Goal: Task Accomplishment & Management: Manage account settings

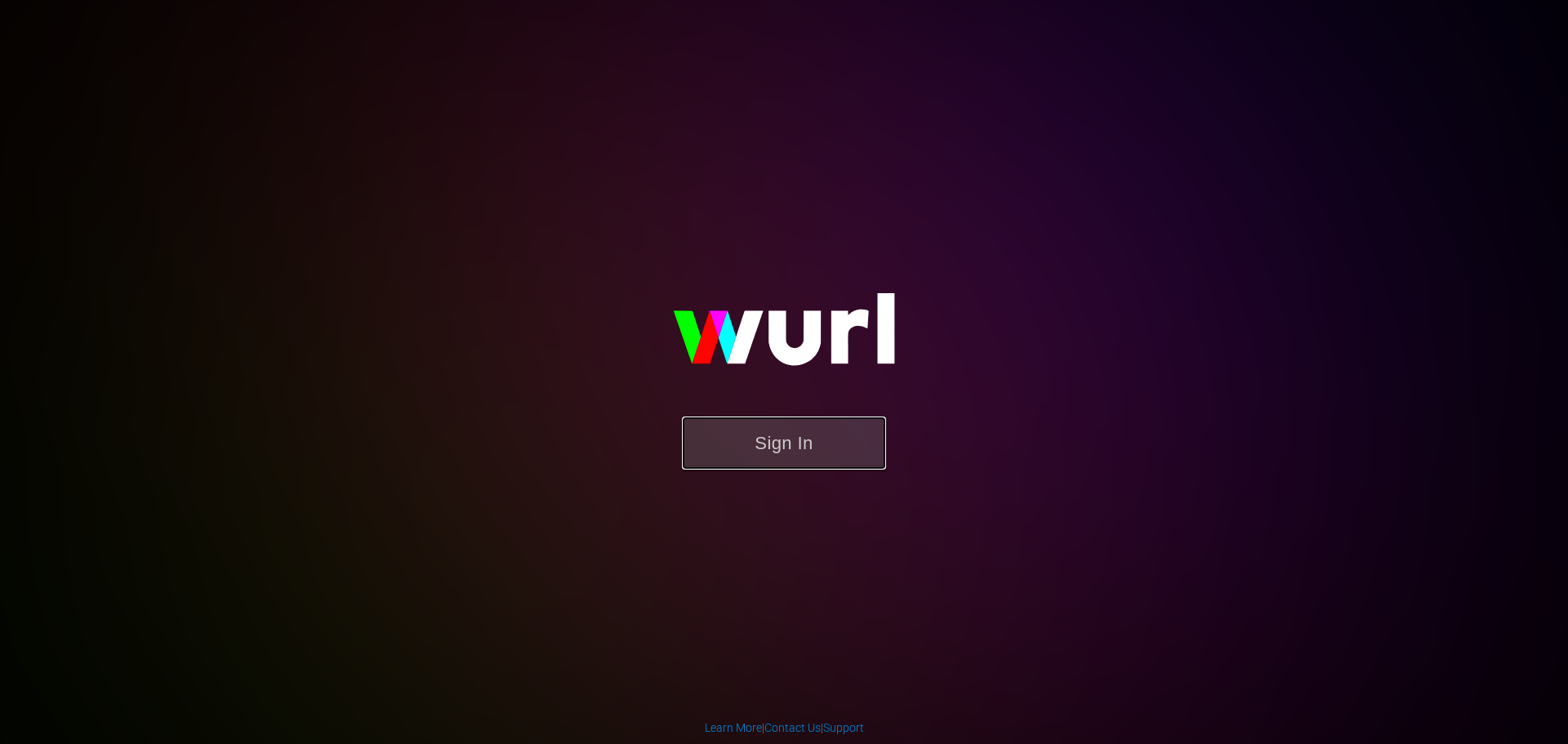
click at [781, 438] on button "Sign In" at bounding box center [784, 443] width 204 height 53
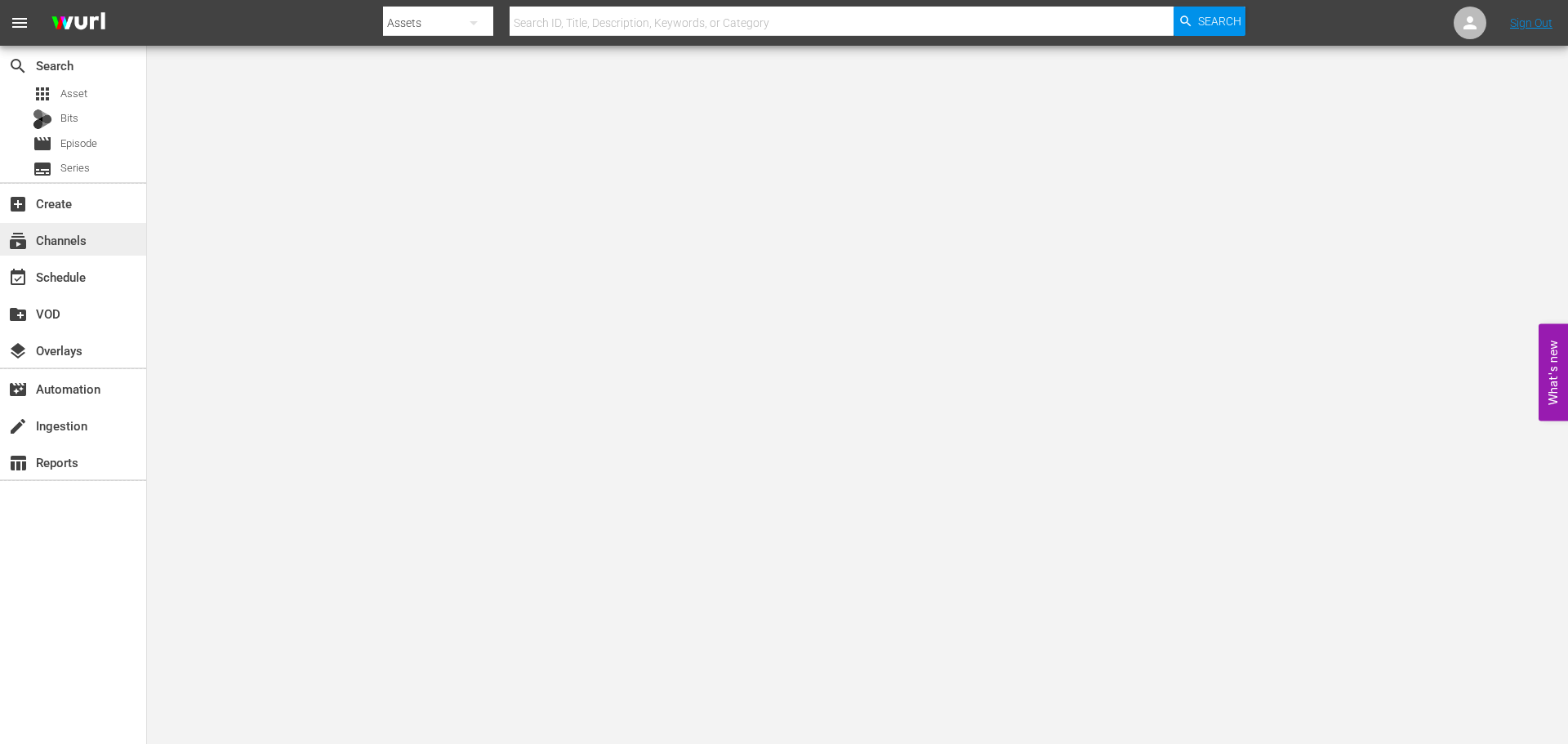
click at [41, 240] on div "subscriptions Channels" at bounding box center [46, 237] width 92 height 15
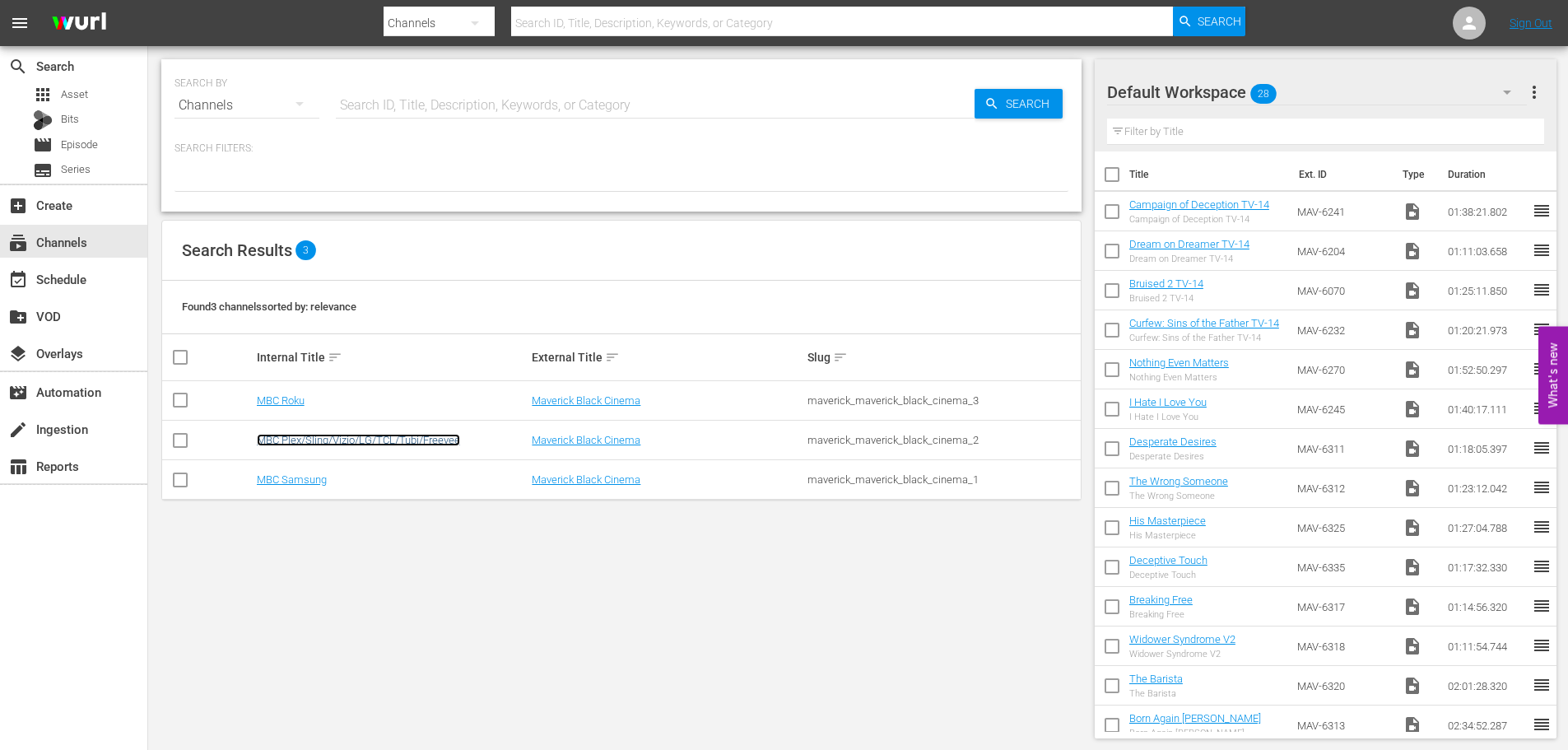
click at [301, 440] on link "MBC Plex/Sling/Vizio/LG/TCL/Tubi/Freevee" at bounding box center [358, 440] width 203 height 12
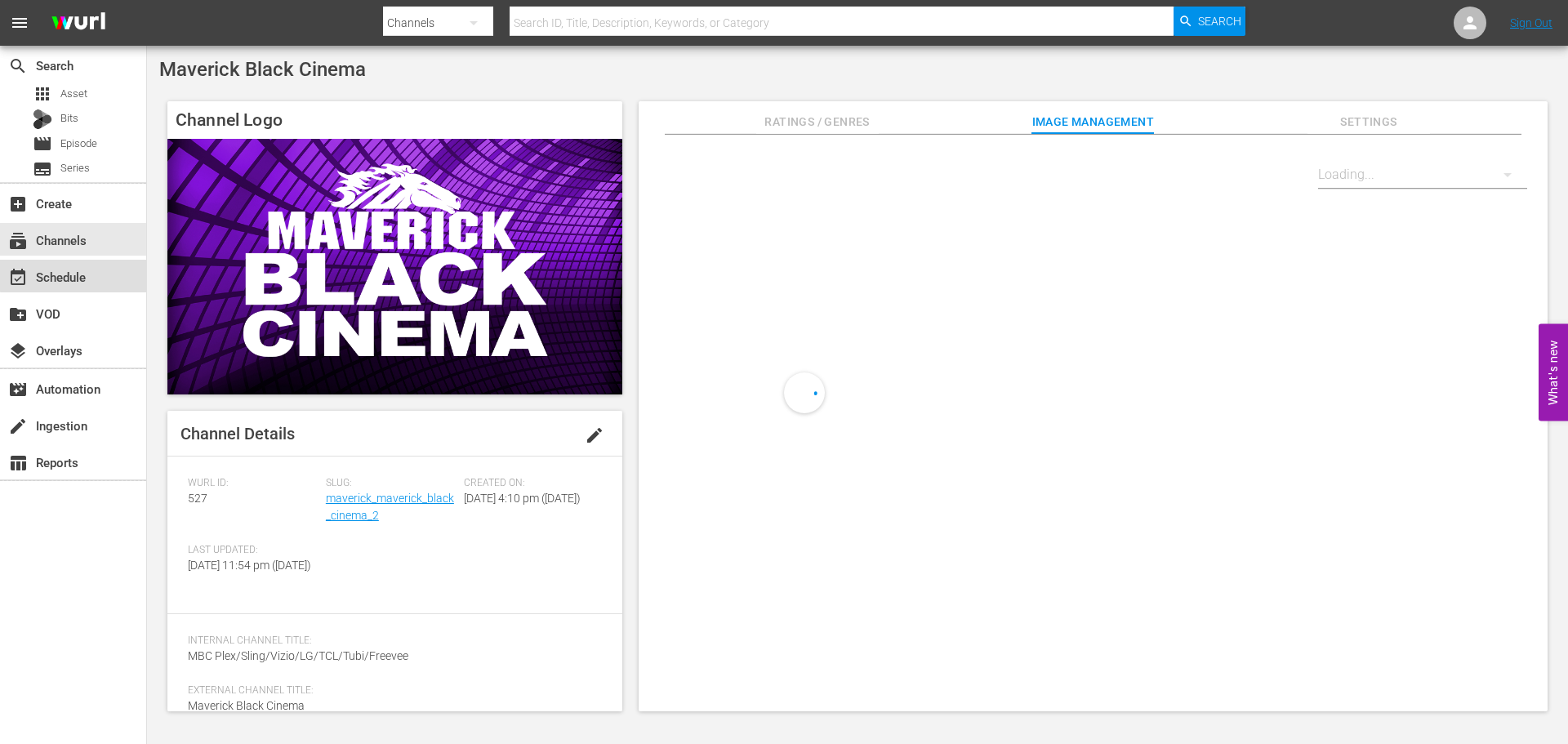
click at [79, 265] on div "event_available Schedule" at bounding box center [73, 276] width 146 height 33
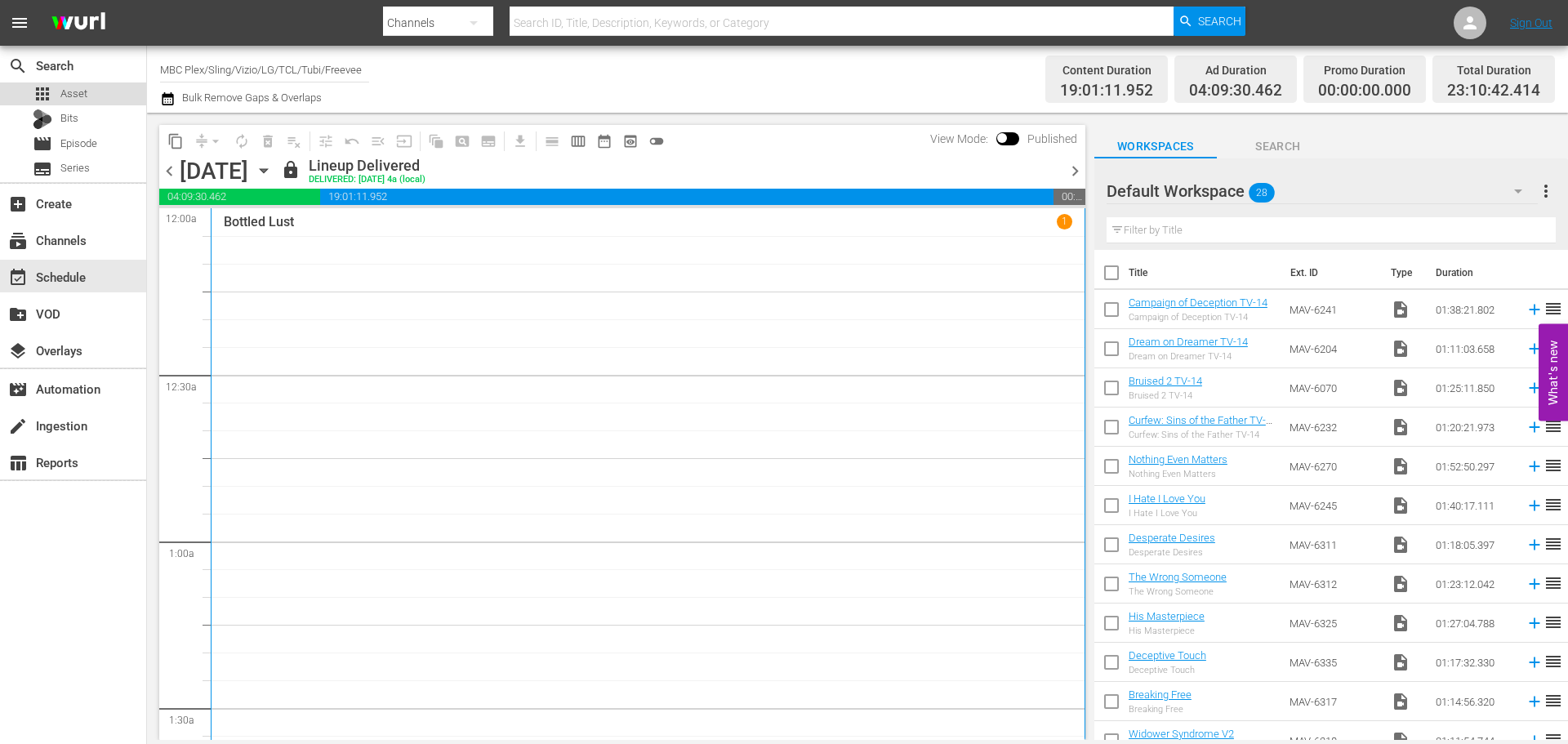
click at [64, 87] on span "Asset" at bounding box center [73, 94] width 27 height 16
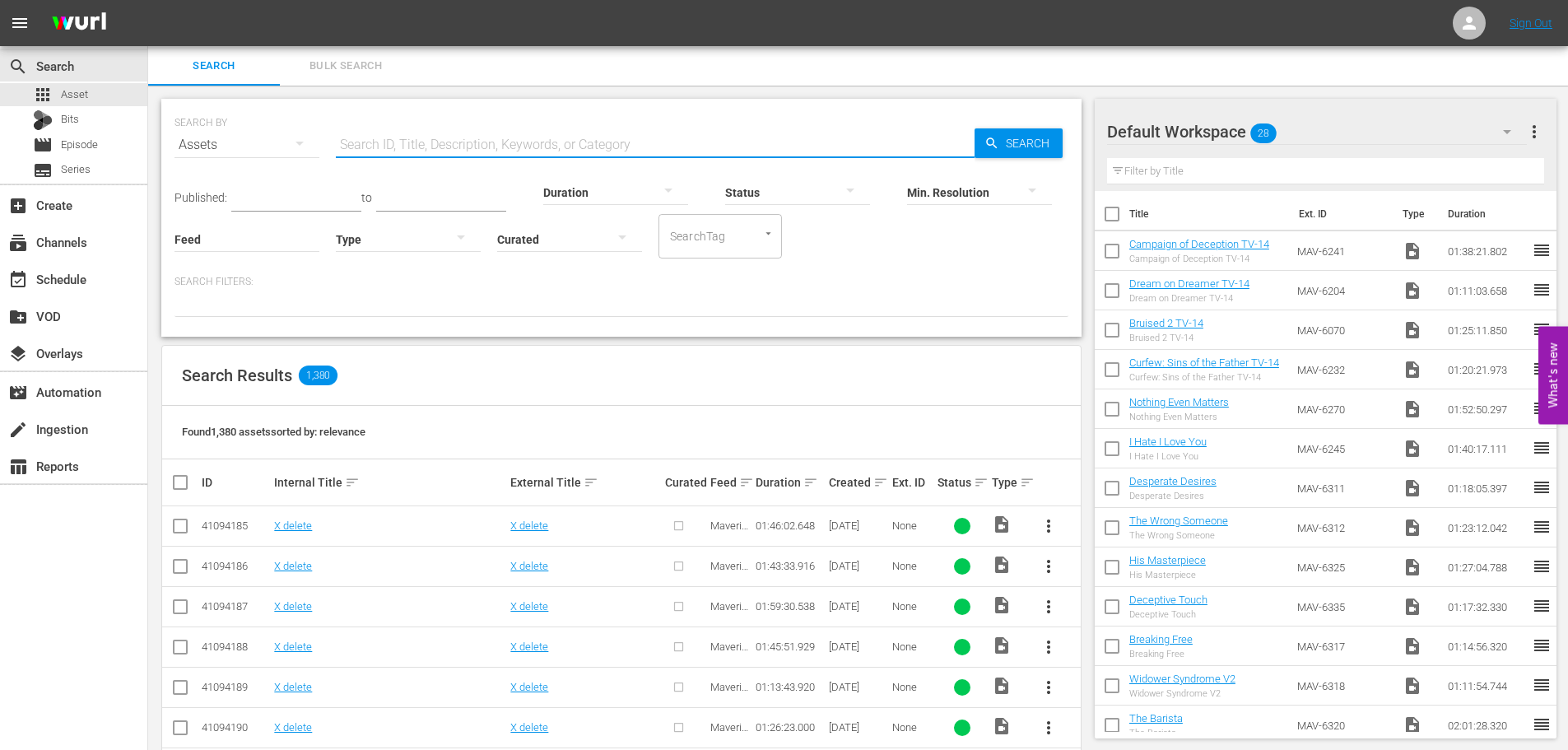
click at [453, 132] on input "text" at bounding box center [655, 145] width 639 height 40
type input "Murder Gardens 2"
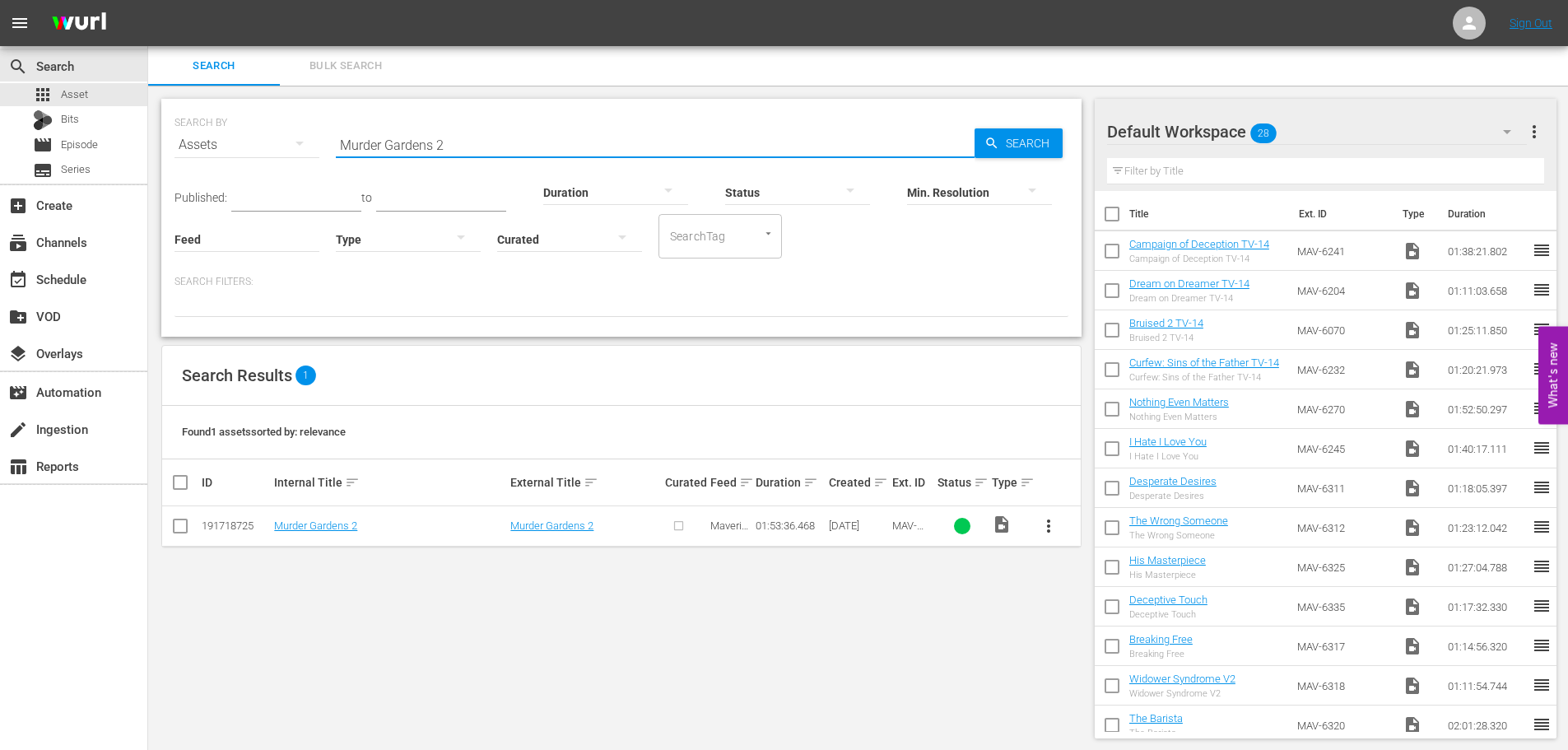
click at [174, 525] on input "checkbox" at bounding box center [180, 529] width 20 height 20
checkbox input "true"
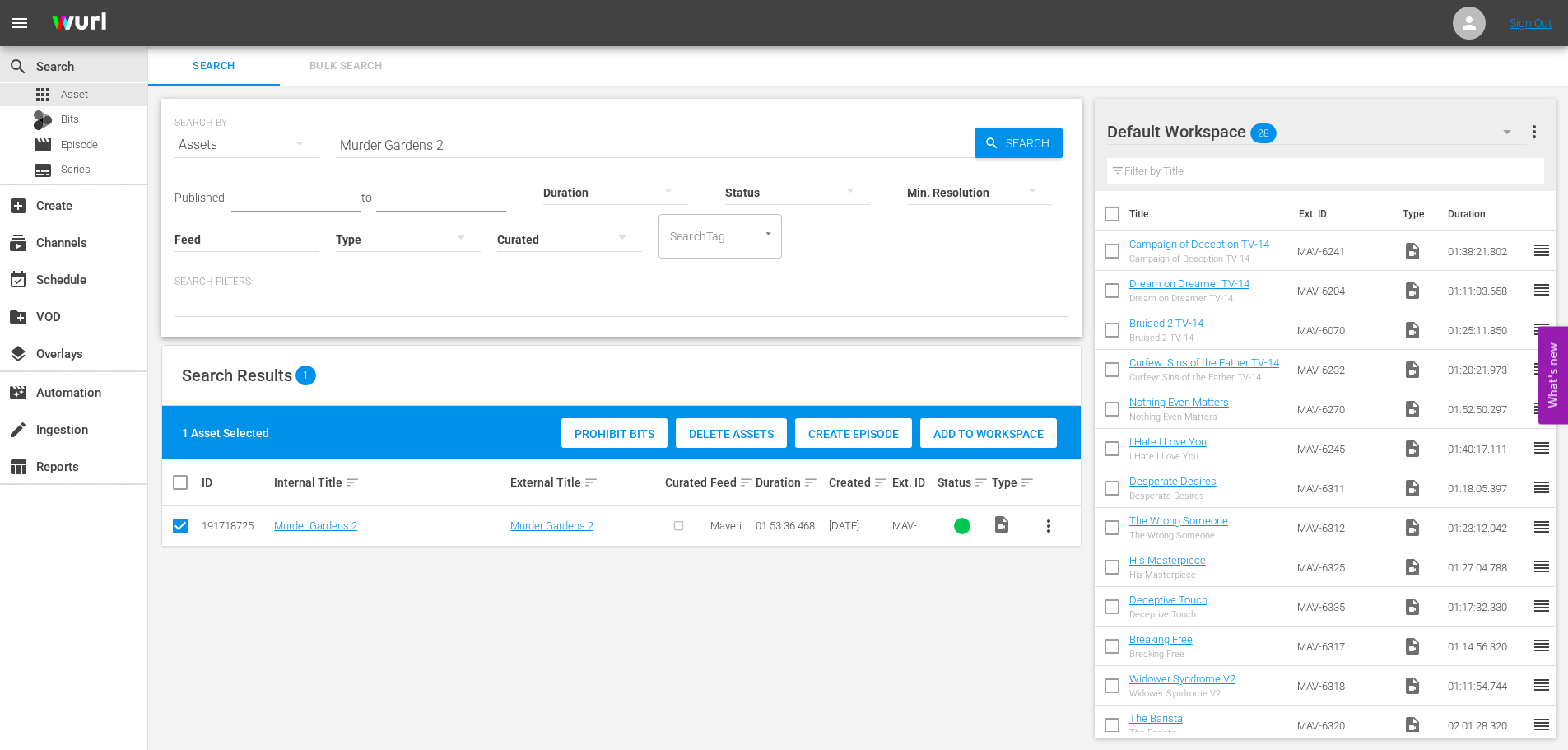
click at [968, 440] on span "Add to Workspace" at bounding box center [989, 434] width 137 height 13
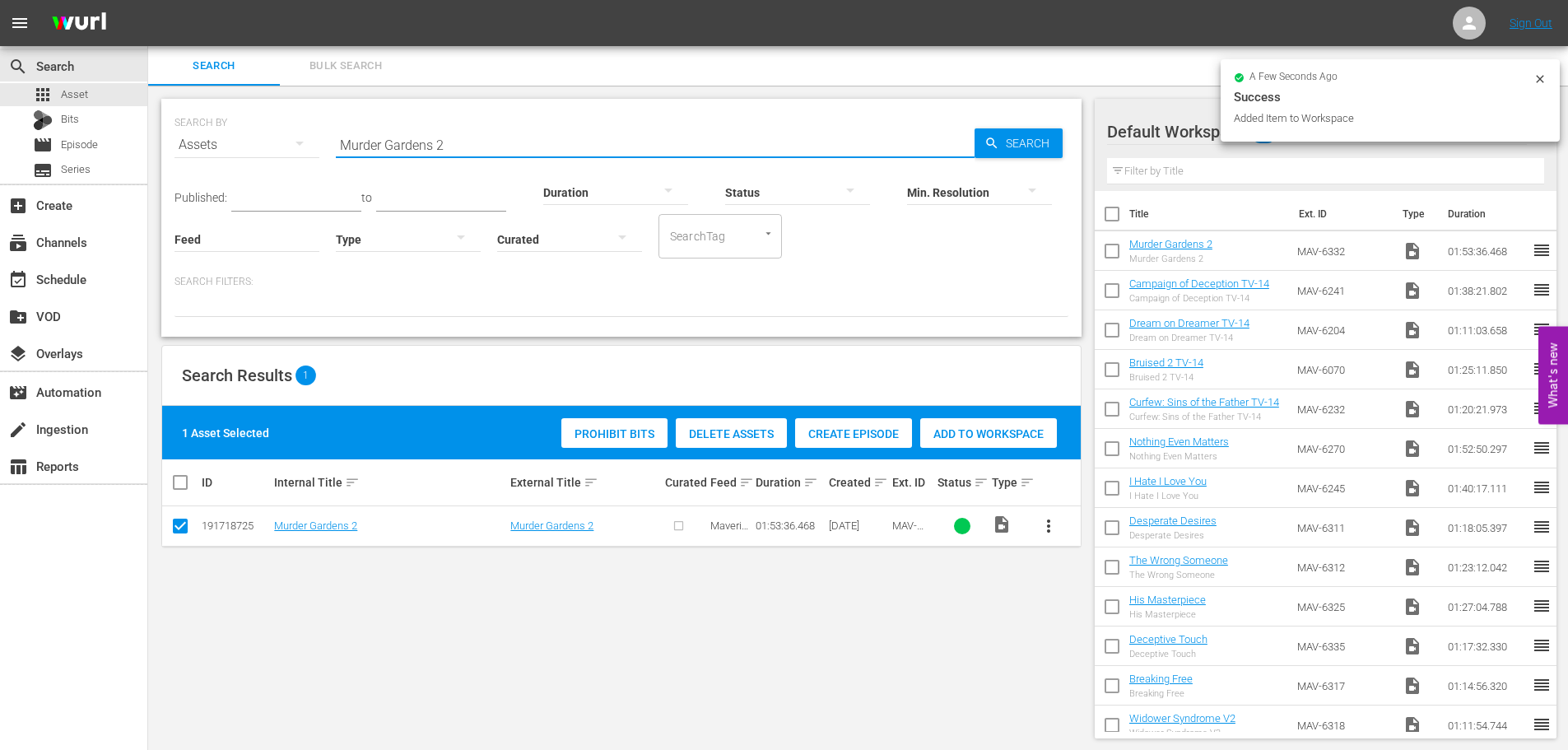
drag, startPoint x: 507, startPoint y: 145, endPoint x: 158, endPoint y: 120, distance: 349.9
click at [158, 120] on div "SEARCH BY Search By Assets Search ID, Title, Description, Keywords, or Category…" at bounding box center [622, 418] width 947 height 666
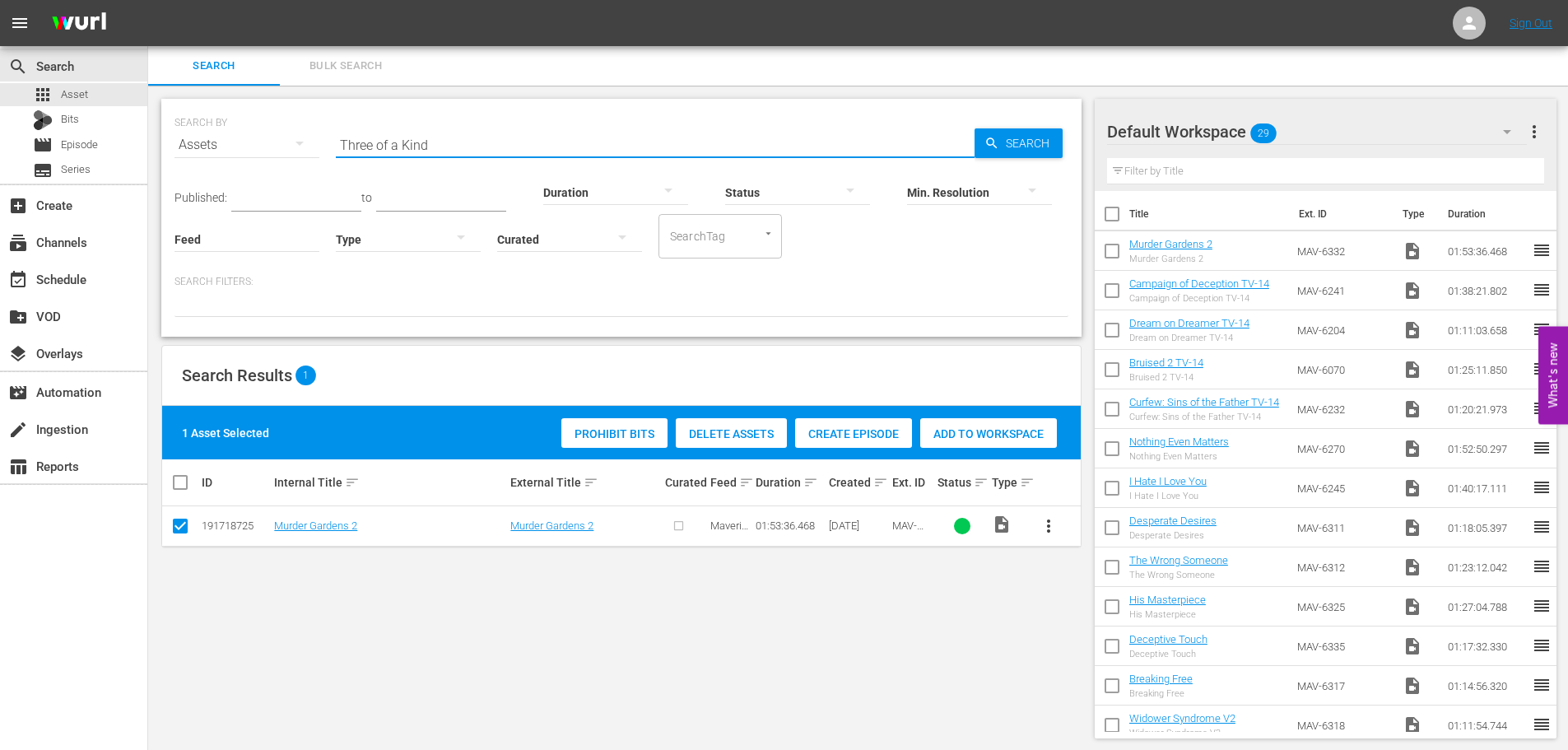
type input "Three of a Kind"
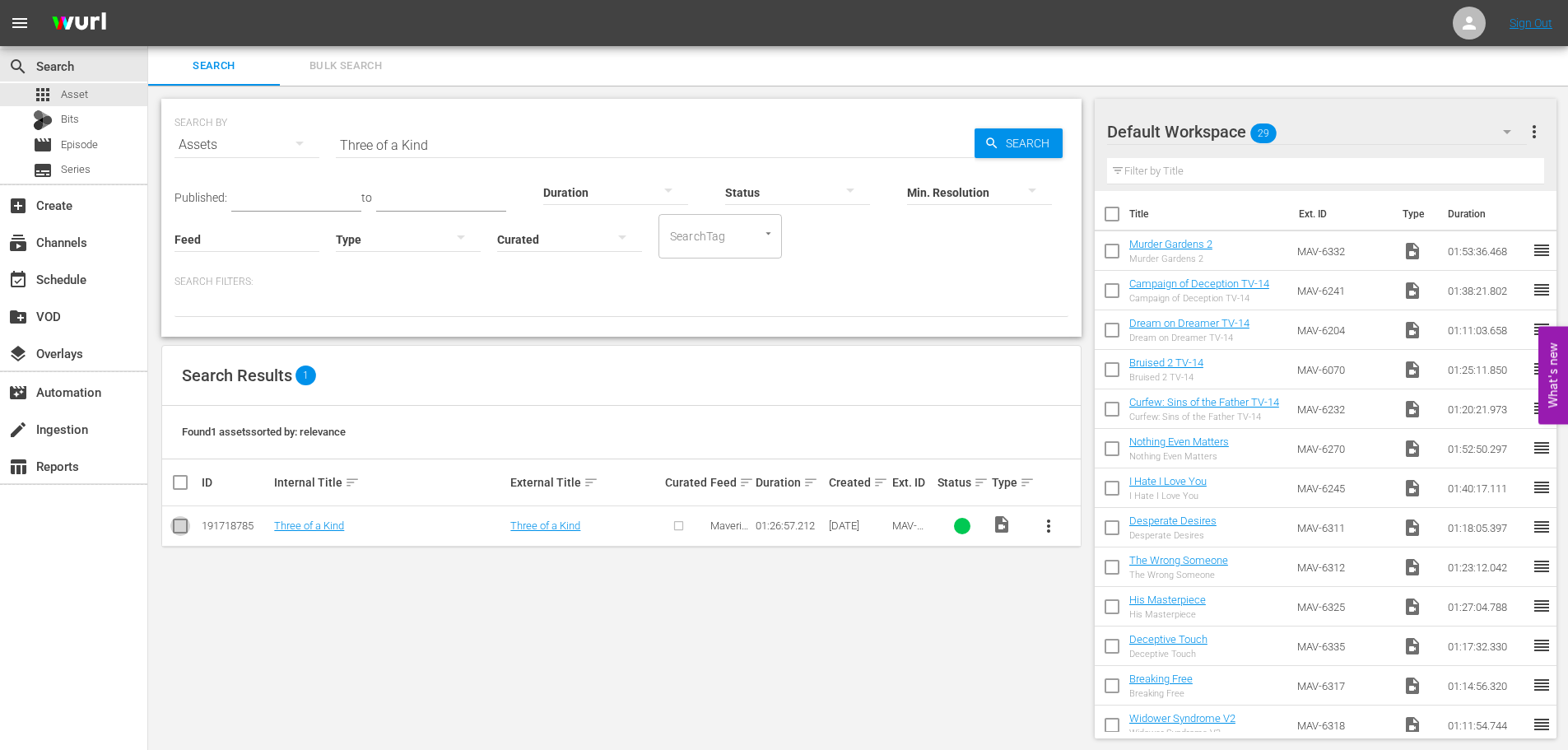
click at [175, 528] on input "checkbox" at bounding box center [180, 529] width 20 height 20
checkbox input "true"
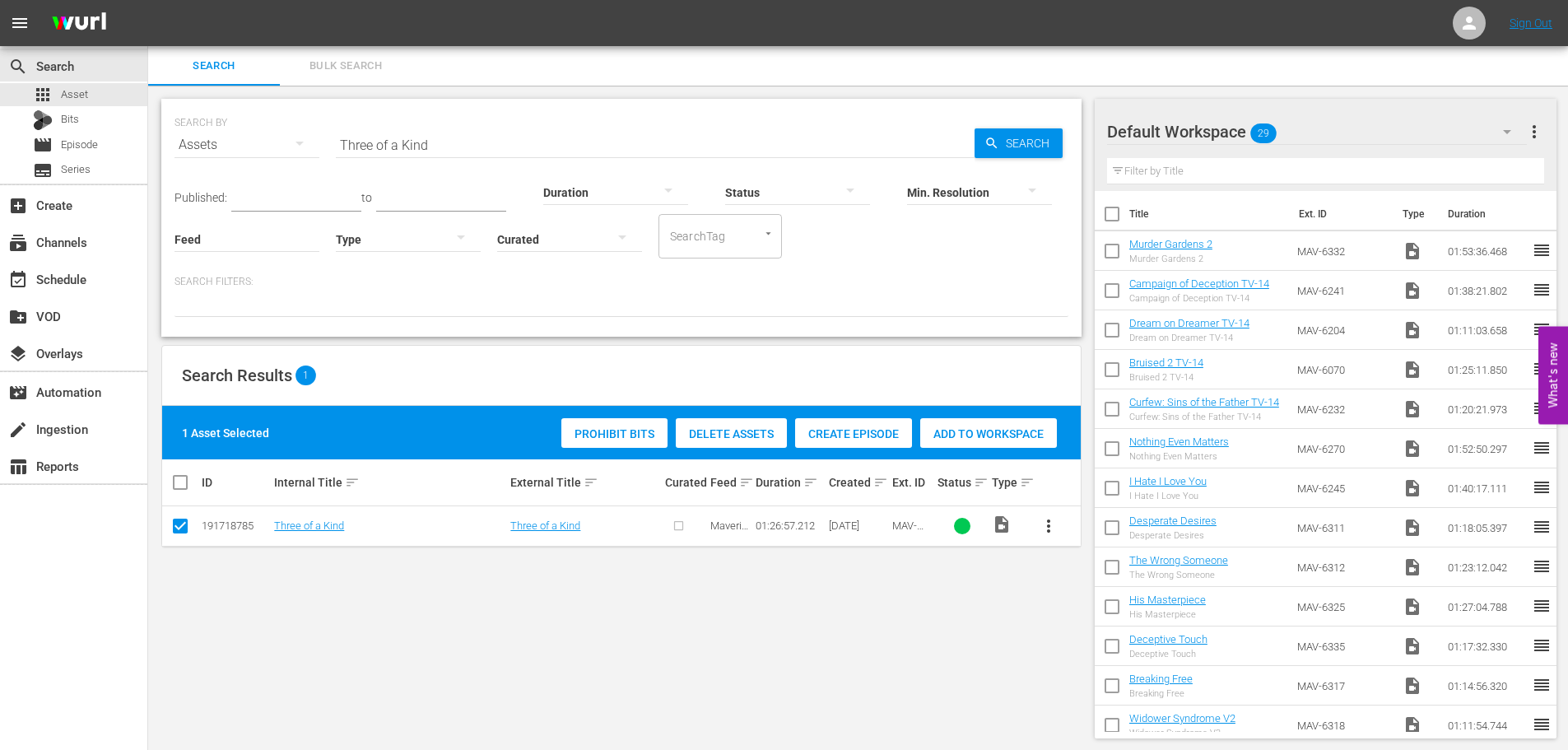
click at [961, 430] on span "Add to Workspace" at bounding box center [989, 434] width 137 height 13
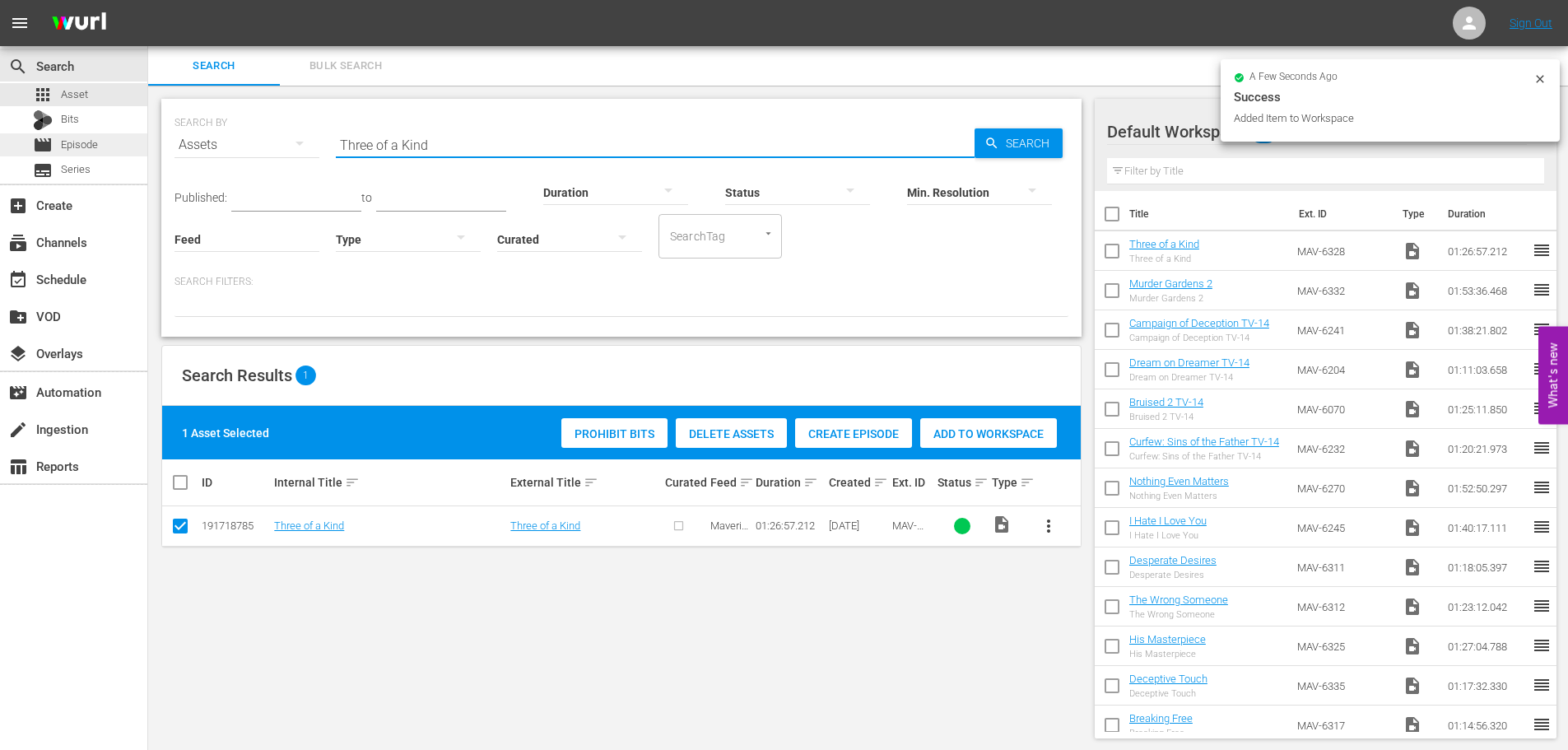
drag, startPoint x: 423, startPoint y: 139, endPoint x: 100, endPoint y: 136, distance: 323.0
click at [148, 0] on div "search Search apps Asset Bits movie Episode subtitles Series add_box Create sub…" at bounding box center [858, 0] width 1420 height 0
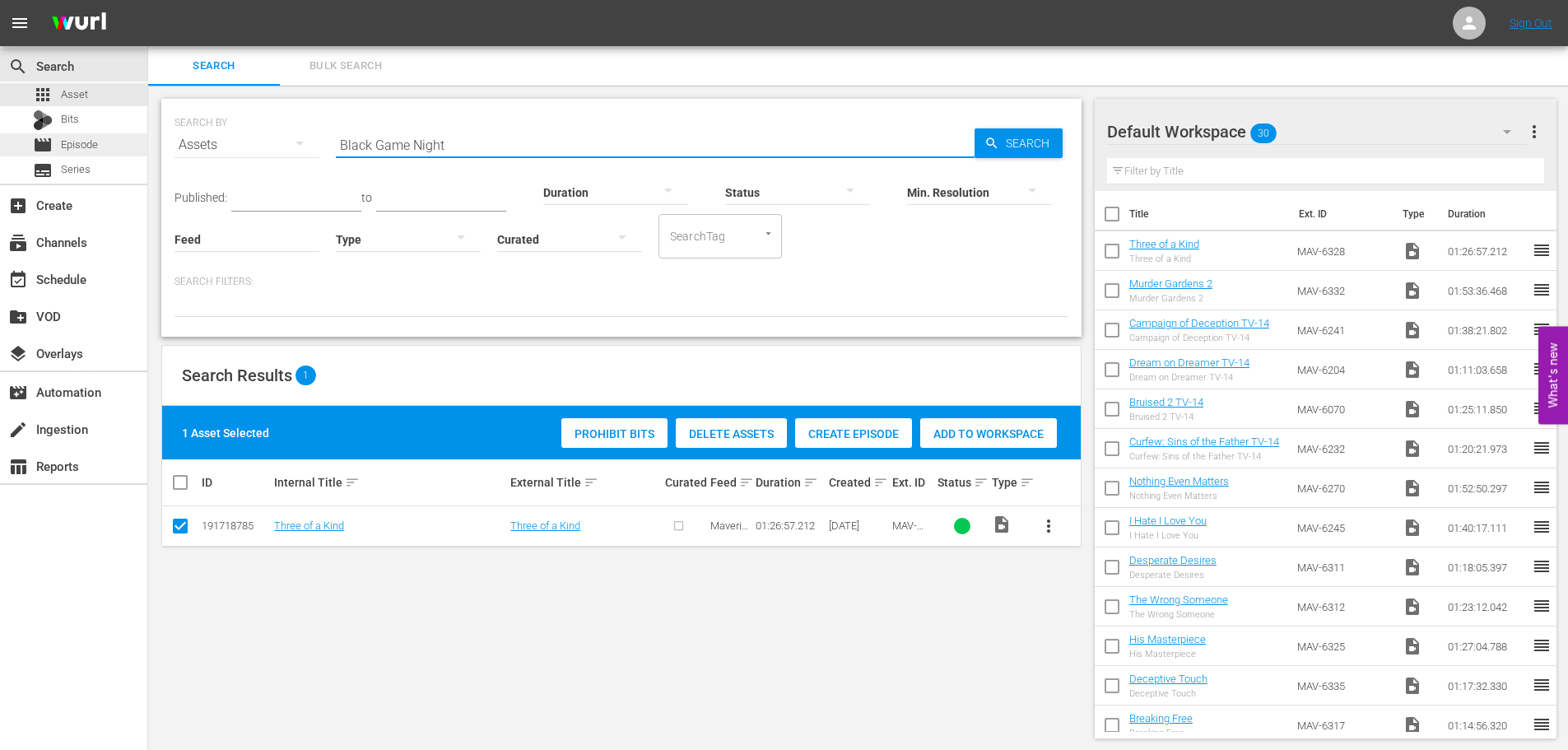
type input "Black Game Night"
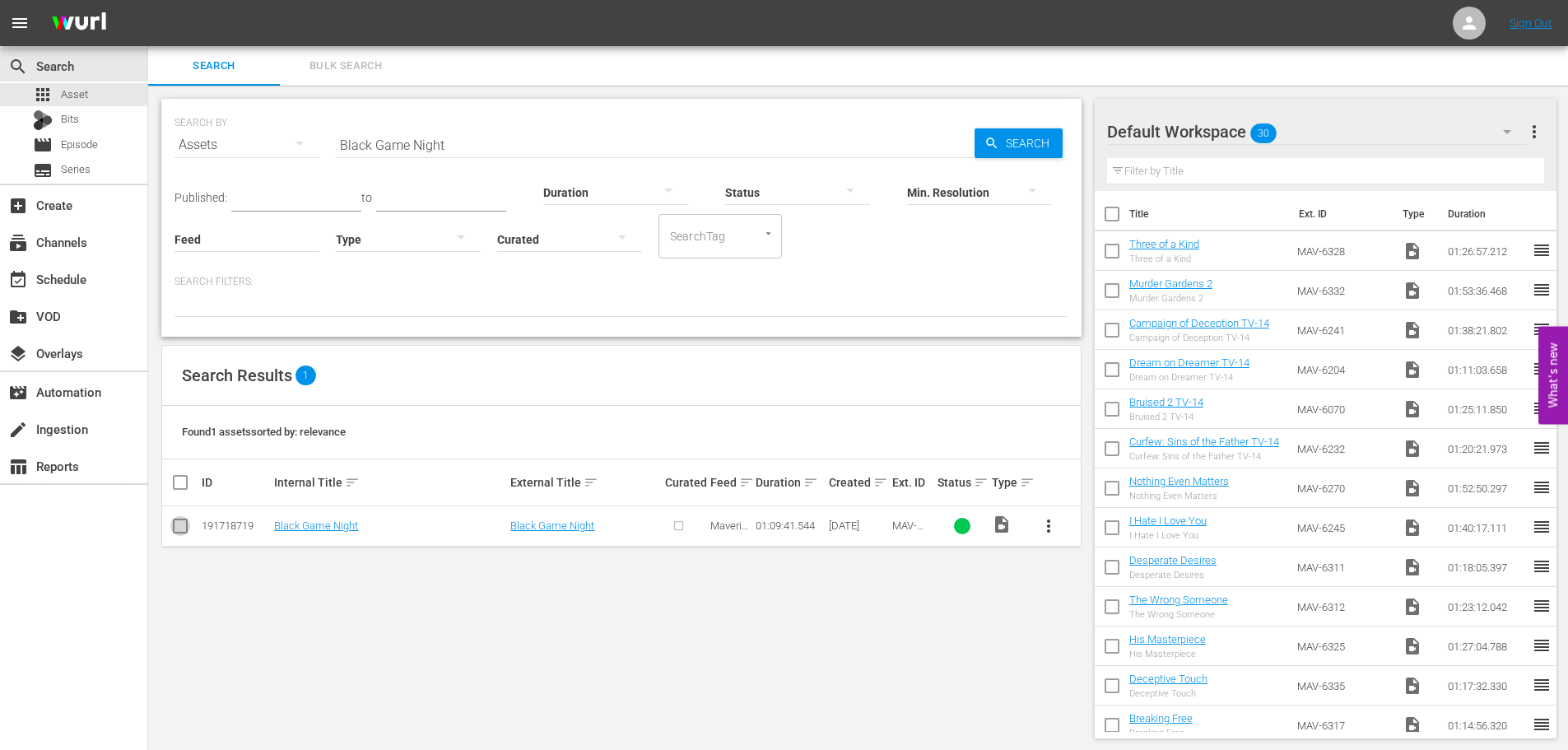
click at [181, 528] on input "checkbox" at bounding box center [180, 529] width 20 height 20
checkbox input "true"
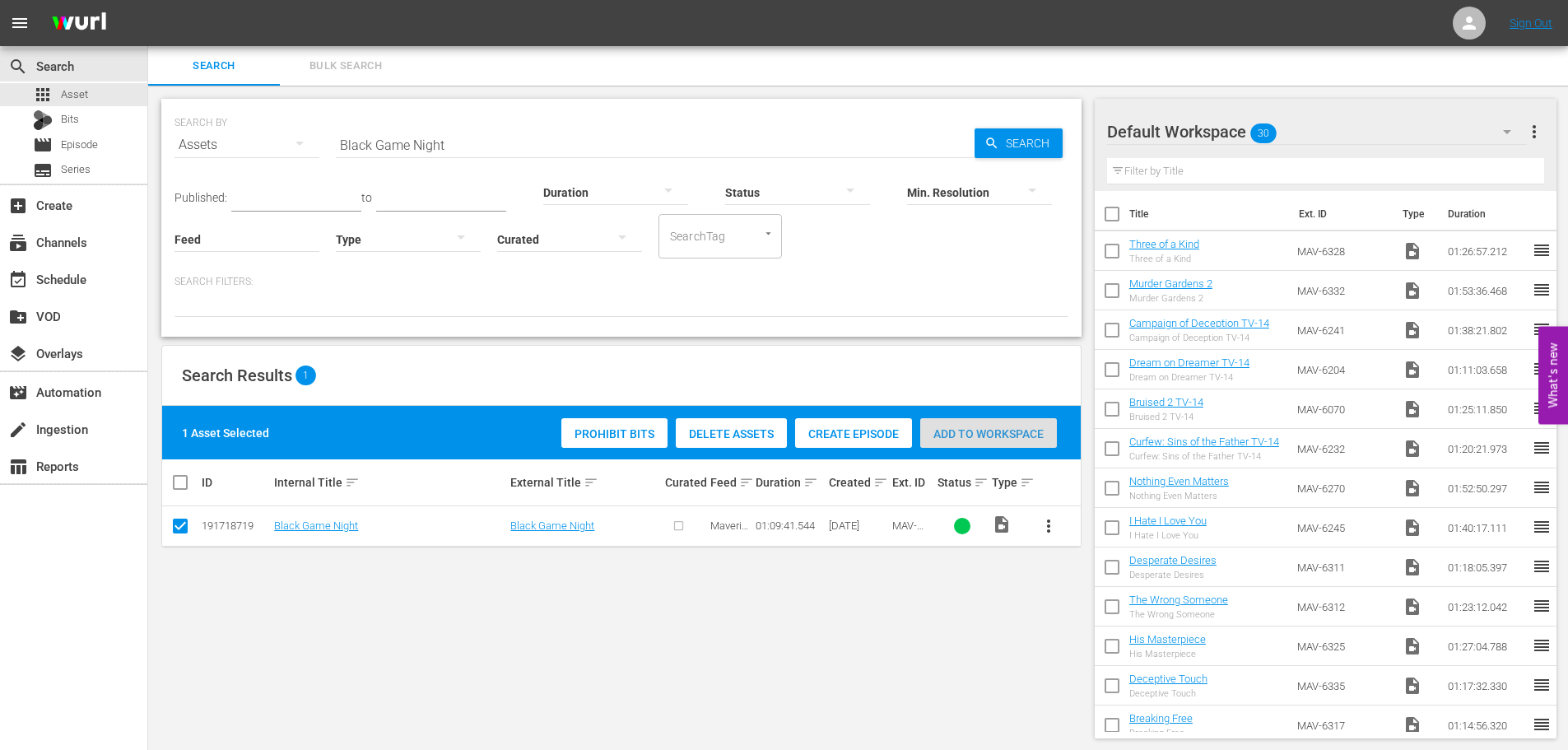
click at [953, 430] on span "Add to Workspace" at bounding box center [989, 434] width 137 height 13
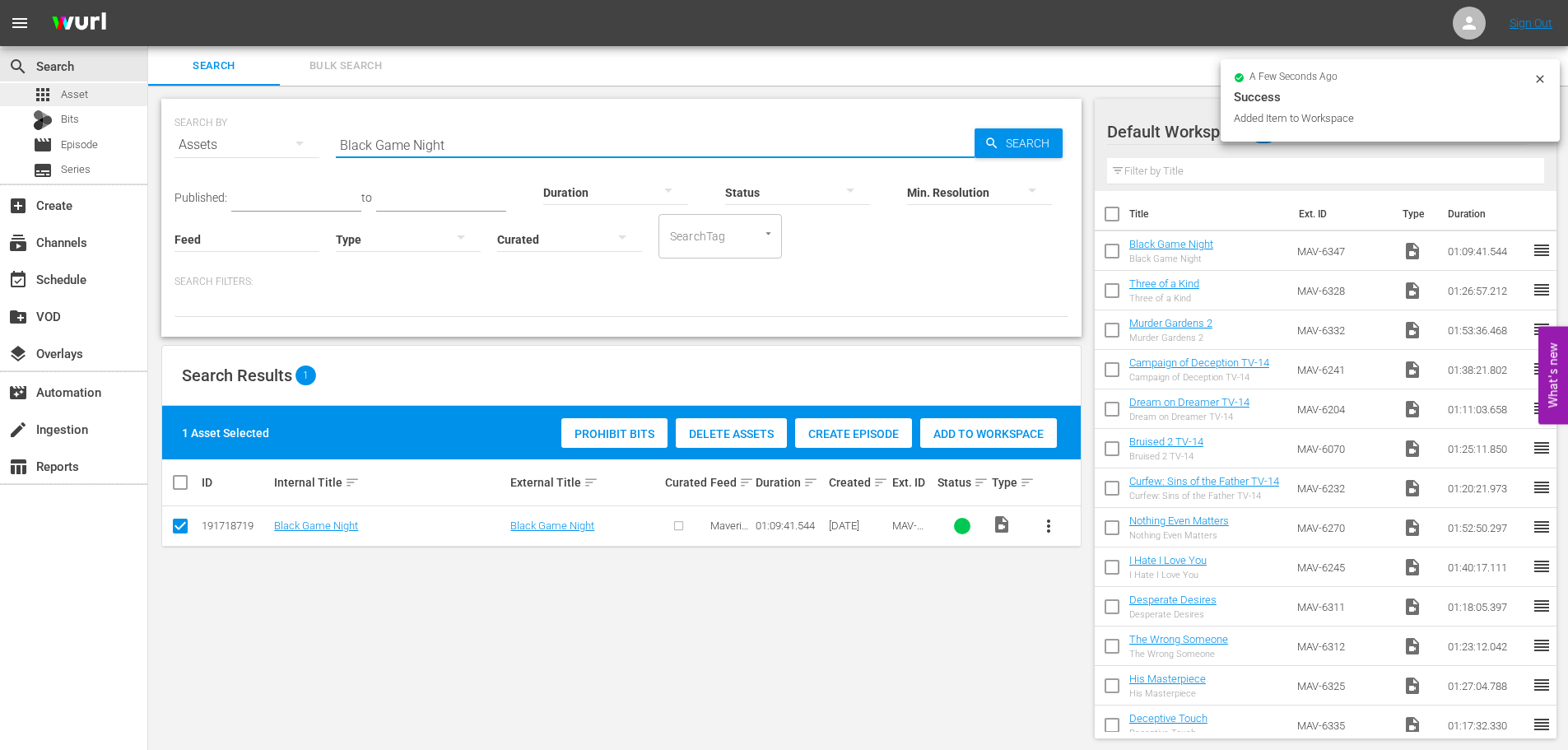
drag, startPoint x: 492, startPoint y: 139, endPoint x: 99, endPoint y: 94, distance: 395.6
click at [148, 0] on div "search Search apps Asset Bits movie Episode subtitles Series add_box Create sub…" at bounding box center [858, 0] width 1420 height 0
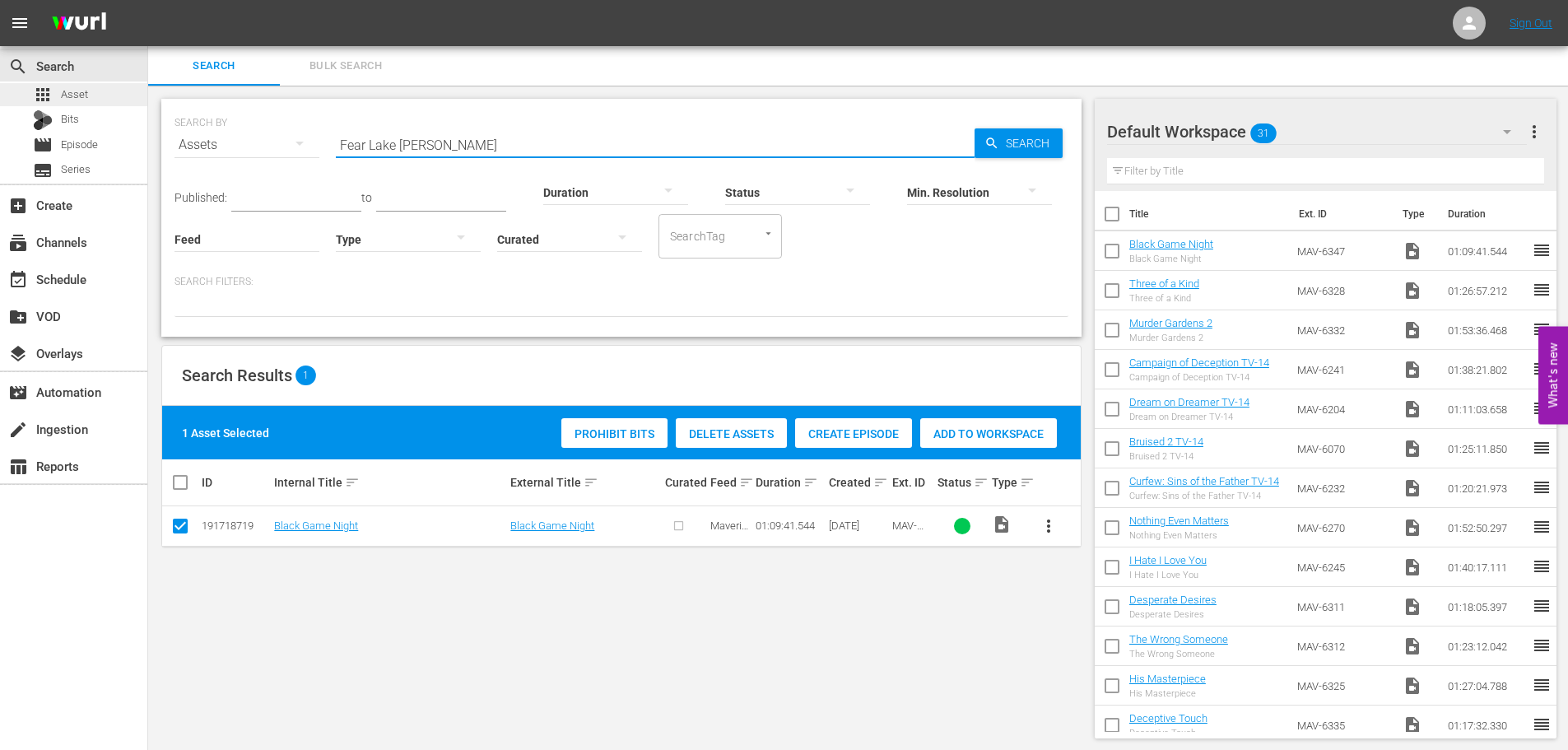
type input "Fear Lake [PERSON_NAME]"
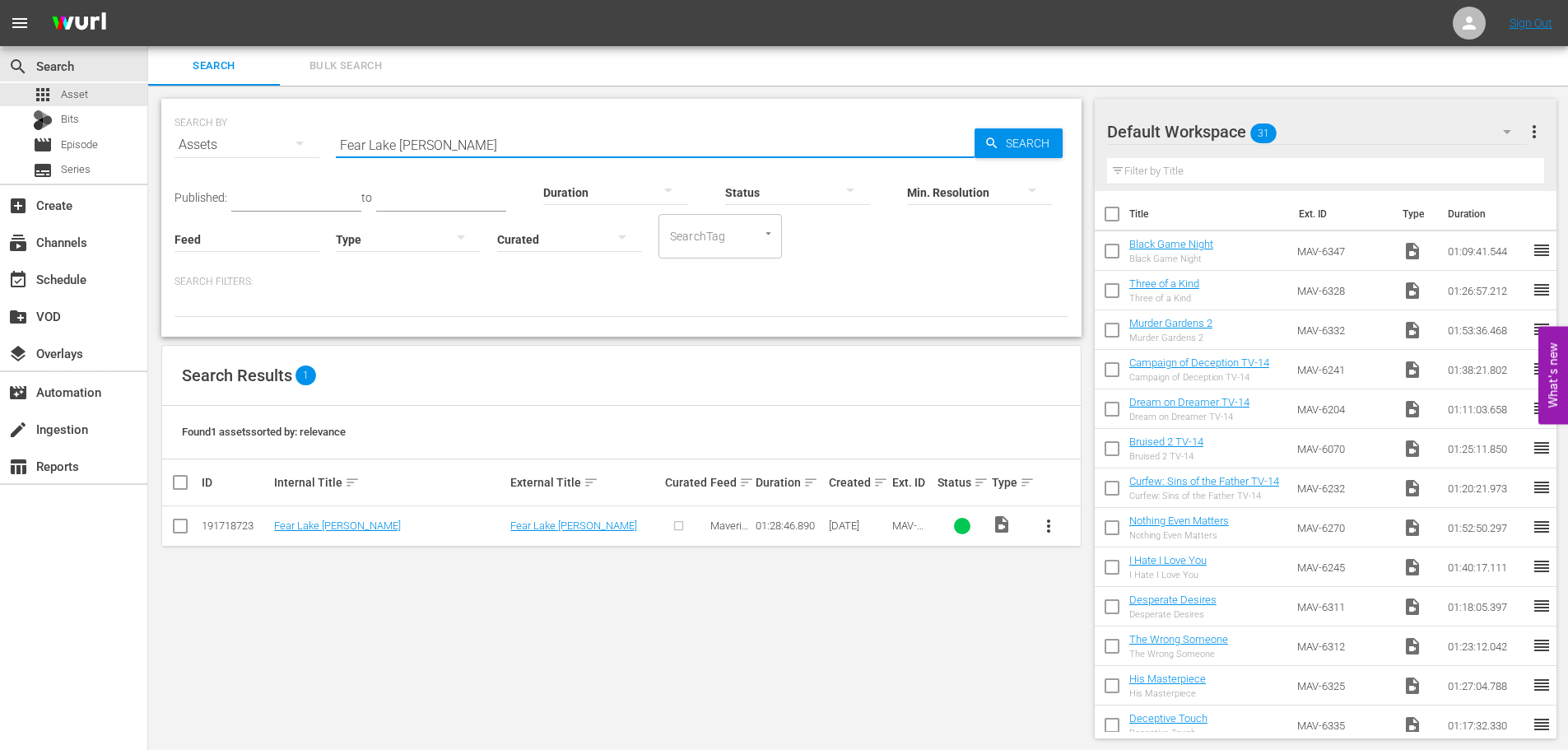
drag, startPoint x: 176, startPoint y: 528, endPoint x: 190, endPoint y: 527, distance: 14.0
click at [178, 528] on input "checkbox" at bounding box center [180, 529] width 20 height 20
checkbox input "true"
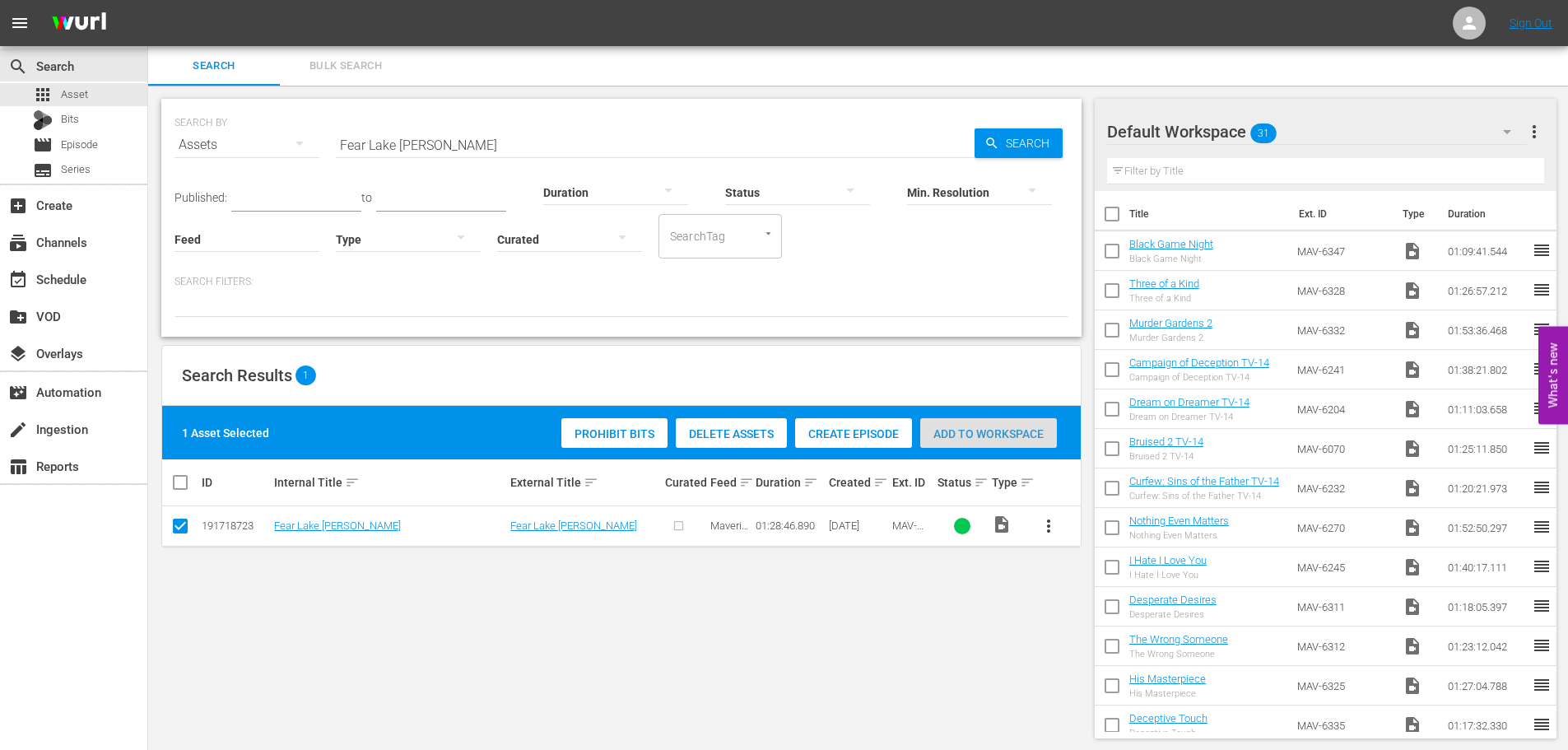
click at [1027, 434] on span "Add to Workspace" at bounding box center [989, 434] width 137 height 13
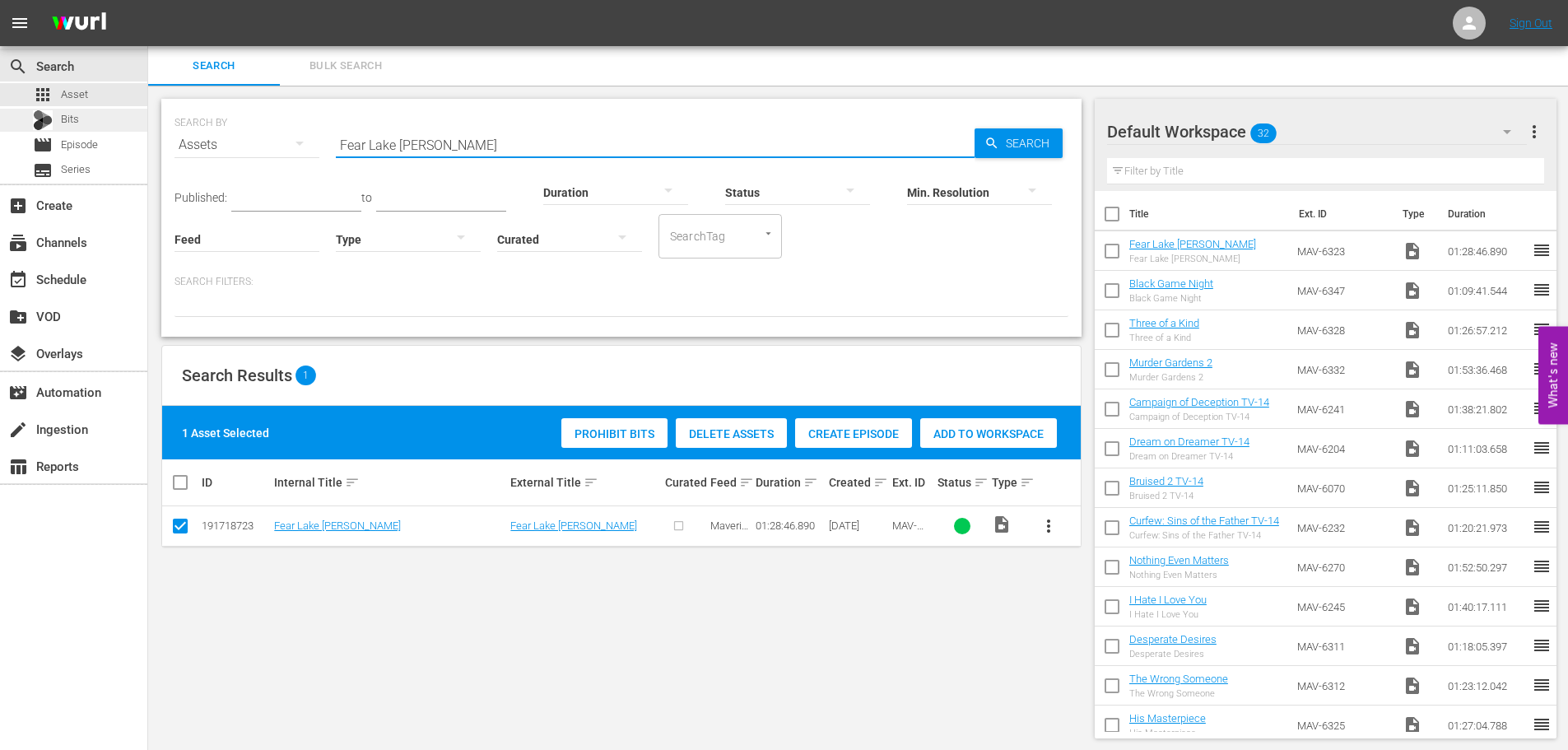
drag, startPoint x: 500, startPoint y: 139, endPoint x: 100, endPoint y: 121, distance: 400.4
click at [148, 0] on div "search Search apps Asset Bits movie Episode subtitles Series add_box Create sub…" at bounding box center [858, 0] width 1420 height 0
type input "My Killer Ex Girlfriend"
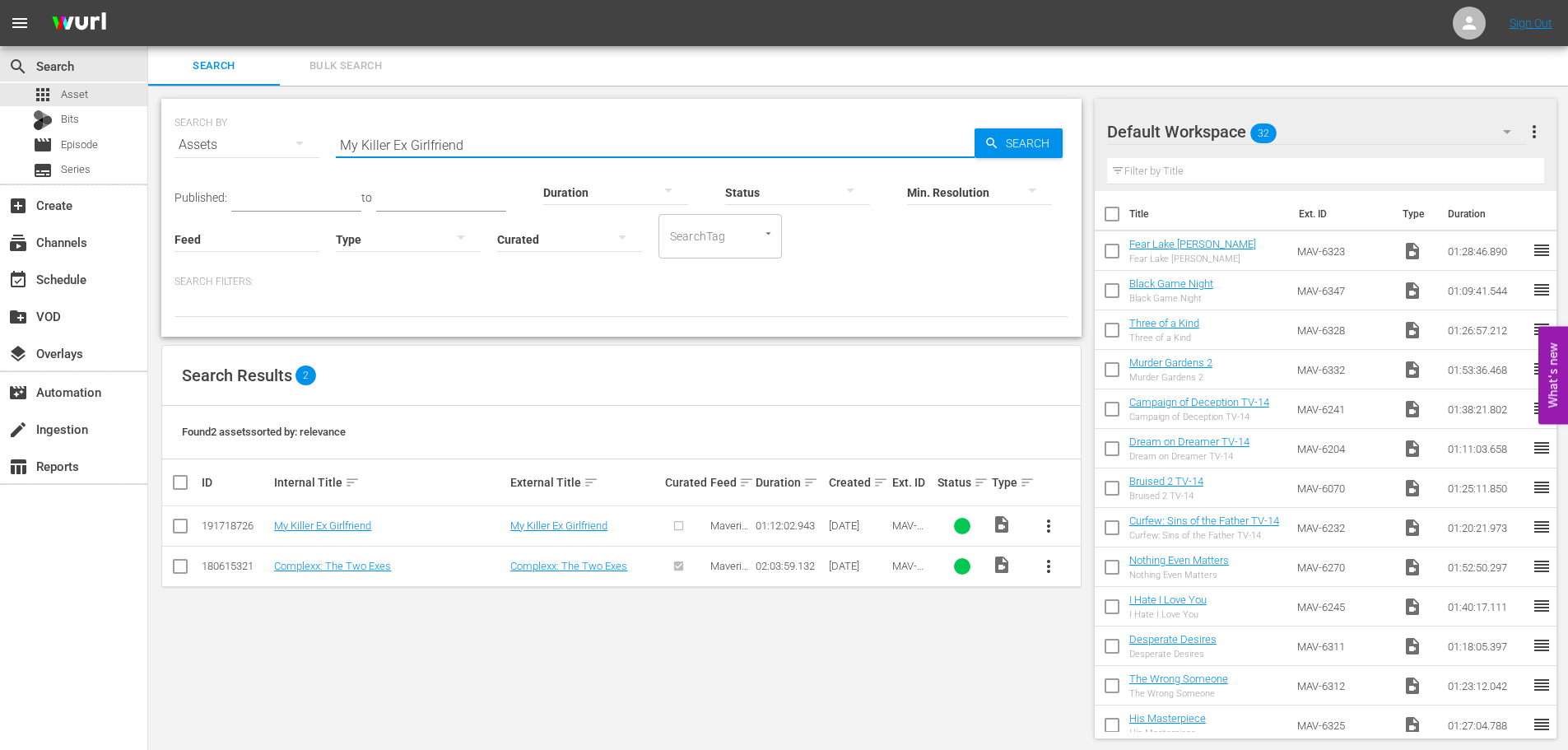
click at [189, 532] on input "checkbox" at bounding box center [180, 529] width 20 height 20
checkbox input "true"
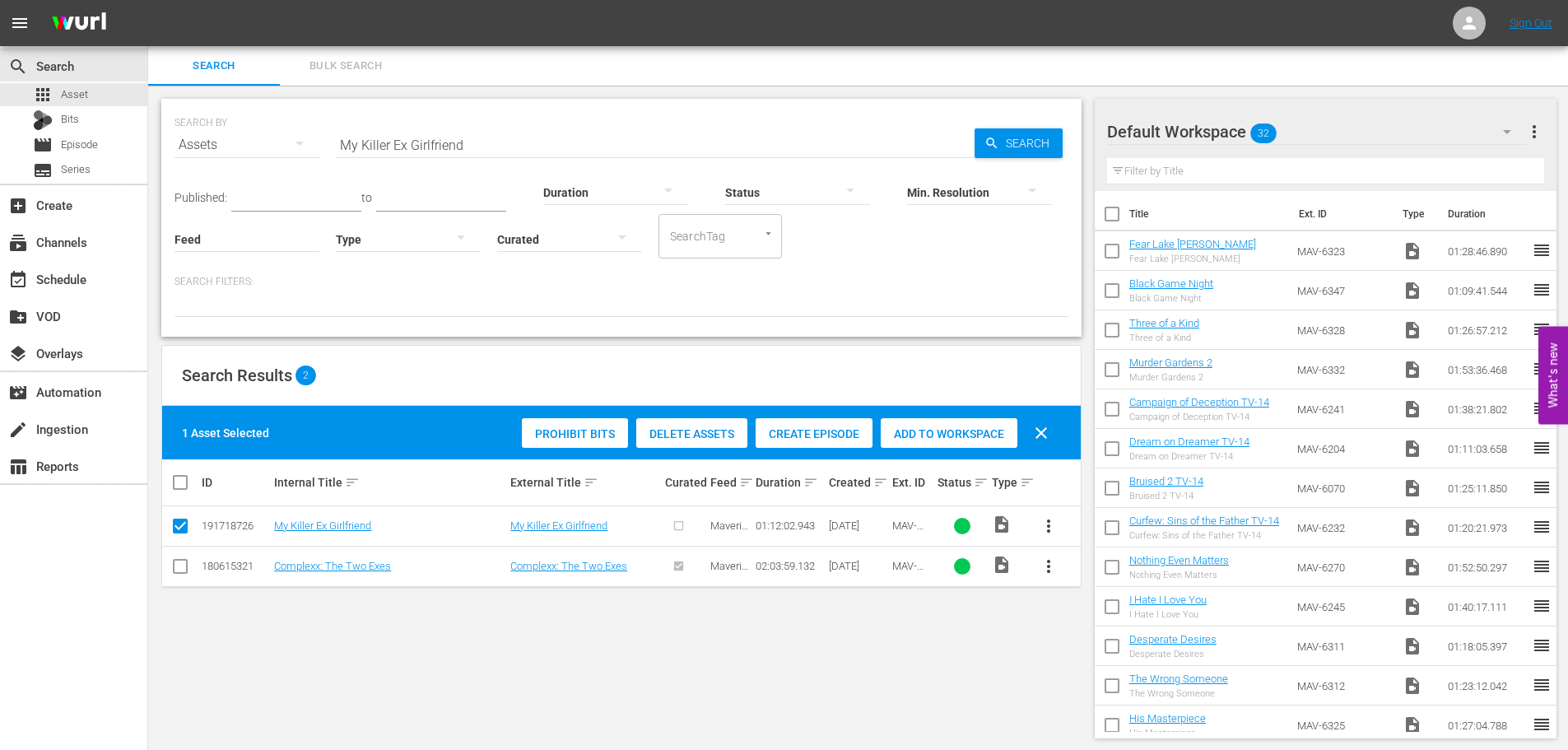
click at [969, 429] on span "Add to Workspace" at bounding box center [949, 434] width 137 height 13
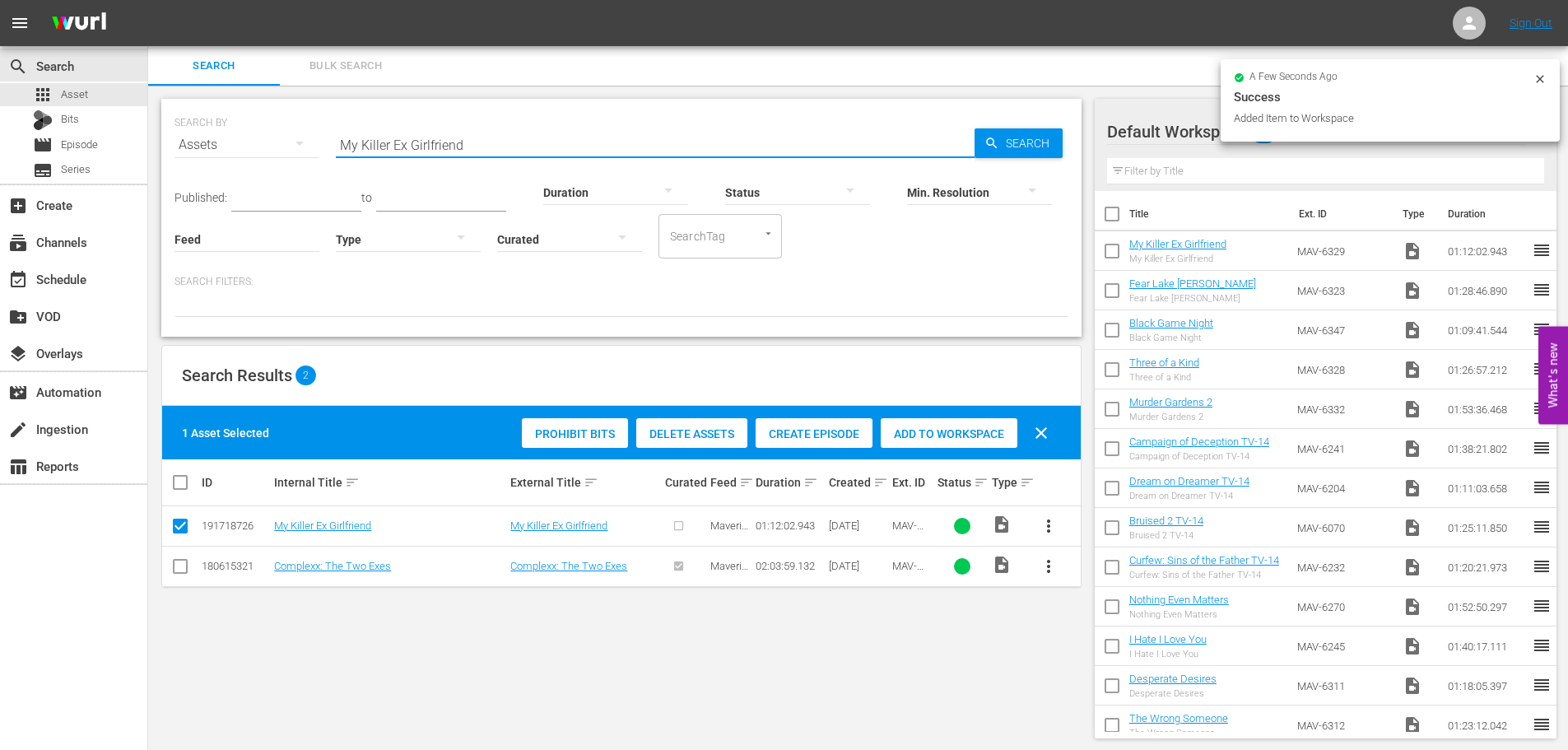
drag, startPoint x: 509, startPoint y: 144, endPoint x: 126, endPoint y: 132, distance: 383.2
click at [148, 0] on div "search Search apps Asset Bits movie Episode subtitles Series add_box Create sub…" at bounding box center [858, 0] width 1420 height 0
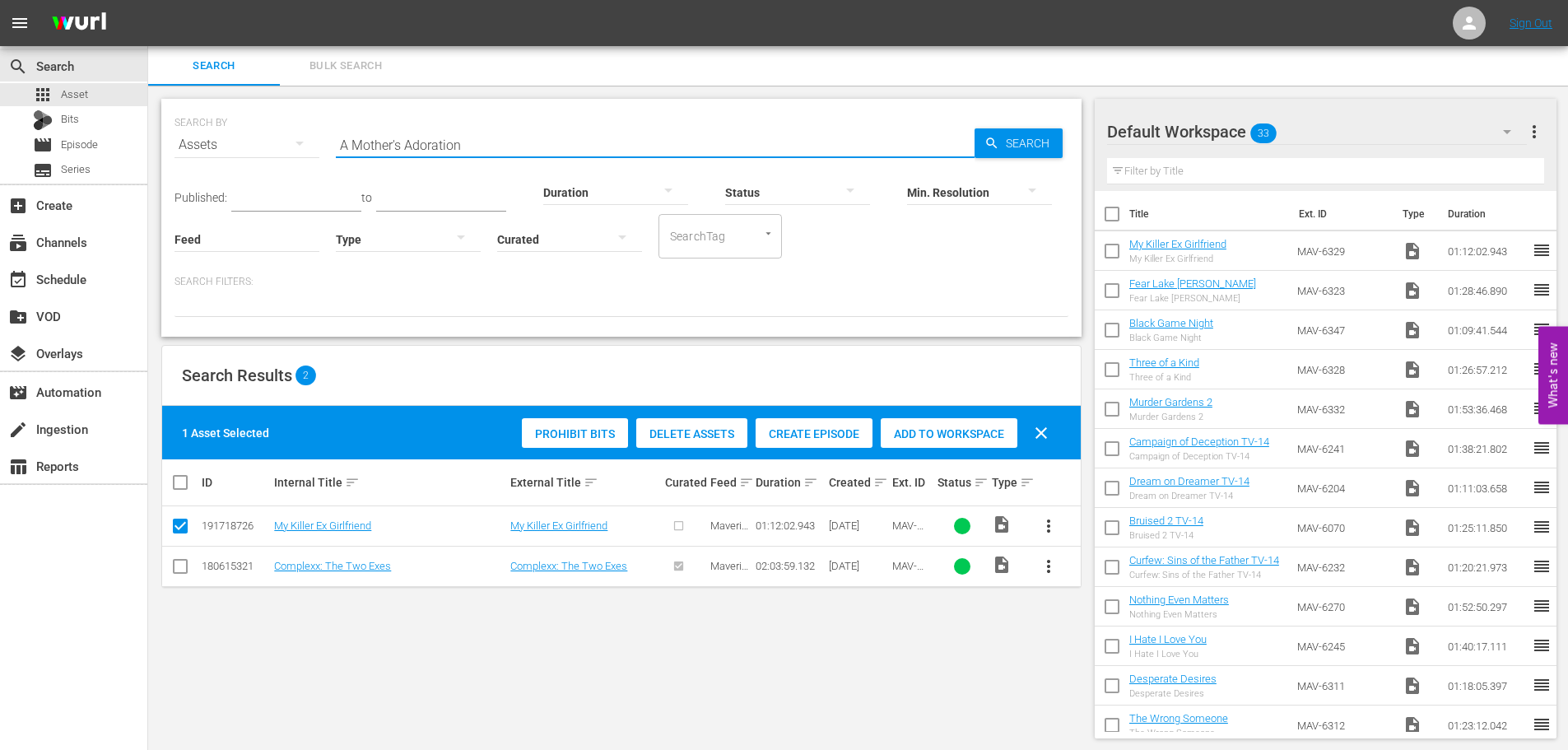
type input "A Mother's Adoration"
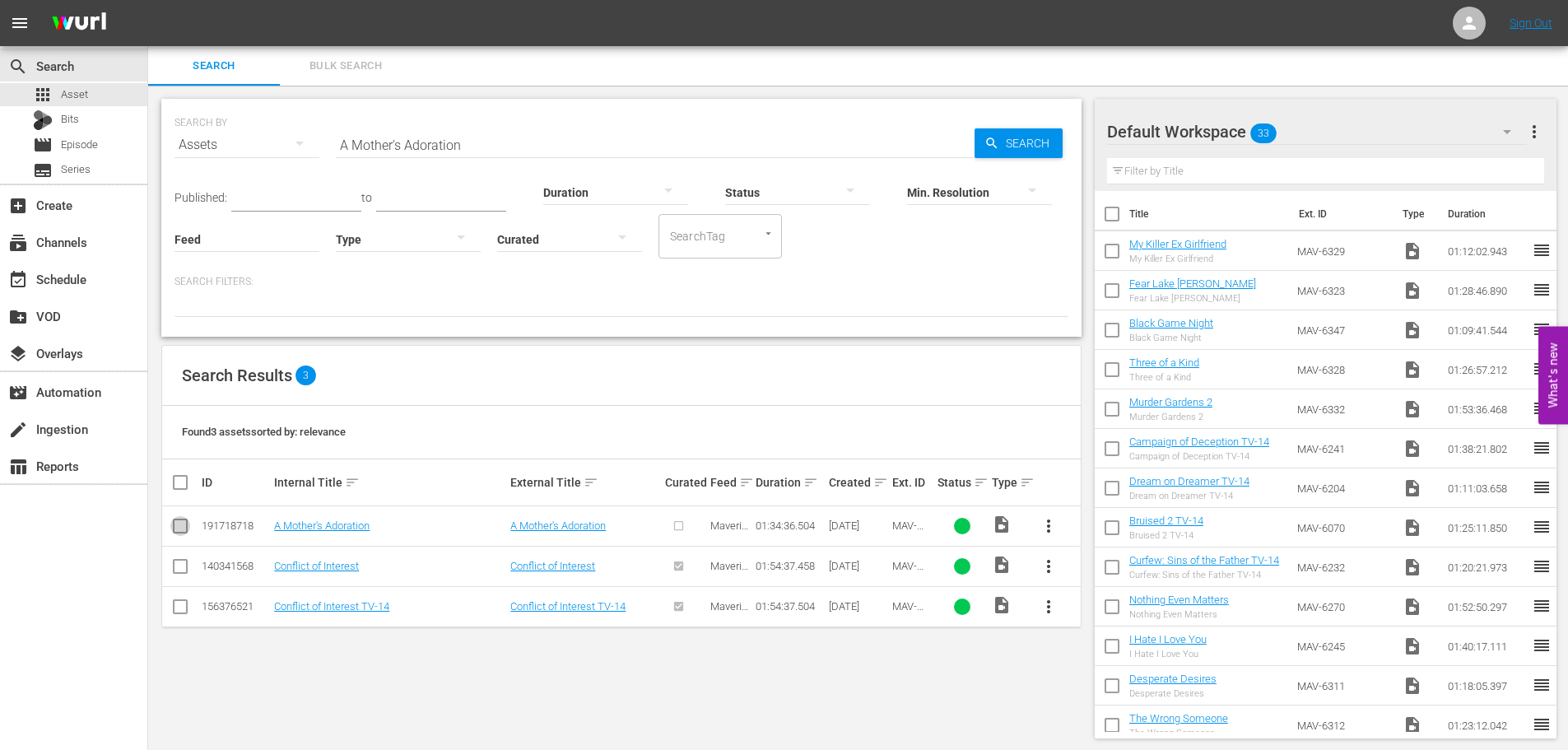
click at [180, 530] on input "checkbox" at bounding box center [180, 529] width 20 height 20
checkbox input "true"
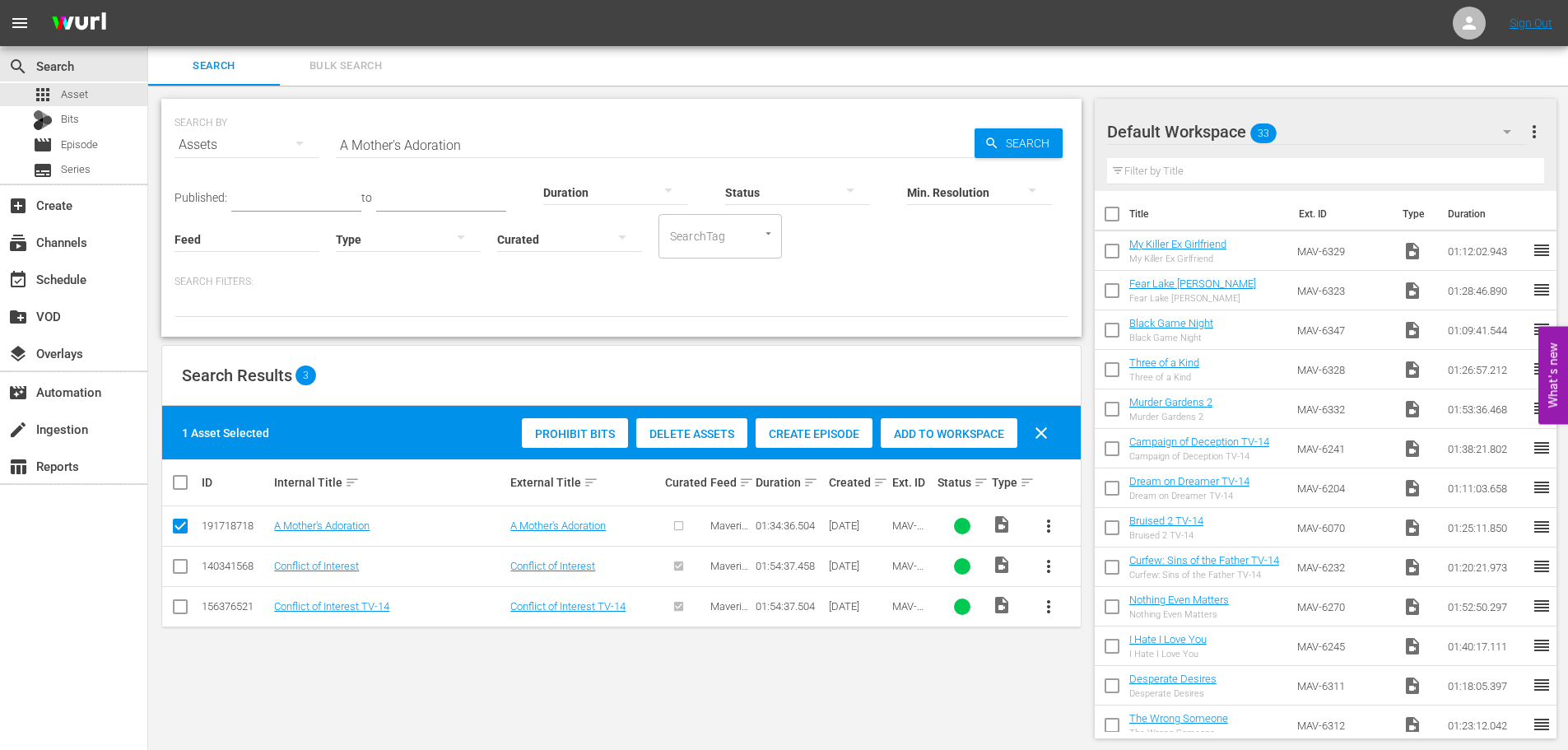
click at [925, 431] on span "Add to Workspace" at bounding box center [949, 434] width 137 height 13
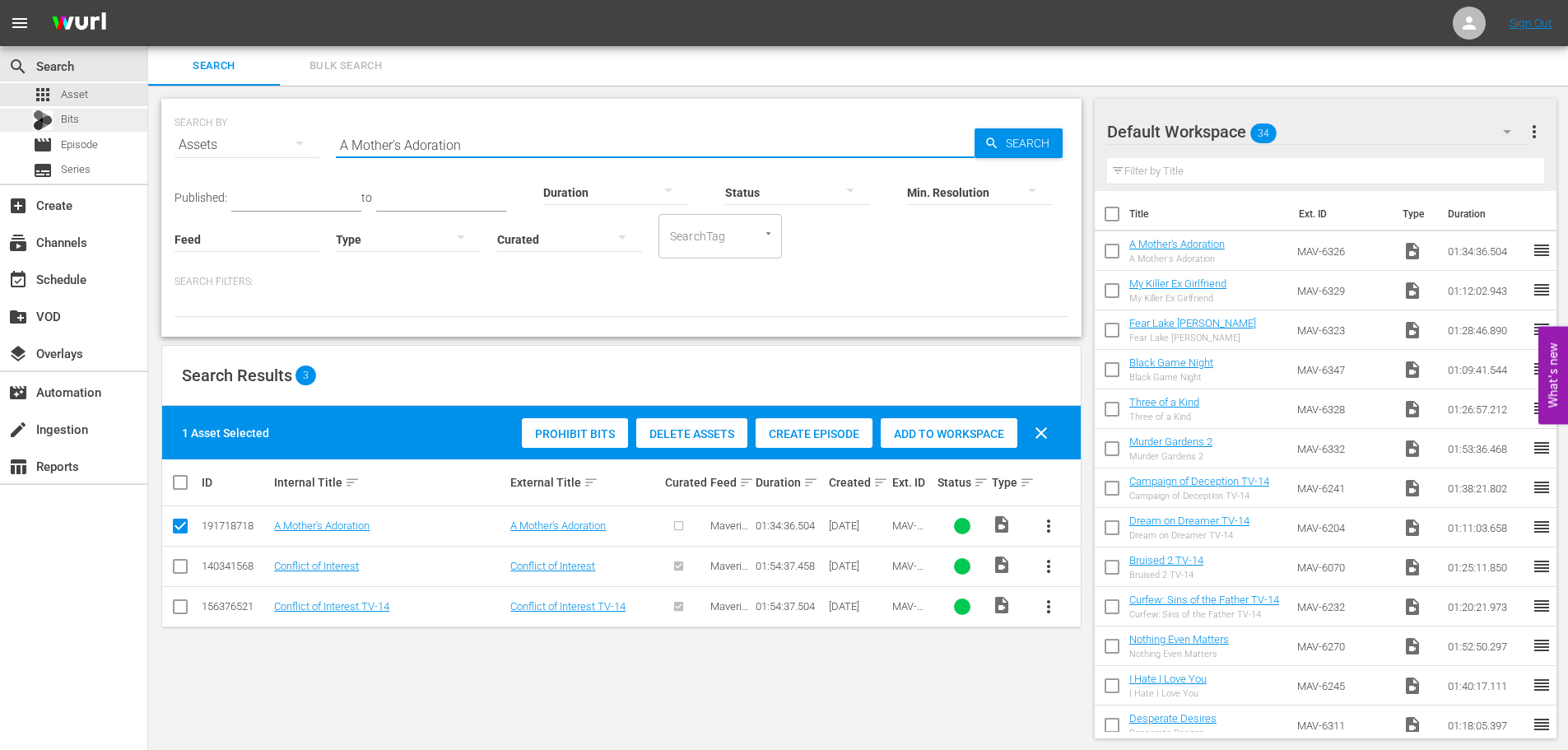
drag, startPoint x: 487, startPoint y: 141, endPoint x: 0, endPoint y: 120, distance: 487.5
click at [148, 0] on div "search Search apps Asset Bits movie Episode subtitles Series add_box Create sub…" at bounding box center [858, 0] width 1420 height 0
type input "Toxicity"
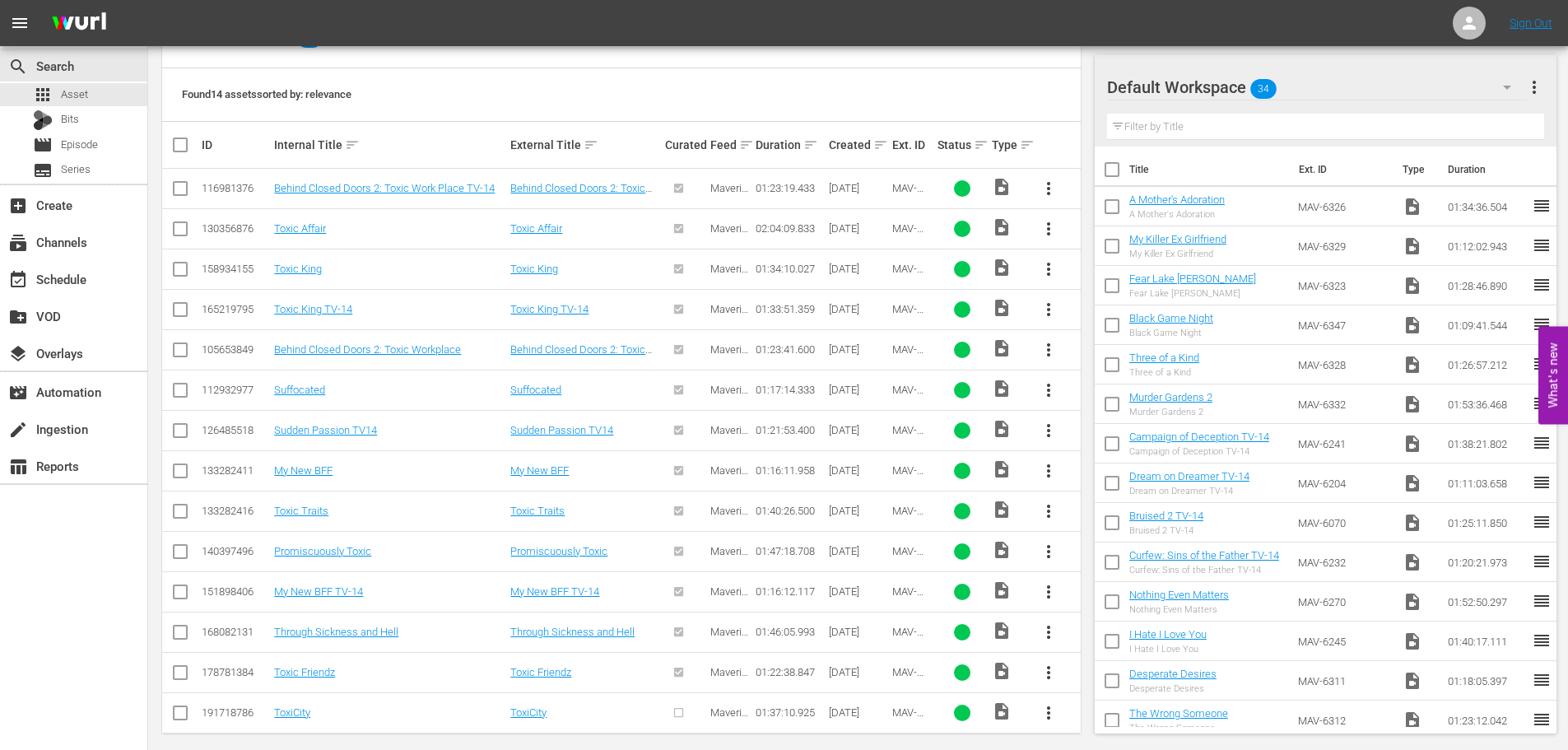
scroll to position [352, 0]
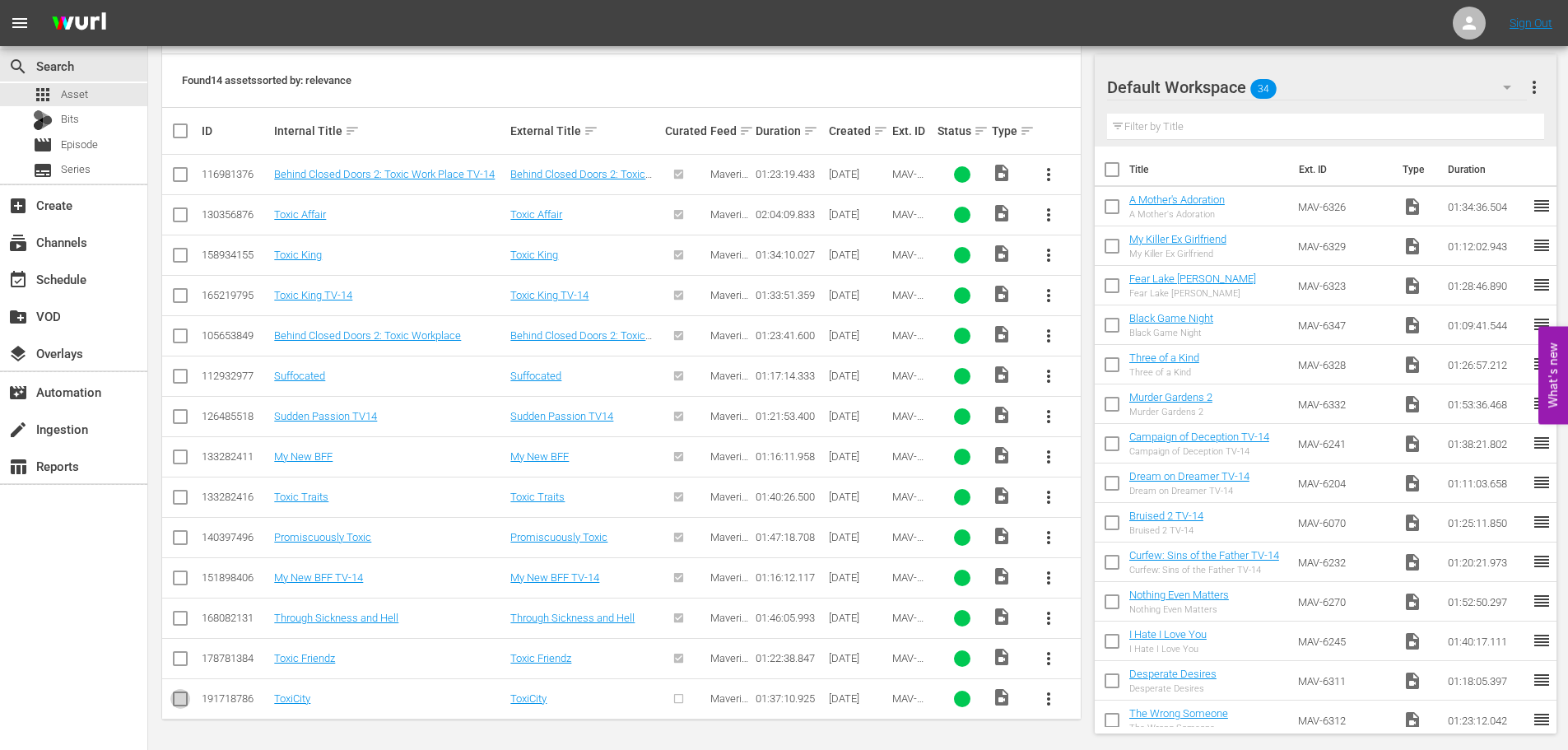
click at [184, 698] on input "checkbox" at bounding box center [180, 702] width 20 height 20
checkbox input "true"
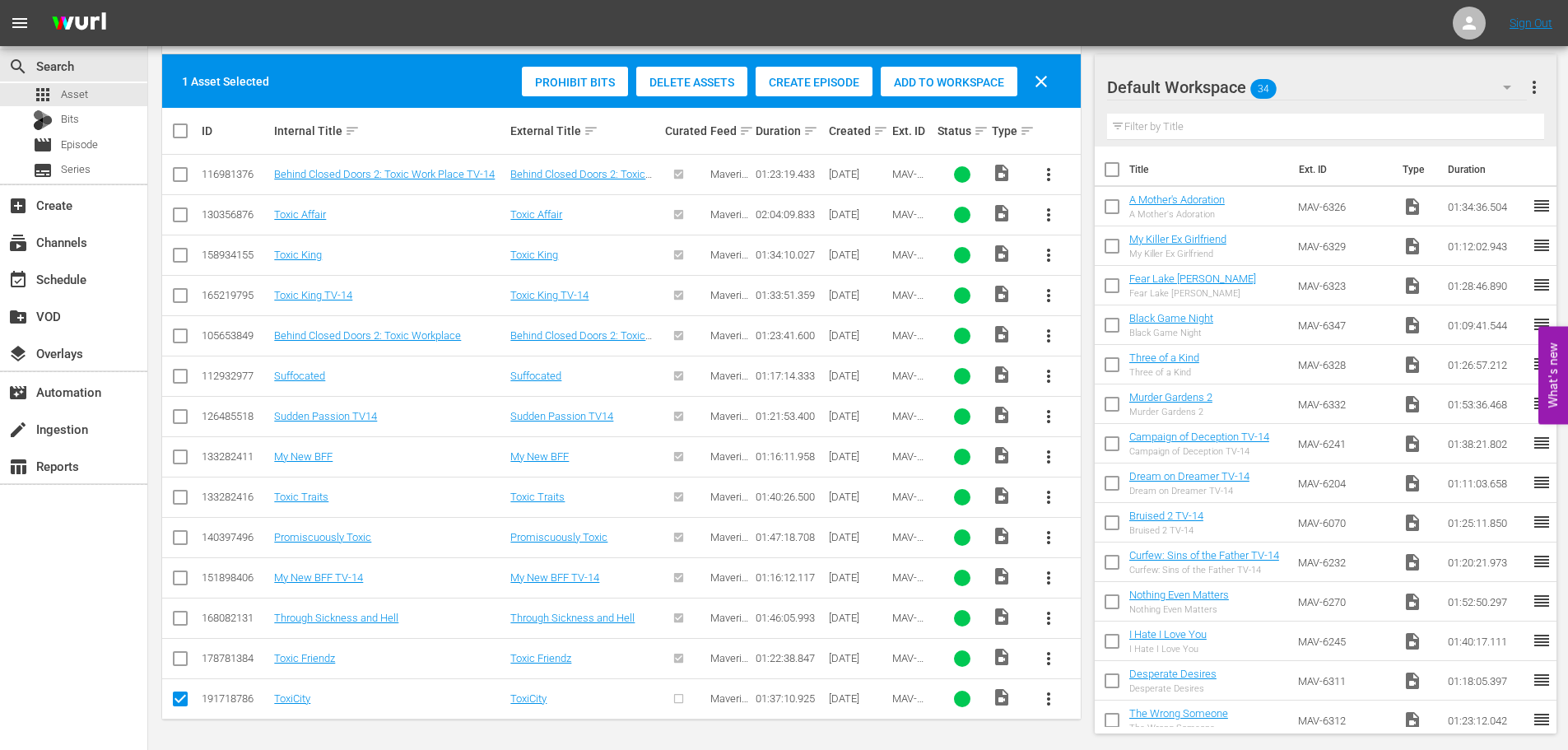
click at [956, 78] on span "Add to Workspace" at bounding box center [949, 81] width 137 height 13
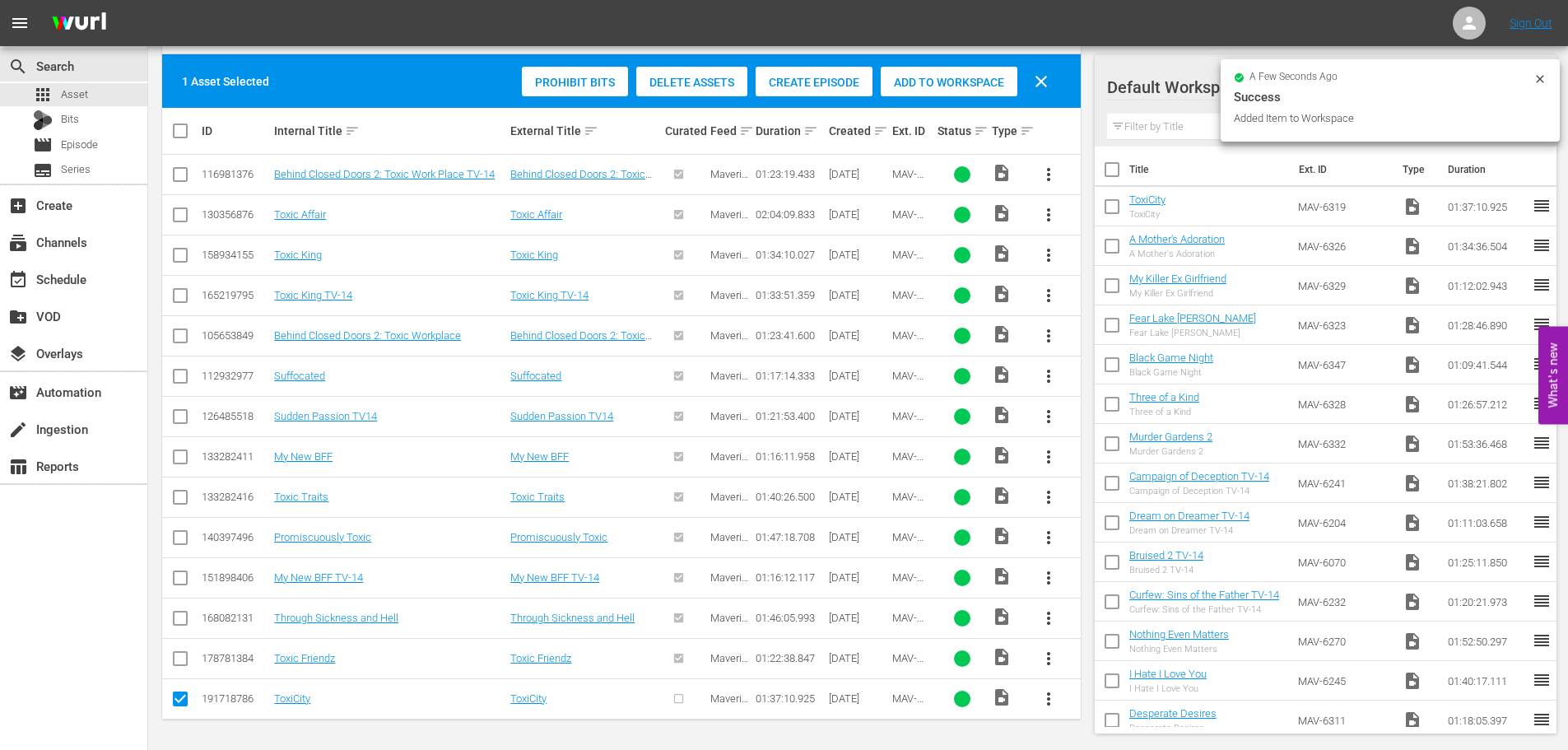
scroll to position [0, 0]
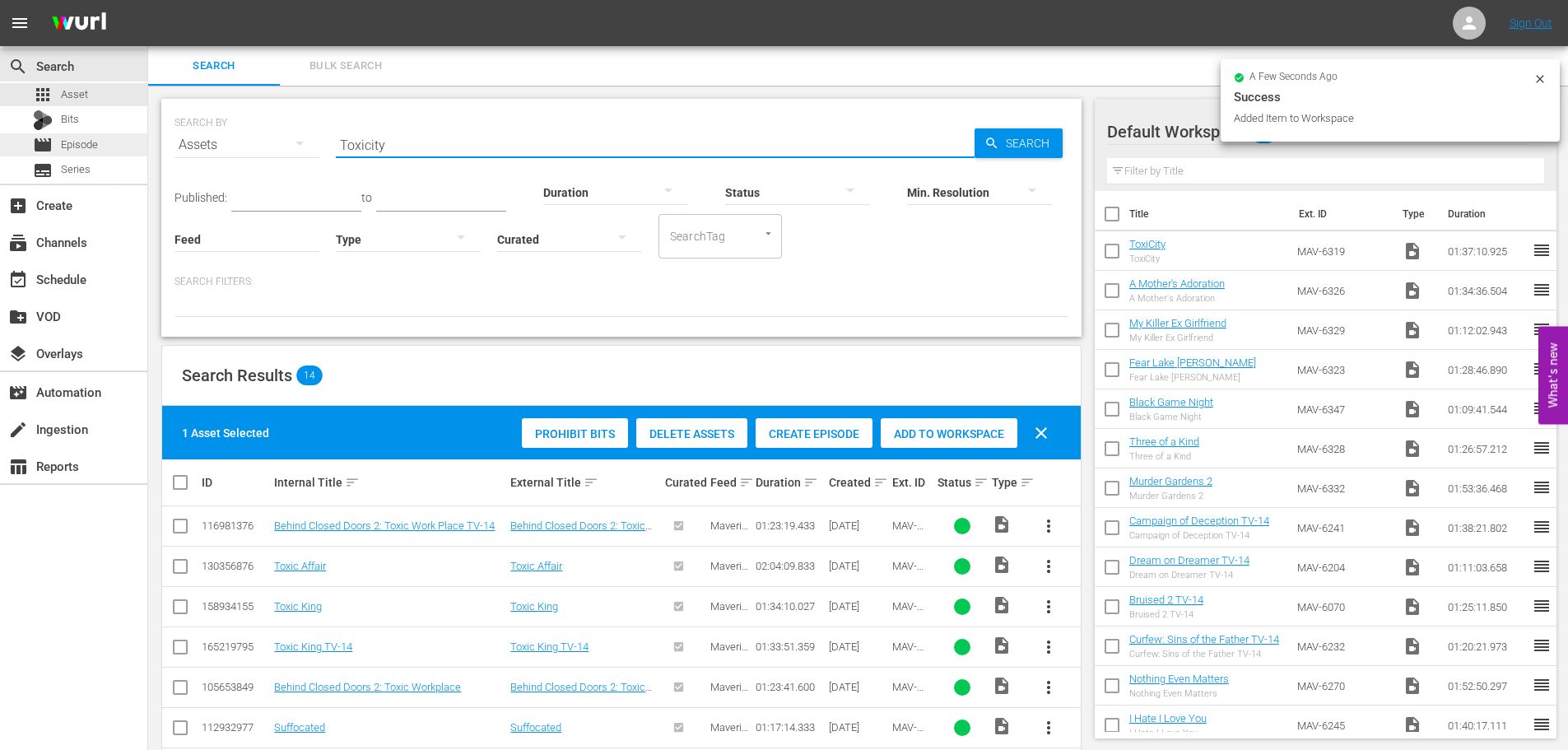
drag, startPoint x: 457, startPoint y: 139, endPoint x: 126, endPoint y: 144, distance: 331.0
click at [148, 0] on div "search Search apps Asset Bits movie Episode subtitles Series add_box Create sub…" at bounding box center [858, 0] width 1420 height 0
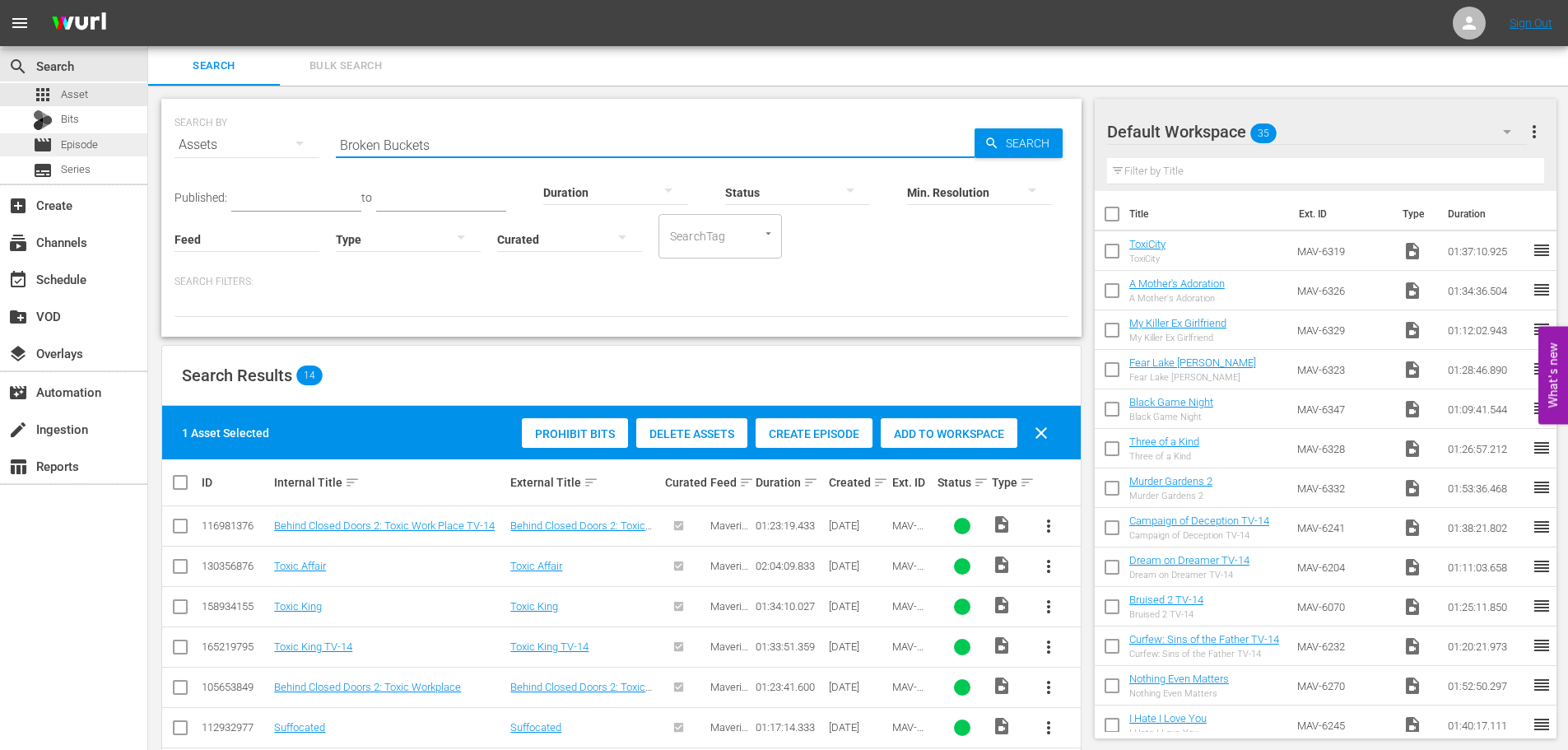
type input "Broken Buckets"
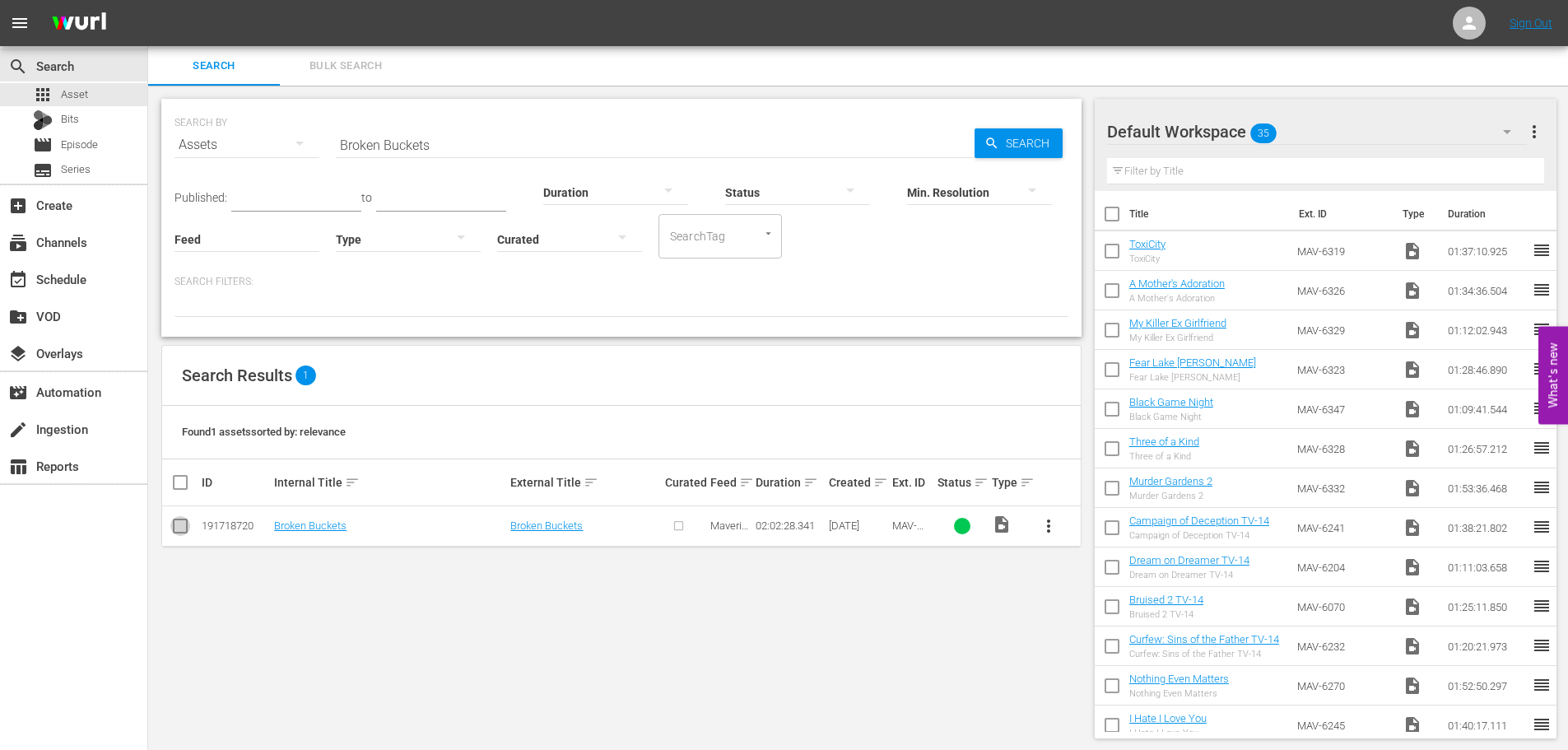
drag, startPoint x: 176, startPoint y: 522, endPoint x: 233, endPoint y: 520, distance: 57.0
click at [176, 520] on input "checkbox" at bounding box center [180, 529] width 20 height 20
checkbox input "true"
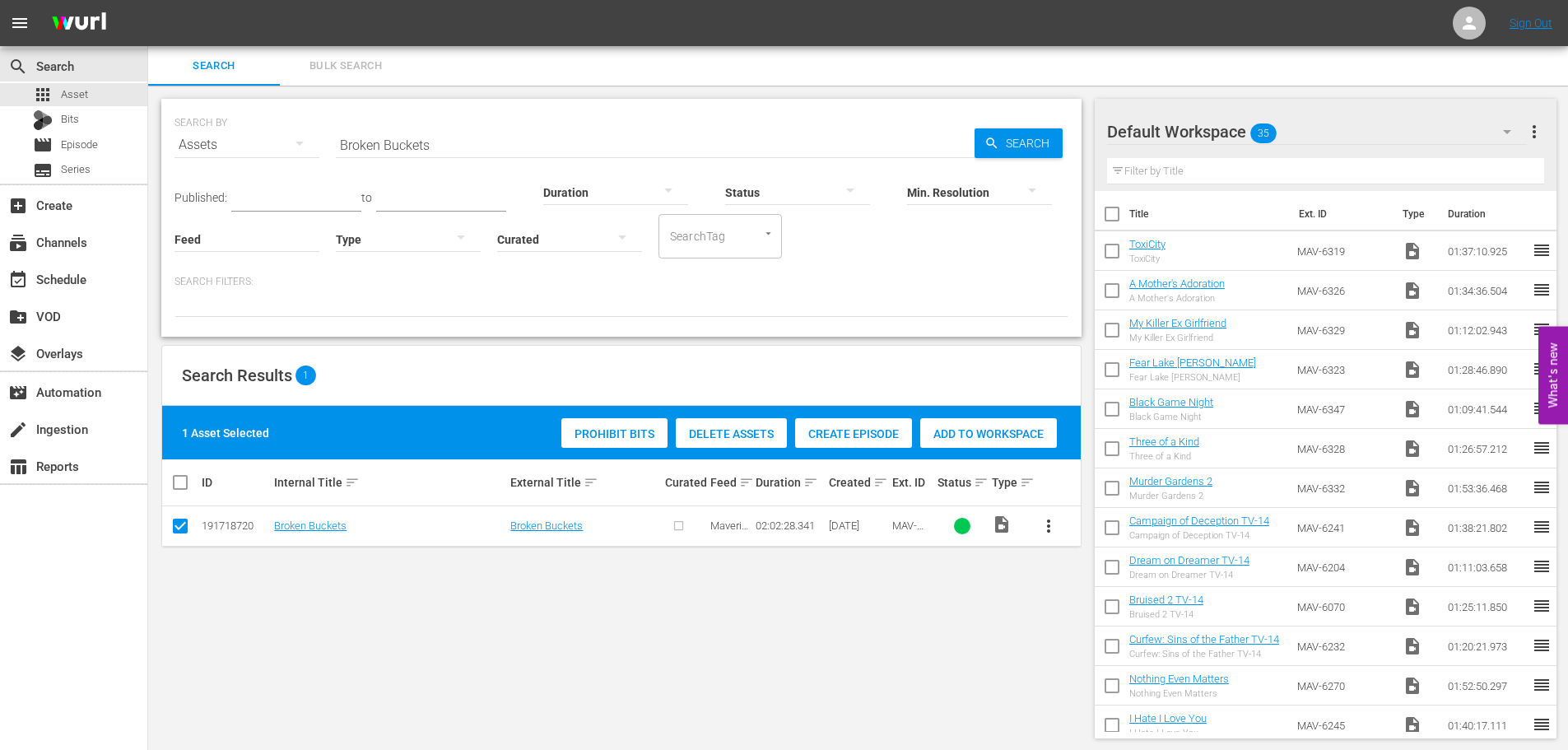
click at [941, 428] on span "Add to Workspace" at bounding box center [989, 434] width 137 height 13
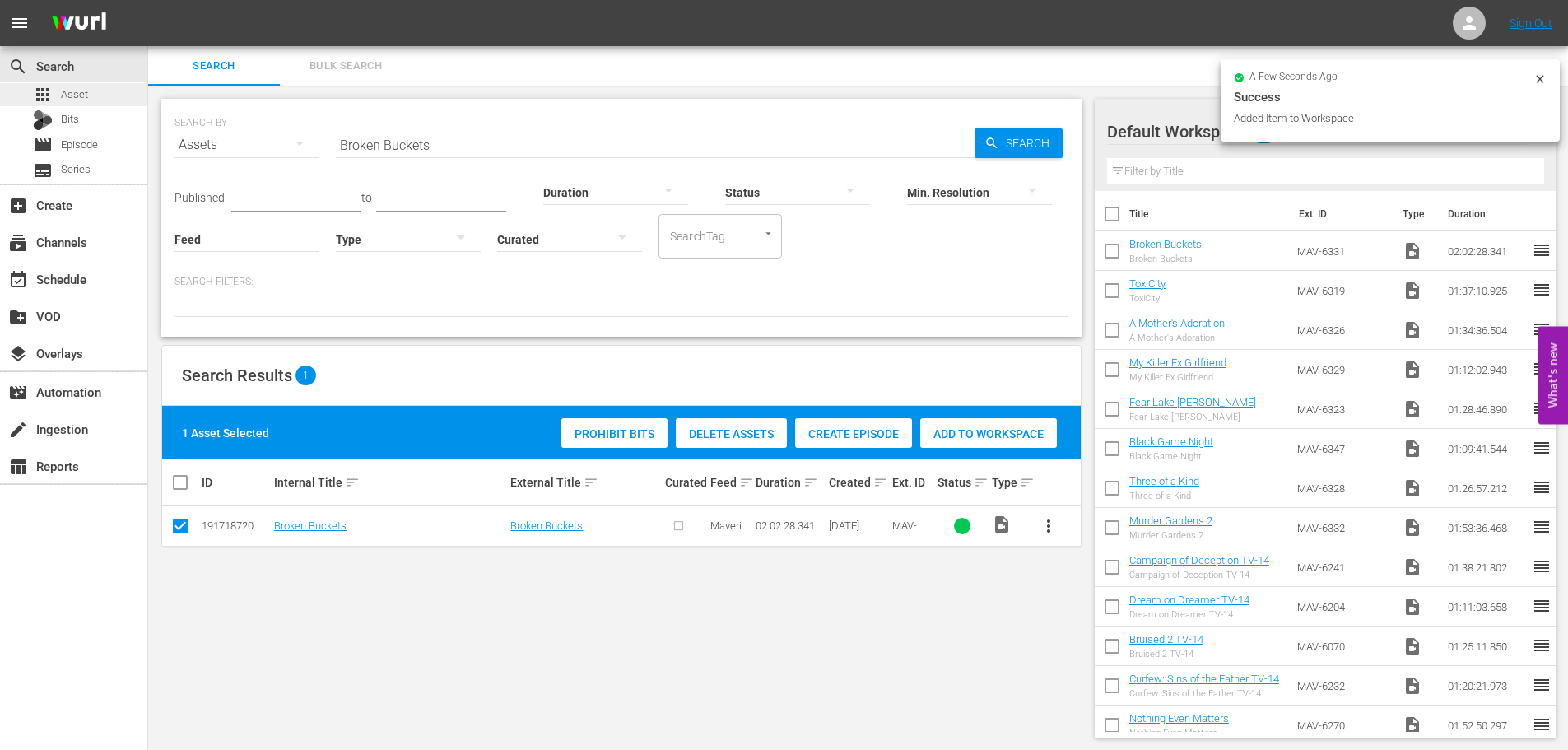
drag, startPoint x: 268, startPoint y: 115, endPoint x: 39, endPoint y: 92, distance: 230.2
click at [148, 0] on div "search Search apps Asset Bits movie Episode subtitles Series add_box Create sub…" at bounding box center [858, 0] width 1420 height 0
type input "Exposed"
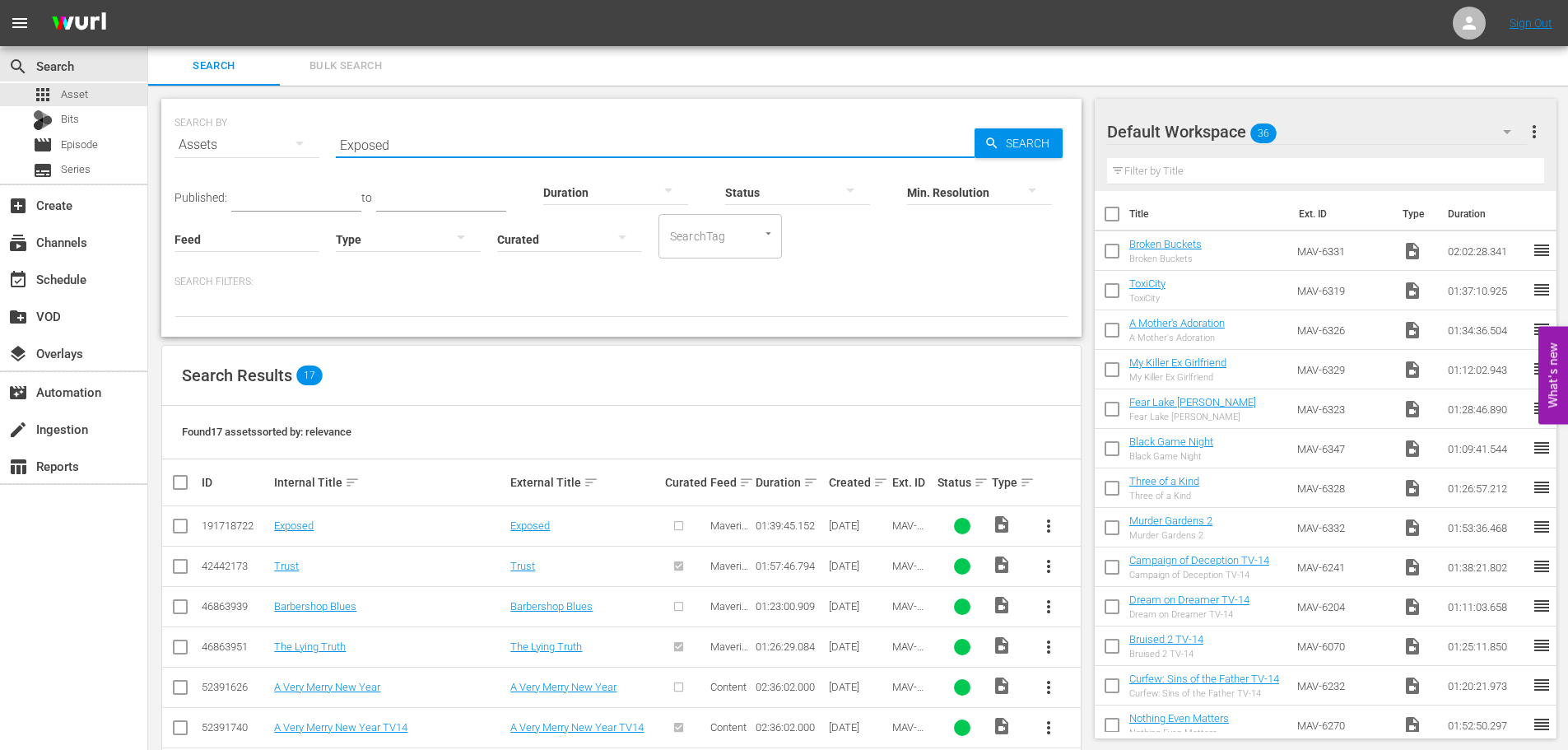
click at [196, 515] on td at bounding box center [180, 527] width 37 height 41
click at [166, 522] on td at bounding box center [180, 527] width 37 height 41
drag, startPoint x: 177, startPoint y: 533, endPoint x: 225, endPoint y: 528, distance: 48.3
click at [177, 532] on input "checkbox" at bounding box center [180, 529] width 20 height 20
checkbox input "true"
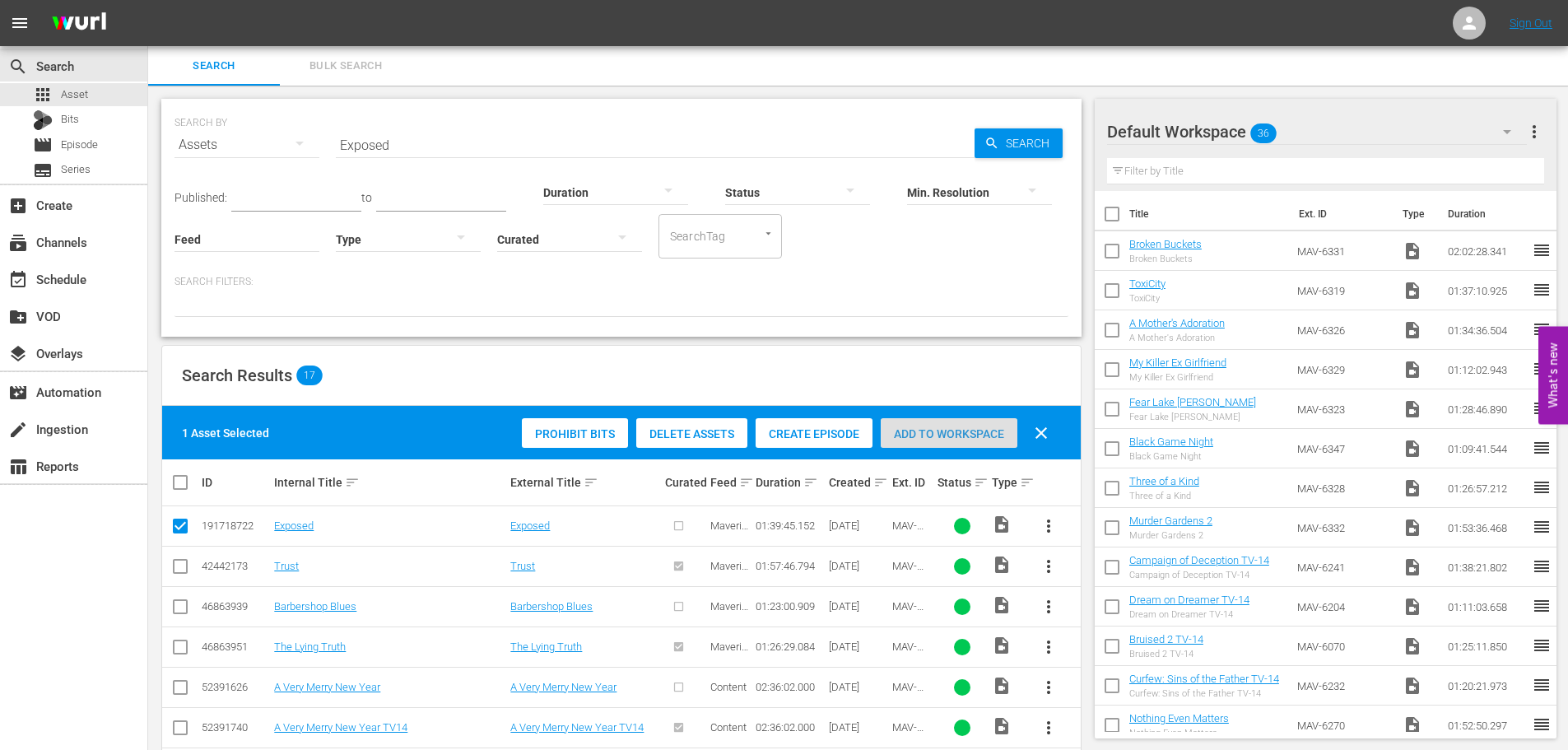
click at [933, 435] on span "Add to Workspace" at bounding box center [949, 434] width 137 height 13
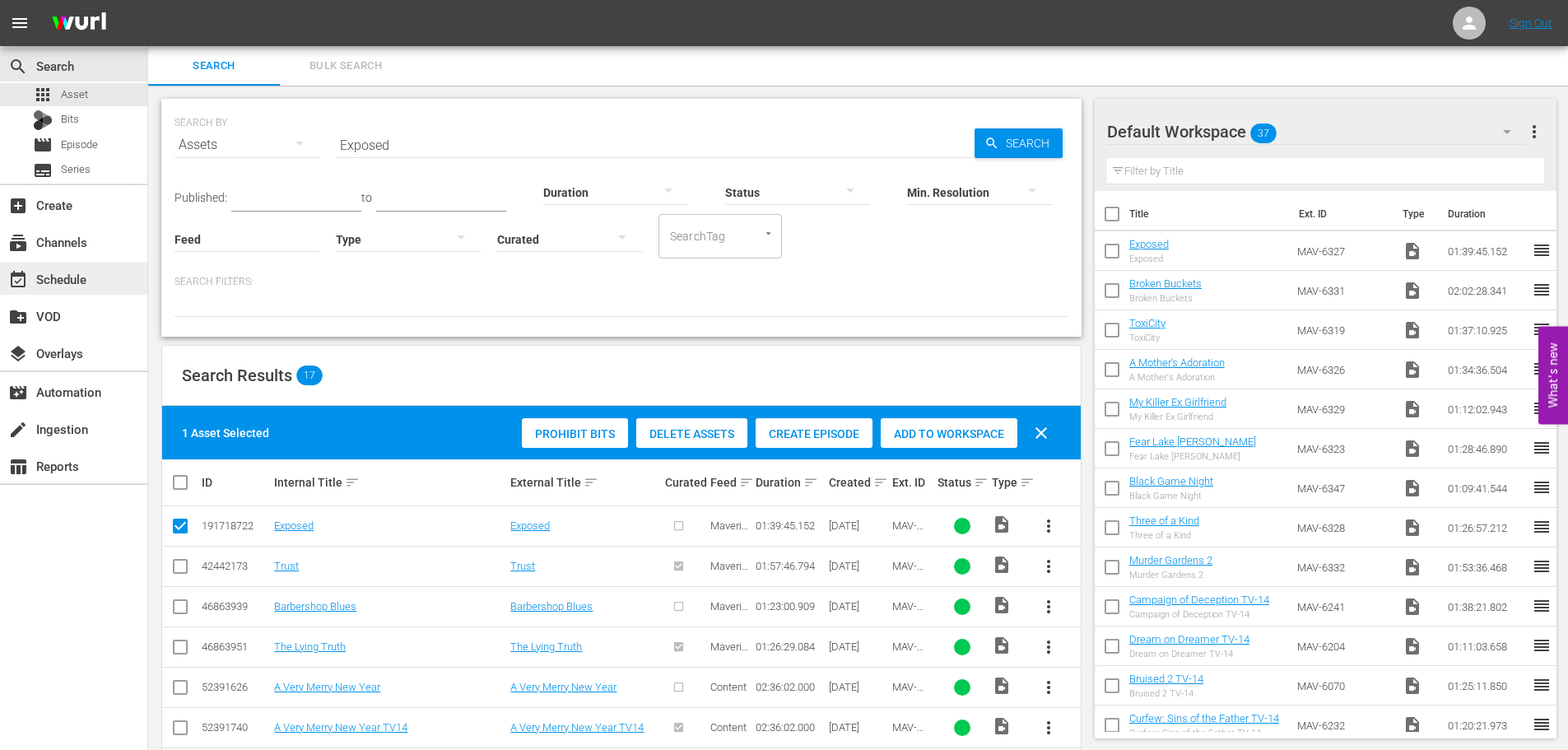
click at [80, 292] on div "event_available Schedule" at bounding box center [74, 278] width 147 height 33
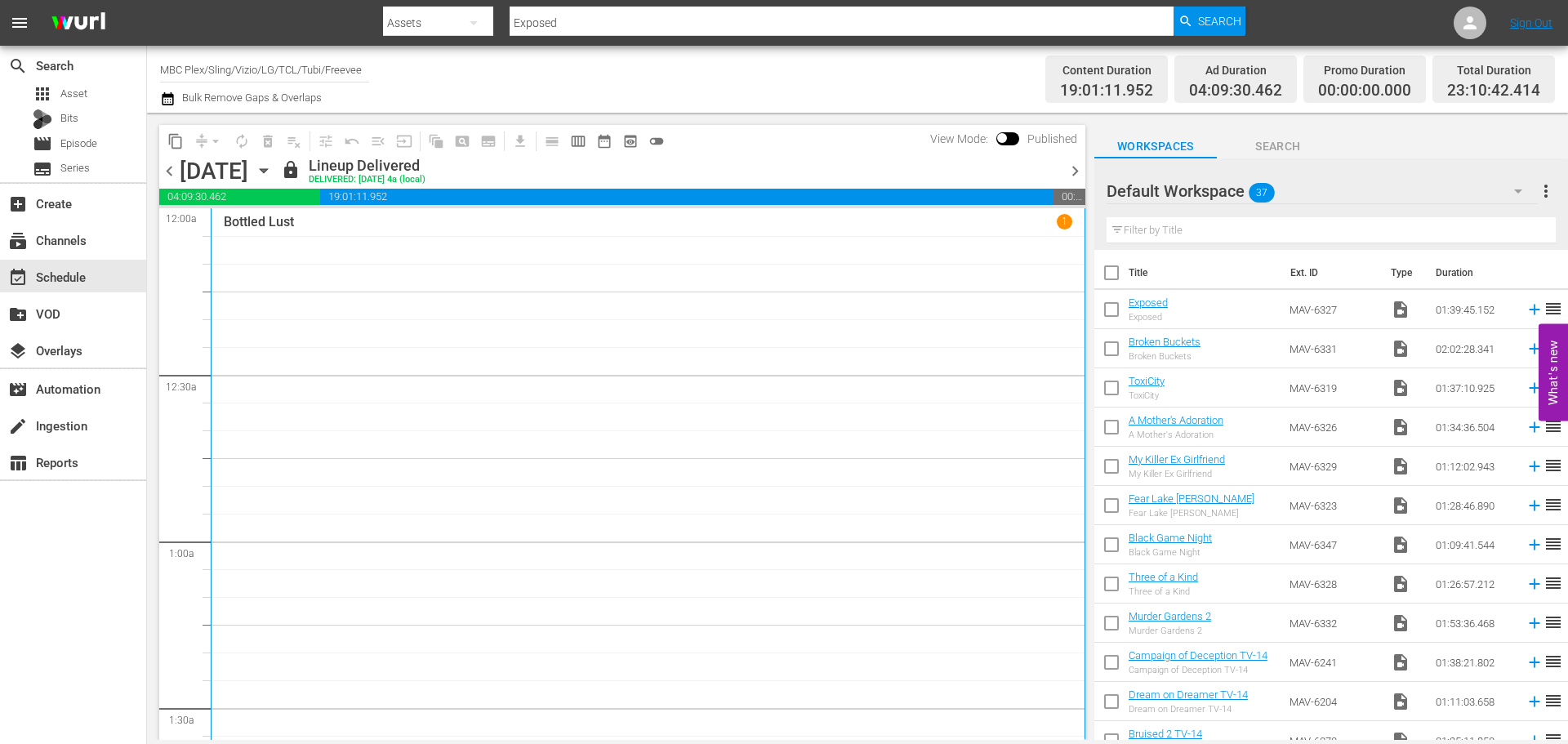
click at [267, 169] on icon "button" at bounding box center [263, 171] width 8 height 4
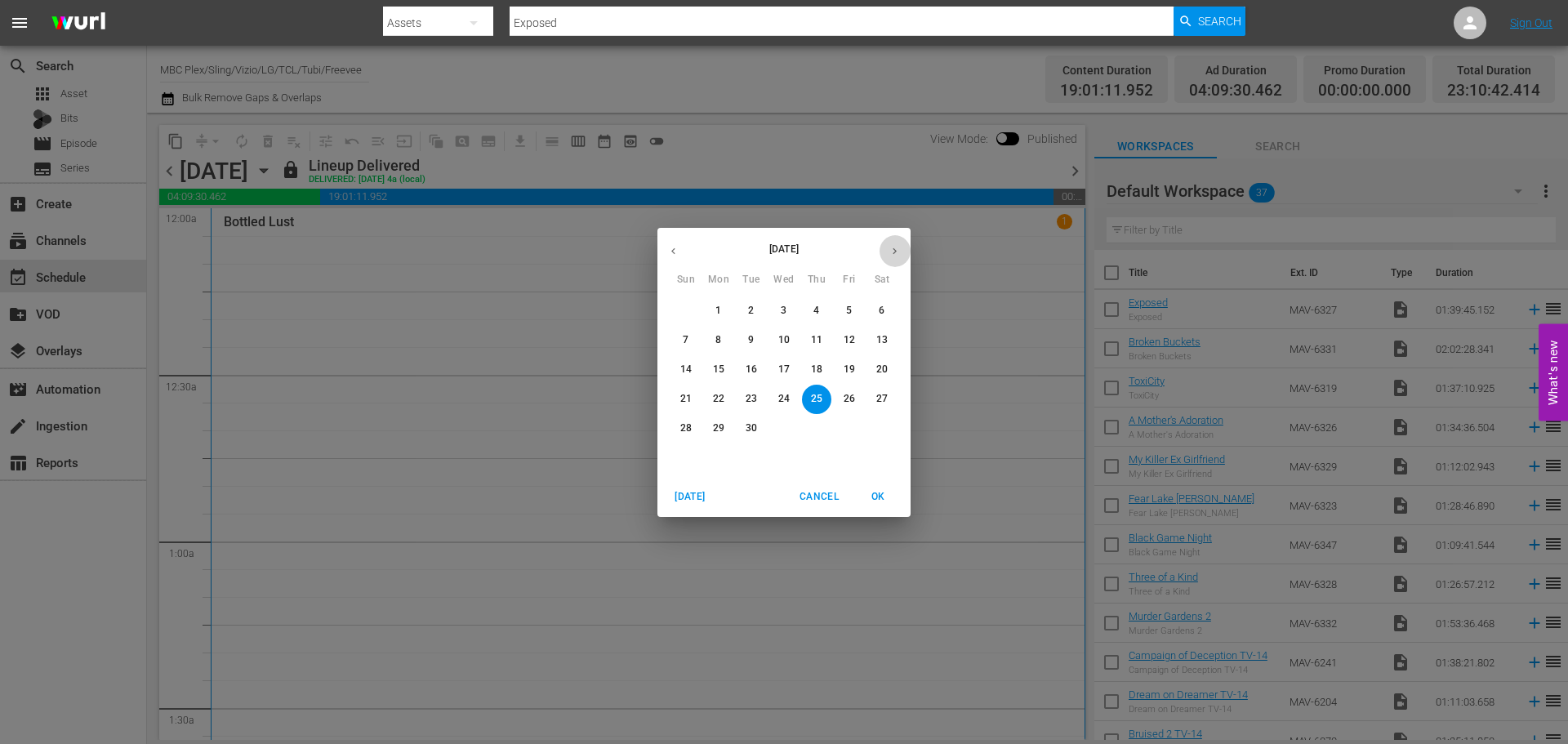
click at [899, 251] on icon "button" at bounding box center [895, 251] width 12 height 12
click at [880, 308] on p "1" at bounding box center [881, 311] width 6 height 14
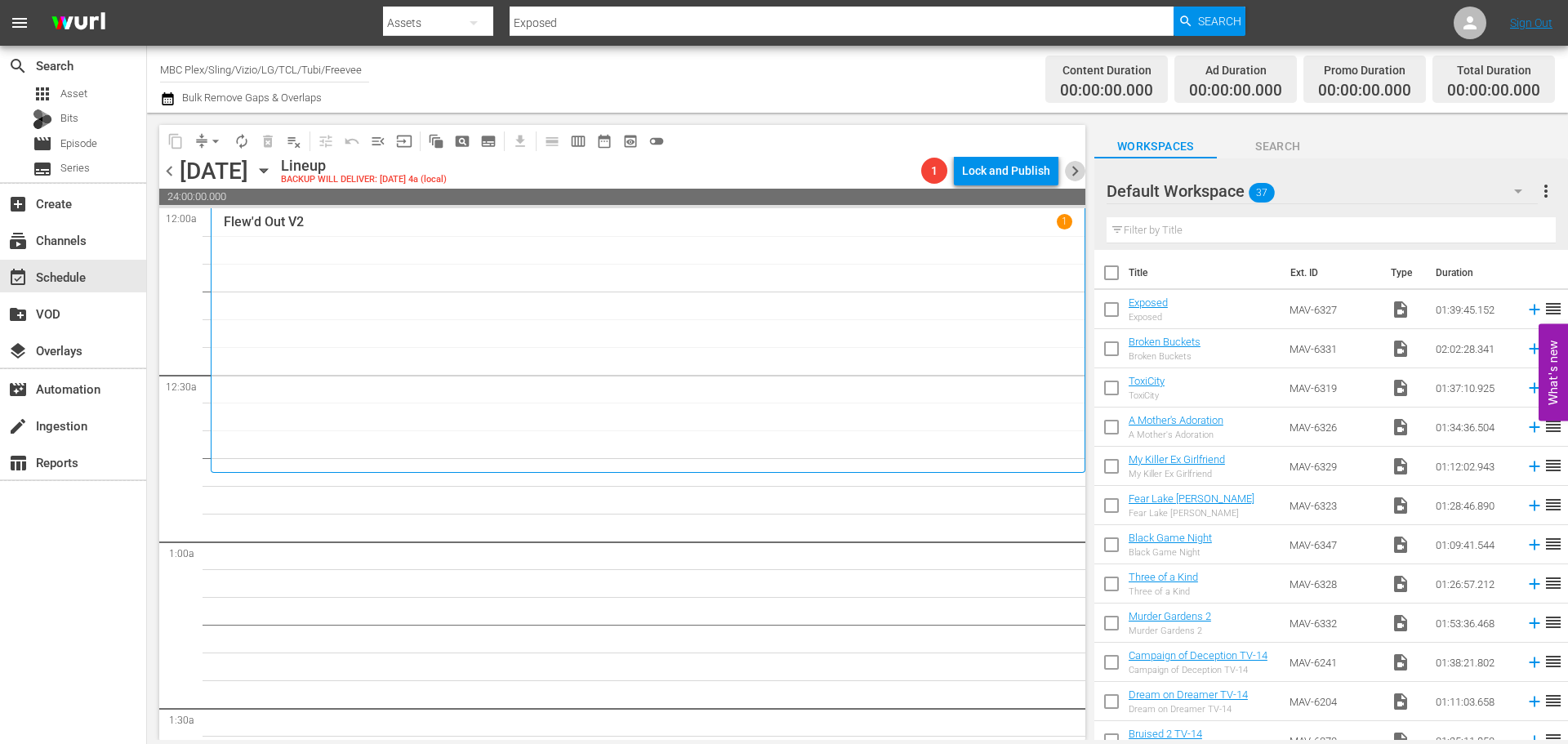
click at [1073, 169] on span "chevron_right" at bounding box center [1075, 171] width 21 height 21
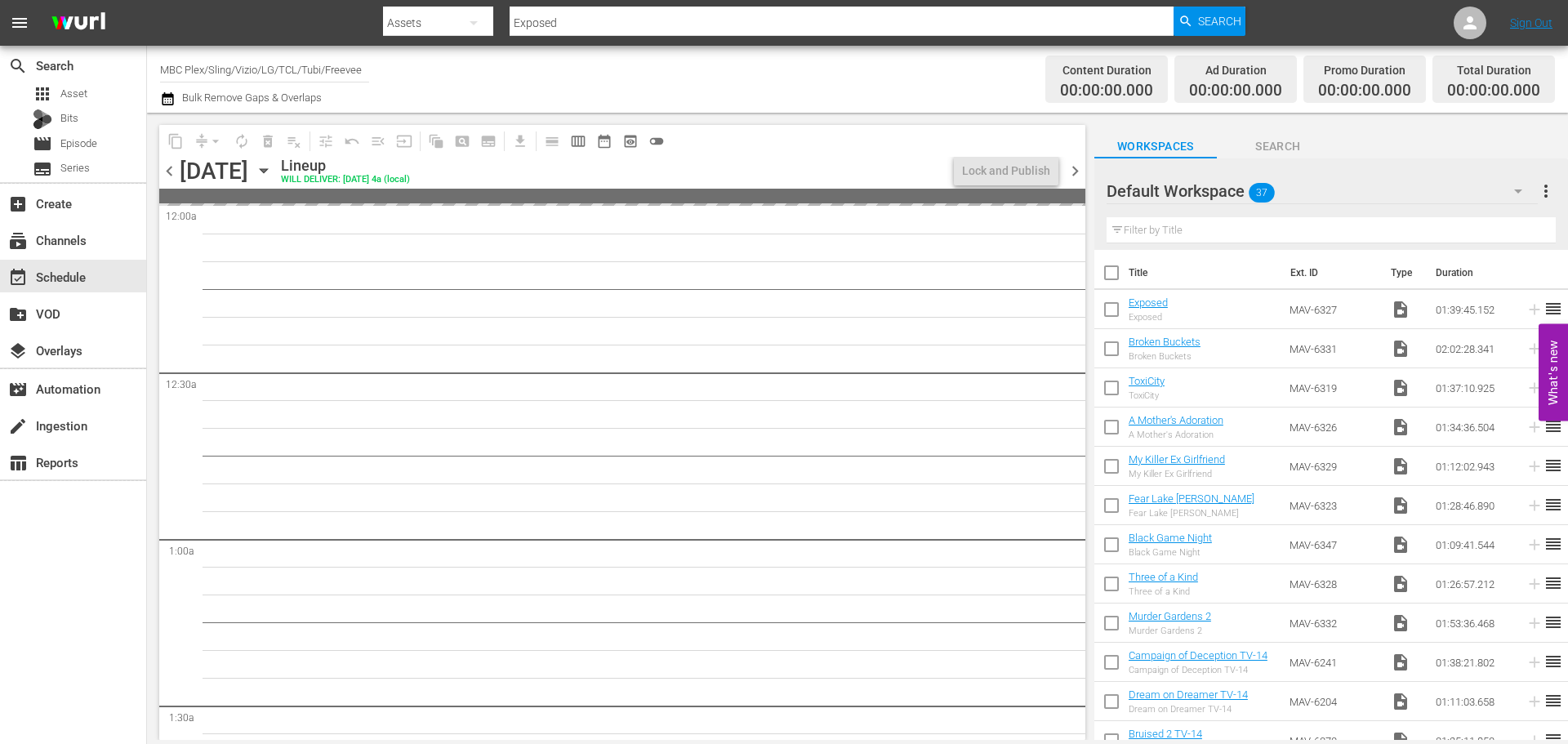
click at [1079, 172] on span "chevron_right" at bounding box center [1075, 171] width 21 height 21
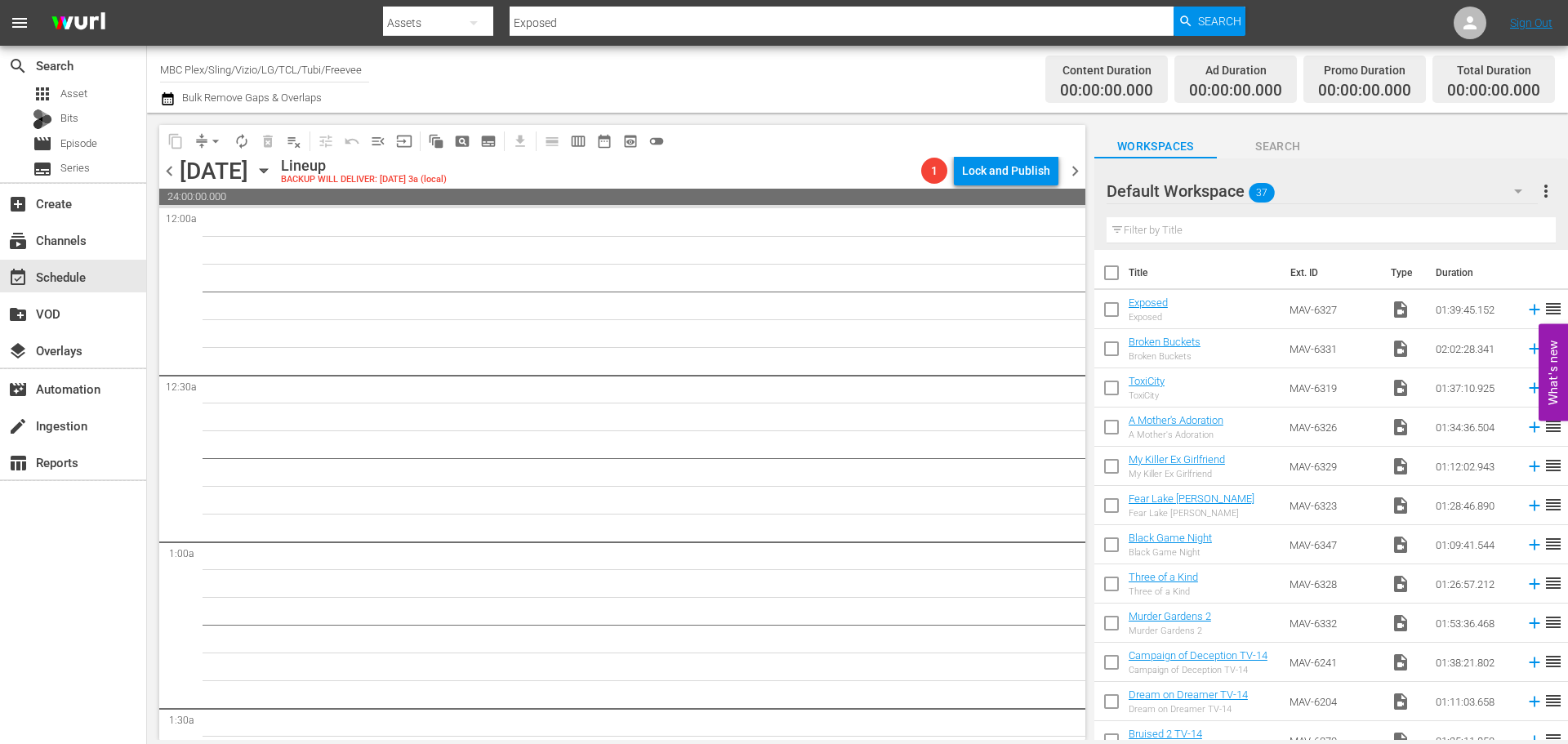
click at [172, 173] on span "chevron_left" at bounding box center [169, 171] width 21 height 21
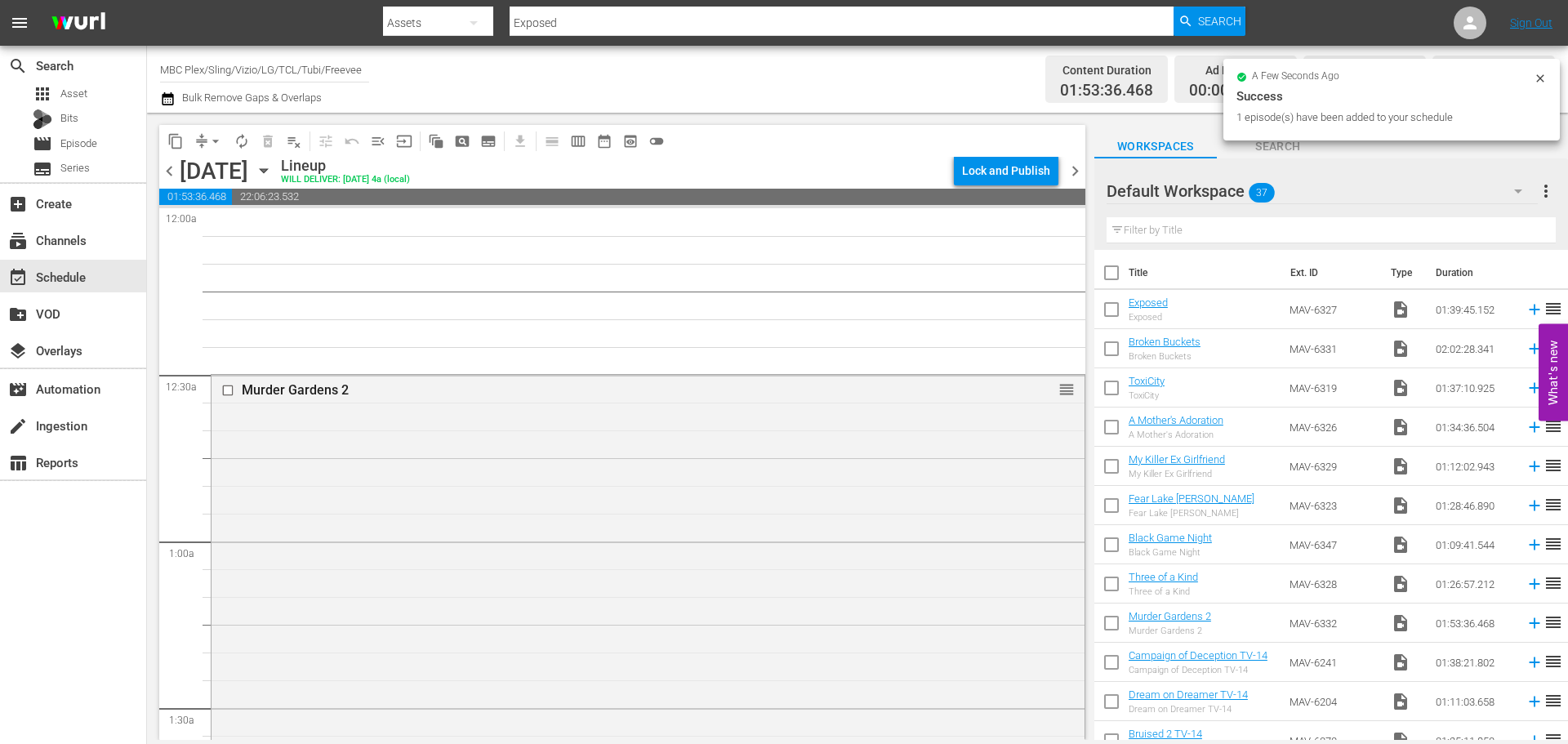
click at [519, 456] on div "Murder Gardens 2 reorder" at bounding box center [647, 687] width 873 height 626
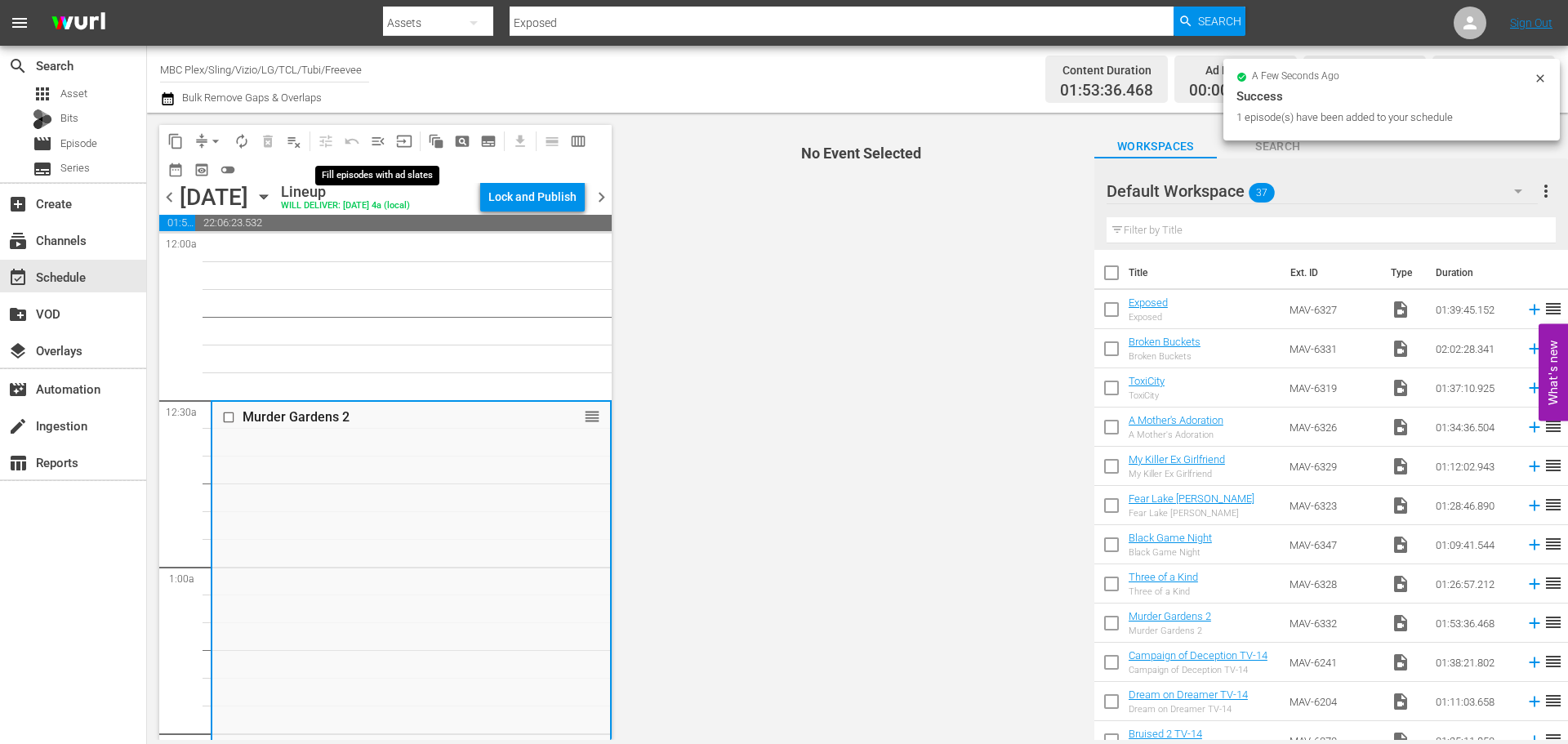
click at [384, 134] on span "menu_open" at bounding box center [378, 141] width 16 height 16
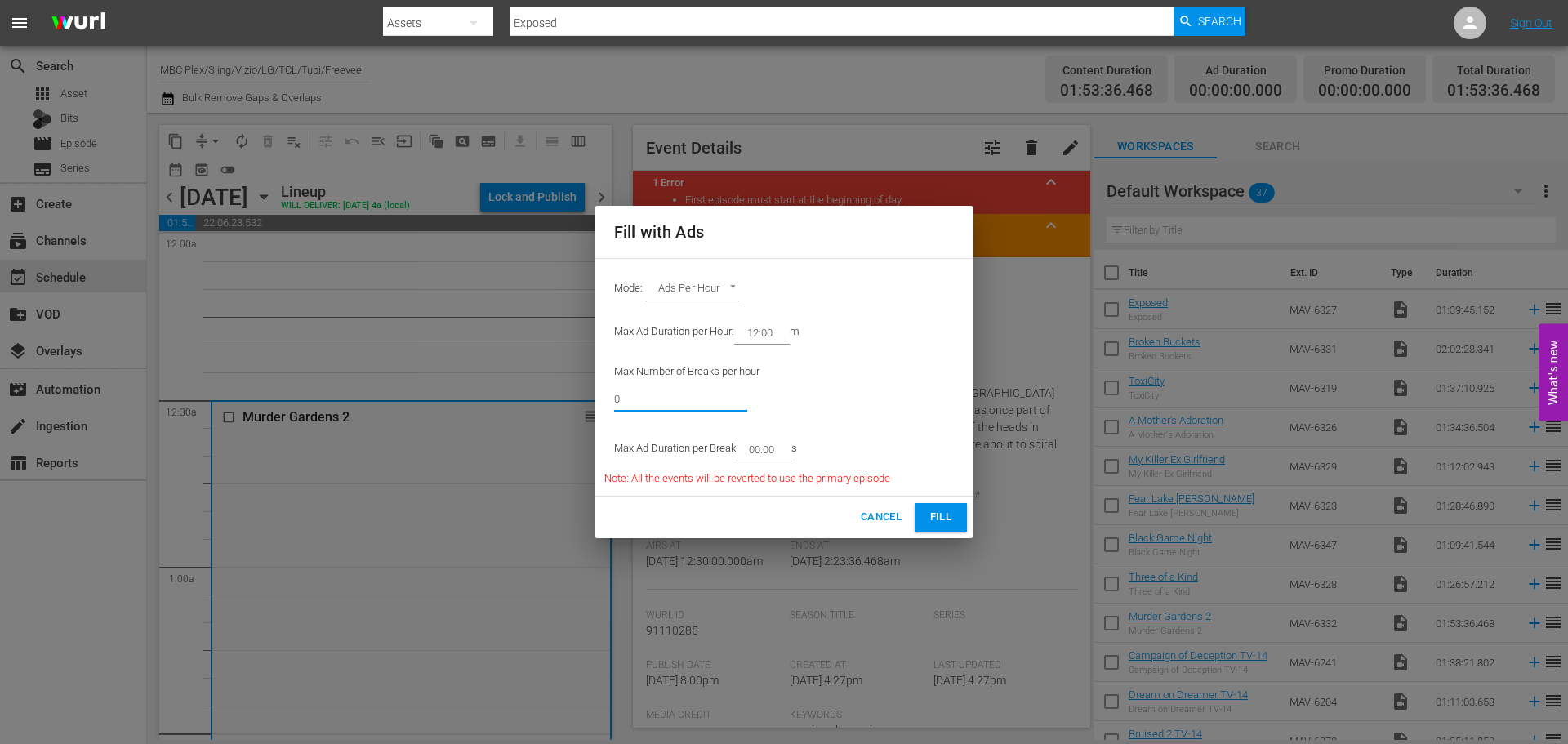
drag, startPoint x: 722, startPoint y: 394, endPoint x: 296, endPoint y: 390, distance: 426.0
click at [296, 390] on div "Fill with Ads Mode: Ads Per Hour ADS_PER_HOUR Max Ad Duration per Hour: 12:00 m…" at bounding box center [784, 372] width 1568 height 744
type input "6"
drag, startPoint x: 778, startPoint y: 442, endPoint x: 755, endPoint y: 453, distance: 25.5
click at [755, 453] on input "00:00" at bounding box center [760, 449] width 49 height 23
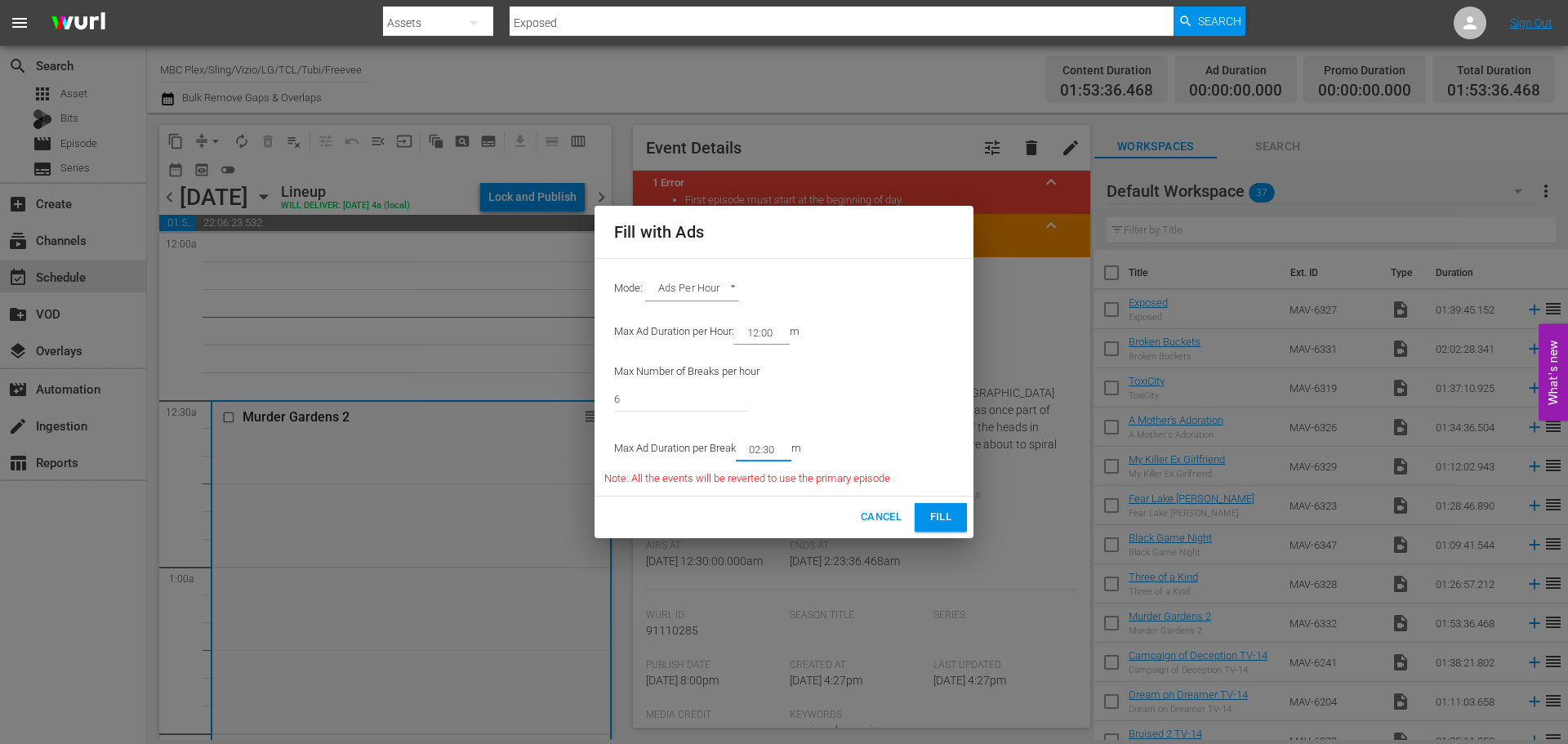
type input "02:30"
click at [937, 521] on span "Fill" at bounding box center [940, 517] width 26 height 19
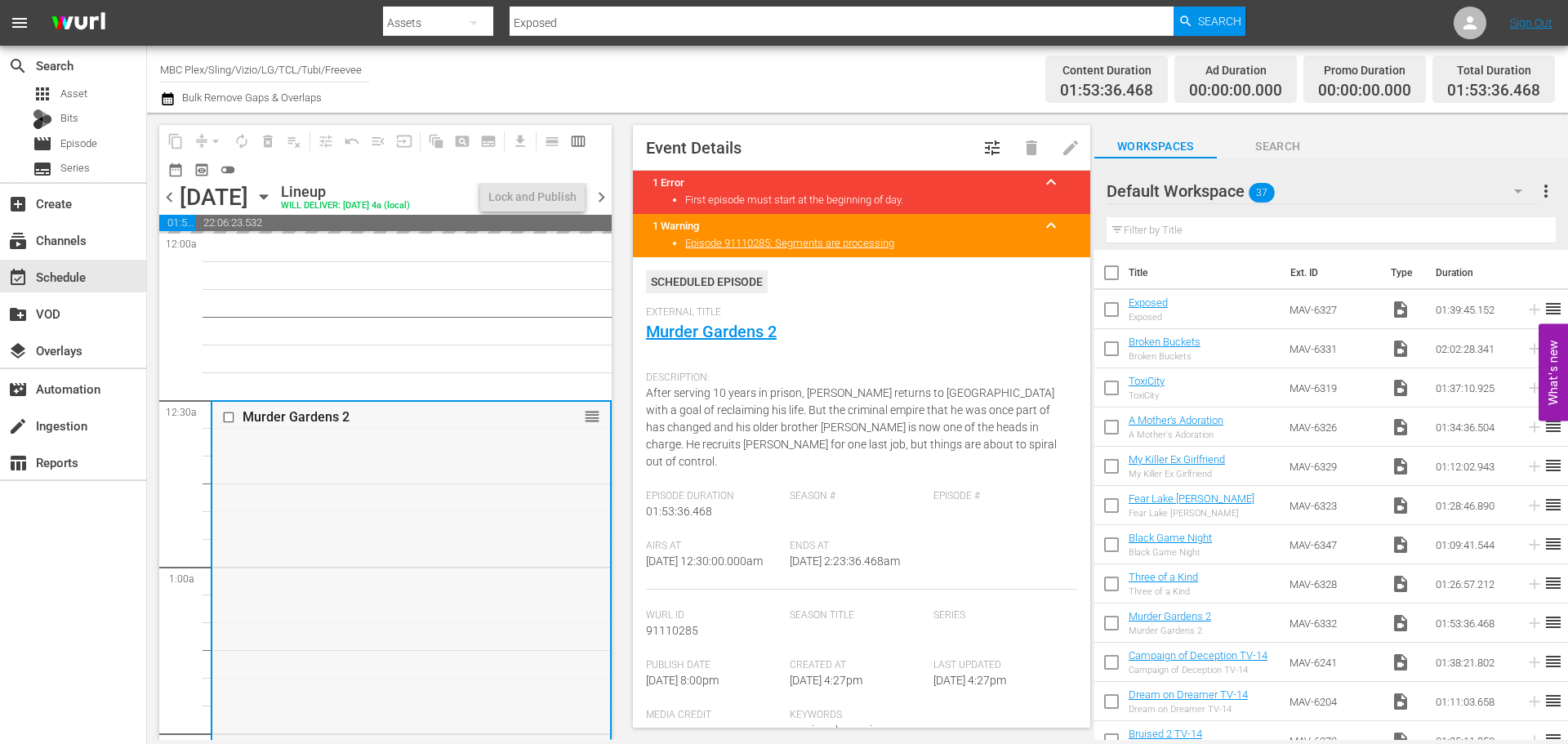
click at [465, 566] on div "Murder Gardens 2 reorder" at bounding box center [410, 715] width 398 height 626
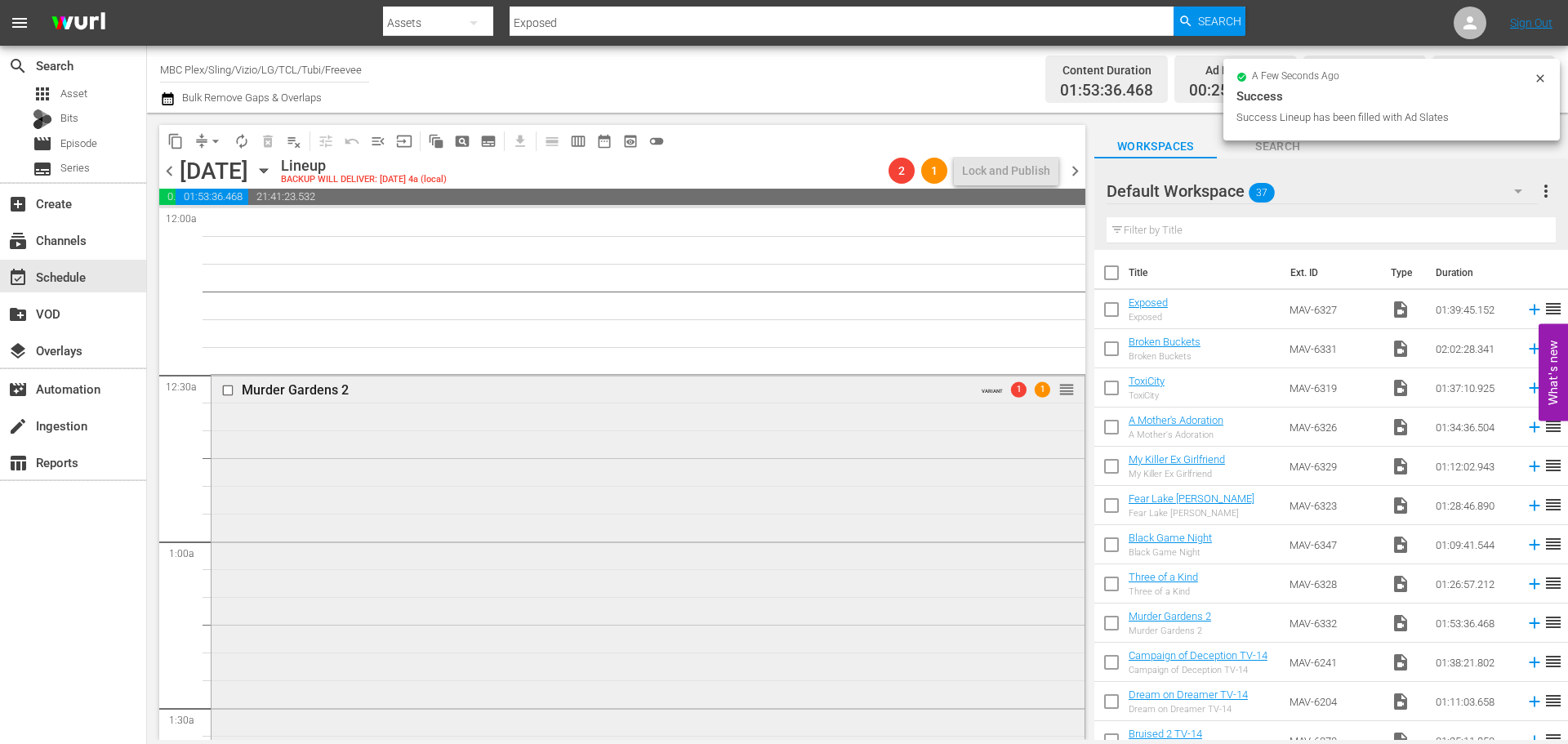
click at [543, 452] on div "Murder Gardens 2 VARIANT 1 1 reorder" at bounding box center [647, 757] width 873 height 765
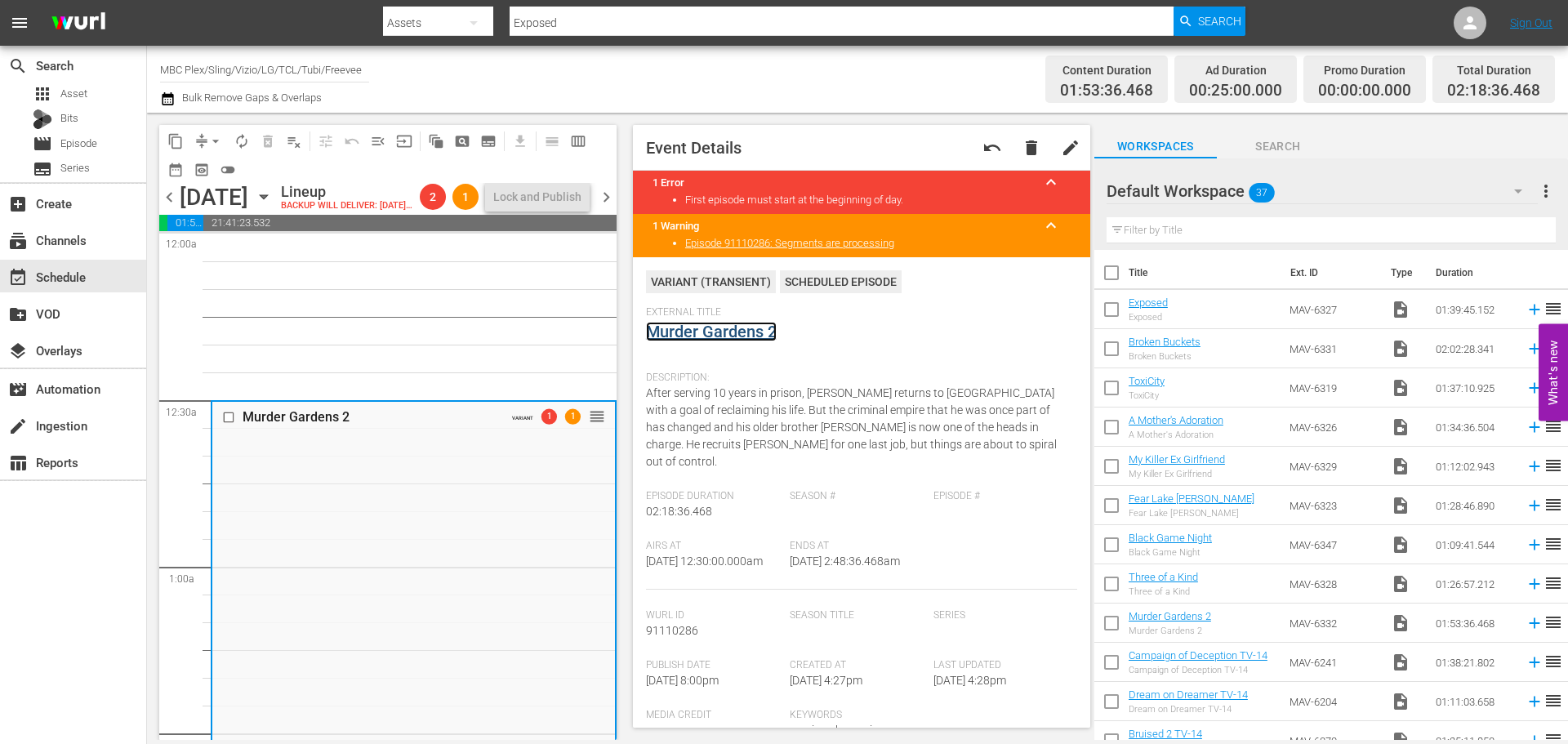
click at [681, 325] on link "Murder Gardens 2" at bounding box center [711, 332] width 131 height 20
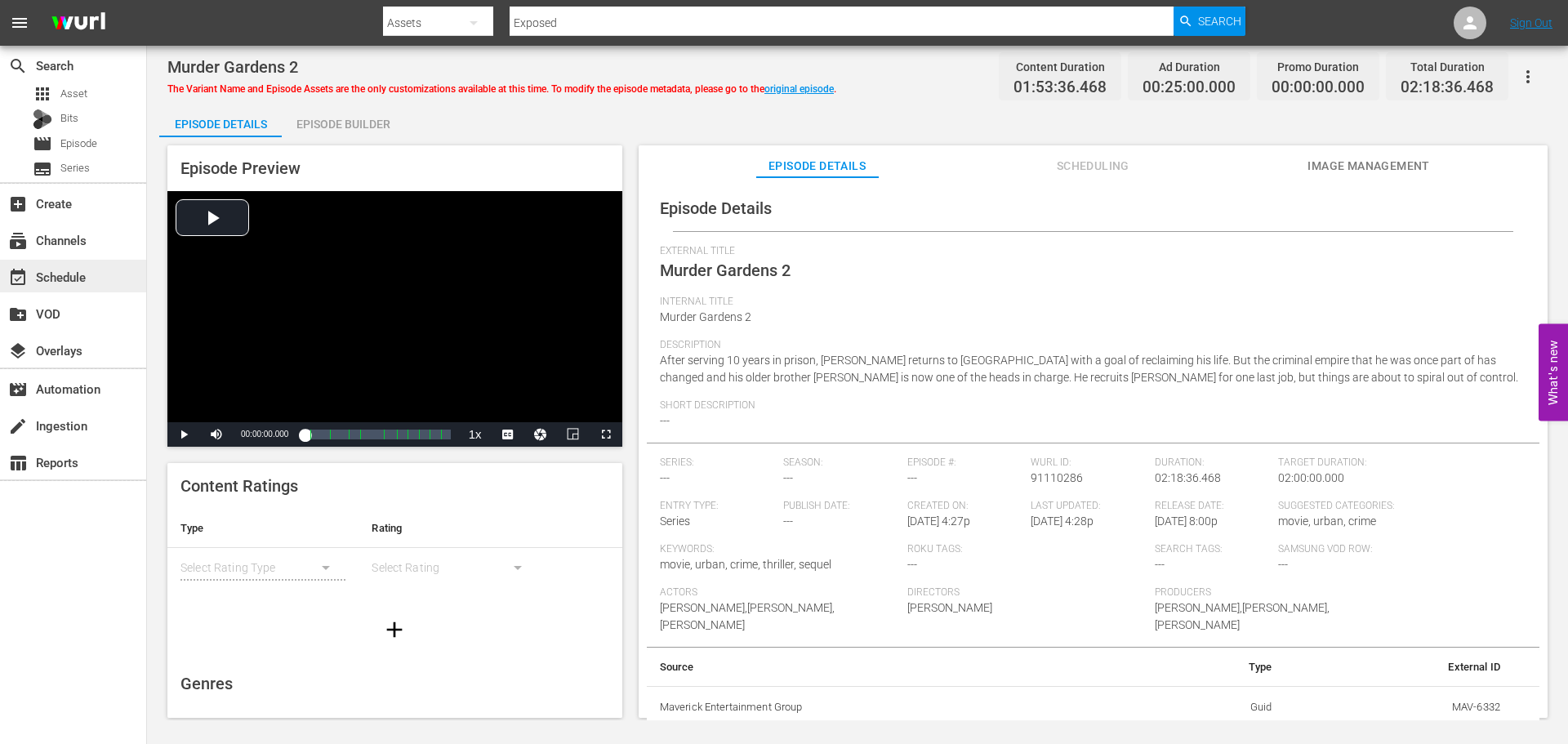
click at [62, 271] on div "event_available Schedule" at bounding box center [46, 274] width 92 height 15
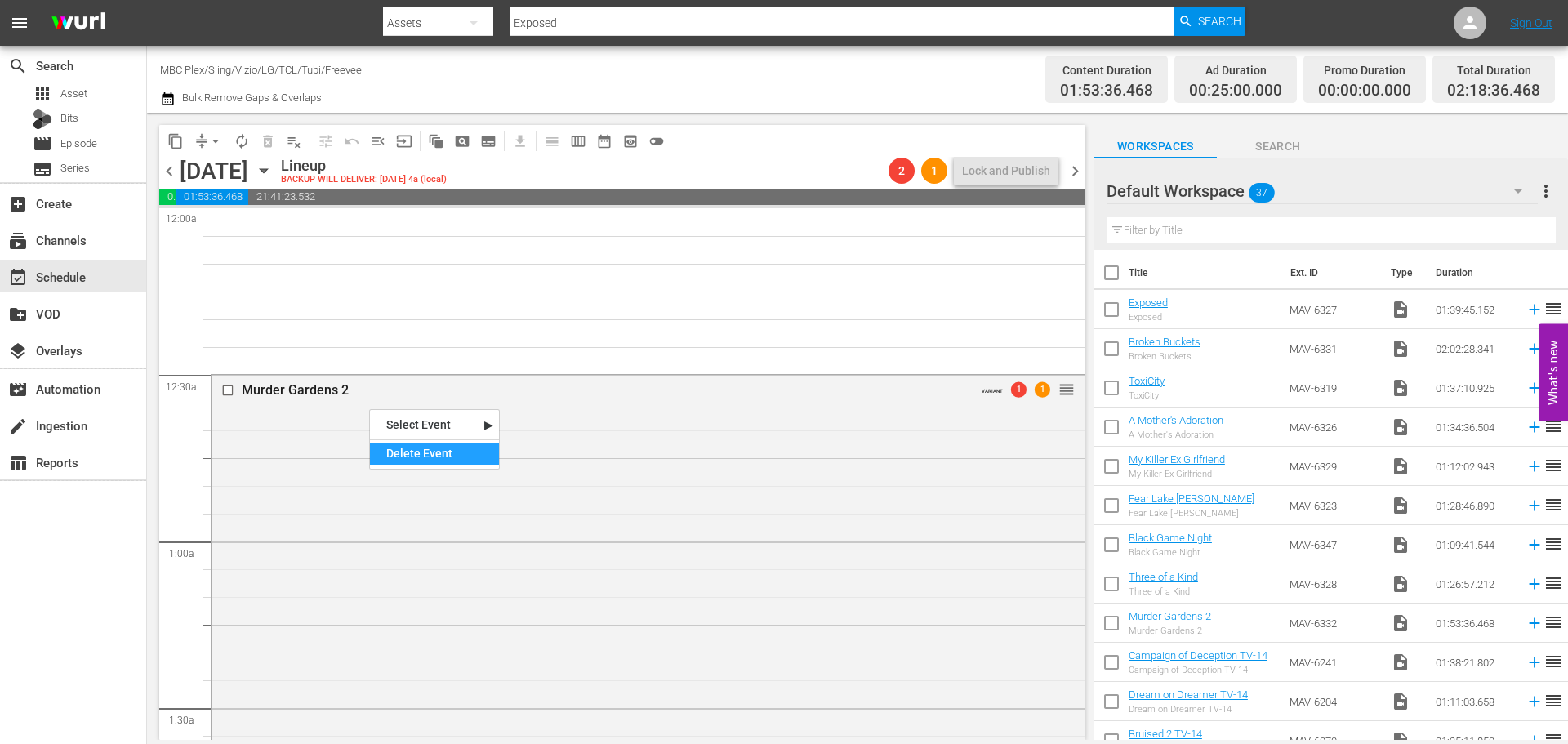
click at [428, 454] on div "Delete Event" at bounding box center [435, 454] width 129 height 22
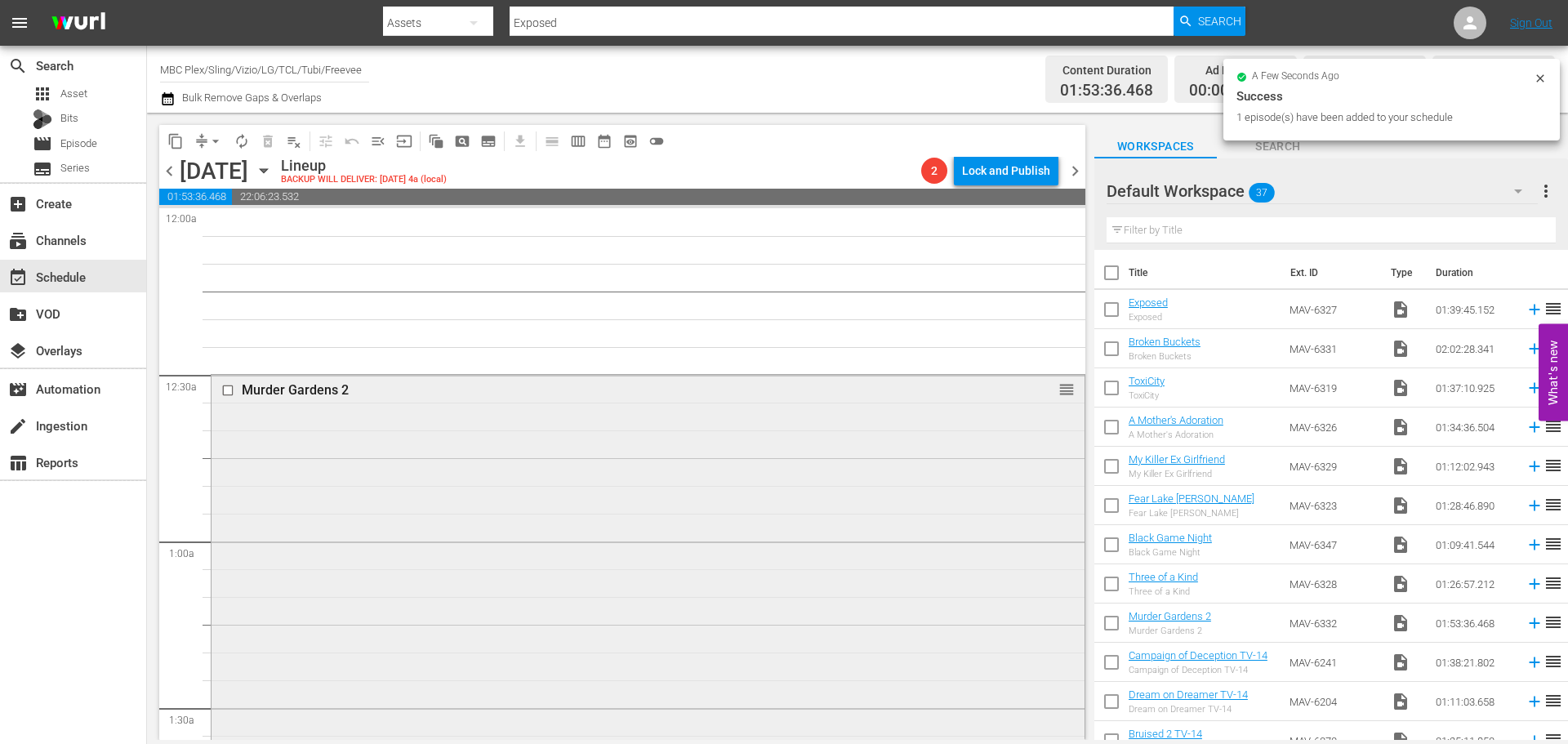
click at [367, 453] on div "Murder Gardens 2 reorder" at bounding box center [647, 687] width 873 height 626
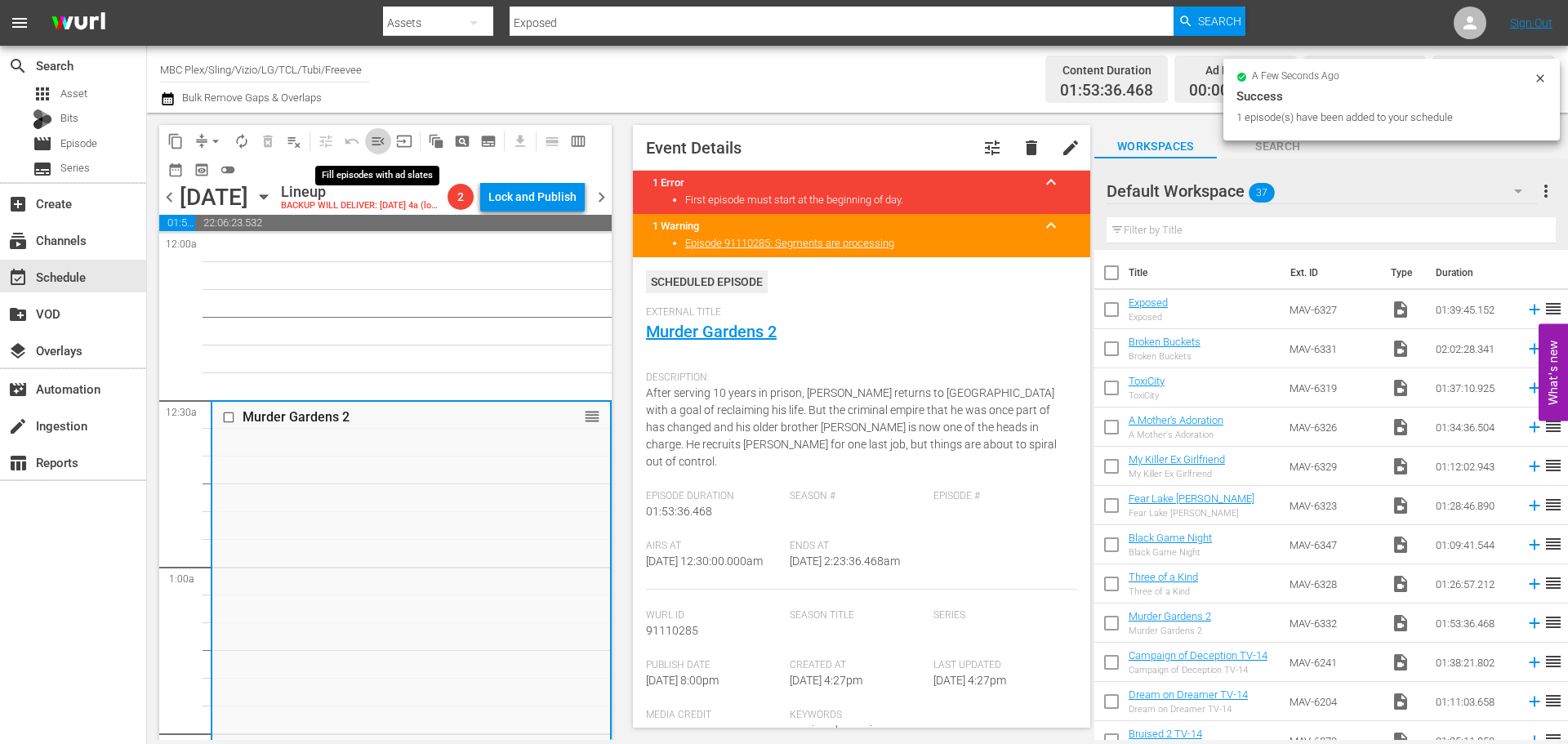
click at [371, 142] on span "menu_open" at bounding box center [378, 141] width 16 height 16
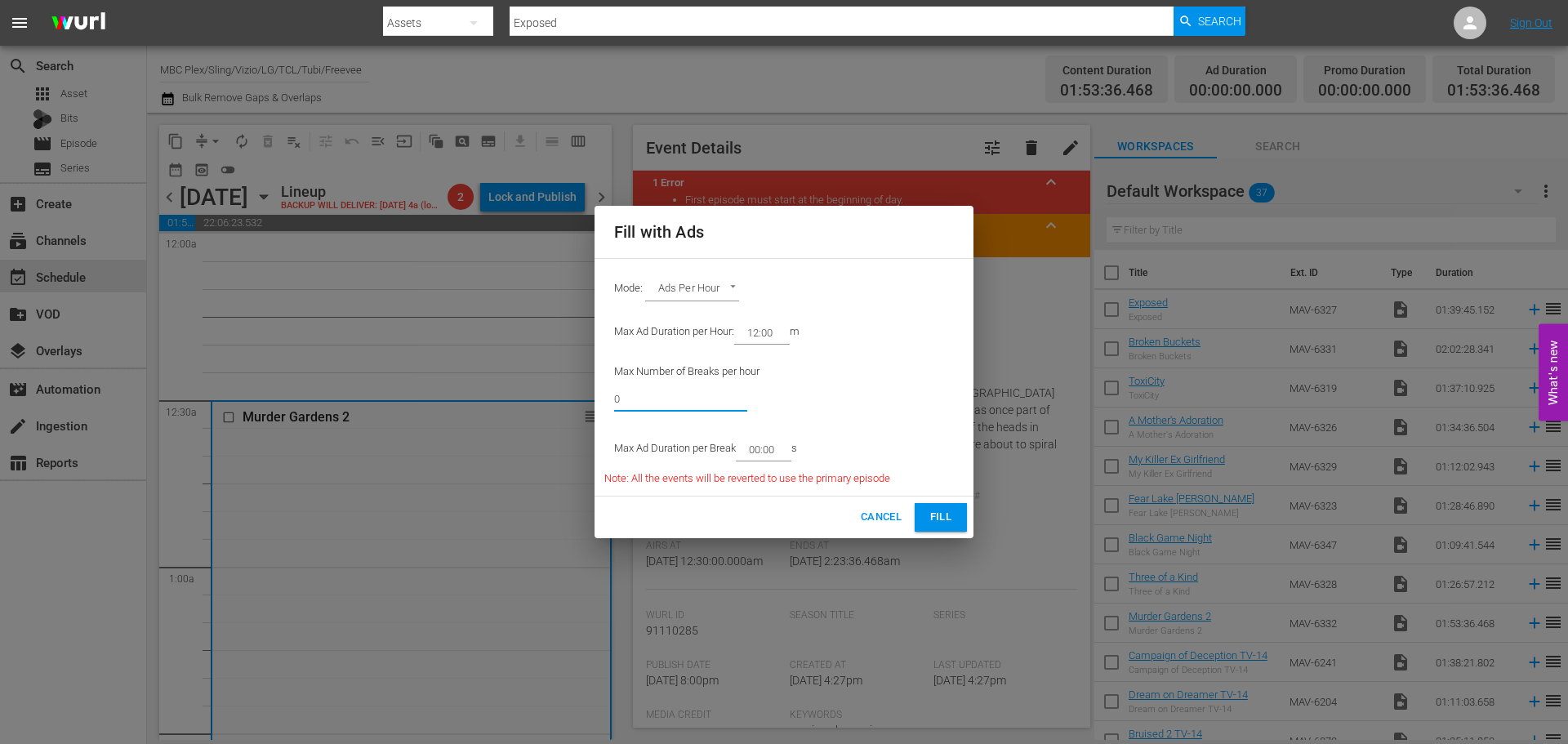
drag, startPoint x: 703, startPoint y: 399, endPoint x: 508, endPoint y: 399, distance: 195.0
click at [508, 399] on div "Fill with Ads Mode: Ads Per Hour ADS_PER_HOUR Max Ad Duration per Hour: 12:00 m…" at bounding box center [784, 372] width 1568 height 744
type input "6"
drag, startPoint x: 781, startPoint y: 448, endPoint x: 757, endPoint y: 463, distance: 28.3
click at [757, 463] on div "Max Ad Duration per Break 00:00 s" at bounding box center [747, 448] width 286 height 42
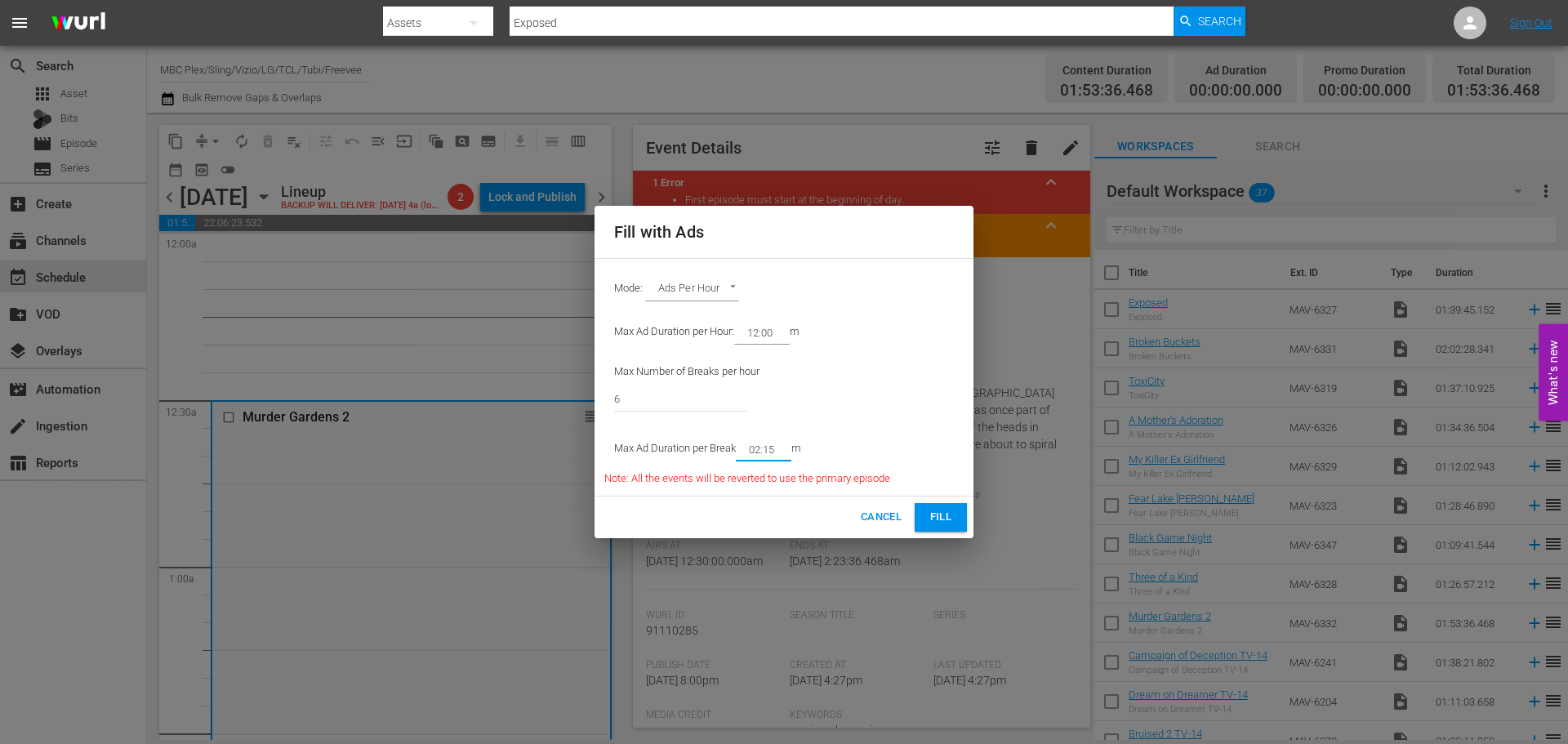
type input "02:15"
click at [939, 517] on span "Fill" at bounding box center [940, 517] width 26 height 19
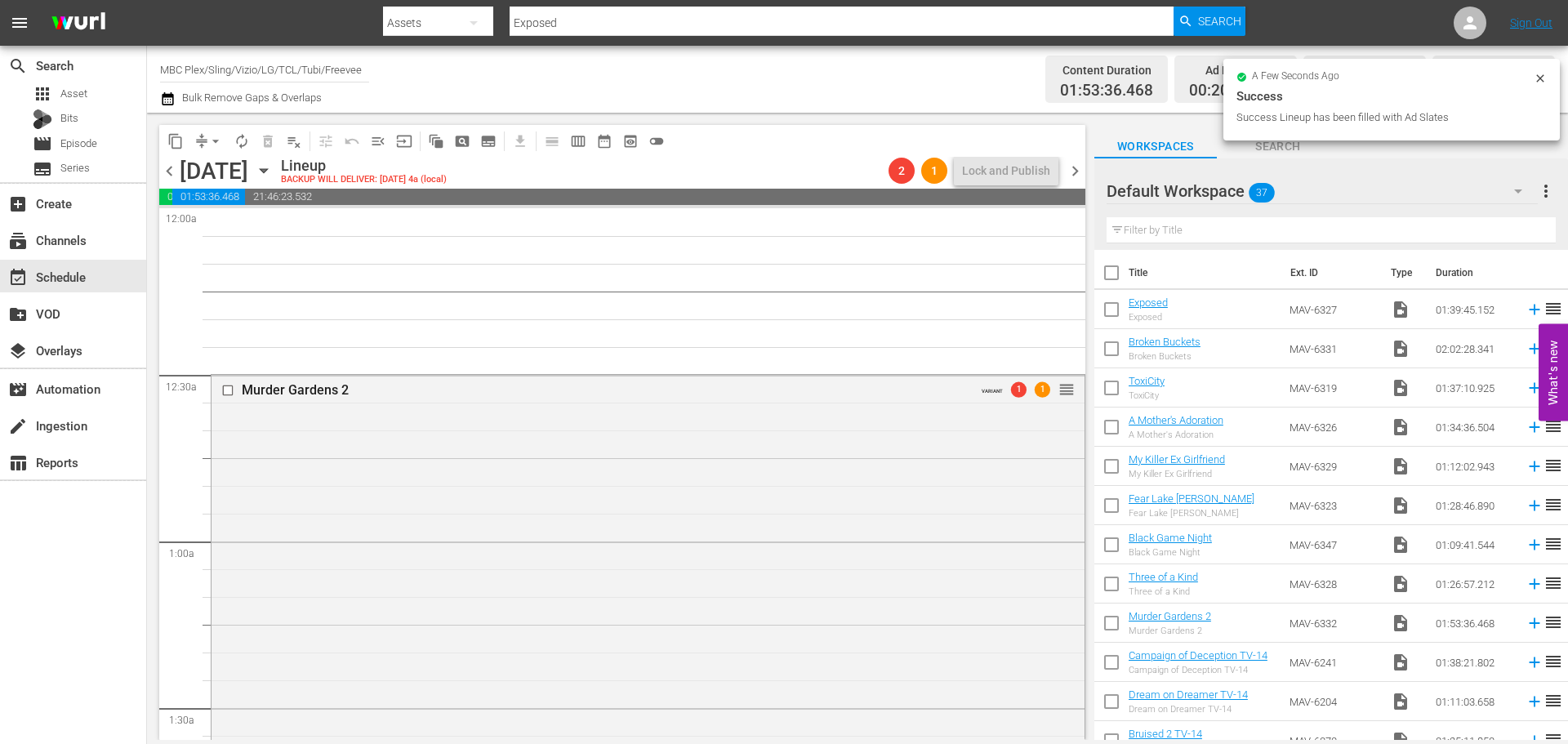
click at [343, 437] on div "Murder Gardens 2 VARIANT 1 1 reorder" at bounding box center [647, 743] width 873 height 738
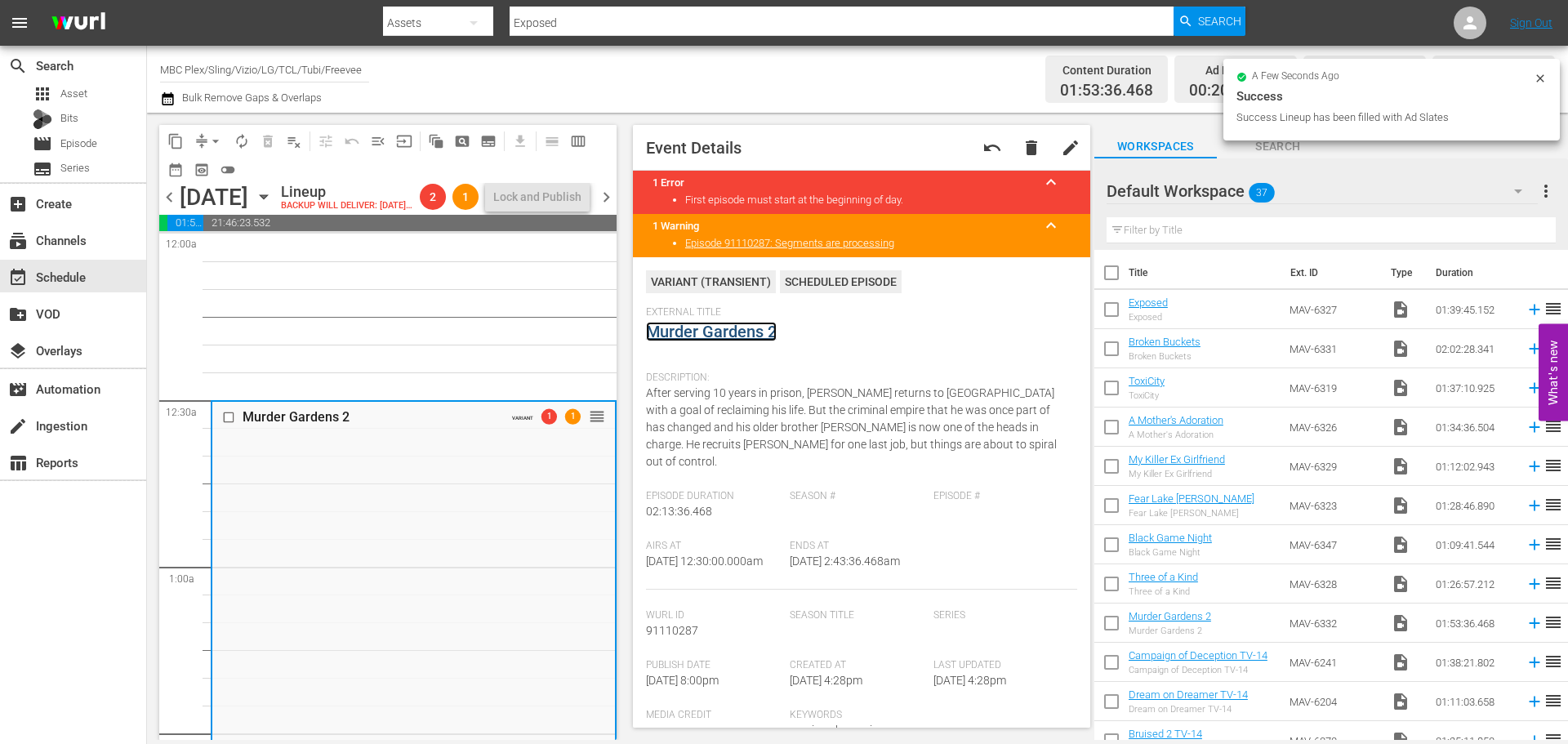
click at [701, 333] on link "Murder Gardens 2" at bounding box center [711, 332] width 131 height 20
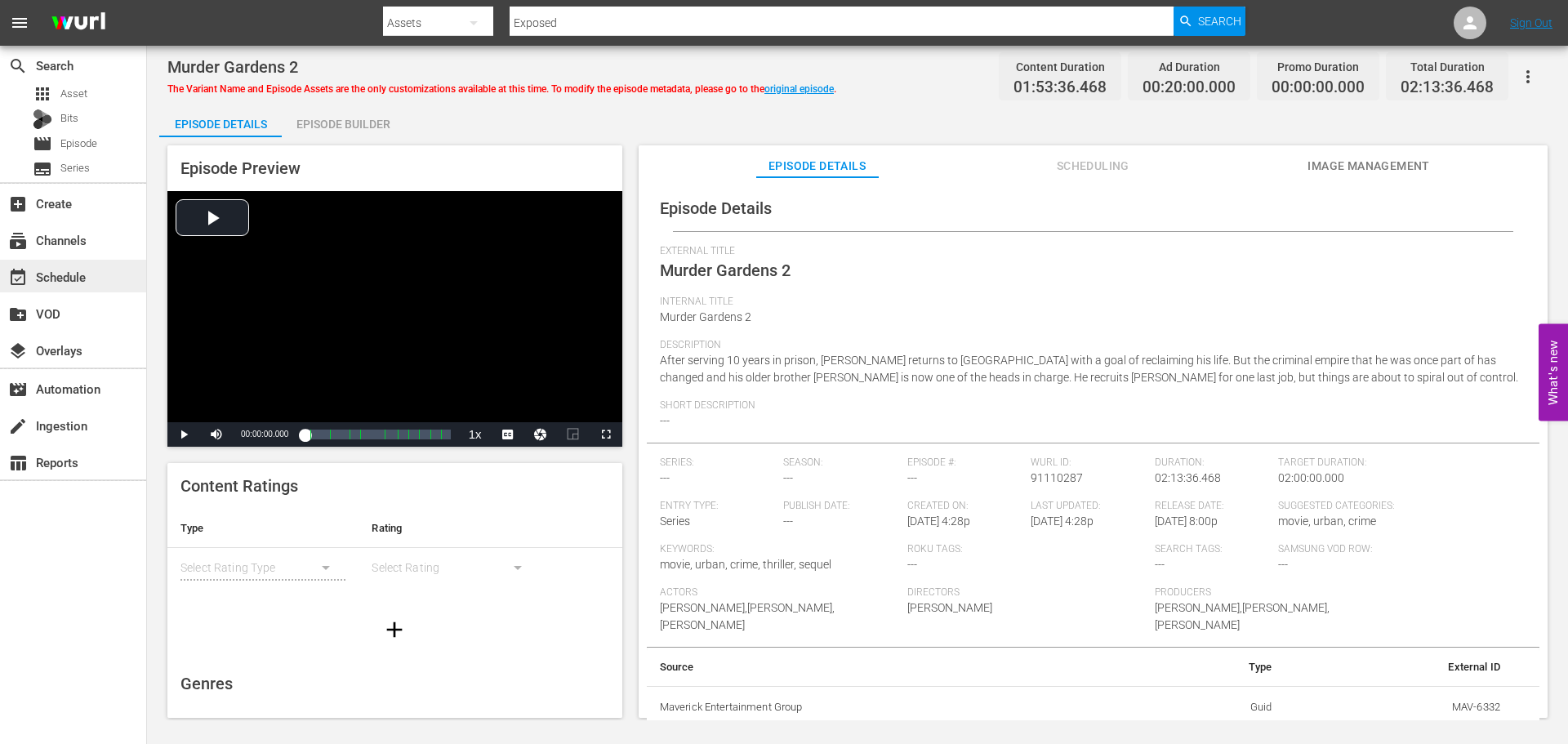
click at [63, 281] on div "event_available Schedule" at bounding box center [46, 274] width 92 height 15
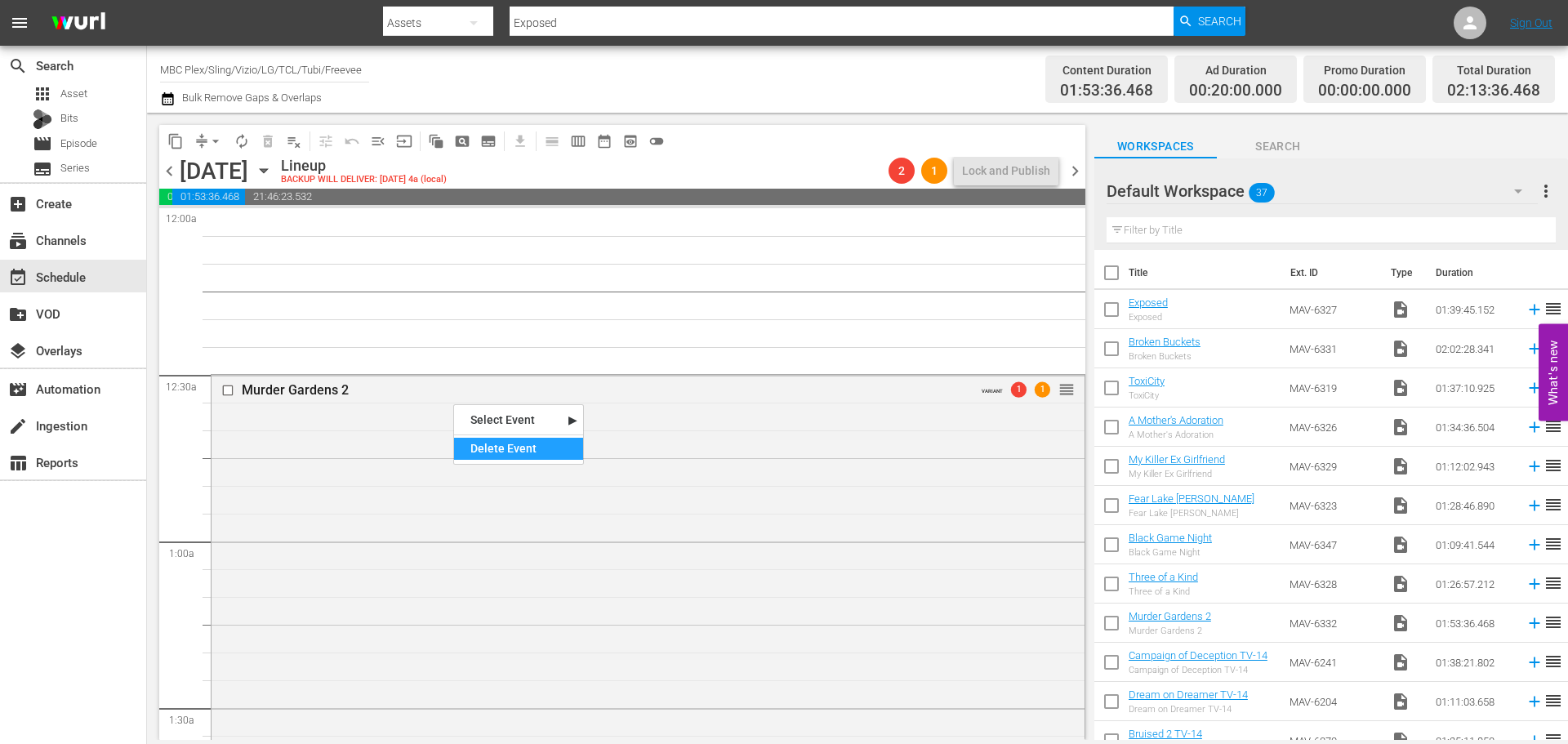
click at [502, 442] on div "Delete Event" at bounding box center [519, 449] width 129 height 22
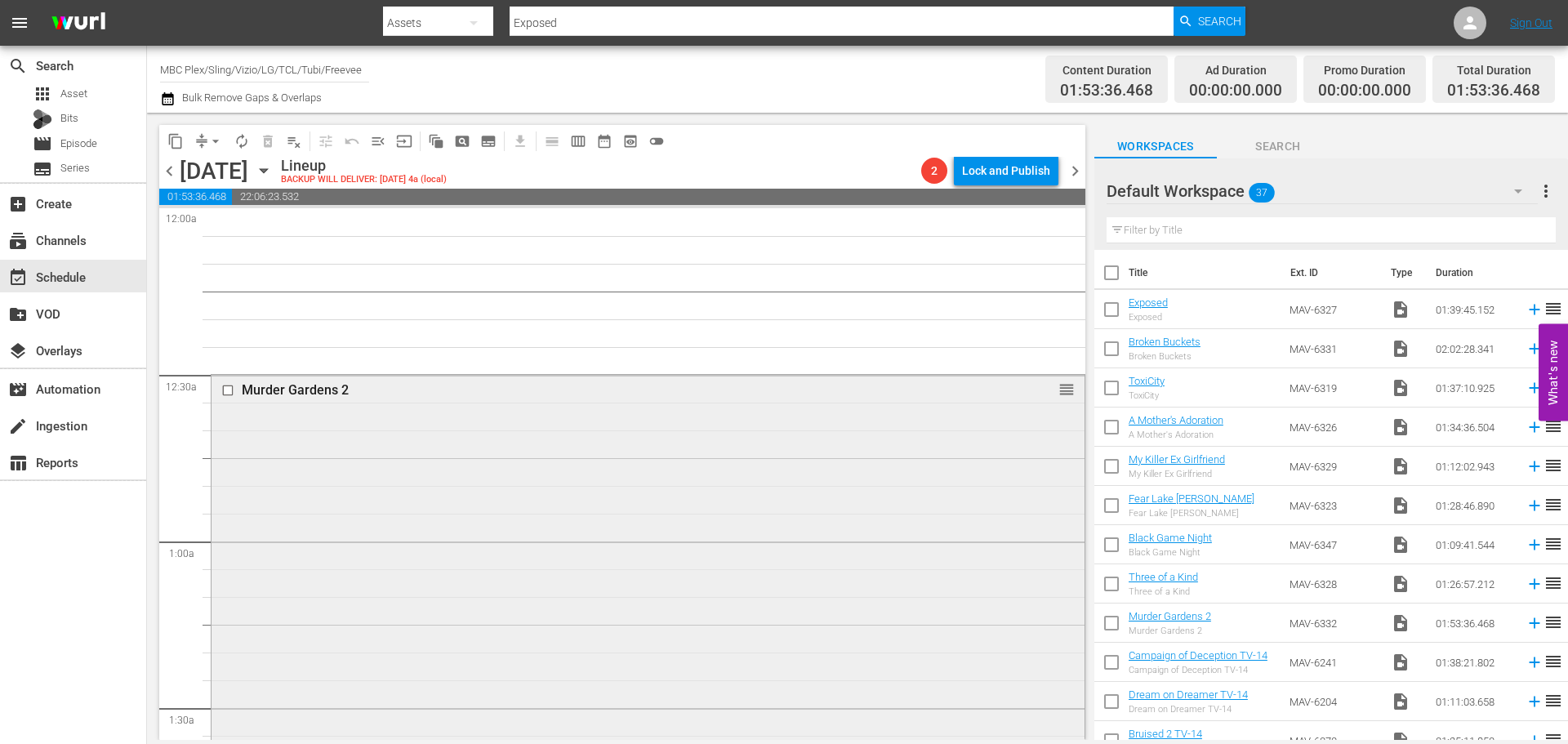
click at [325, 479] on div "Murder Gardens 2 reorder" at bounding box center [647, 687] width 873 height 626
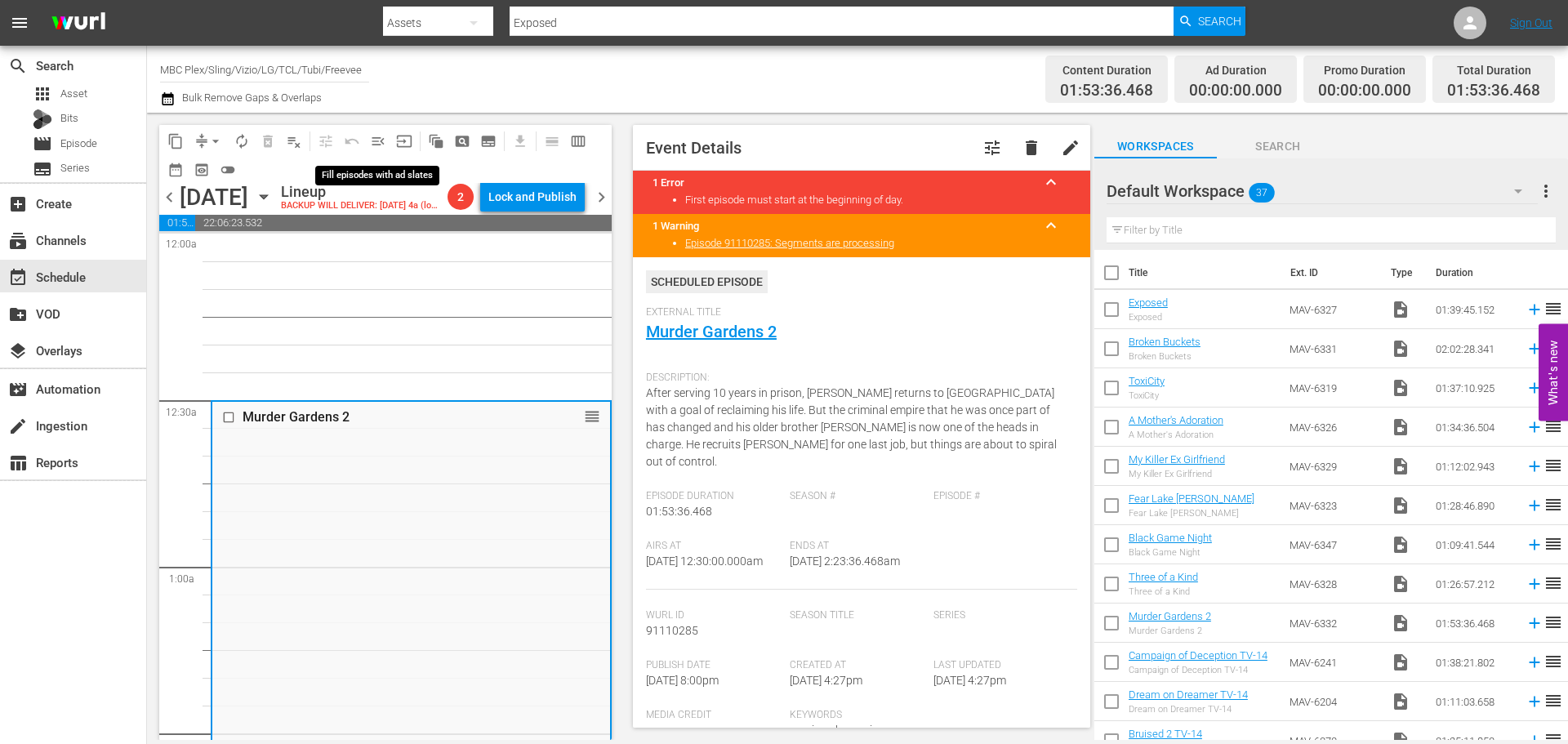
click at [383, 142] on span "menu_open" at bounding box center [378, 141] width 16 height 16
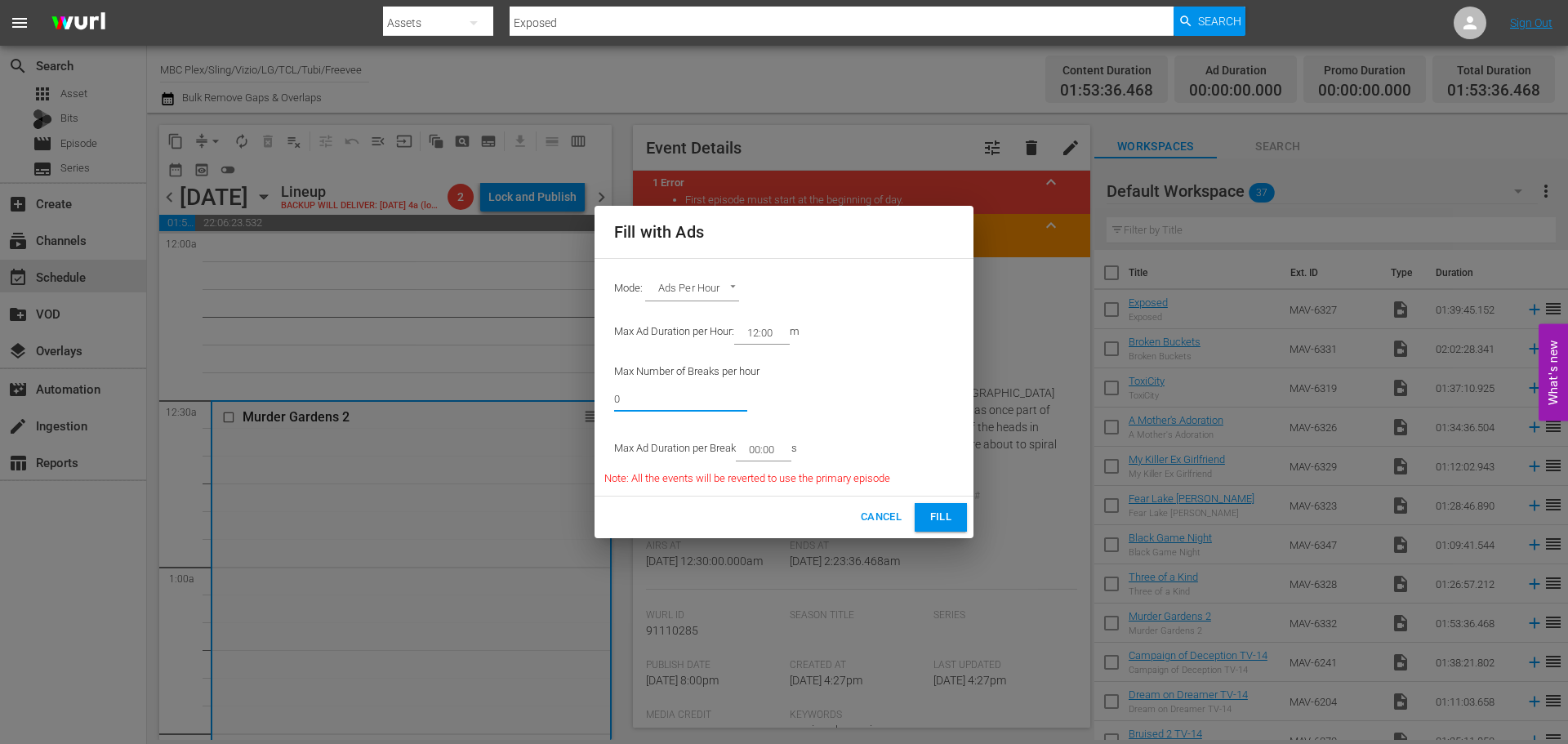
drag, startPoint x: 599, startPoint y: 375, endPoint x: 374, endPoint y: 349, distance: 226.5
click at [374, 349] on div "Fill with Ads Mode: Ads Per Hour ADS_PER_HOUR Max Ad Duration per Hour: 12:00 m…" at bounding box center [784, 372] width 1568 height 744
type input "6"
drag, startPoint x: 783, startPoint y: 447, endPoint x: 756, endPoint y: 458, distance: 29.2
click at [756, 458] on input "00:00" at bounding box center [760, 449] width 49 height 23
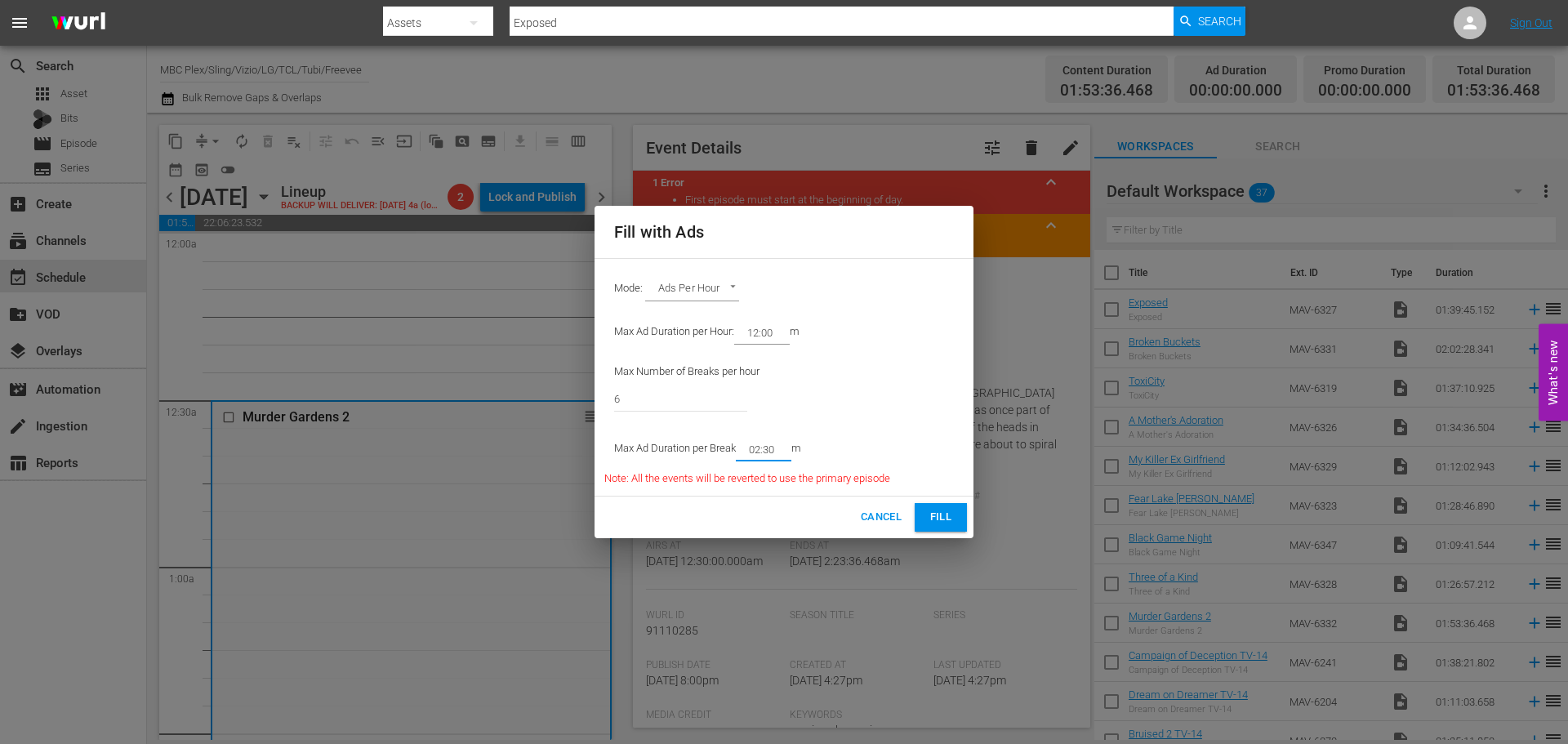
type input "02:30"
click at [928, 499] on div "Cancel Fill" at bounding box center [783, 517] width 379 height 41
click at [928, 510] on span "Fill" at bounding box center [940, 517] width 26 height 19
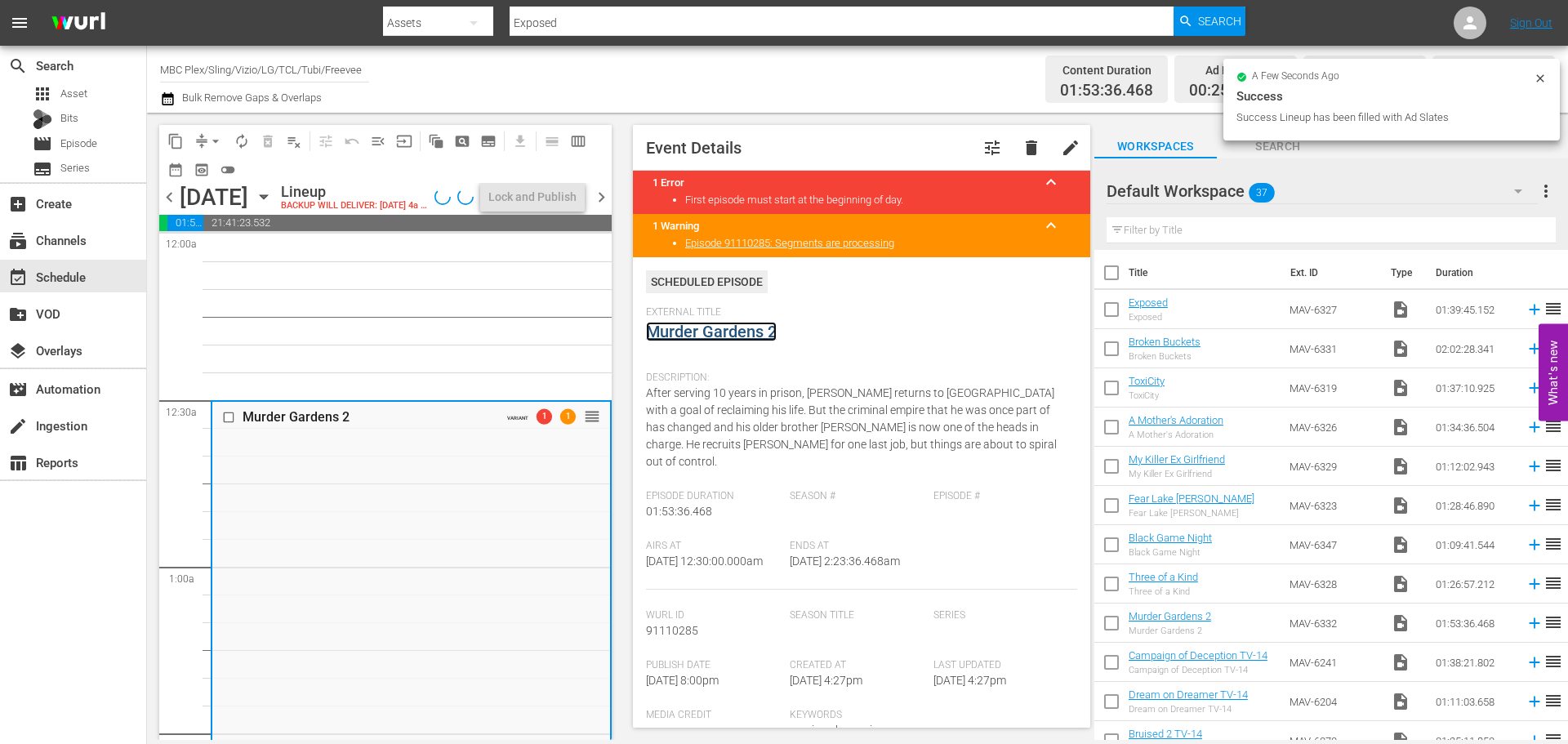
click at [726, 330] on link "Murder Gardens 2" at bounding box center [711, 332] width 131 height 20
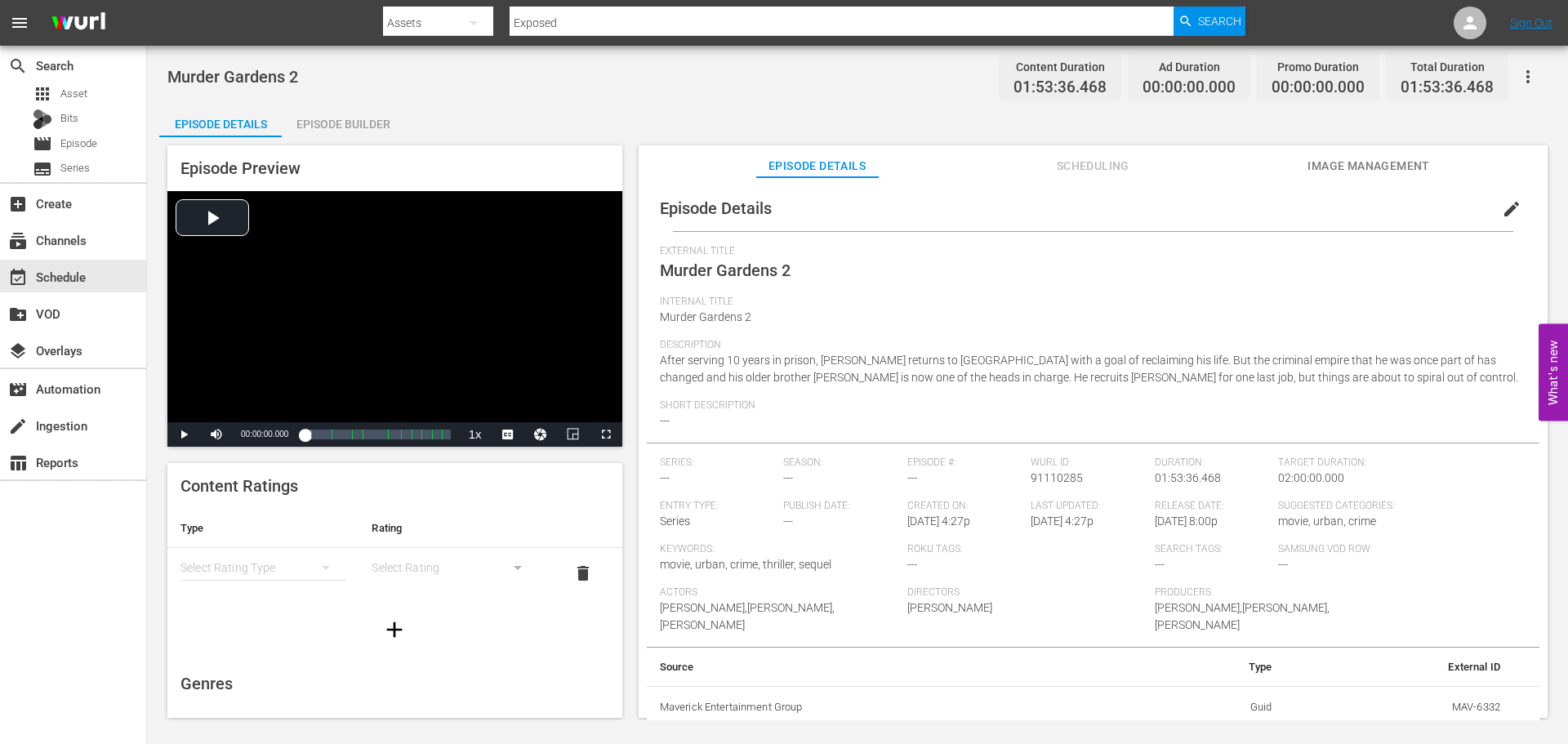
click at [352, 116] on div "Episode Builder" at bounding box center [343, 125] width 123 height 40
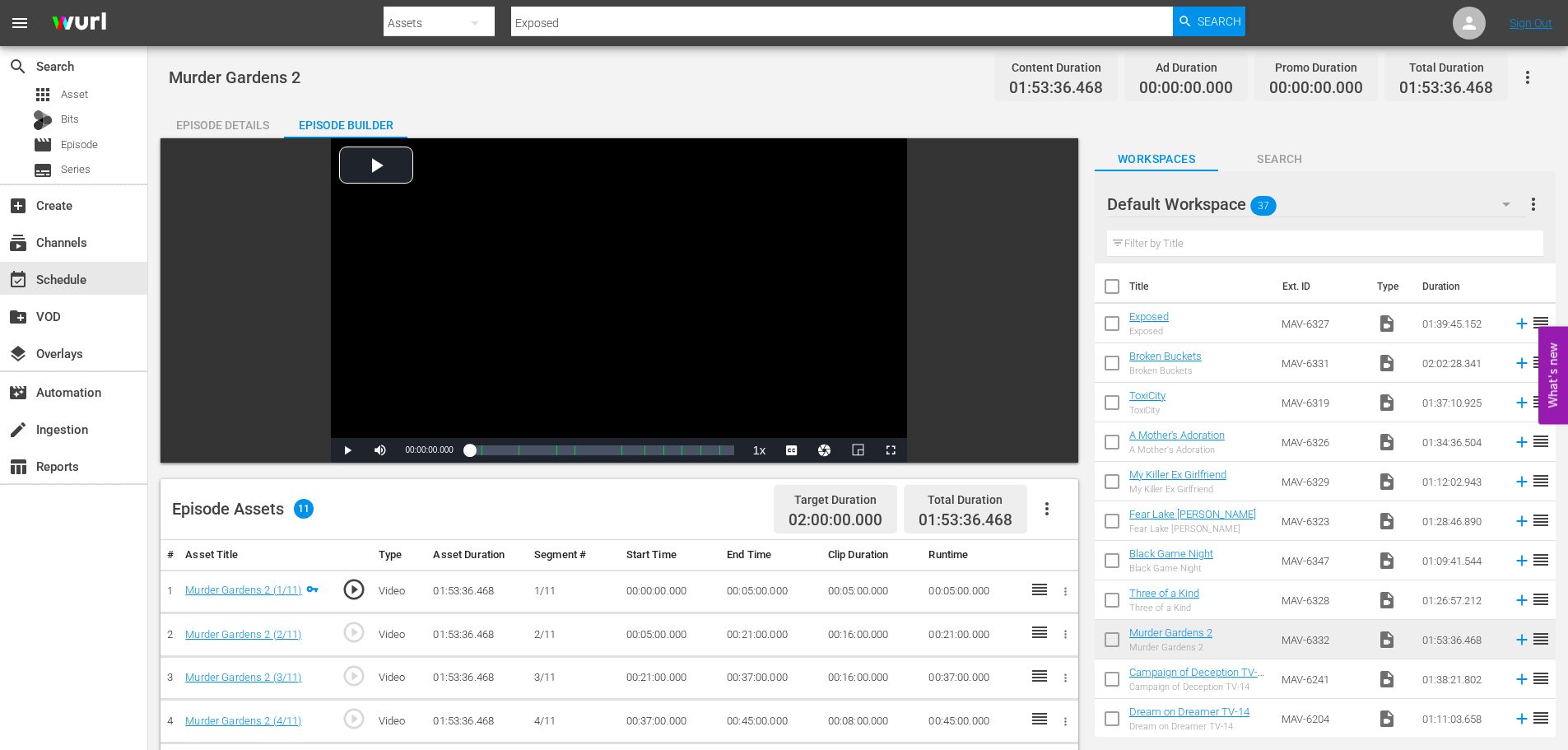
click at [235, 124] on div "Episode Details" at bounding box center [222, 126] width 124 height 40
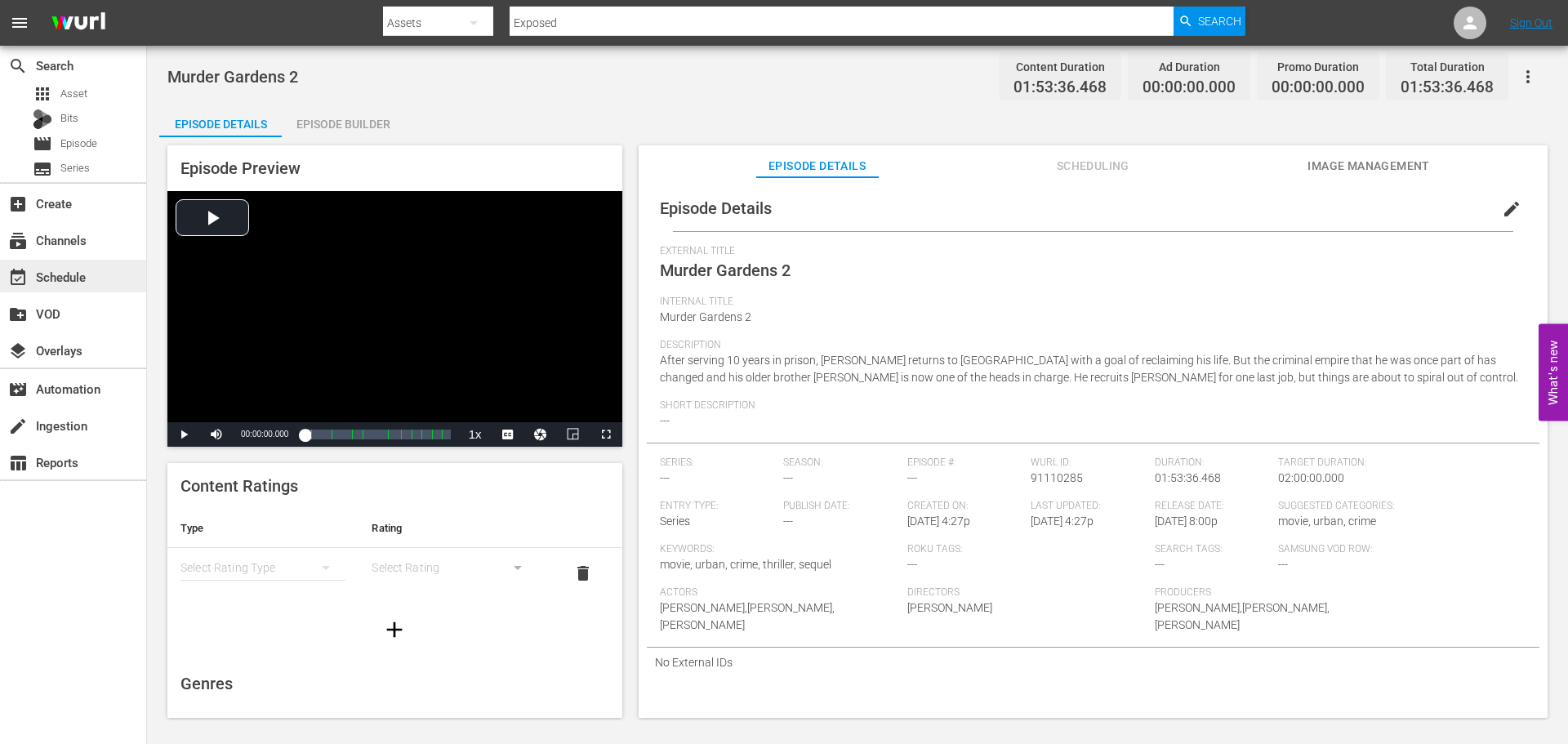
click at [96, 286] on div "event_available Schedule" at bounding box center [73, 276] width 146 height 33
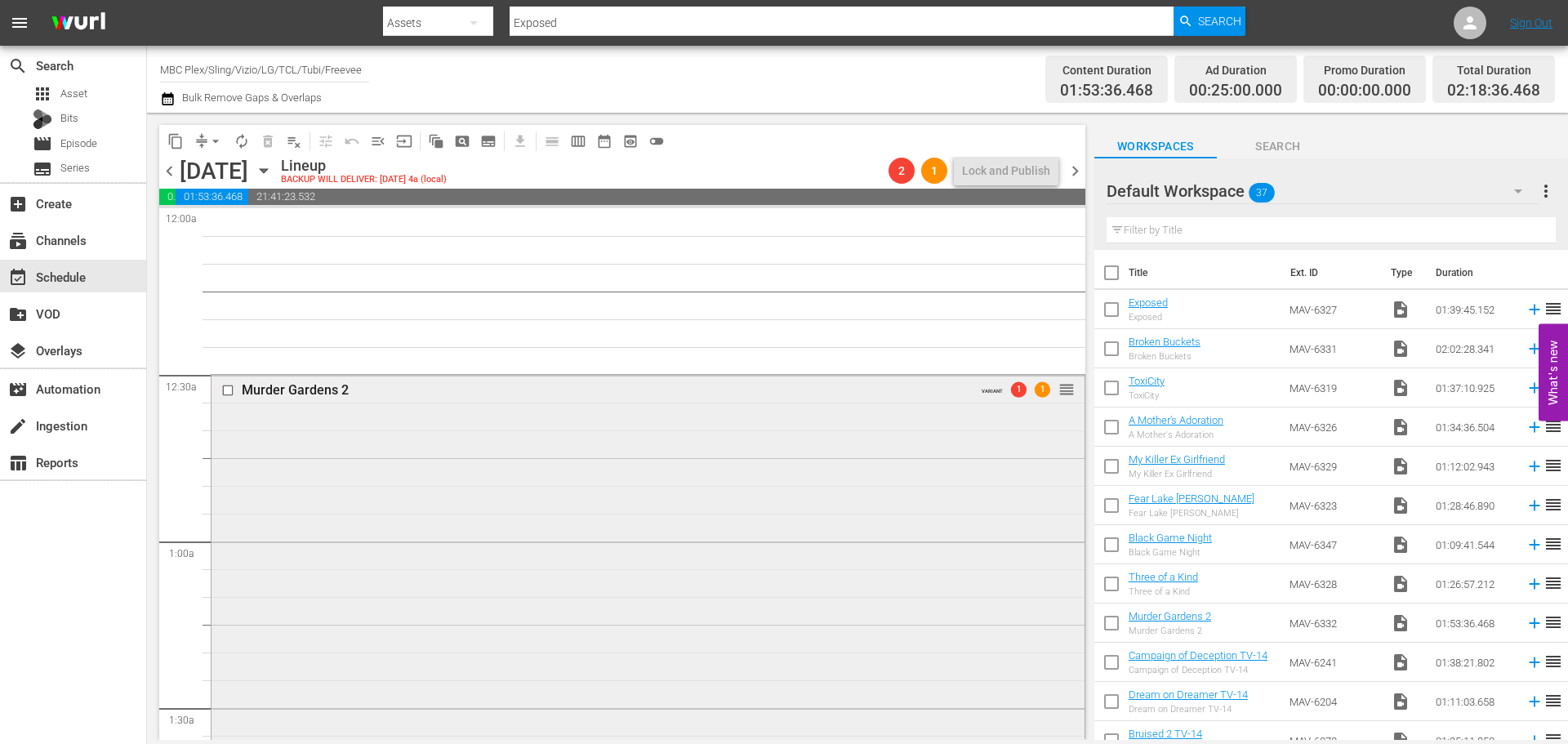
click at [469, 447] on div "Murder Gardens 2 VARIANT 1 1 reorder" at bounding box center [647, 757] width 873 height 765
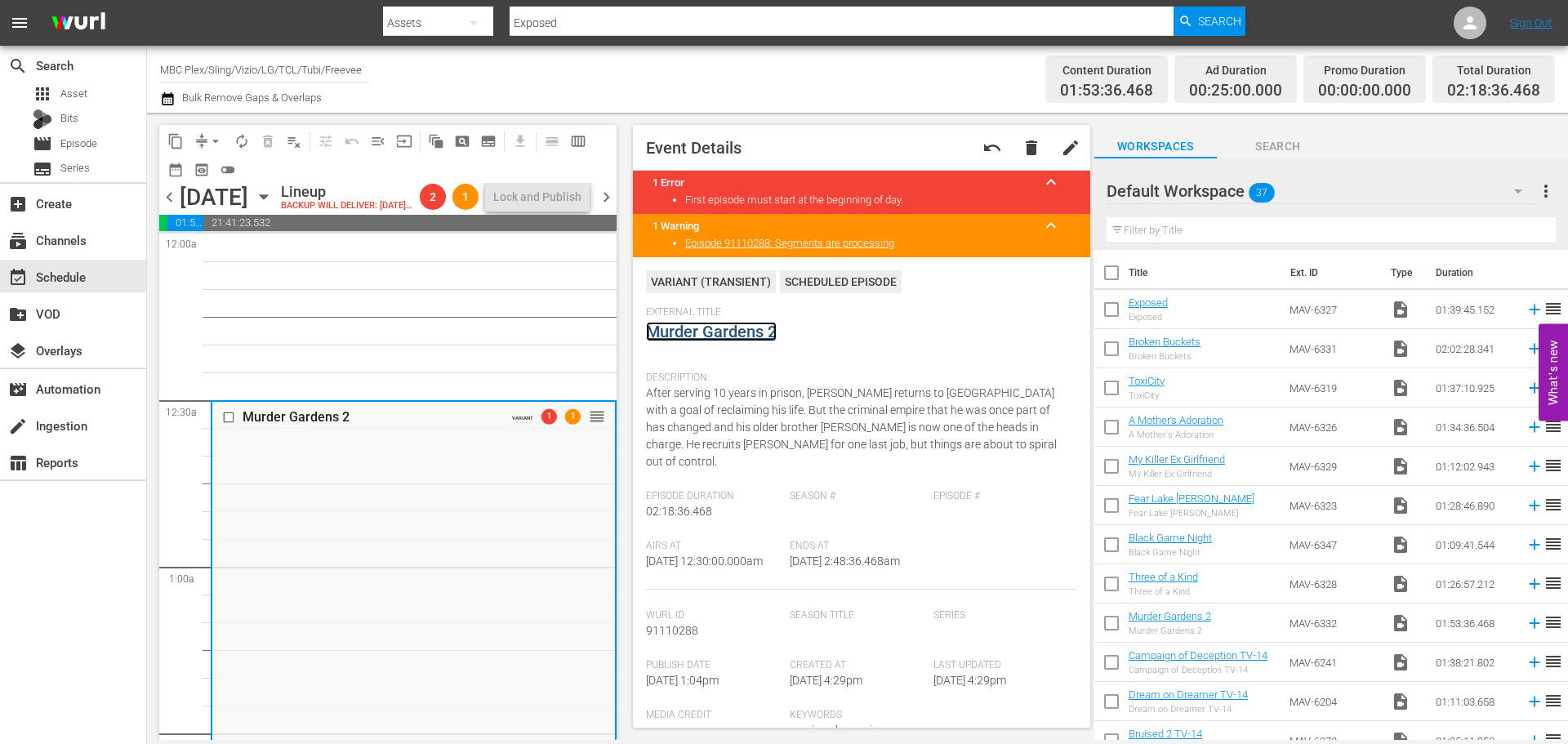
click at [744, 332] on link "Murder Gardens 2" at bounding box center [711, 332] width 131 height 20
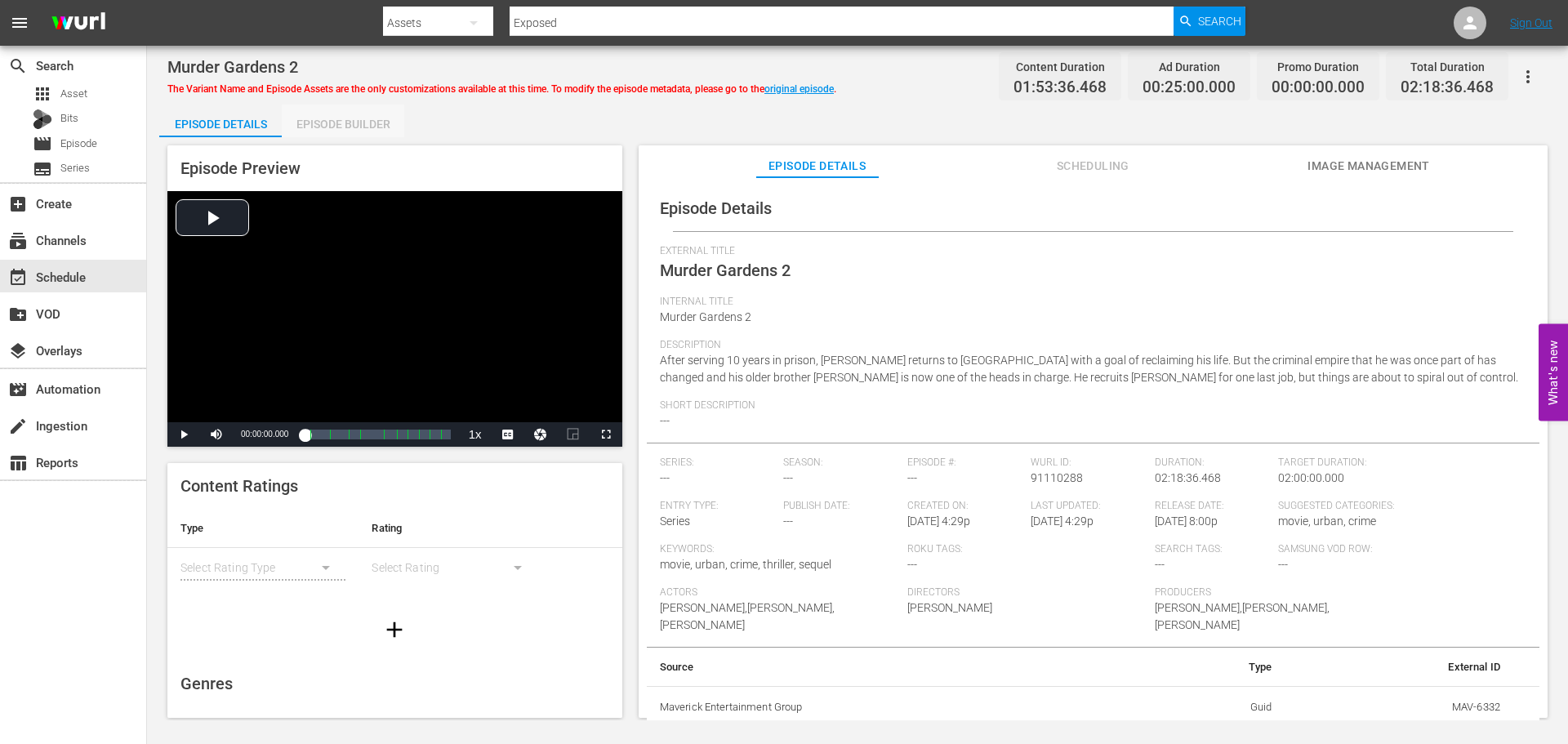
click at [376, 115] on div "Episode Builder" at bounding box center [343, 125] width 123 height 40
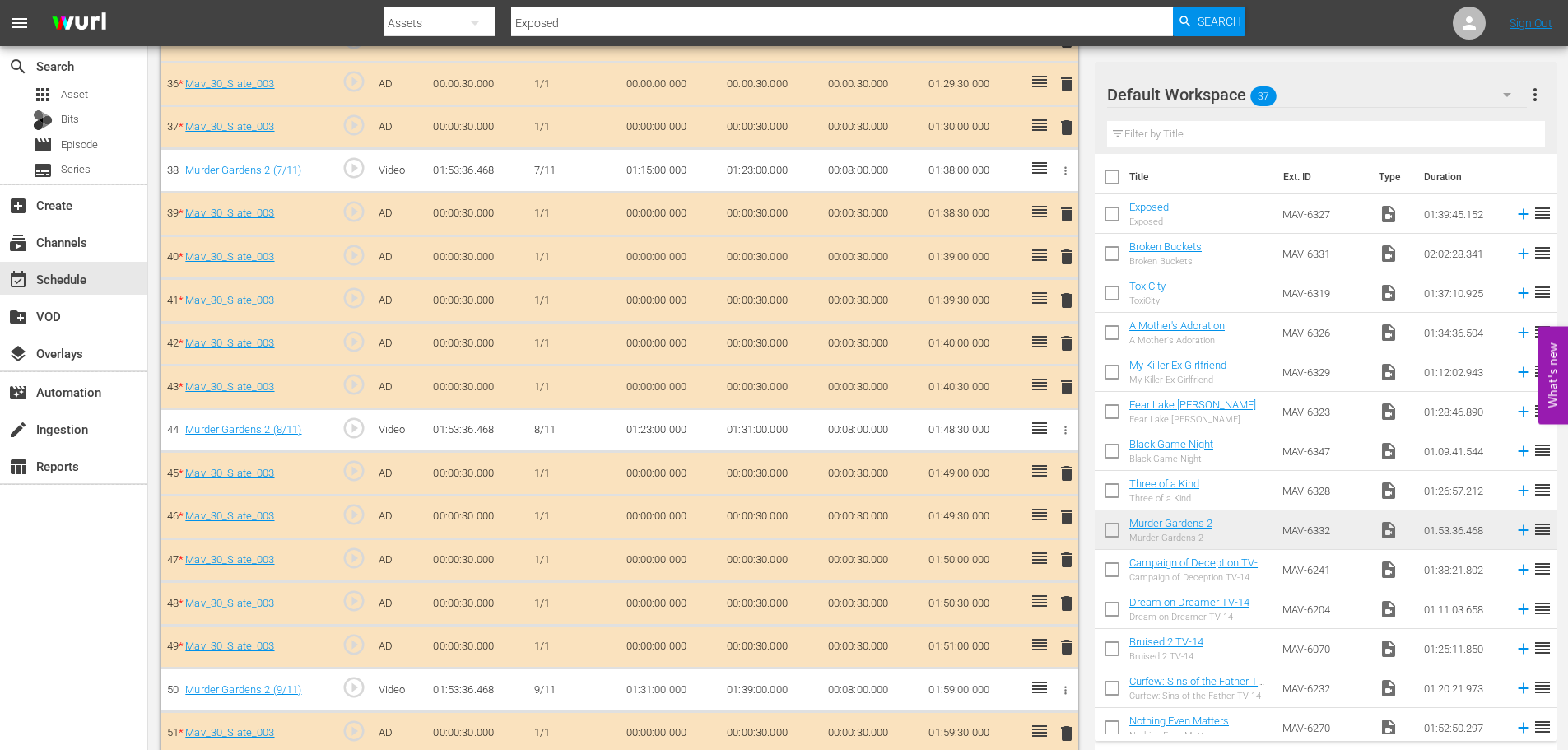
scroll to position [2473, 0]
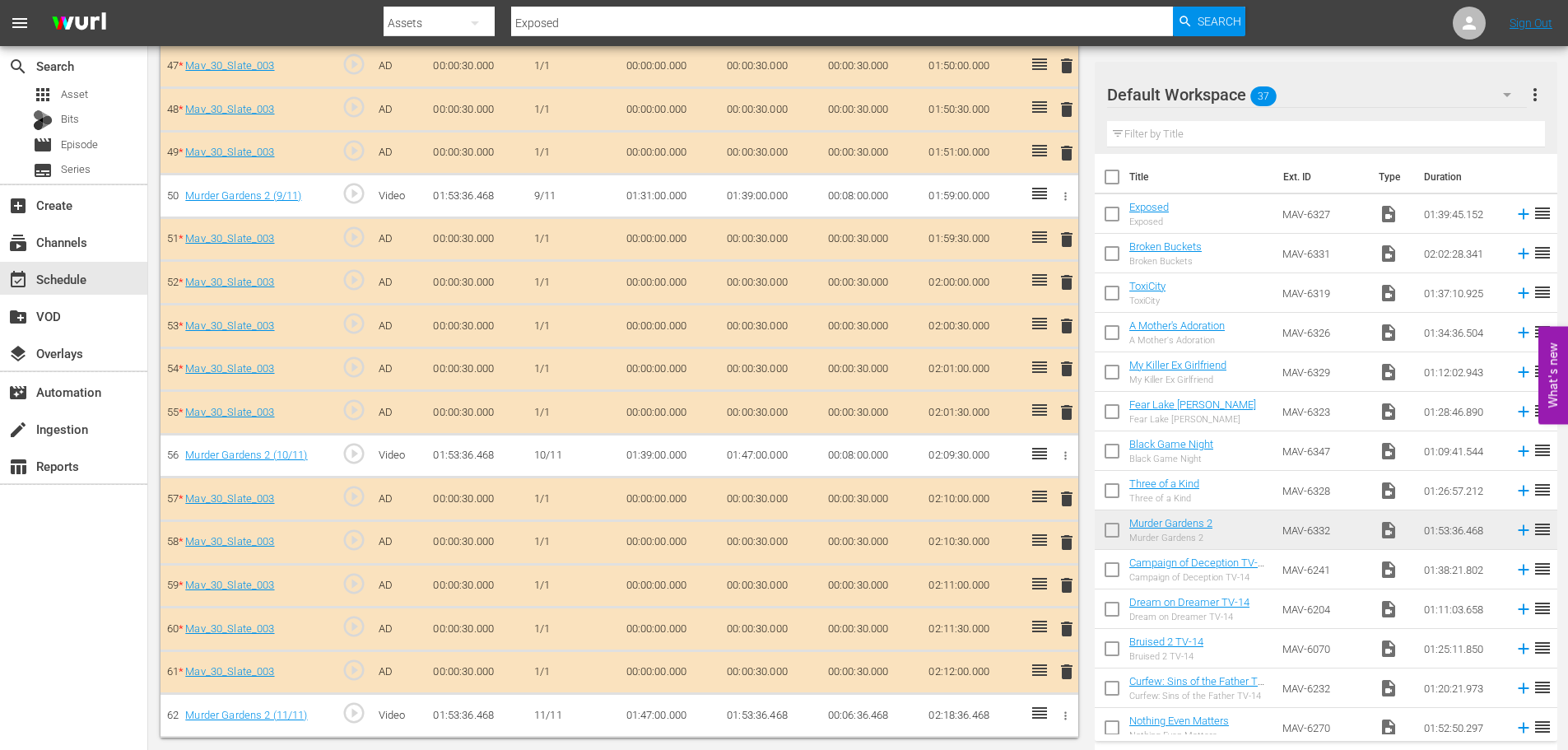
click at [1068, 595] on span "delete" at bounding box center [1067, 585] width 20 height 20
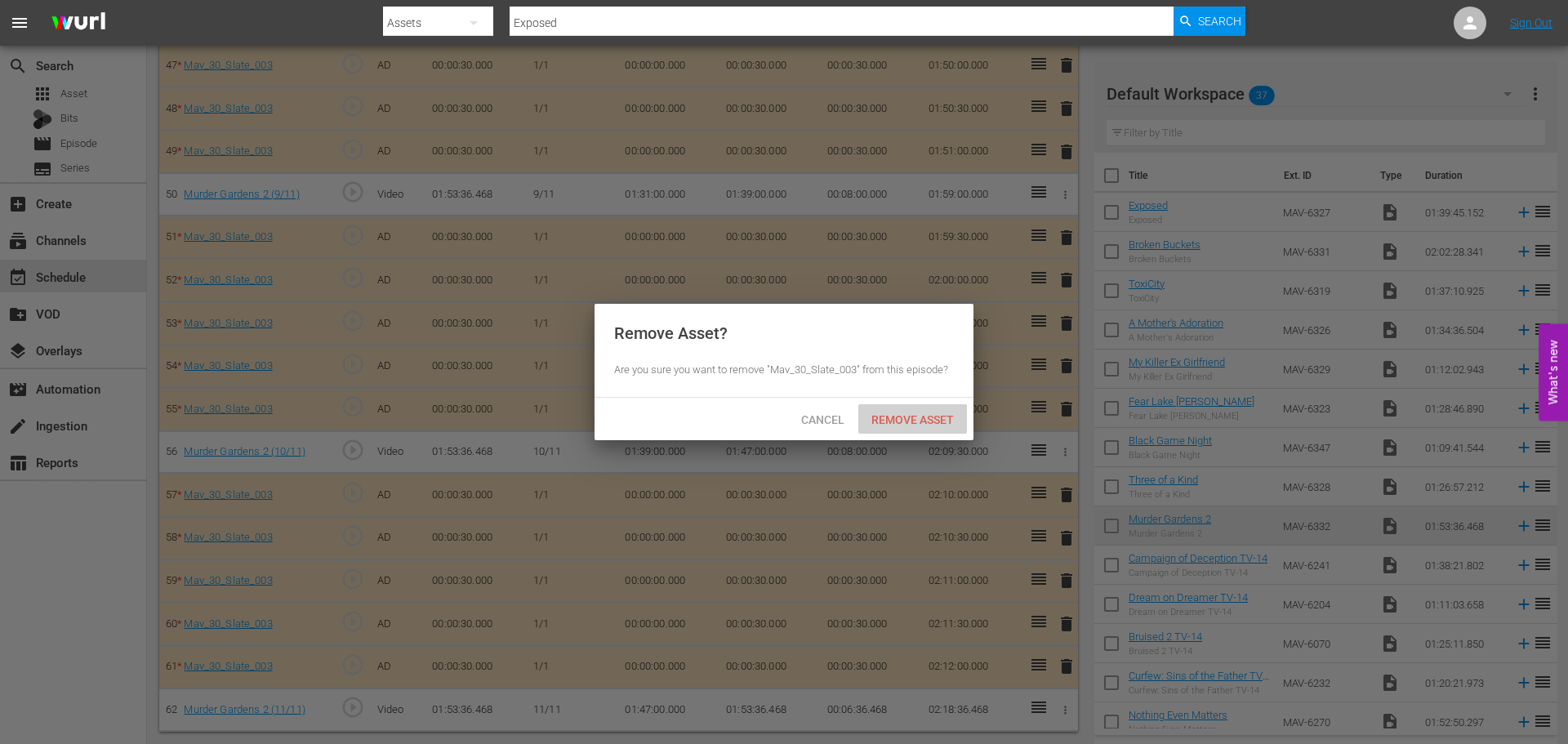
click at [907, 416] on span "Remove Asset" at bounding box center [912, 419] width 108 height 13
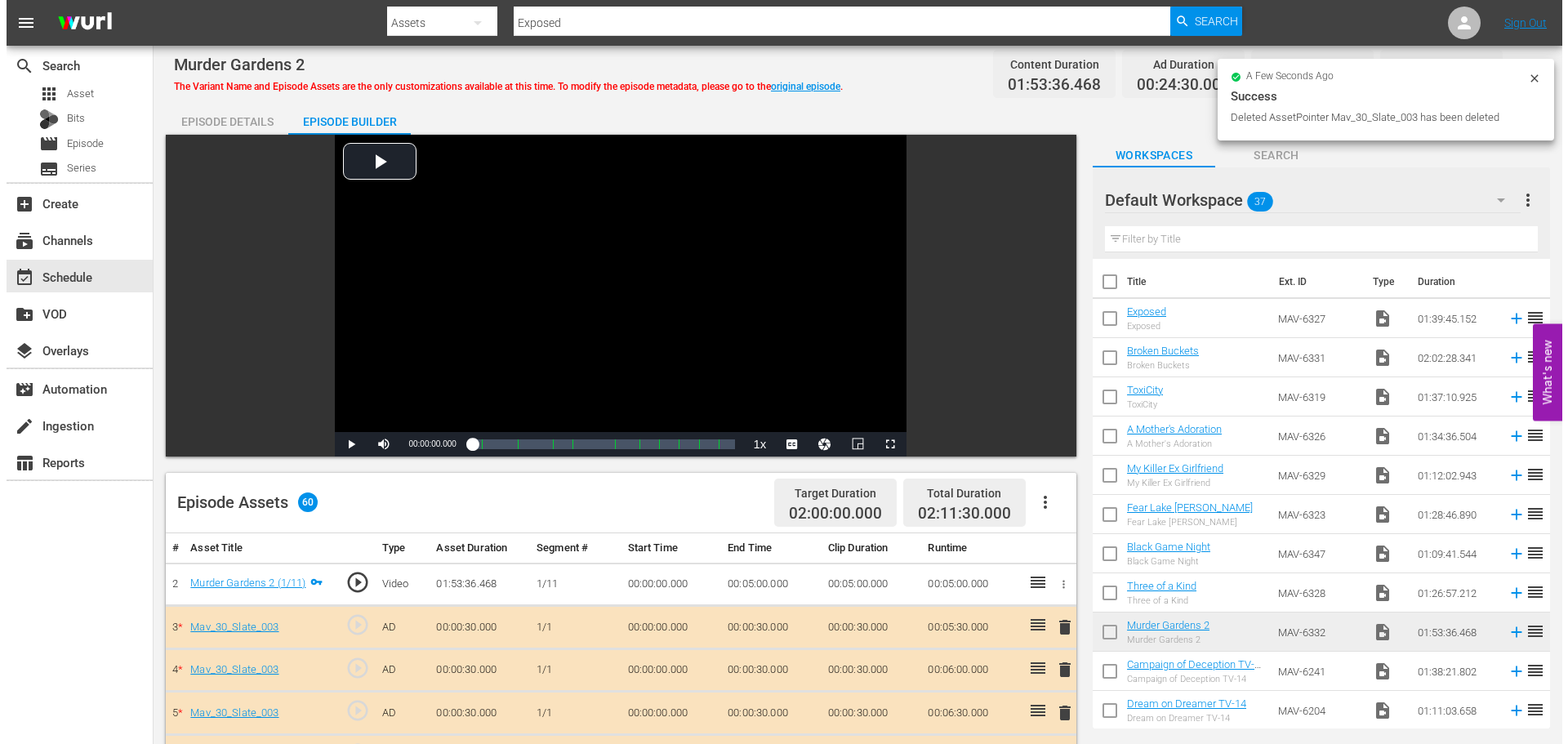
scroll to position [0, 0]
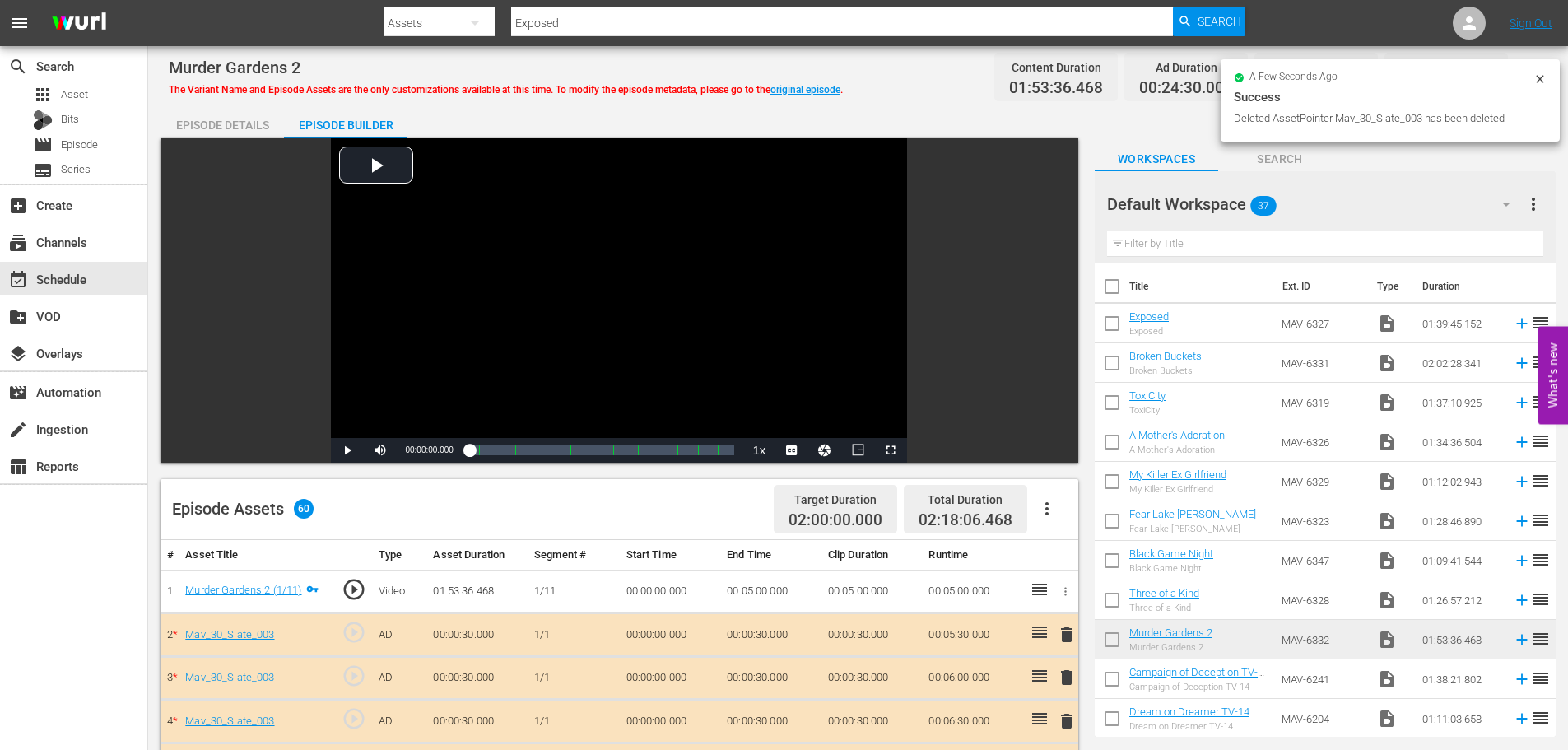
click at [1540, 80] on icon at bounding box center [1540, 79] width 13 height 13
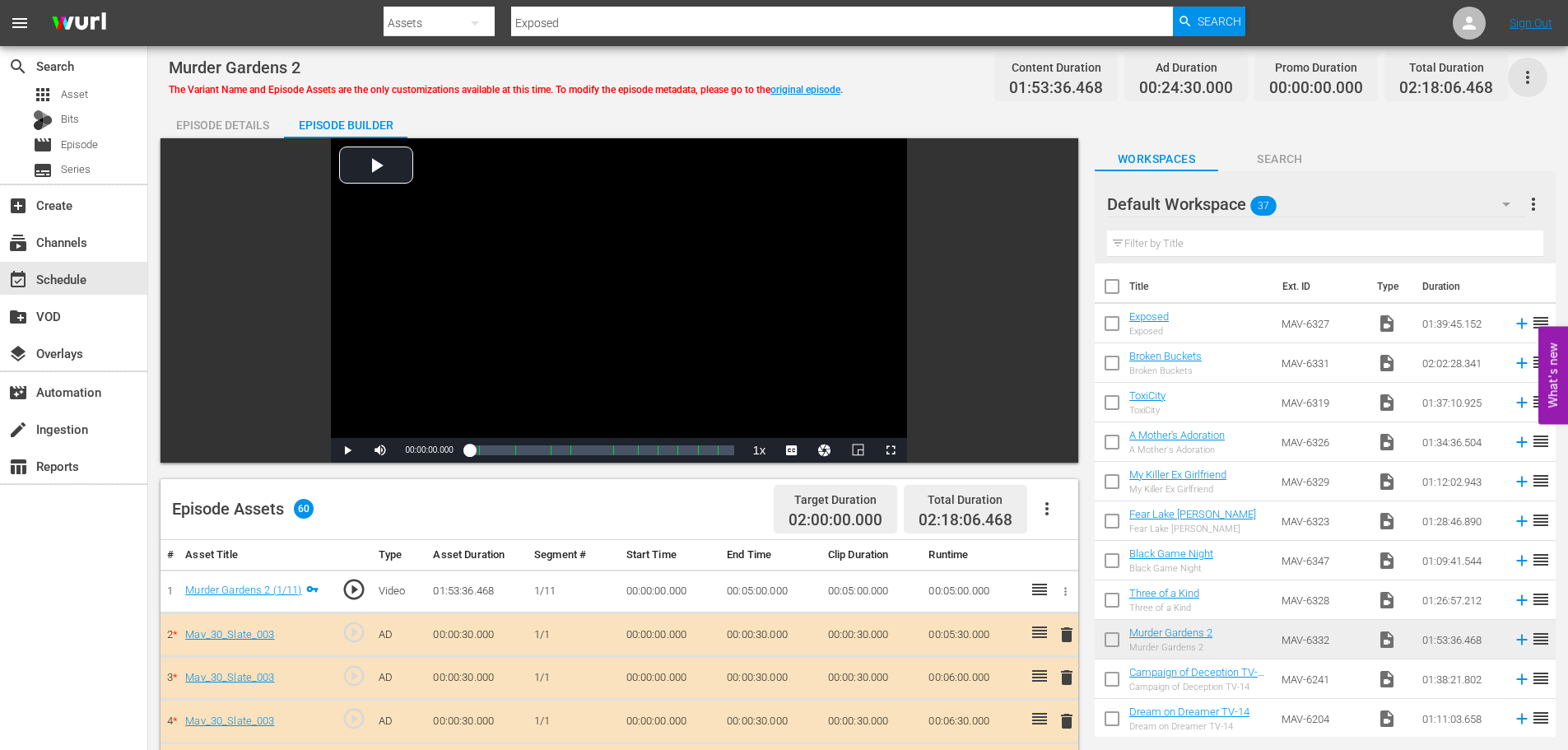
click at [1532, 77] on icon "button" at bounding box center [1527, 77] width 20 height 20
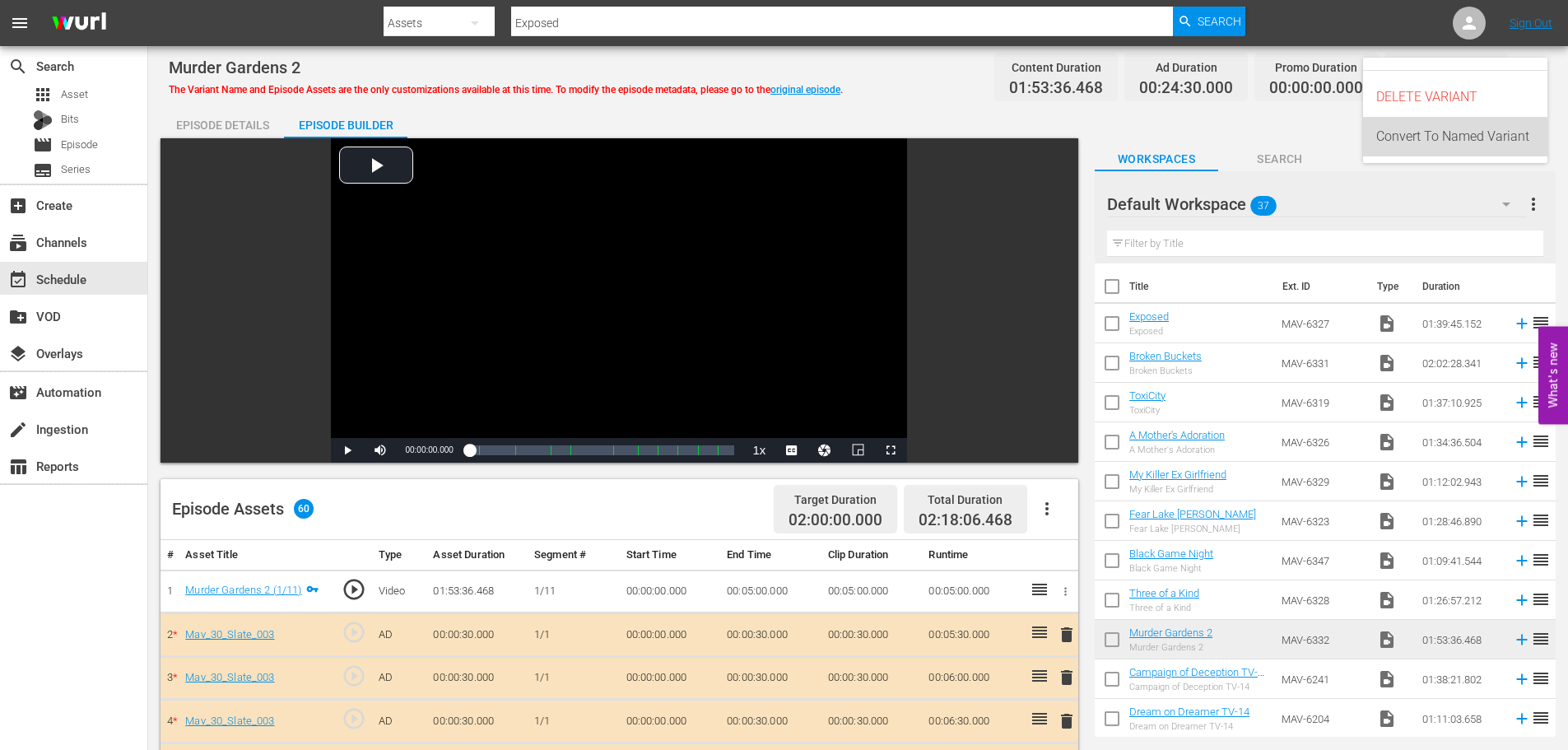
click at [1448, 135] on div "Convert To Named Variant" at bounding box center [1455, 137] width 158 height 40
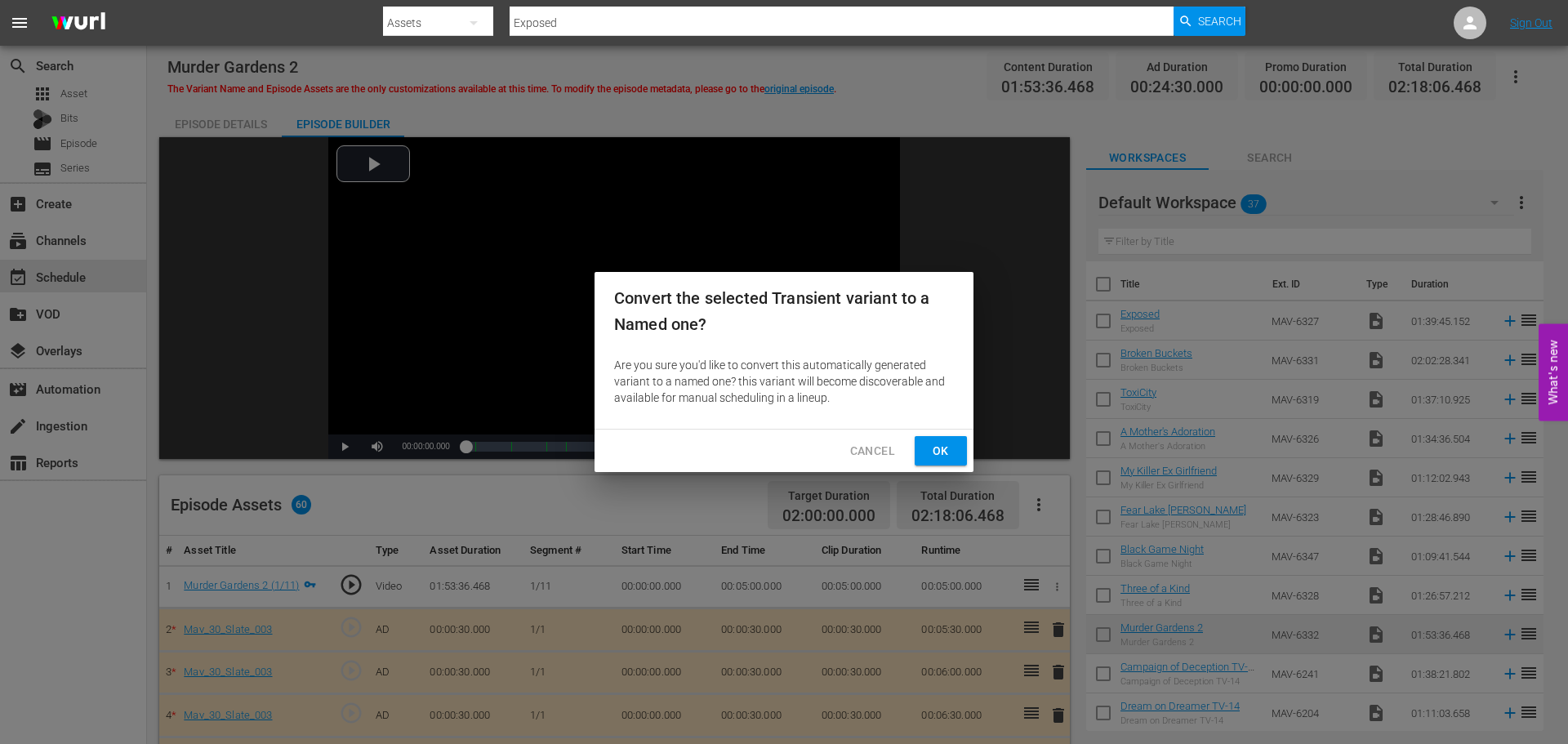
click at [936, 445] on span "Ok" at bounding box center [940, 451] width 26 height 21
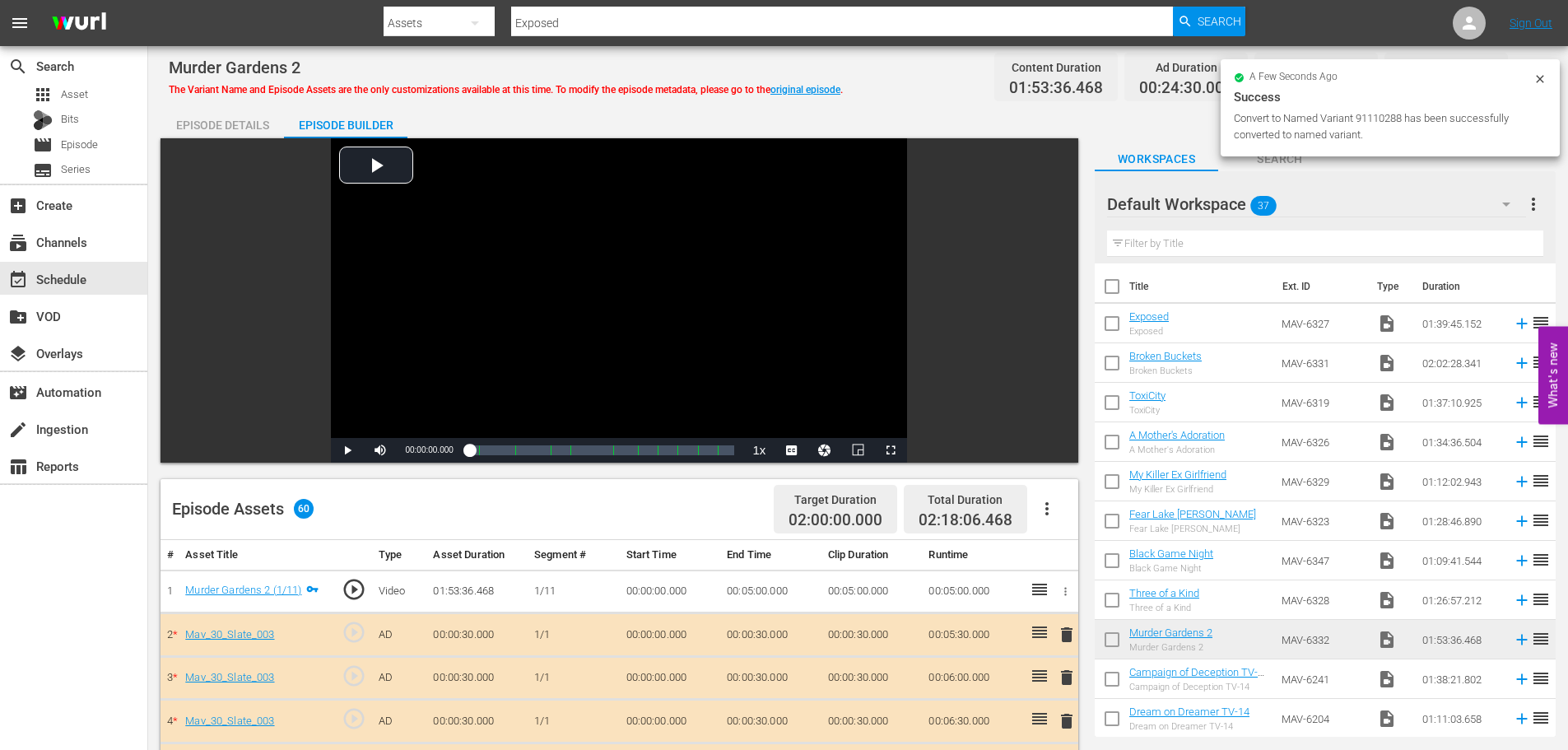
click at [197, 120] on div "Episode Details" at bounding box center [222, 126] width 124 height 40
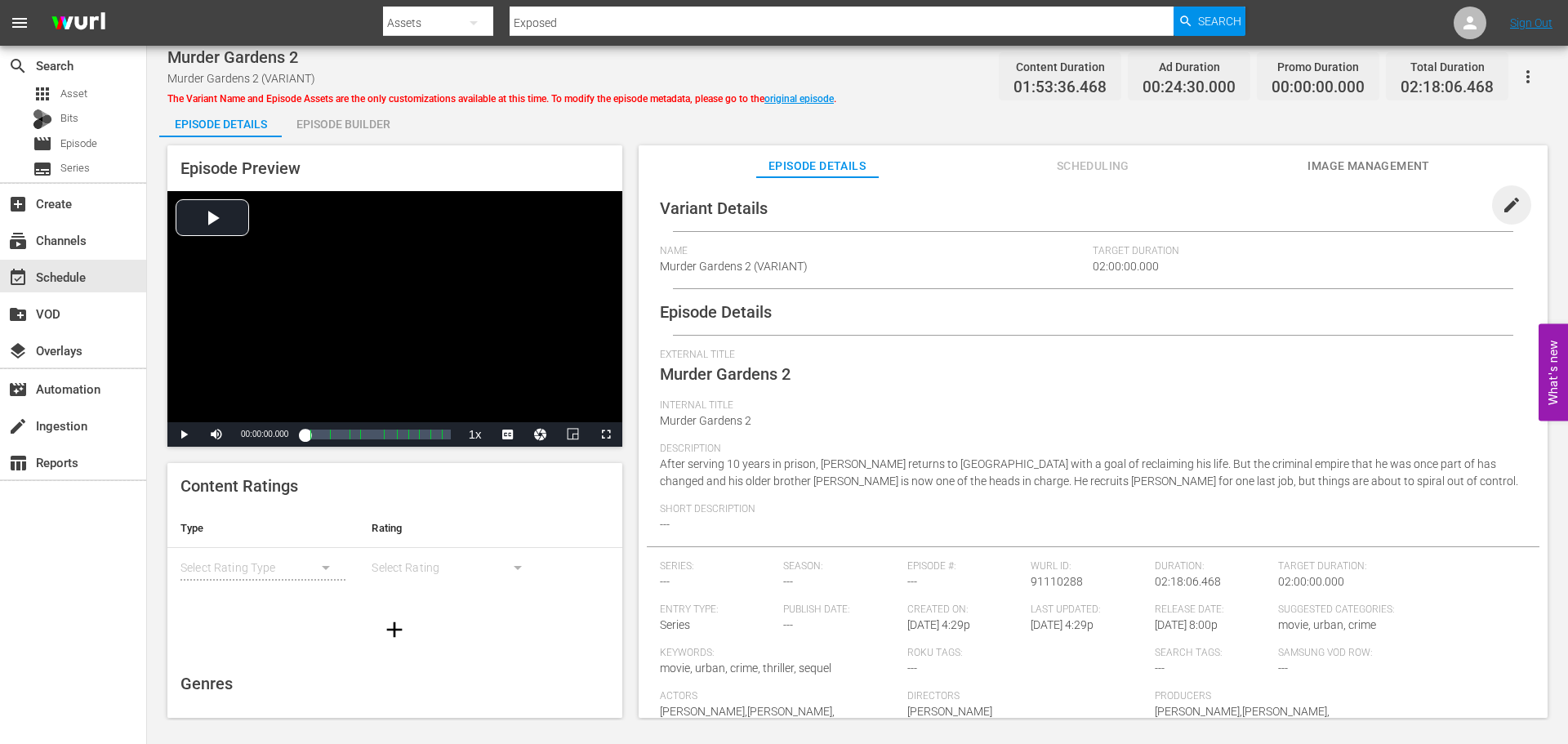
drag, startPoint x: 1500, startPoint y: 201, endPoint x: 1106, endPoint y: 236, distance: 395.6
click at [1502, 202] on span "edit" at bounding box center [1511, 204] width 20 height 20
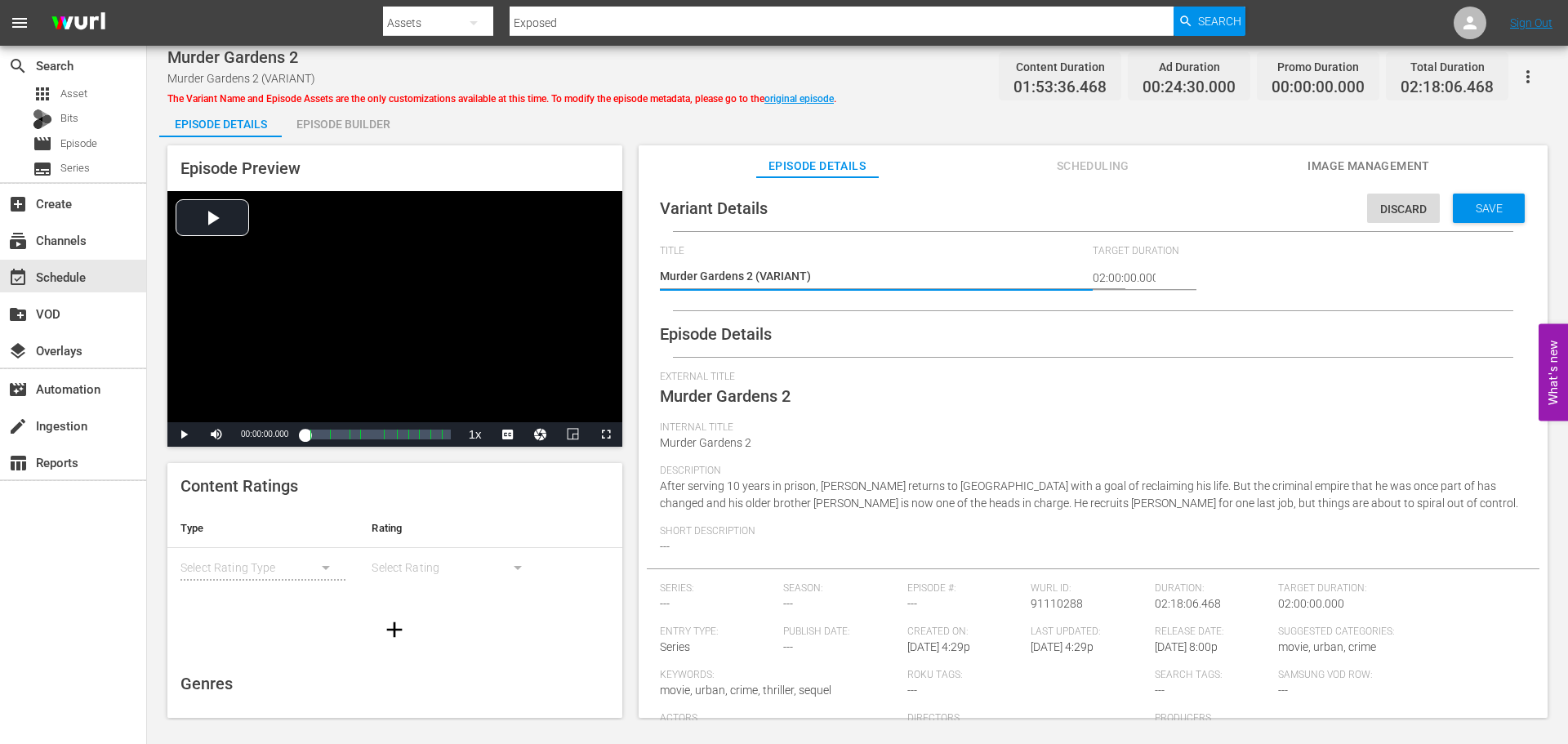
click at [757, 274] on textarea "Murder Gardens 2 (VARIANT)" at bounding box center [872, 277] width 425 height 20
type textarea "Murder Gardens 2 #(VARIANT)"
type textarea "Murder Gardens 2 #P(VARIANT)"
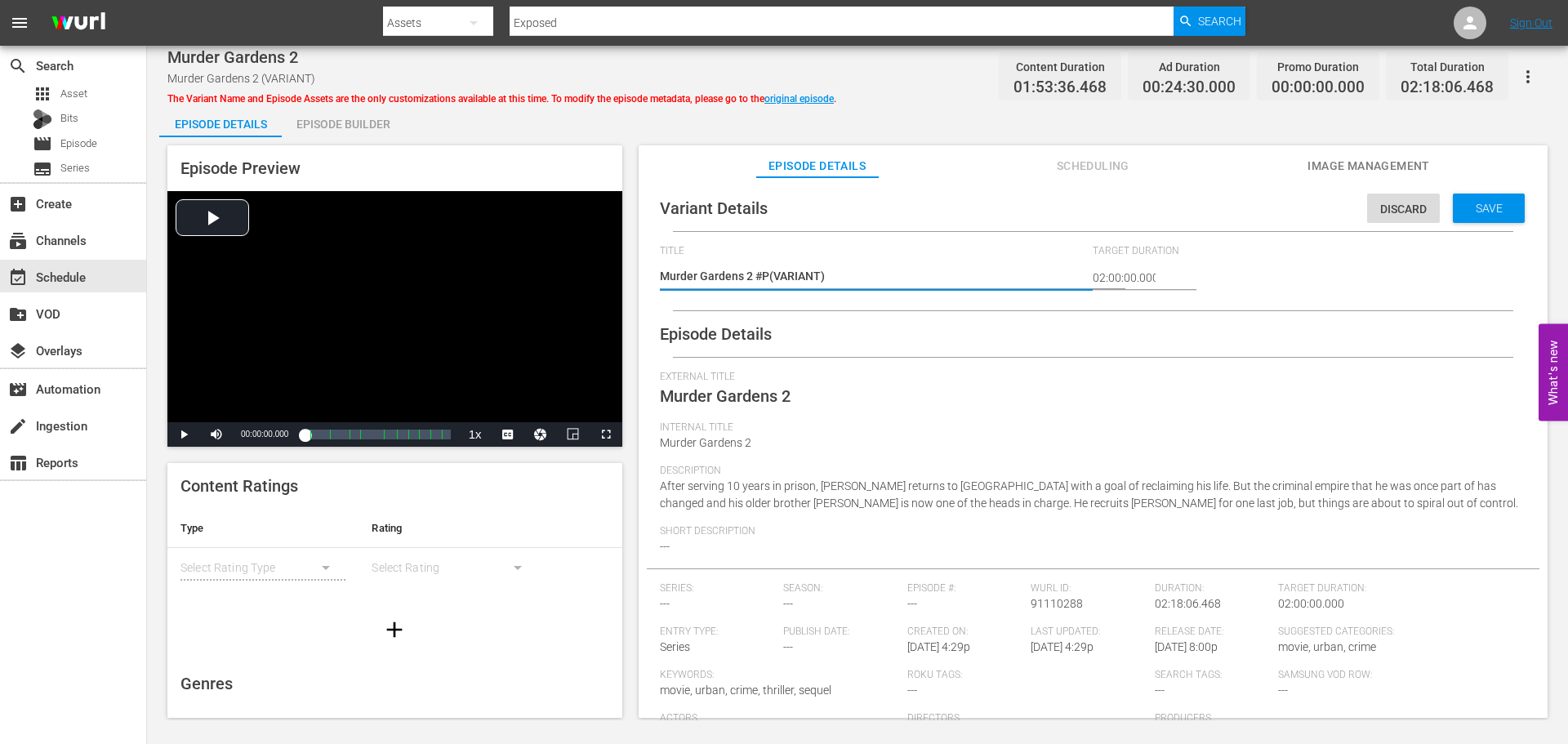
type textarea "Murder Gardens 2 #Pl(VARIANT)"
type textarea "Murder Gardens 2 #Ple(VARIANT)"
type textarea "Murder Gardens 2 #Plex(VARIANT)"
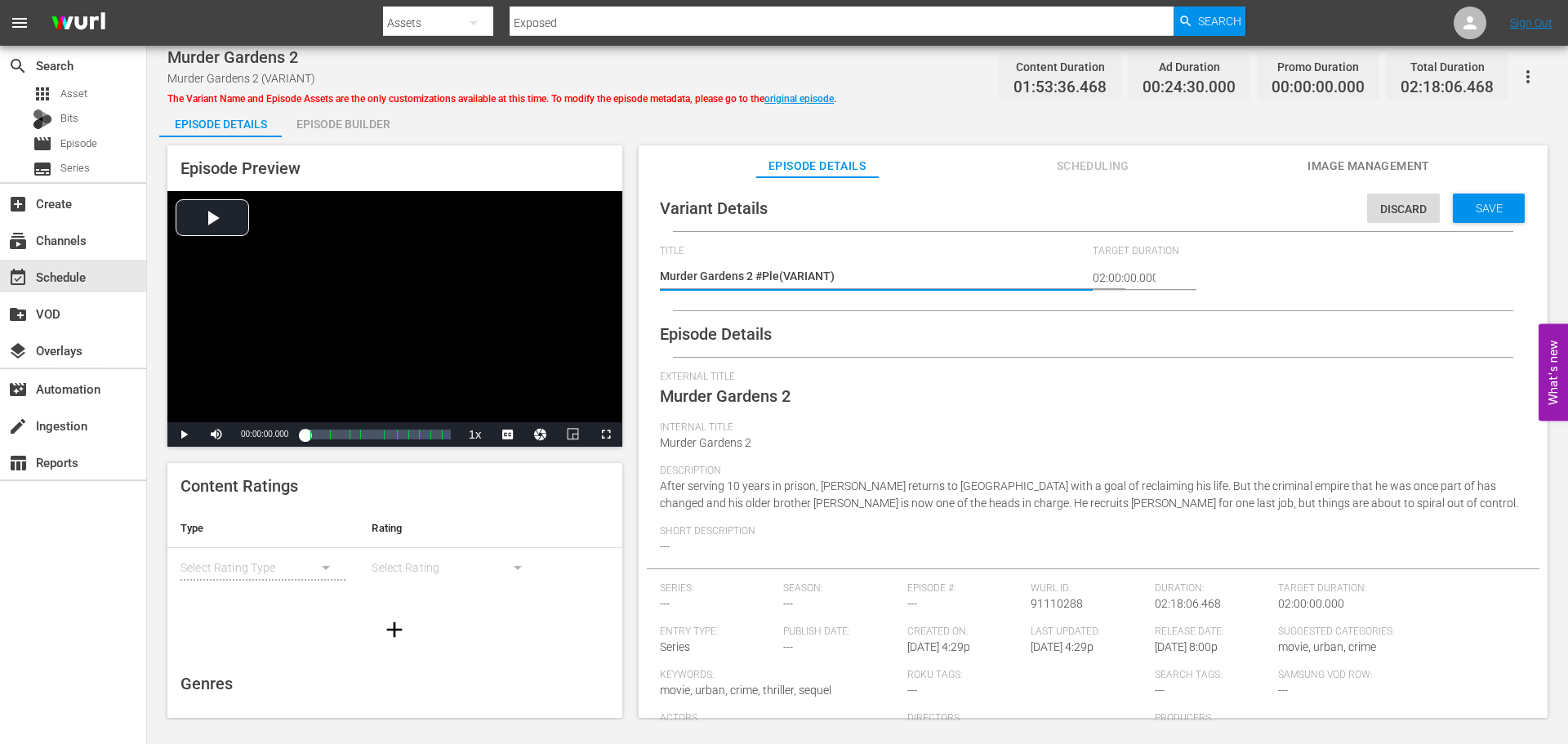
type textarea "Murder Gardens 2 #Plex(VARIANT)"
type textarea "Murder Gardens 2 #Plex (VARIANT)"
click at [1484, 199] on div "Save" at bounding box center [1489, 208] width 72 height 29
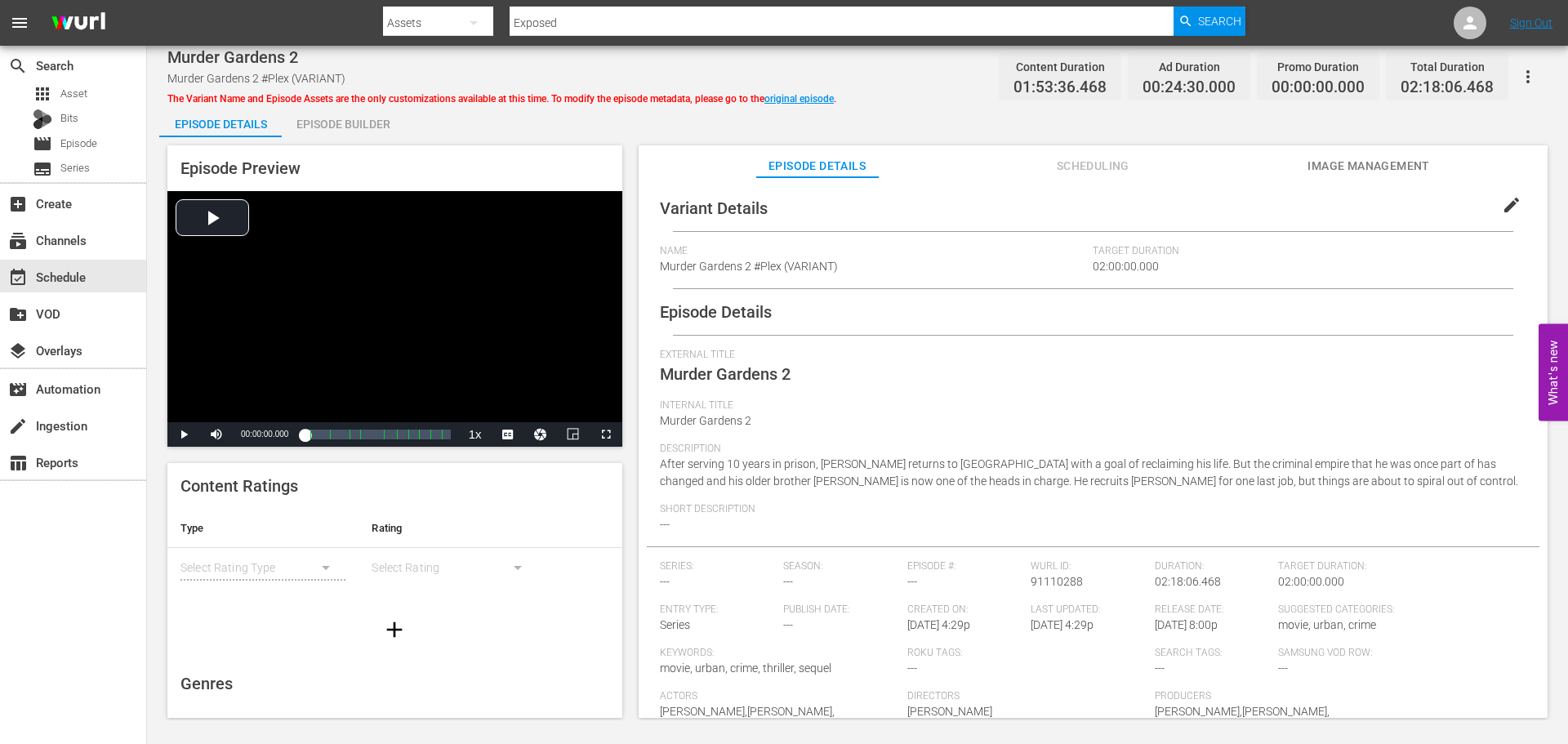
click at [811, 91] on div "The Variant Name and Episode Assets are the only customizations available at th…" at bounding box center [501, 96] width 669 height 20
click at [807, 94] on link "original episode" at bounding box center [799, 98] width 70 height 11
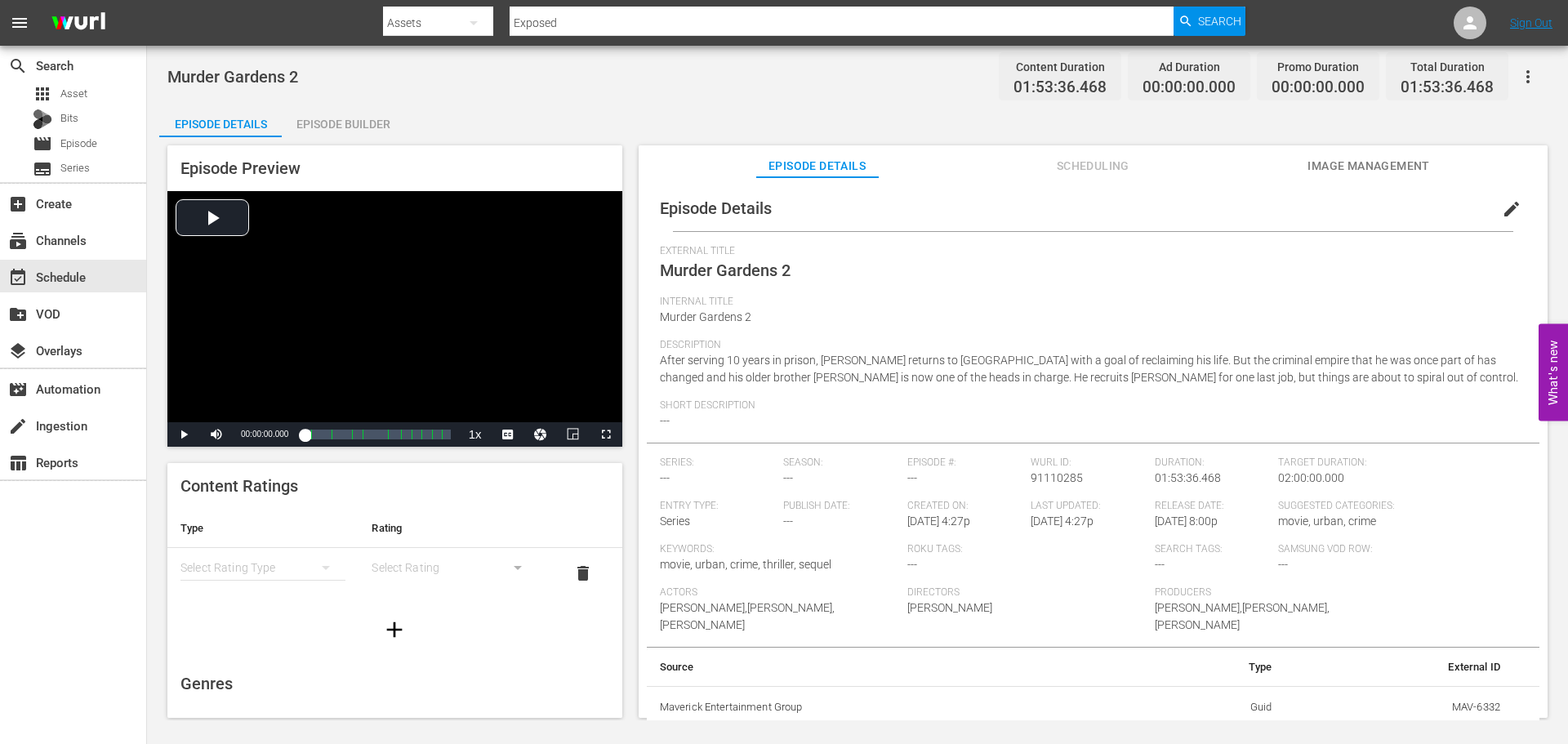
click at [307, 570] on button "simple table" at bounding box center [326, 568] width 40 height 40
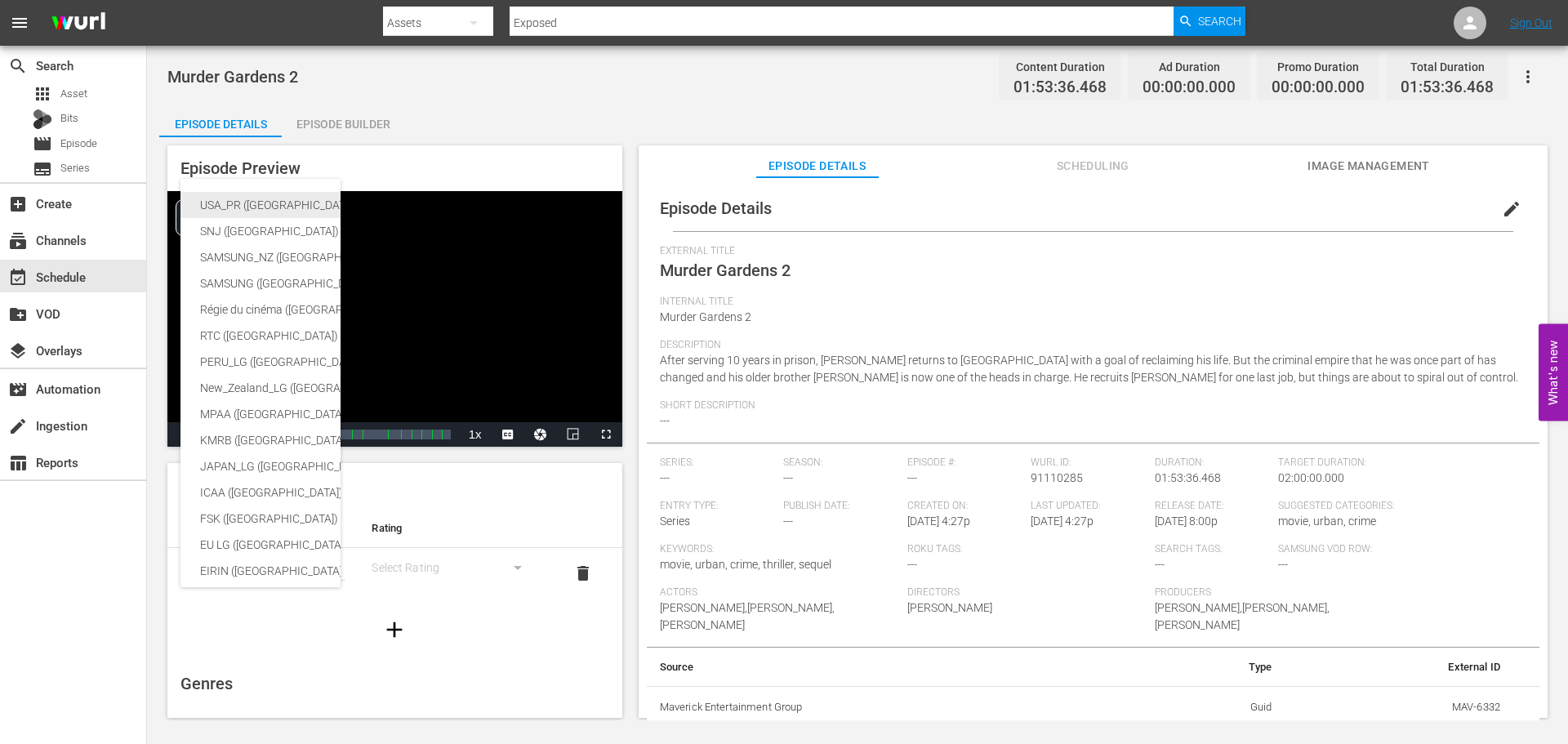
click at [271, 198] on div "USA_PR ([GEOGRAPHIC_DATA] ([GEOGRAPHIC_DATA]))" at bounding box center [400, 204] width 401 height 26
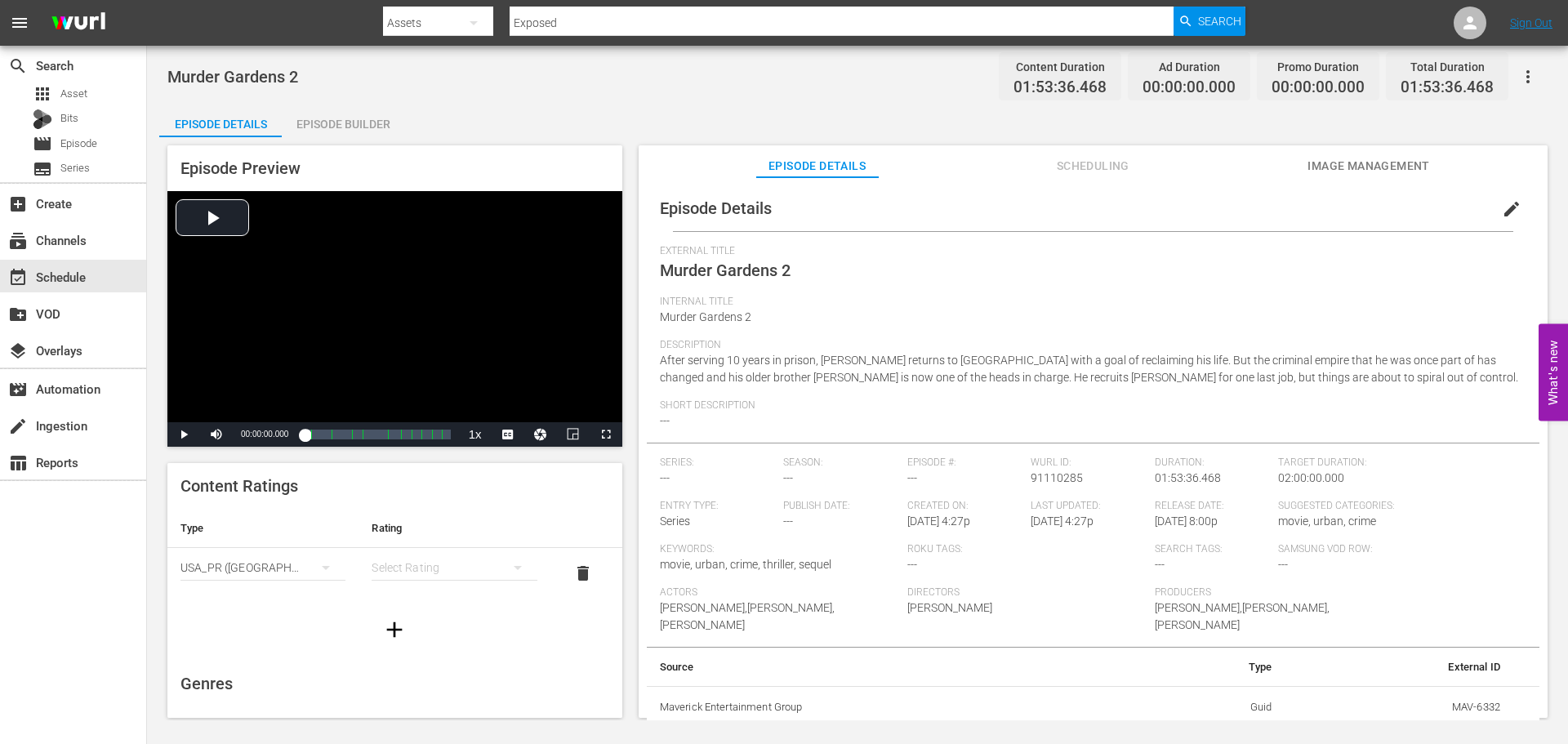
click at [449, 560] on div "simple table" at bounding box center [454, 567] width 165 height 46
click at [424, 705] on div "TVMA" at bounding box center [447, 704] width 121 height 26
click at [387, 631] on icon "button" at bounding box center [395, 630] width 15 height 15
click at [283, 615] on div "simple table" at bounding box center [263, 618] width 165 height 46
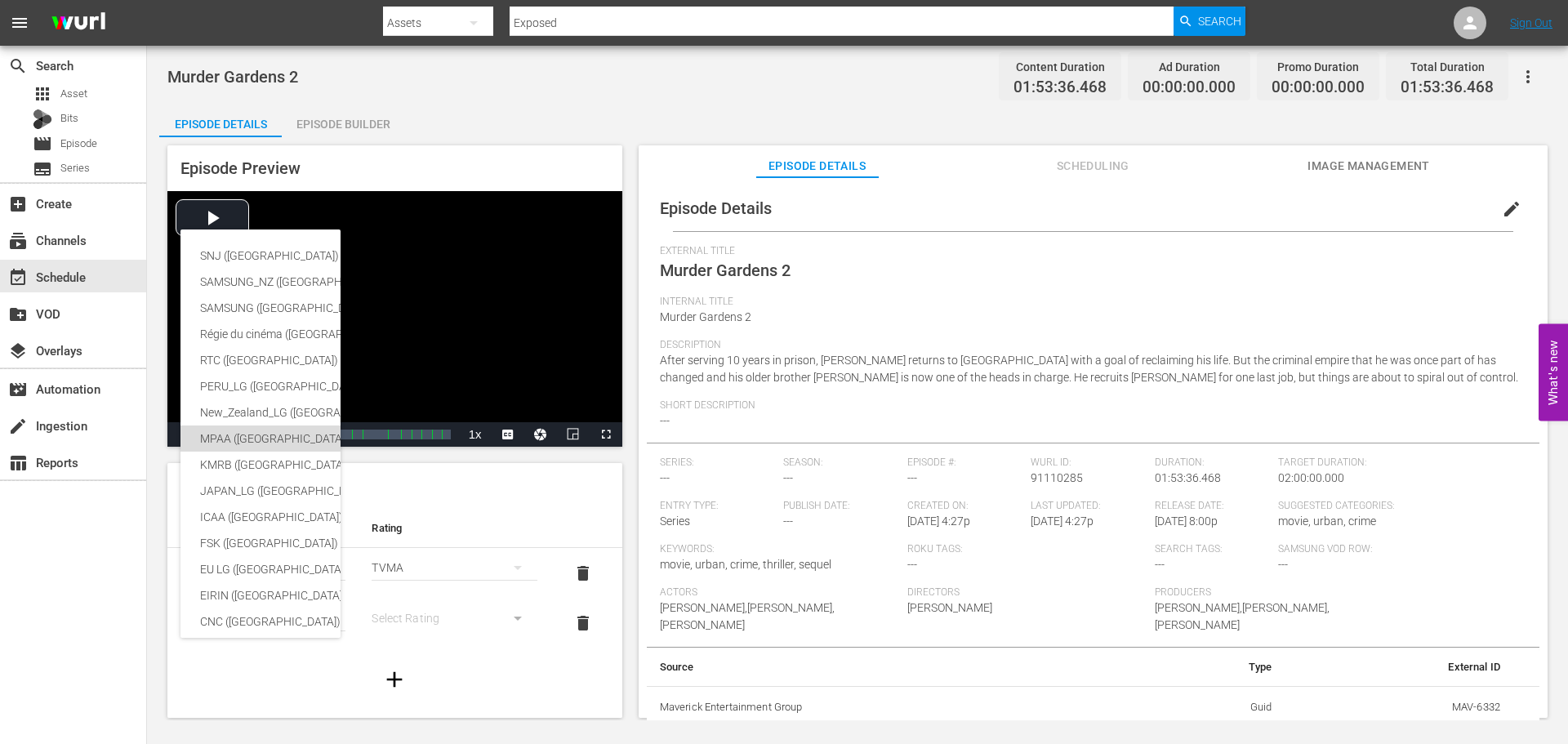
click at [251, 438] on div "MPAA ([GEOGRAPHIC_DATA] (the))" at bounding box center [400, 438] width 401 height 26
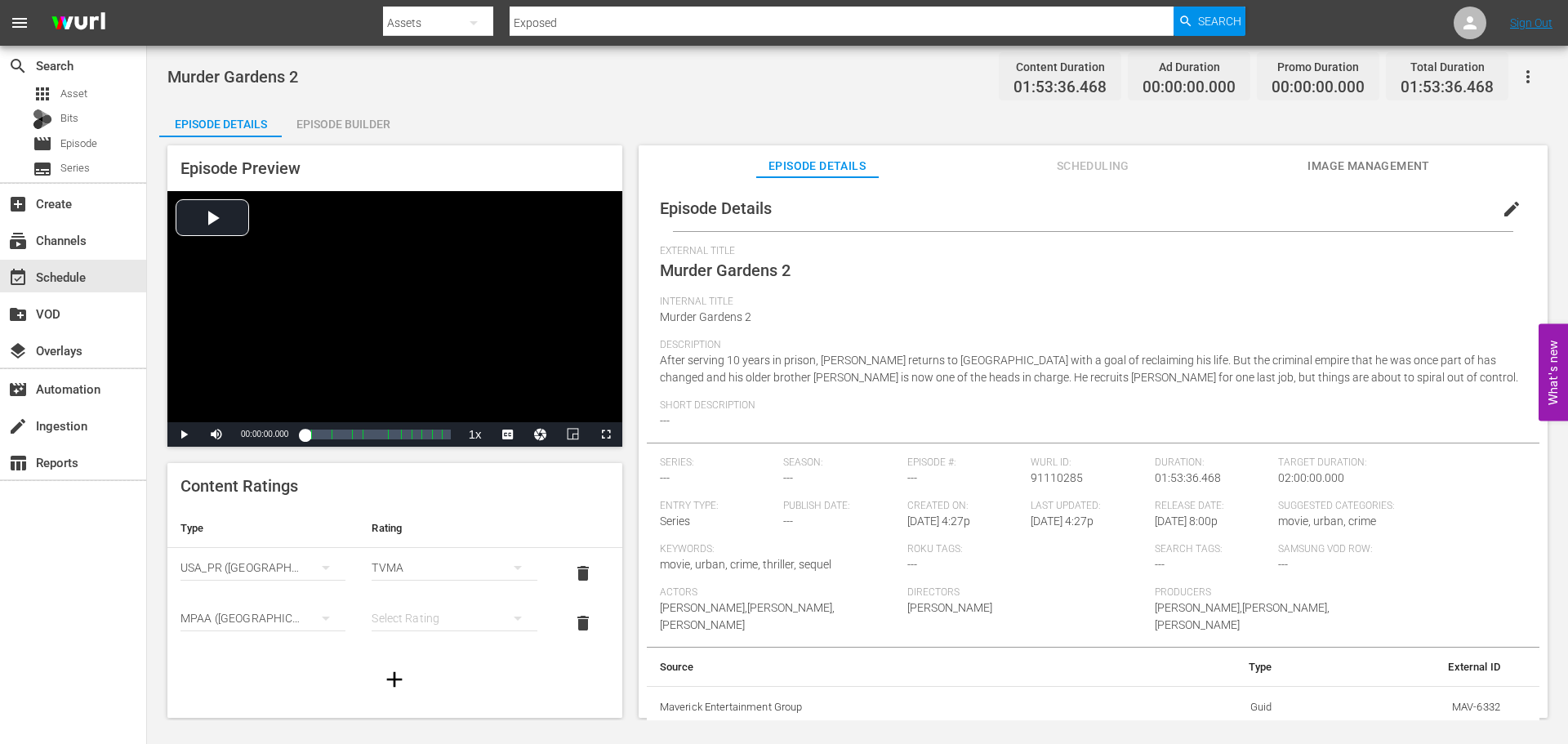
click at [425, 618] on div "simple table" at bounding box center [454, 618] width 165 height 46
click at [414, 574] on div "R" at bounding box center [447, 586] width 121 height 26
click at [1510, 212] on span "edit" at bounding box center [1511, 209] width 20 height 20
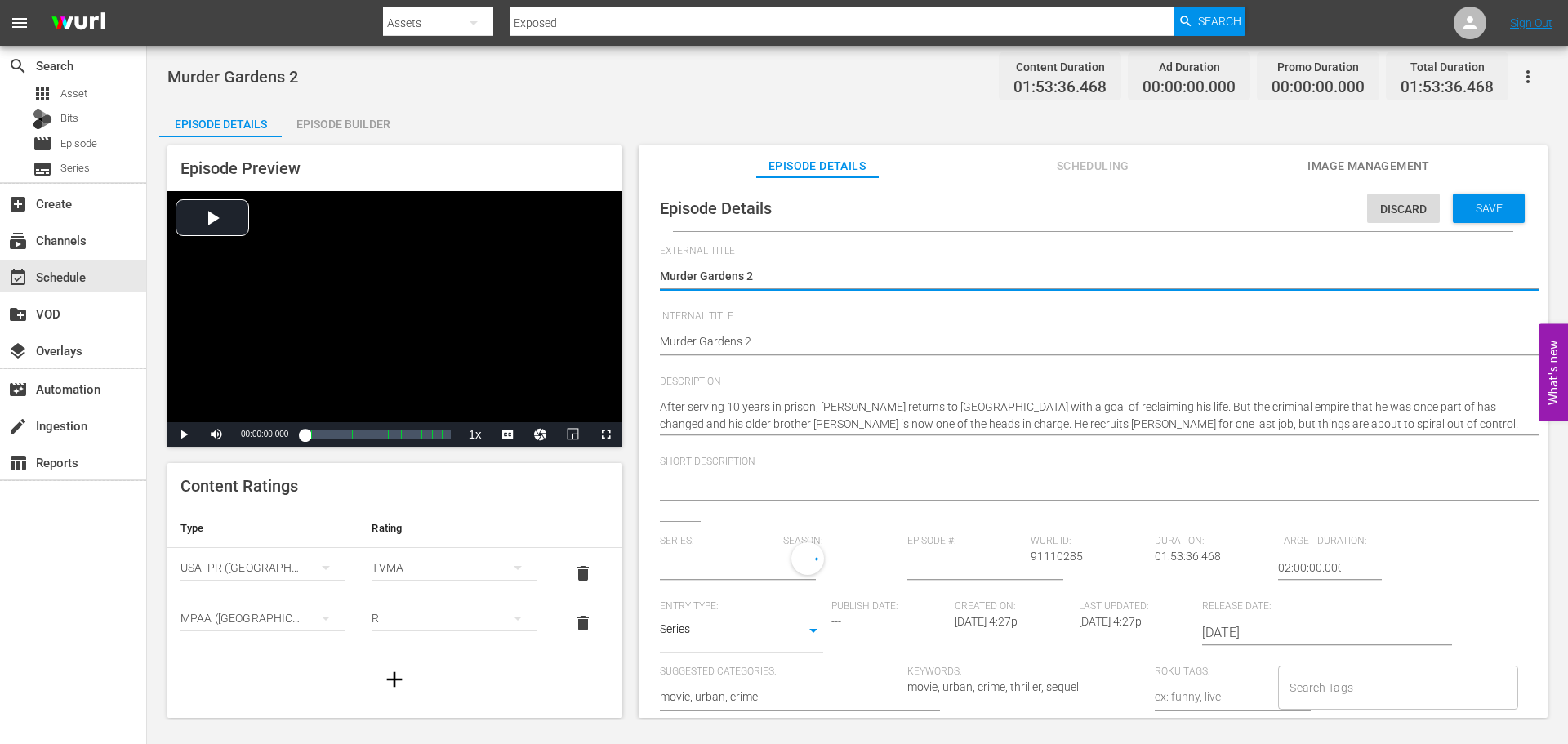
type input "No Series"
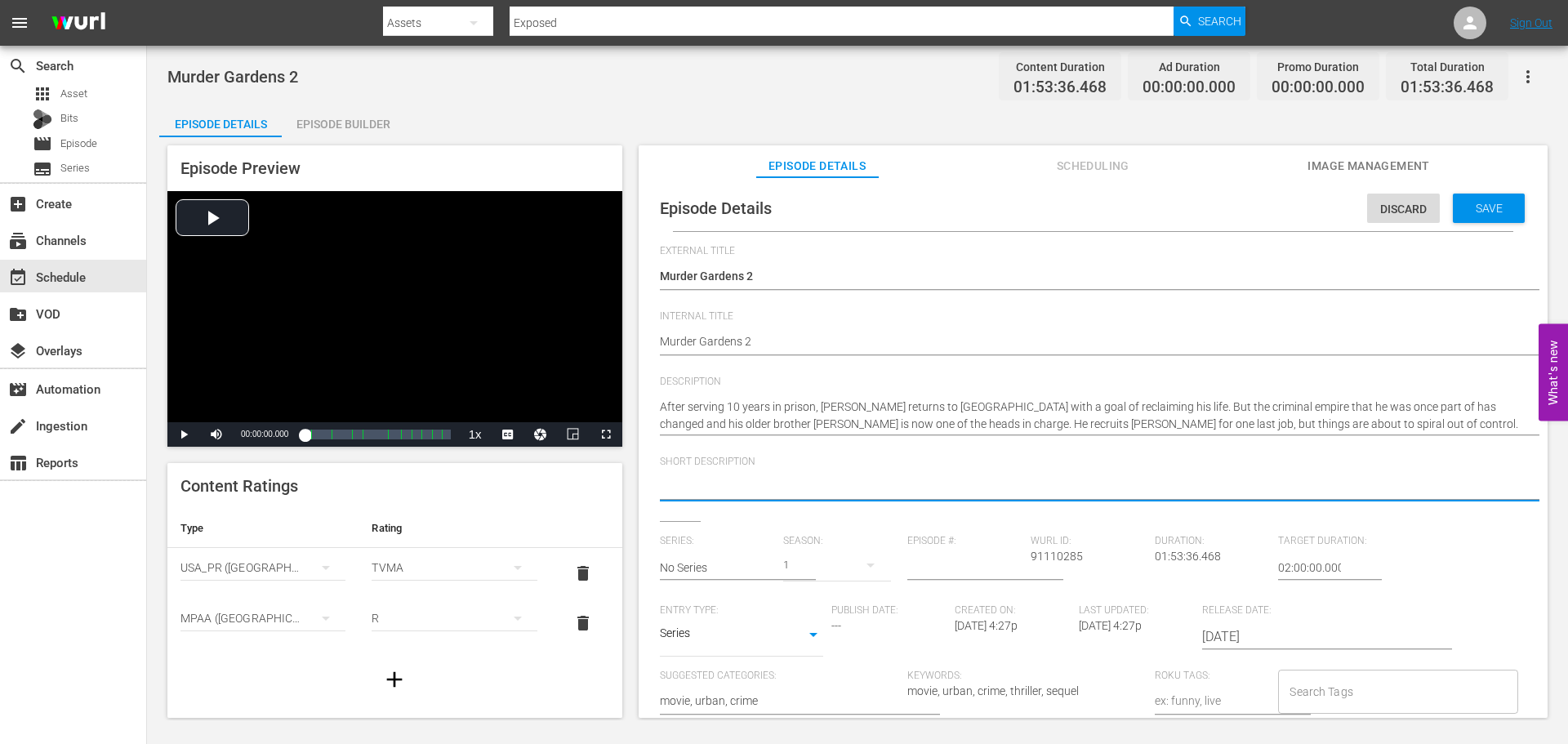
click at [720, 483] on textarea at bounding box center [1088, 488] width 858 height 20
paste textarea "A man returns home from prison and is recruited for one more job by his crime l…"
type textarea "A man returns home from prison and is recruited for one more job by his crime l…"
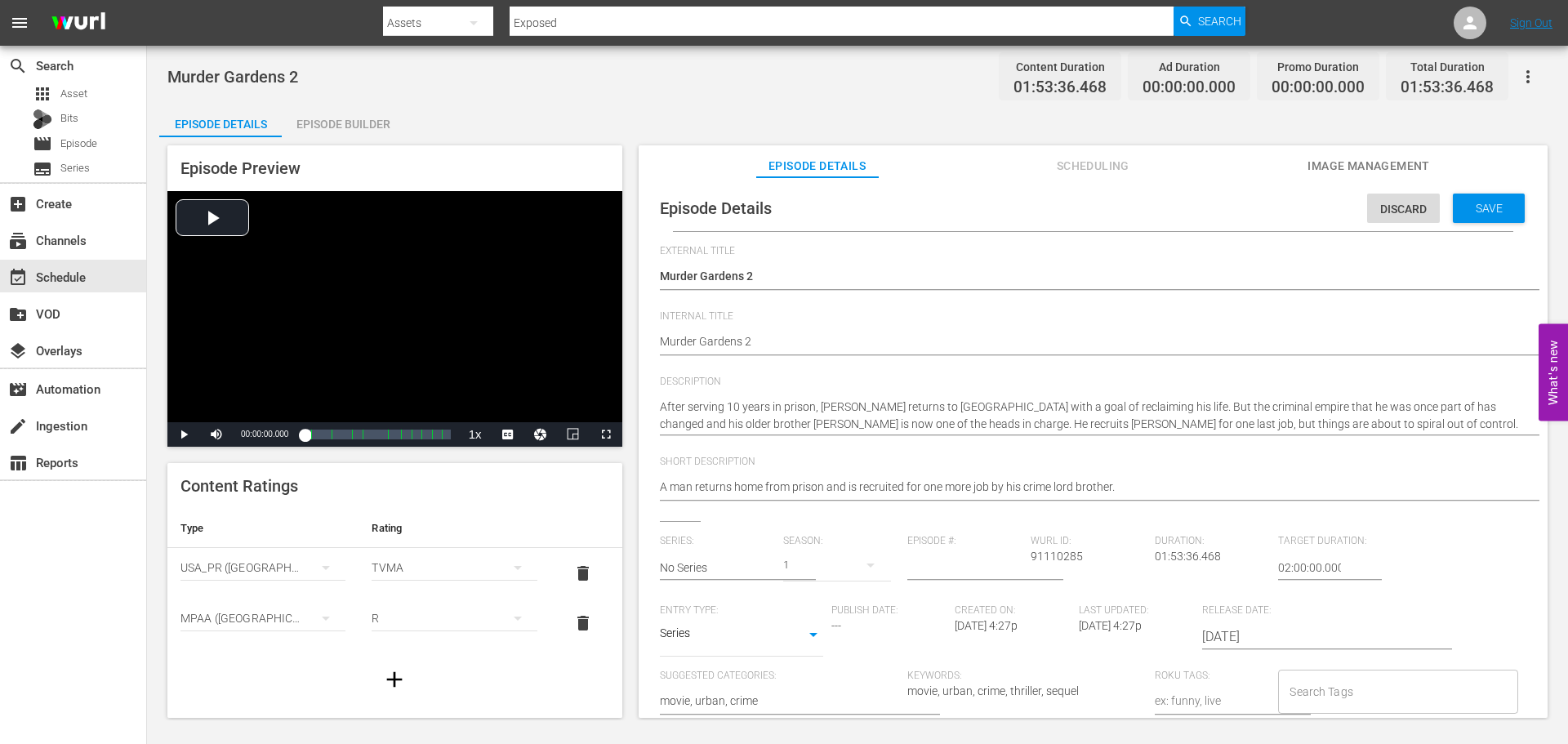
click at [773, 654] on div "Series SERIES" at bounding box center [741, 637] width 163 height 40
click at [773, 638] on body "menu Search By Assets Search ID, Title, Description, Keywords, or Category Expo…" at bounding box center [784, 372] width 1568 height 744
click at [726, 548] on li "Movie" at bounding box center [741, 555] width 163 height 27
type input "MOVIE"
click at [1493, 222] on div "Save" at bounding box center [1489, 208] width 72 height 29
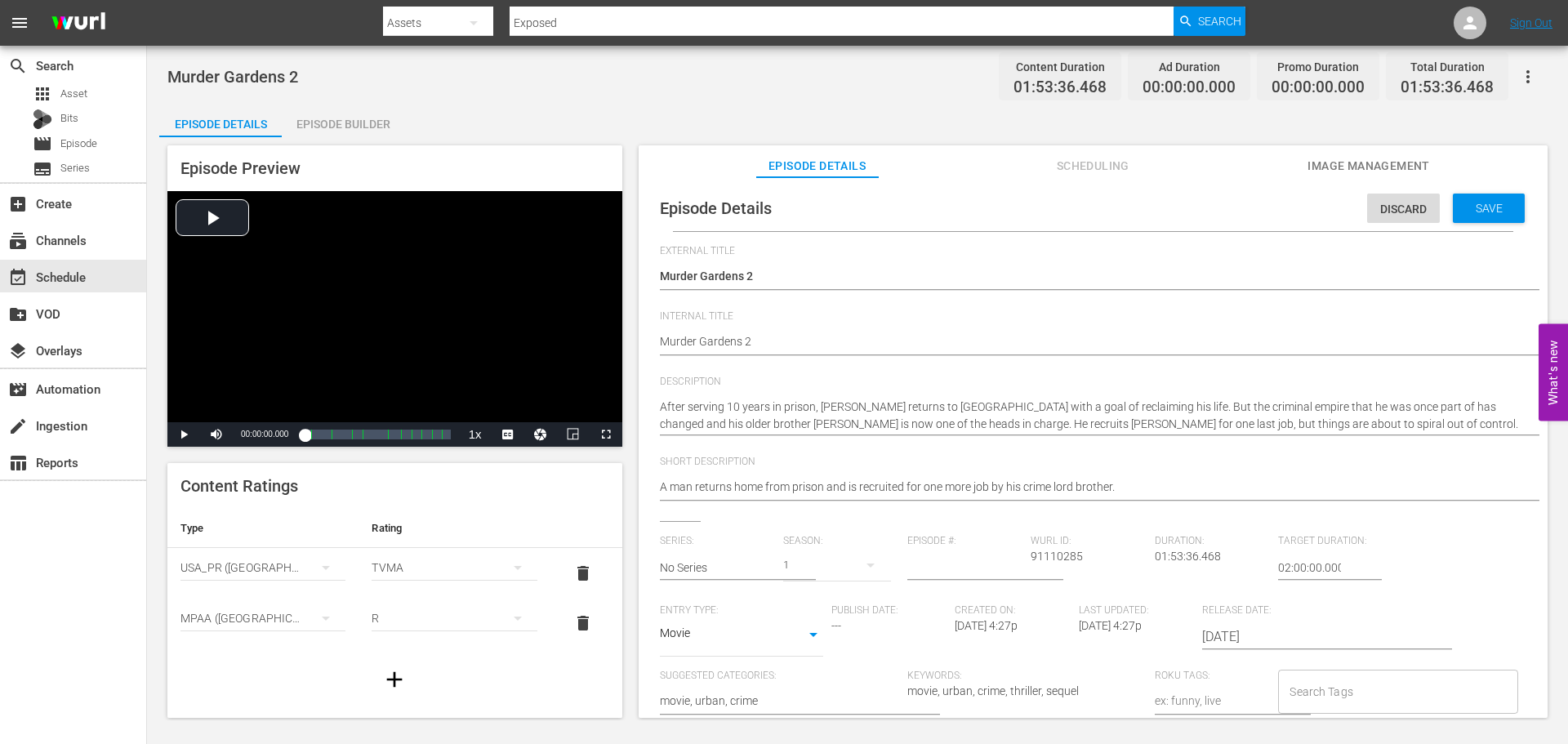
click at [1001, 198] on div "Episode Details Discard Save" at bounding box center [1092, 208] width 892 height 46
click at [1066, 172] on span "Scheduling" at bounding box center [1092, 167] width 123 height 21
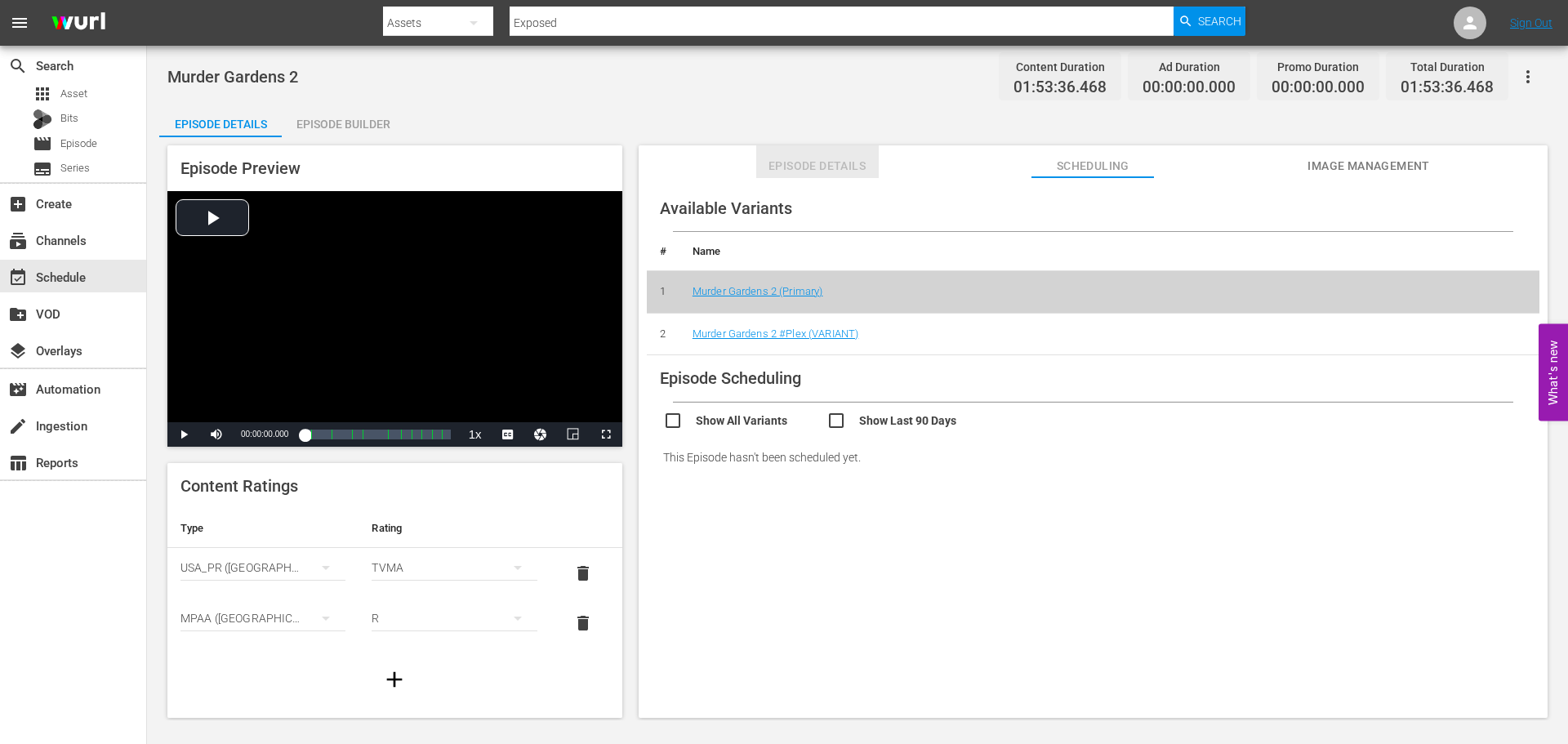
click at [773, 156] on span "Episode Details" at bounding box center [817, 167] width 123 height 21
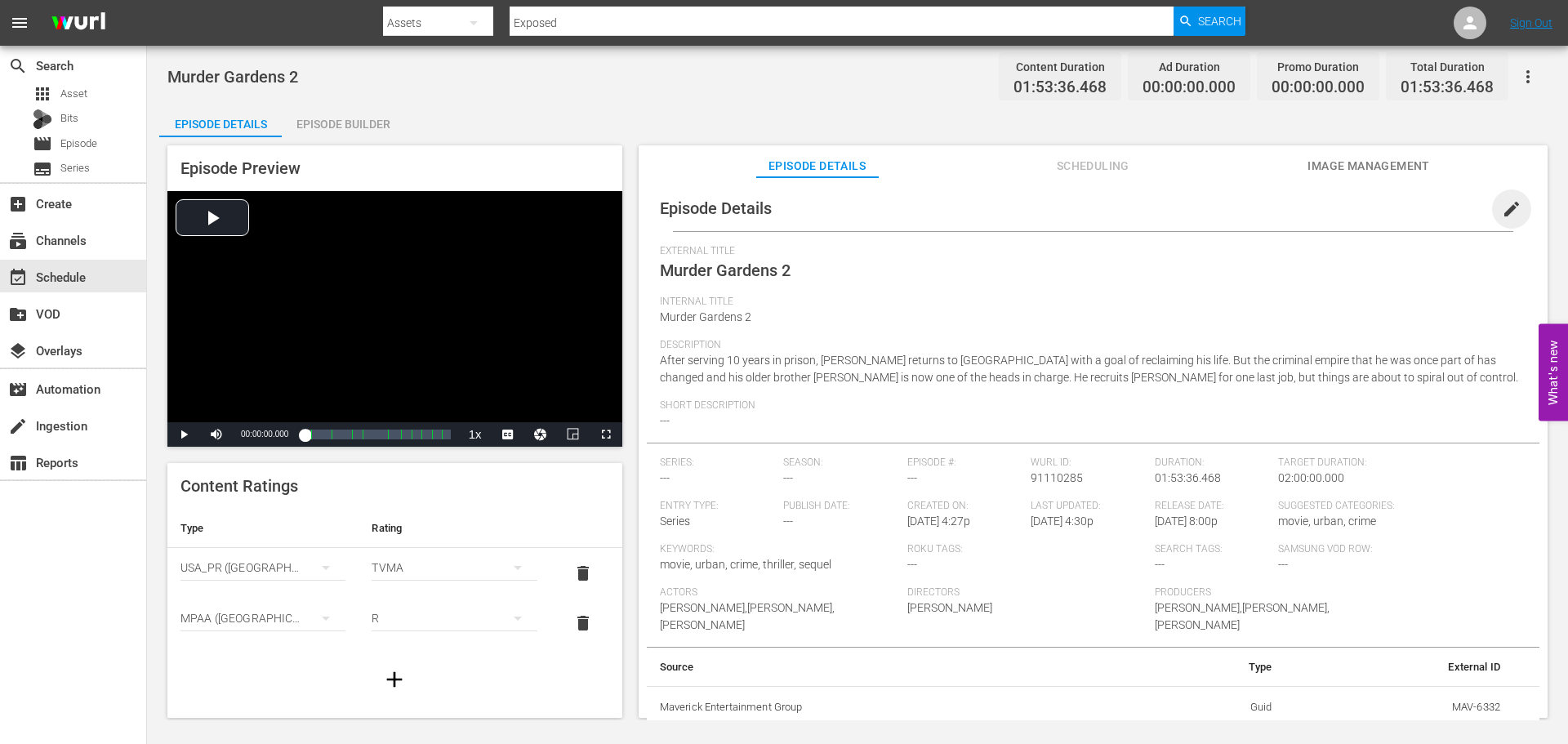
click at [1502, 208] on span "edit" at bounding box center [1511, 209] width 20 height 20
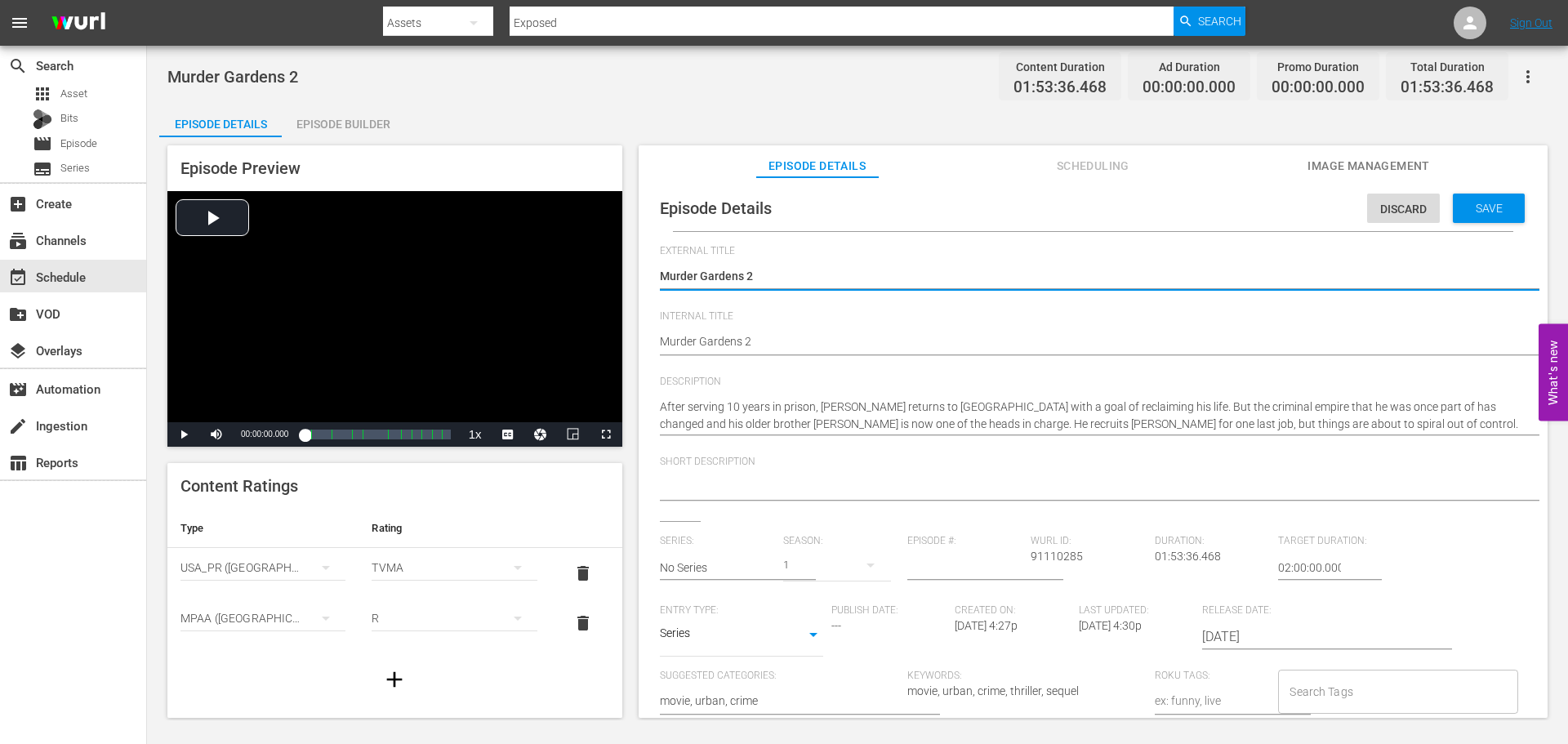
click at [763, 494] on textarea at bounding box center [1088, 488] width 858 height 20
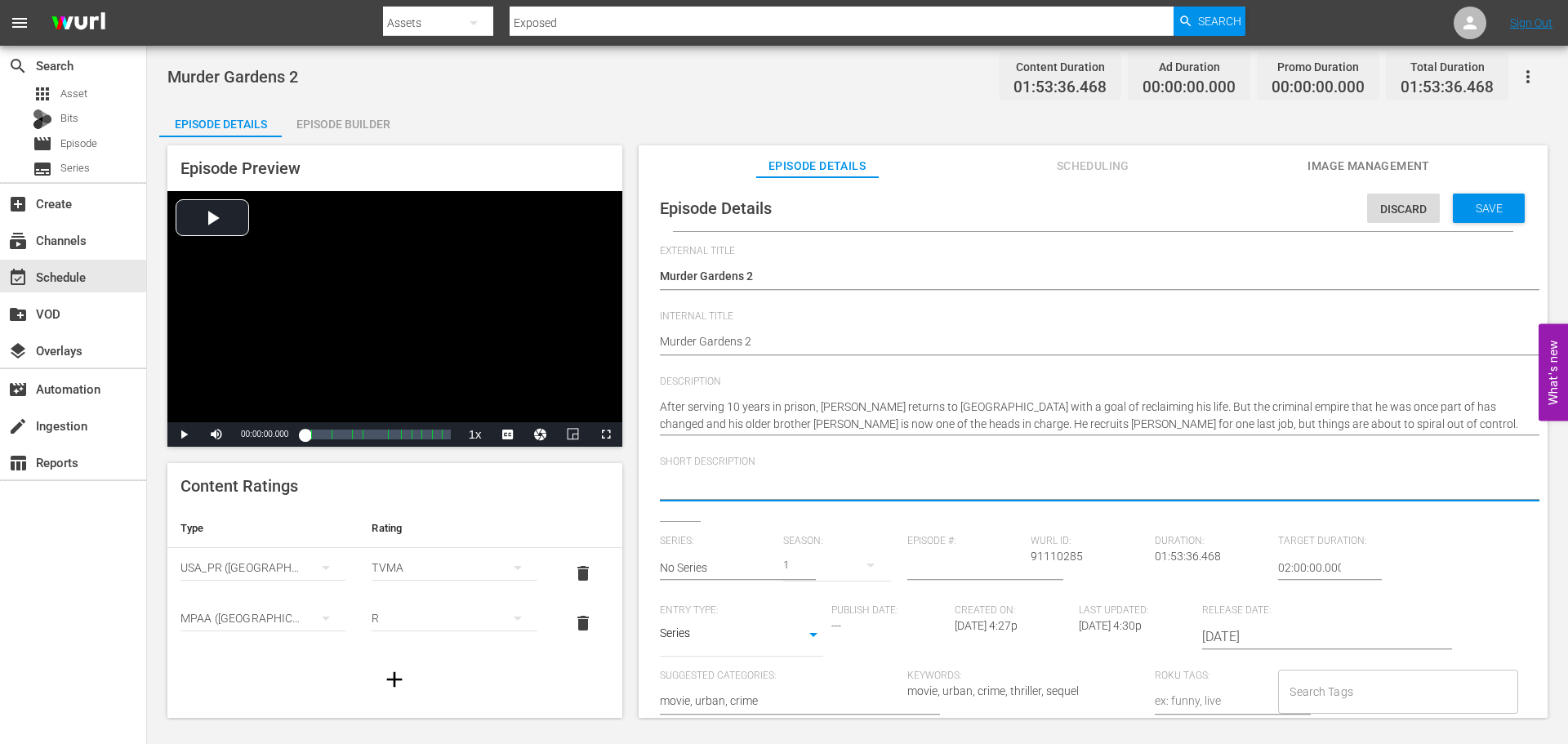
paste textarea "A man returns home from prison and is recruited for one more job by his crime l…"
type textarea "A man returns home from prison and is recruited for one more job by his crime l…"
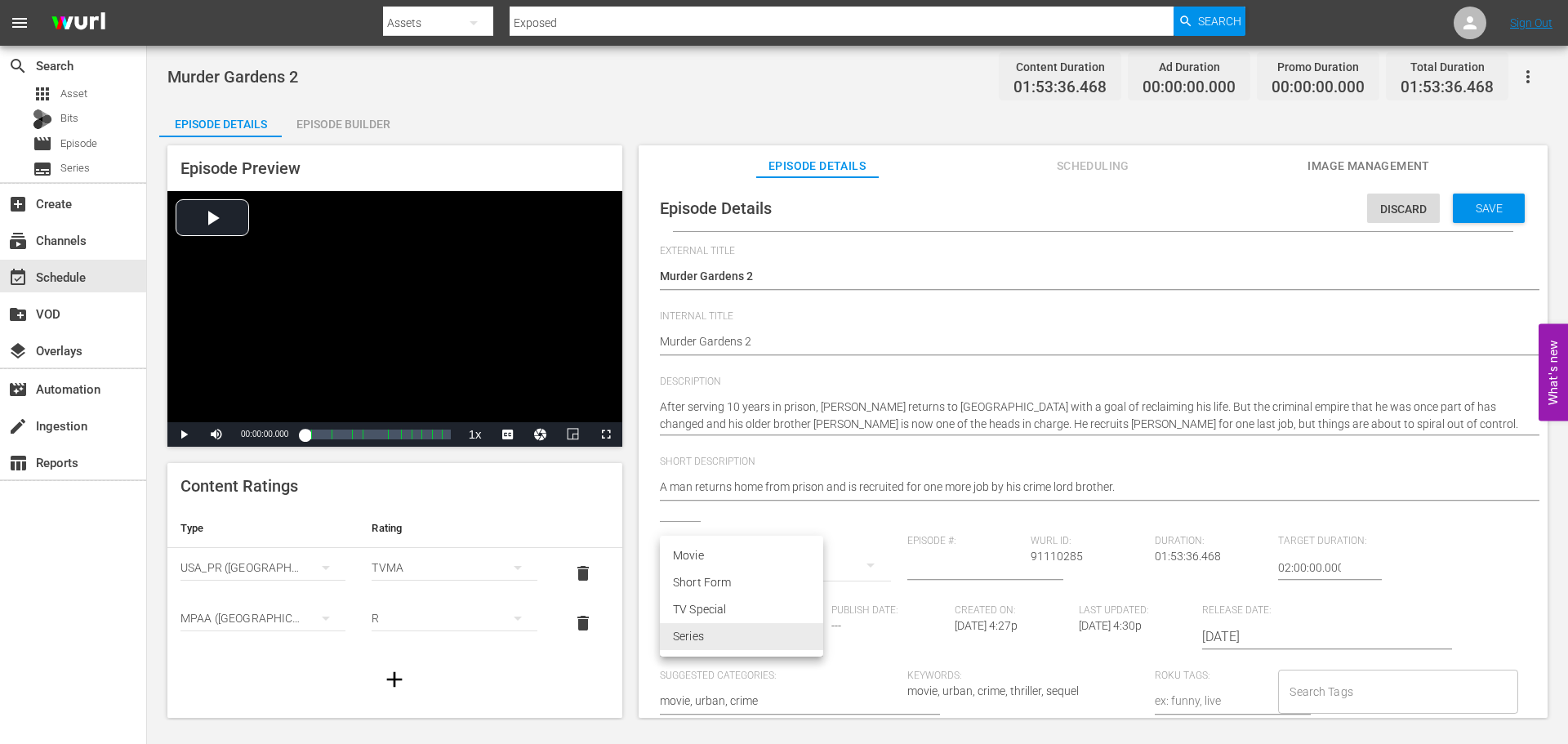
click at [766, 640] on body "menu Search By Assets Search ID, Title, Description, Keywords, or Category Expo…" at bounding box center [784, 372] width 1568 height 744
click at [706, 552] on li "Movie" at bounding box center [741, 555] width 163 height 27
type input "MOVIE"
click at [1473, 211] on span "Save" at bounding box center [1489, 208] width 53 height 13
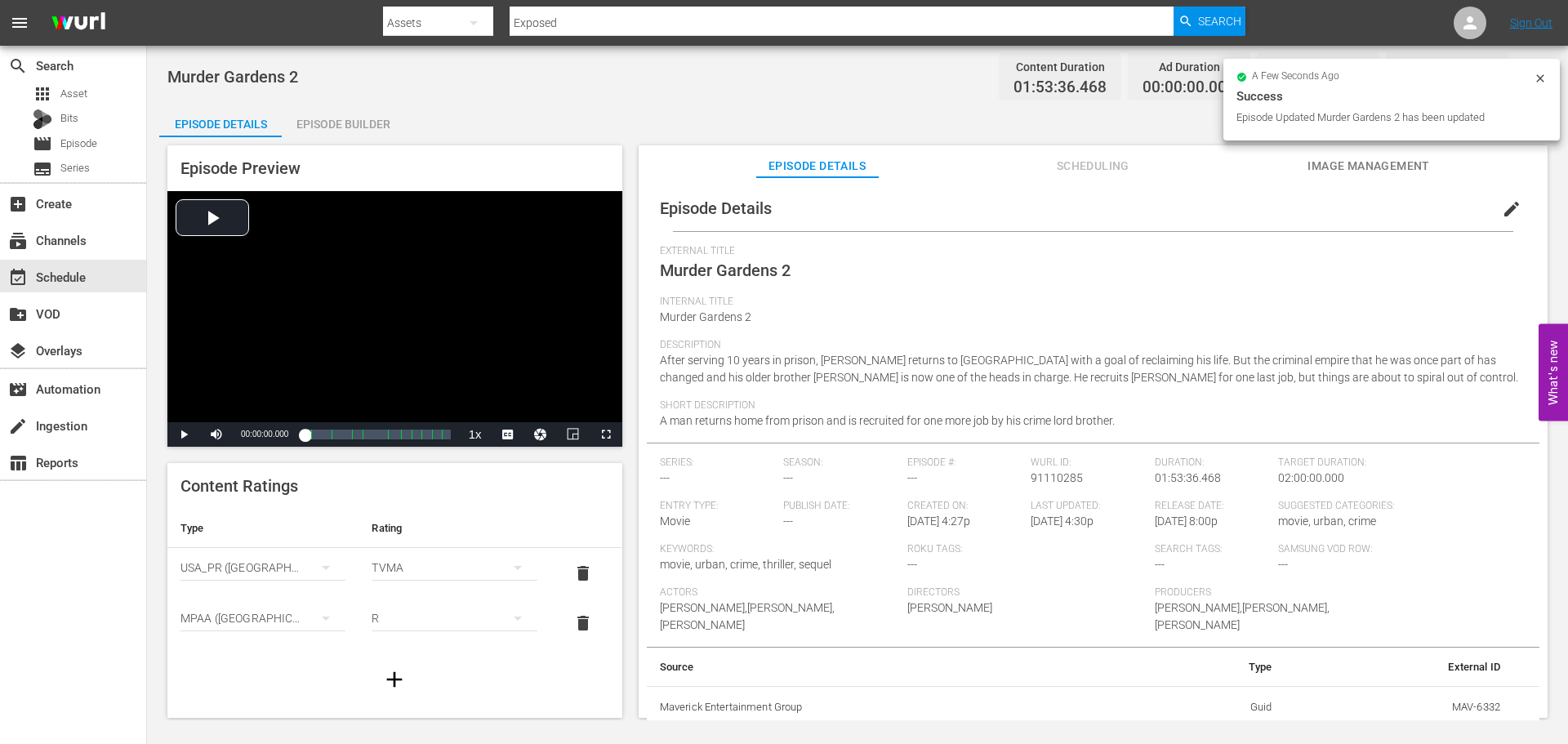
click at [1394, 179] on div "Episode Details edit External Title Murder Gardens 2 Internal Title Murder Gard…" at bounding box center [1093, 455] width 909 height 557
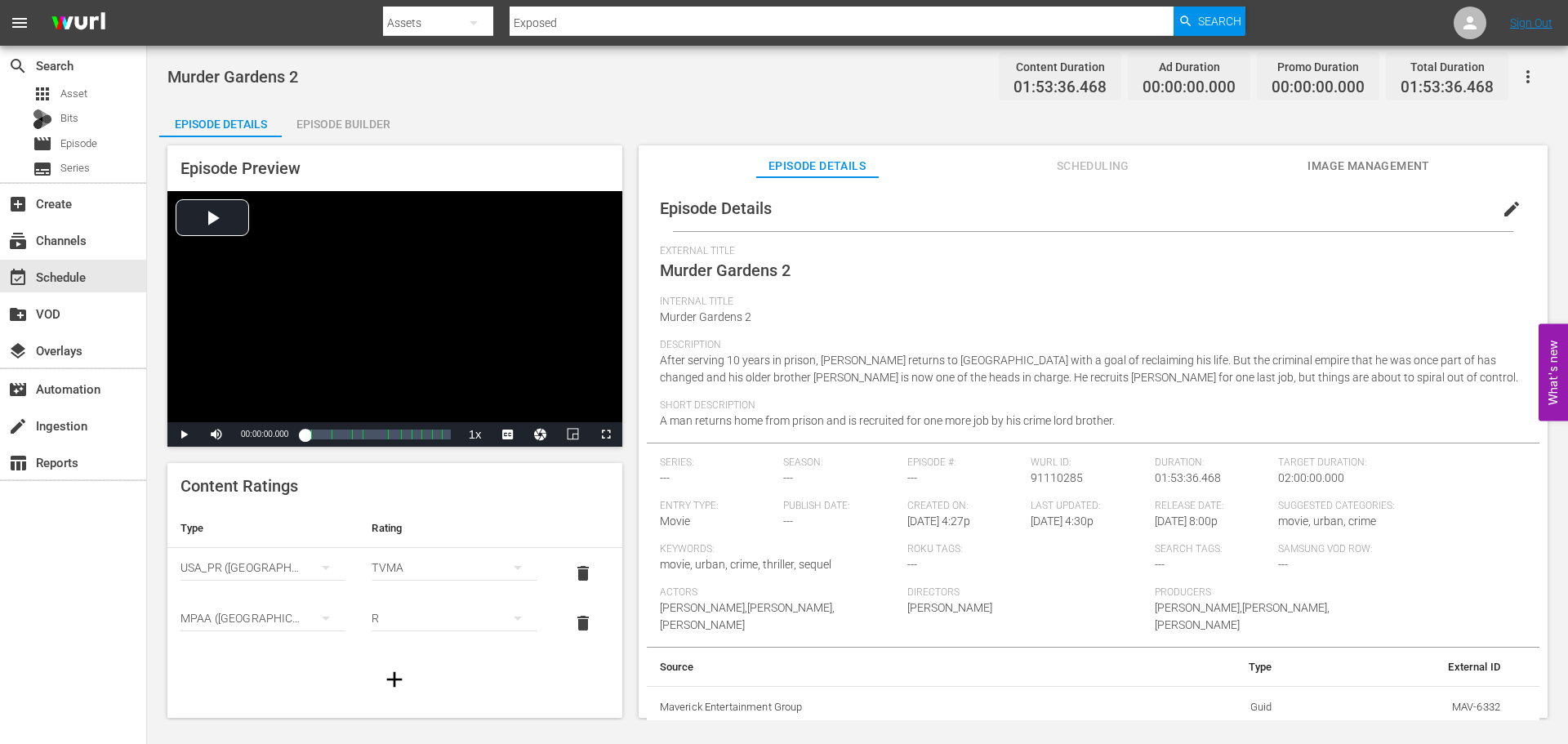
click at [1389, 168] on span "Image Management" at bounding box center [1368, 167] width 123 height 21
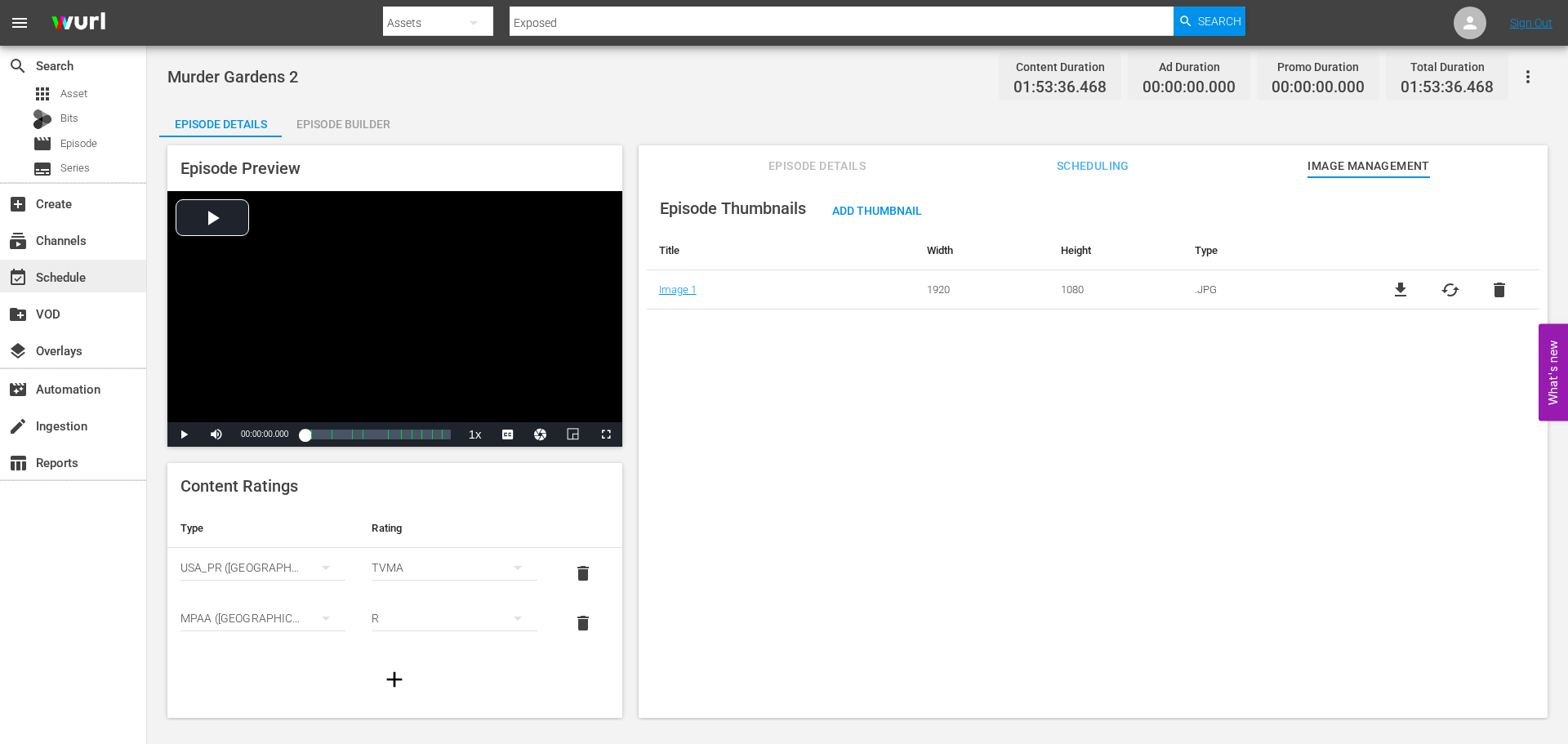
click at [82, 272] on div "event_available Schedule" at bounding box center [46, 274] width 92 height 15
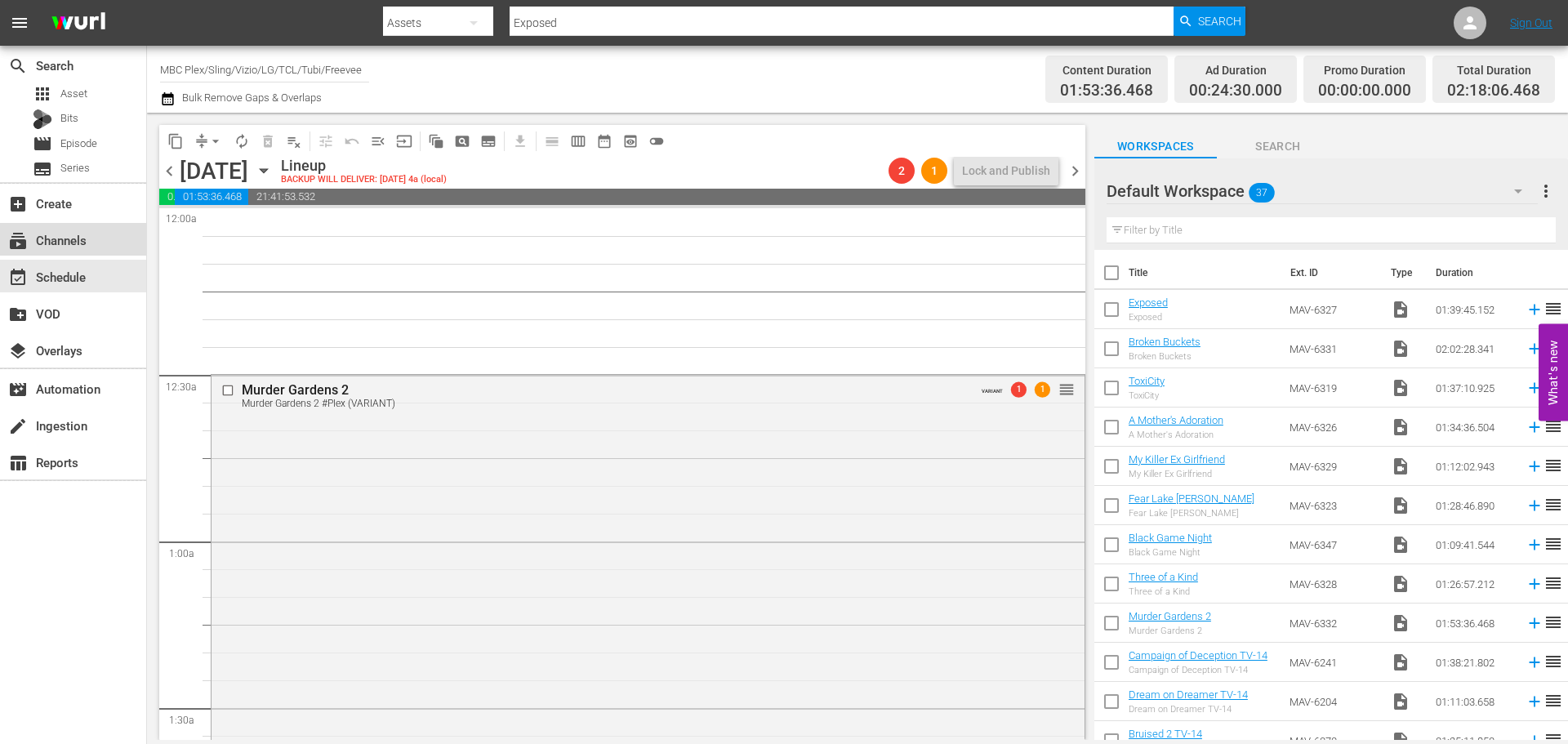
click at [74, 245] on div "subscriptions Channels" at bounding box center [46, 237] width 92 height 15
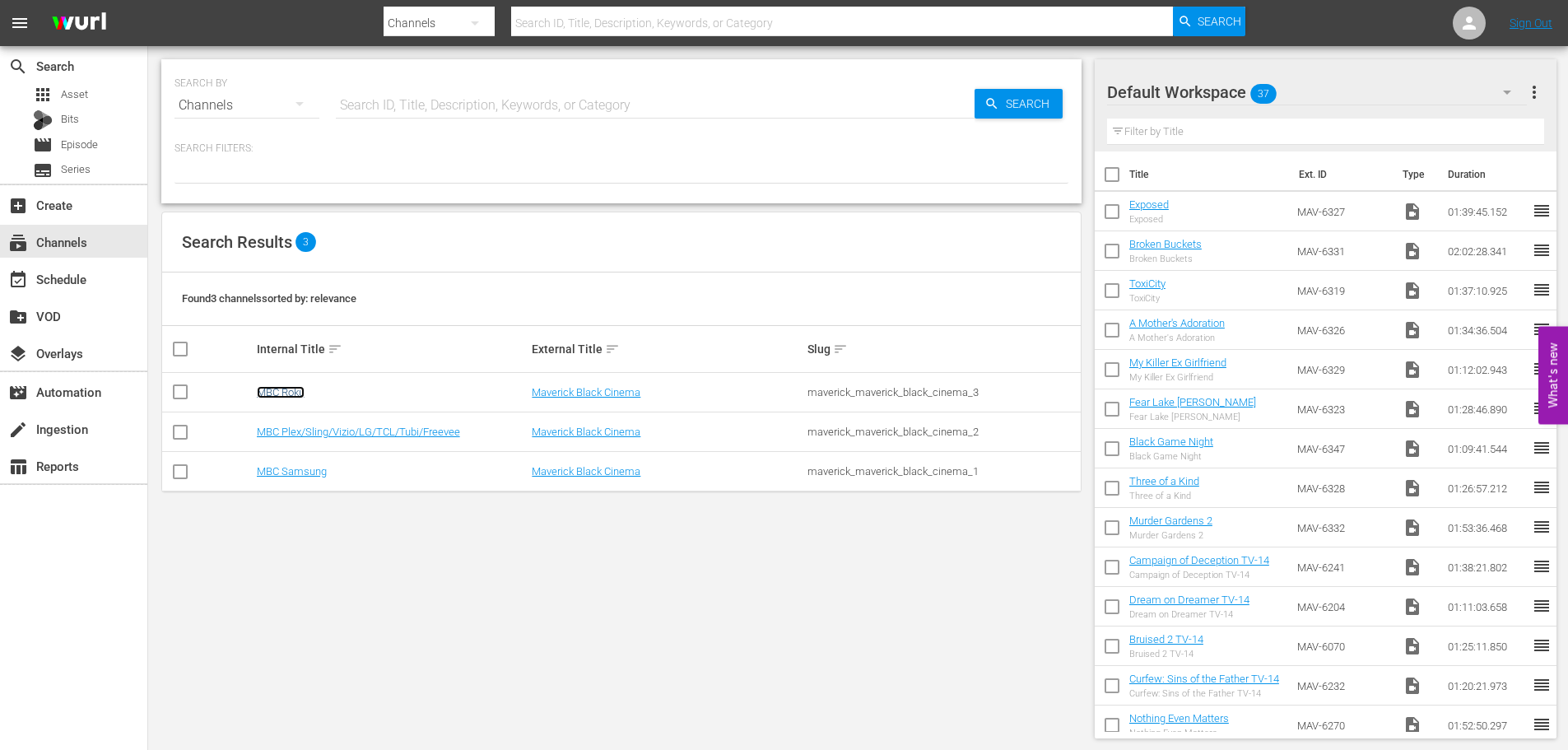
click at [289, 396] on link "MBC Roku" at bounding box center [281, 392] width 48 height 12
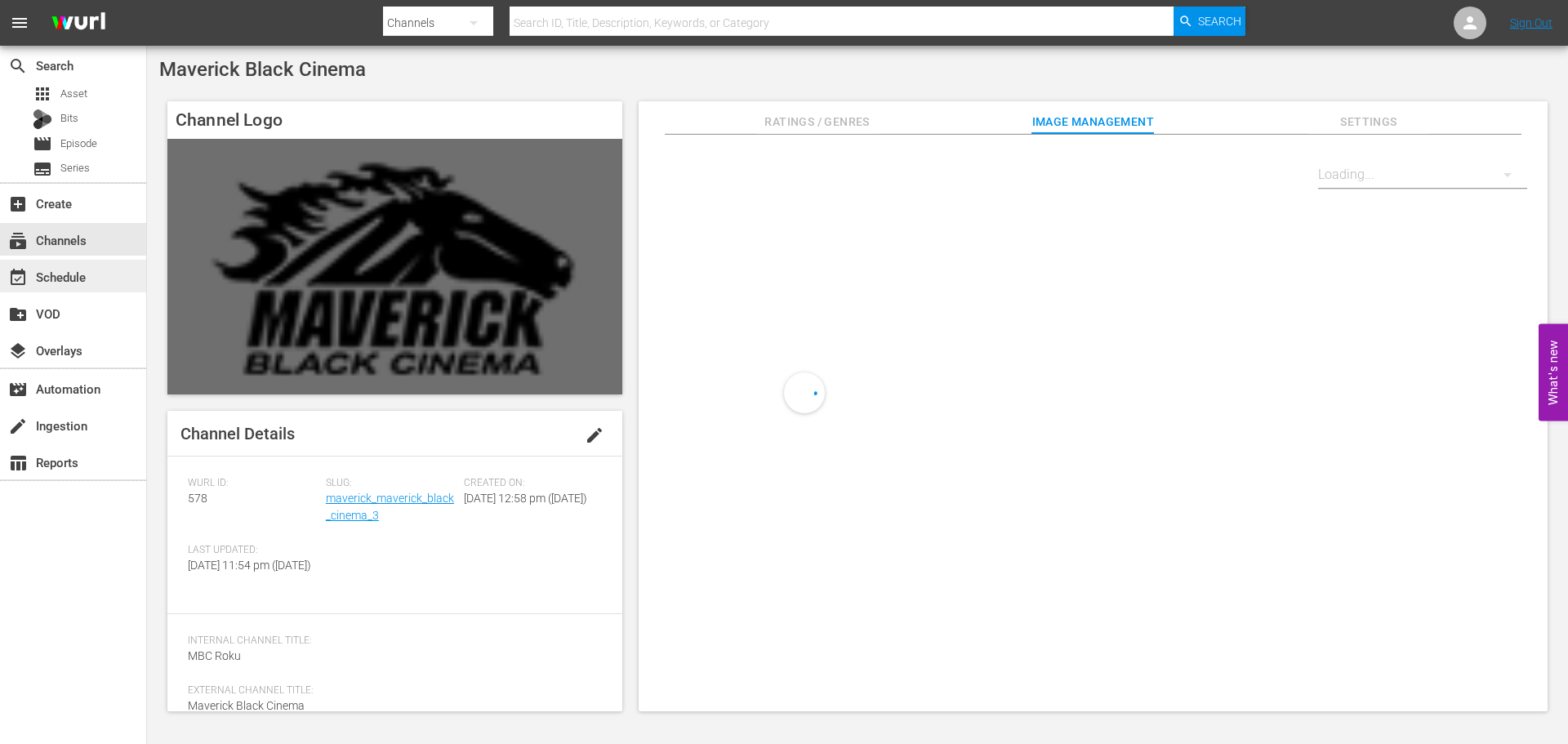
click at [79, 275] on div "event_available Schedule" at bounding box center [46, 274] width 92 height 15
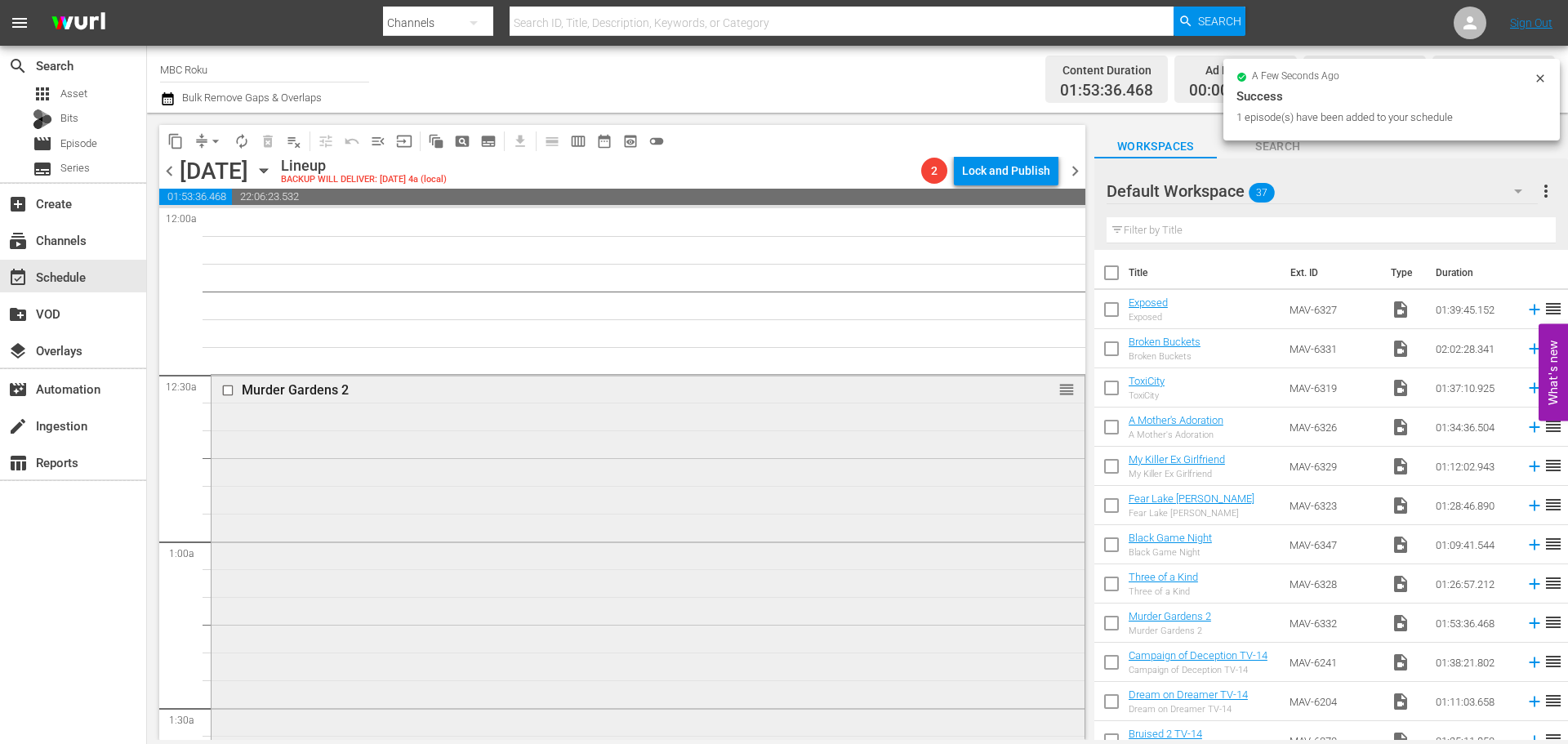
click at [433, 426] on div "Murder Gardens 2 reorder" at bounding box center [647, 687] width 873 height 626
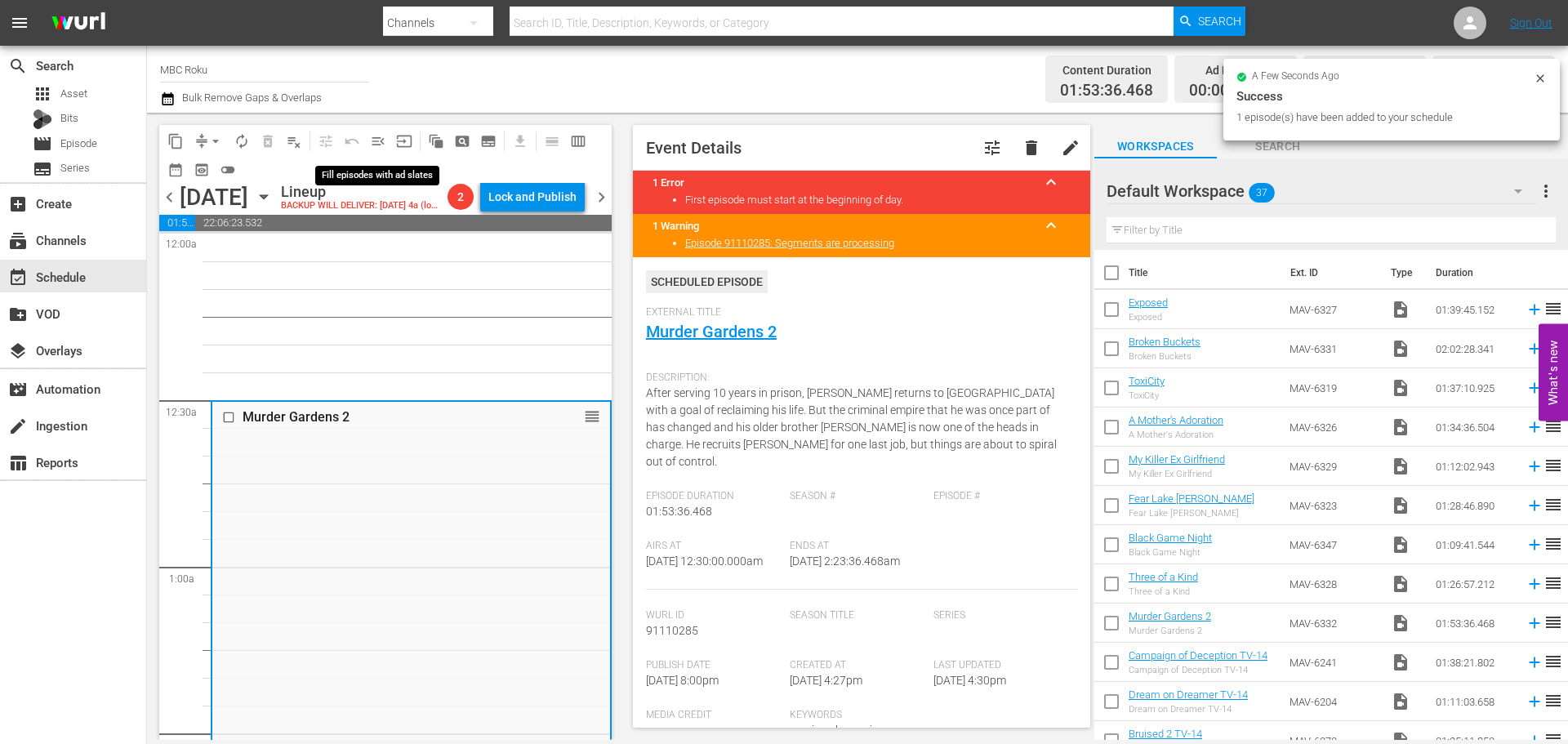
click at [375, 137] on span "menu_open" at bounding box center [378, 141] width 16 height 16
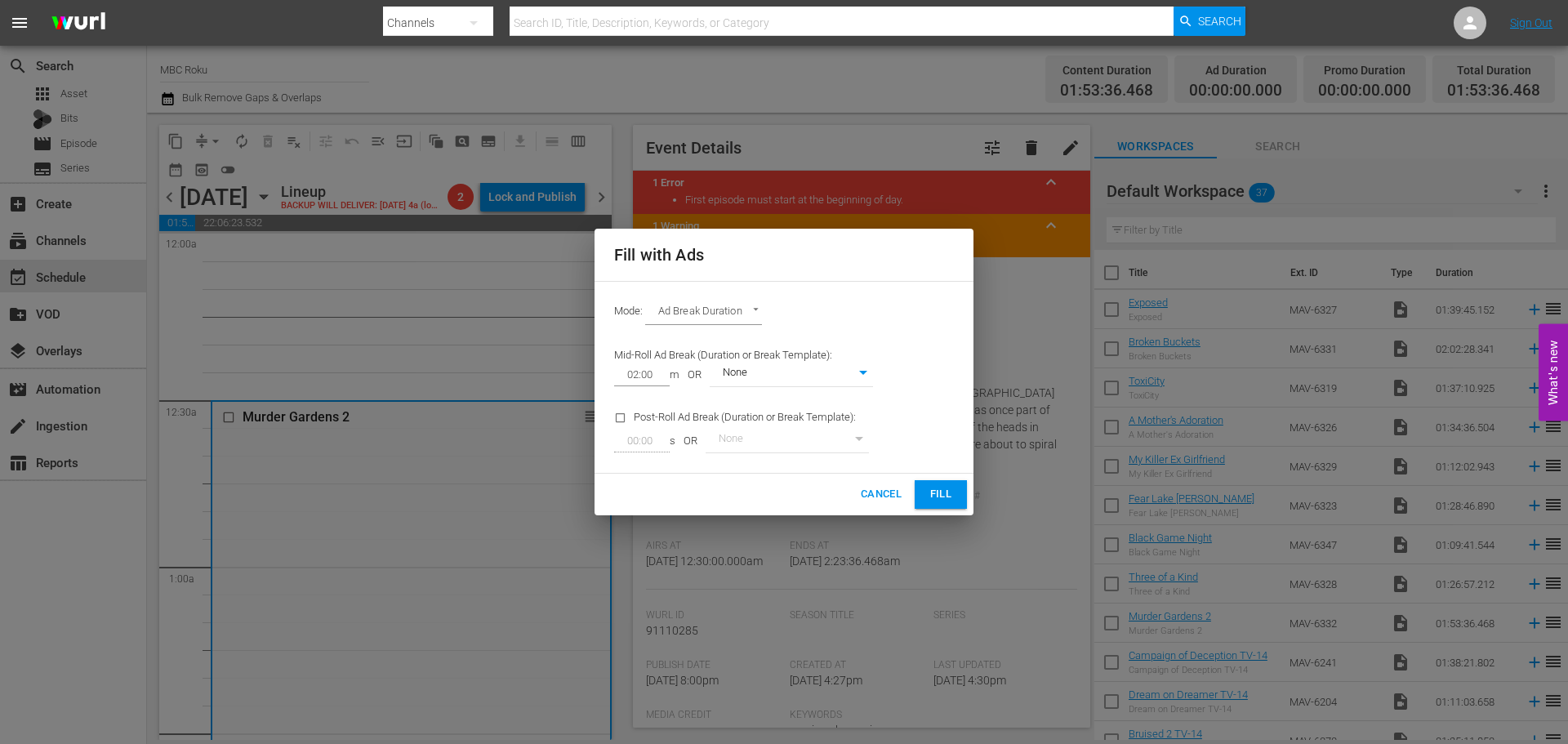
click at [744, 320] on body "menu Search By Channels Search ID, Title, Description, Keywords, or Category Se…" at bounding box center [784, 372] width 1568 height 744
click at [715, 342] on li "Ads Per Hour" at bounding box center [705, 339] width 120 height 27
type input "ADS_PER_HOUR"
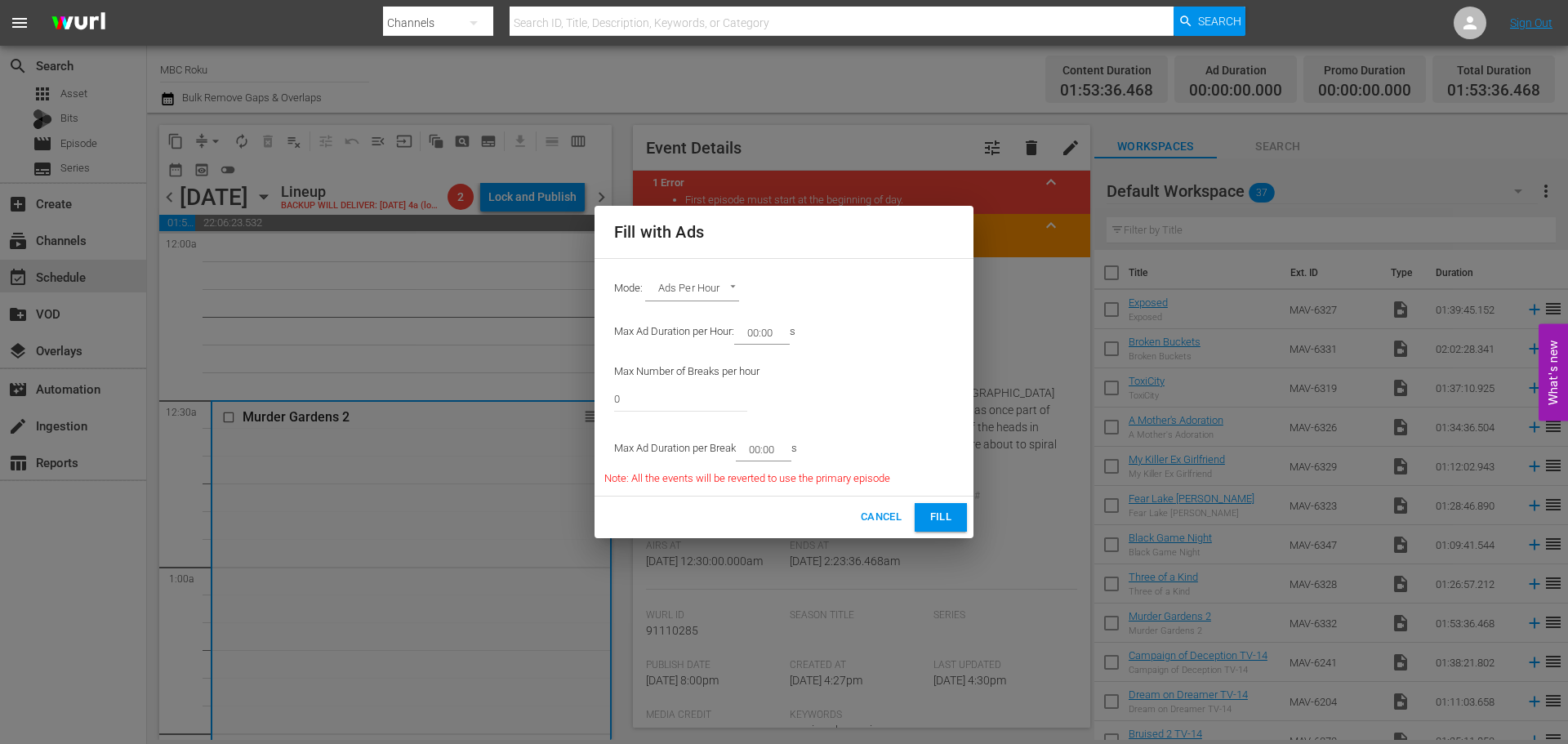
drag, startPoint x: 787, startPoint y: 326, endPoint x: 754, endPoint y: 340, distance: 35.8
click at [754, 340] on div "00:00" at bounding box center [762, 332] width 56 height 23
drag, startPoint x: 779, startPoint y: 334, endPoint x: 757, endPoint y: 340, distance: 22.8
click at [757, 340] on input "00:00" at bounding box center [758, 332] width 49 height 23
type input "08:00"
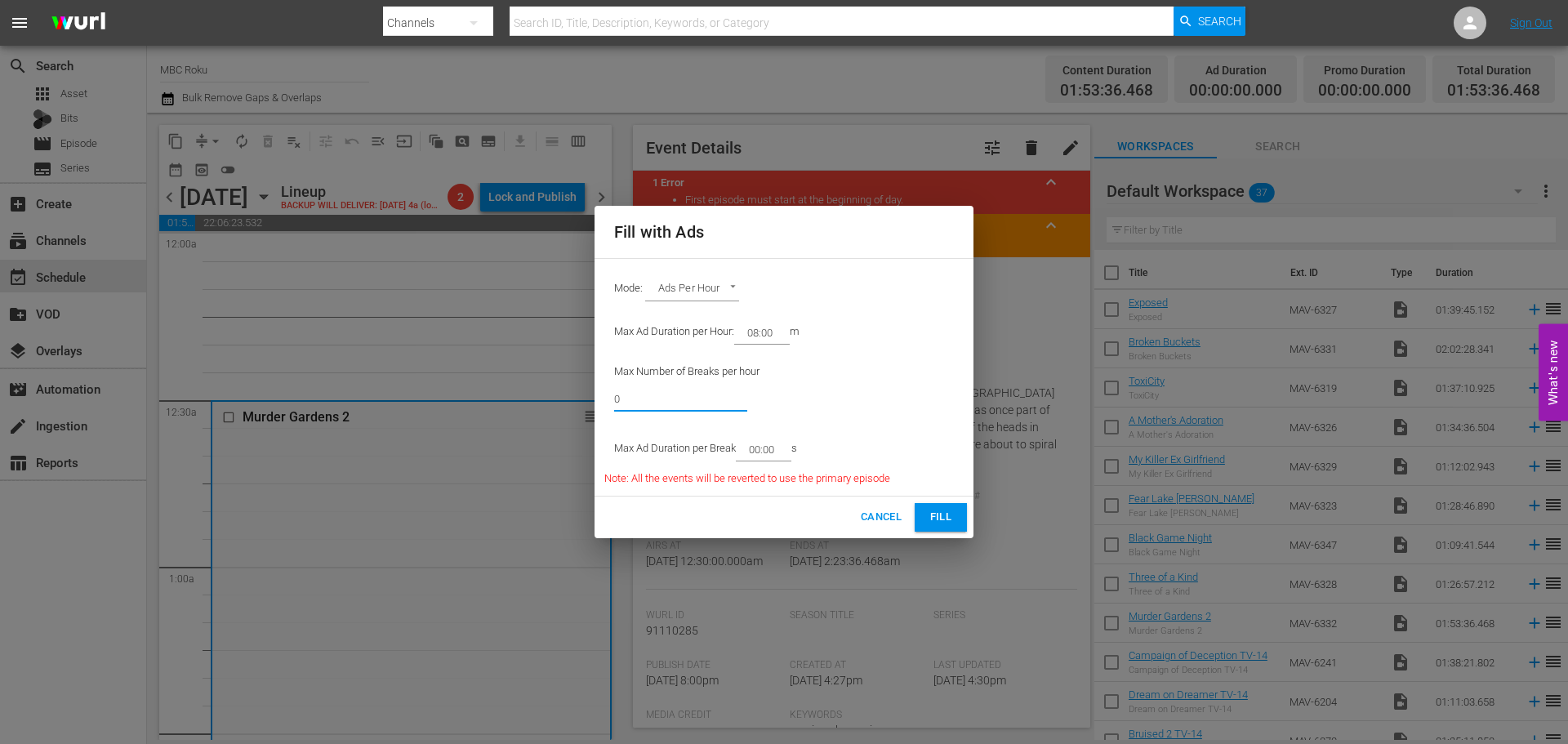
drag, startPoint x: 585, startPoint y: 412, endPoint x: 477, endPoint y: 418, distance: 108.2
click at [477, 418] on div "Fill with Ads Mode: Ads Per Hour ADS_PER_HOUR Max Ad Duration per Hour: 08:00 m…" at bounding box center [784, 372] width 1568 height 744
type input "4"
drag, startPoint x: 785, startPoint y: 447, endPoint x: 757, endPoint y: 456, distance: 29.4
click at [757, 458] on input "00:00" at bounding box center [760, 449] width 49 height 23
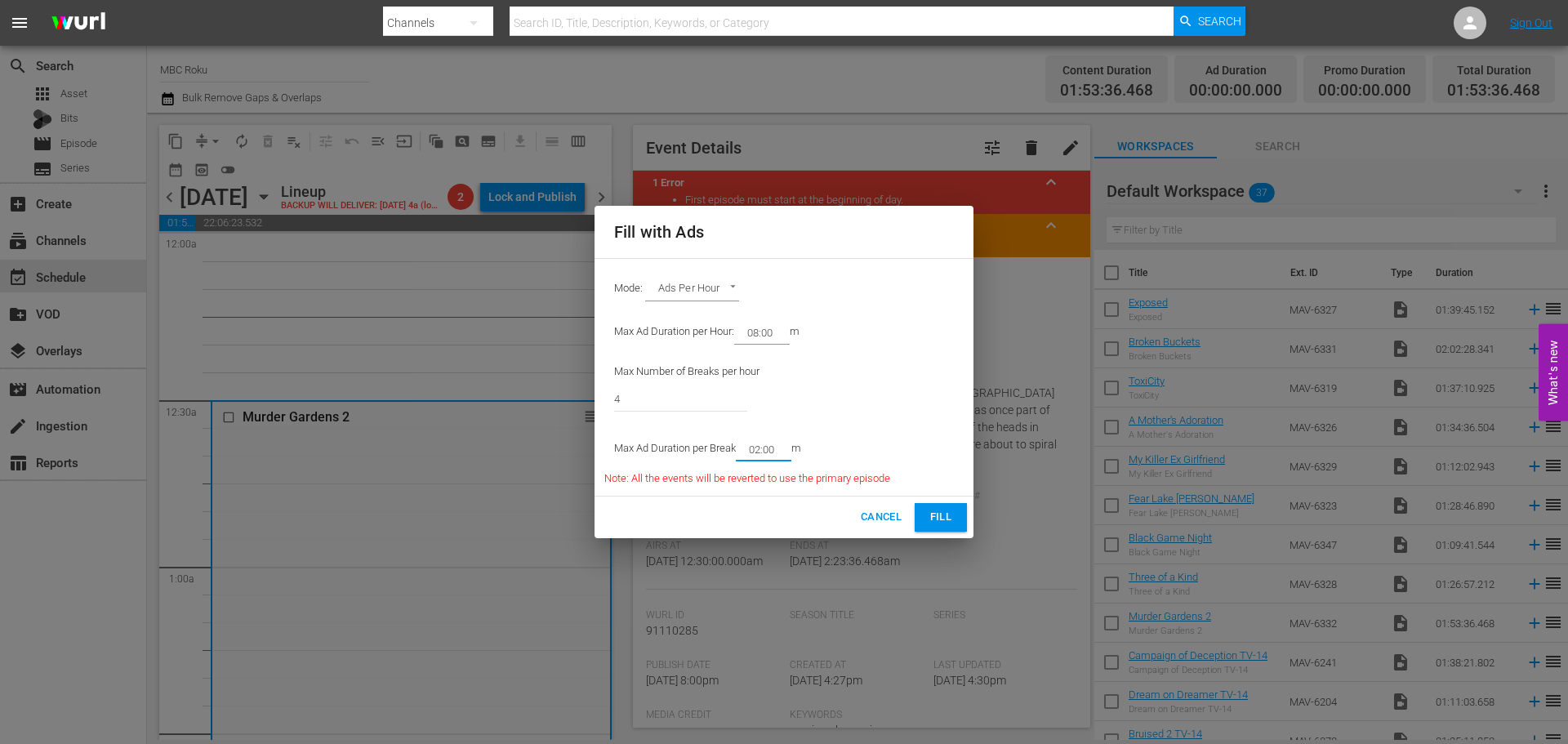
type input "02:00"
click at [960, 521] on button "Fill" at bounding box center [940, 517] width 52 height 28
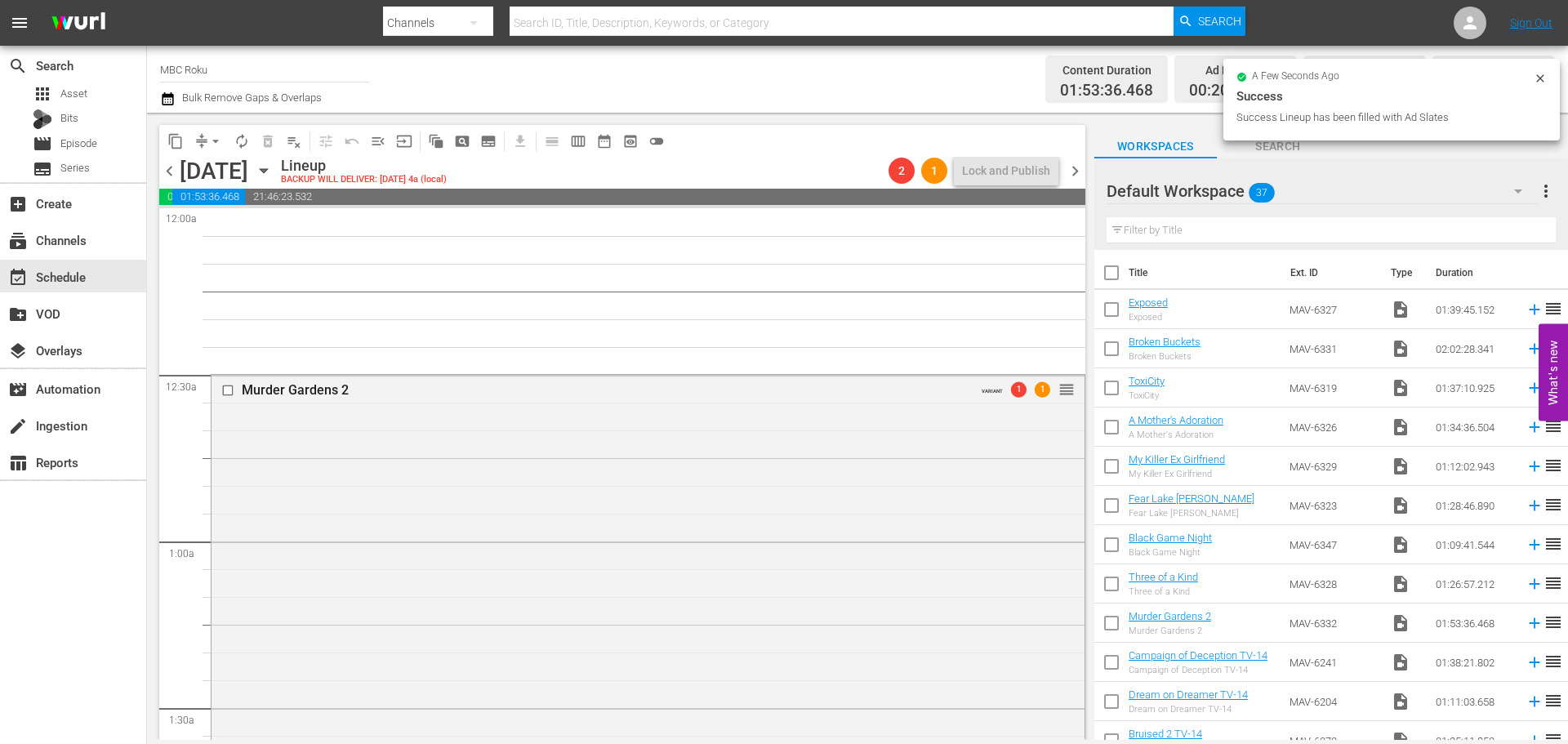
click at [438, 461] on div "Murder Gardens 2 VARIANT 1 1 reorder" at bounding box center [647, 743] width 873 height 738
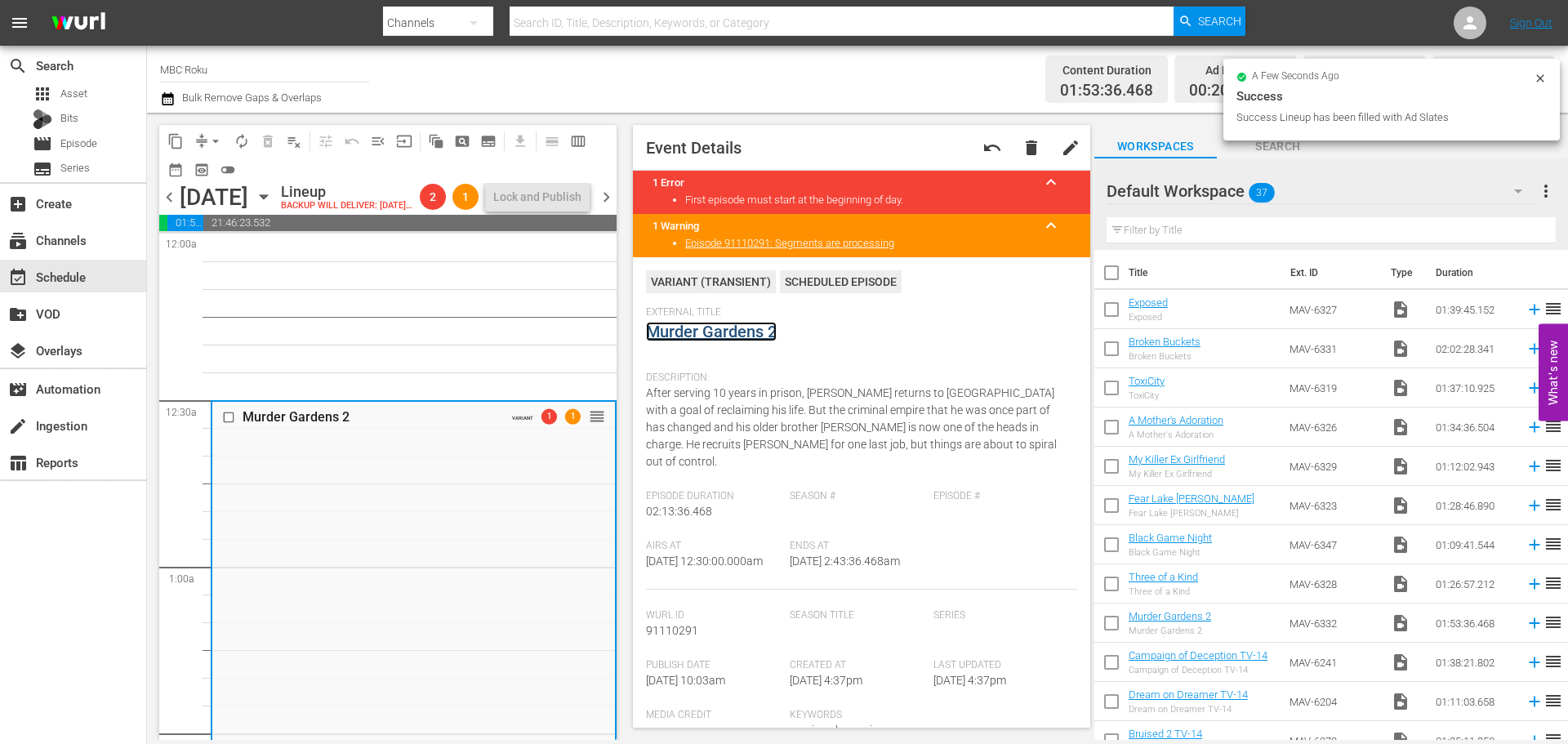
click at [668, 323] on link "Murder Gardens 2" at bounding box center [711, 332] width 131 height 20
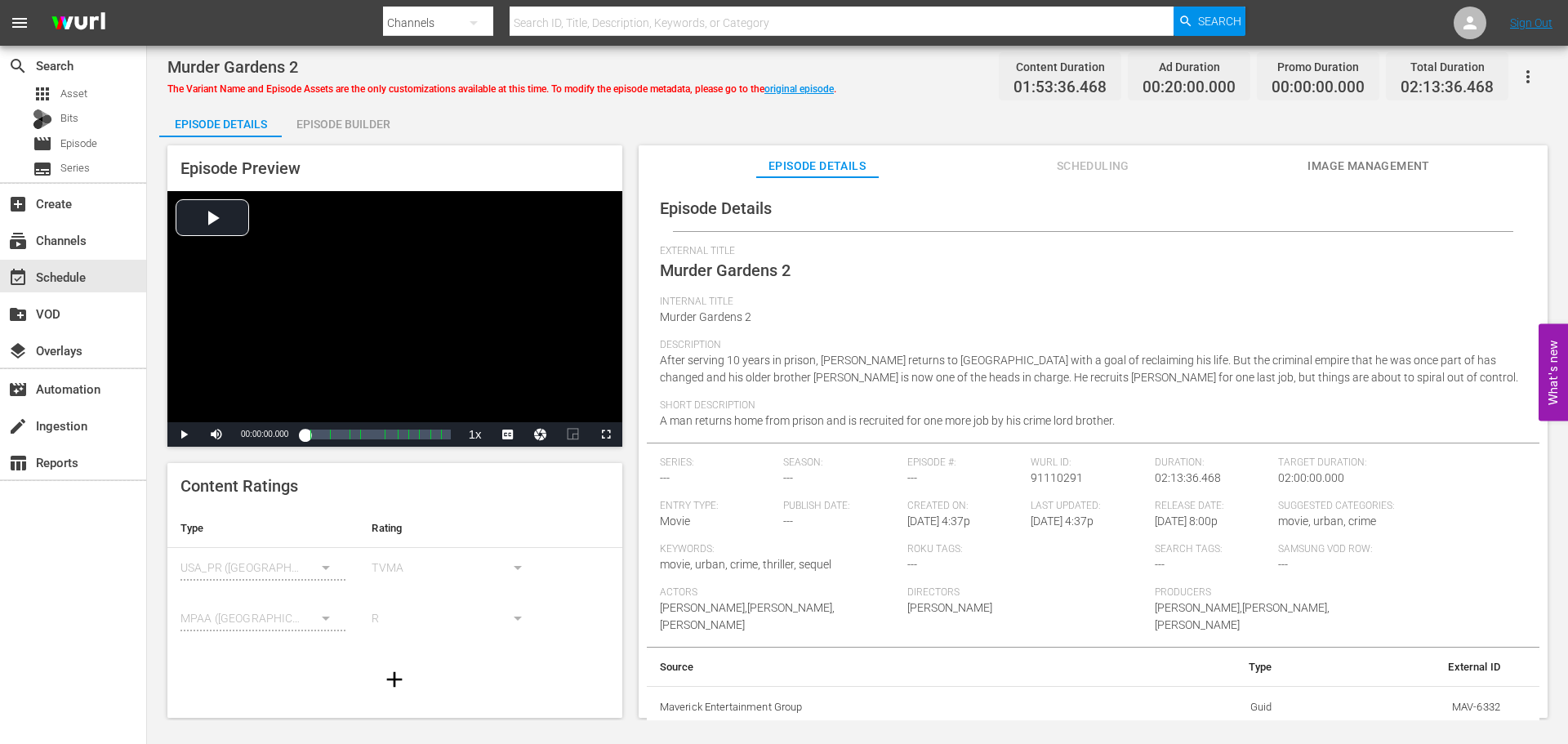
click at [325, 127] on div "Episode Builder" at bounding box center [343, 125] width 123 height 40
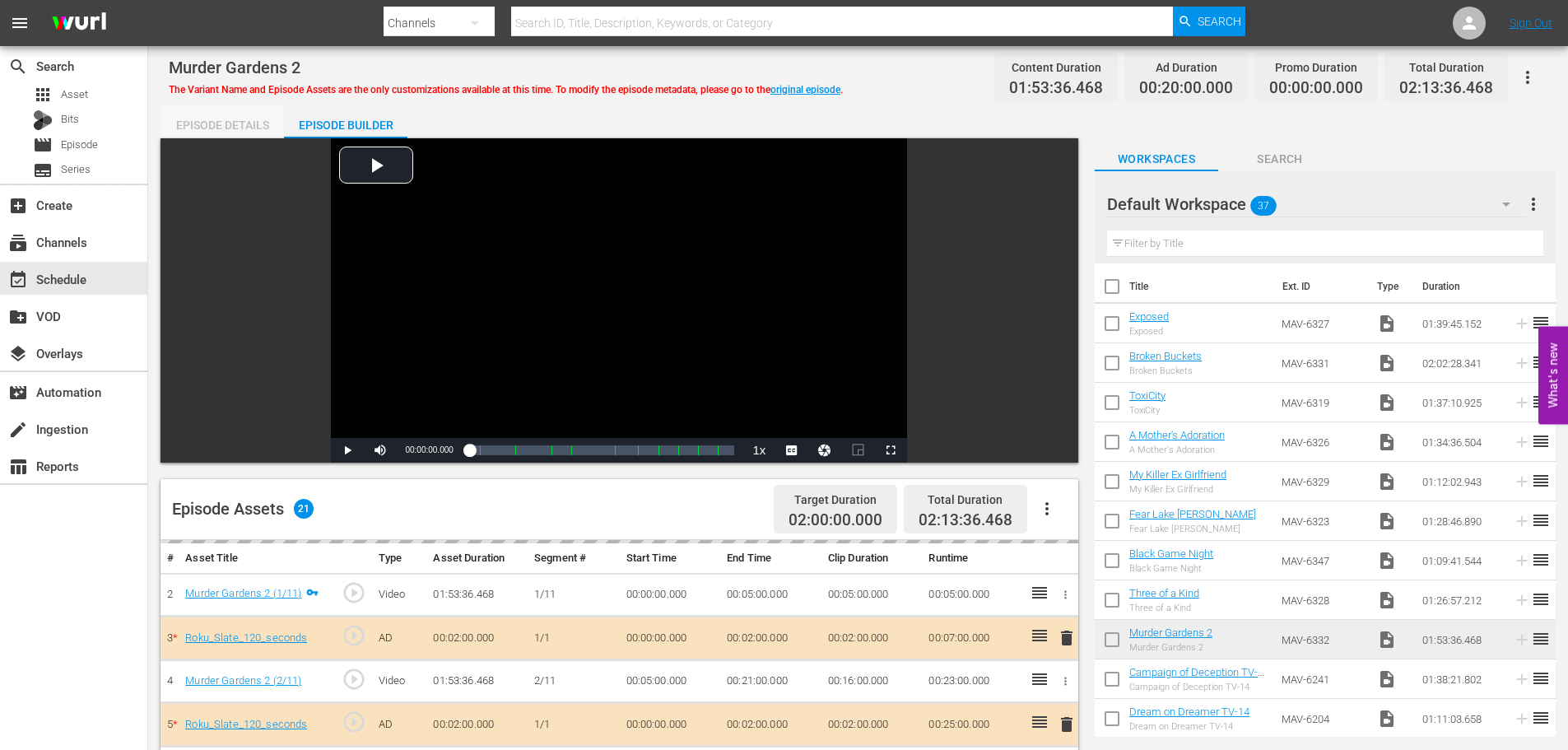
click at [222, 135] on div "Episode Details" at bounding box center [222, 126] width 124 height 40
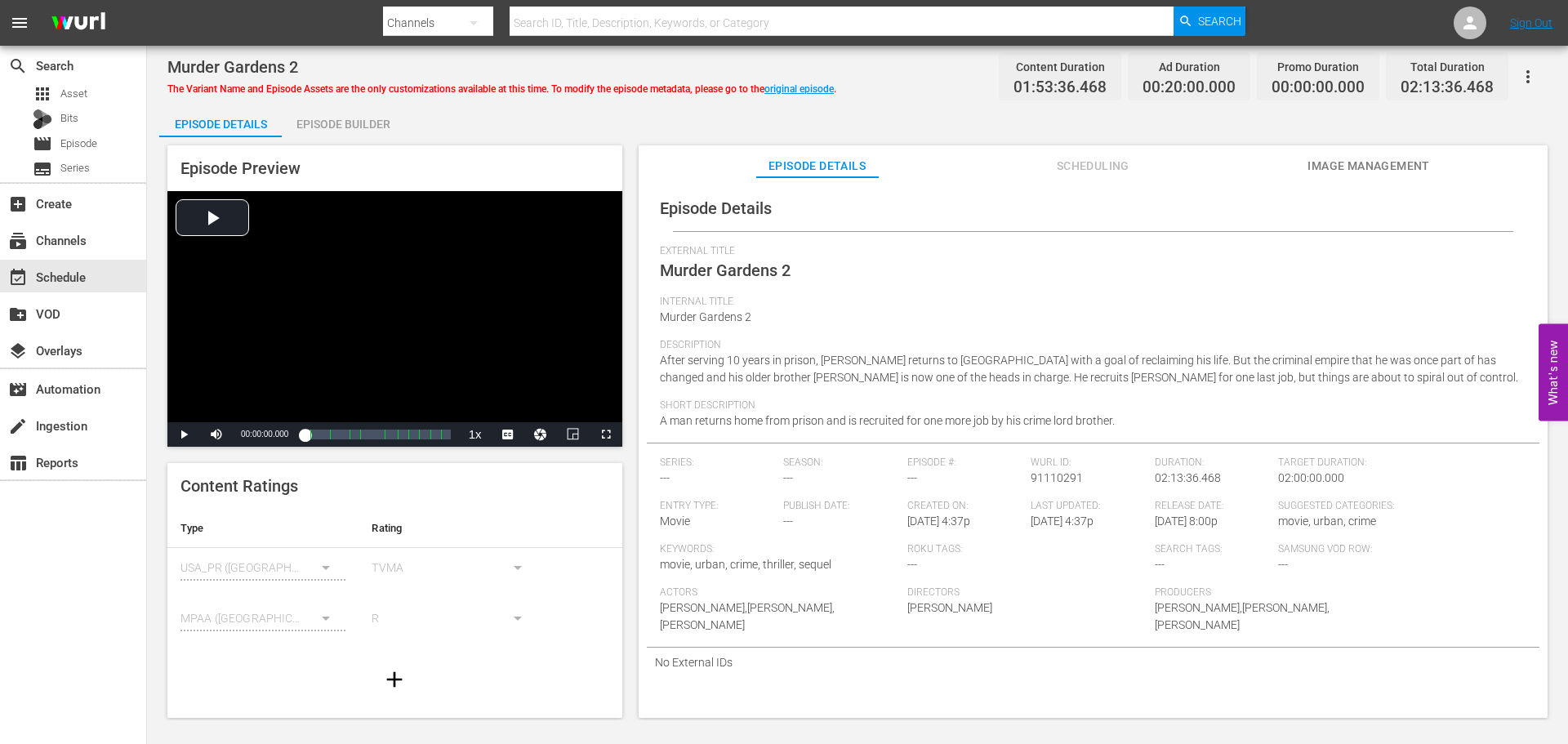
click at [1525, 74] on icon "button" at bounding box center [1528, 76] width 20 height 20
click at [1480, 134] on div "Convert To Named Variant" at bounding box center [1456, 136] width 157 height 40
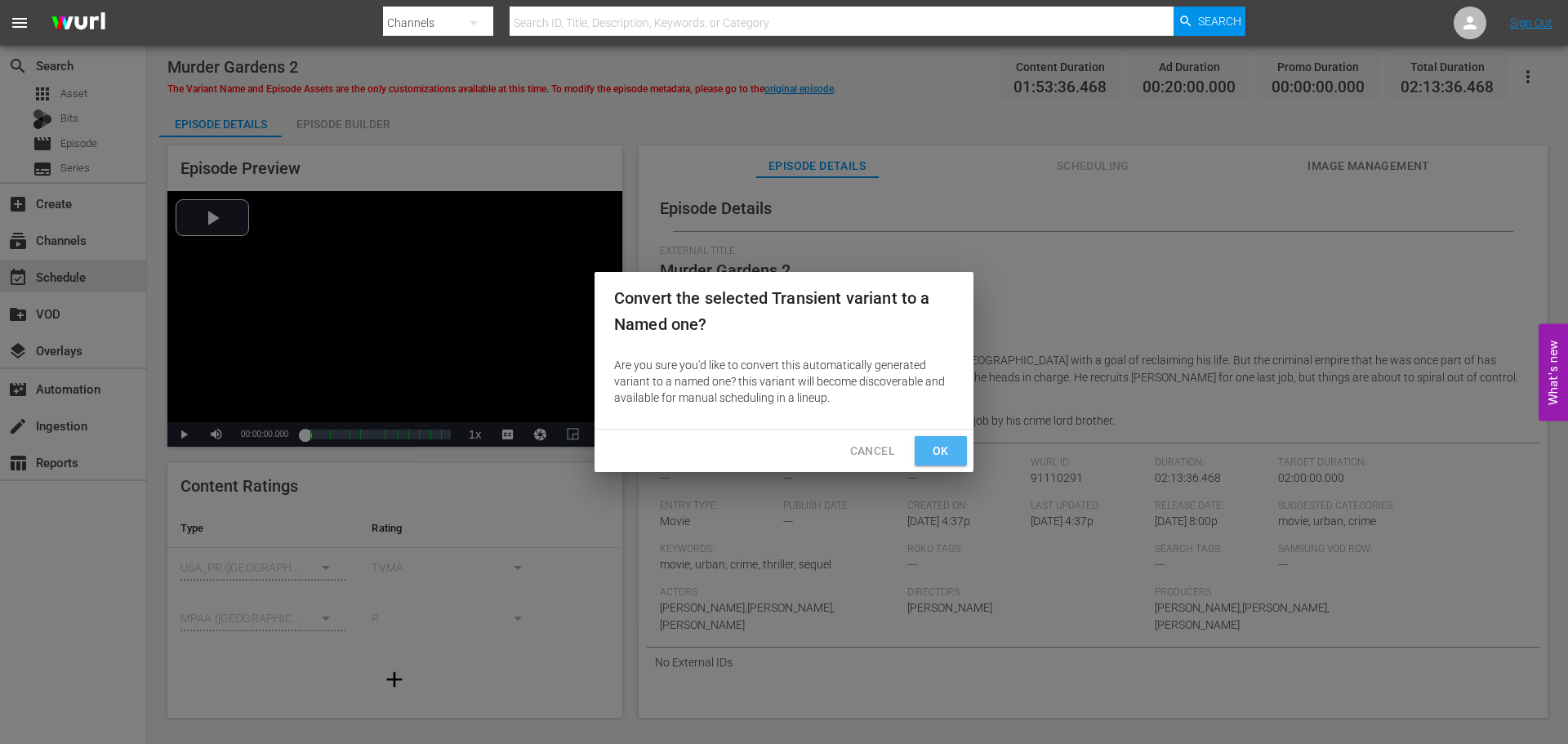
click at [929, 448] on span "Ok" at bounding box center [940, 451] width 26 height 21
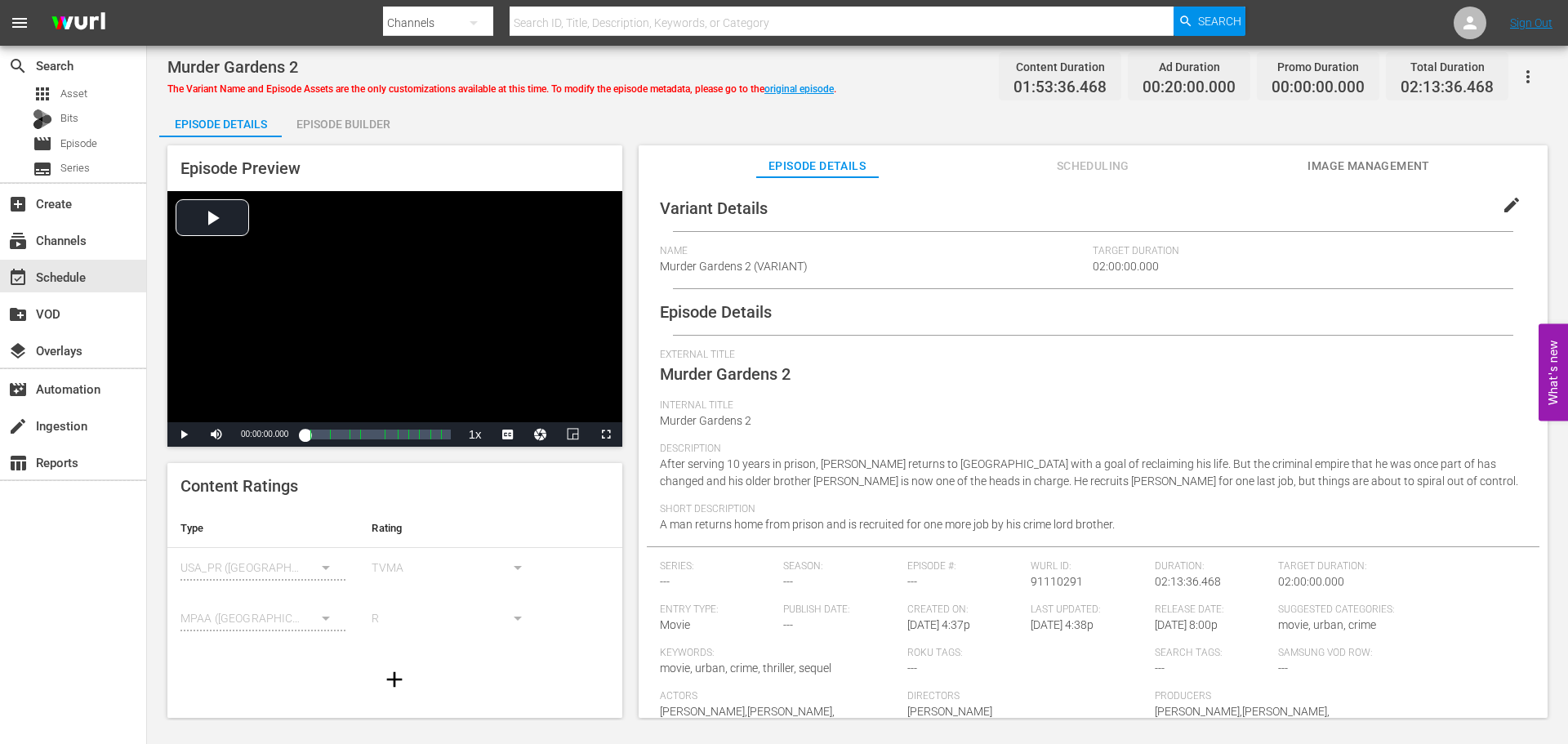
click at [1502, 203] on span "edit" at bounding box center [1511, 204] width 20 height 20
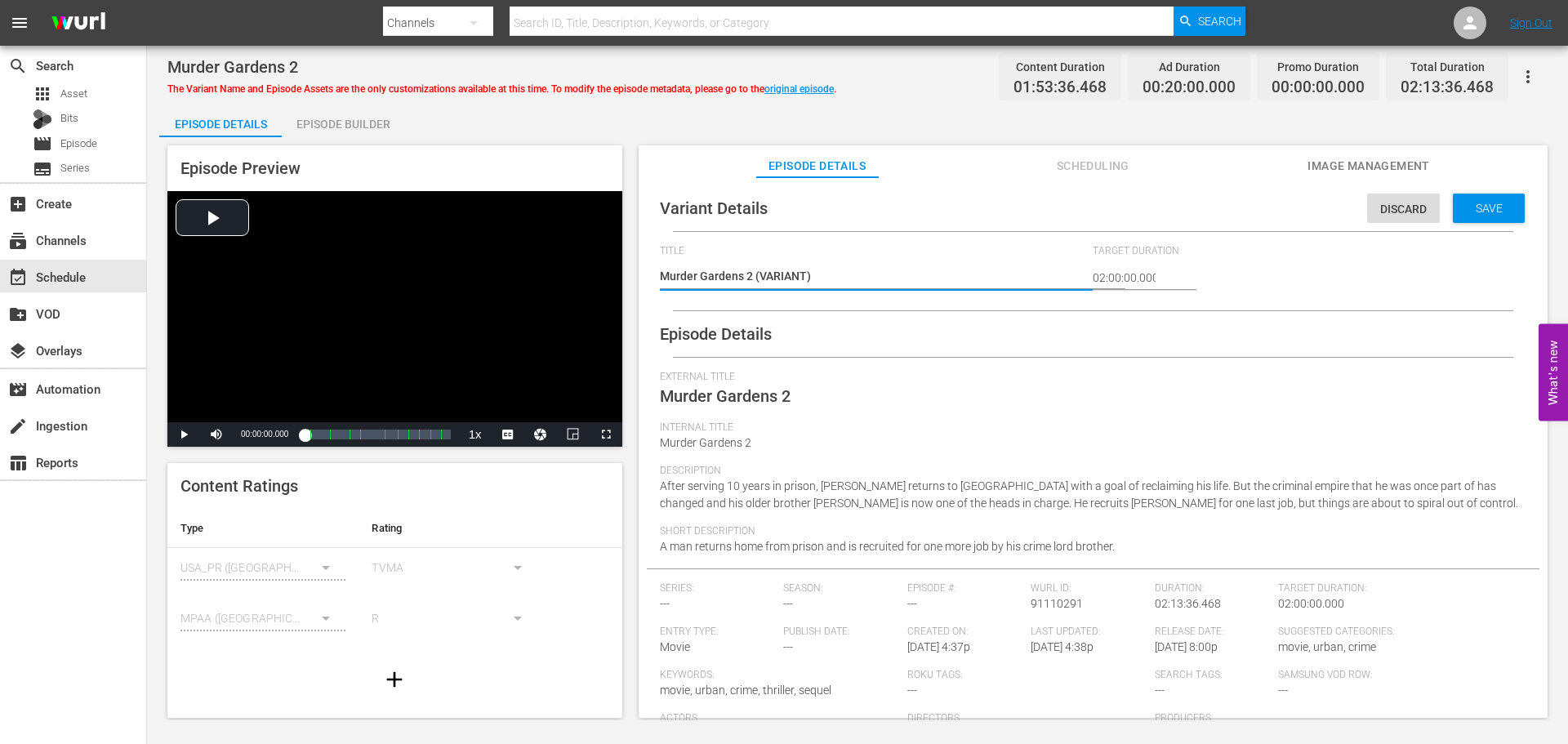
click at [757, 275] on textarea "Murder Gardens 2 (VARIANT)" at bounding box center [872, 277] width 425 height 20
type textarea "Murder Gardens 2 #(VARIANT)"
type textarea "Murder Gardens 2 #R(VARIANT)"
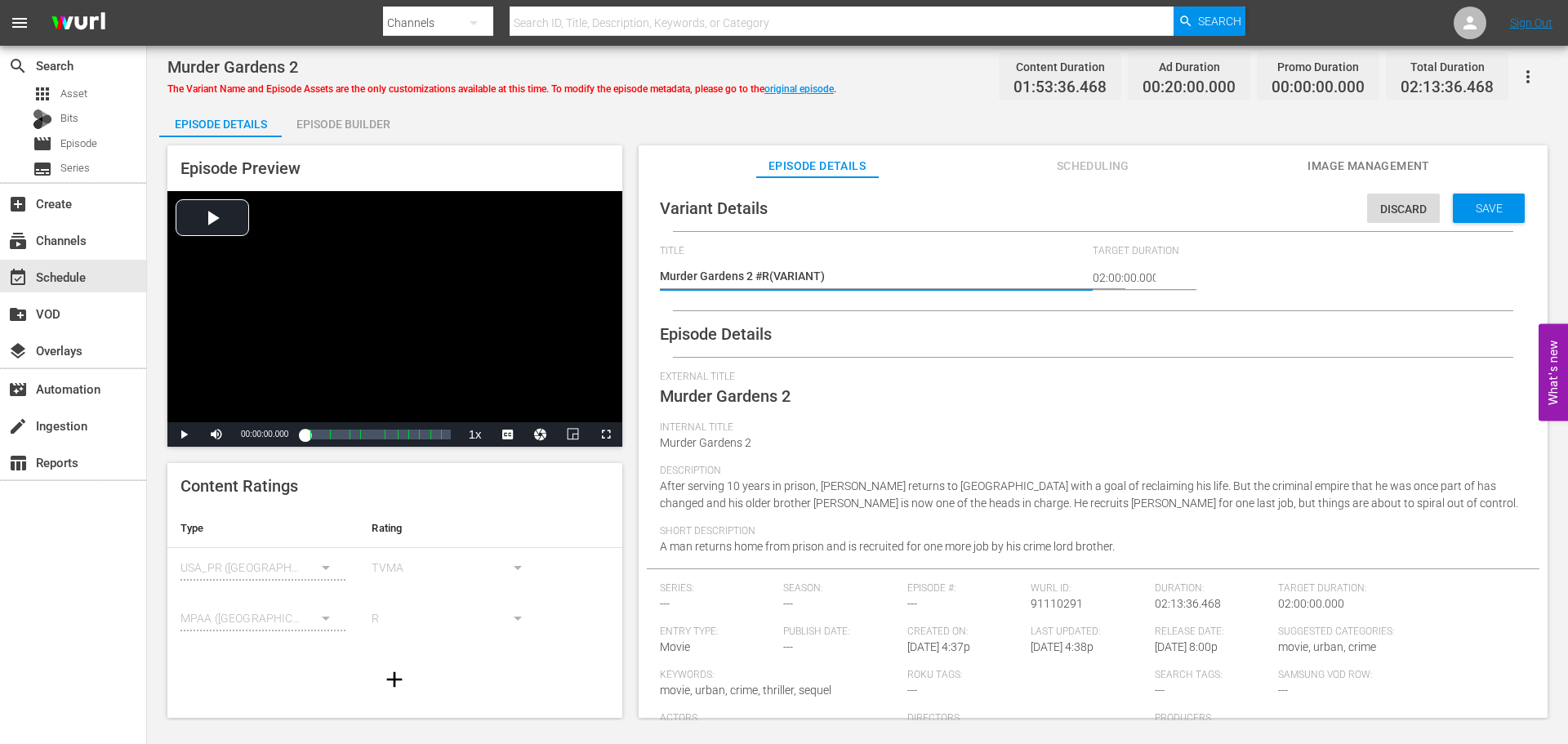
type textarea "Murder Gardens 2 #Ro(VARIANT)"
type textarea "Murder Gardens 2 #Rok(VARIANT)"
type textarea "Murder Gardens 2 #Roku(VARIANT)"
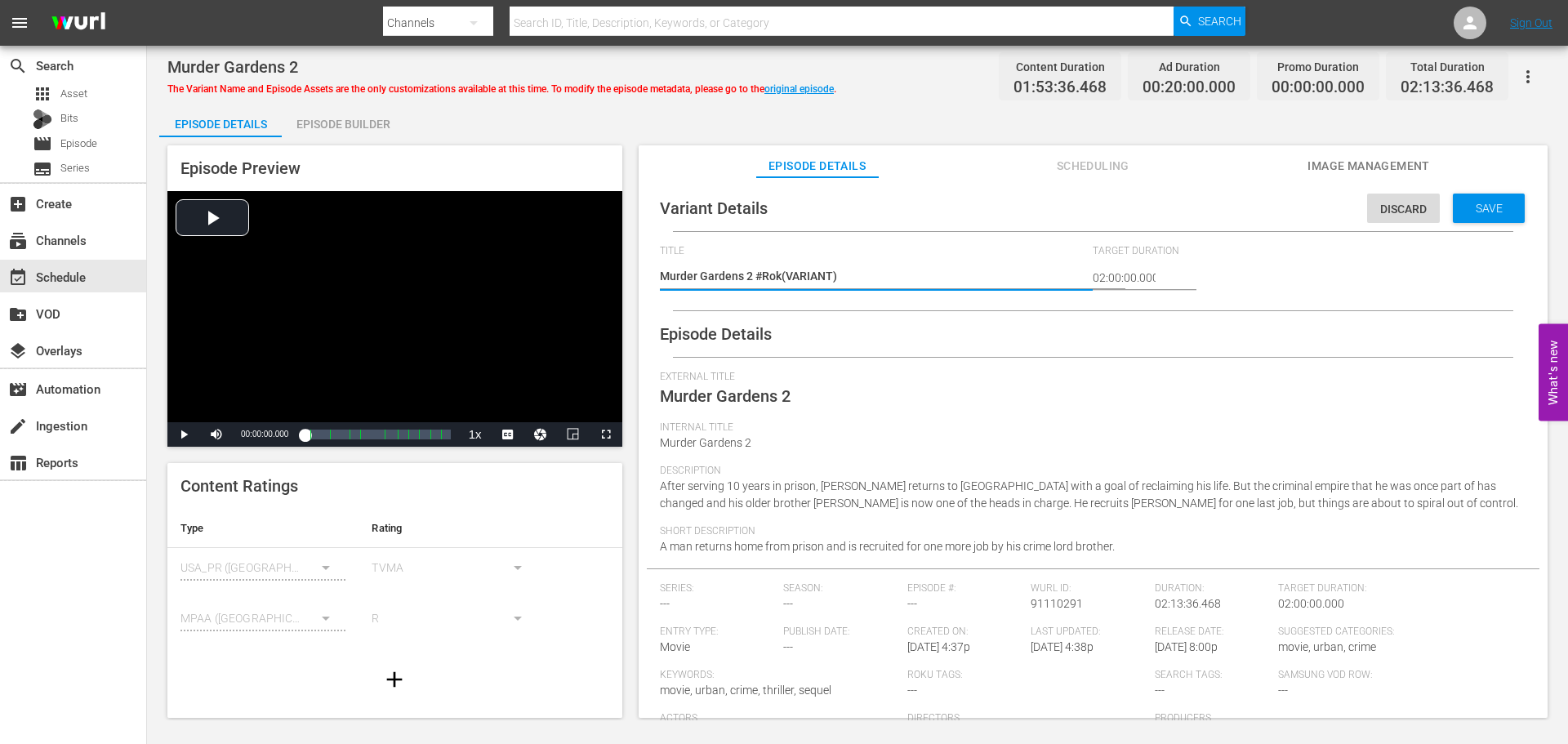
type textarea "Murder Gardens 2 #Roku(VARIANT)"
type textarea "Murder Gardens 2 #Roku (VARIANT)"
click at [1478, 208] on span "Save" at bounding box center [1489, 208] width 53 height 13
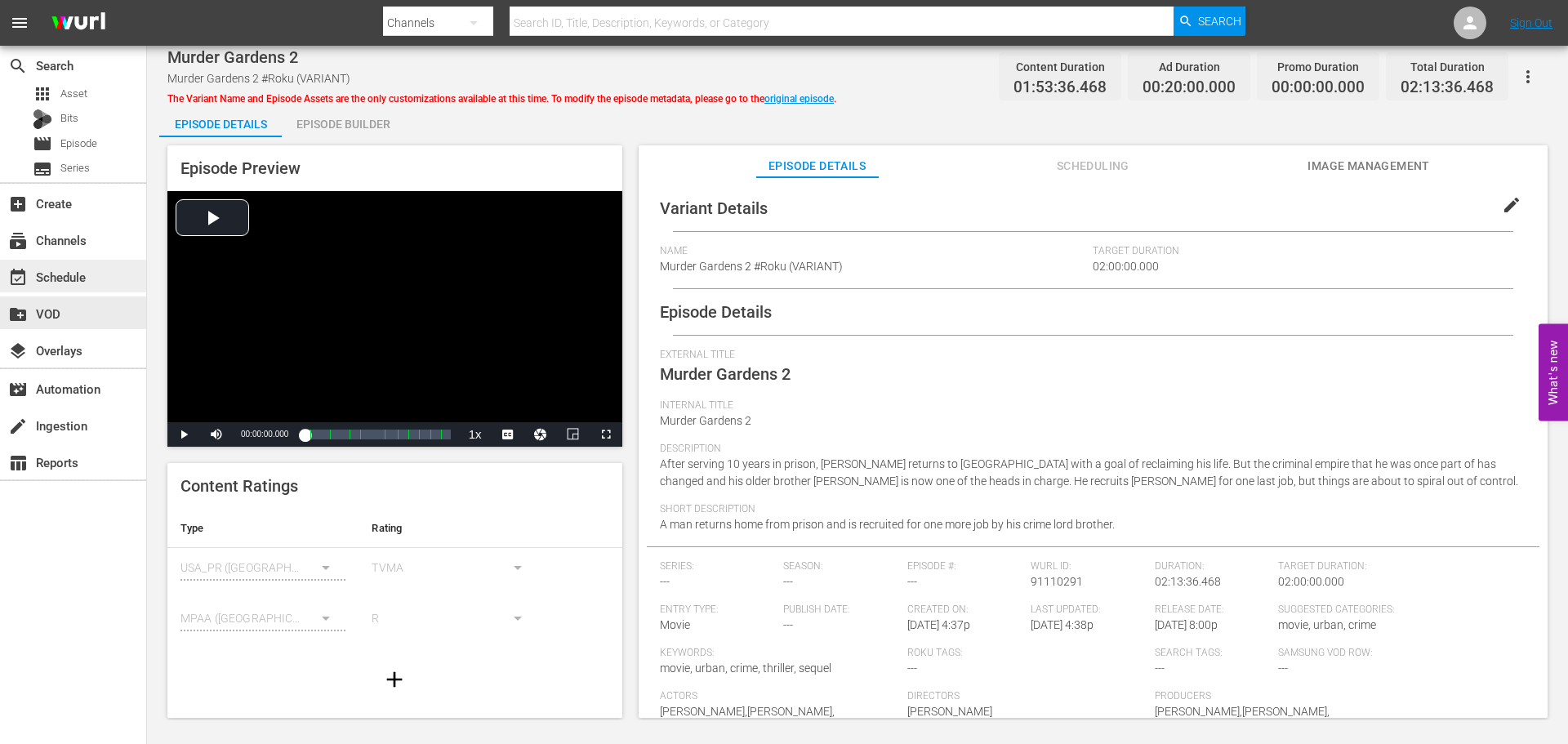
click at [78, 282] on div "event_available Schedule" at bounding box center [46, 274] width 92 height 15
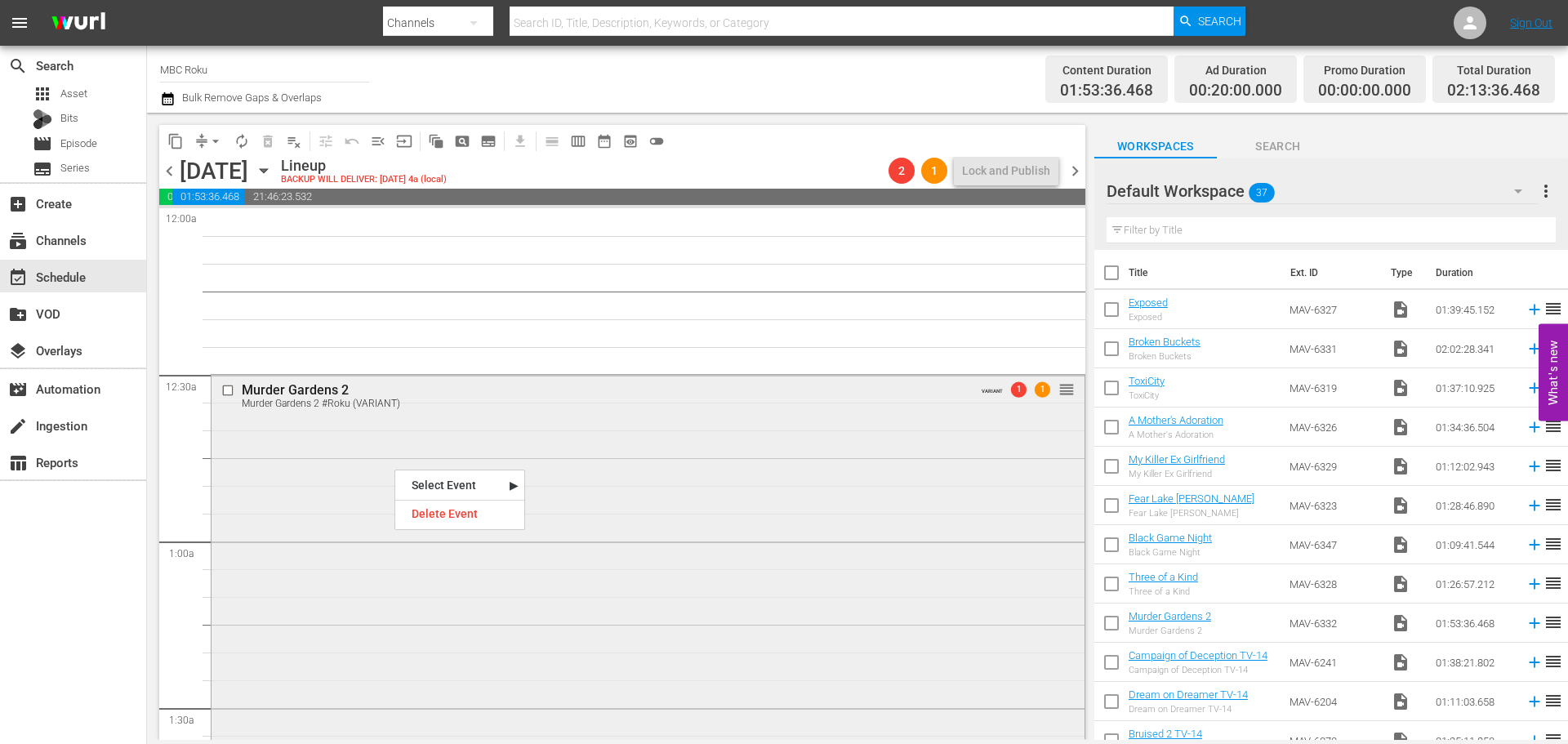
click at [313, 470] on div "Murder Gardens 2 Murder Gardens 2 #Roku (VARIANT) VARIANT 1 1 reorder" at bounding box center [647, 743] width 873 height 738
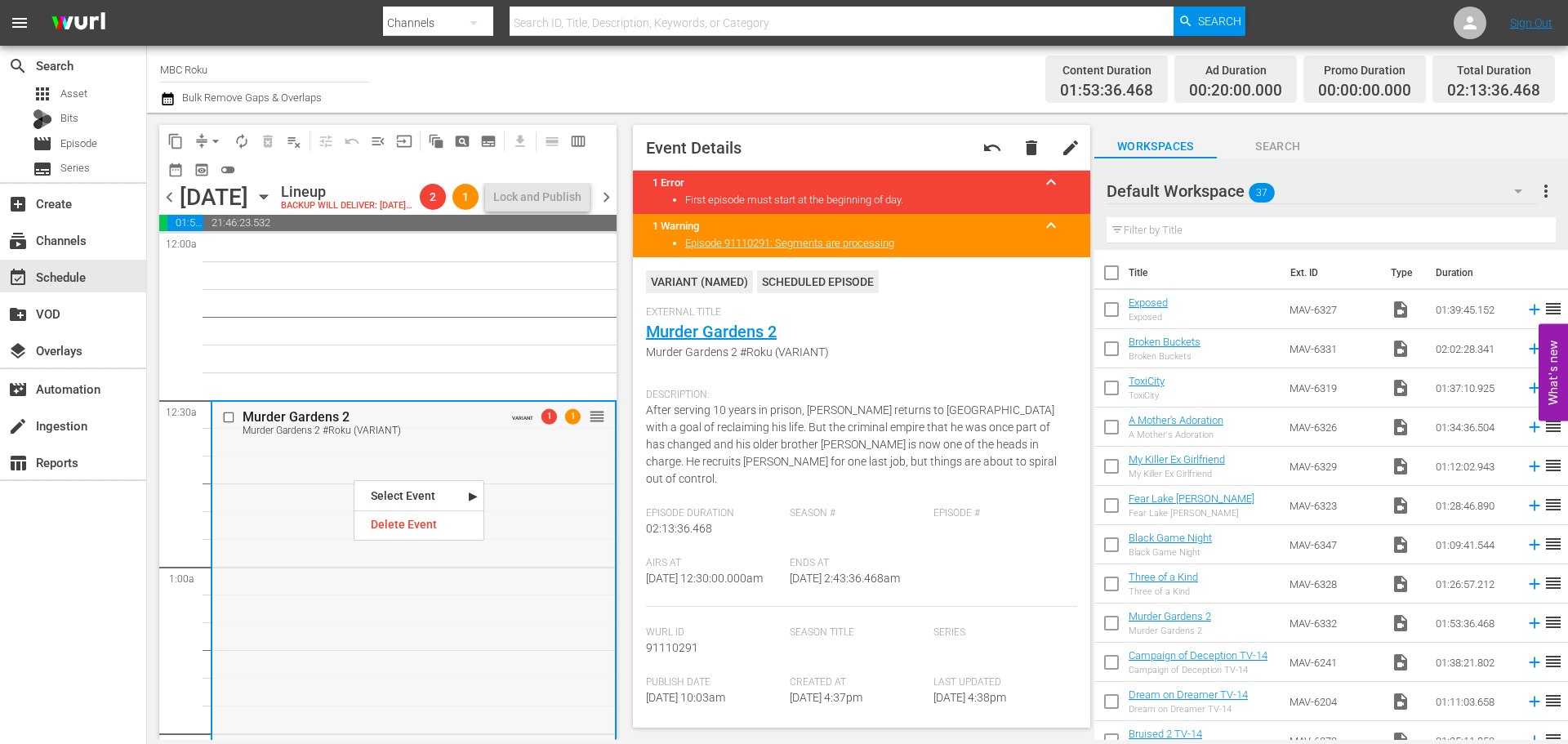
click at [728, 332] on link "Murder Gardens 2" at bounding box center [711, 332] width 131 height 20
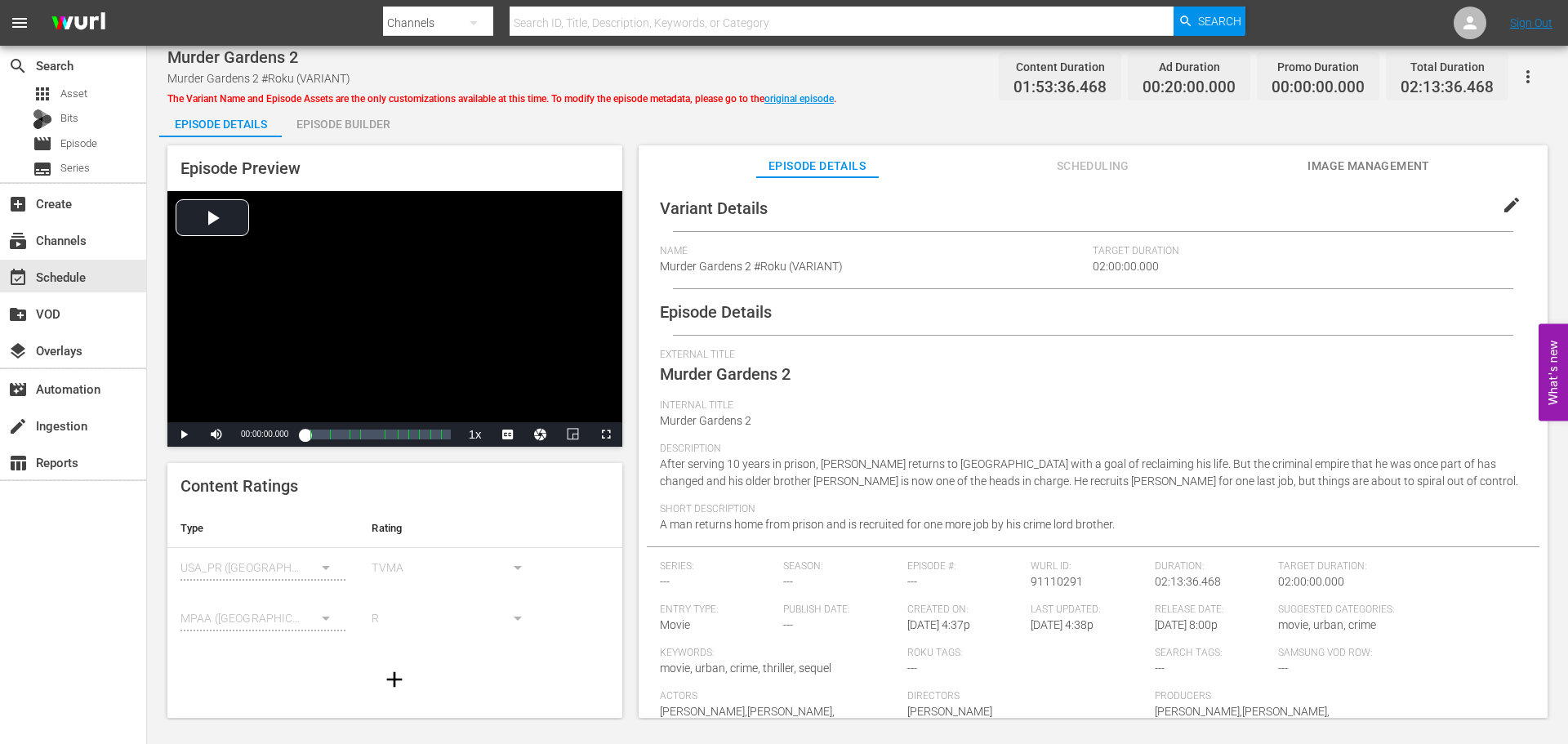
click at [811, 90] on div "The Variant Name and Episode Assets are the only customizations available at th…" at bounding box center [501, 96] width 669 height 20
click at [809, 100] on link "original episode" at bounding box center [799, 98] width 70 height 11
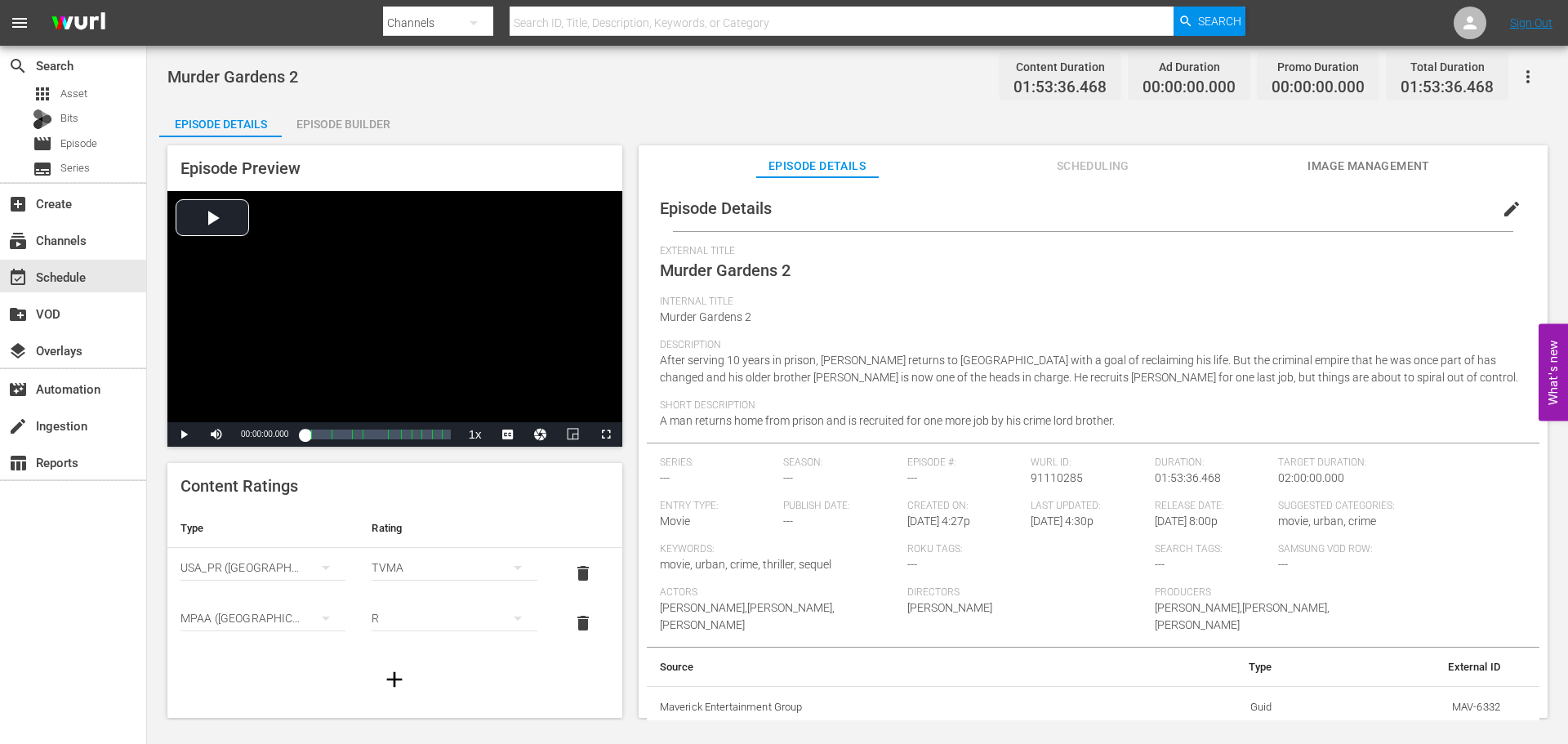
click at [1399, 162] on span "Image Management" at bounding box center [1368, 167] width 123 height 21
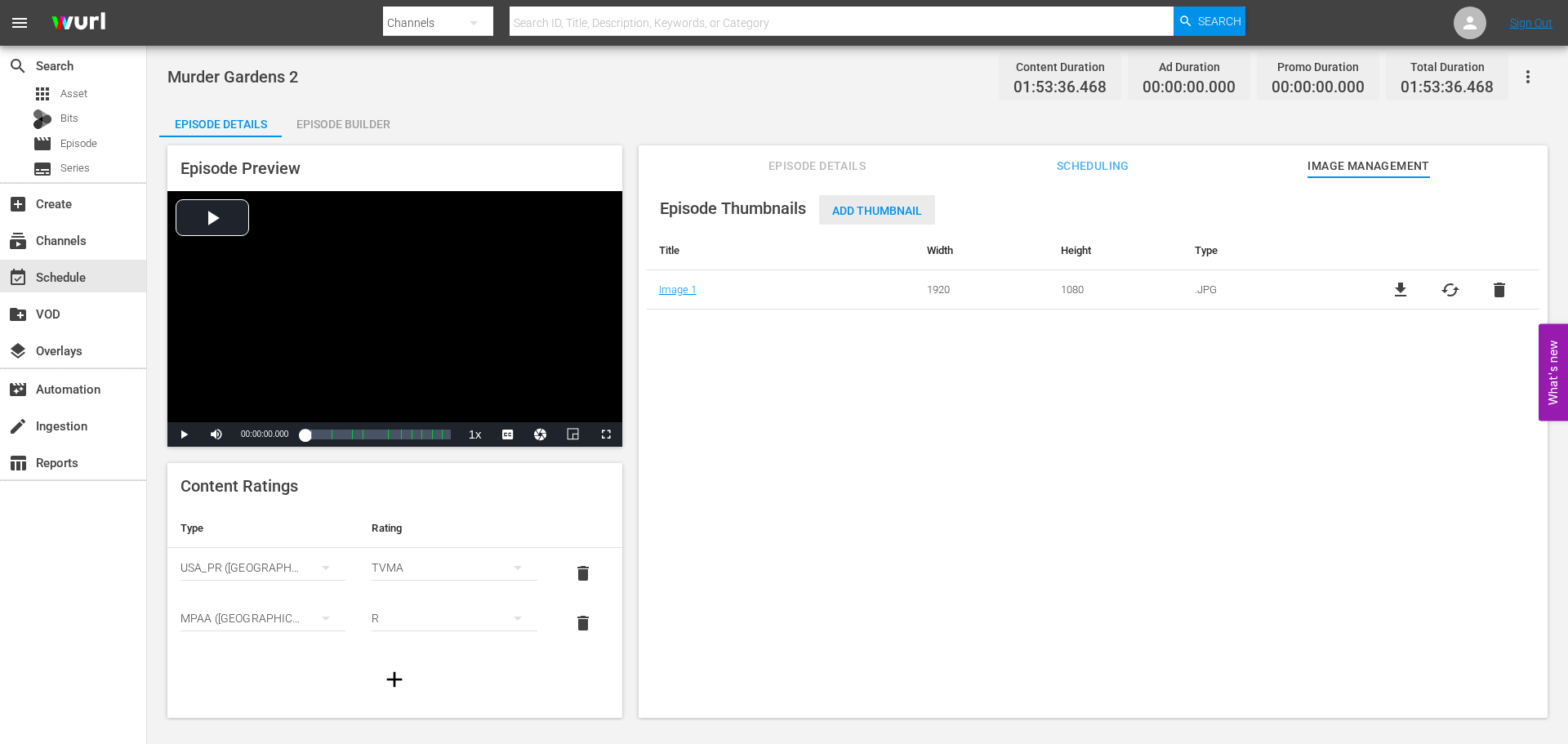
click at [894, 205] on span "Add Thumbnail" at bounding box center [877, 210] width 116 height 13
click at [884, 210] on span "Add Thumbnail" at bounding box center [877, 210] width 116 height 13
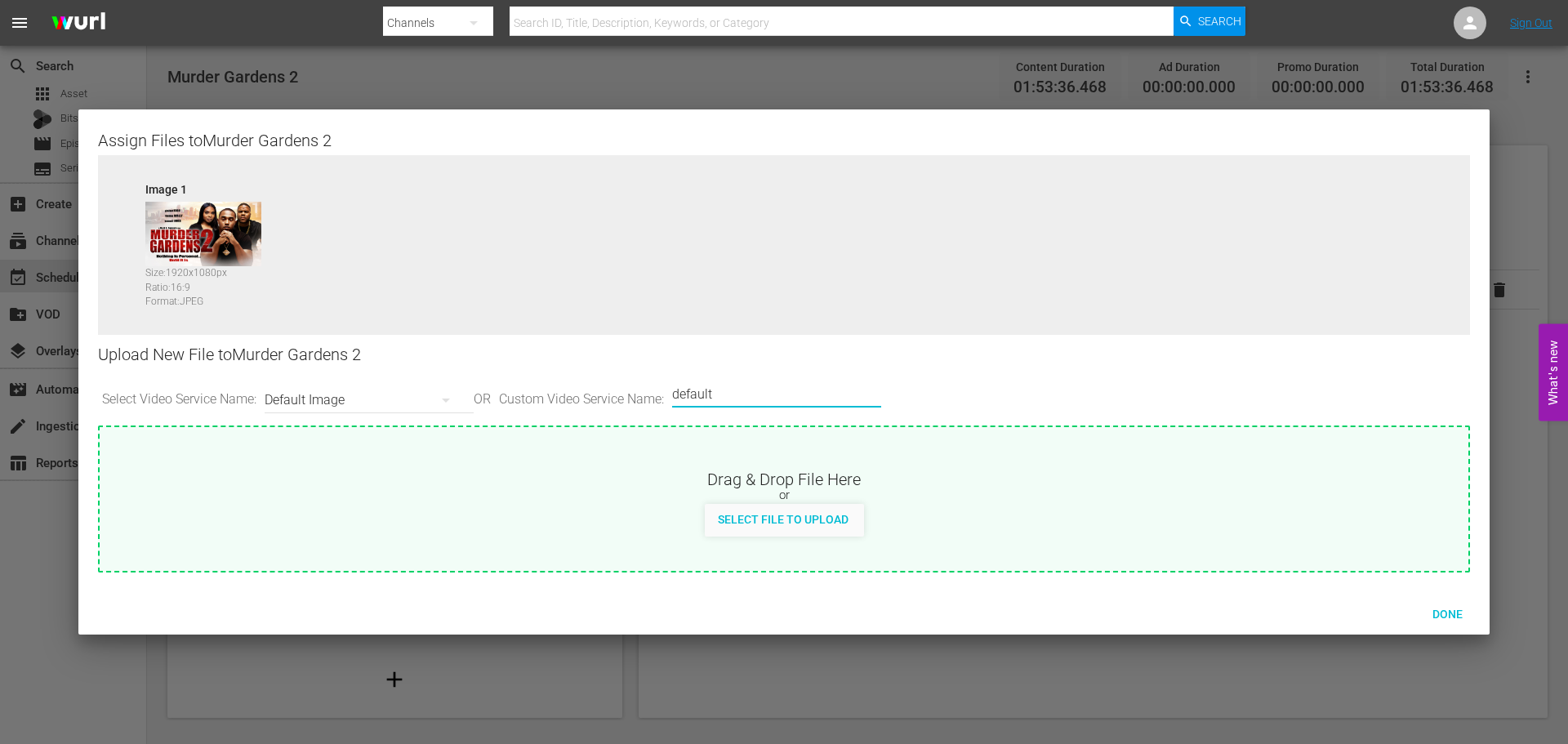
drag, startPoint x: 790, startPoint y: 395, endPoint x: 463, endPoint y: 393, distance: 327.0
click at [463, 393] on div "Select Video Service Name: Default Image OR Custom Video Service Name: Custom V…" at bounding box center [784, 399] width 1372 height 51
type input "LG"
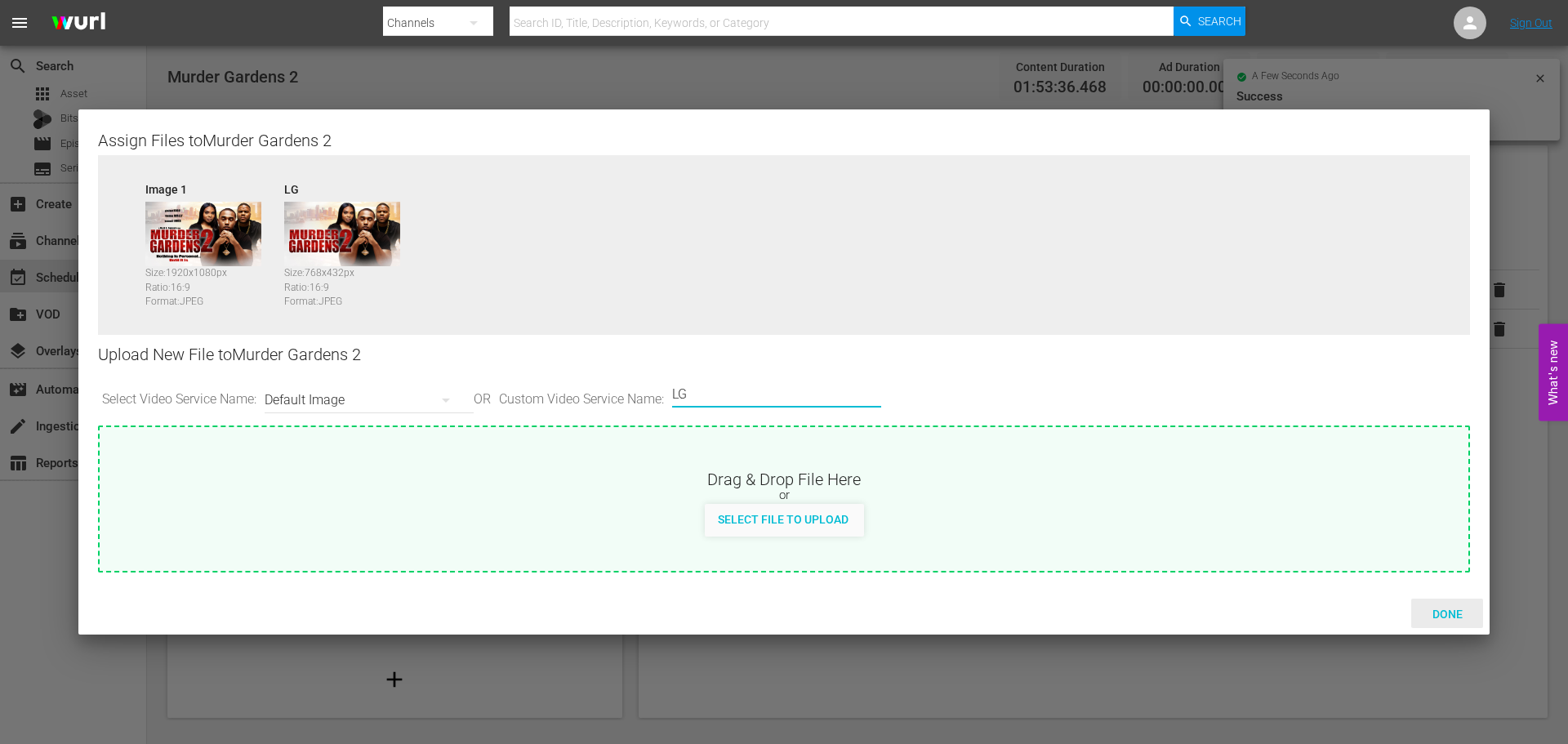
click at [1436, 619] on span "Done" at bounding box center [1448, 613] width 57 height 13
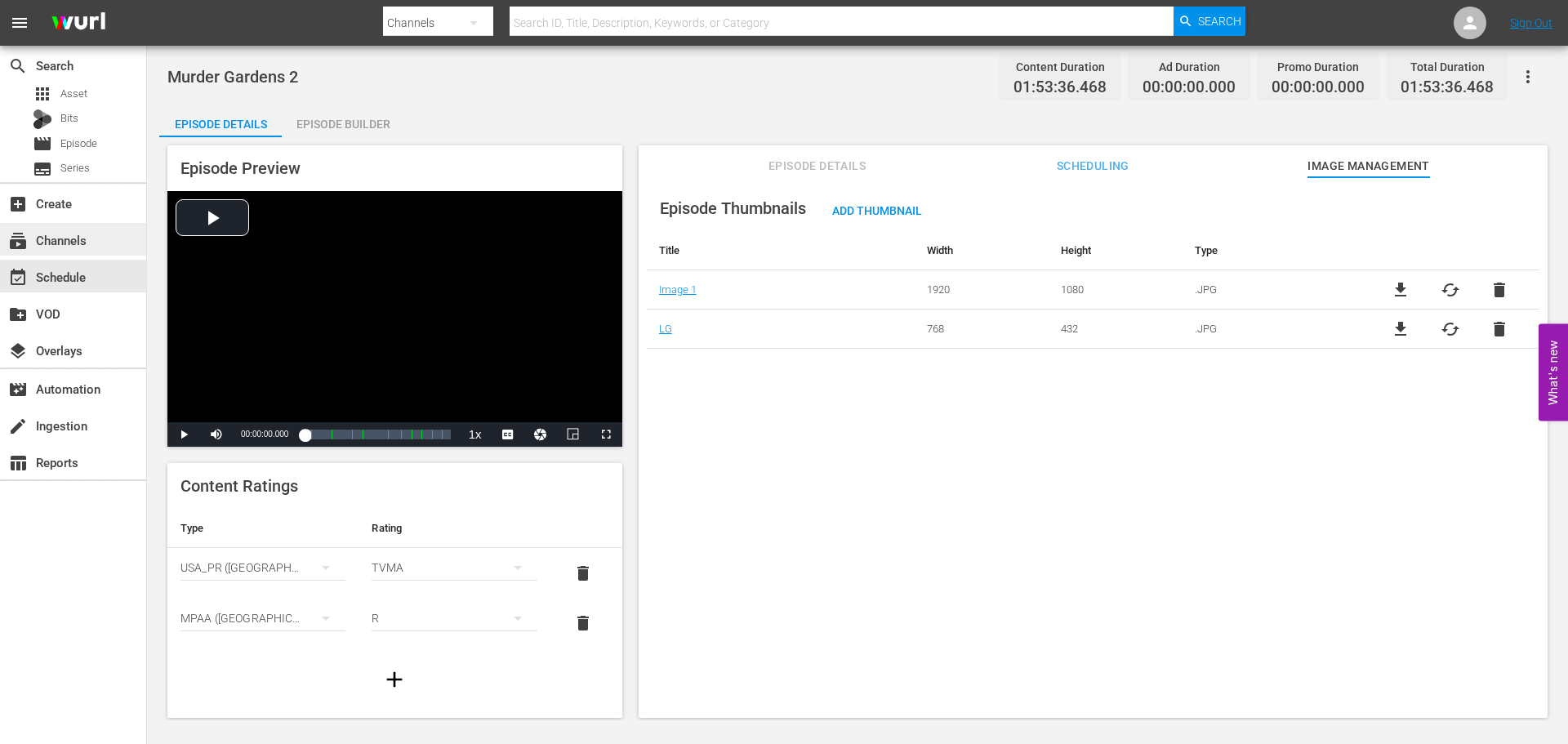
click at [69, 242] on div "subscriptions Channels" at bounding box center [46, 237] width 92 height 15
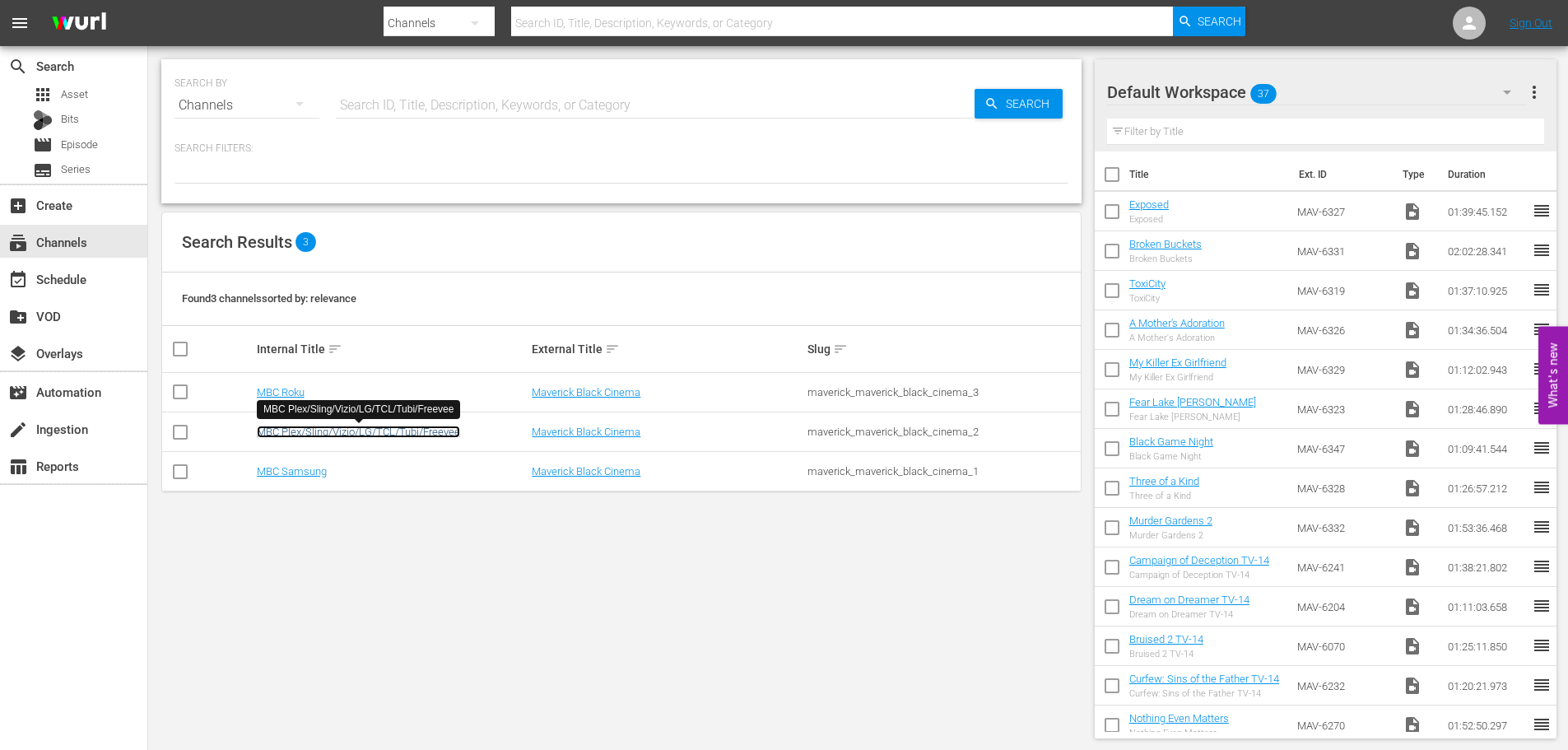
click at [287, 434] on link "MBC Plex/Sling/Vizio/LG/TCL/Tubi/Freevee" at bounding box center [358, 432] width 203 height 12
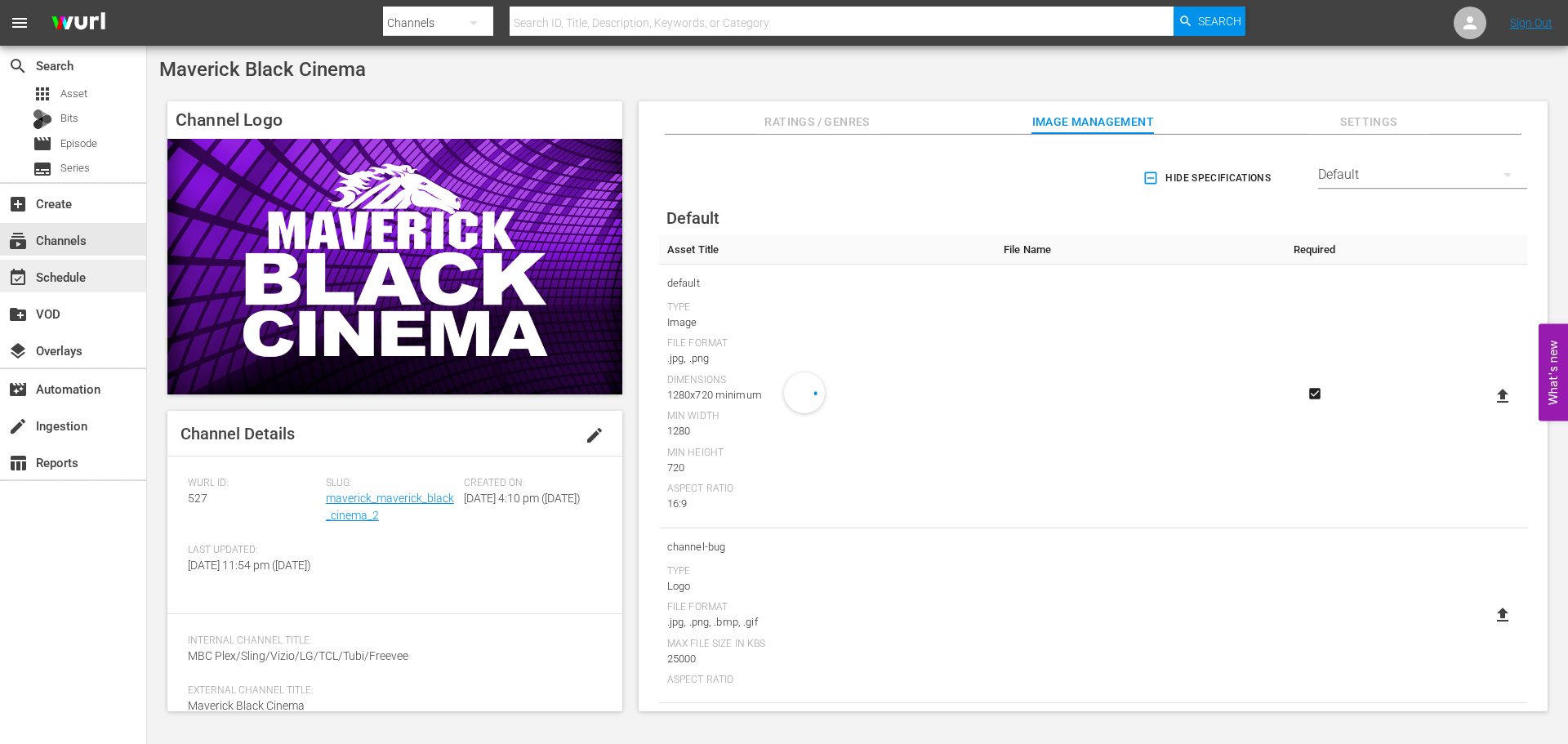
click at [87, 291] on div "event_available Schedule" at bounding box center [73, 276] width 146 height 33
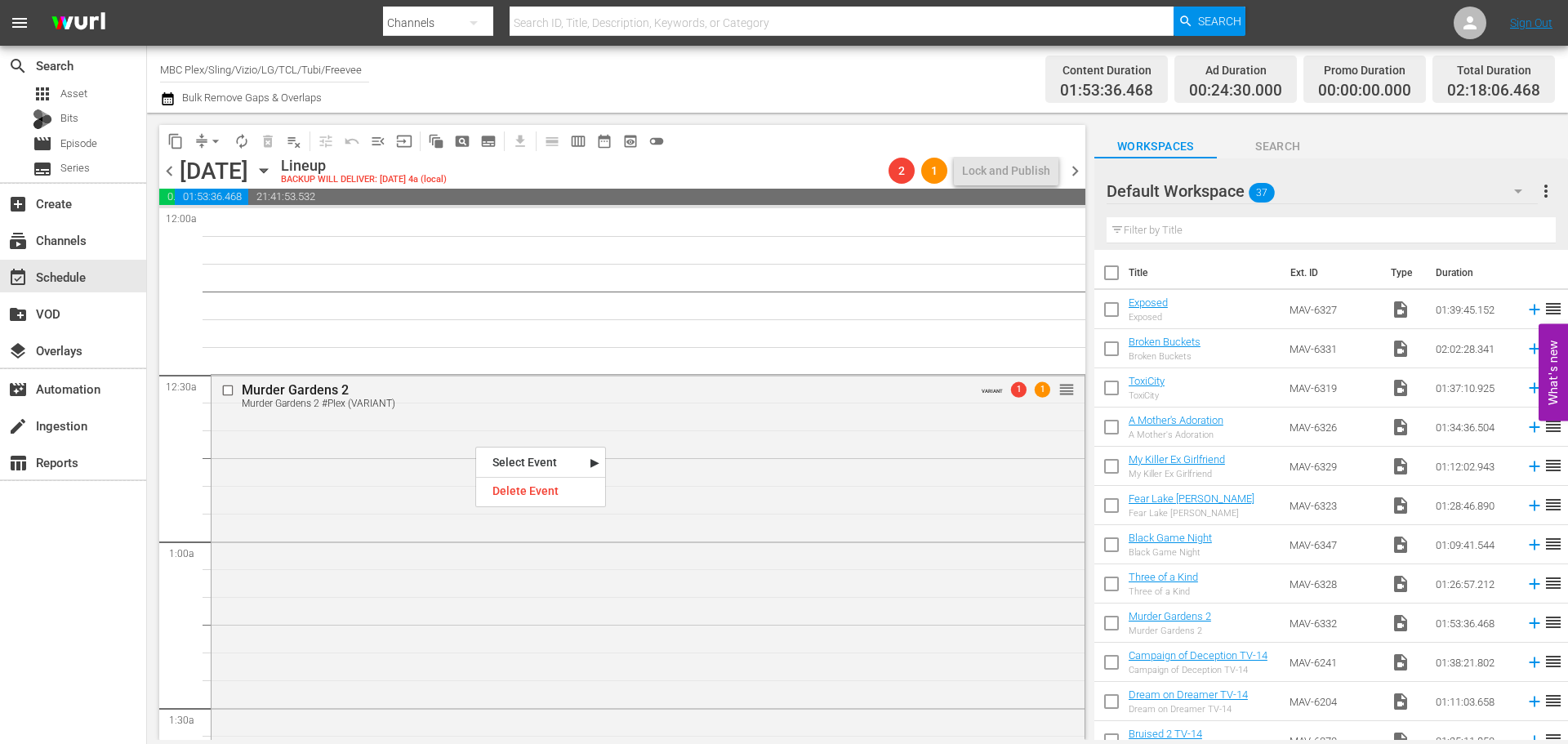
click at [520, 506] on nav "Select Event Murder Gardens 2 Delete Event" at bounding box center [540, 477] width 131 height 60
click at [524, 494] on div "Delete Event" at bounding box center [540, 491] width 129 height 22
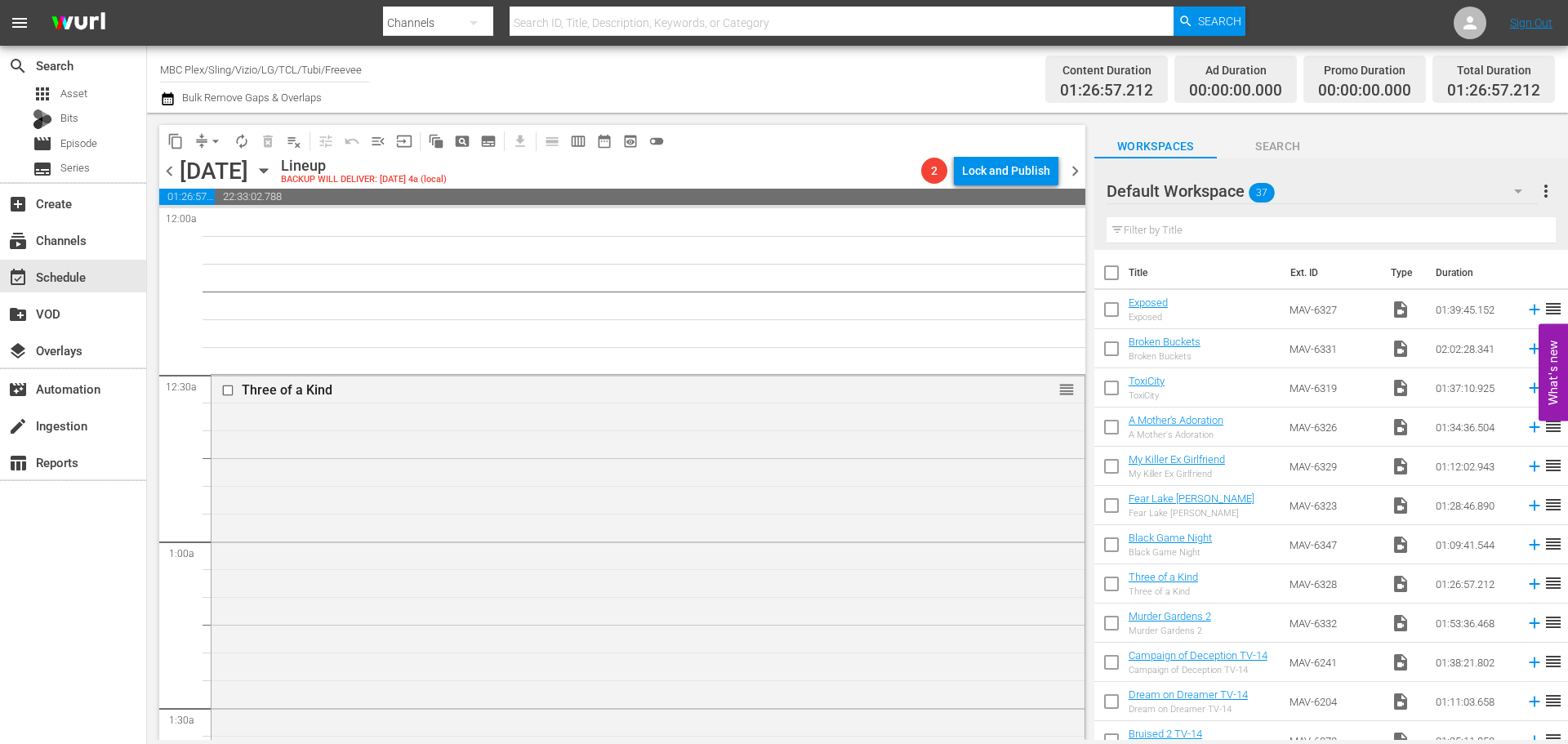
click at [787, 456] on div "Three of a Kind reorder" at bounding box center [647, 613] width 873 height 478
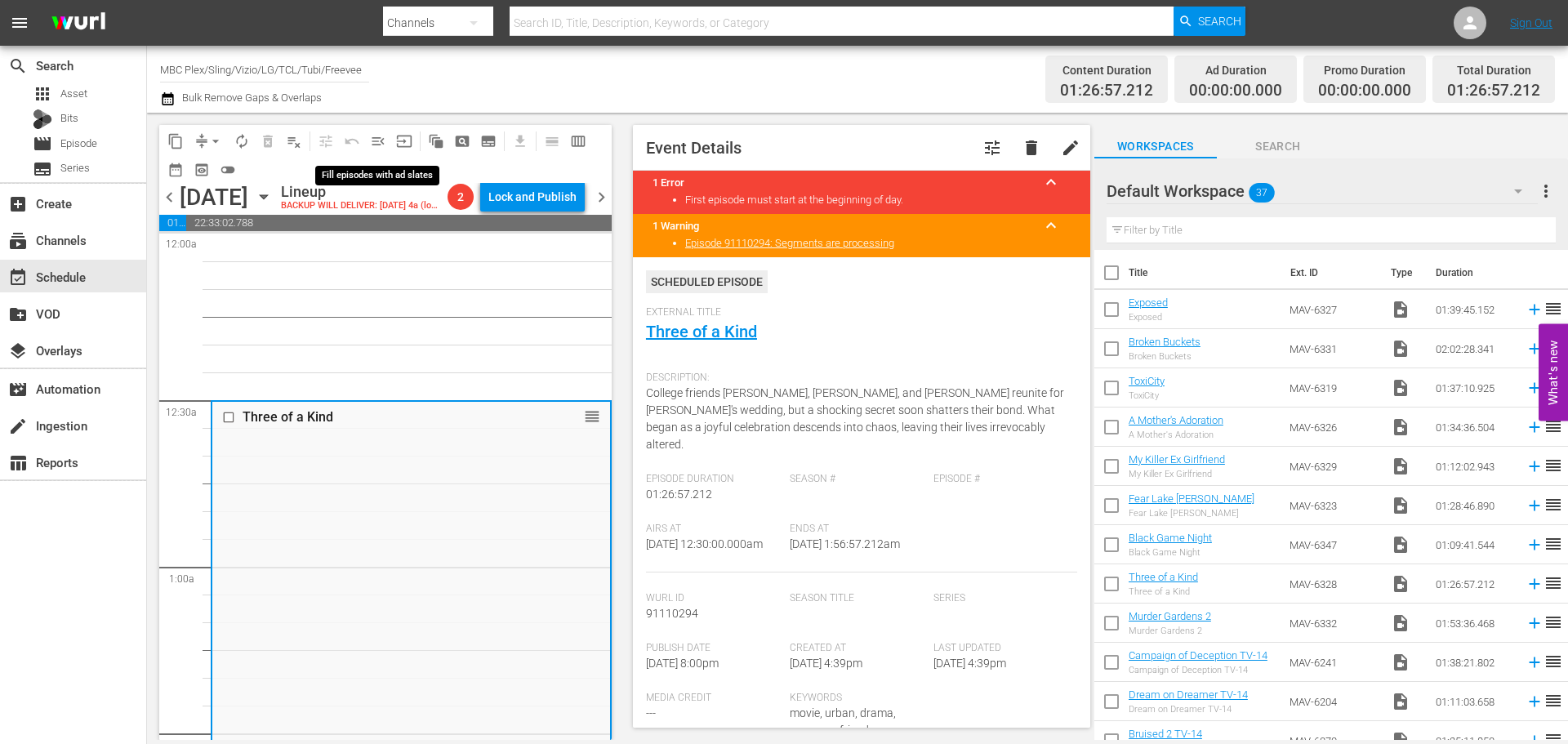
click at [373, 143] on span "menu_open" at bounding box center [378, 141] width 16 height 16
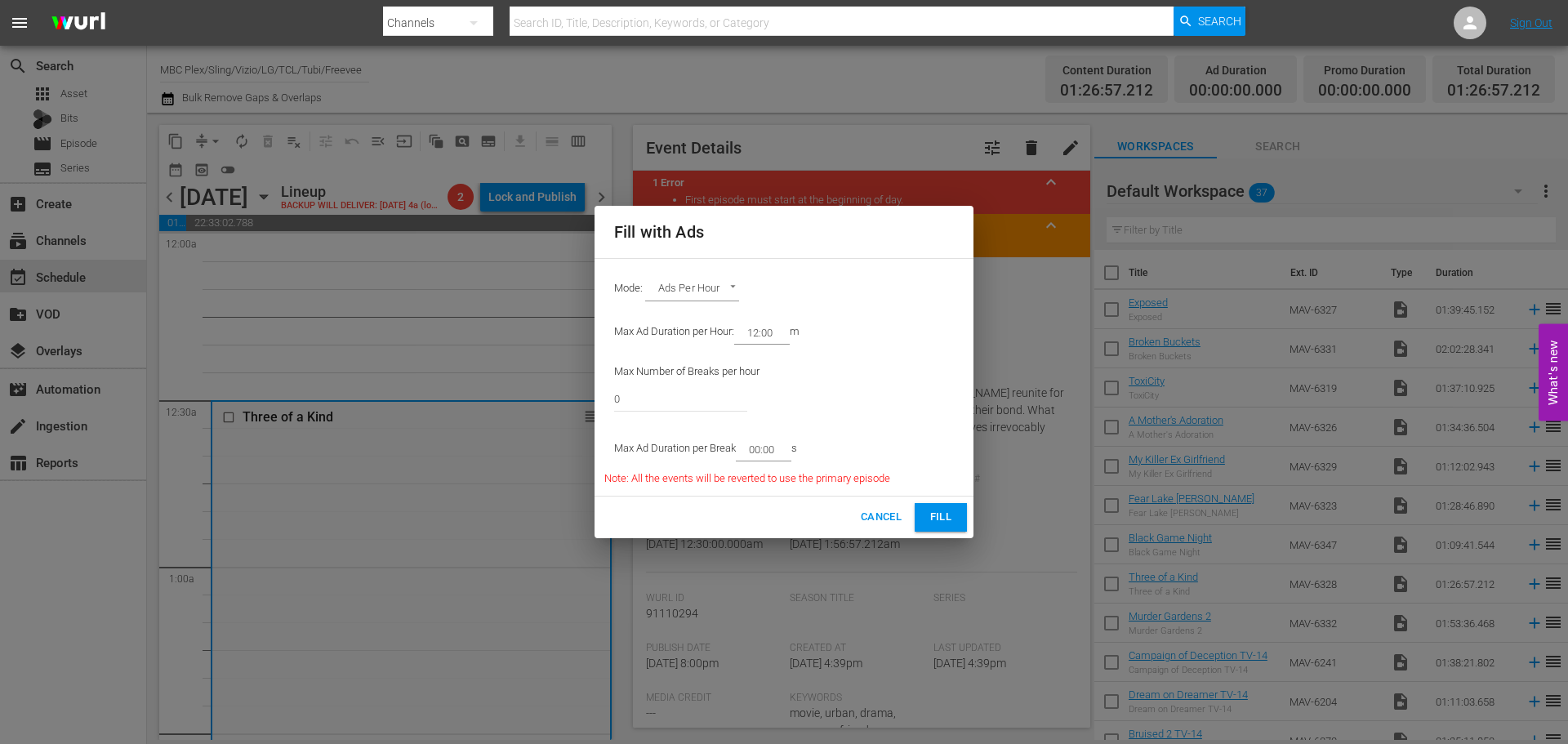
drag, startPoint x: 693, startPoint y: 391, endPoint x: 450, endPoint y: 397, distance: 243.1
click at [450, 397] on div "Fill with Ads Mode: Ads Per Hour ADS_PER_HOUR Max Ad Duration per Hour: 12:00 m…" at bounding box center [784, 372] width 1568 height 744
type input "6"
drag, startPoint x: 775, startPoint y: 445, endPoint x: 759, endPoint y: 456, distance: 19.4
click at [759, 456] on input "00:00" at bounding box center [760, 449] width 49 height 23
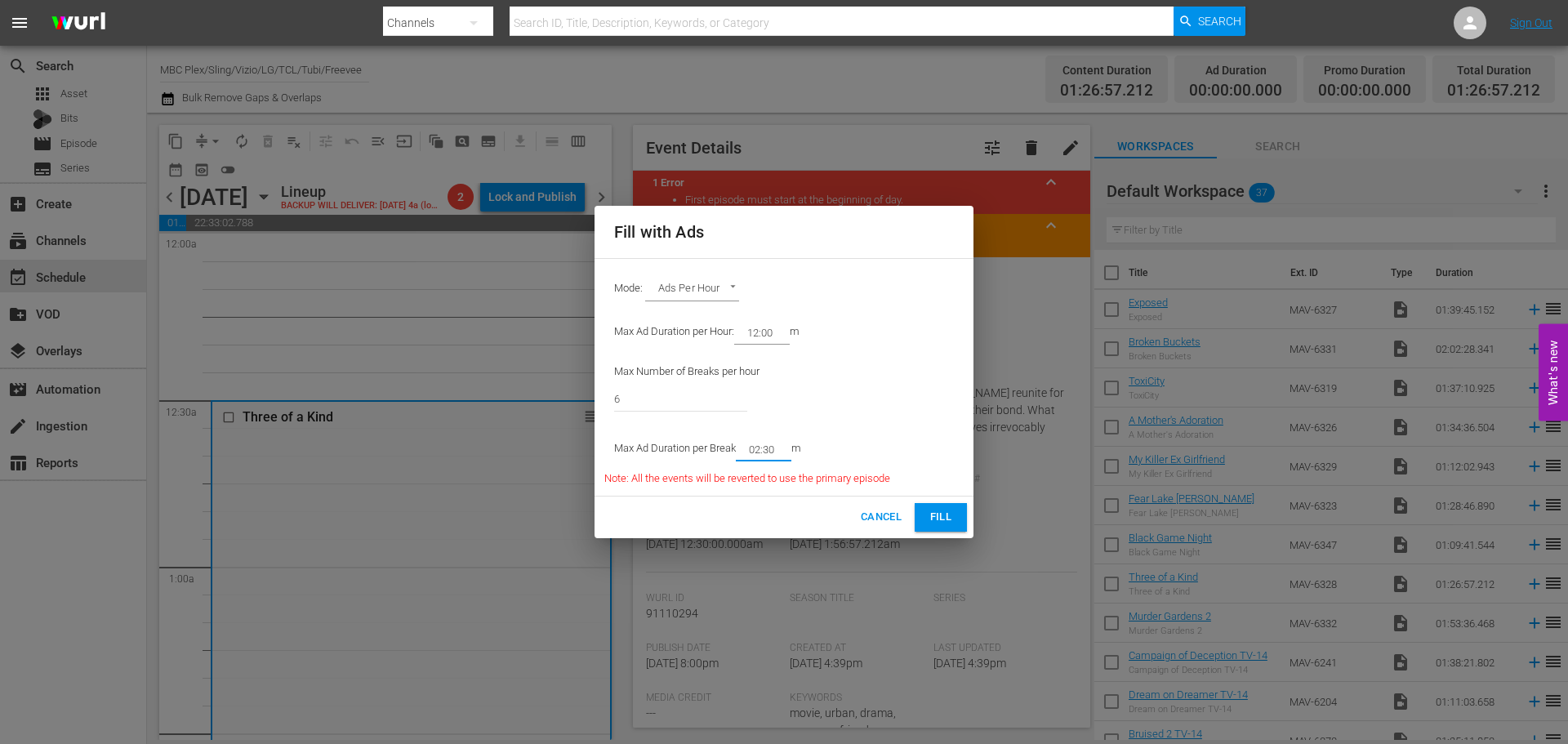
type input "02:30"
click at [915, 506] on button "Fill" at bounding box center [940, 517] width 52 height 28
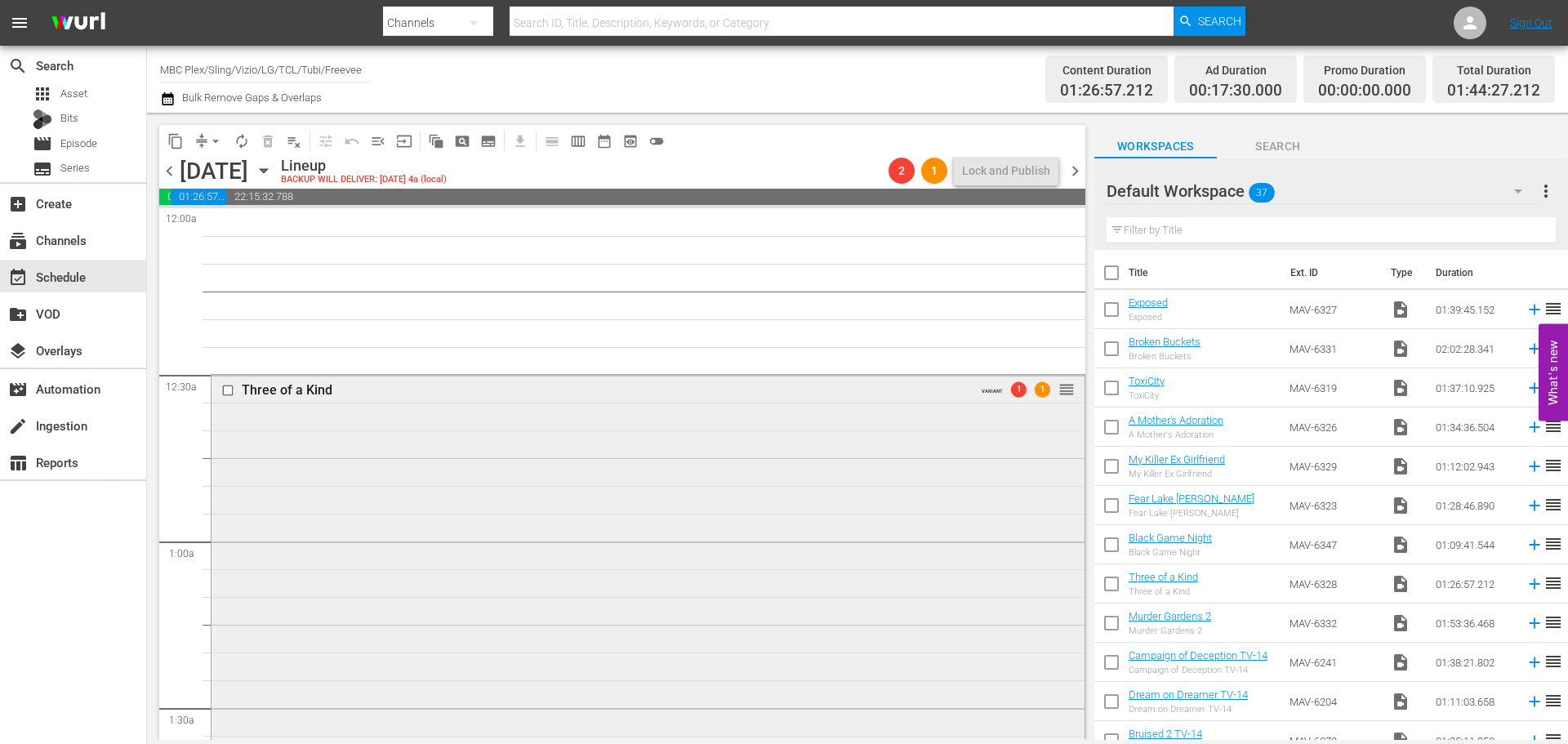
click at [617, 453] on div "Three of a Kind VARIANT 1 1 reorder" at bounding box center [647, 662] width 873 height 575
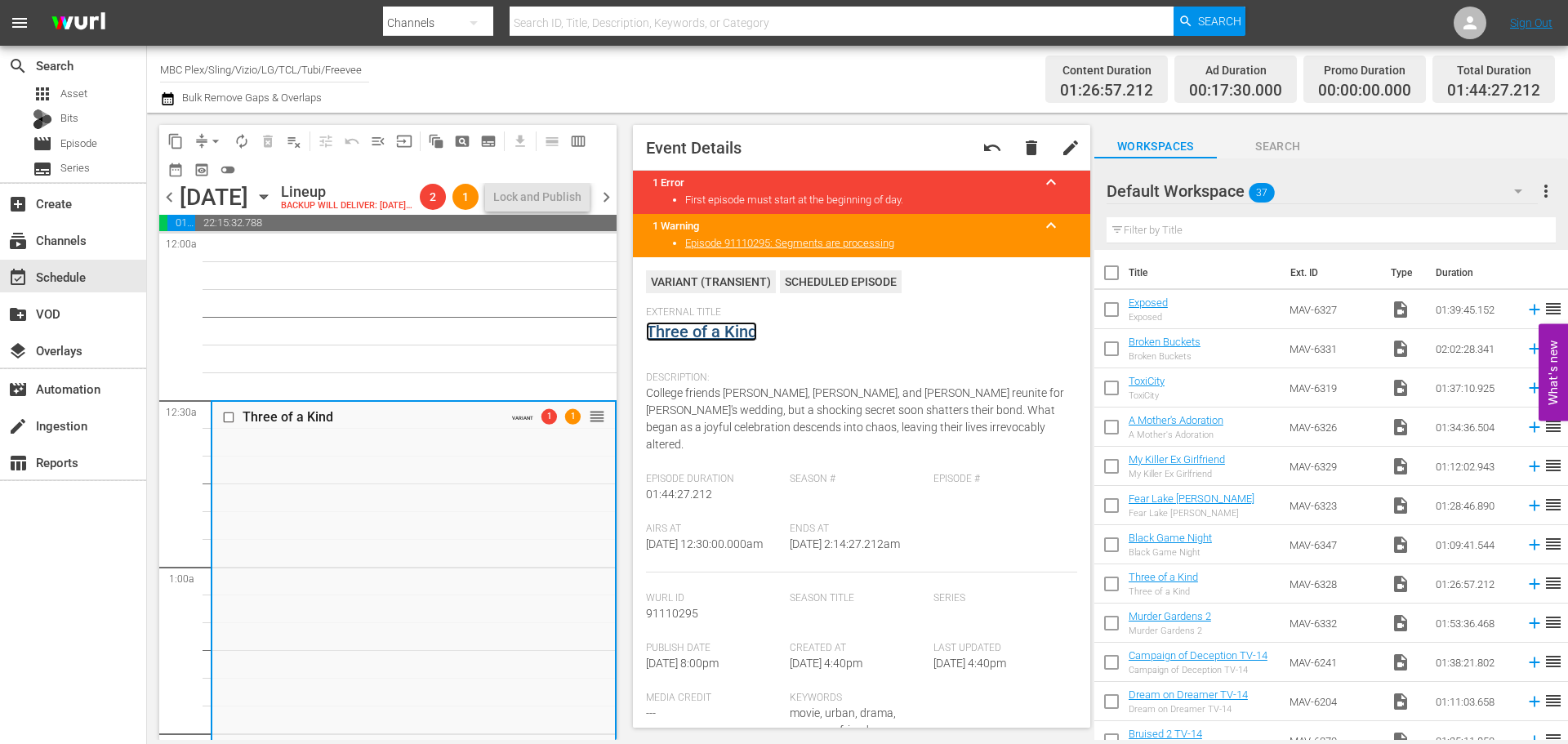
click at [734, 326] on link "Three of a Kind" at bounding box center [701, 332] width 111 height 20
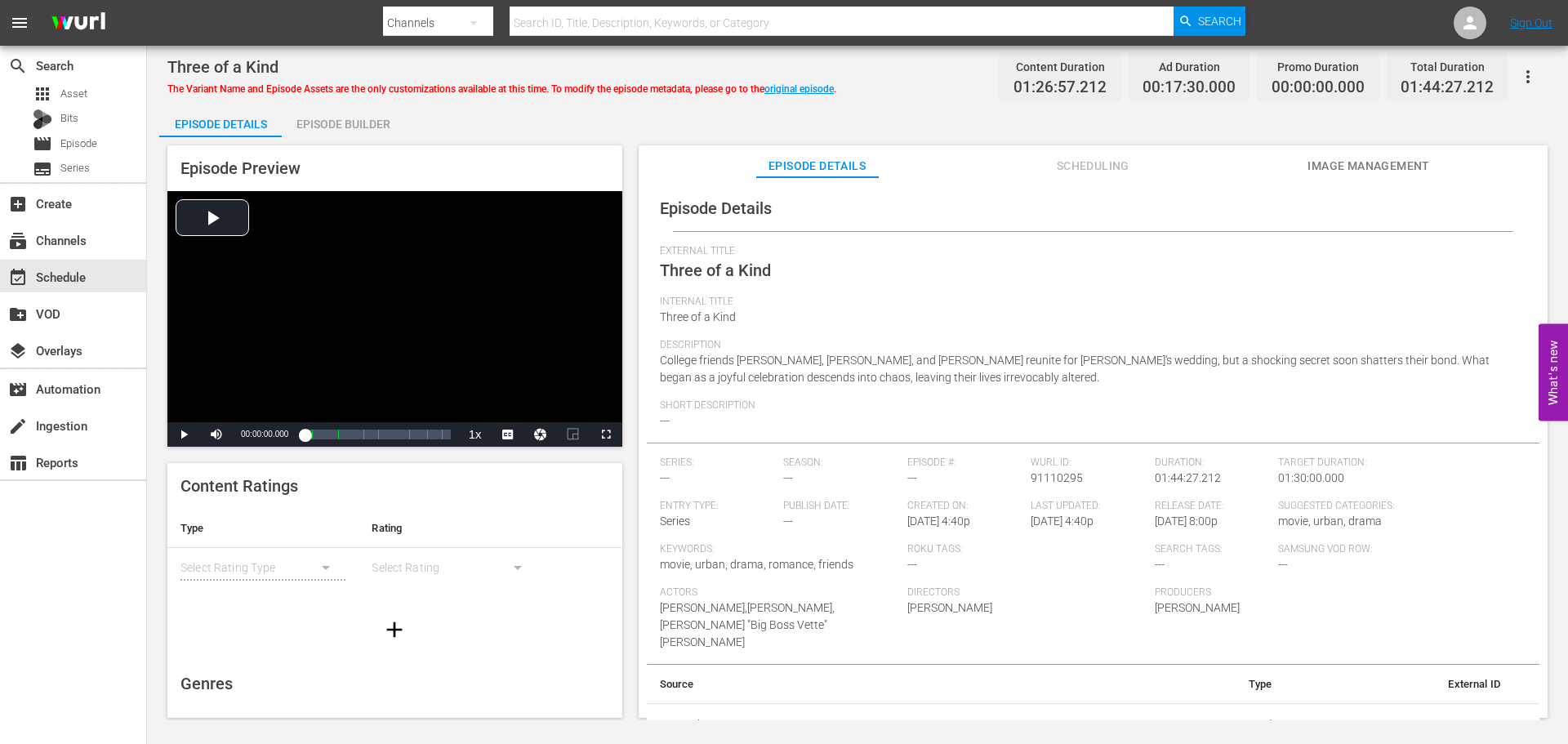
click at [1533, 74] on icon "button" at bounding box center [1528, 76] width 20 height 20
click at [1504, 124] on div "Convert To Named Variant" at bounding box center [1456, 136] width 157 height 40
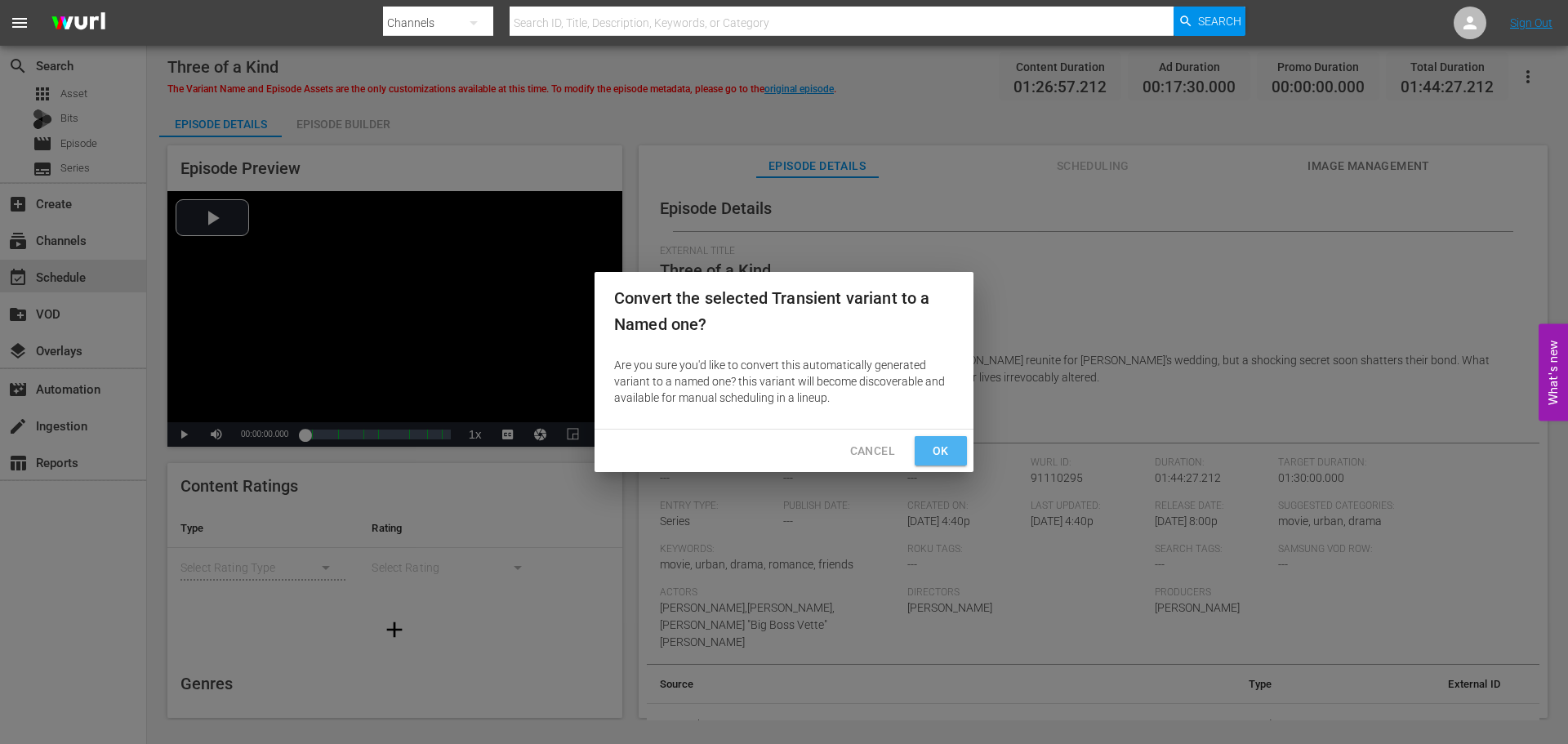
click at [945, 442] on span "Ok" at bounding box center [940, 451] width 26 height 21
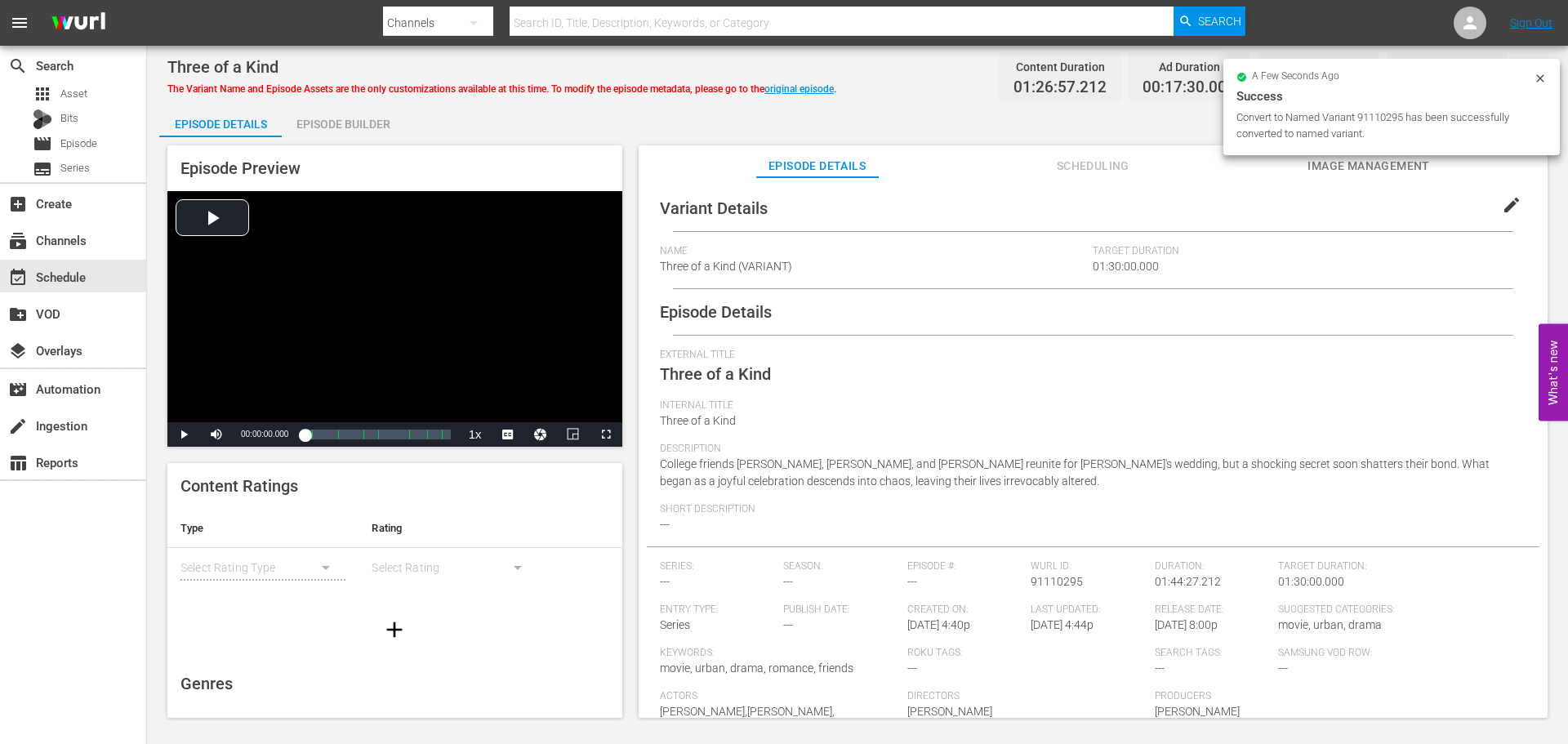
click at [1502, 205] on span "edit" at bounding box center [1511, 204] width 20 height 20
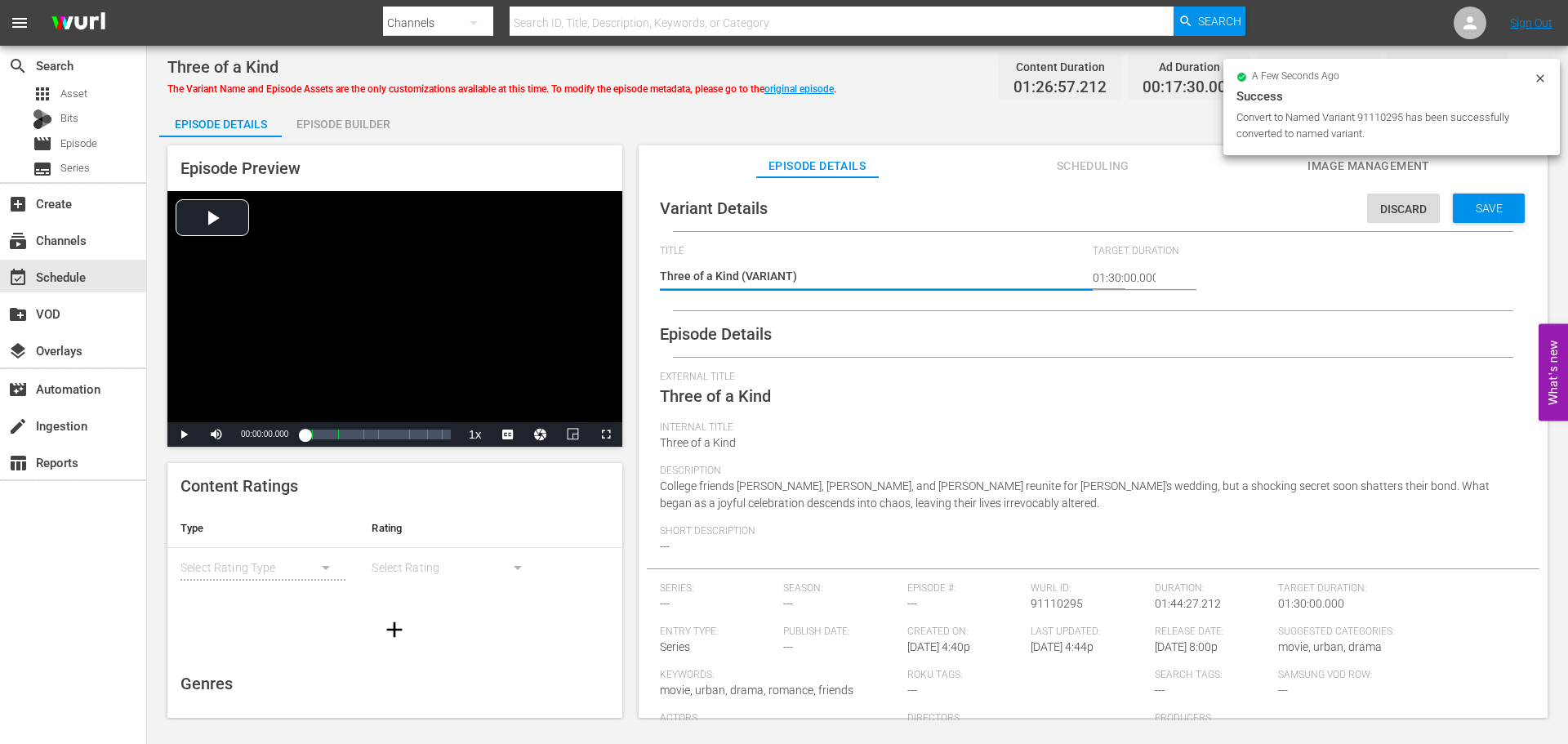
click at [742, 272] on textarea "Three of a Kind (VARIANT)" at bounding box center [872, 277] width 425 height 20
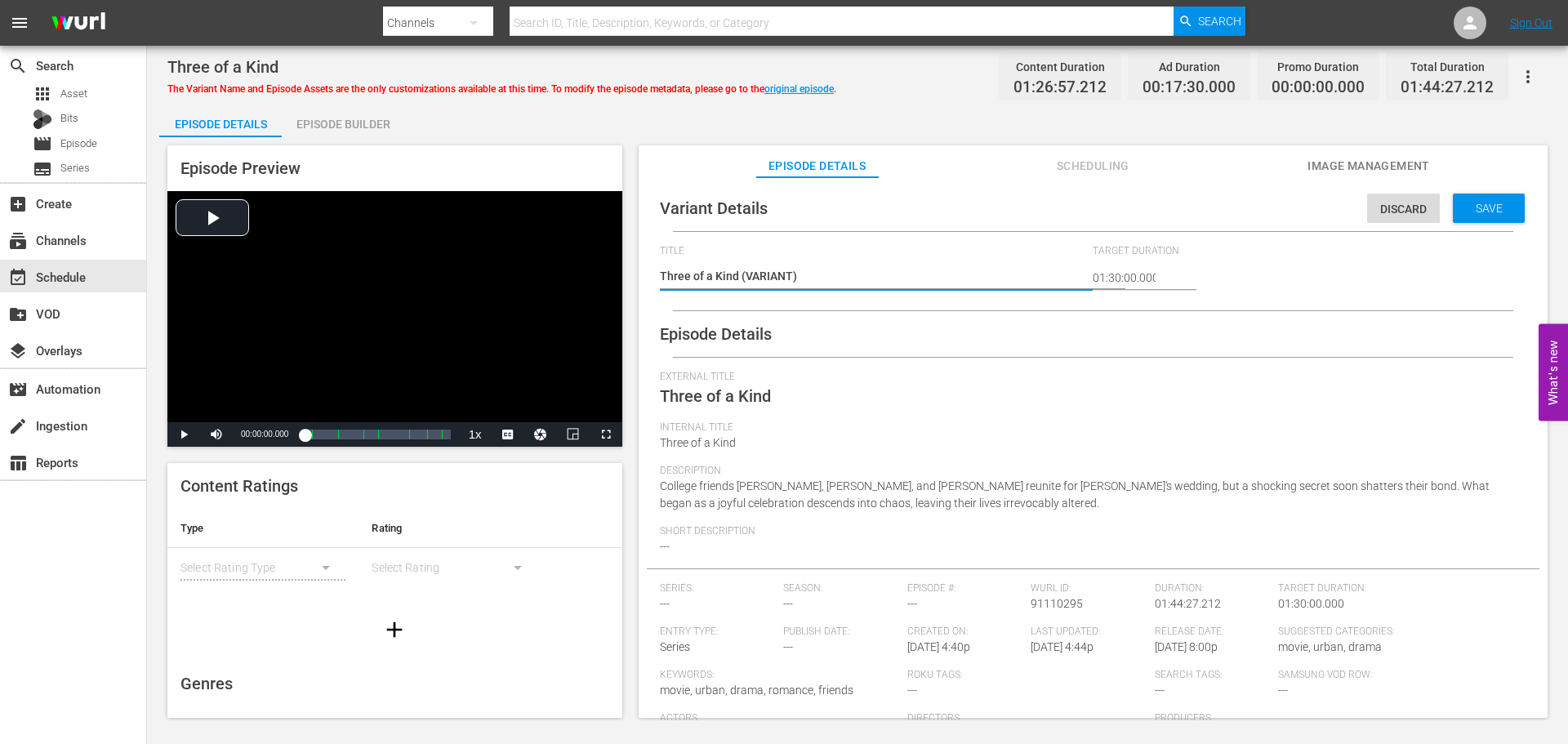
type textarea "Three of a Kind #(VARIANT)"
type textarea "Three of a Kind #P(VARIANT)"
type textarea "Three of a Kind #Pl(VARIANT)"
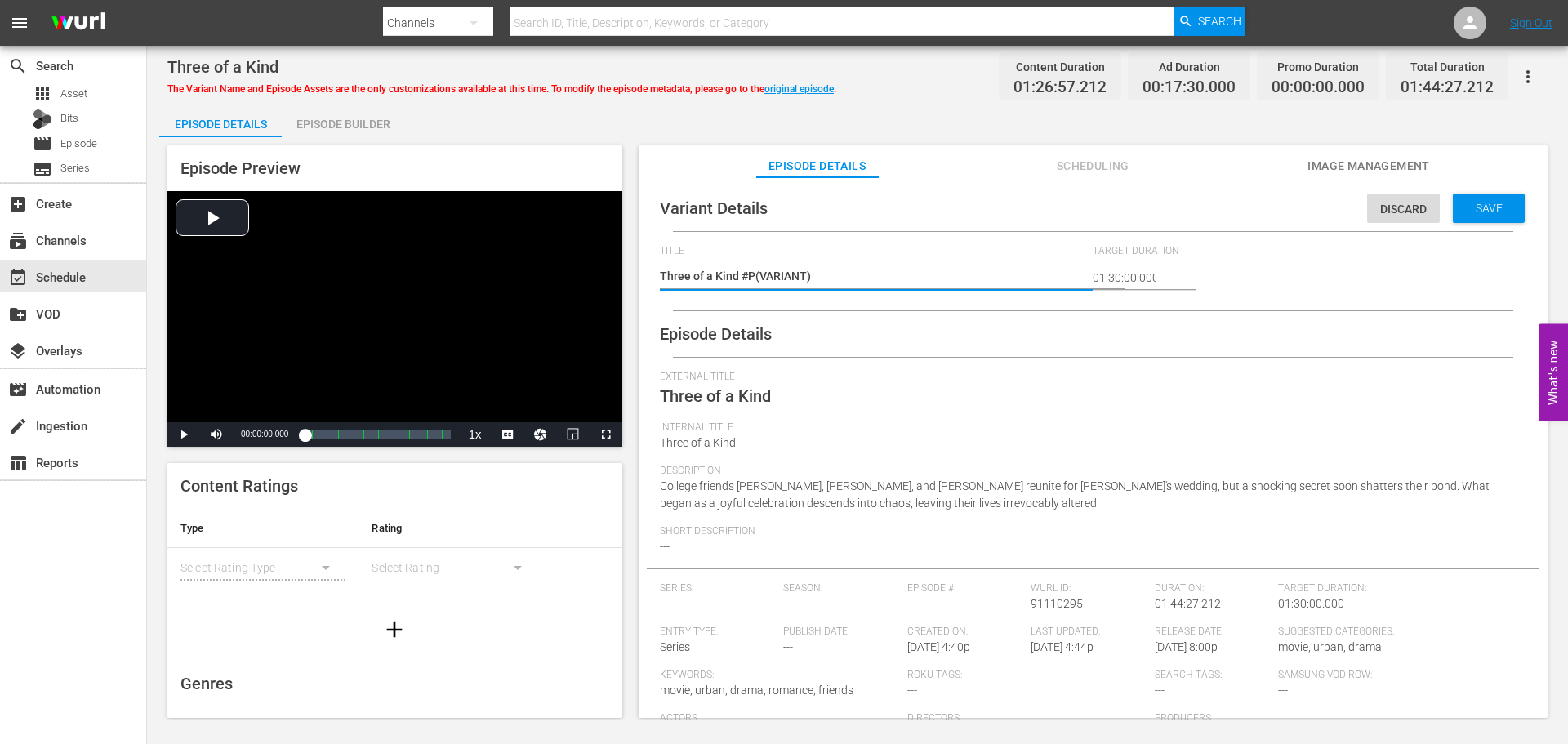
type textarea "Three of a Kind #Pl(VARIANT)"
type textarea "Three of a Kind #Ple(VARIANT)"
type textarea "Three of a Kind #Plex(VARIANT)"
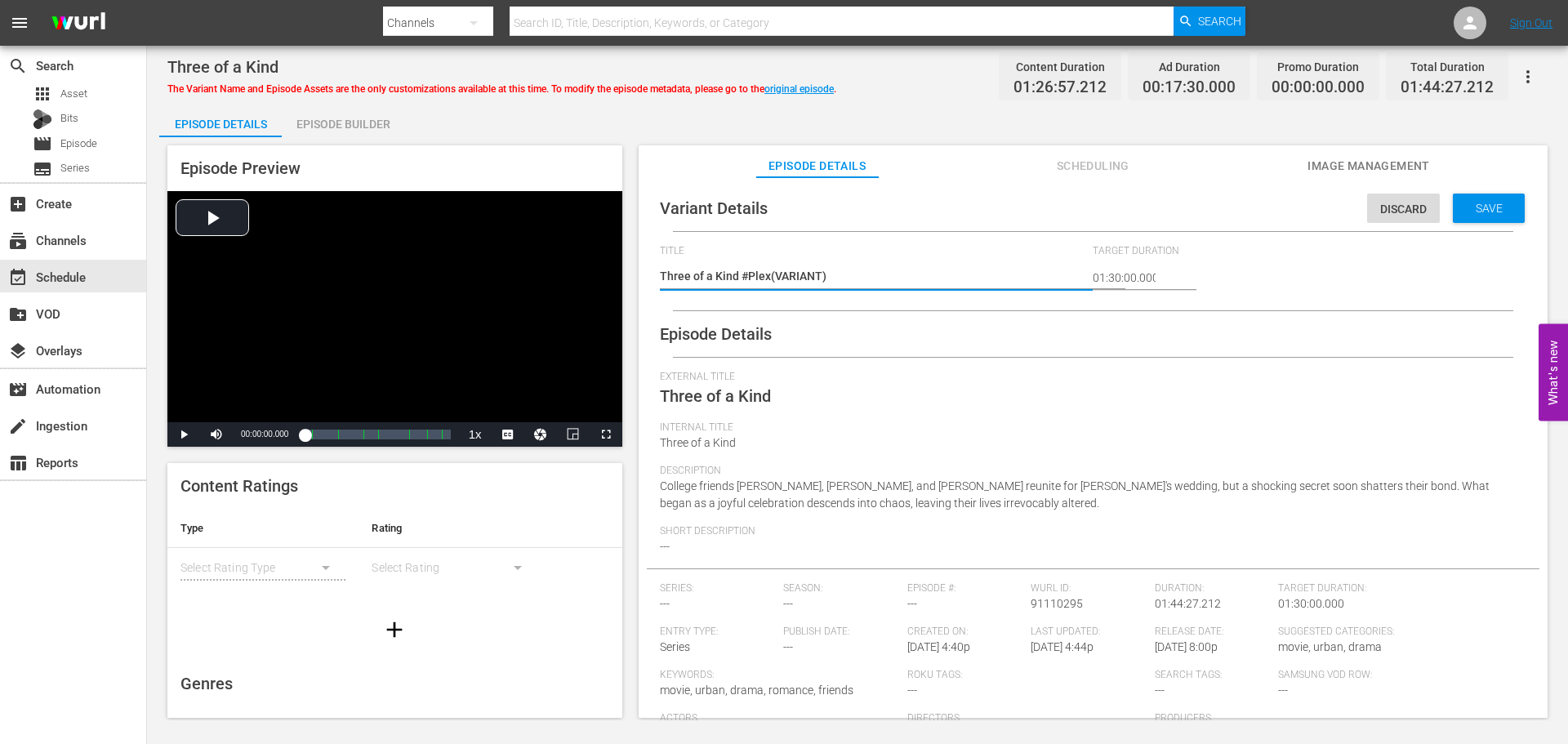
type textarea "Three of a Kind #Plex (VARIANT)"
click at [1490, 212] on span "Save" at bounding box center [1489, 208] width 53 height 13
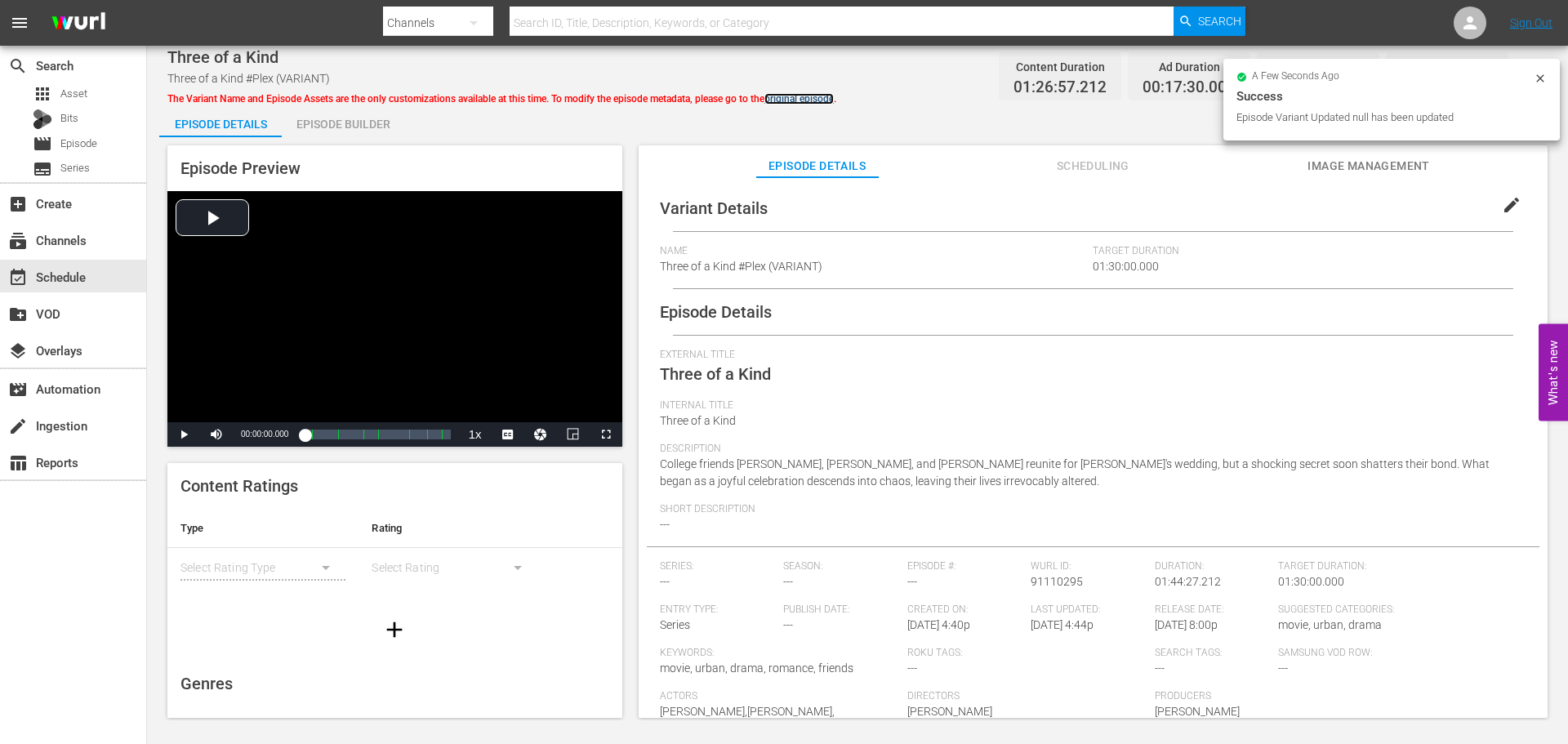
click at [805, 95] on link "original episode" at bounding box center [799, 98] width 70 height 11
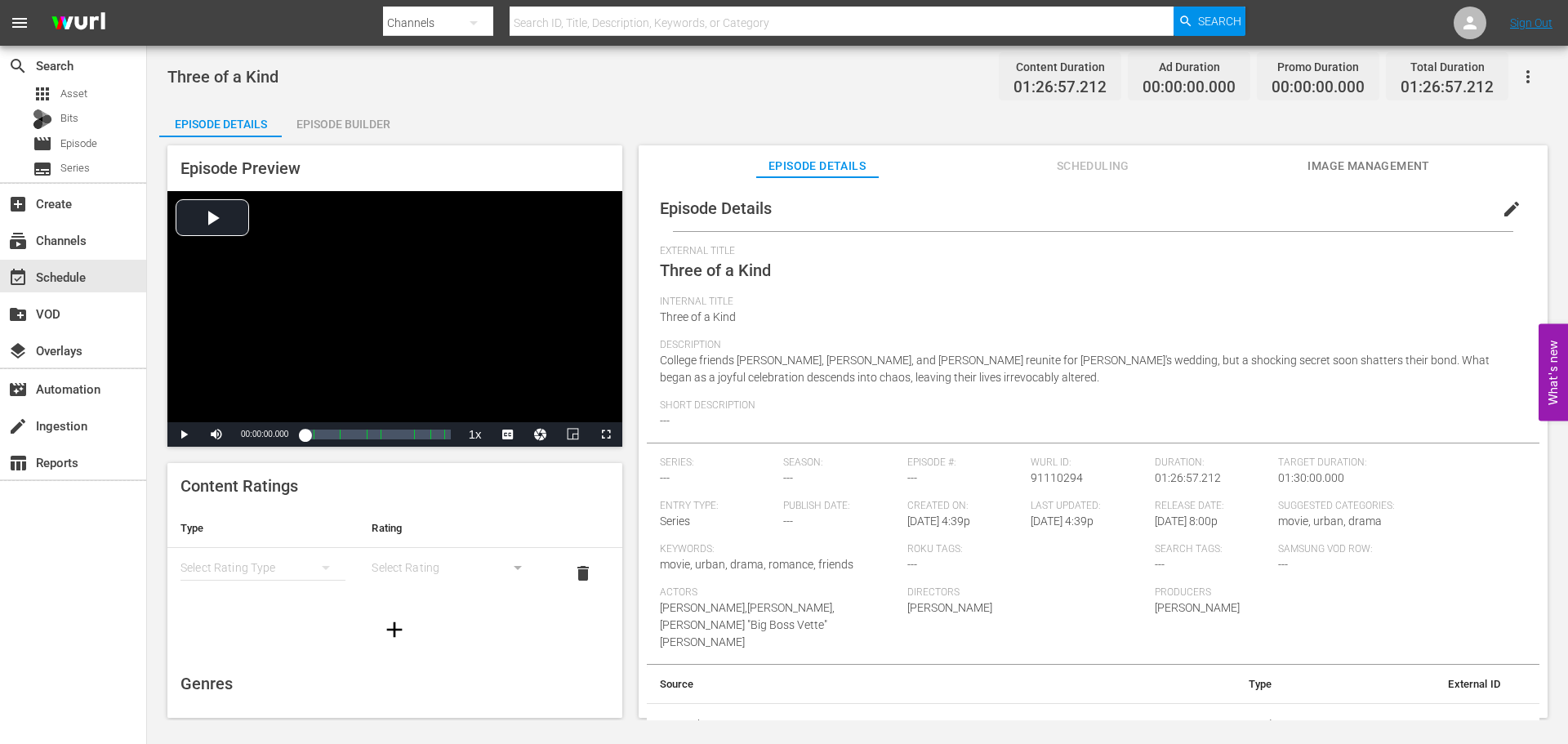
click at [1498, 198] on button "edit" at bounding box center [1511, 210] width 40 height 40
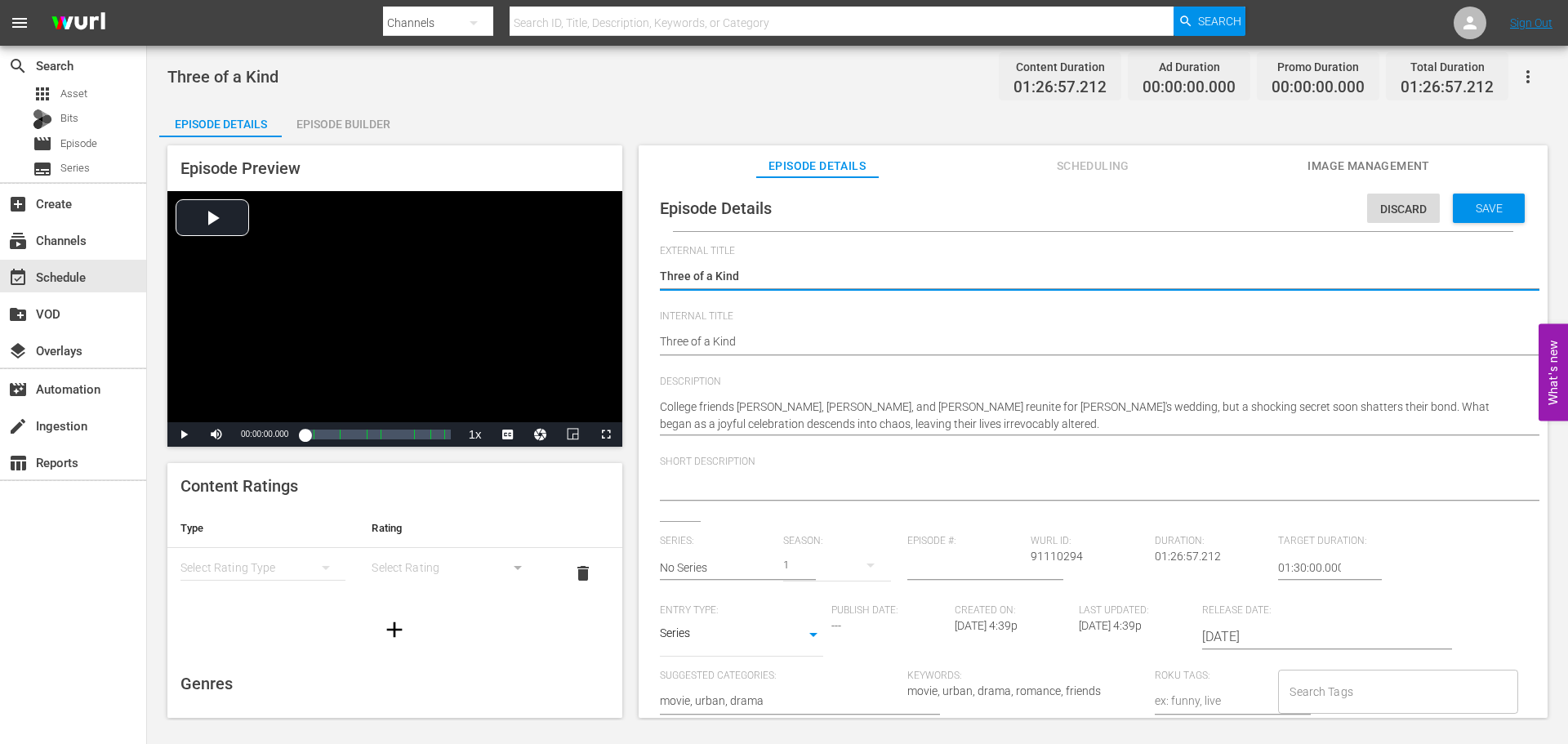
click at [790, 493] on textarea at bounding box center [1088, 488] width 858 height 20
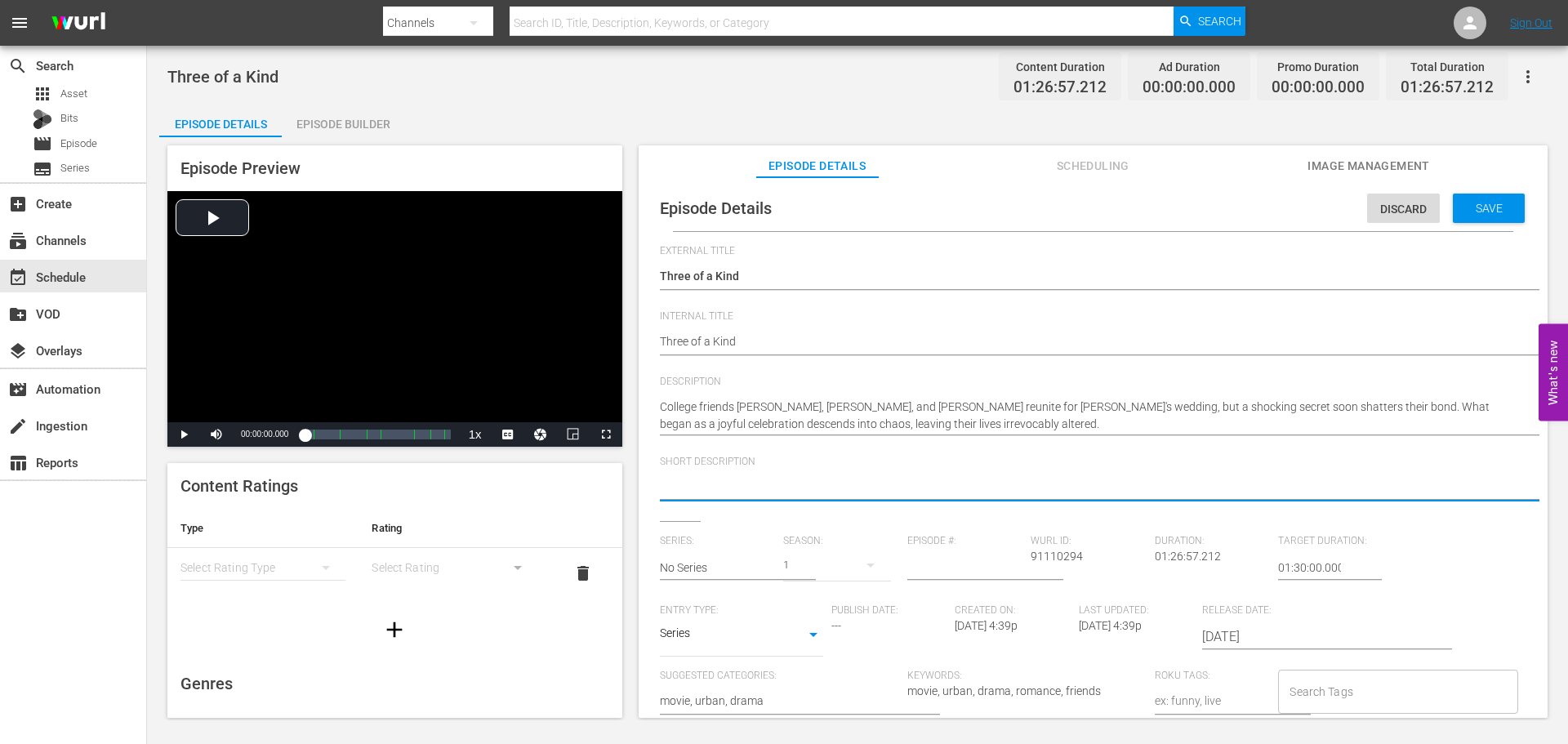
paste textarea "Close friends reunite for Hope's wedding, but a shocking secret soon shatters t…"
type textarea "Close friends reunite for Hope's wedding, but a shocking secret soon shatters t…"
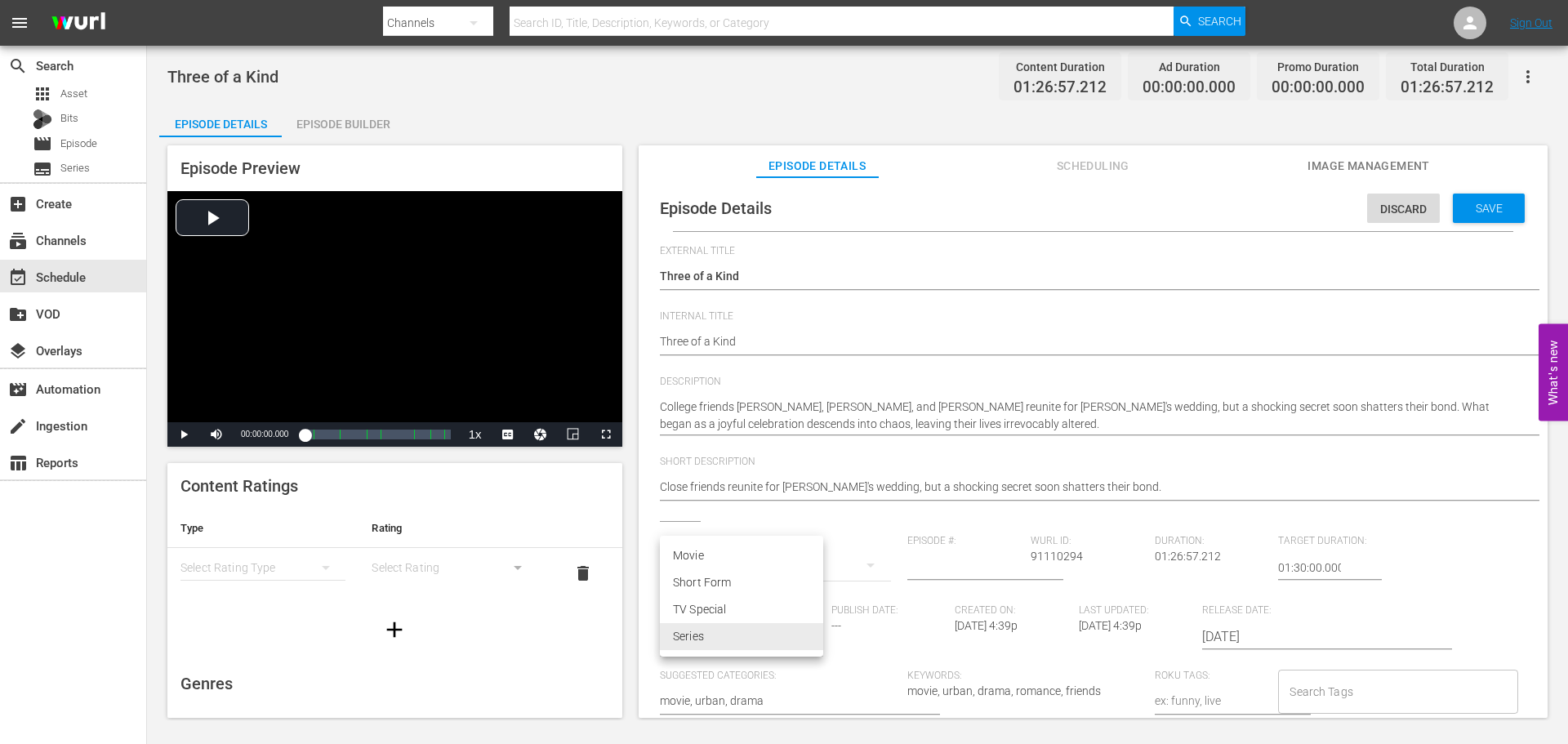
click at [784, 634] on body "menu Search By Channels Search ID, Title, Description, Keywords, or Category Se…" at bounding box center [784, 372] width 1568 height 744
click at [705, 551] on li "Movie" at bounding box center [741, 555] width 163 height 27
type input "MOVIE"
click at [325, 568] on icon "simple table" at bounding box center [325, 567] width 20 height 20
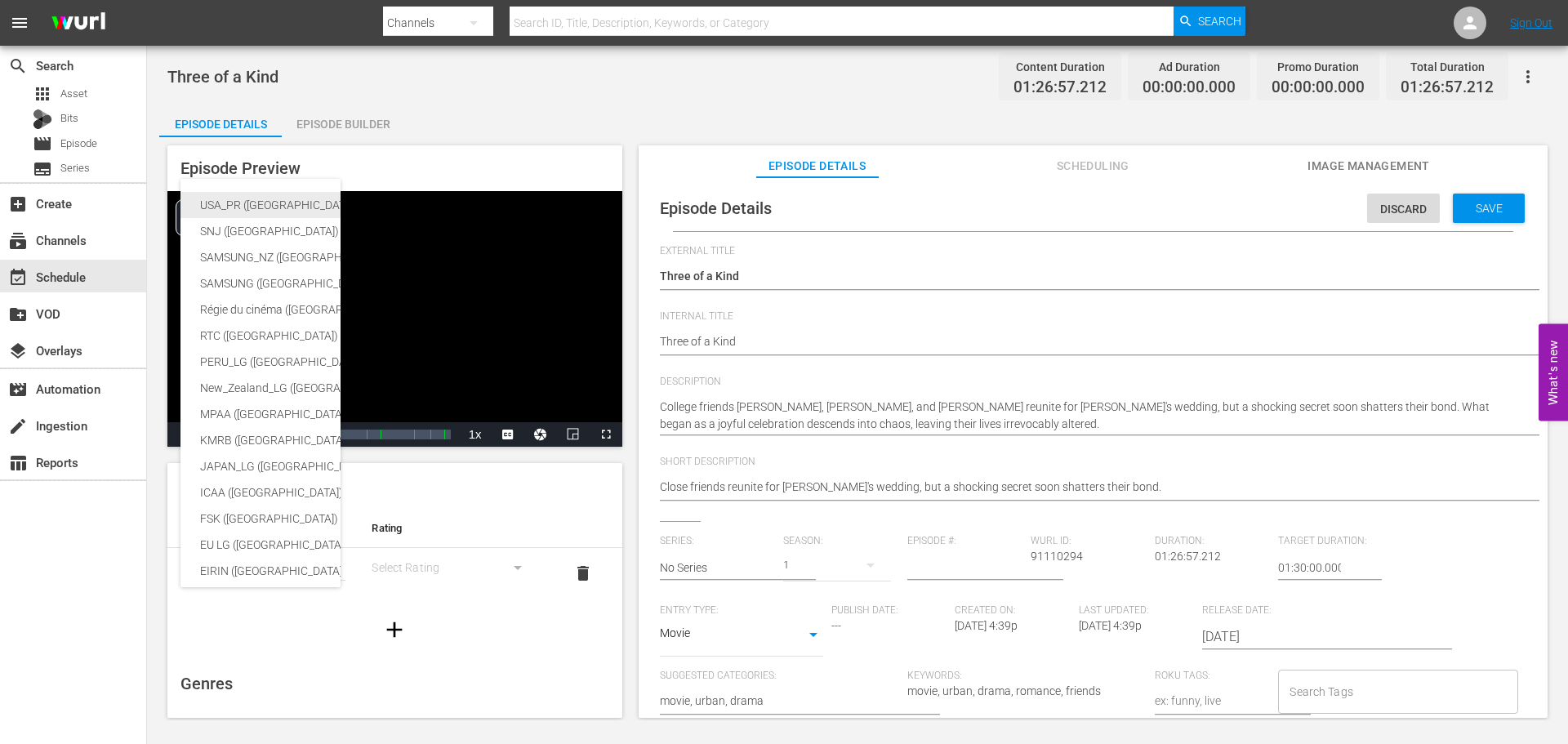
click at [291, 198] on div "USA_PR ([GEOGRAPHIC_DATA] ([GEOGRAPHIC_DATA]))" at bounding box center [400, 204] width 401 height 26
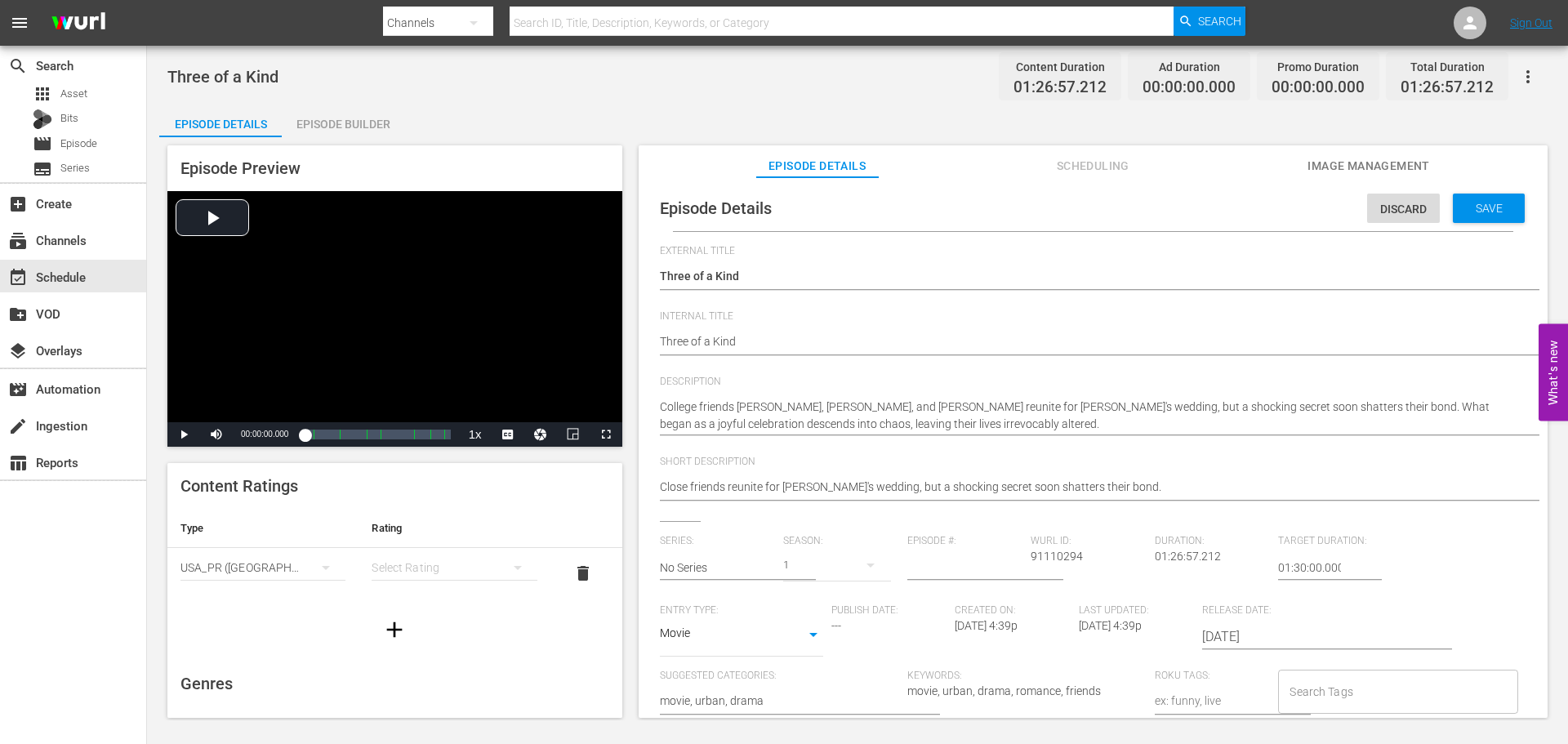
click at [470, 559] on div "simple table" at bounding box center [454, 567] width 165 height 46
click at [422, 698] on div "TVMA" at bounding box center [447, 704] width 121 height 26
click at [387, 629] on icon "button" at bounding box center [395, 630] width 15 height 15
click at [288, 610] on div "simple table" at bounding box center [263, 618] width 165 height 46
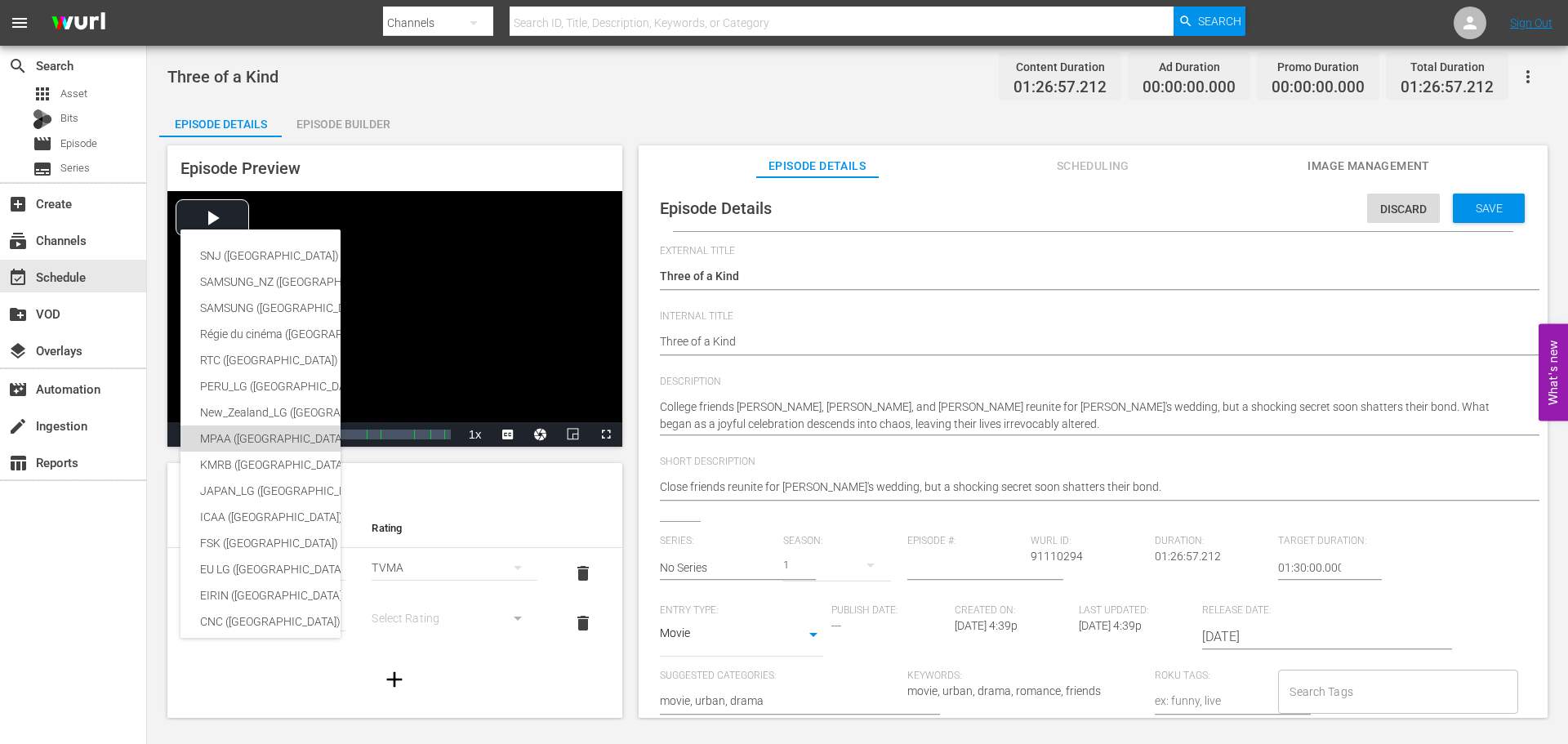
click at [261, 425] on div "MPAA ([GEOGRAPHIC_DATA] (the))" at bounding box center [400, 438] width 401 height 26
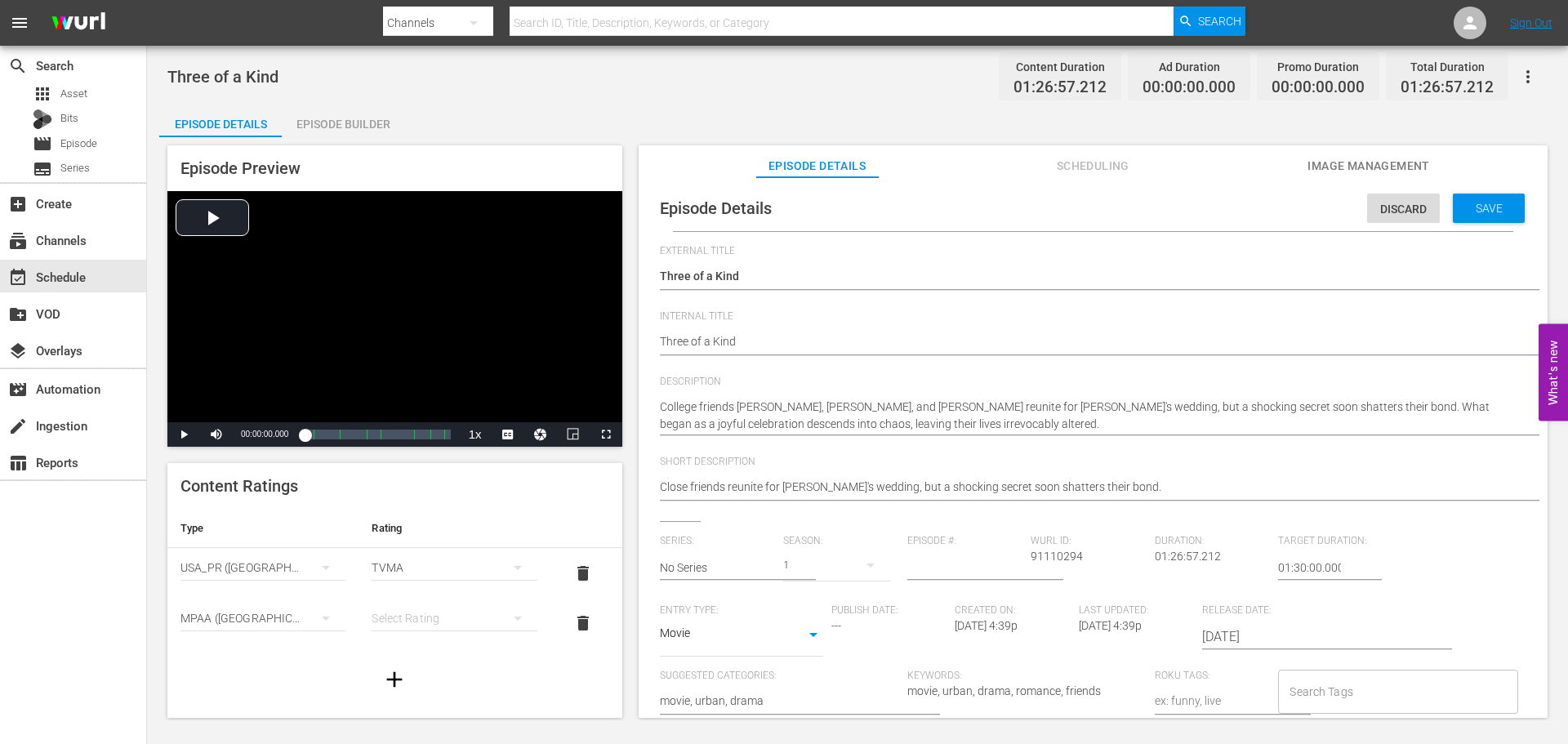
click at [459, 609] on div "simple table" at bounding box center [454, 618] width 165 height 46
click at [424, 575] on div "R" at bounding box center [447, 586] width 121 height 26
click at [1483, 208] on span "Save" at bounding box center [1489, 208] width 53 height 13
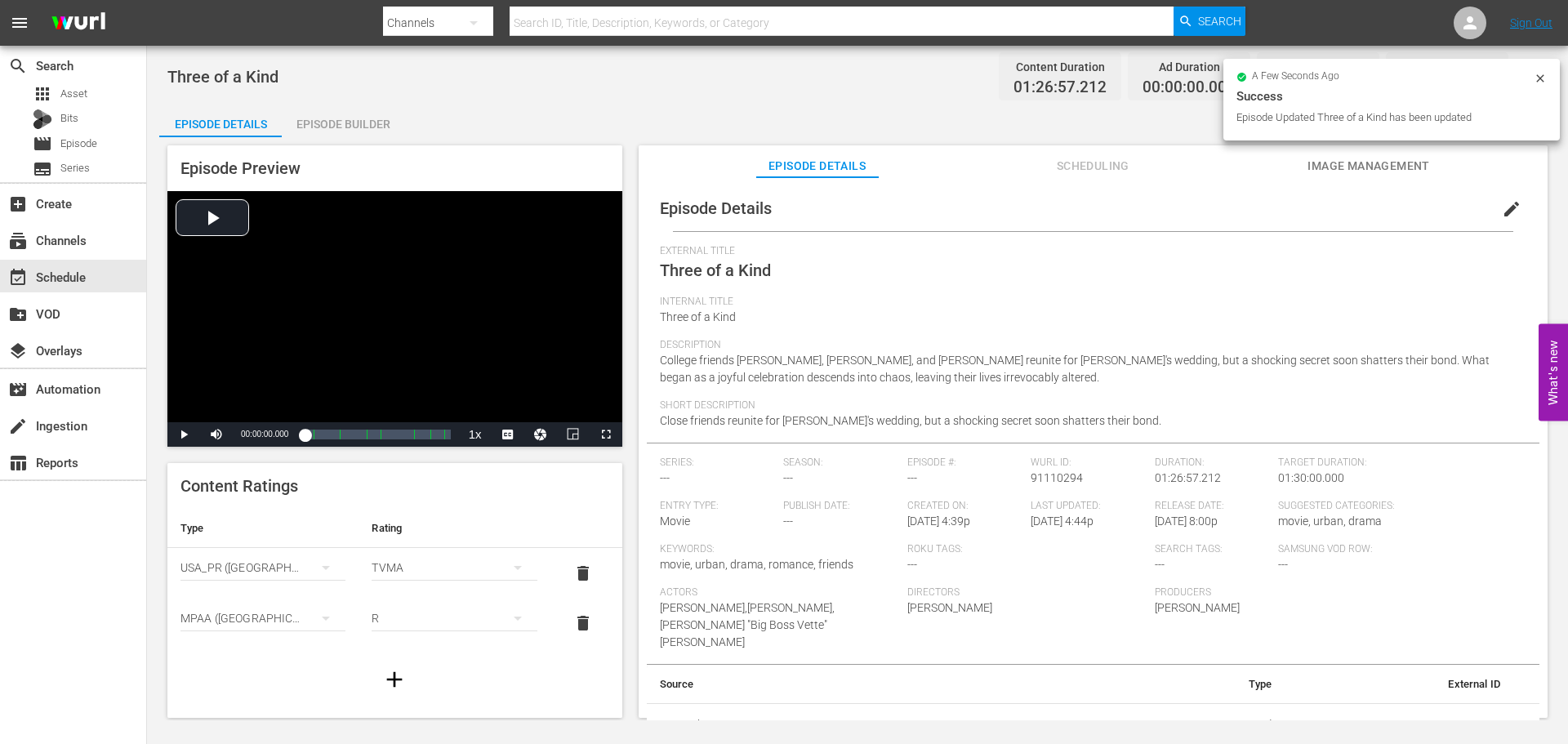
click at [1401, 162] on span "Image Management" at bounding box center [1368, 167] width 123 height 21
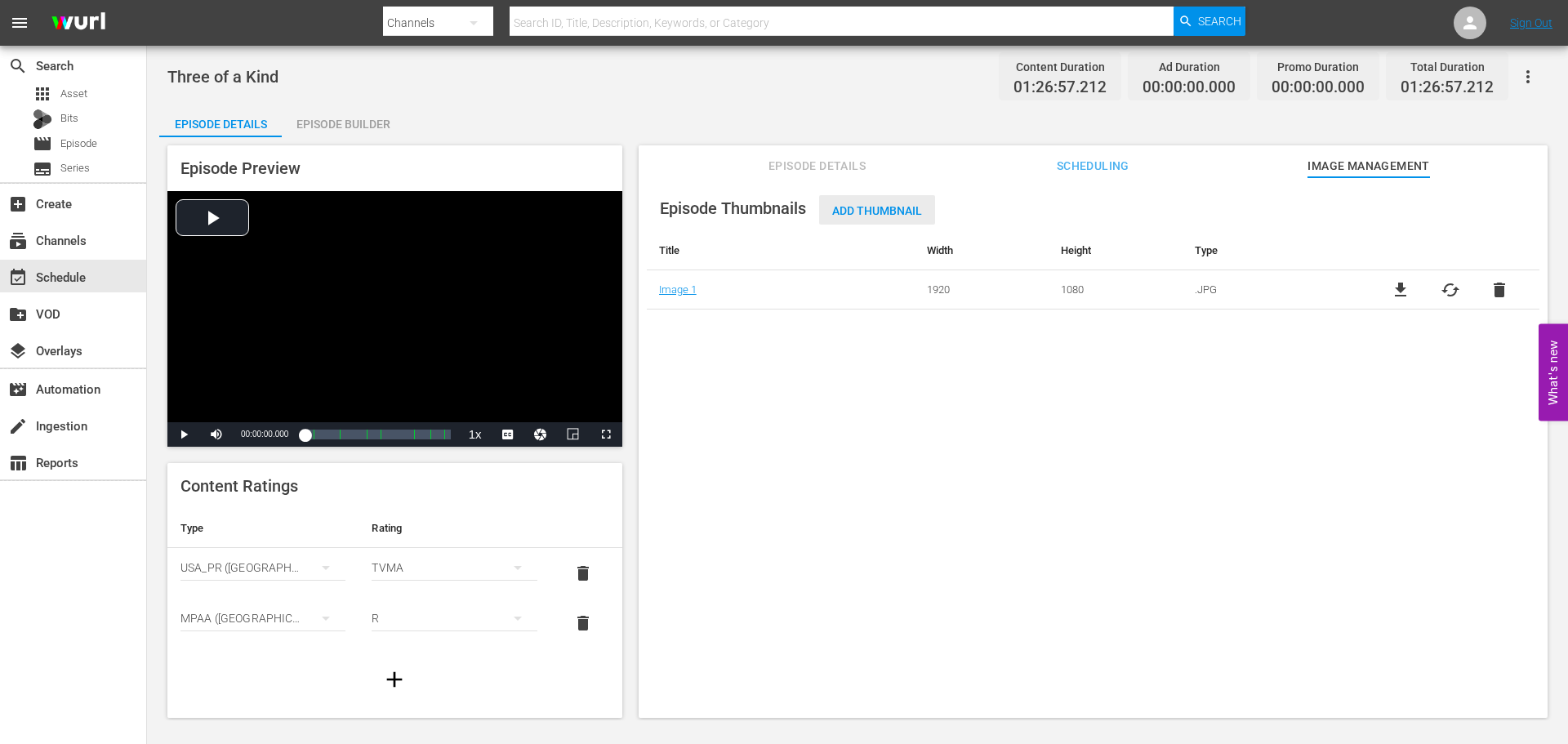
click at [884, 209] on span "Add Thumbnail" at bounding box center [877, 210] width 116 height 13
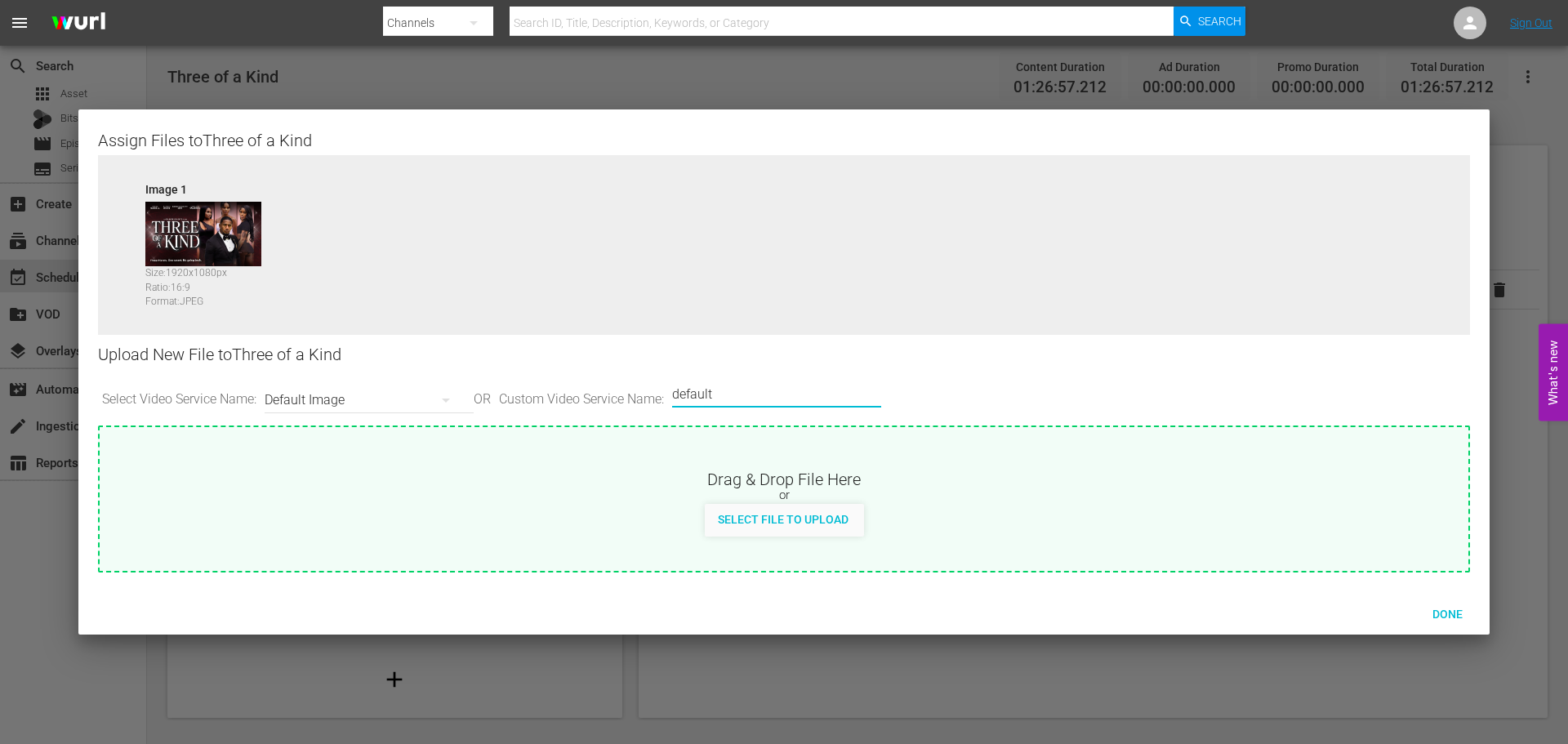
drag, startPoint x: 816, startPoint y: 396, endPoint x: 490, endPoint y: 393, distance: 326.0
click at [490, 393] on div "Select Video Service Name: Default Image OR Custom Video Service Name: Custom V…" at bounding box center [784, 399] width 1372 height 51
type input "LG"
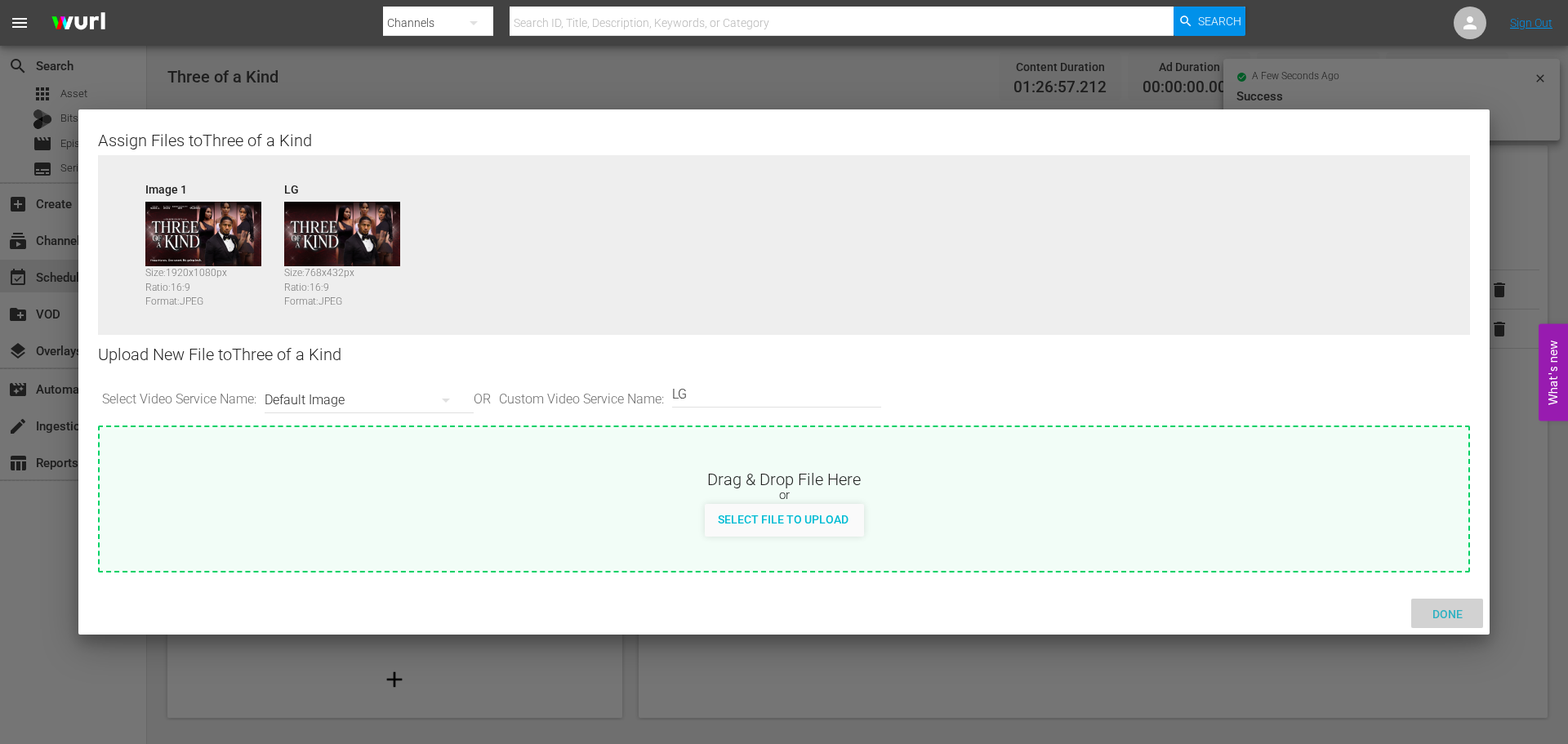
click at [1452, 607] on span "Done" at bounding box center [1448, 613] width 57 height 13
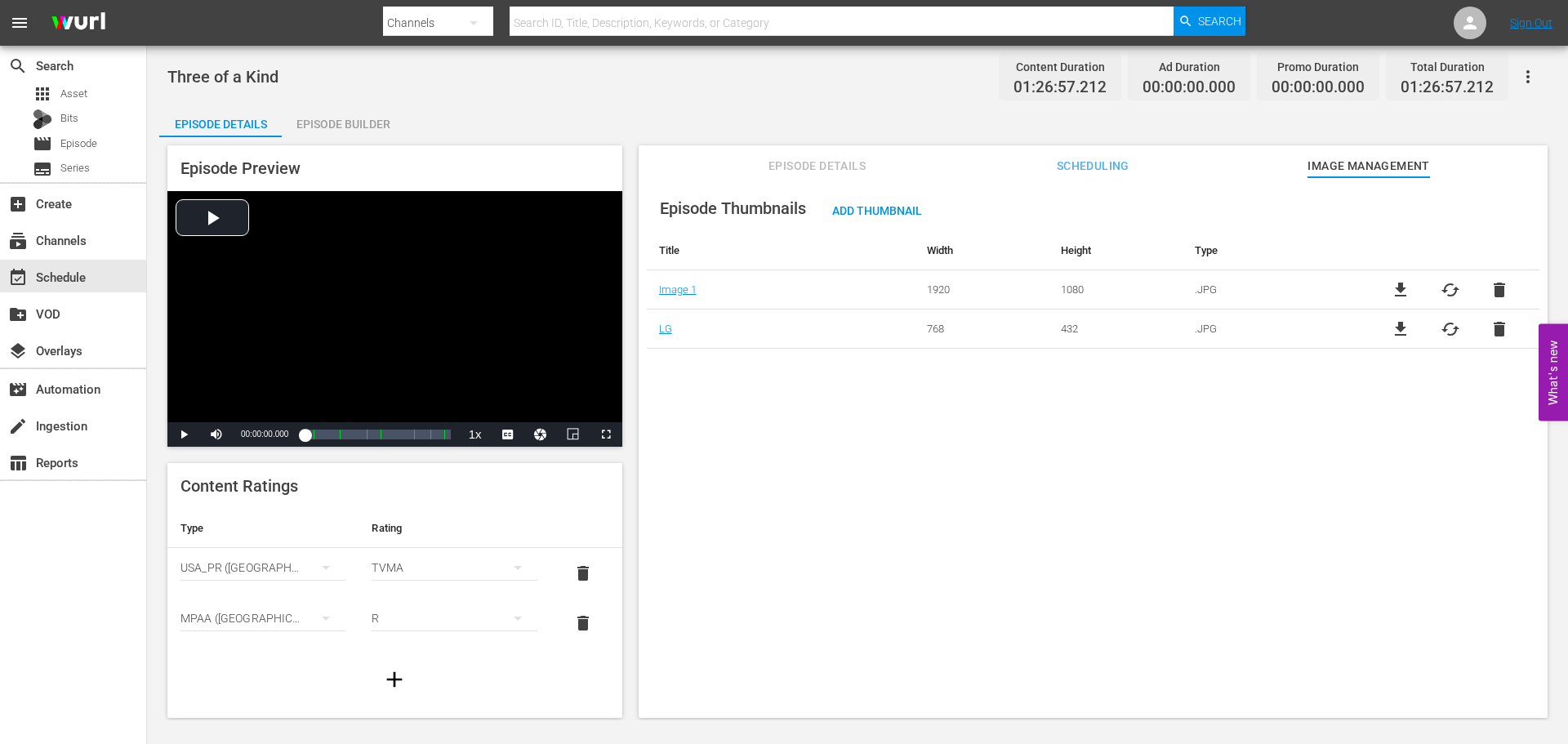
click at [1094, 172] on span "Scheduling" at bounding box center [1092, 167] width 123 height 21
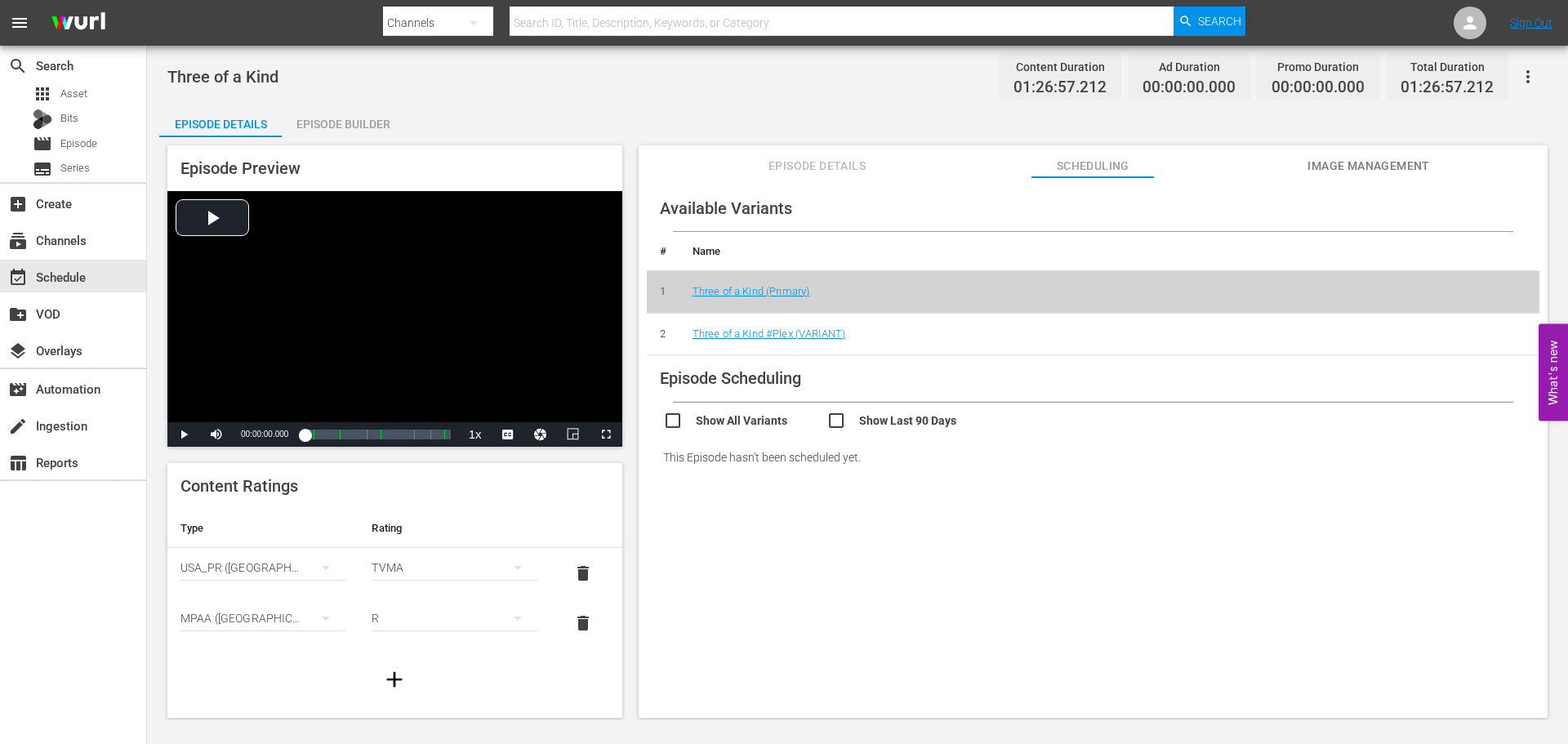
click at [826, 171] on span "Episode Details" at bounding box center [817, 167] width 123 height 21
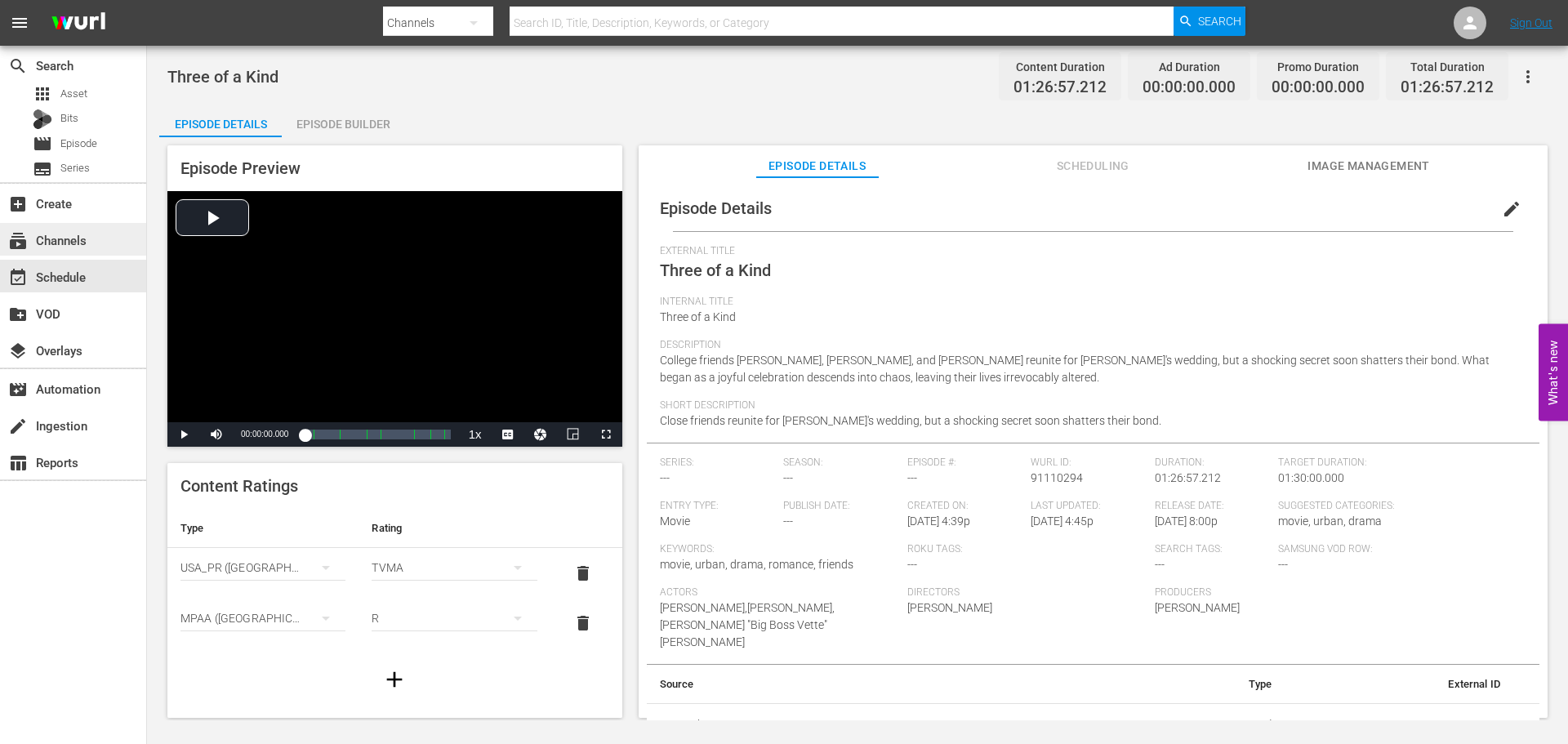
click at [62, 245] on div "subscriptions Channels" at bounding box center [46, 237] width 92 height 15
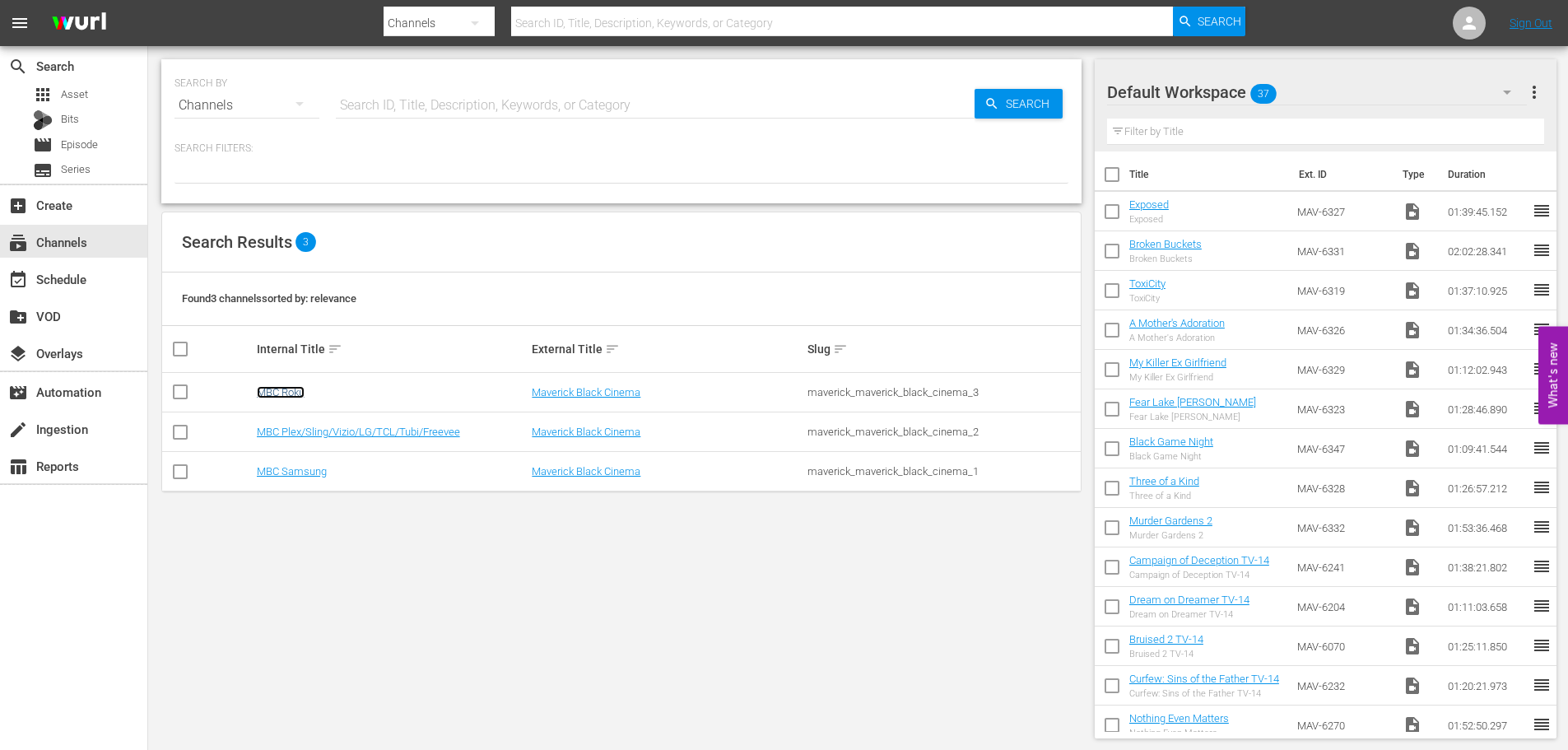
click at [265, 392] on link "MBC Roku" at bounding box center [281, 392] width 48 height 12
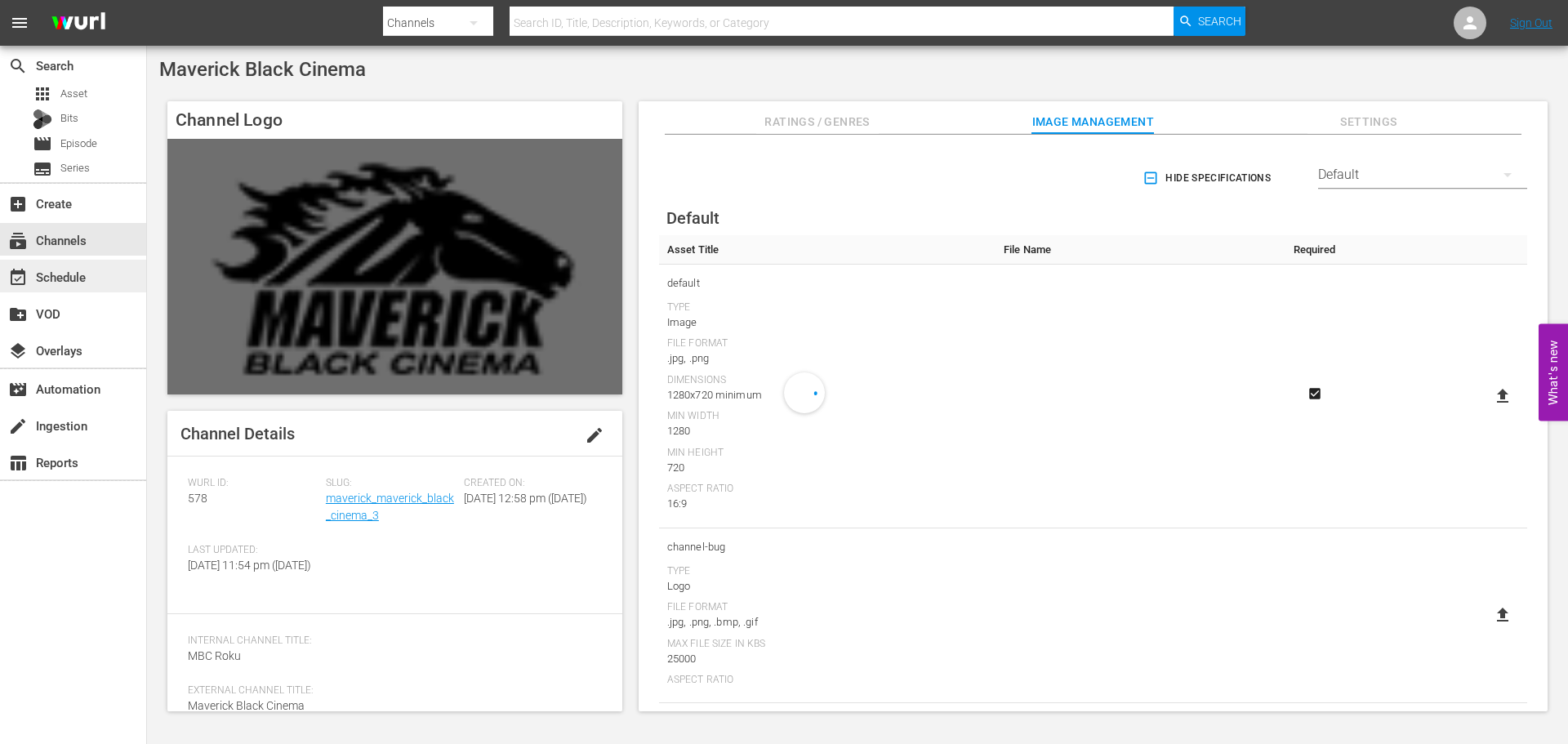
click at [105, 284] on div "event_available Schedule" at bounding box center [73, 276] width 146 height 33
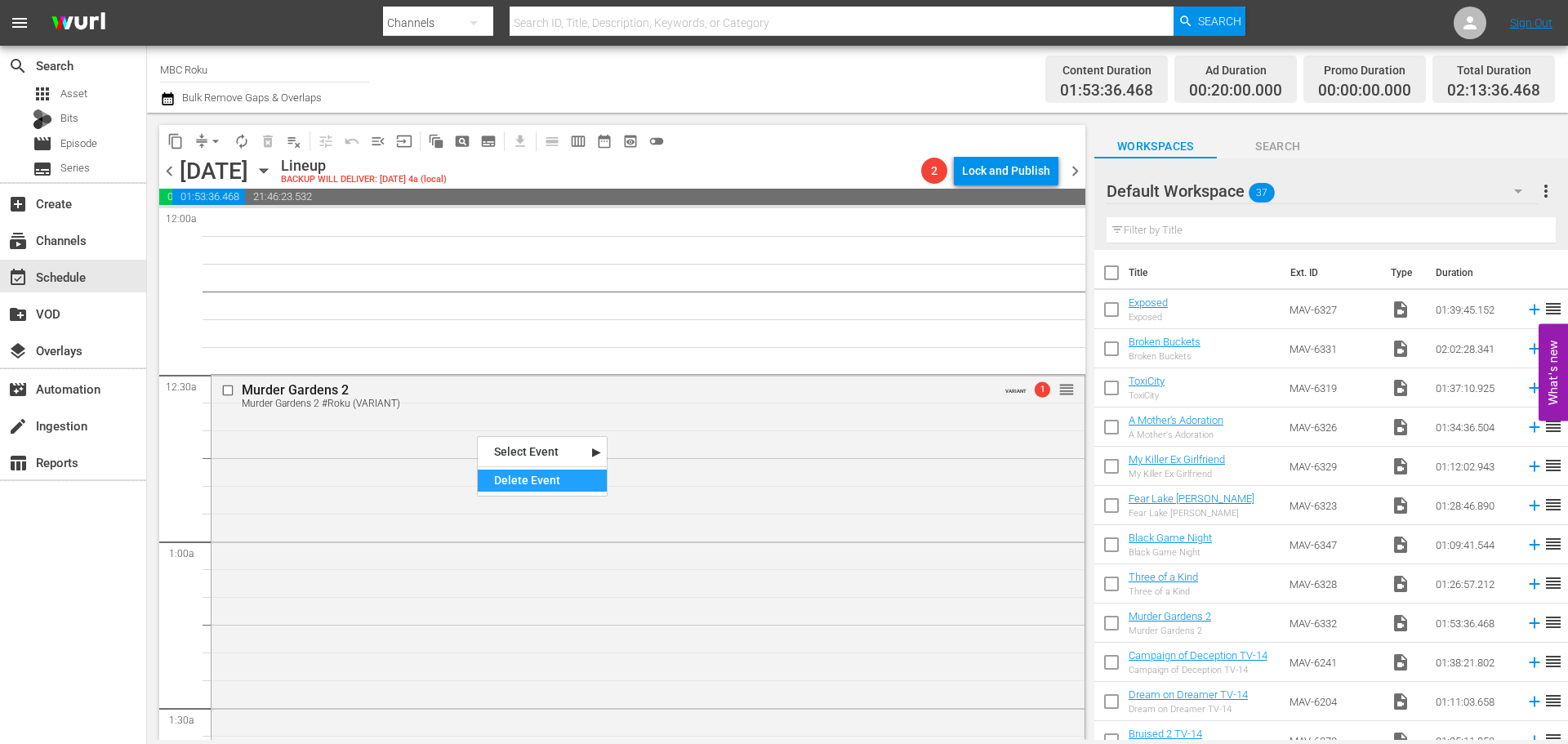
click at [508, 478] on div "Delete Event" at bounding box center [542, 481] width 129 height 22
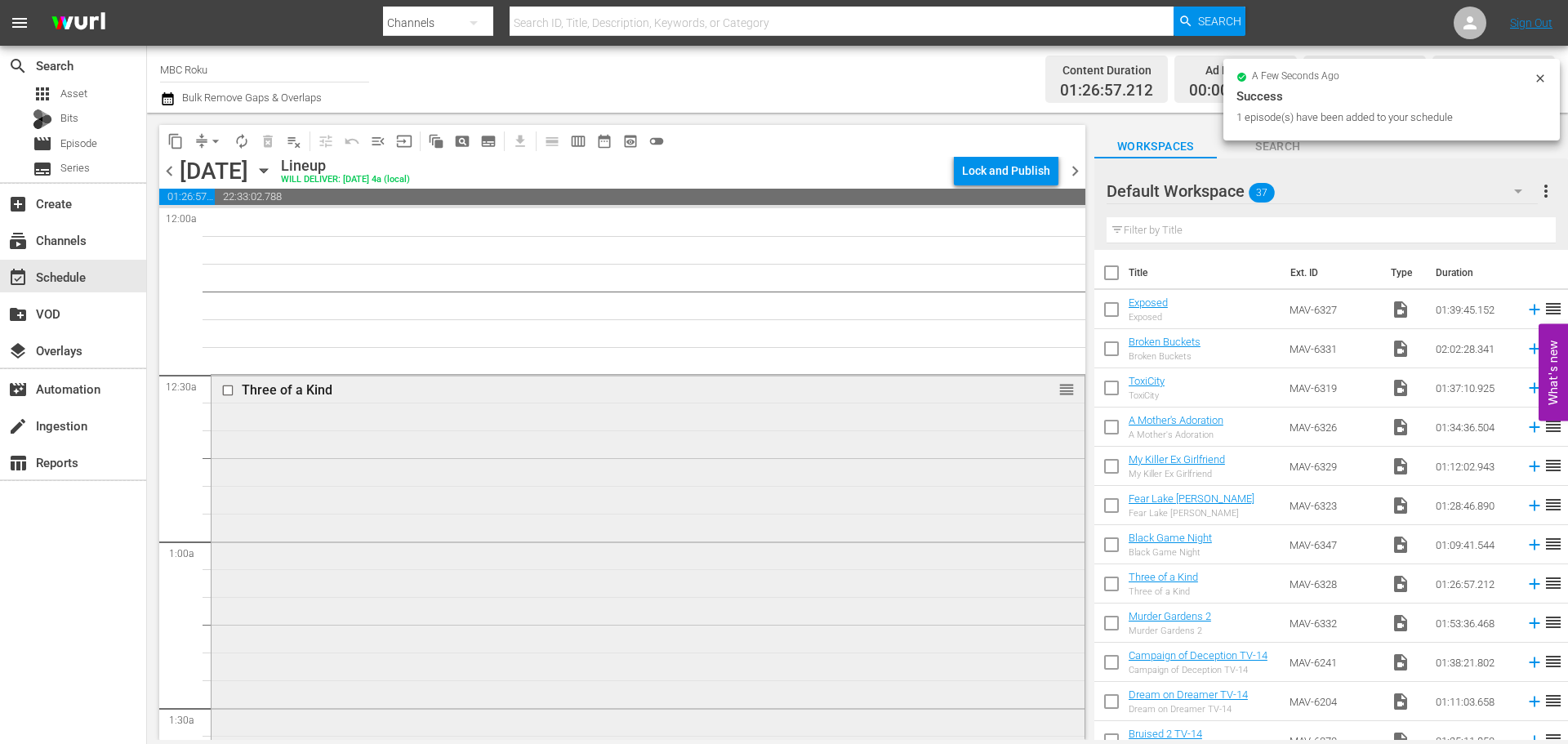
click at [367, 416] on div "Three of a Kind reorder" at bounding box center [647, 613] width 873 height 478
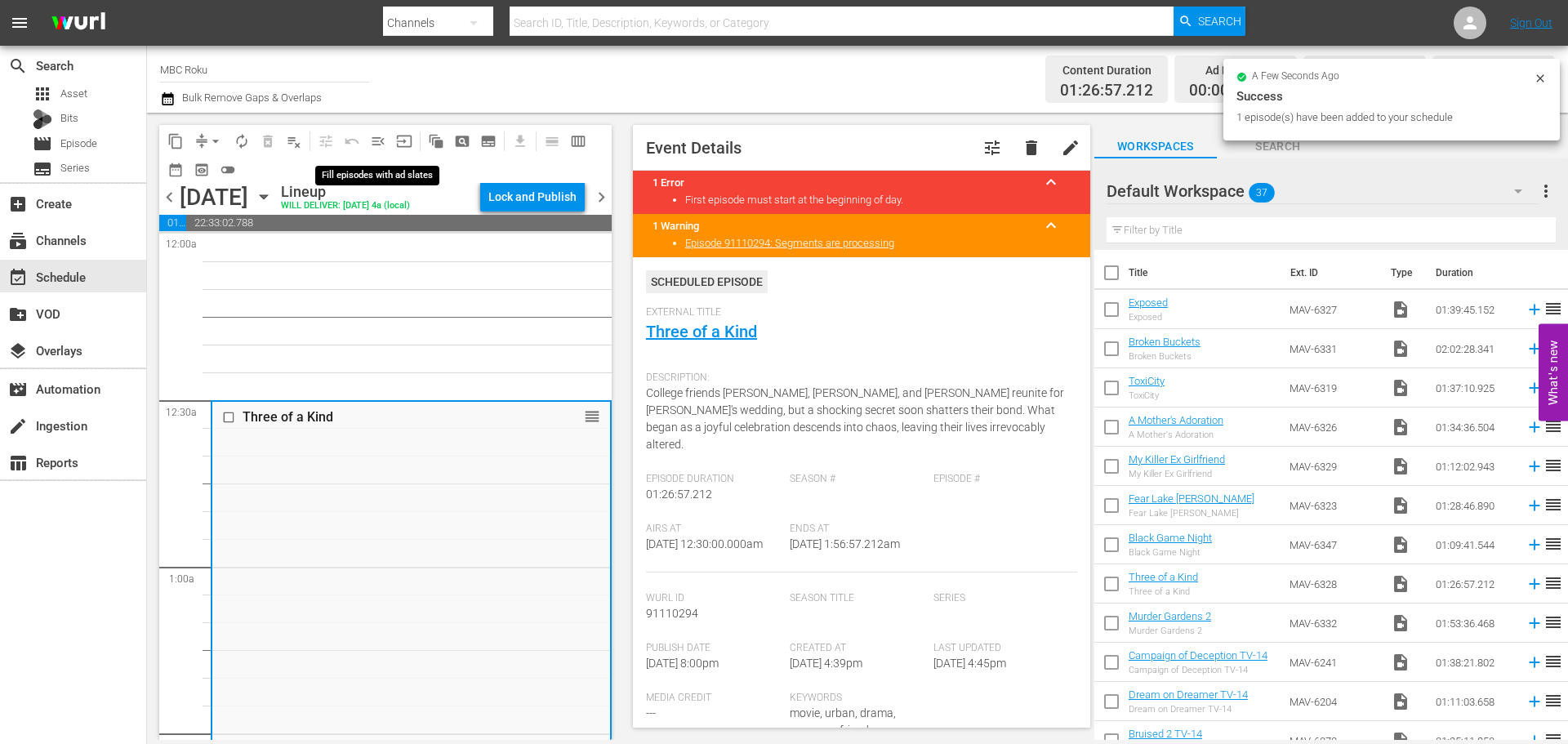
click at [381, 138] on span "menu_open" at bounding box center [378, 141] width 16 height 16
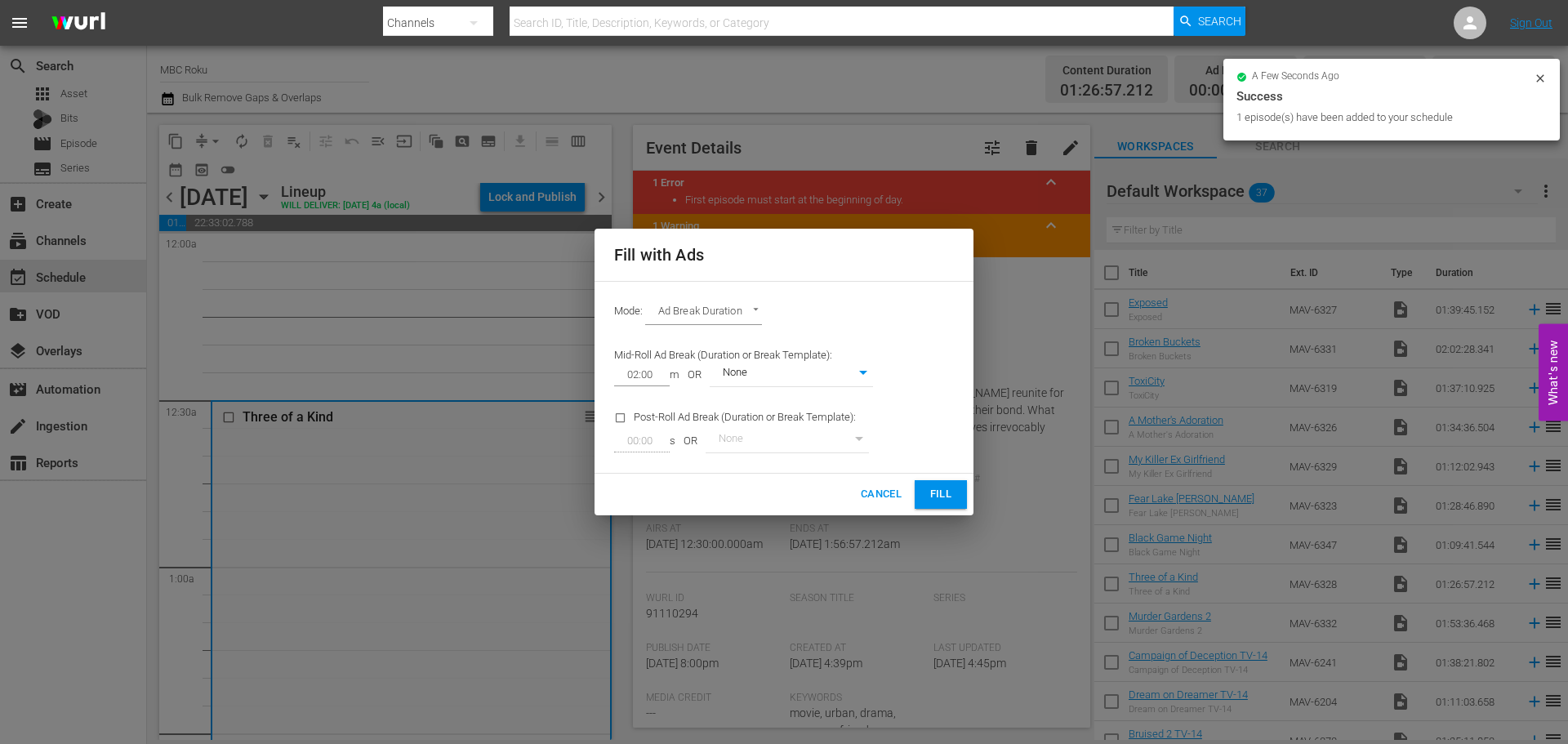
click at [756, 320] on body "menu Search By Channels Search ID, Title, Description, Keywords, or Category Se…" at bounding box center [784, 372] width 1568 height 744
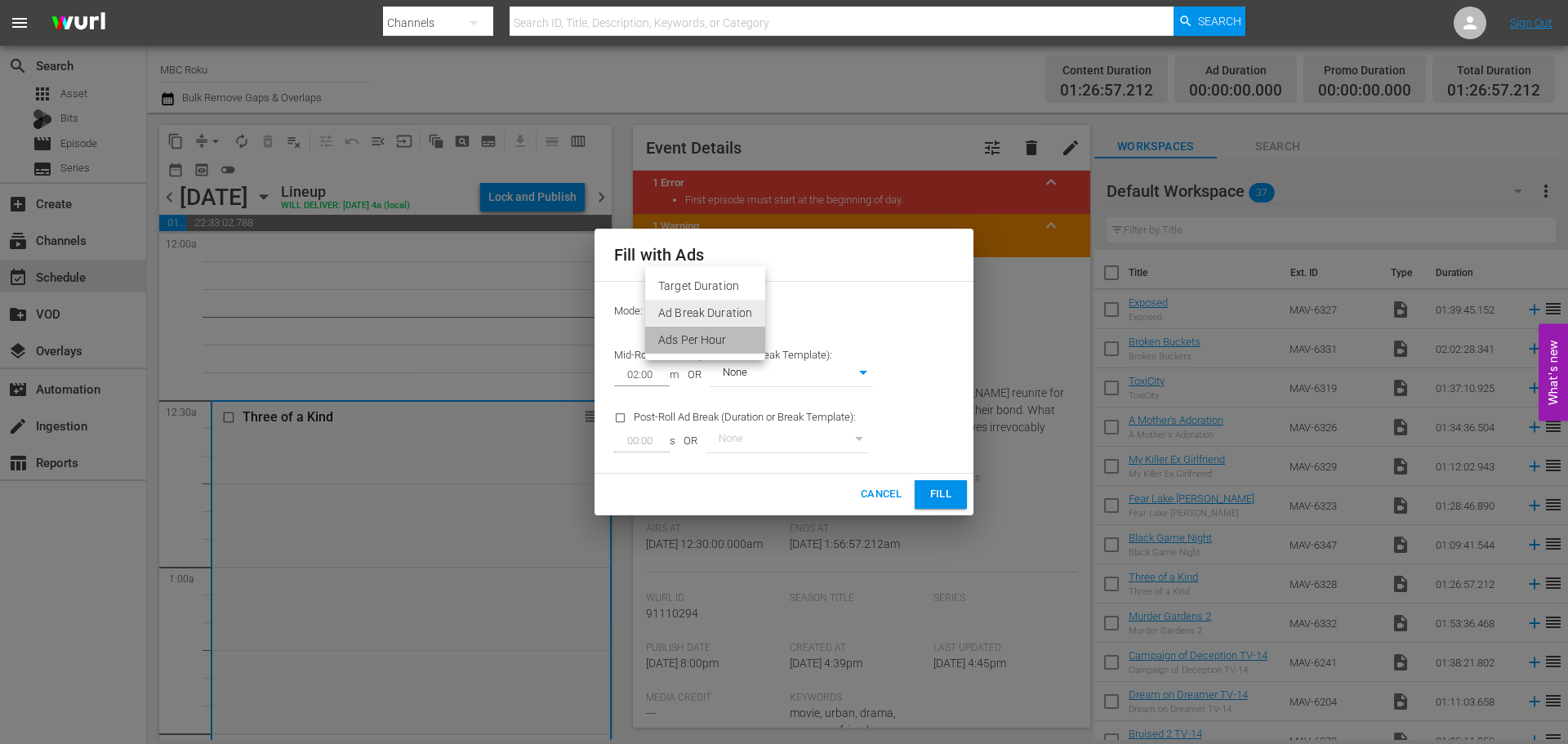
click at [726, 336] on li "Ads Per Hour" at bounding box center [705, 339] width 120 height 27
type input "ADS_PER_HOUR"
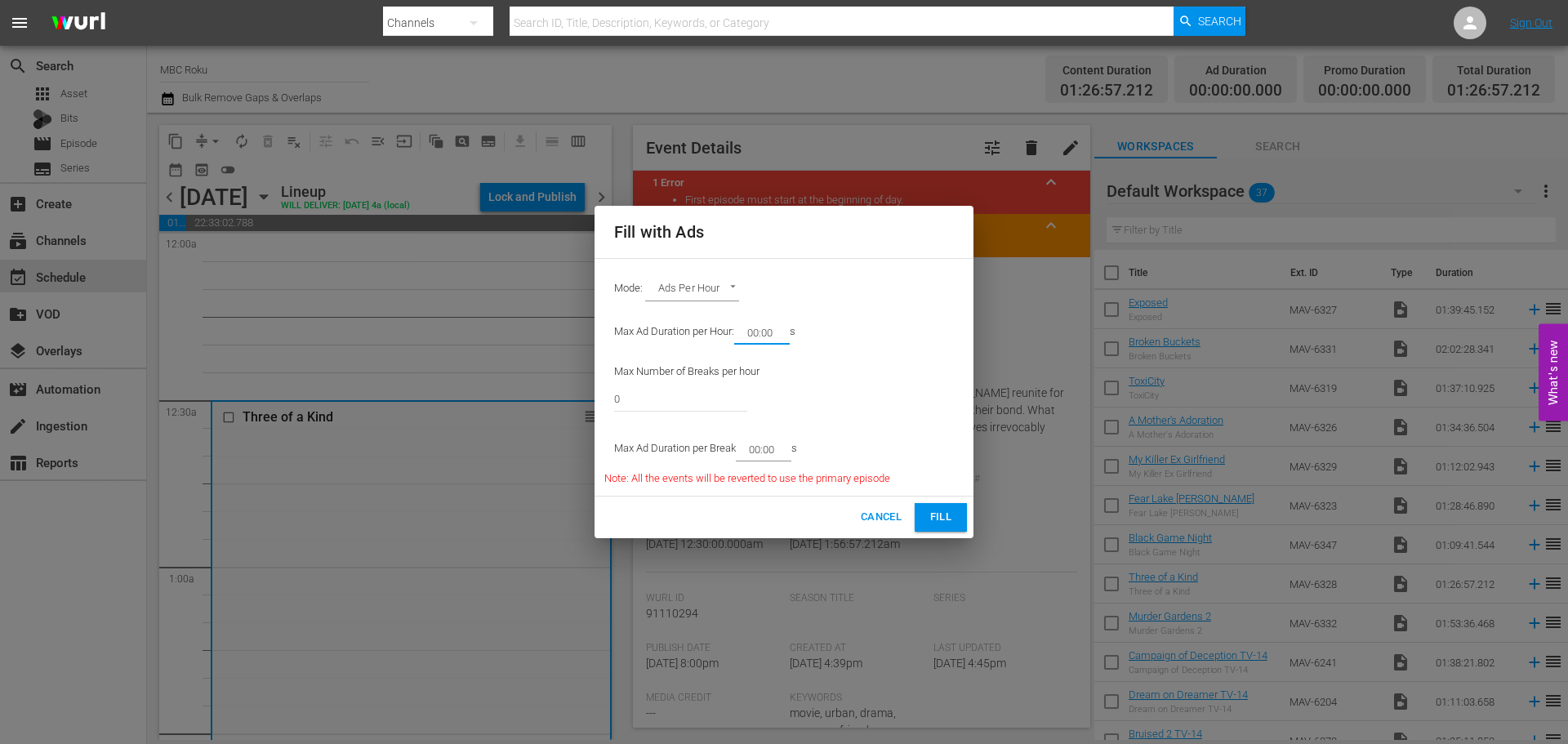
drag, startPoint x: 774, startPoint y: 330, endPoint x: 755, endPoint y: 335, distance: 19.6
click at [755, 335] on input "00:00" at bounding box center [758, 332] width 49 height 23
type input "08:00"
drag, startPoint x: 639, startPoint y: 388, endPoint x: 576, endPoint y: 396, distance: 63.5
click at [576, 396] on div "Fill with Ads Mode: Ads Per Hour ADS_PER_HOUR Max Ad Duration per Hour: 08:00 m…" at bounding box center [784, 372] width 1568 height 744
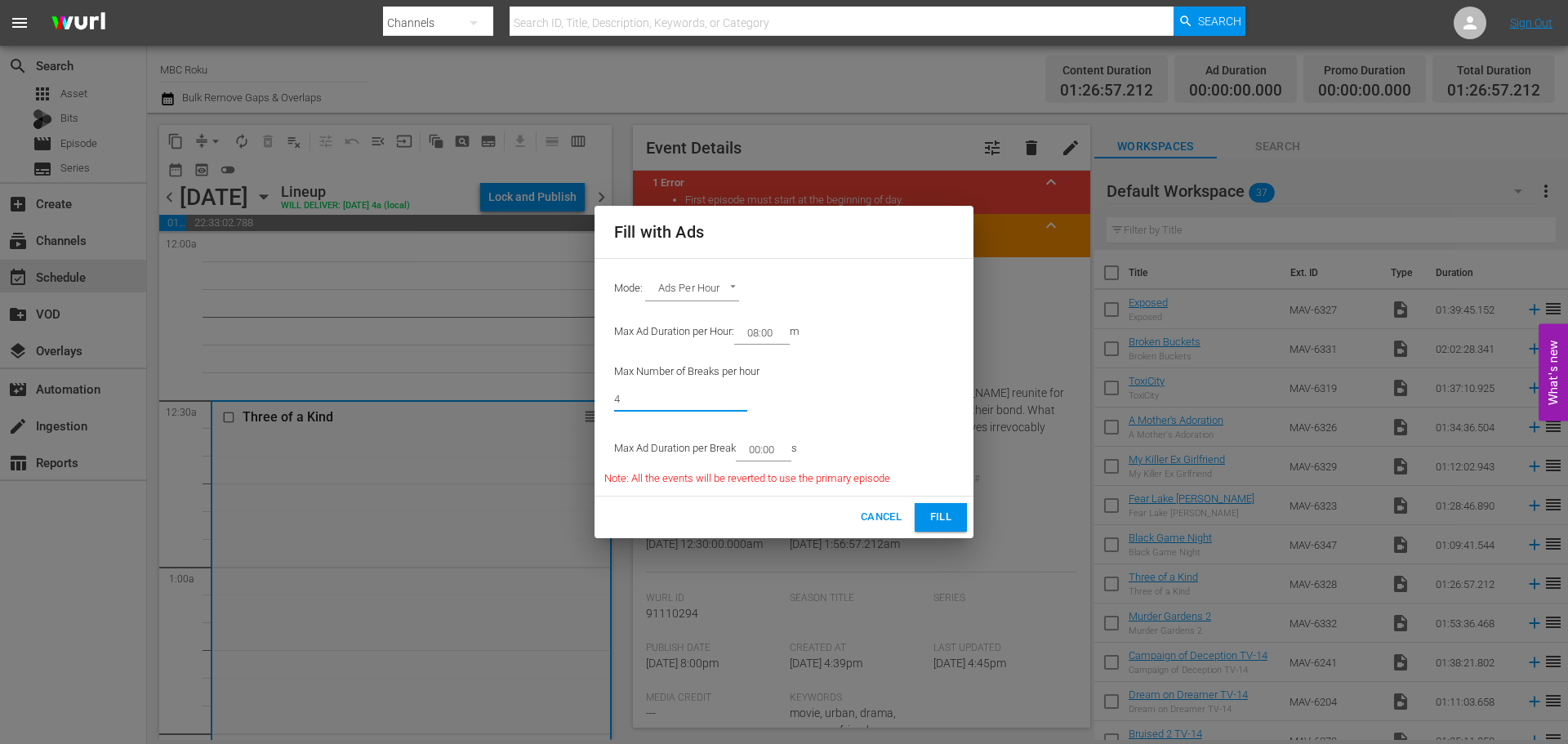
type input "4"
drag, startPoint x: 777, startPoint y: 447, endPoint x: 757, endPoint y: 455, distance: 21.5
click at [757, 455] on input "00:00" at bounding box center [760, 449] width 49 height 23
type input "02:00"
click at [950, 518] on span "Fill" at bounding box center [940, 517] width 26 height 19
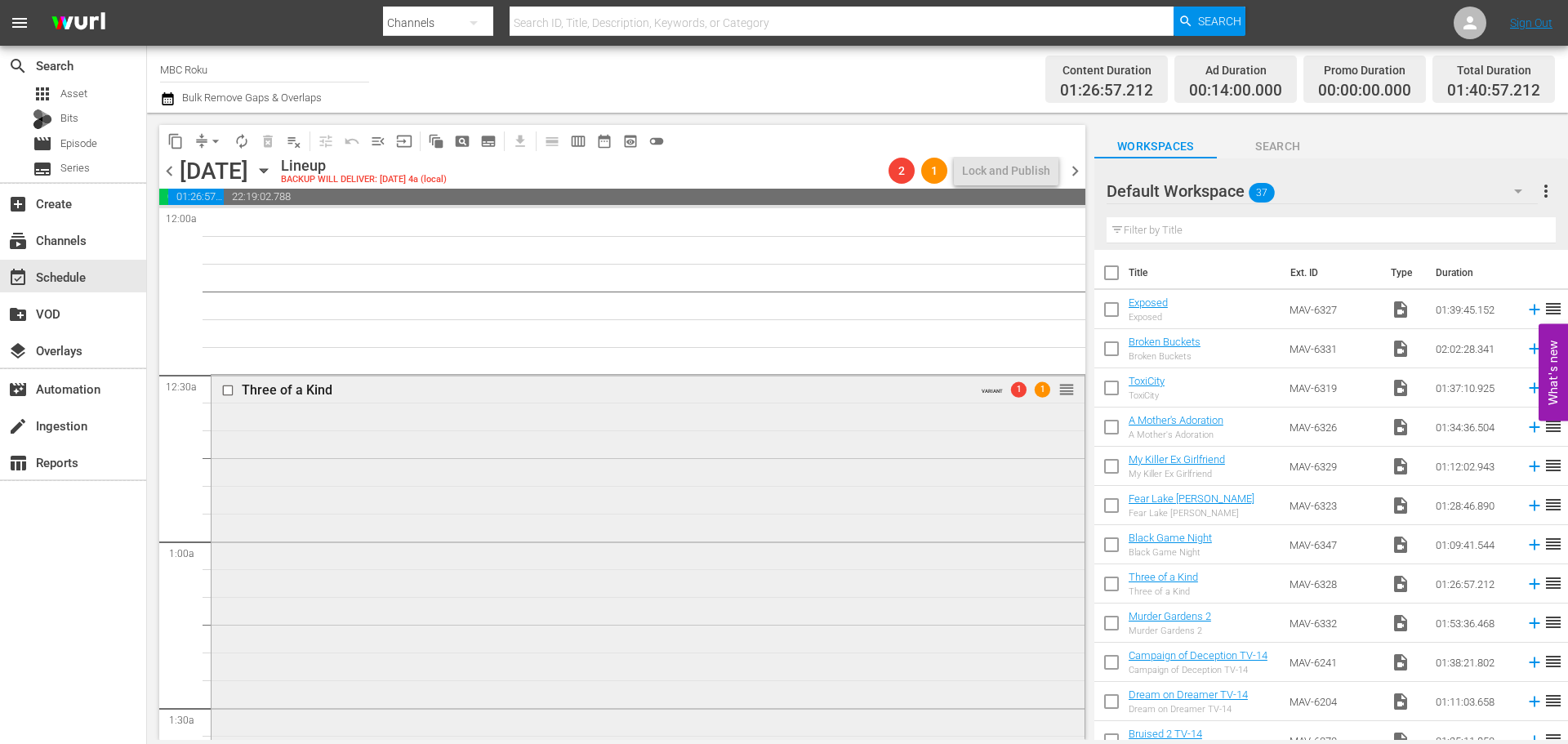
click at [816, 461] on div "Three of a Kind VARIANT 1 1 reorder" at bounding box center [647, 652] width 873 height 556
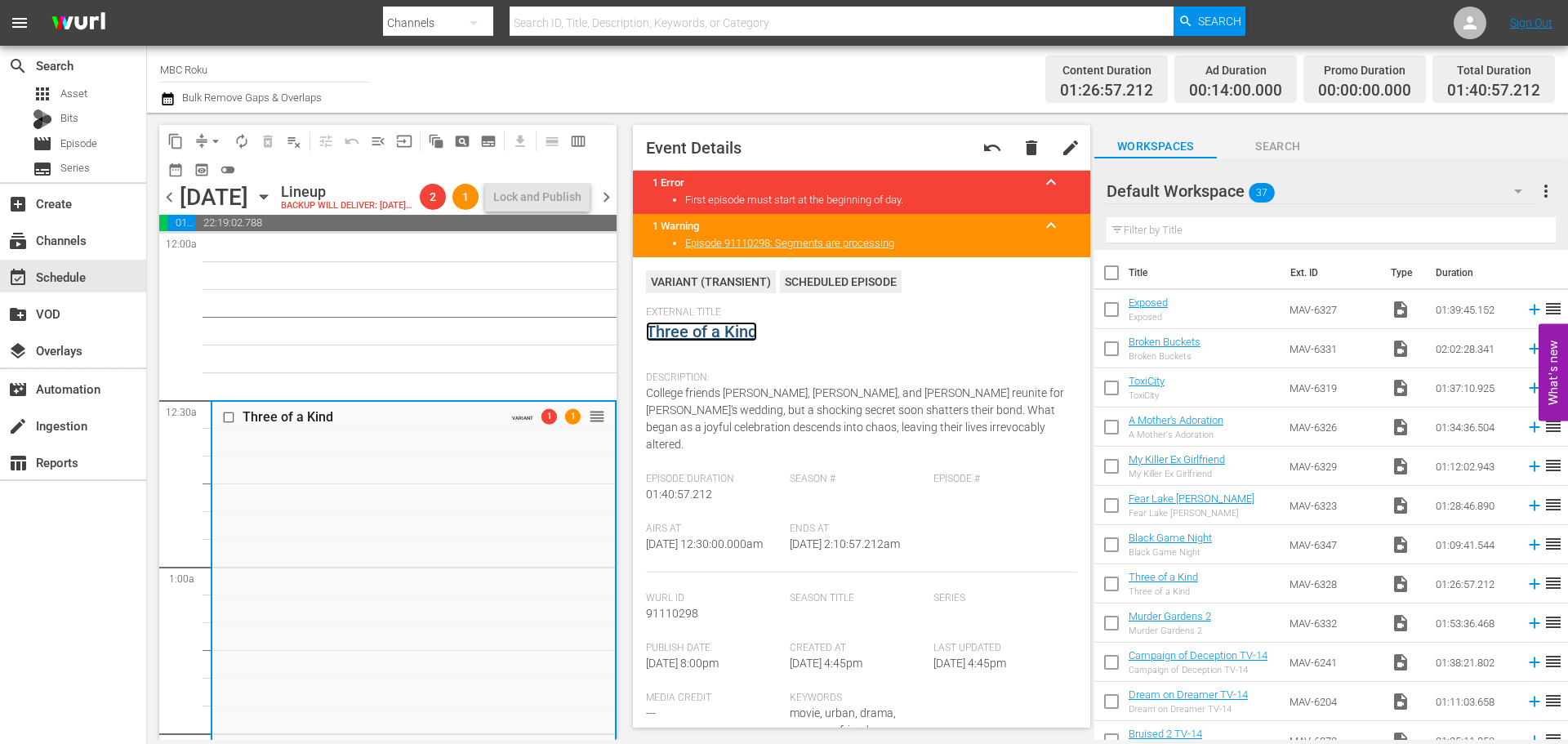
click at [726, 337] on link "Three of a Kind" at bounding box center [701, 332] width 111 height 20
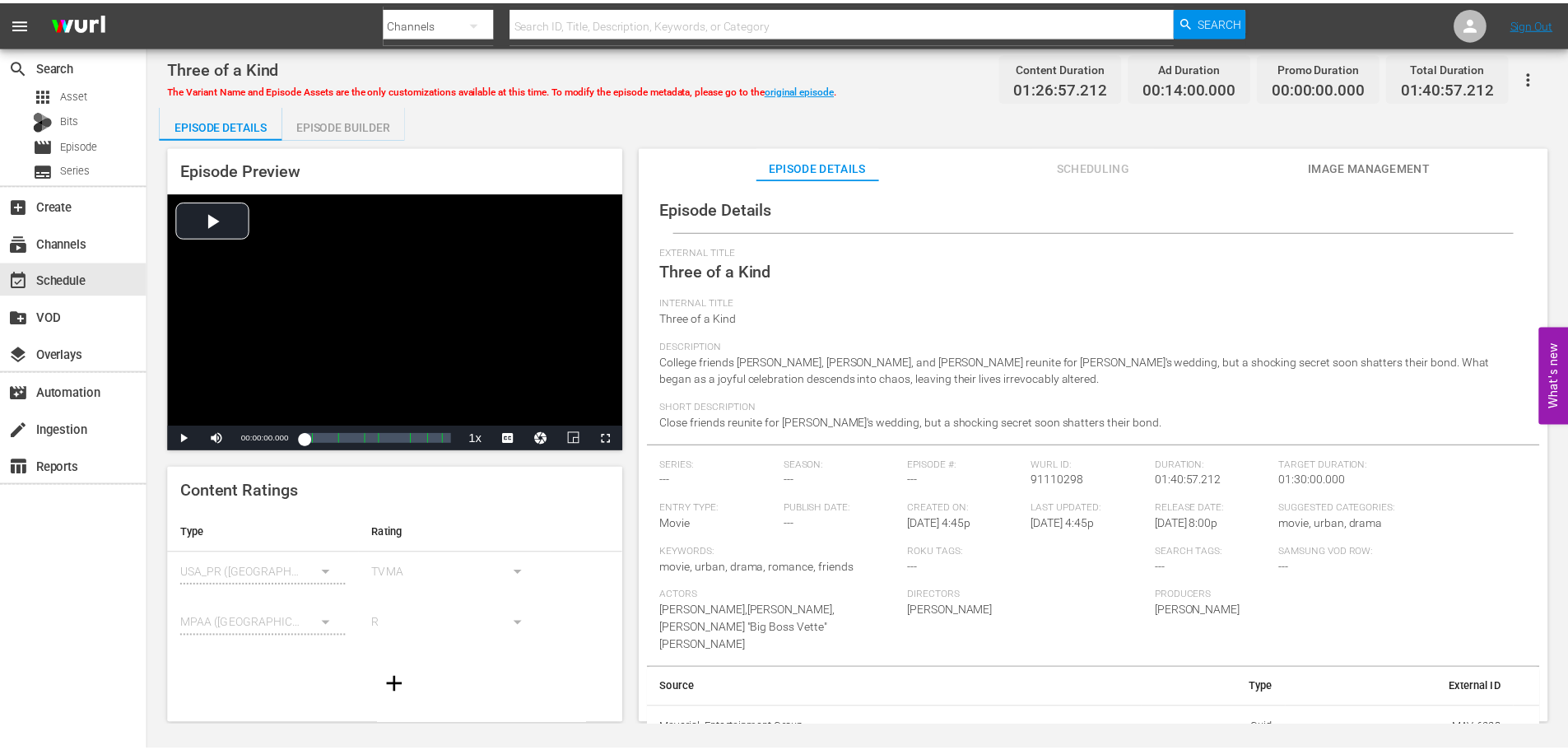
scroll to position [3, 0]
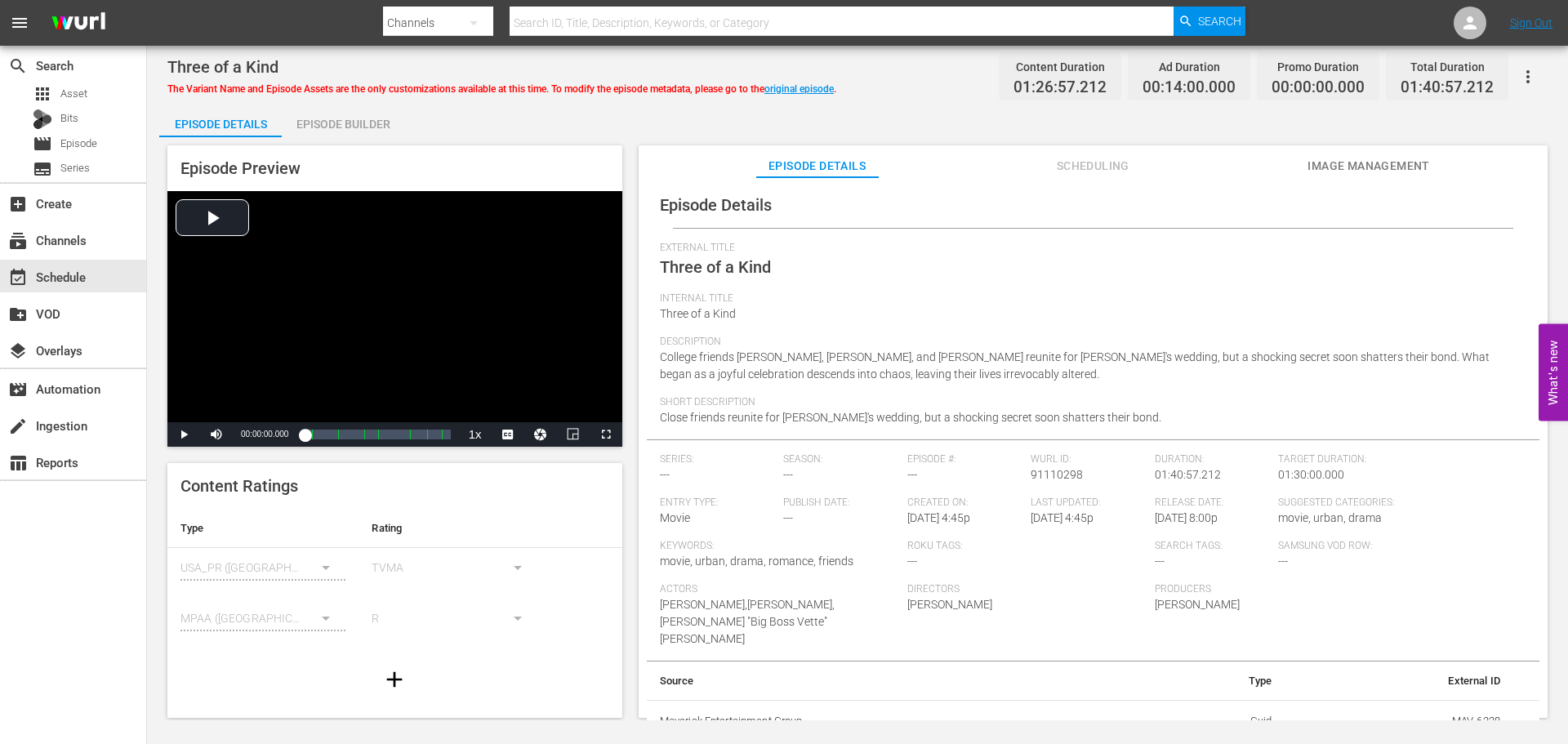
click at [369, 122] on div "Episode Builder" at bounding box center [343, 125] width 123 height 40
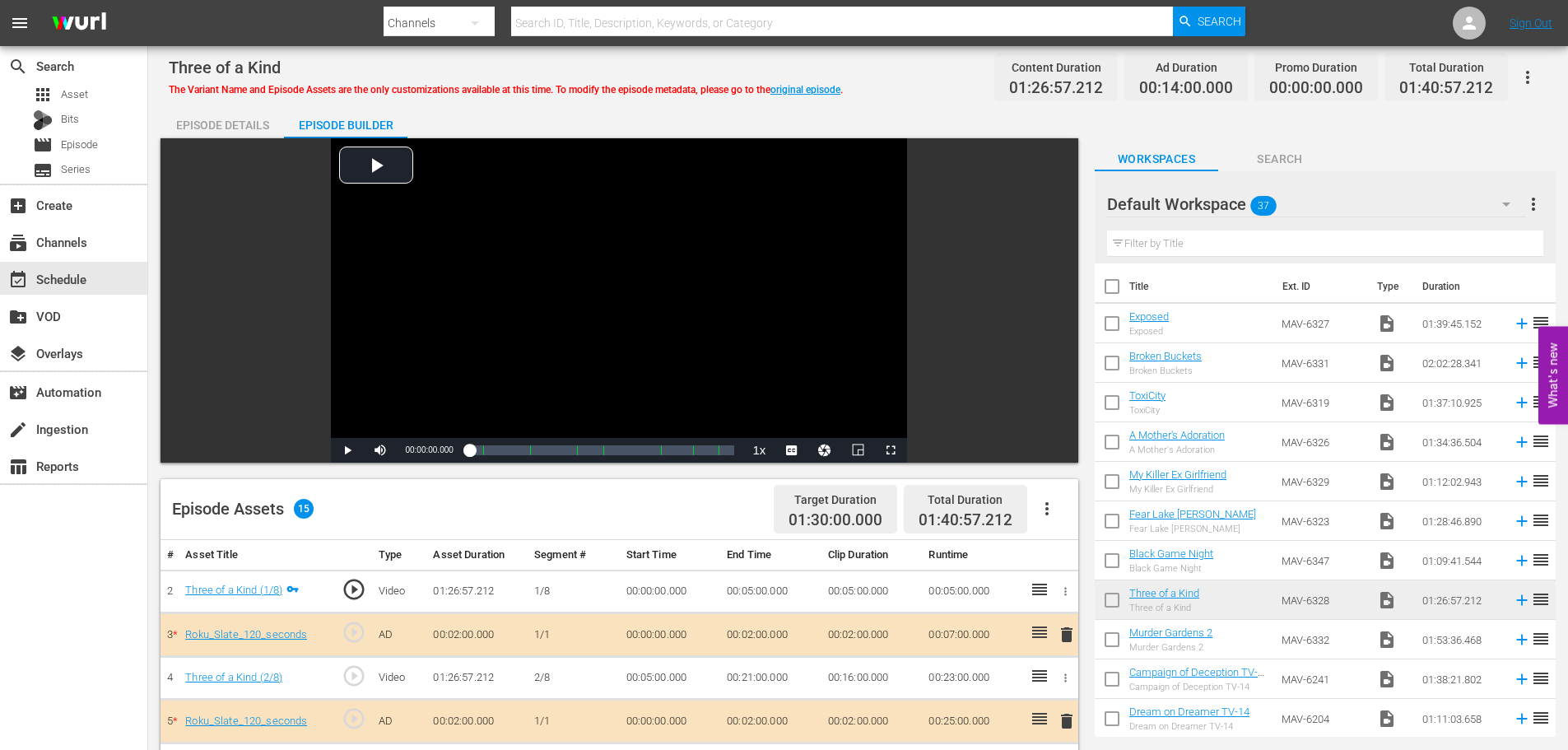
drag, startPoint x: 216, startPoint y: 124, endPoint x: 224, endPoint y: 126, distance: 8.2
click at [216, 125] on div "Episode Details" at bounding box center [222, 126] width 124 height 40
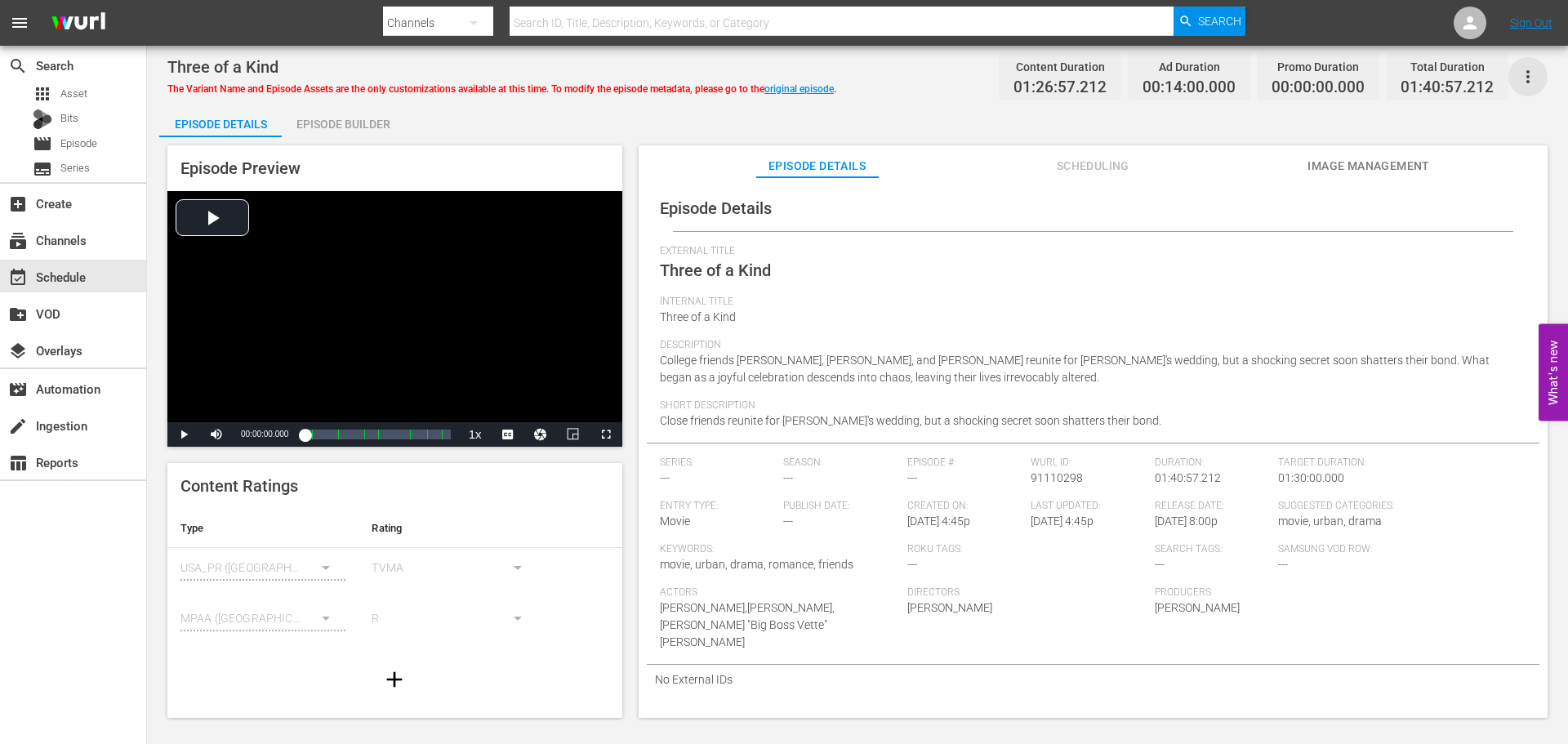
click at [1534, 82] on icon "button" at bounding box center [1528, 76] width 20 height 20
click at [1486, 136] on div "Convert To Named Variant" at bounding box center [1456, 136] width 157 height 40
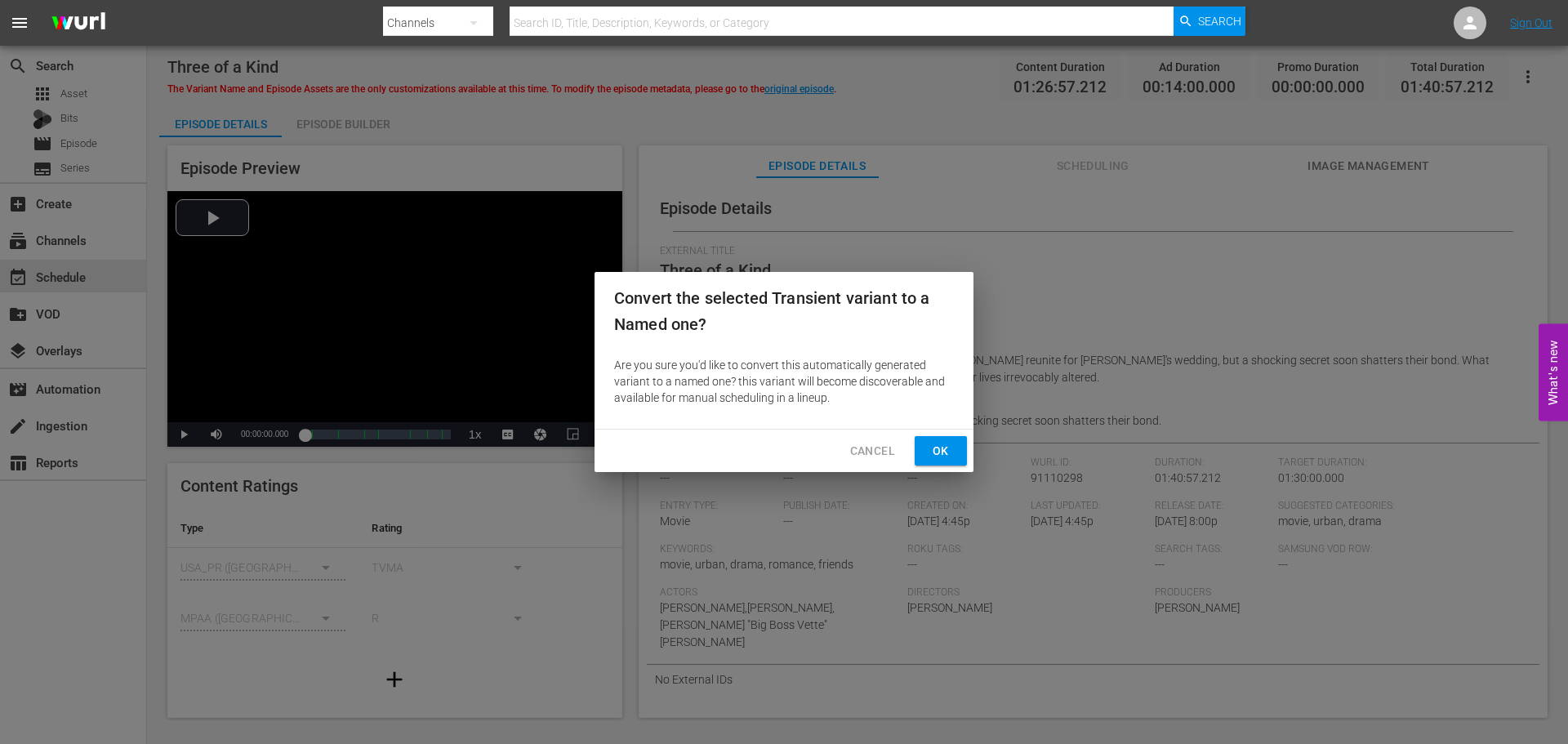
click at [945, 444] on span "Ok" at bounding box center [940, 451] width 26 height 21
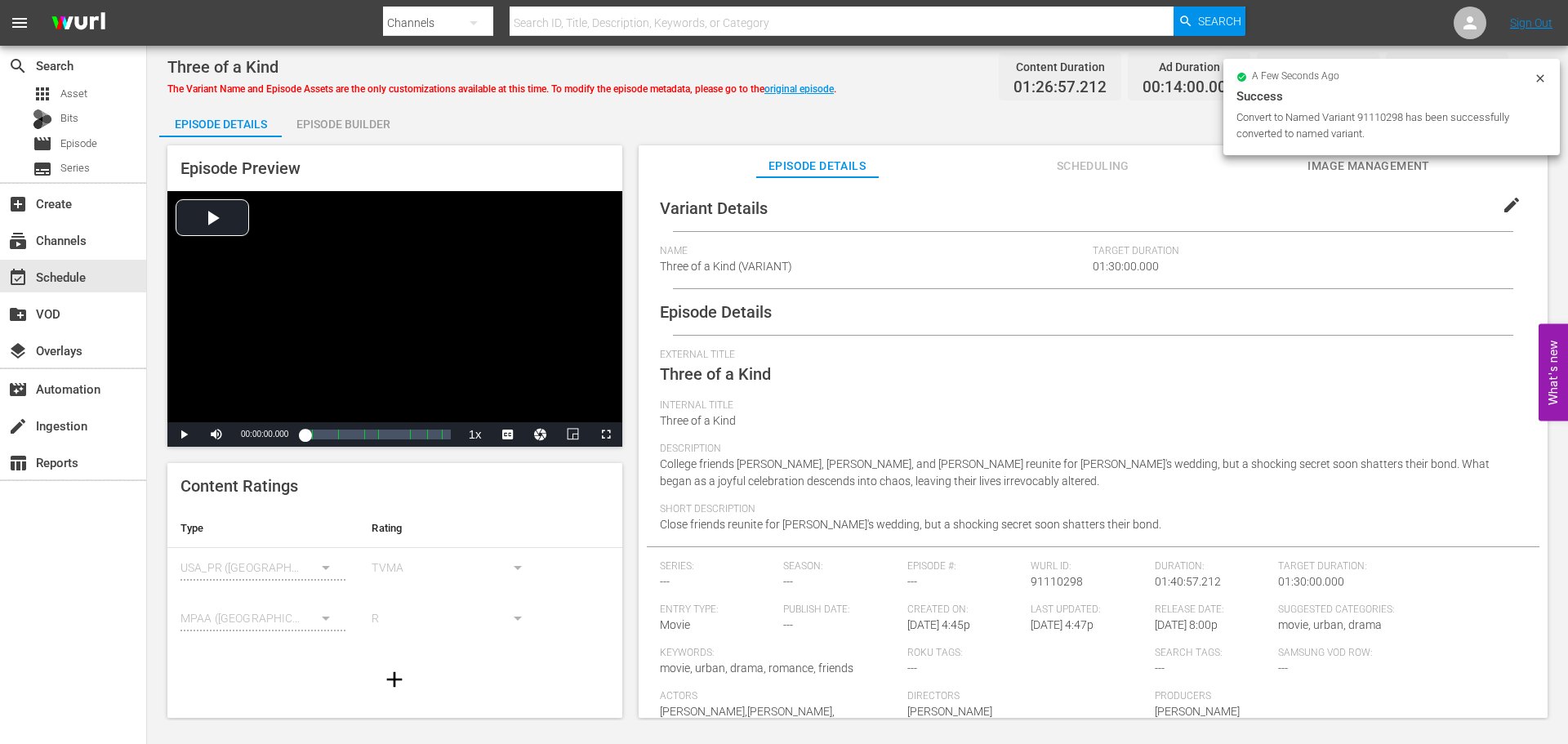
click at [1511, 204] on button "edit" at bounding box center [1511, 205] width 40 height 40
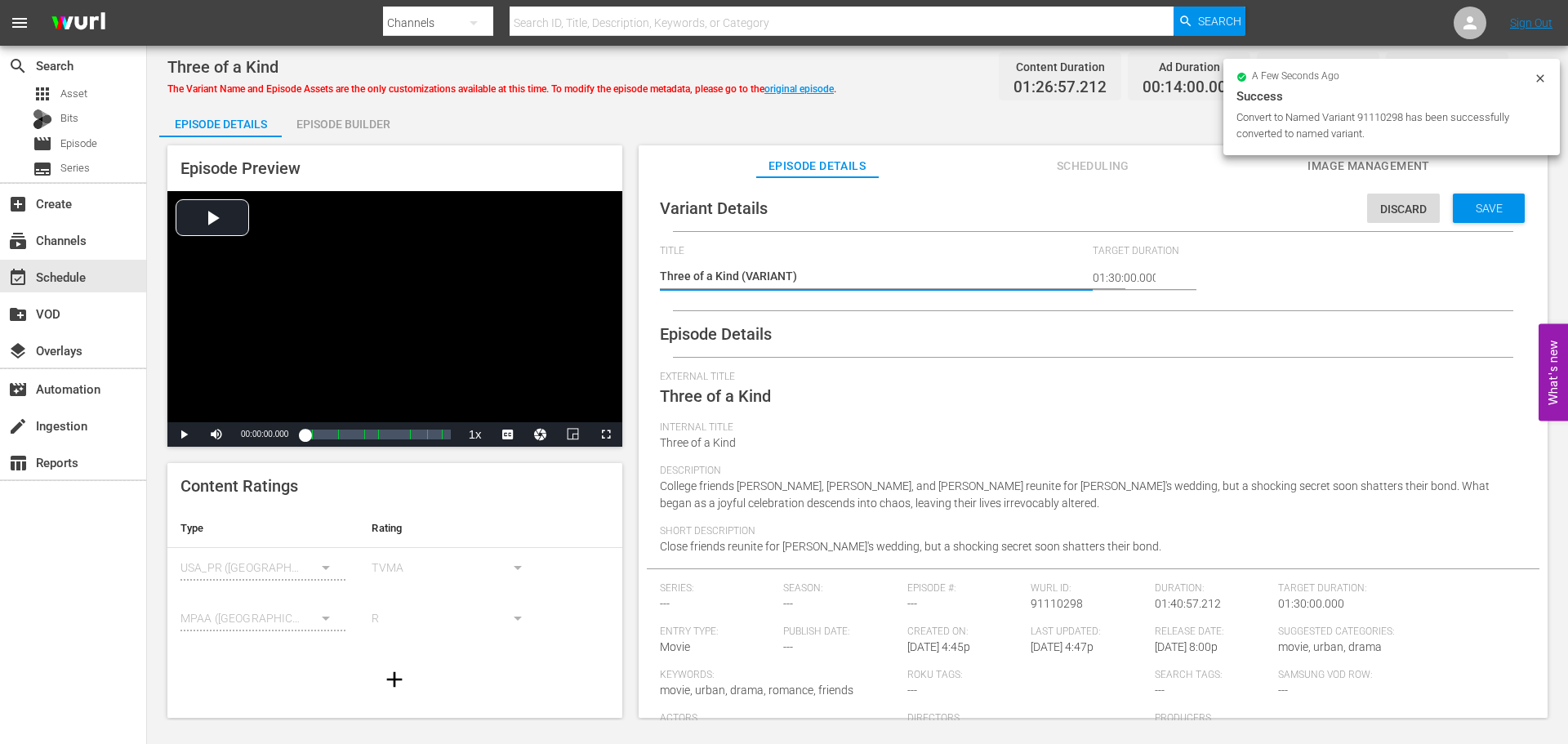
click at [741, 272] on textarea "Three of a Kind (VARIANT)" at bounding box center [872, 277] width 425 height 20
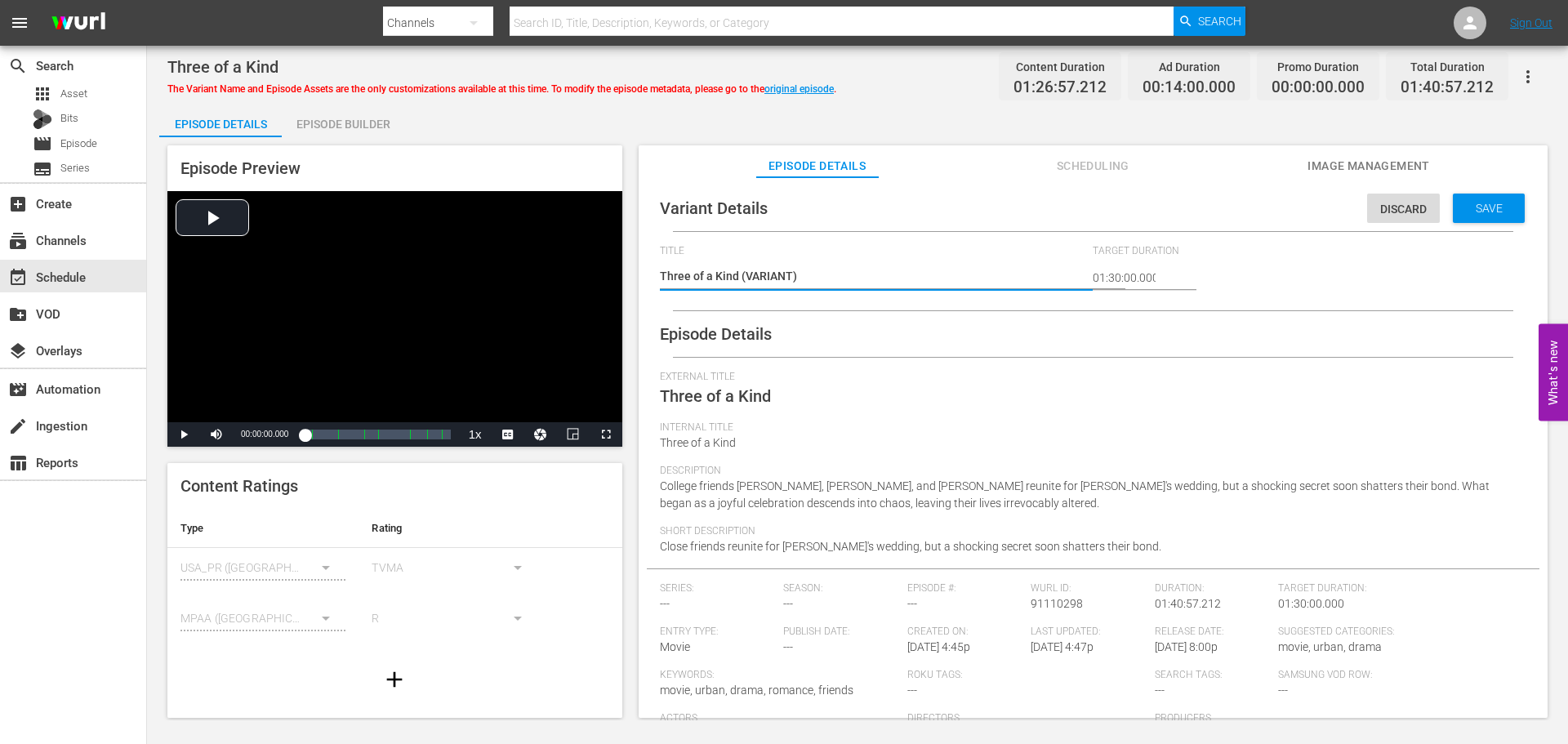
type textarea "Three of a Kind #(VARIANT)"
type textarea "Three of a Kind #R(VARIANT)"
type textarea "Three of a Kind #Ro(VARIANT)"
type textarea "Three of a Kind #Rok(VARIANT)"
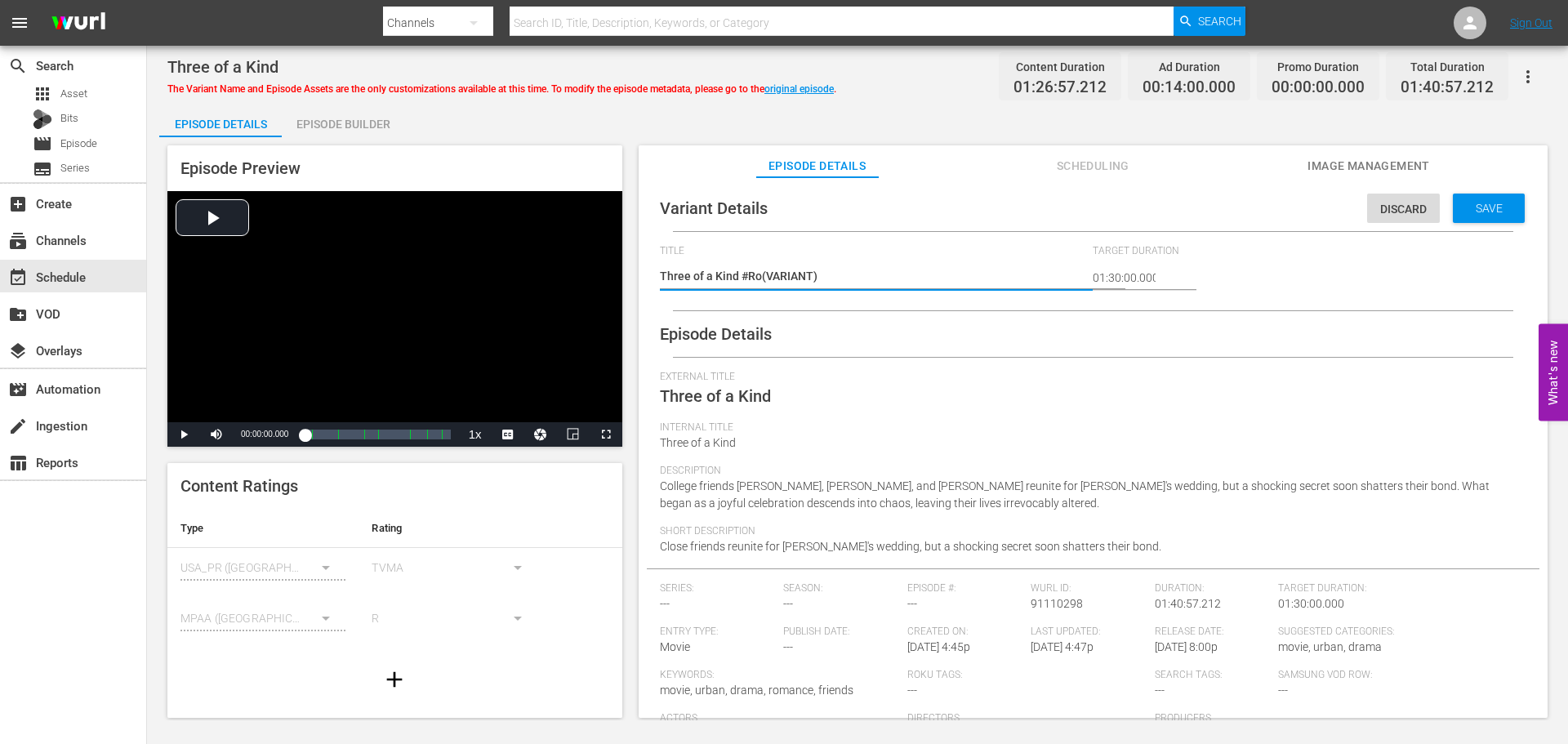
type textarea "Three of a Kind #Rok(VARIANT)"
type textarea "Three of a Kind #Roku(VARIANT)"
type textarea "Three of a Kind #Roku (VARIANT)"
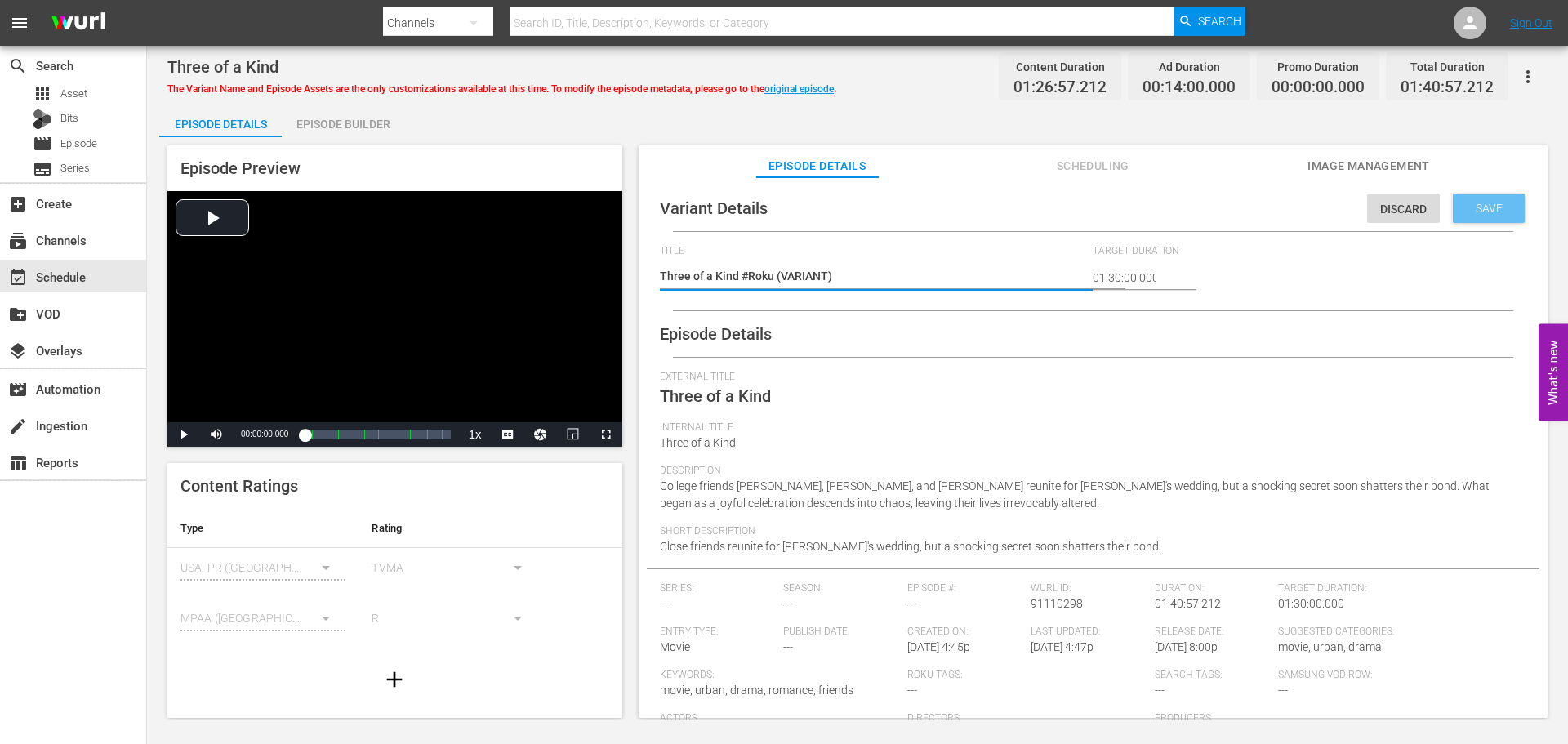
click at [1486, 219] on div "Save" at bounding box center [1489, 208] width 72 height 29
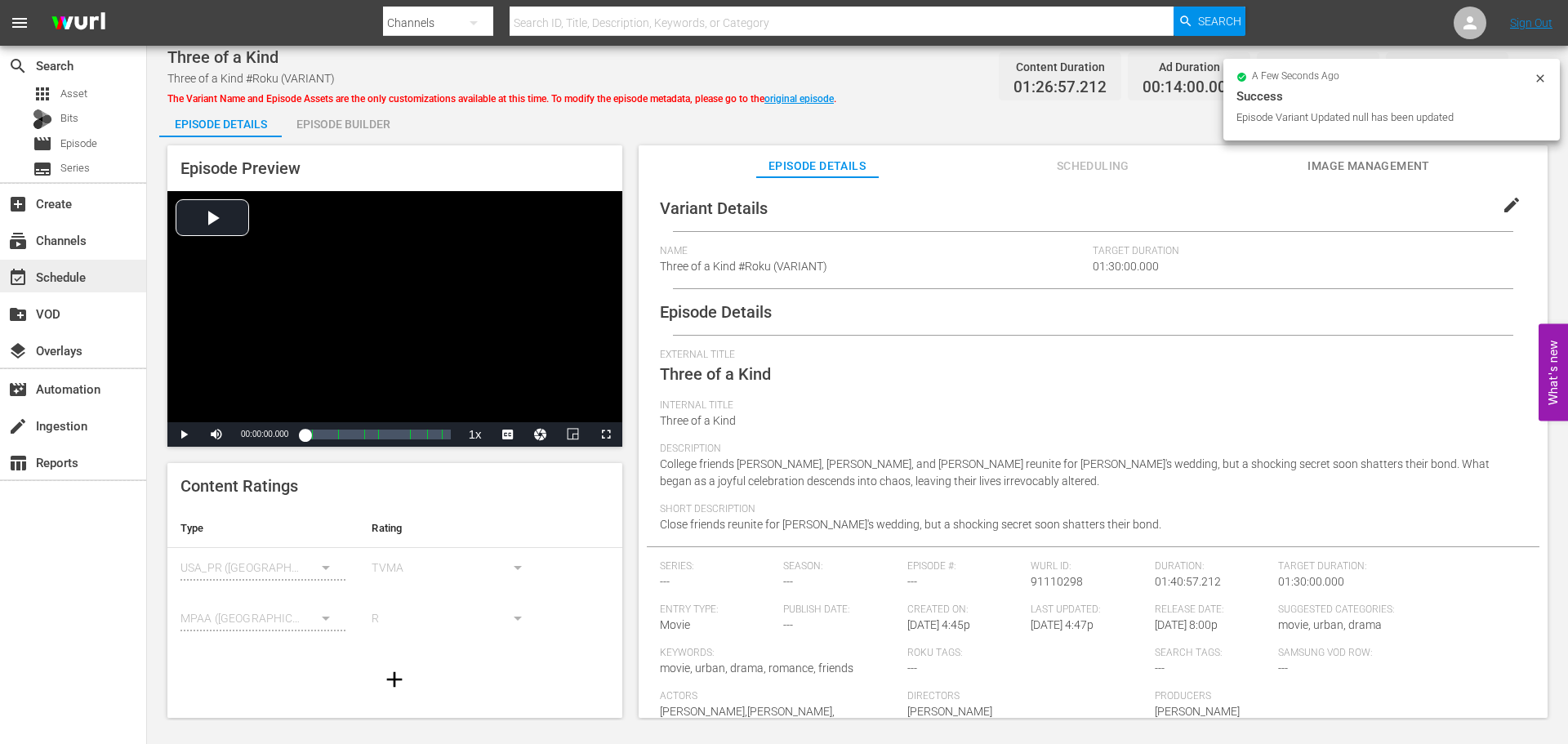
click at [75, 265] on div "event_available Schedule" at bounding box center [73, 276] width 146 height 33
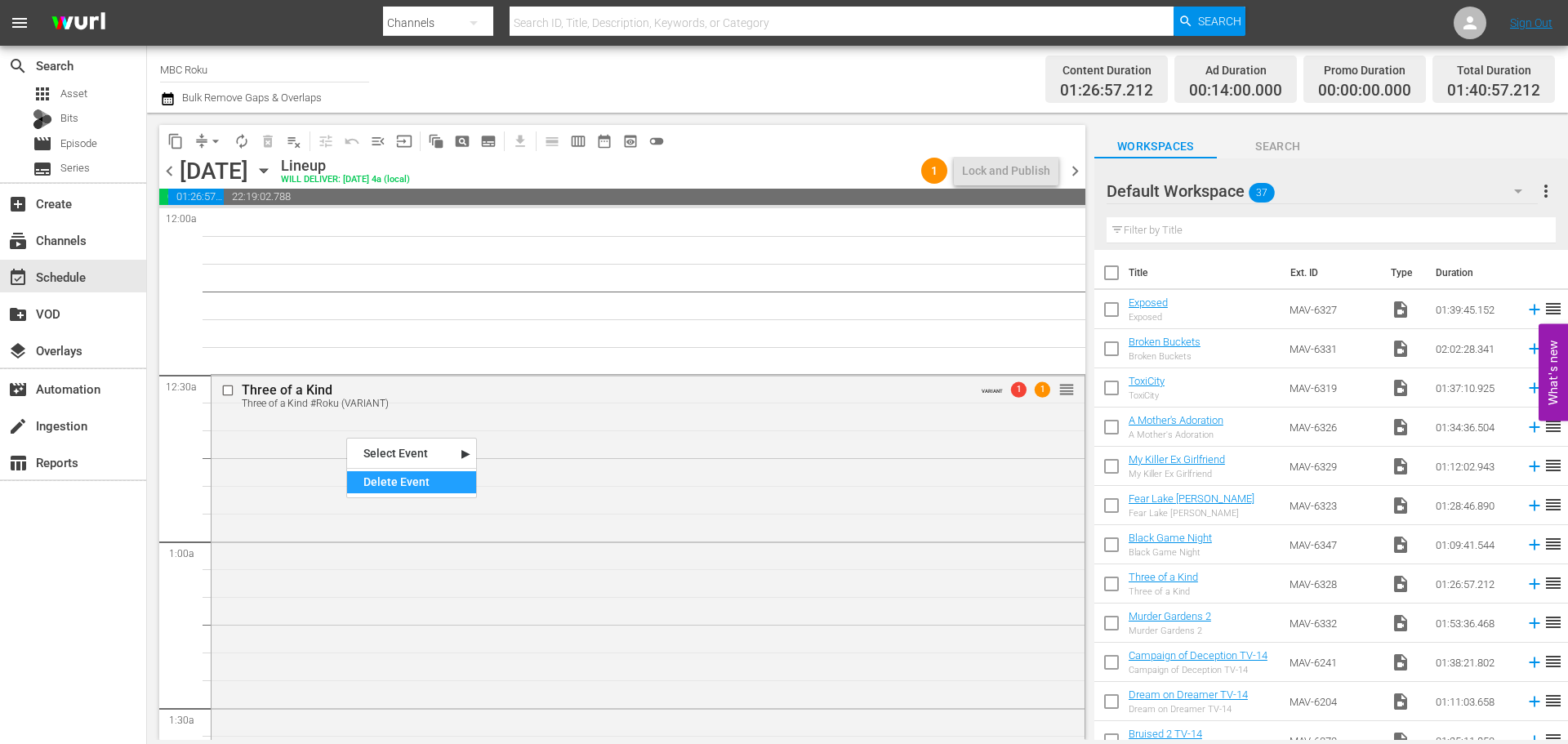
click at [371, 478] on div "Delete Event" at bounding box center [411, 483] width 129 height 22
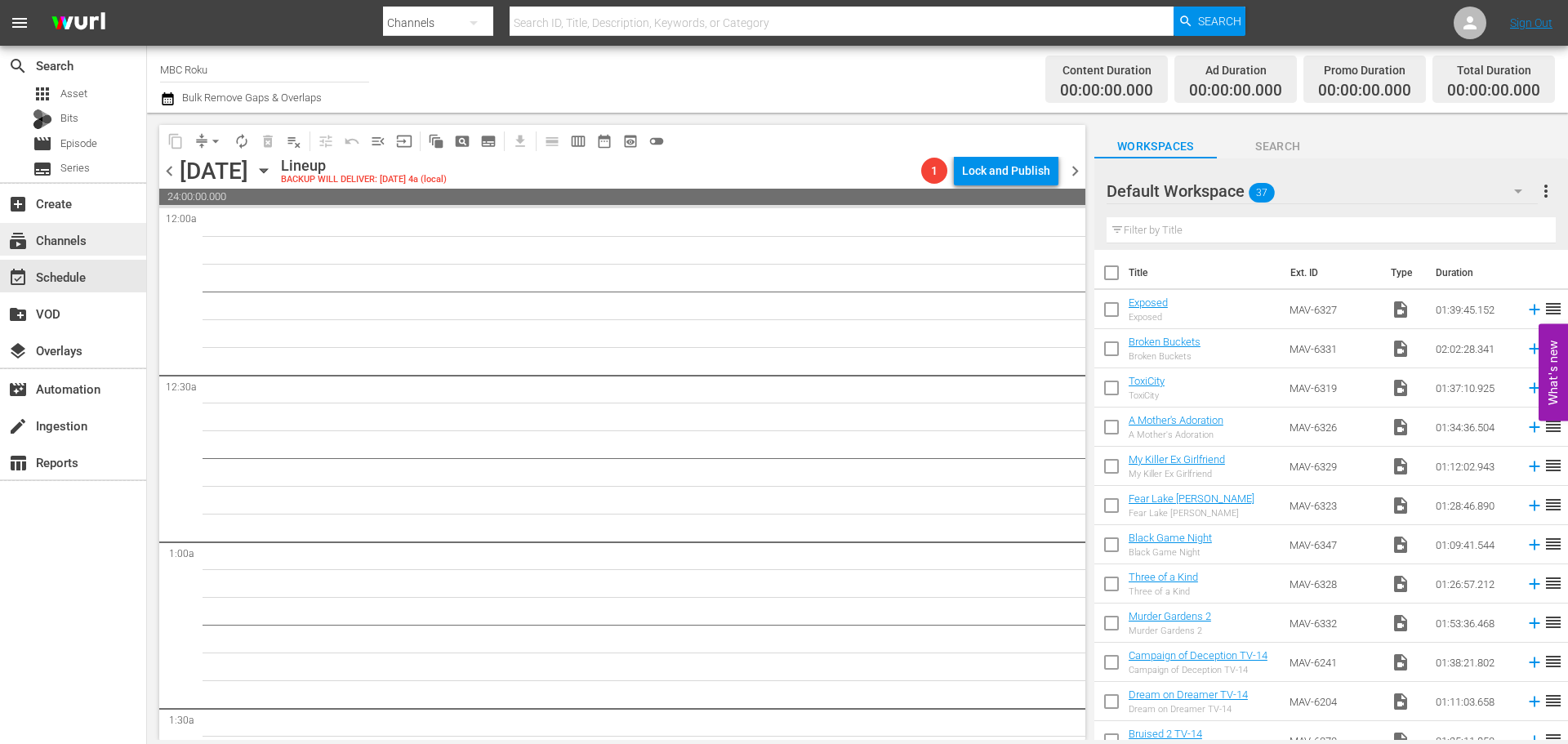
click at [83, 245] on div "subscriptions Channels" at bounding box center [46, 237] width 92 height 15
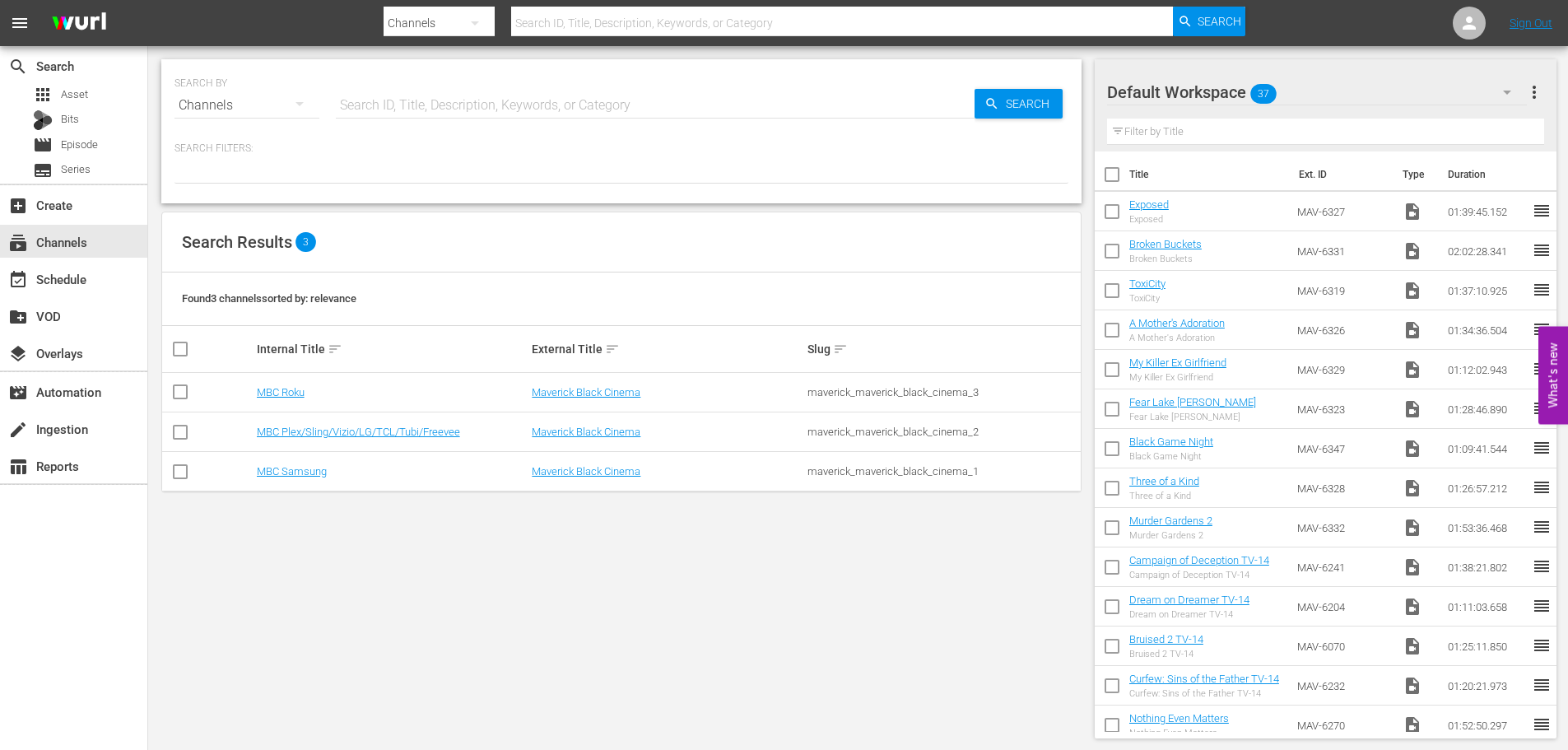
click at [339, 424] on td "MBC Plex/Sling/Vizio/LG/TCL/Tubi/Freevee" at bounding box center [392, 432] width 276 height 40
click at [337, 427] on link "MBC Plex/Sling/Vizio/LG/TCL/Tubi/Freevee" at bounding box center [358, 432] width 203 height 12
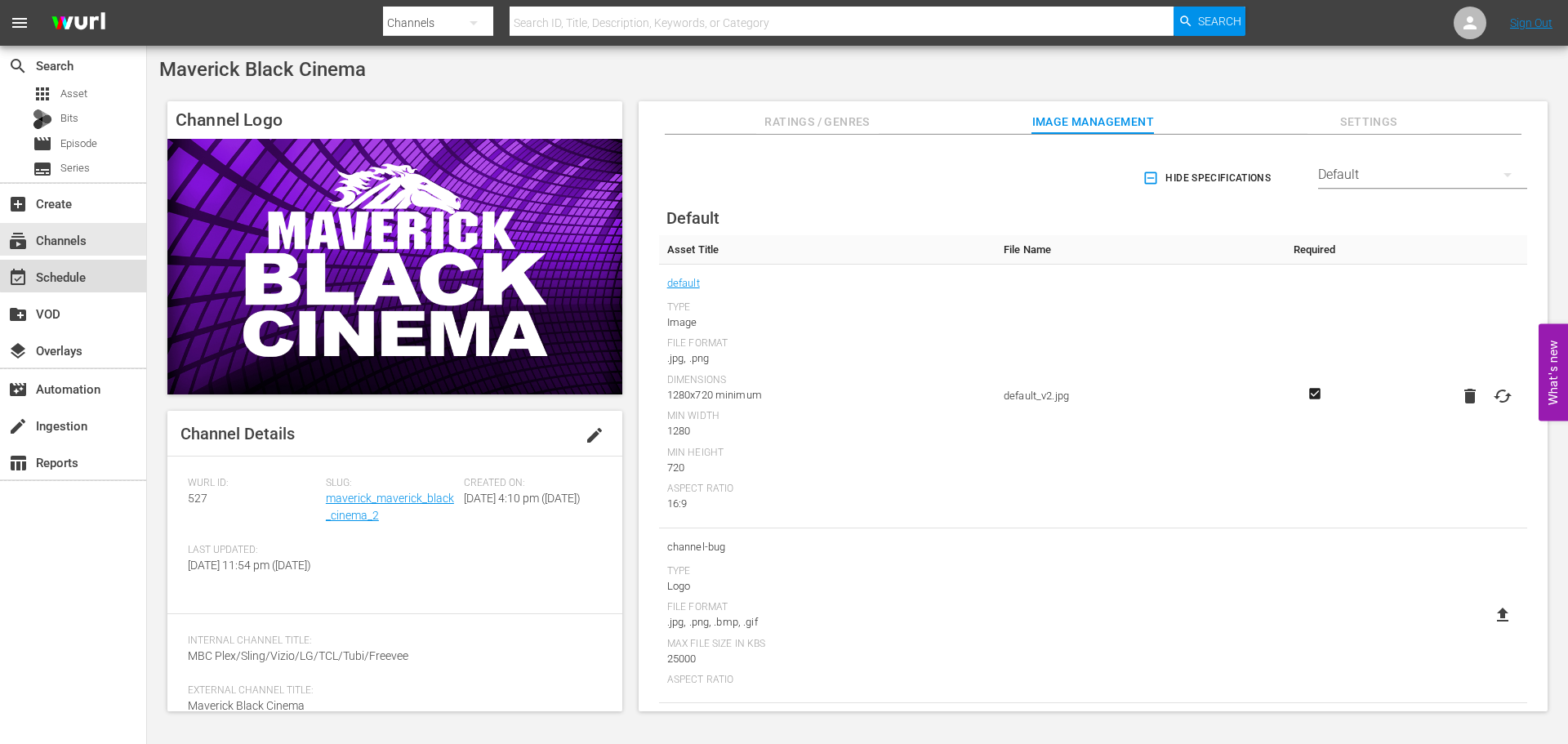
click at [106, 272] on div "event_available Schedule" at bounding box center [73, 276] width 146 height 33
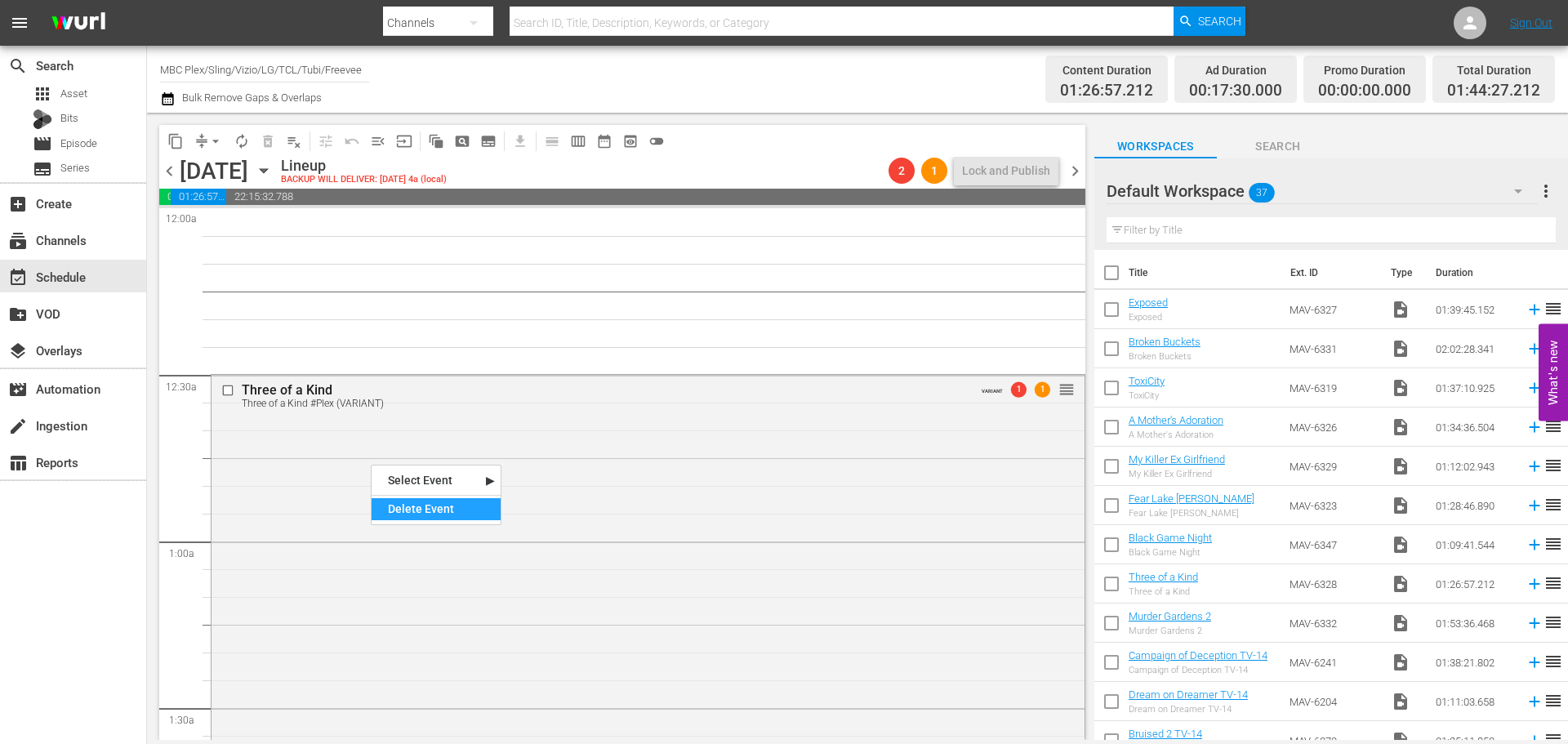
click at [407, 510] on div "Delete Event" at bounding box center [436, 509] width 129 height 22
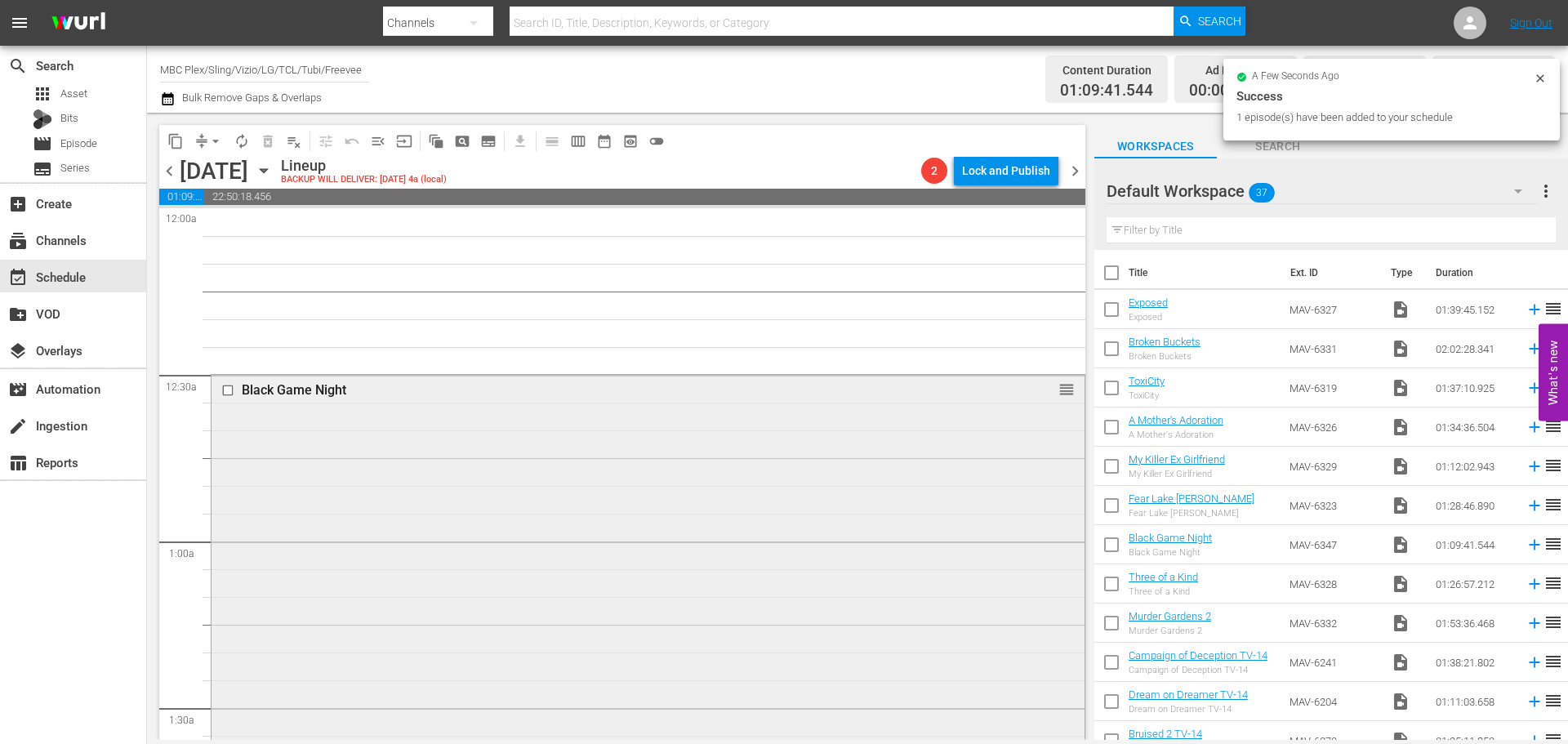
click at [373, 473] on div "Black Game Night reorder" at bounding box center [647, 565] width 873 height 382
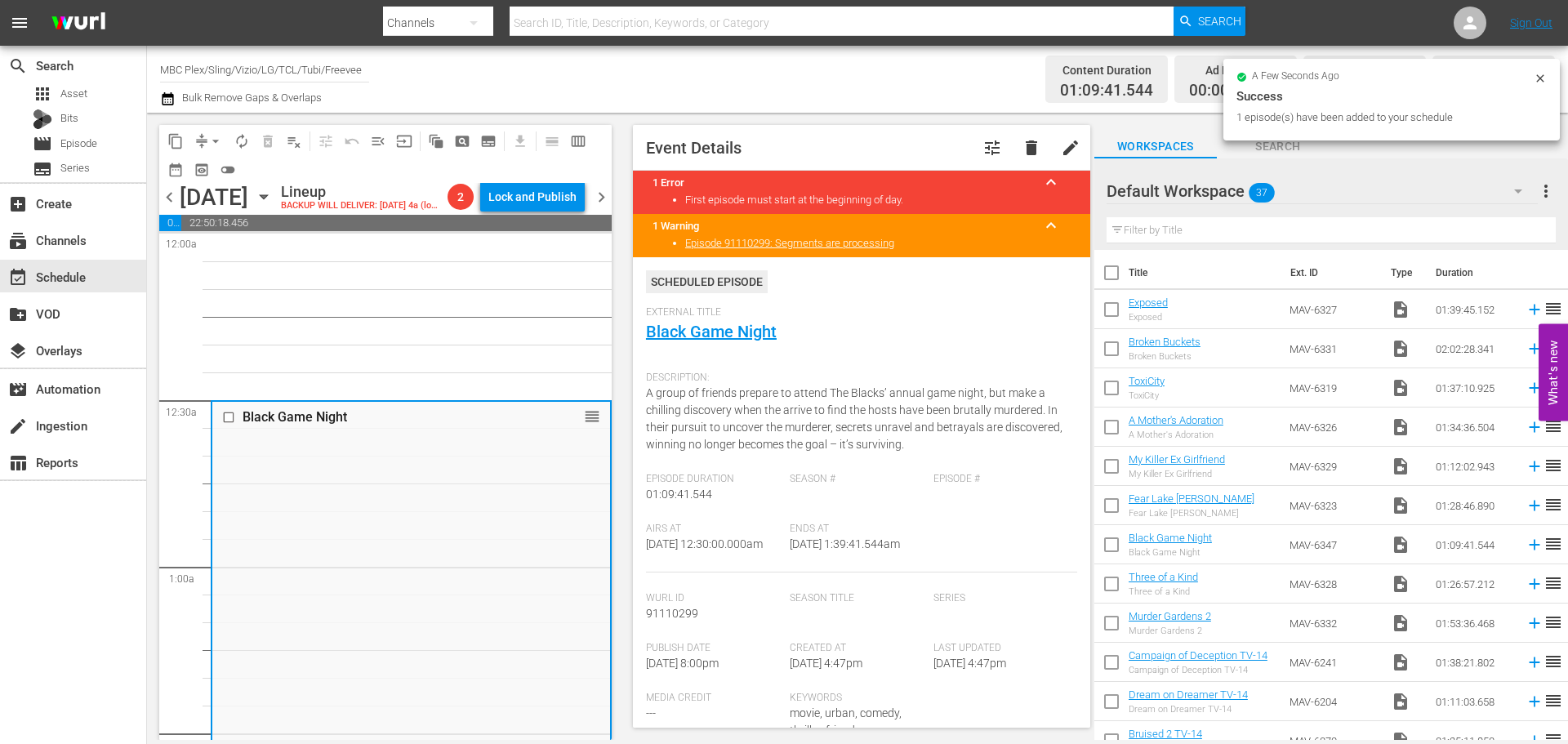
click at [379, 144] on span "menu_open" at bounding box center [378, 141] width 16 height 16
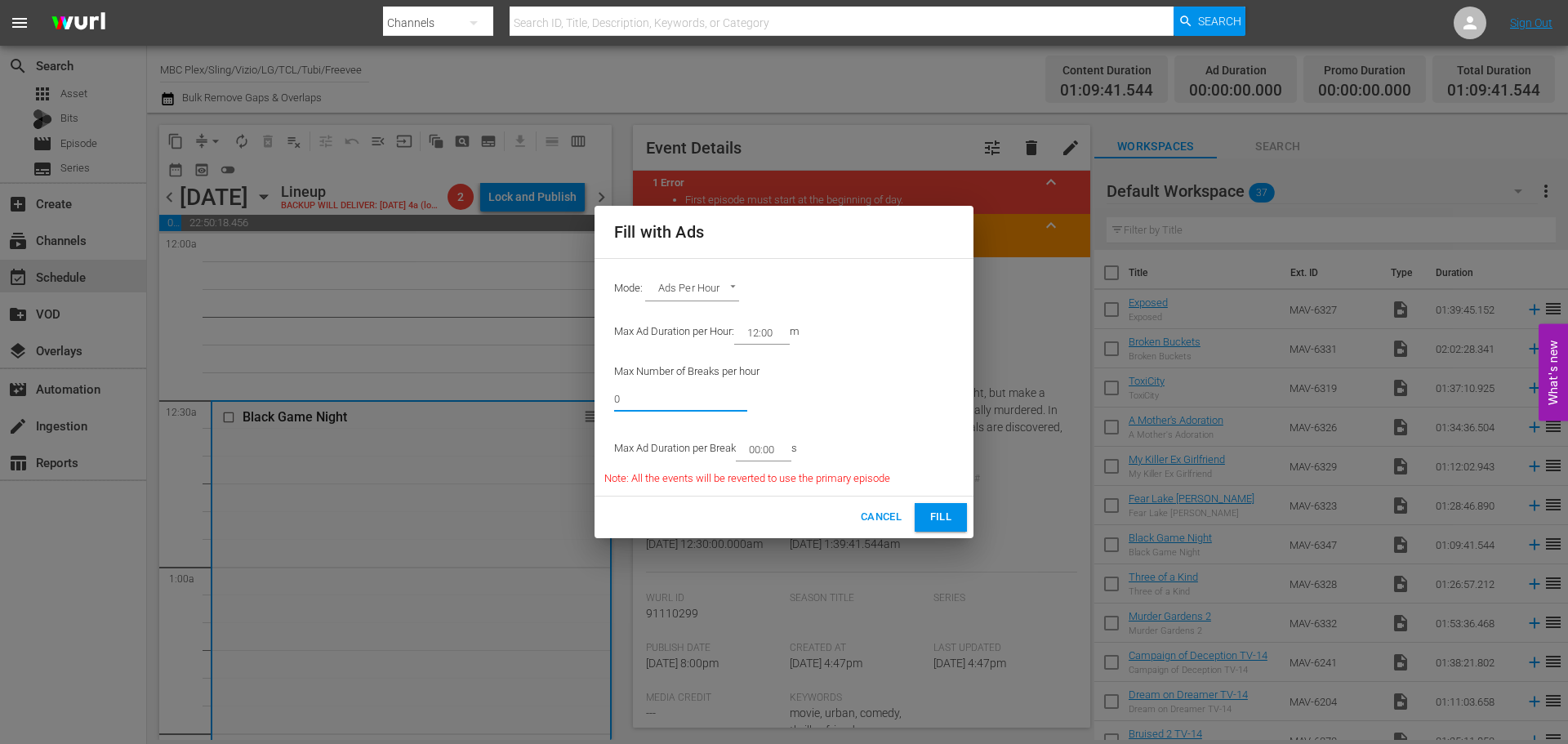
drag, startPoint x: 685, startPoint y: 404, endPoint x: 490, endPoint y: 398, distance: 195.1
click at [490, 399] on div "Fill with Ads Mode: Ads Per Hour ADS_PER_HOUR Max Ad Duration per Hour: 12:00 m…" at bounding box center [784, 372] width 1568 height 744
type input "6"
drag, startPoint x: 780, startPoint y: 444, endPoint x: 758, endPoint y: 457, distance: 25.6
click at [758, 457] on input "00:00" at bounding box center [760, 449] width 49 height 23
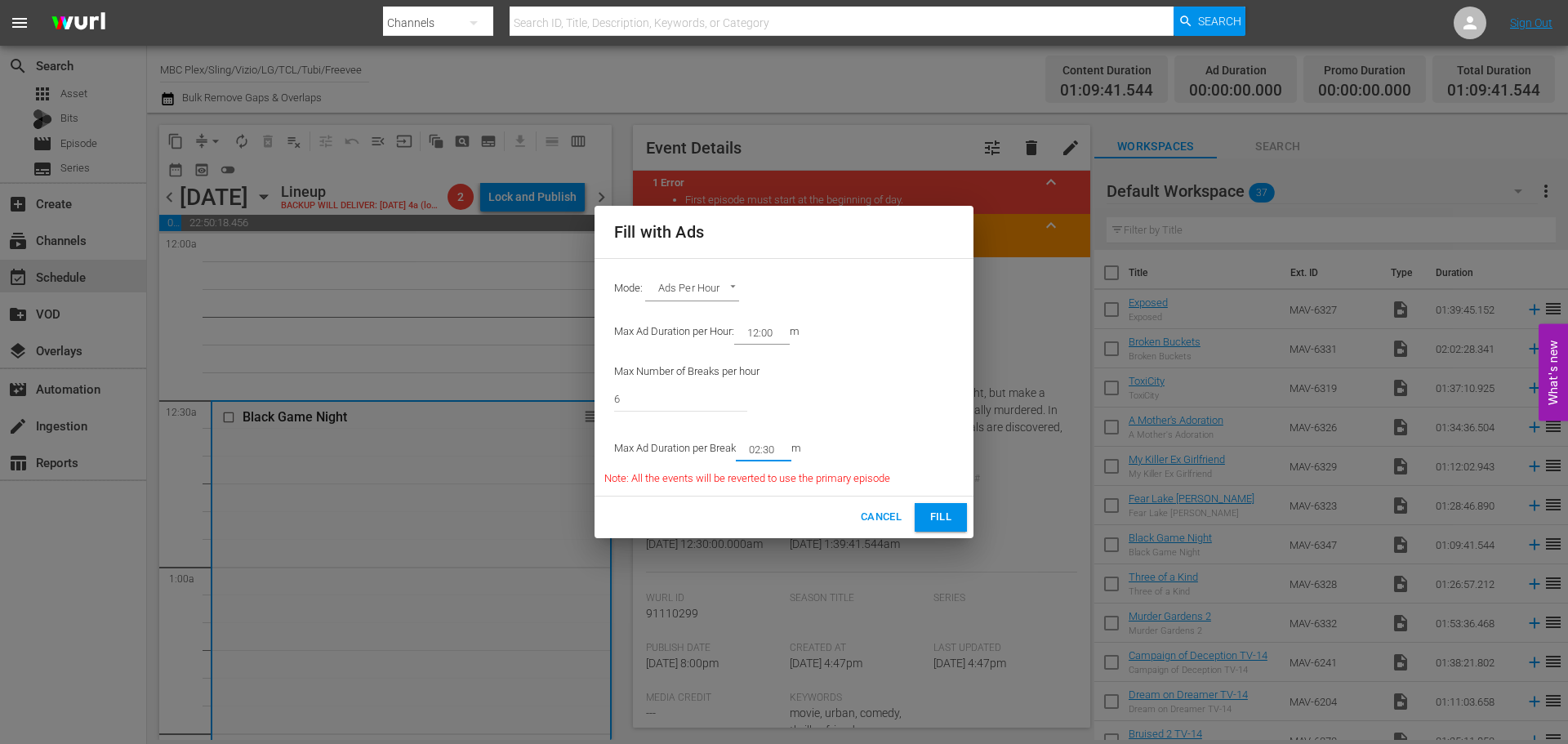
type input "02:30"
click at [935, 512] on span "Fill" at bounding box center [940, 517] width 26 height 19
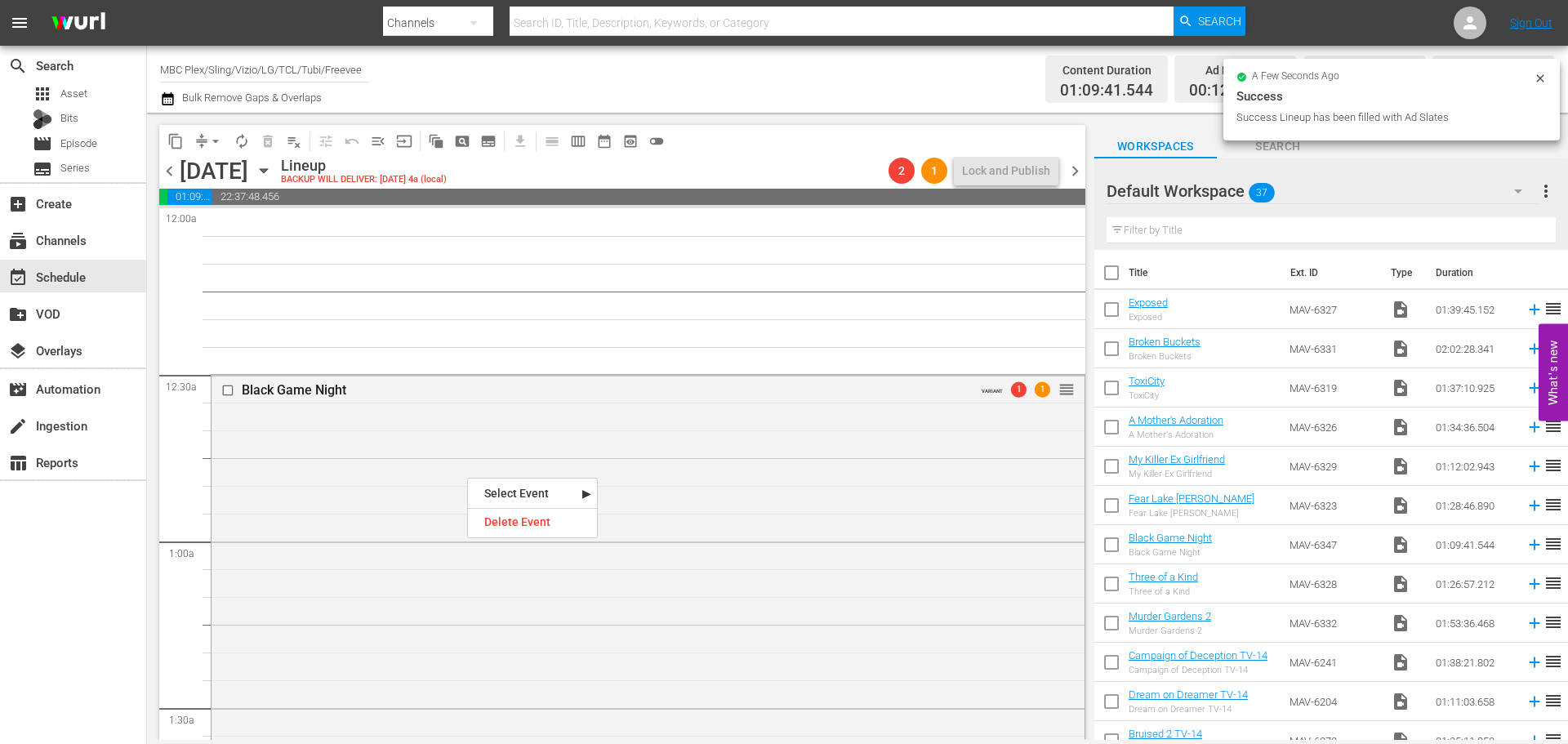
click at [463, 444] on div "Black Game Night VARIANT 1 1 reorder" at bounding box center [647, 601] width 873 height 452
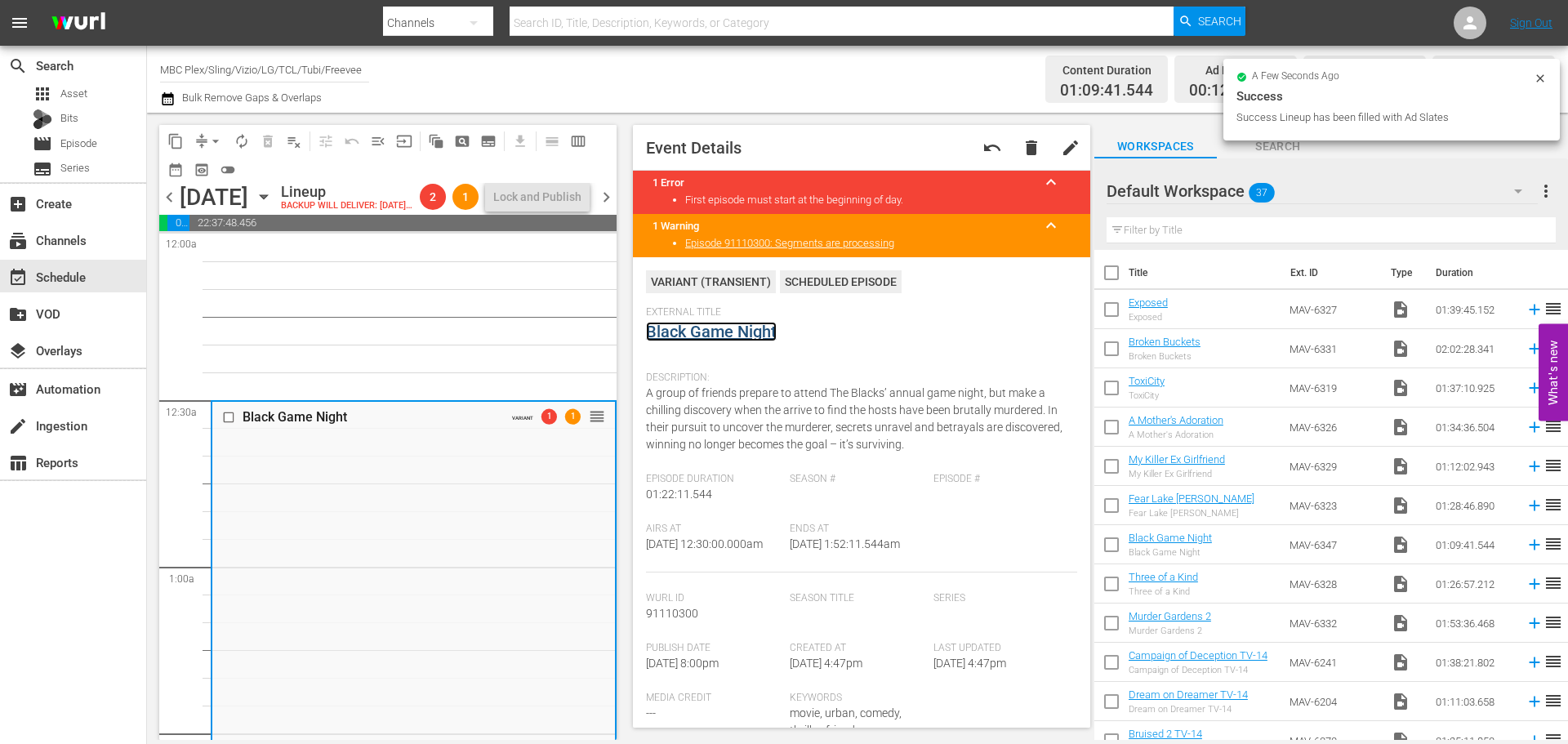
click at [698, 334] on link "Black Game Night" at bounding box center [711, 332] width 131 height 20
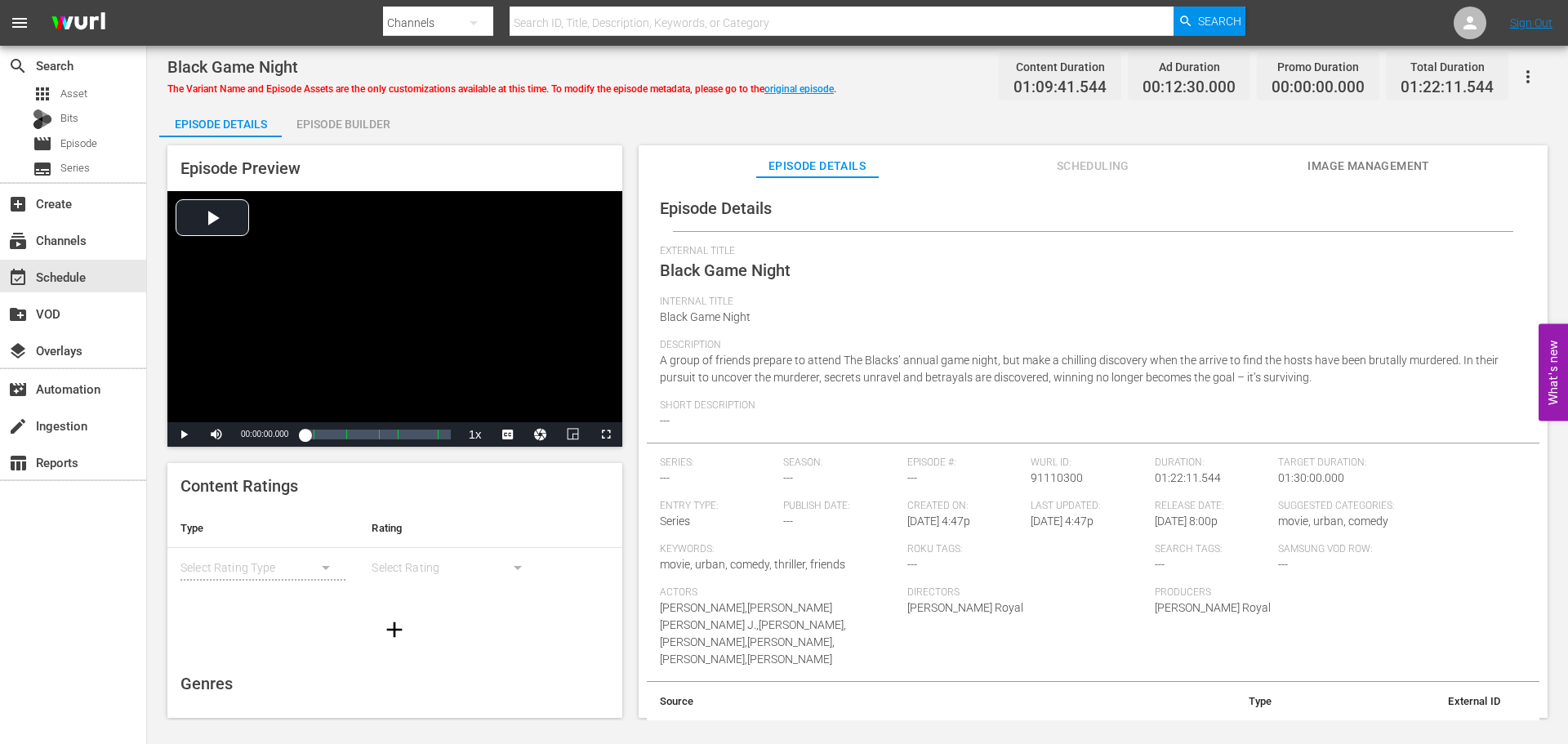
click at [1528, 74] on icon "button" at bounding box center [1528, 76] width 20 height 20
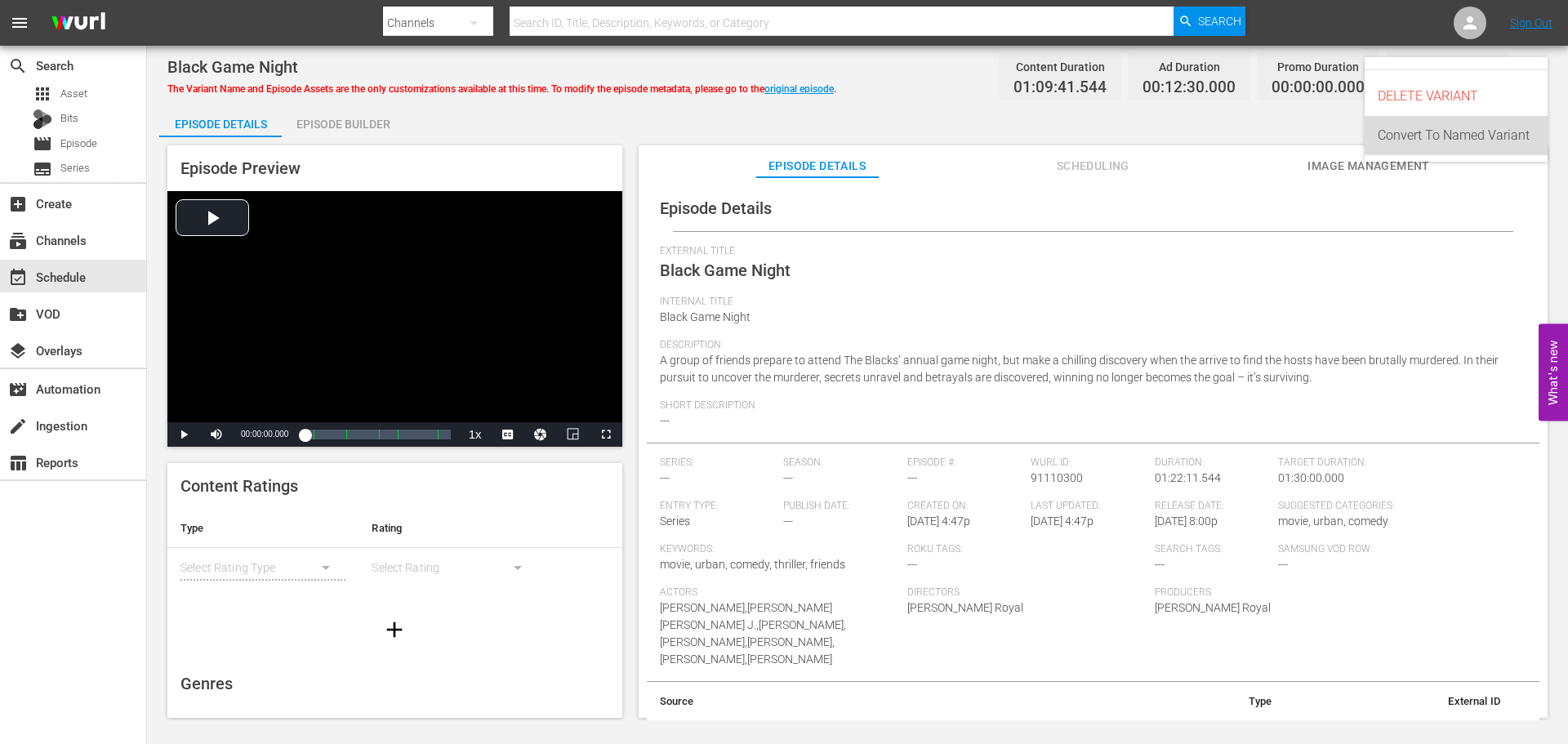
click at [1492, 132] on div "Convert To Named Variant" at bounding box center [1456, 136] width 157 height 40
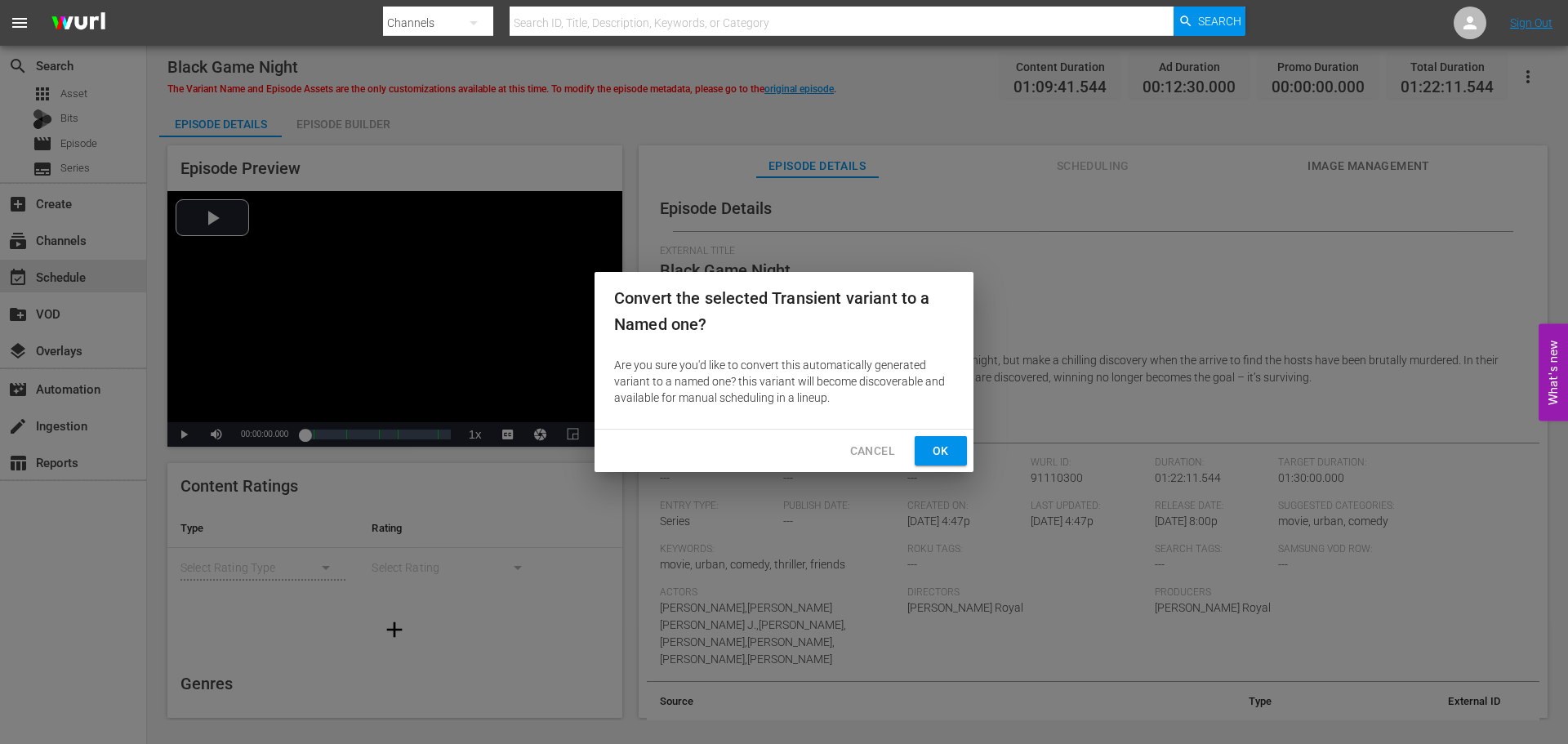
click at [957, 448] on button "Ok" at bounding box center [940, 451] width 52 height 30
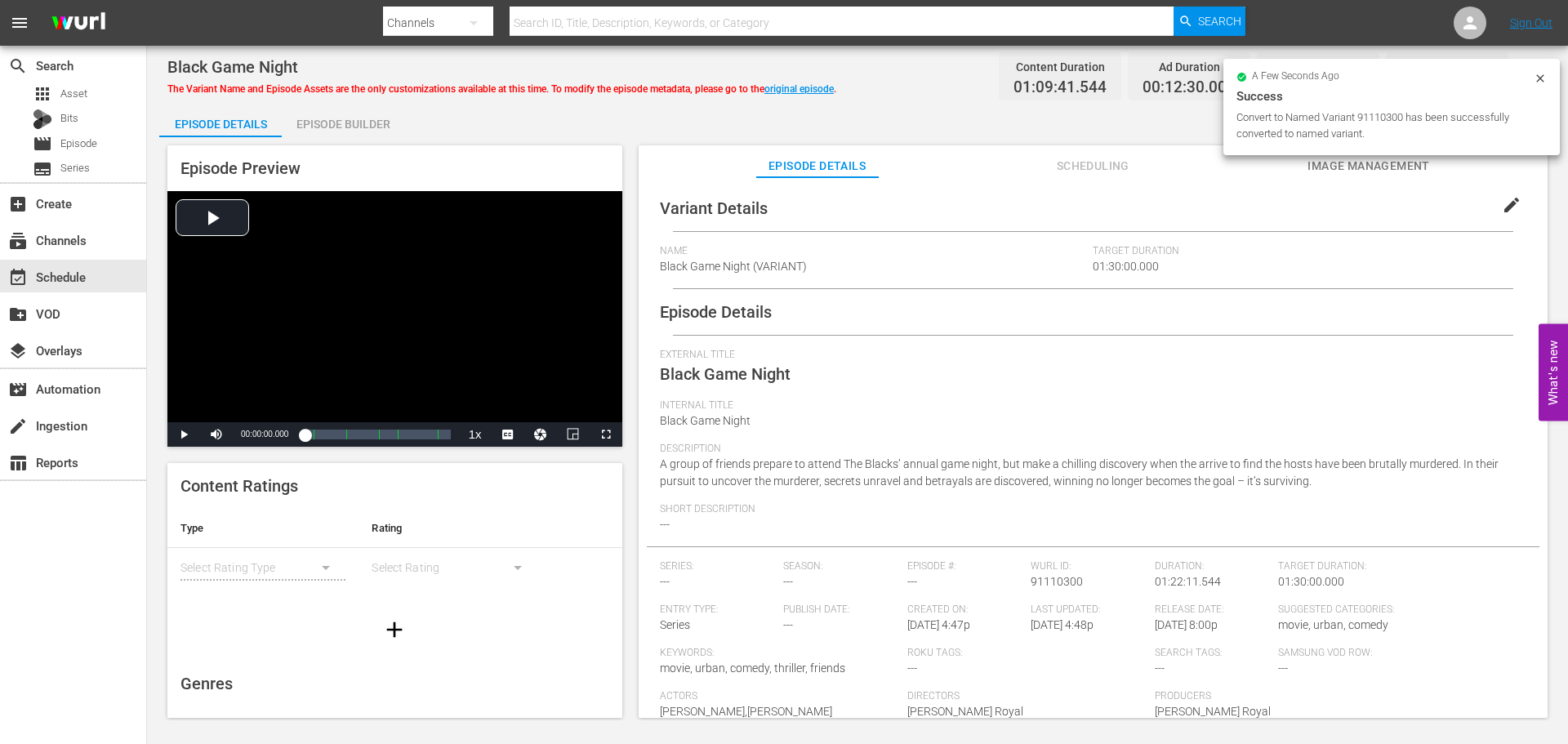
click at [1503, 208] on span "edit" at bounding box center [1511, 204] width 20 height 20
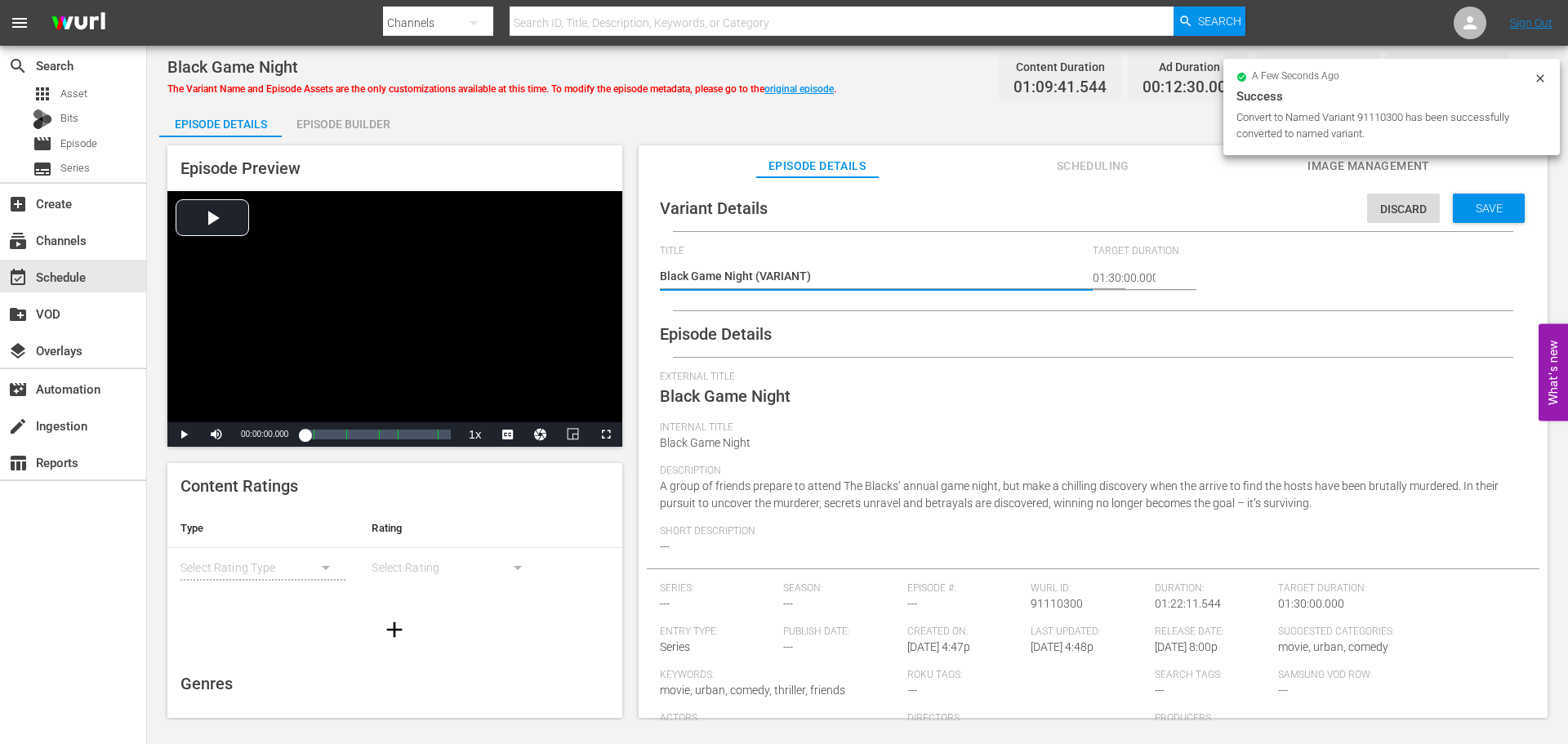
drag, startPoint x: 753, startPoint y: 274, endPoint x: 776, endPoint y: 264, distance: 25.1
click at [754, 274] on textarea "Black Game Night (VARIANT)" at bounding box center [872, 277] width 425 height 20
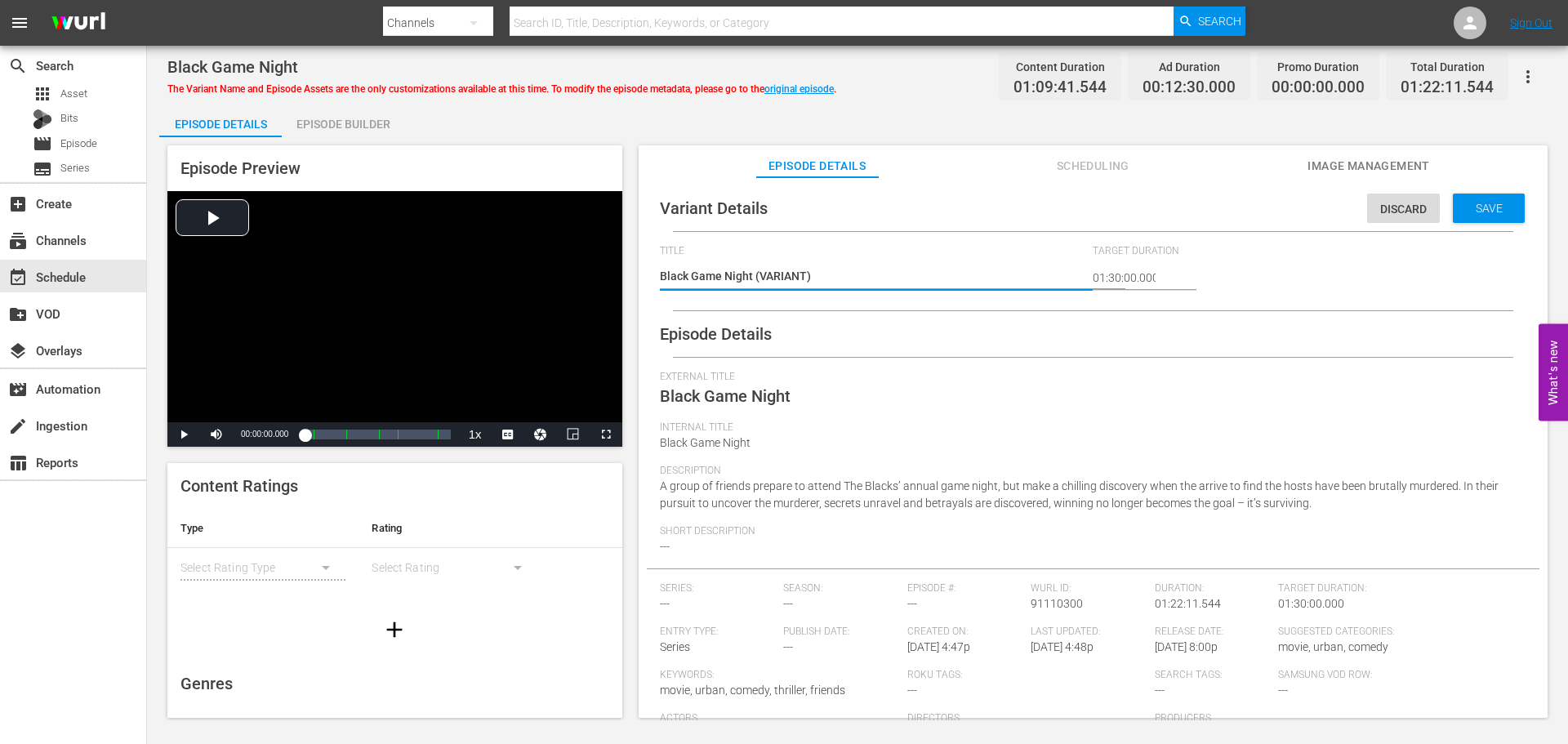
type textarea "Black Game Night #(VARIANT)"
type textarea "Black Game Night #P(VARIANT)"
type textarea "Black Game Night #Pl(VARIANT)"
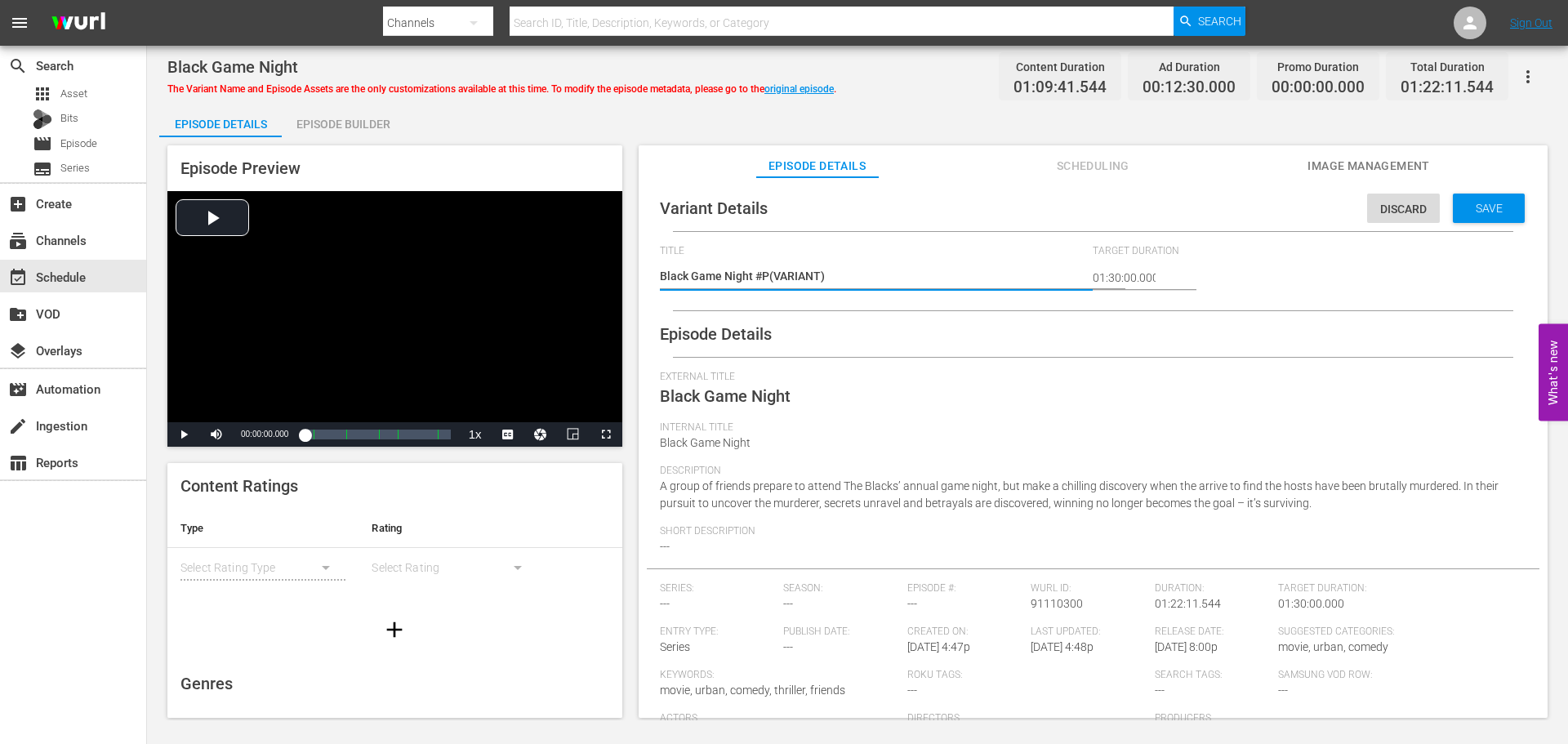
type textarea "Black Game Night #Pl(VARIANT)"
type textarea "Black Game Night #Ple(VARIANT)"
type textarea "Black Game Night #Plex(VARIANT)"
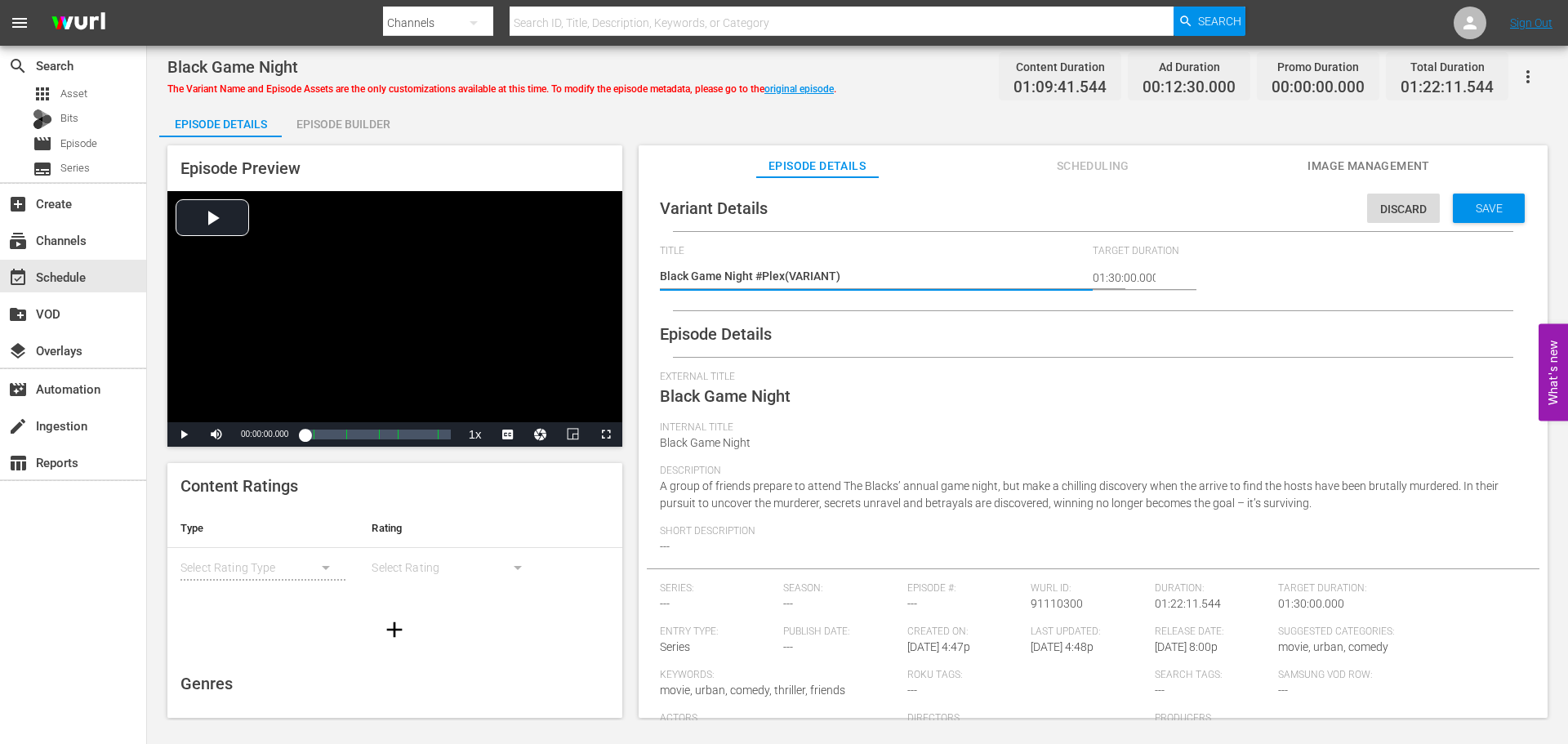
type textarea "Black Game Night #Plex (VARIANT)"
click at [1462, 211] on span "Save" at bounding box center [1489, 208] width 53 height 13
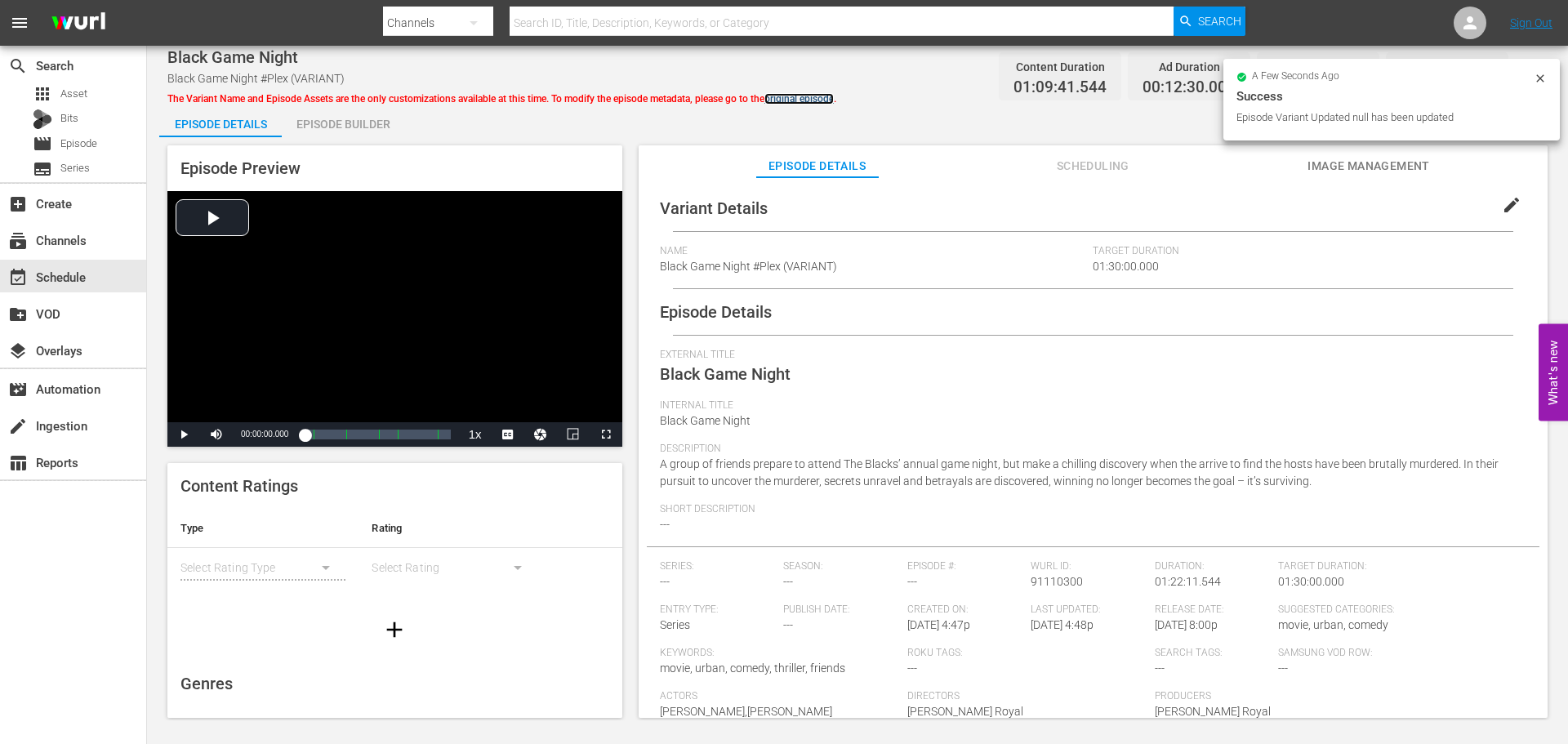
click at [787, 98] on link "original episode" at bounding box center [799, 98] width 70 height 11
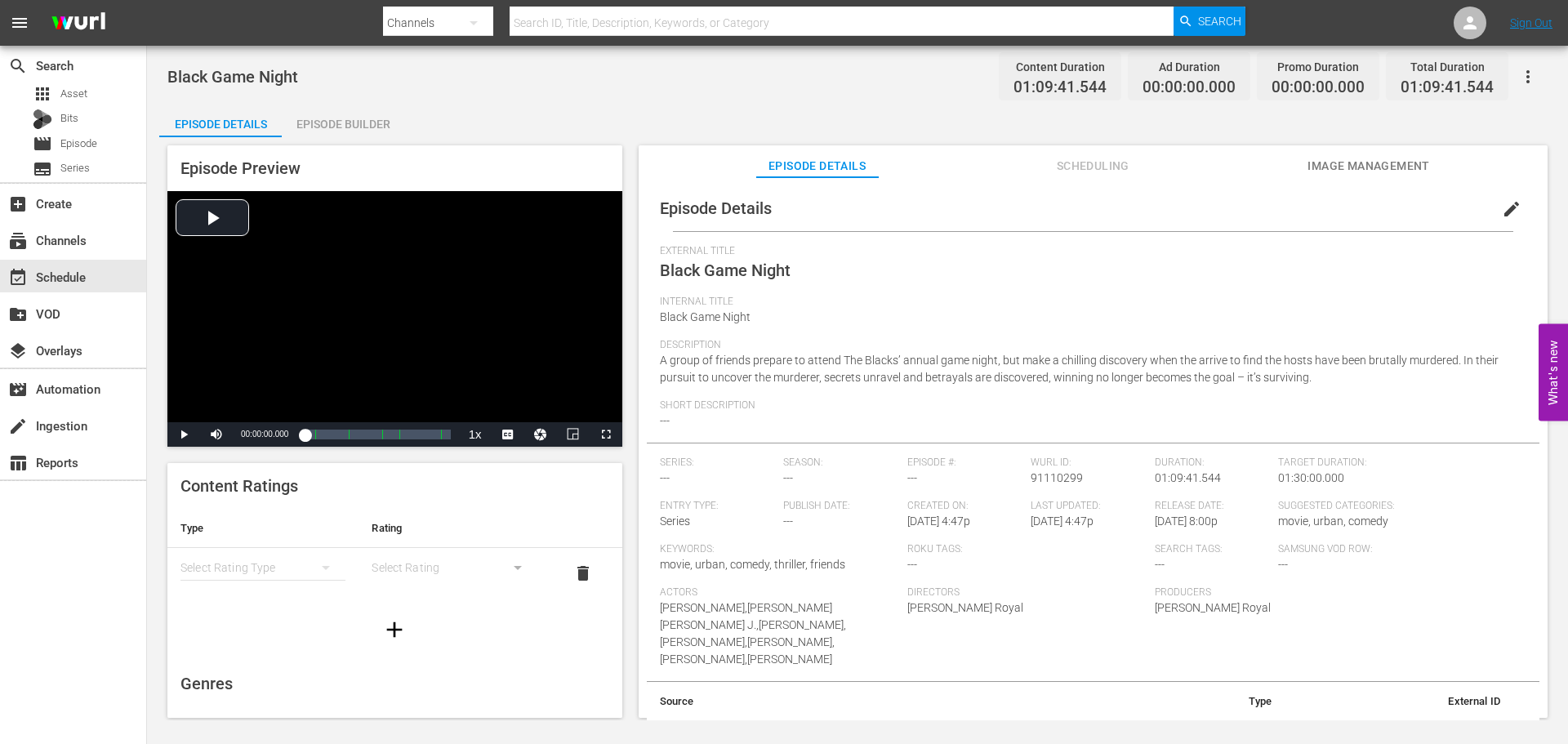
click at [291, 560] on div "simple table" at bounding box center [263, 567] width 165 height 46
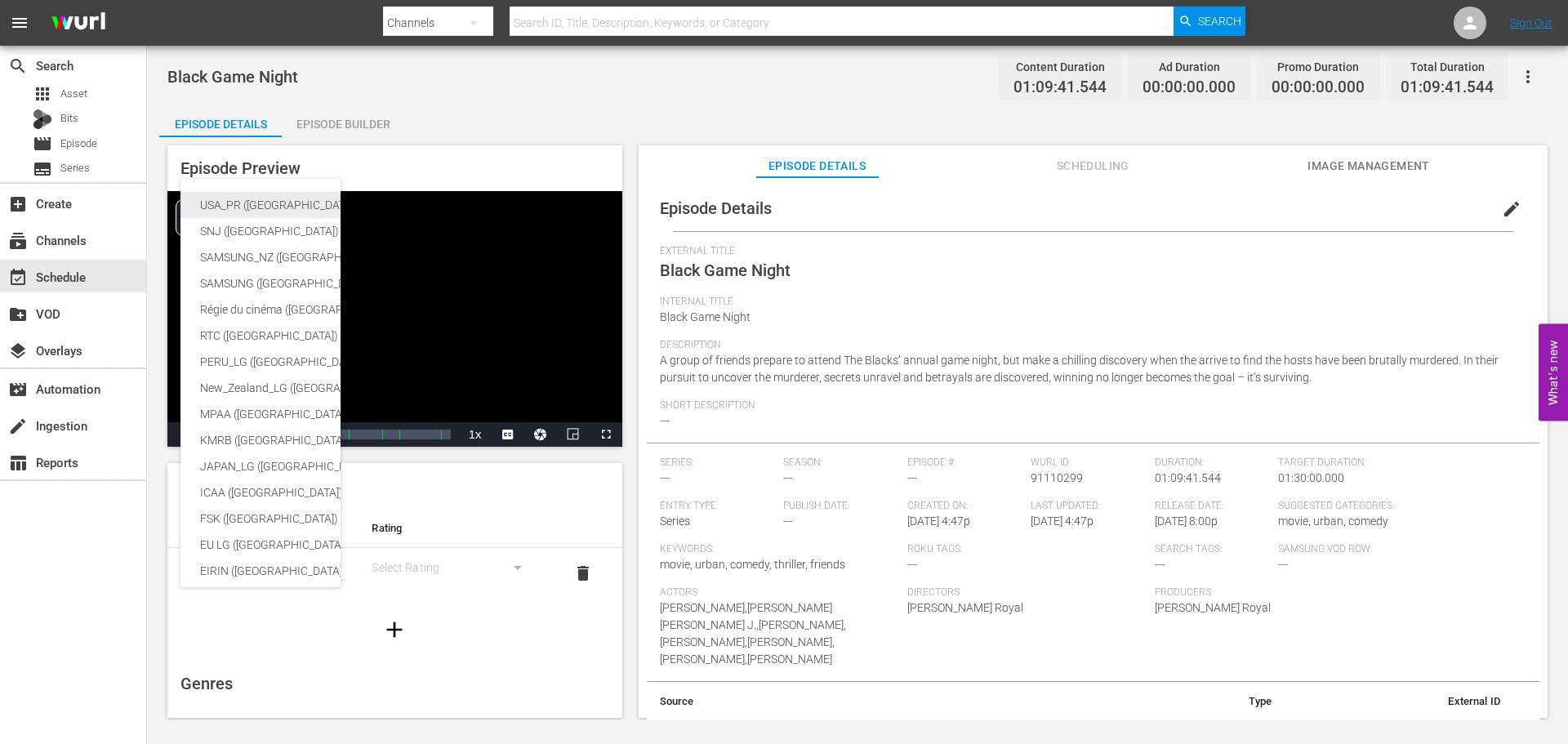
click at [276, 206] on div "USA_PR ([GEOGRAPHIC_DATA] ([GEOGRAPHIC_DATA]))" at bounding box center [400, 204] width 401 height 26
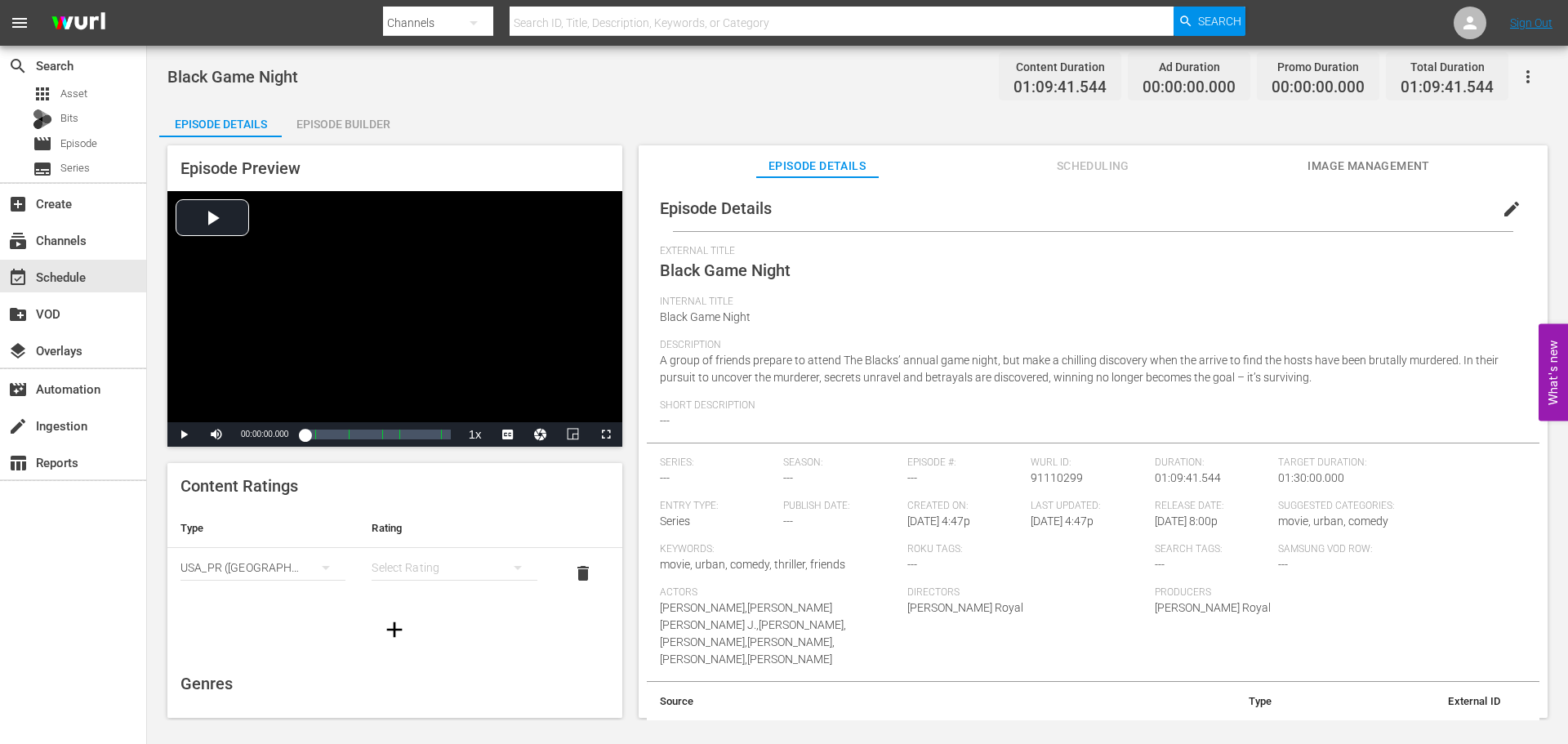
click at [399, 563] on div "simple table" at bounding box center [454, 567] width 165 height 46
click at [428, 709] on div "TVMA" at bounding box center [447, 704] width 121 height 26
click at [392, 634] on icon "button" at bounding box center [394, 630] width 26 height 26
click at [307, 615] on button "simple table" at bounding box center [326, 619] width 40 height 40
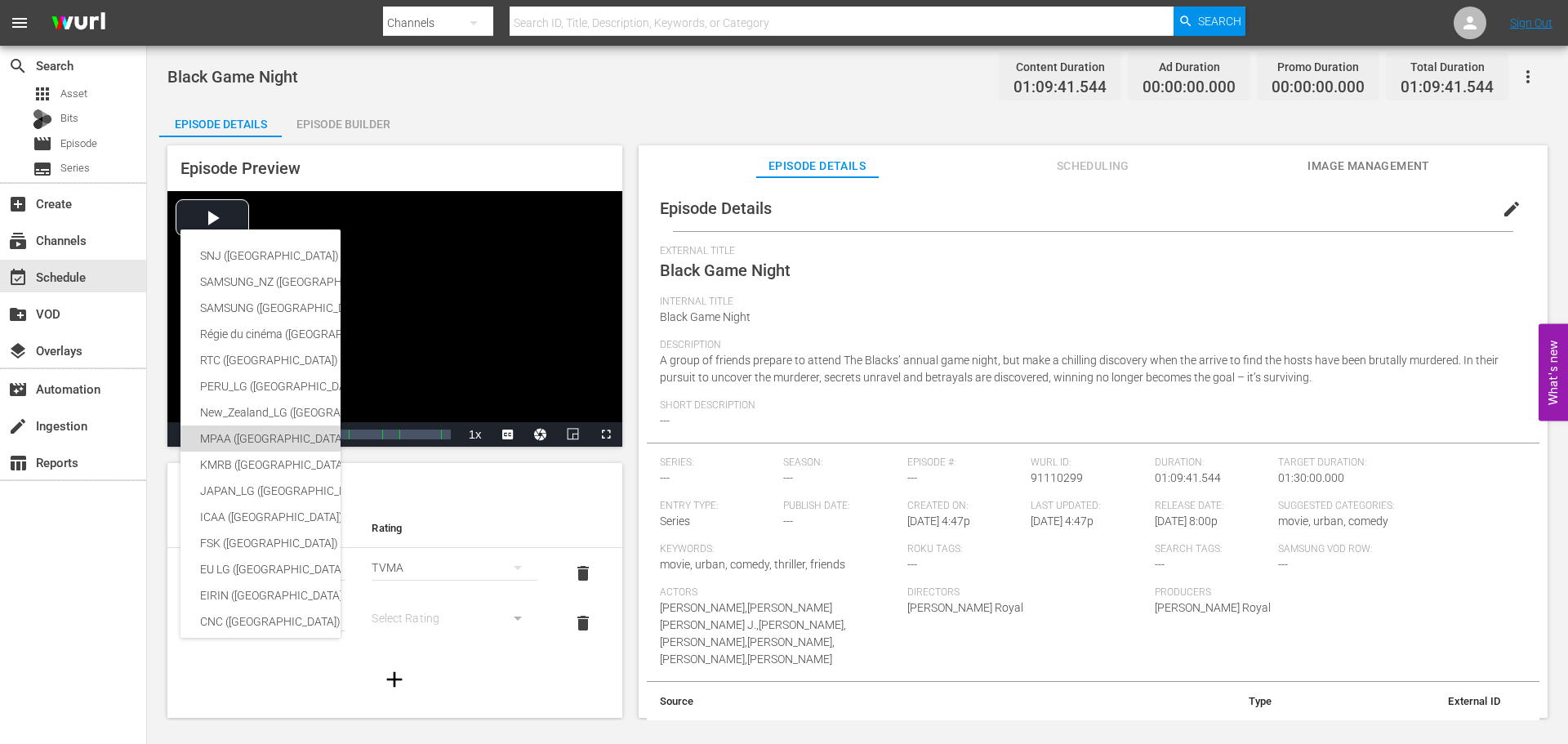
drag, startPoint x: 252, startPoint y: 433, endPoint x: 471, endPoint y: 513, distance: 233.2
click at [252, 433] on div "MPAA ([GEOGRAPHIC_DATA] (the))" at bounding box center [400, 438] width 401 height 26
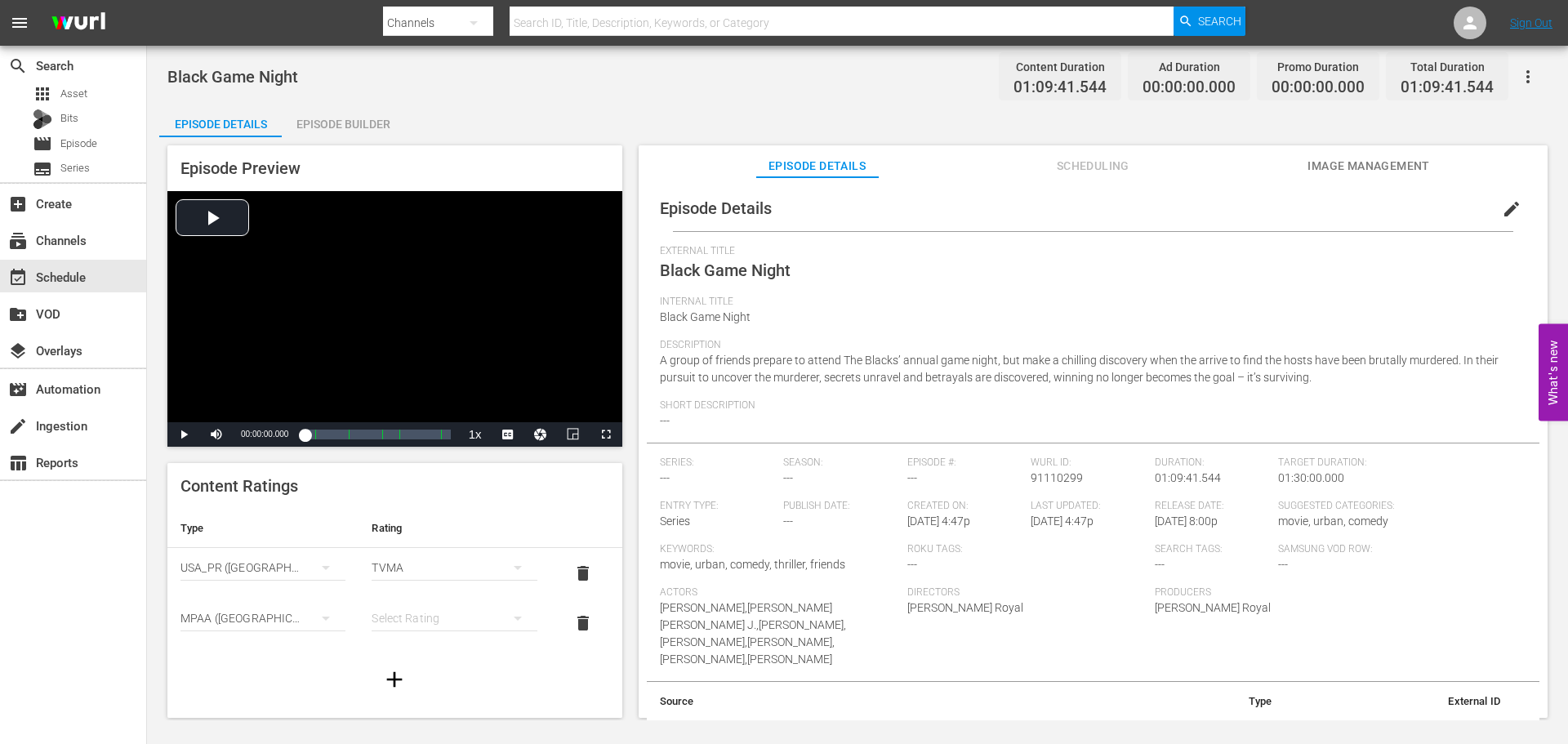
click at [481, 616] on div "simple table" at bounding box center [454, 618] width 165 height 46
click at [422, 578] on div "R" at bounding box center [447, 586] width 121 height 26
click at [1338, 162] on span "Image Management" at bounding box center [1368, 167] width 123 height 21
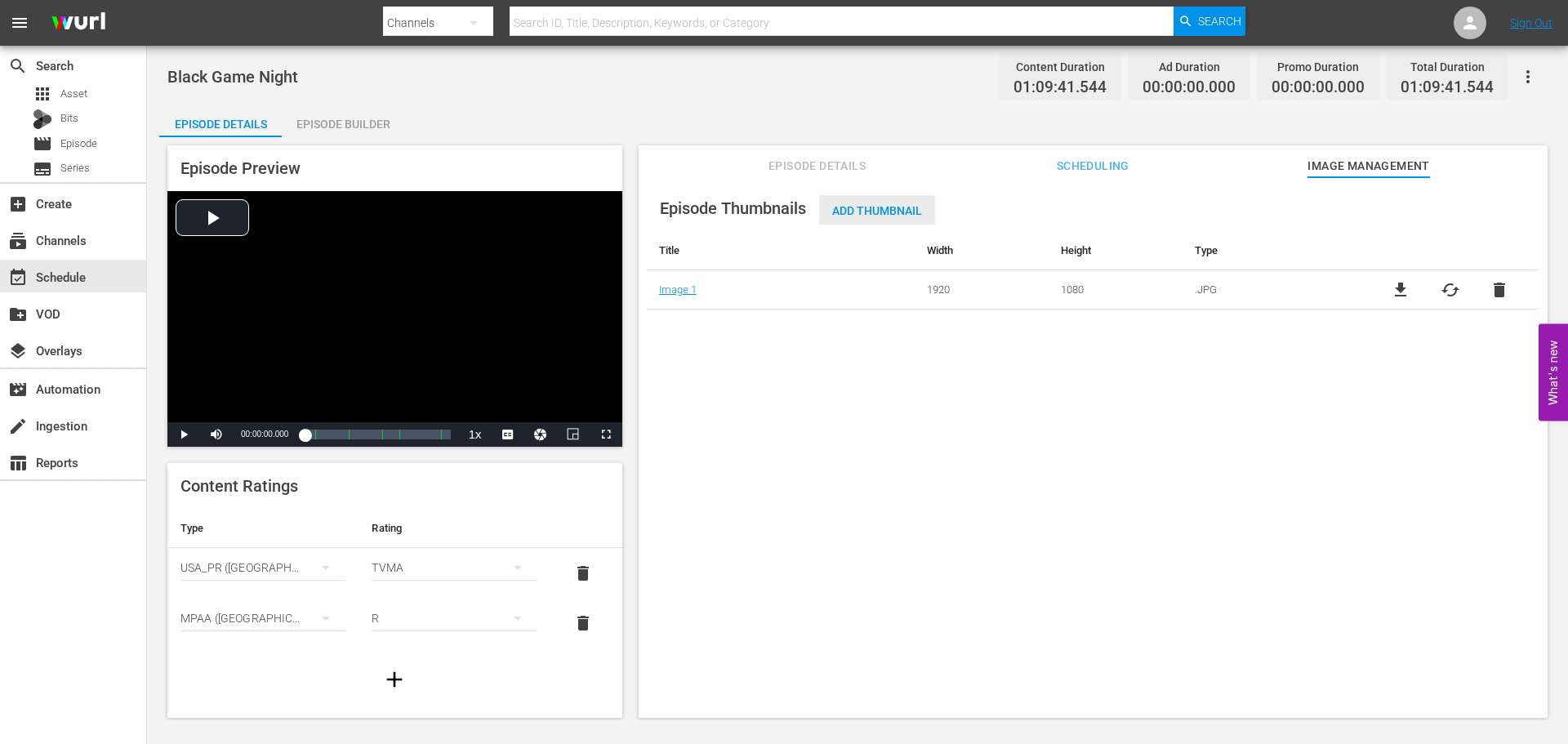
click at [873, 210] on span "Add Thumbnail" at bounding box center [877, 210] width 116 height 13
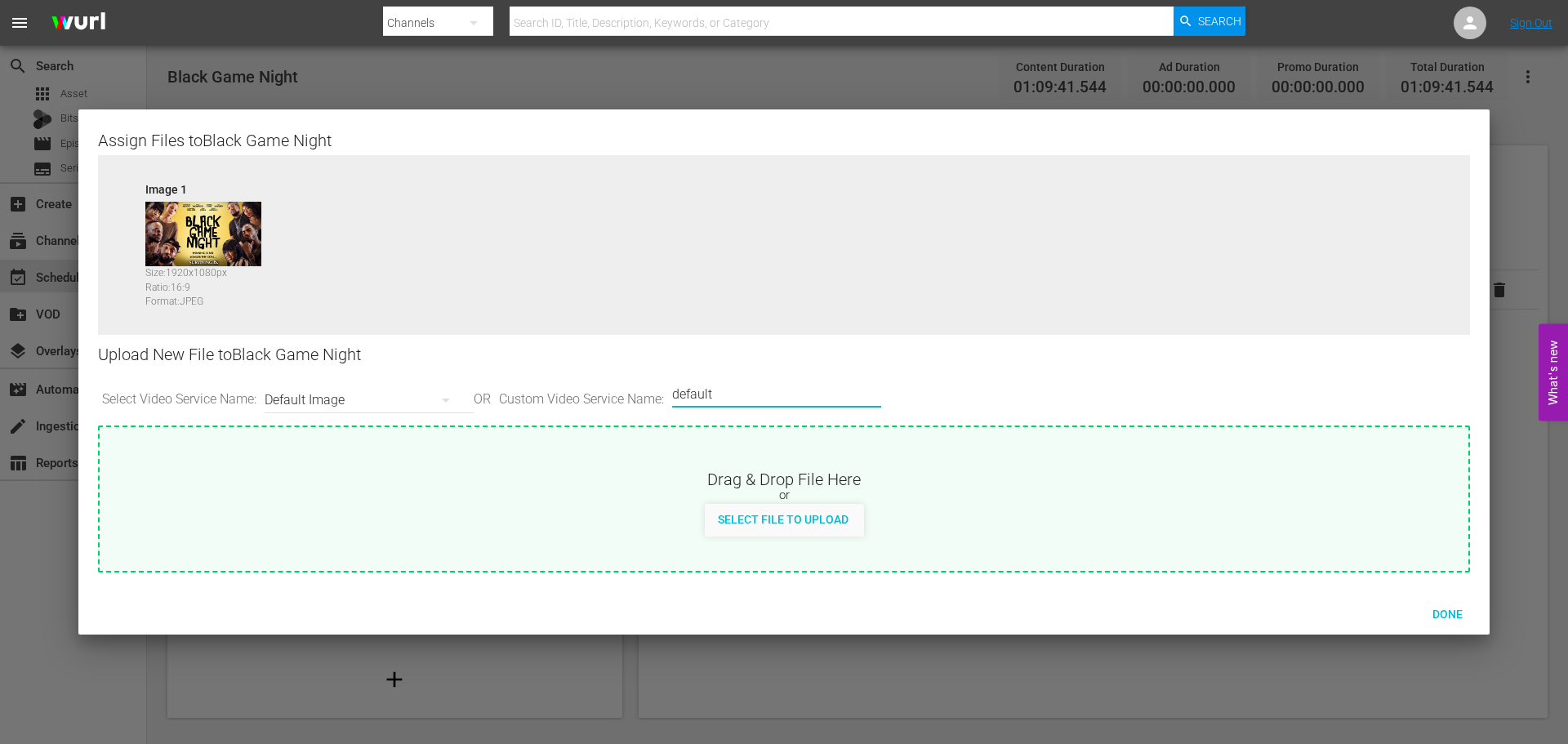
drag, startPoint x: 824, startPoint y: 396, endPoint x: 381, endPoint y: 363, distance: 444.2
click at [381, 363] on div "Upload New File to Black Game Night Select Video Service Name: Default Image OR…" at bounding box center [784, 381] width 1372 height 91
type input "LG"
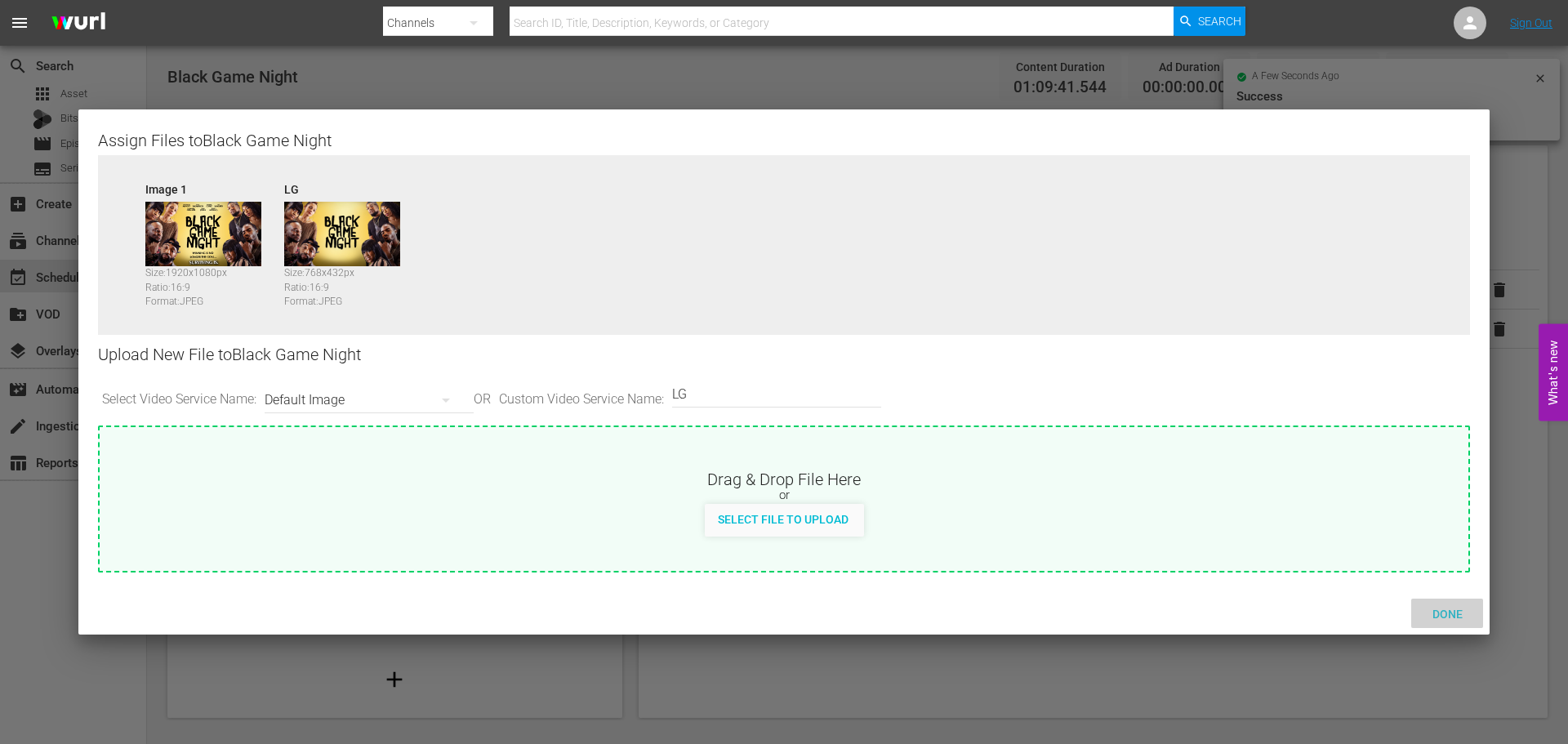
click at [1435, 601] on div "Done" at bounding box center [1447, 613] width 72 height 30
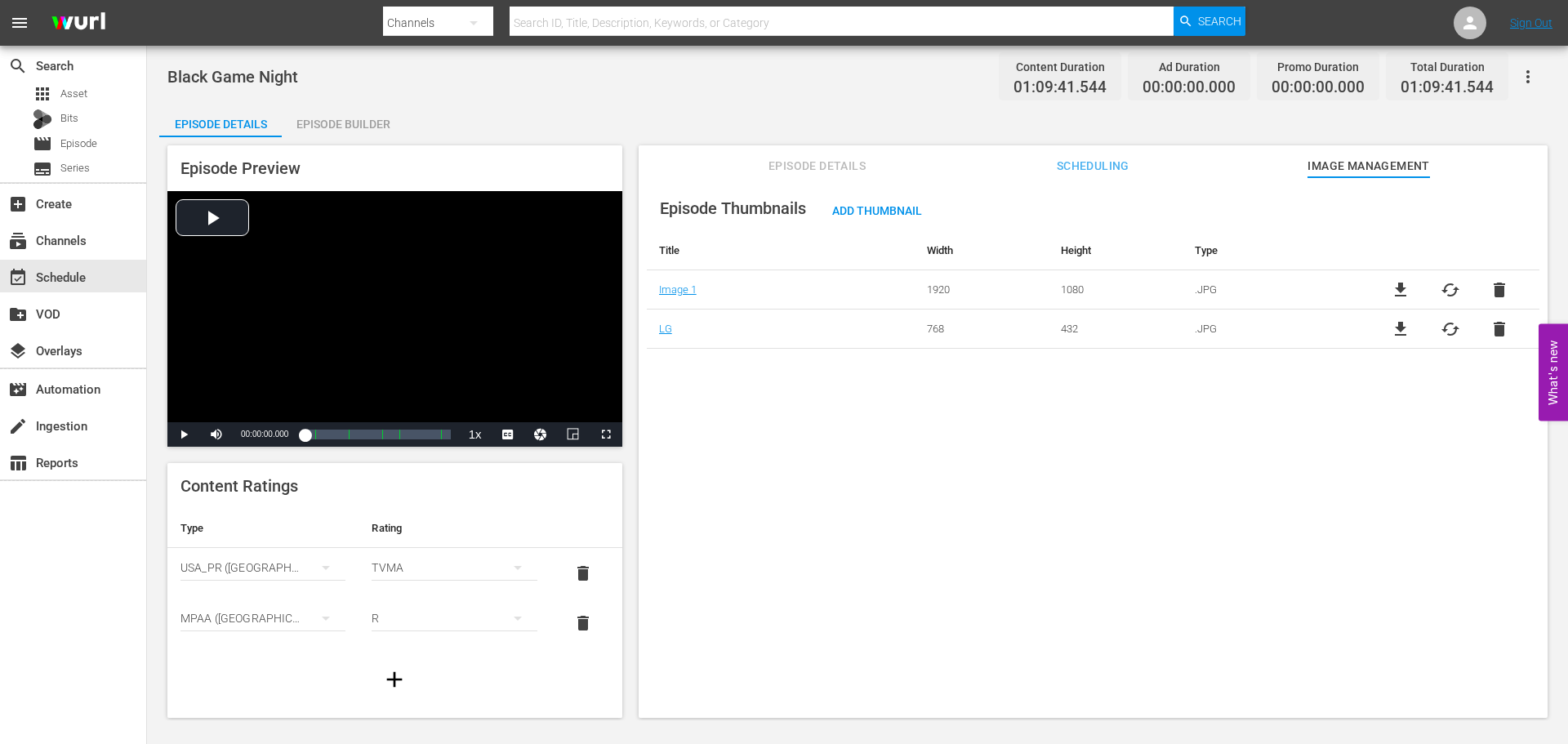
click at [836, 155] on button "Episode Details" at bounding box center [817, 162] width 123 height 33
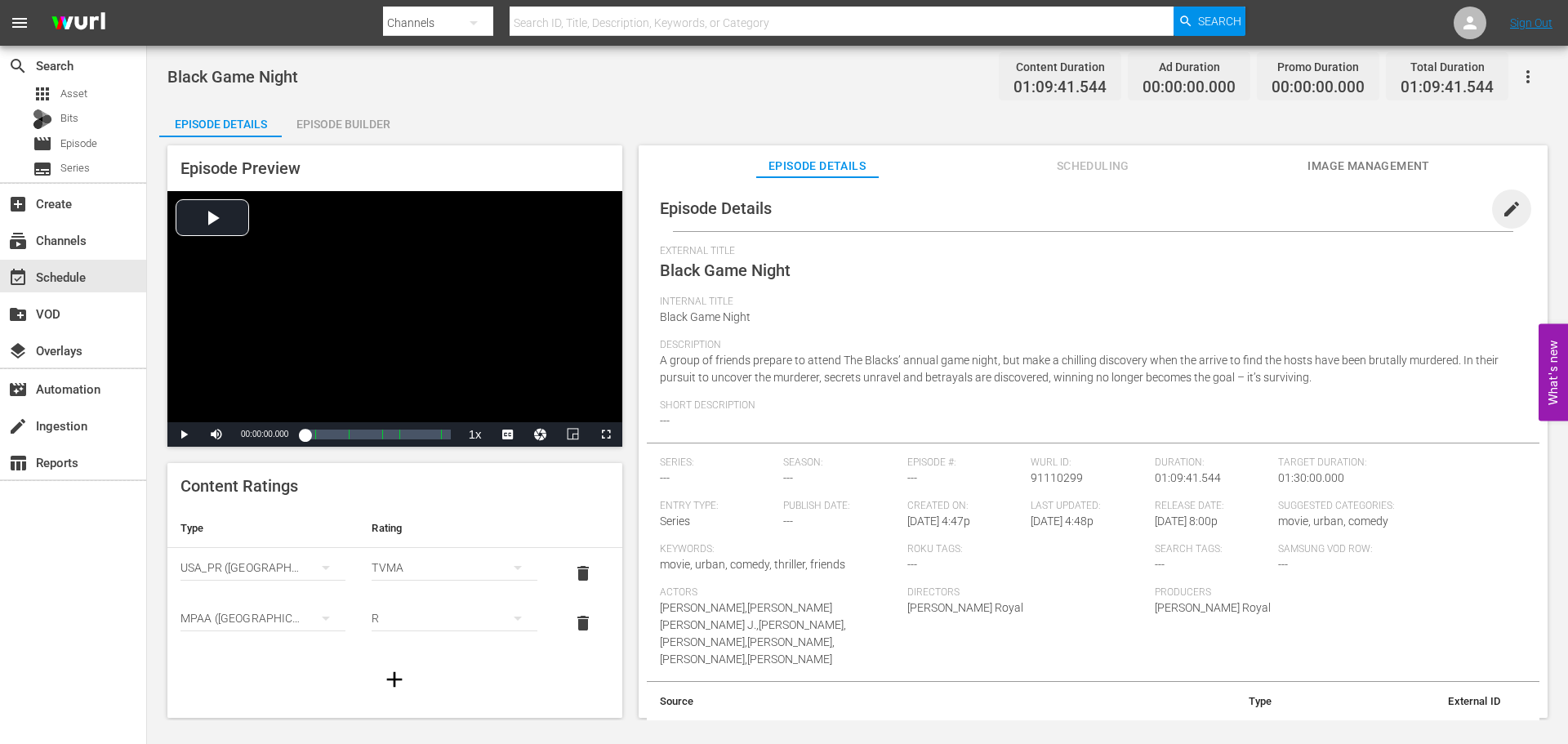
click at [1504, 215] on span "edit" at bounding box center [1511, 209] width 20 height 20
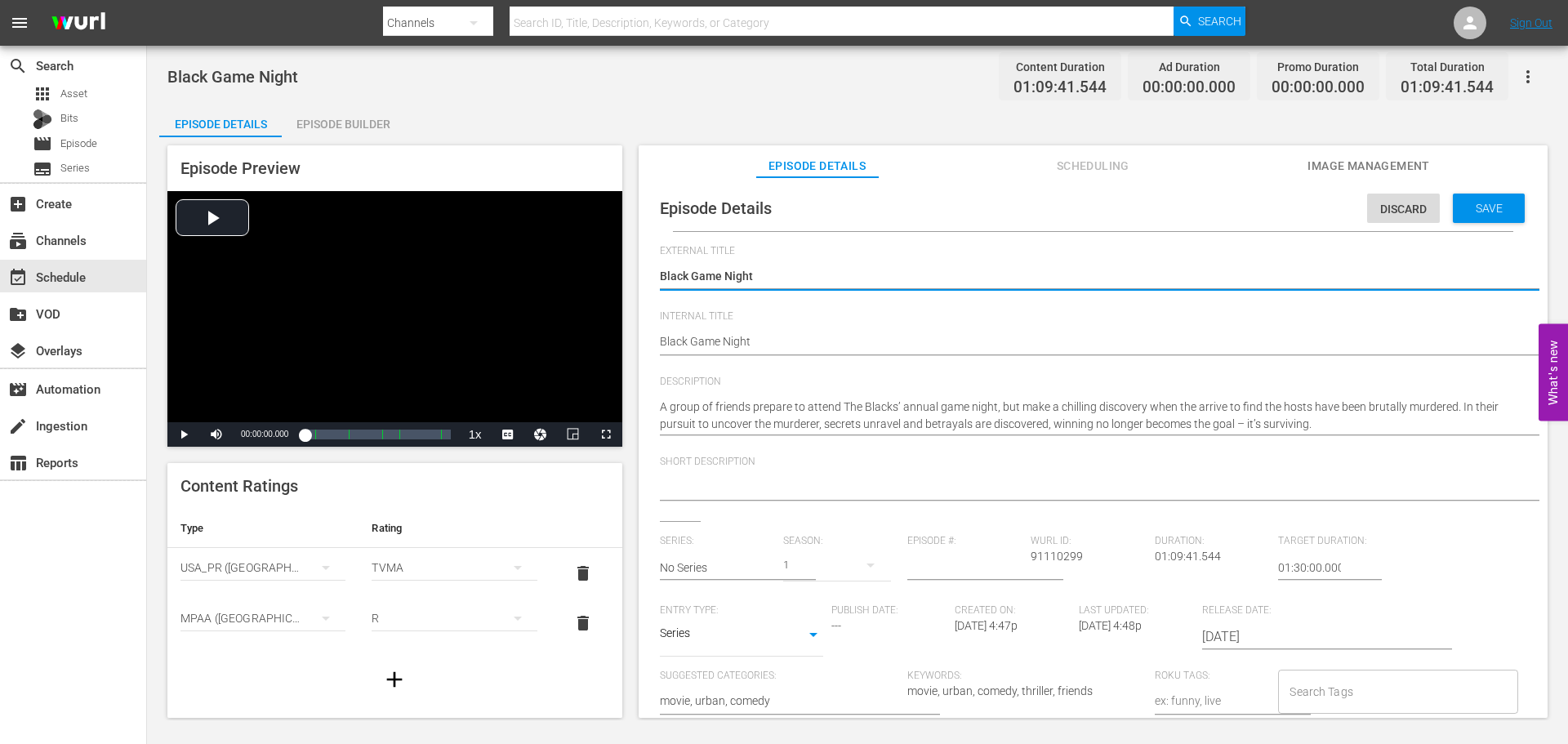
click at [841, 476] on div at bounding box center [1088, 489] width 858 height 40
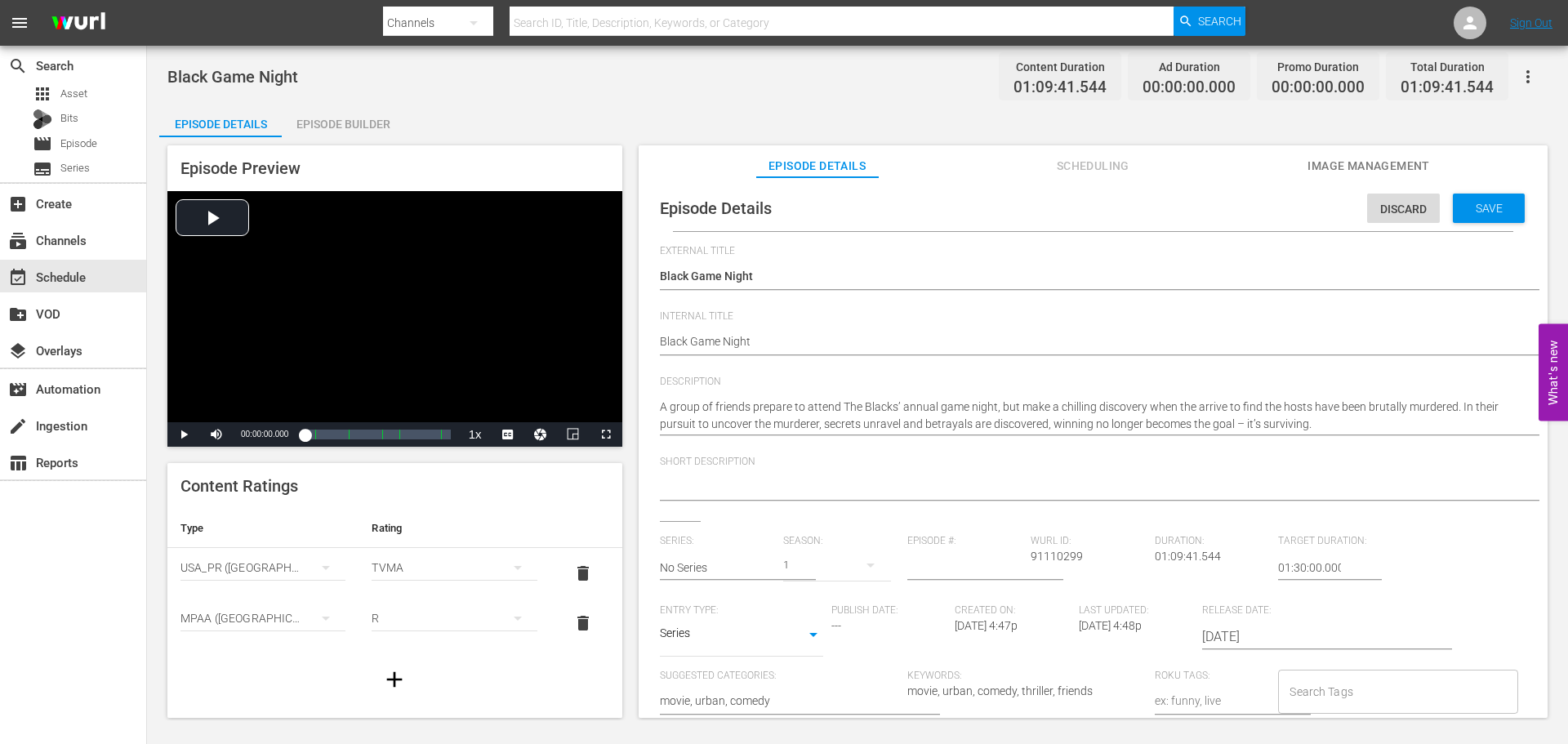
click at [836, 490] on textarea at bounding box center [1088, 488] width 858 height 20
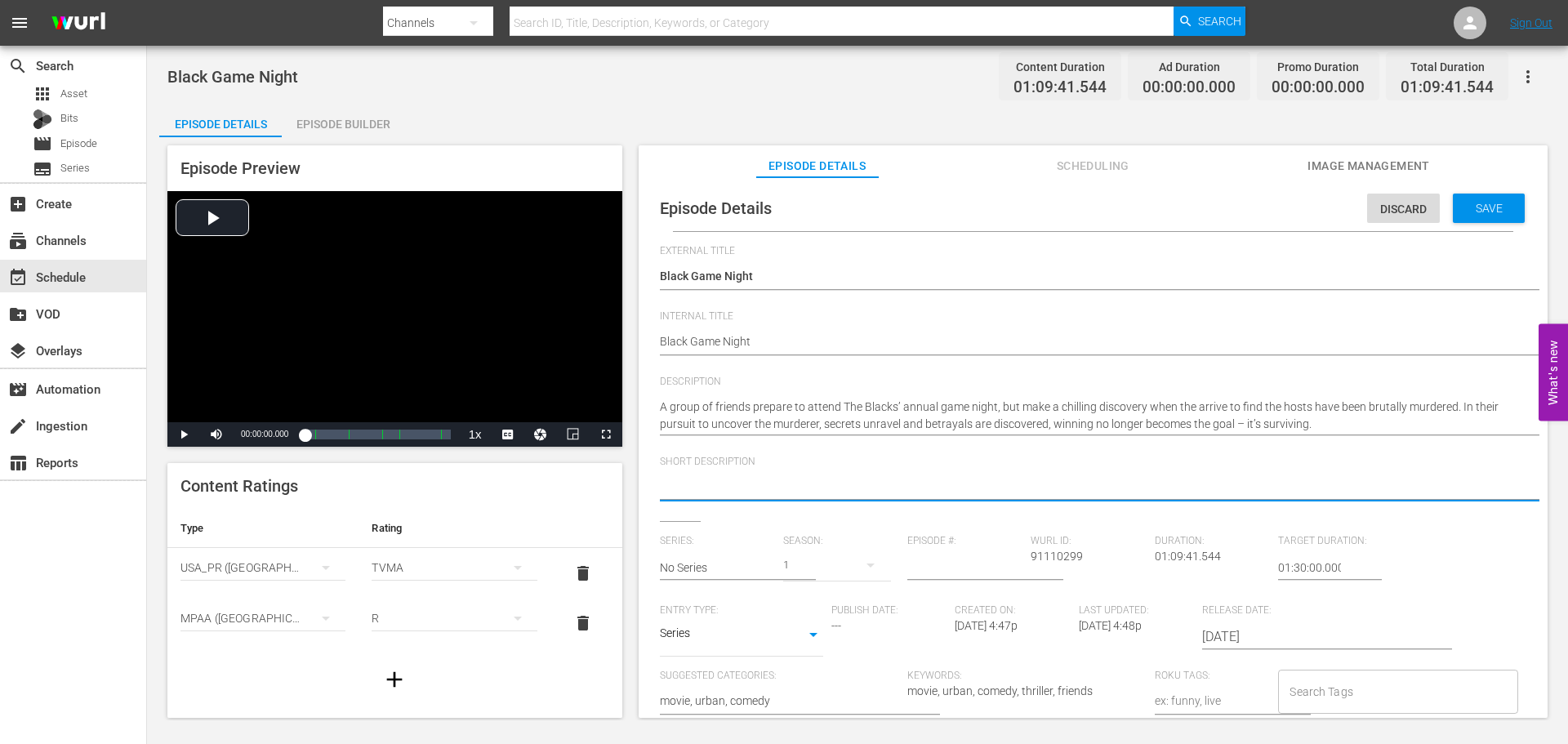
paste textarea "A group of friends attend their annual group game night only to find the hosts …"
type textarea "A group of friends attend their annual group game night only to find the hosts …"
click at [765, 637] on body "menu Search By Channels Search ID, Title, Description, Keywords, or Category Se…" at bounding box center [784, 372] width 1568 height 744
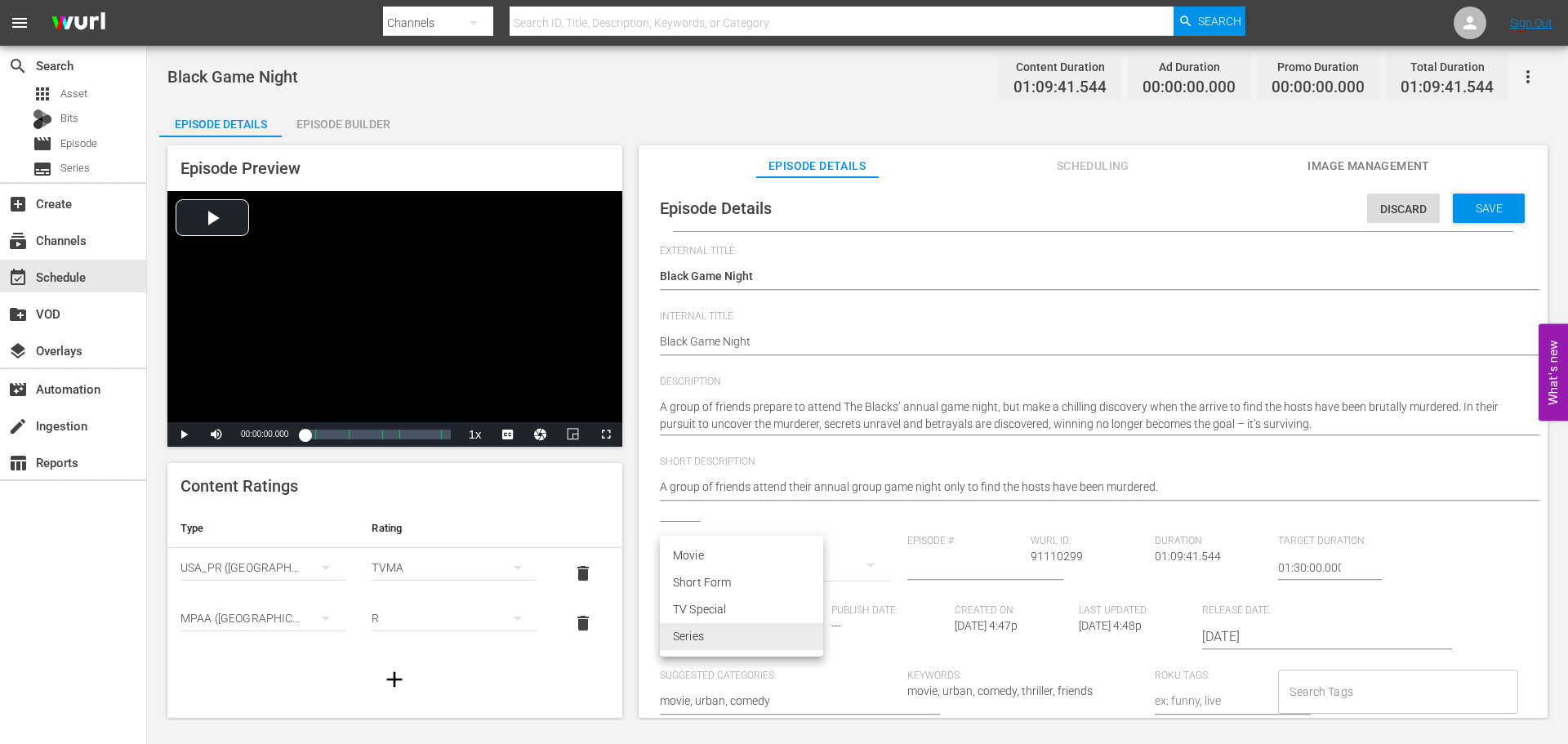
click at [714, 568] on li "Movie" at bounding box center [741, 555] width 163 height 27
type input "MOVIE"
click at [1462, 204] on span "Save" at bounding box center [1489, 208] width 53 height 13
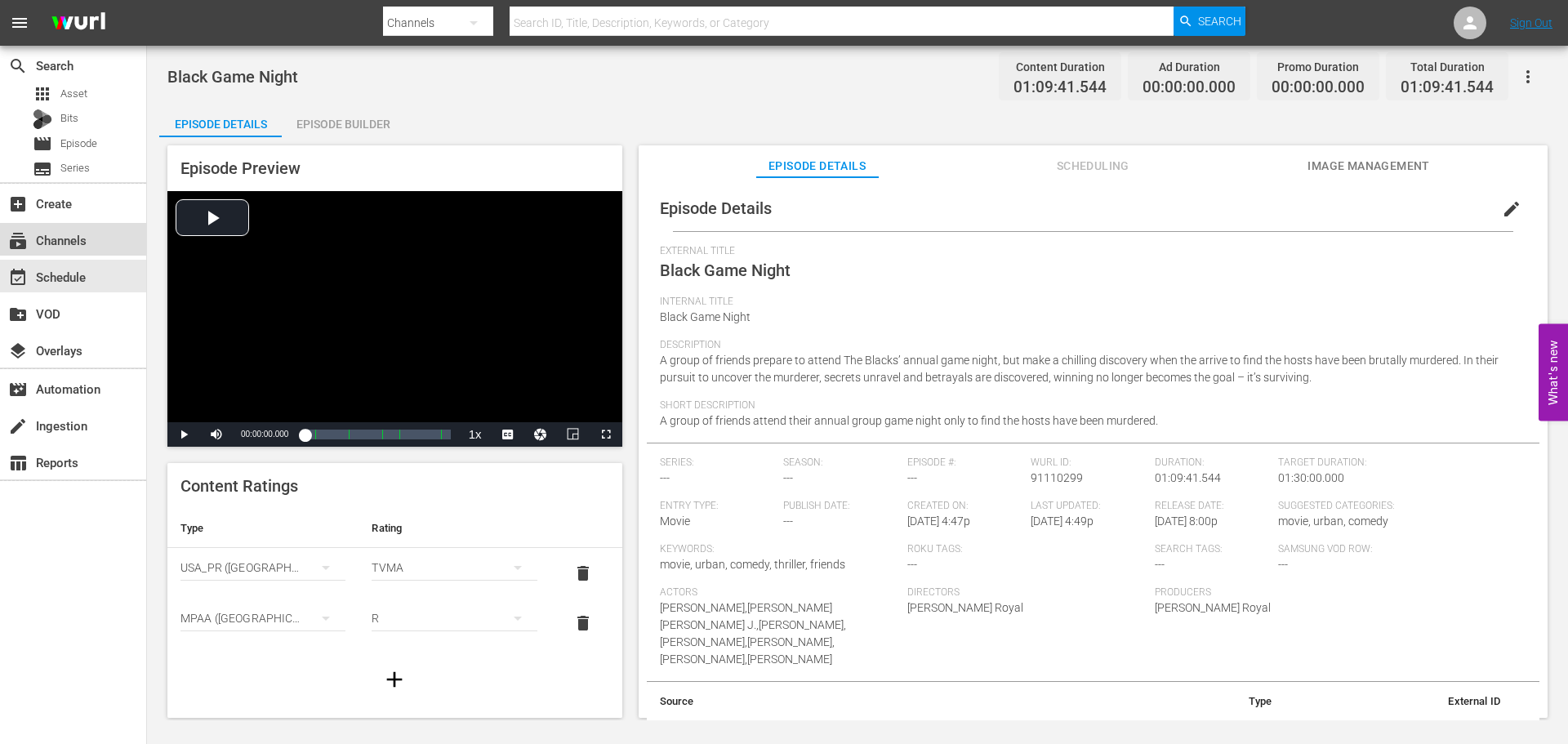
click at [69, 235] on div "subscriptions Channels" at bounding box center [46, 237] width 92 height 15
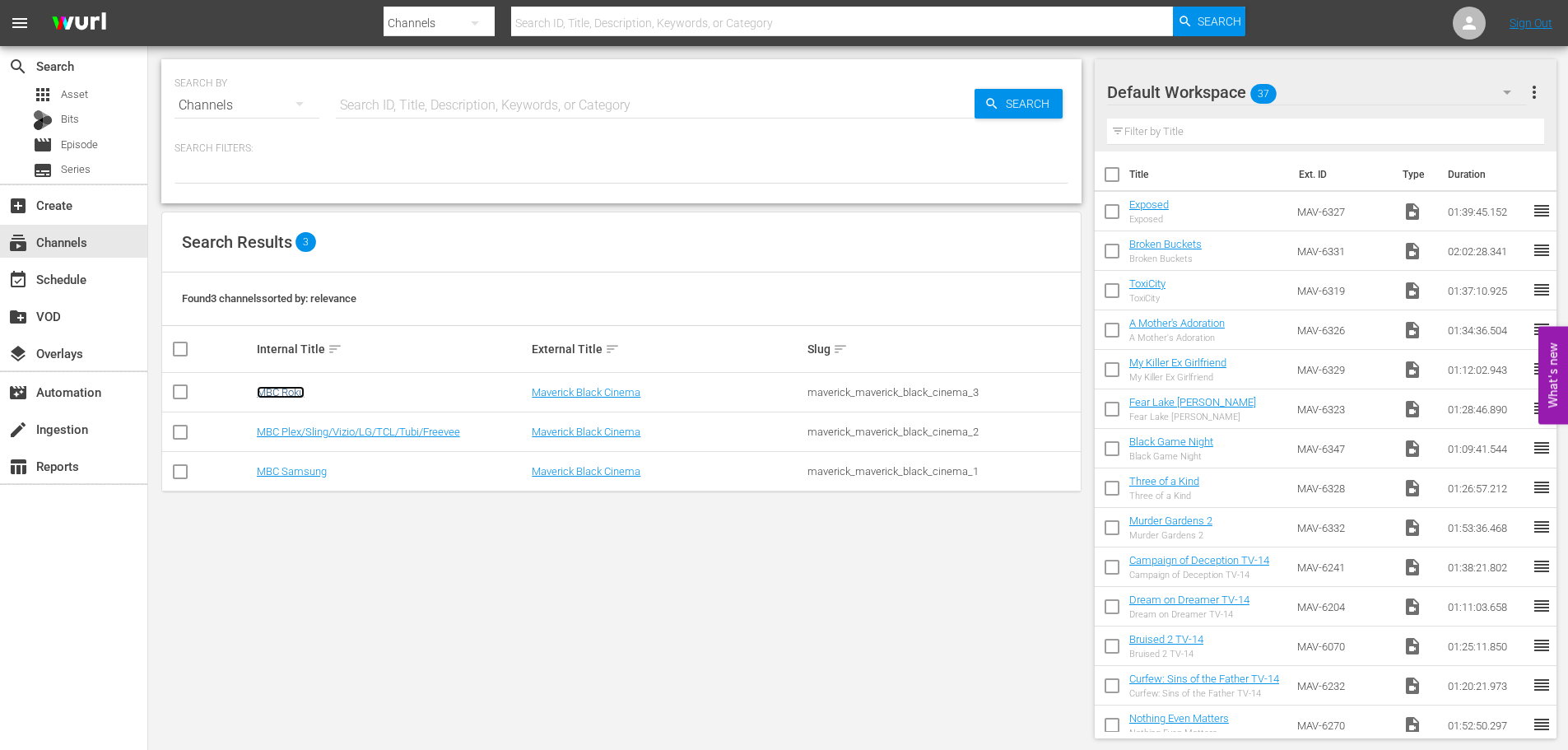
click at [284, 391] on link "MBC Roku" at bounding box center [281, 392] width 48 height 12
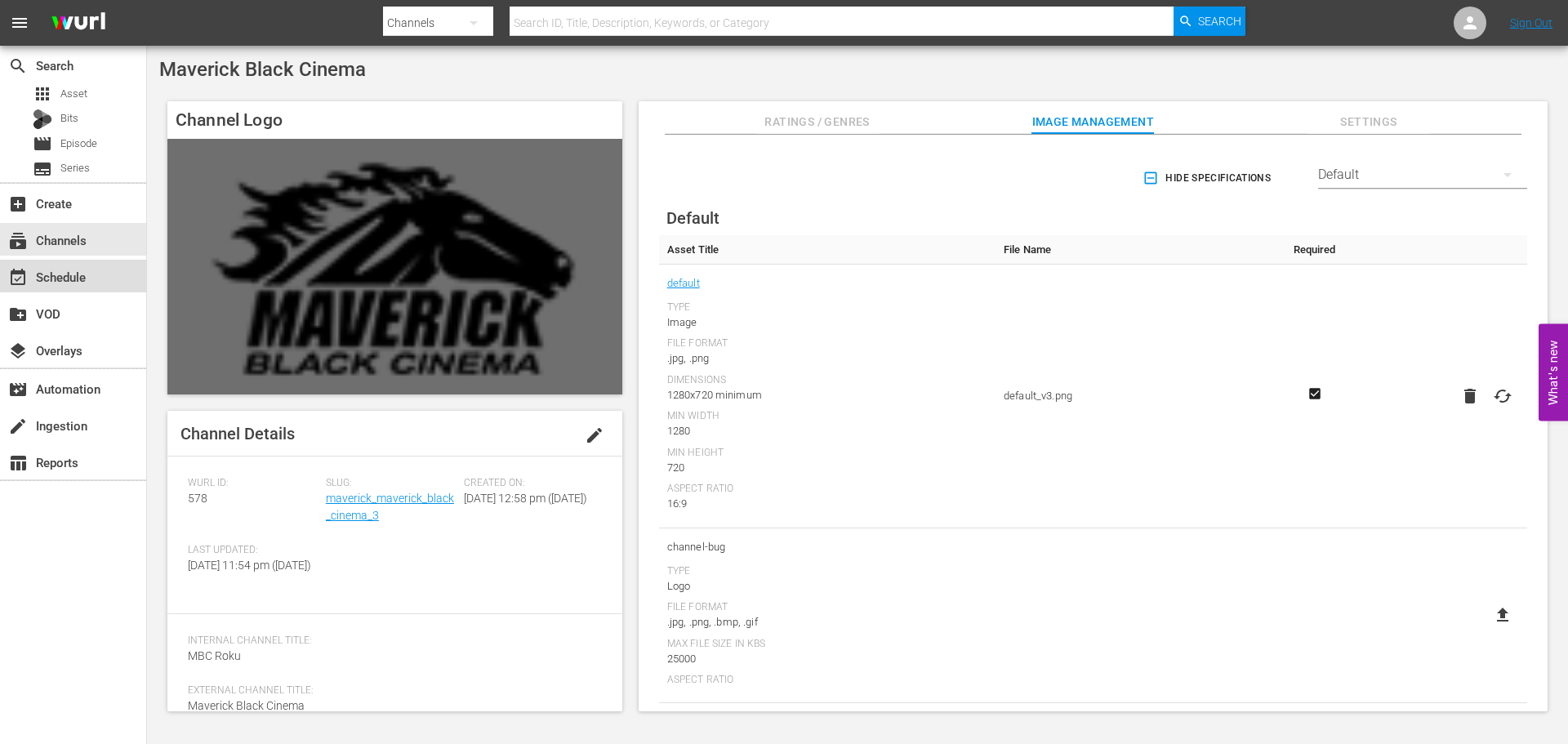
click at [73, 282] on div "event_available Schedule" at bounding box center [46, 274] width 92 height 15
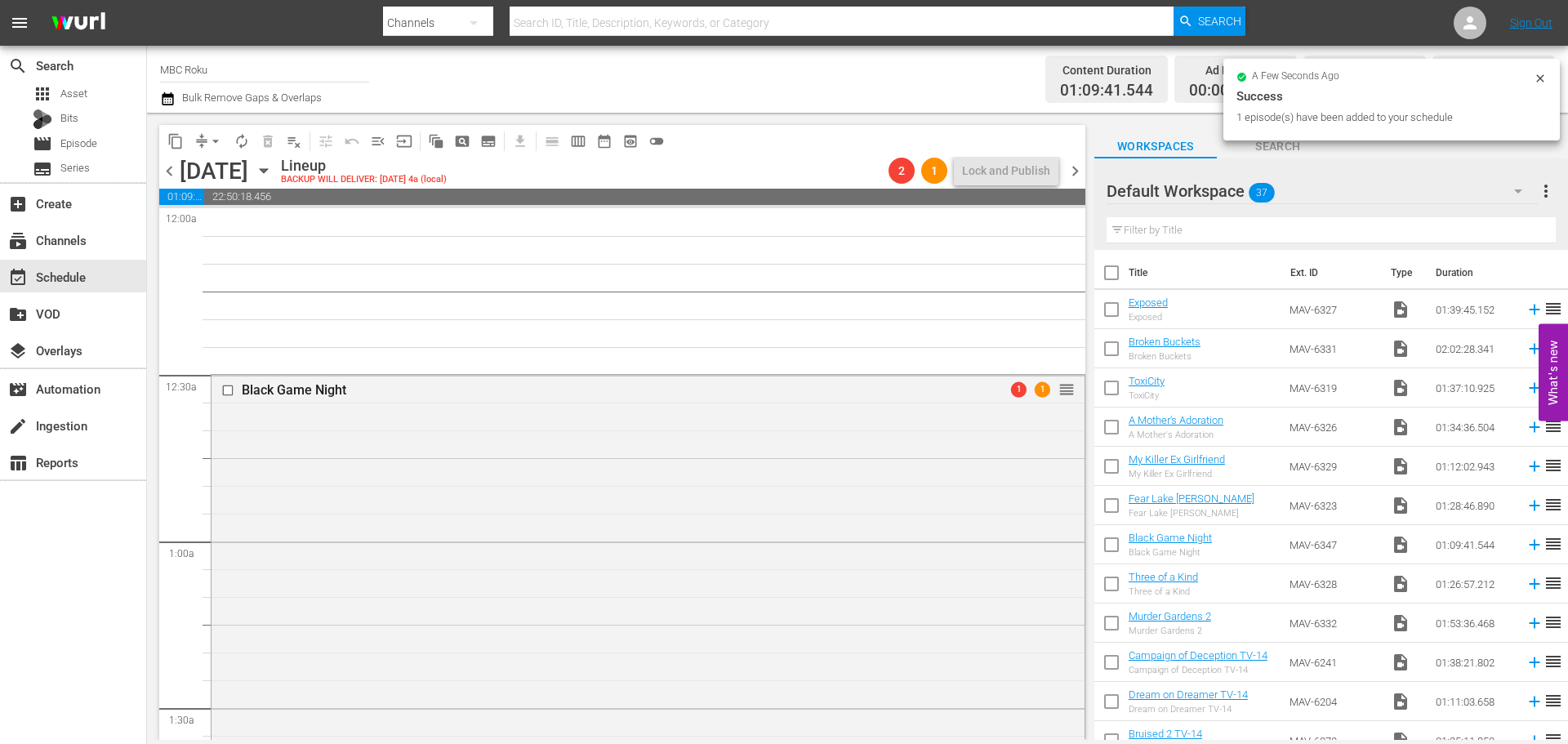
click at [391, 443] on div "Black Game Night 1 1 reorder" at bounding box center [647, 565] width 873 height 382
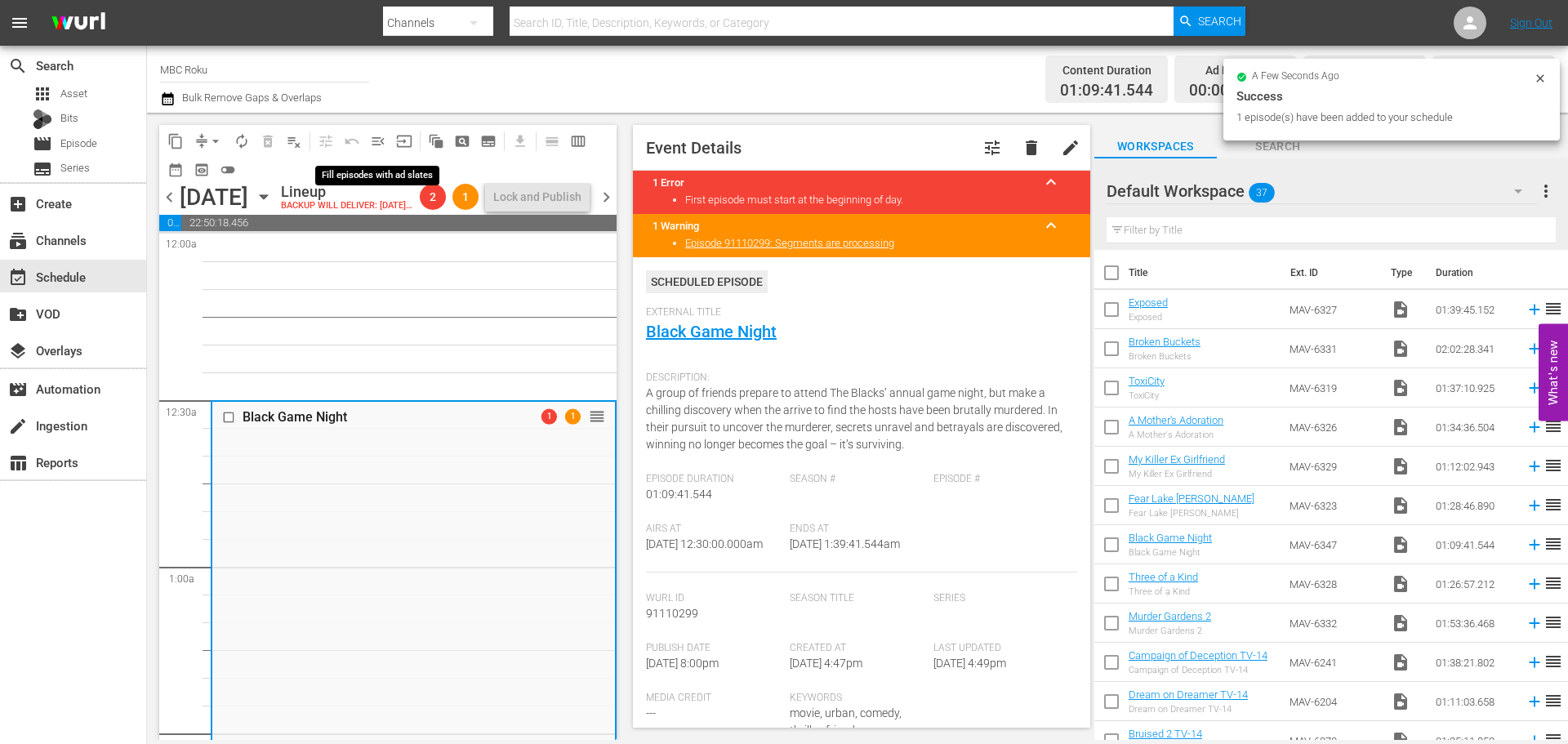
click at [380, 137] on span "menu_open" at bounding box center [378, 141] width 16 height 16
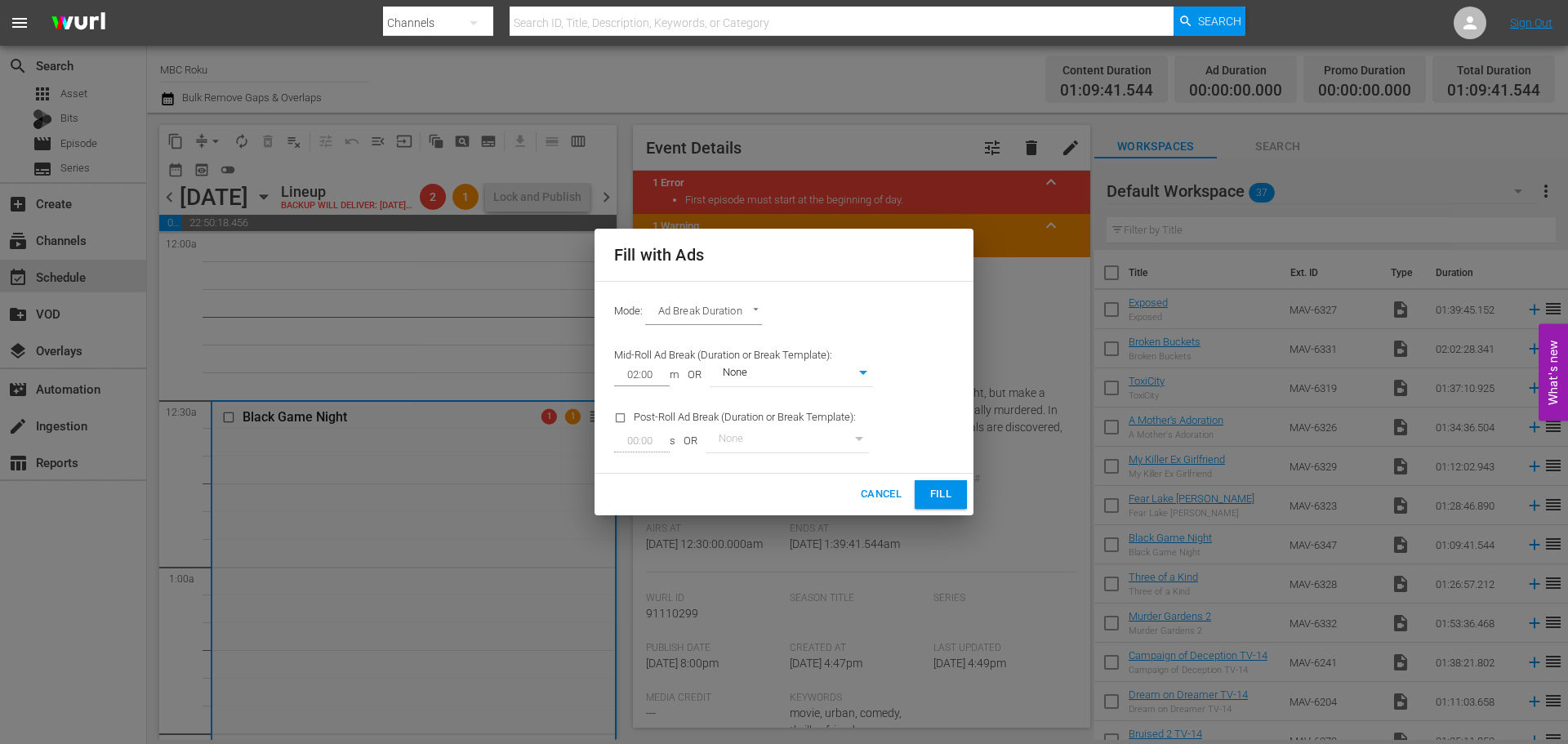
click at [751, 320] on body "menu Search By Channels Search ID, Title, Description, Keywords, or Category Se…" at bounding box center [784, 372] width 1568 height 744
click at [708, 341] on li "Ads Per Hour" at bounding box center [705, 339] width 120 height 27
type input "ADS_PER_HOUR"
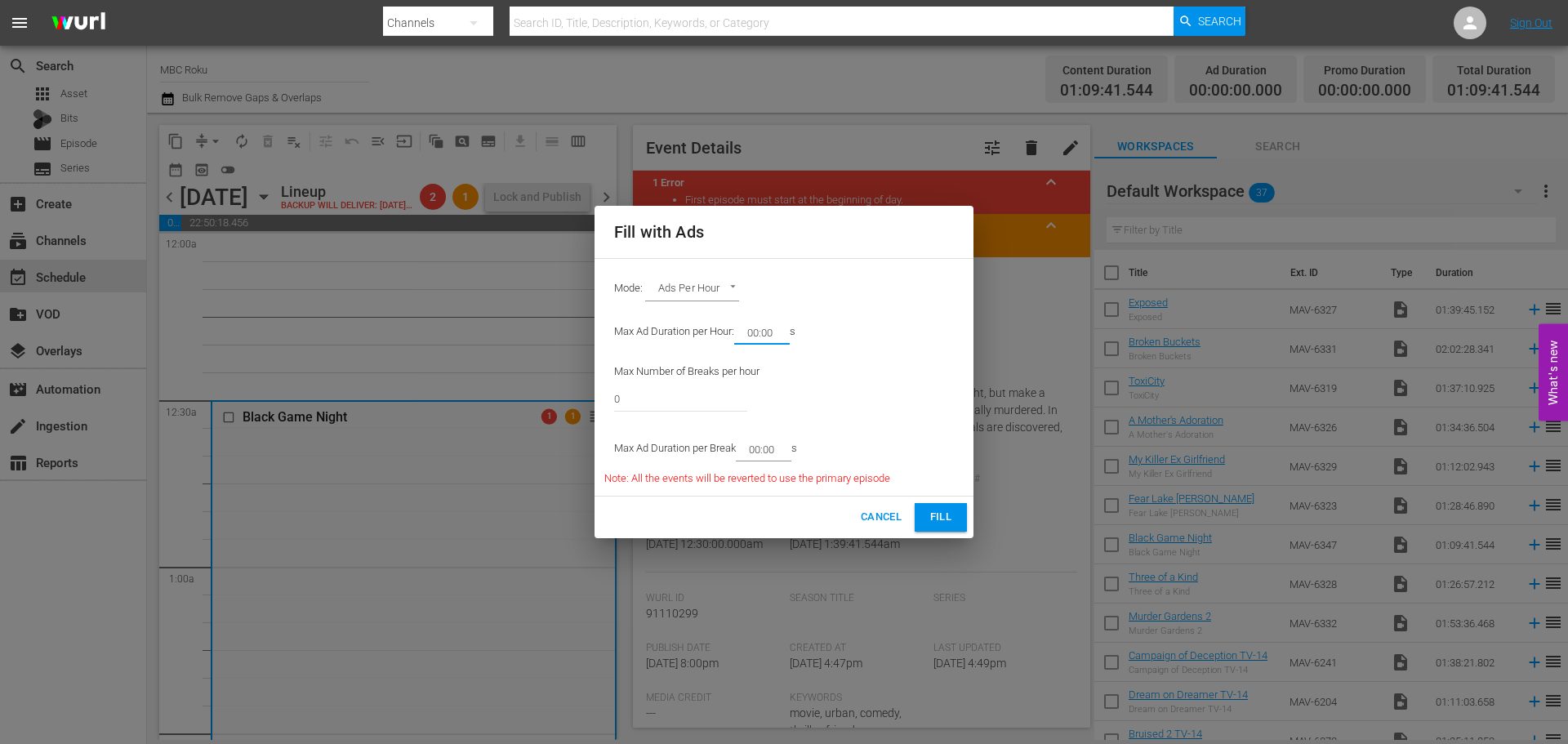
drag, startPoint x: 780, startPoint y: 329, endPoint x: 757, endPoint y: 338, distance: 24.7
click at [757, 338] on input "00:00" at bounding box center [758, 332] width 49 height 23
type input "08:00"
drag, startPoint x: 681, startPoint y: 398, endPoint x: 220, endPoint y: 408, distance: 461.1
click at [220, 408] on div "Fill with Ads Mode: Ads Per Hour ADS_PER_HOUR Max Ad Duration per Hour: 08:00 m…" at bounding box center [784, 372] width 1568 height 744
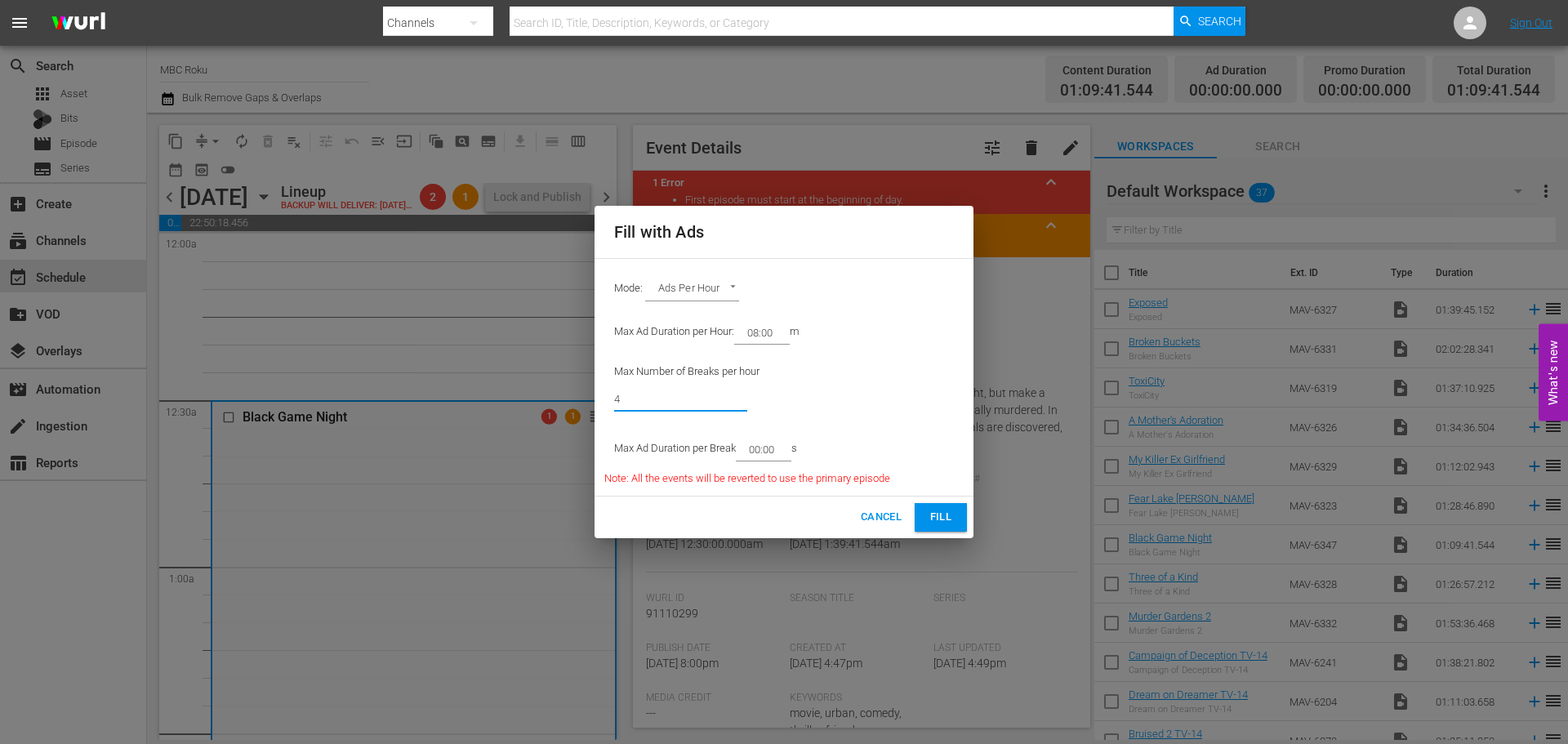
type input "4"
drag, startPoint x: 777, startPoint y: 448, endPoint x: 758, endPoint y: 456, distance: 20.6
click at [758, 456] on input "00:00" at bounding box center [760, 449] width 49 height 23
type input "02:00"
click at [950, 516] on span "Fill" at bounding box center [940, 517] width 26 height 19
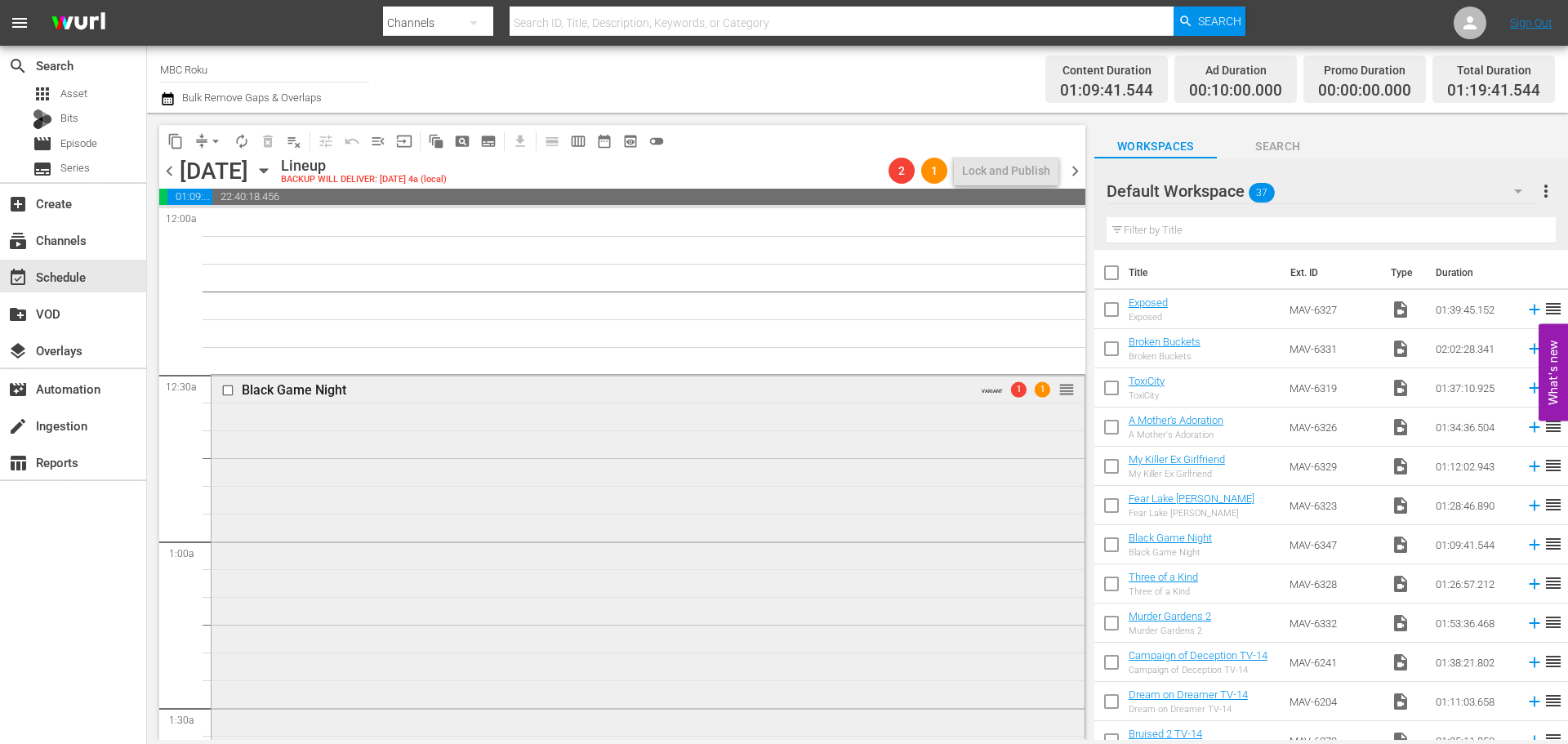
click at [870, 498] on div "Black Game Night VARIANT 1 1 reorder" at bounding box center [647, 594] width 873 height 438
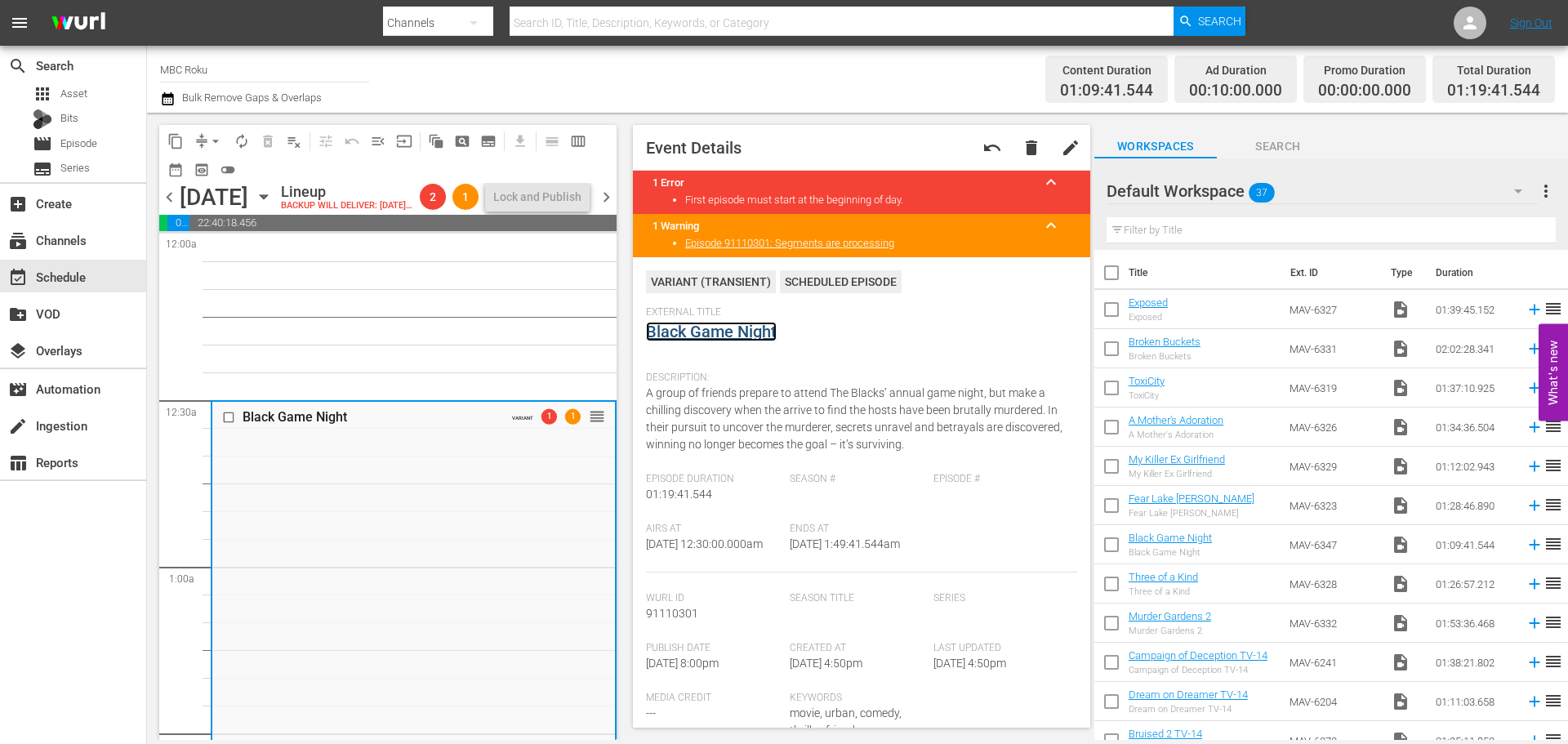
click at [744, 323] on link "Black Game Night" at bounding box center [711, 332] width 131 height 20
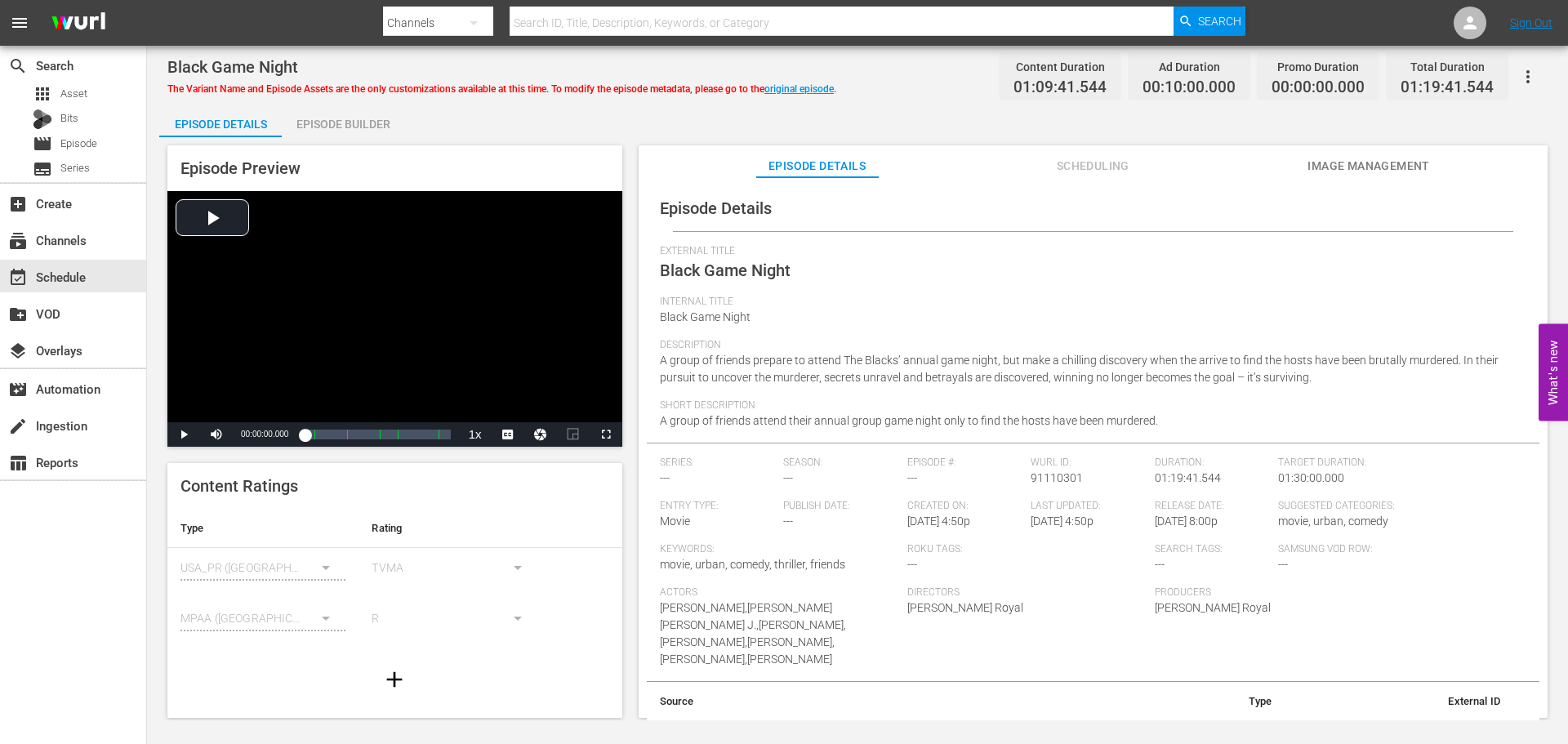
click at [404, 119] on div "Episode Builder" at bounding box center [343, 125] width 123 height 40
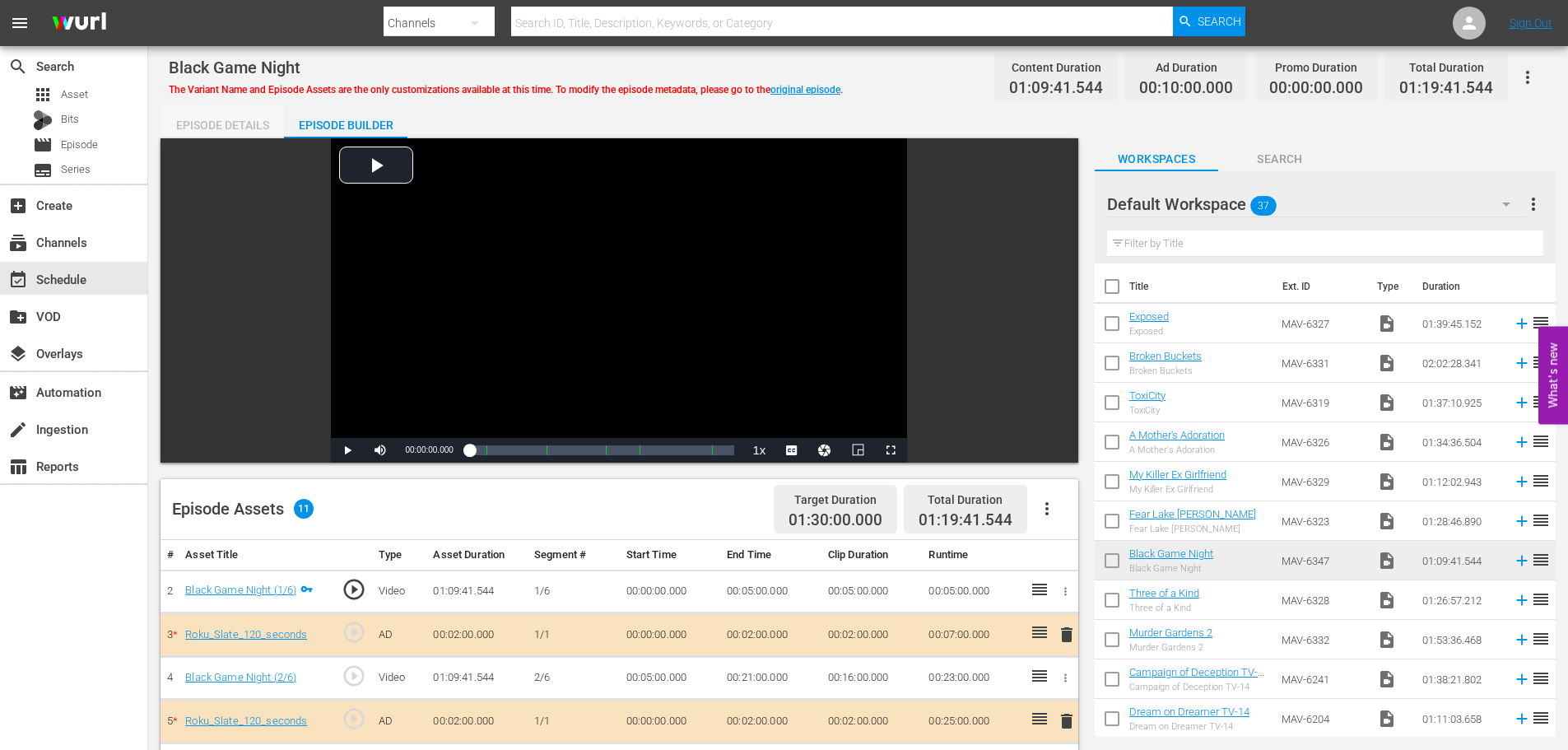
click at [228, 118] on div "Episode Details" at bounding box center [222, 126] width 124 height 40
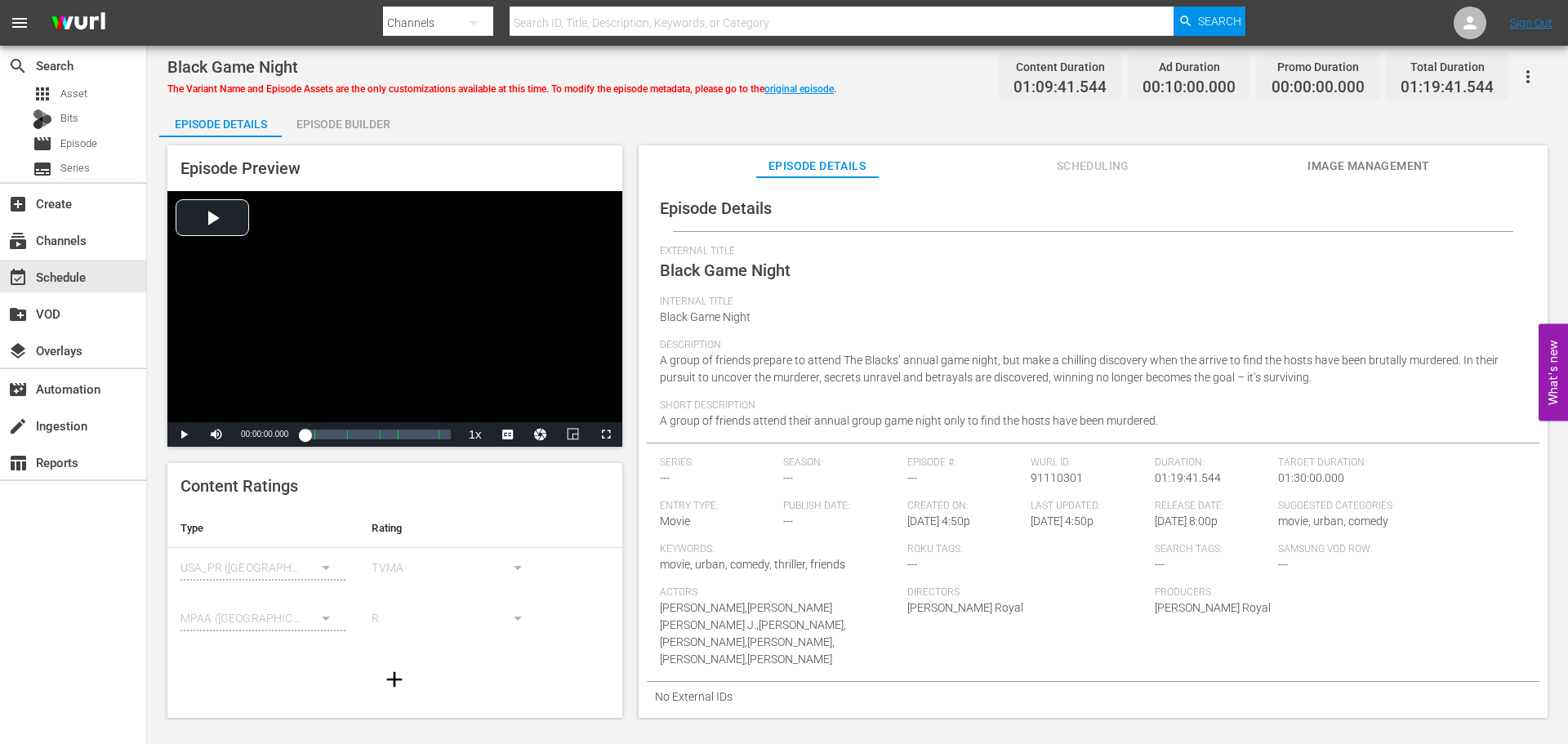
click at [1535, 86] on icon "button" at bounding box center [1528, 76] width 20 height 20
click at [1499, 138] on div "Convert To Named Variant" at bounding box center [1456, 136] width 157 height 40
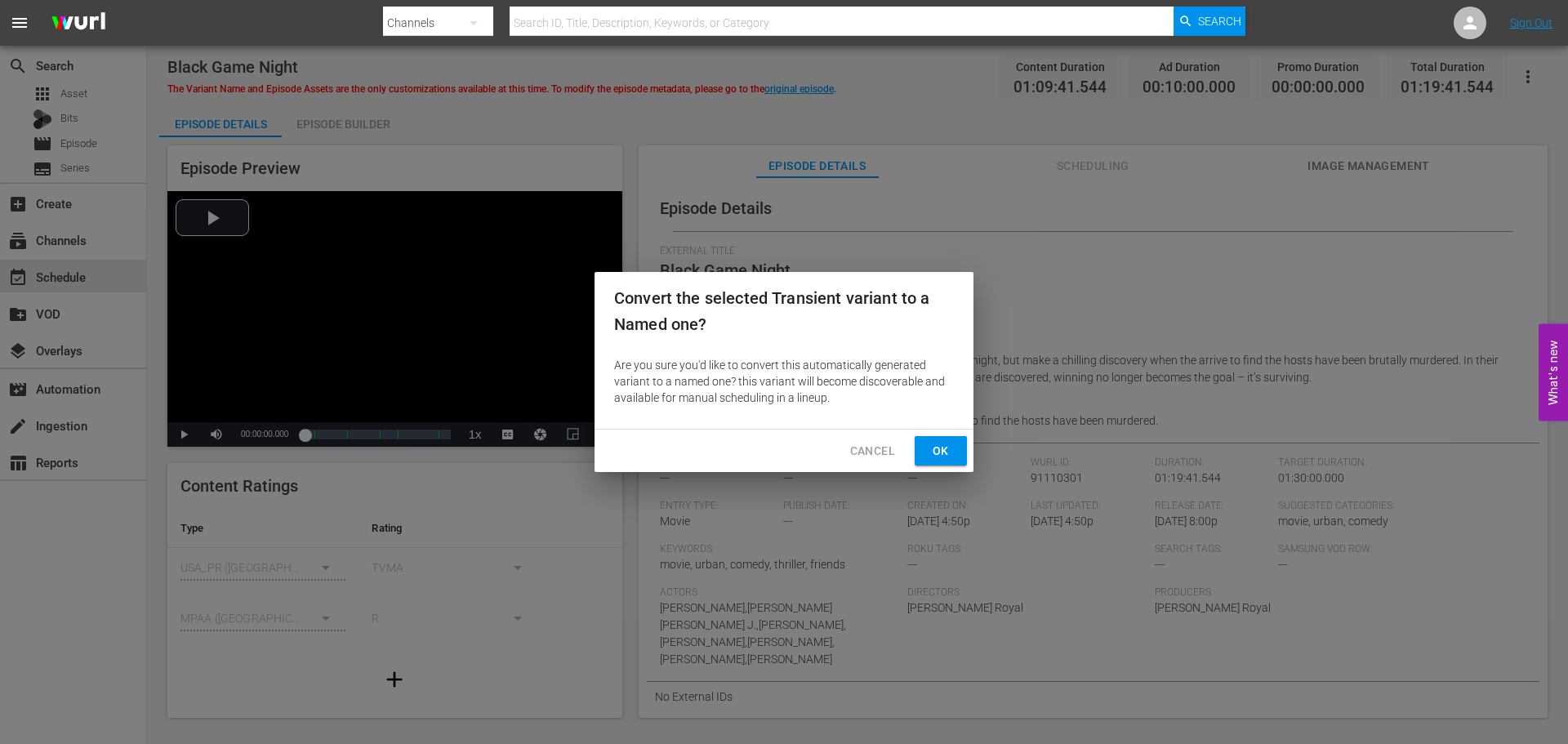
click at [918, 447] on button "Ok" at bounding box center [940, 451] width 52 height 30
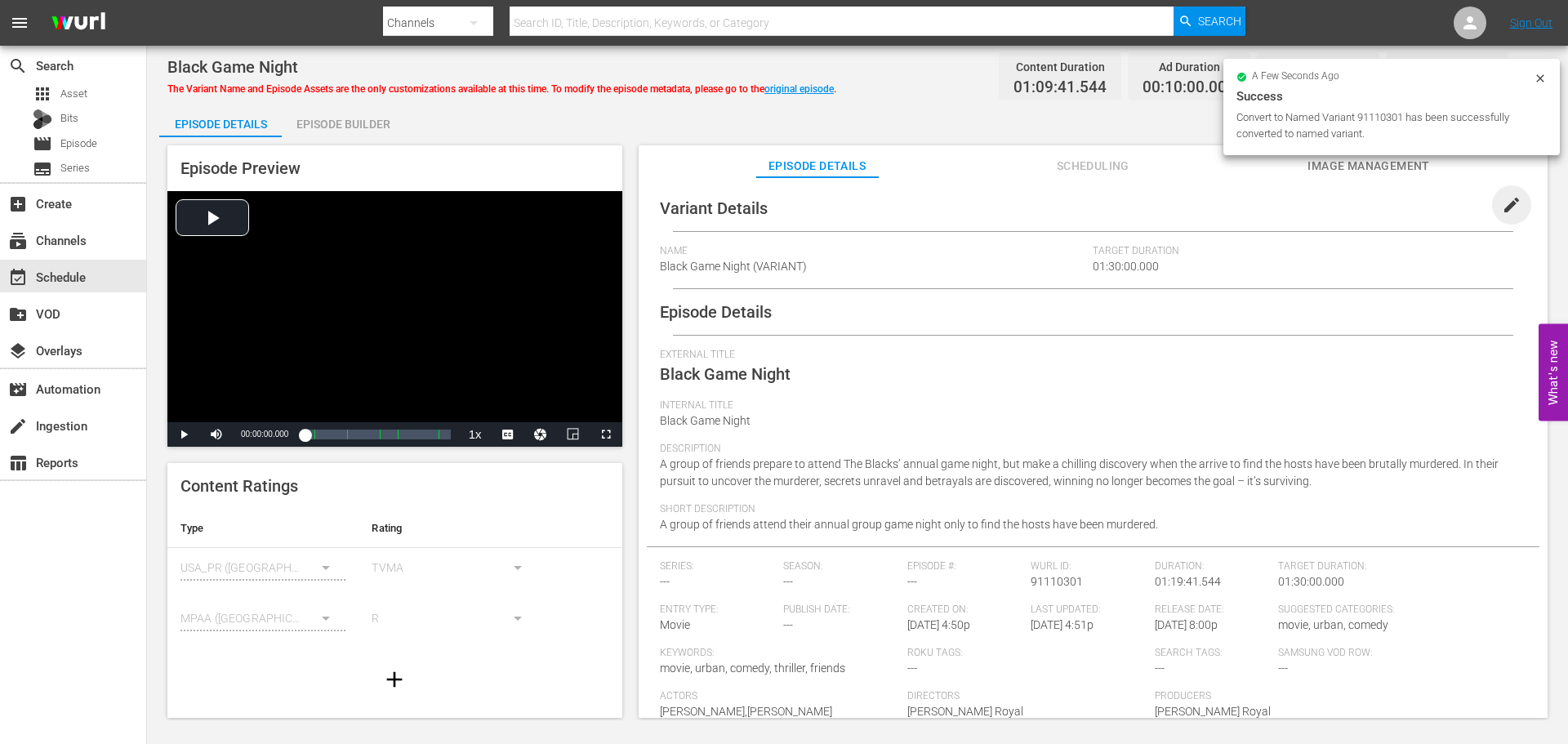
click at [1504, 199] on span "edit" at bounding box center [1511, 204] width 20 height 20
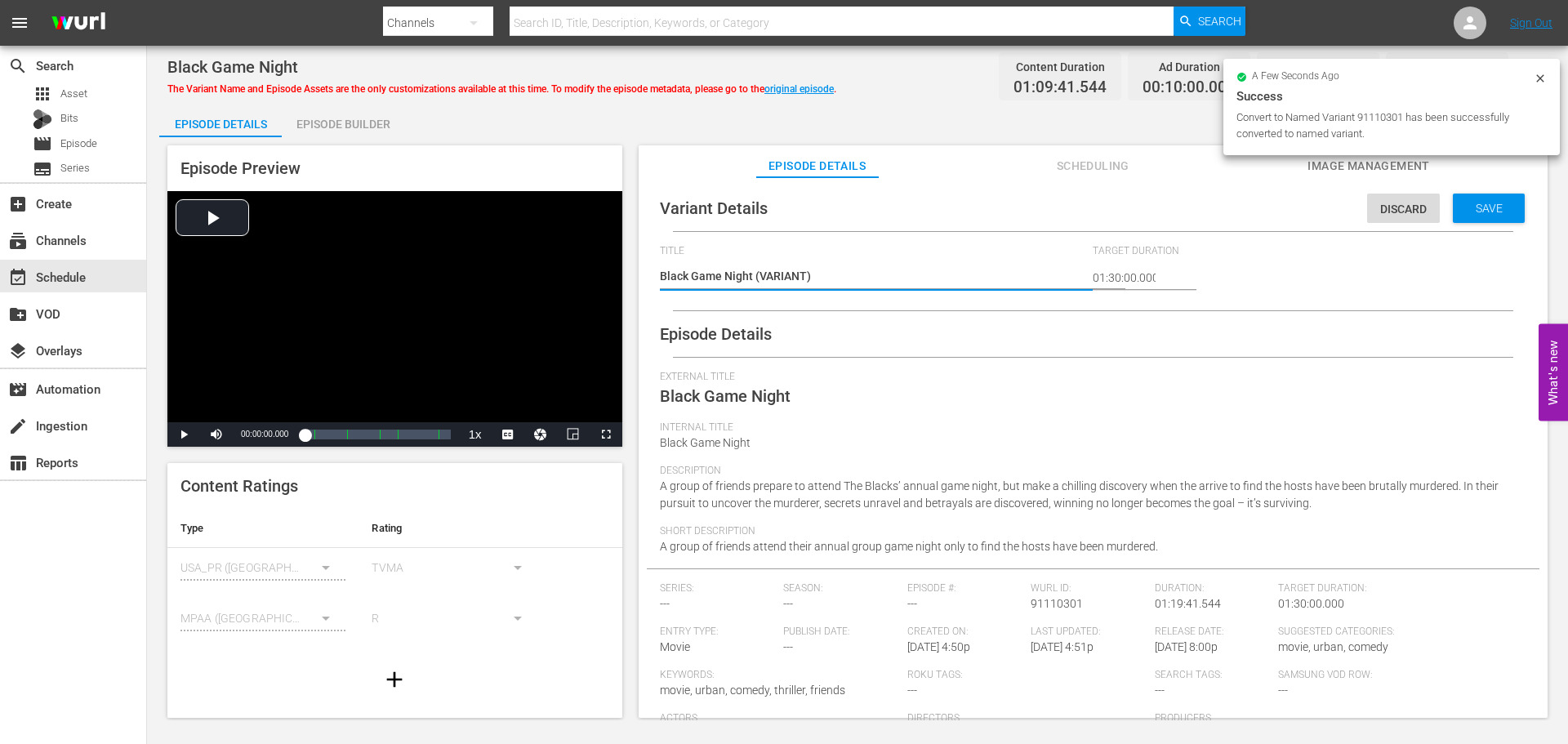
drag, startPoint x: 755, startPoint y: 277, endPoint x: 806, endPoint y: 265, distance: 52.4
click at [756, 277] on textarea "Black Game Night (VARIANT)" at bounding box center [872, 277] width 425 height 20
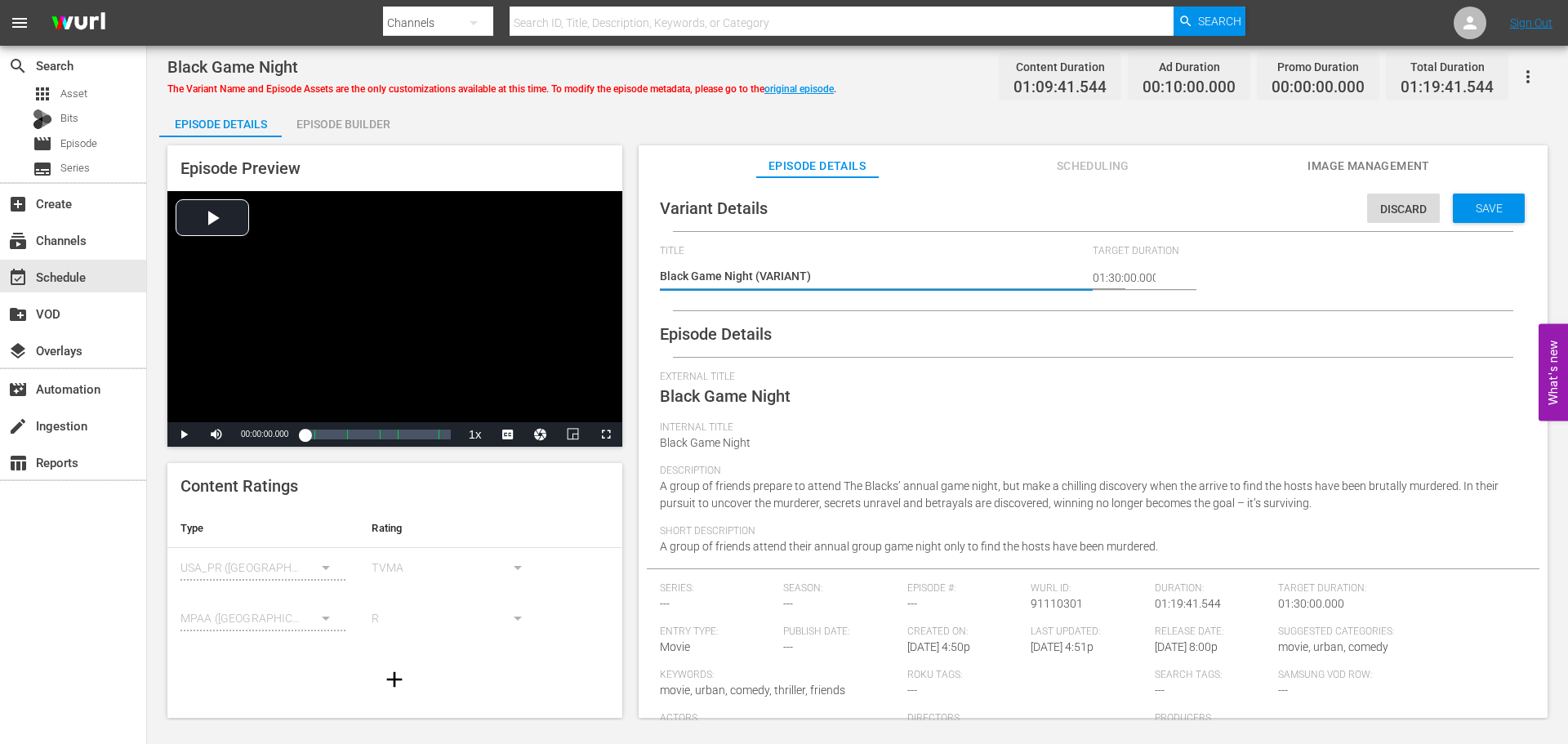
type textarea "Black Game Night #(VARIANT)"
type textarea "Black Game Night #R(VARIANT)"
type textarea "Black Game Night #Ro(VARIANT)"
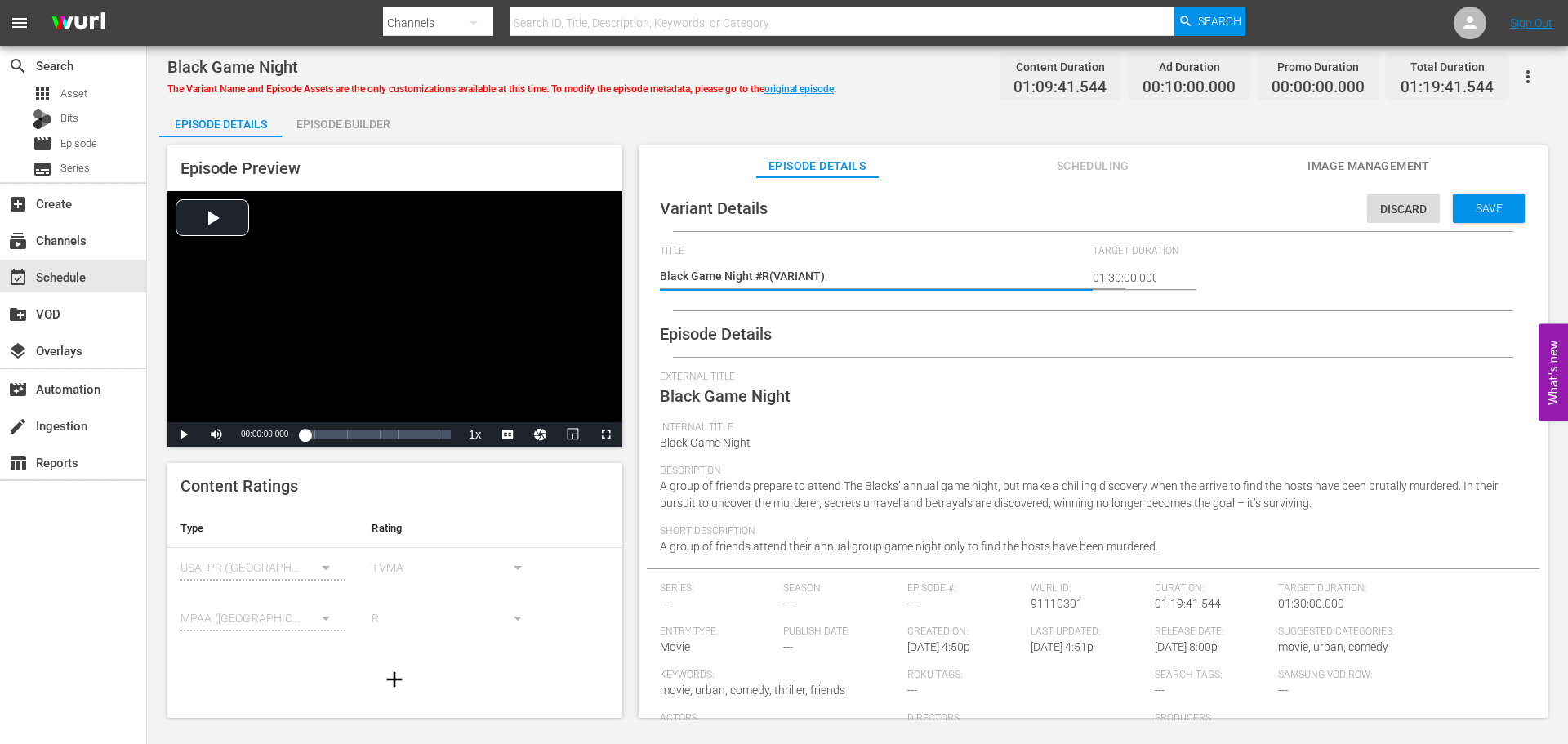
type textarea "Black Game Night #Ro(VARIANT)"
type textarea "Black Game Night #Rok(VARIANT)"
type textarea "Black Game Night #Roku(VARIANT)"
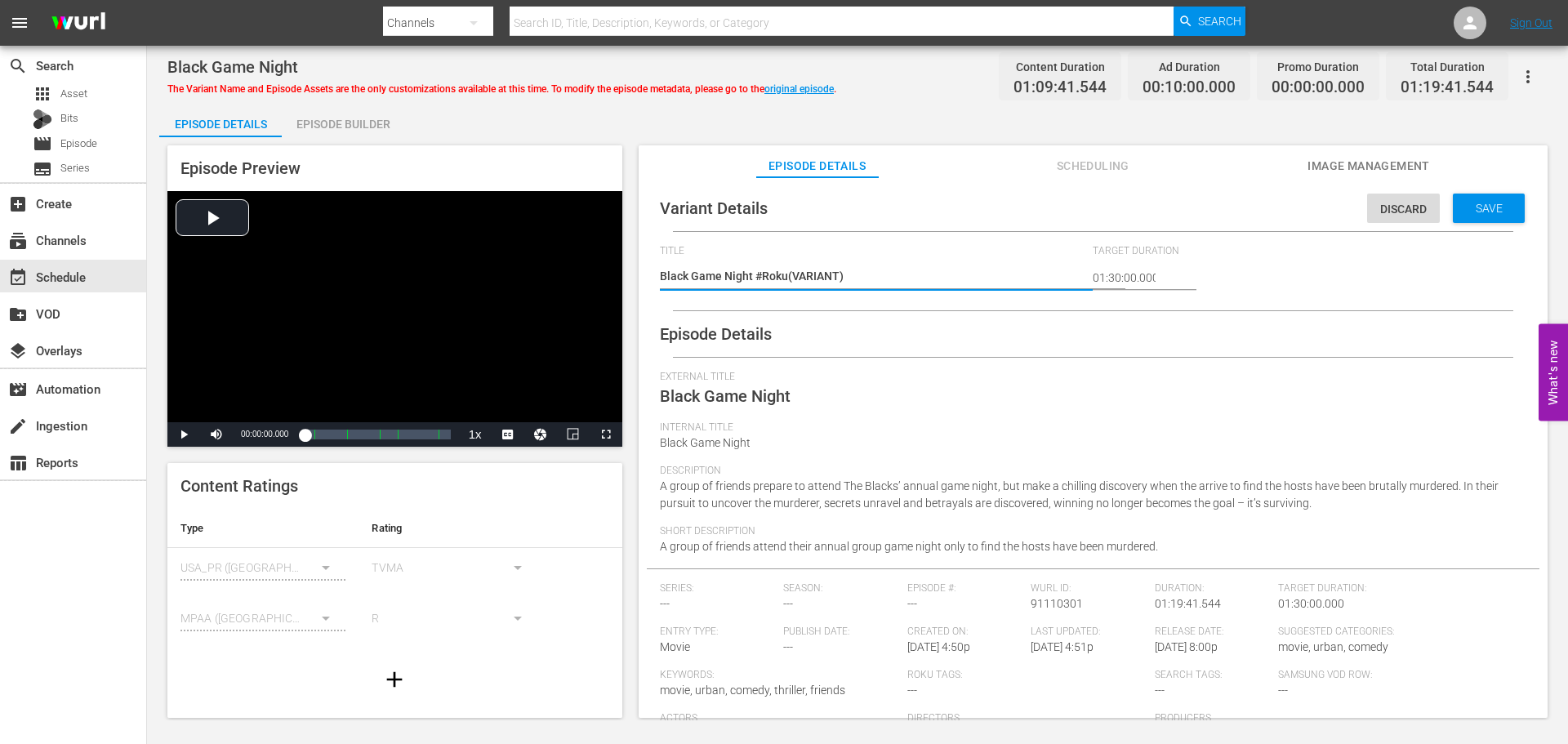
type textarea "Black Game Night #Roku (VARIANT)"
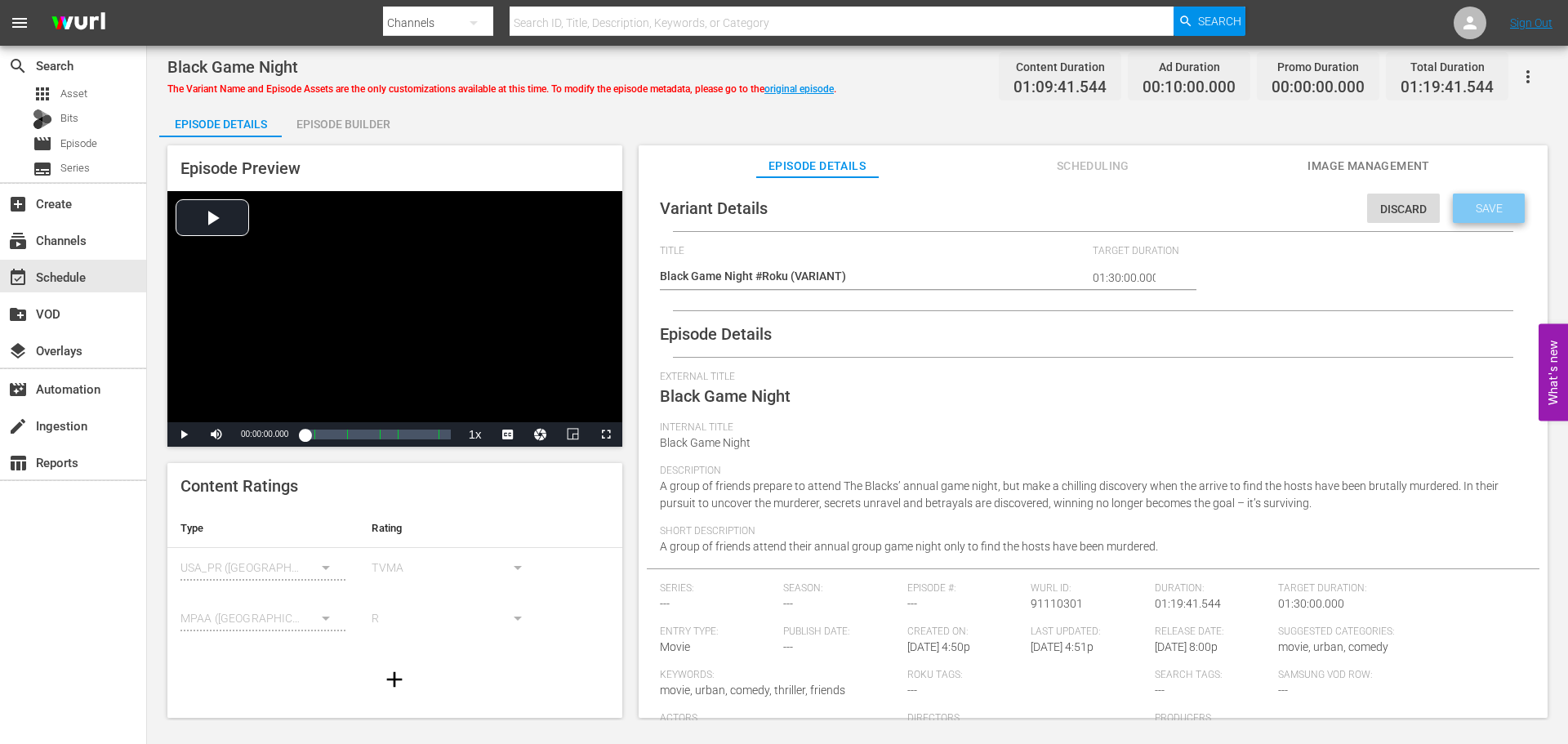
click at [1462, 214] on span "Save" at bounding box center [1489, 208] width 53 height 13
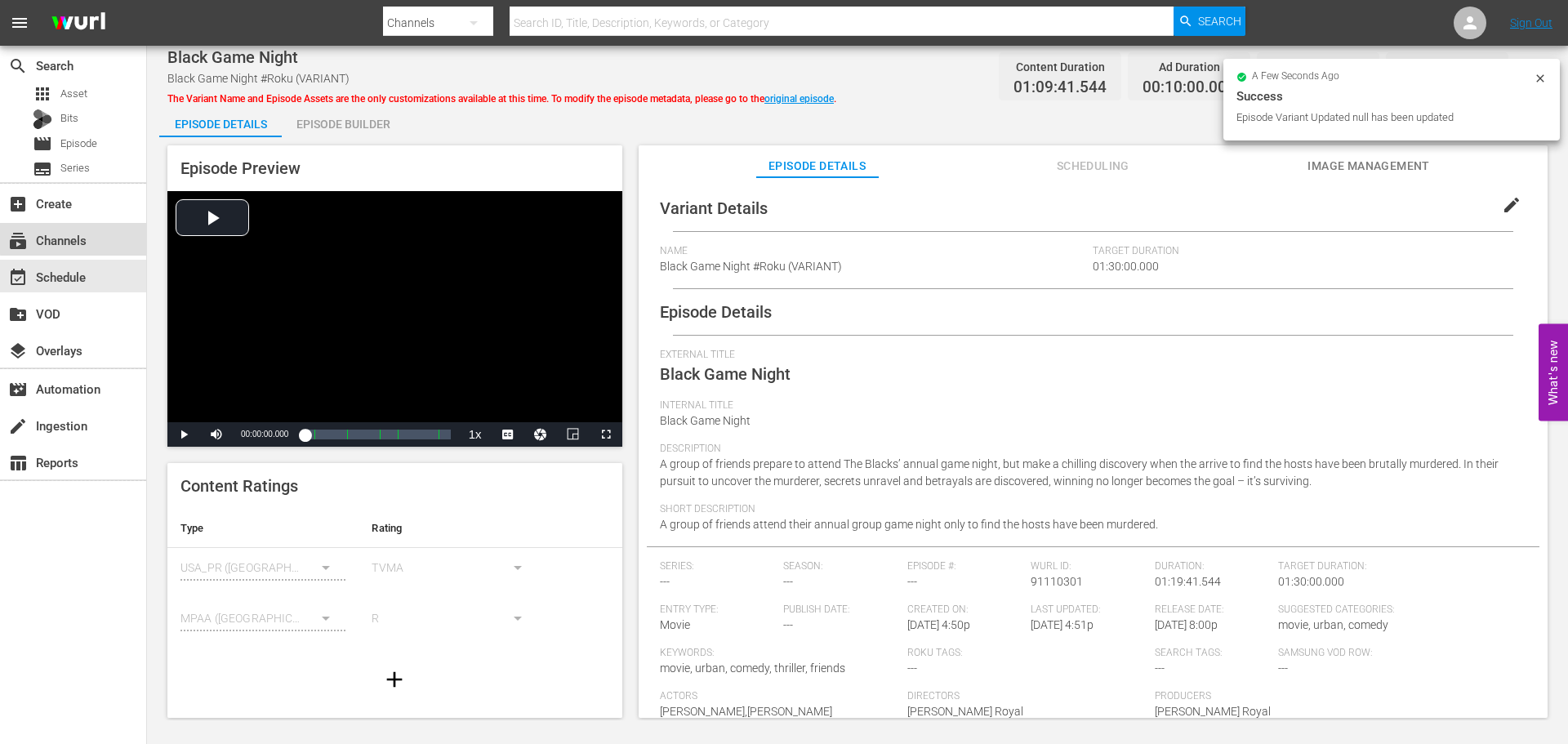
click at [78, 231] on div "subscriptions Channels" at bounding box center [46, 237] width 92 height 15
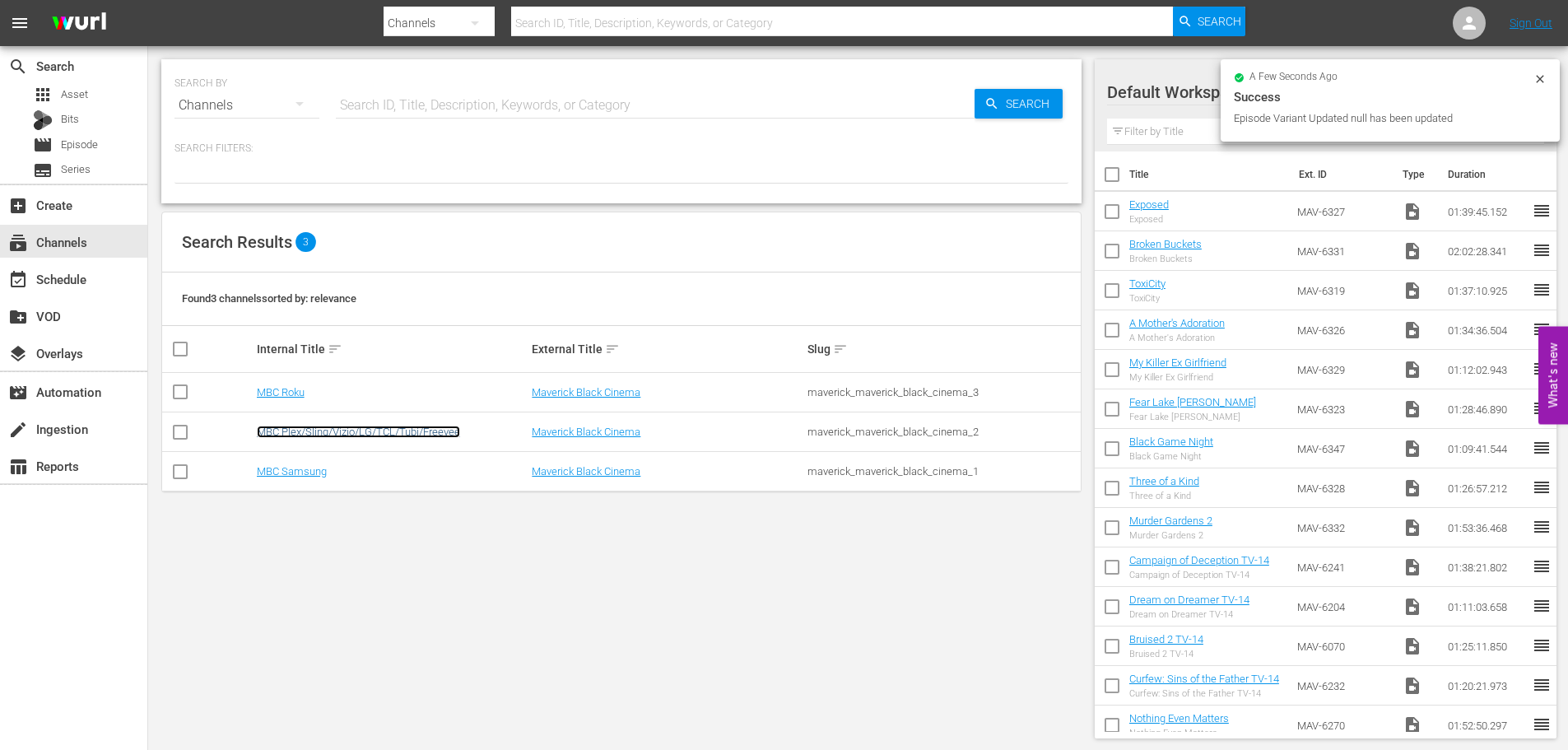
click at [312, 436] on link "MBC Plex/Sling/Vizio/LG/TCL/Tubi/Freevee" at bounding box center [358, 432] width 203 height 12
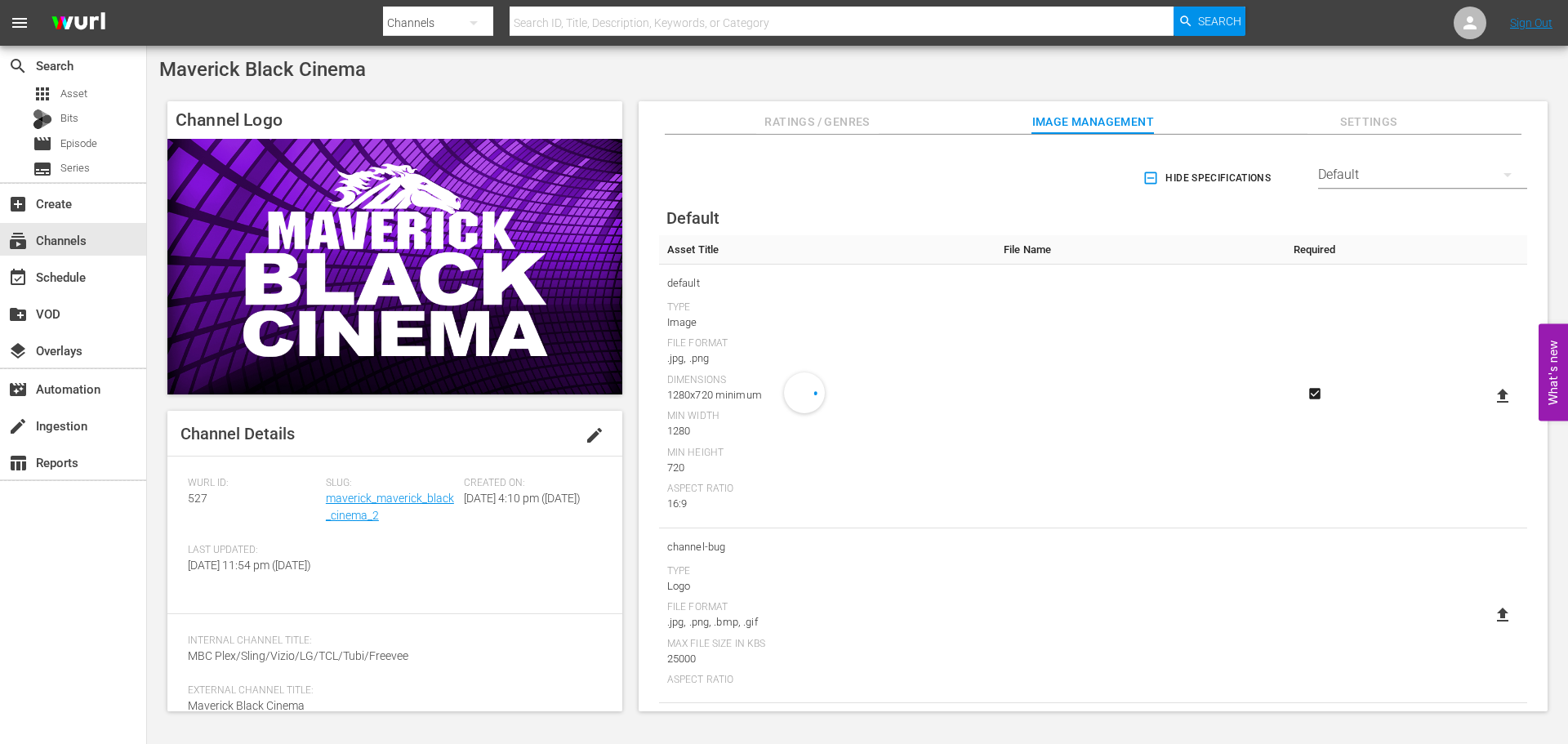
click at [76, 295] on div "create_new_folder VOD" at bounding box center [73, 312] width 146 height 37
click at [76, 291] on div "event_available Schedule" at bounding box center [73, 276] width 146 height 33
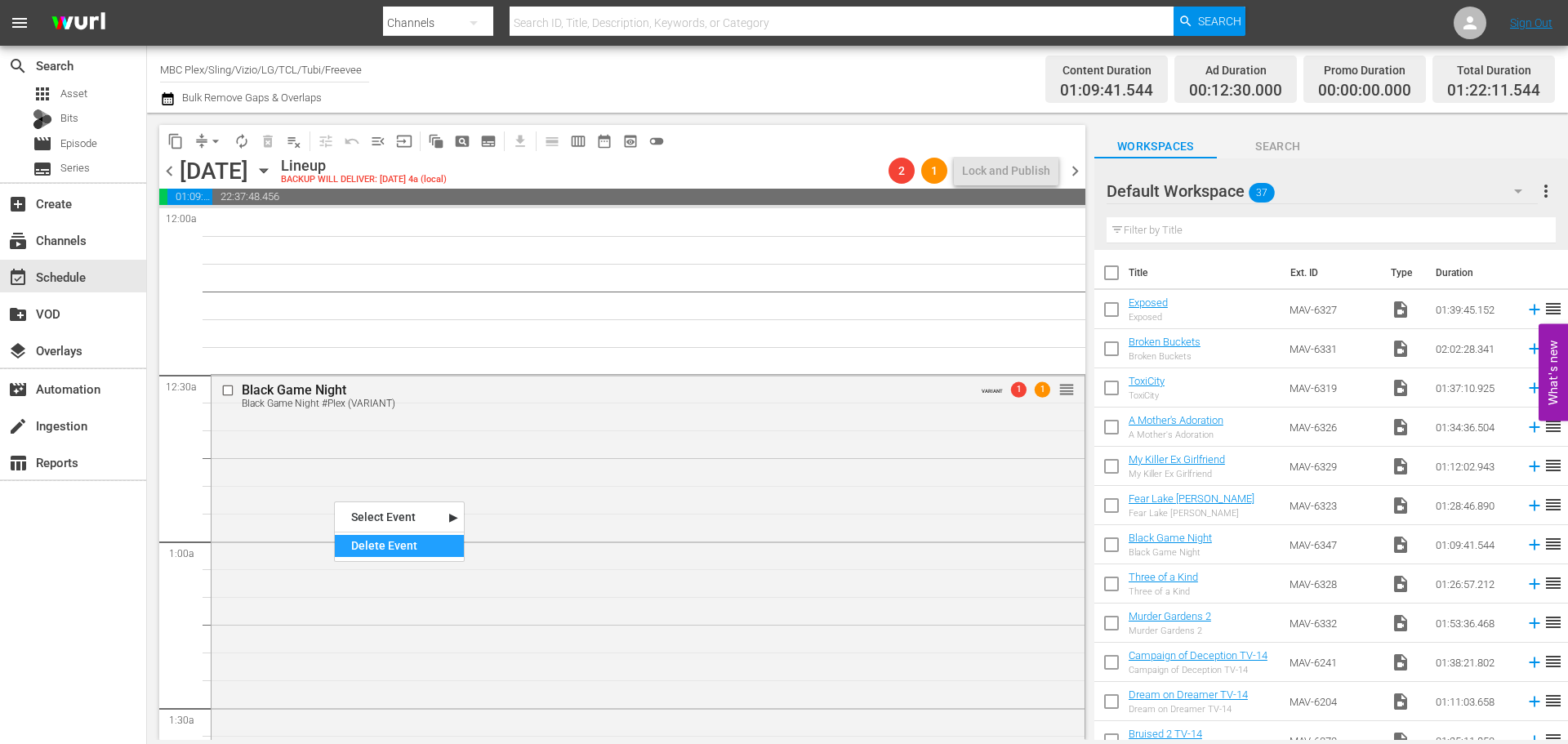
click at [379, 545] on div "Delete Event" at bounding box center [399, 546] width 129 height 22
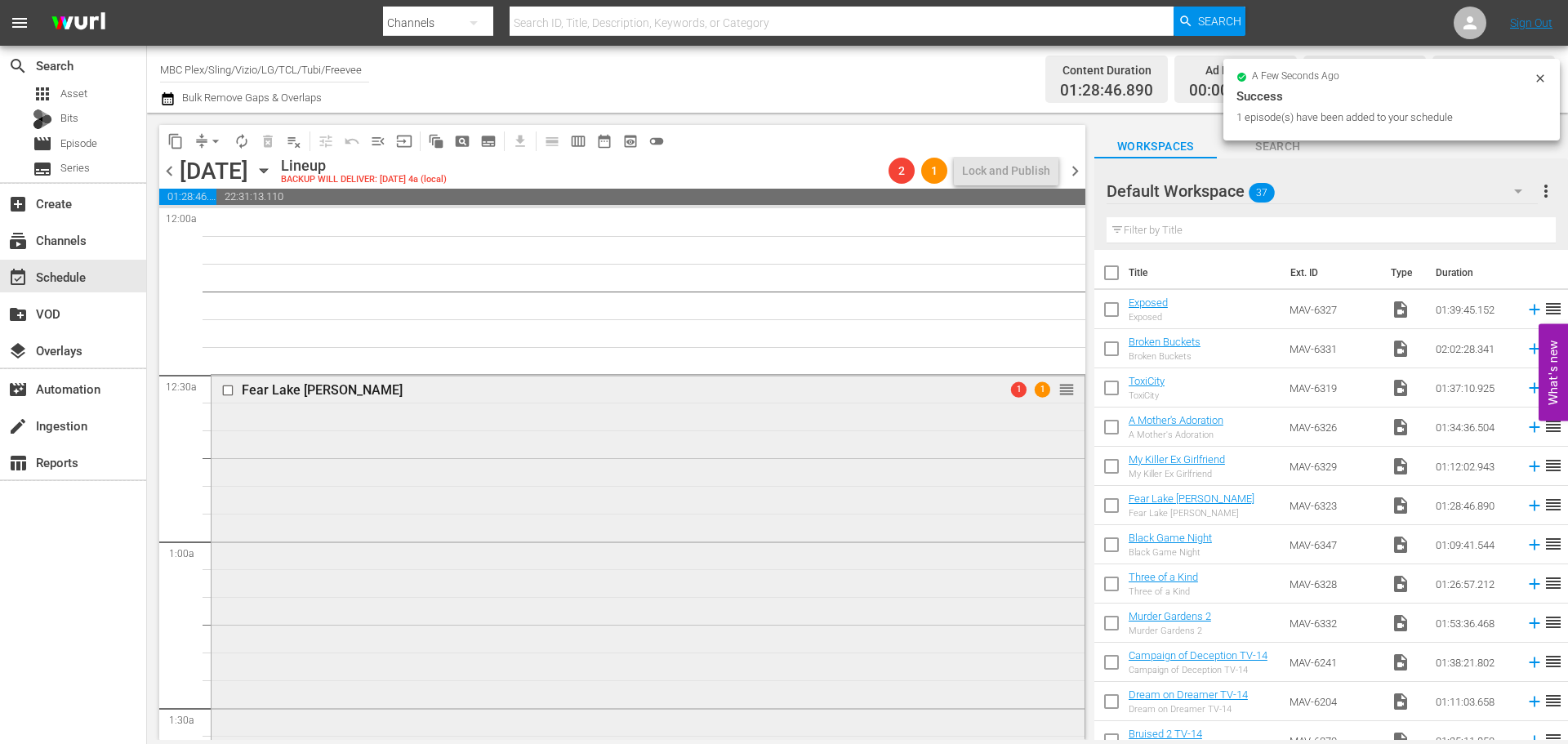
click at [374, 441] on div "Fear Lake [PERSON_NAME] 1 1 reorder" at bounding box center [647, 619] width 873 height 489
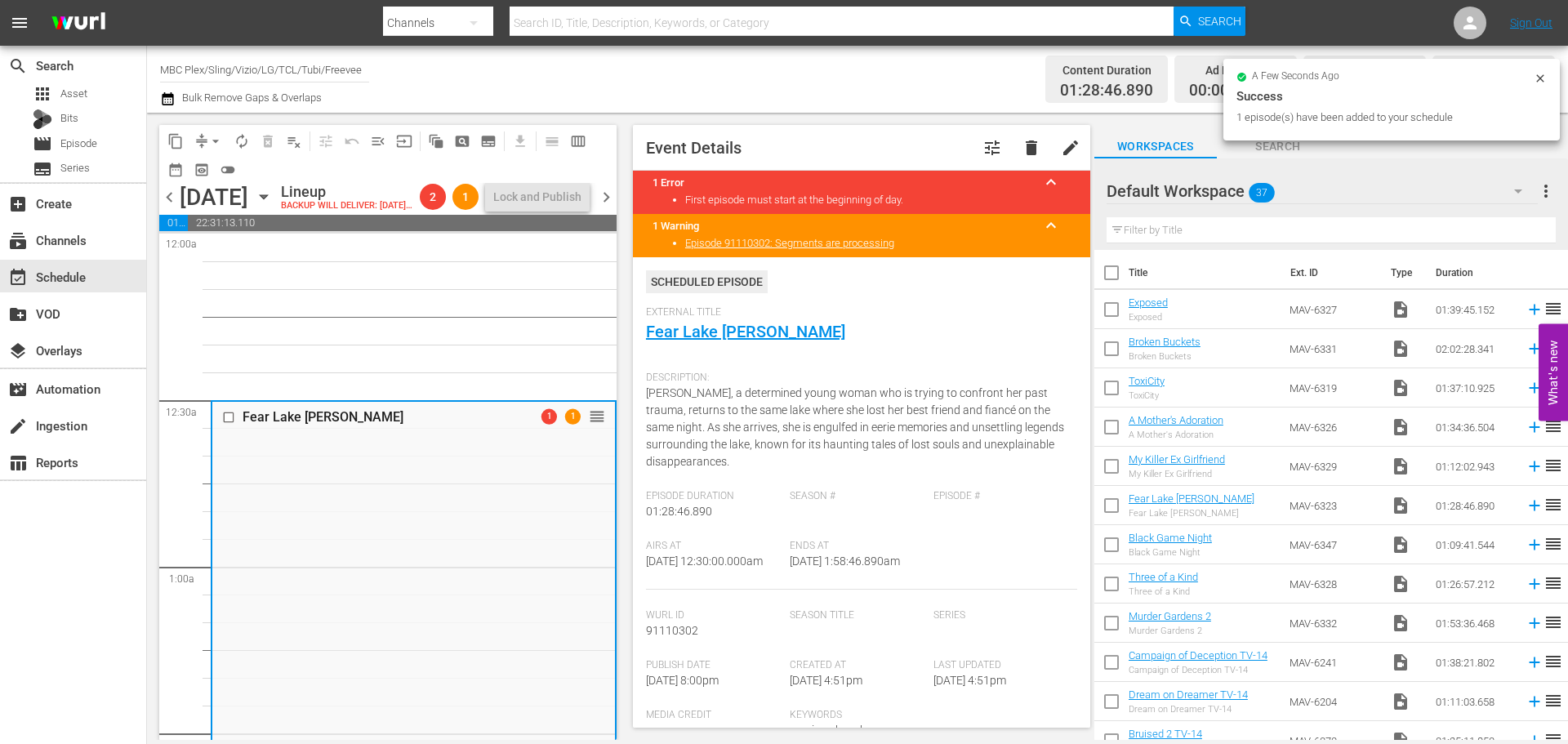
click at [380, 142] on span "menu_open" at bounding box center [378, 141] width 16 height 16
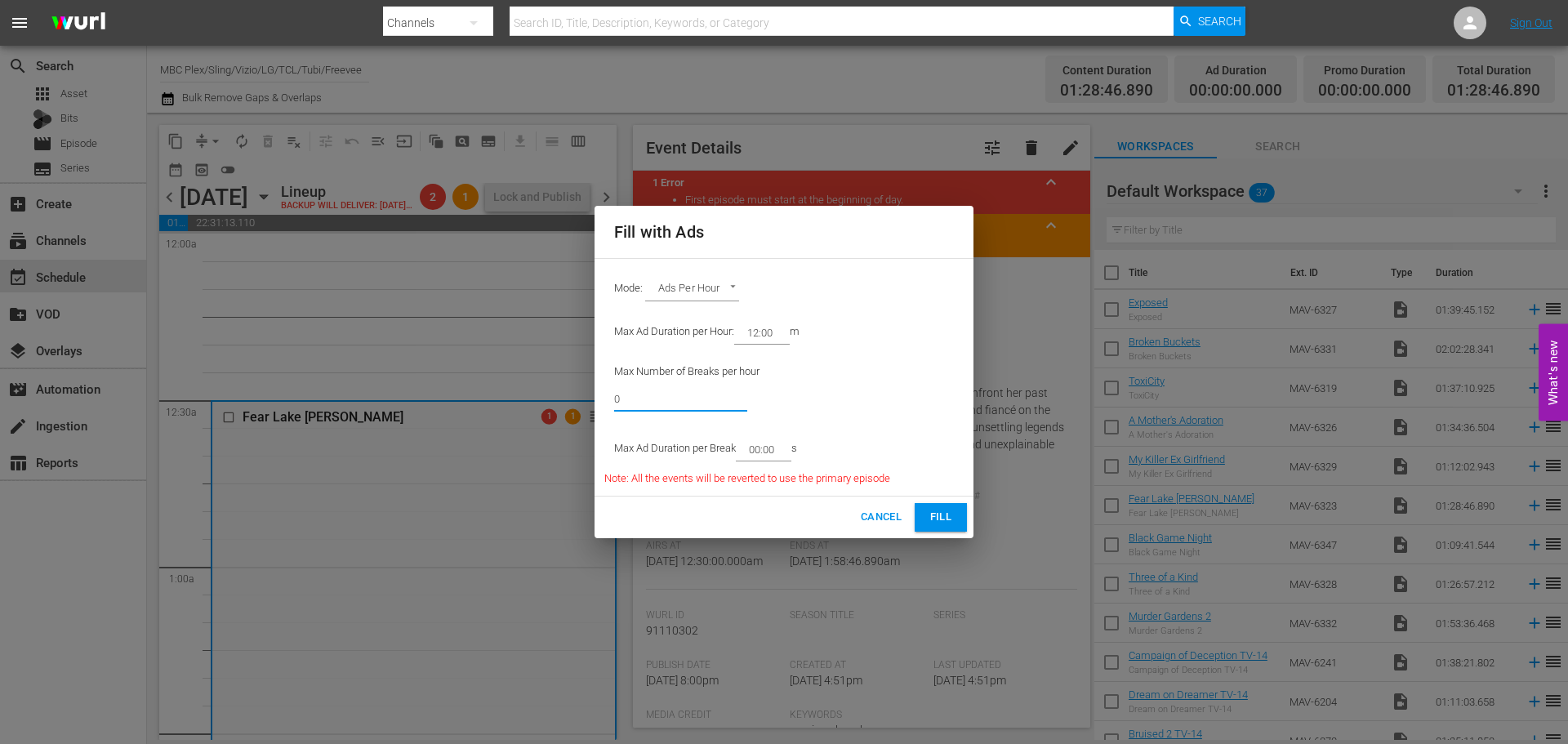
drag, startPoint x: 687, startPoint y: 395, endPoint x: 335, endPoint y: 377, distance: 352.5
click at [335, 380] on div "Fill with Ads Mode: Ads Per Hour ADS_PER_HOUR Max Ad Duration per Hour: 12:00 m…" at bounding box center [784, 372] width 1568 height 744
type input "6"
drag, startPoint x: 782, startPoint y: 453, endPoint x: 754, endPoint y: 458, distance: 28.4
click at [757, 458] on input "00:00" at bounding box center [760, 449] width 49 height 23
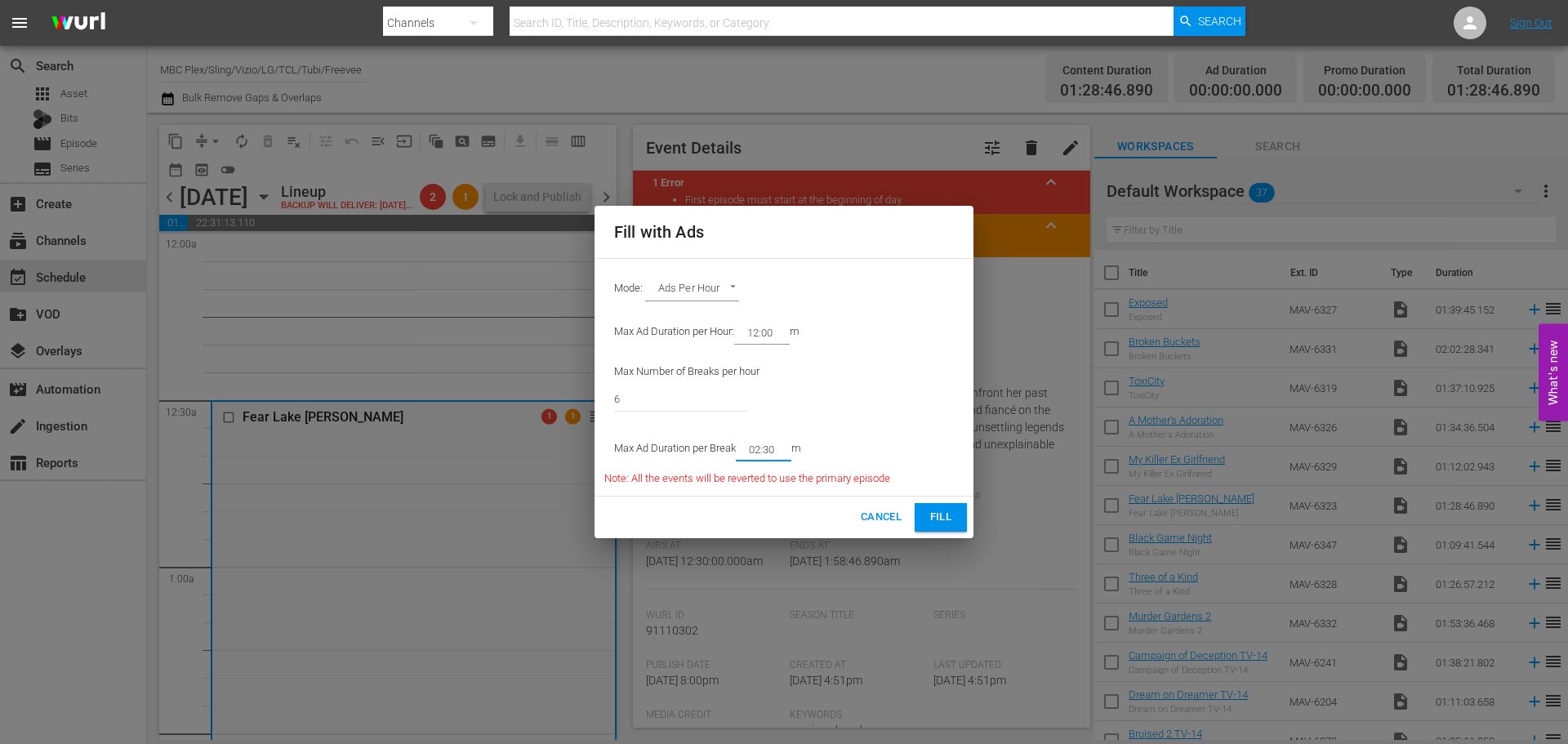
type input "02:30"
click at [940, 507] on button "Fill" at bounding box center [940, 517] width 52 height 28
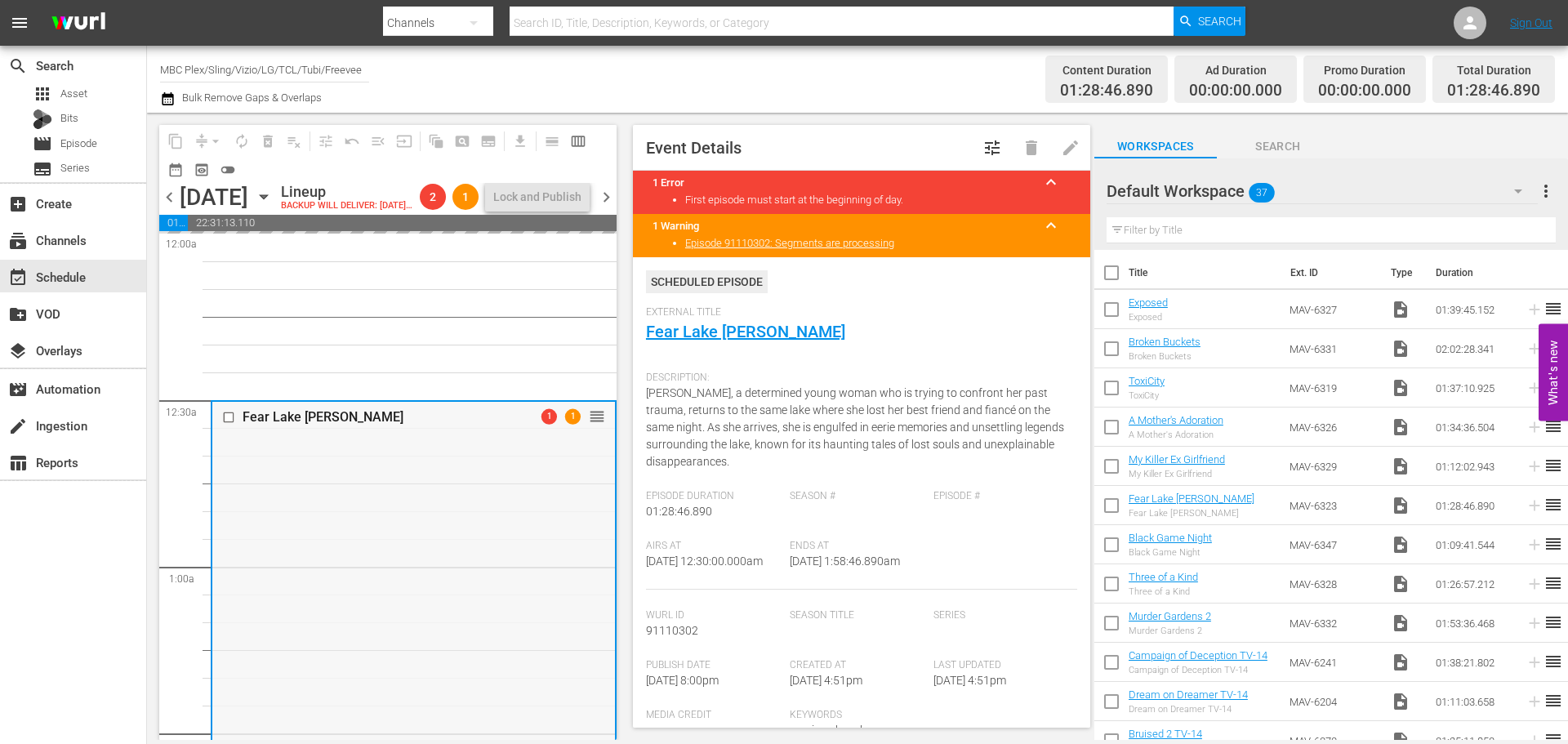
click at [432, 536] on div "Fear Lake [PERSON_NAME] 1 1 reorder" at bounding box center [413, 646] width 403 height 489
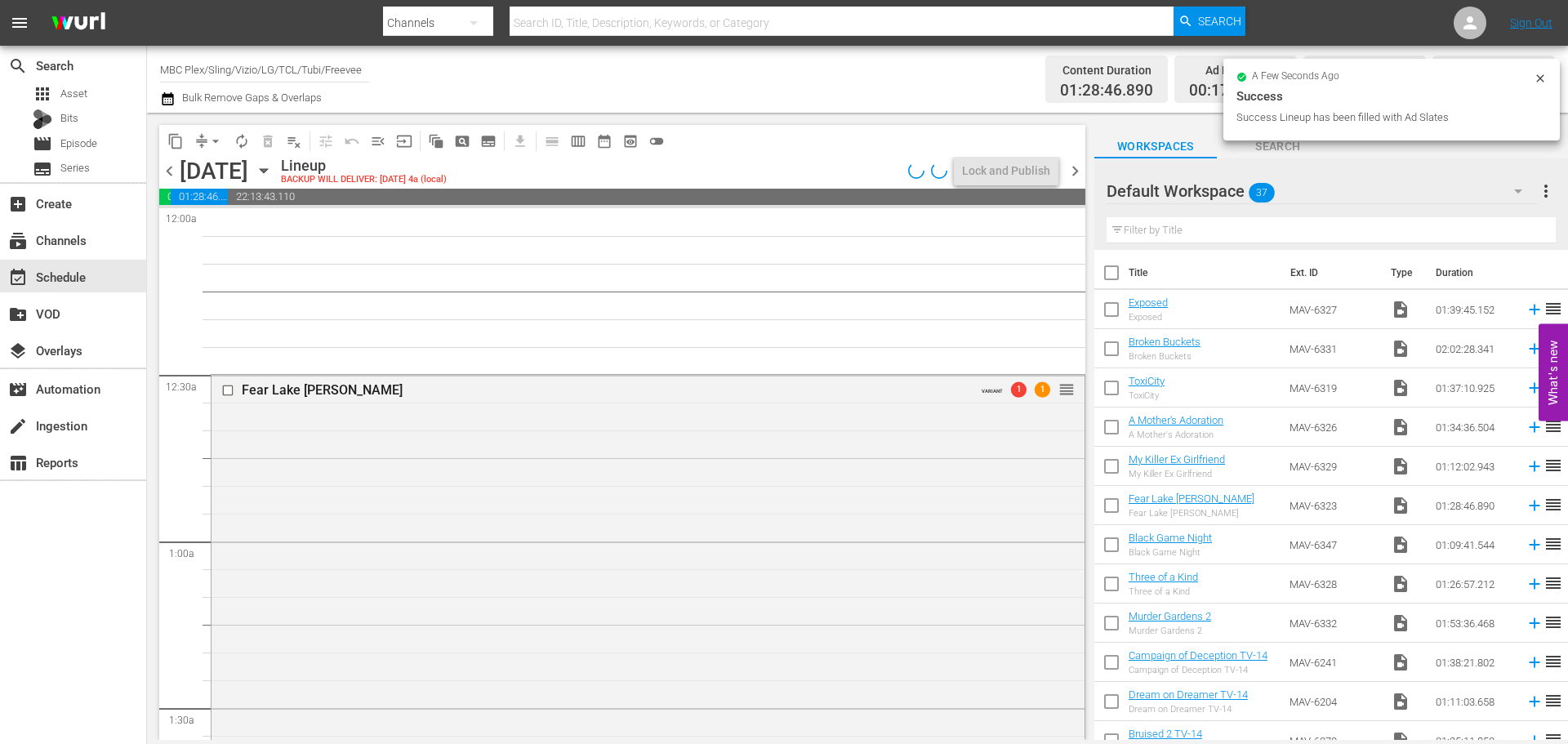
click at [495, 471] on div "Fear Lake [PERSON_NAME] VARIANT 1 1 reorder" at bounding box center [647, 668] width 873 height 586
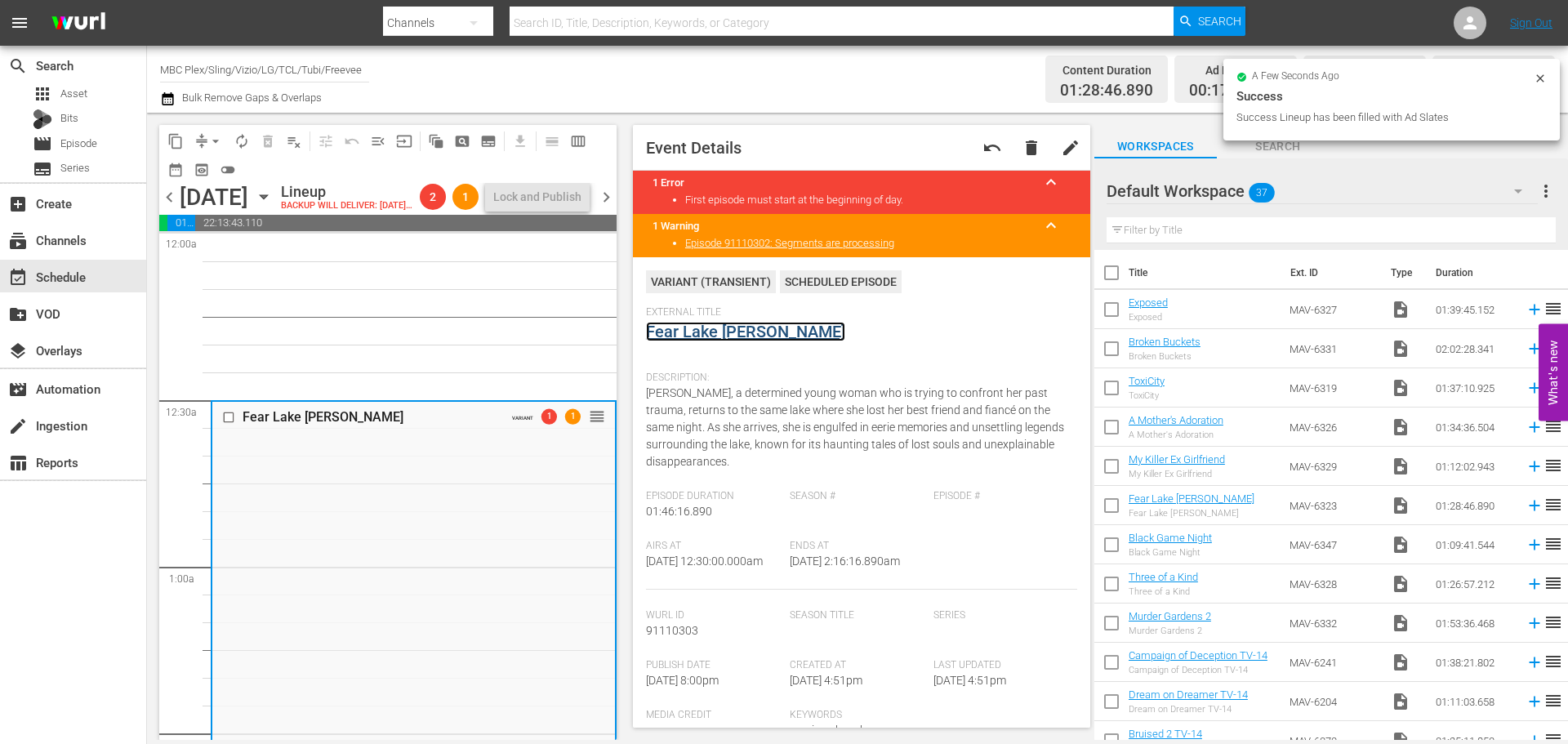
click at [685, 332] on link "Fear Lake [PERSON_NAME]" at bounding box center [745, 332] width 199 height 20
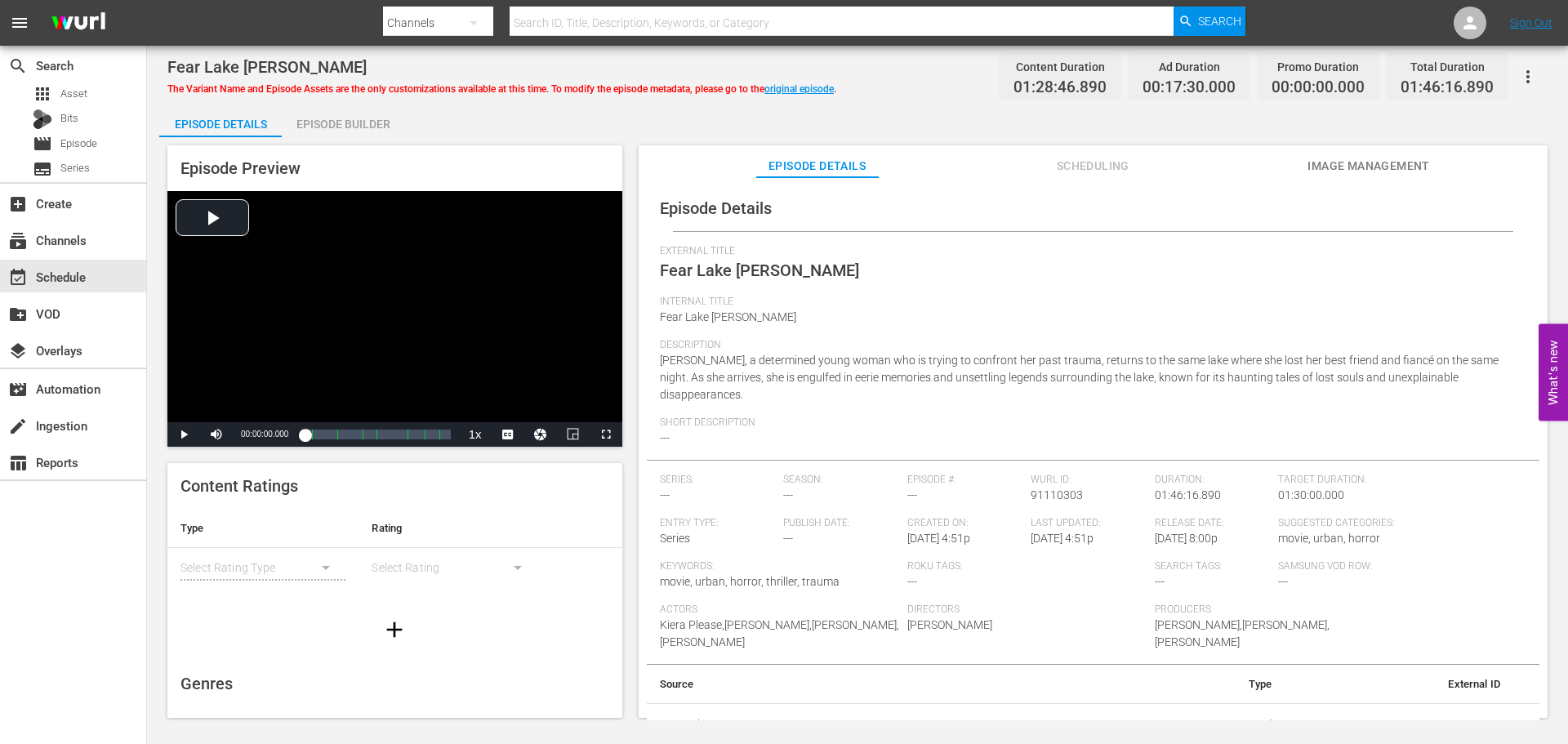
click at [1541, 76] on button "button" at bounding box center [1528, 77] width 40 height 40
click at [1487, 137] on div "Convert To Named Variant" at bounding box center [1456, 136] width 157 height 40
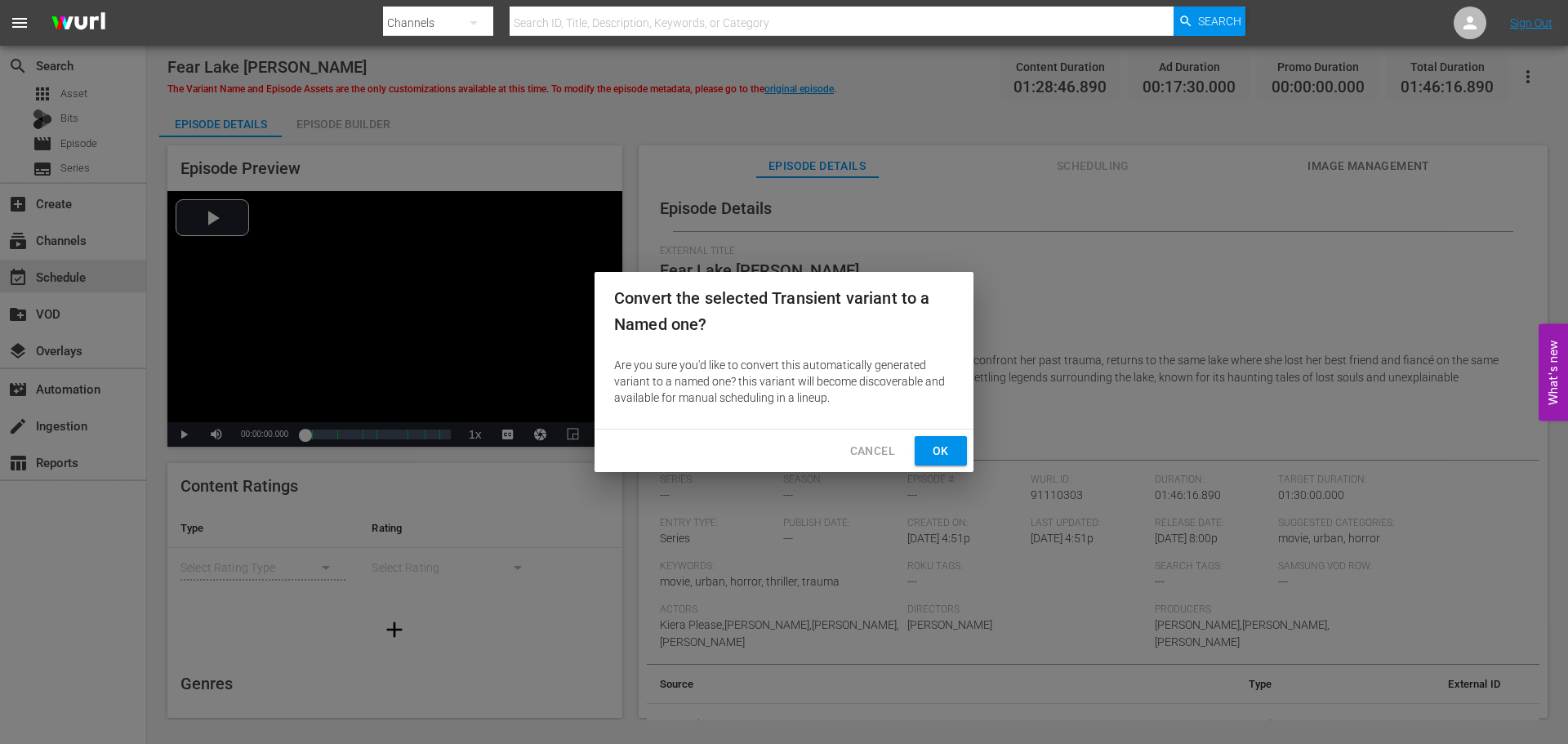
click at [937, 445] on span "Ok" at bounding box center [940, 451] width 26 height 21
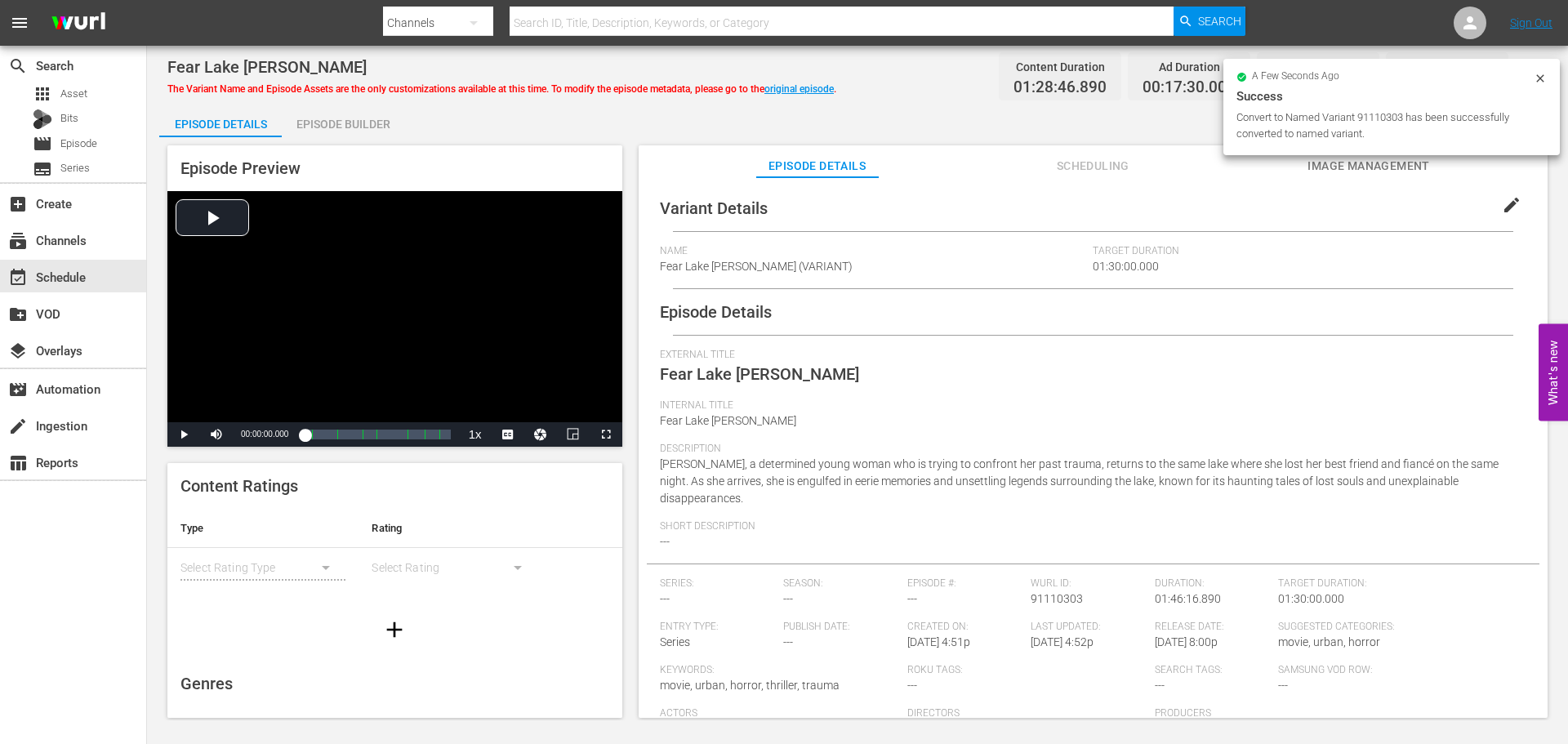
click at [1510, 202] on span "edit" at bounding box center [1511, 204] width 20 height 20
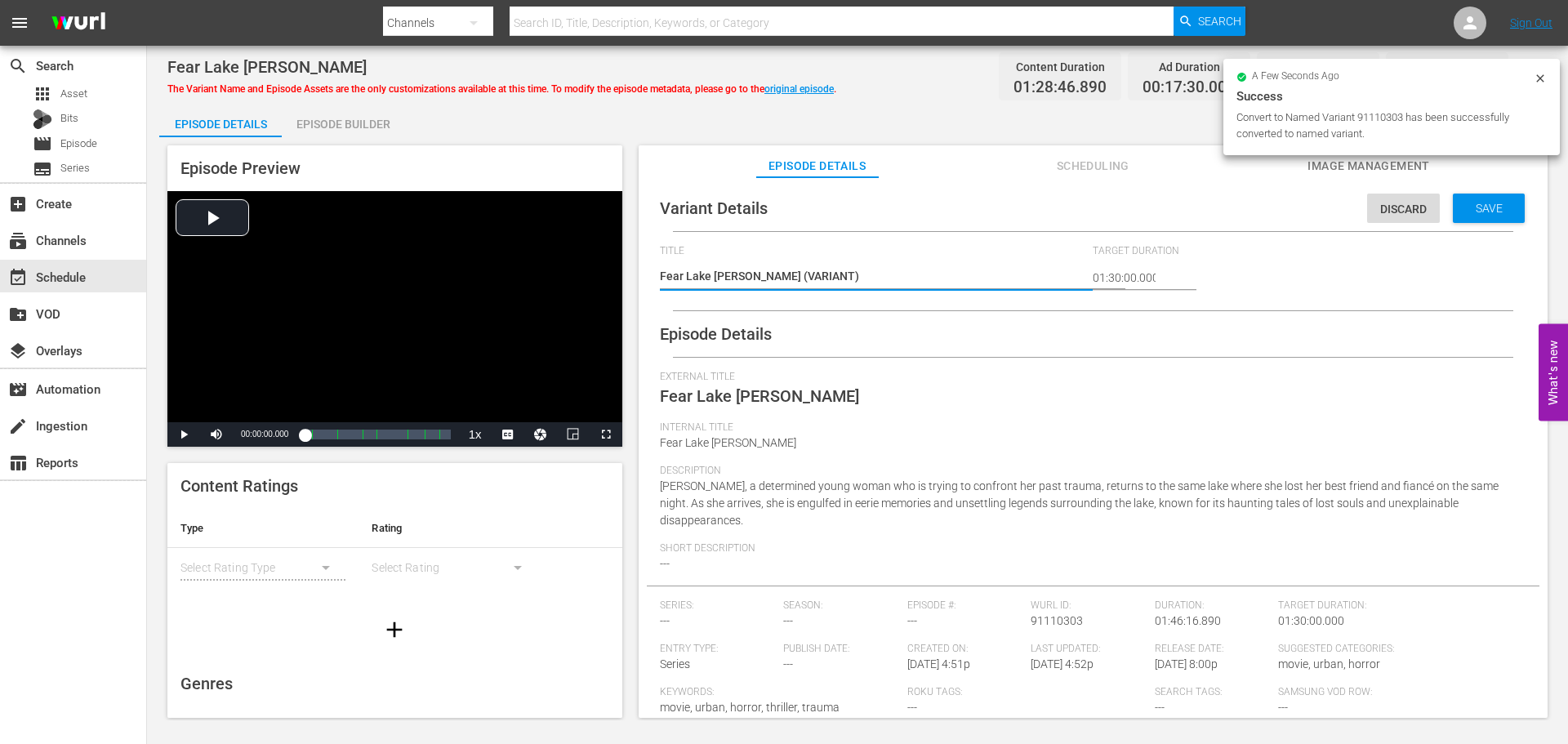
click at [747, 277] on textarea "Fear Lake [PERSON_NAME] (VARIANT)" at bounding box center [872, 277] width 425 height 20
type textarea "Fear Lake [PERSON_NAME] #(VARIANT)"
type textarea "Fear Lake Lanier #P(VARIANT)"
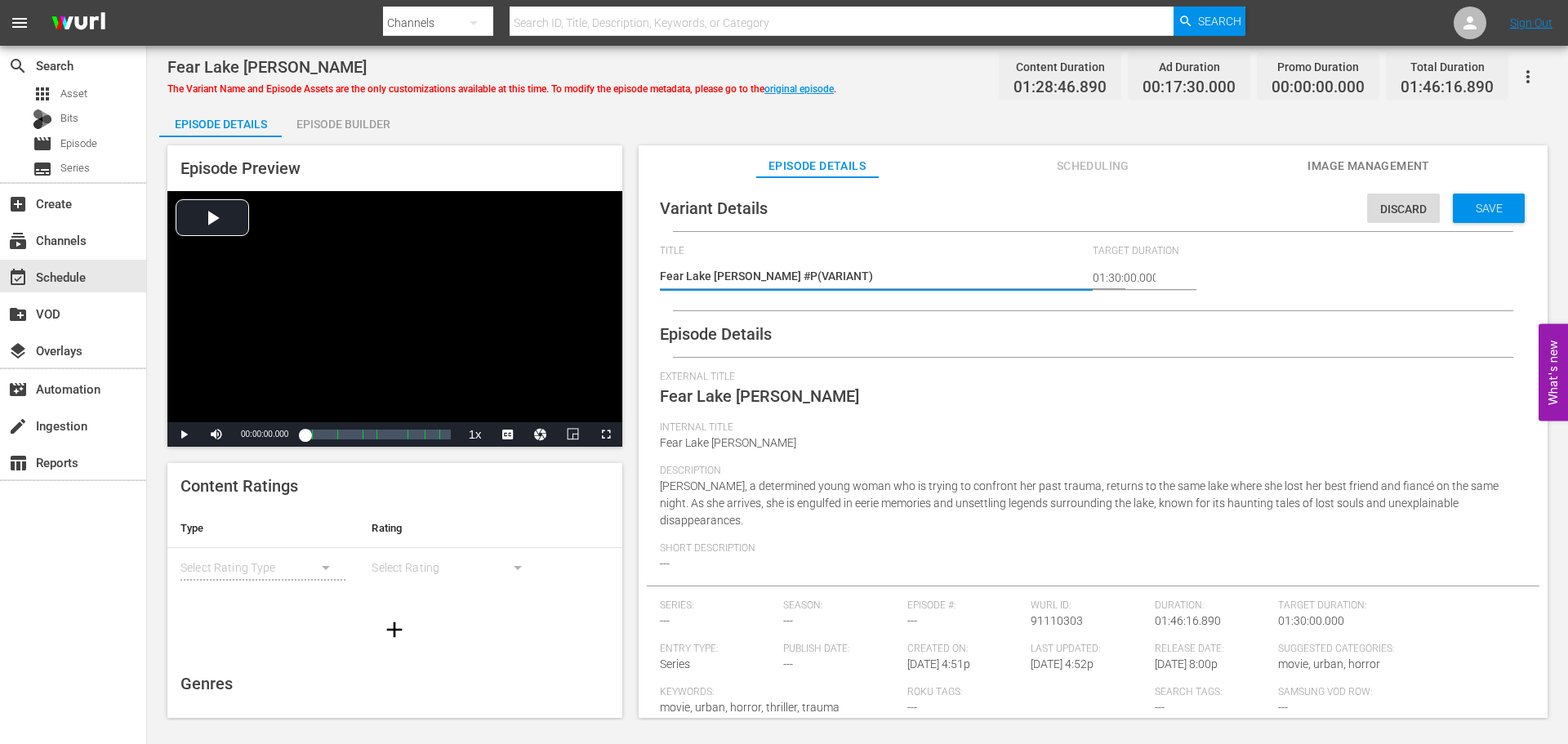
type textarea "Fear Lake Lanier #Pl(VARIANT)"
type textarea "Fear Lake Lanier #Ple(VARIANT)"
type textarea "Fear Lake Lanier #Plex(VARIANT)"
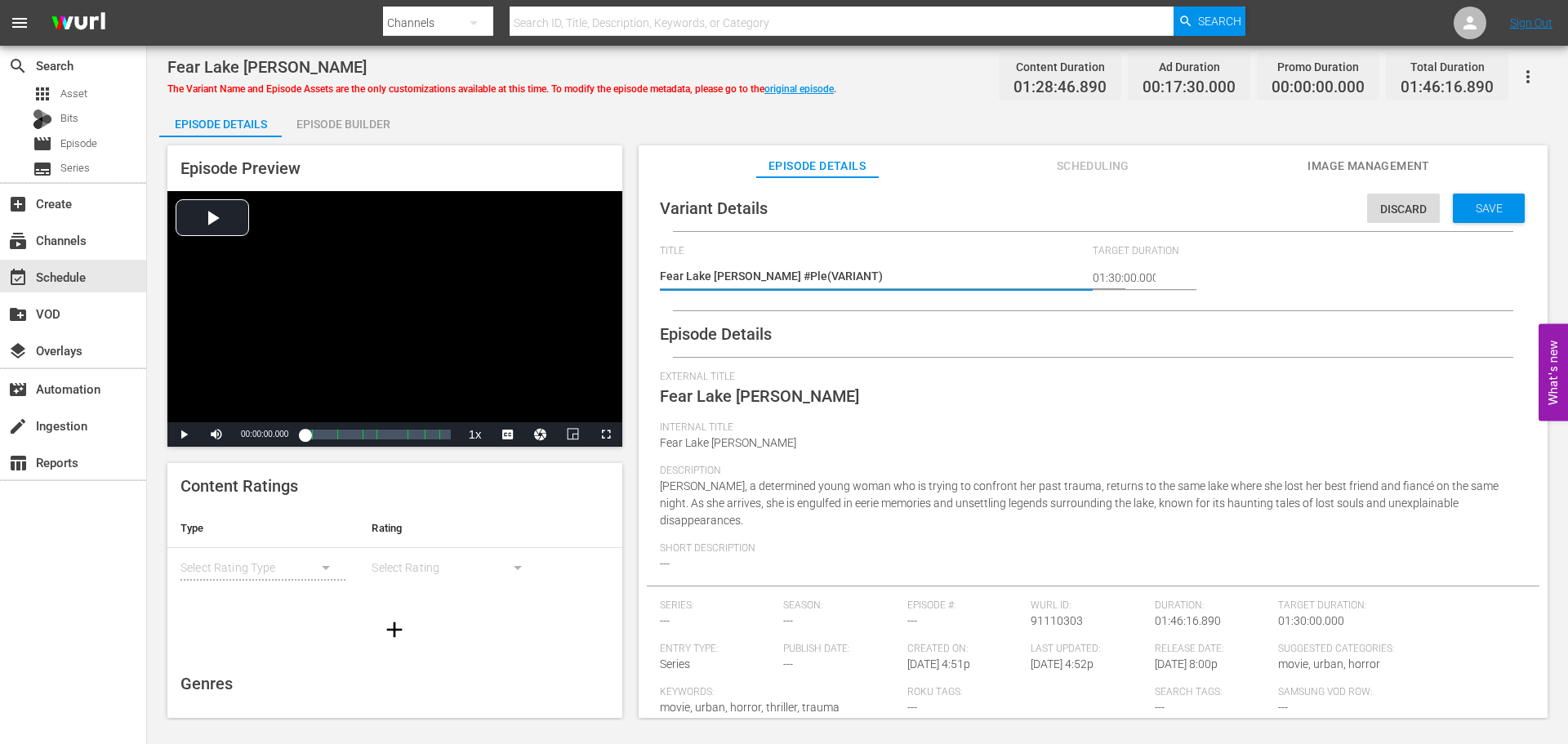
type textarea "Fear Lake Lanier #Plex(VARIANT)"
type textarea "Fear Lake [PERSON_NAME] #Plex (VARIANT)"
click at [1468, 205] on span "Save" at bounding box center [1489, 208] width 53 height 13
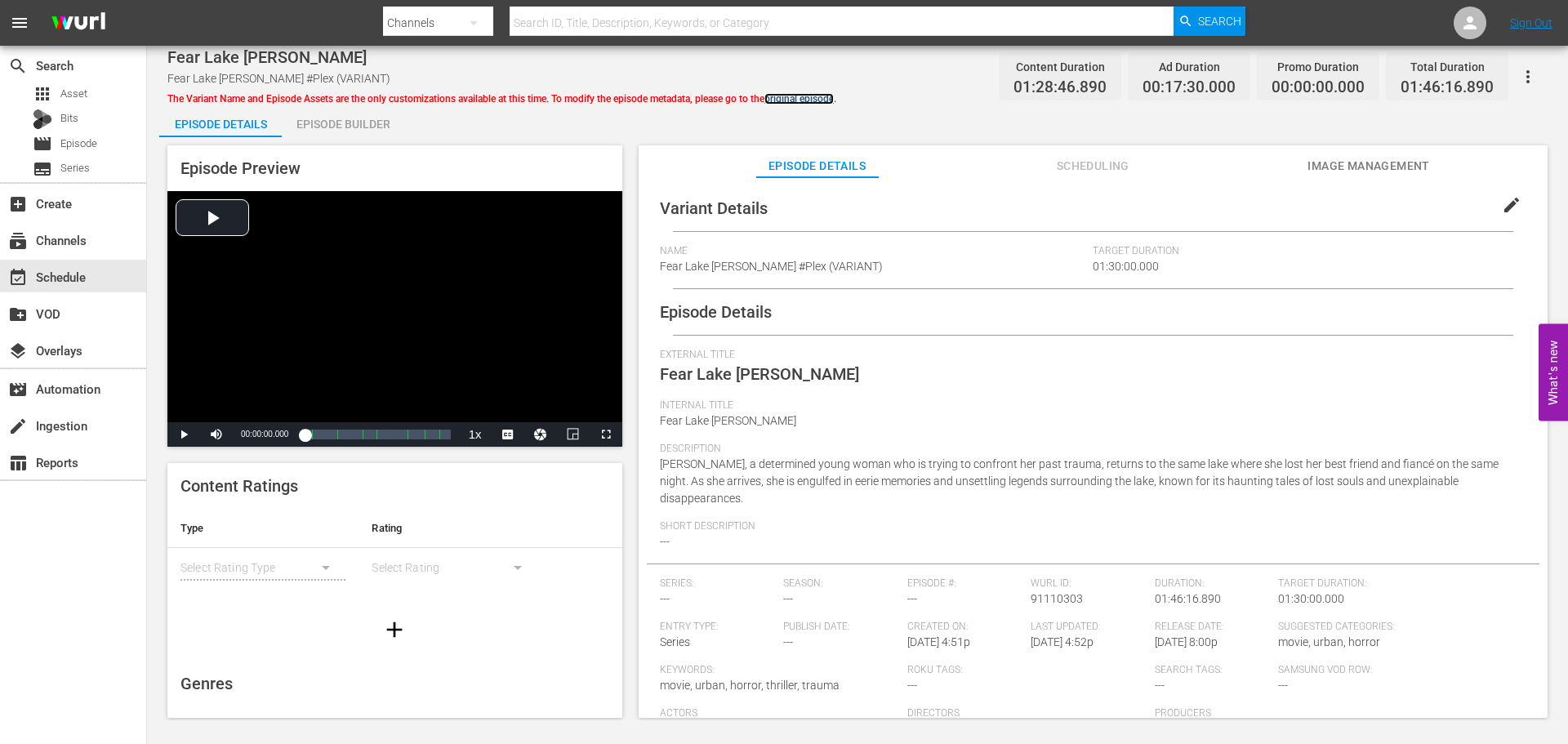
click at [813, 97] on link "original episode" at bounding box center [799, 98] width 70 height 11
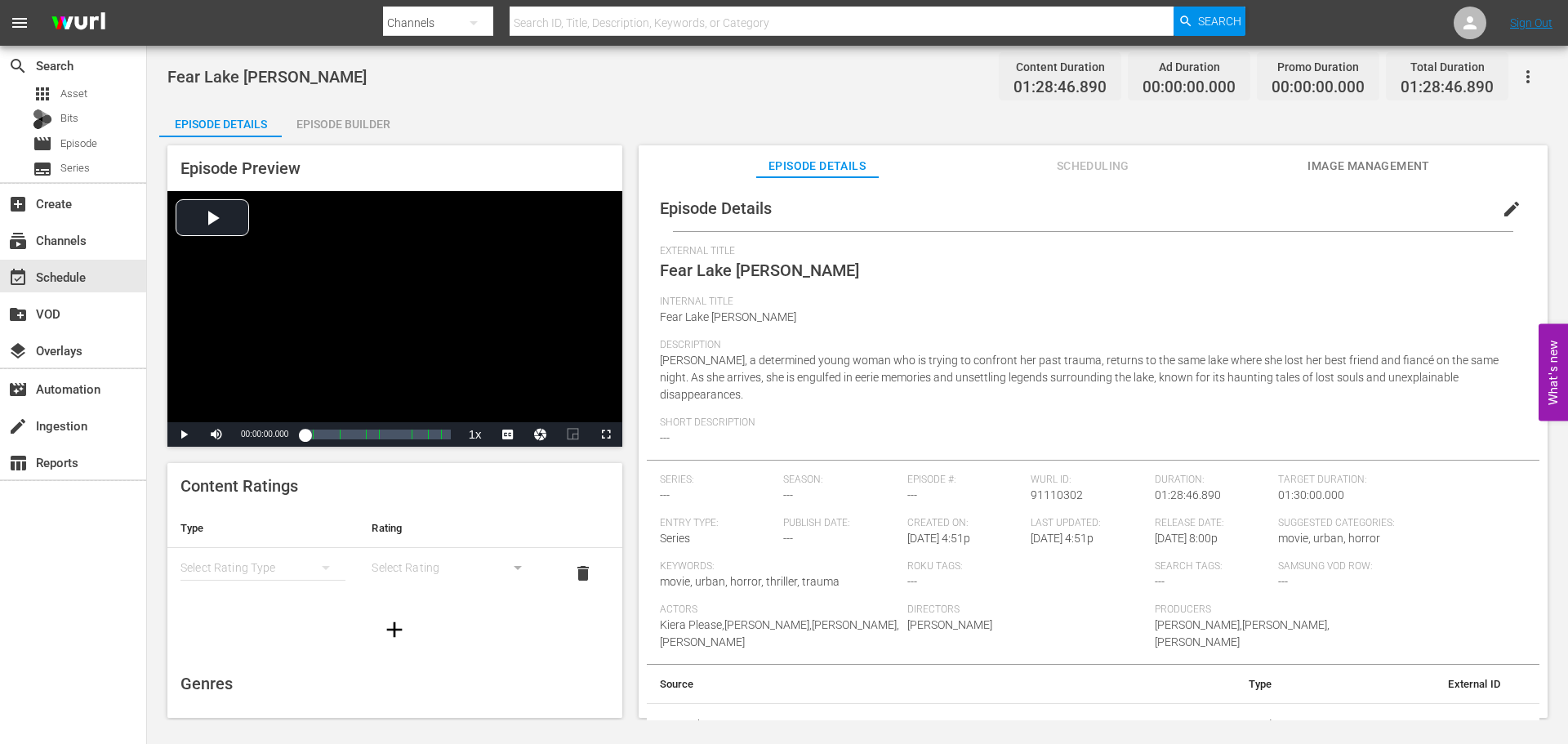
click at [1508, 204] on span "edit" at bounding box center [1511, 209] width 20 height 20
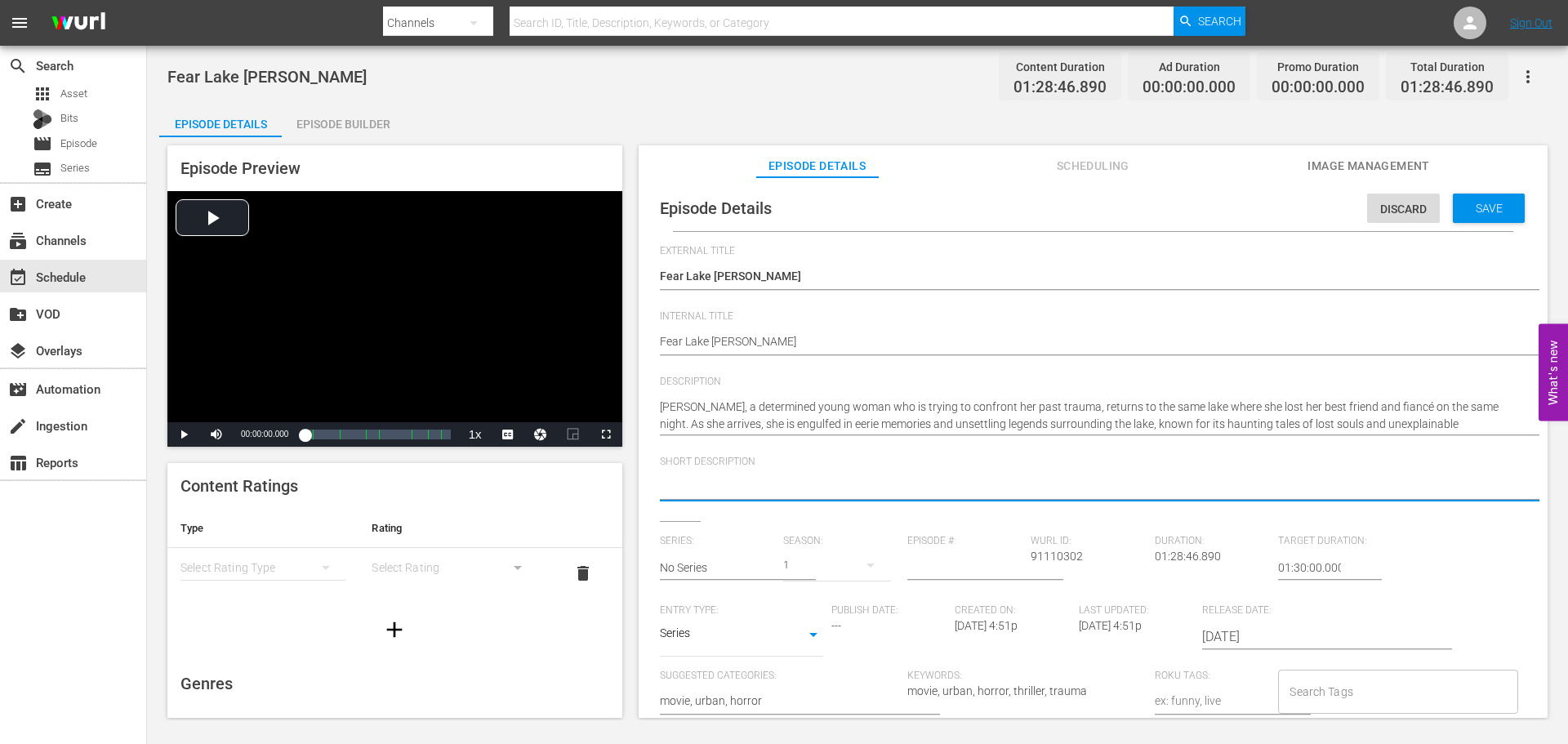
click at [860, 489] on textarea at bounding box center [1088, 488] width 858 height 20
paste textarea "A woman with a tragic past, returns to the lake where it all began, and confron…"
type textarea "A woman with a tragic past, returns to the lake where it all began, and confron…"
click at [790, 641] on body "menu Search By Channels Search ID, Title, Description, Keywords, or Category Se…" at bounding box center [784, 372] width 1568 height 744
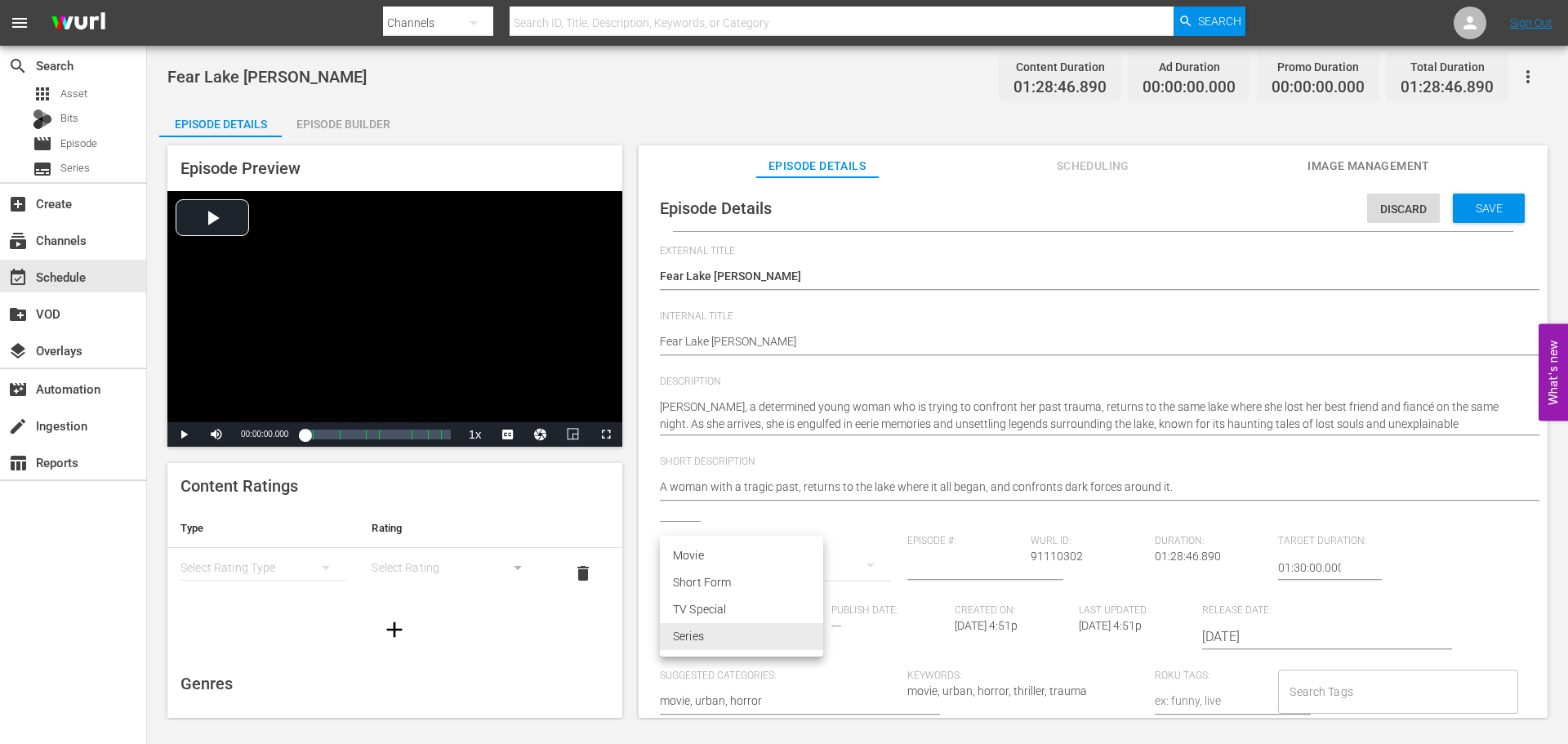
click at [742, 566] on li "Movie" at bounding box center [741, 555] width 163 height 27
type input "MOVIE"
click at [287, 569] on div "simple table" at bounding box center [263, 567] width 165 height 46
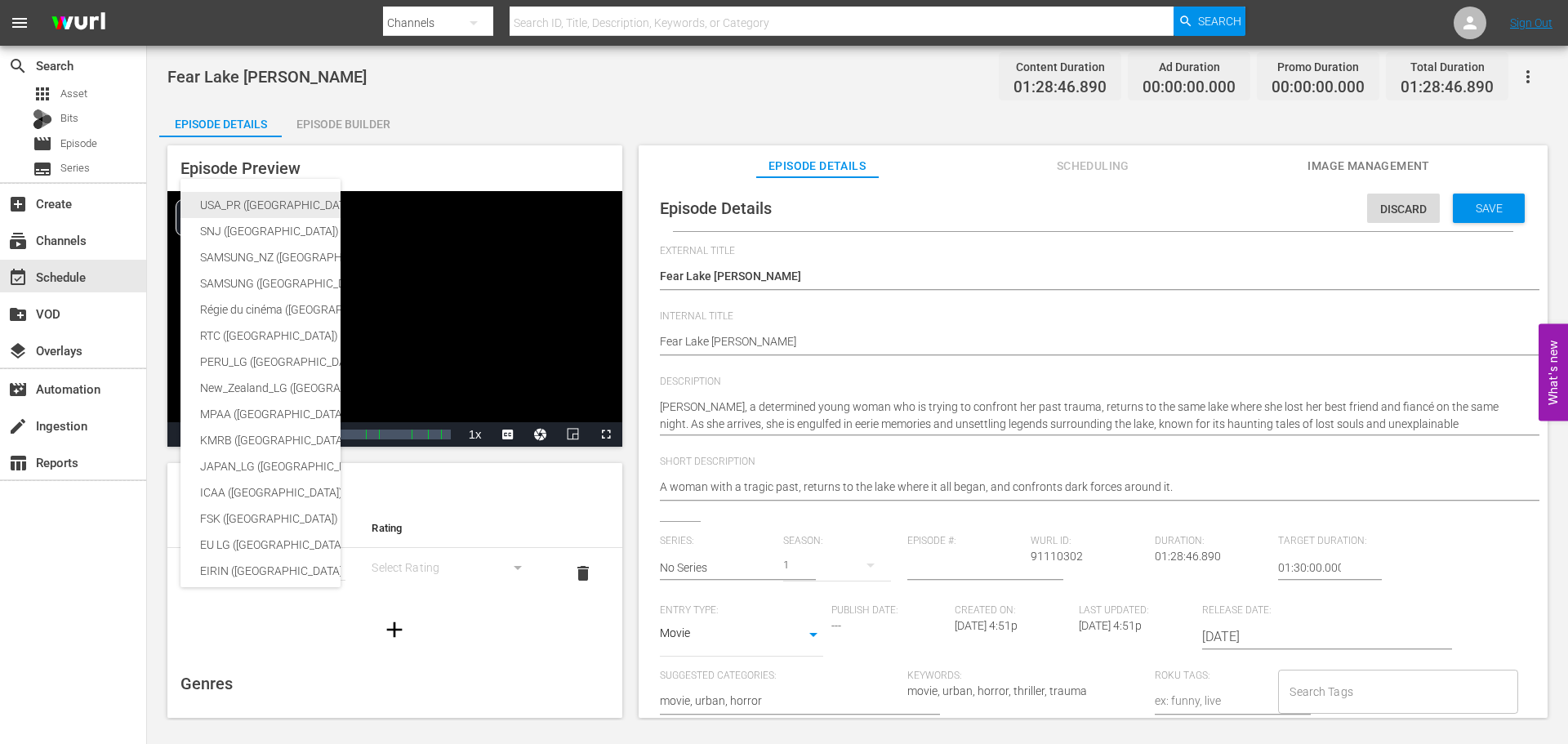
click at [270, 203] on div "USA_PR ([GEOGRAPHIC_DATA] ([GEOGRAPHIC_DATA]))" at bounding box center [400, 204] width 401 height 26
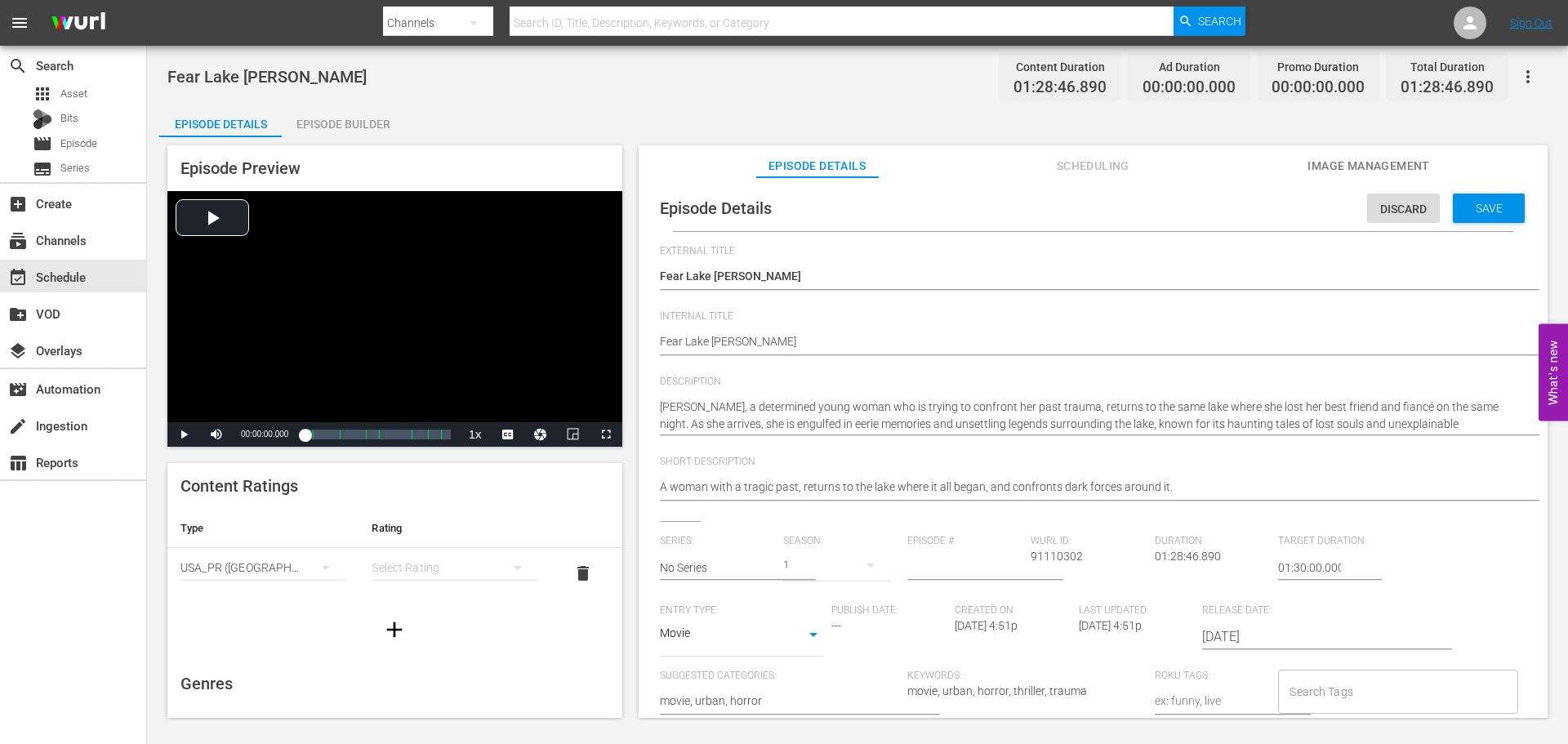
click at [477, 570] on div "simple table" at bounding box center [454, 567] width 165 height 46
drag, startPoint x: 418, startPoint y: 702, endPoint x: 374, endPoint y: 663, distance: 58.8
click at [417, 702] on div "TVMA" at bounding box center [447, 704] width 121 height 26
click at [402, 619] on button "button" at bounding box center [394, 630] width 46 height 46
click at [307, 622] on button "simple table" at bounding box center [326, 619] width 40 height 40
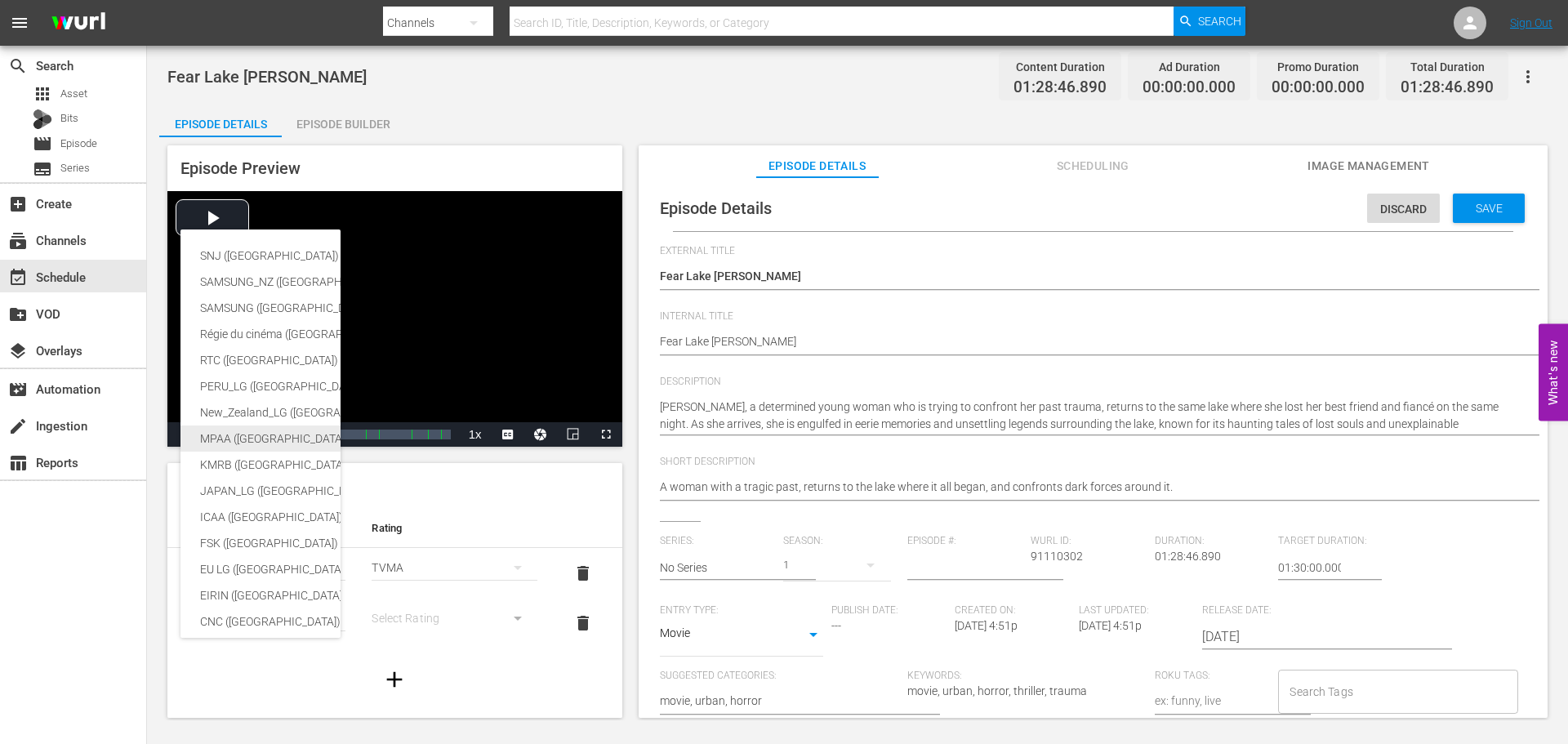
click at [260, 436] on div "MPAA ([GEOGRAPHIC_DATA] (the))" at bounding box center [400, 438] width 401 height 26
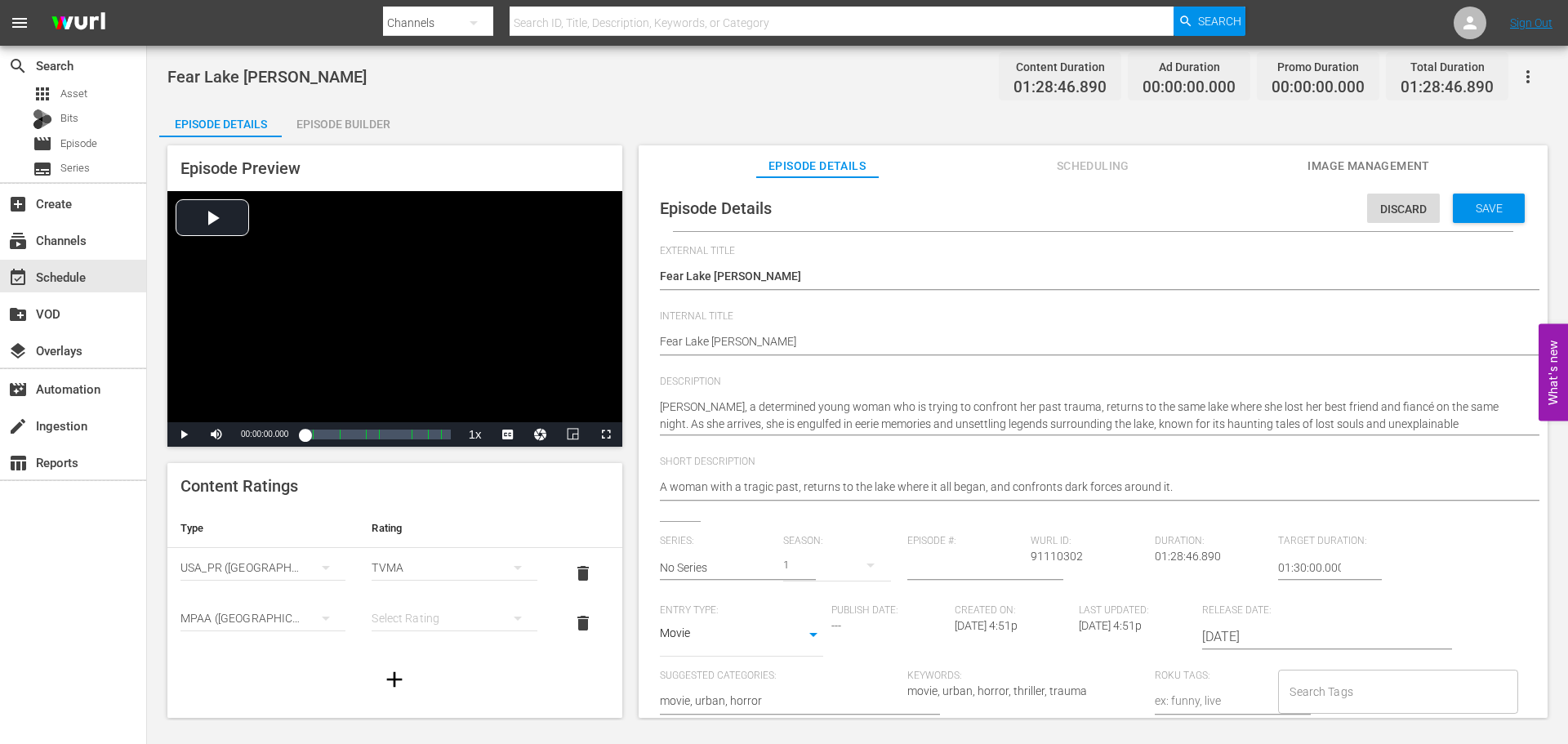
click at [424, 617] on div "simple table" at bounding box center [454, 618] width 165 height 46
click at [430, 585] on div "R" at bounding box center [447, 586] width 121 height 26
click at [1495, 218] on div "Save" at bounding box center [1489, 208] width 72 height 29
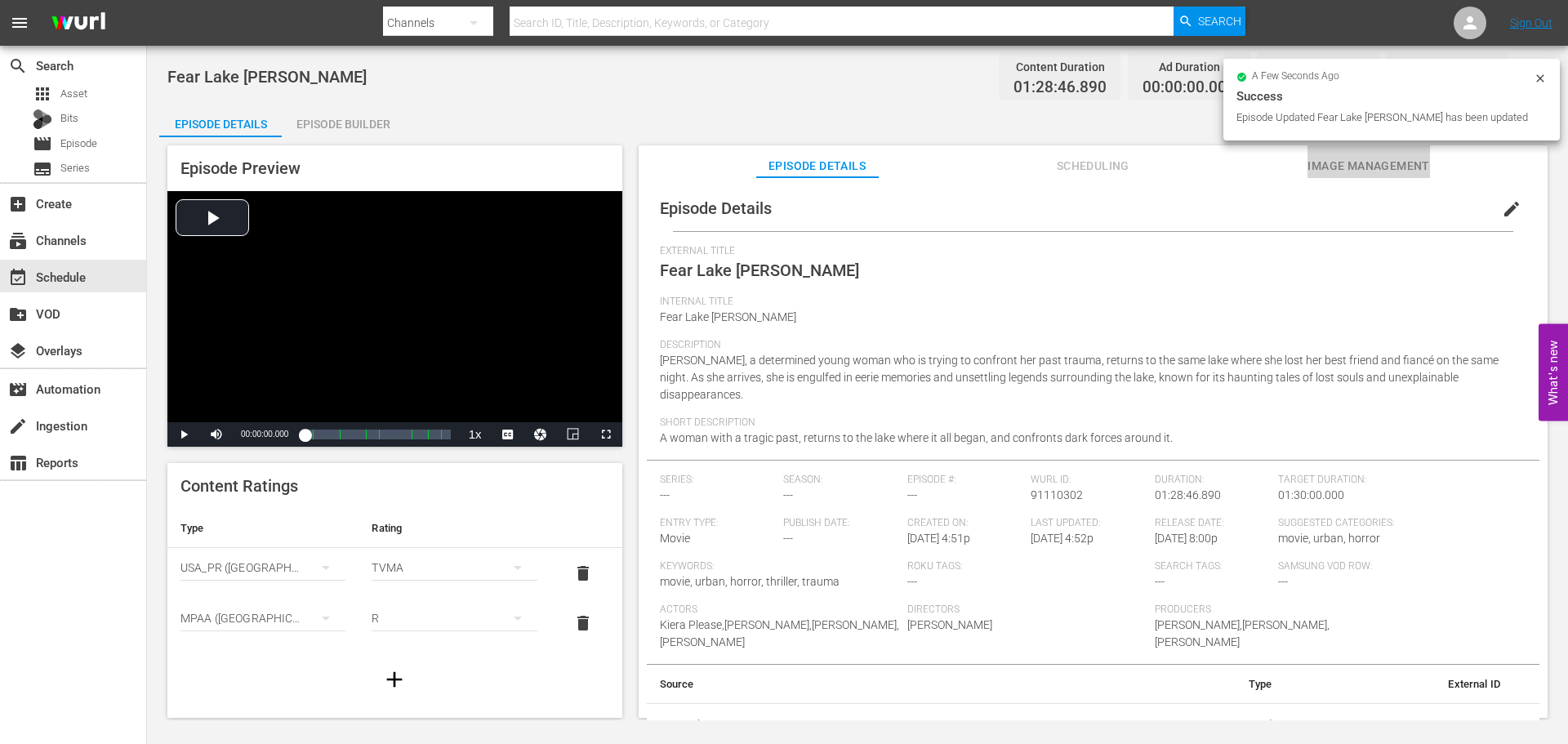
click at [1354, 170] on span "Image Management" at bounding box center [1368, 167] width 123 height 21
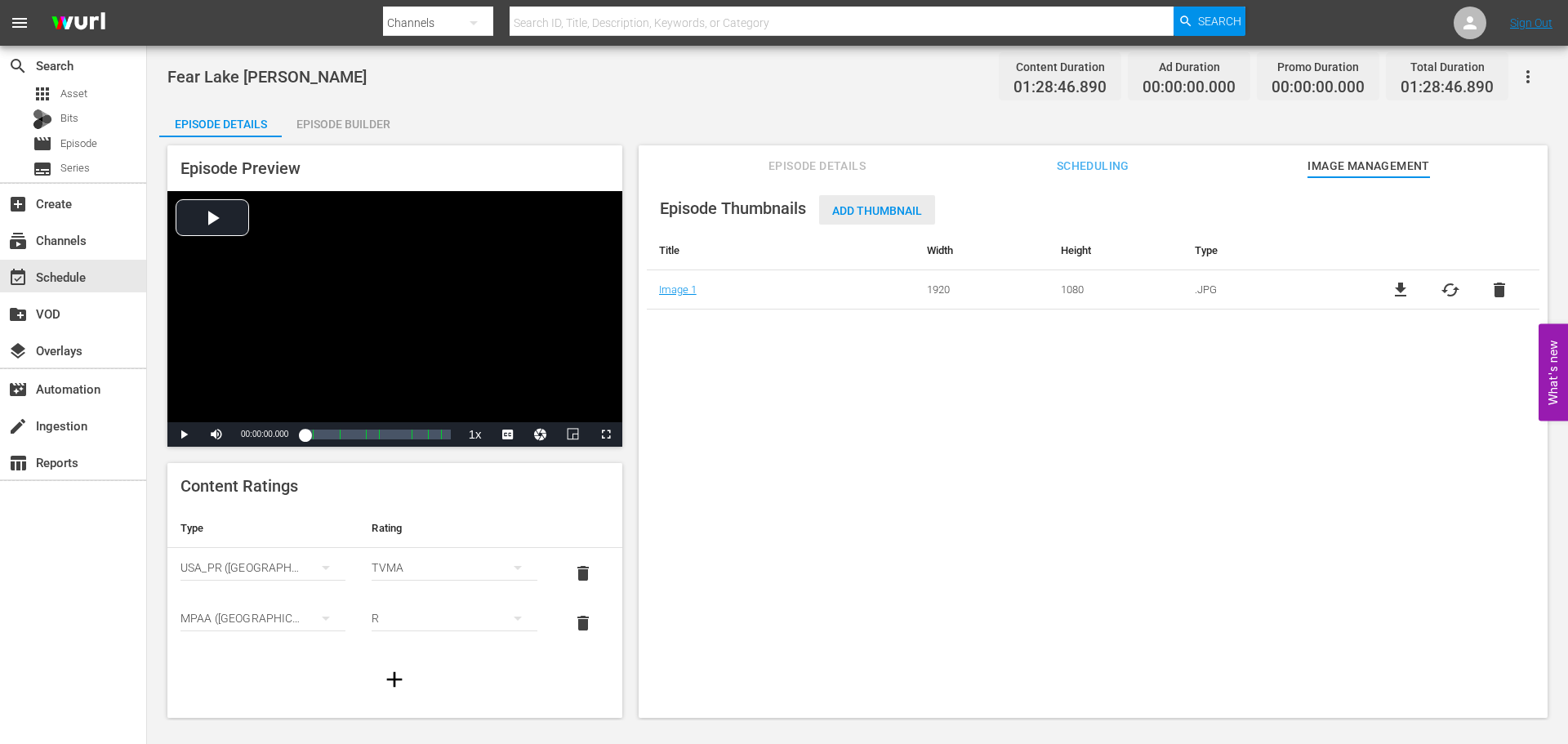
click at [878, 209] on span "Add Thumbnail" at bounding box center [877, 210] width 116 height 13
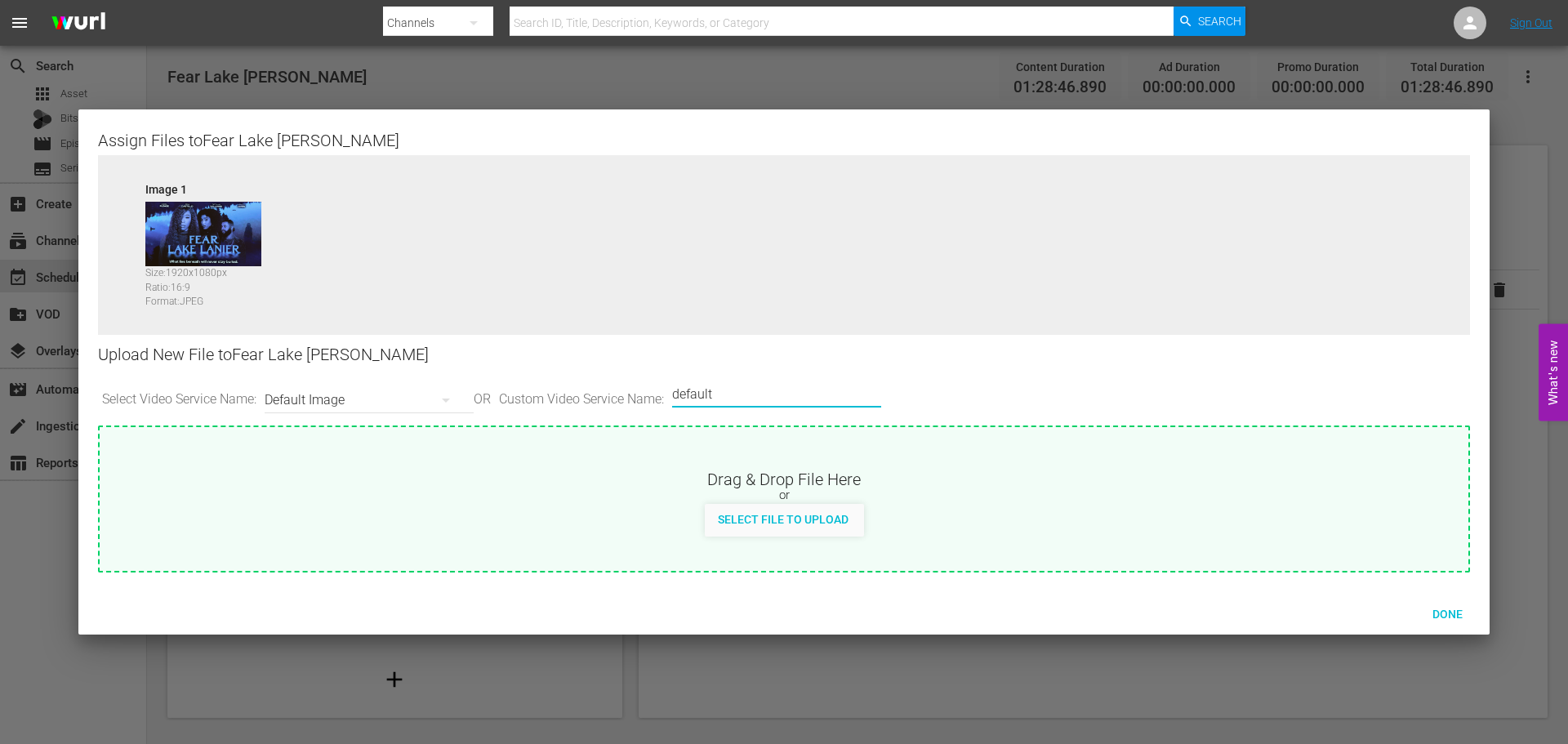
drag, startPoint x: 773, startPoint y: 398, endPoint x: 480, endPoint y: 381, distance: 293.5
click at [480, 381] on div "Select Video Service Name: Default Image OR Custom Video Service Name: Custom V…" at bounding box center [784, 399] width 1372 height 51
type input "LG"
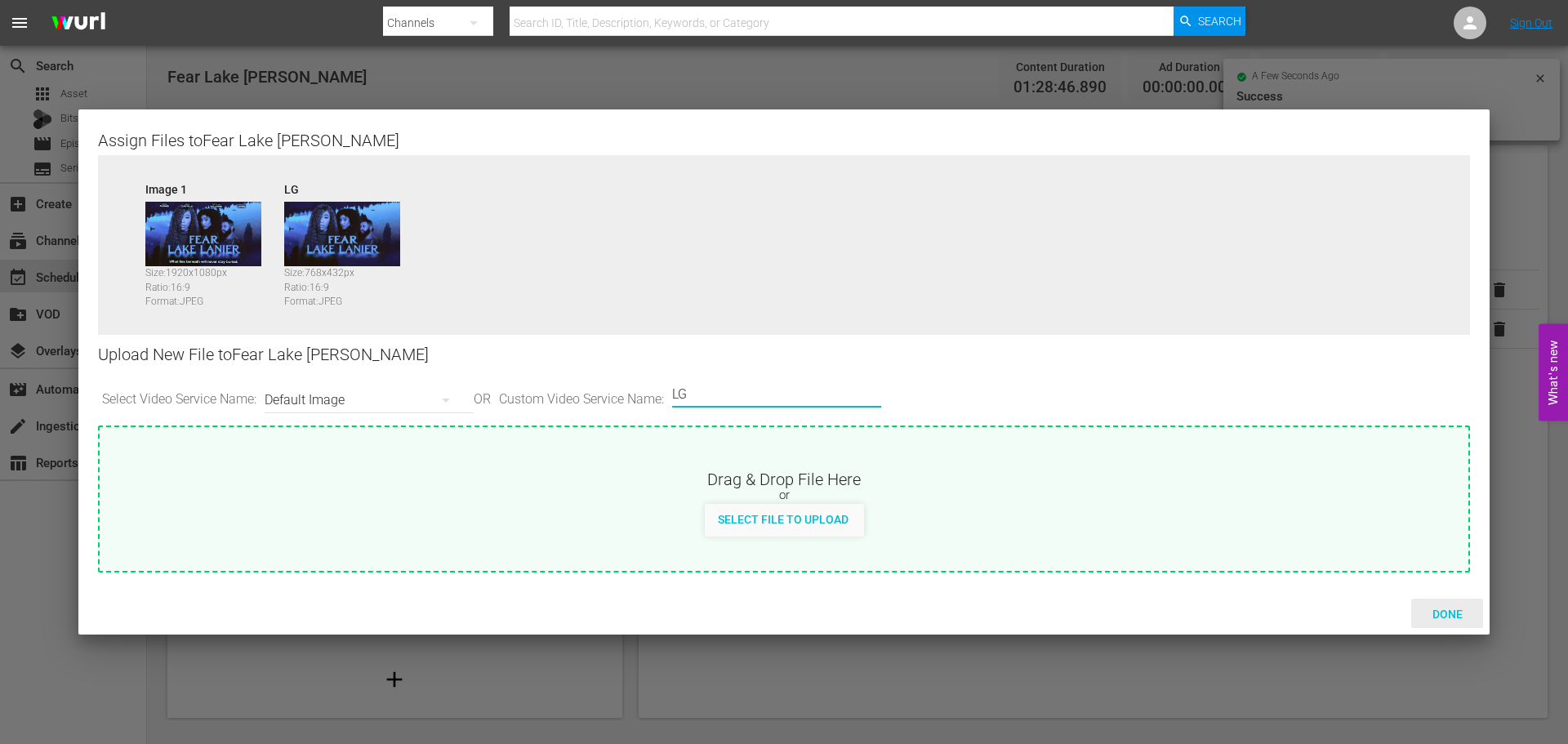
click at [1451, 607] on span "Done" at bounding box center [1448, 613] width 57 height 13
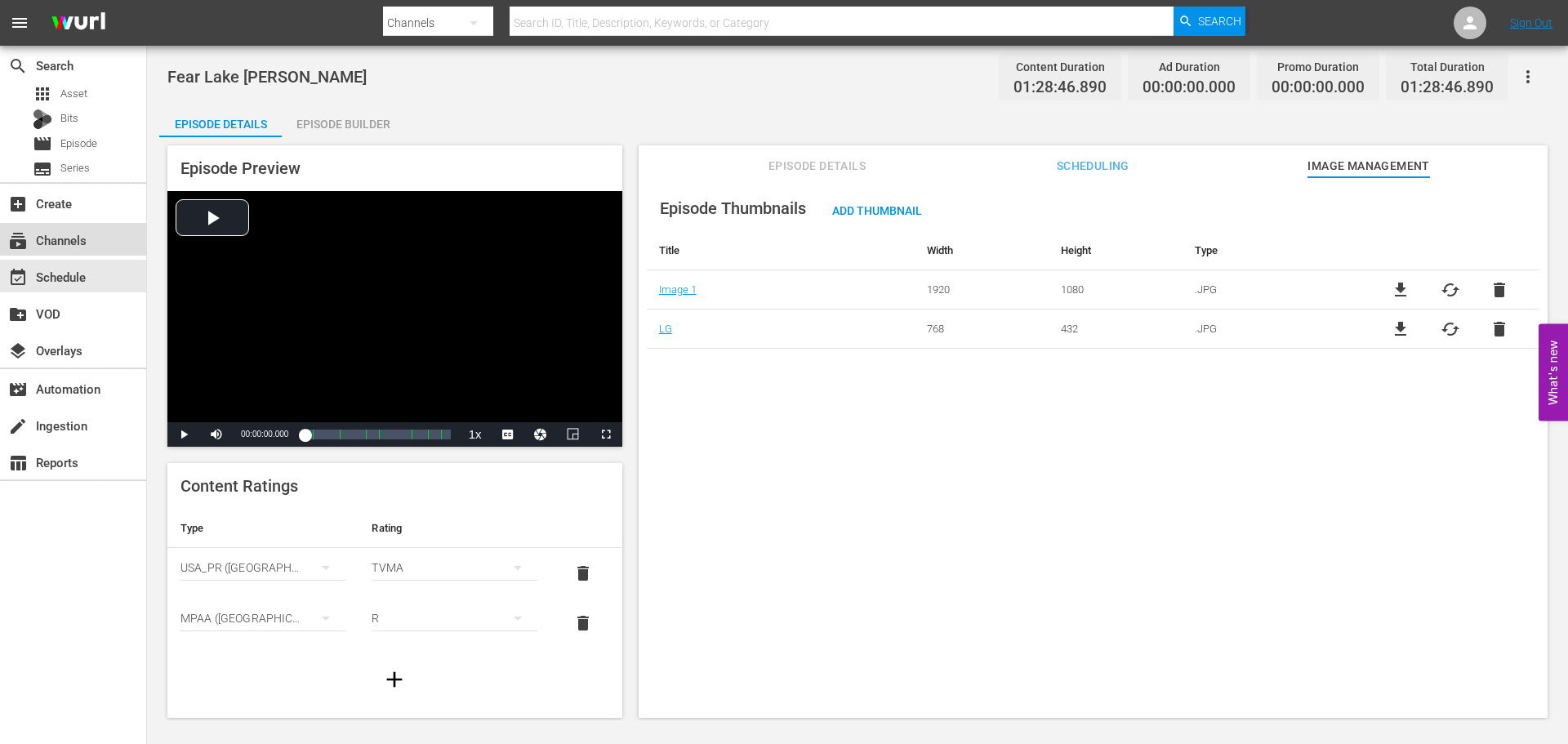
click at [87, 240] on div "subscriptions Channels" at bounding box center [46, 237] width 92 height 15
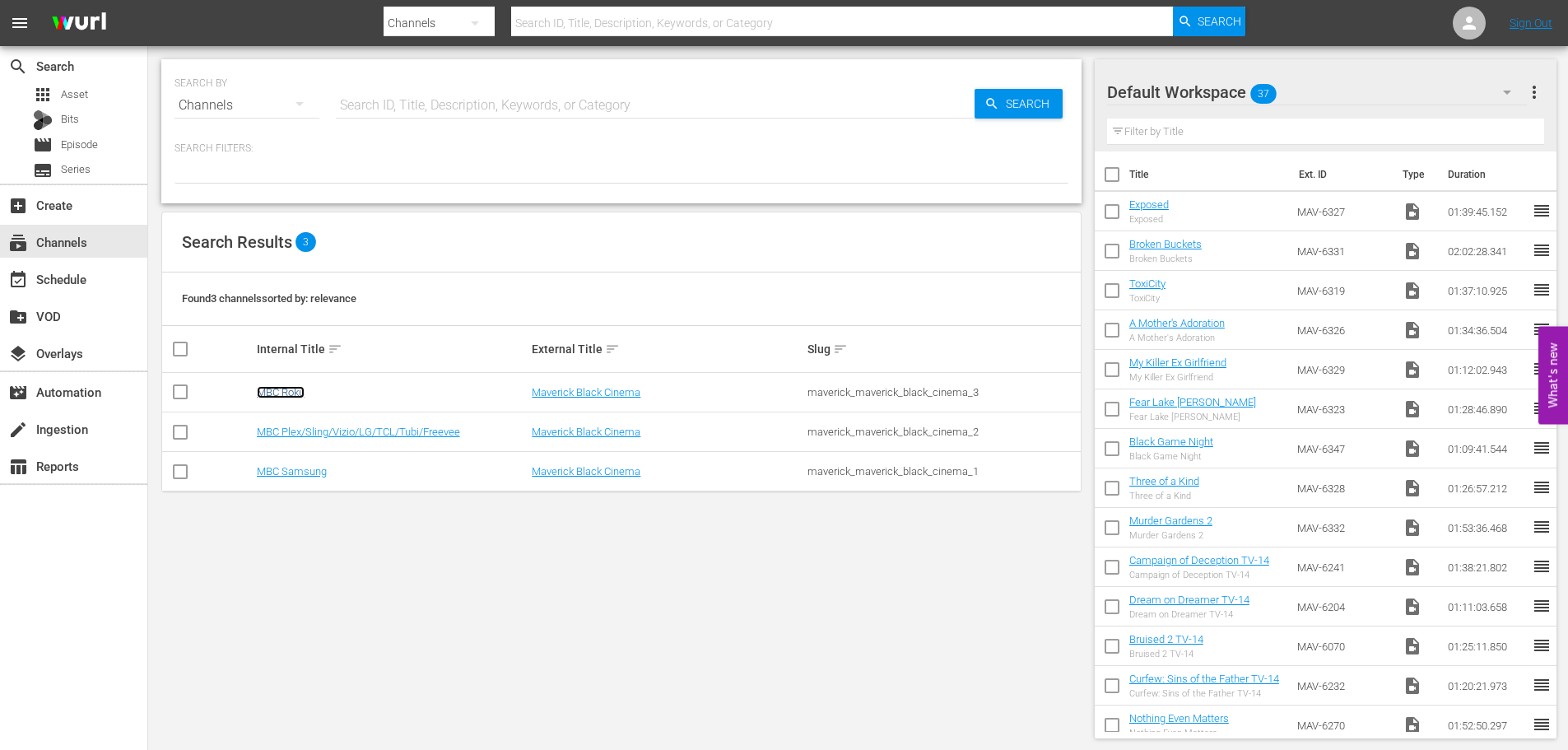
click at [277, 391] on link "MBC Roku" at bounding box center [281, 392] width 48 height 12
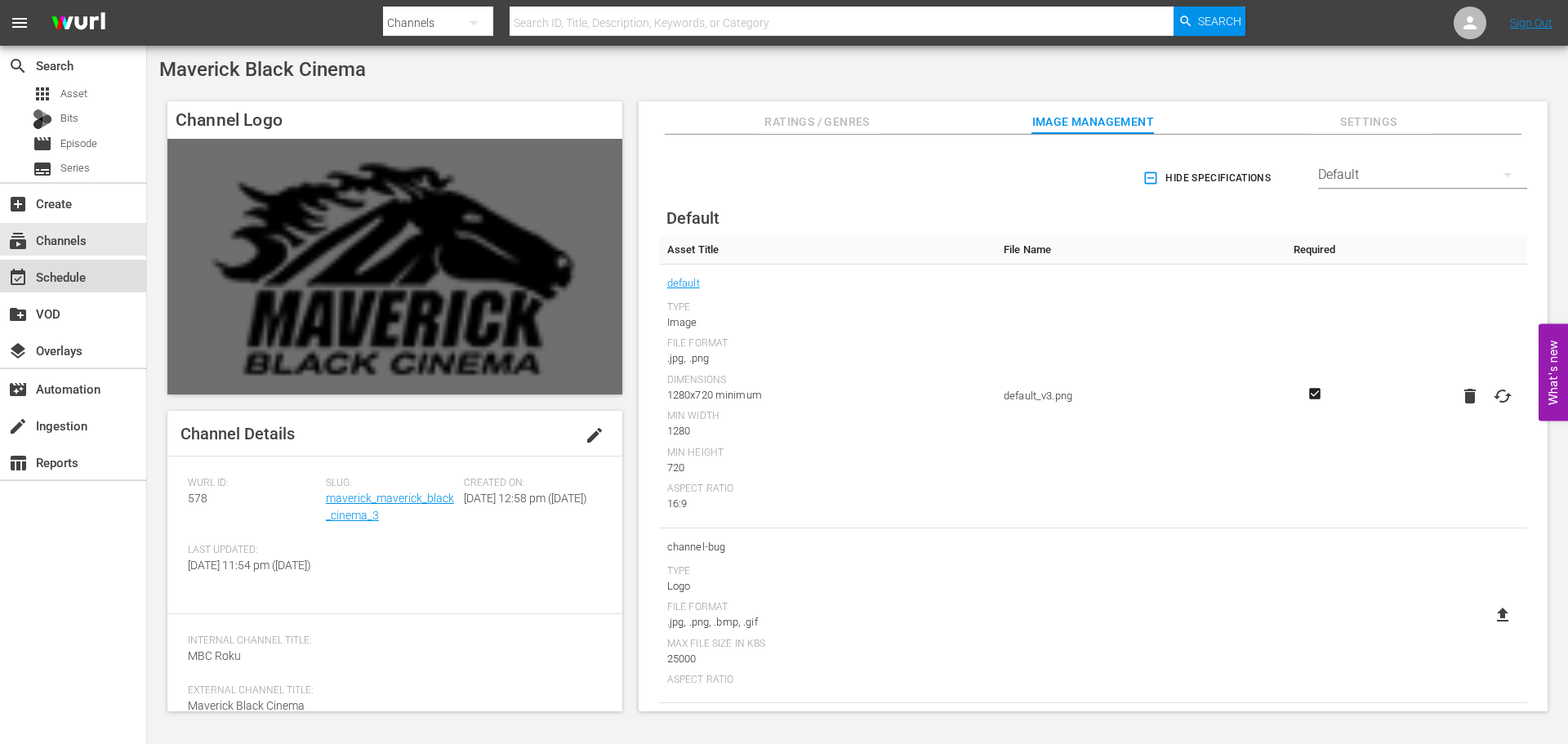
click at [75, 272] on div "event_available Schedule" at bounding box center [46, 274] width 92 height 15
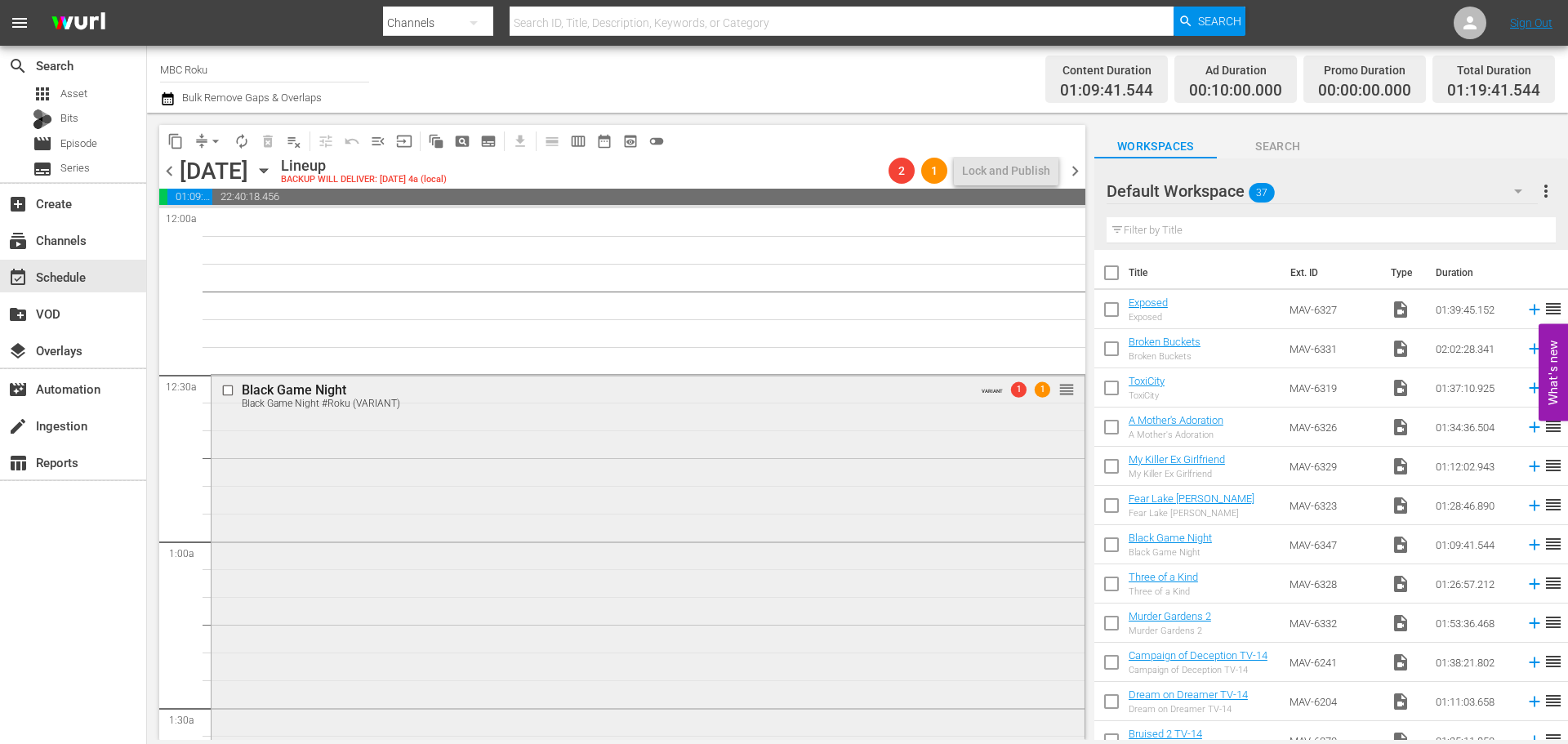
click at [448, 459] on div "Black Game Night Black Game Night #Roku (VARIANT) VARIANT 1 1 reorder" at bounding box center [647, 594] width 873 height 438
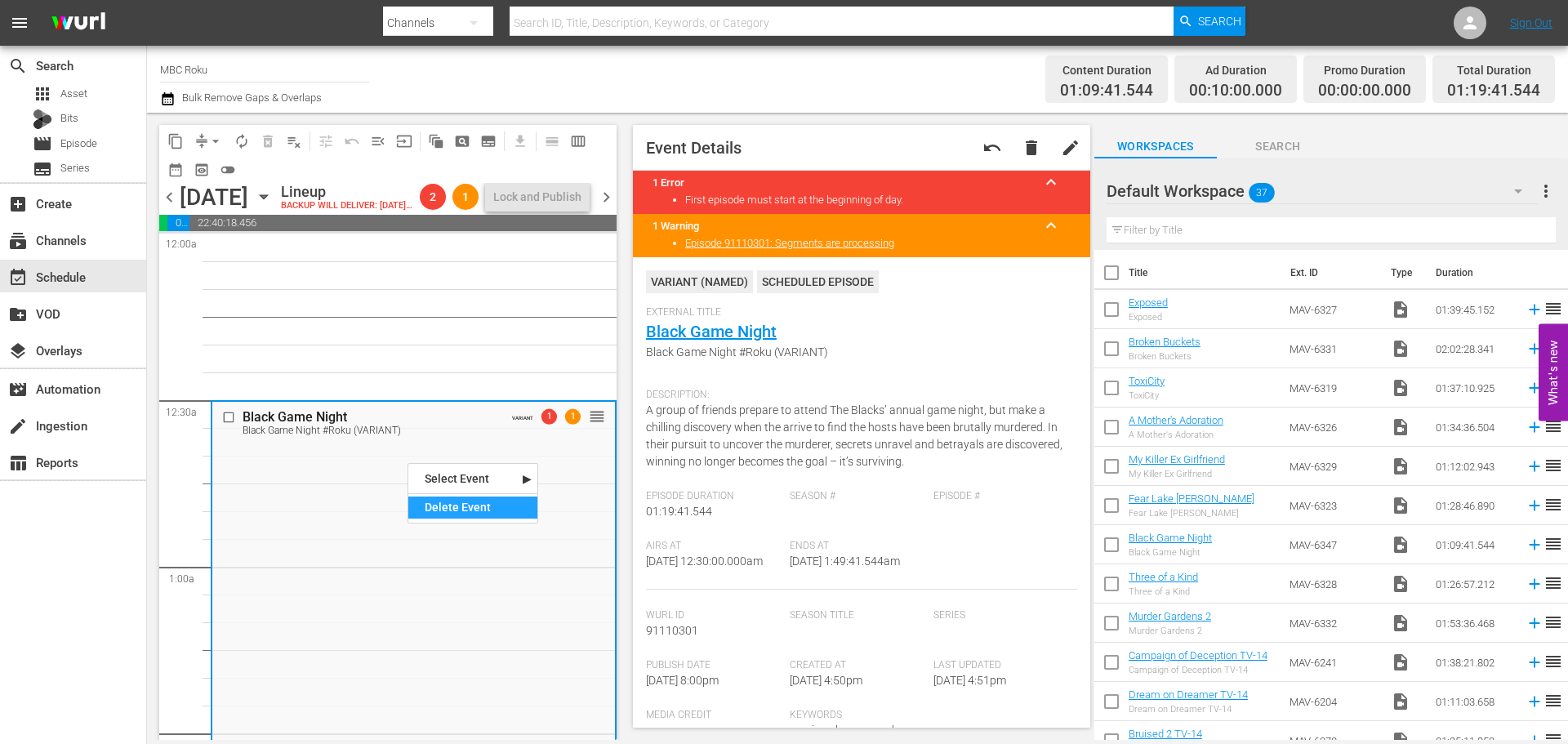
click at [464, 517] on div "Delete Event" at bounding box center [472, 508] width 129 height 22
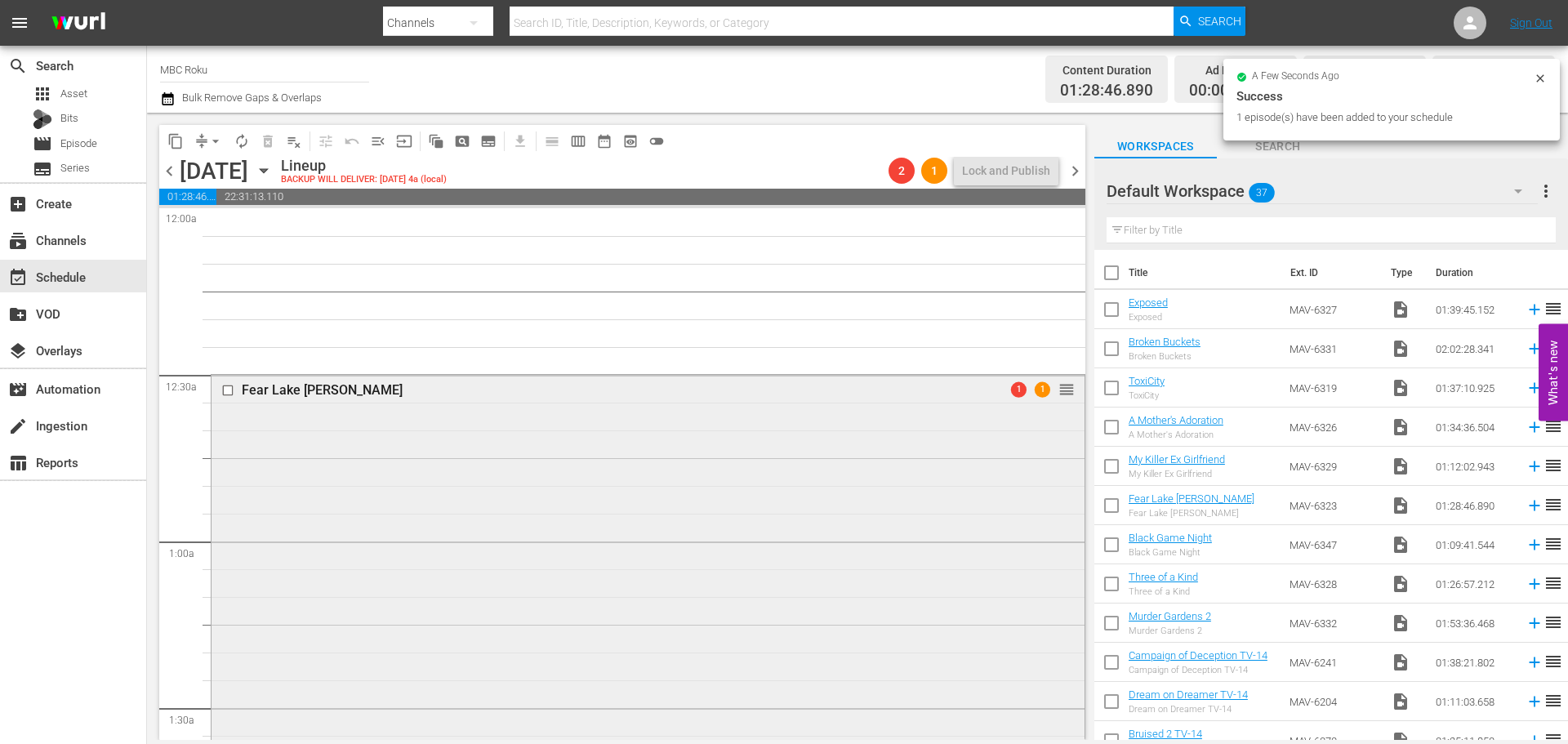
click at [222, 441] on div "Fear Lake [PERSON_NAME] 1 1 reorder" at bounding box center [647, 619] width 873 height 489
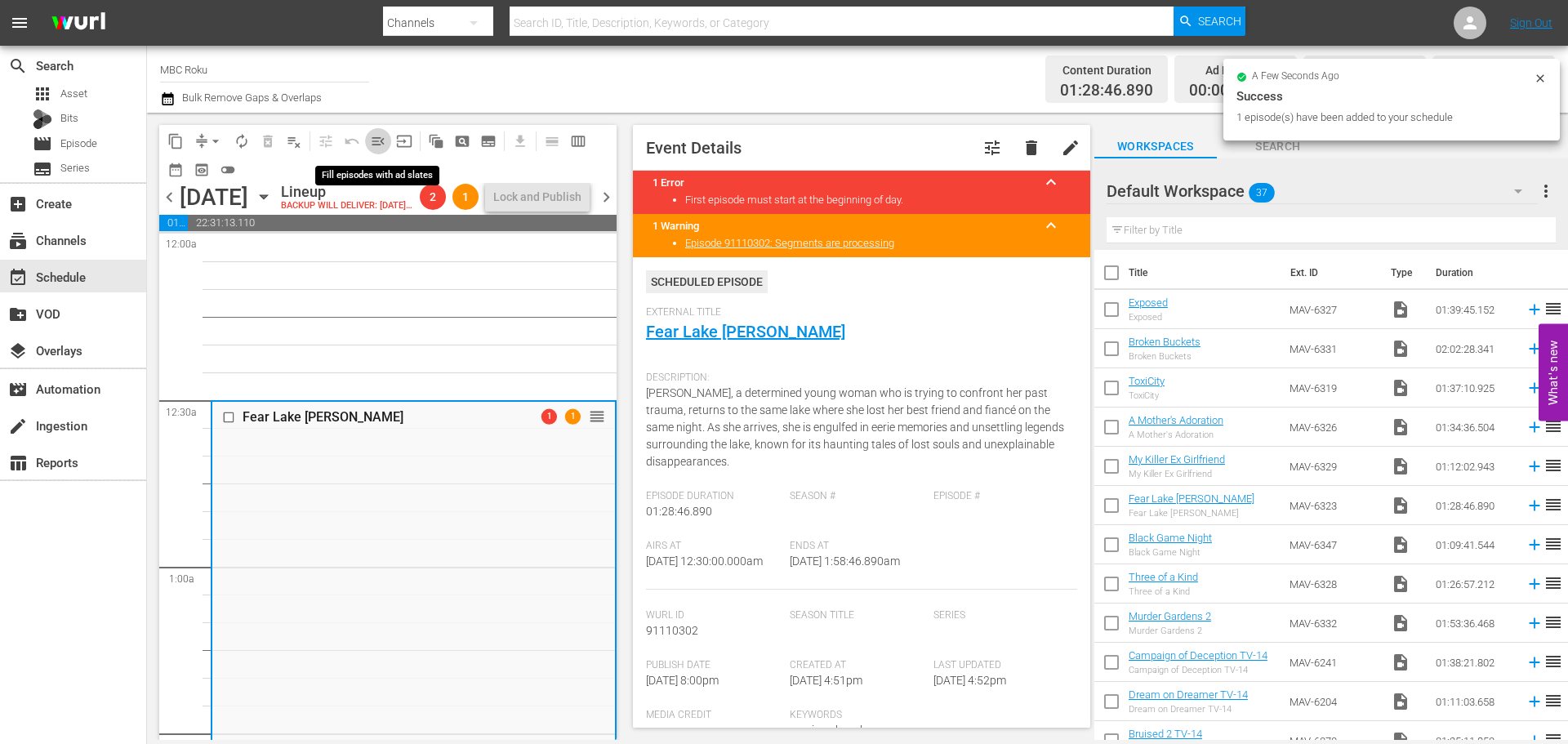
click at [380, 137] on span "menu_open" at bounding box center [378, 141] width 16 height 16
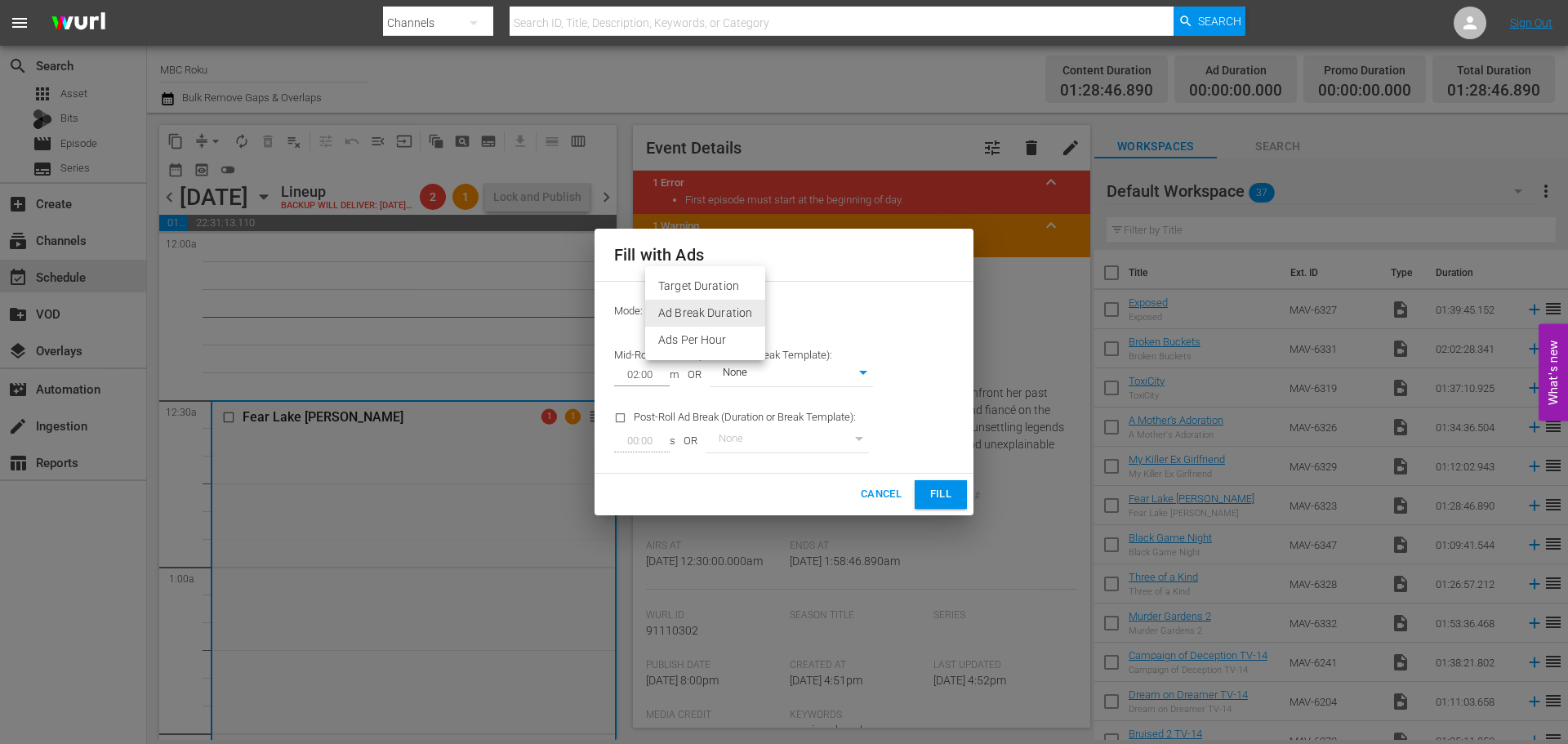
click at [732, 318] on body "menu Search By Channels Search ID, Title, Description, Keywords, or Category Se…" at bounding box center [784, 372] width 1568 height 744
click at [707, 335] on li "Ads Per Hour" at bounding box center [705, 339] width 120 height 27
type input "ADS_PER_HOUR"
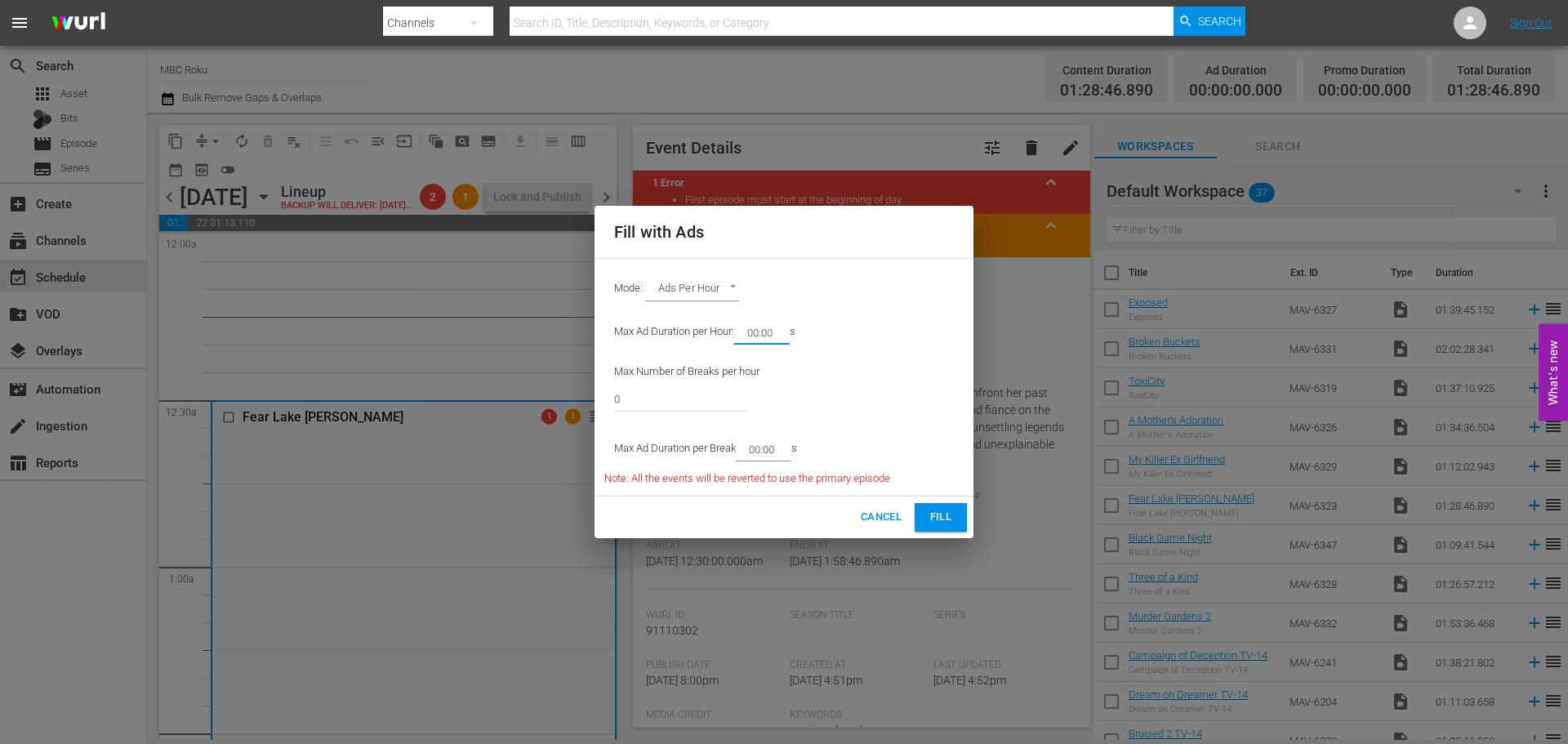
drag, startPoint x: 775, startPoint y: 334, endPoint x: 756, endPoint y: 336, distance: 19.1
click at [756, 336] on input "00:00" at bounding box center [758, 332] width 49 height 23
type input "08:00"
drag, startPoint x: 689, startPoint y: 383, endPoint x: 480, endPoint y: 383, distance: 209.0
click at [480, 383] on div "Fill with Ads Mode: Ads Per Hour ADS_PER_HOUR Max Ad Duration per Hour: 08:00 m…" at bounding box center [784, 372] width 1568 height 744
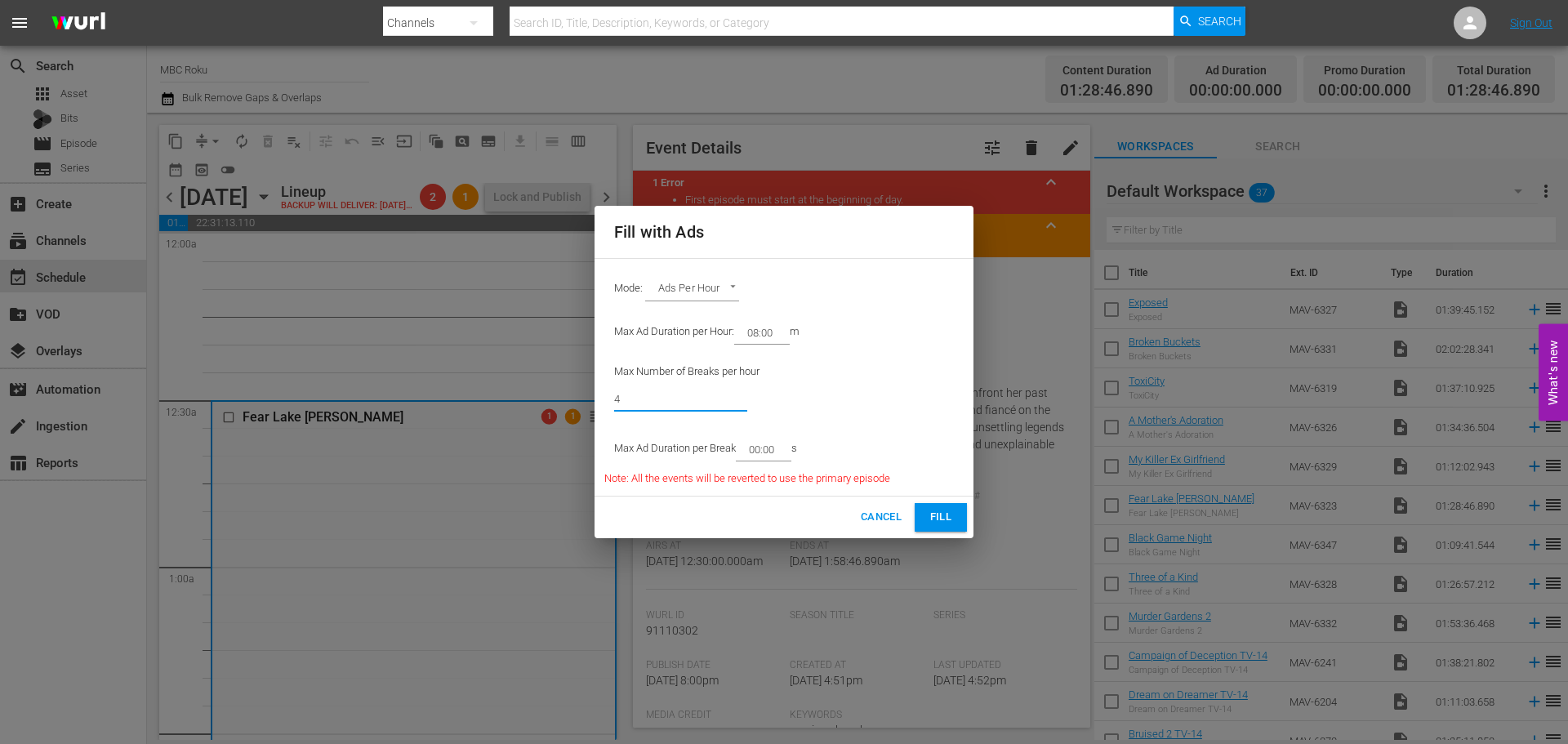
type input "4"
drag, startPoint x: 779, startPoint y: 441, endPoint x: 757, endPoint y: 453, distance: 25.1
click at [757, 453] on input "00:00" at bounding box center [760, 449] width 49 height 23
type input "02:00"
click at [939, 509] on span "Fill" at bounding box center [940, 517] width 26 height 19
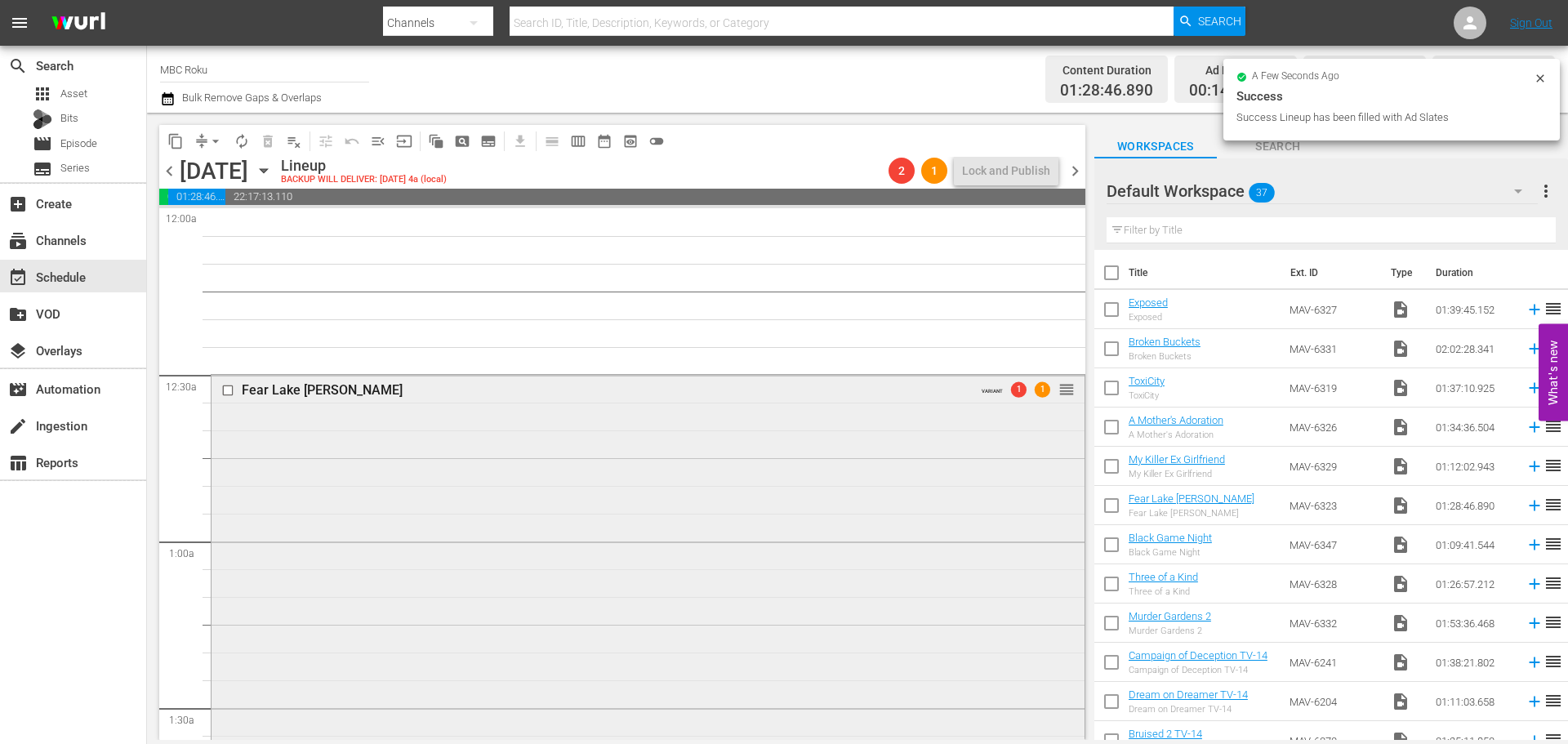
click at [571, 462] on div "Fear Lake [PERSON_NAME] VARIANT 1 1 reorder" at bounding box center [647, 657] width 873 height 566
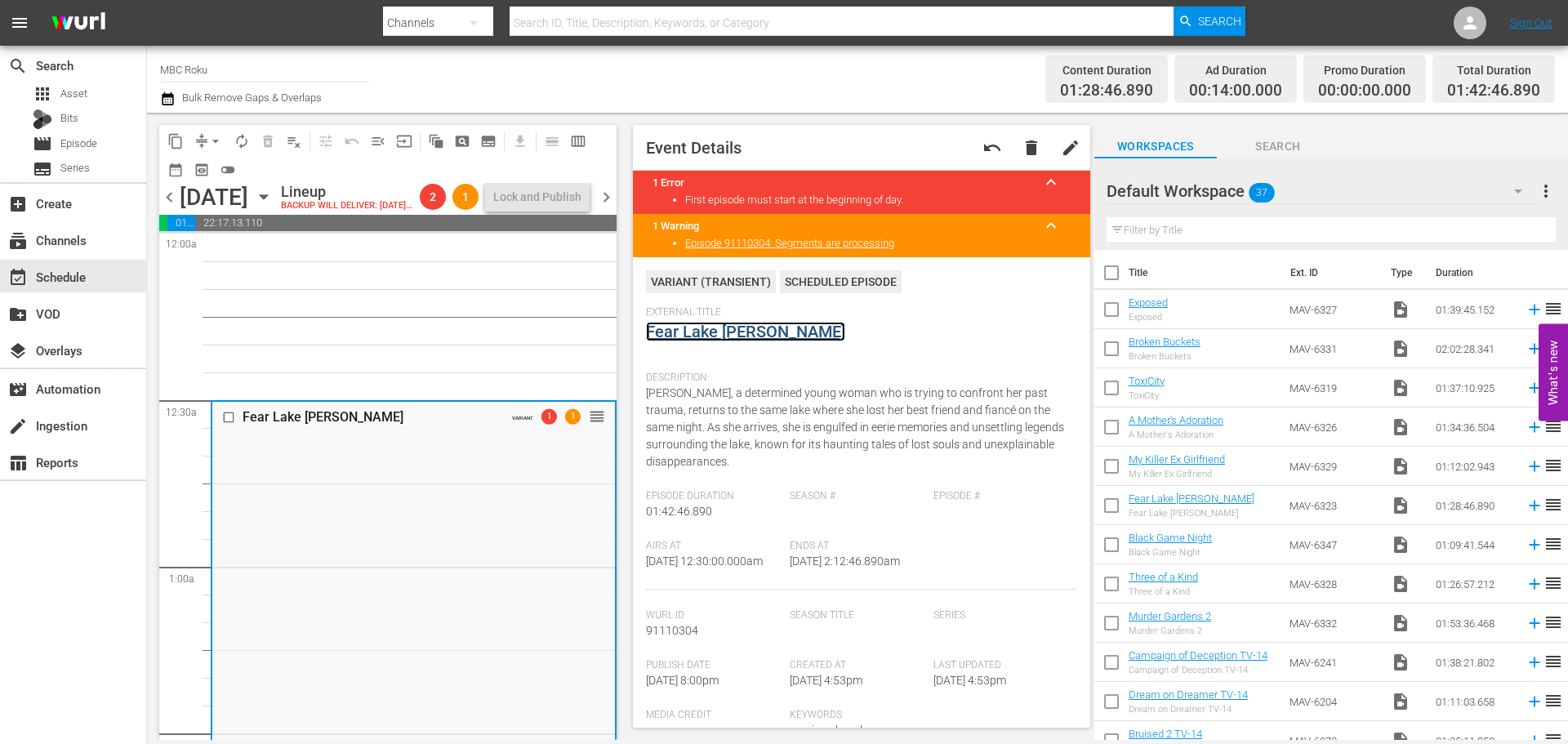
click at [724, 328] on link "Fear Lake [PERSON_NAME]" at bounding box center [745, 332] width 199 height 20
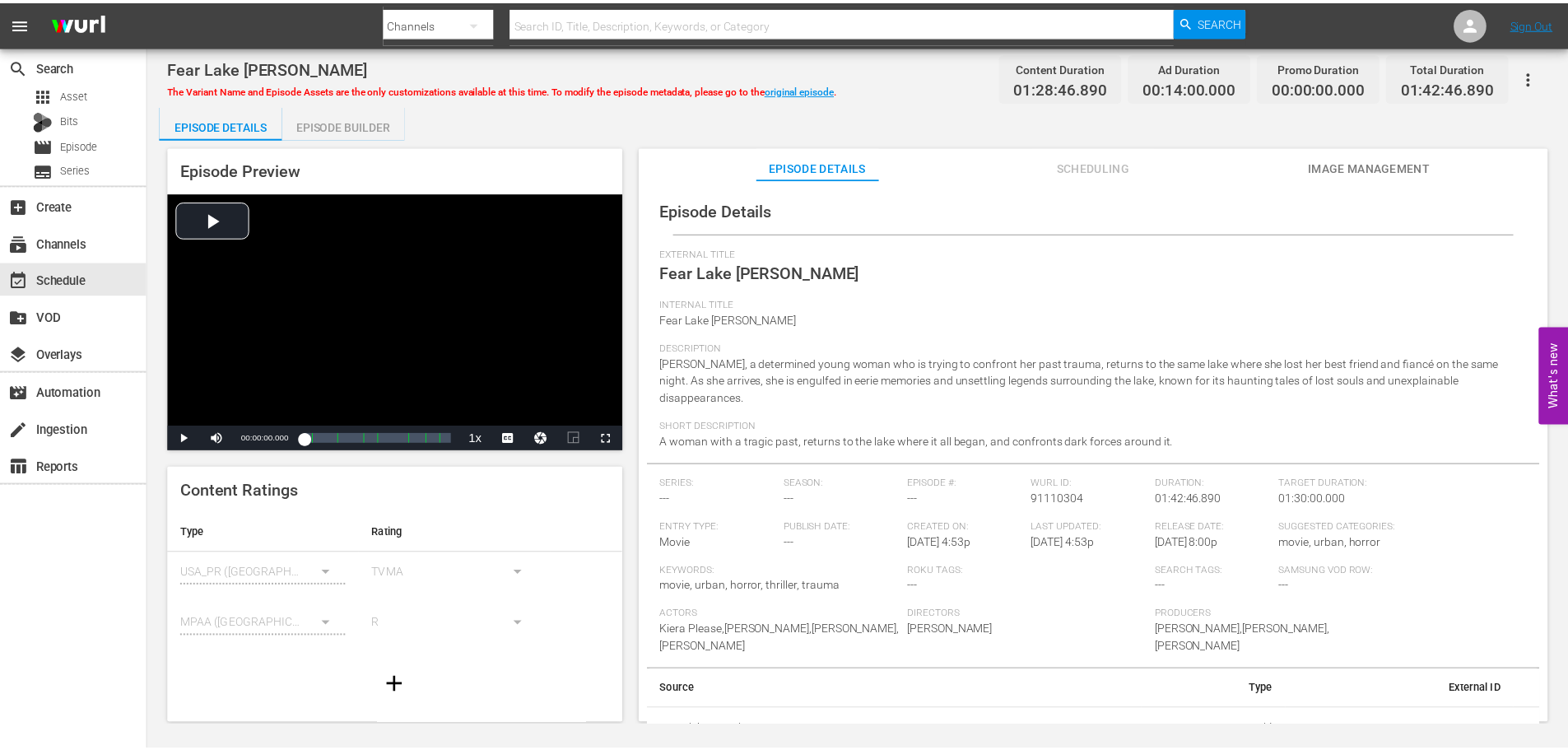
scroll to position [3, 0]
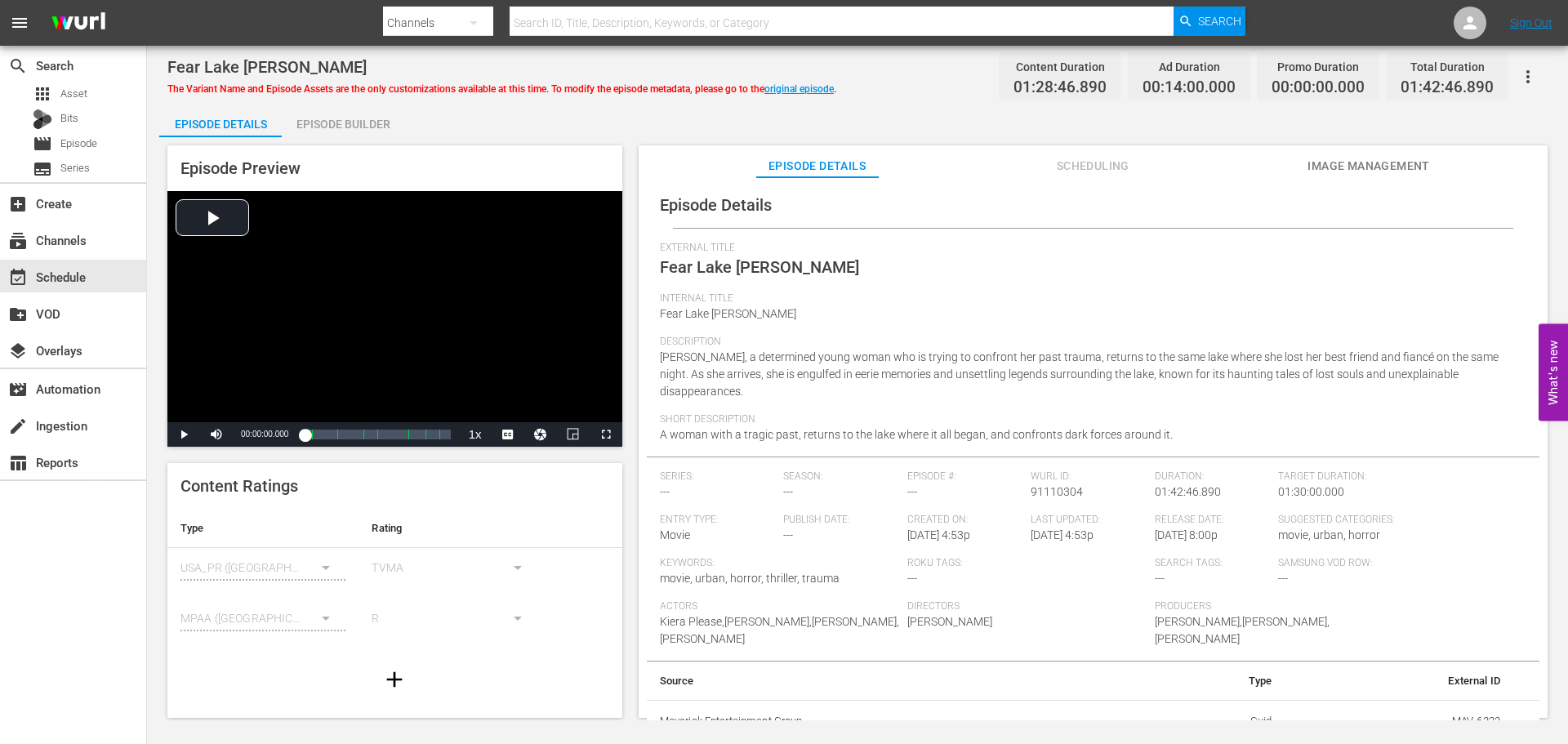
click at [400, 138] on div "Episode Preview Video Player is loading. Play Video Play Mute Current Time 00:0…" at bounding box center [857, 434] width 1396 height 594
click at [361, 126] on div "Episode Builder" at bounding box center [343, 125] width 123 height 40
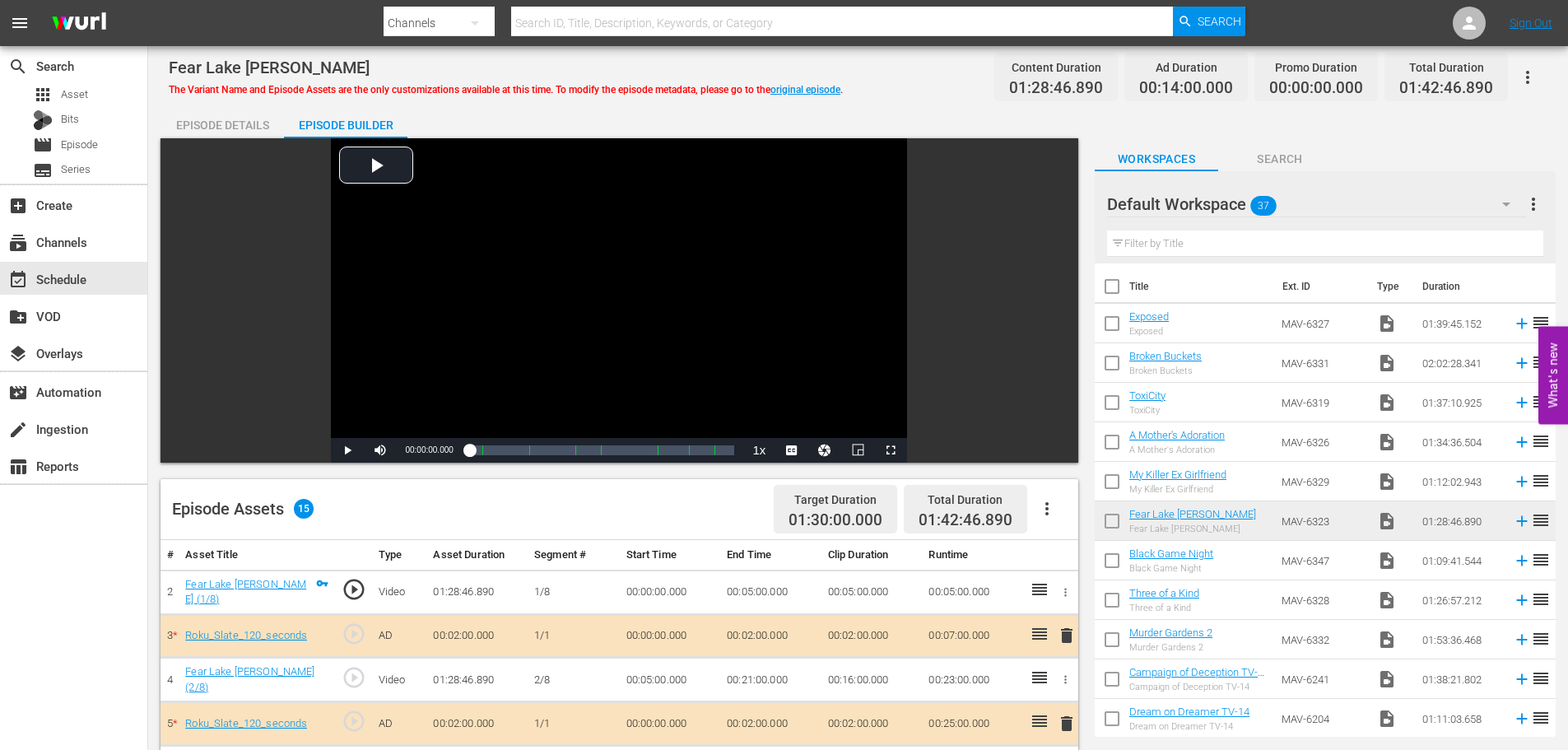
click at [186, 126] on div "Episode Details" at bounding box center [222, 126] width 124 height 40
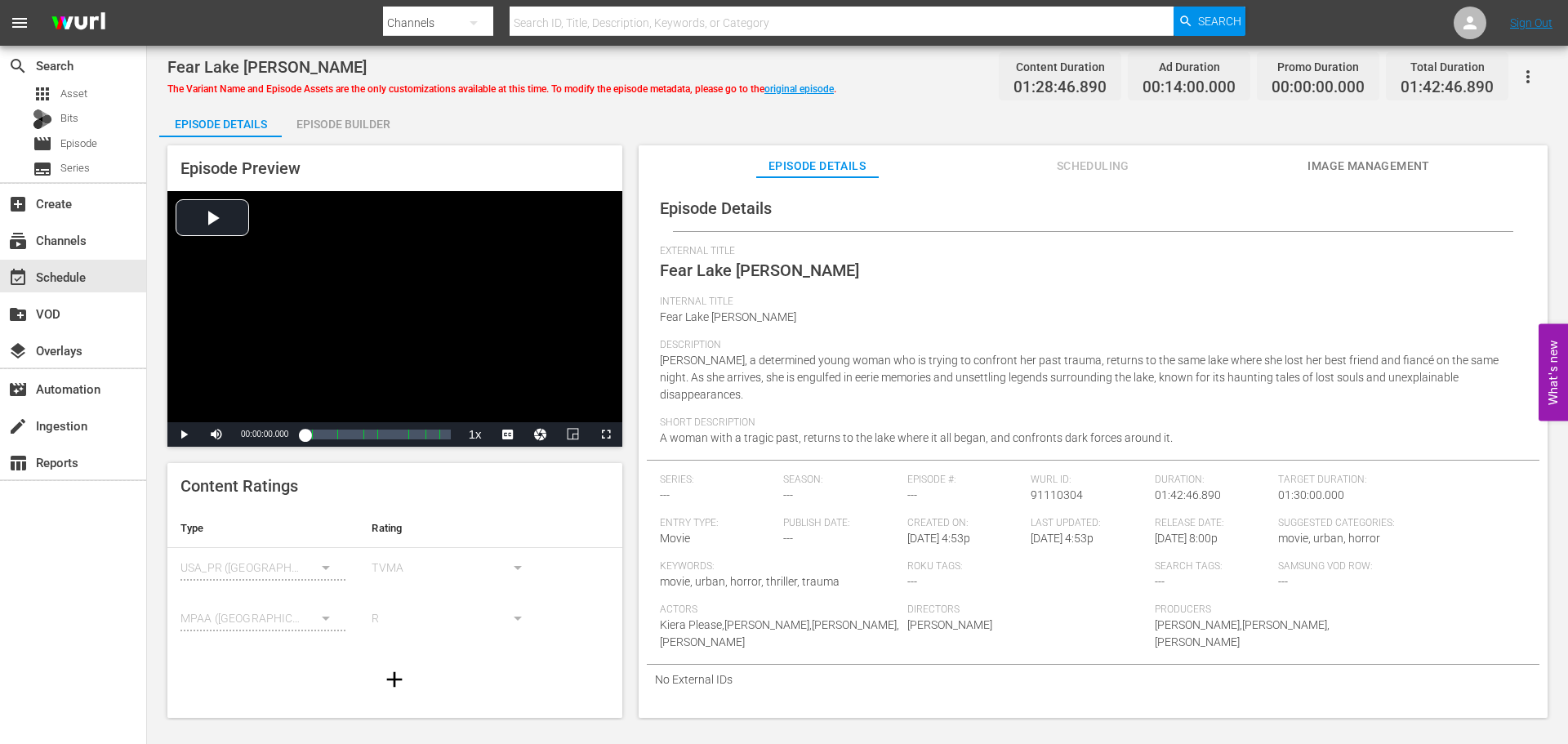
click at [1311, 168] on span "Image Management" at bounding box center [1368, 167] width 123 height 21
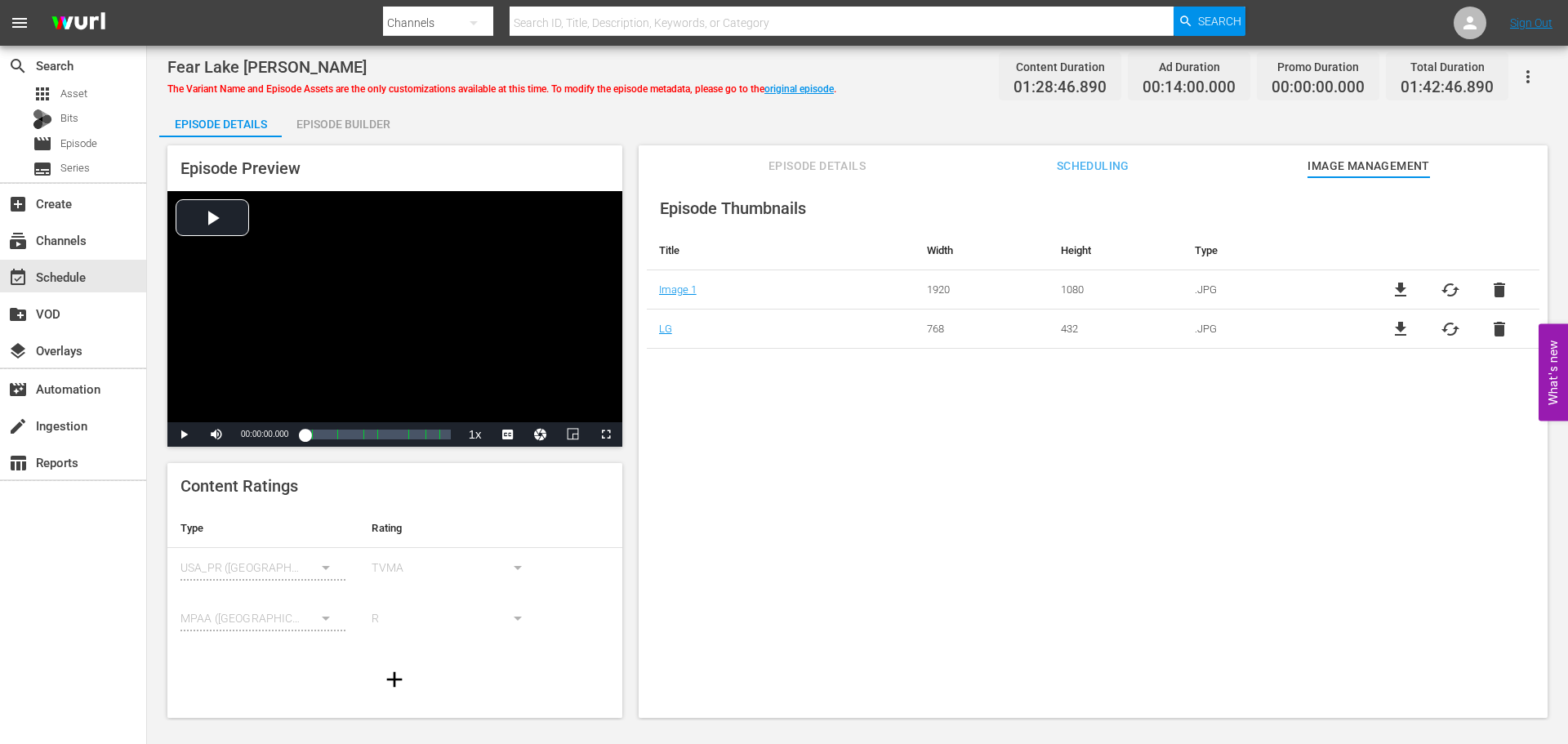
click at [812, 169] on span "Episode Details" at bounding box center [817, 167] width 123 height 21
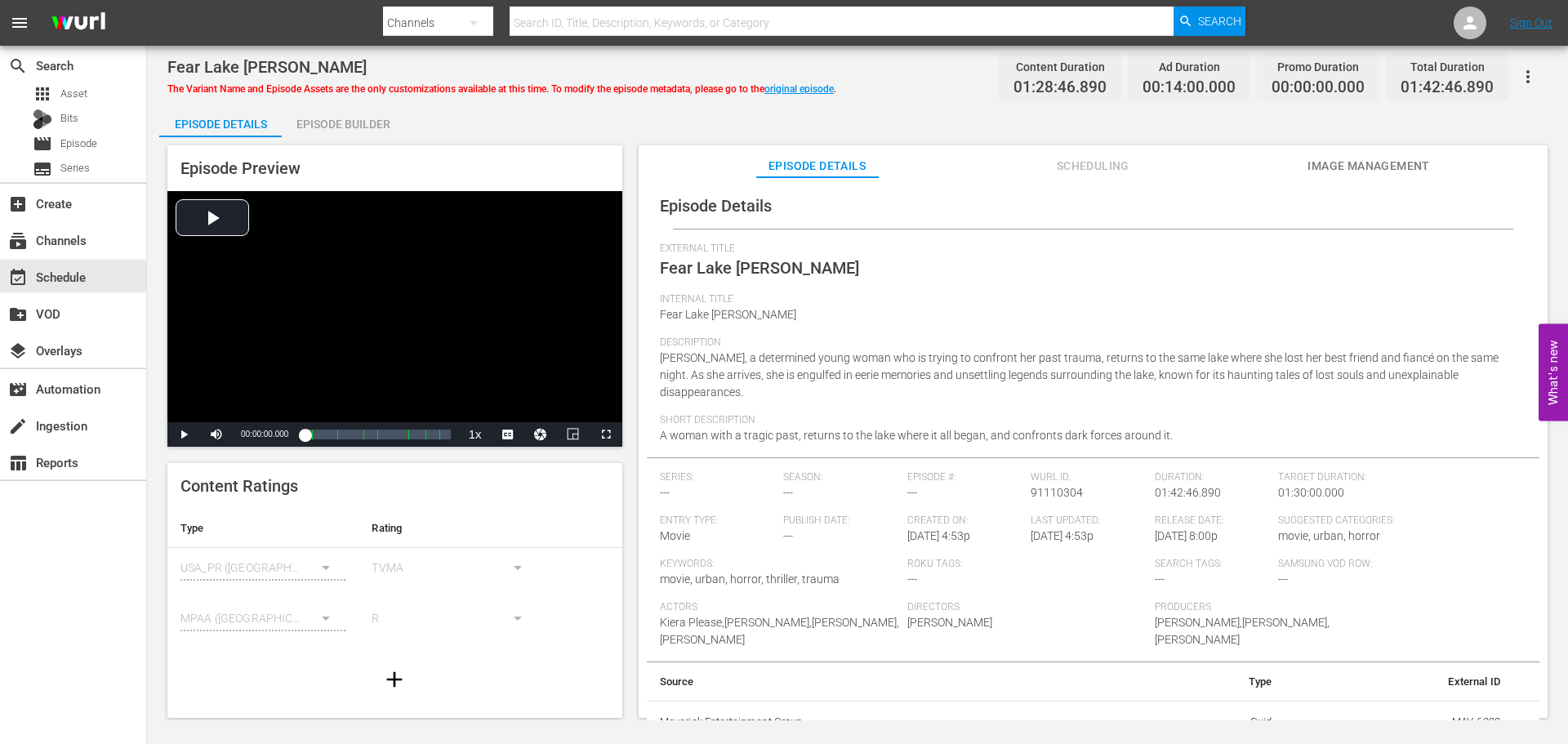
scroll to position [3, 0]
click at [92, 299] on div "create_new_folder VOD" at bounding box center [73, 313] width 146 height 33
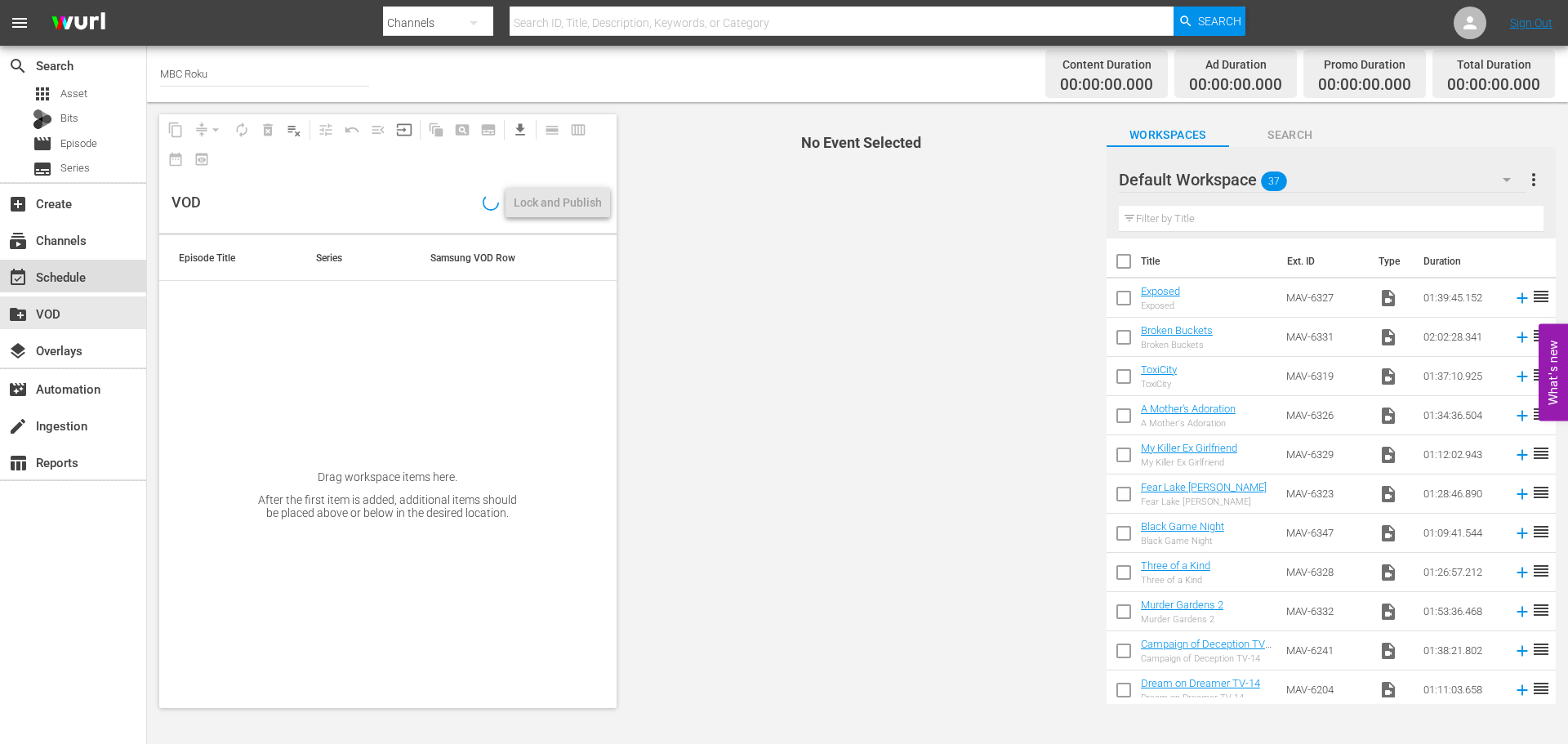
click at [78, 288] on div "event_available Schedule" at bounding box center [73, 276] width 146 height 33
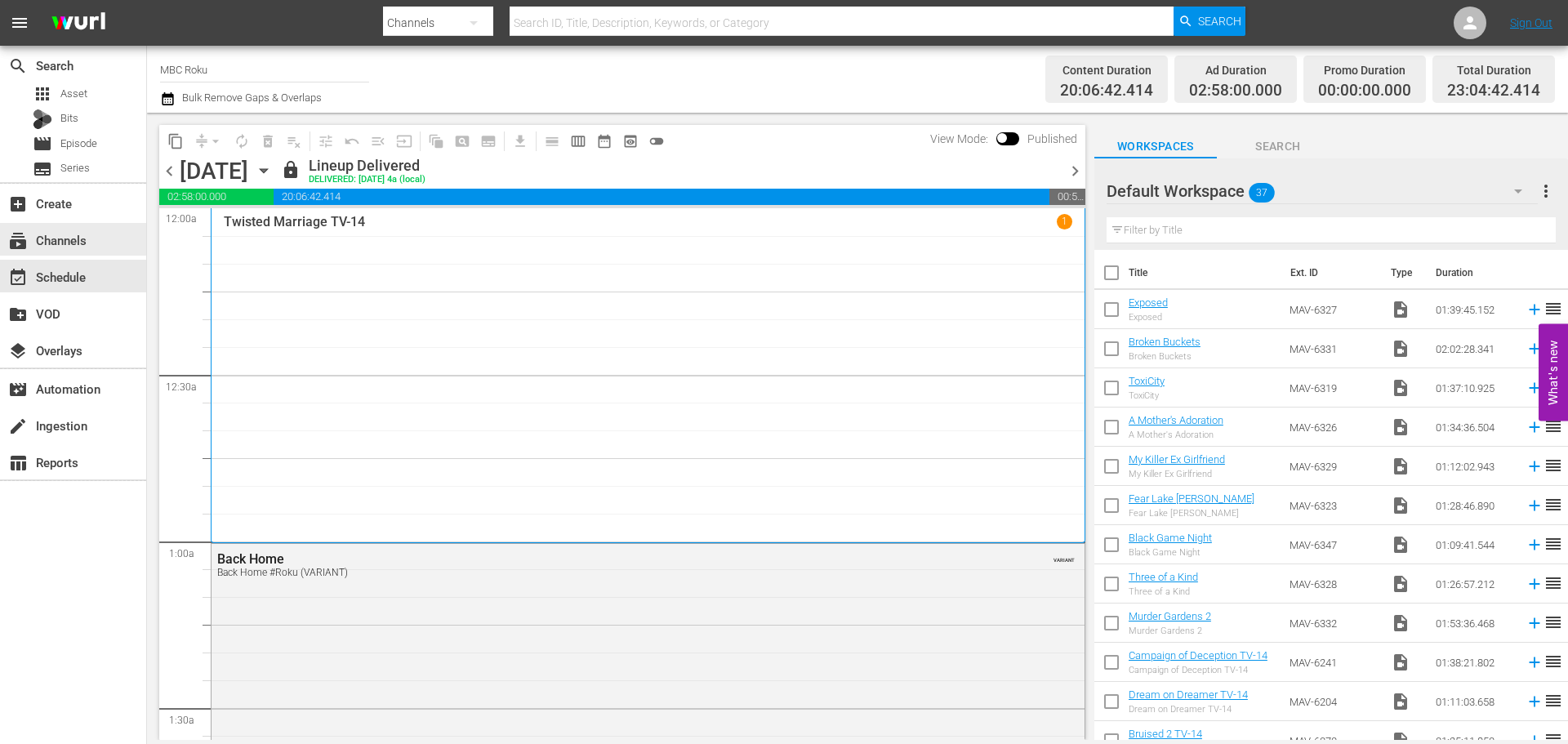
click at [64, 238] on div "subscriptions Channels" at bounding box center [46, 237] width 92 height 15
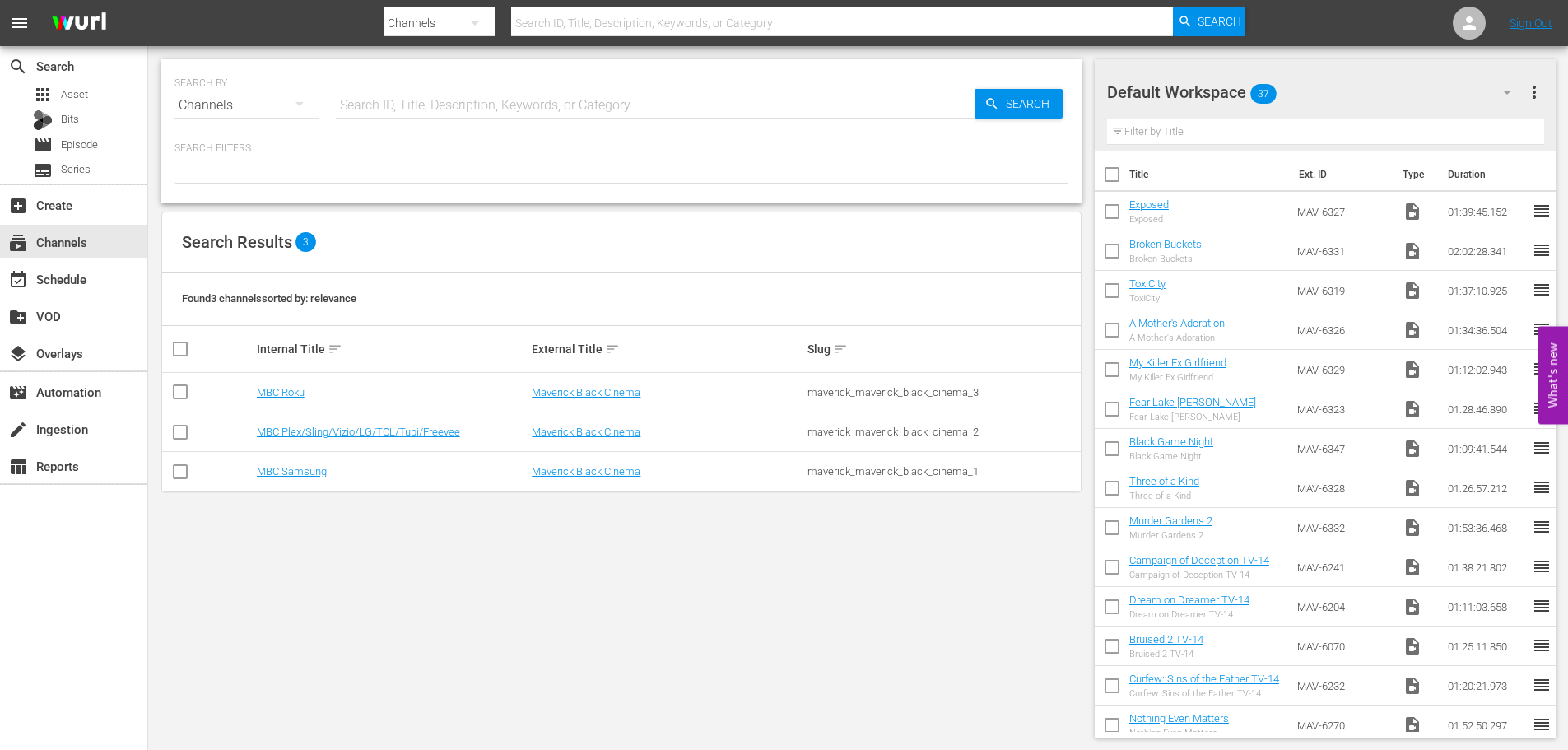
click at [314, 422] on td "MBC Plex/Sling/Vizio/LG/TCL/Tubi/Freevee" at bounding box center [392, 432] width 276 height 40
click at [312, 432] on link "MBC Plex/Sling/Vizio/LG/TCL/Tubi/Freevee" at bounding box center [358, 432] width 203 height 12
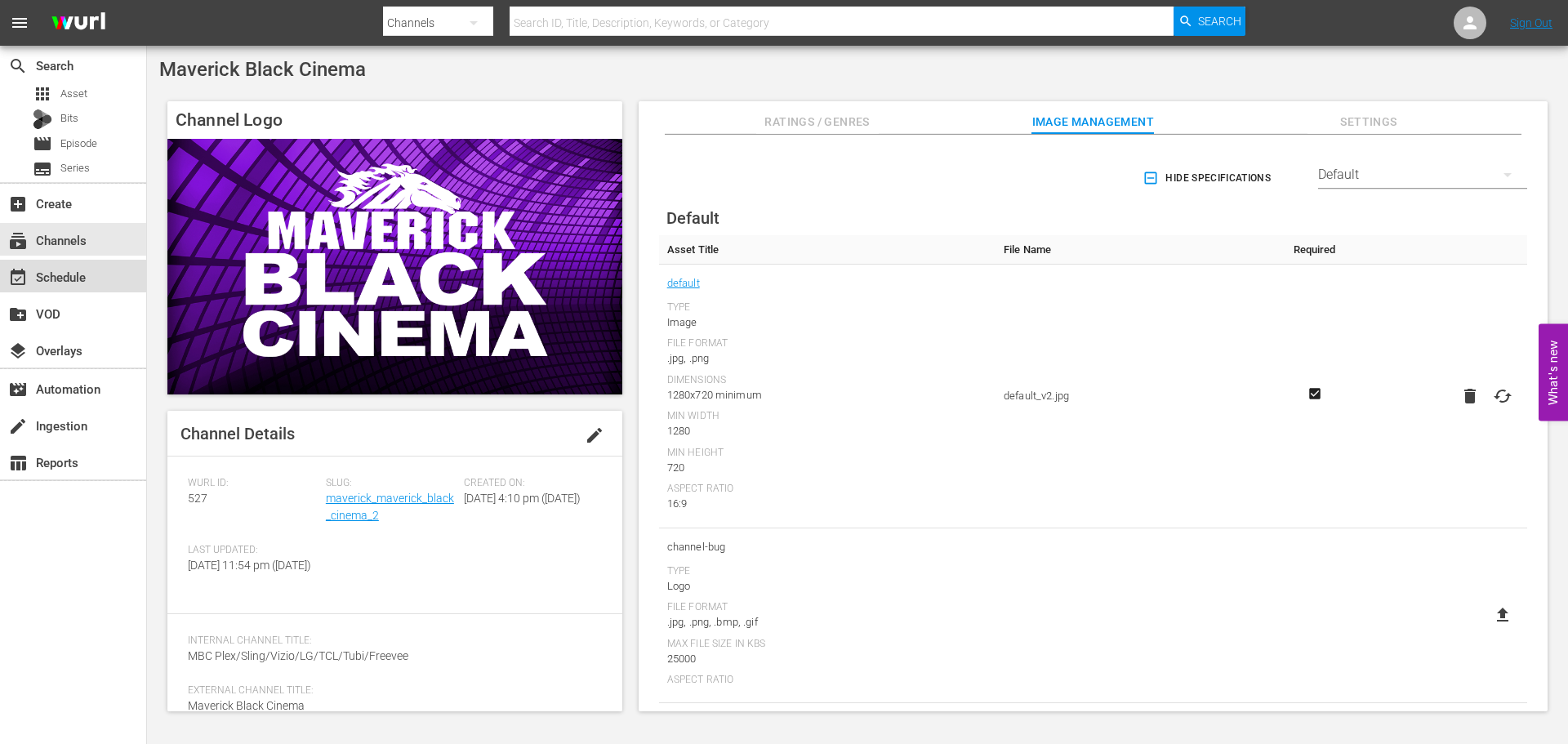
click at [88, 286] on div "event_available Schedule" at bounding box center [73, 276] width 146 height 33
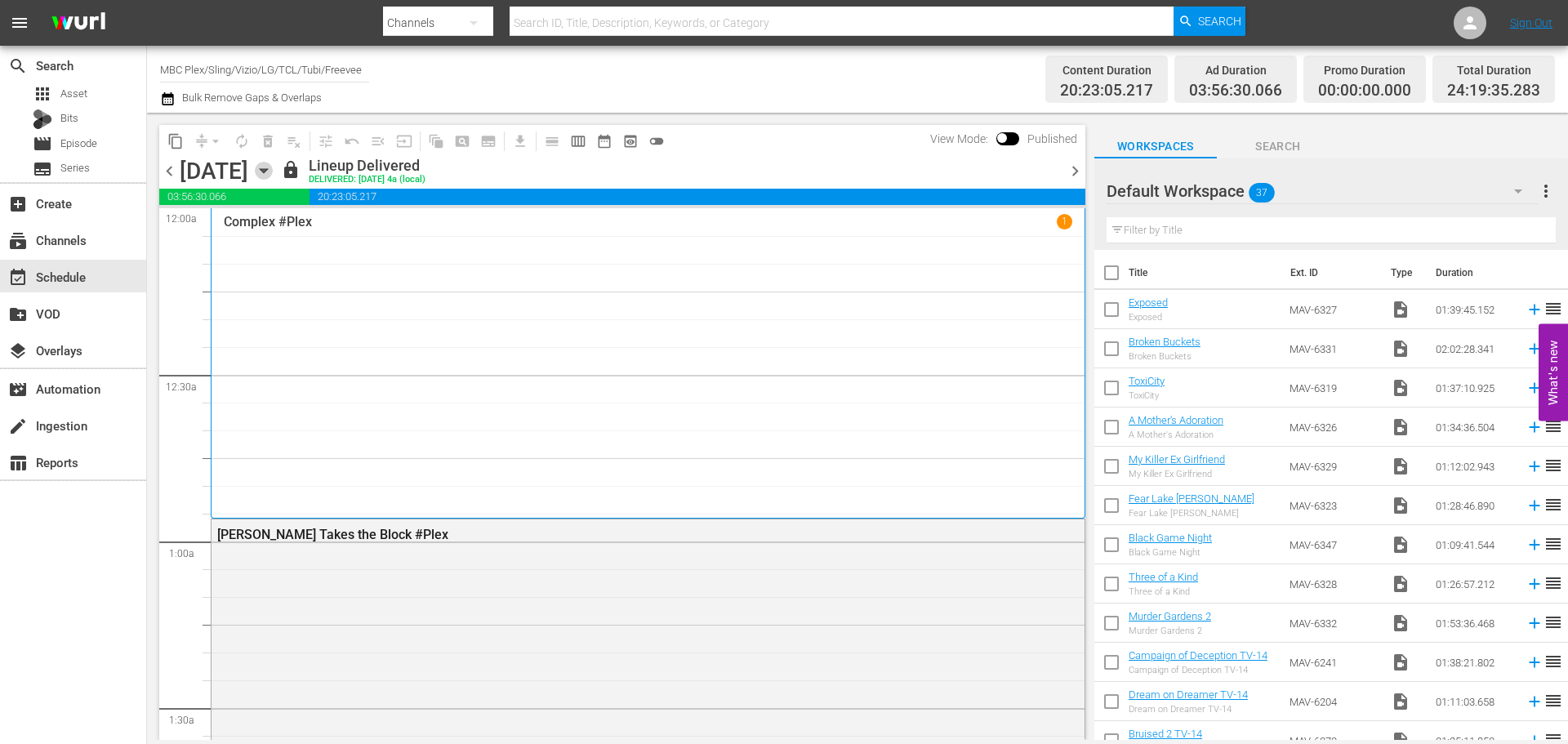
click at [273, 174] on icon "button" at bounding box center [264, 170] width 18 height 18
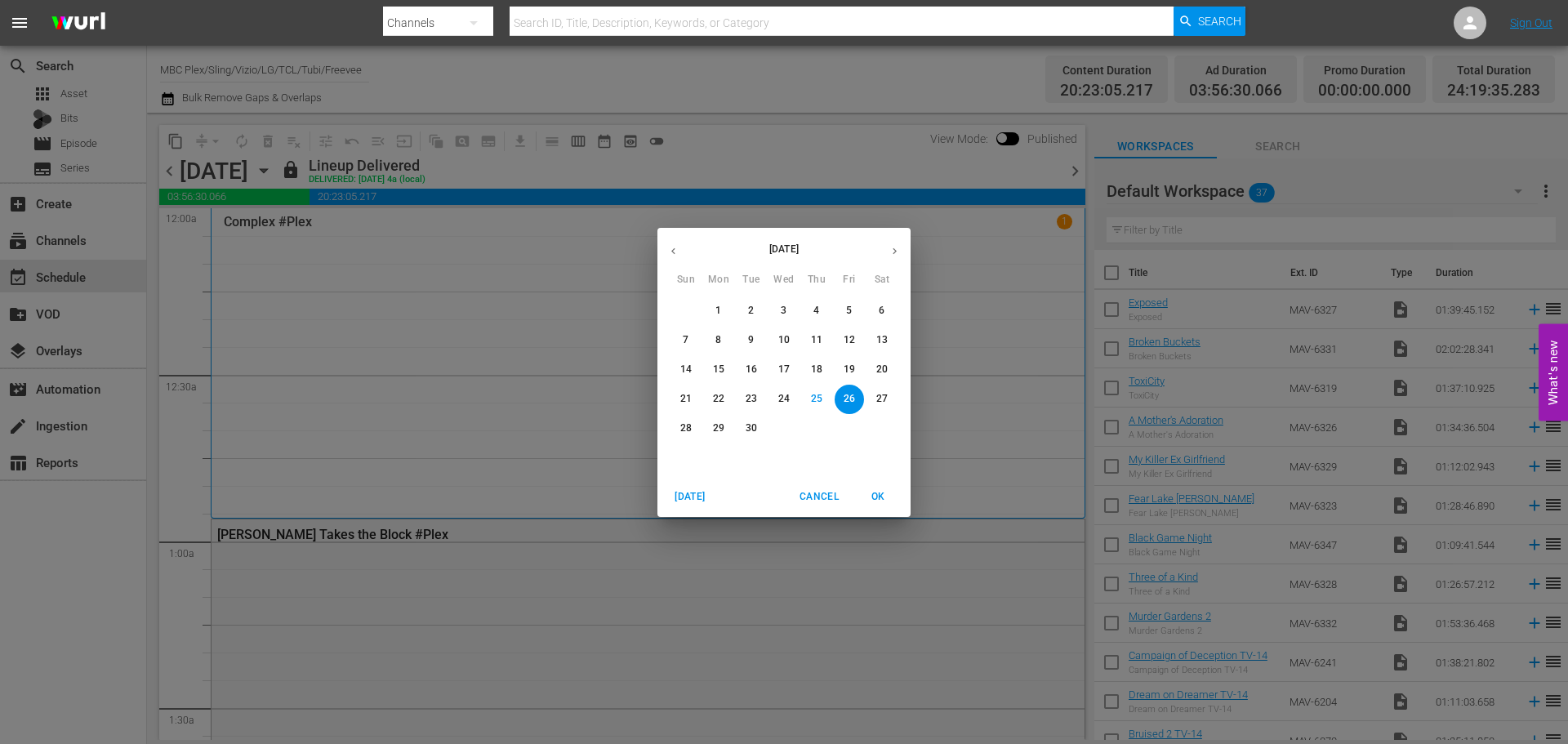
click at [889, 247] on icon "button" at bounding box center [895, 251] width 12 height 12
click at [685, 339] on p "2" at bounding box center [685, 340] width 6 height 14
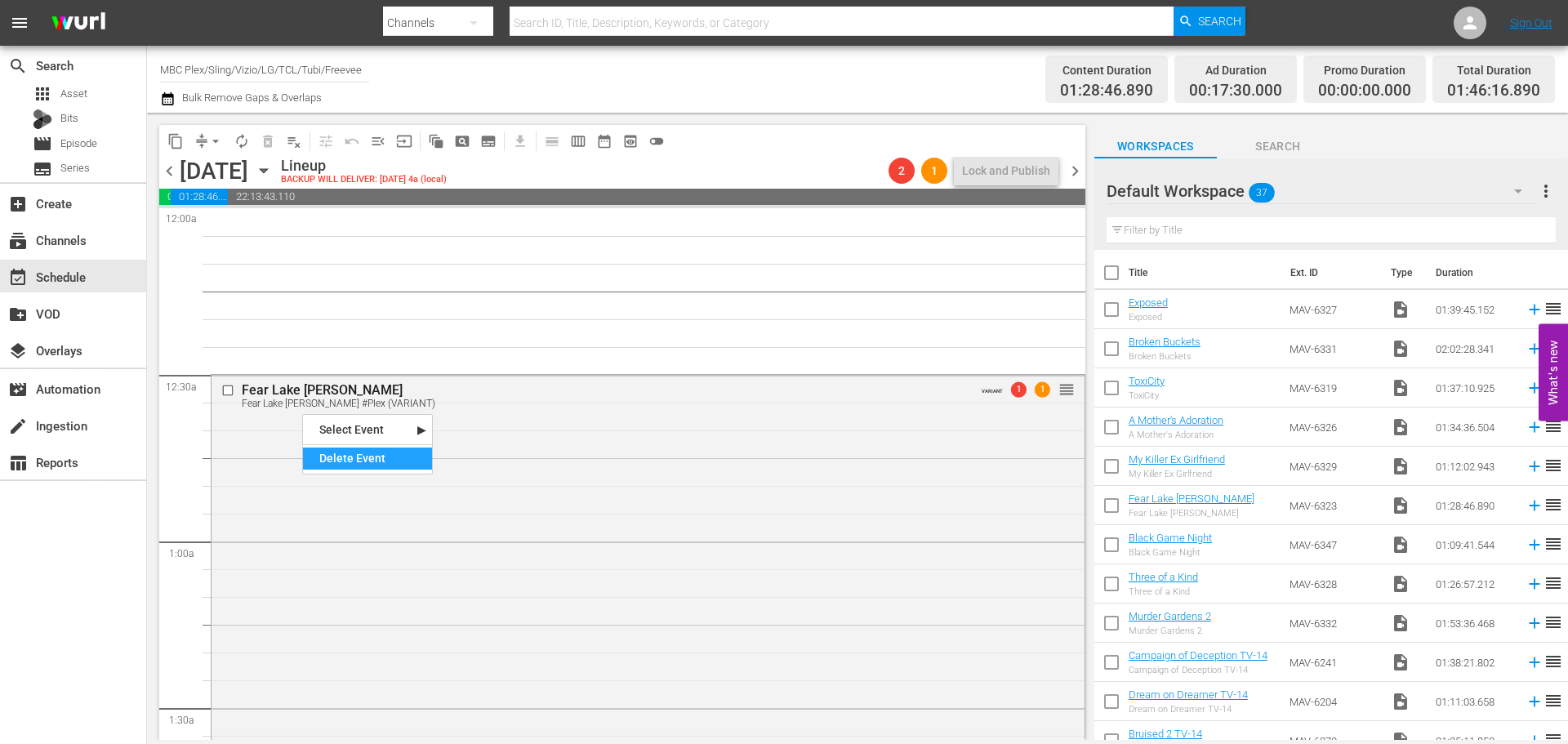
click at [389, 454] on div "Delete Event" at bounding box center [368, 459] width 129 height 22
click at [448, 426] on div "My Killer Ex Girlfriend 1 1 reorder" at bounding box center [647, 572] width 873 height 395
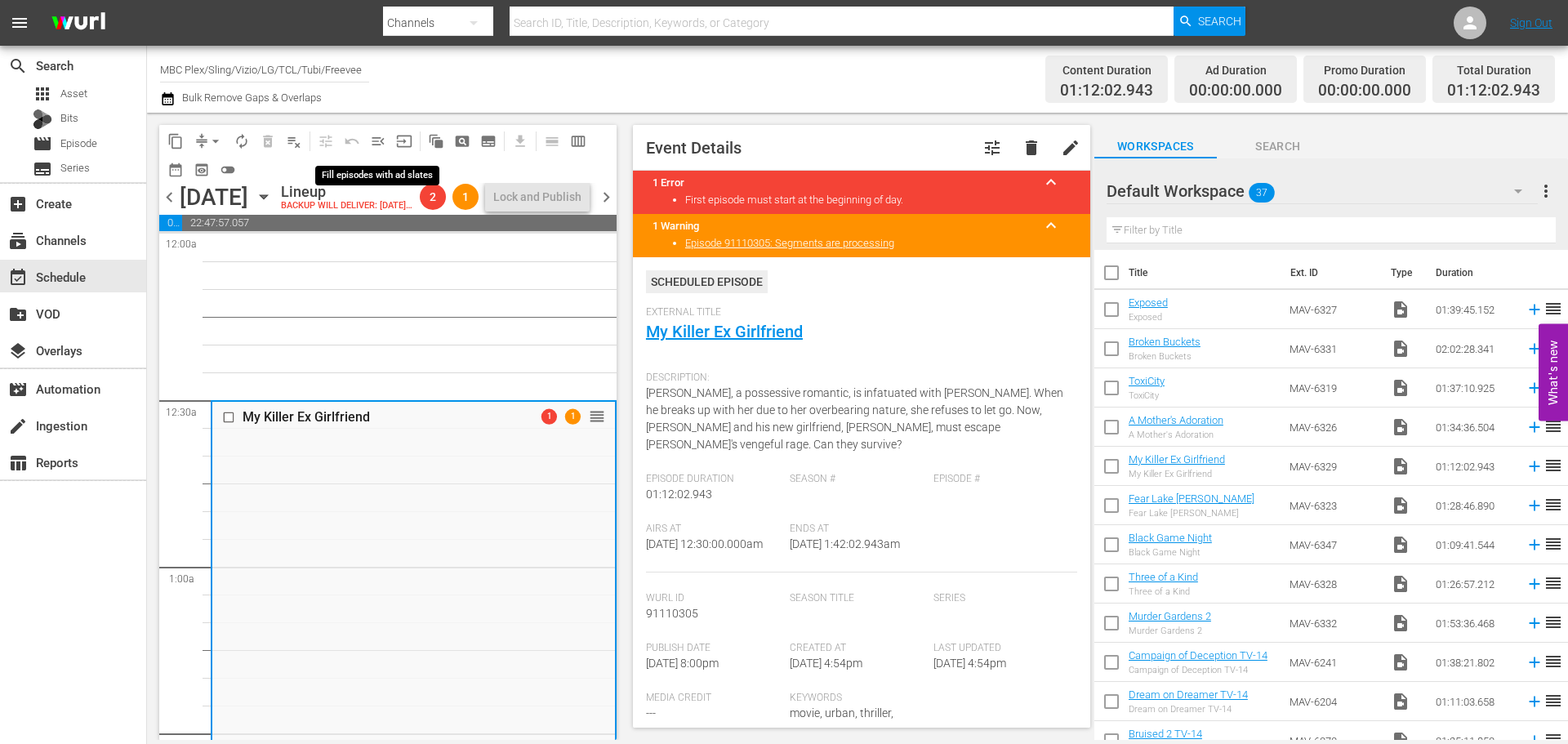
click at [370, 136] on span "menu_open" at bounding box center [378, 141] width 16 height 16
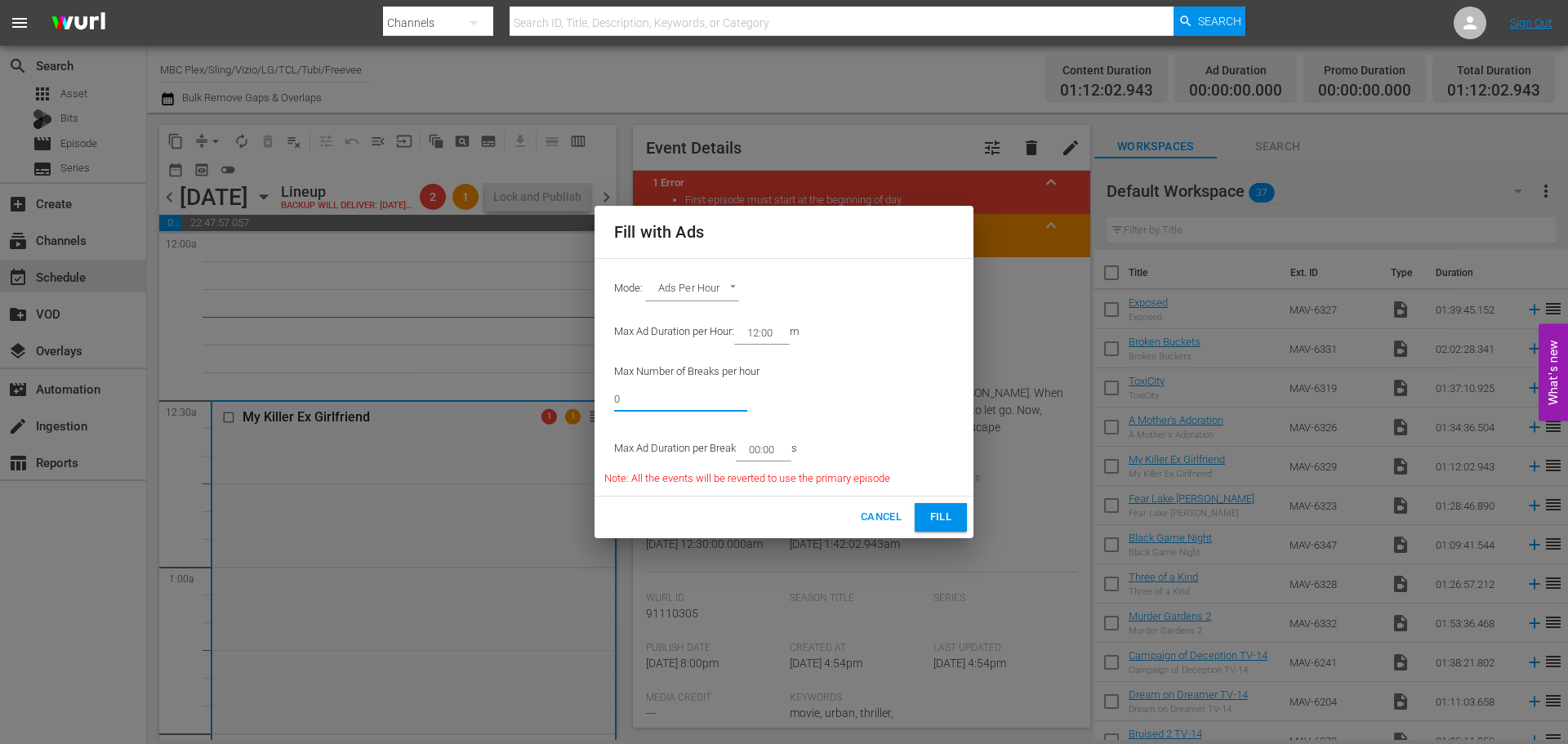
drag, startPoint x: 639, startPoint y: 395, endPoint x: 458, endPoint y: 393, distance: 181.0
click at [458, 393] on div "Fill with Ads Mode: Ads Per Hour ADS_PER_HOUR Max Ad Duration per Hour: 12:00 m…" at bounding box center [784, 372] width 1568 height 744
type input "6"
drag, startPoint x: 778, startPoint y: 451, endPoint x: 757, endPoint y: 458, distance: 22.1
click at [757, 458] on input "00:00" at bounding box center [760, 449] width 49 height 23
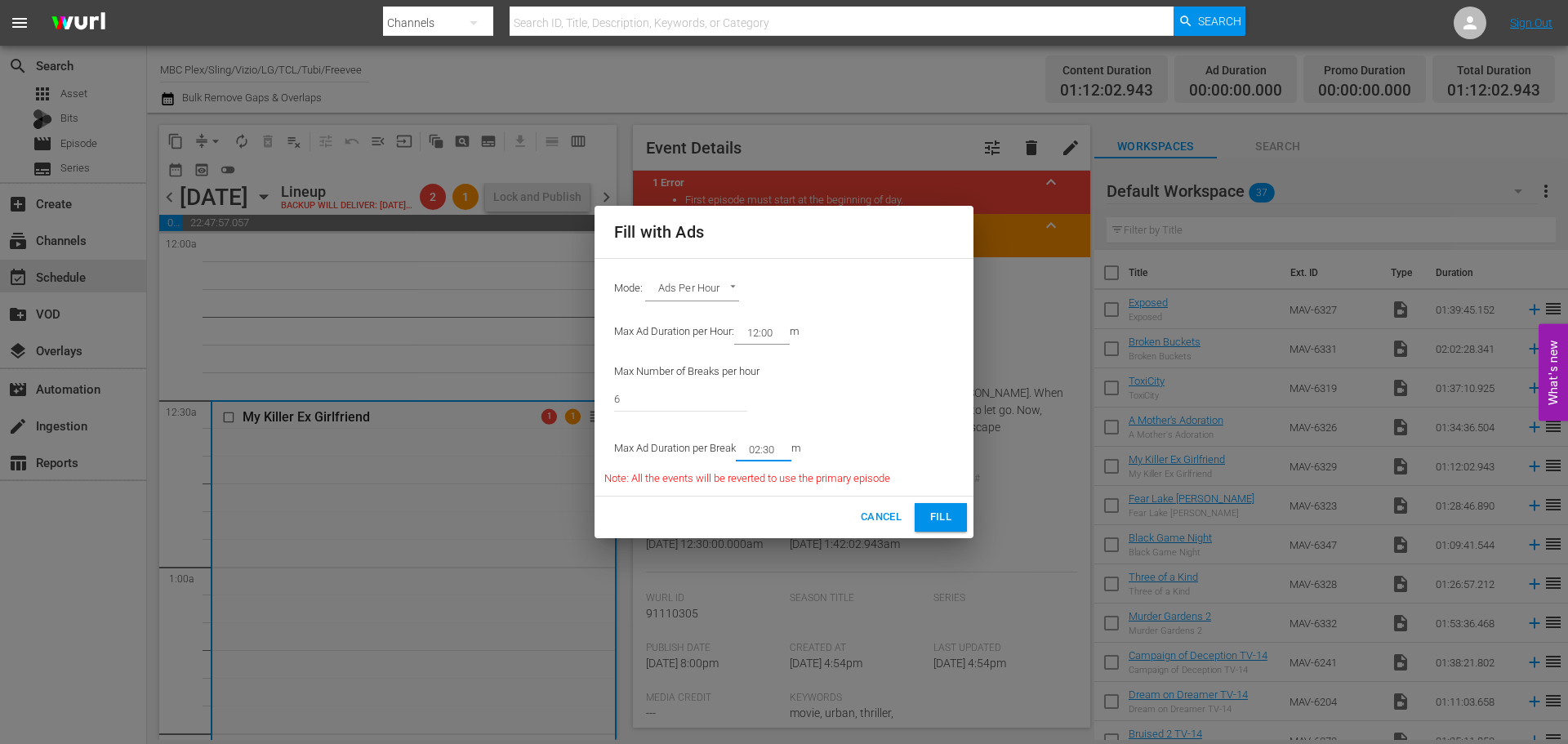
type input "02:30"
click at [963, 513] on button "Fill" at bounding box center [940, 517] width 52 height 28
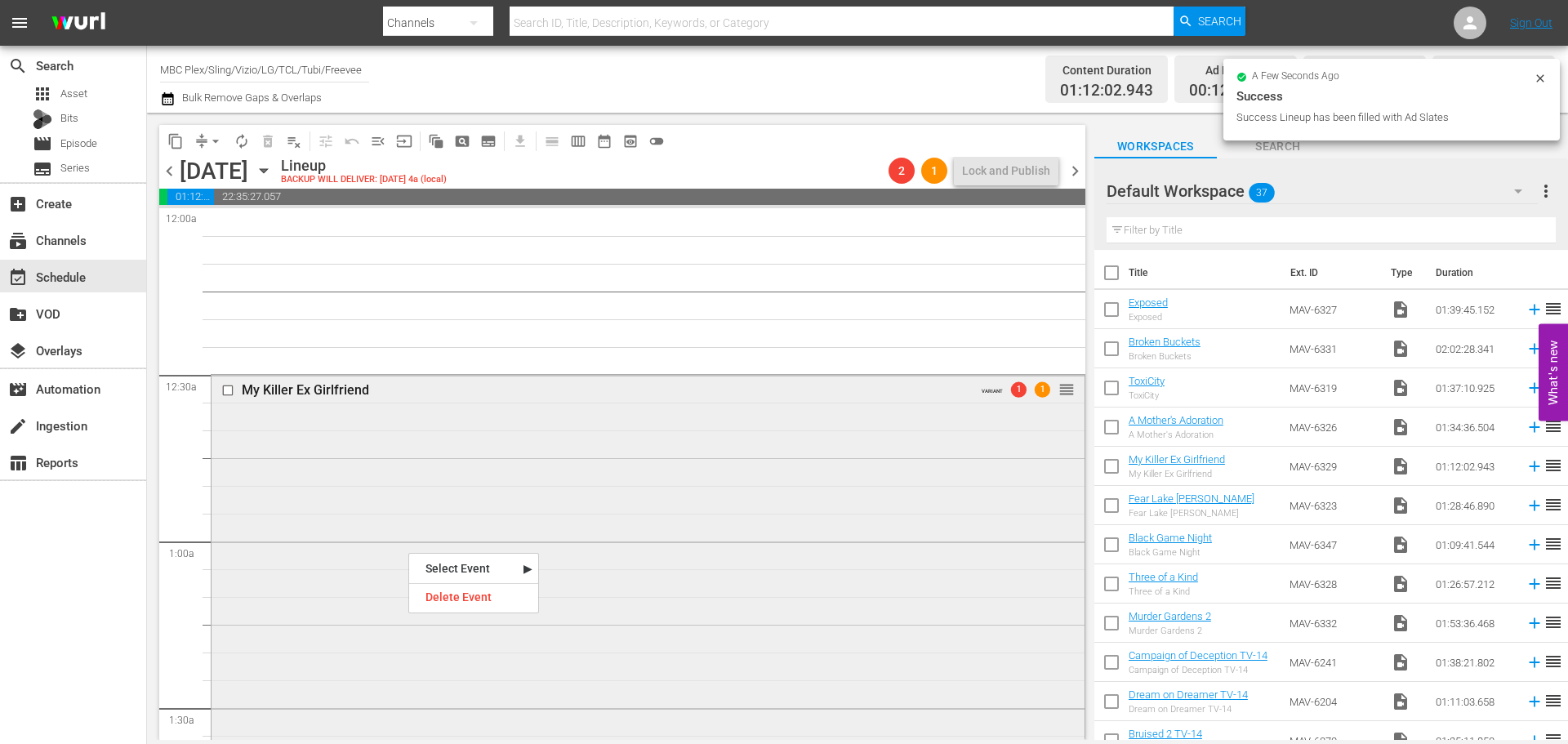
click at [322, 490] on div "My Killer Ex Girlfriend VARIANT 1 1 reorder" at bounding box center [647, 607] width 873 height 465
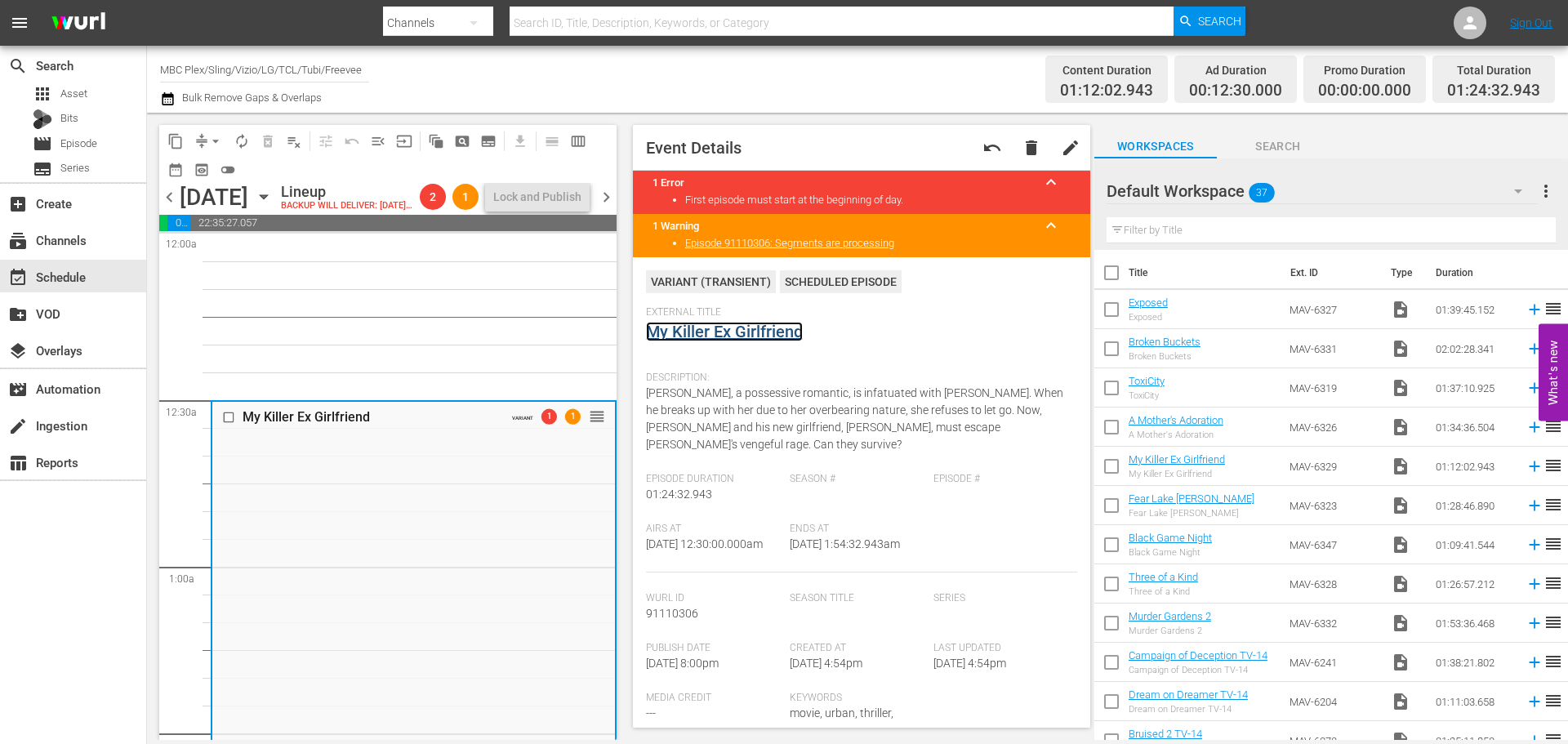
click at [678, 327] on link "My Killer Ex Girlfriend" at bounding box center [724, 332] width 157 height 20
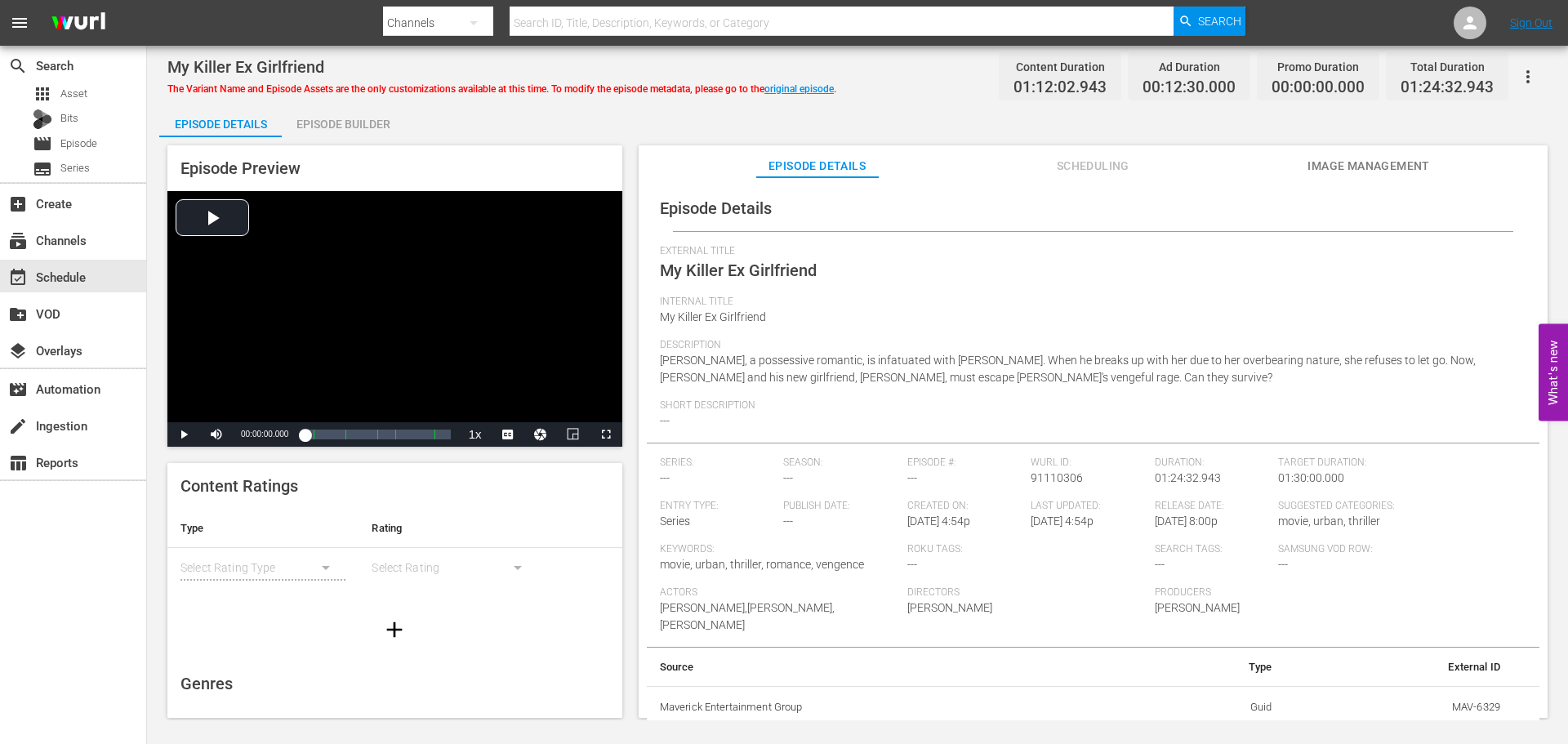
click at [1525, 87] on button "button" at bounding box center [1528, 77] width 40 height 40
click at [1469, 125] on div "Convert To Named Variant" at bounding box center [1456, 136] width 157 height 40
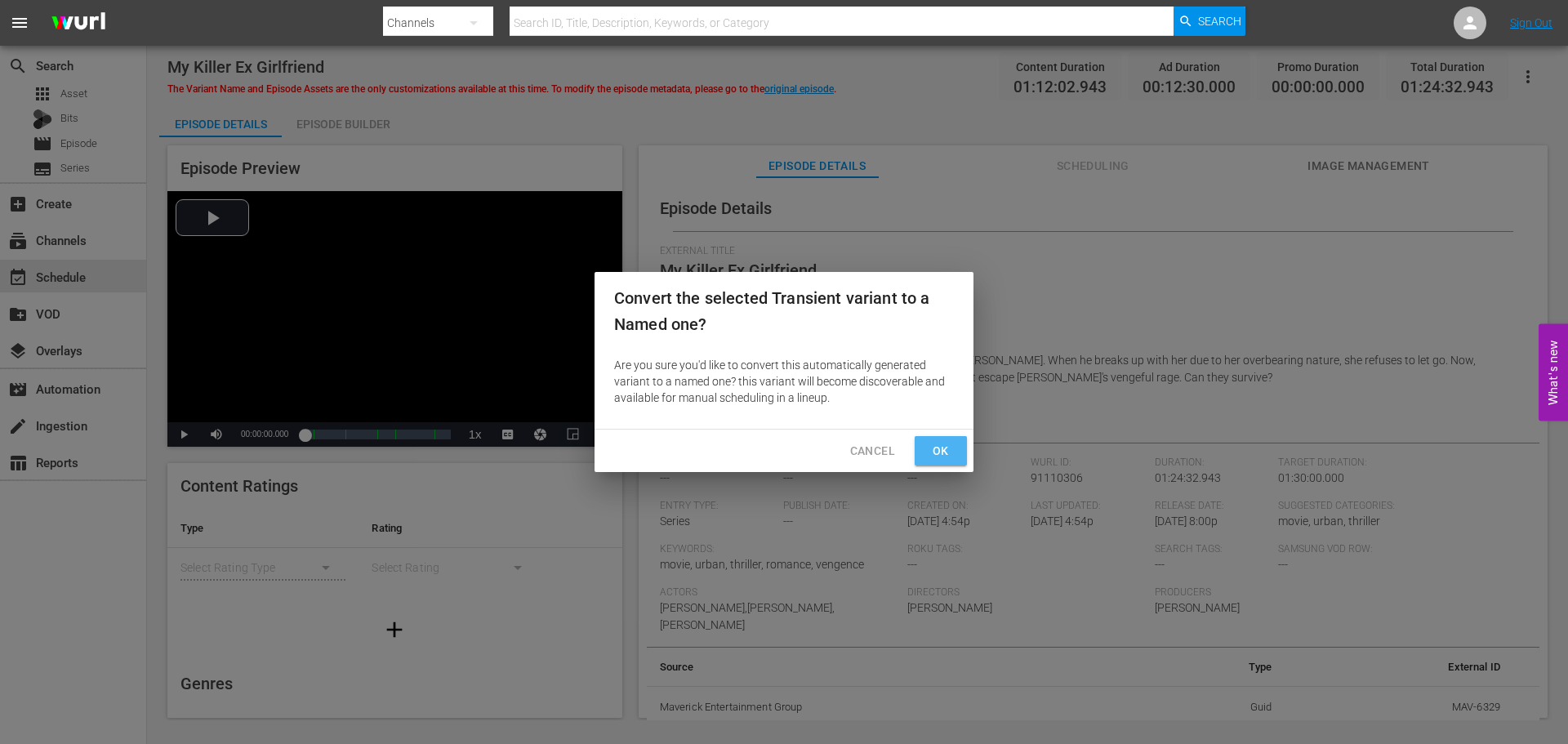
click at [952, 459] on span "Ok" at bounding box center [940, 451] width 26 height 21
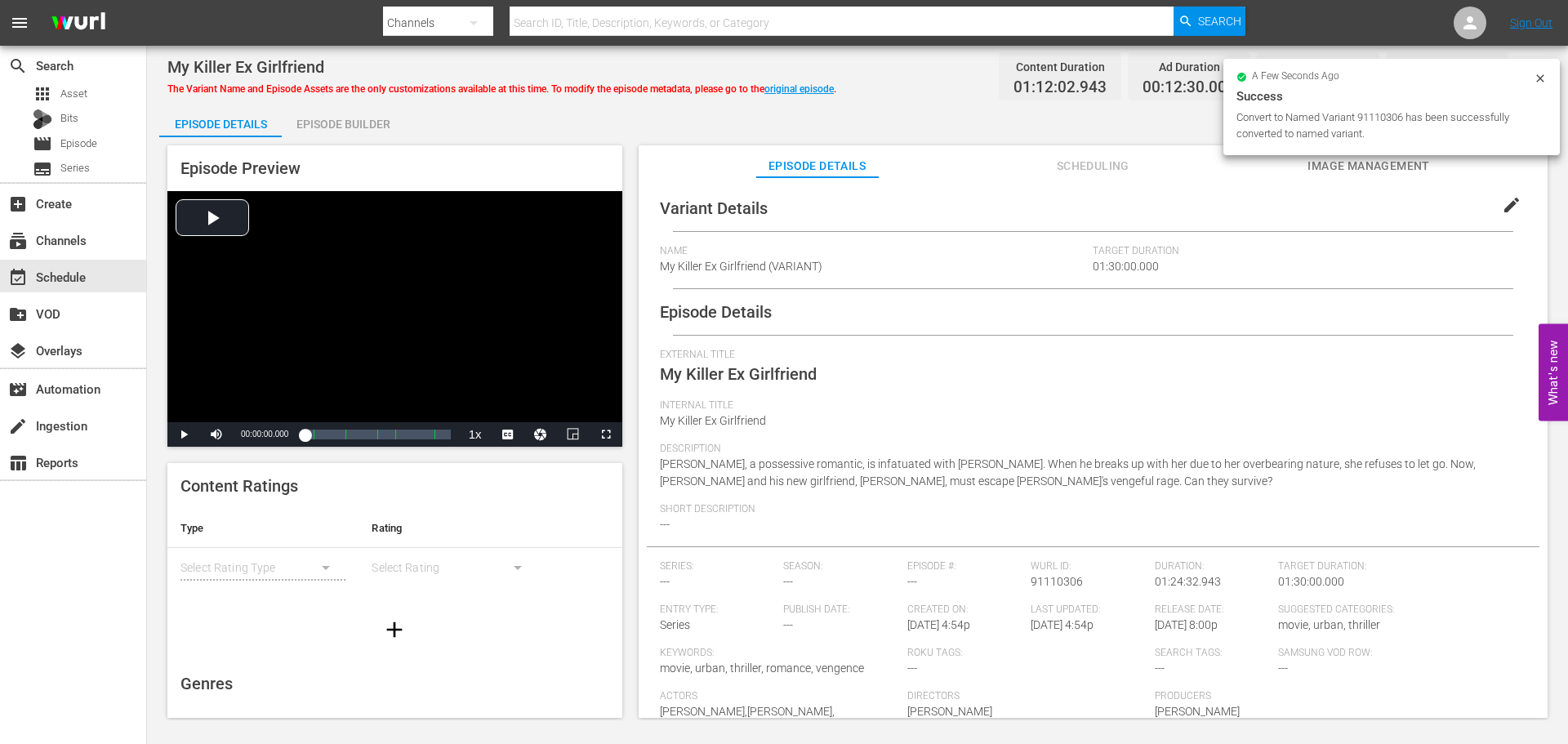
click at [1503, 205] on span "edit" at bounding box center [1511, 204] width 20 height 20
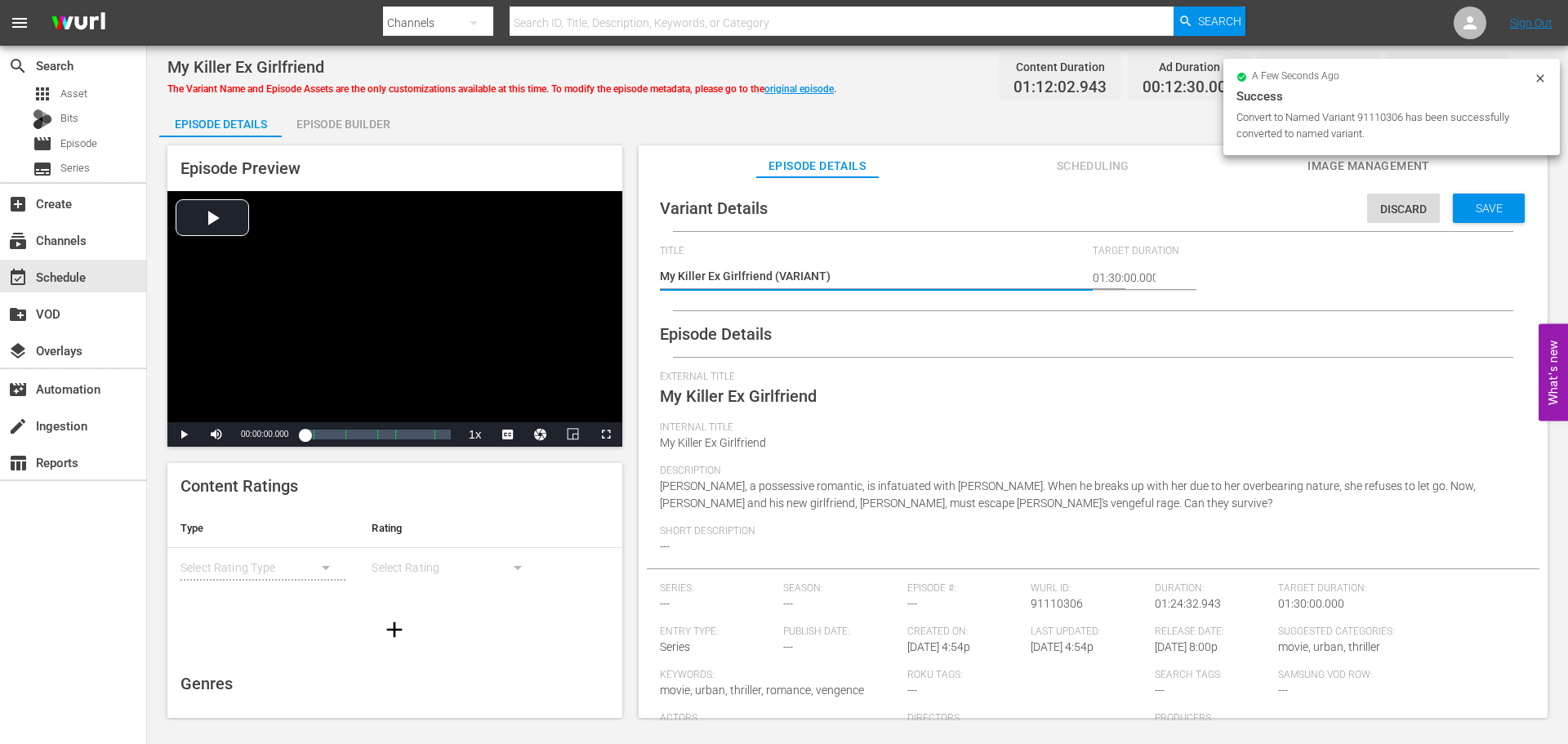
click at [775, 278] on textarea "My Killer Ex Girlfriend (VARIANT)" at bounding box center [872, 277] width 425 height 20
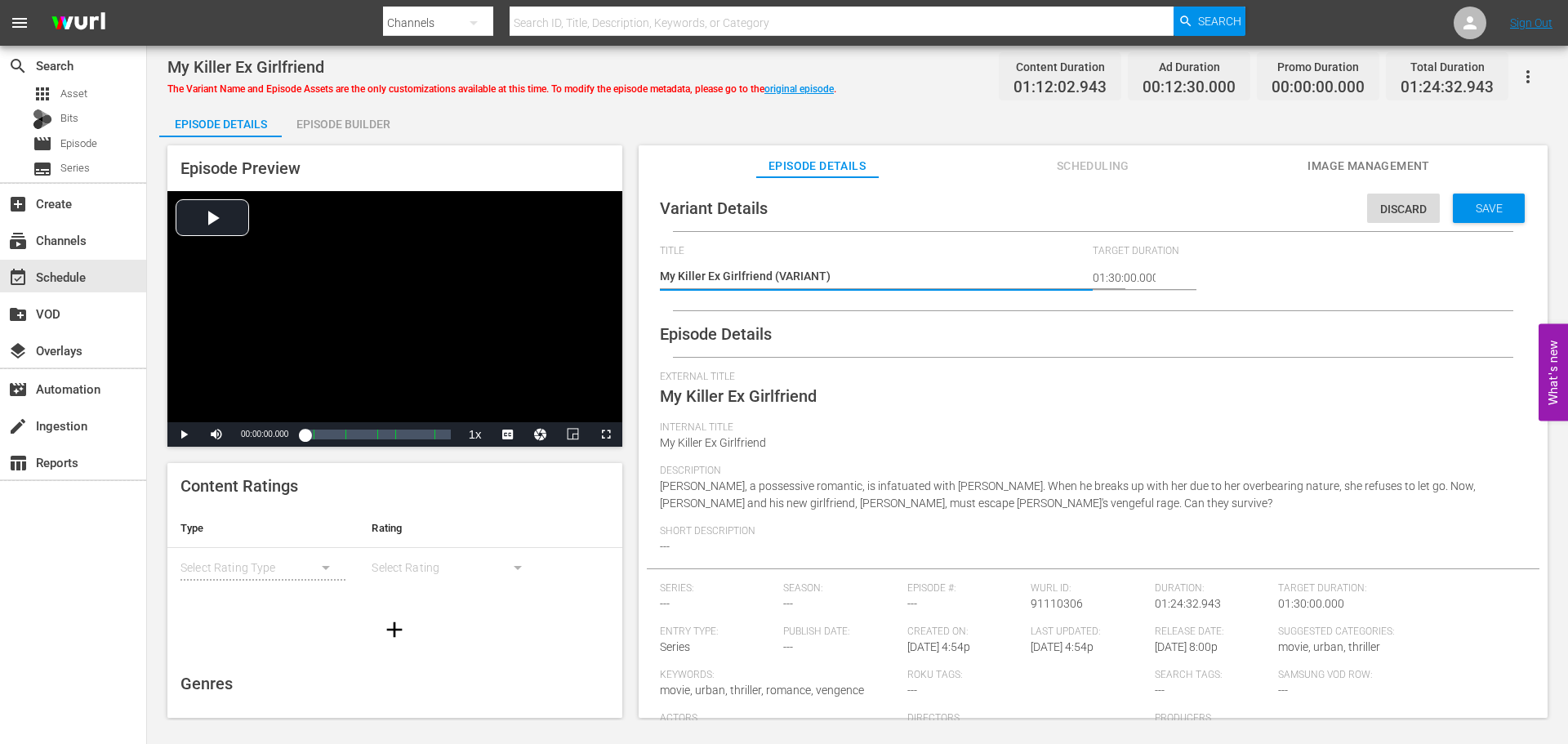
type textarea "My Killer Ex Girlfriend #(VARIANT)"
type textarea "My Killer Ex Girlfriend #P(VARIANT)"
type textarea "My Killer Ex Girlfriend #Pl(VARIANT)"
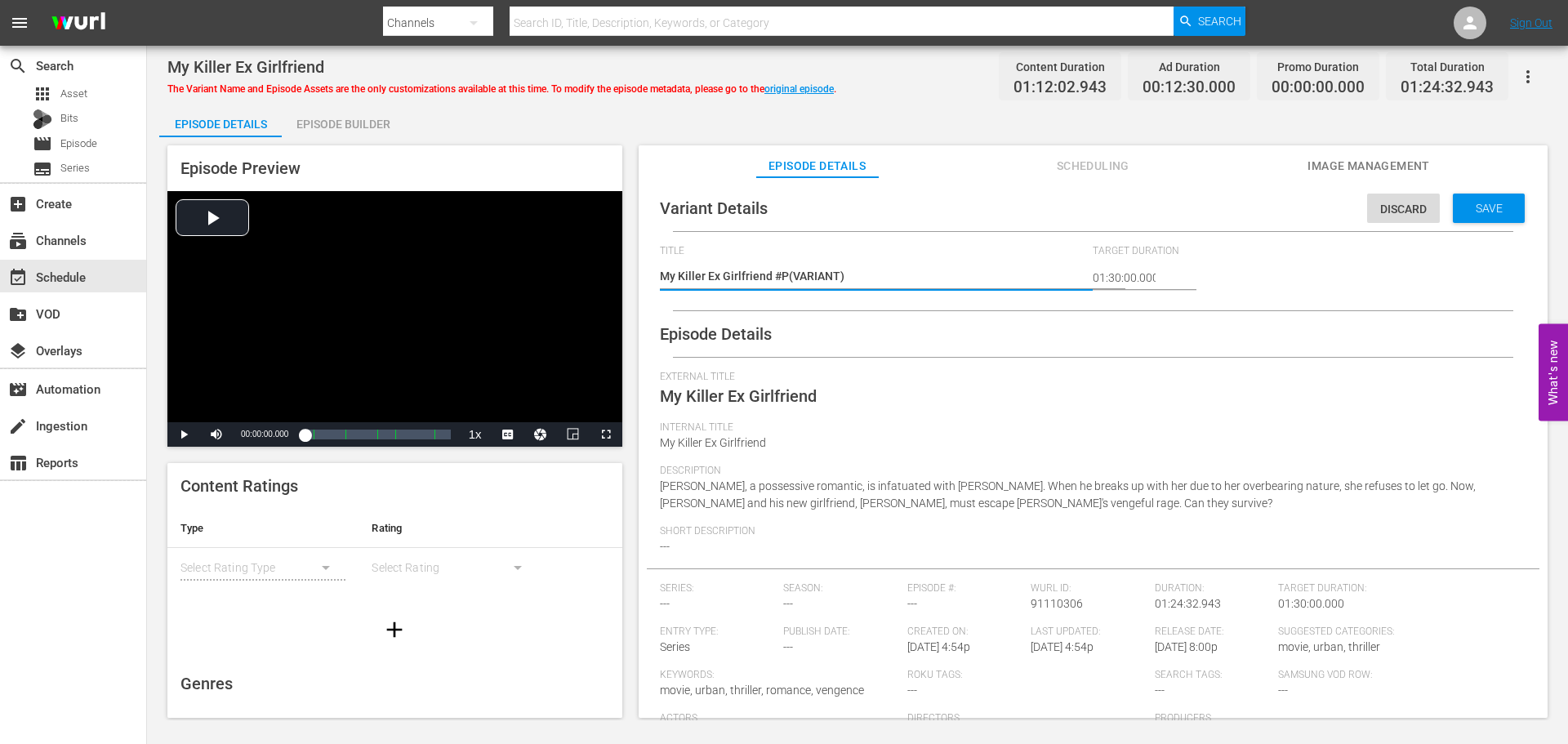
type textarea "My Killer Ex Girlfriend #Pl(VARIANT)"
type textarea "My Killer Ex Girlfriend #Ple(VARIANT)"
type textarea "My Killer Ex Girlfriend #Plex(VARIANT)"
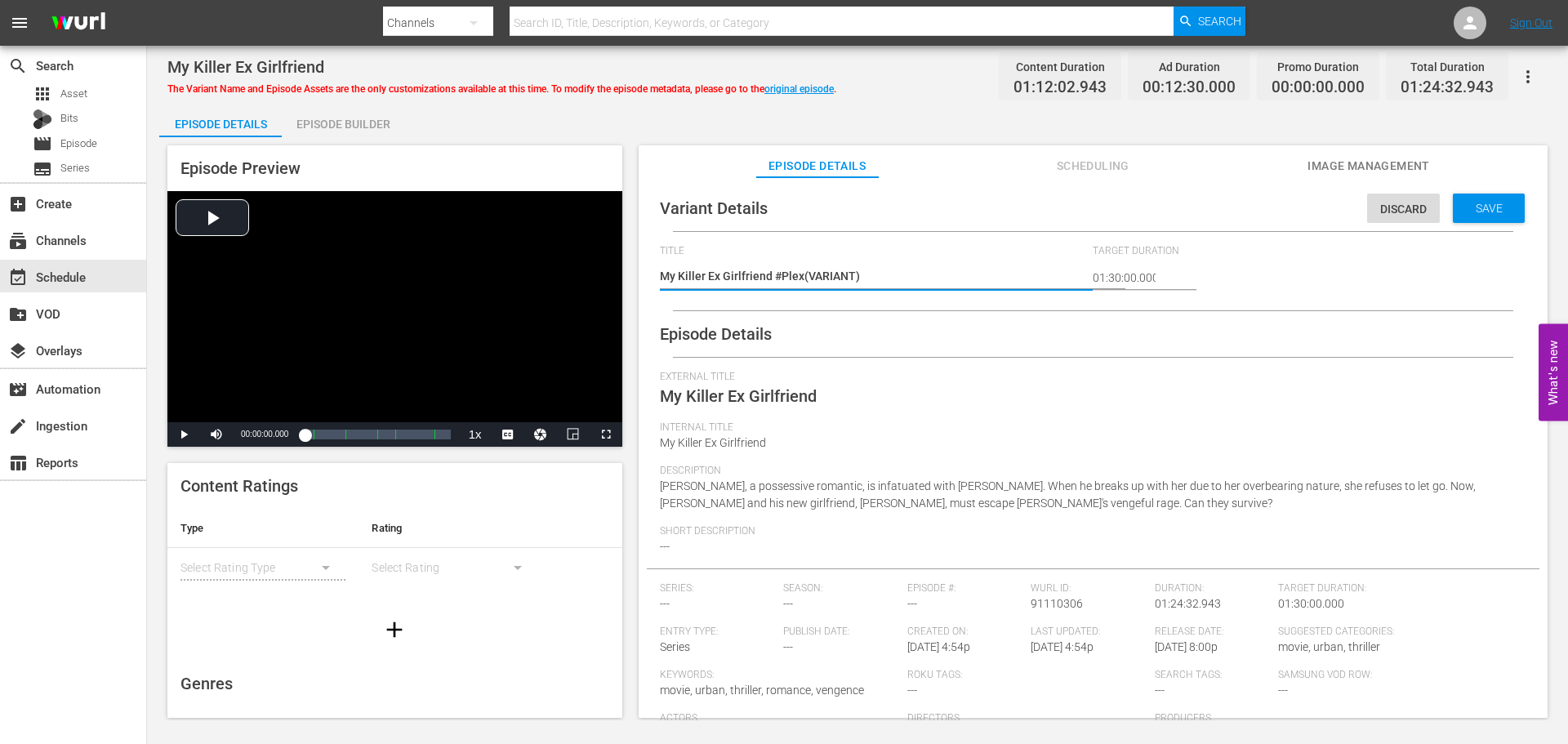
type textarea "My Killer Ex Girlfriend #Plex (VARIANT)"
click at [1482, 216] on div "Save" at bounding box center [1489, 208] width 72 height 29
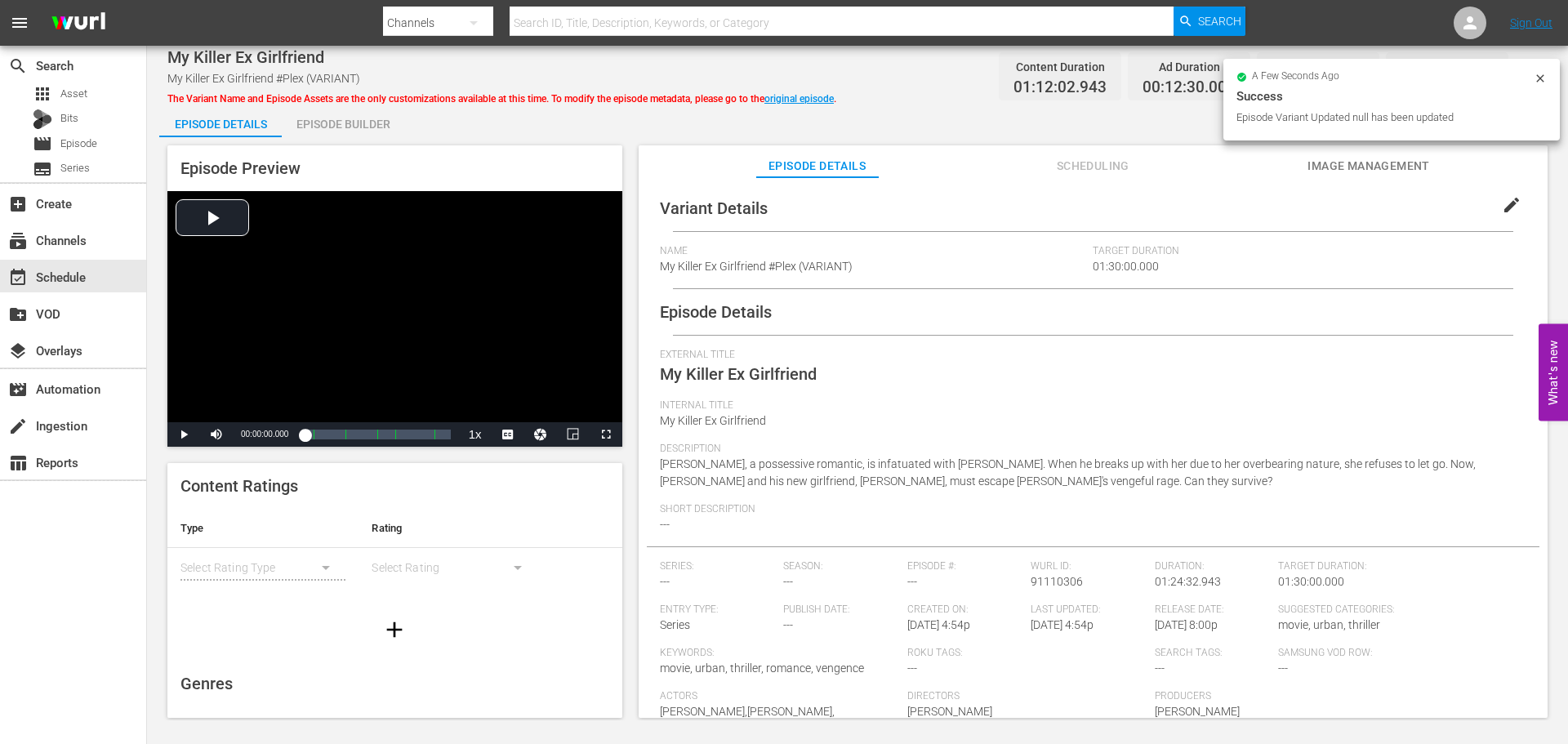
click at [806, 105] on div "The Variant Name and Episode Assets are the only customizations available at th…" at bounding box center [501, 96] width 669 height 20
click at [808, 101] on link "original episode" at bounding box center [799, 98] width 70 height 11
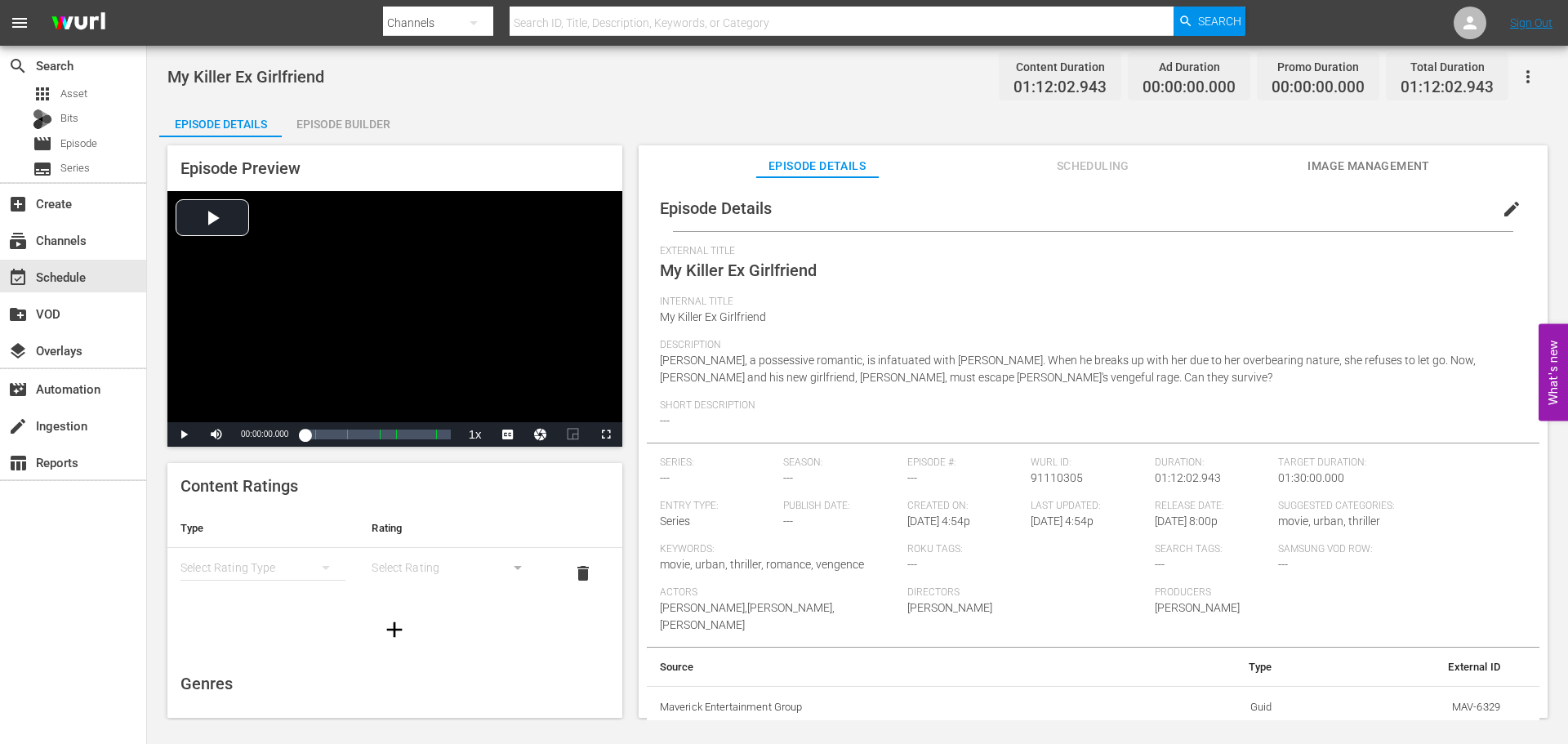
click at [268, 574] on div "simple table" at bounding box center [263, 567] width 165 height 46
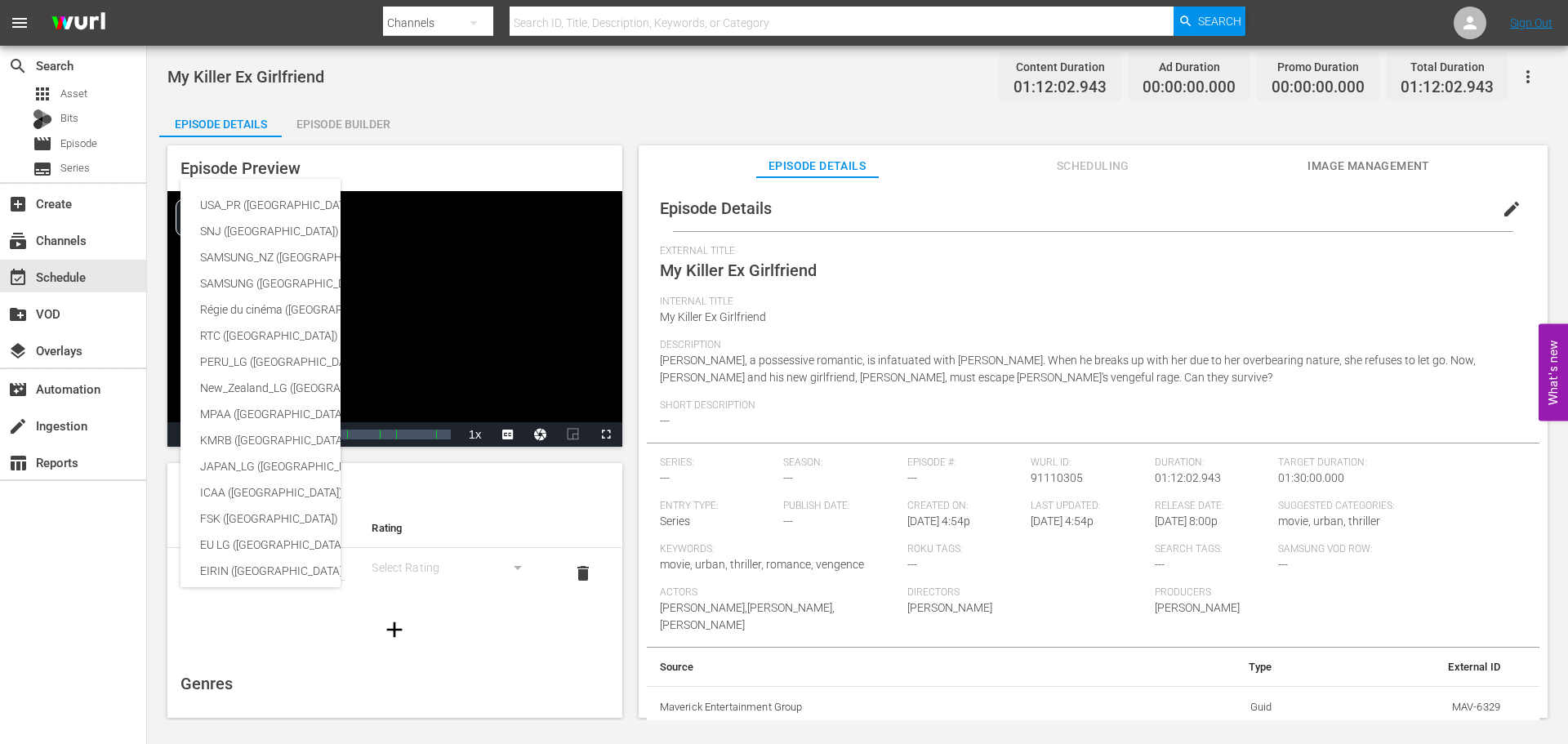
click at [266, 192] on div "USA_PR ([GEOGRAPHIC_DATA] ([GEOGRAPHIC_DATA])) SNJ ([GEOGRAPHIC_DATA]) SAMSUNG_…" at bounding box center [400, 532] width 441 height 706
click at [261, 206] on div "USA_PR ([GEOGRAPHIC_DATA] ([GEOGRAPHIC_DATA]))" at bounding box center [400, 204] width 401 height 26
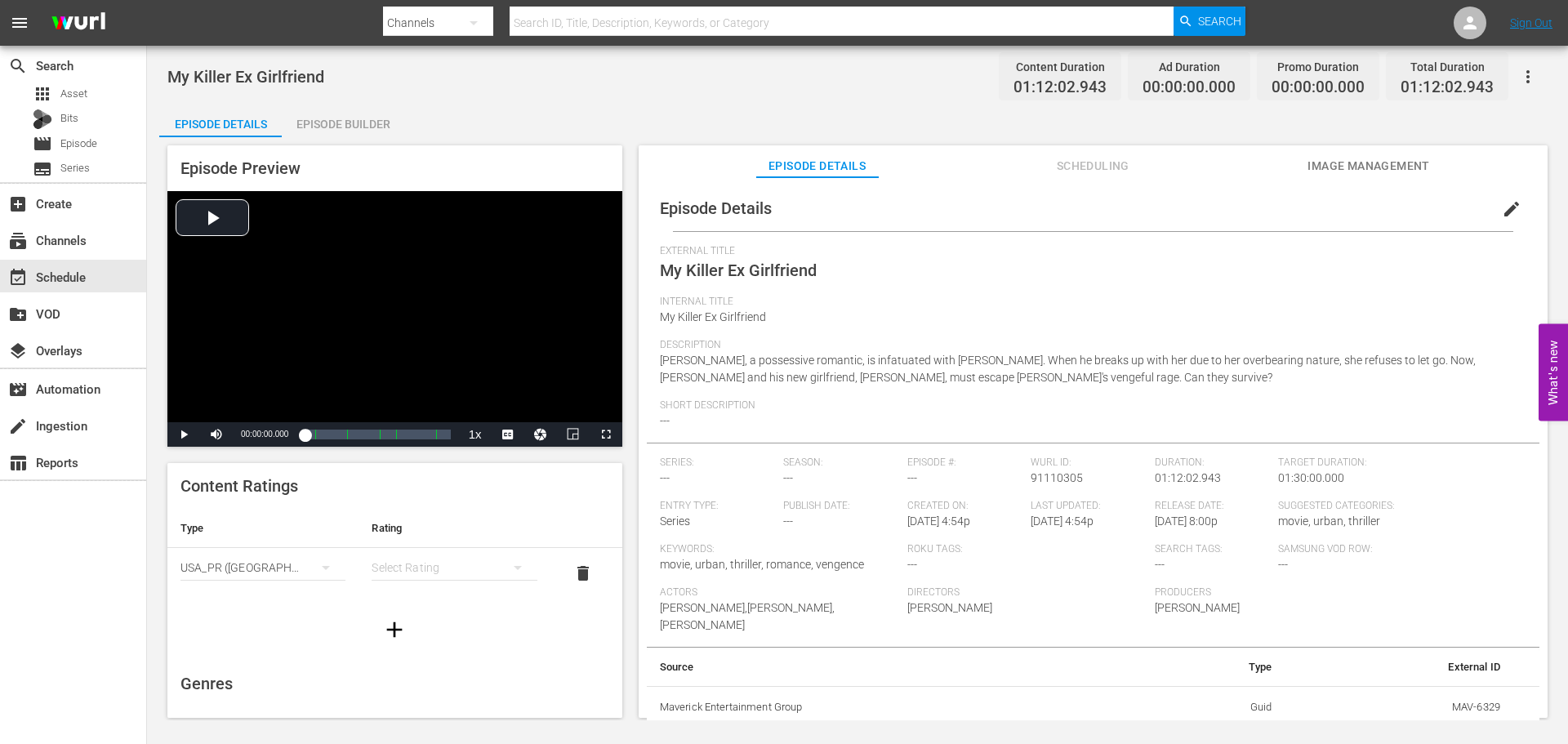
click at [414, 560] on div "simple table" at bounding box center [454, 567] width 165 height 46
drag, startPoint x: 404, startPoint y: 709, endPoint x: 401, endPoint y: 690, distance: 19.2
click at [404, 707] on div "TVMA" at bounding box center [447, 704] width 121 height 26
click at [389, 629] on icon "button" at bounding box center [395, 630] width 15 height 15
click at [275, 619] on div "simple table" at bounding box center [263, 618] width 165 height 46
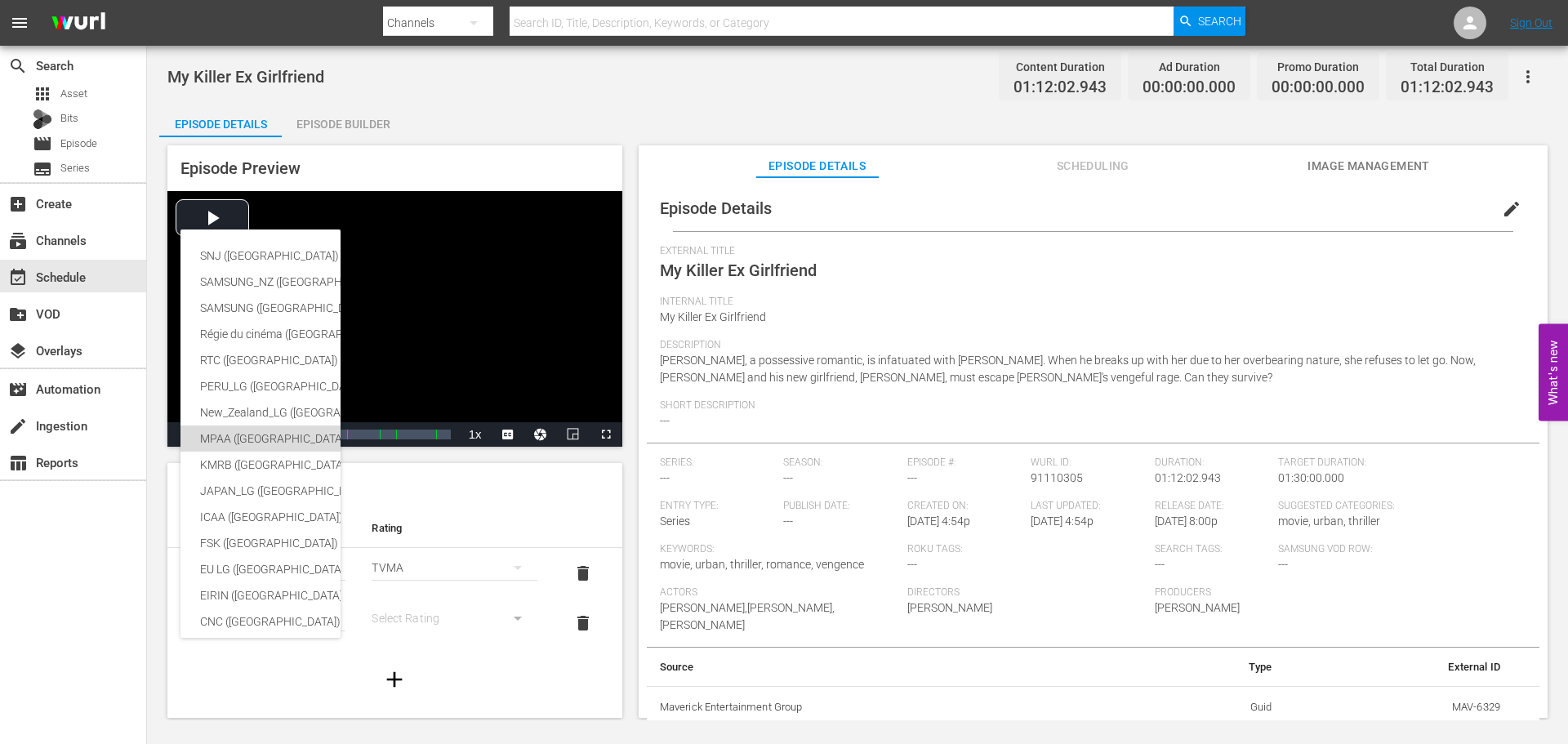
click at [240, 441] on div "MPAA ([GEOGRAPHIC_DATA] (the))" at bounding box center [400, 438] width 401 height 26
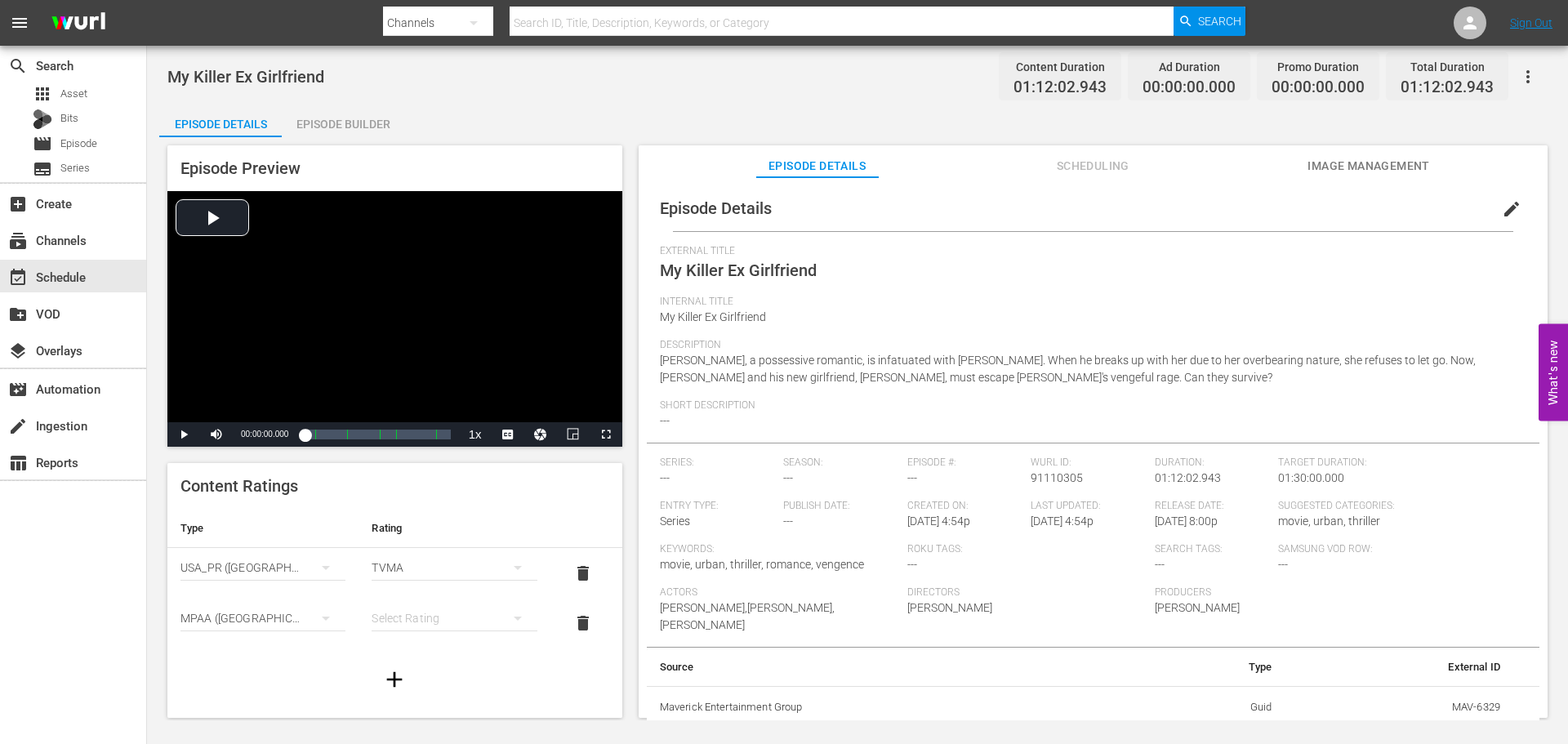
click at [445, 620] on div "simple table" at bounding box center [454, 618] width 165 height 46
click at [401, 588] on div "R" at bounding box center [447, 586] width 121 height 26
click at [1492, 215] on button "edit" at bounding box center [1511, 210] width 40 height 40
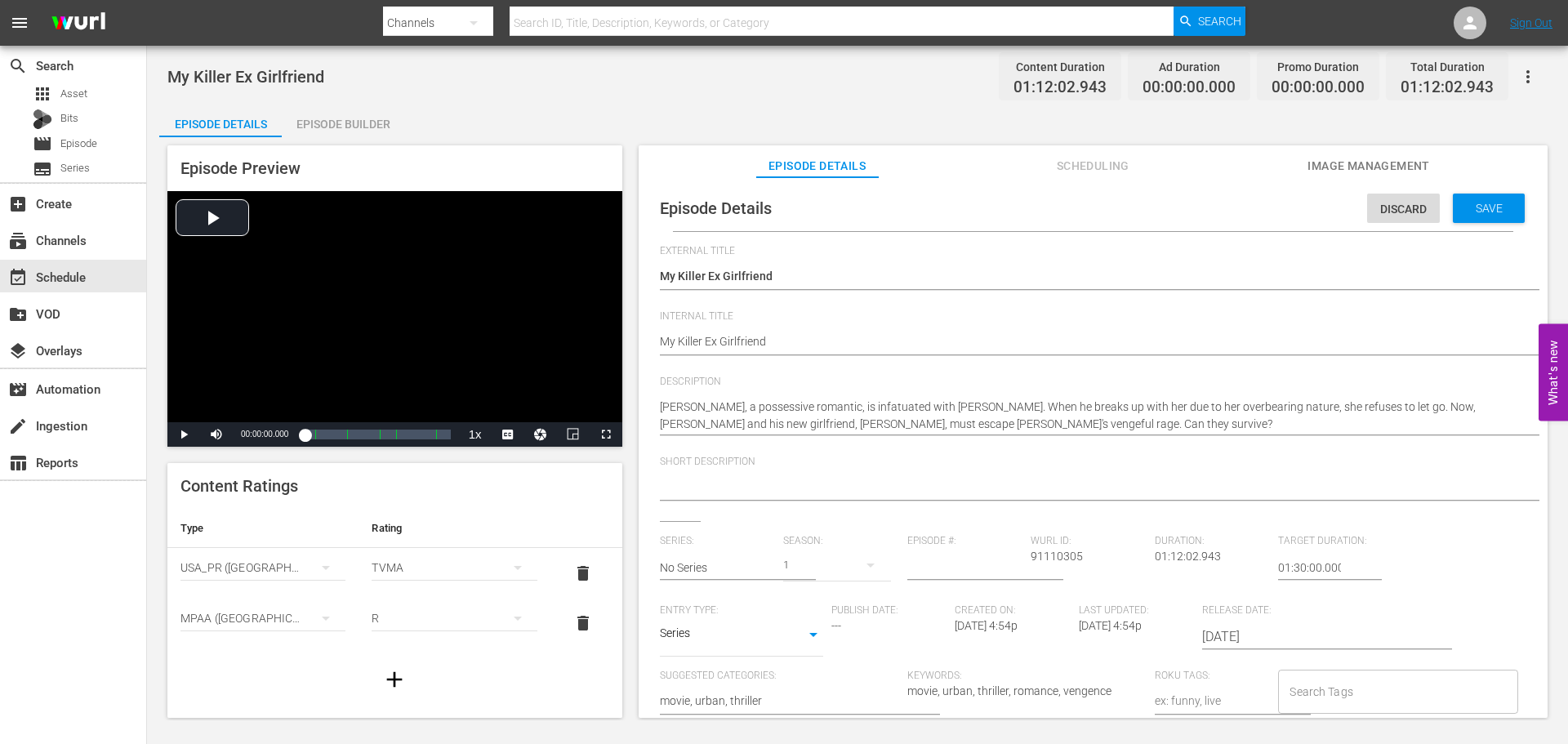
click at [872, 462] on span "Short Description" at bounding box center [1088, 462] width 858 height 13
click at [869, 473] on div at bounding box center [1088, 489] width 858 height 40
click at [866, 479] on textarea at bounding box center [1088, 488] width 858 height 20
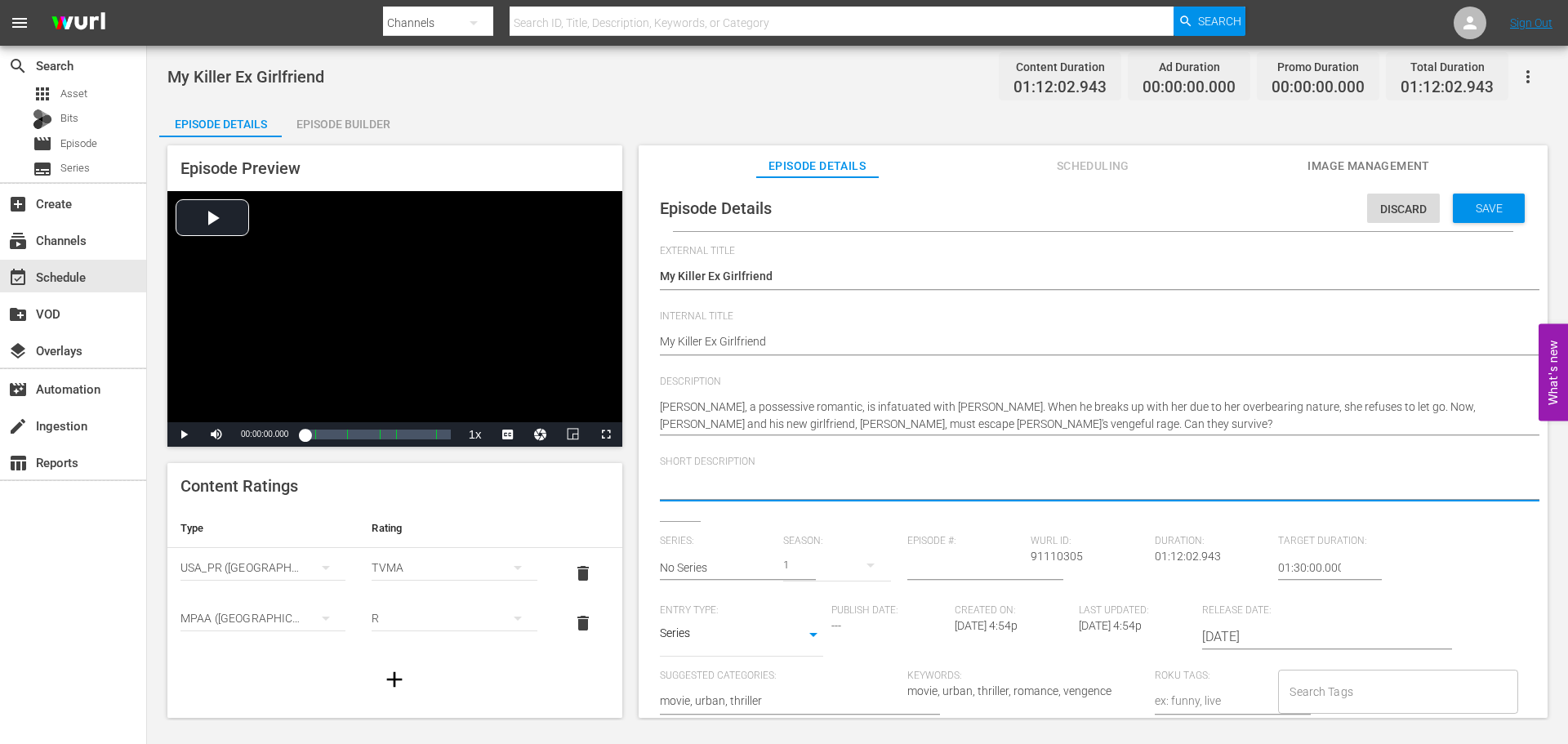
paste textarea "When a man leaves his possessive ex-girlfriend, she begins to prey on him and h…"
type textarea "When a man leaves his possessive ex-girlfriend, she begins to prey on him and h…"
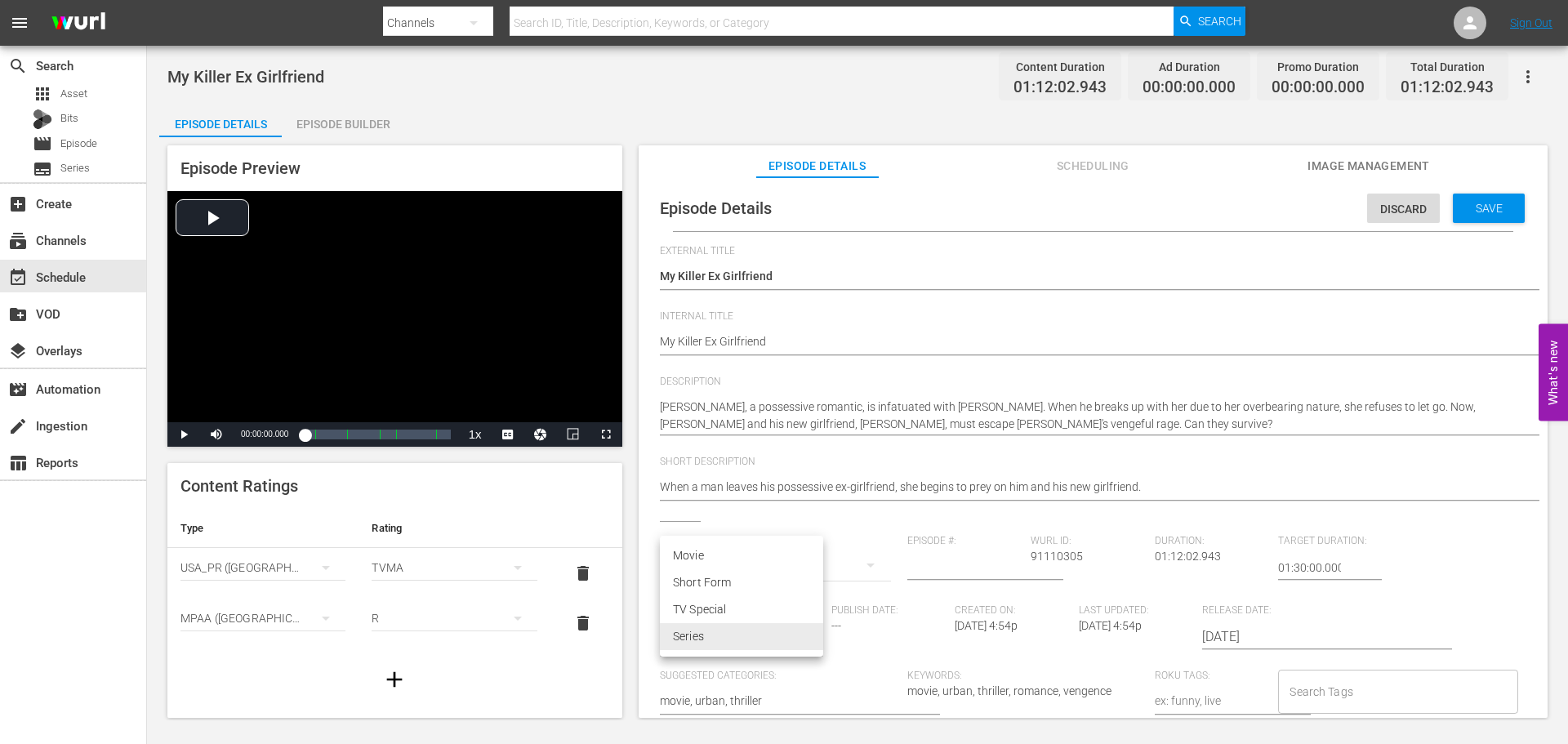
click at [769, 647] on body "menu Search By Channels Search ID, Title, Description, Keywords, or Category Se…" at bounding box center [784, 372] width 1568 height 744
click at [721, 564] on li "Movie" at bounding box center [741, 555] width 163 height 27
type input "MOVIE"
click at [1483, 216] on div "Save" at bounding box center [1489, 208] width 72 height 29
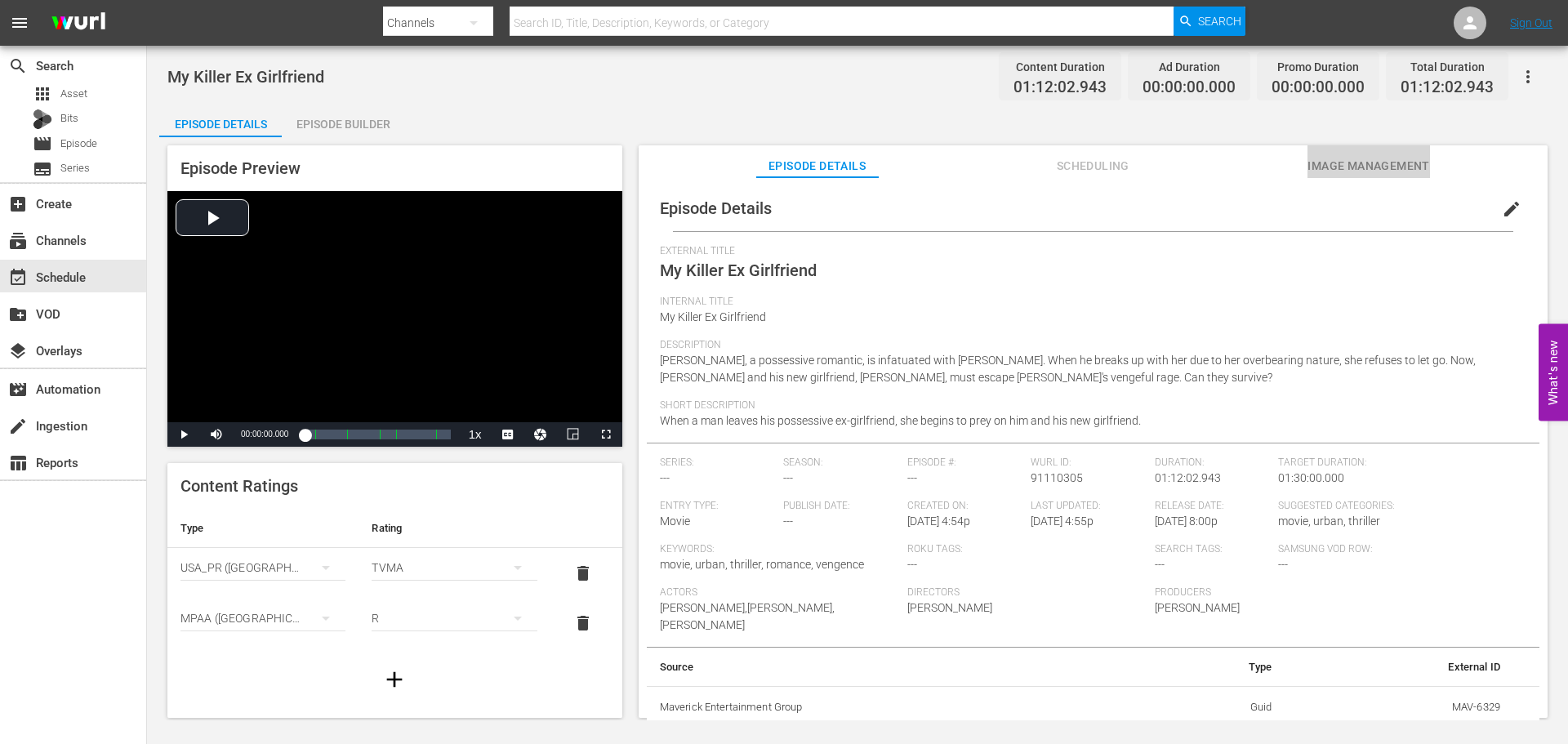
click at [1316, 167] on span "Image Management" at bounding box center [1368, 167] width 123 height 21
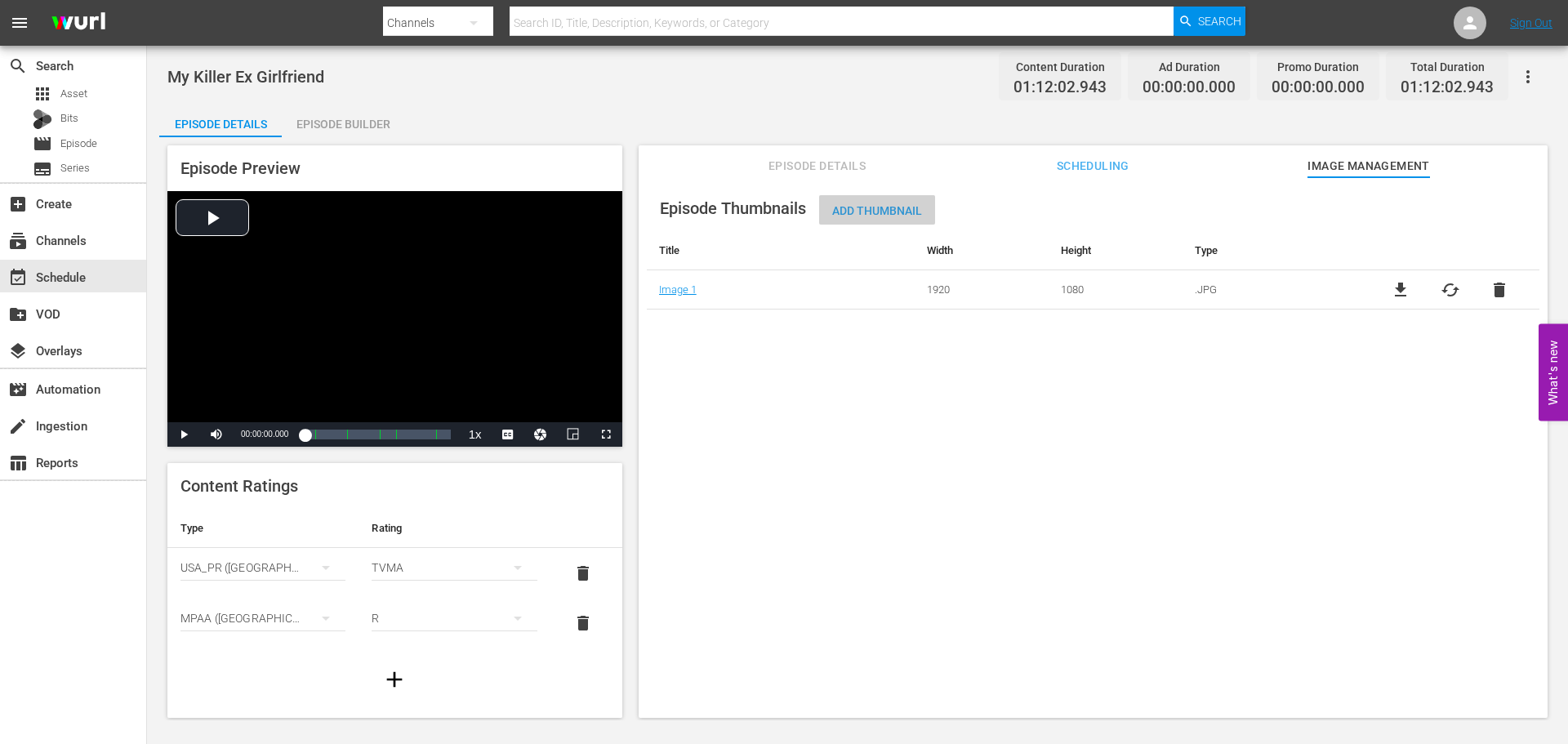
click at [862, 211] on span "Add Thumbnail" at bounding box center [877, 210] width 116 height 13
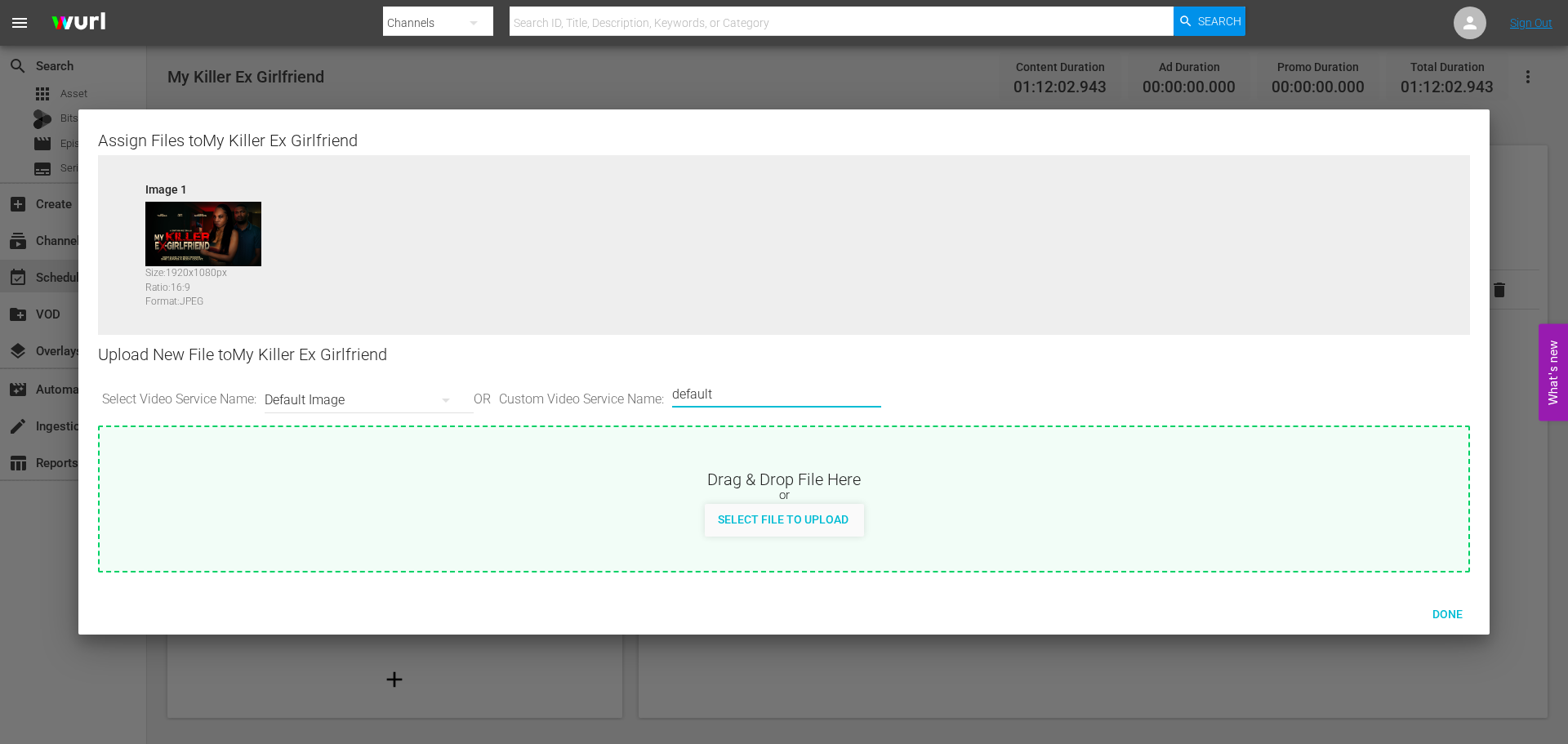
drag, startPoint x: 763, startPoint y: 395, endPoint x: 546, endPoint y: 383, distance: 217.3
click at [546, 384] on div "Select Video Service Name: Default Image OR Custom Video Service Name: Custom V…" at bounding box center [784, 399] width 1372 height 51
type input "LG"
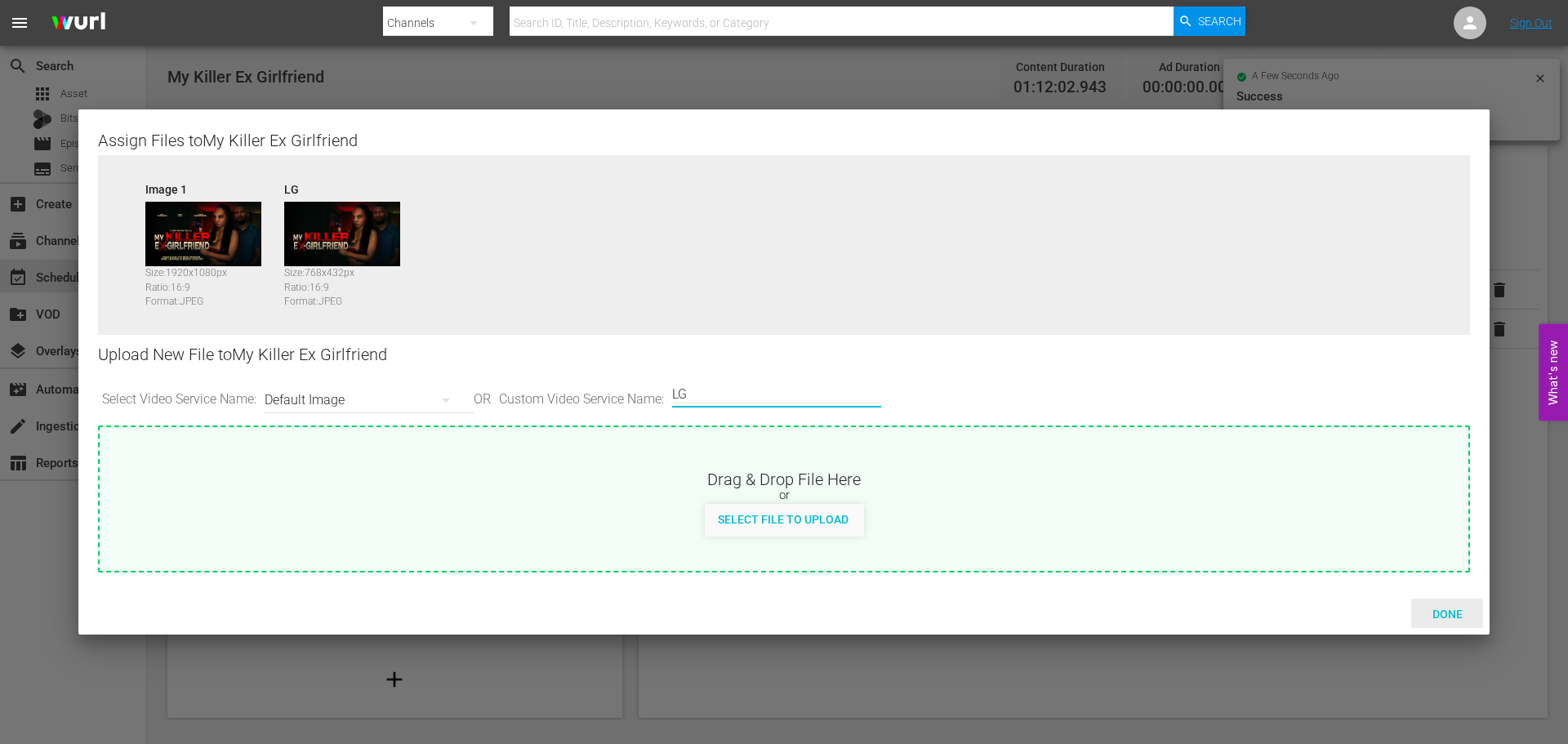
click at [1437, 611] on span "Done" at bounding box center [1448, 613] width 57 height 13
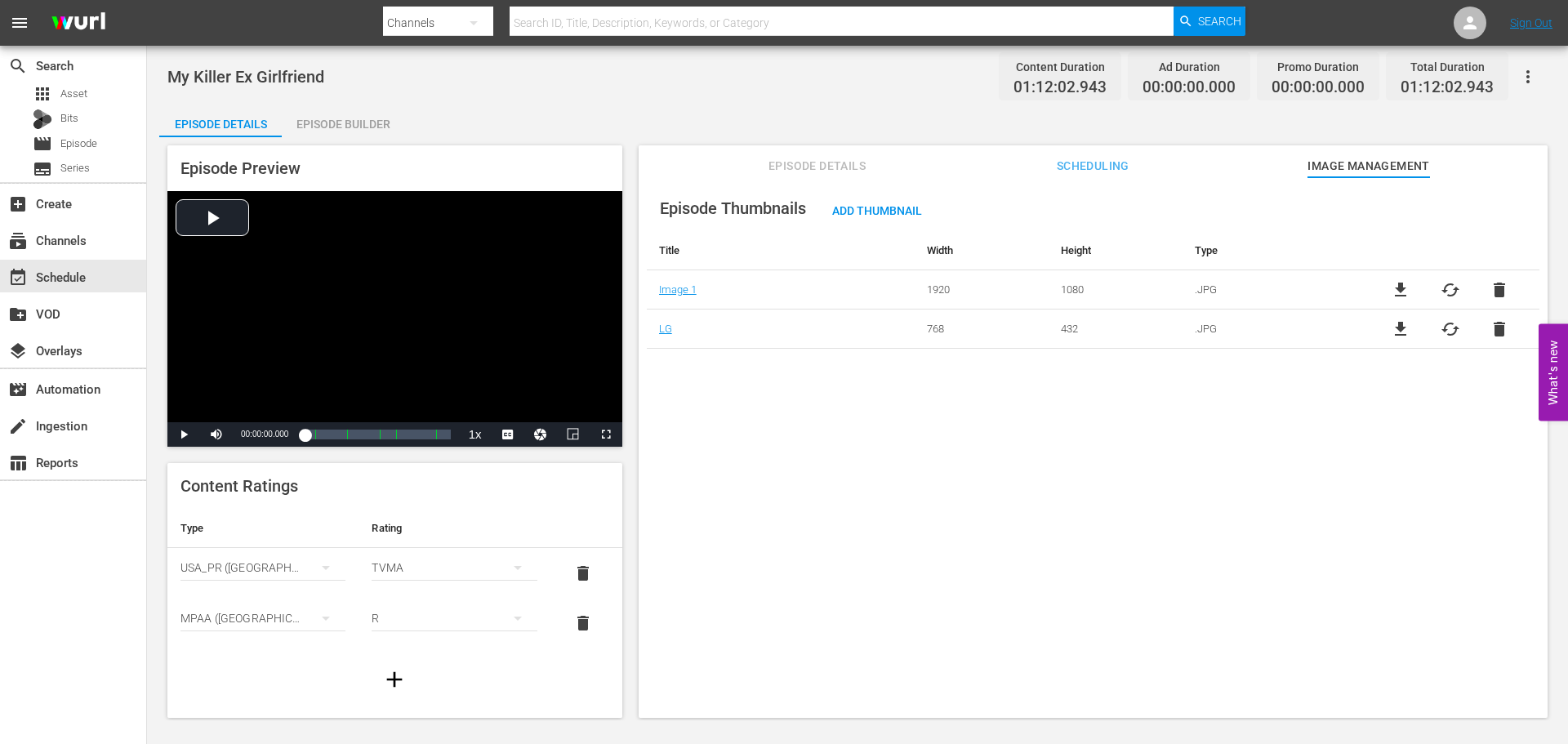
click at [802, 155] on button "Episode Details" at bounding box center [817, 162] width 123 height 33
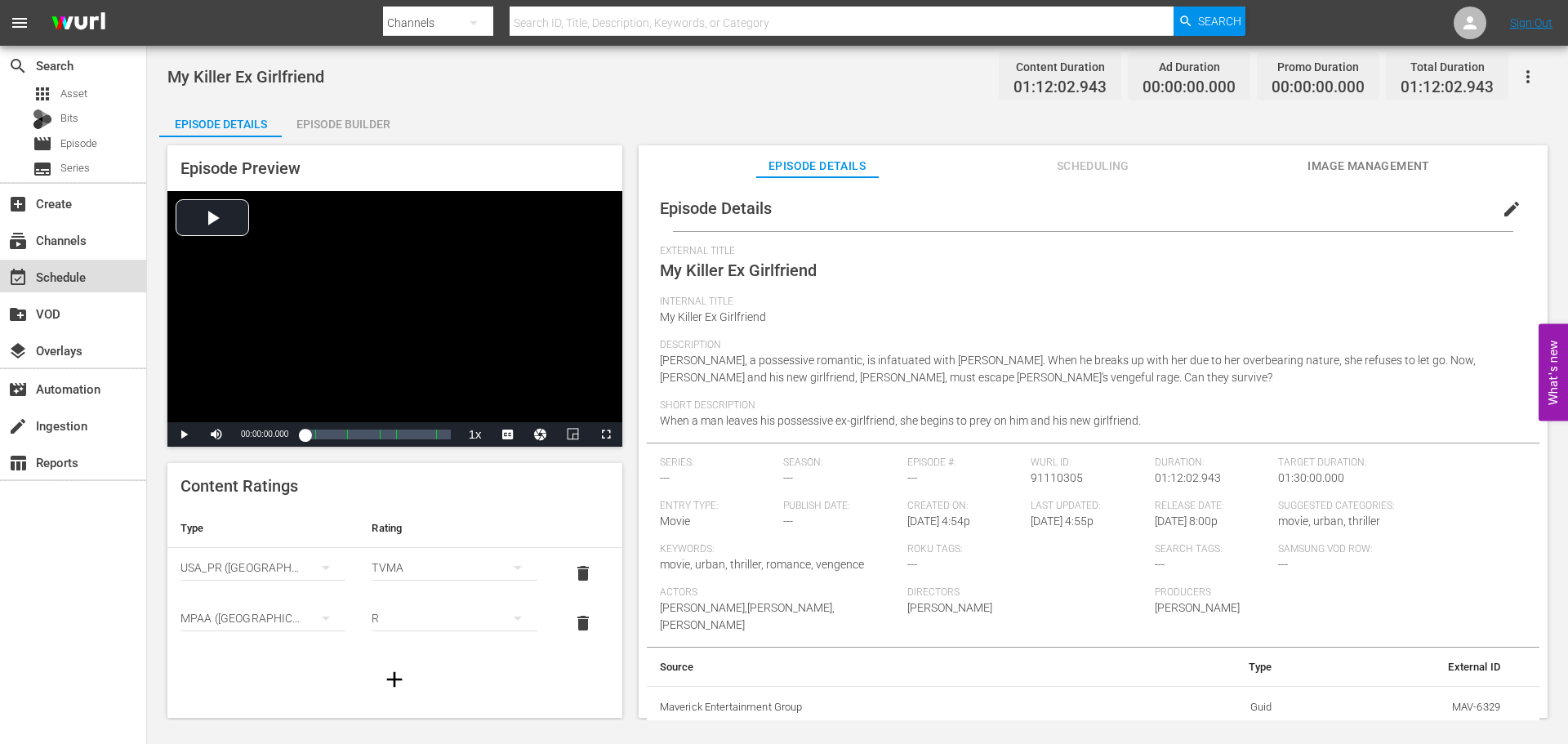
click at [76, 273] on div "event_available Schedule" at bounding box center [46, 274] width 92 height 15
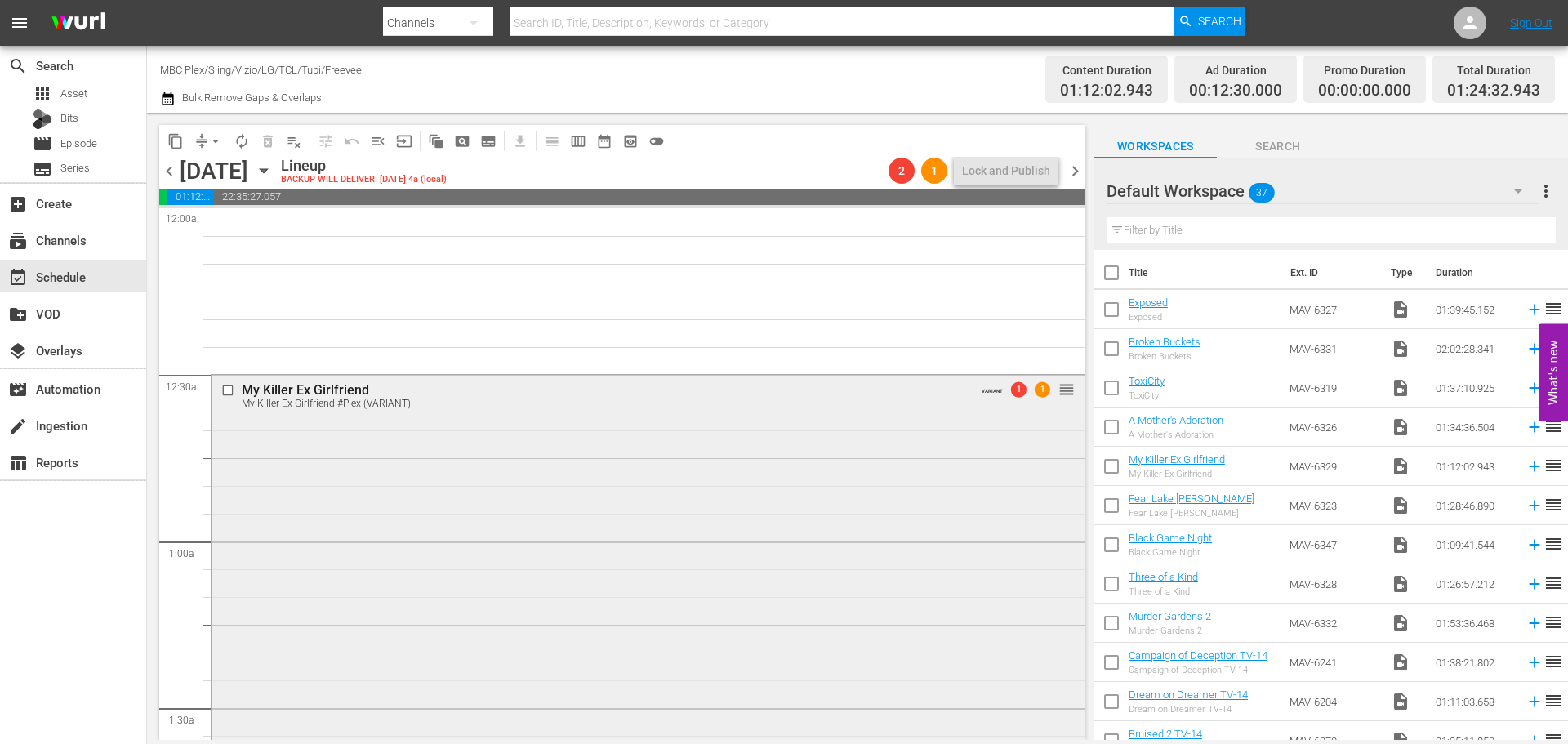
click at [428, 553] on div "My Killer Ex Girlfriend My Killer Ex Girlfriend #Plex (VARIANT) VARIANT 1 1 reo…" at bounding box center [647, 607] width 873 height 465
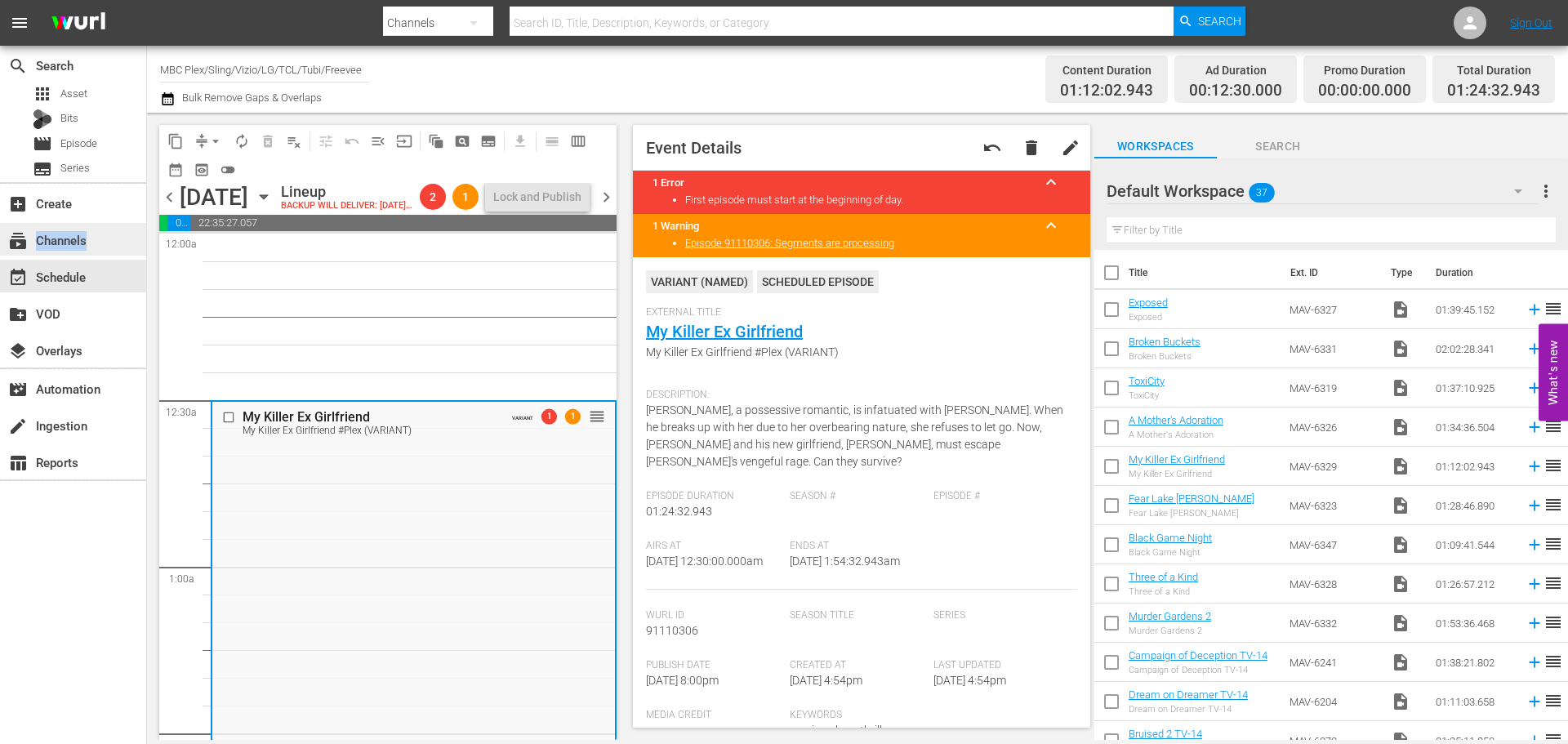
click at [92, 250] on div "subscriptions Channels" at bounding box center [73, 240] width 146 height 33
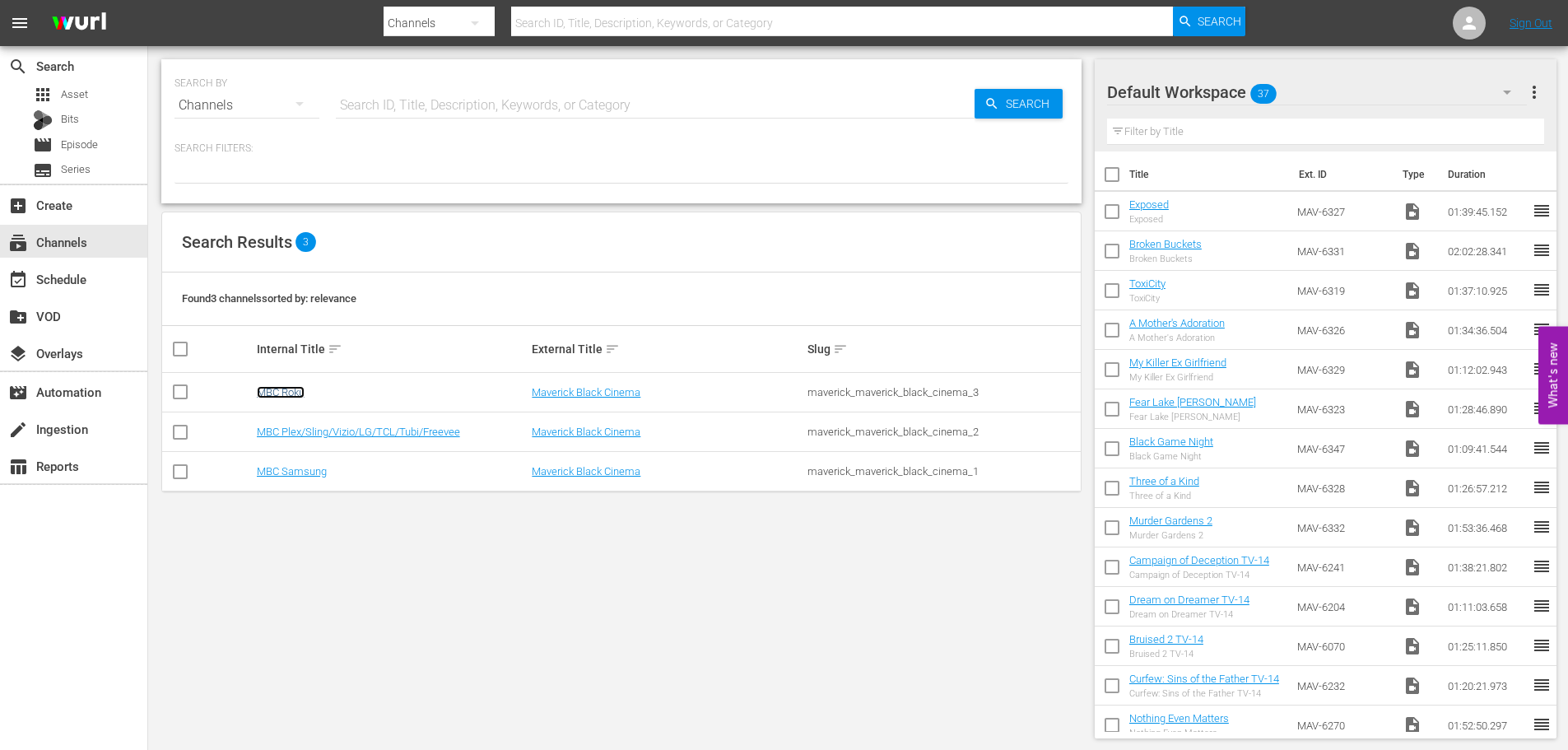
click at [294, 392] on link "MBC Roku" at bounding box center [281, 392] width 48 height 12
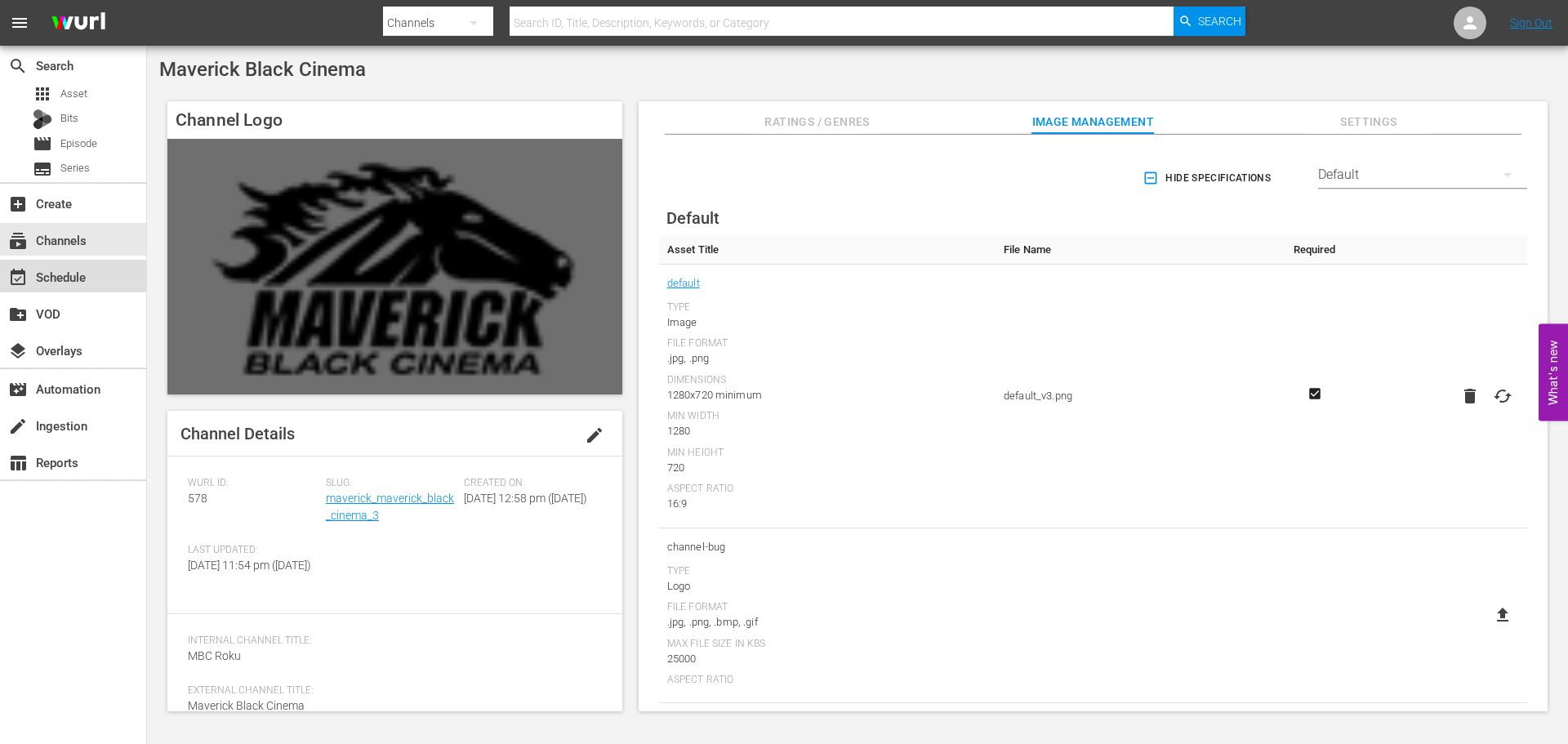
click at [108, 284] on div "event_available Schedule" at bounding box center [73, 276] width 146 height 33
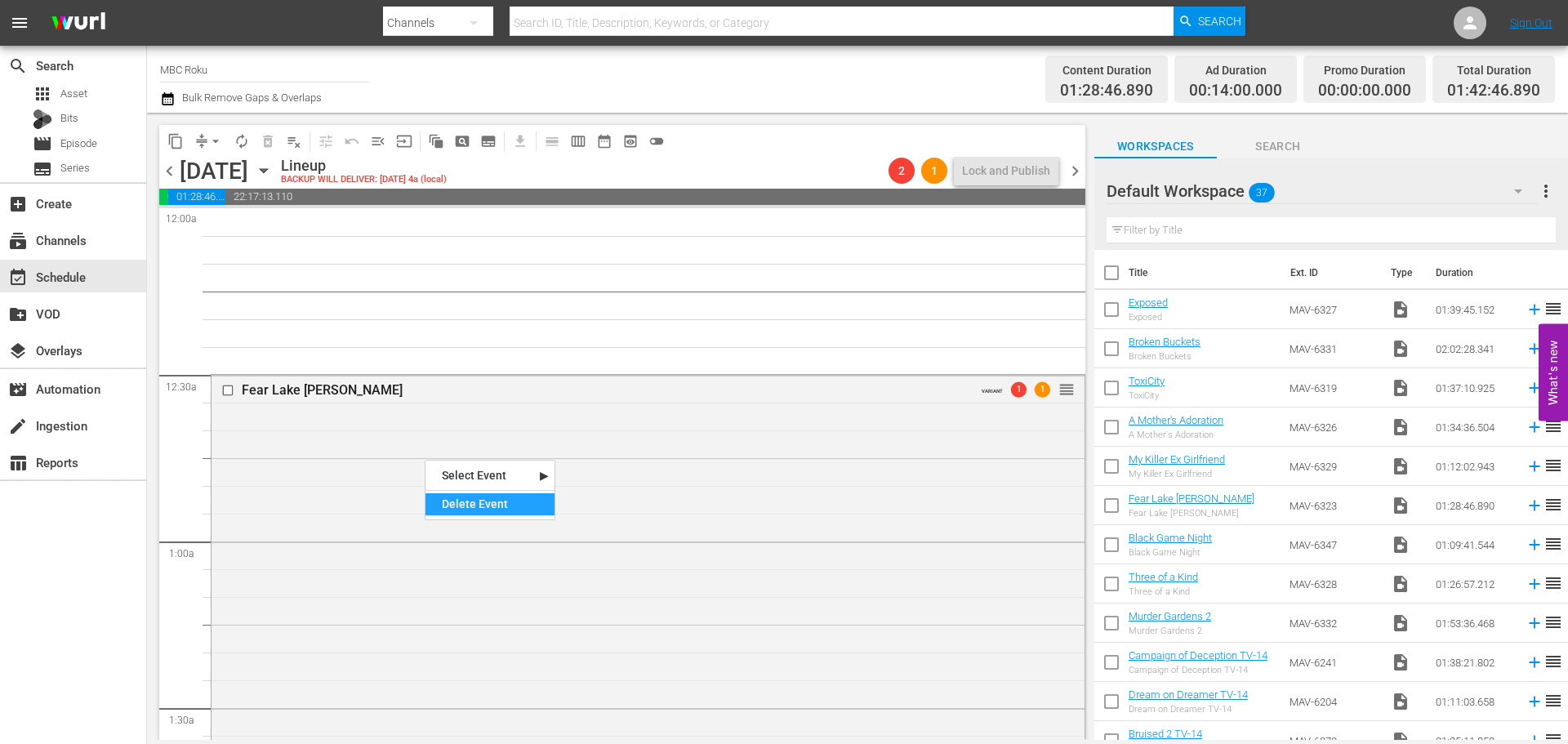
click at [458, 503] on div "Delete Event" at bounding box center [489, 504] width 129 height 22
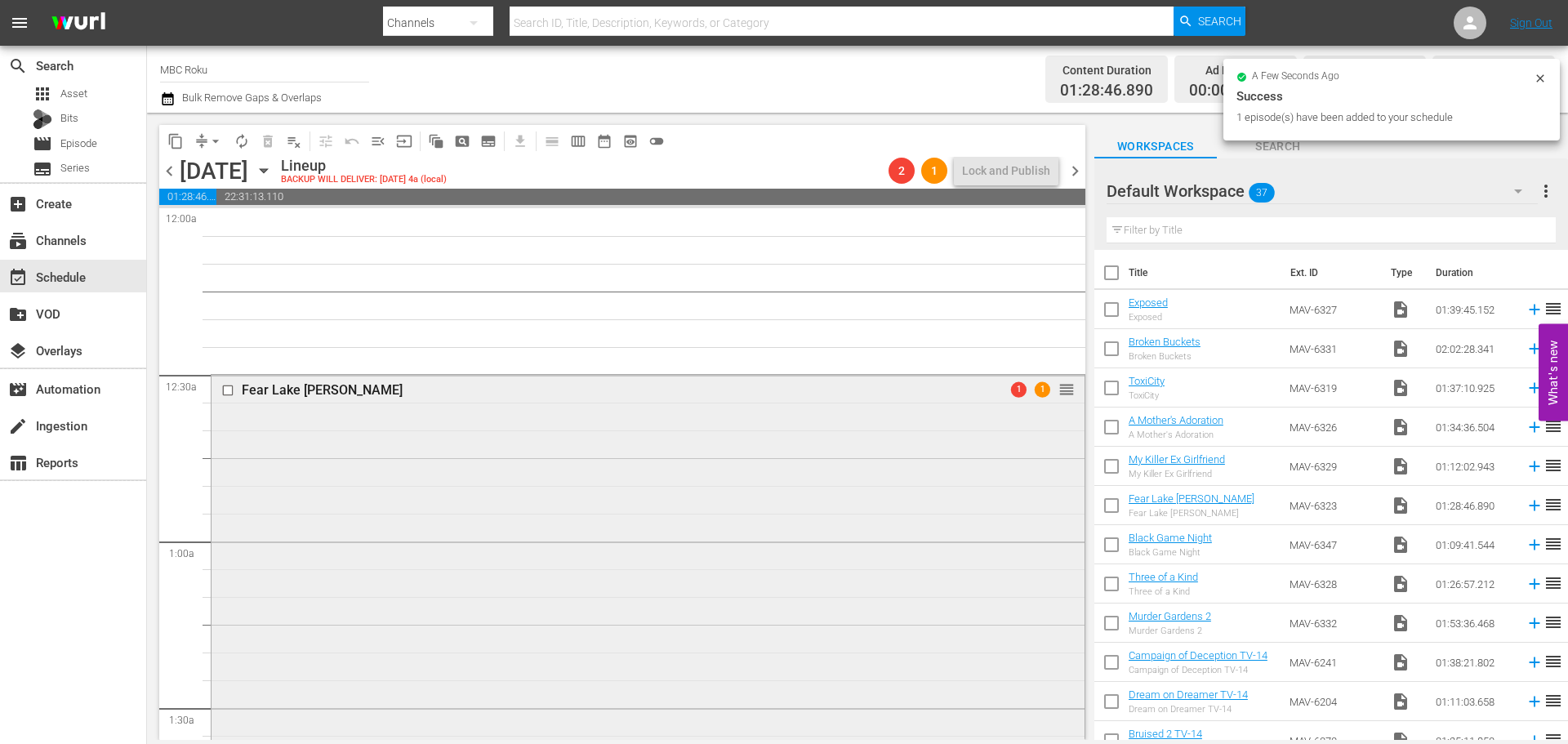
click at [262, 448] on div "Fear Lake [PERSON_NAME] 1 1 reorder" at bounding box center [647, 619] width 873 height 489
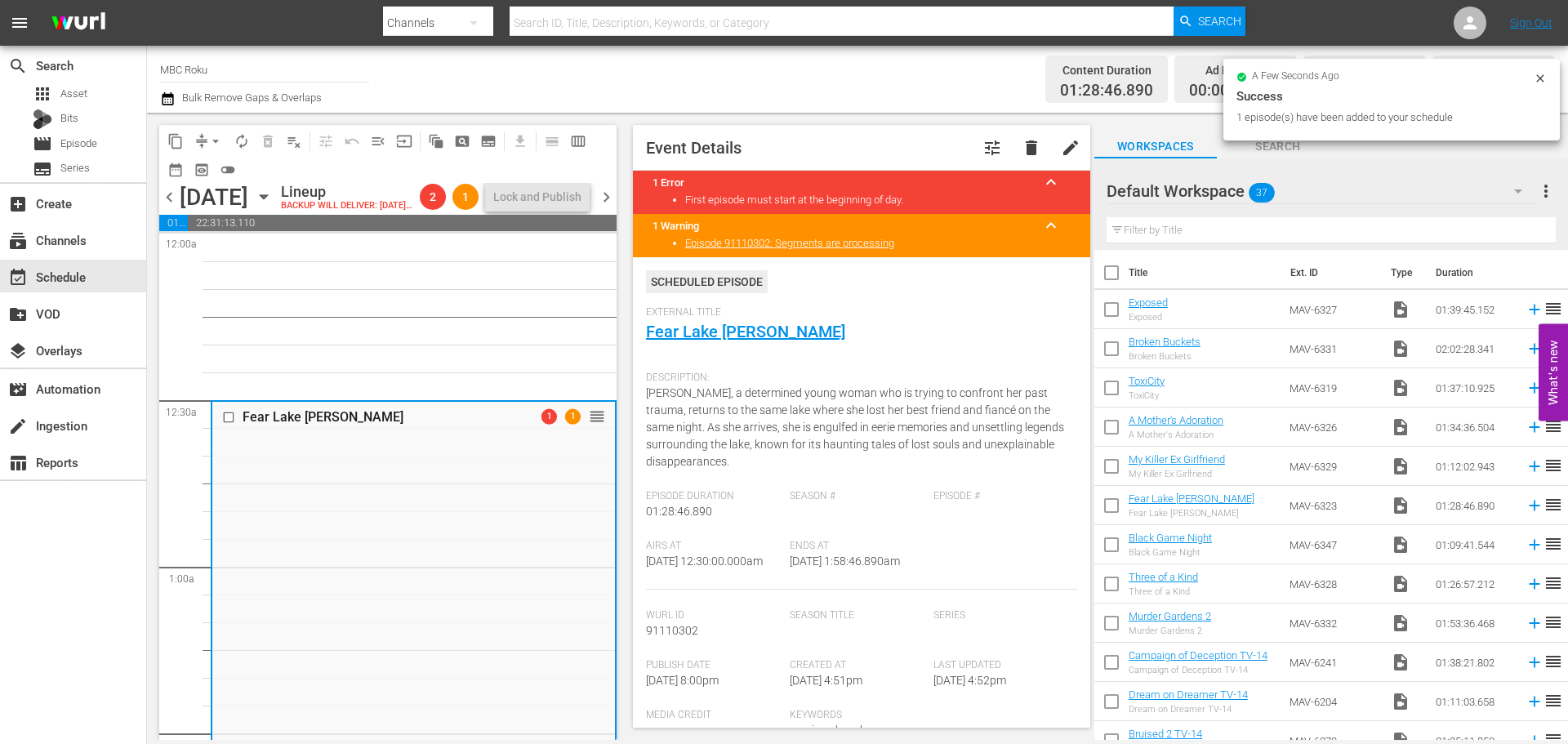
scroll to position [408, 0]
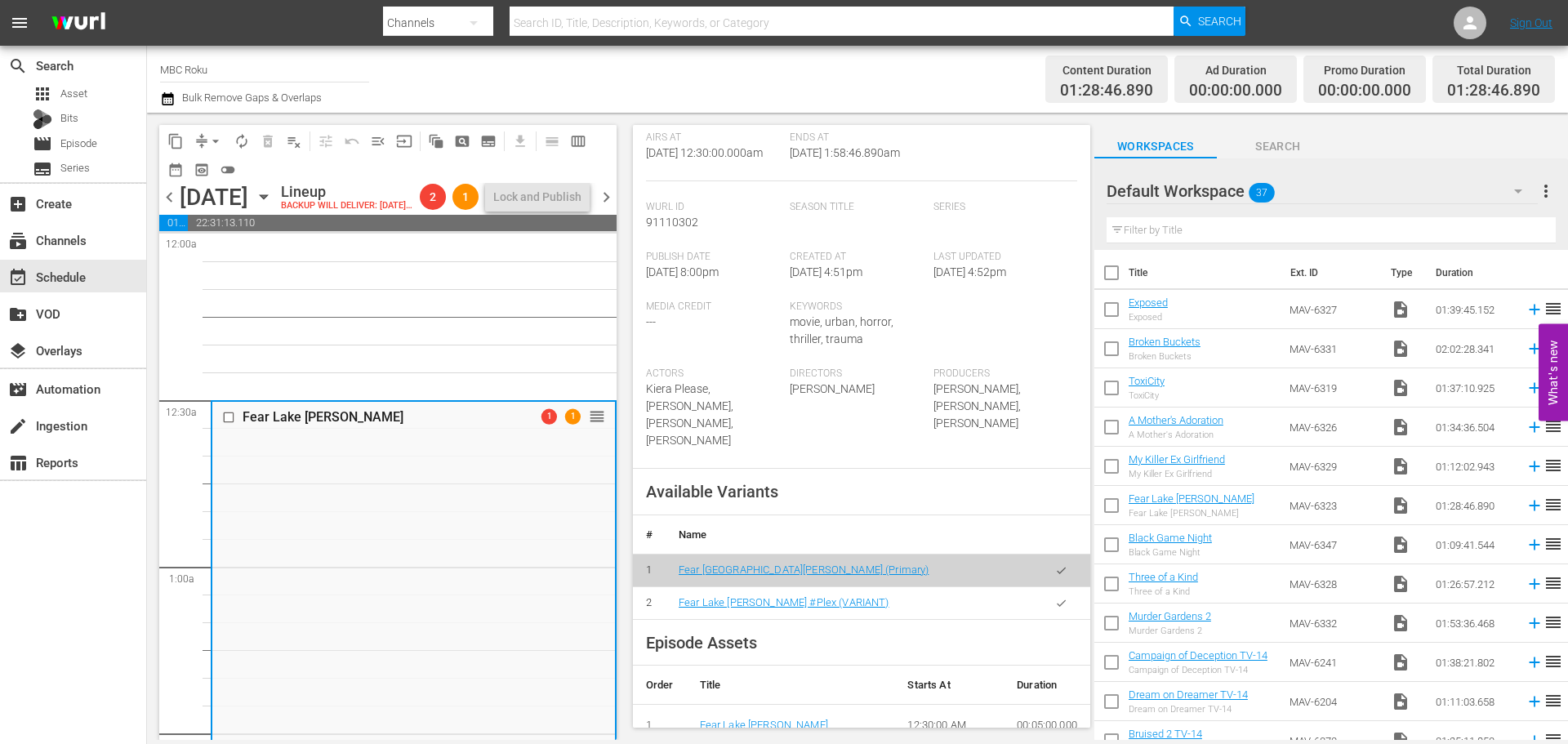
click at [378, 139] on span "menu_open" at bounding box center [378, 141] width 16 height 16
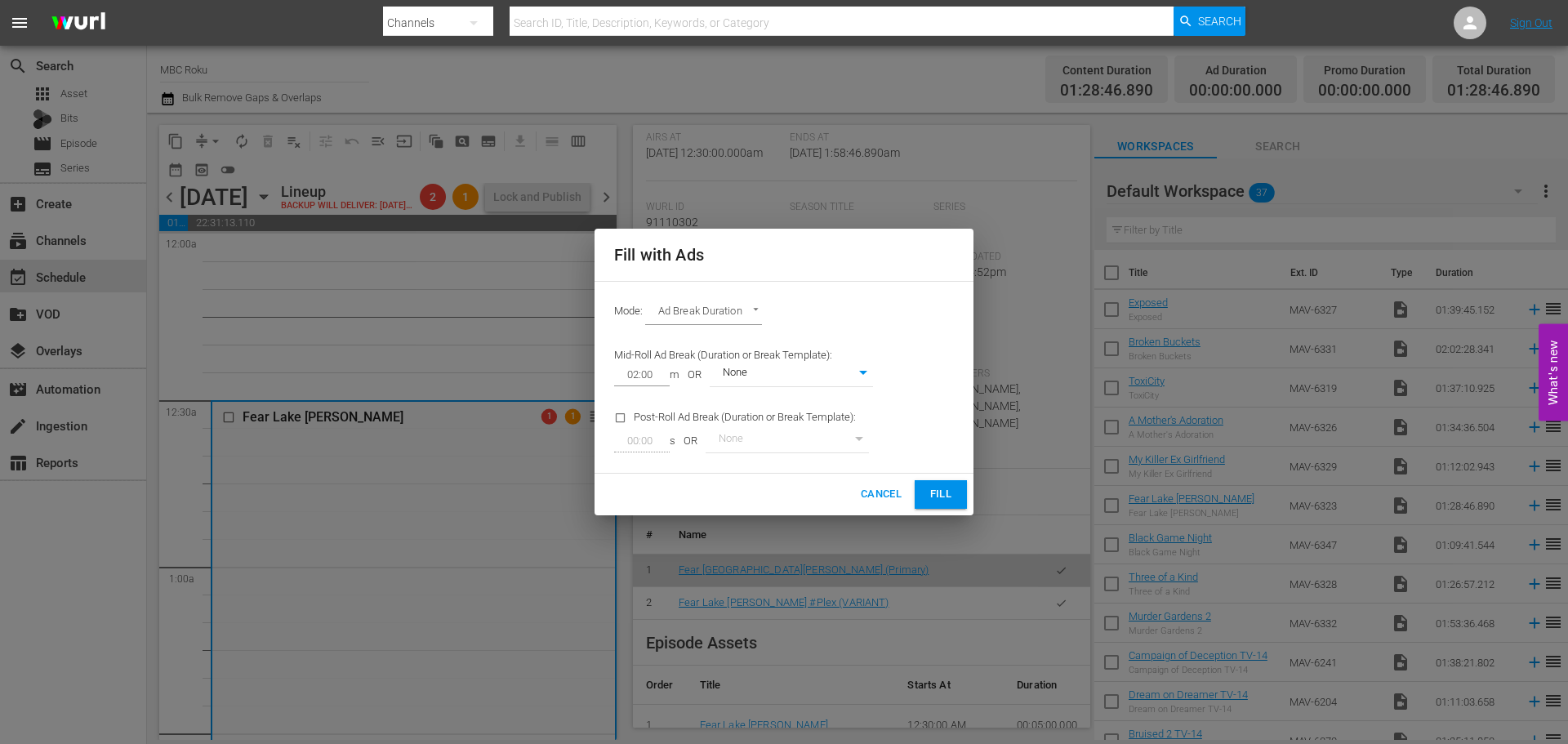
click at [744, 311] on body "menu Search By Channels Search ID, Title, Description, Keywords, or Category Se…" at bounding box center [784, 372] width 1568 height 744
click at [707, 335] on li "Ads Per Hour" at bounding box center [705, 339] width 120 height 27
type input "ADS_PER_HOUR"
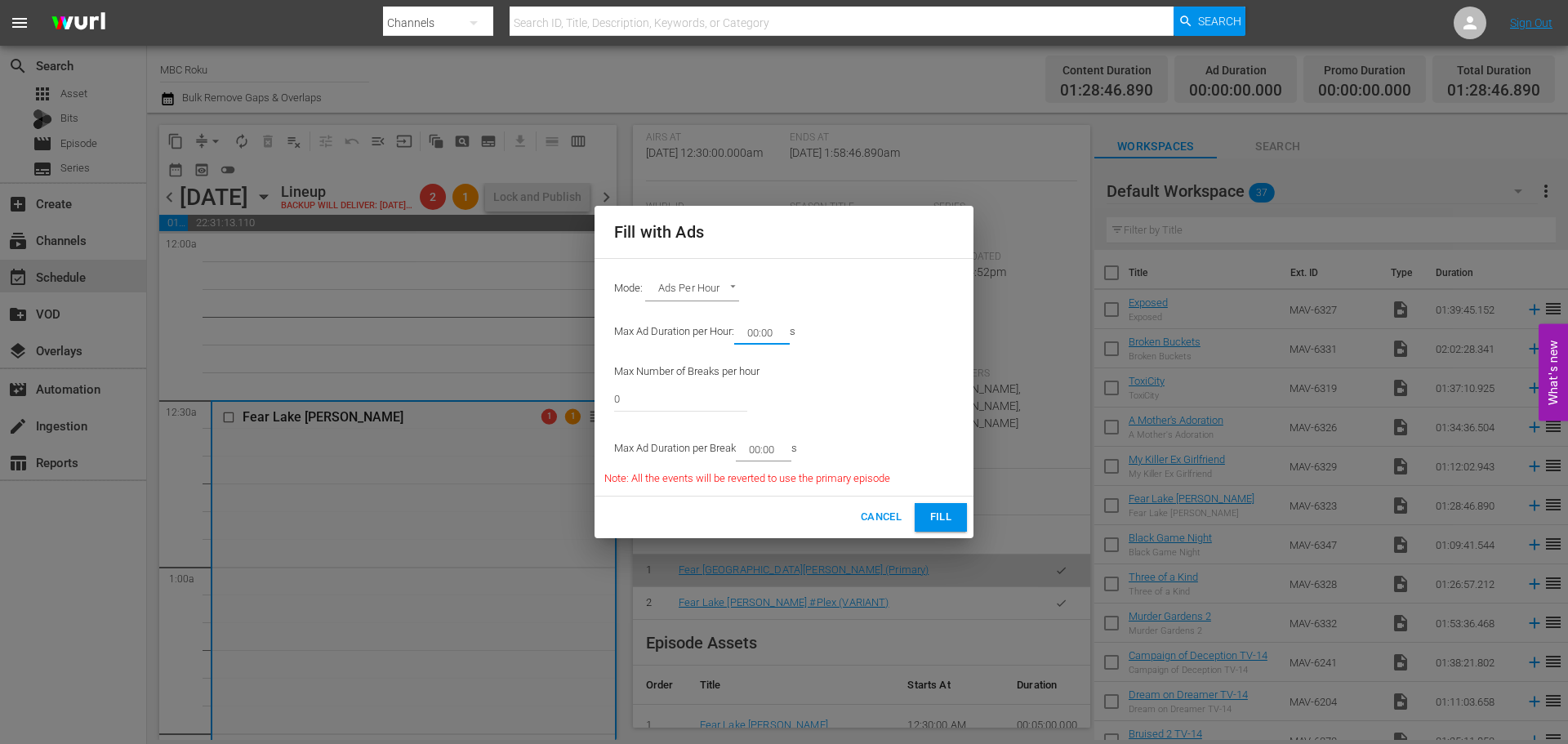
drag, startPoint x: 781, startPoint y: 332, endPoint x: 756, endPoint y: 333, distance: 25.0
click at [756, 333] on input "00:00" at bounding box center [758, 332] width 49 height 23
type input "08:00"
drag, startPoint x: 690, startPoint y: 388, endPoint x: 435, endPoint y: 395, distance: 255.1
click at [435, 395] on div "Fill with Ads Mode: Ads Per Hour ADS_PER_HOUR Max Ad Duration per Hour: 08:00 m…" at bounding box center [784, 372] width 1568 height 744
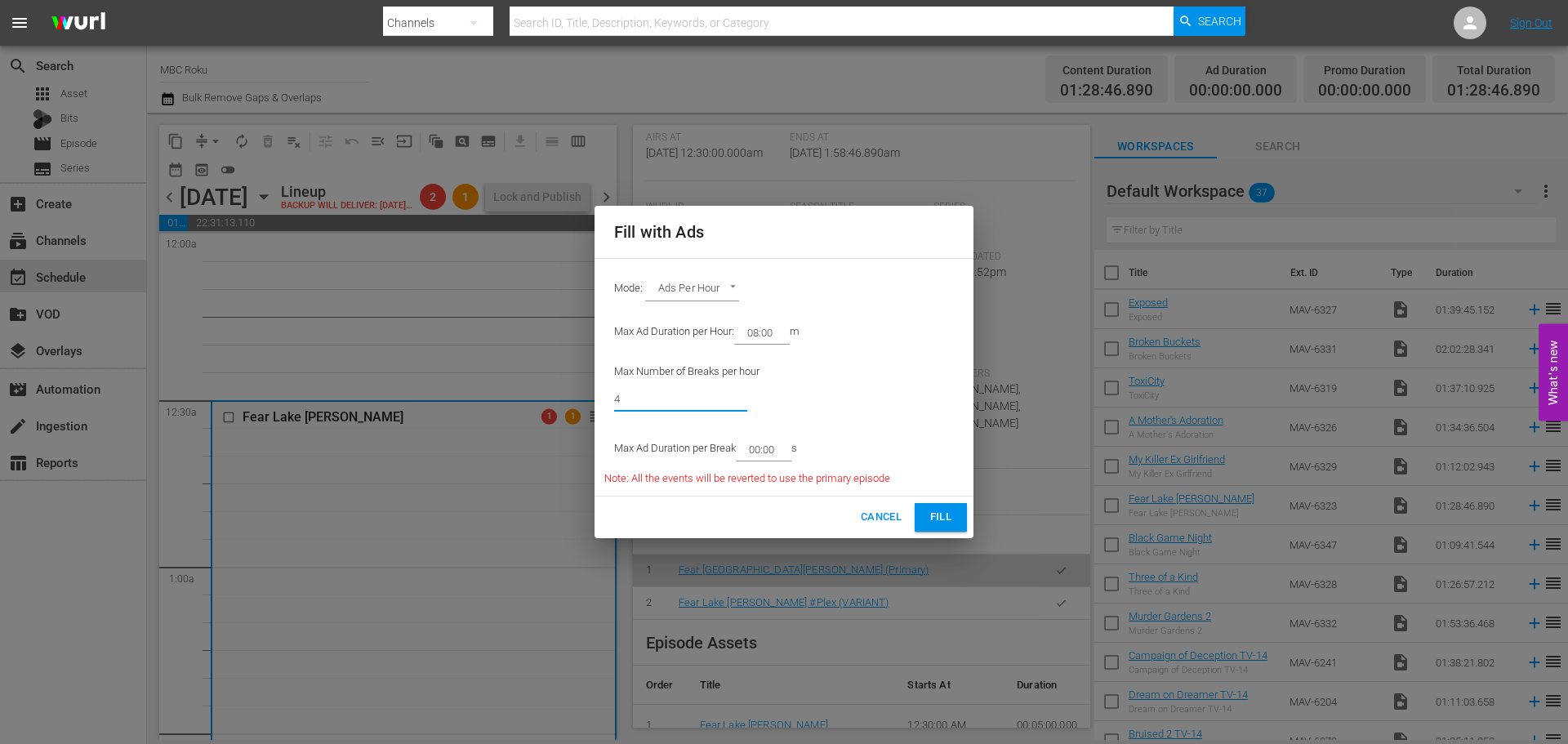
type input "4"
drag, startPoint x: 782, startPoint y: 443, endPoint x: 758, endPoint y: 454, distance: 26.4
click at [758, 454] on input "00:00" at bounding box center [760, 449] width 49 height 23
type input "02:00"
click at [955, 524] on button "Fill" at bounding box center [940, 517] width 52 height 28
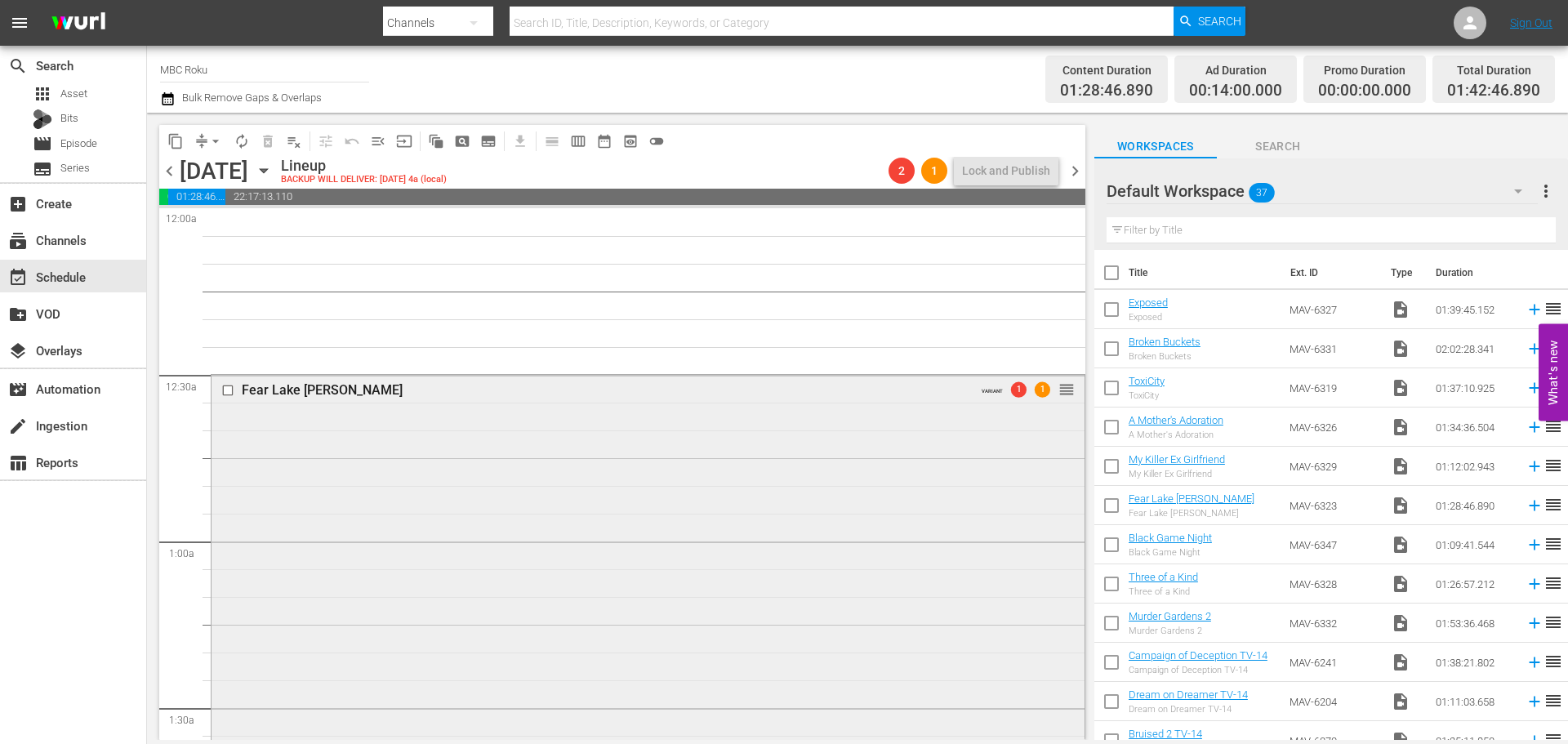
click at [906, 435] on div "Fear Lake [PERSON_NAME] VARIANT 1 1 reorder" at bounding box center [647, 657] width 873 height 566
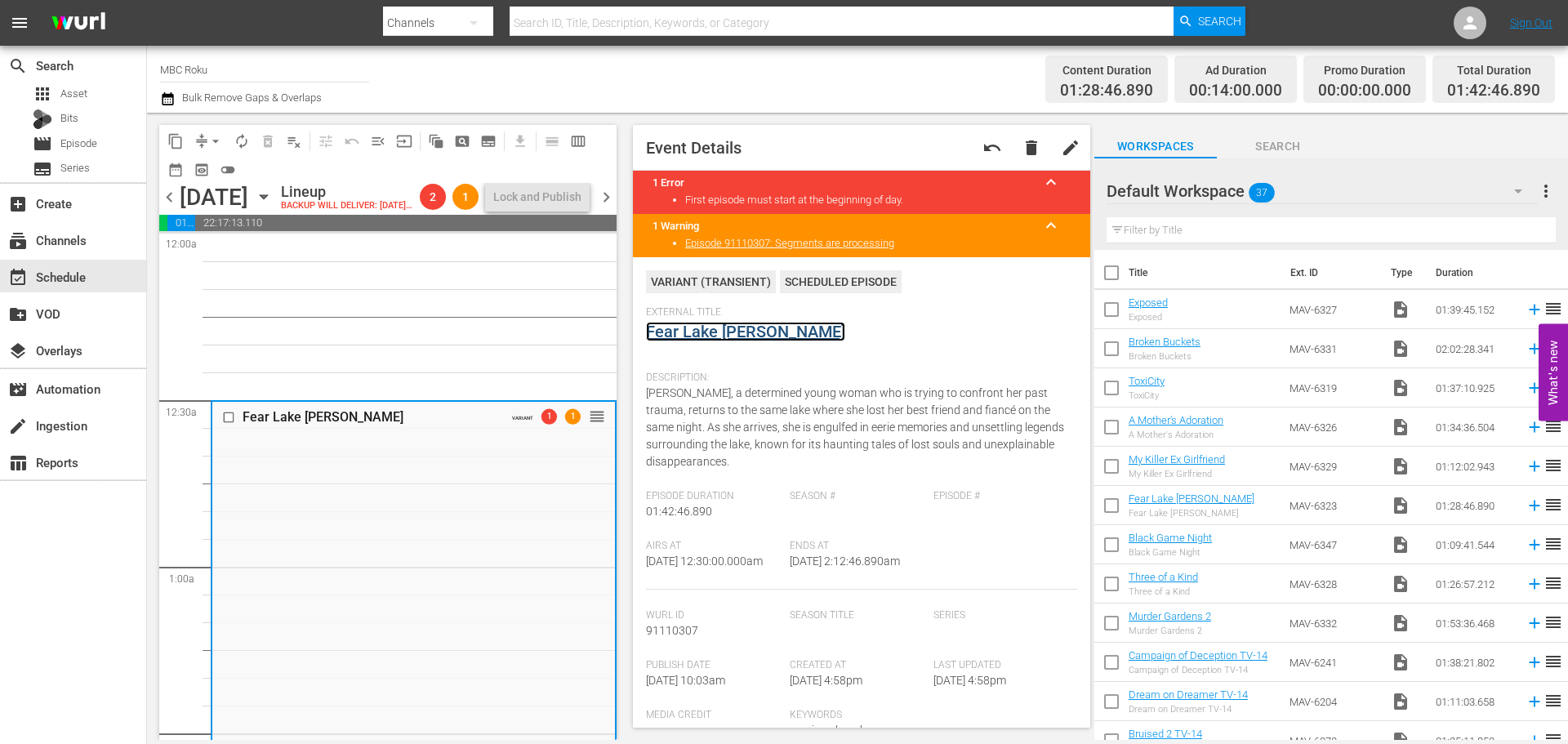
click at [709, 330] on link "Fear Lake [PERSON_NAME]" at bounding box center [745, 332] width 199 height 20
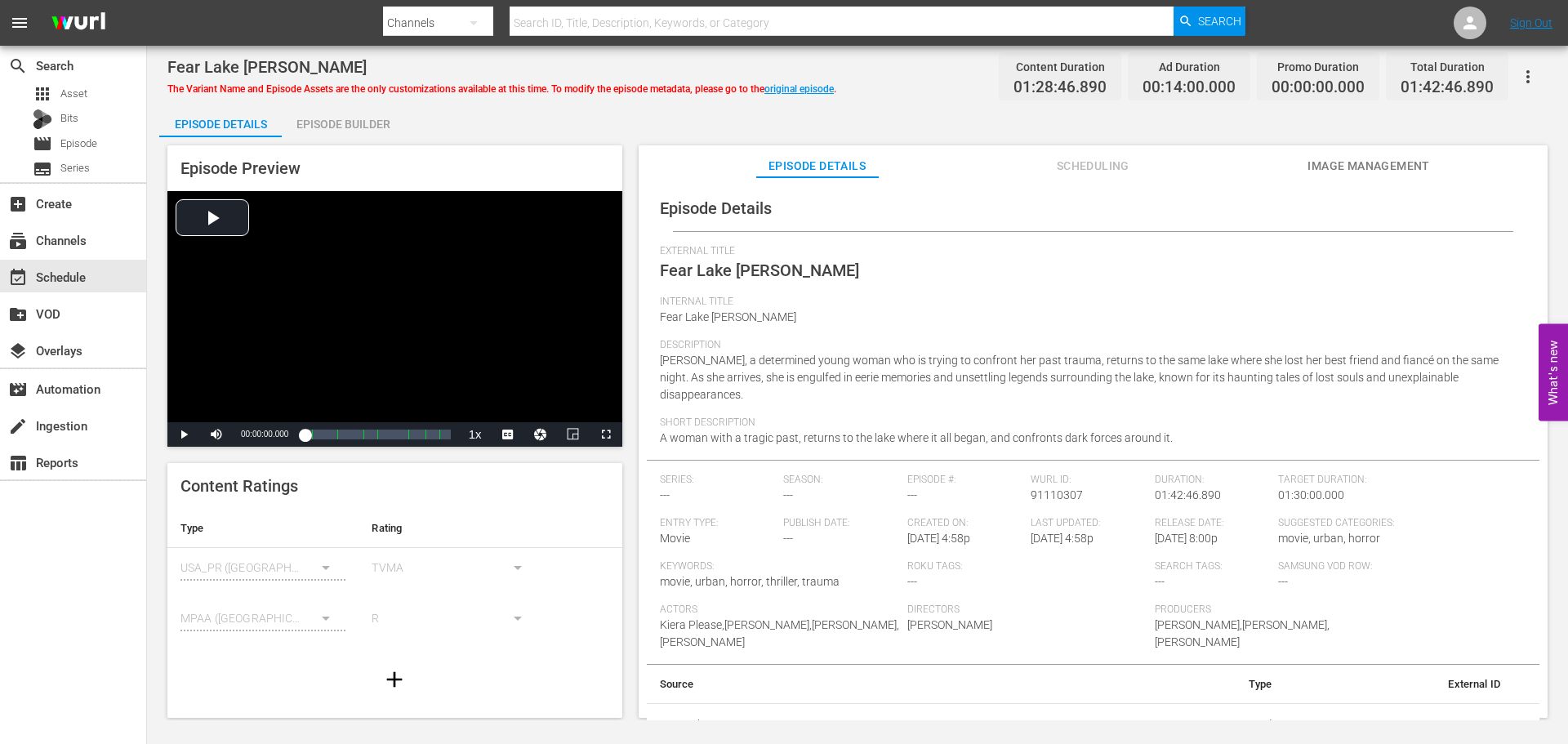
click at [364, 128] on div "Episode Builder" at bounding box center [343, 125] width 123 height 40
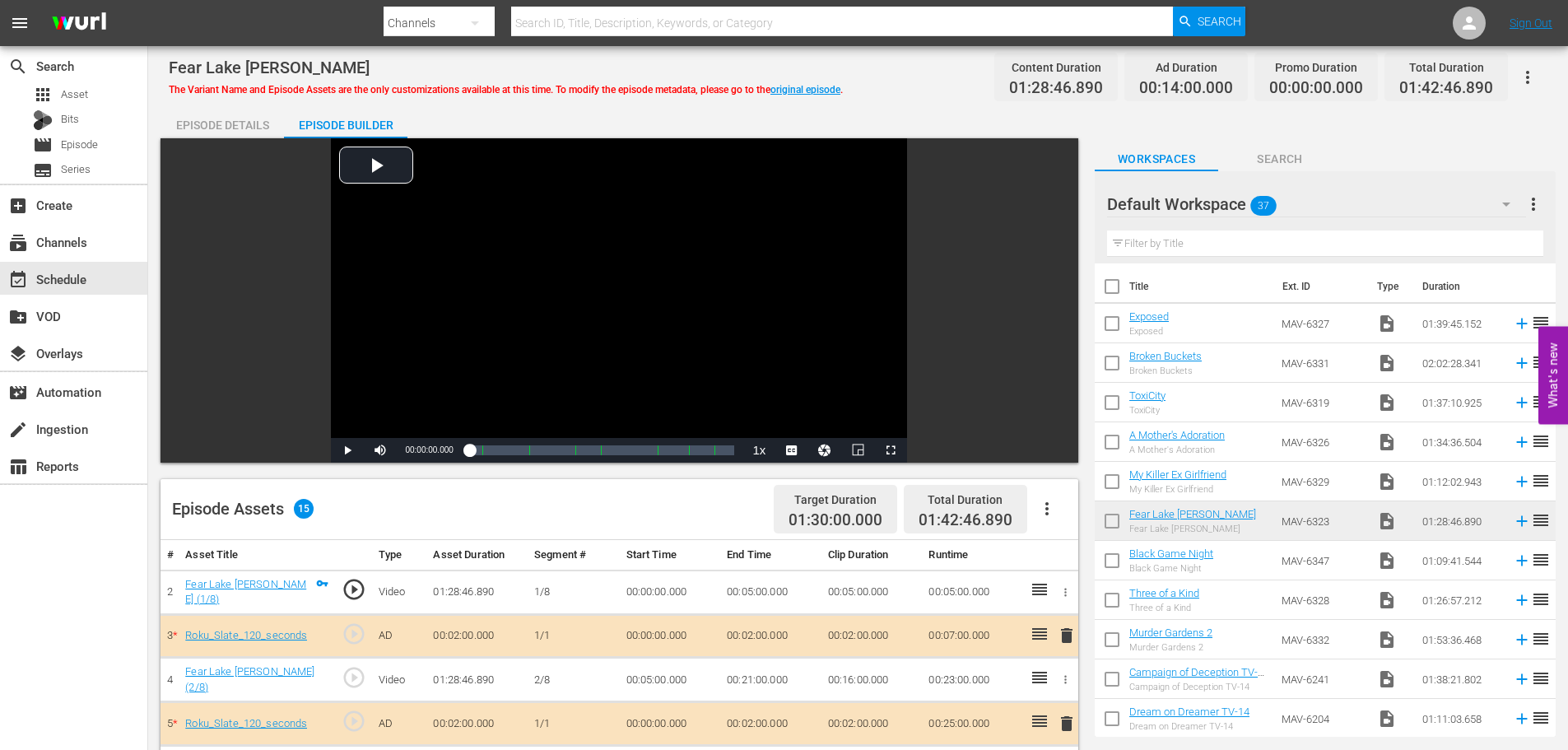
click at [198, 116] on div "Episode Details" at bounding box center [222, 126] width 124 height 40
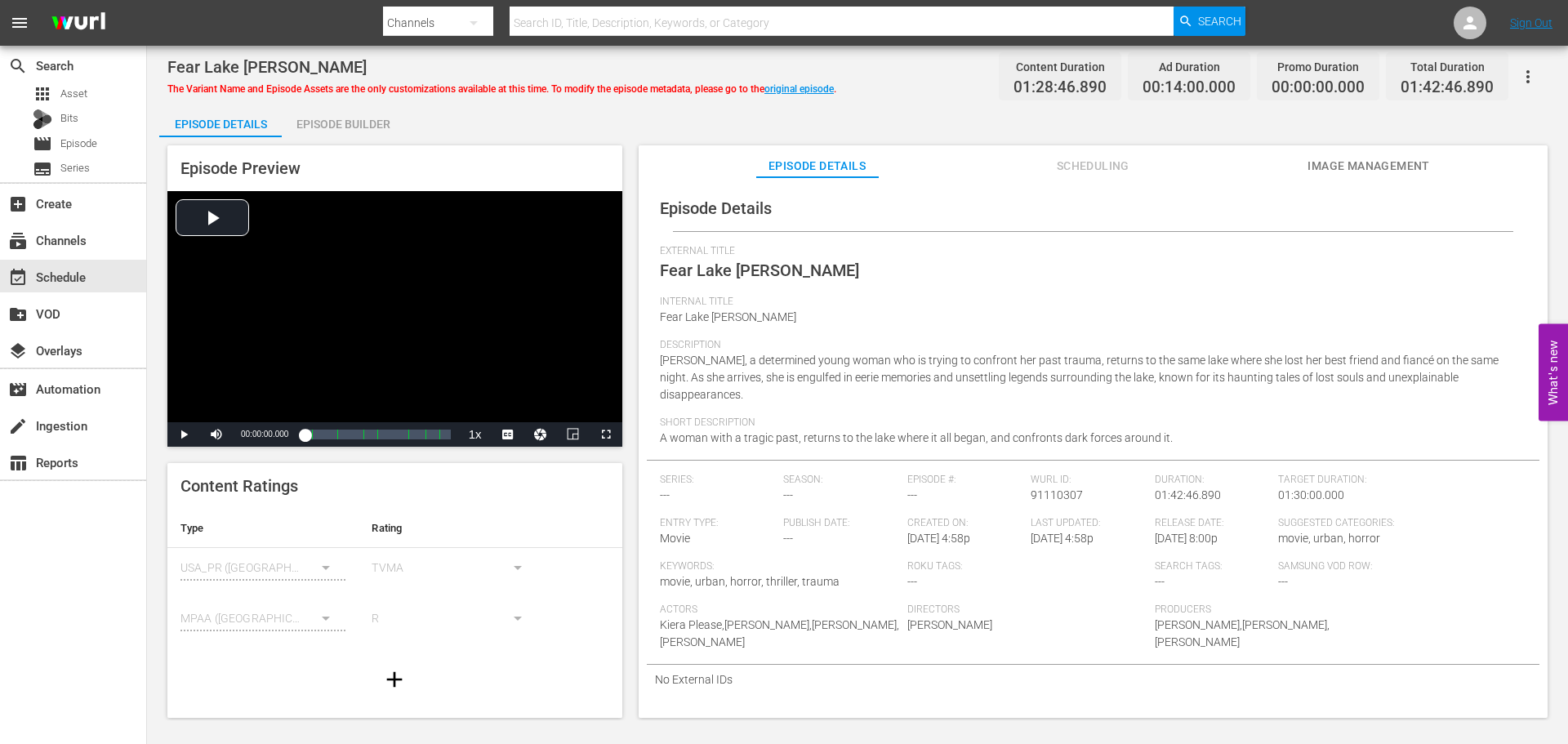
click at [1525, 70] on icon "button" at bounding box center [1528, 76] width 20 height 20
click at [1500, 129] on div "Convert To Named Variant" at bounding box center [1456, 136] width 157 height 40
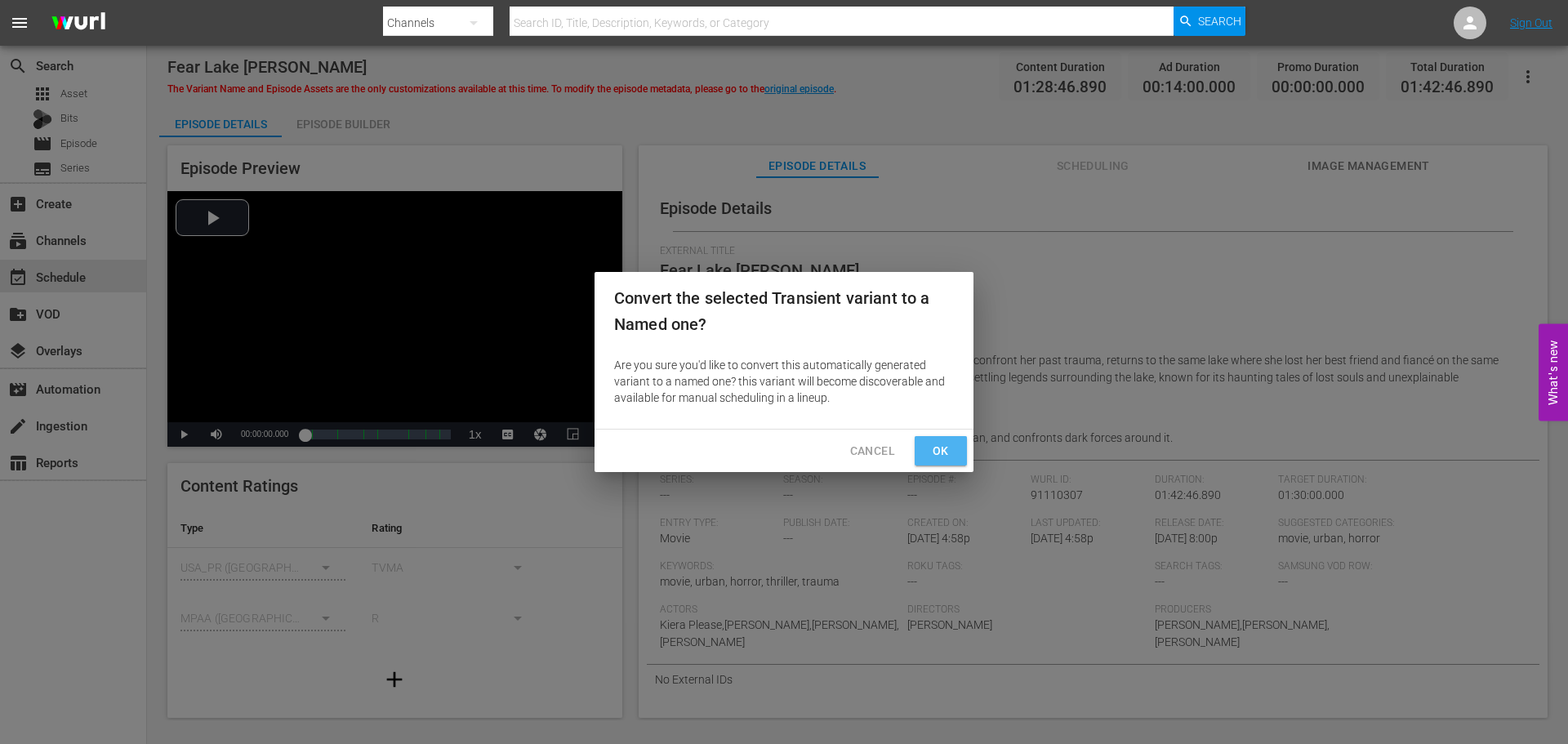
click at [924, 451] on button "Ok" at bounding box center [940, 451] width 52 height 30
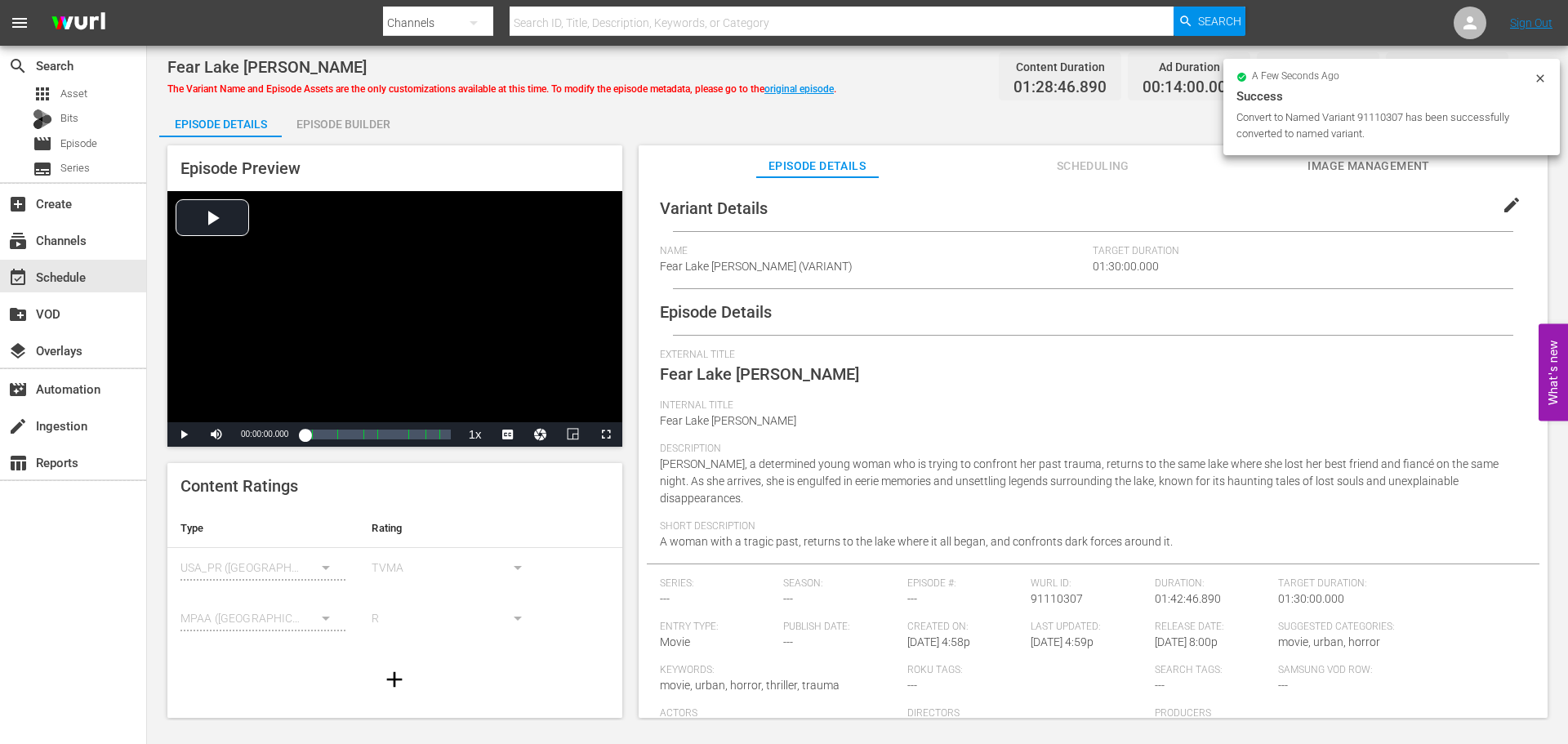
click at [1508, 198] on span "edit" at bounding box center [1511, 204] width 20 height 20
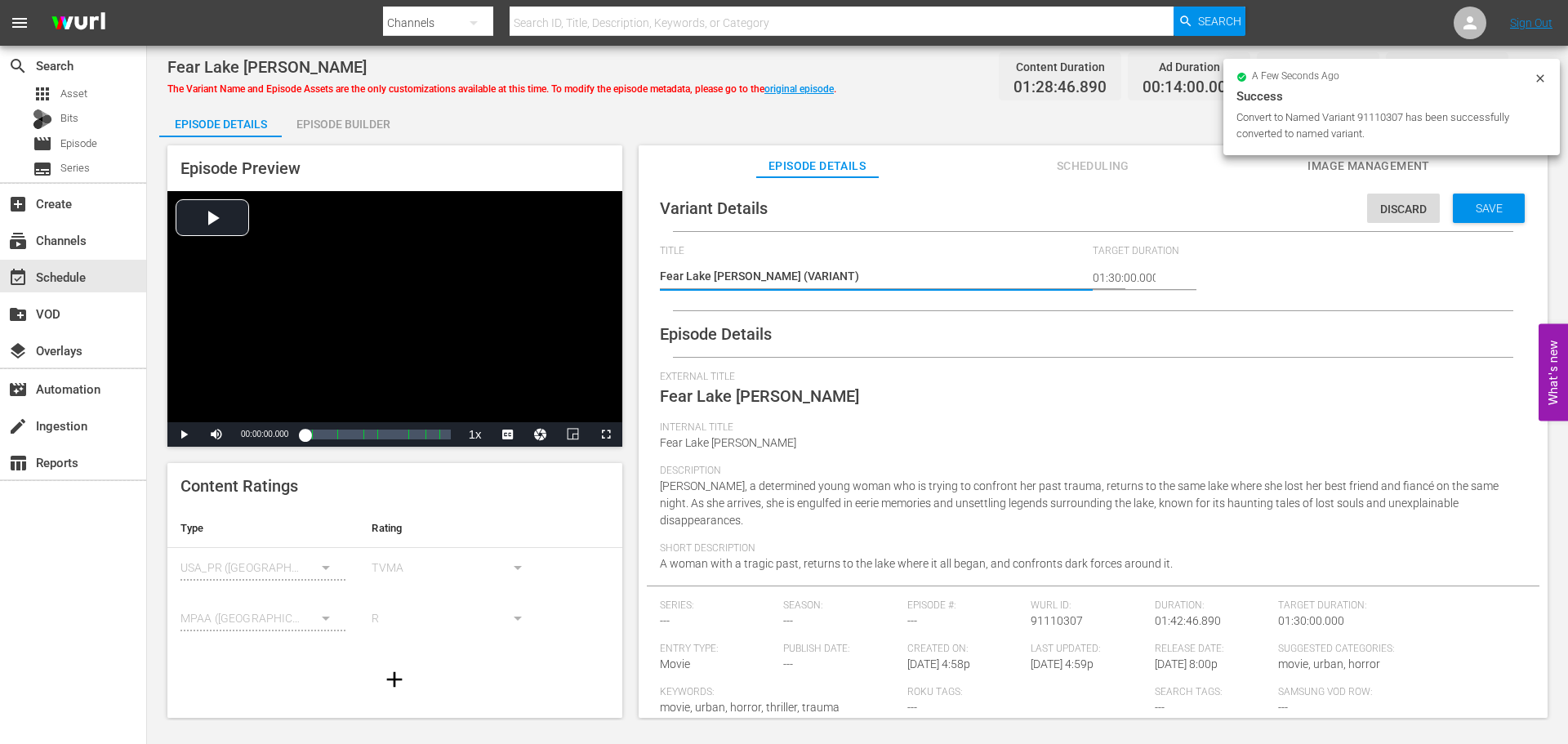
drag, startPoint x: 746, startPoint y: 277, endPoint x: 781, endPoint y: 267, distance: 36.4
click at [748, 277] on textarea "Fear Lake [PERSON_NAME] (VARIANT)" at bounding box center [872, 277] width 425 height 20
type textarea "Fear Lake [PERSON_NAME] #(VARIANT)"
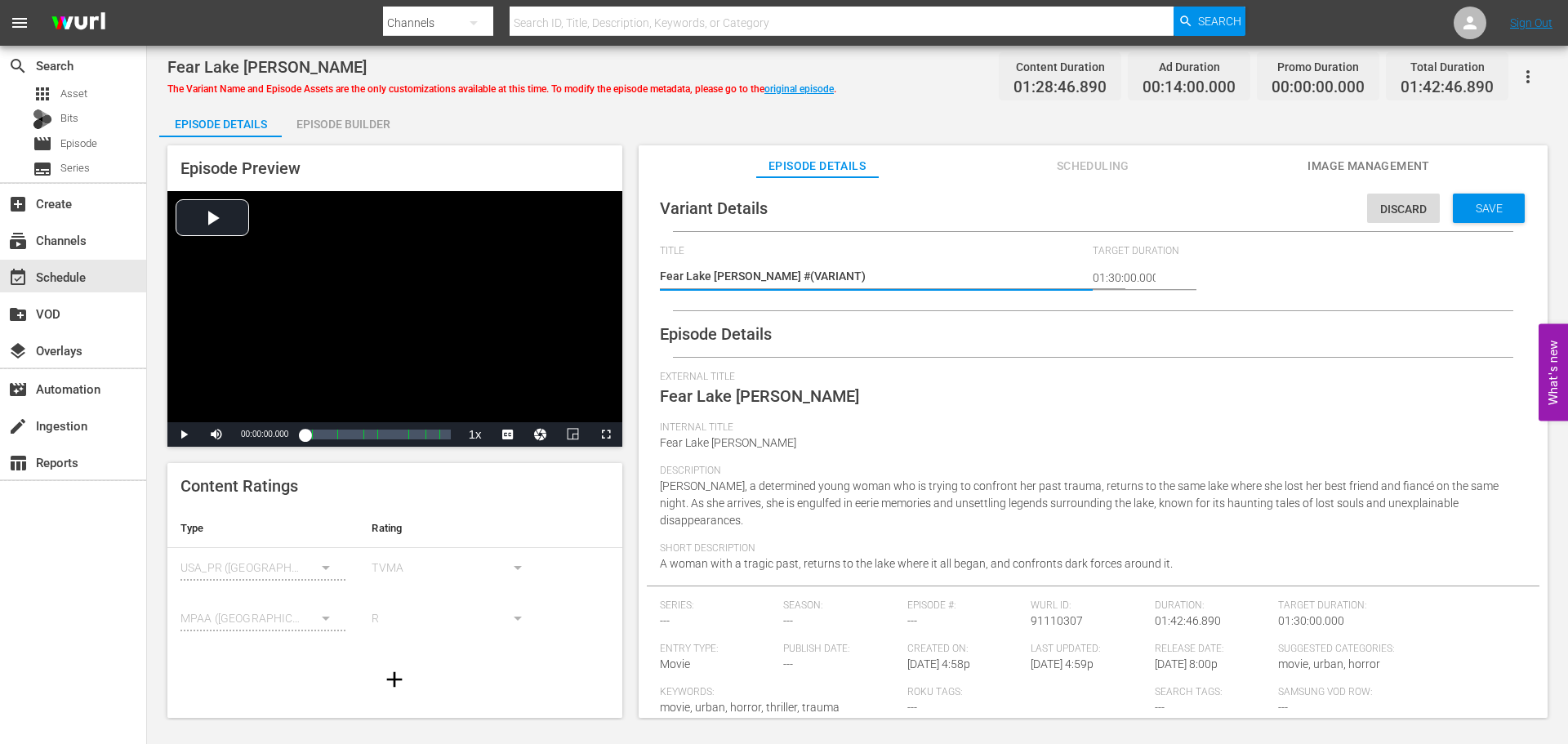
type textarea "Fear Lake [PERSON_NAME] #R(VARIANT)"
type textarea "Fear Lake [PERSON_NAME] #Ro(VARIANT)"
type textarea "Fear Lake [PERSON_NAME] #Rok(VARIANT)"
type textarea "Fear Lake [PERSON_NAME] #Roku(VARIANT)"
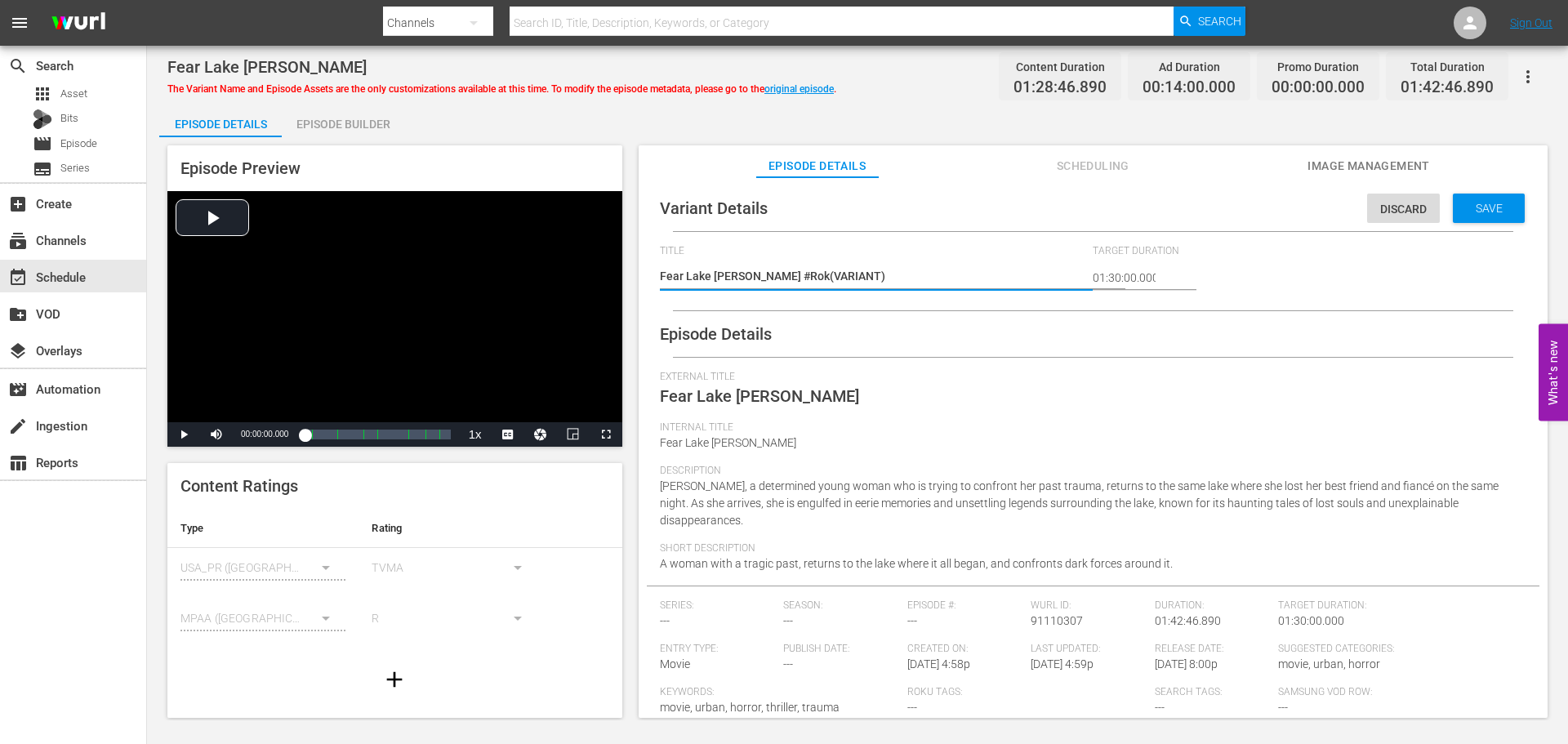
type textarea "Fear Lake [PERSON_NAME] #Roku(VARIANT)"
type textarea "Fear Lake [PERSON_NAME] #Roku (VARIANT)"
click at [1485, 199] on div "Save" at bounding box center [1489, 208] width 72 height 29
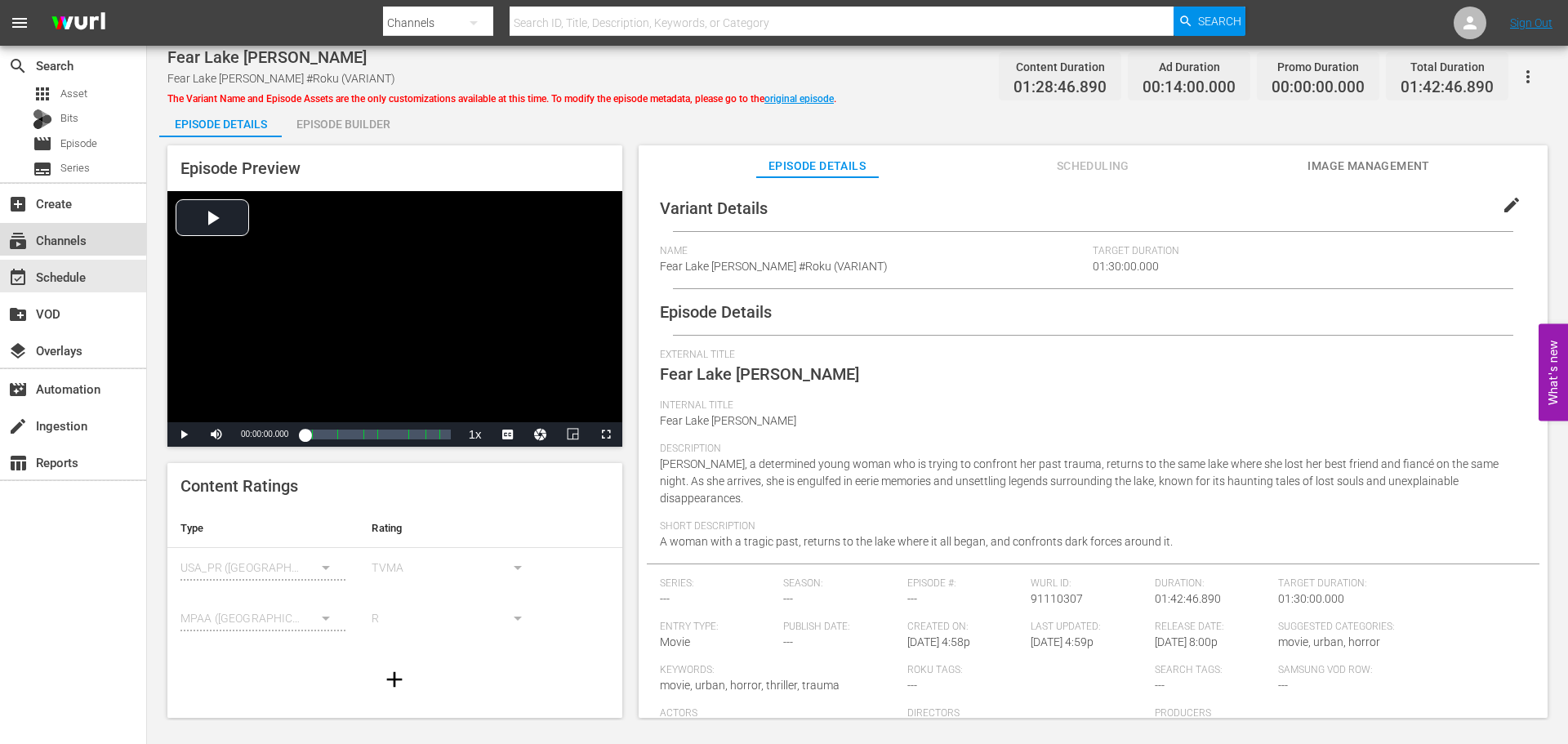
click at [67, 238] on div "subscriptions Channels" at bounding box center [46, 237] width 92 height 15
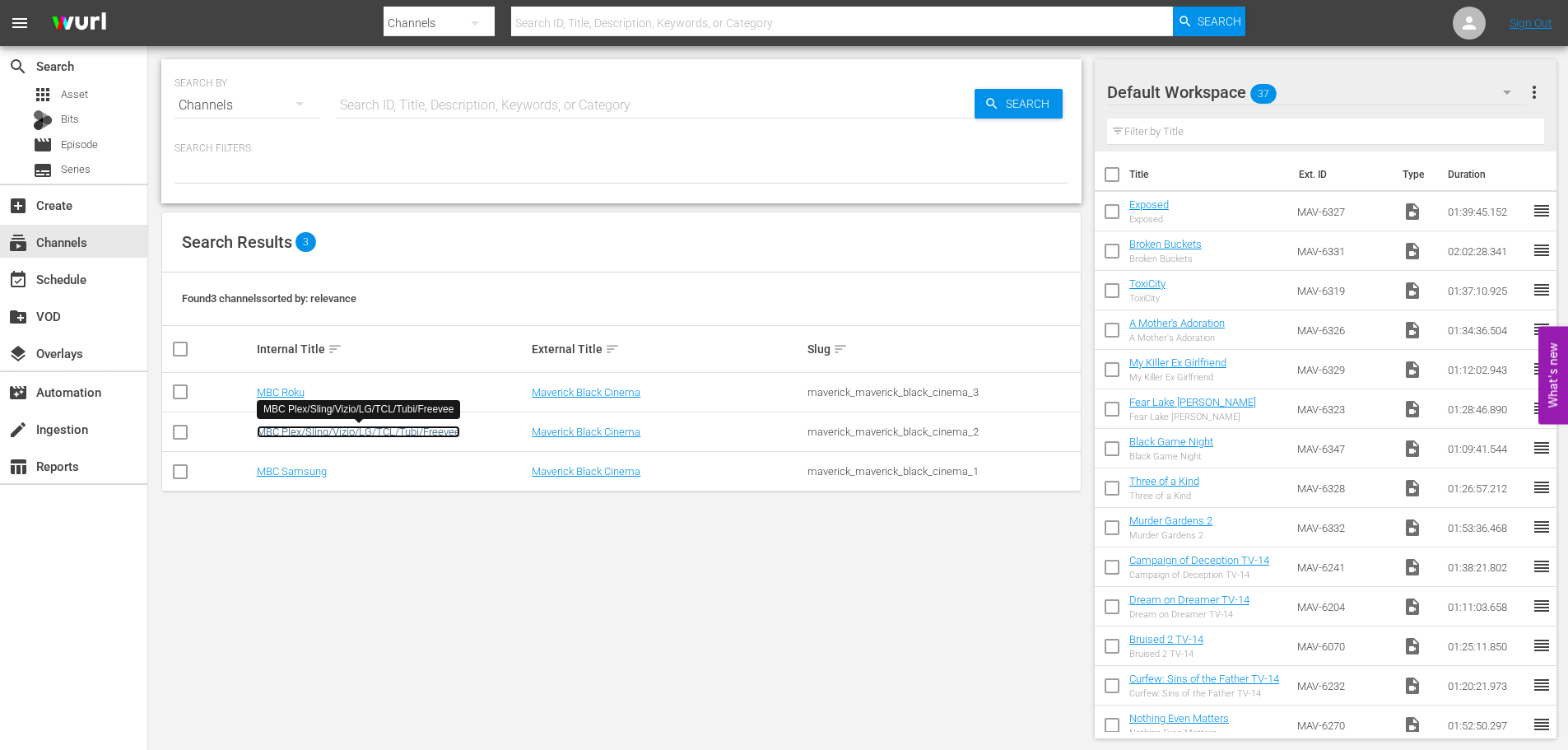
click at [311, 432] on link "MBC Plex/Sling/Vizio/LG/TCL/Tubi/Freevee" at bounding box center [358, 432] width 203 height 12
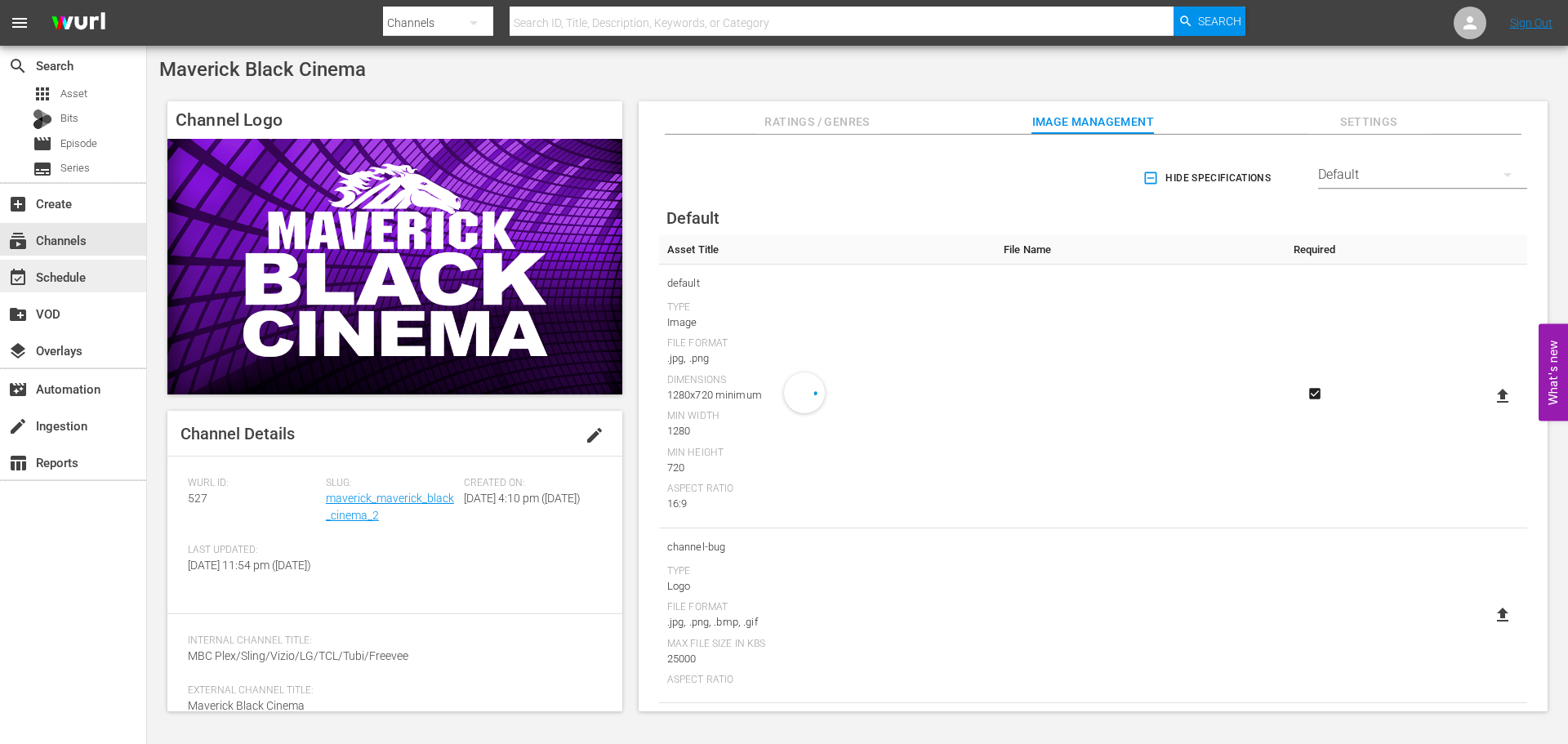
click at [76, 279] on div "event_available Schedule" at bounding box center [46, 274] width 92 height 15
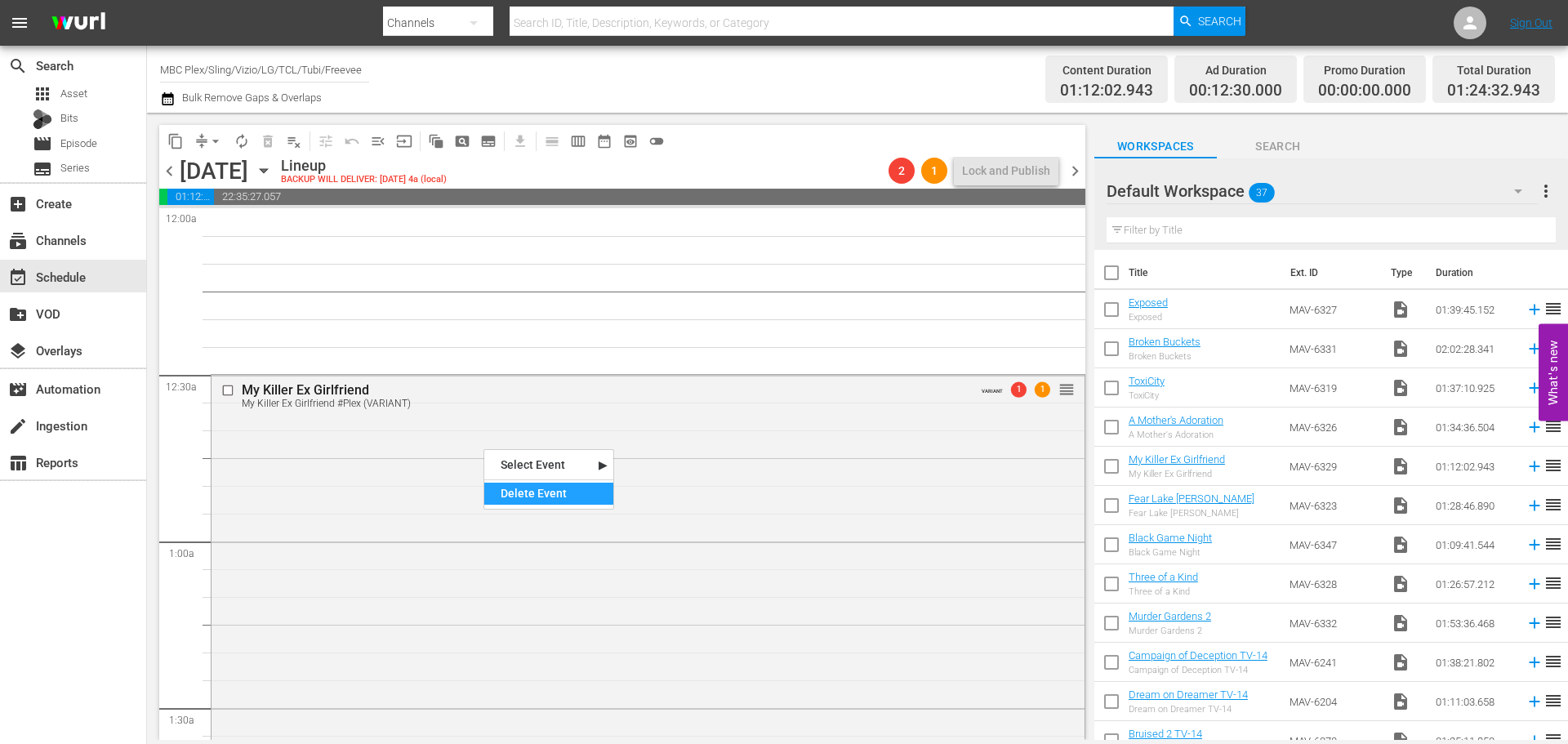
click at [516, 496] on div "Delete Event" at bounding box center [549, 494] width 129 height 22
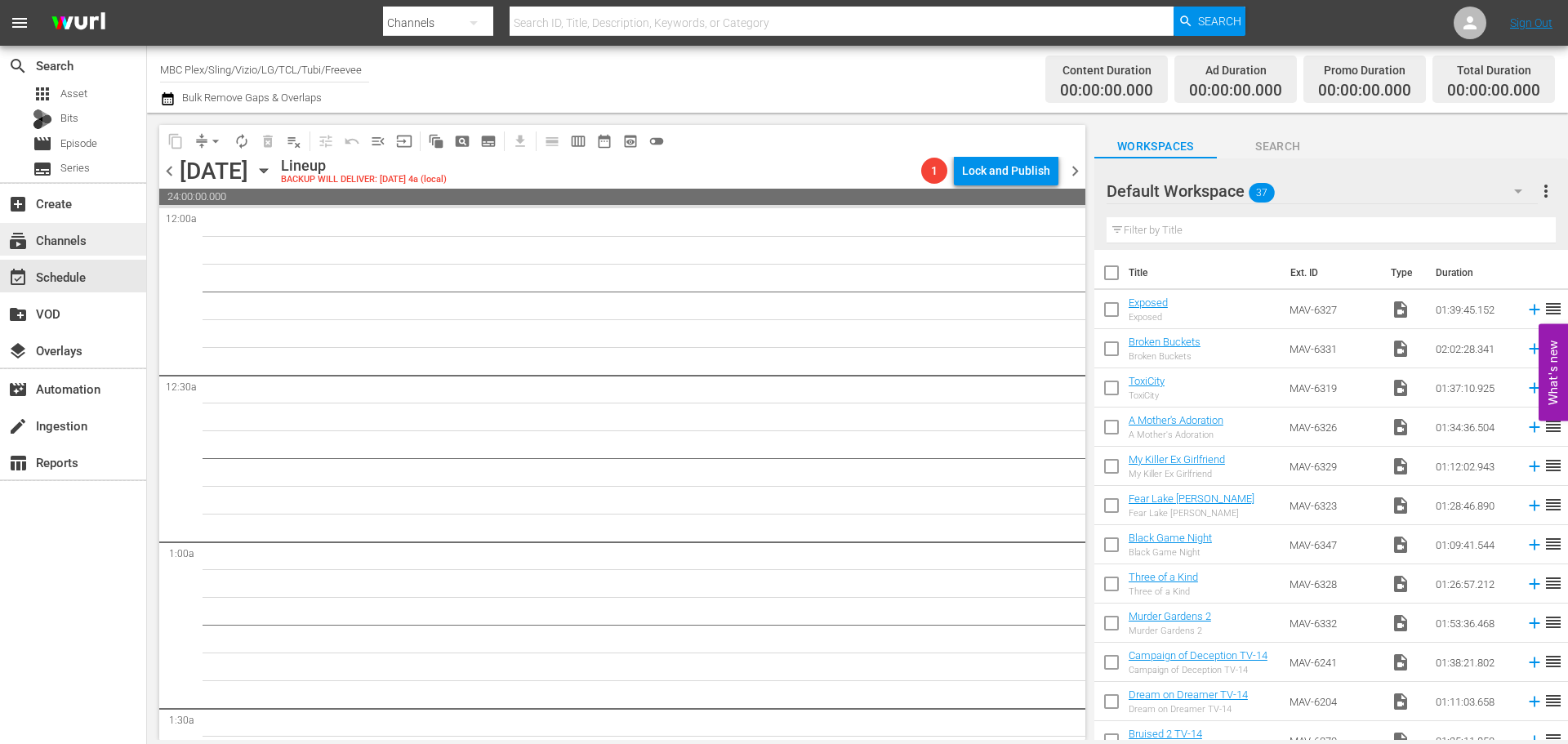
click at [82, 241] on div "subscriptions Channels" at bounding box center [46, 237] width 92 height 15
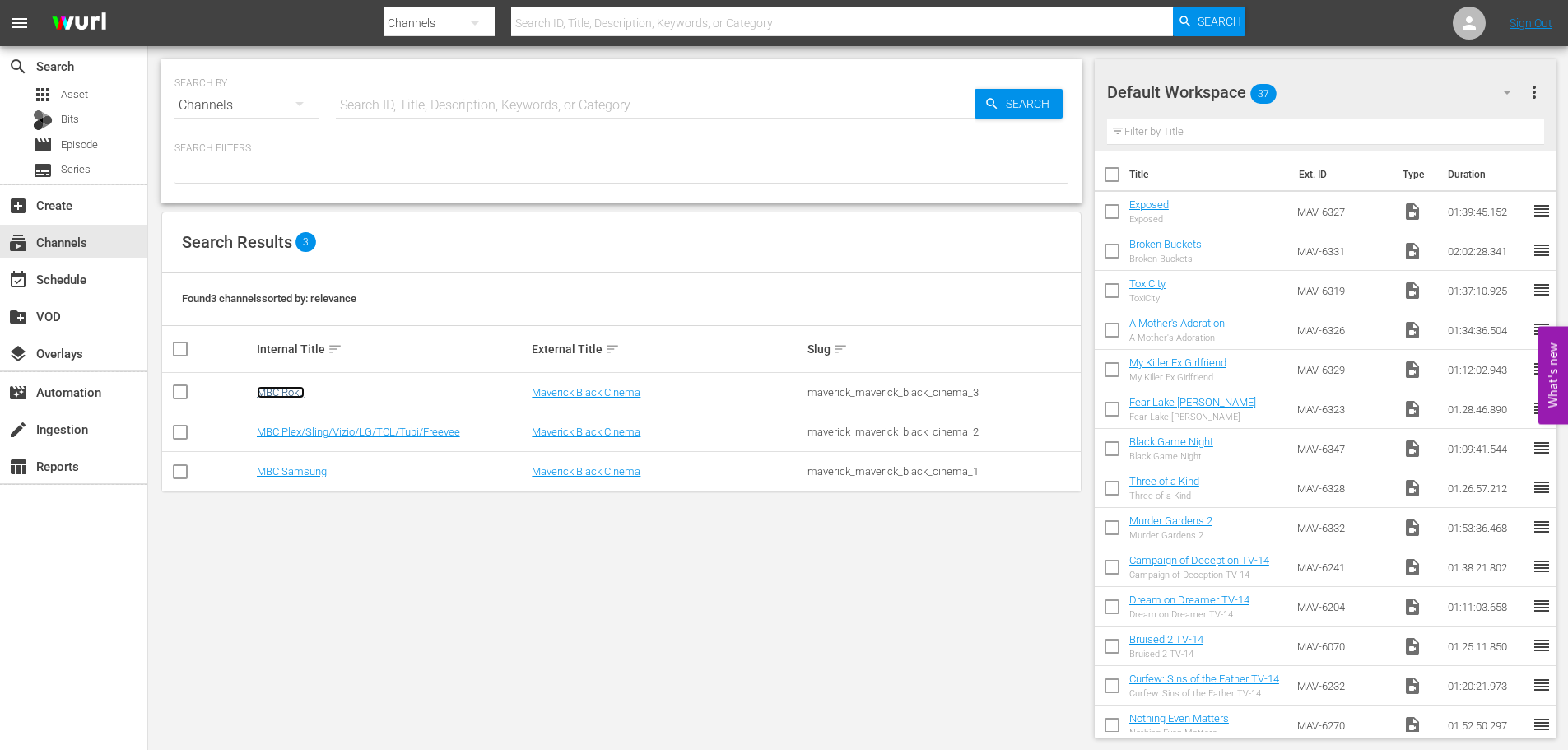
click at [294, 395] on link "MBC Roku" at bounding box center [281, 392] width 48 height 12
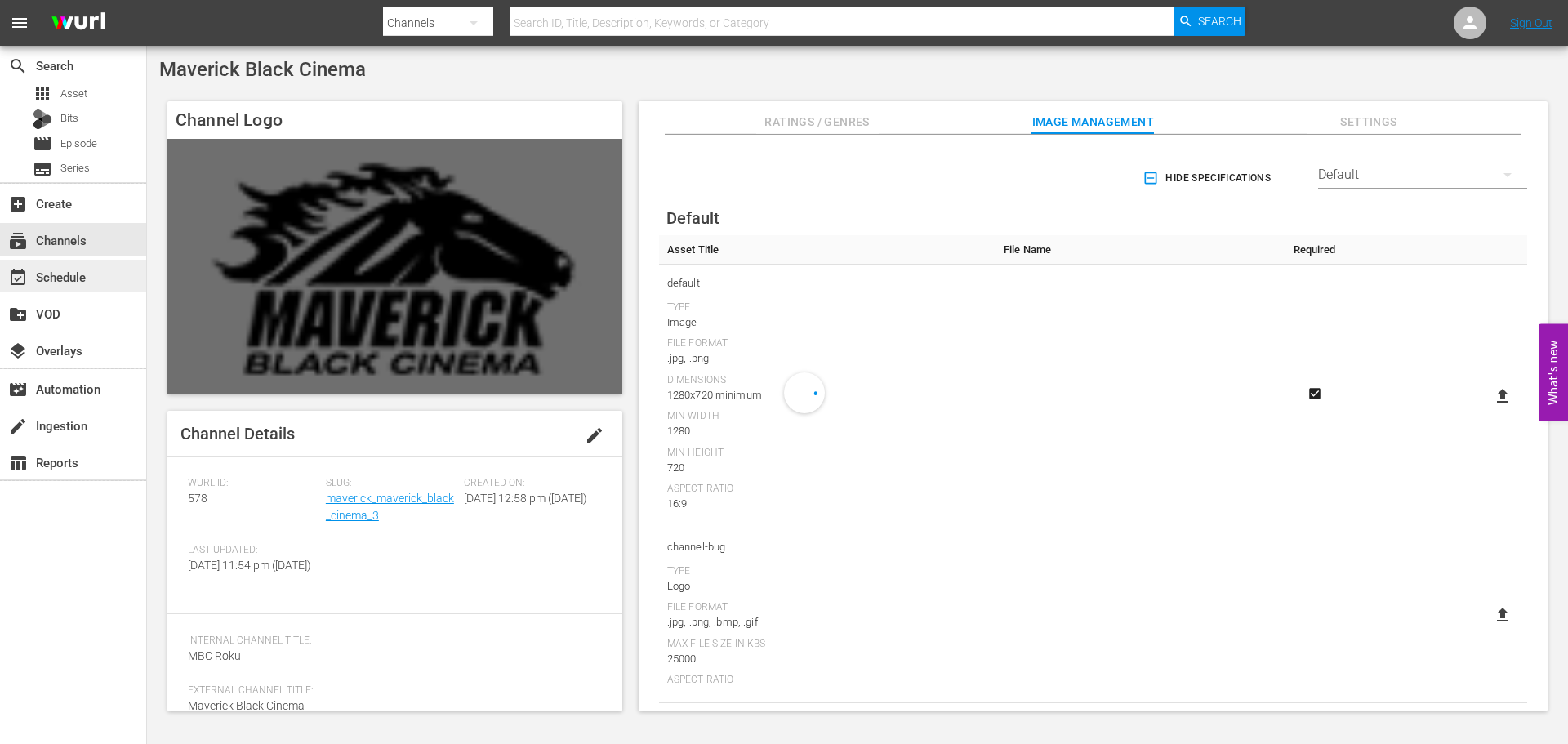
click at [41, 280] on div "event_available Schedule" at bounding box center [46, 274] width 92 height 15
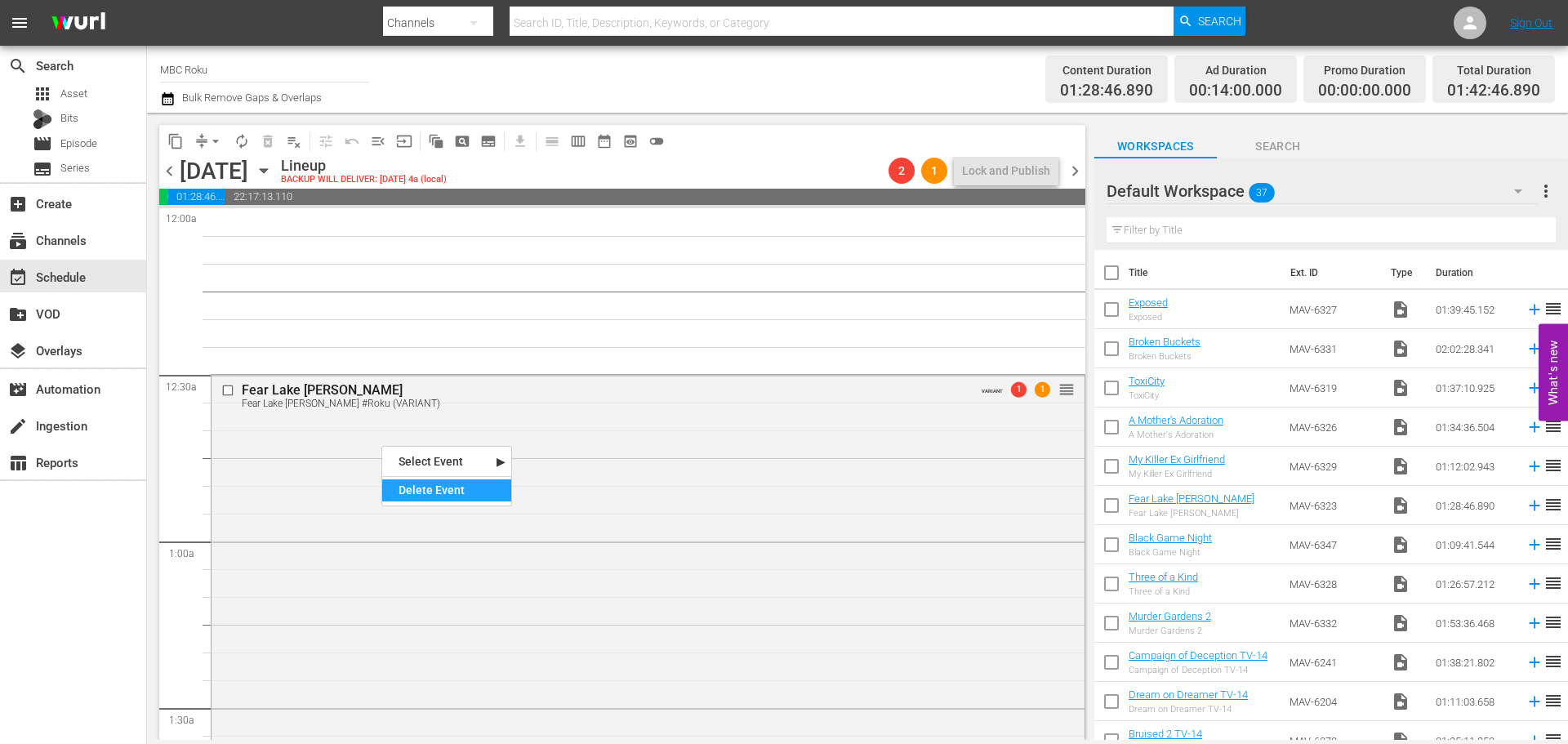
click at [434, 488] on div "Delete Event" at bounding box center [447, 491] width 129 height 22
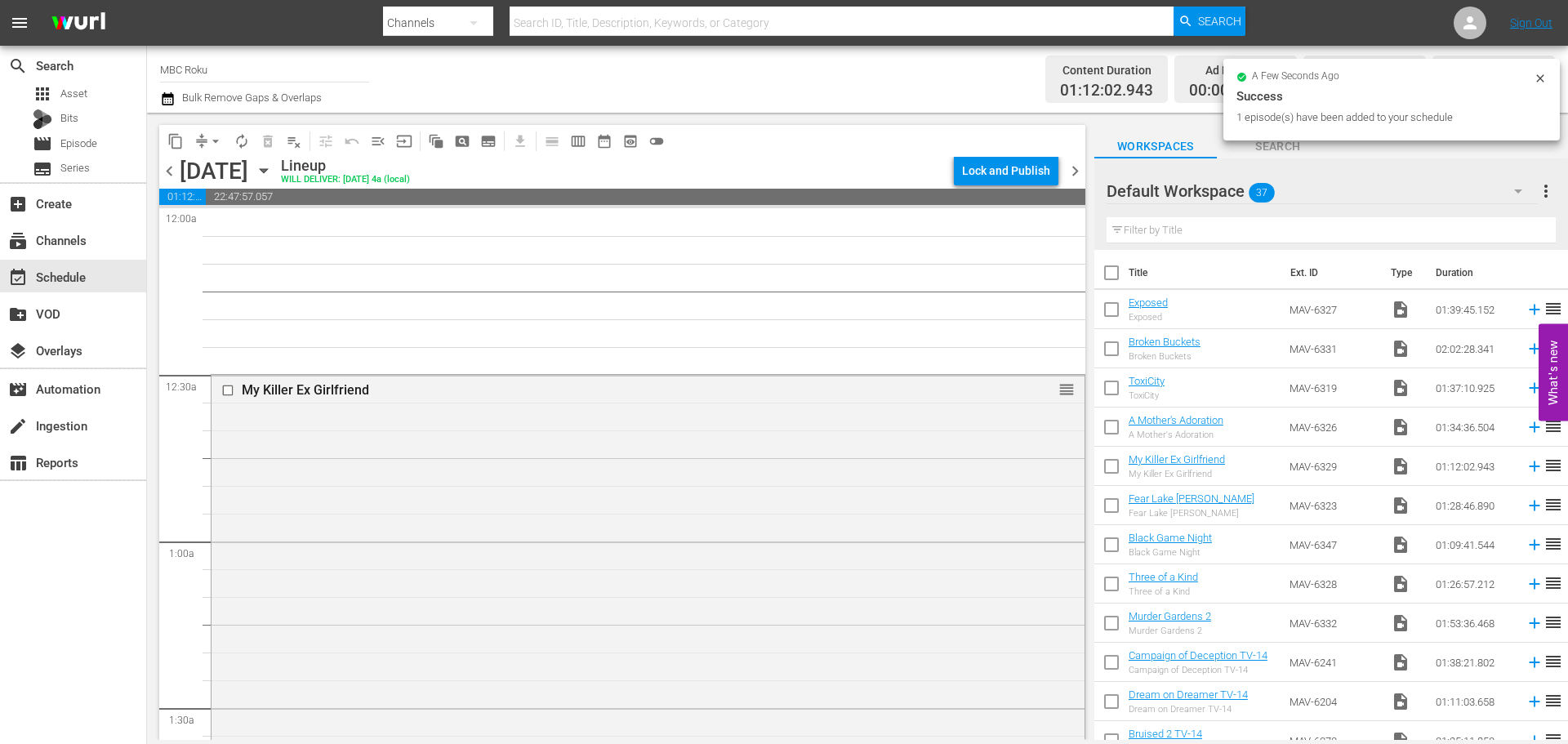
click at [363, 430] on div "My Killer Ex Girlfriend reorder" at bounding box center [647, 572] width 873 height 395
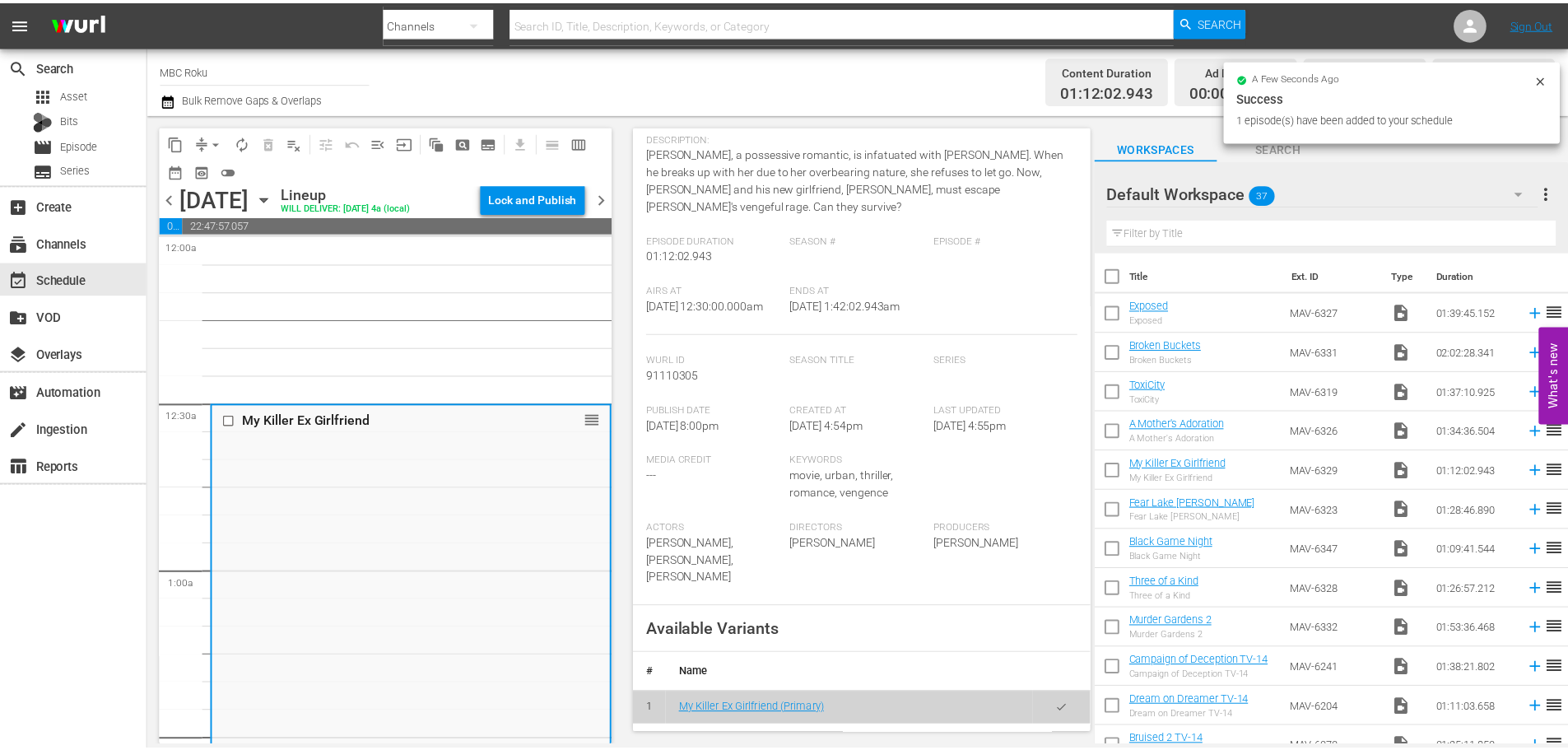
scroll to position [577, 0]
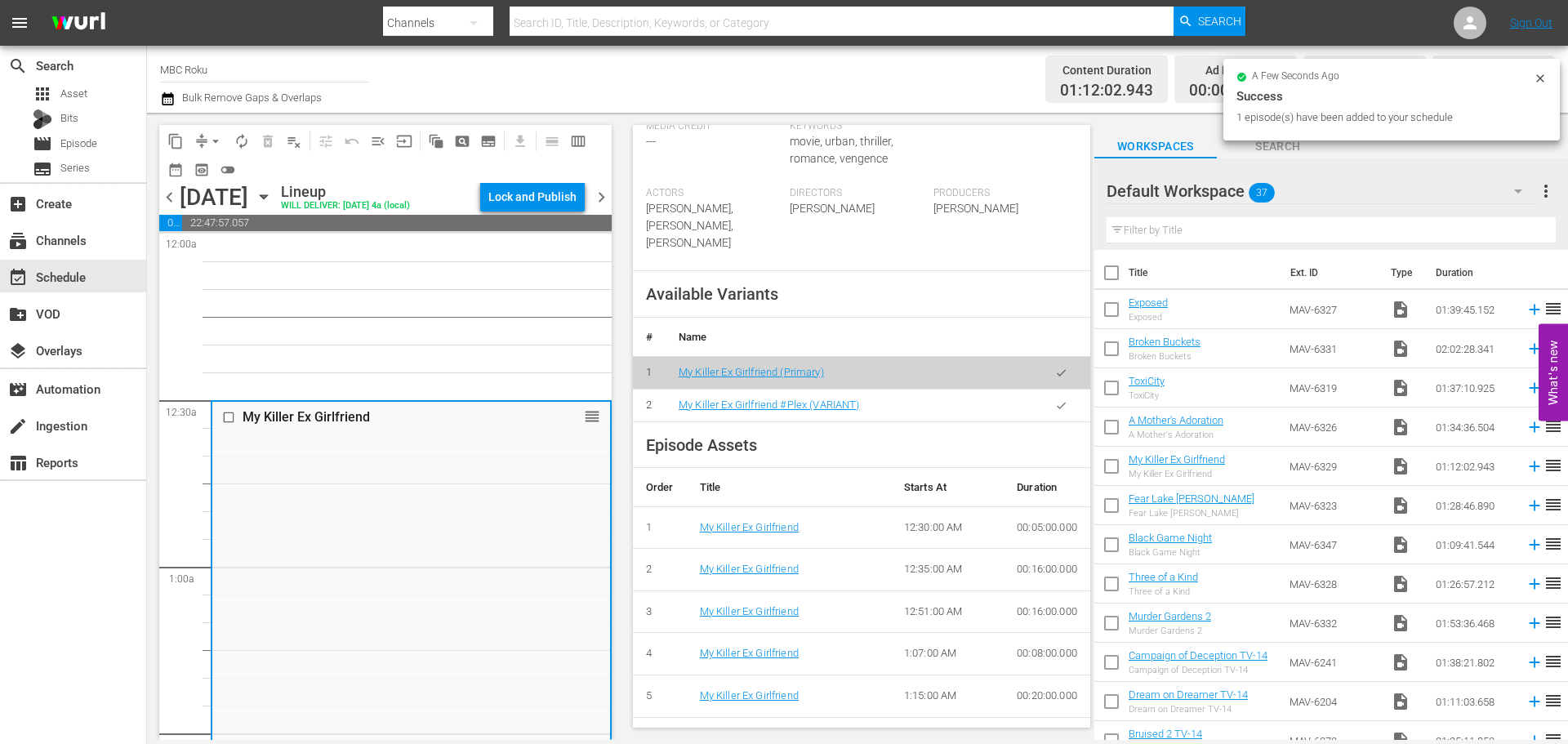
click at [380, 142] on span "menu_open" at bounding box center [378, 141] width 16 height 16
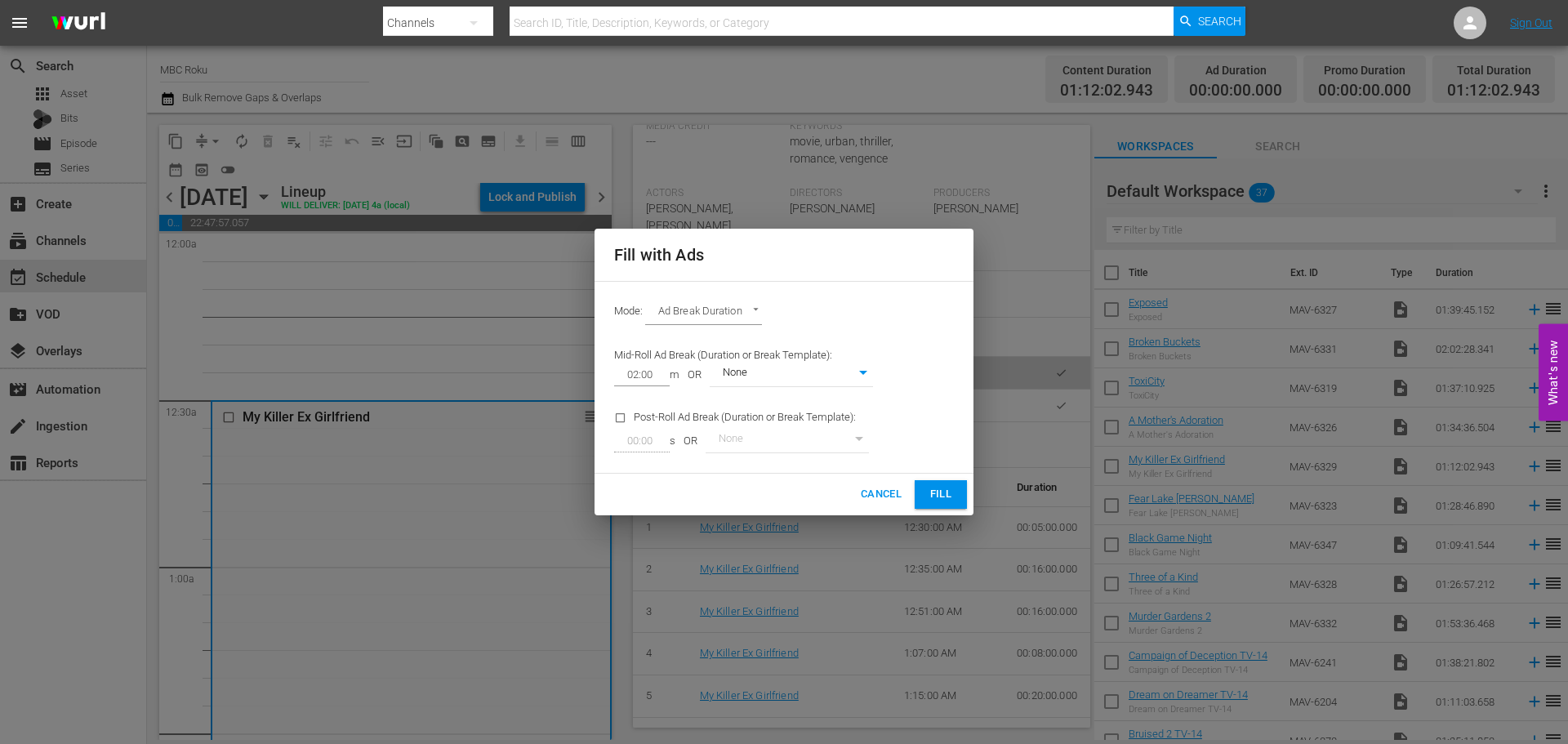
click at [744, 323] on body "menu Search By Channels Search ID, Title, Description, Keywords, or Category Se…" at bounding box center [784, 372] width 1568 height 744
click at [699, 339] on li "Ads Per Hour" at bounding box center [705, 339] width 120 height 27
type input "ADS_PER_HOUR"
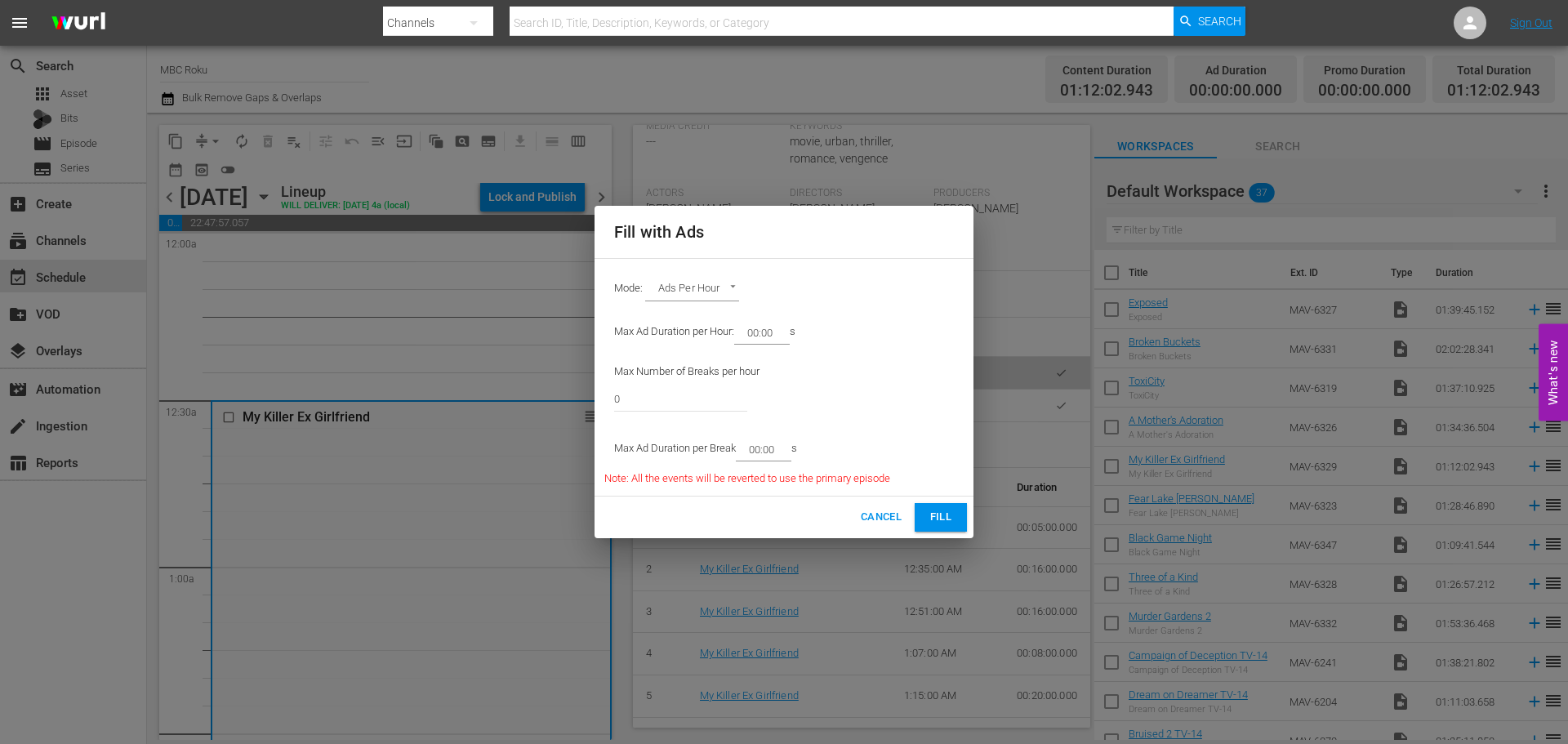
drag, startPoint x: 786, startPoint y: 330, endPoint x: 755, endPoint y: 335, distance: 31.4
click at [755, 335] on div "00:00" at bounding box center [762, 332] width 56 height 23
drag, startPoint x: 774, startPoint y: 332, endPoint x: 738, endPoint y: 337, distance: 36.3
click at [757, 337] on input "00:00" at bounding box center [758, 332] width 49 height 23
type input "08:00"
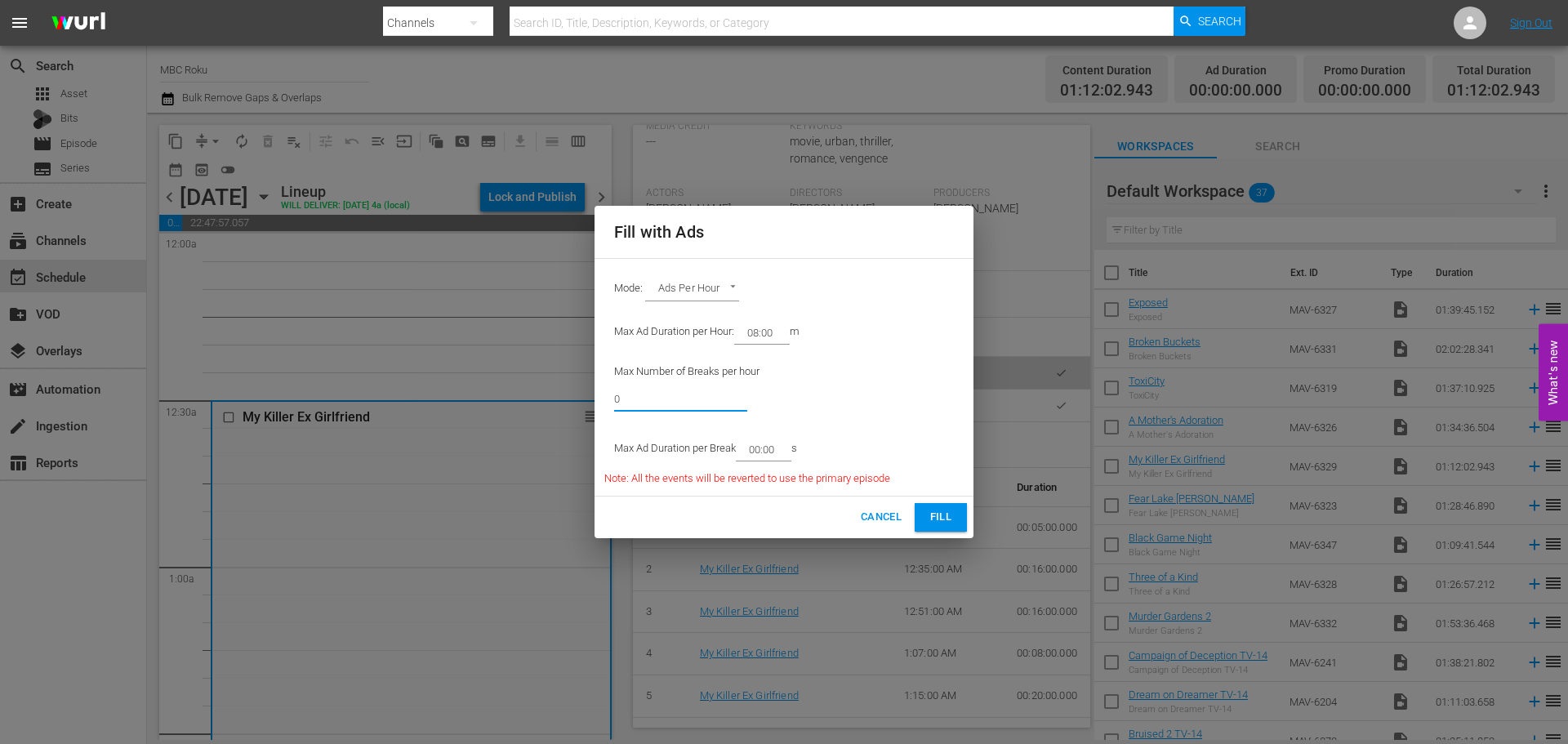
drag, startPoint x: 638, startPoint y: 407, endPoint x: 545, endPoint y: 406, distance: 93.0
click at [545, 406] on div "Fill with Ads Mode: Ads Per Hour ADS_PER_HOUR Max Ad Duration per Hour: 08:00 m…" at bounding box center [784, 372] width 1568 height 744
type input "4"
drag, startPoint x: 776, startPoint y: 445, endPoint x: 757, endPoint y: 454, distance: 21.0
click at [757, 454] on input "00:00" at bounding box center [760, 449] width 49 height 23
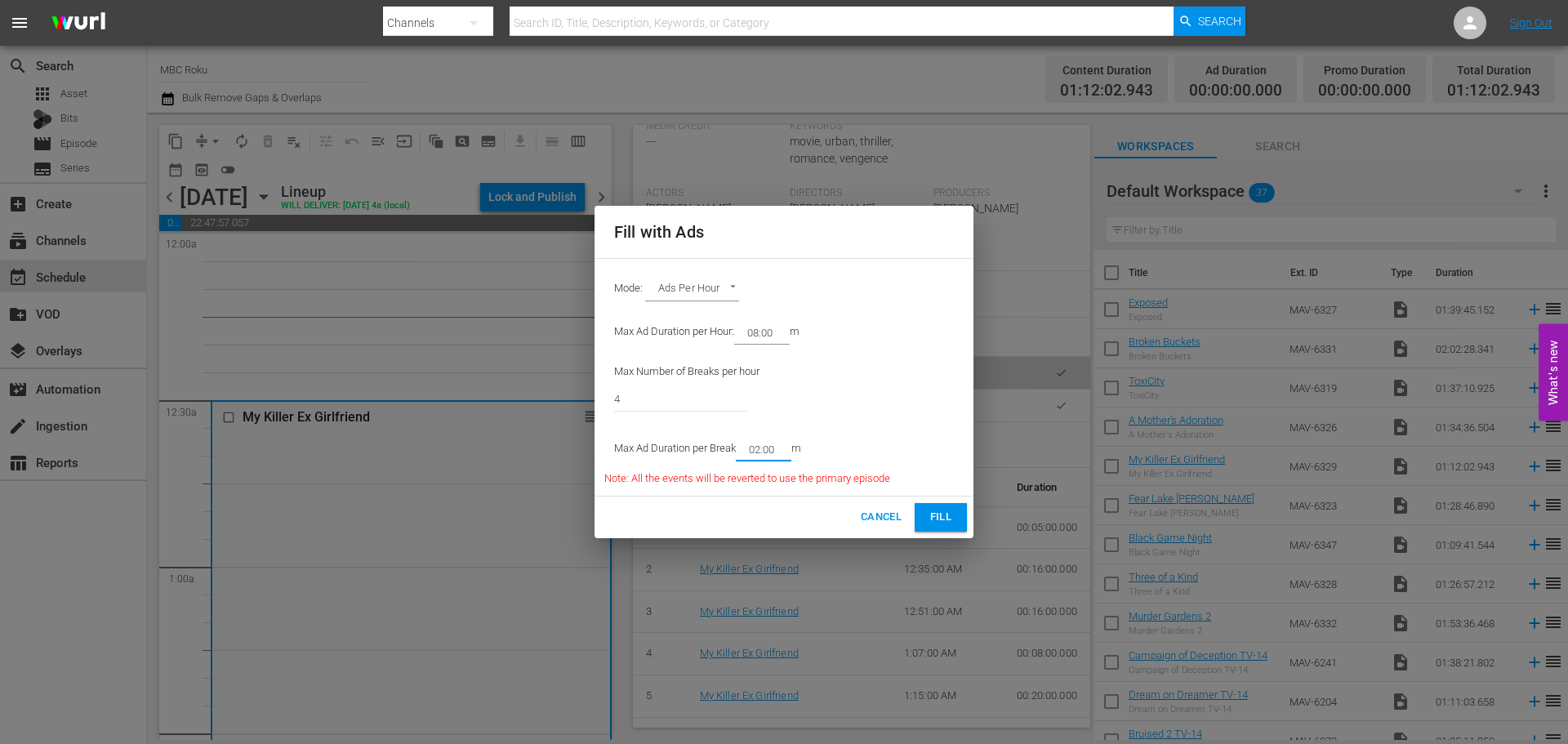
type input "02:00"
click at [934, 510] on span "Fill" at bounding box center [940, 517] width 26 height 19
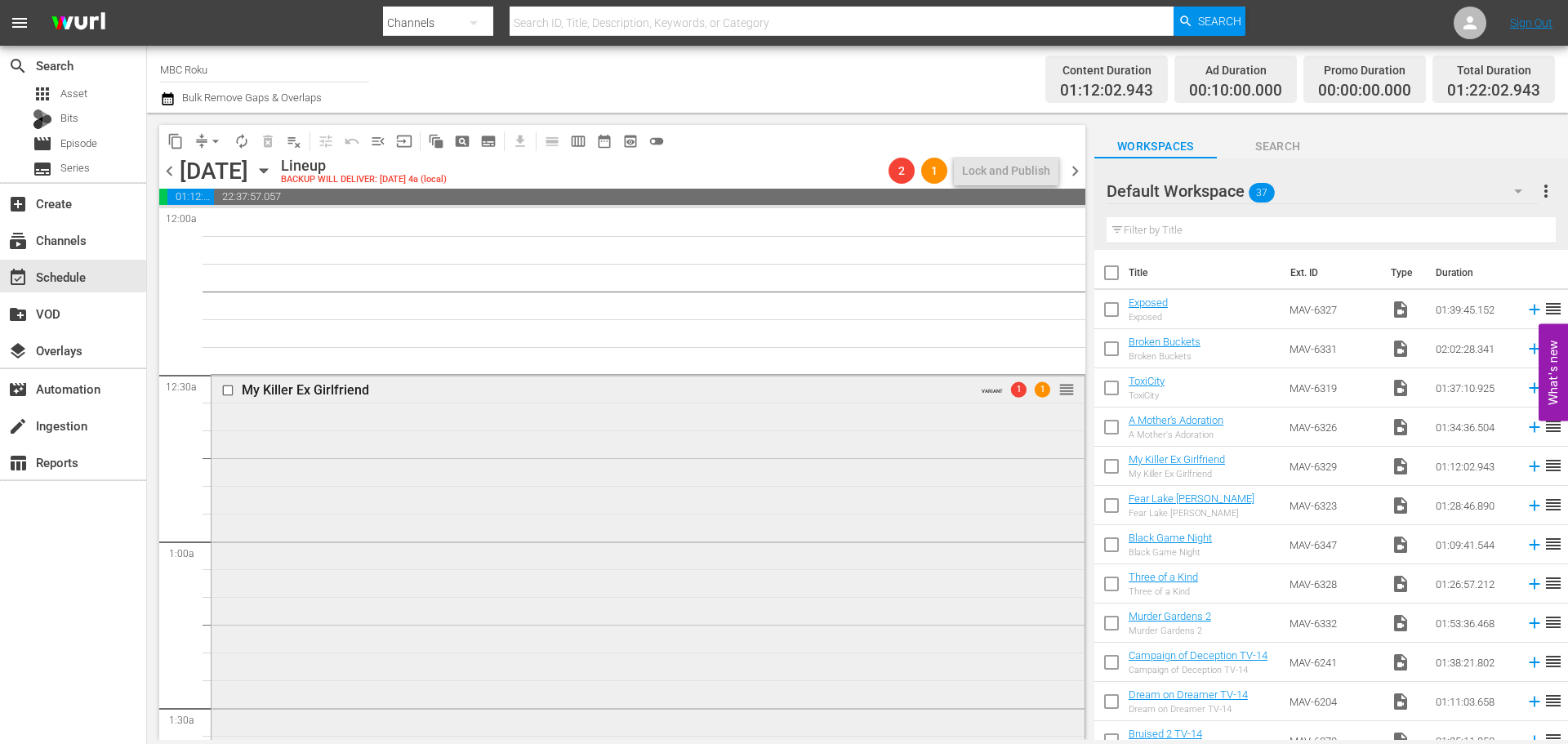
click at [527, 551] on div "My Killer Ex Girlfriend VARIANT 1 1 reorder" at bounding box center [647, 600] width 873 height 451
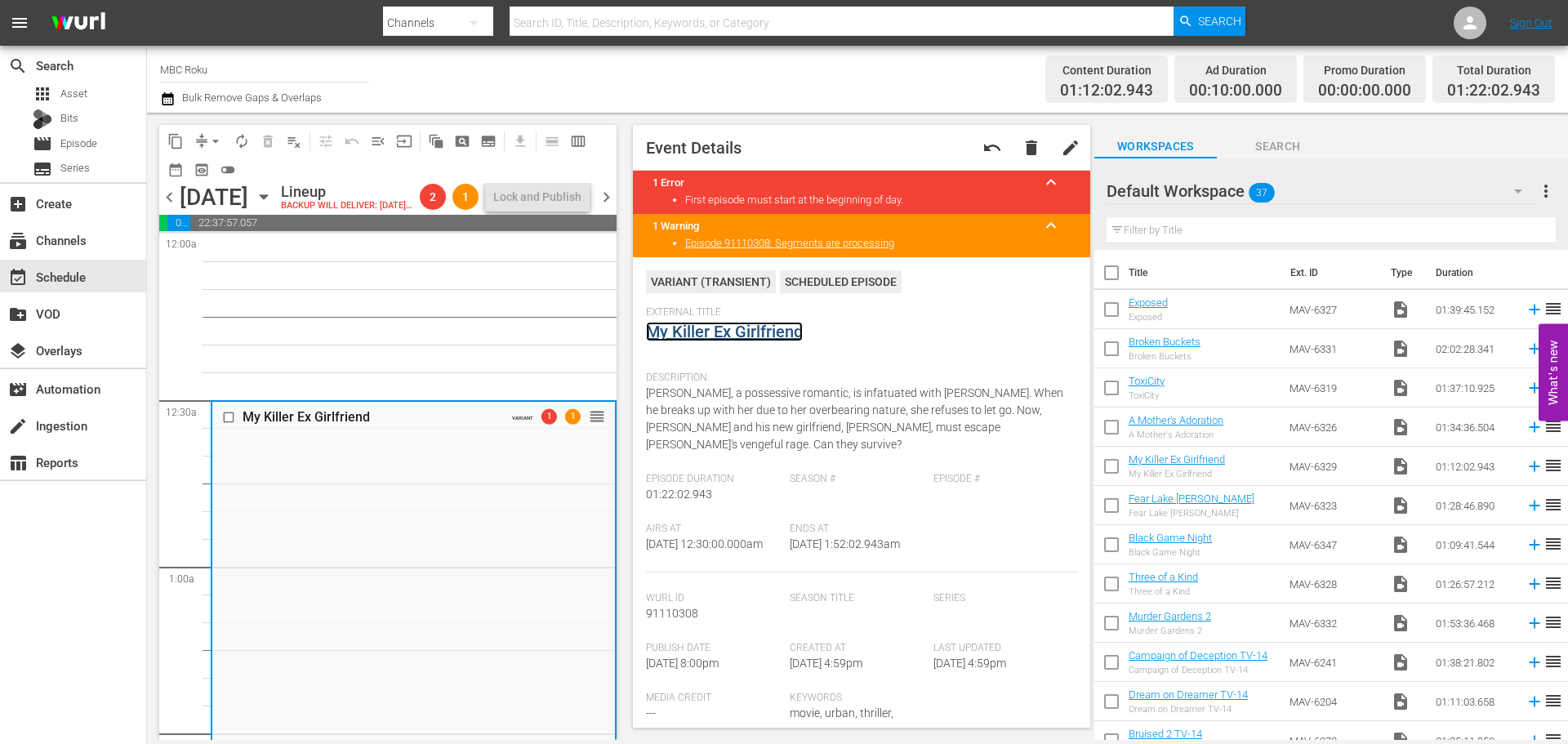
click at [738, 326] on link "My Killer Ex Girlfriend" at bounding box center [724, 332] width 157 height 20
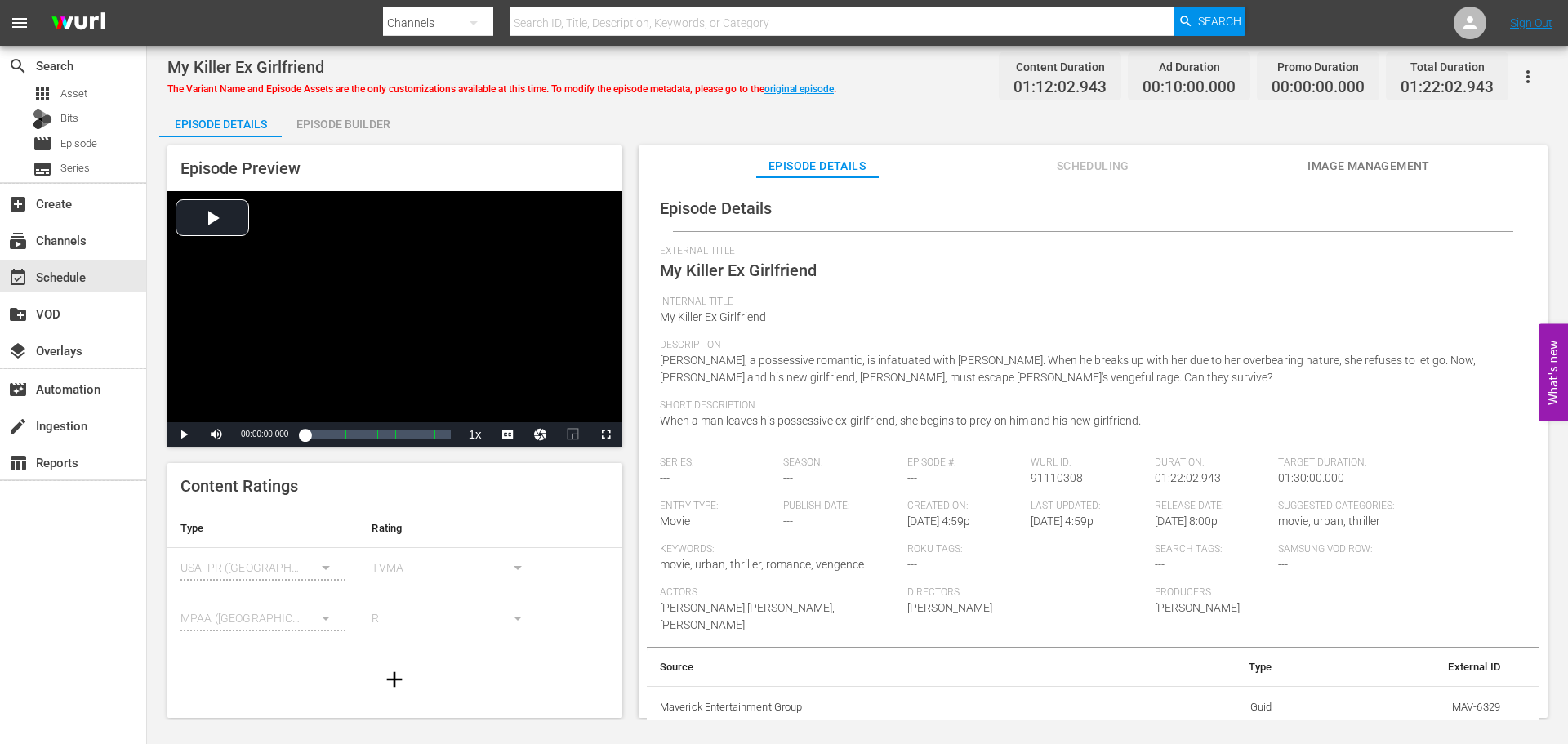
click at [343, 123] on div "Episode Builder" at bounding box center [343, 125] width 123 height 40
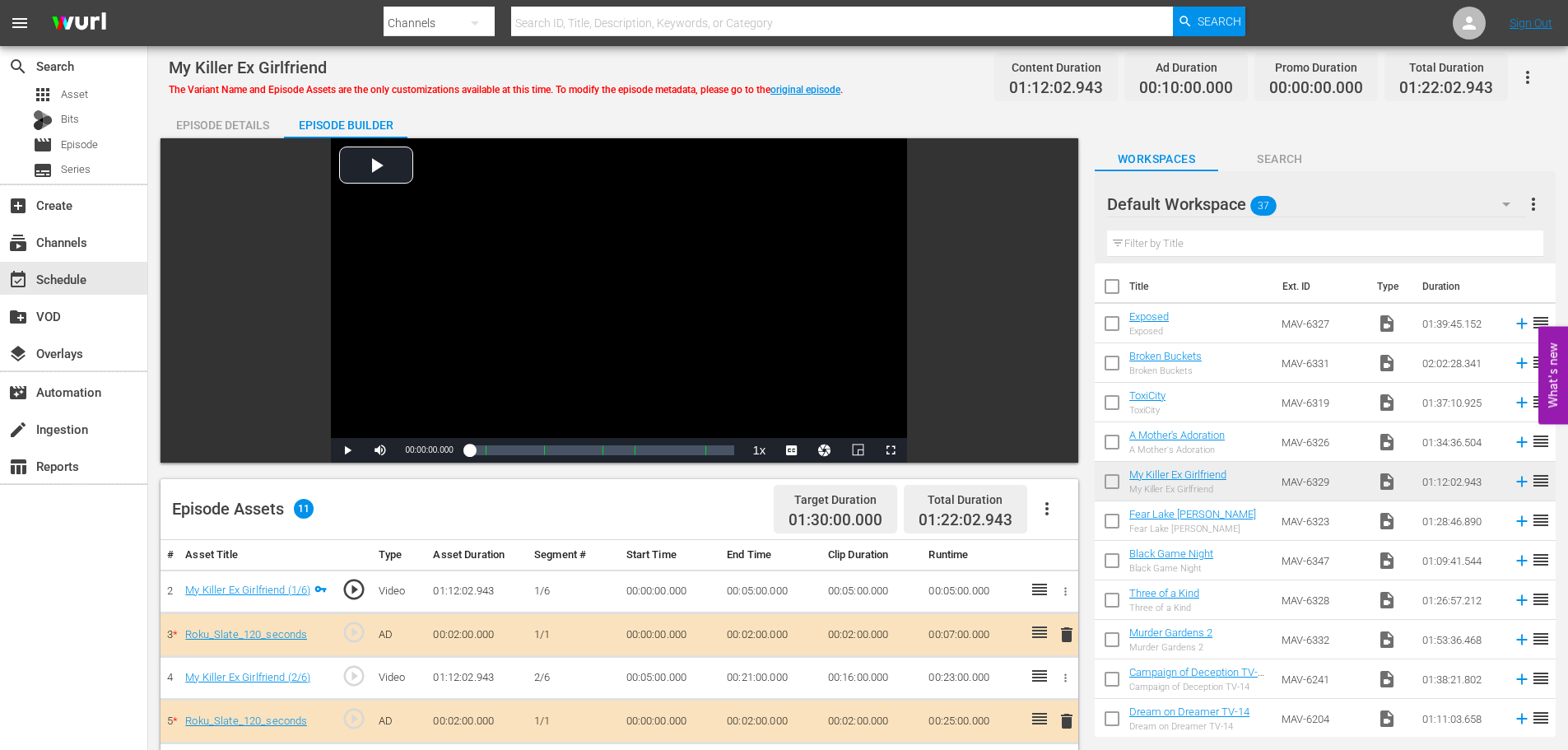
click at [202, 120] on div "Episode Details" at bounding box center [222, 126] width 124 height 40
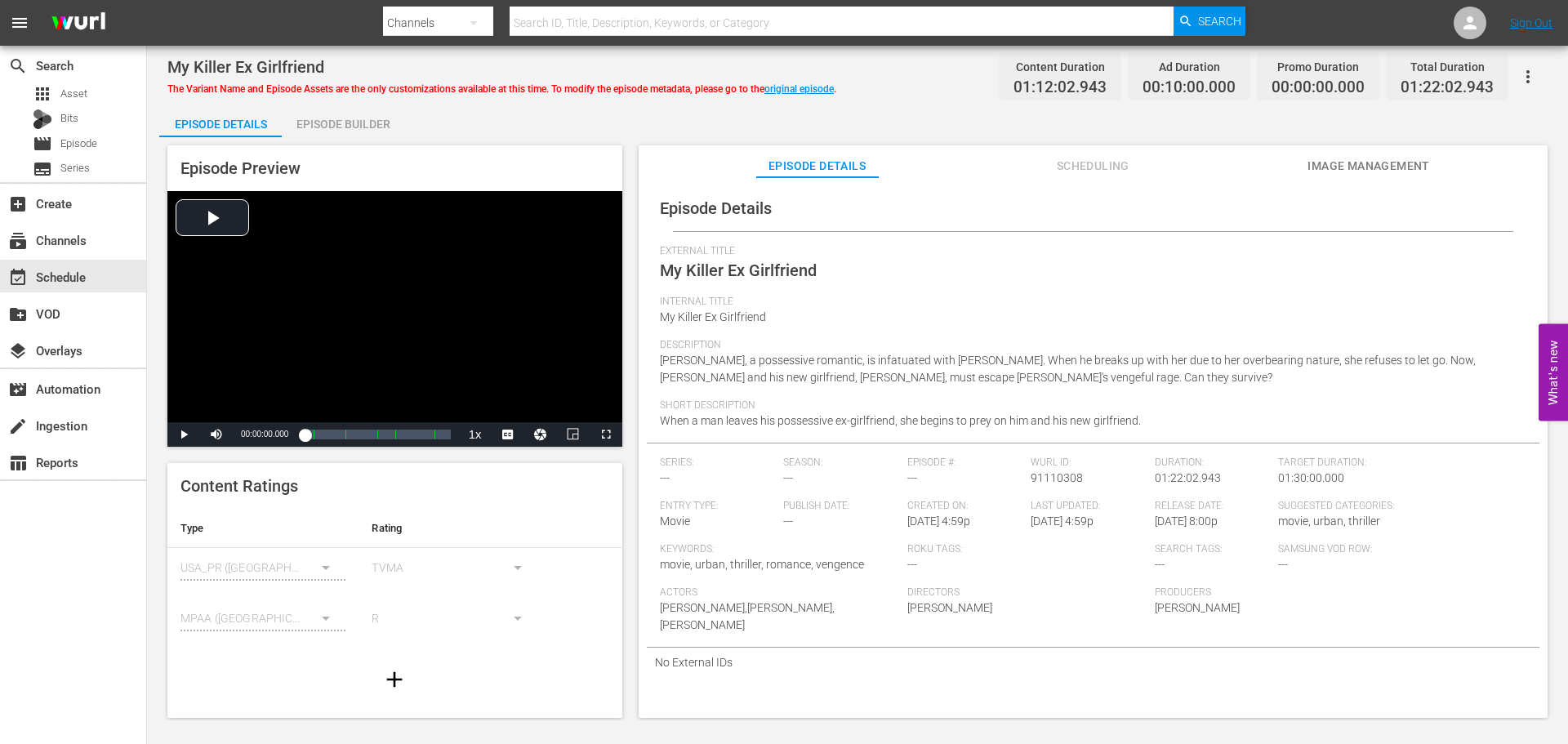
click at [1524, 74] on icon "button" at bounding box center [1528, 76] width 20 height 20
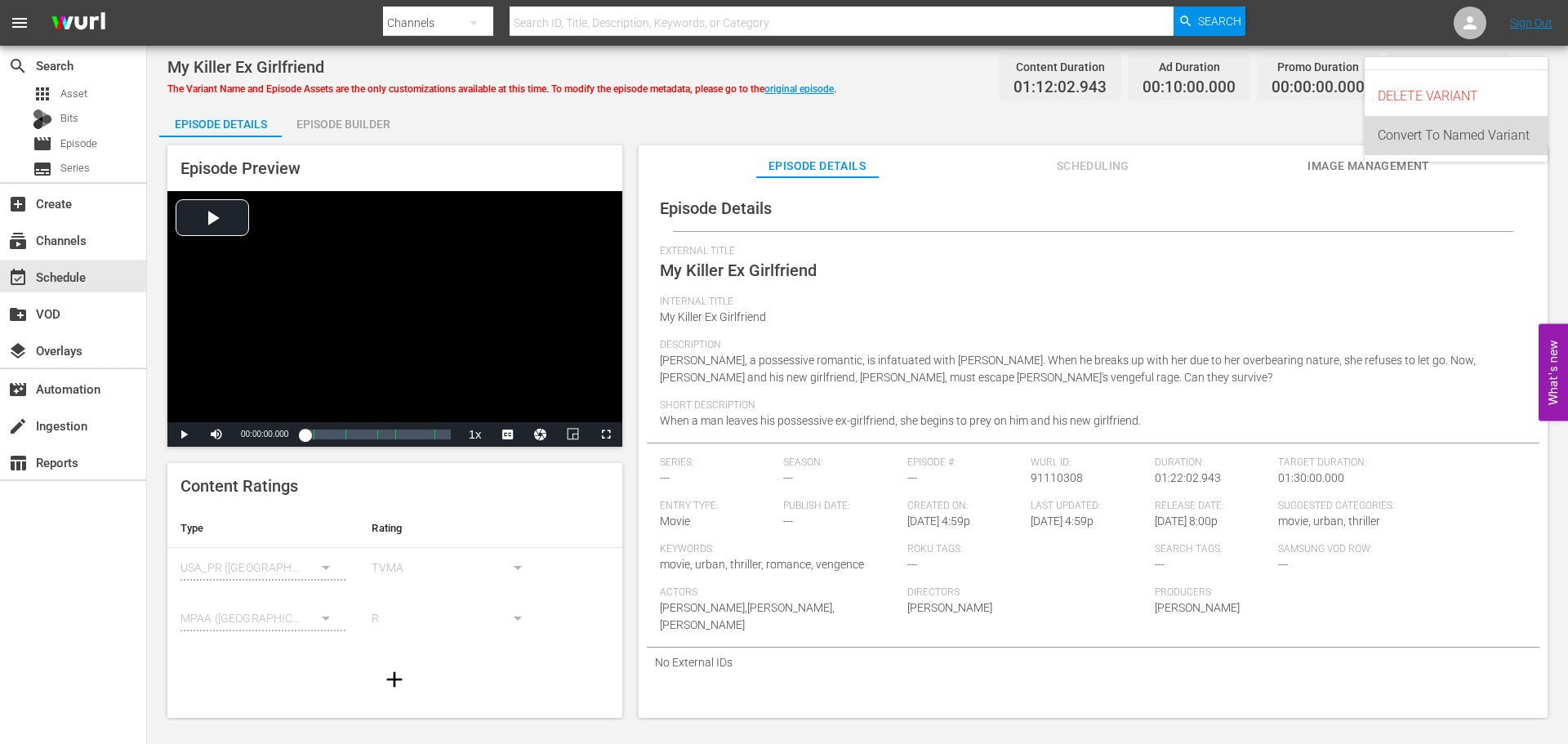
click at [1489, 145] on div "Convert To Named Variant" at bounding box center [1456, 136] width 157 height 40
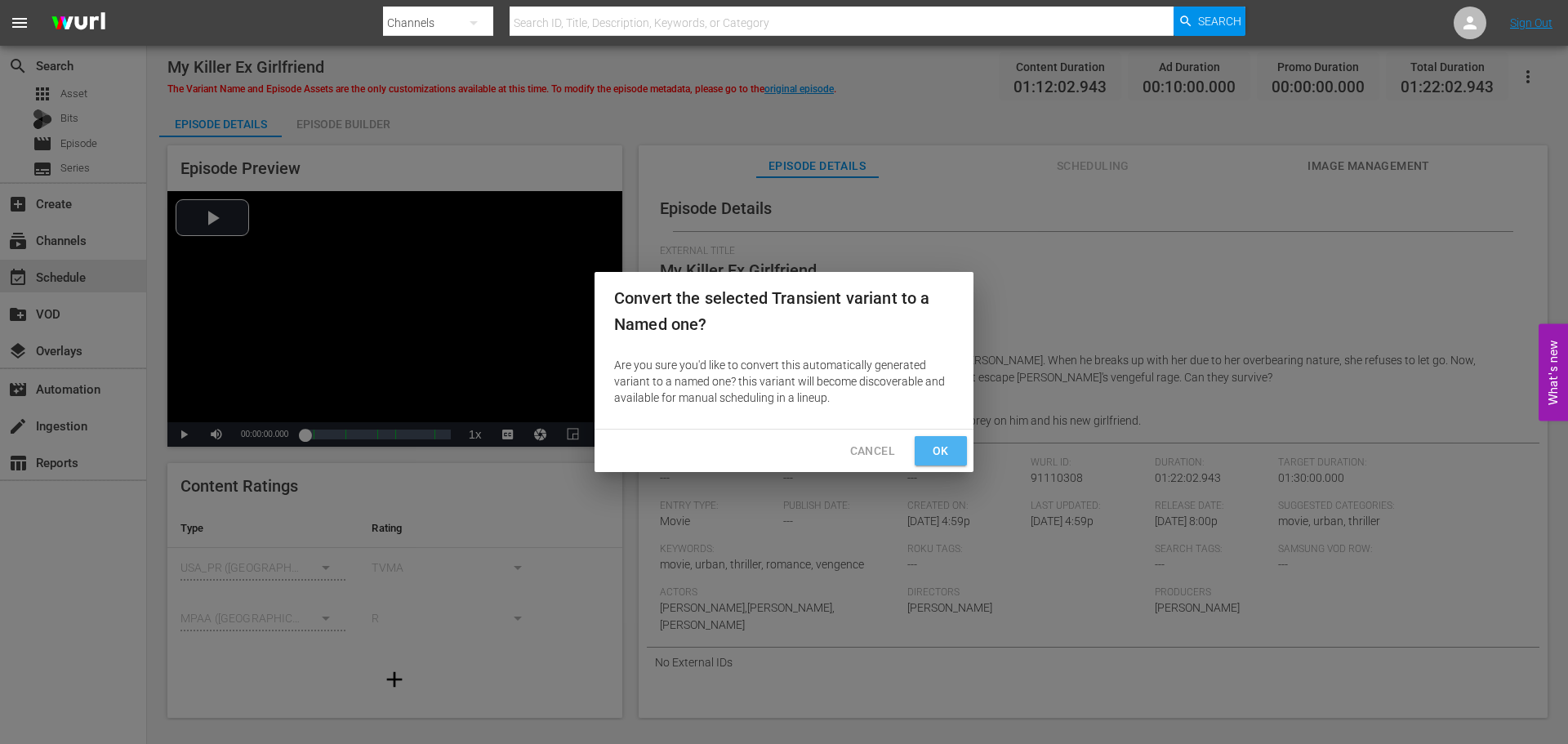
drag, startPoint x: 946, startPoint y: 441, endPoint x: 923, endPoint y: 413, distance: 36.2
click at [945, 437] on button "Ok" at bounding box center [940, 451] width 52 height 30
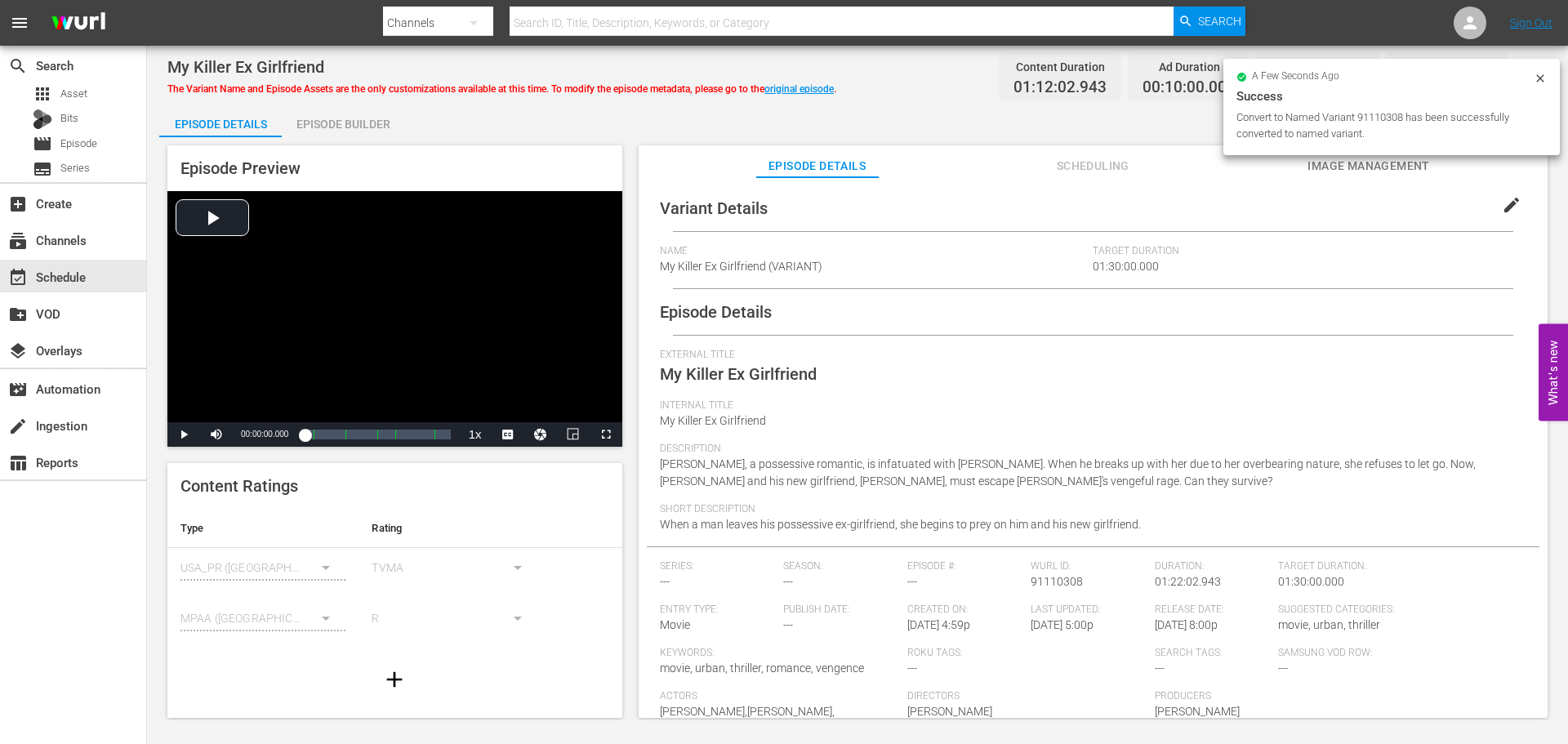
click at [1502, 207] on span "edit" at bounding box center [1511, 204] width 20 height 20
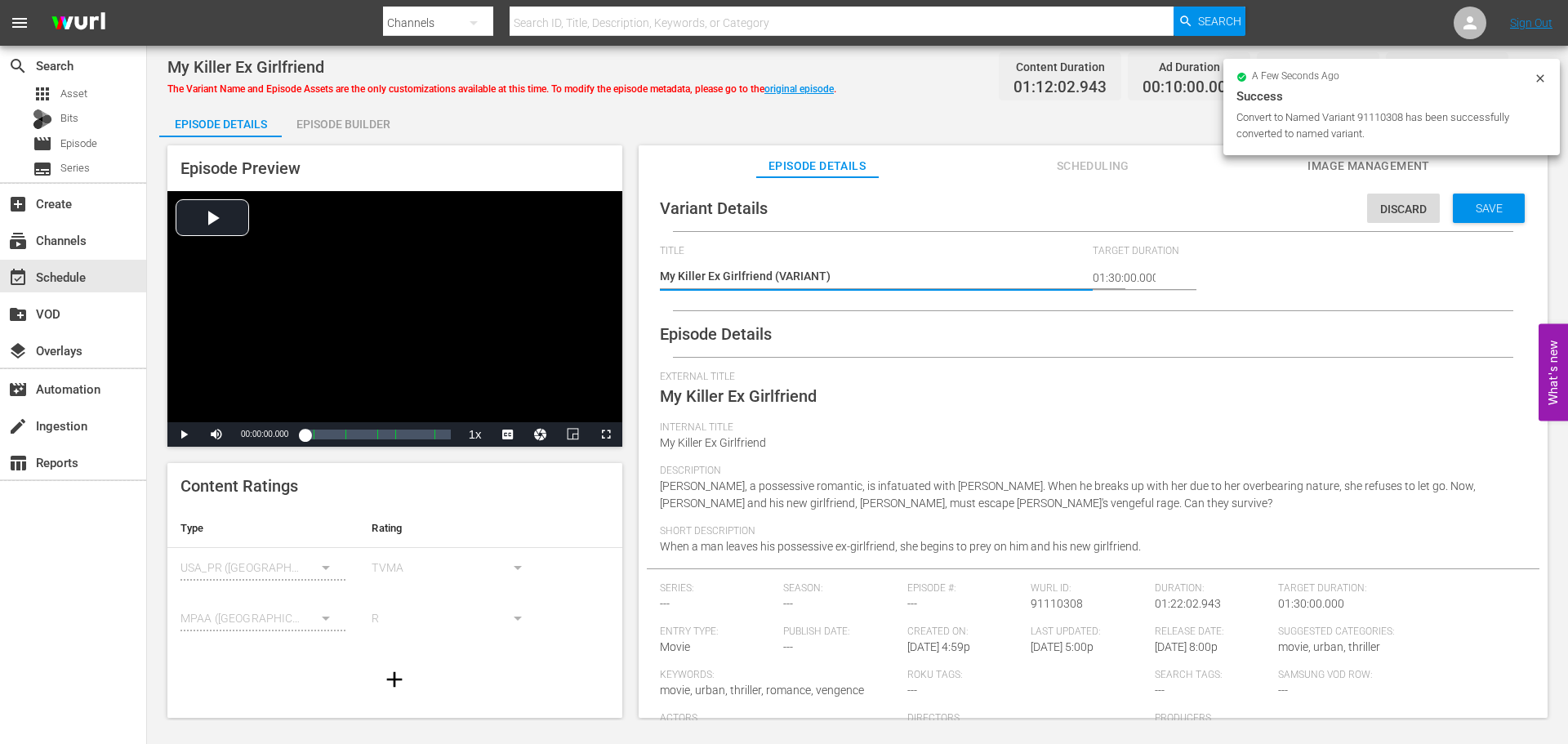
click at [774, 274] on textarea "My Killer Ex Girlfriend (VARIANT)" at bounding box center [872, 277] width 425 height 20
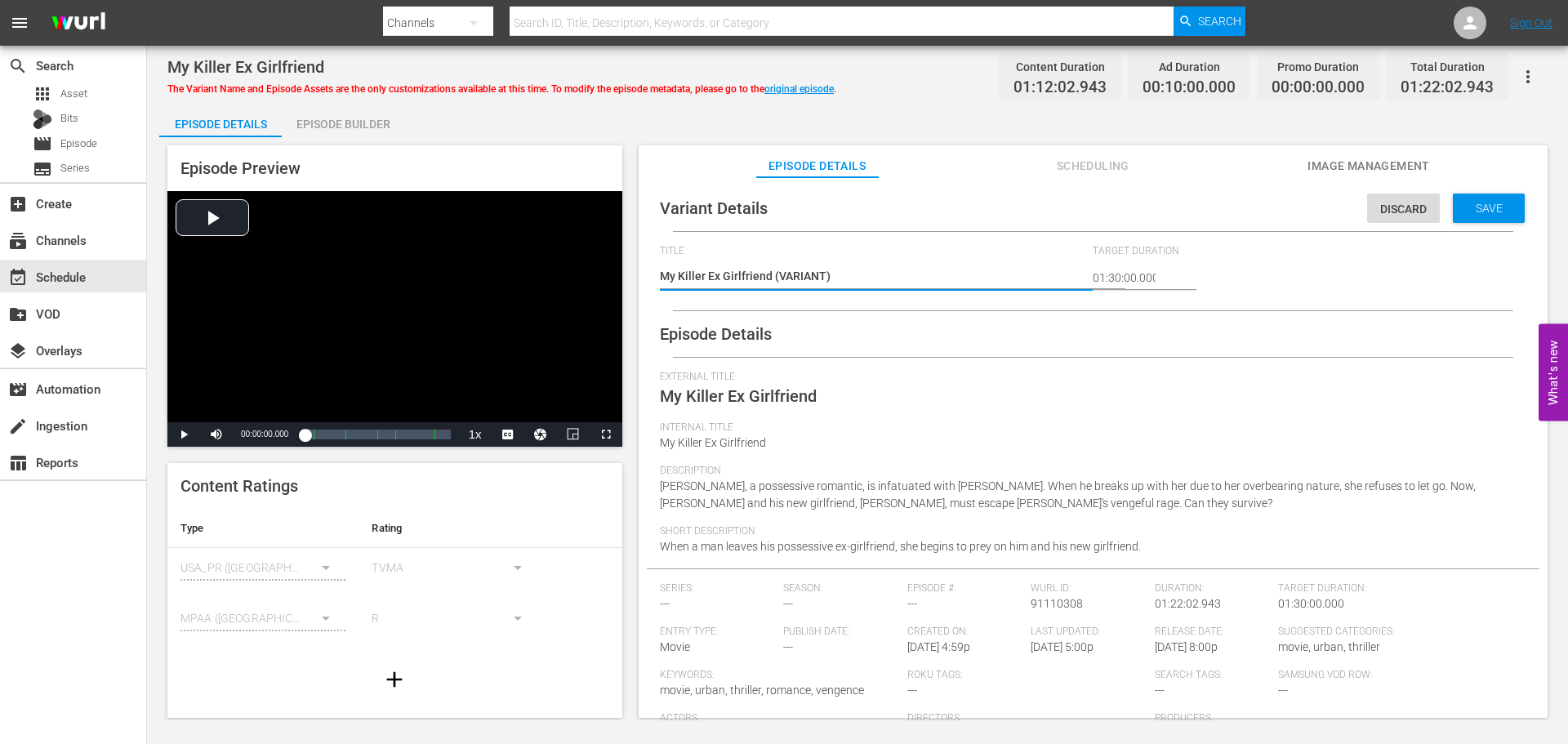
type textarea "My Killer Ex Girlfriend #(VARIANT)"
type textarea "My Killer Ex Girlfriend #P(VARIANT)"
type textarea "My Killer Ex Girlfriend #Pl(VARIANT)"
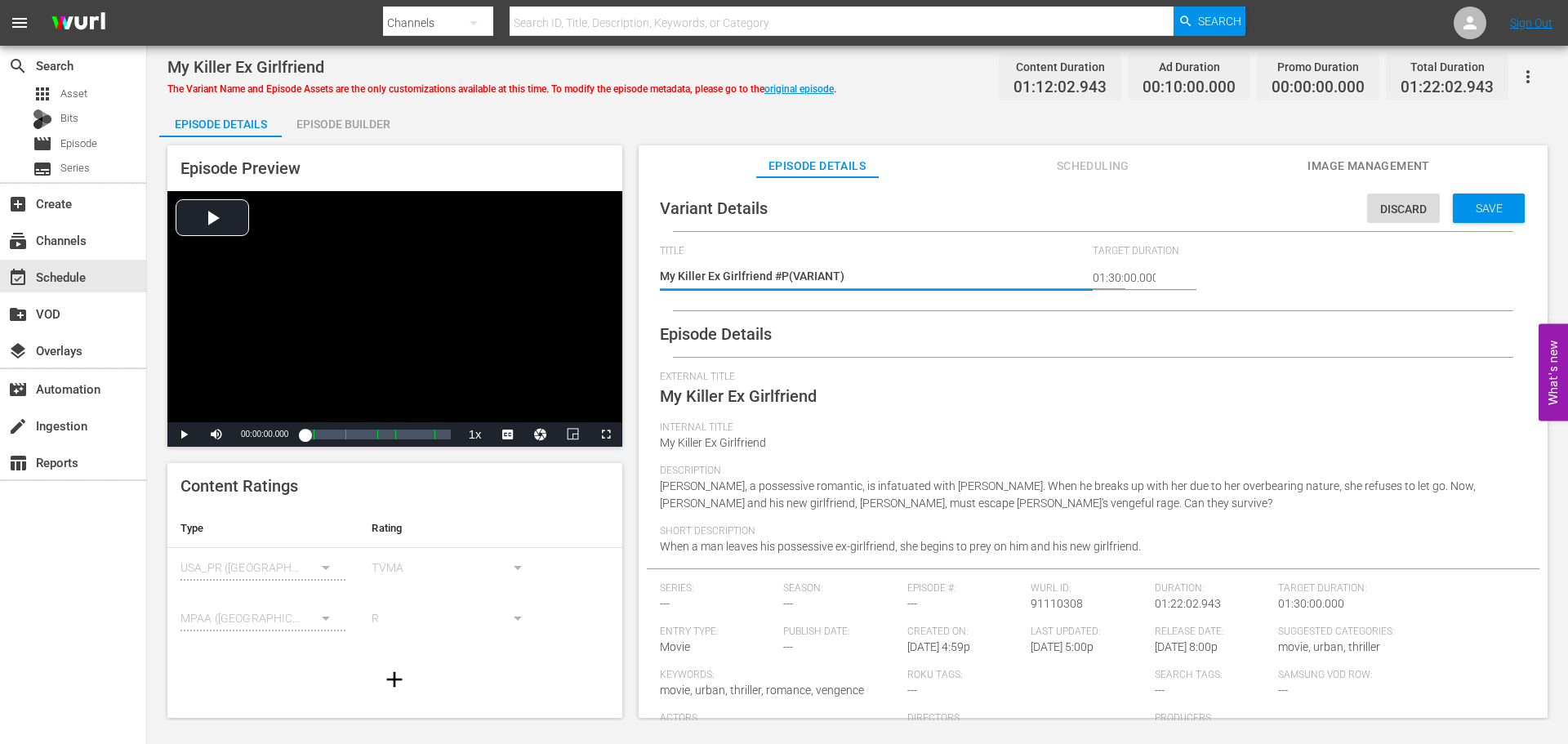
type textarea "My Killer Ex Girlfriend #Pl(VARIANT)"
type textarea "My Killer Ex Girlfriend #Ple(VARIANT)"
type textarea "My Killer Ex Girlfriend #Plex(VARIANT)"
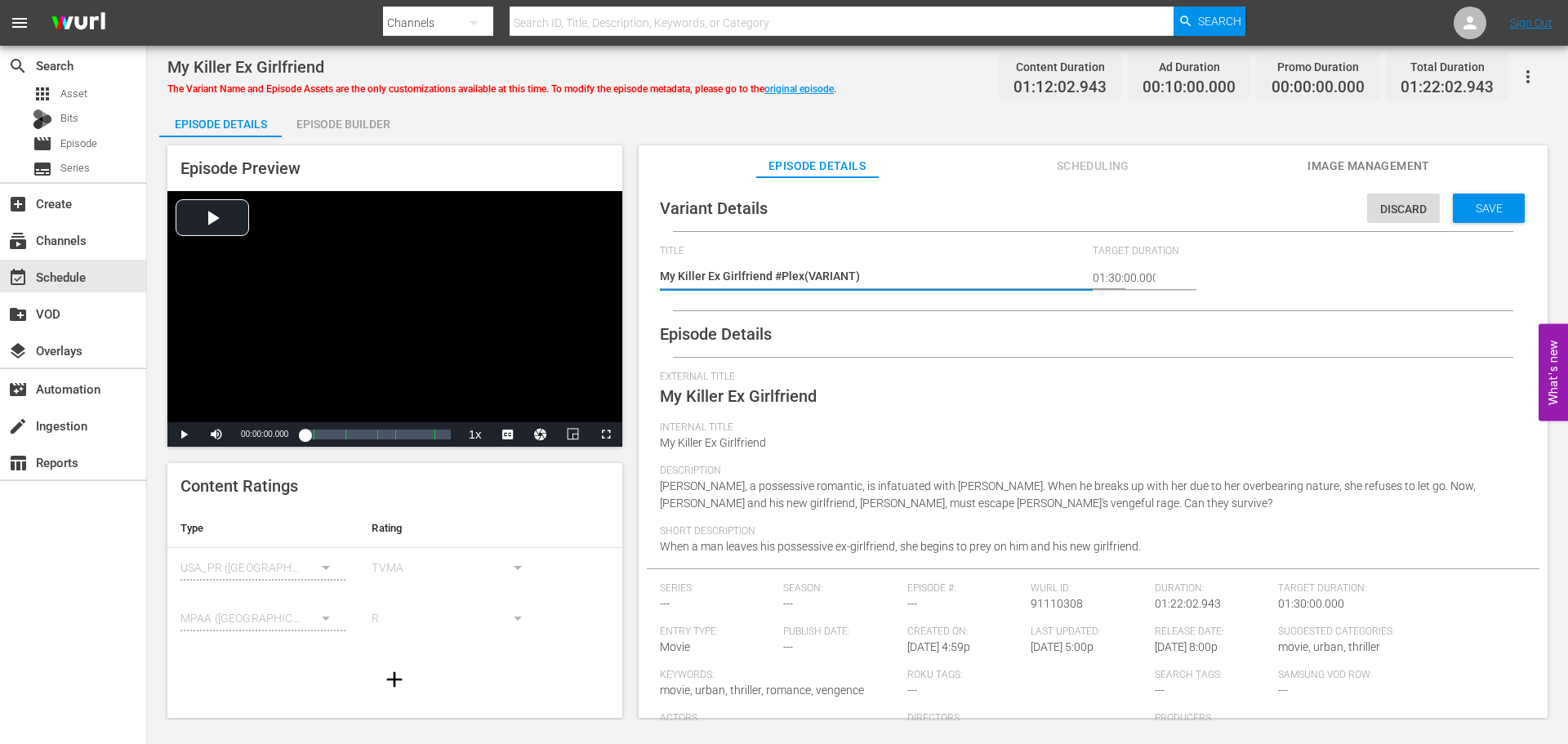
type textarea "My Killer Ex Girlfriend #Plex (VARIANT)"
click at [1484, 209] on span "Save" at bounding box center [1489, 208] width 53 height 13
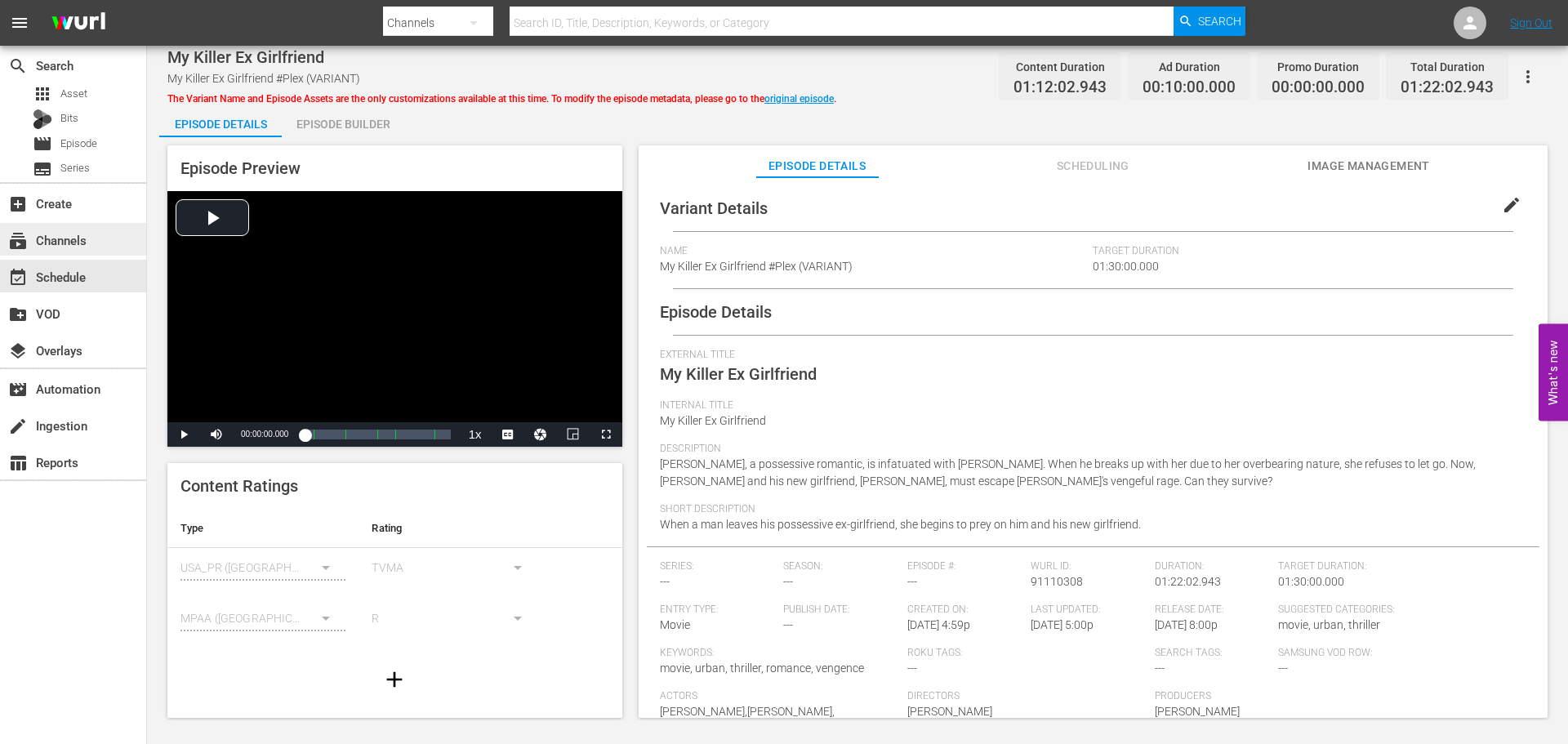
click at [94, 241] on div "subscriptions Channels" at bounding box center [73, 240] width 146 height 33
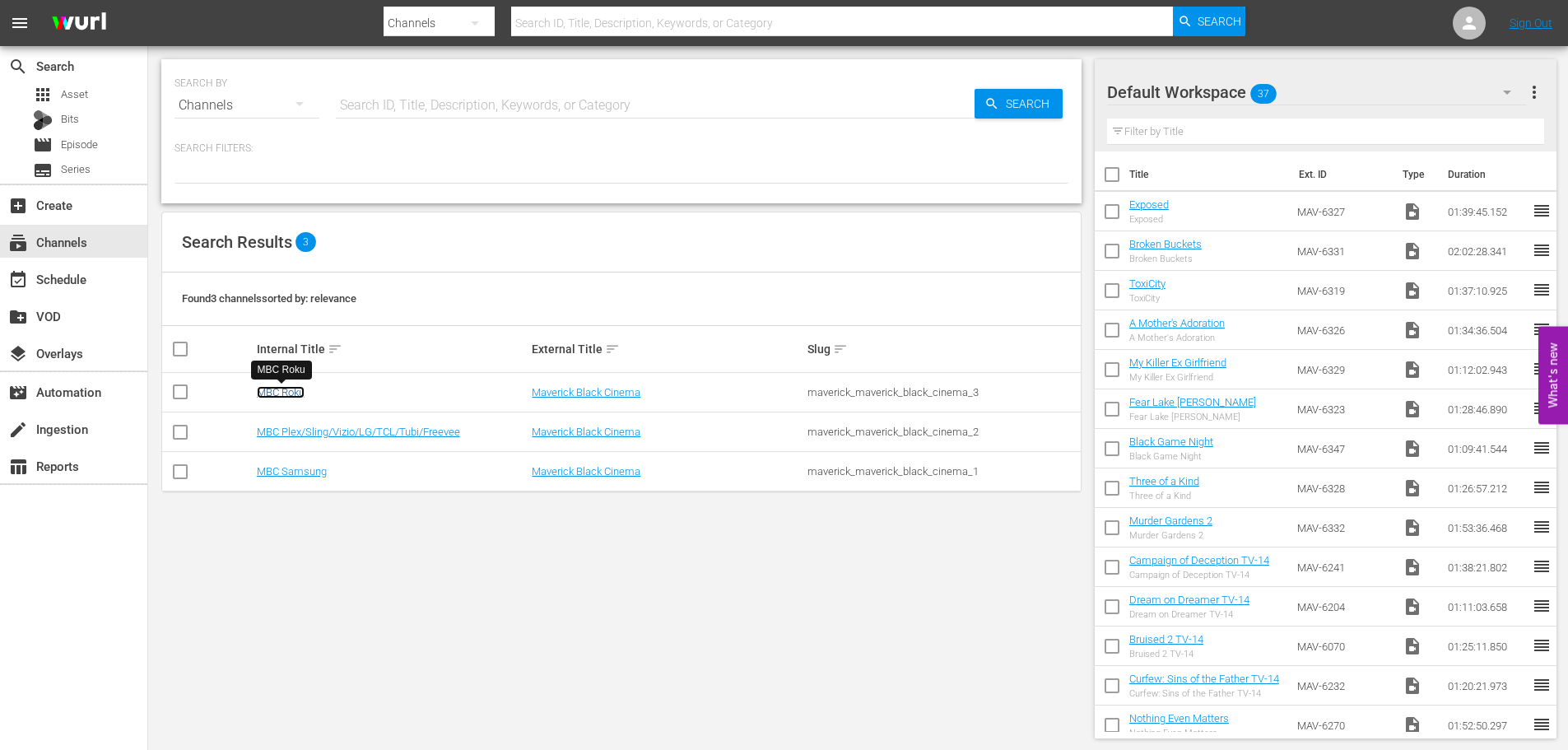
click at [286, 393] on link "MBC Roku" at bounding box center [281, 392] width 48 height 12
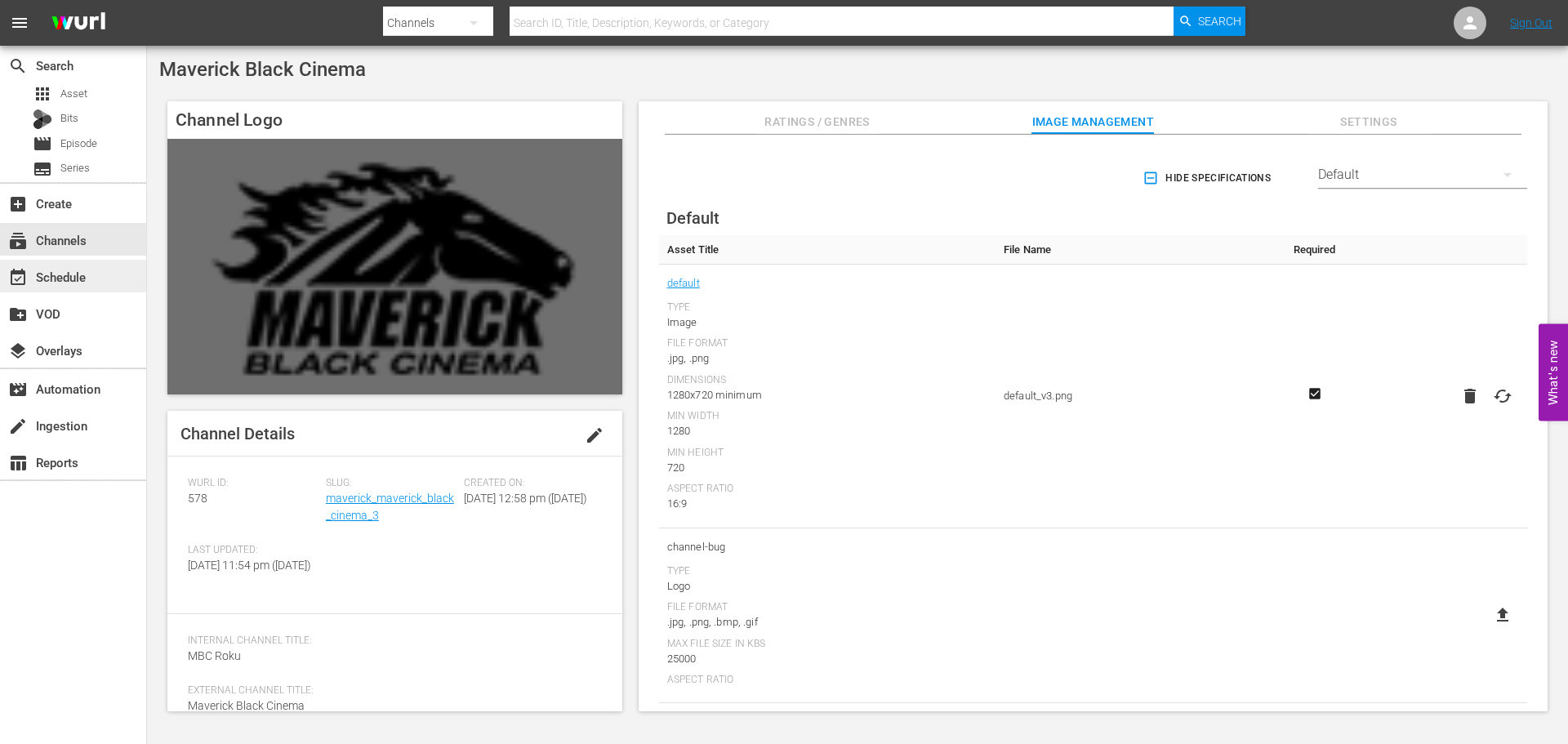
click at [46, 279] on div "event_available Schedule" at bounding box center [46, 274] width 92 height 15
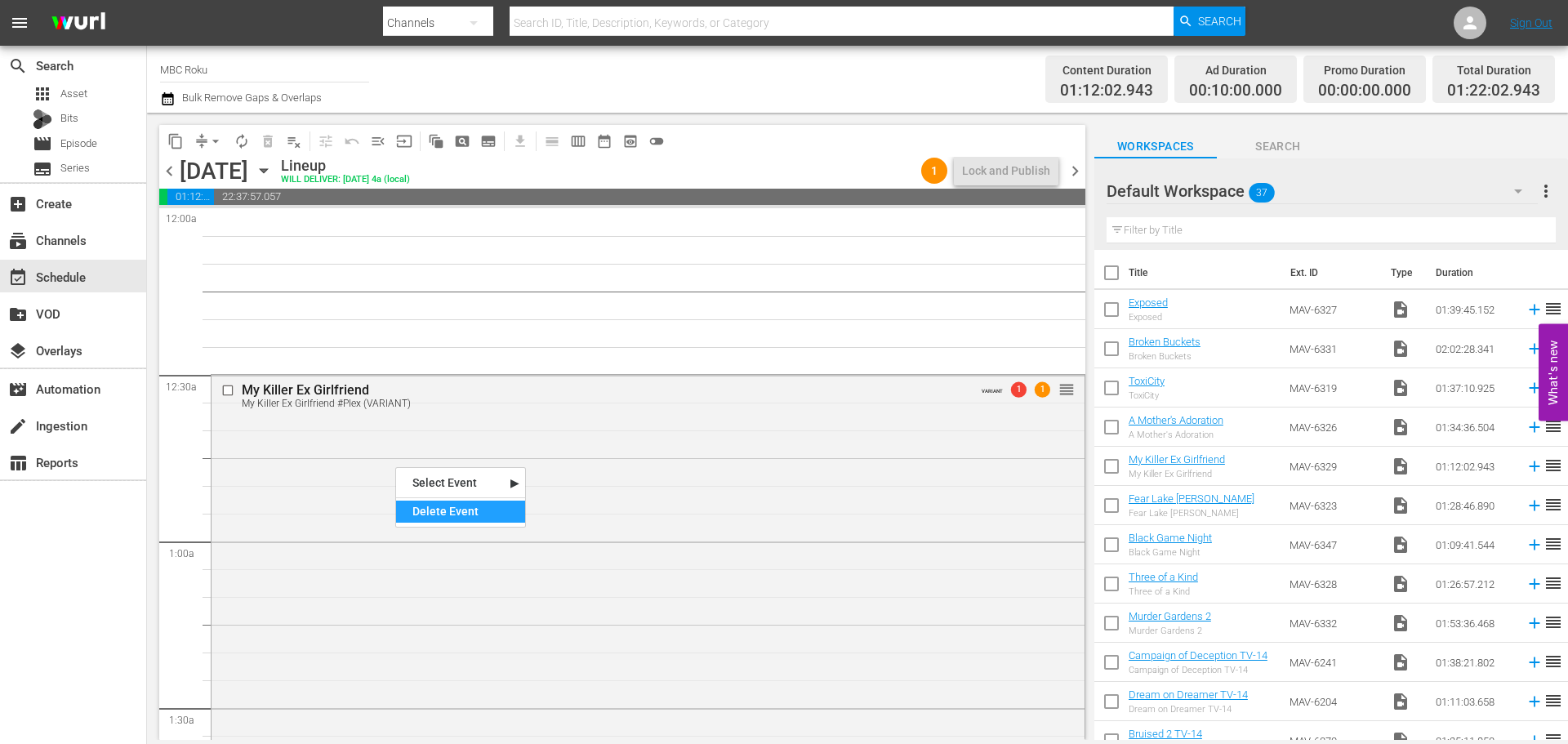
click at [437, 508] on div "Delete Event" at bounding box center [460, 512] width 129 height 22
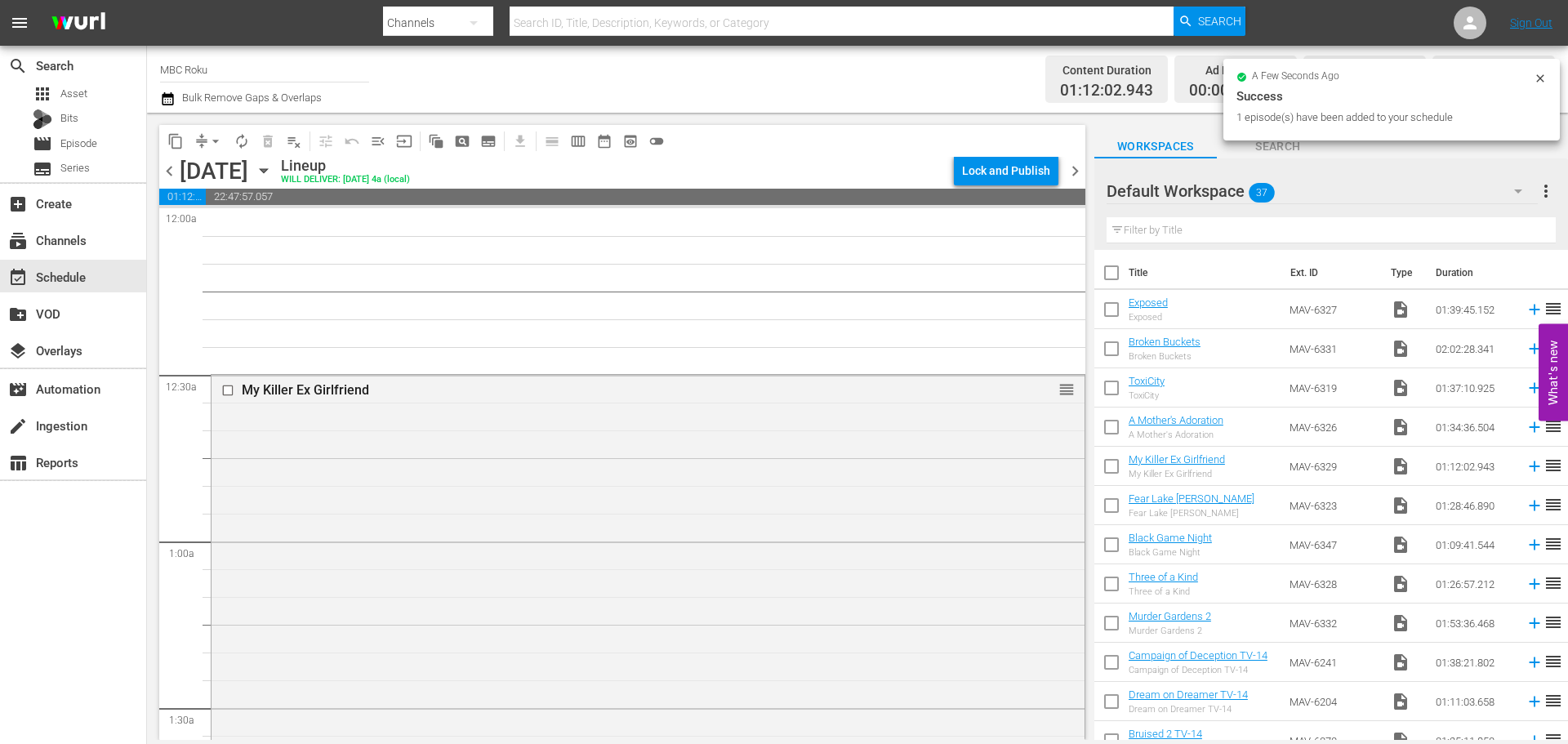
click at [354, 418] on div "My Killer Ex Girlfriend reorder" at bounding box center [647, 572] width 873 height 395
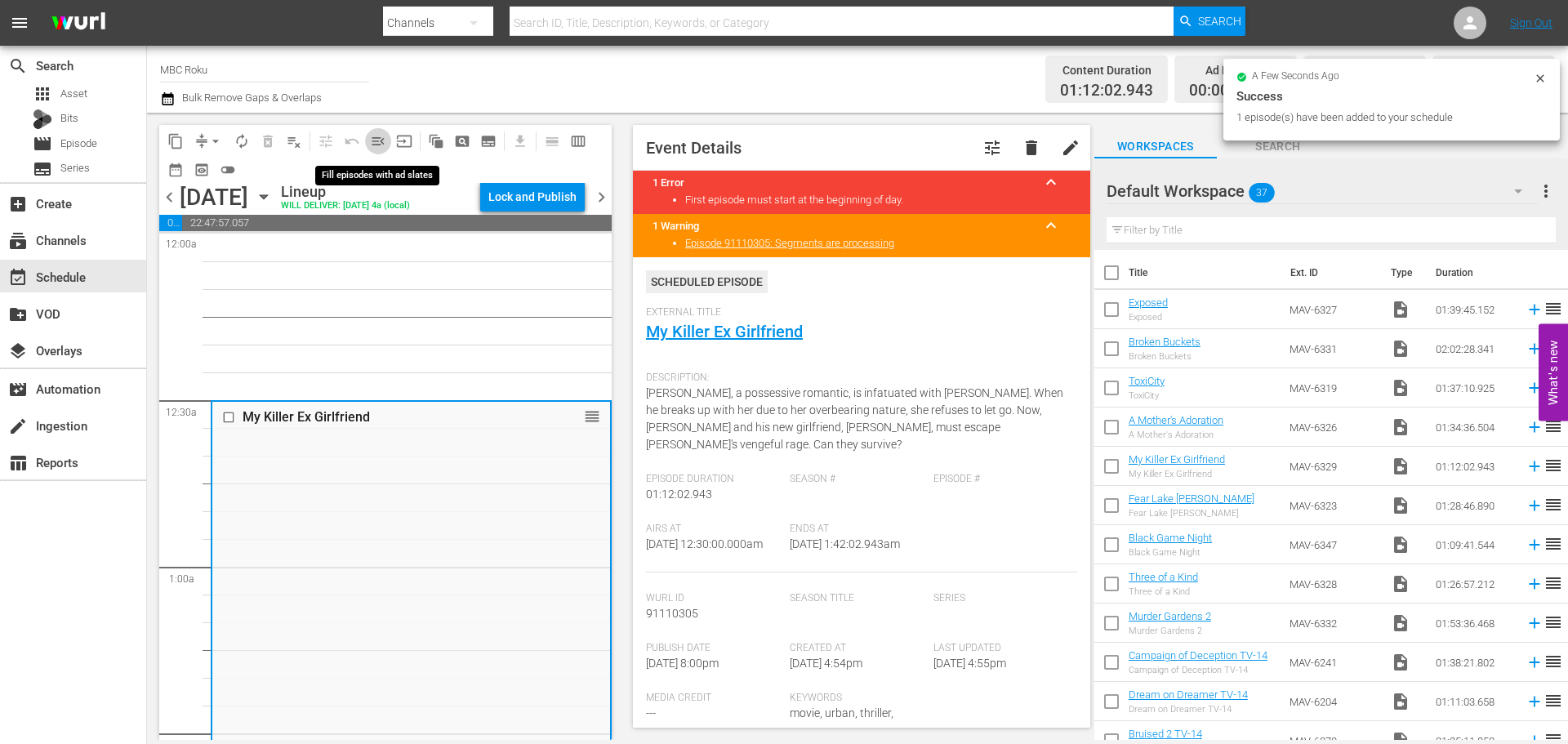
click at [376, 133] on span "menu_open" at bounding box center [378, 141] width 16 height 16
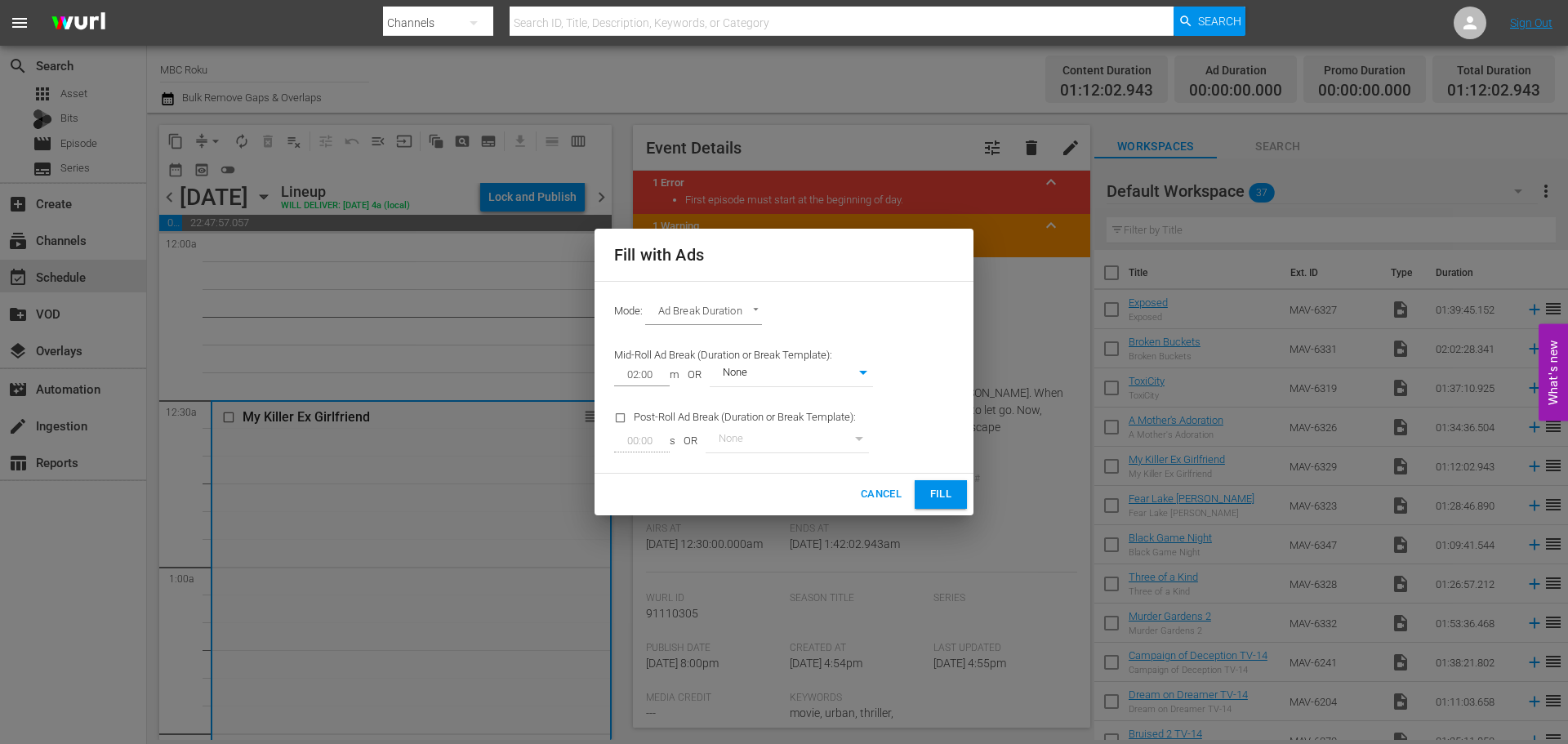
click at [739, 319] on body "menu Search By Channels Search ID, Title, Description, Keywords, or Category Se…" at bounding box center [784, 372] width 1568 height 744
click at [870, 491] on div at bounding box center [784, 372] width 1568 height 744
click at [873, 490] on span "Cancel" at bounding box center [881, 495] width 41 height 19
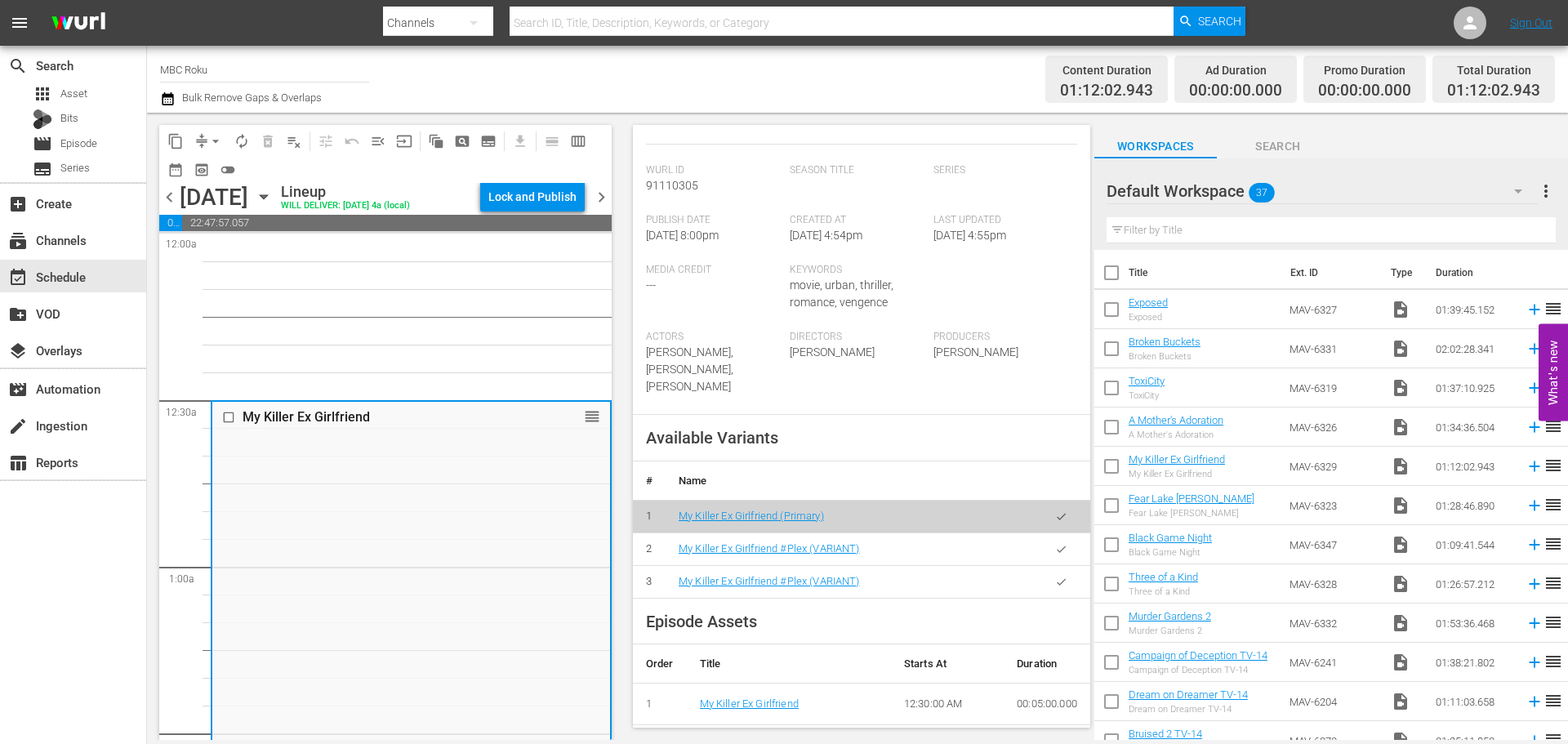
scroll to position [637, 0]
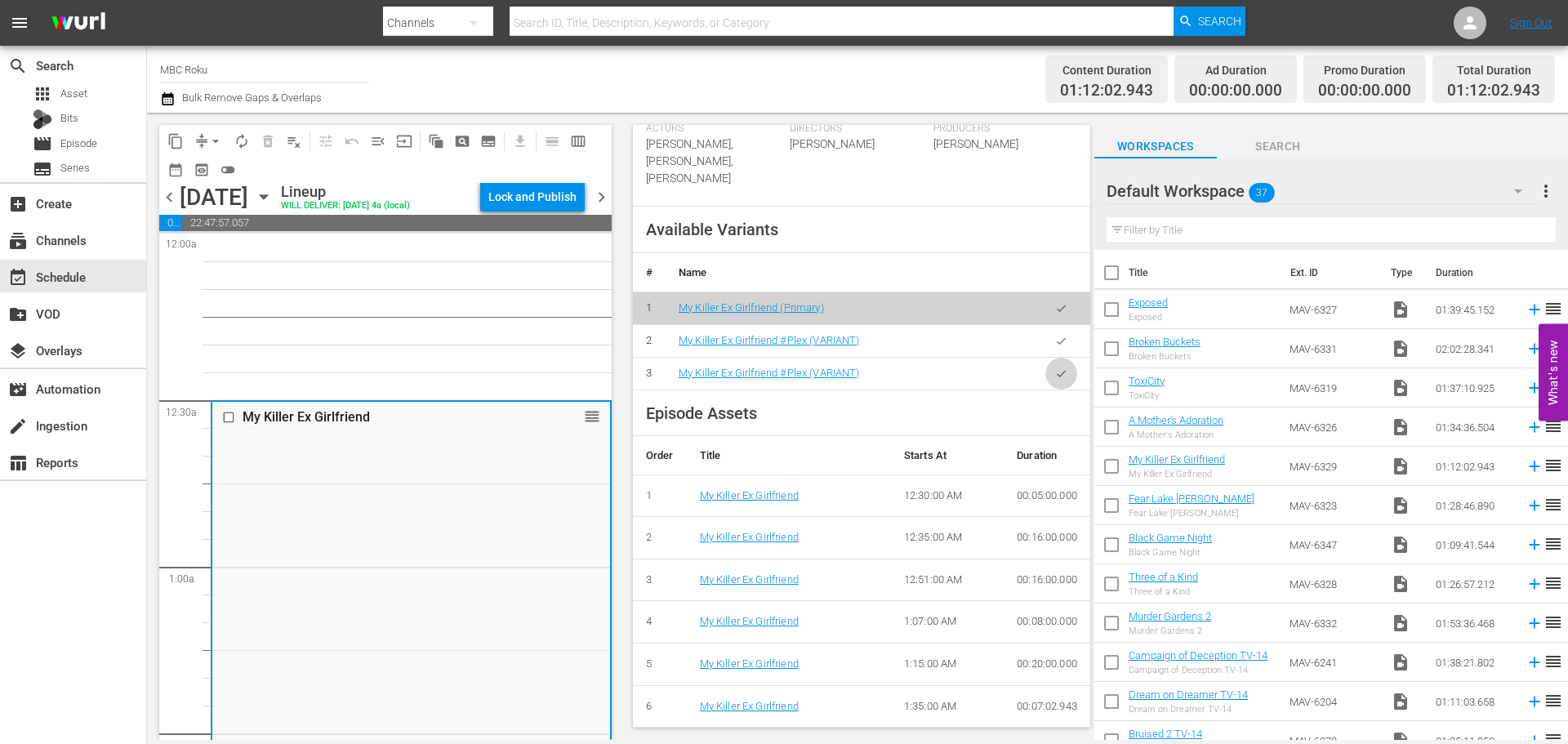
click at [1045, 374] on button "button" at bounding box center [1061, 373] width 32 height 32
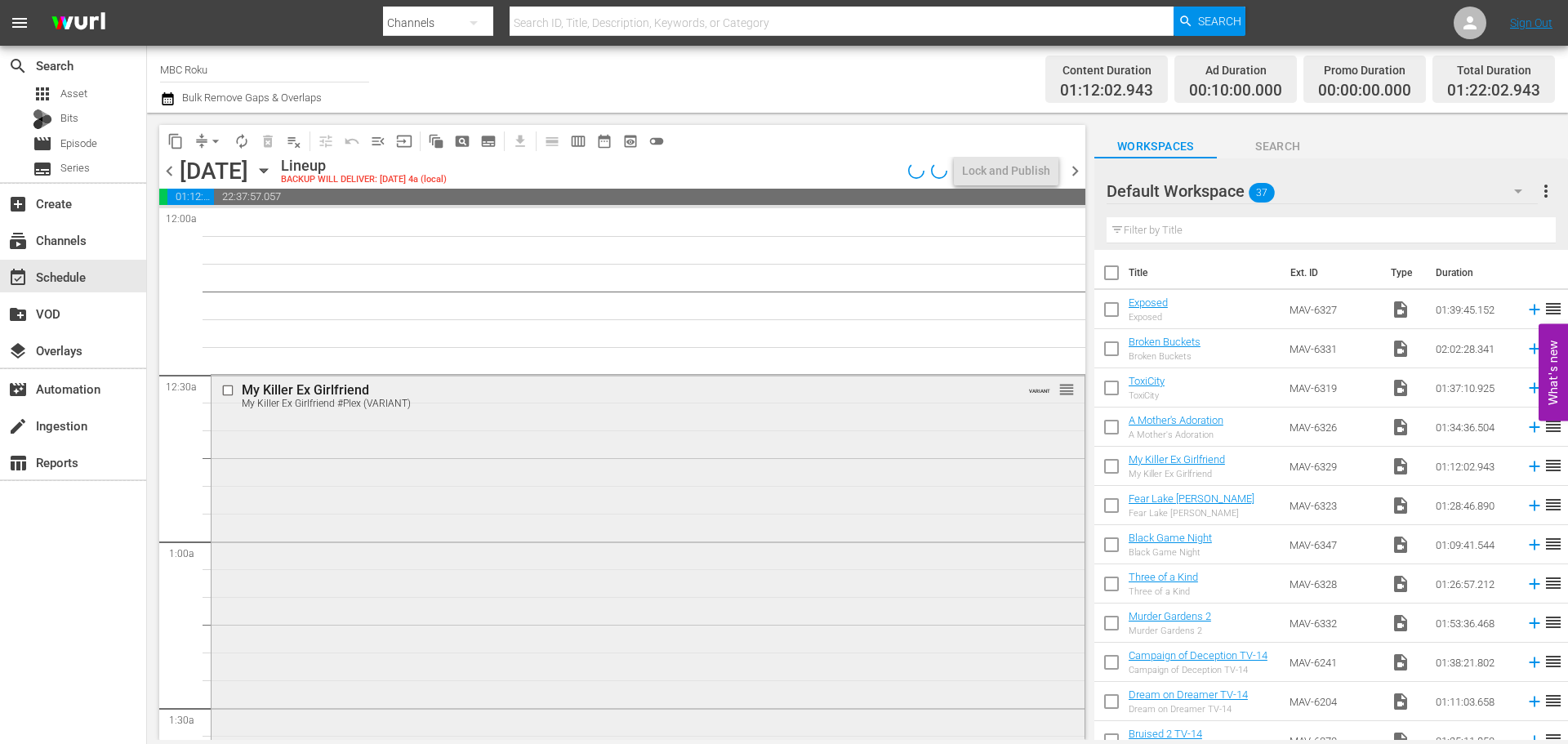
click at [714, 474] on div "My Killer Ex Girlfriend My Killer Ex Girlfriend #Plex (VARIANT) VARIANT reorder" at bounding box center [647, 600] width 873 height 451
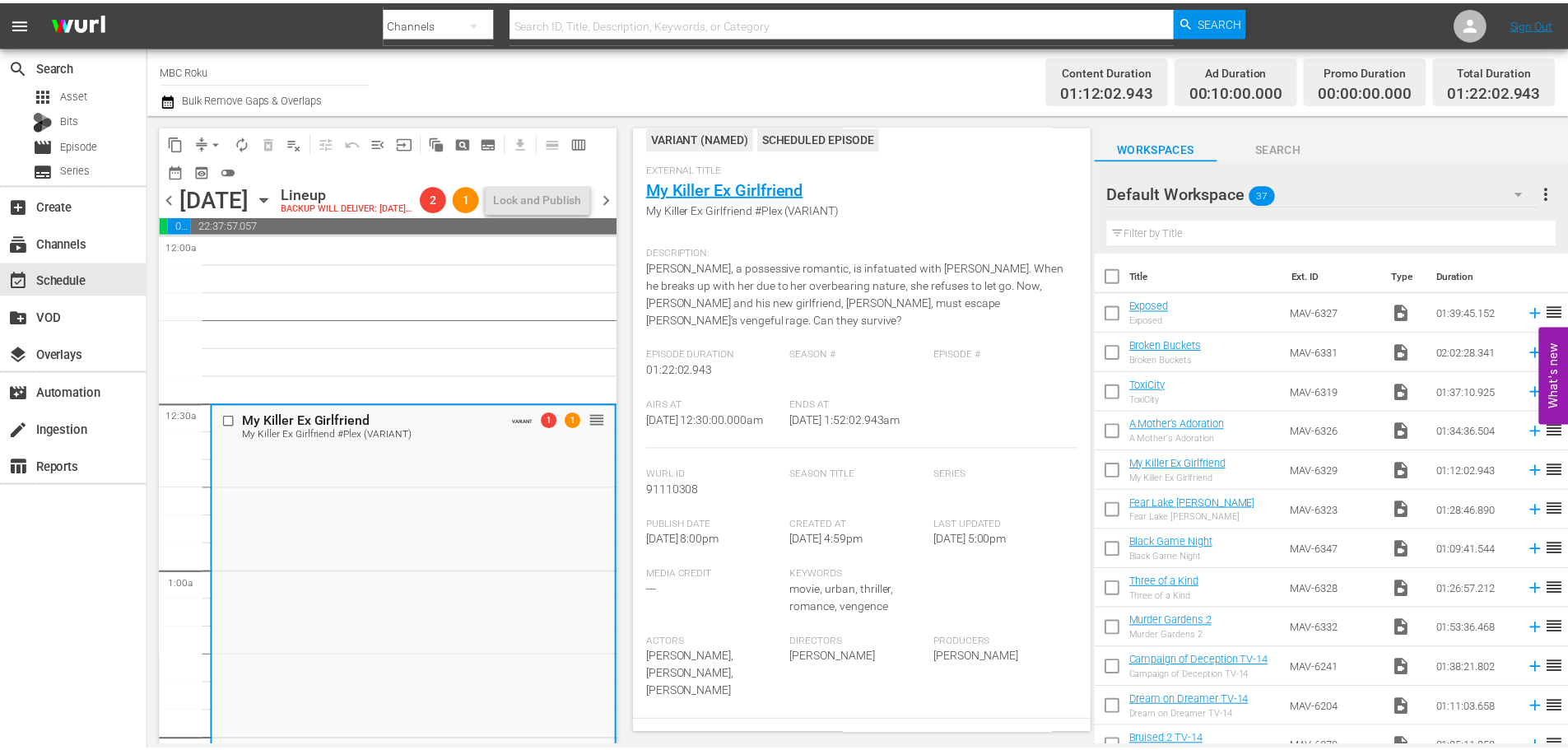
scroll to position [0, 0]
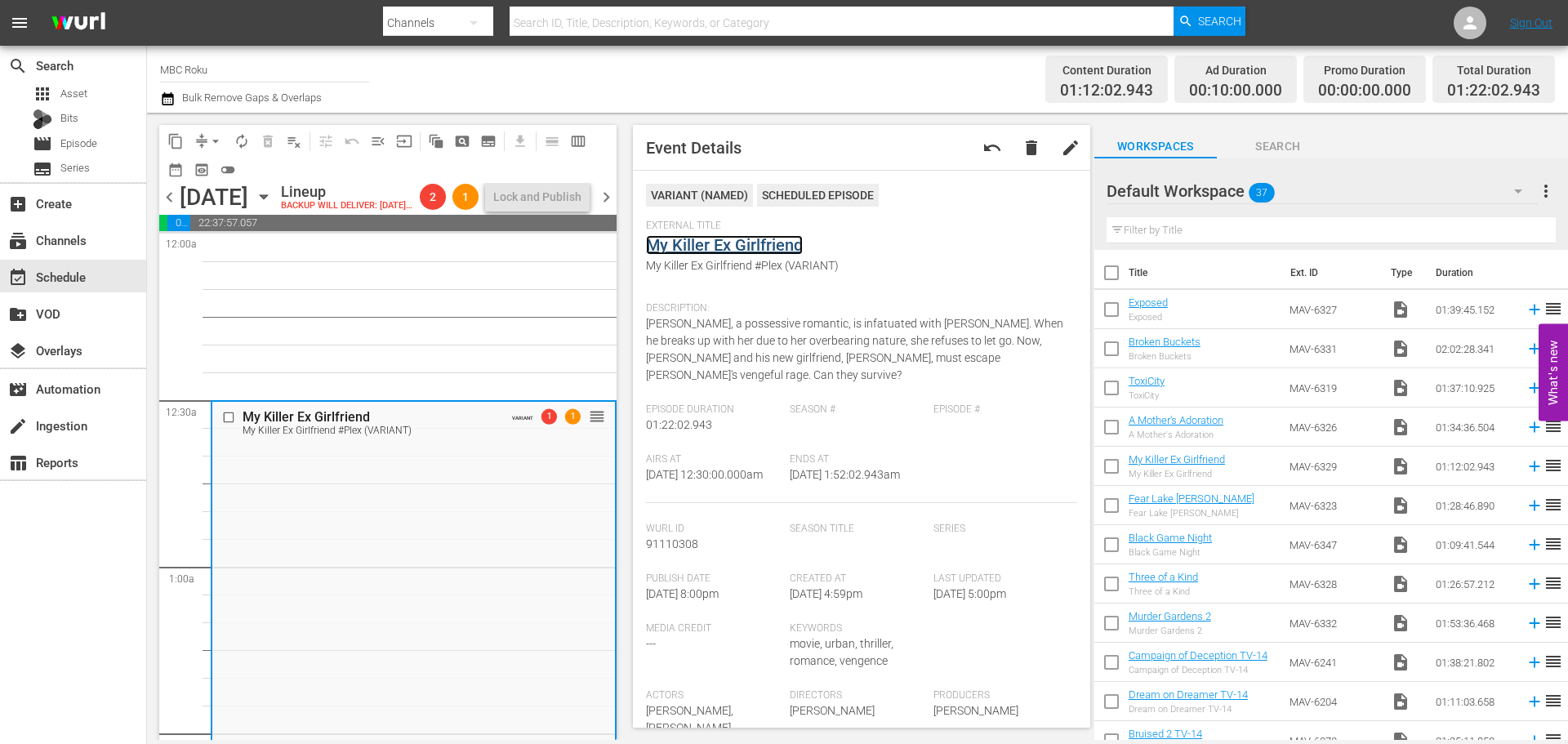
click at [753, 242] on link "My Killer Ex Girlfriend" at bounding box center [724, 245] width 157 height 20
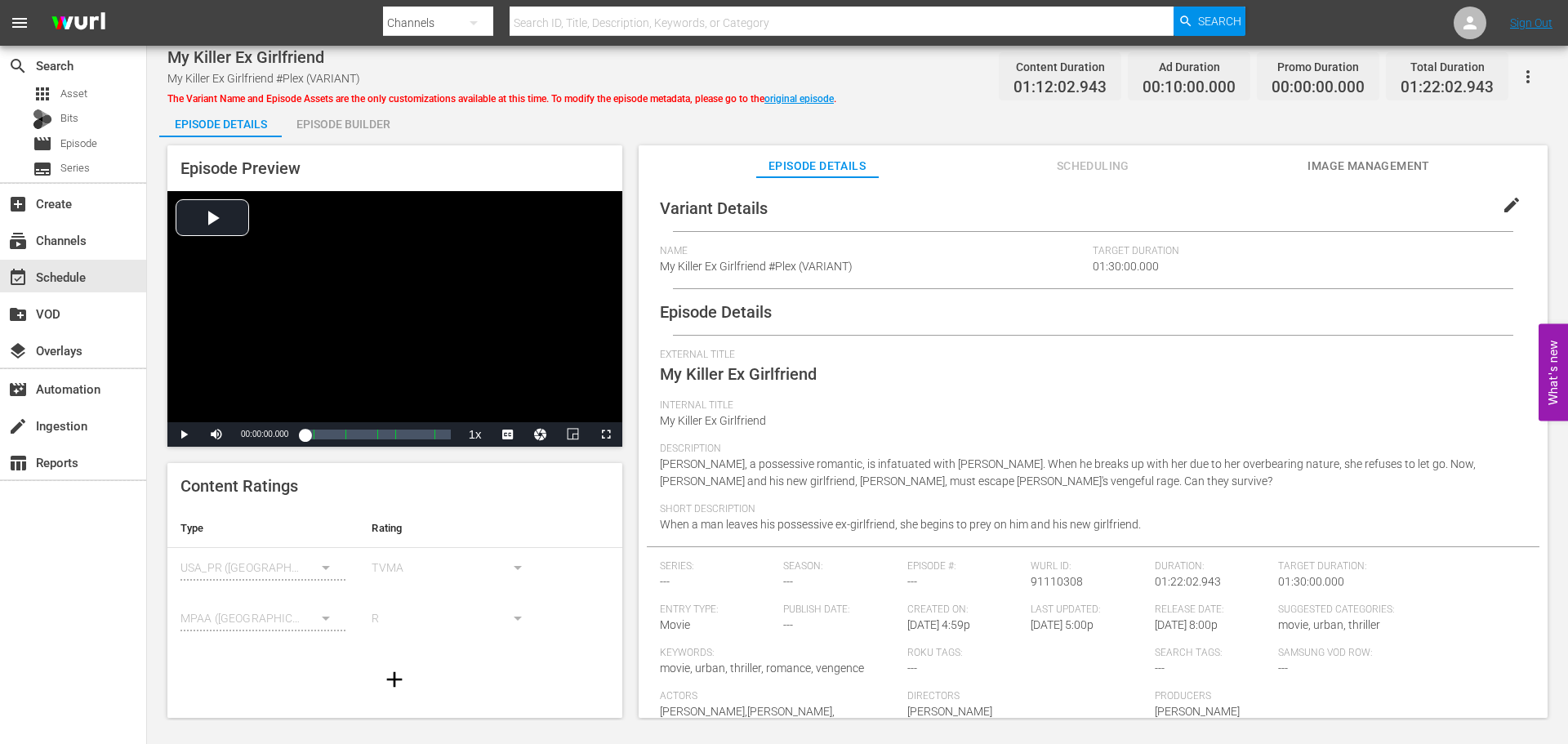
click at [1507, 202] on span "edit" at bounding box center [1511, 204] width 20 height 20
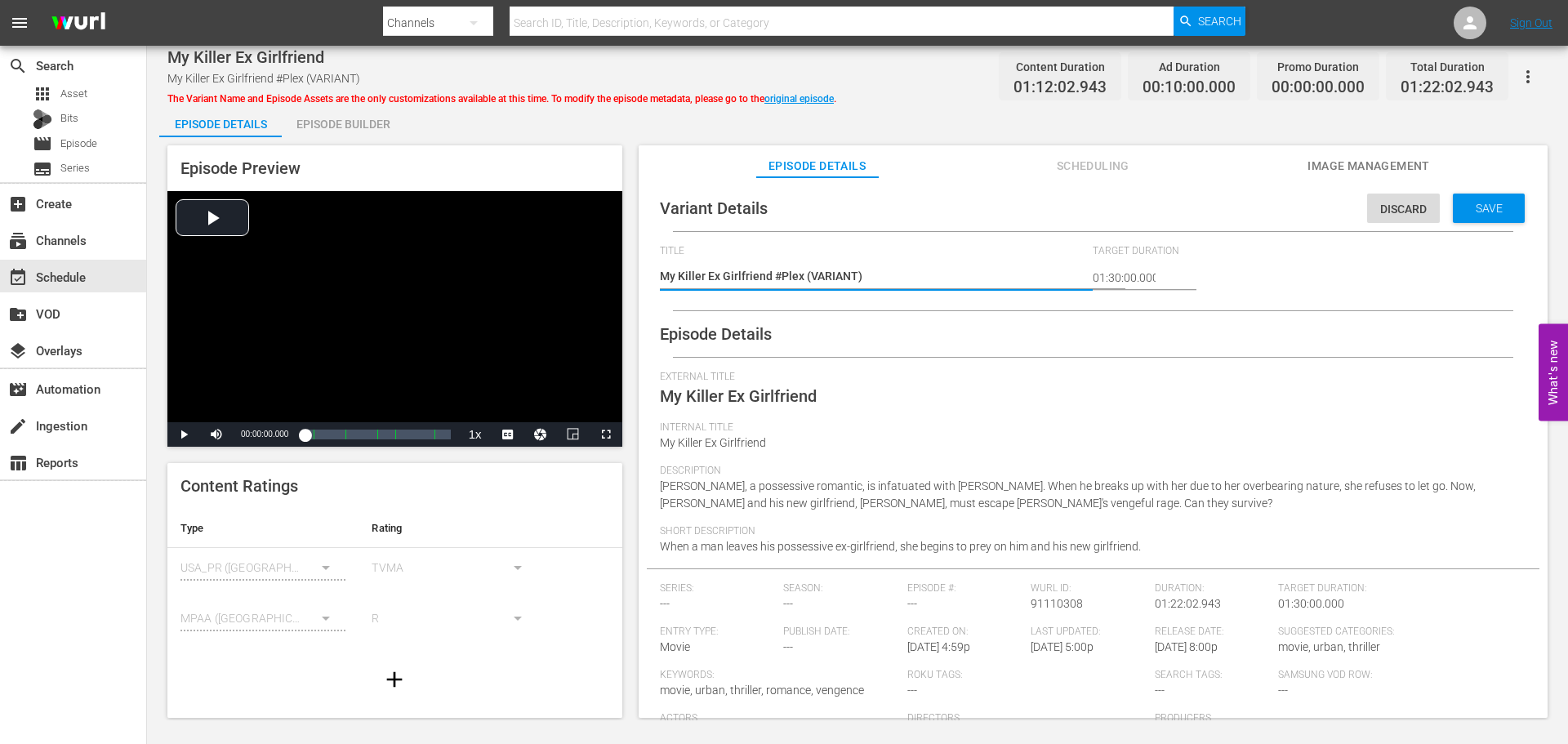
drag, startPoint x: 801, startPoint y: 272, endPoint x: 811, endPoint y: 263, distance: 13.5
click at [806, 269] on textarea "My Killer Ex Girlfriend #Plex (VARIANT)" at bounding box center [872, 277] width 425 height 20
type textarea "My Killer Ex Girlfriend #Ple (VARIANT)"
type textarea "My Killer Ex Girlfriend #Pl (VARIANT)"
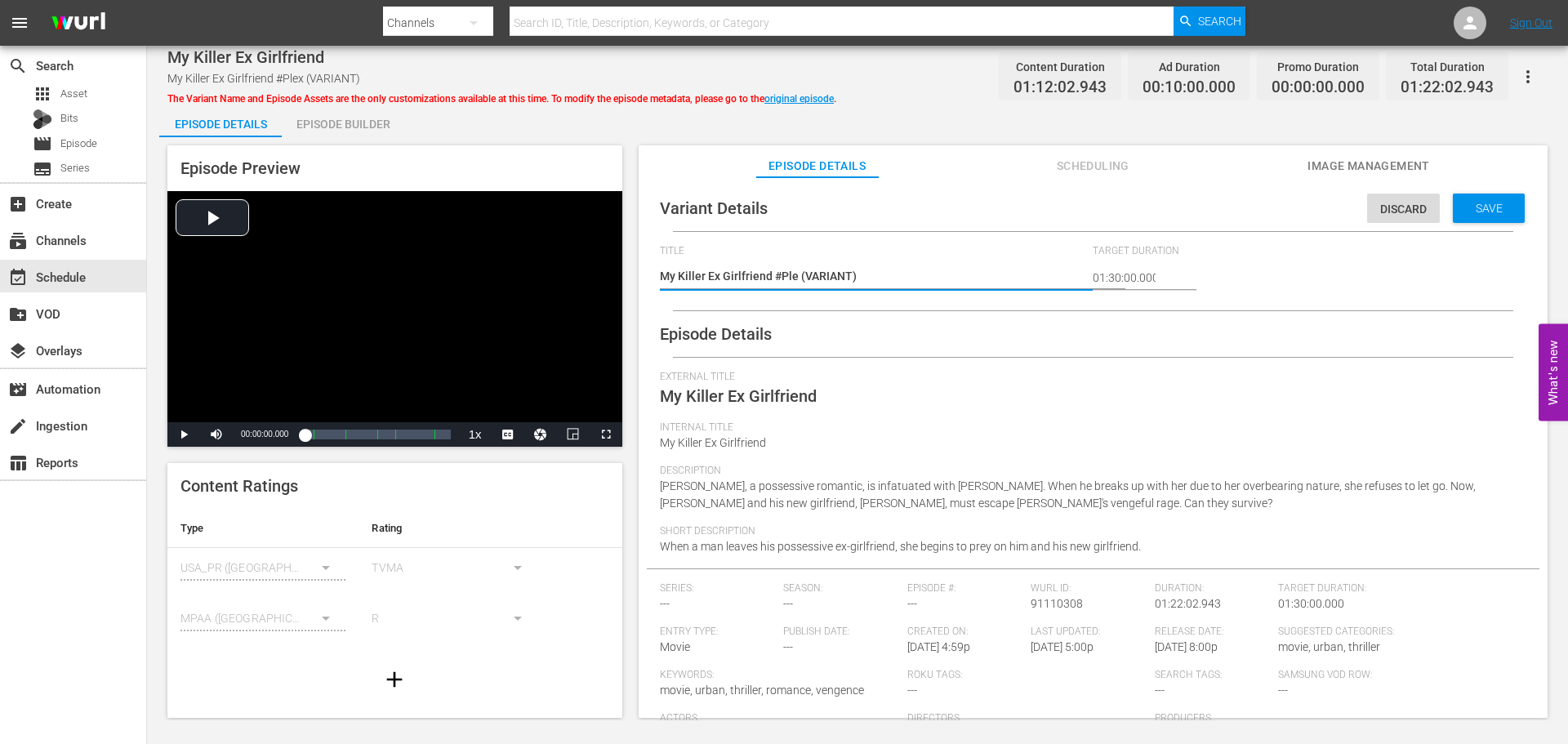
type textarea "My Killer Ex Girlfriend #Pl (VARIANT)"
type textarea "My Killer Ex Girlfriend #P (VARIANT)"
type textarea "My Killer Ex Girlfriend # (VARIANT)"
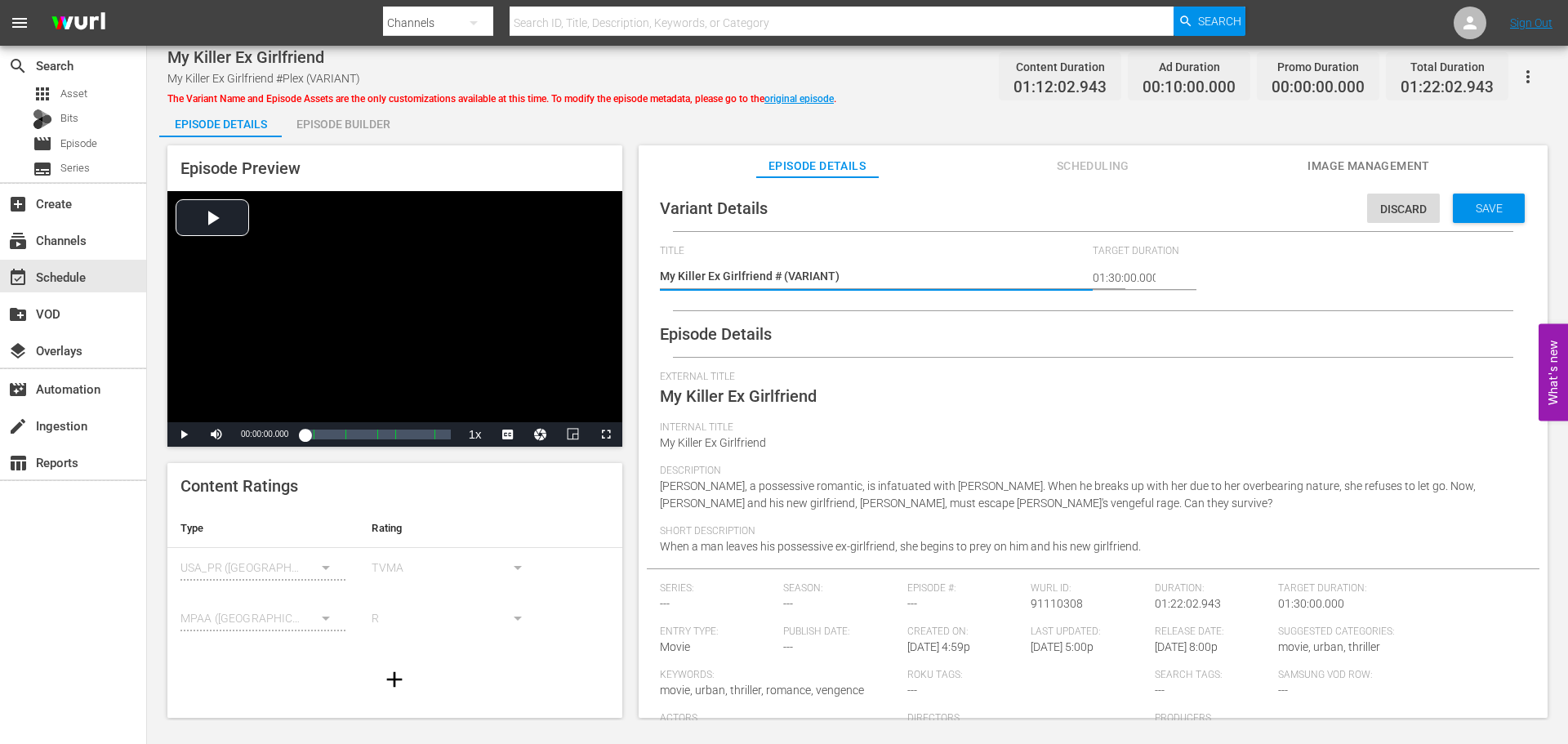
type textarea "My Killer Ex Girlfriend #R (VARIANT)"
type textarea "My Killer Ex Girlfriend #Ro (VARIANT)"
type textarea "My Killer Ex Girlfriend #Rok (VARIANT)"
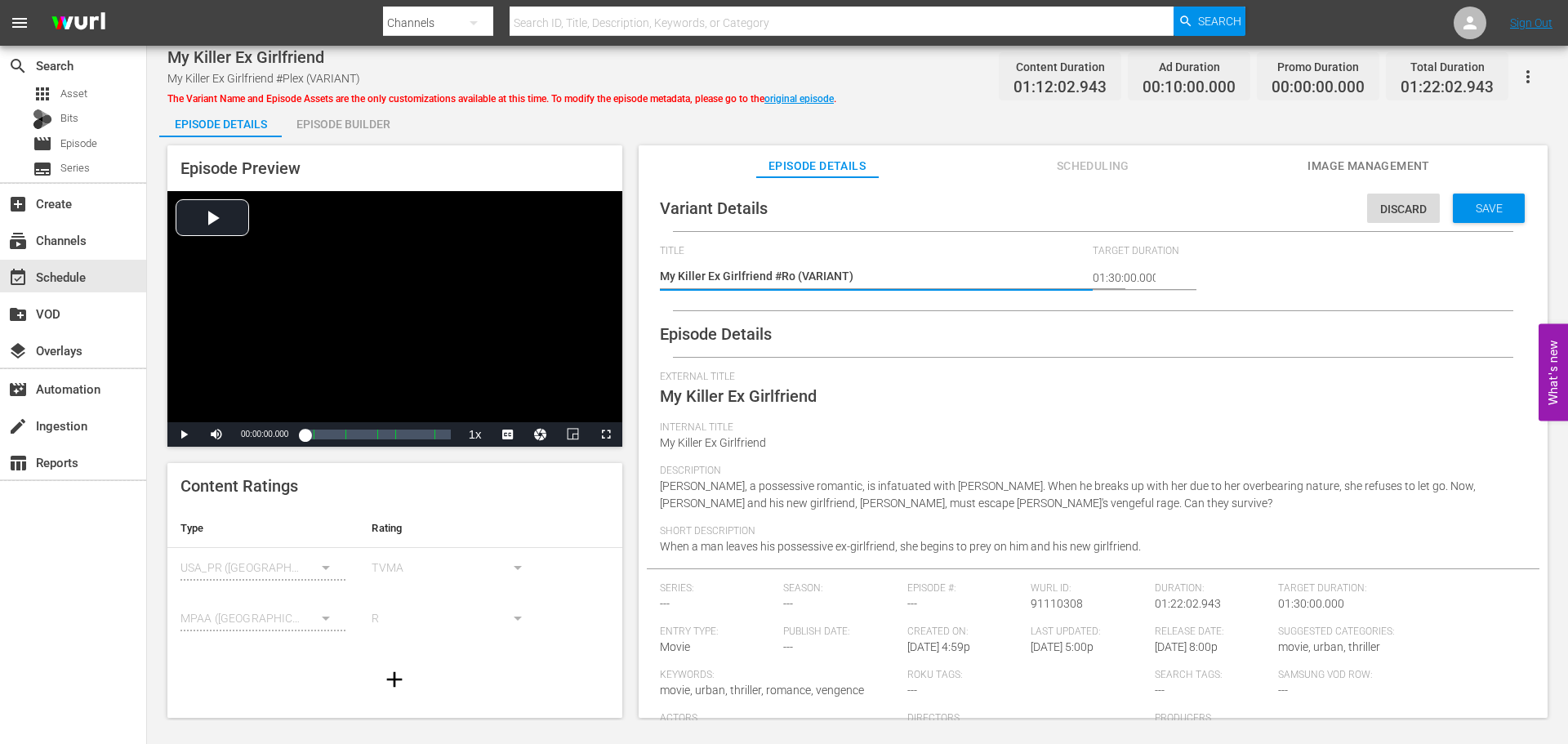
type textarea "My Killer Ex Girlfriend #Rok (VARIANT)"
type textarea "My Killer Ex Girlfriend #Roku (VARIANT)"
click at [1478, 210] on span "Save" at bounding box center [1489, 208] width 53 height 13
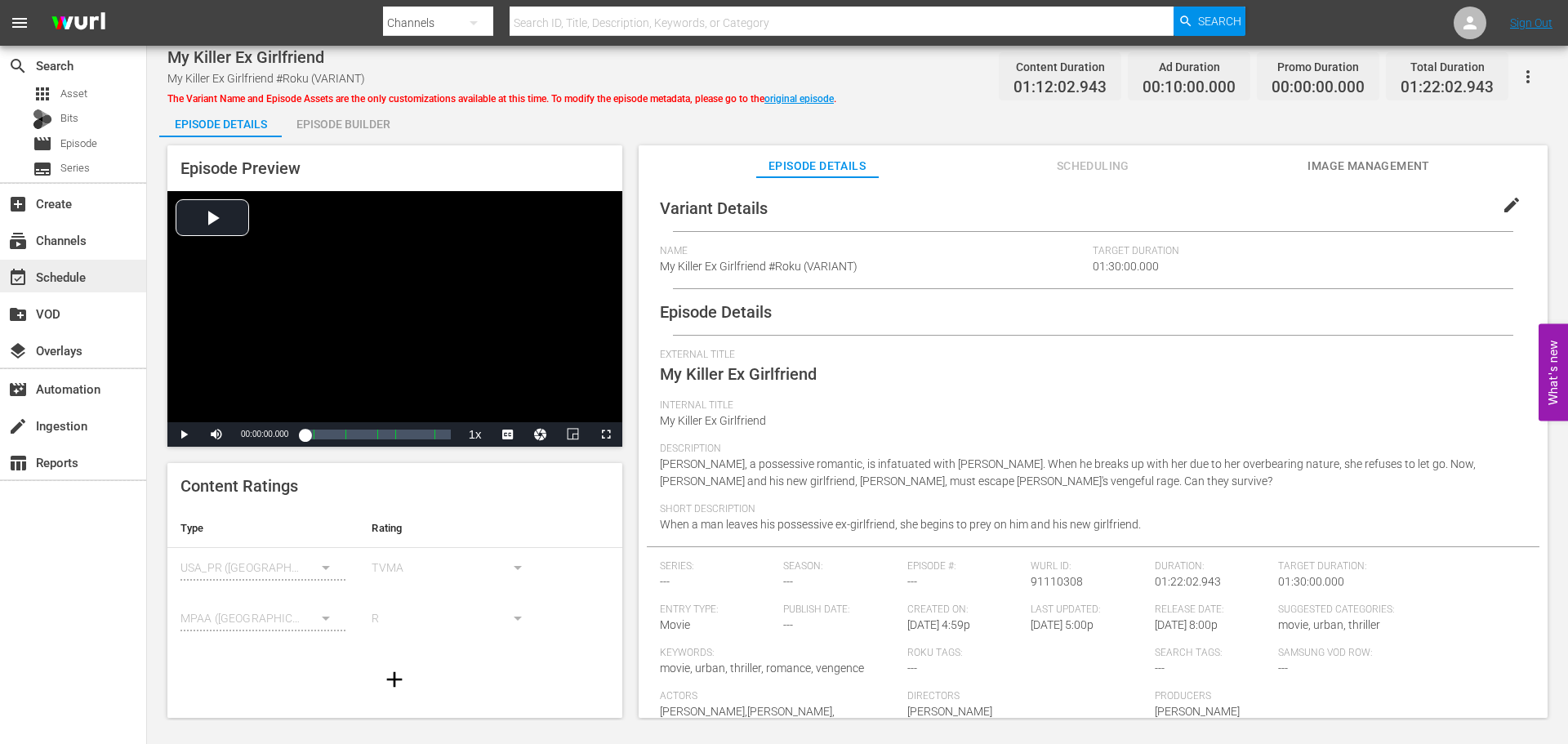
click at [96, 282] on div "event_available Schedule" at bounding box center [73, 276] width 146 height 33
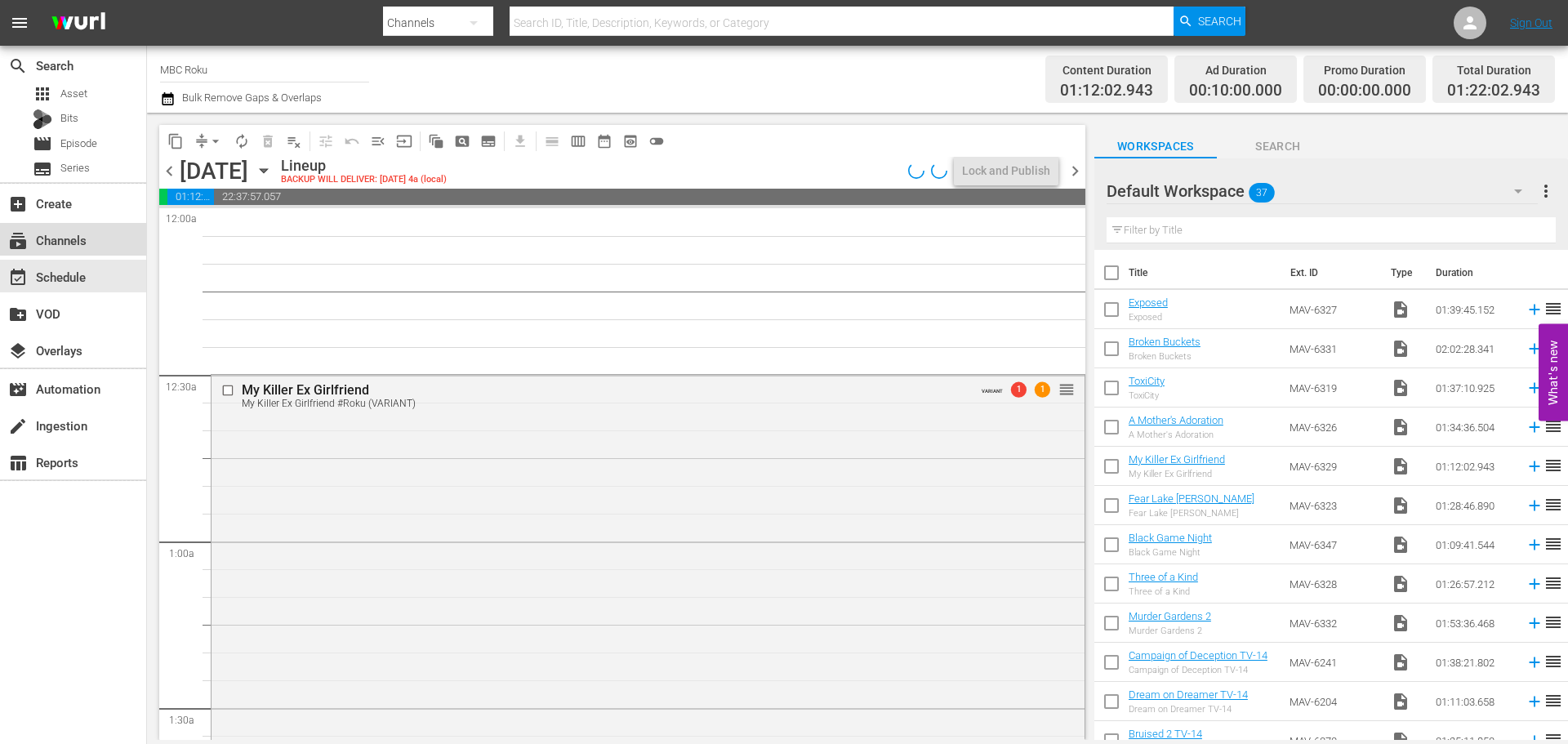
click at [97, 247] on div "subscriptions Channels" at bounding box center [73, 240] width 146 height 33
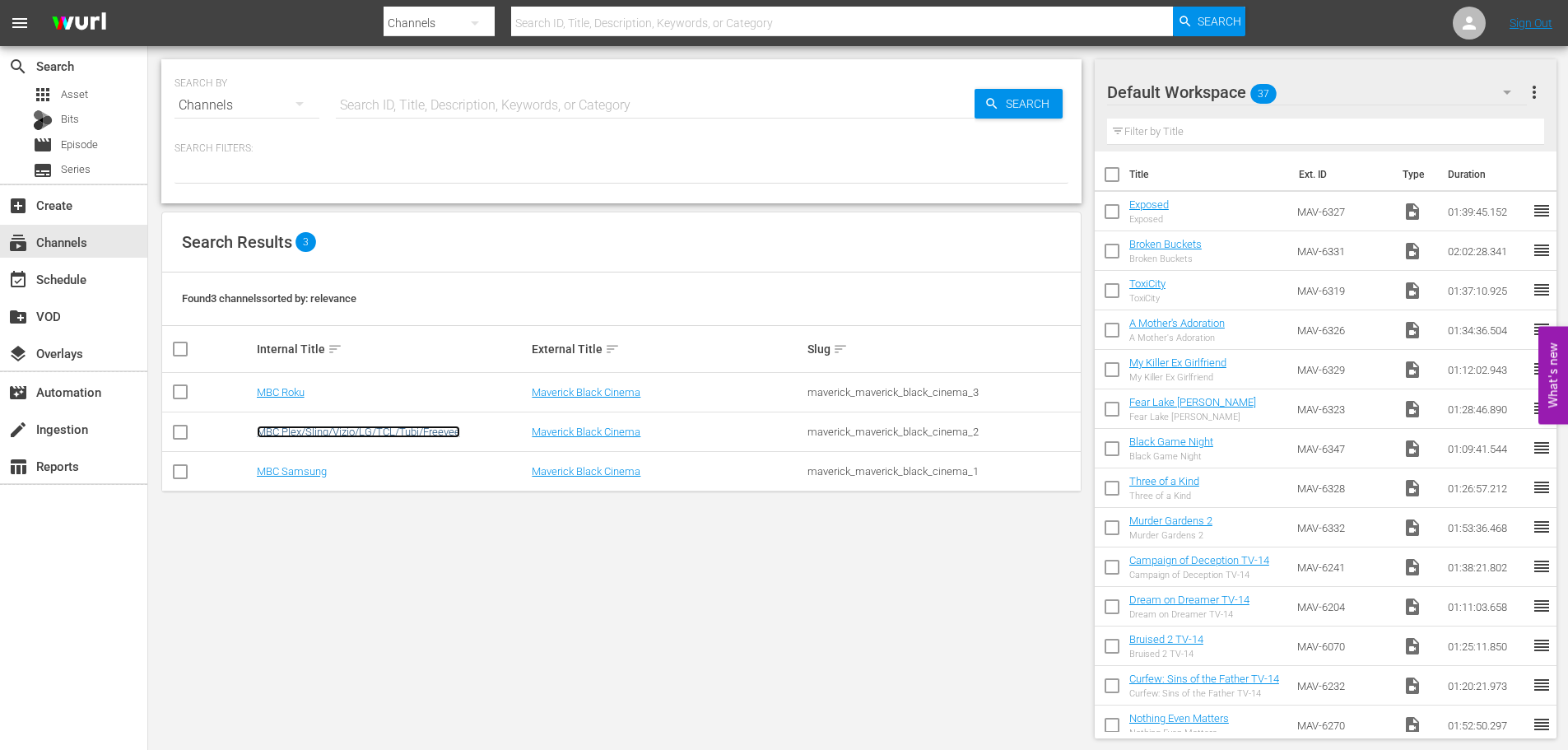
click at [330, 429] on link "MBC Plex/Sling/Vizio/LG/TCL/Tubi/Freevee" at bounding box center [358, 432] width 203 height 12
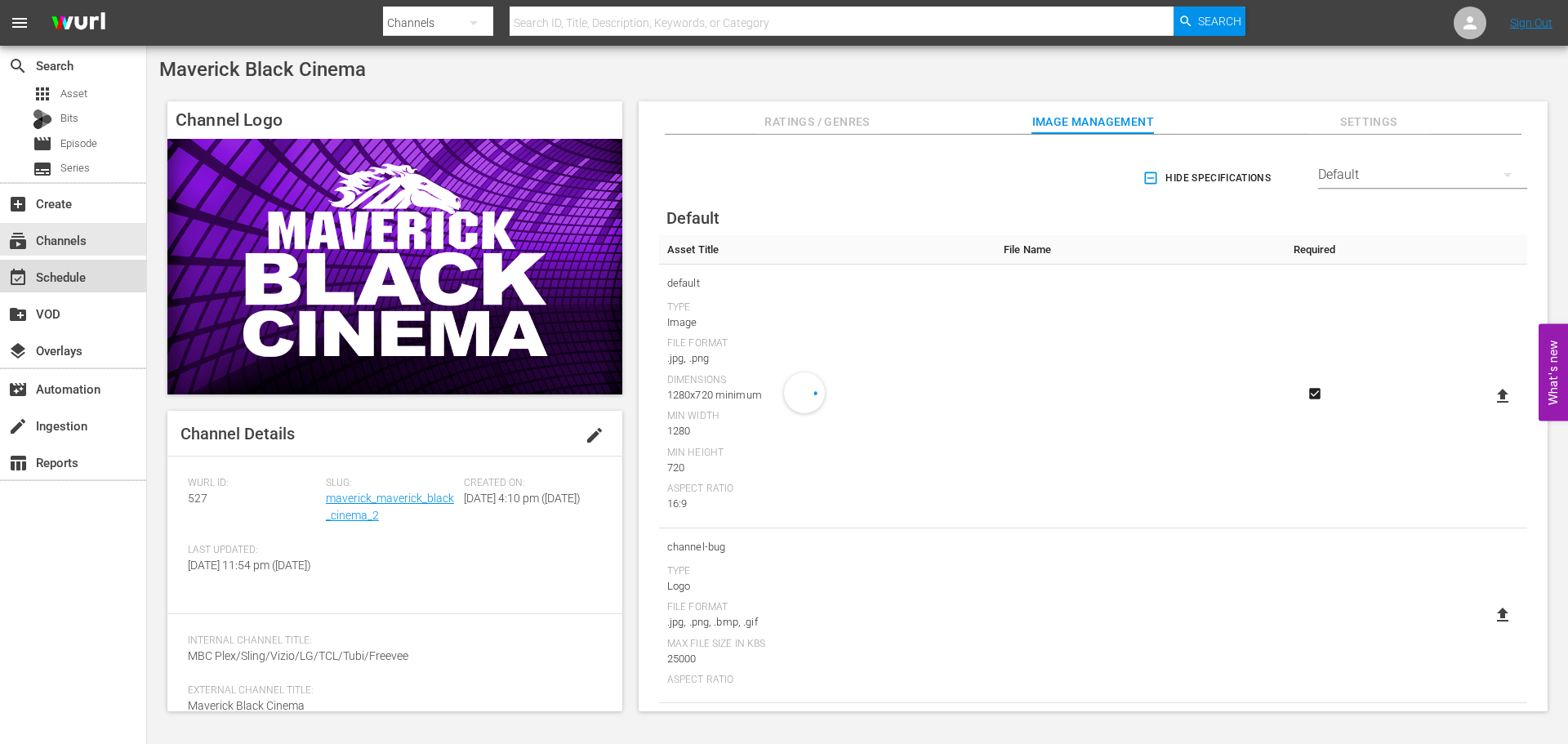
click at [81, 282] on div "event_available Schedule" at bounding box center [46, 274] width 92 height 15
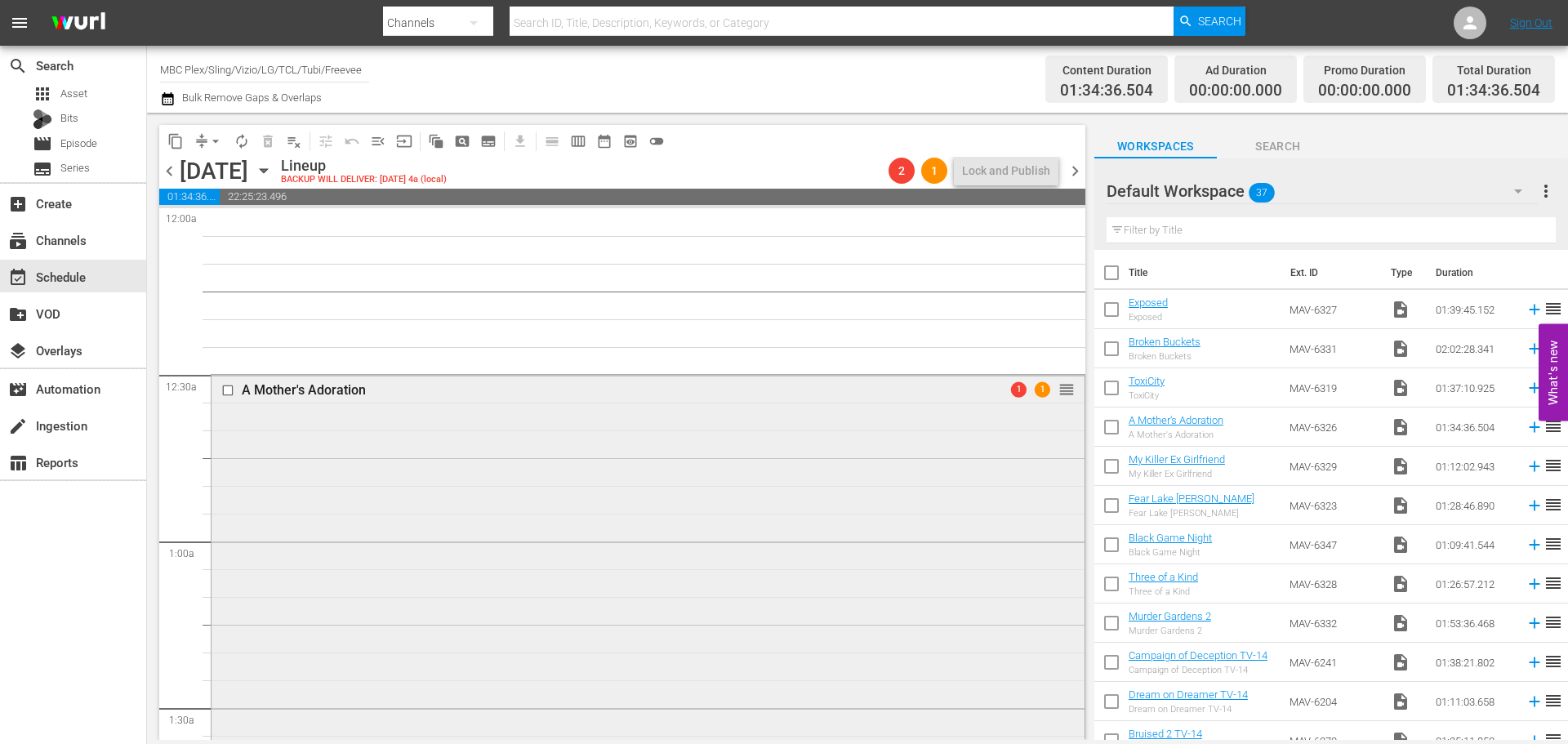
click at [368, 514] on div "A Mother's Adoration 1 1 reorder" at bounding box center [647, 635] width 873 height 521
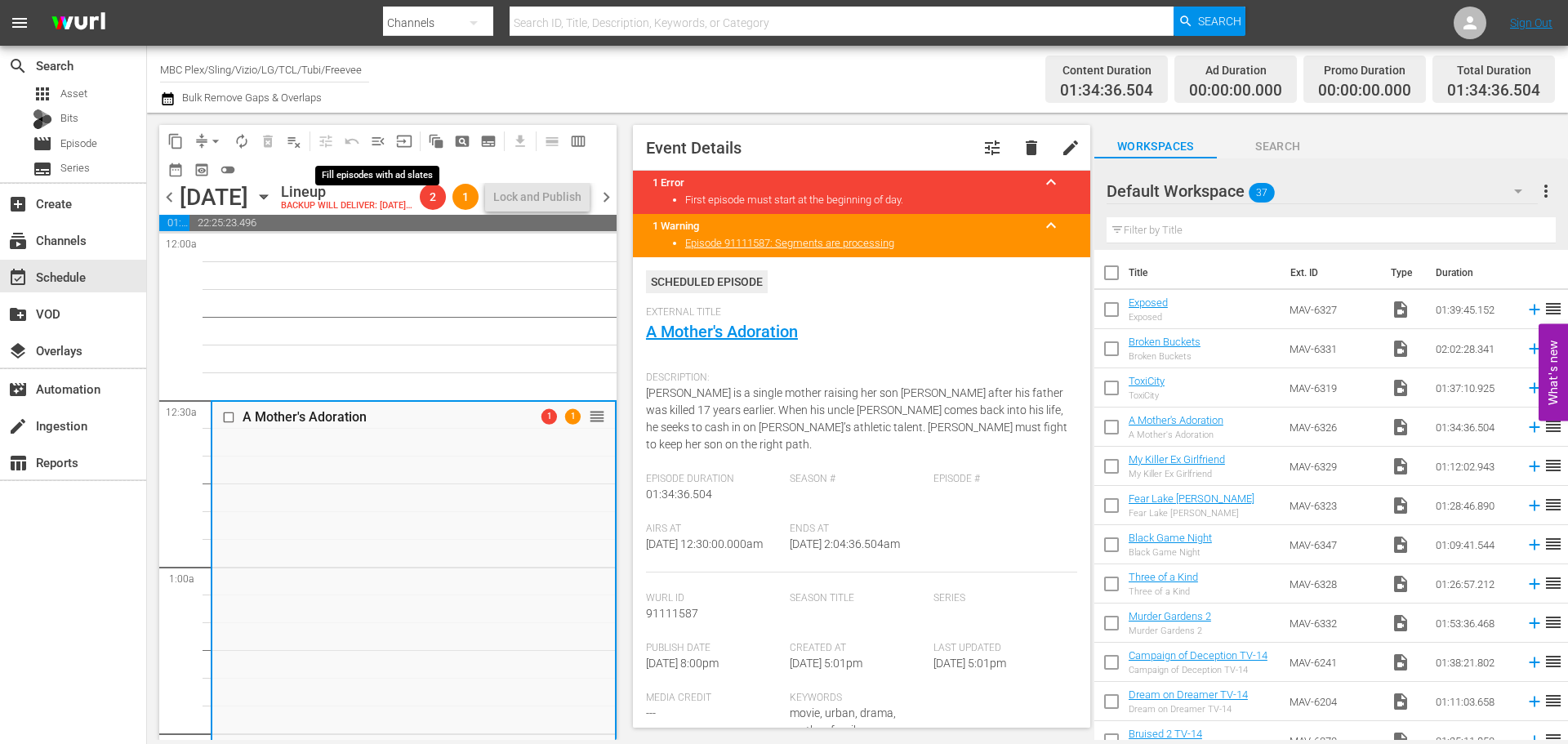
click at [370, 140] on span "menu_open" at bounding box center [378, 141] width 16 height 16
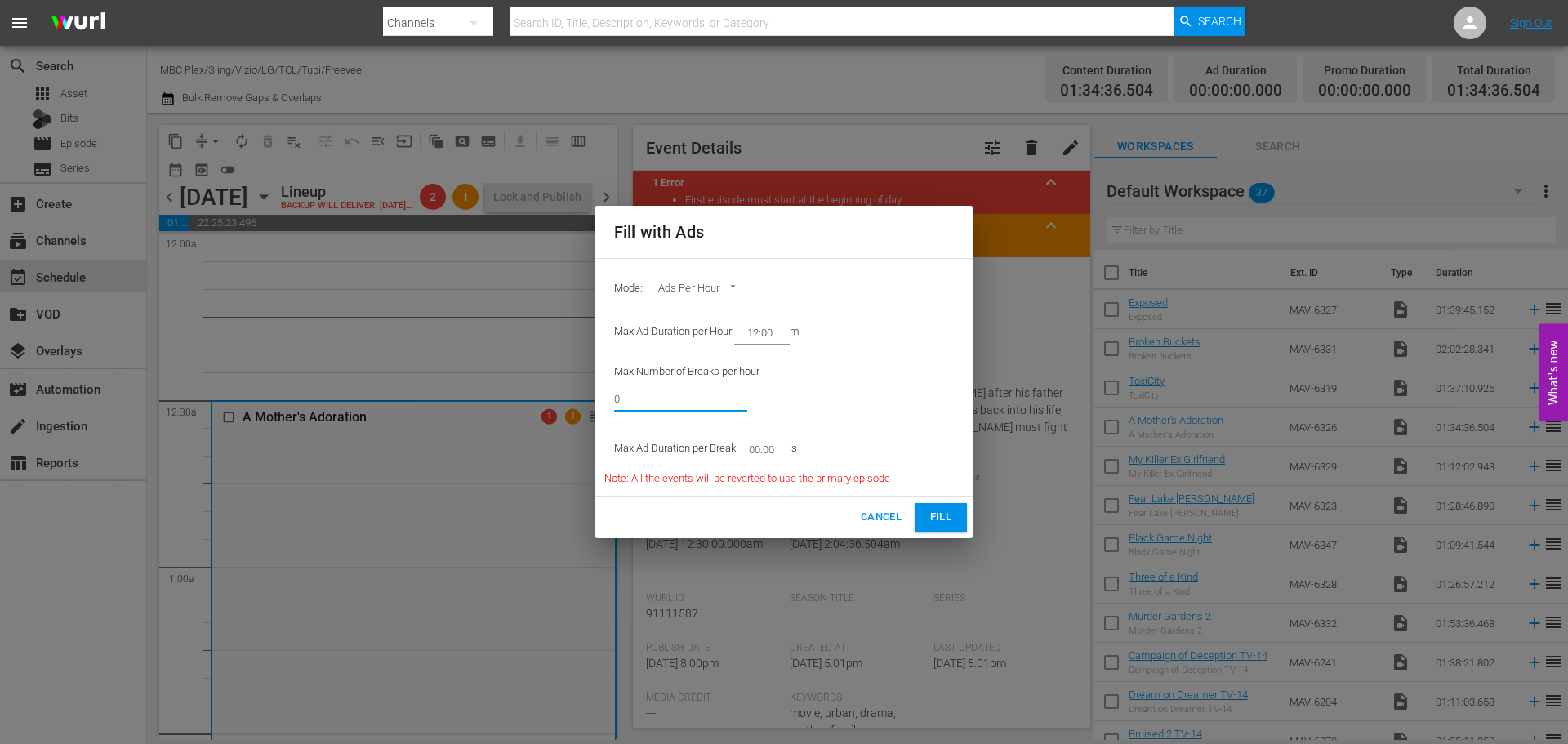
drag, startPoint x: 705, startPoint y: 390, endPoint x: 464, endPoint y: 399, distance: 241.2
click at [464, 399] on div "Fill with Ads Mode: Ads Per Hour ADS_PER_HOUR Max Ad Duration per Hour: 12:00 m…" at bounding box center [784, 372] width 1568 height 744
type input "6"
drag, startPoint x: 778, startPoint y: 448, endPoint x: 757, endPoint y: 450, distance: 21.1
click at [757, 450] on input "00:00" at bounding box center [760, 449] width 49 height 23
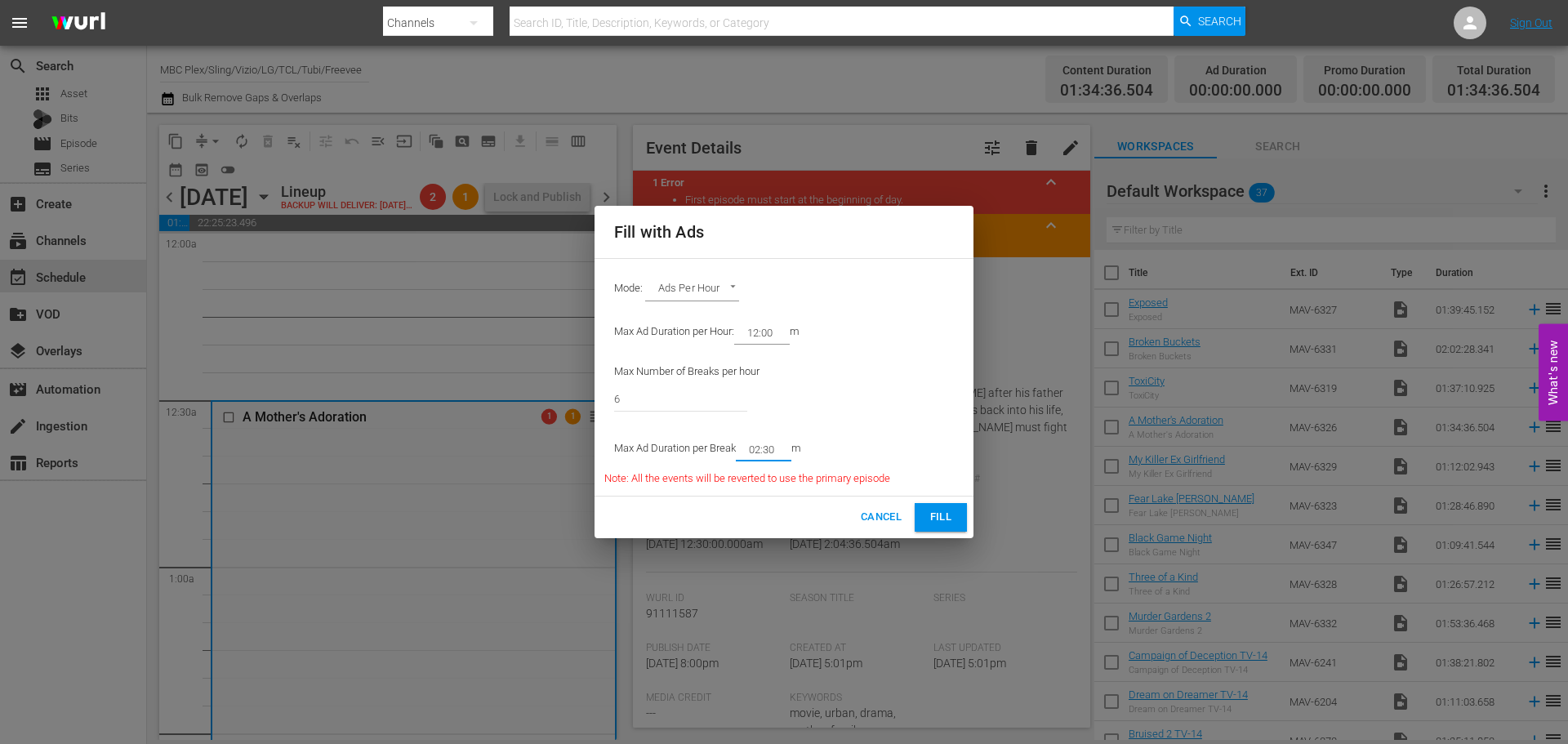
type input "02:30"
click at [942, 506] on button "Fill" at bounding box center [940, 517] width 52 height 28
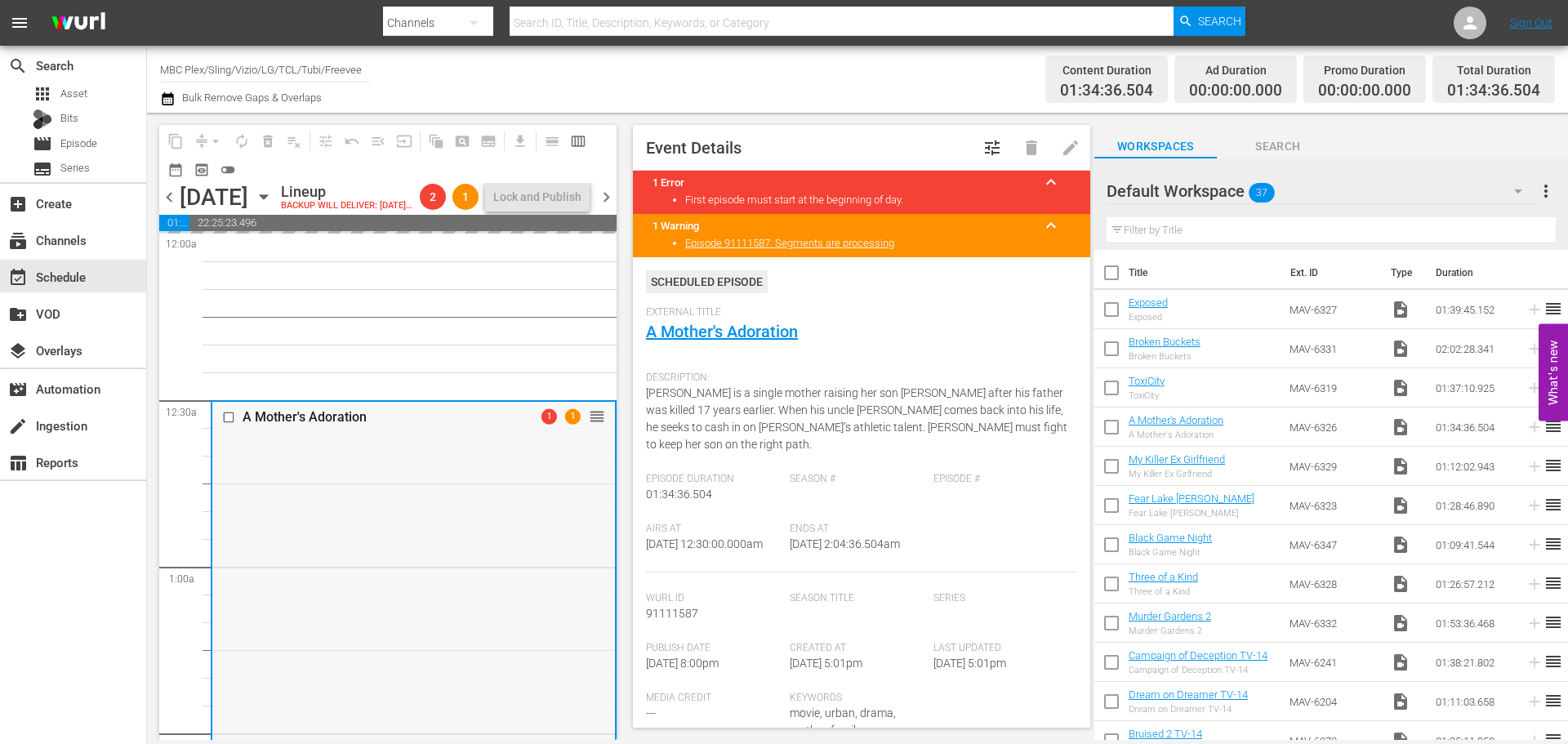
click at [483, 553] on div "A Mother's Adoration 1 1 reorder" at bounding box center [413, 662] width 403 height 521
click at [716, 339] on link "A Mother's Adoration" at bounding box center [721, 332] width 152 height 20
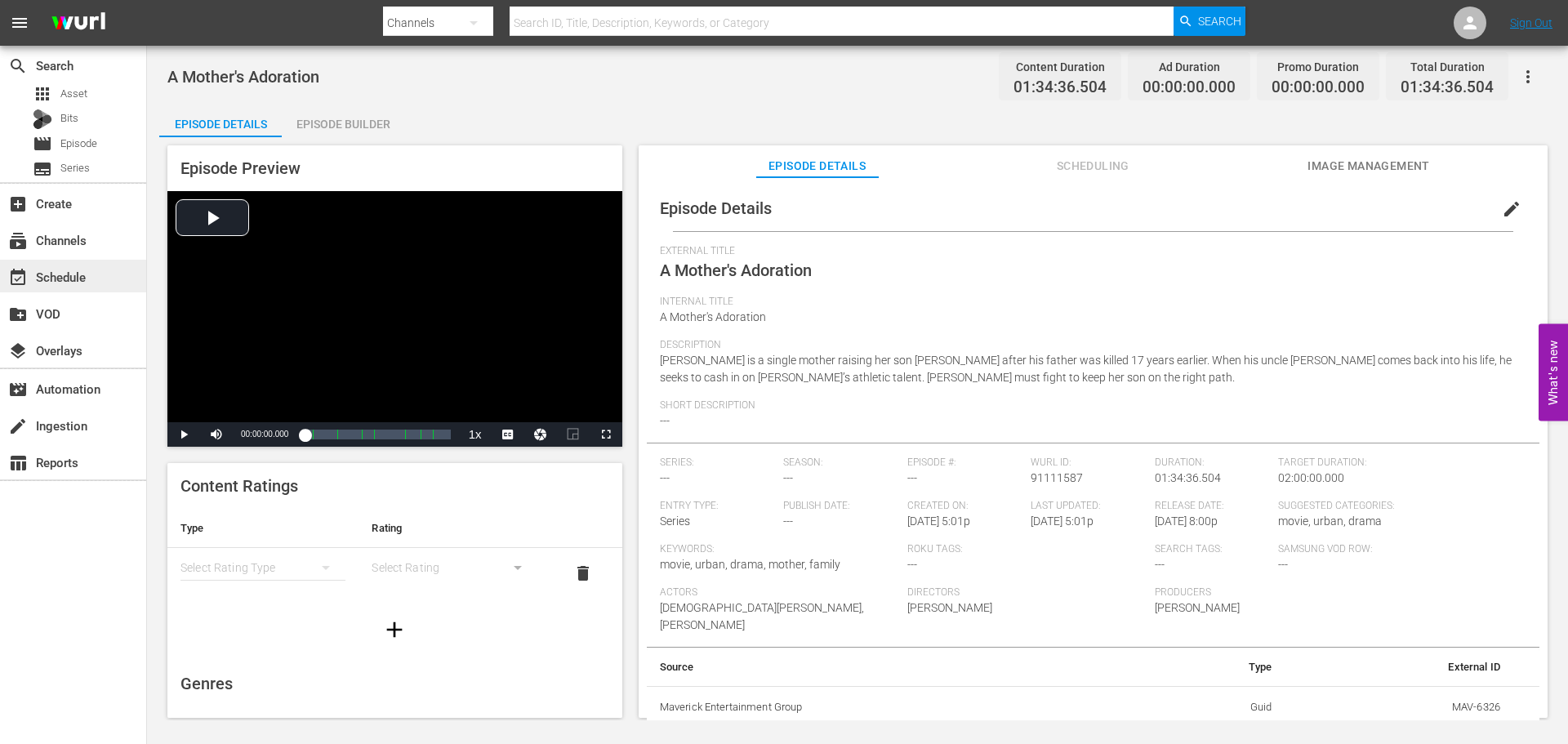
click at [58, 277] on div "event_available Schedule" at bounding box center [46, 274] width 92 height 15
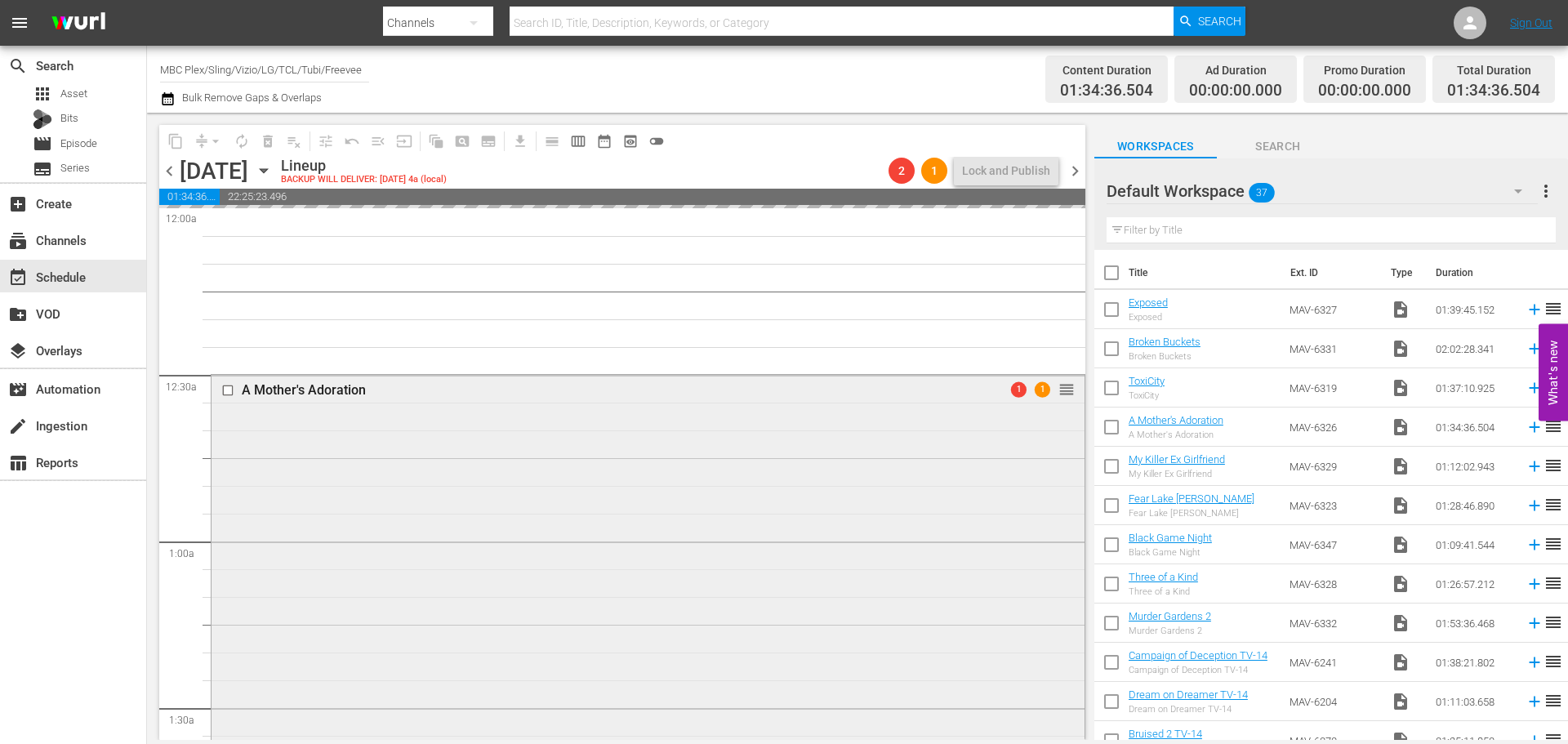
click at [275, 479] on div "A Mother's Adoration 1 1 reorder" at bounding box center [647, 635] width 873 height 521
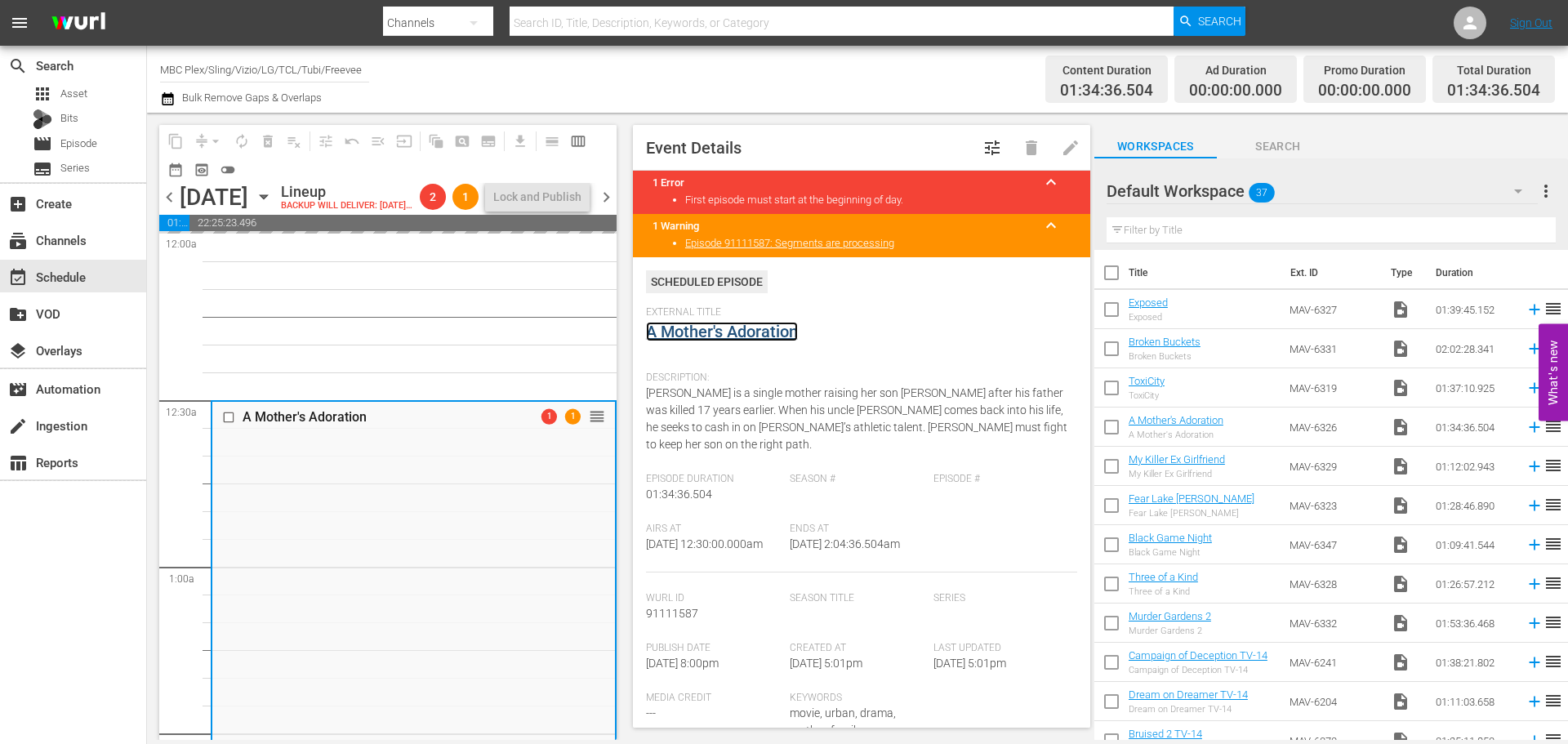
click at [715, 333] on link "A Mother's Adoration" at bounding box center [721, 332] width 152 height 20
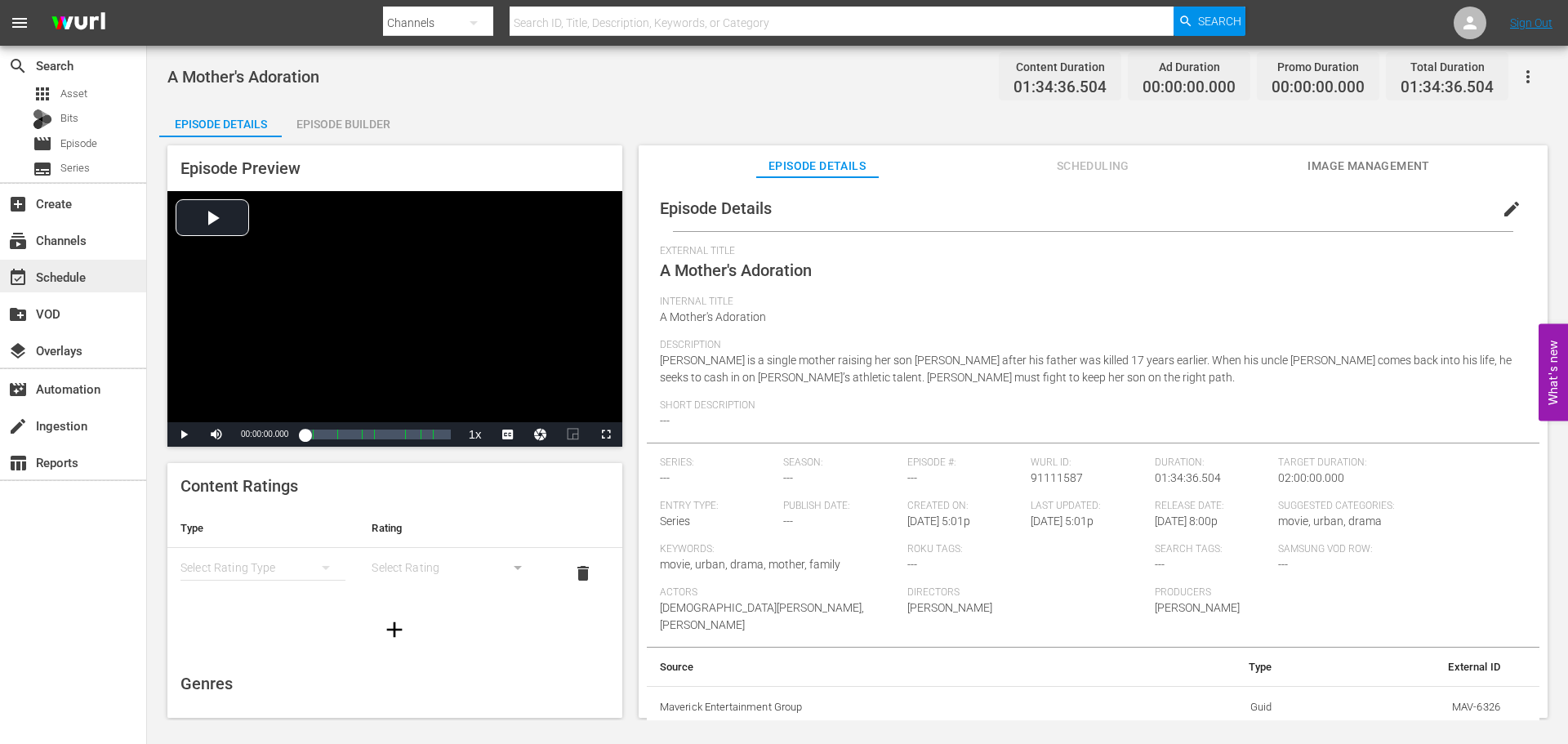
click at [99, 276] on div "event_available Schedule" at bounding box center [73, 276] width 146 height 33
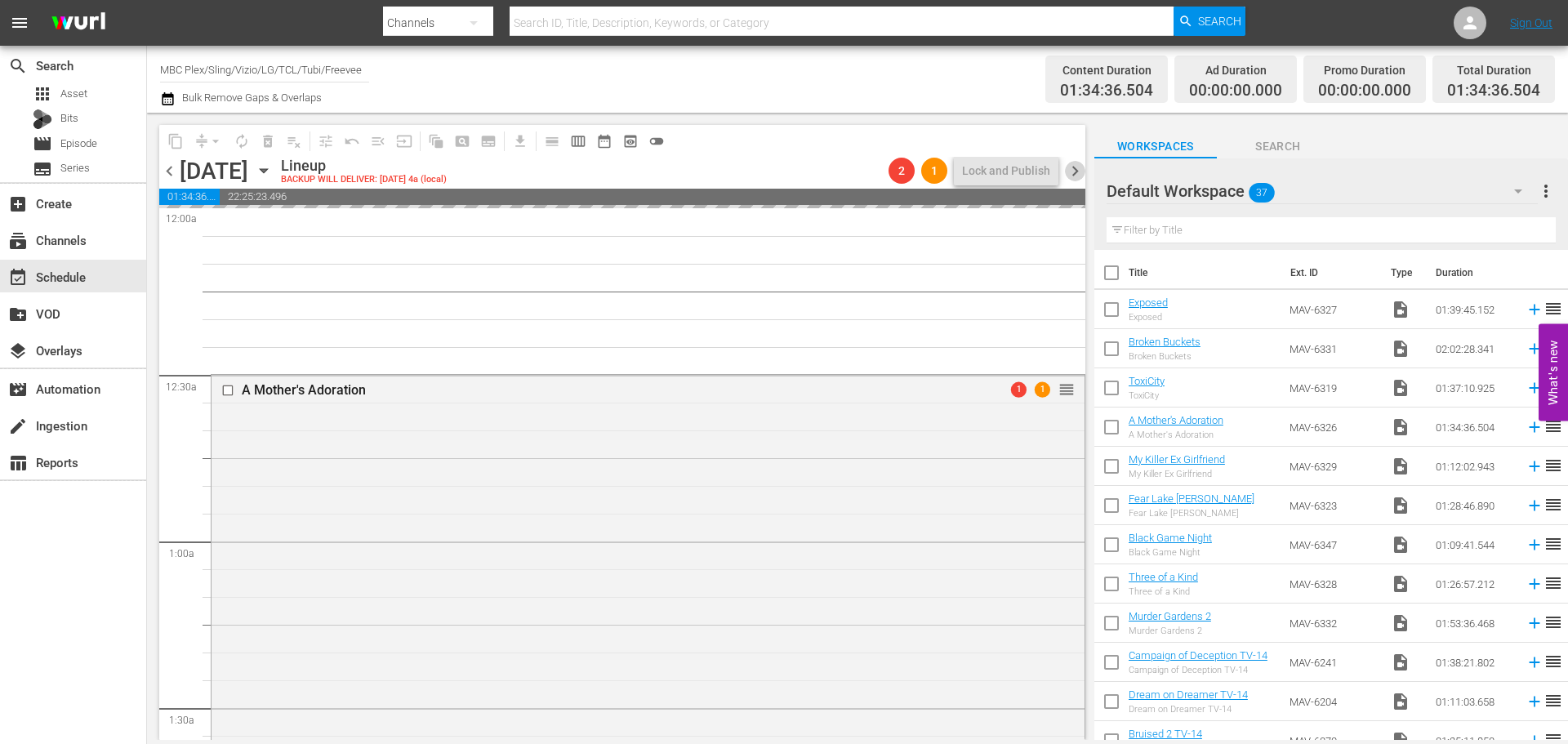
drag, startPoint x: 1072, startPoint y: 165, endPoint x: 635, endPoint y: 136, distance: 438.0
click at [1073, 166] on span "chevron_right" at bounding box center [1075, 171] width 21 height 21
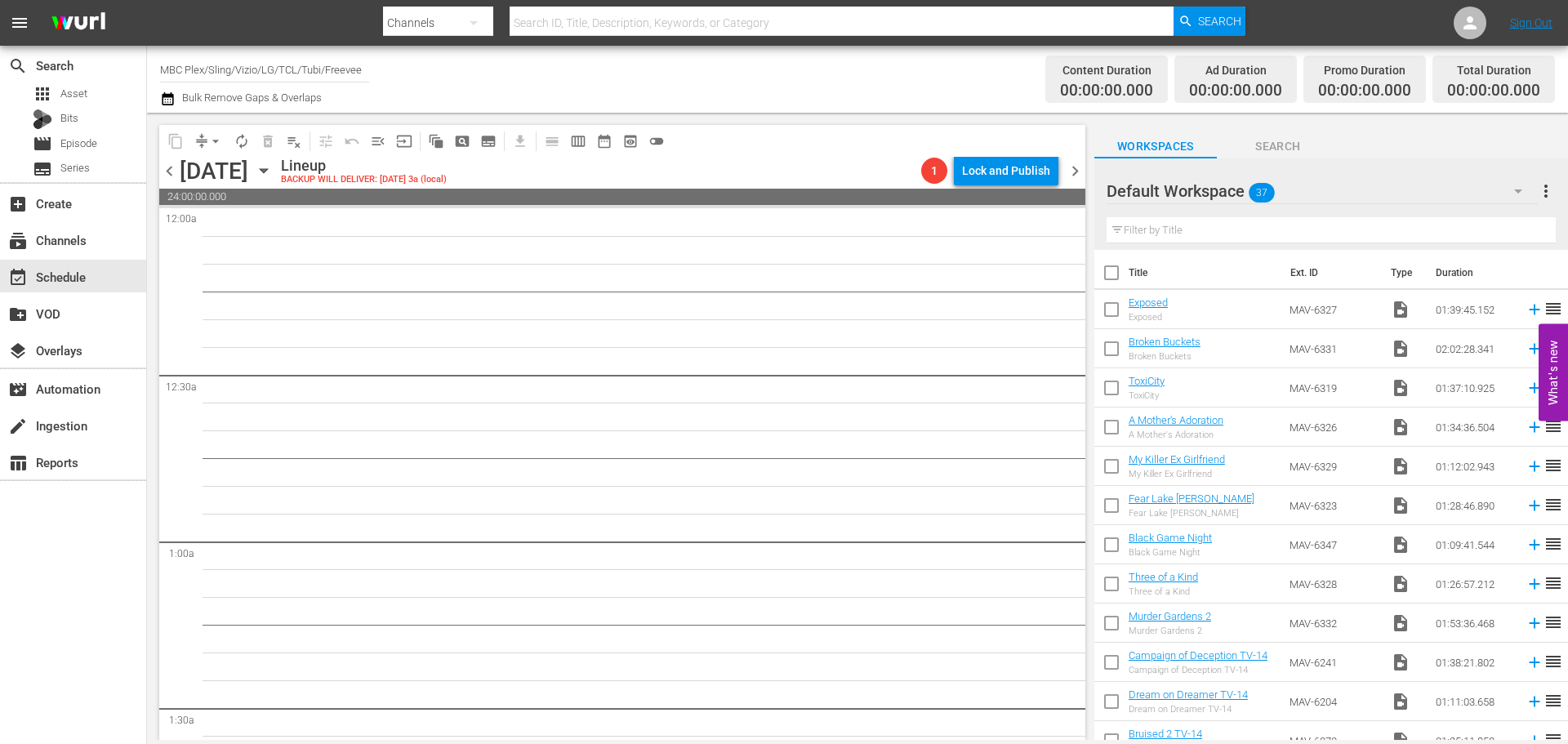
click at [167, 170] on span "chevron_left" at bounding box center [169, 171] width 21 height 21
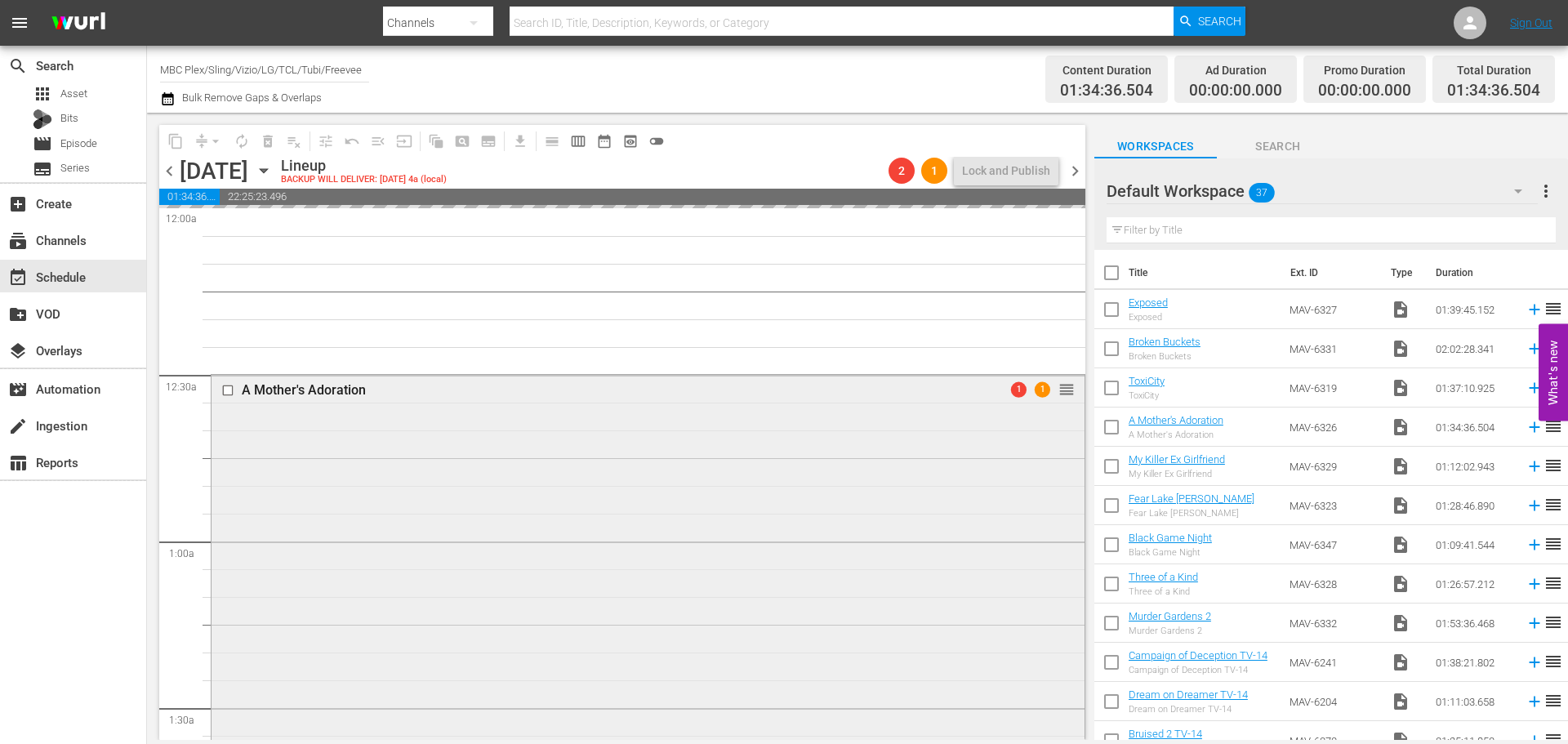
click at [343, 441] on div "A Mother's Adoration 1 1 reorder" at bounding box center [647, 635] width 873 height 521
click at [591, 491] on div "A Mother's Adoration VARIANT 1 1 reorder" at bounding box center [647, 683] width 873 height 618
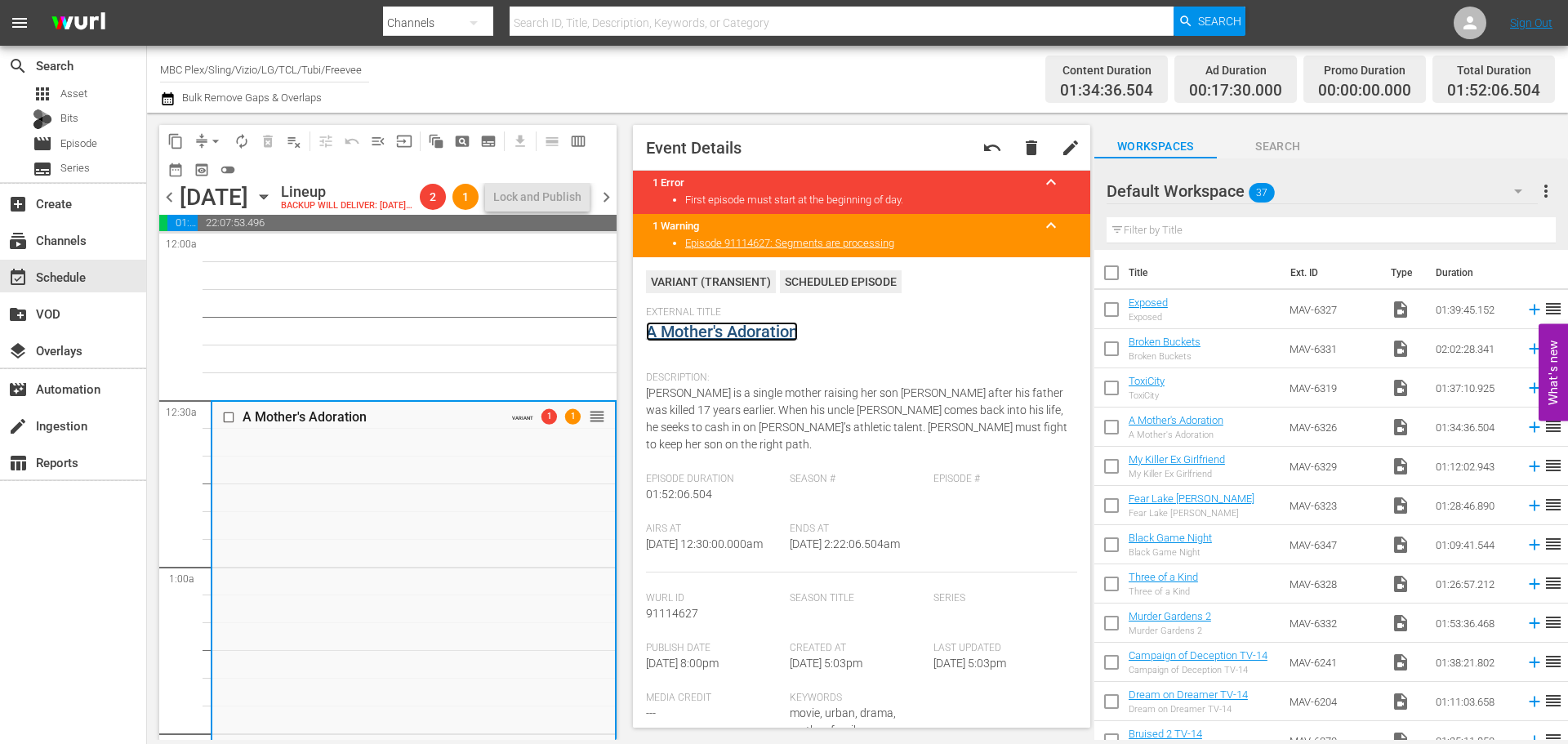
click at [696, 334] on link "A Mother's Adoration" at bounding box center [721, 332] width 152 height 20
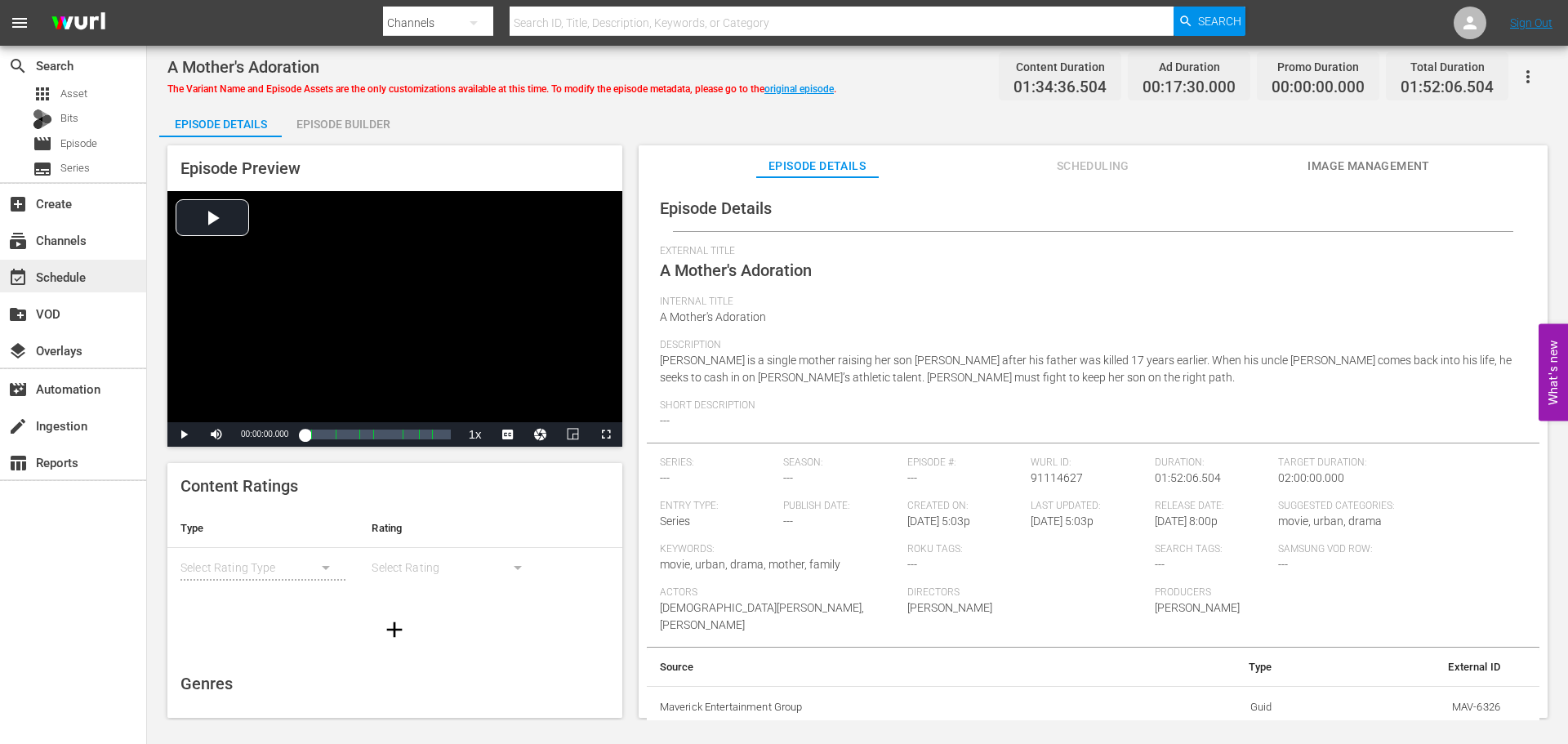
click at [85, 282] on div "event_available Schedule" at bounding box center [46, 274] width 92 height 15
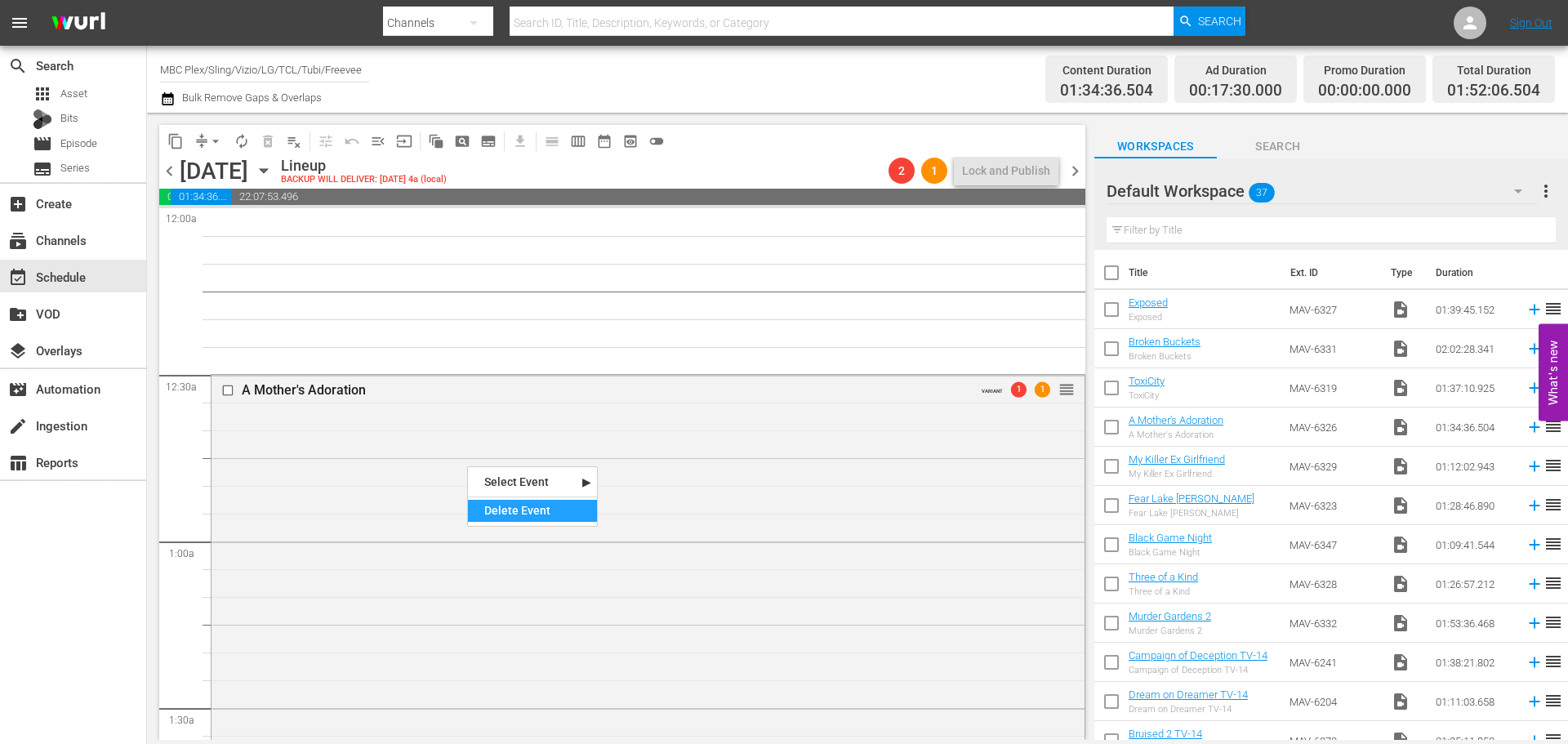
click at [514, 509] on div "Delete Event" at bounding box center [532, 511] width 129 height 22
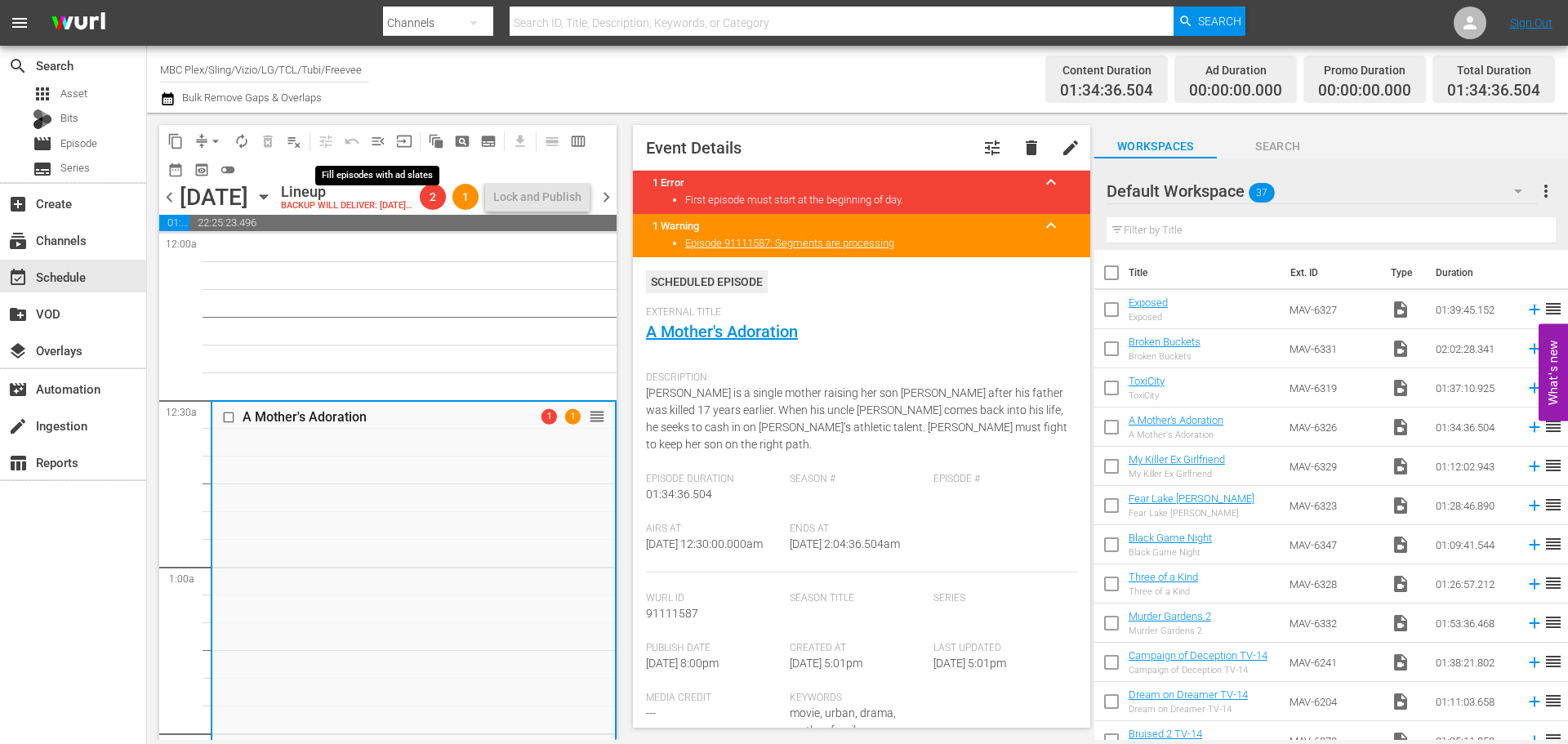
click at [376, 149] on span "menu_open" at bounding box center [378, 141] width 16 height 16
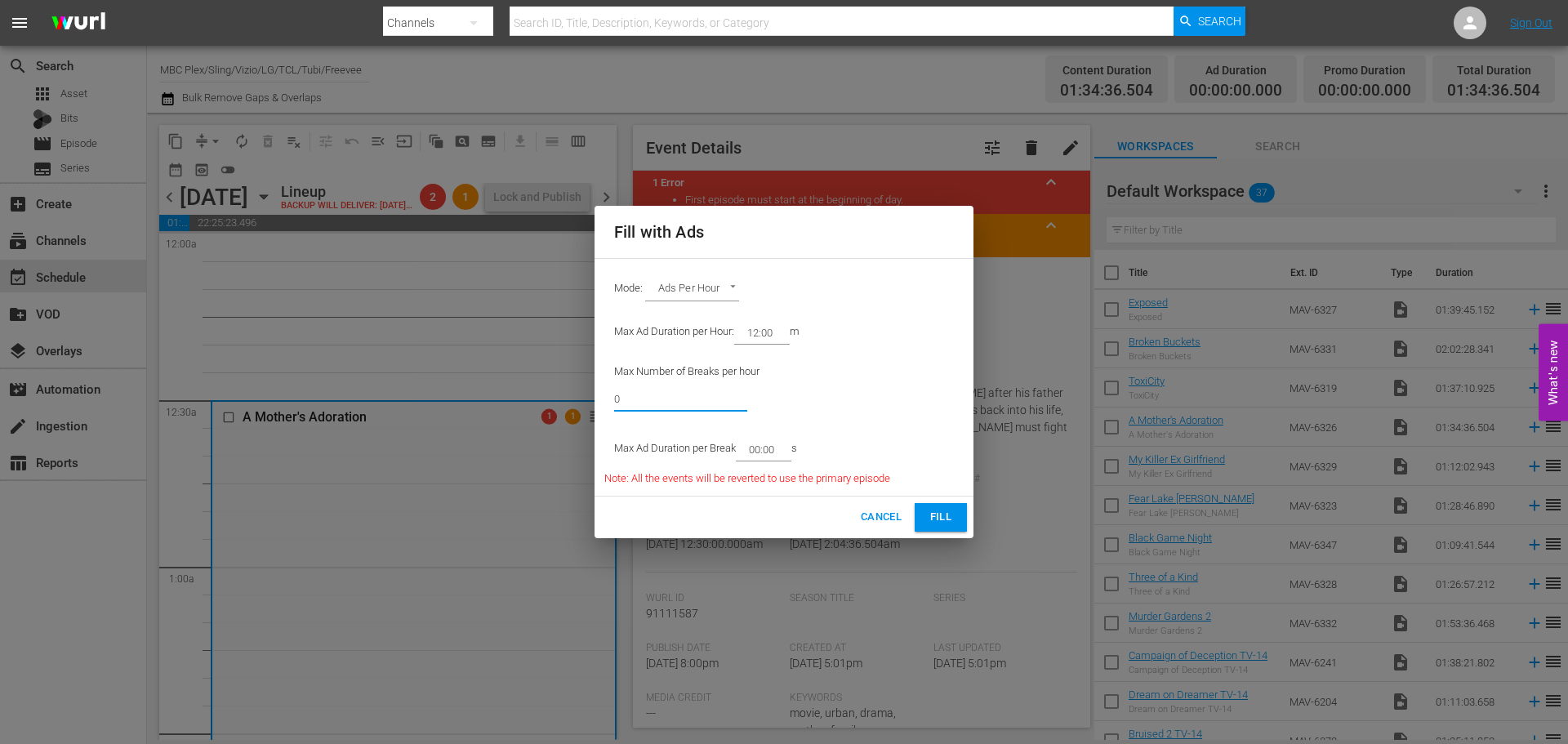
drag, startPoint x: 685, startPoint y: 380, endPoint x: 506, endPoint y: 377, distance: 179.0
click at [506, 381] on div "Fill with Ads Mode: Ads Per Hour ADS_PER_HOUR Max Ad Duration per Hour: 12:00 m…" at bounding box center [784, 372] width 1568 height 744
type input "6"
drag, startPoint x: 783, startPoint y: 450, endPoint x: 748, endPoint y: 458, distance: 35.9
click at [757, 458] on input "00:00" at bounding box center [760, 449] width 49 height 23
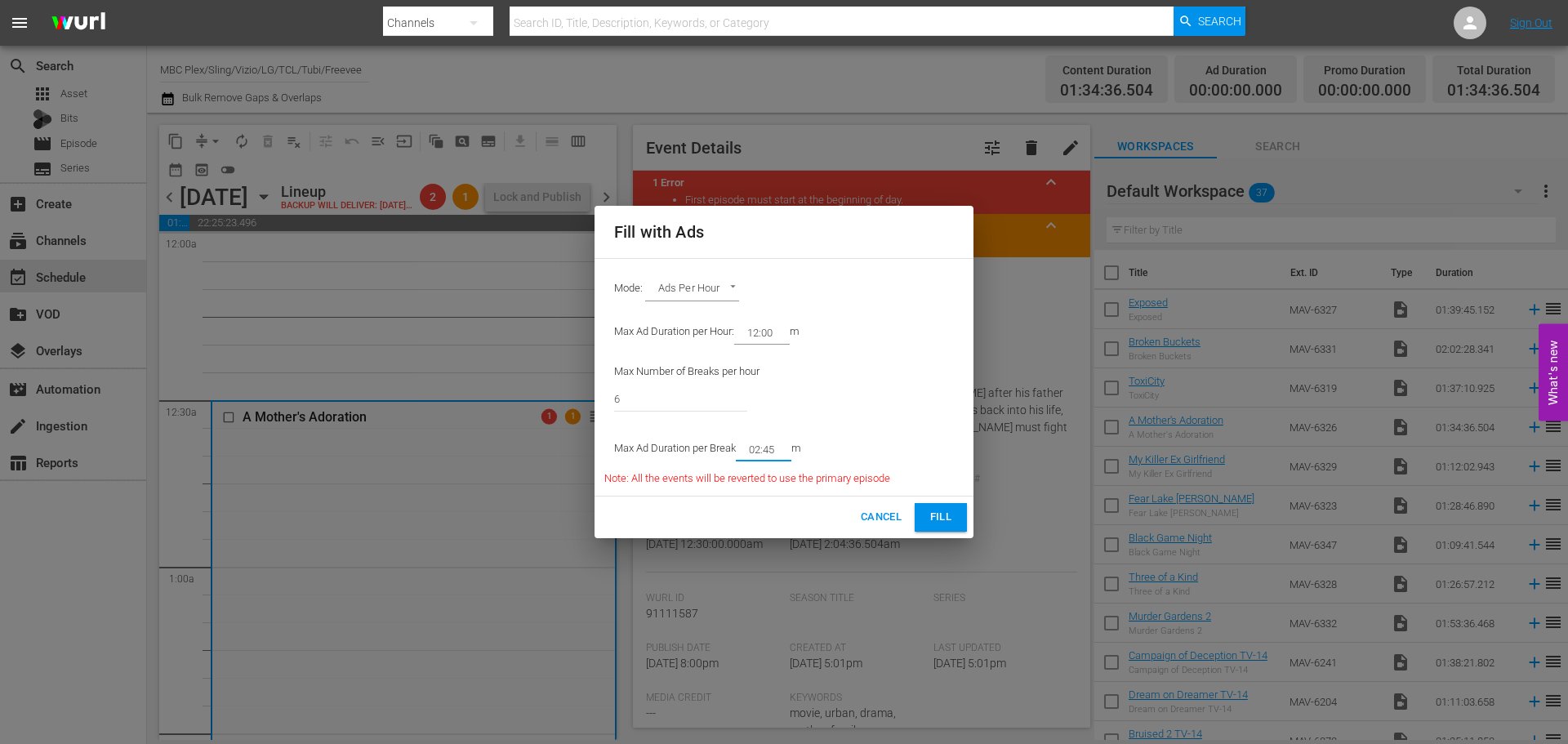
type input "02:45"
click at [956, 502] on div "Cancel Fill" at bounding box center [783, 517] width 379 height 41
click at [953, 508] on span "Fill" at bounding box center [940, 517] width 26 height 19
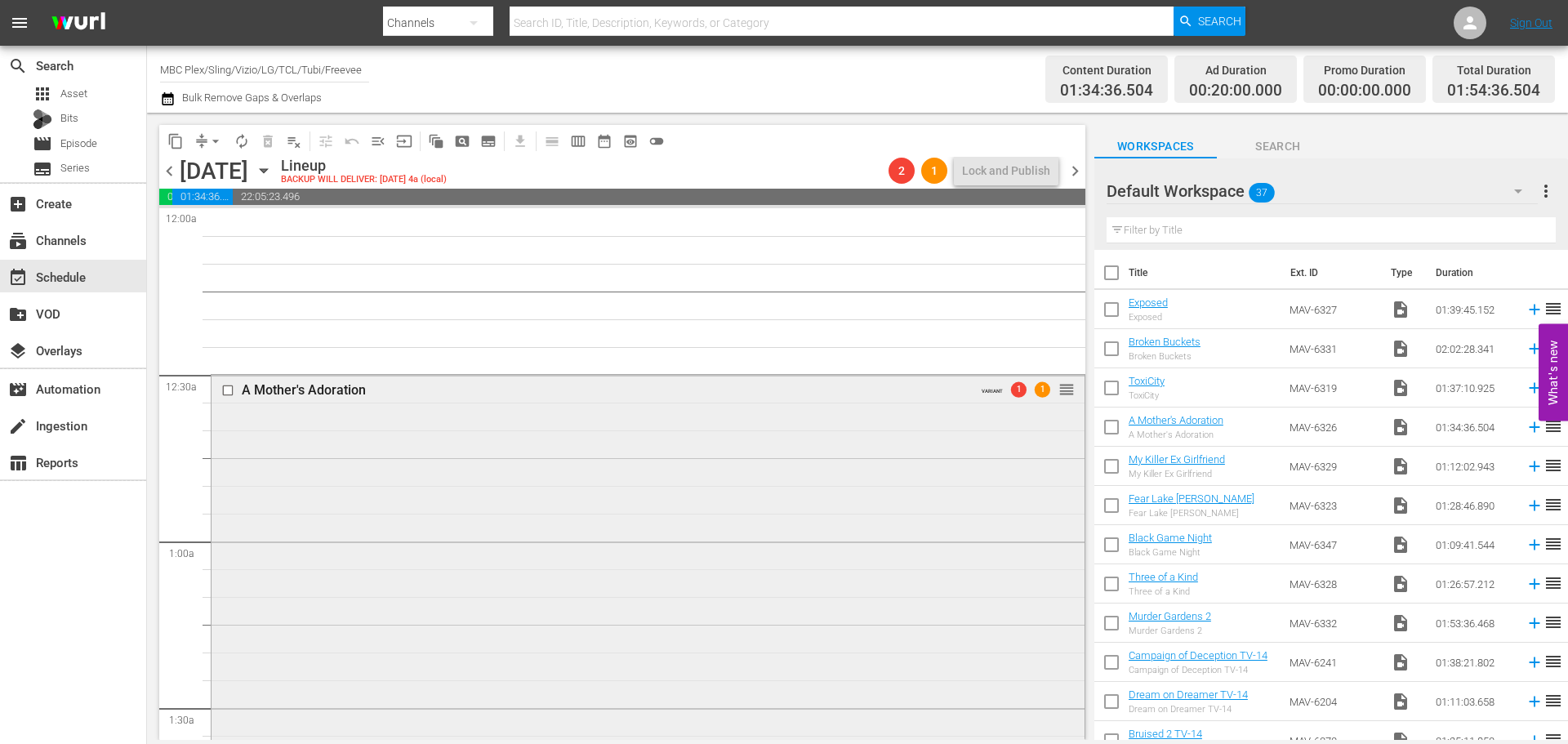
click at [654, 430] on div "A Mother's Adoration VARIANT 1 1 reorder" at bounding box center [647, 690] width 873 height 631
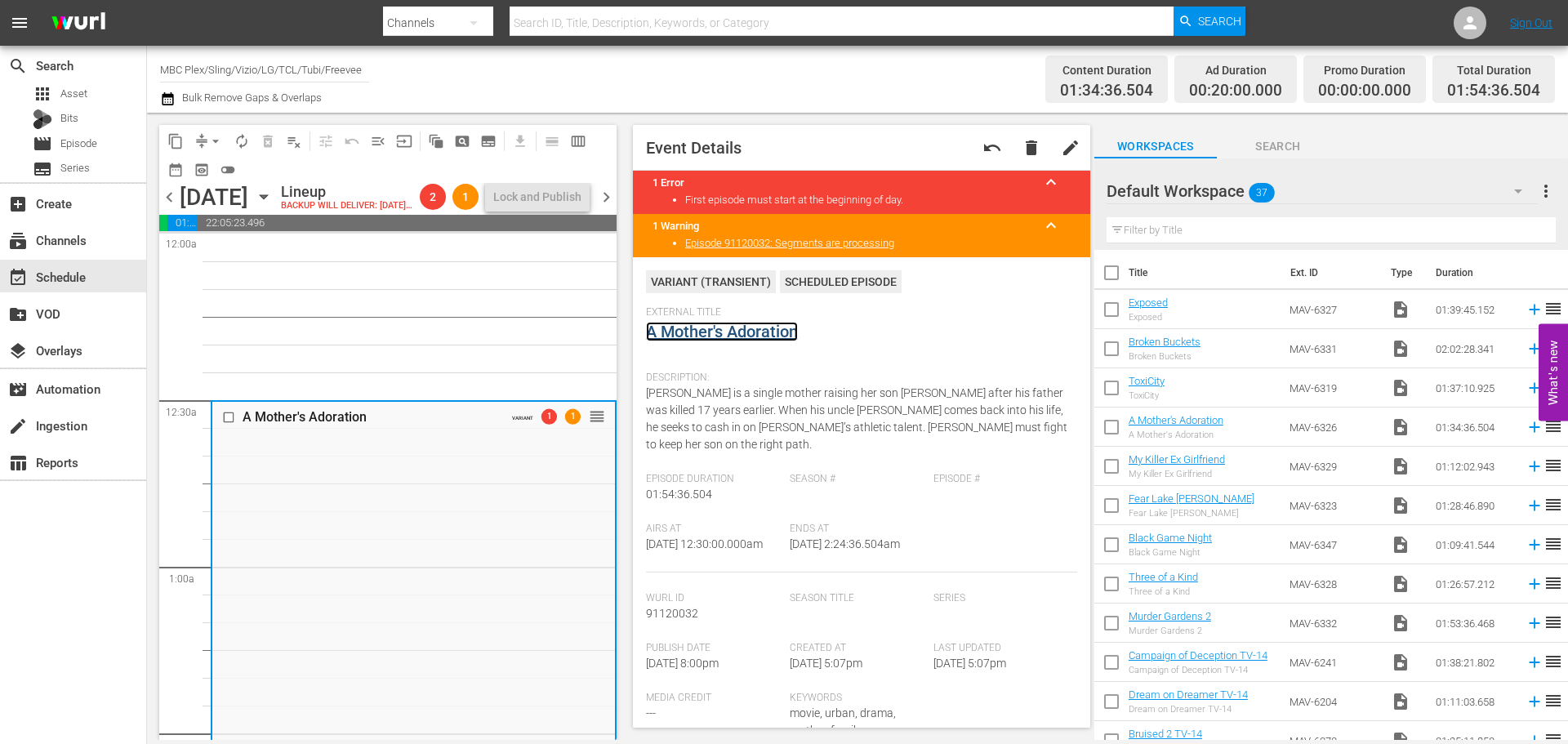
click at [707, 335] on link "A Mother's Adoration" at bounding box center [721, 332] width 152 height 20
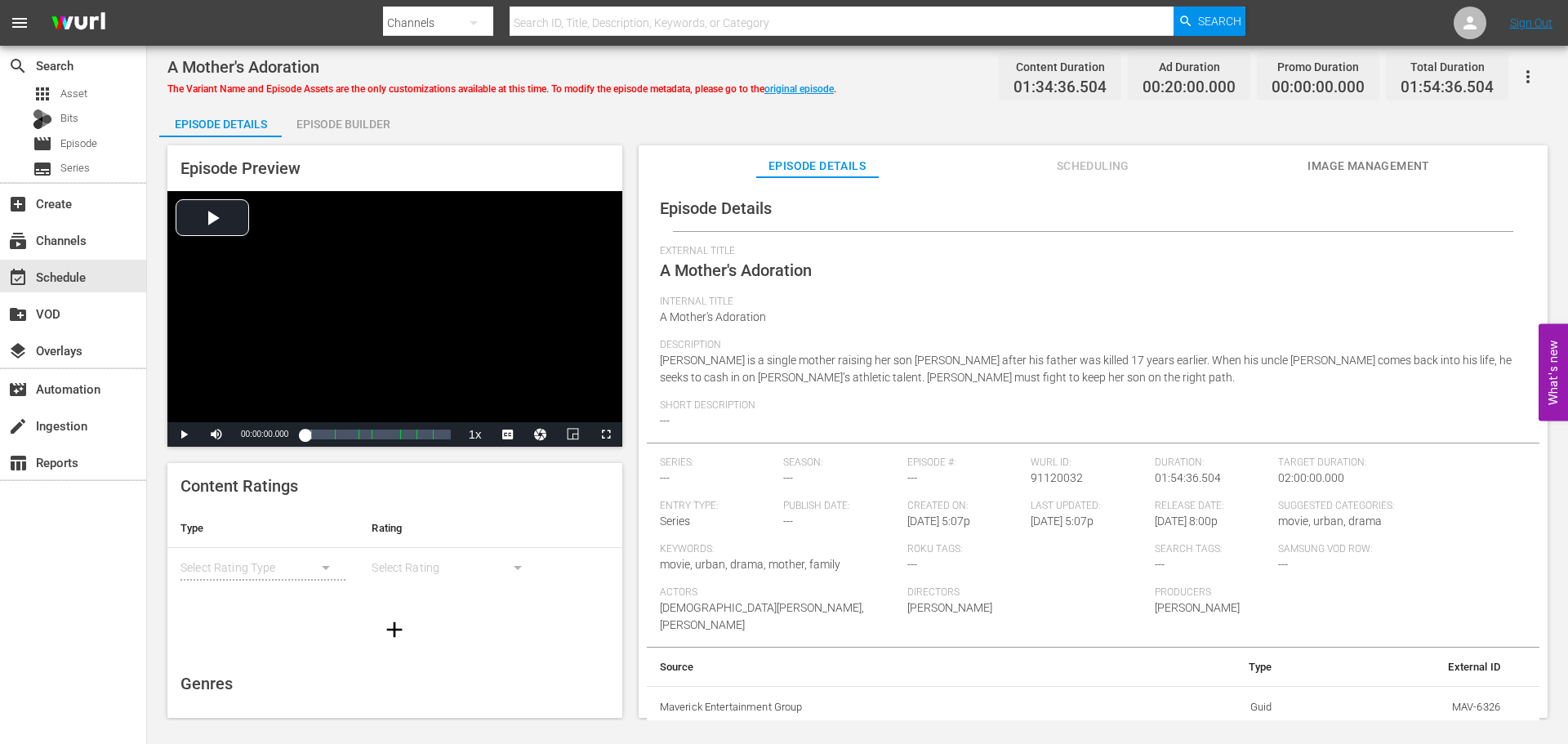
click at [365, 120] on div "Episode Builder" at bounding box center [343, 125] width 123 height 40
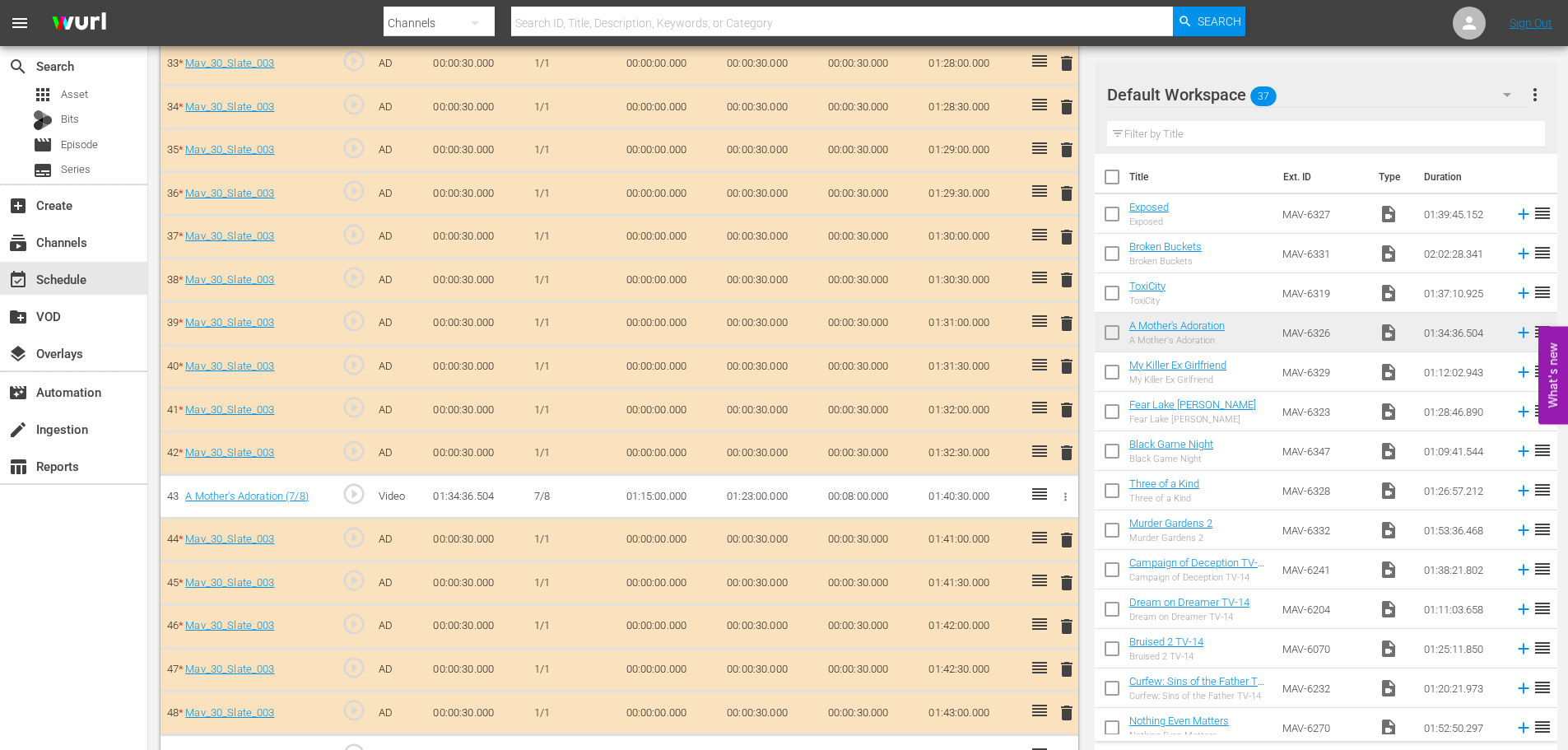
scroll to position [1912, 0]
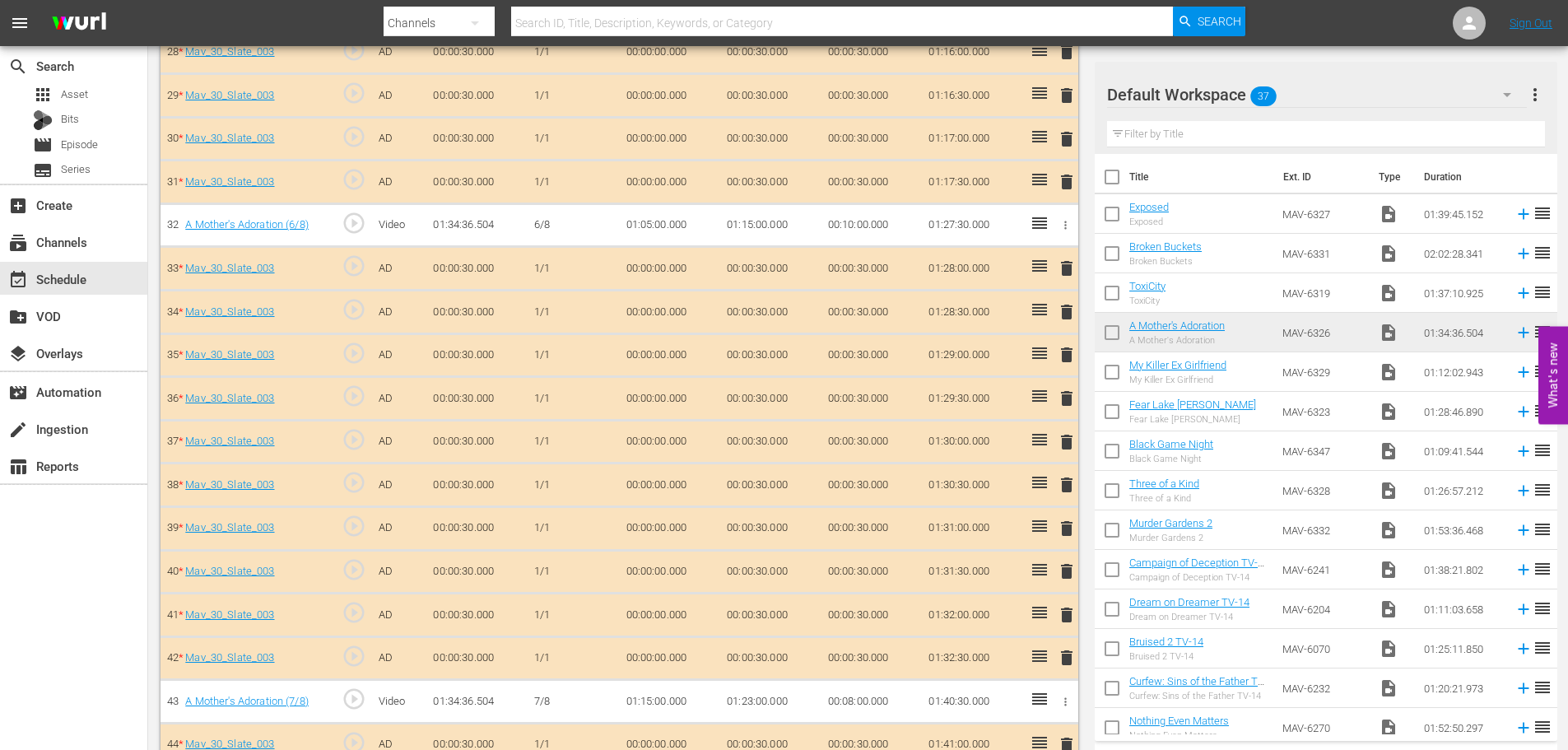
click at [1066, 439] on span "delete" at bounding box center [1067, 442] width 20 height 20
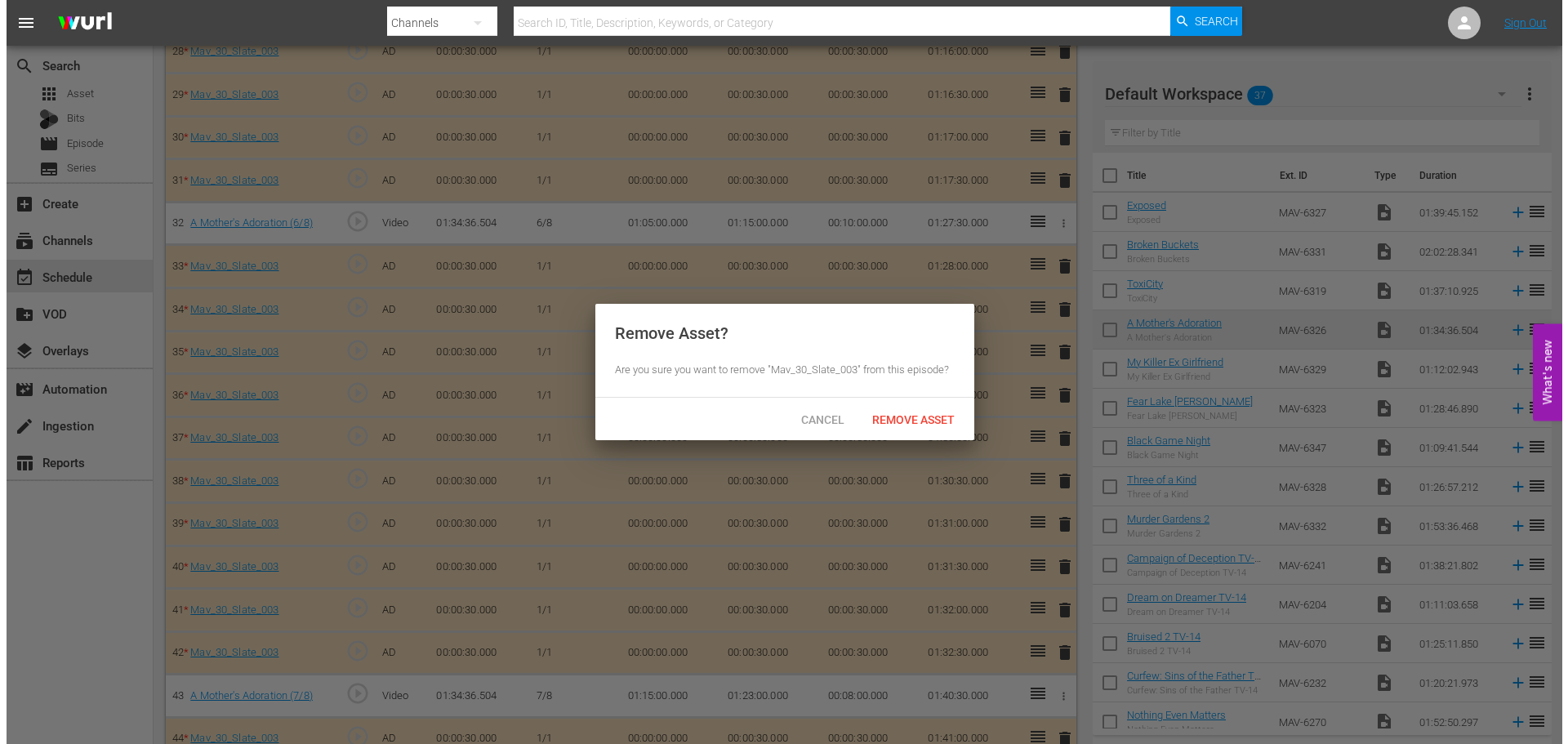
scroll to position [1651, 0]
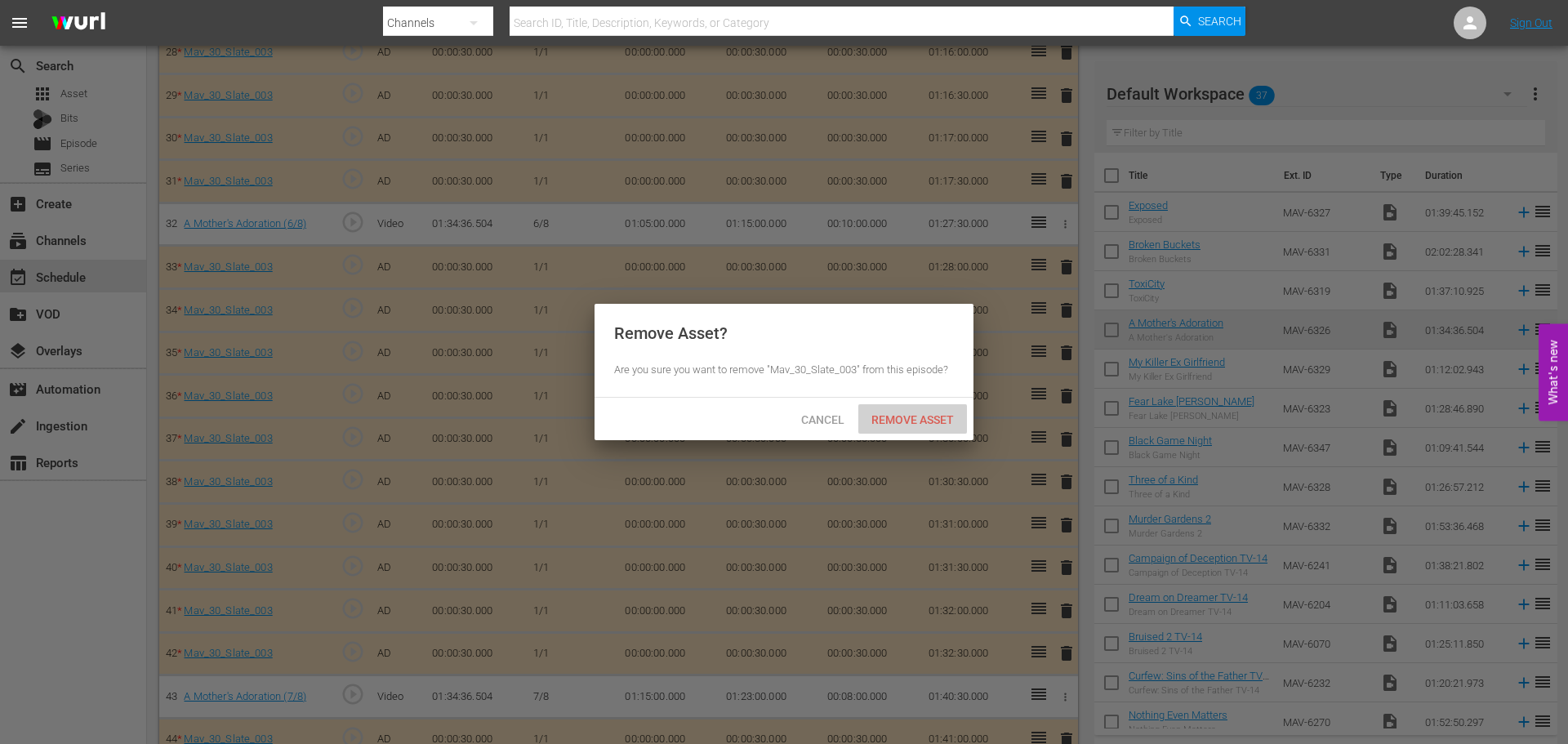
click at [883, 418] on span "Remove Asset" at bounding box center [912, 419] width 108 height 13
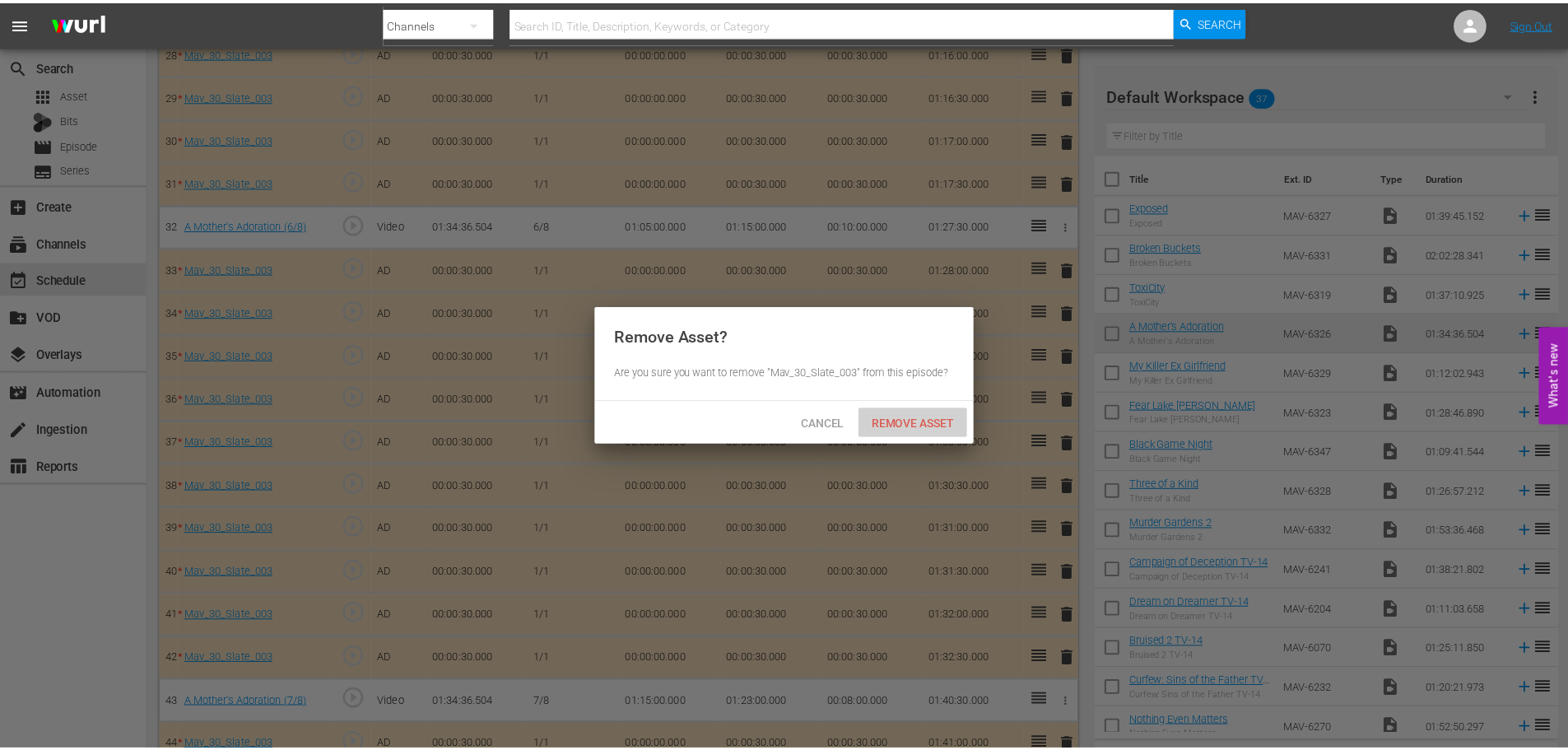
scroll to position [1665, 0]
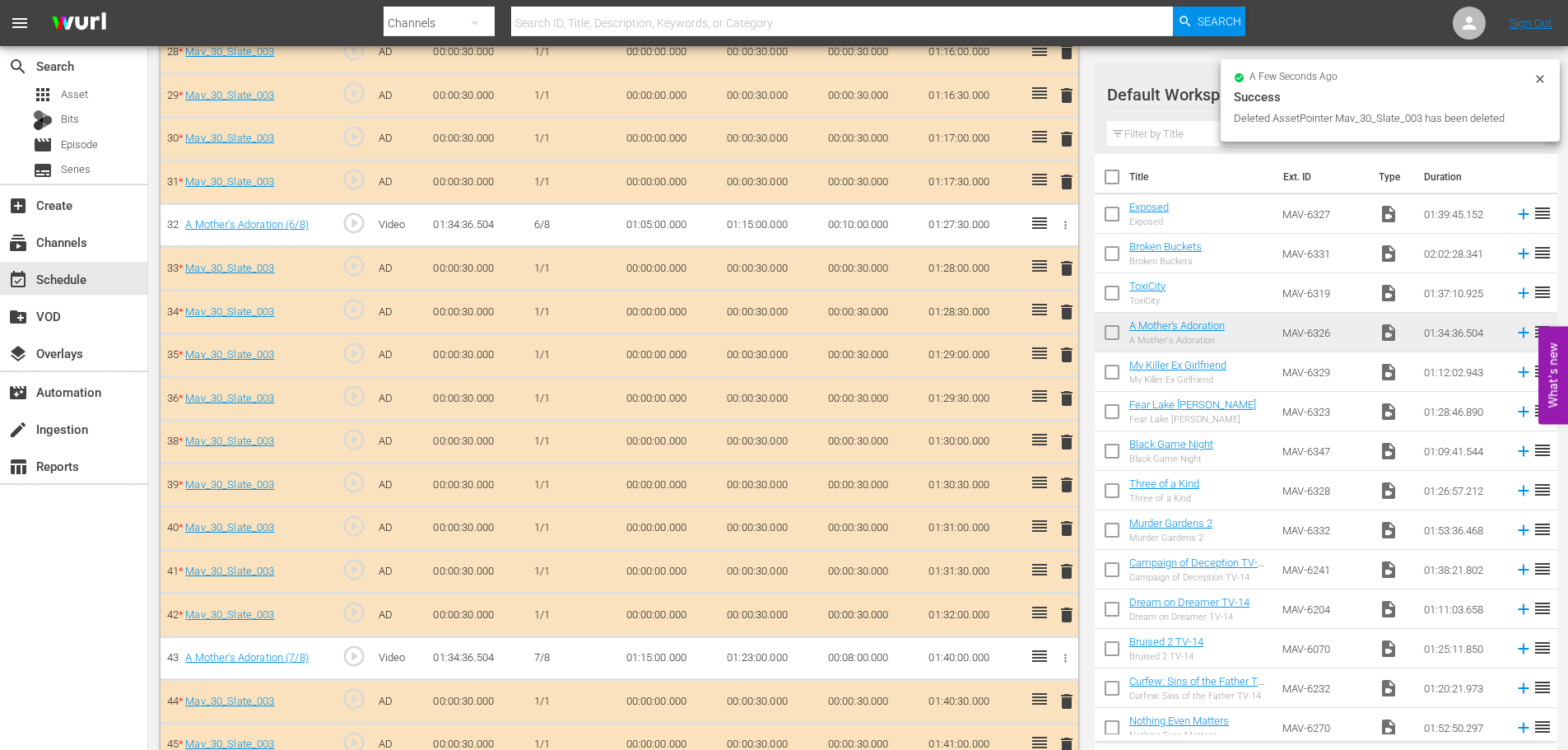
click at [1061, 442] on span "delete" at bounding box center [1067, 442] width 20 height 20
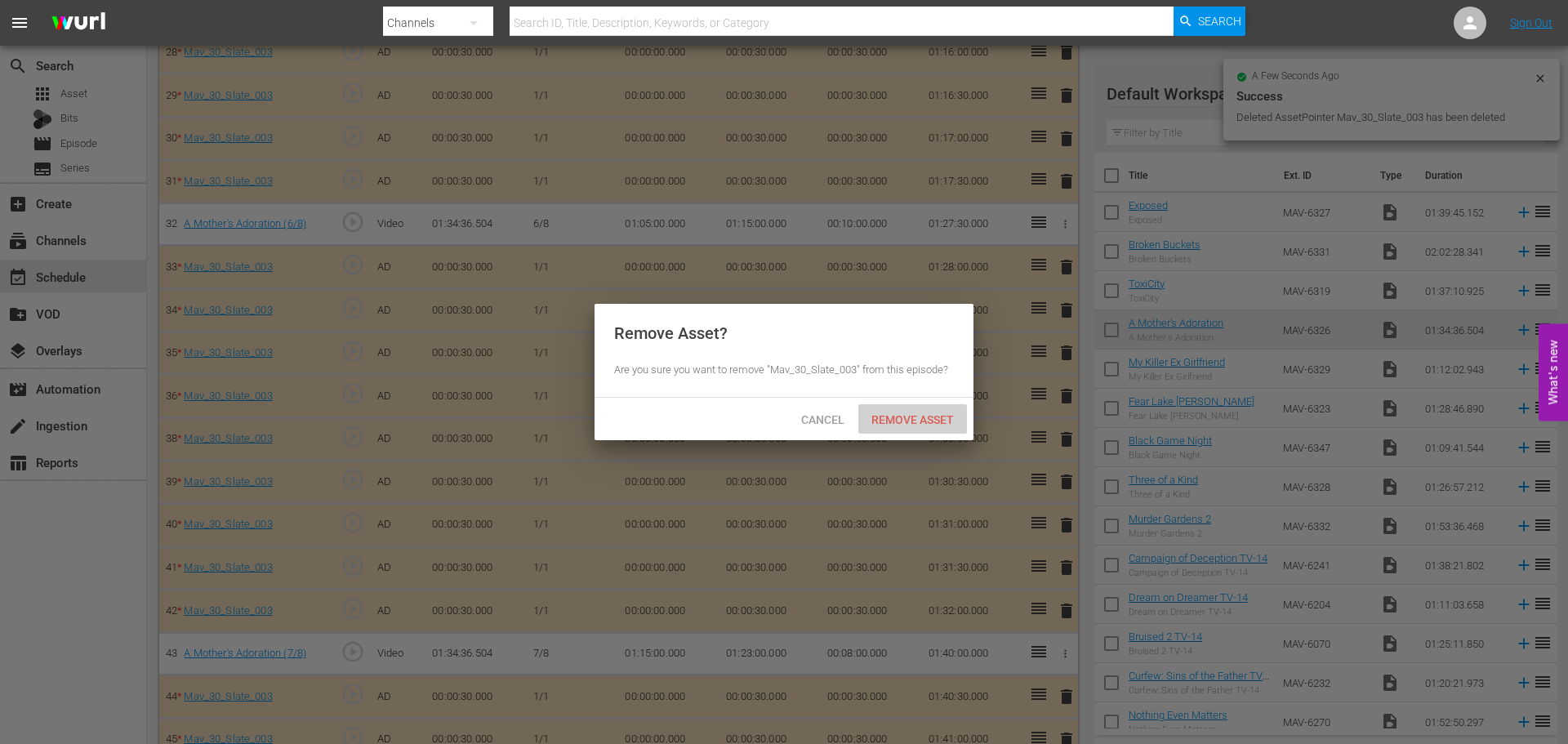
click at [915, 420] on span "Remove Asset" at bounding box center [912, 419] width 108 height 13
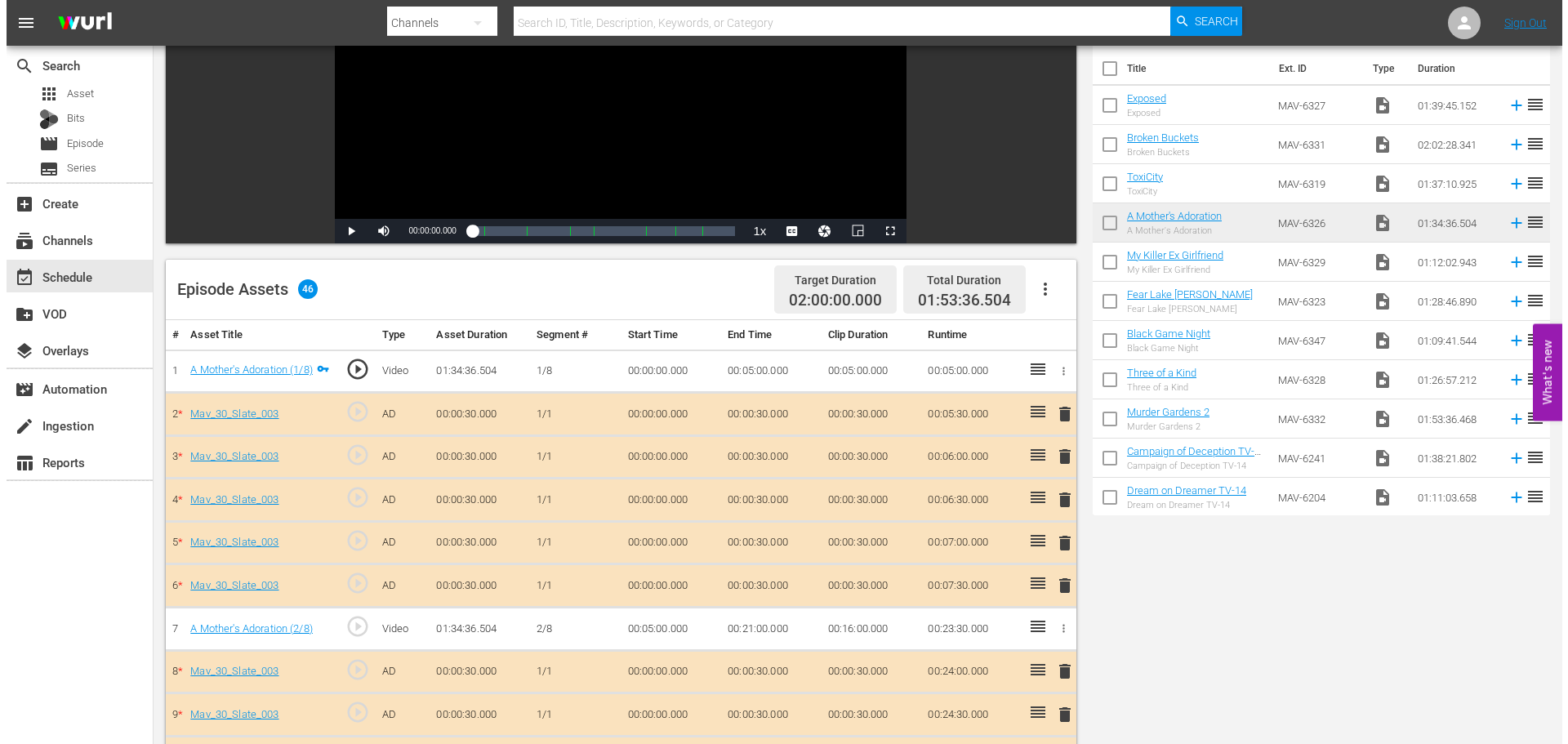
scroll to position [0, 0]
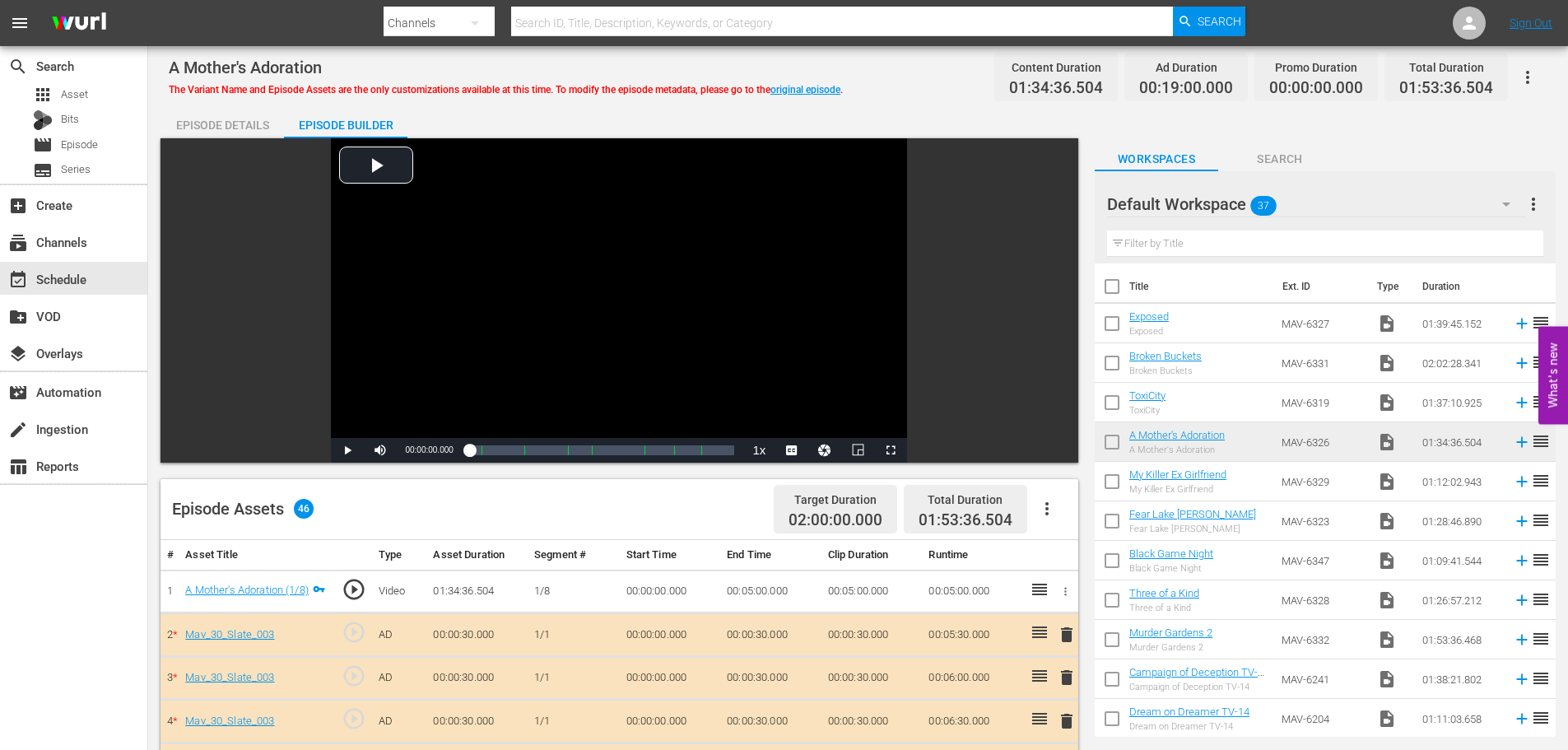
click at [210, 118] on div "Episode Details" at bounding box center [222, 126] width 124 height 40
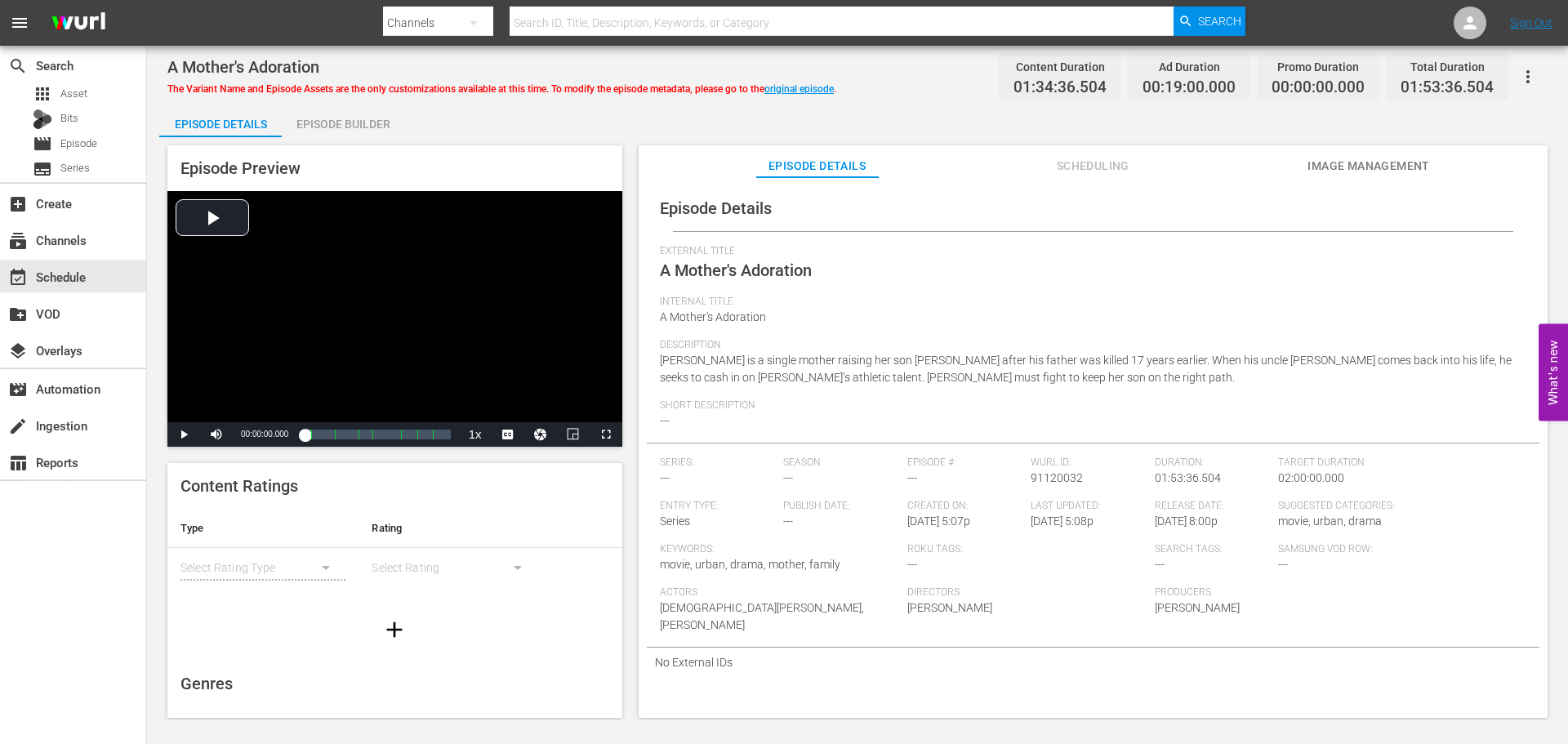
click at [1537, 72] on icon "button" at bounding box center [1528, 76] width 20 height 20
click at [1480, 142] on div "Convert To Named Variant" at bounding box center [1456, 136] width 157 height 40
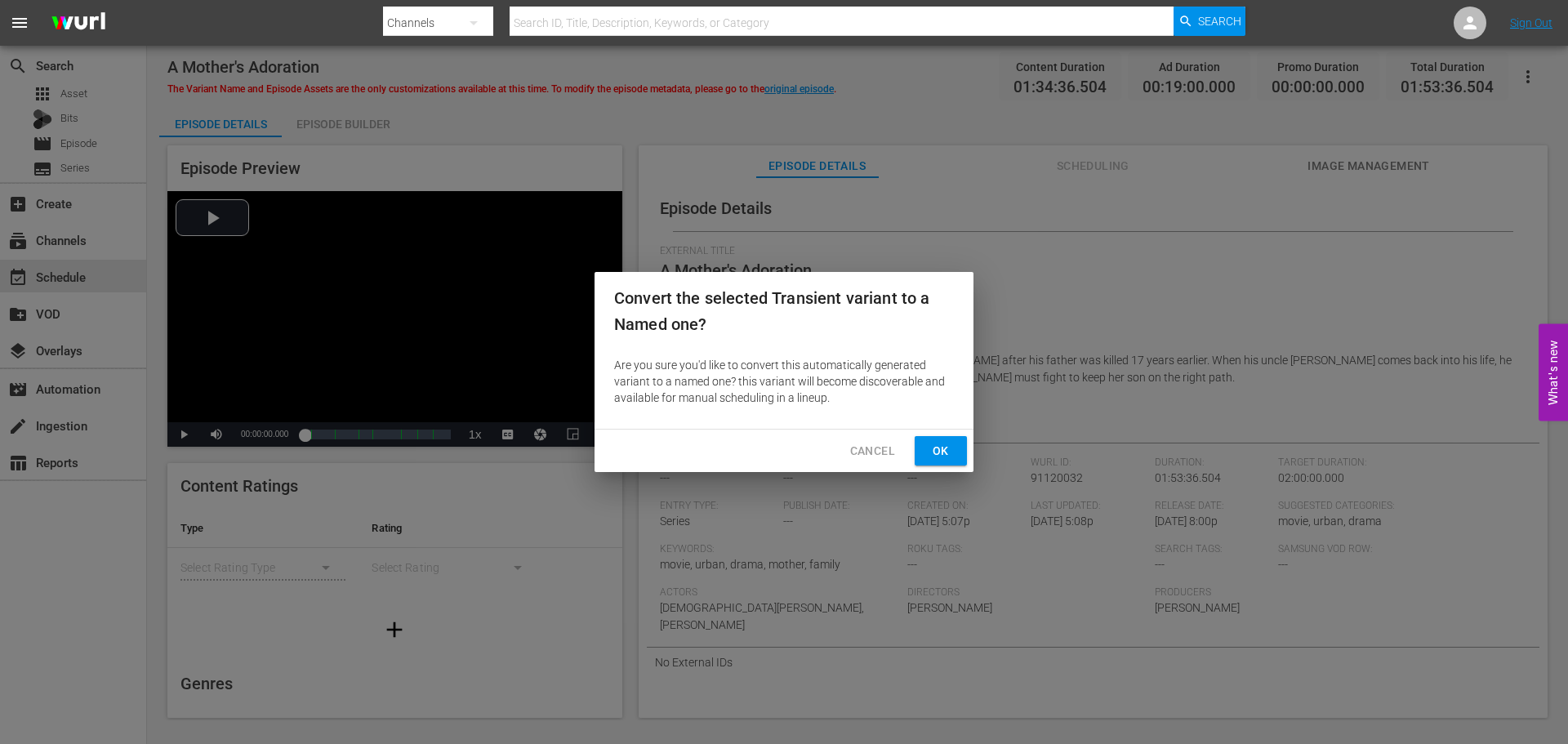
click at [935, 454] on span "Ok" at bounding box center [940, 451] width 26 height 21
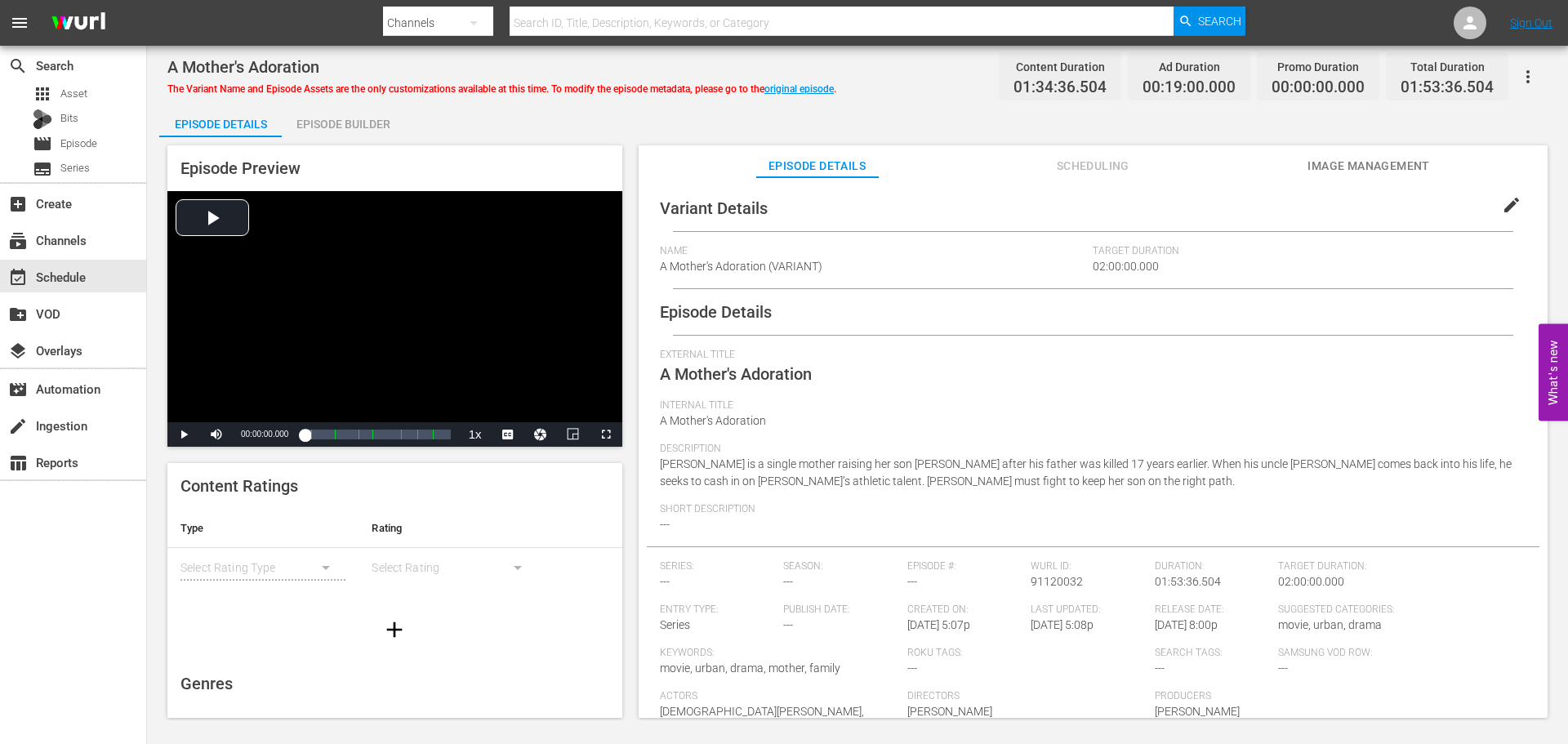
click at [1502, 204] on span "edit" at bounding box center [1511, 204] width 20 height 20
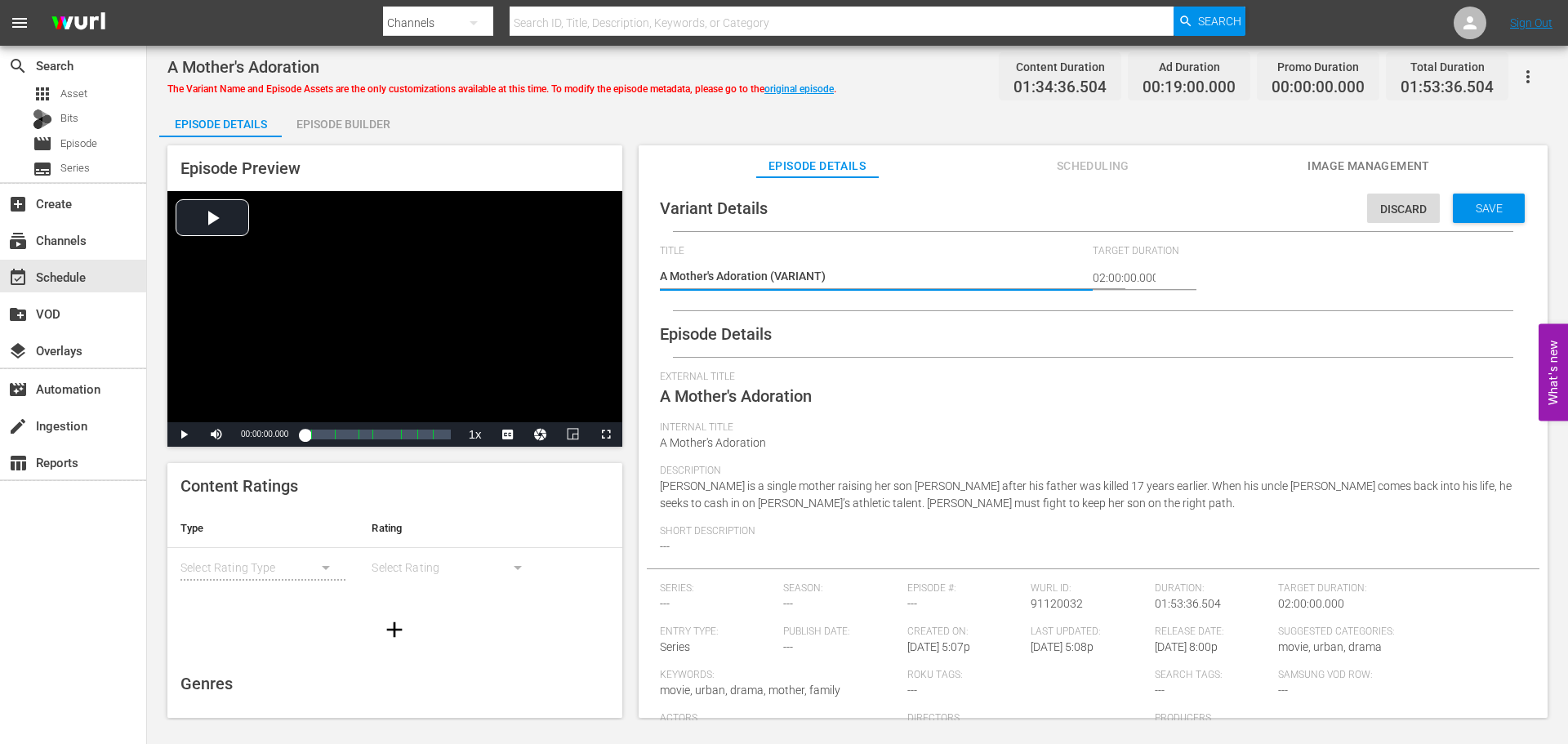
click at [770, 278] on textarea "A Mother's Adoration (VARIANT)" at bounding box center [872, 277] width 425 height 20
type textarea "A Mother's Adoration #(VARIANT)"
type textarea "A Mother's Adoration #P(VARIANT)"
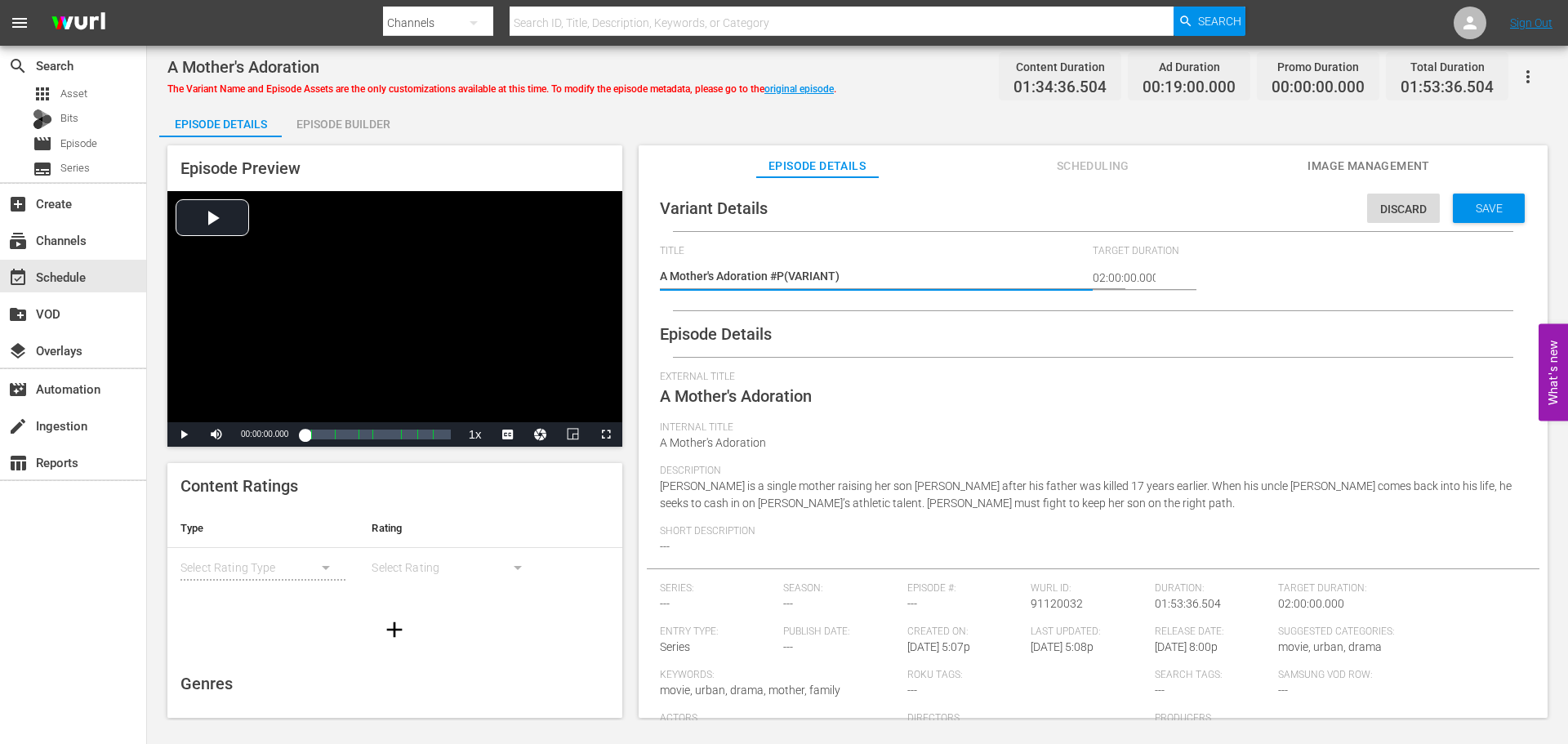
type textarea "A Mother's Adoration #Pl(VARIANT)"
type textarea "A Mother's Adoration #Ple(VARIANT)"
type textarea "A Mother's Adoration #Plex(VARIANT)"
type textarea "A Mother's Adoration #Plex (VARIANT)"
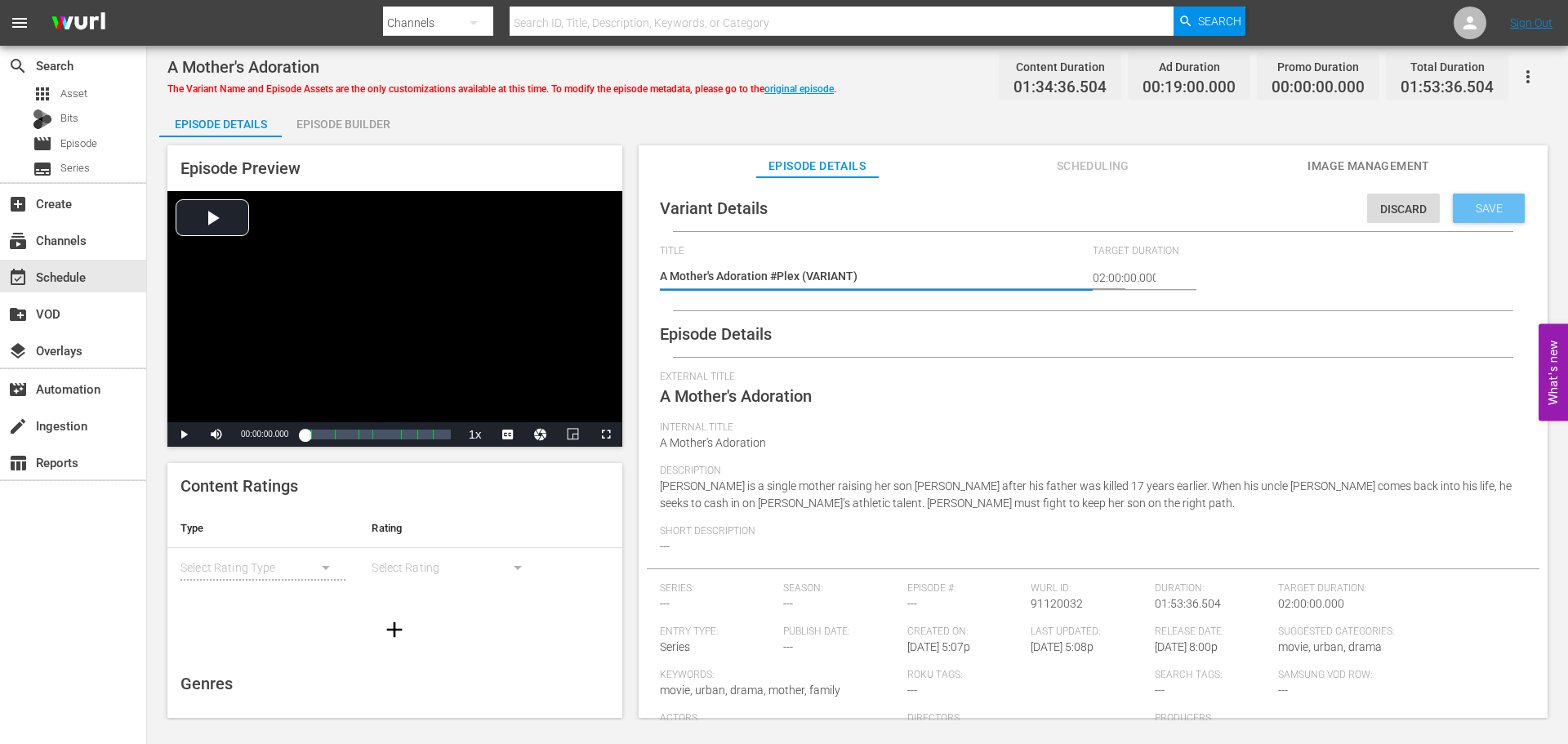
type textarea "A Mother's Adoration #Plex (VARIANT)"
click at [1453, 216] on div "Save" at bounding box center [1489, 208] width 72 height 29
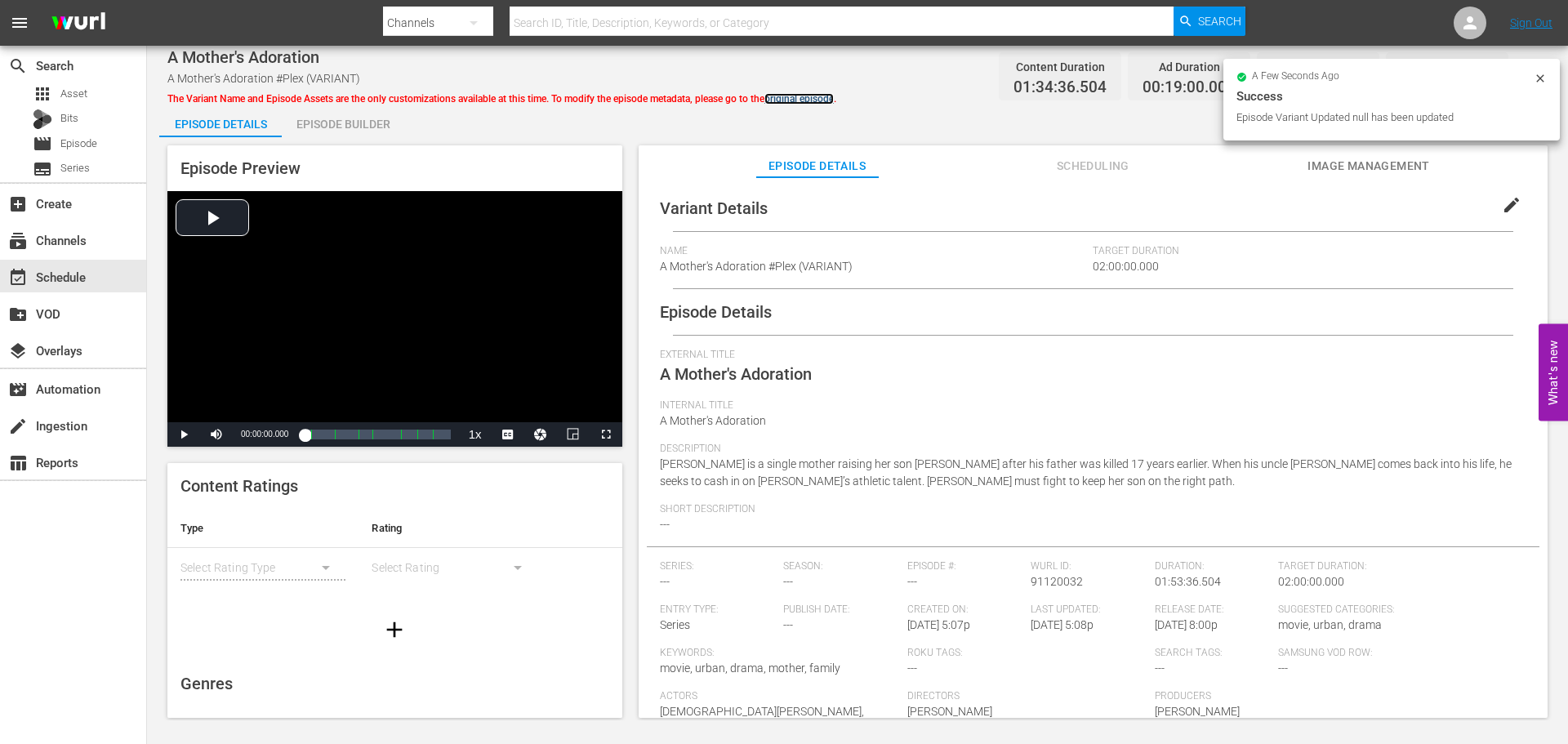
click at [821, 97] on link "original episode" at bounding box center [799, 98] width 70 height 11
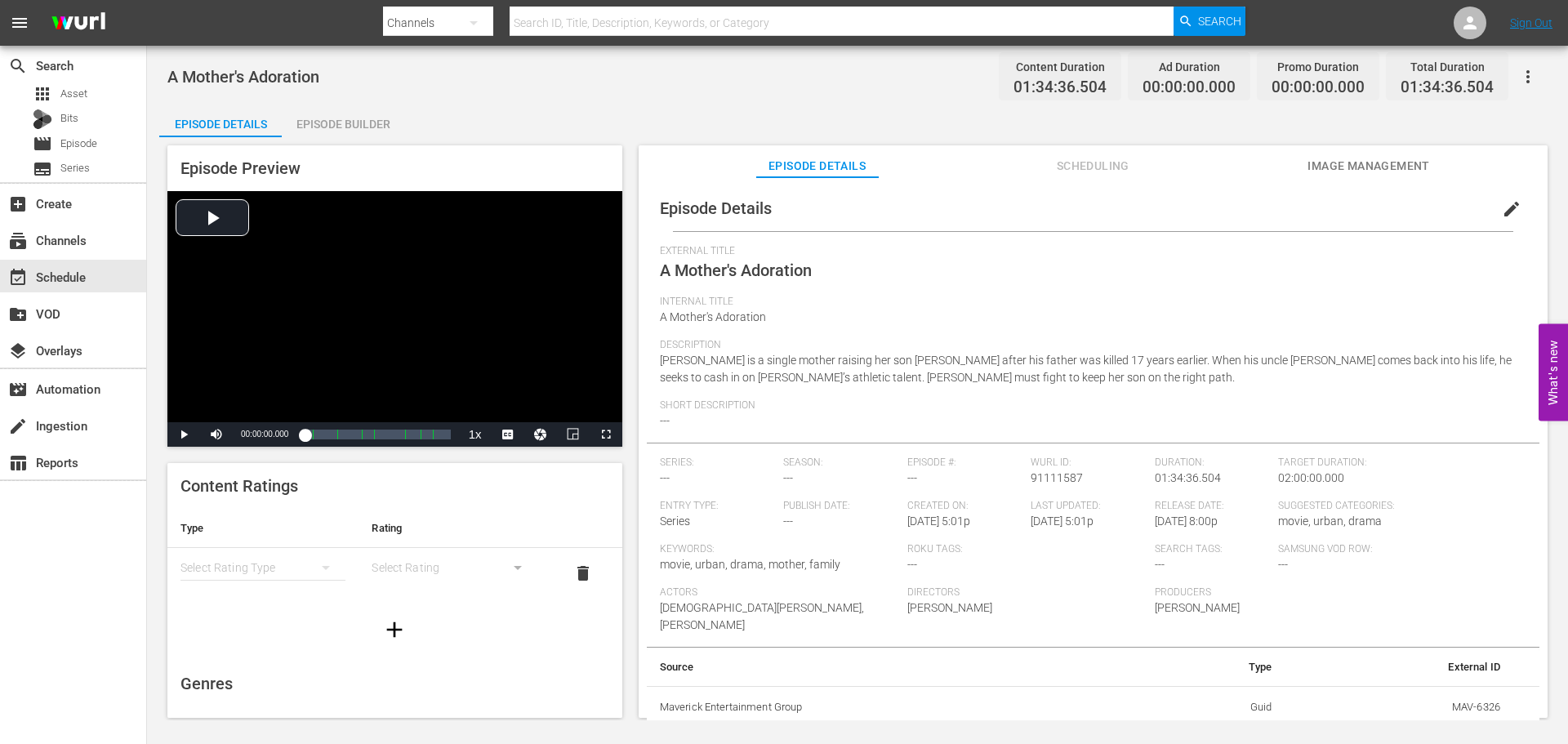
click at [307, 570] on button "simple table" at bounding box center [326, 568] width 40 height 40
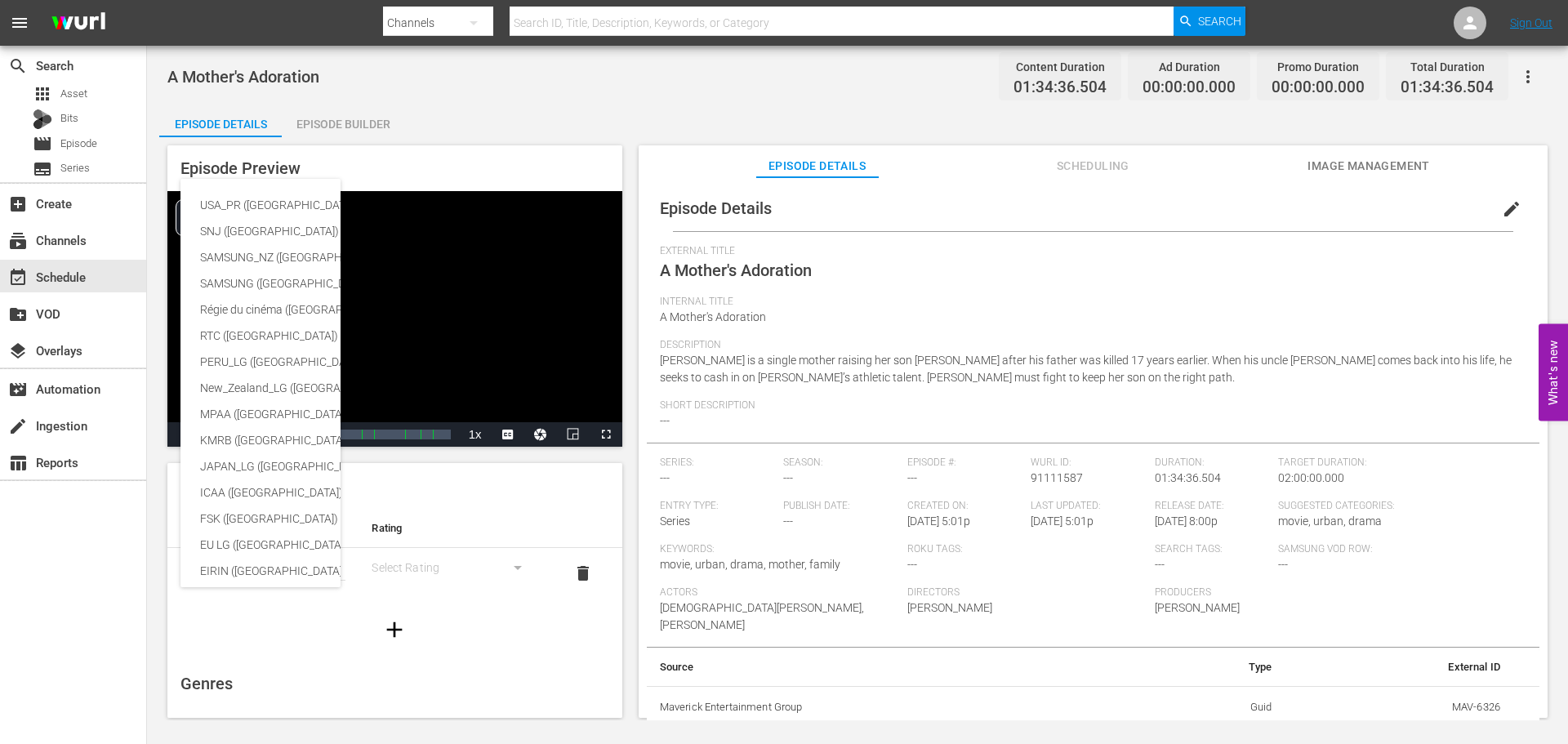
click at [1063, 325] on div "USA_PR ([GEOGRAPHIC_DATA] ([GEOGRAPHIC_DATA])) SNJ ([GEOGRAPHIC_DATA]) SAMSUNG_…" at bounding box center [784, 372] width 1568 height 744
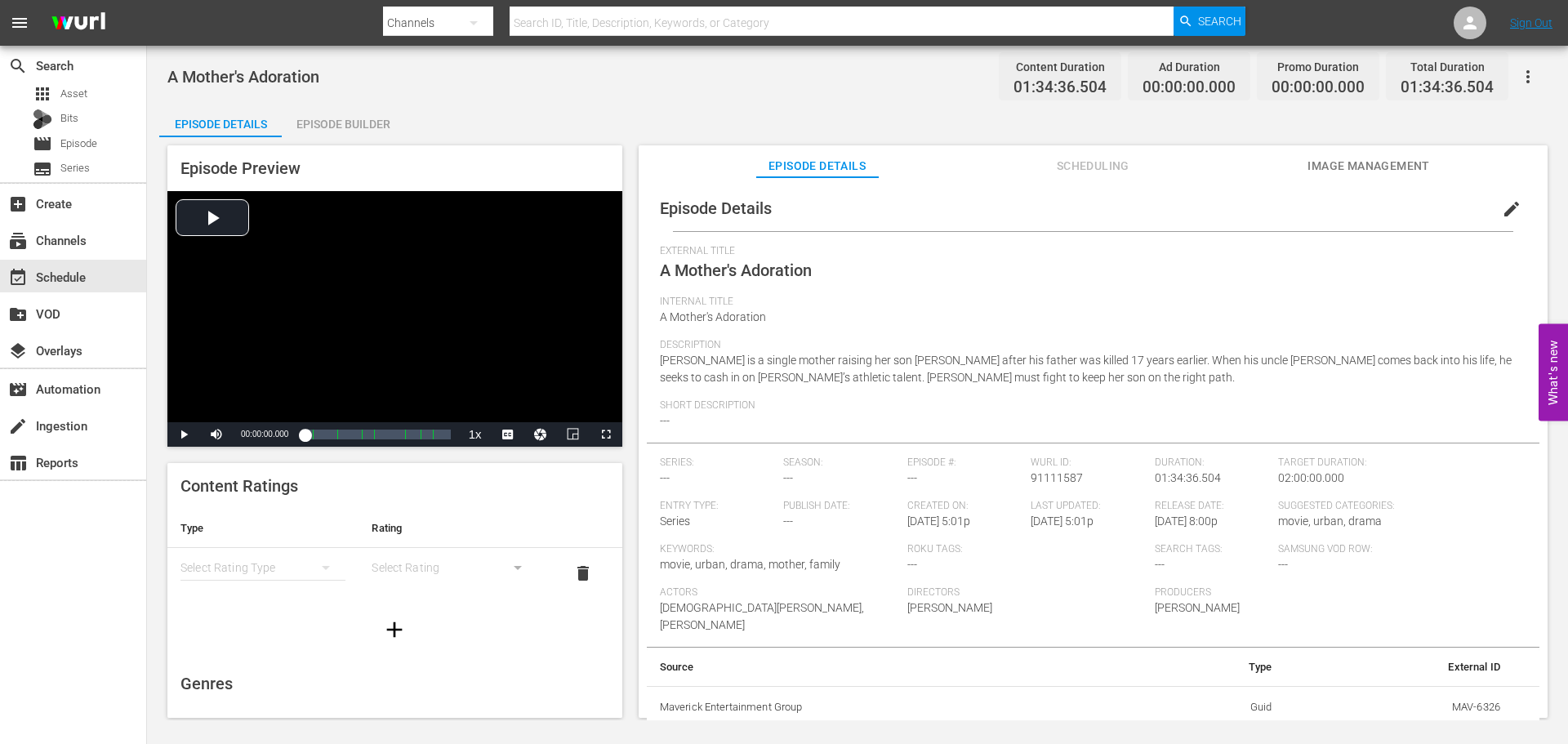
click at [291, 570] on div "simple table" at bounding box center [263, 567] width 165 height 46
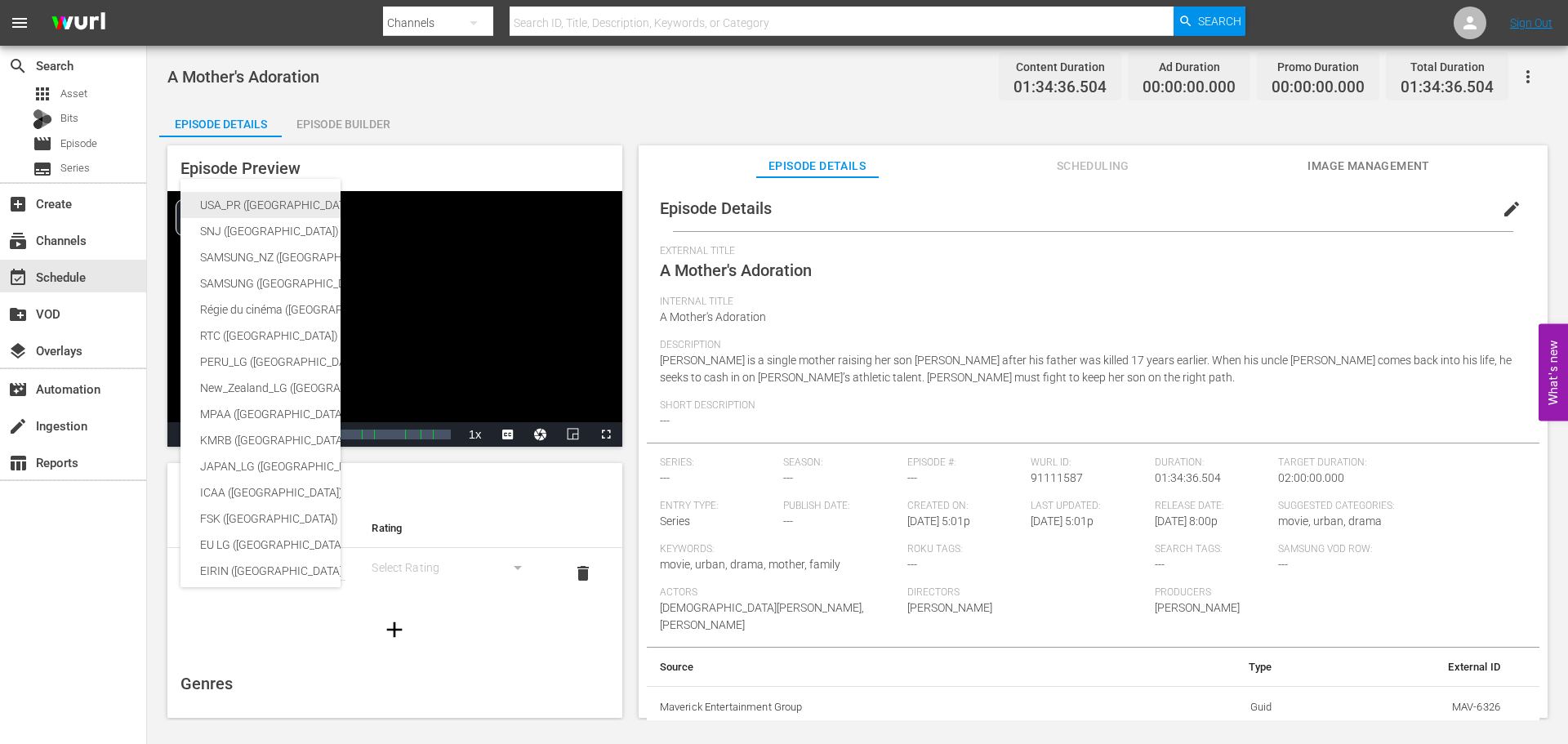
click at [212, 198] on div "USA_PR ([GEOGRAPHIC_DATA] ([GEOGRAPHIC_DATA]))" at bounding box center [400, 204] width 401 height 26
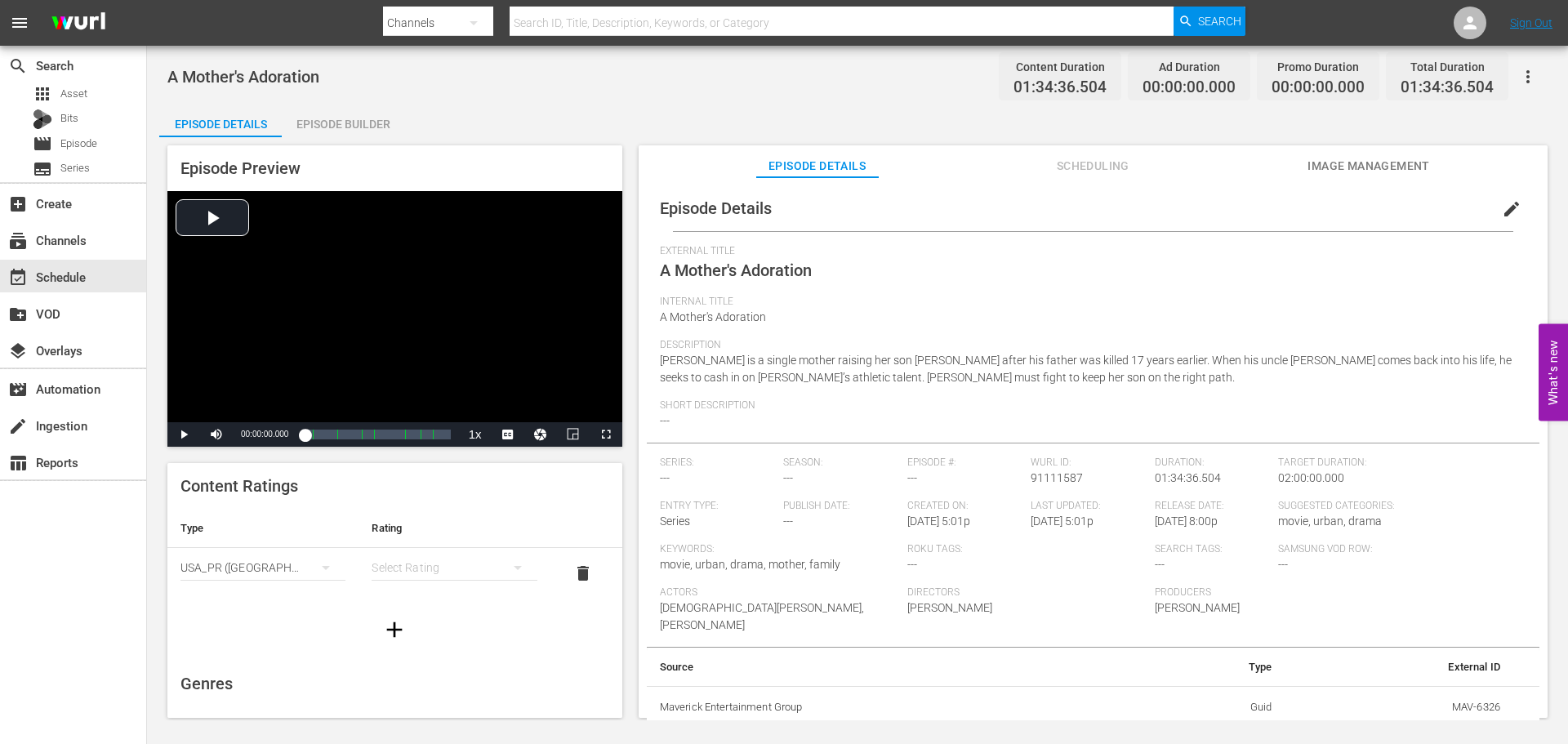
click at [402, 565] on div "simple table" at bounding box center [454, 567] width 165 height 46
click at [404, 670] on div "TV14" at bounding box center [447, 679] width 121 height 26
click at [389, 626] on icon "button" at bounding box center [395, 630] width 15 height 15
click at [269, 613] on div "simple table" at bounding box center [263, 618] width 165 height 46
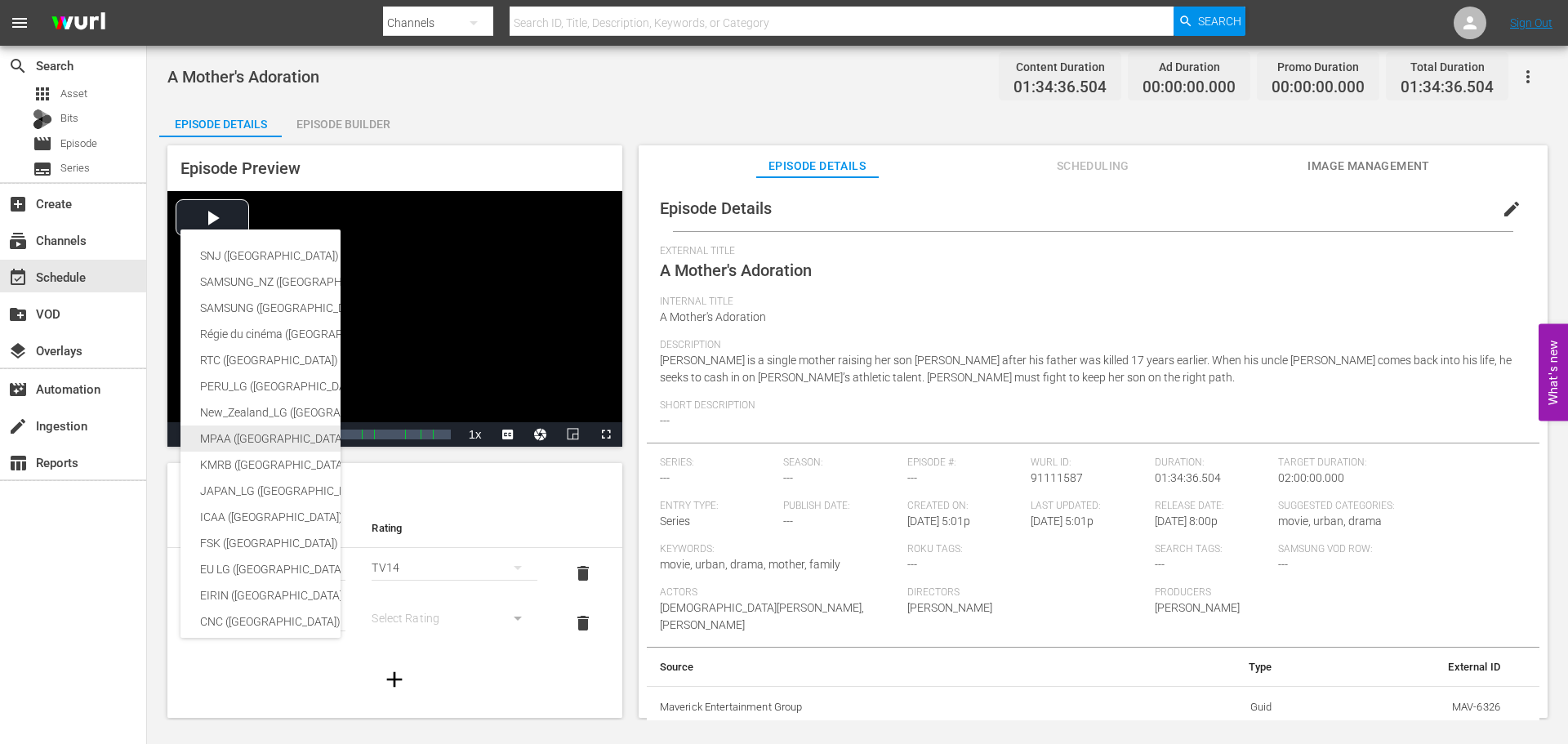
click at [230, 427] on div "MPAA ([GEOGRAPHIC_DATA] (the))" at bounding box center [400, 438] width 401 height 26
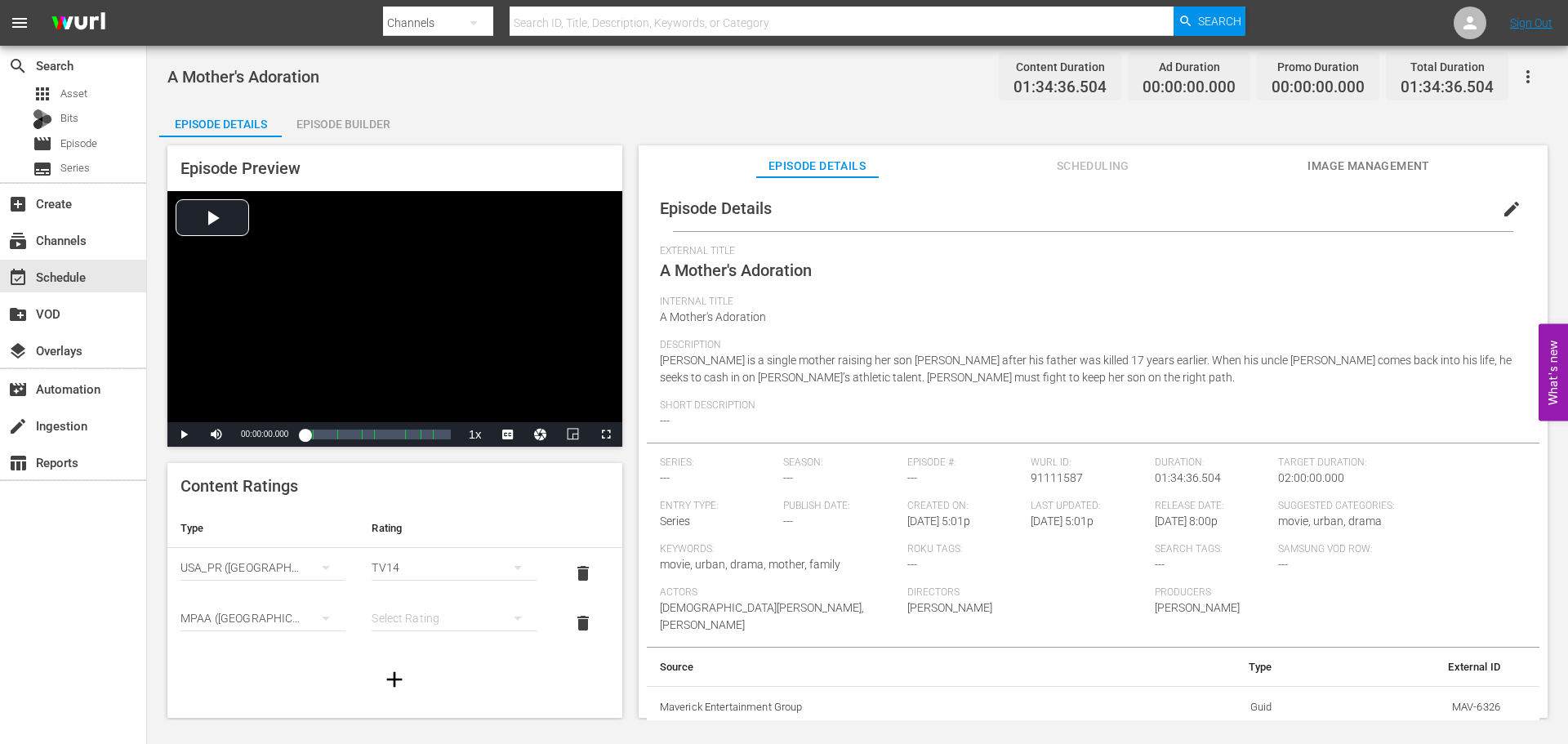
click at [498, 631] on button "simple table" at bounding box center [518, 619] width 40 height 40
click at [415, 563] on div "PG13" at bounding box center [447, 559] width 121 height 26
click at [1506, 213] on span "edit" at bounding box center [1511, 209] width 20 height 20
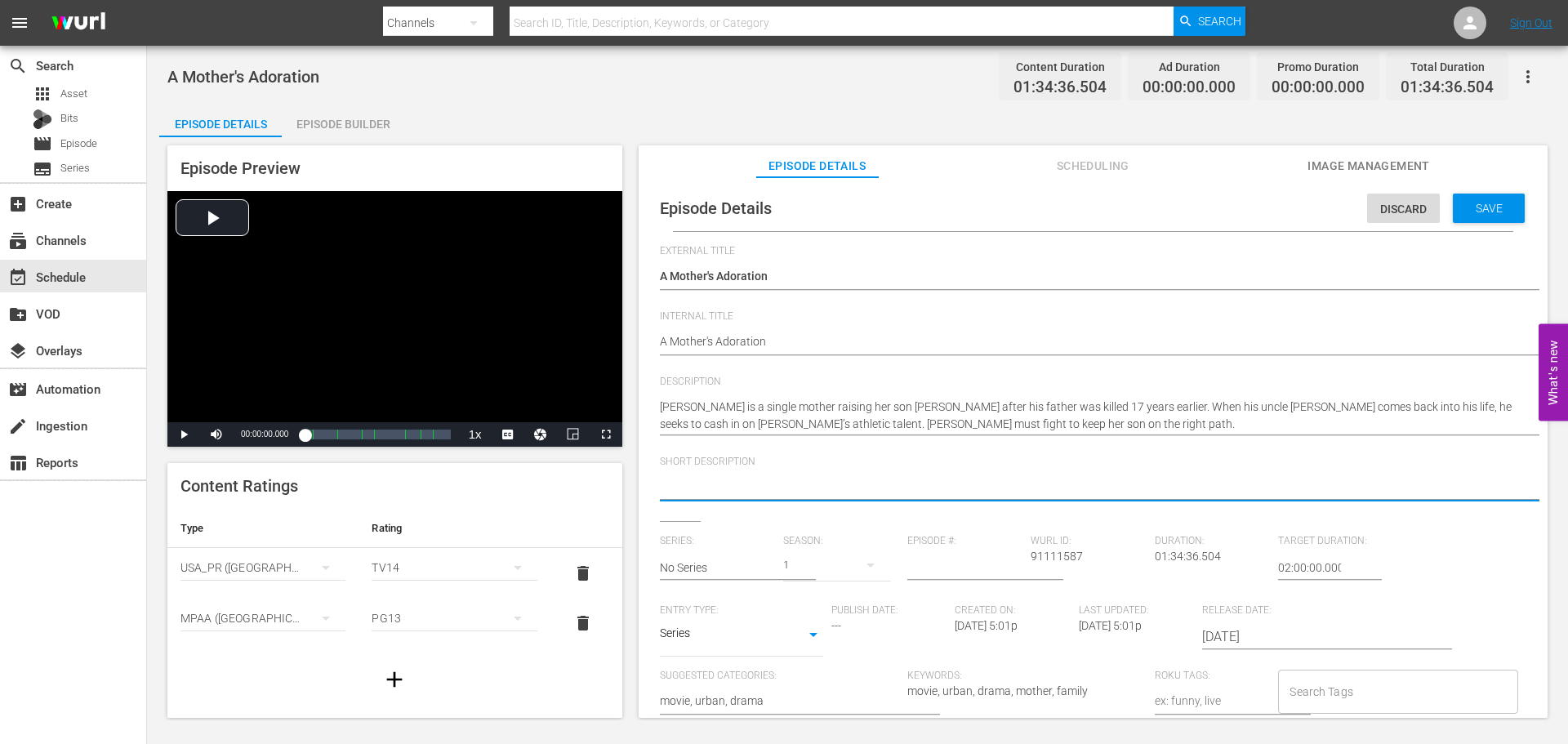
click at [792, 485] on textarea at bounding box center [1088, 488] width 858 height 20
paste textarea "A single mother fights to protect her son from his shady and evil uncle."
type textarea "A single mother fights to protect her son from his shady and evil uncle."
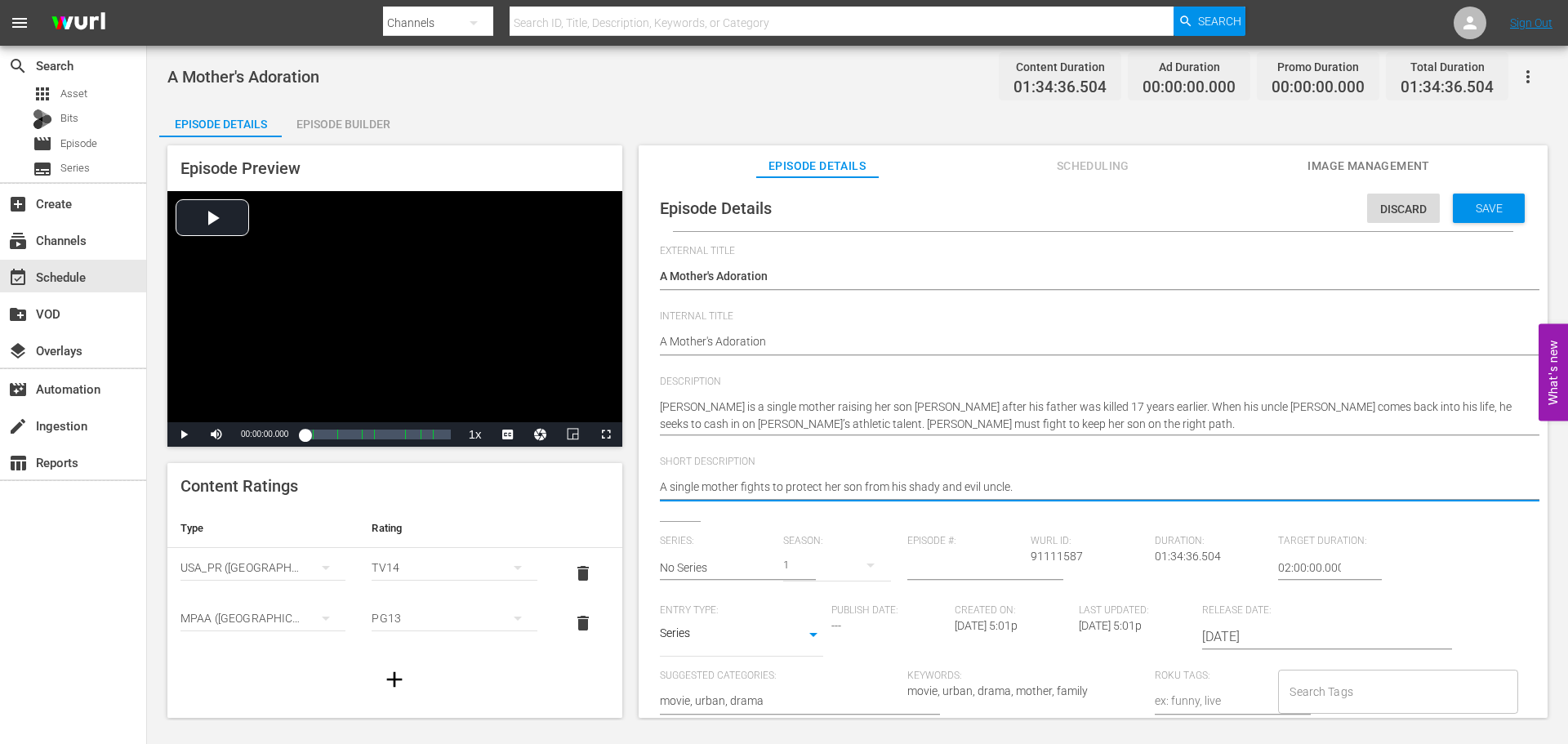
click at [787, 632] on body "menu Search By Channels Search ID, Title, Description, Keywords, or Category Se…" at bounding box center [784, 372] width 1568 height 744
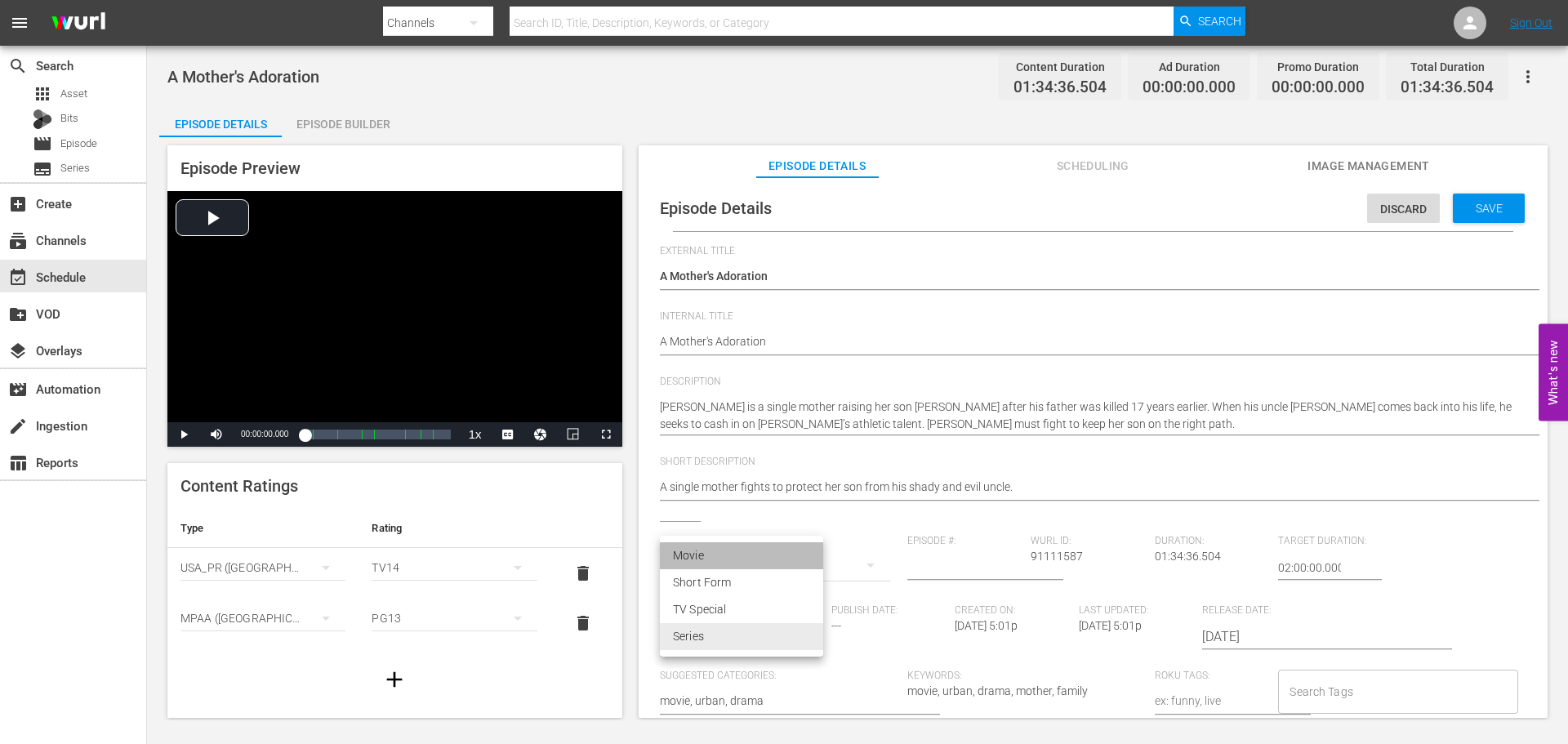
click at [727, 555] on li "Movie" at bounding box center [741, 555] width 163 height 27
type input "MOVIE"
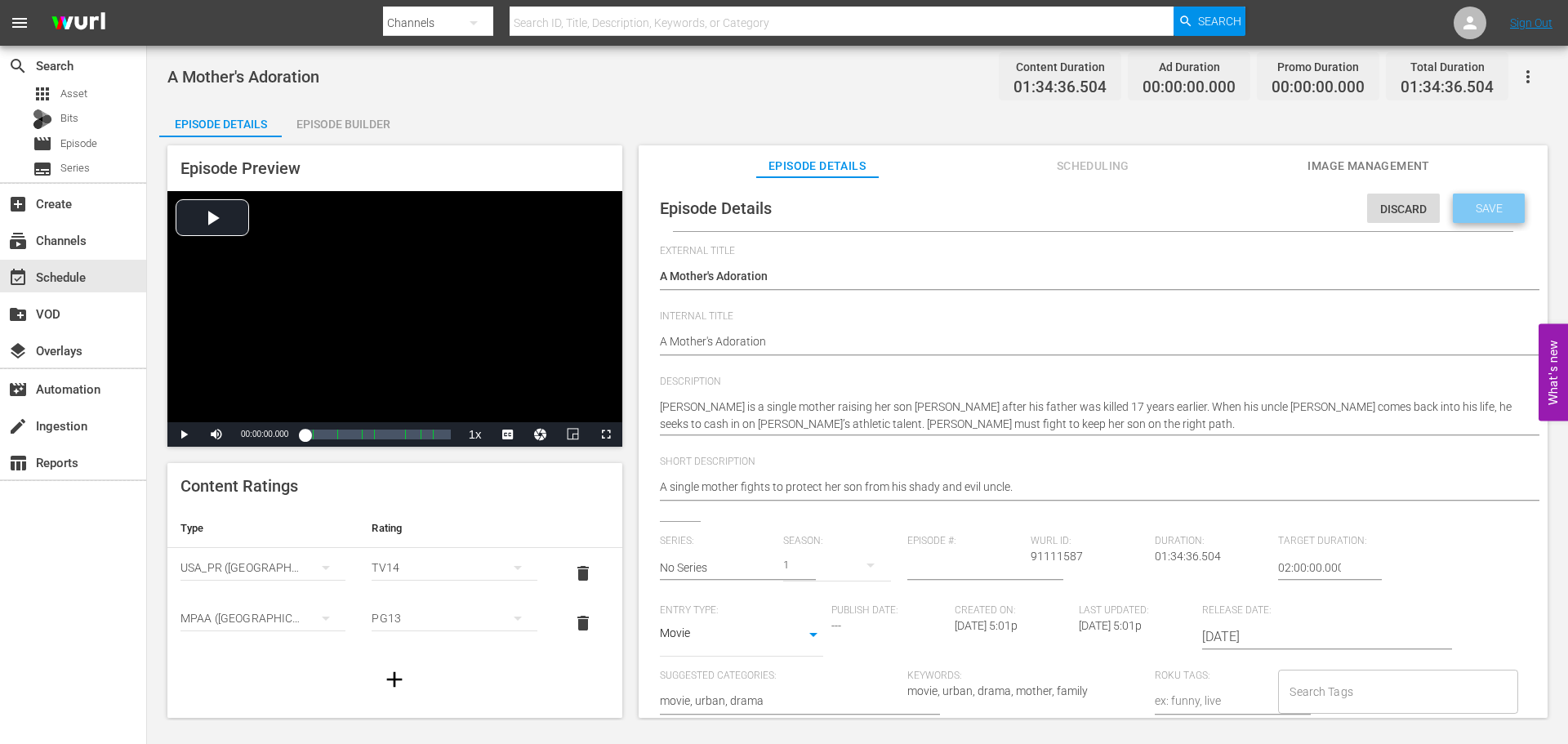
click at [1492, 209] on span "Save" at bounding box center [1489, 208] width 53 height 13
click at [1467, 209] on span "Save" at bounding box center [1489, 208] width 53 height 13
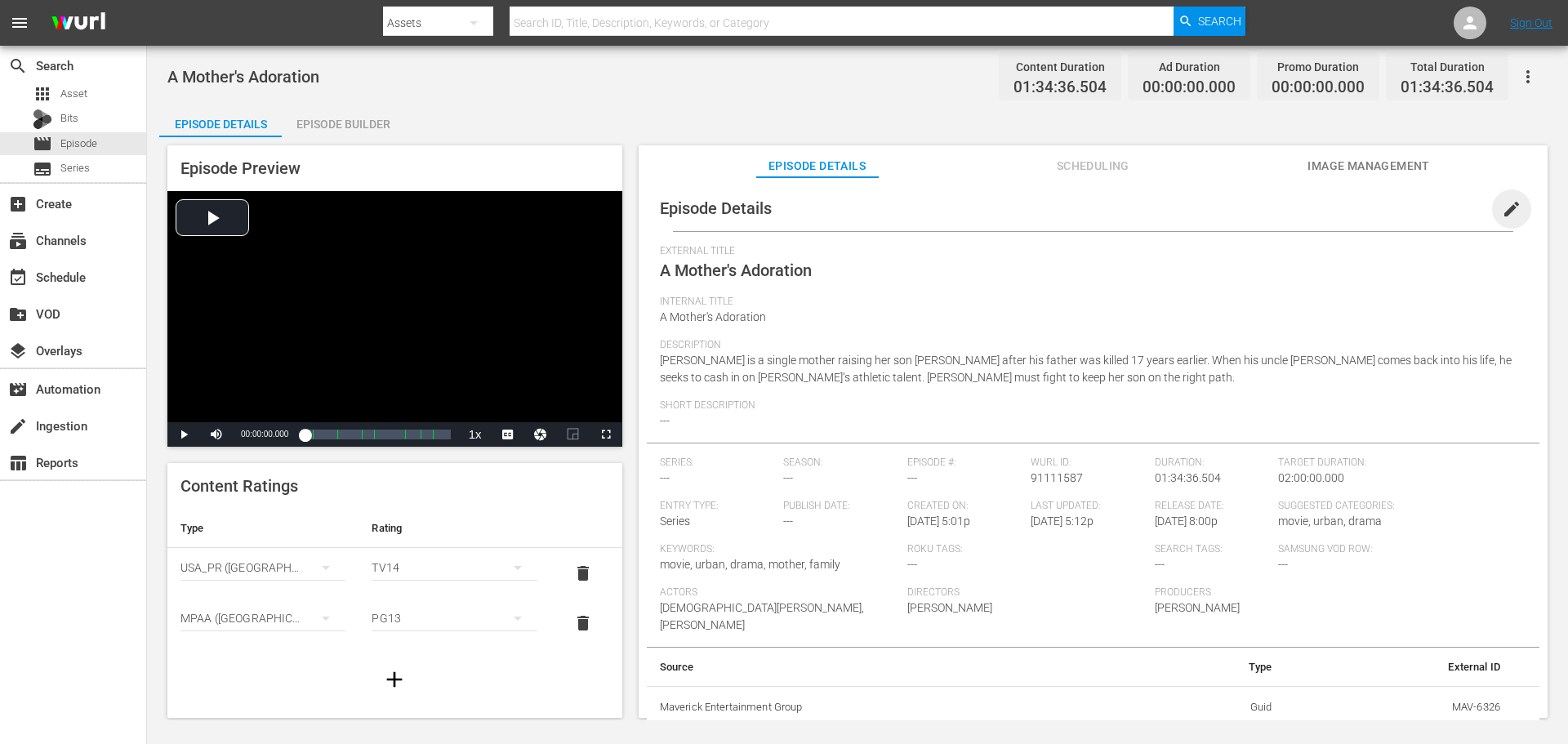
drag, startPoint x: 1499, startPoint y: 208, endPoint x: 1413, endPoint y: 241, distance: 92.1
click at [1502, 208] on span "edit" at bounding box center [1511, 209] width 20 height 20
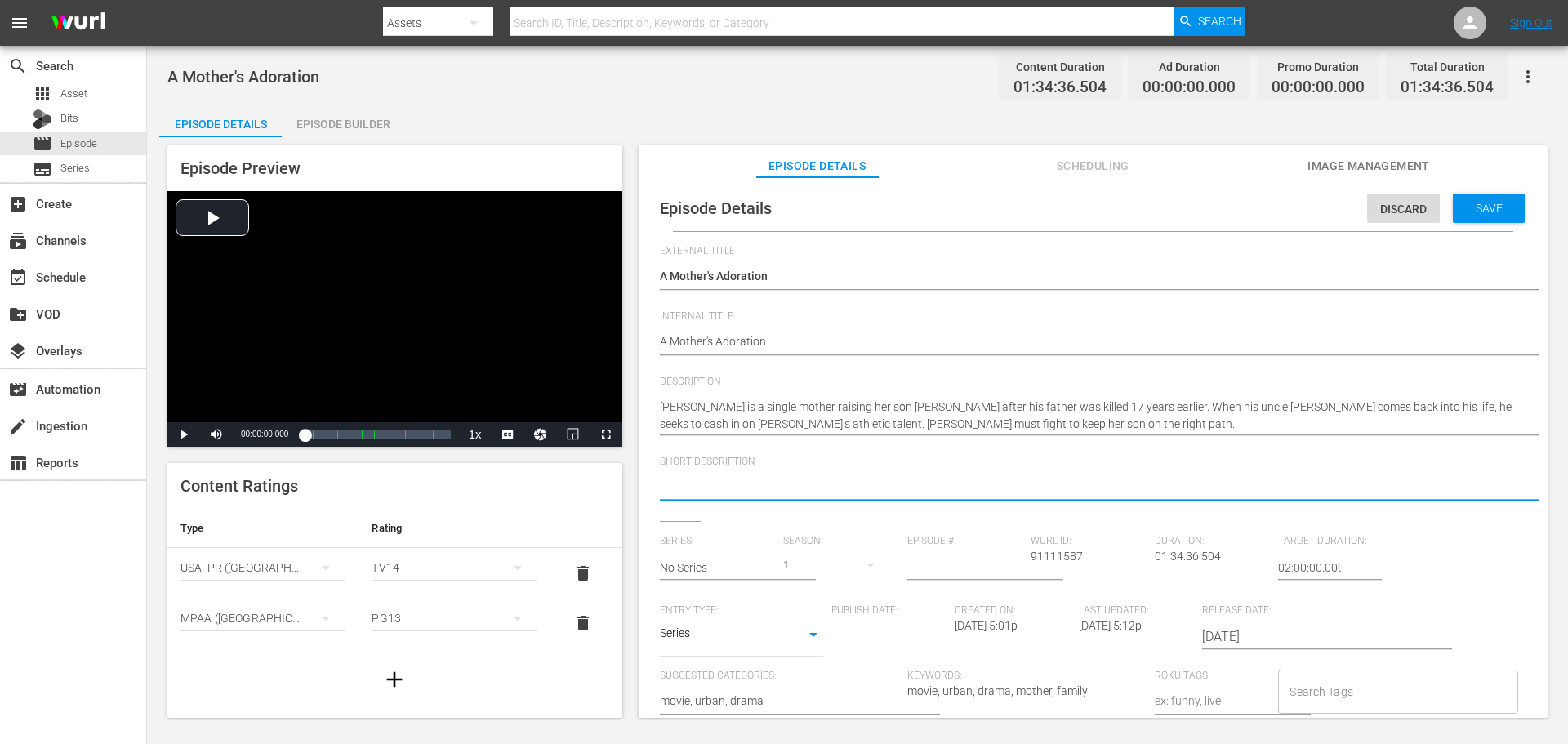
click at [787, 483] on textarea at bounding box center [1088, 488] width 858 height 20
paste textarea "A single mother fights to protect her son from his shady and evil uncle."
type textarea "A single mother fights to protect her son from his shady and evil uncle."
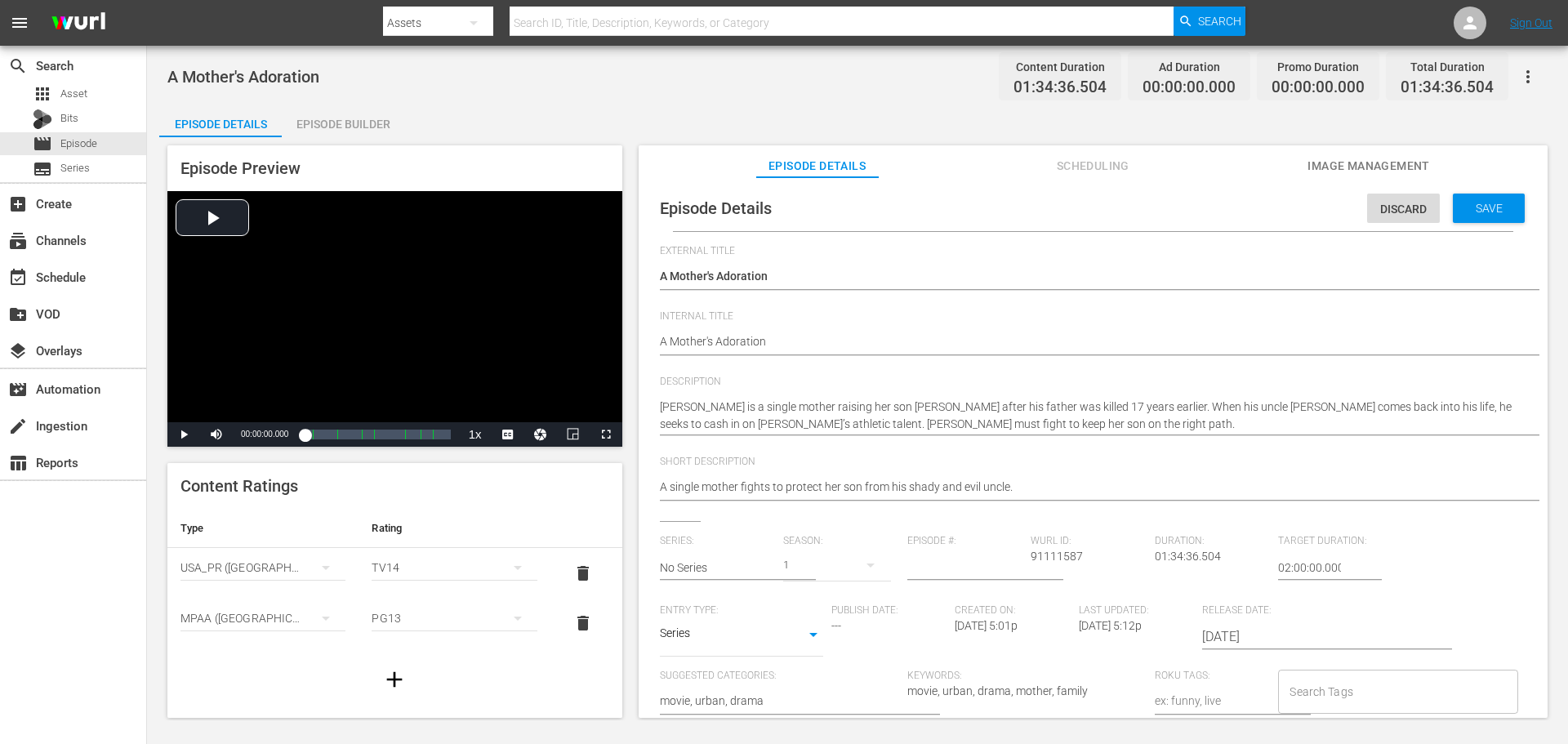
click at [763, 601] on div "Series: No Series" at bounding box center [721, 570] width 125 height 70
click at [756, 632] on body "menu Search By Assets Search ID, Title, Description, Keywords, or Category Sear…" at bounding box center [784, 372] width 1568 height 744
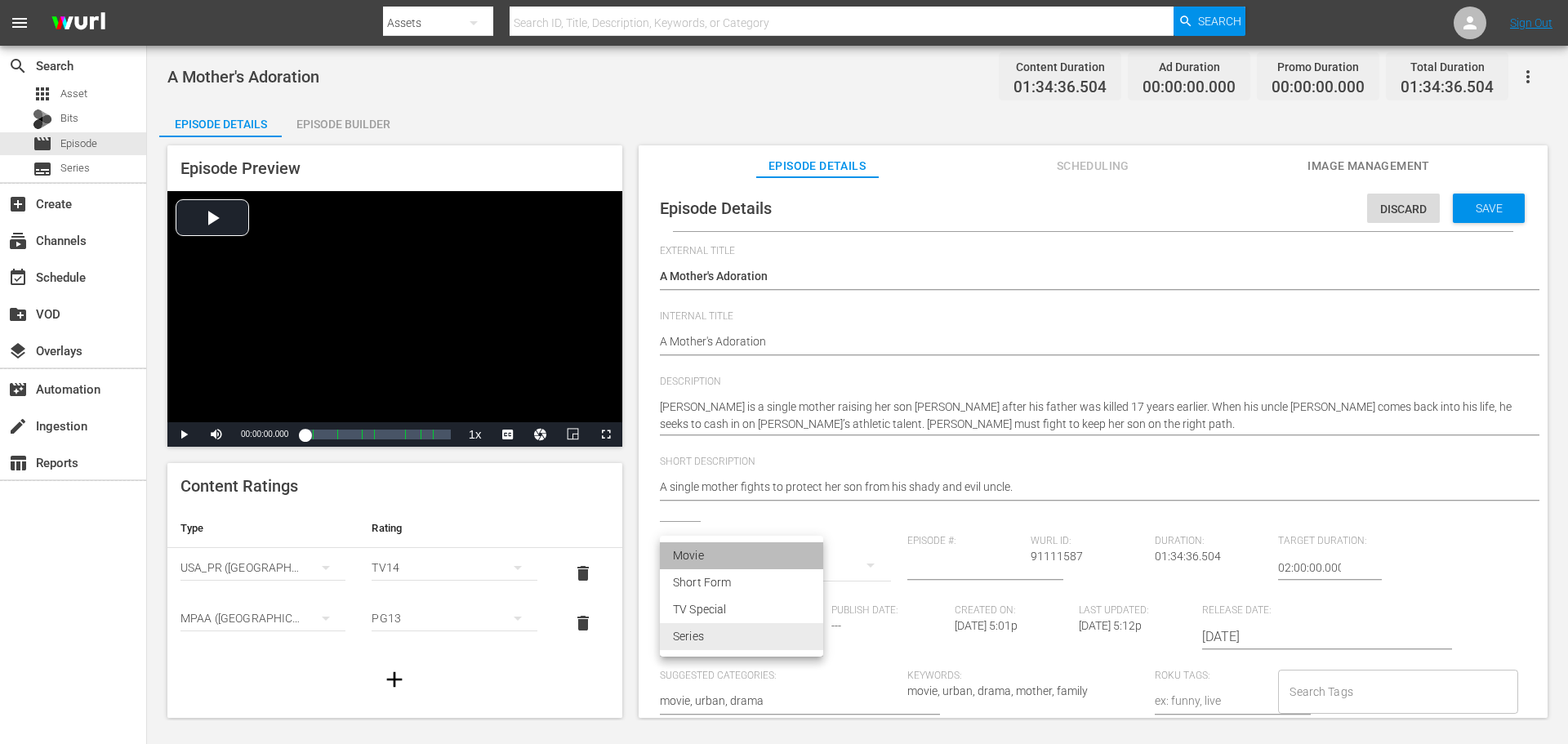
click at [709, 552] on li "Movie" at bounding box center [741, 555] width 163 height 27
type input "MOVIE"
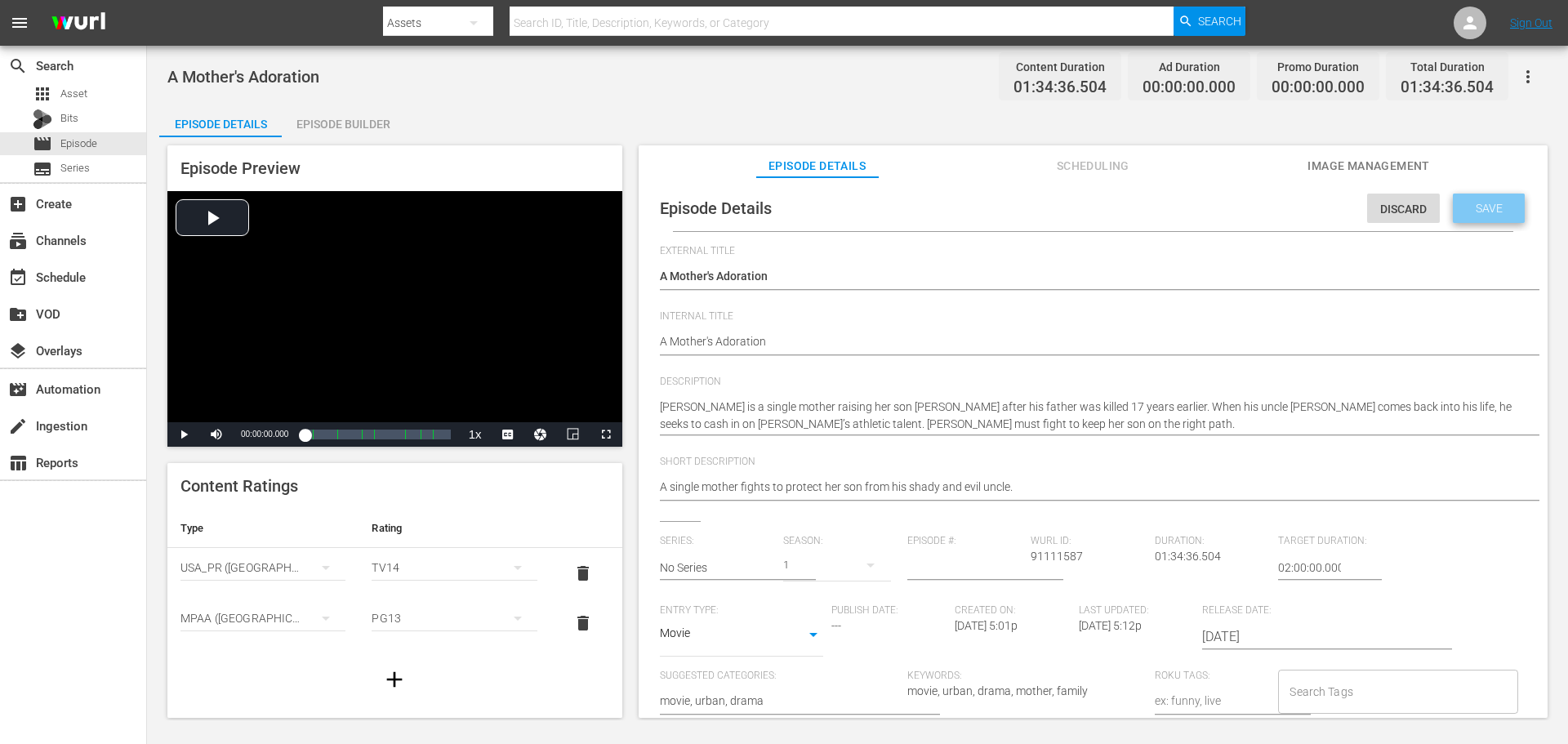
click at [1488, 207] on span "Save" at bounding box center [1489, 208] width 53 height 13
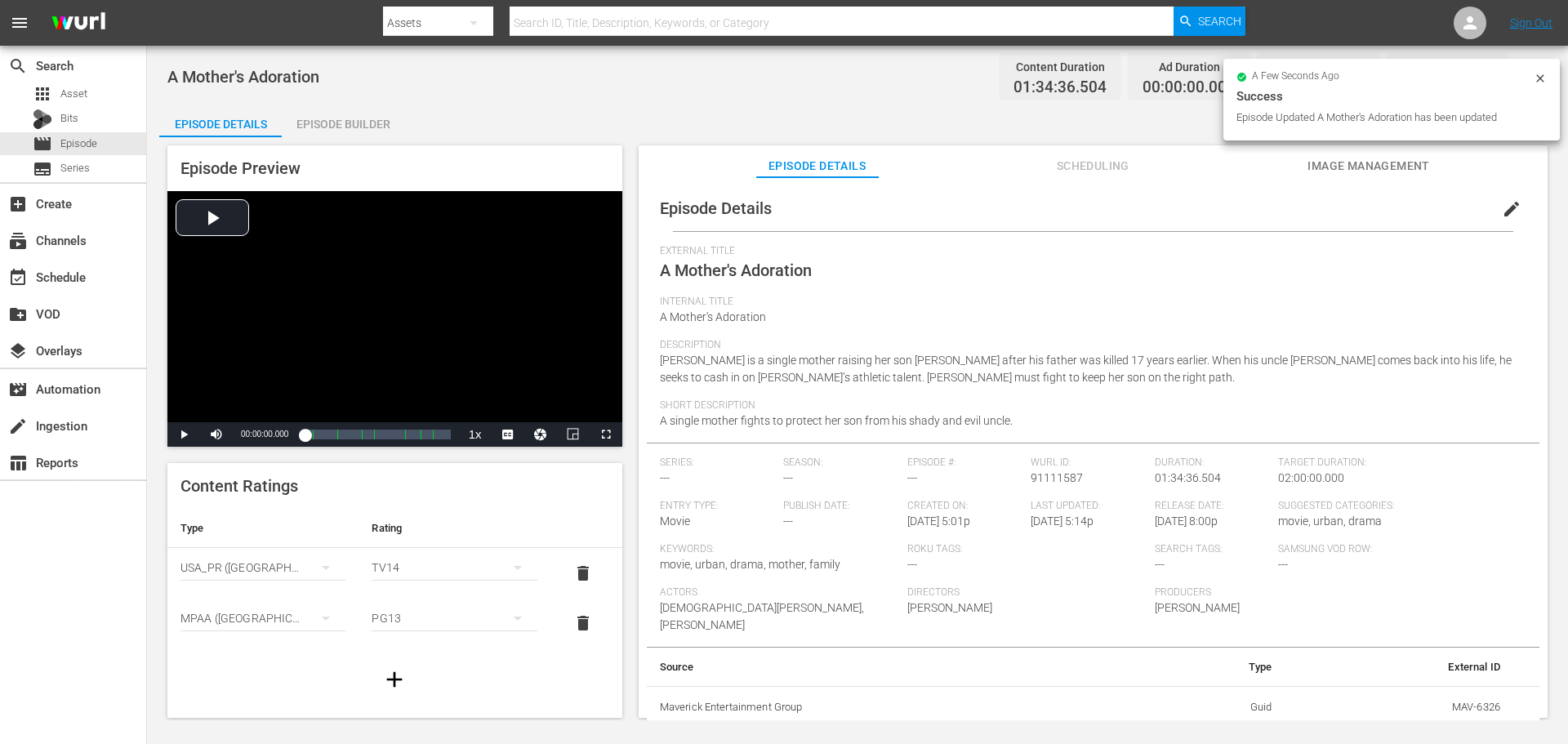
click at [1388, 155] on button "Image Management" at bounding box center [1368, 162] width 123 height 33
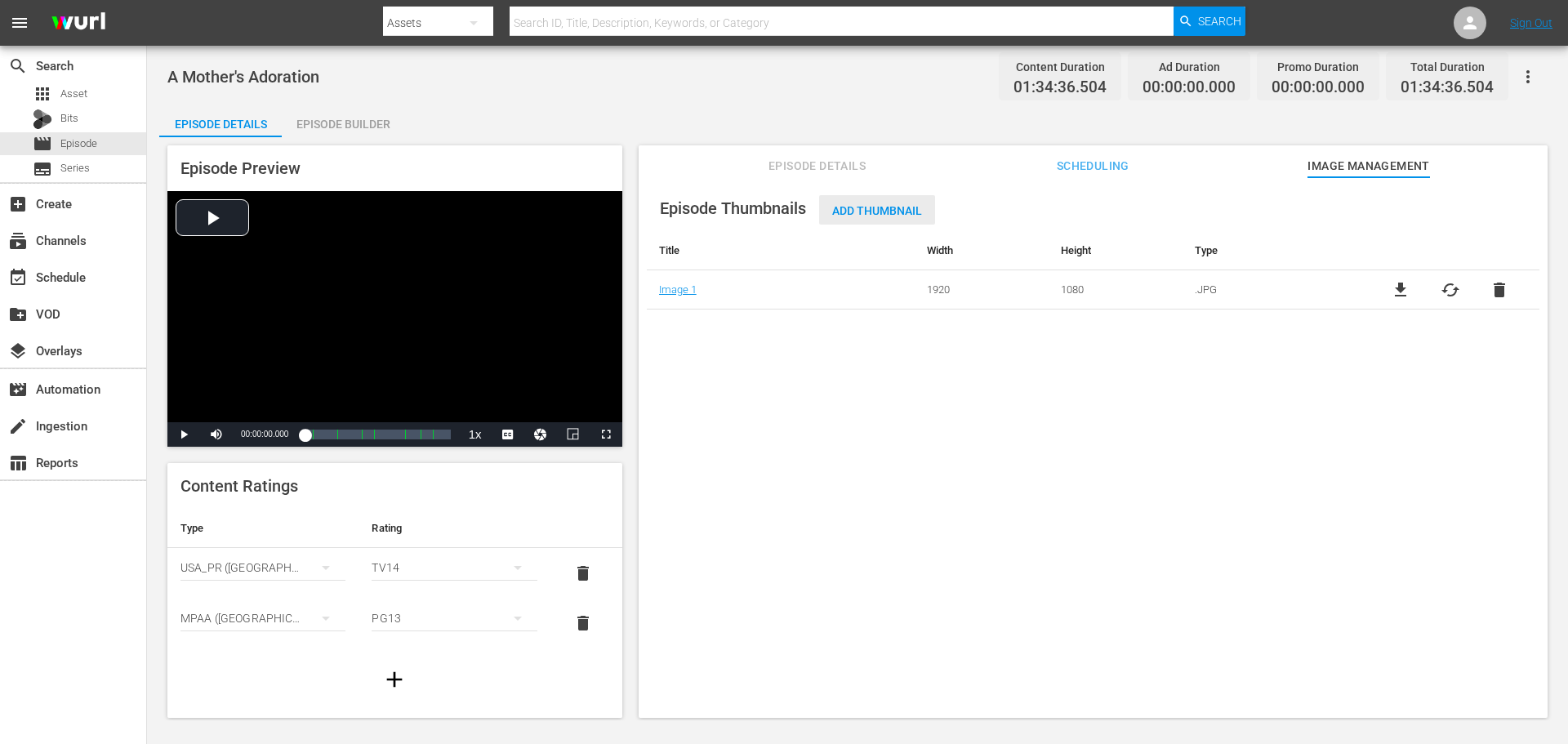
click at [891, 204] on span "Add Thumbnail" at bounding box center [877, 210] width 116 height 13
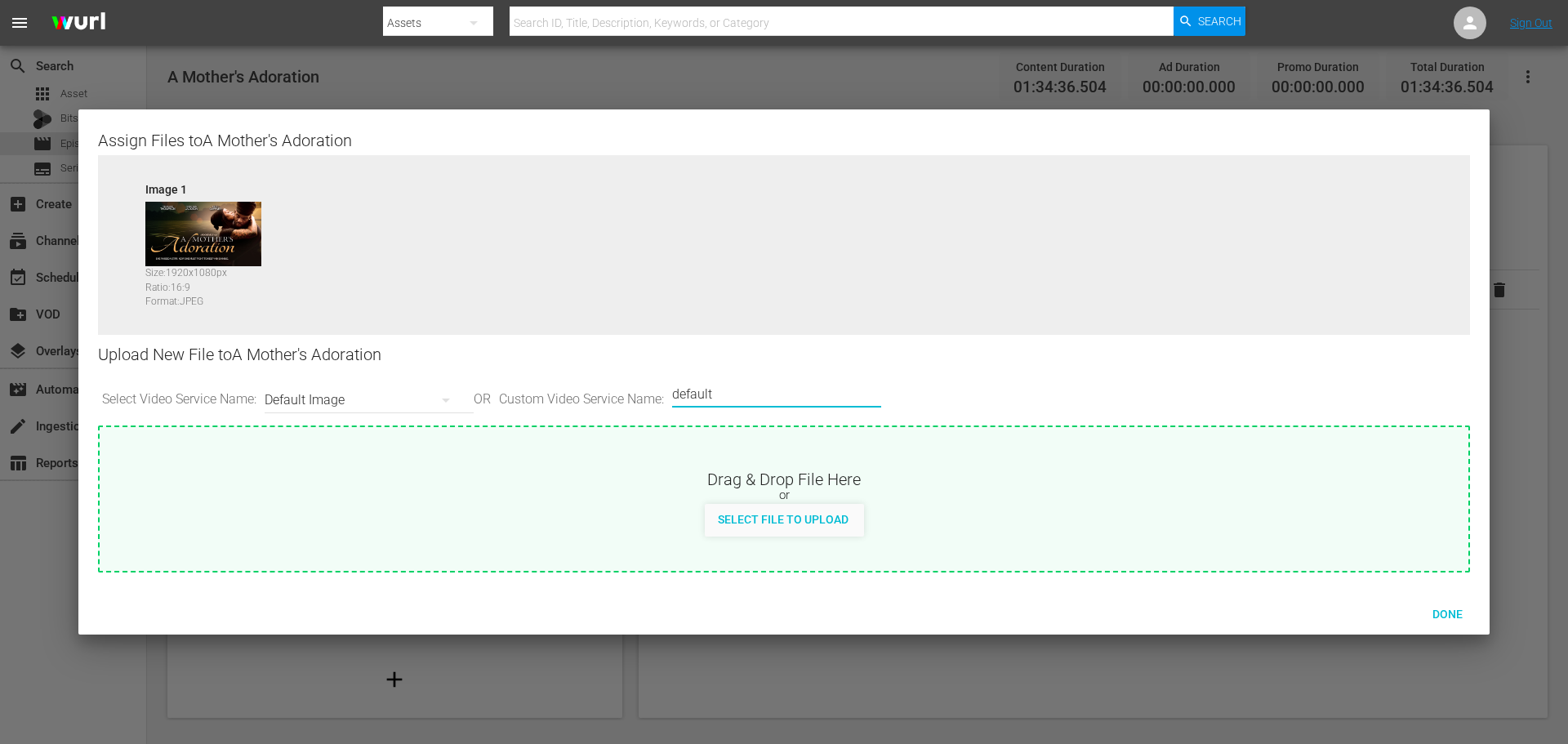
drag, startPoint x: 753, startPoint y: 391, endPoint x: 566, endPoint y: 388, distance: 187.0
click at [566, 388] on div "Select Video Service Name: Default Image OR Custom Video Service Name: Custom V…" at bounding box center [784, 399] width 1372 height 51
type input "LG"
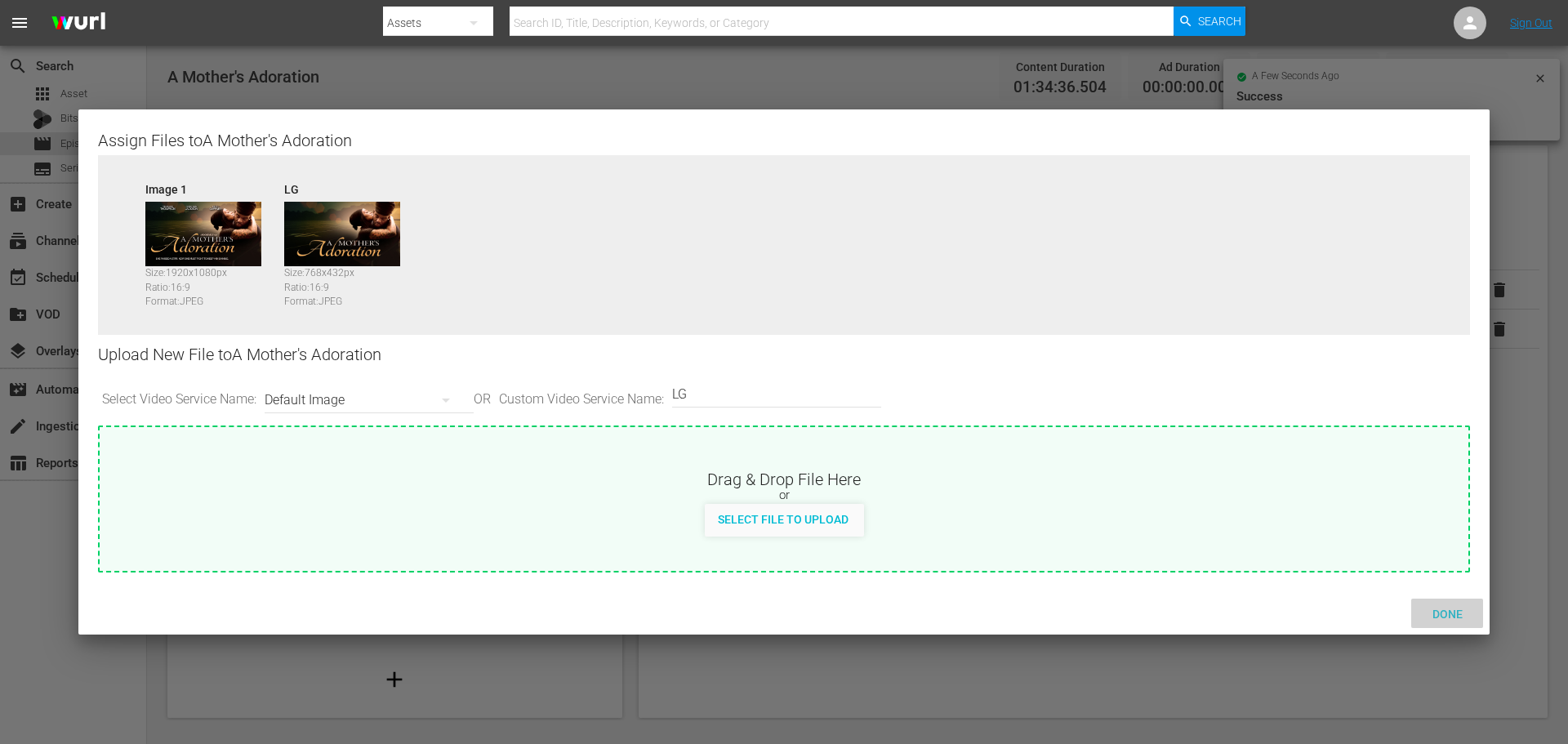
drag, startPoint x: 1449, startPoint y: 613, endPoint x: 1430, endPoint y: 619, distance: 19.9
click at [1449, 612] on span "Done" at bounding box center [1448, 613] width 57 height 13
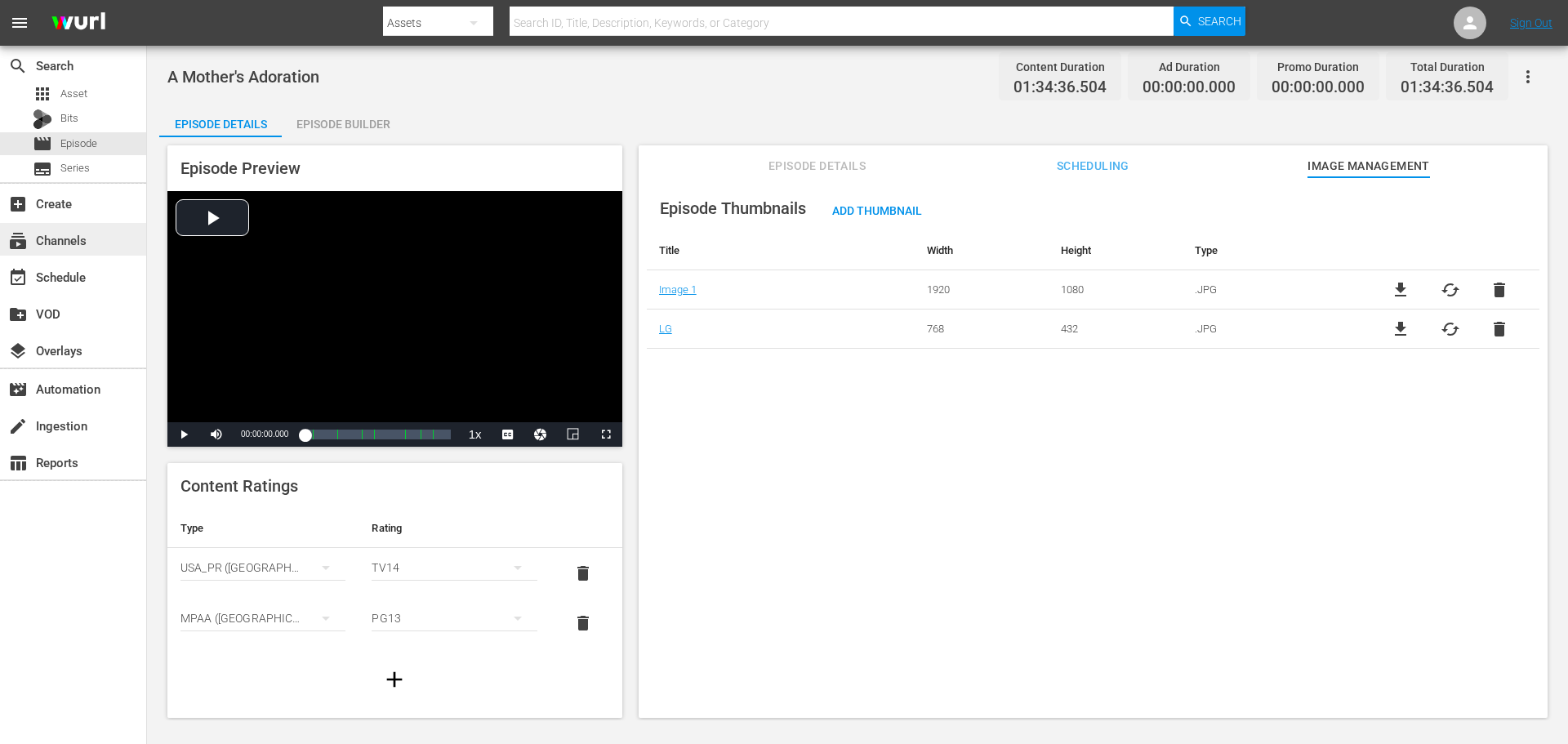
click at [44, 253] on div "subscriptions Channels" at bounding box center [73, 240] width 146 height 33
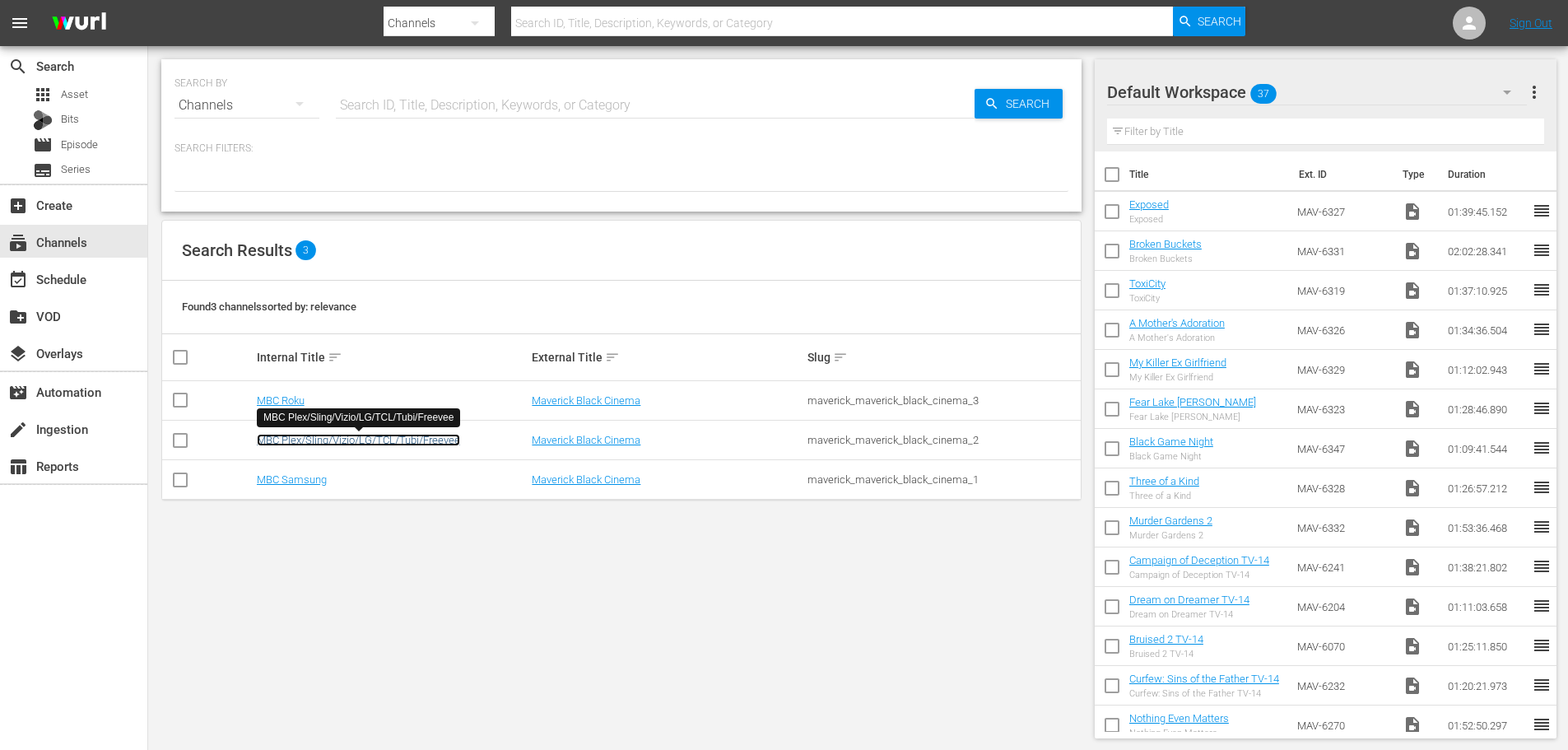
click at [296, 436] on link "MBC Plex/Sling/Vizio/LG/TCL/Tubi/Freevee" at bounding box center [358, 440] width 203 height 12
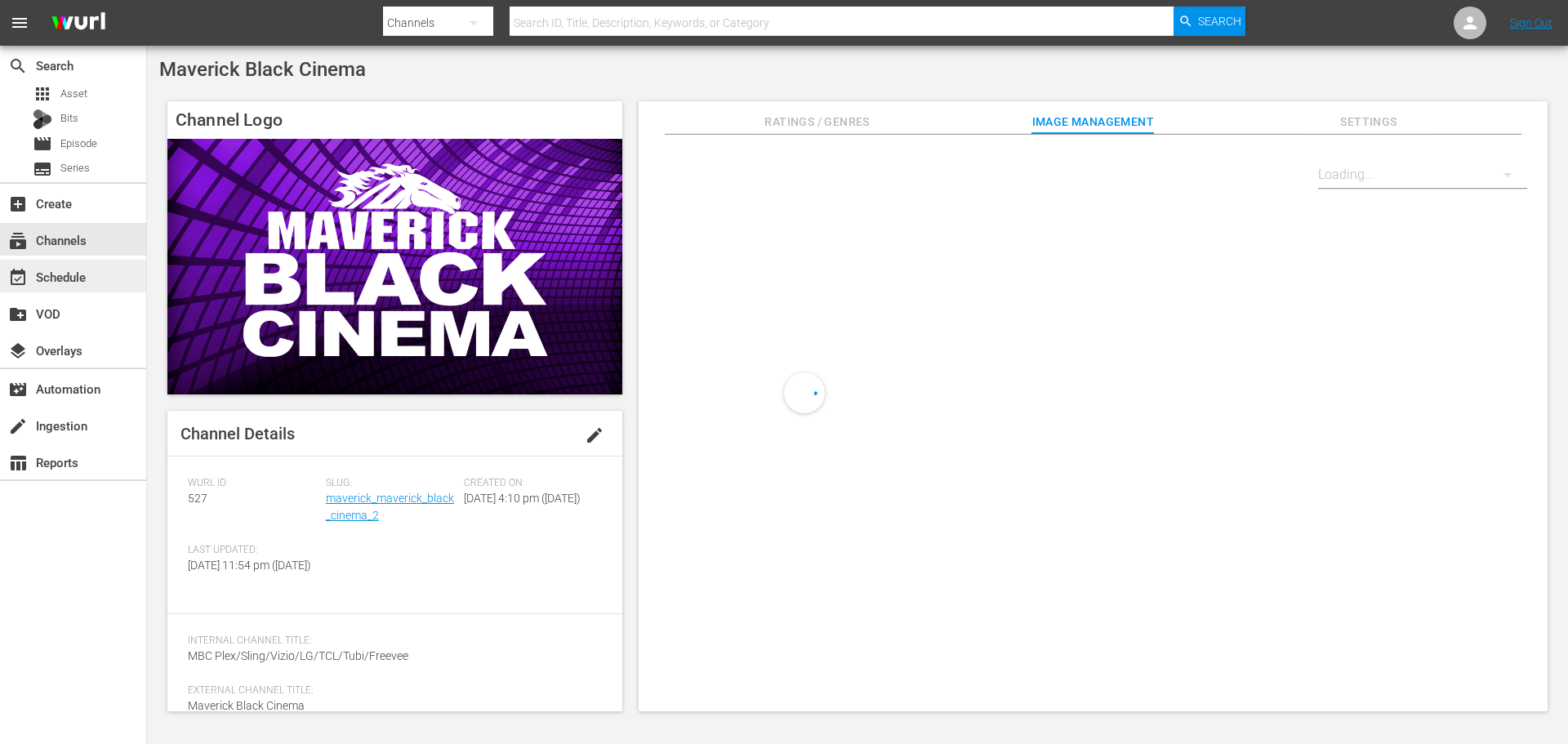
click at [75, 279] on div "event_available Schedule" at bounding box center [46, 274] width 92 height 15
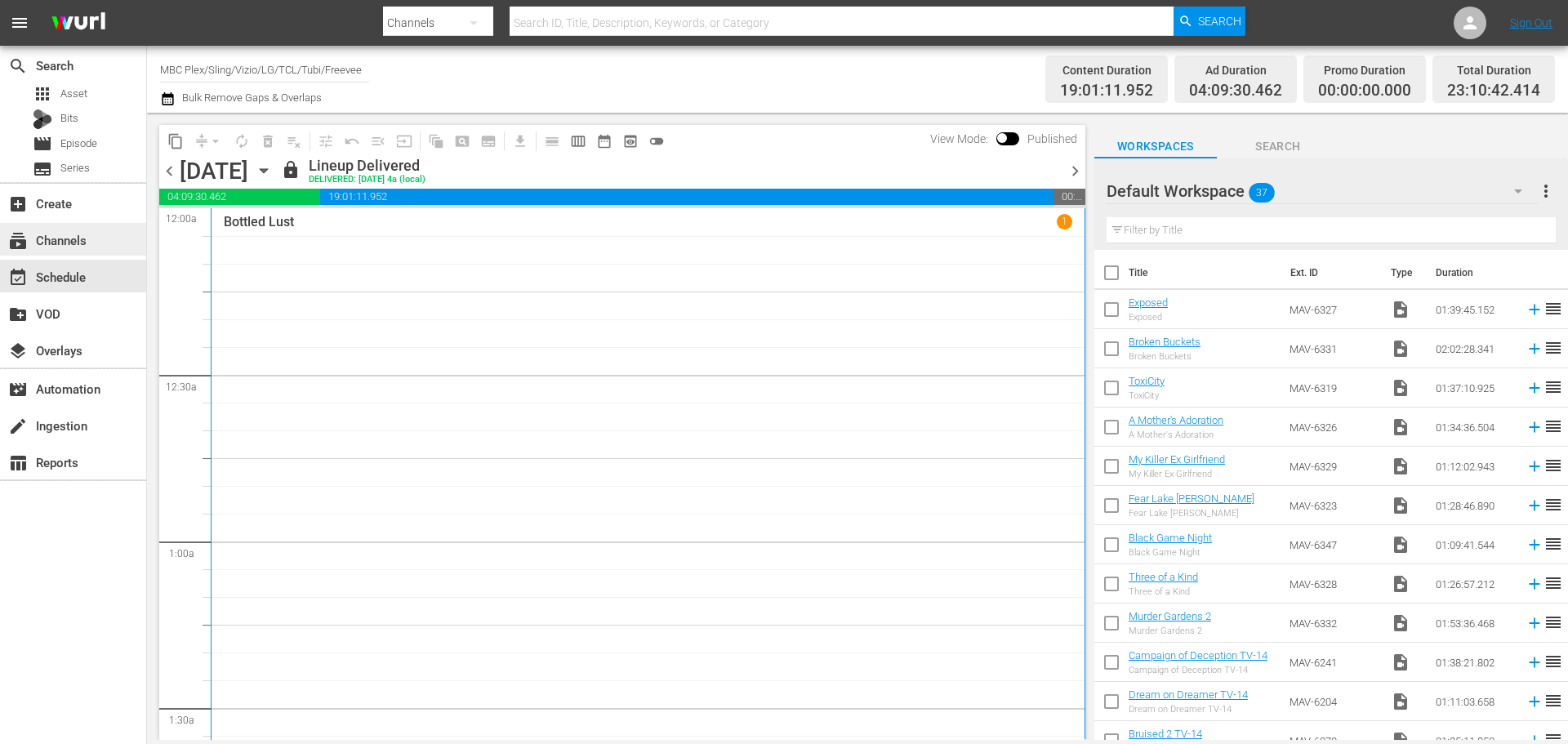
click at [88, 240] on div "subscriptions Channels" at bounding box center [46, 237] width 92 height 15
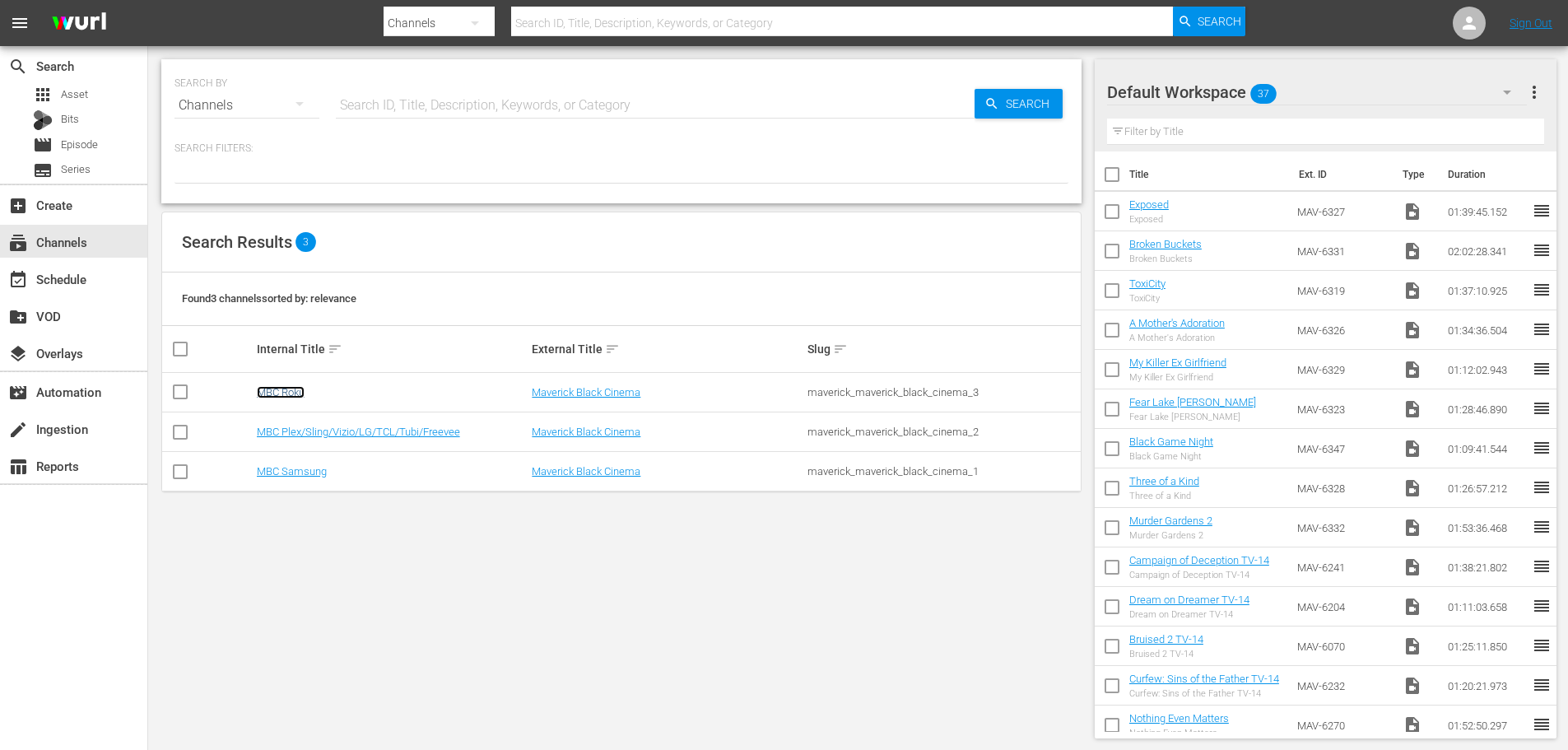
click at [296, 391] on link "MBC Roku" at bounding box center [281, 392] width 48 height 12
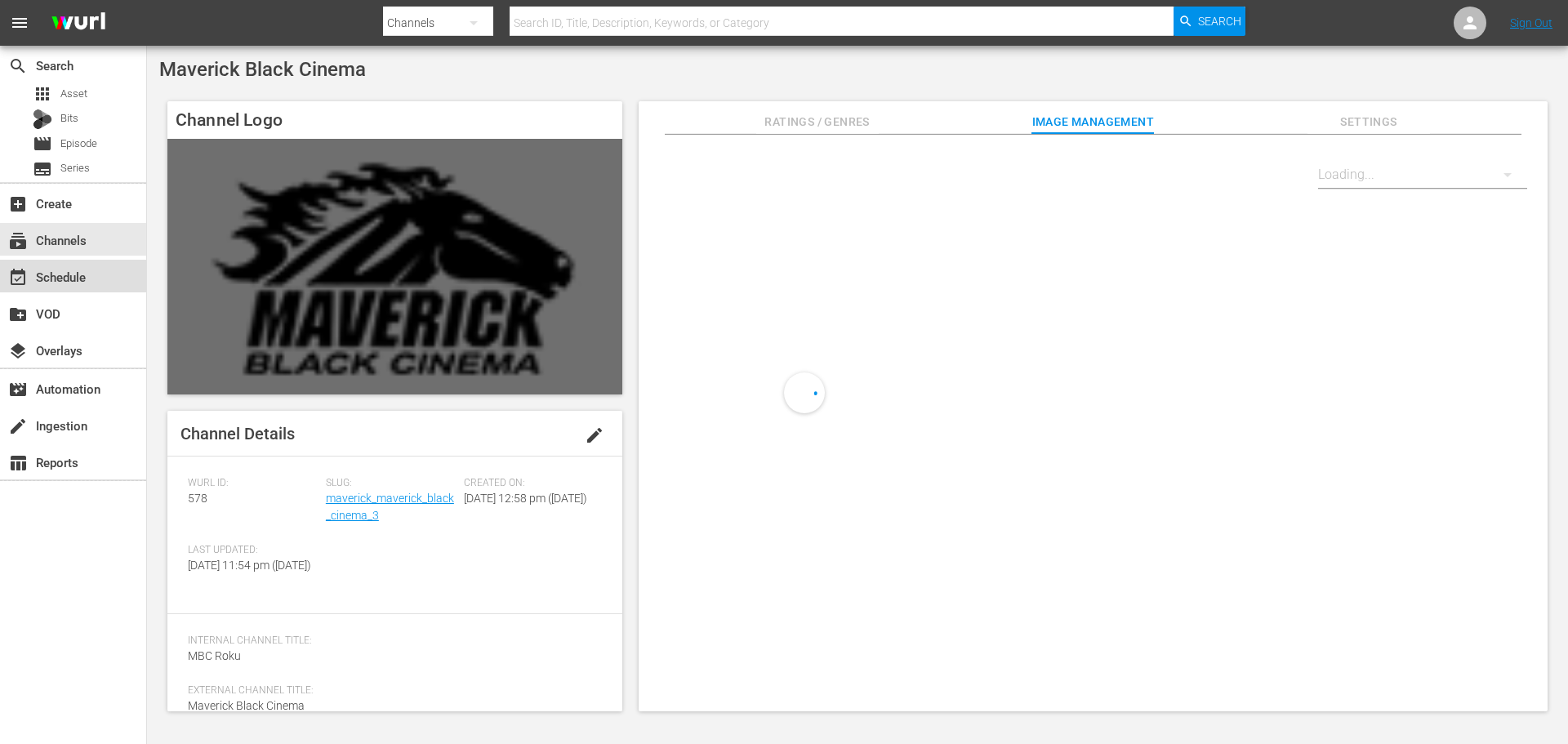
click at [95, 276] on div "event_available Schedule" at bounding box center [73, 276] width 146 height 33
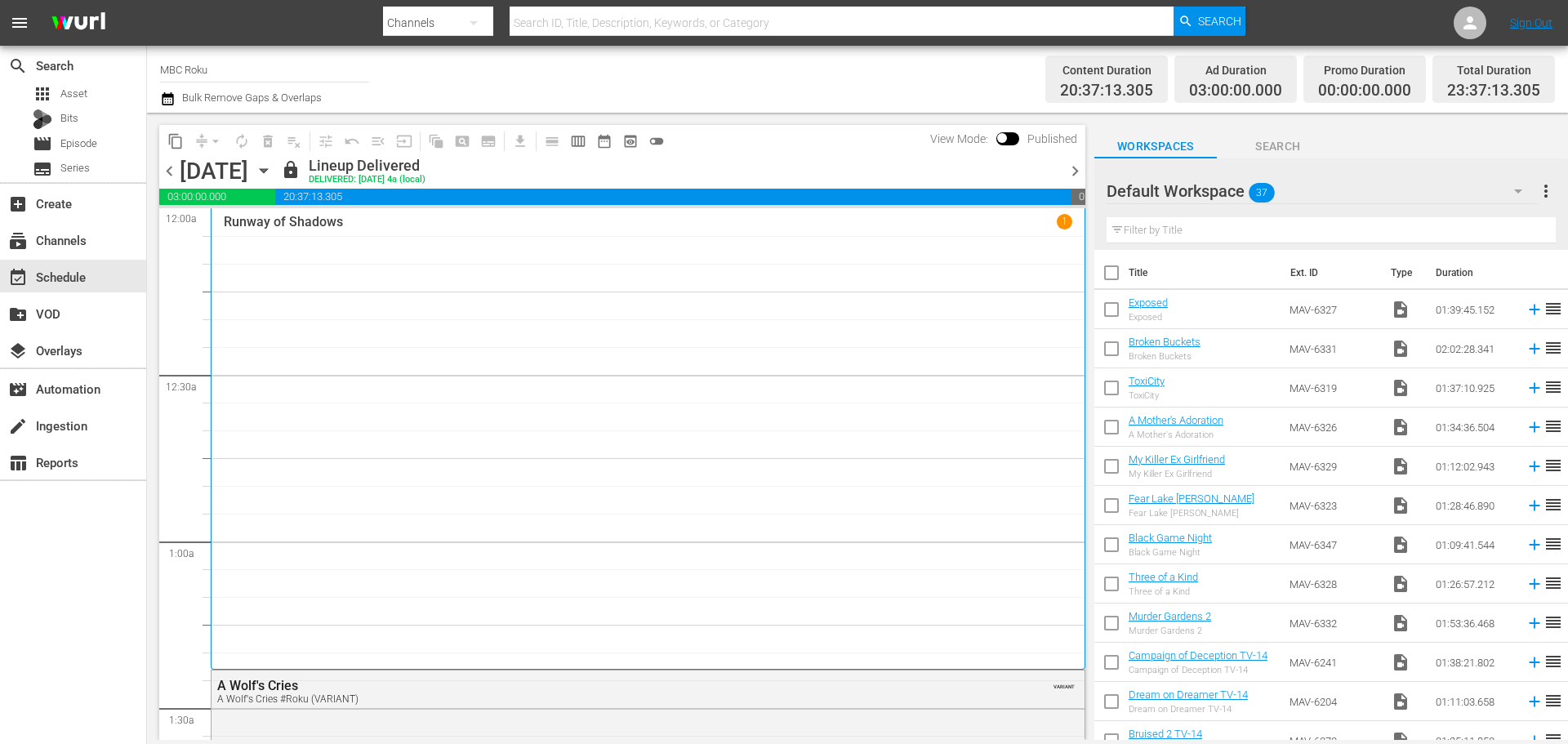
click at [273, 171] on icon "button" at bounding box center [264, 170] width 18 height 18
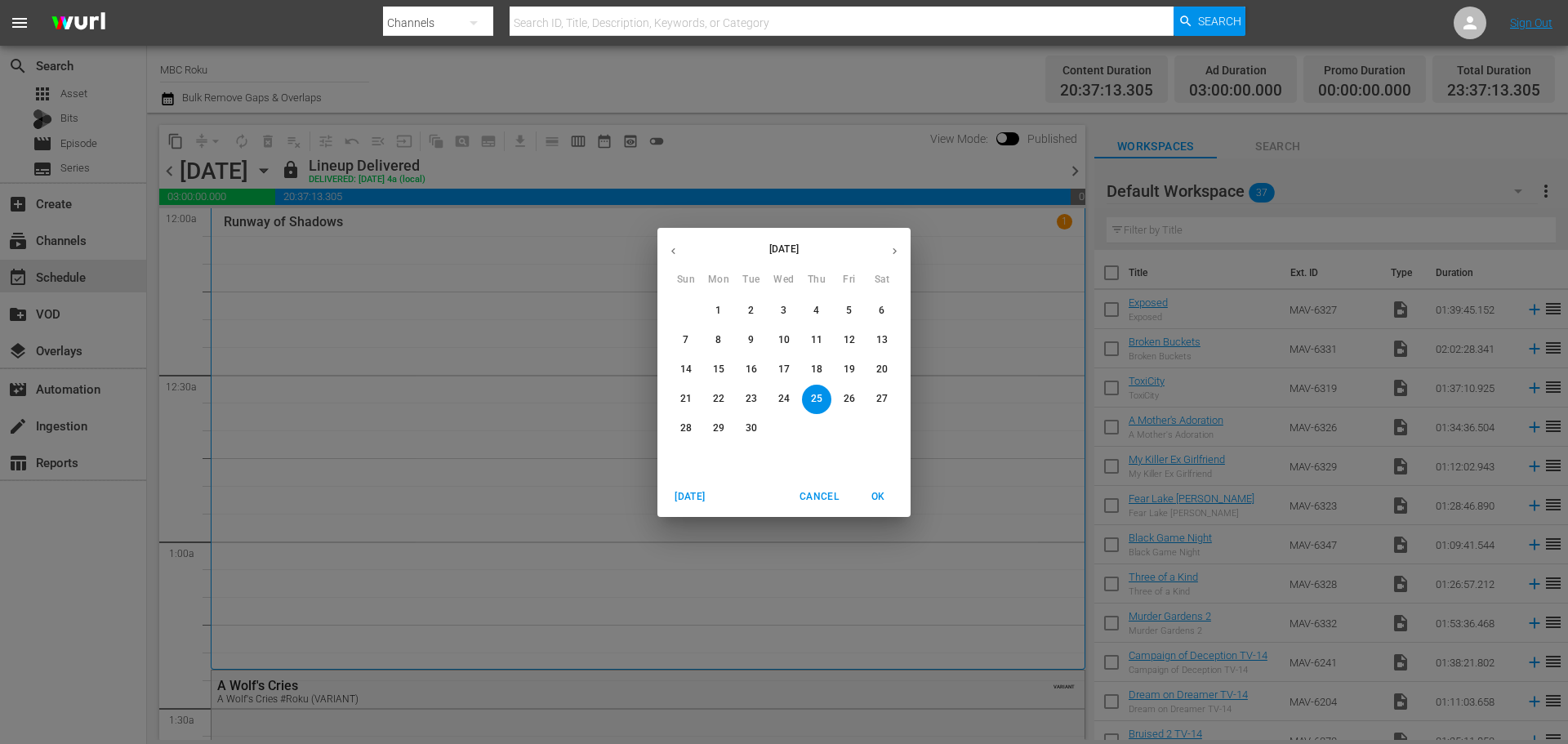
drag, startPoint x: 878, startPoint y: 255, endPoint x: 892, endPoint y: 252, distance: 14.3
click at [880, 254] on button "button" at bounding box center [894, 251] width 32 height 32
click at [892, 252] on icon "button" at bounding box center [895, 251] width 12 height 12
click at [682, 336] on span "2" at bounding box center [686, 340] width 29 height 14
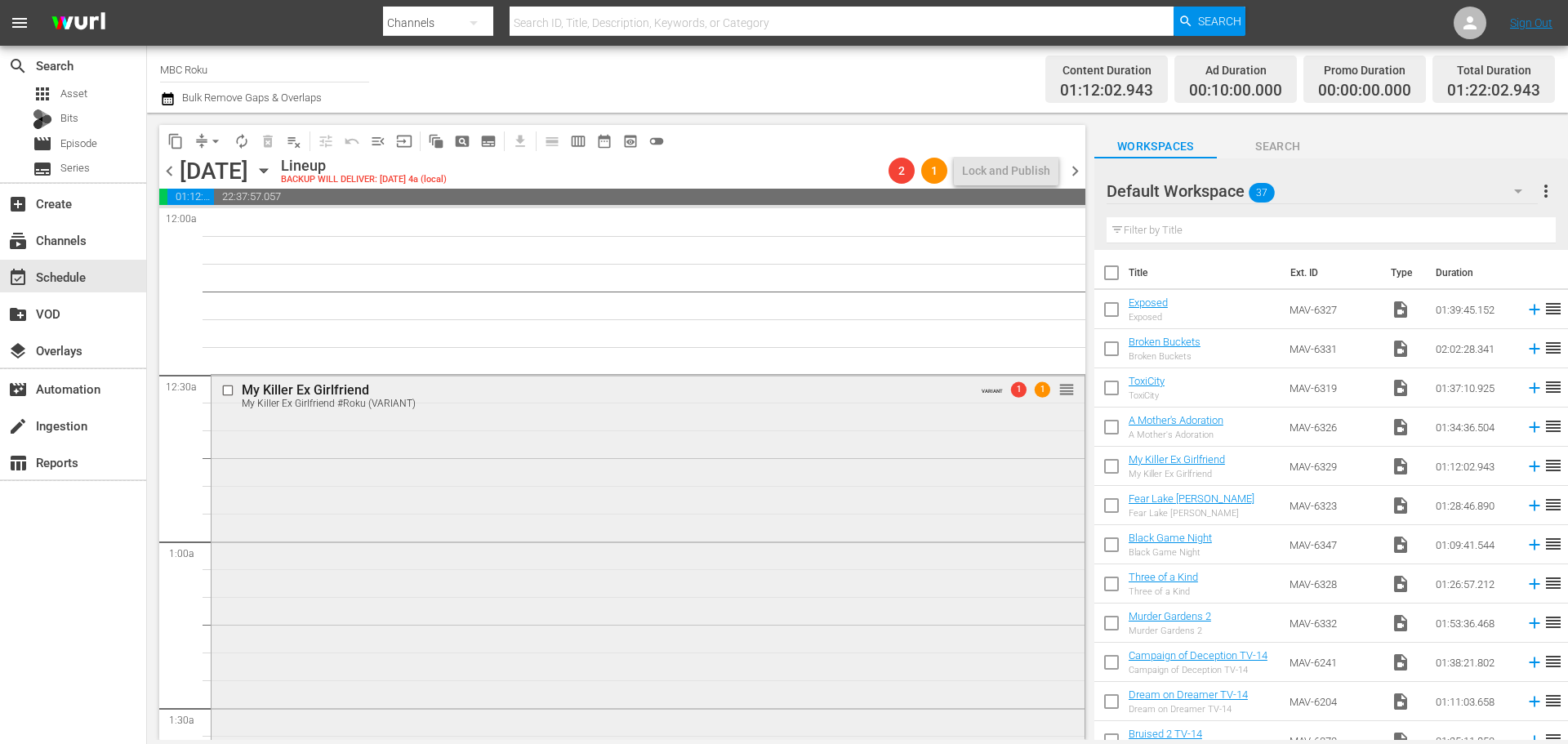
click at [439, 442] on div "My Killer Ex Girlfriend My Killer Ex Girlfriend #Roku (VARIANT) VARIANT 1 1 reo…" at bounding box center [647, 600] width 873 height 451
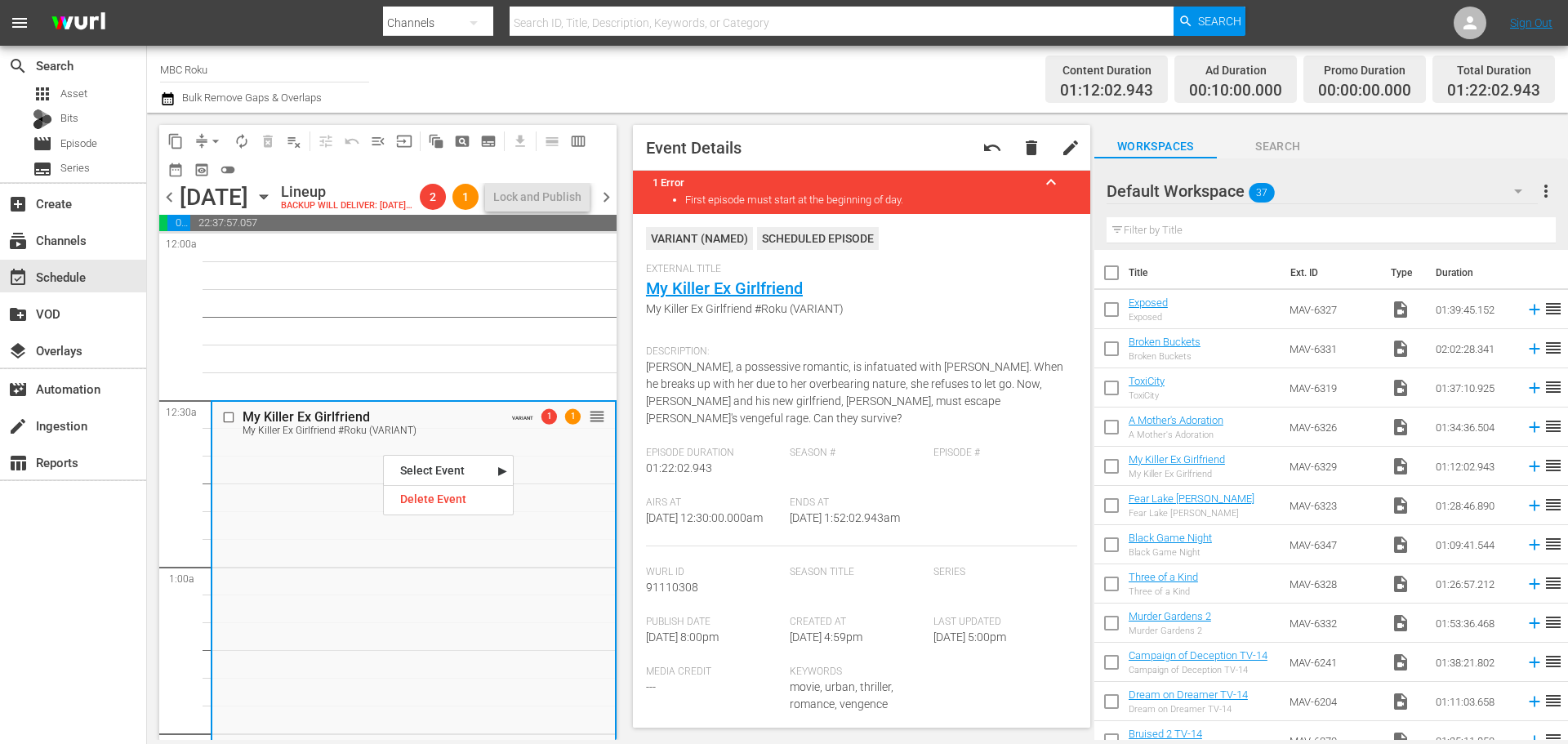
click at [474, 511] on nav "Select Event My Killer Ex Girlfriend Delete Event" at bounding box center [448, 485] width 131 height 60
click at [474, 498] on div "Delete Event" at bounding box center [448, 500] width 129 height 22
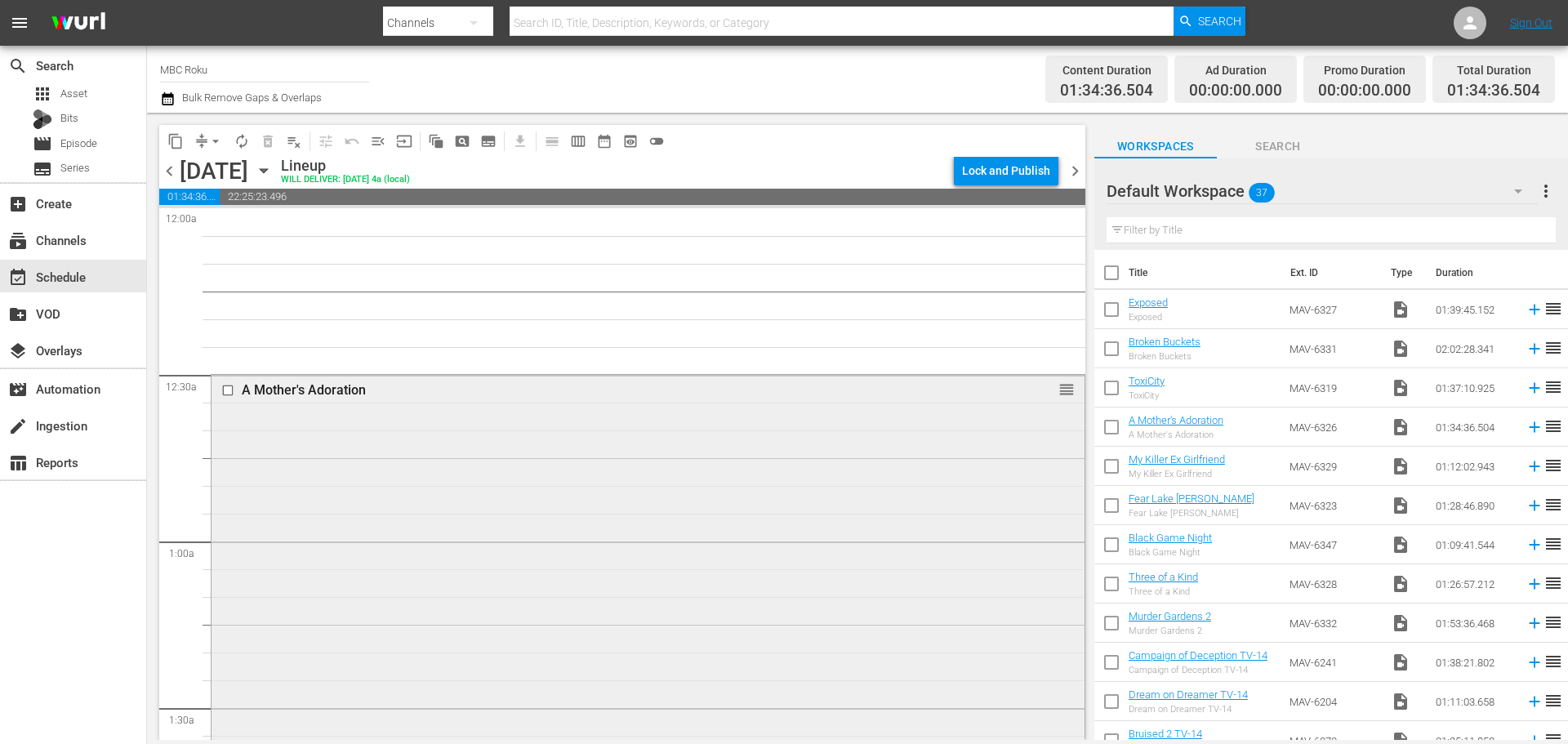
click at [507, 446] on div "A Mother's Adoration reorder" at bounding box center [647, 635] width 873 height 521
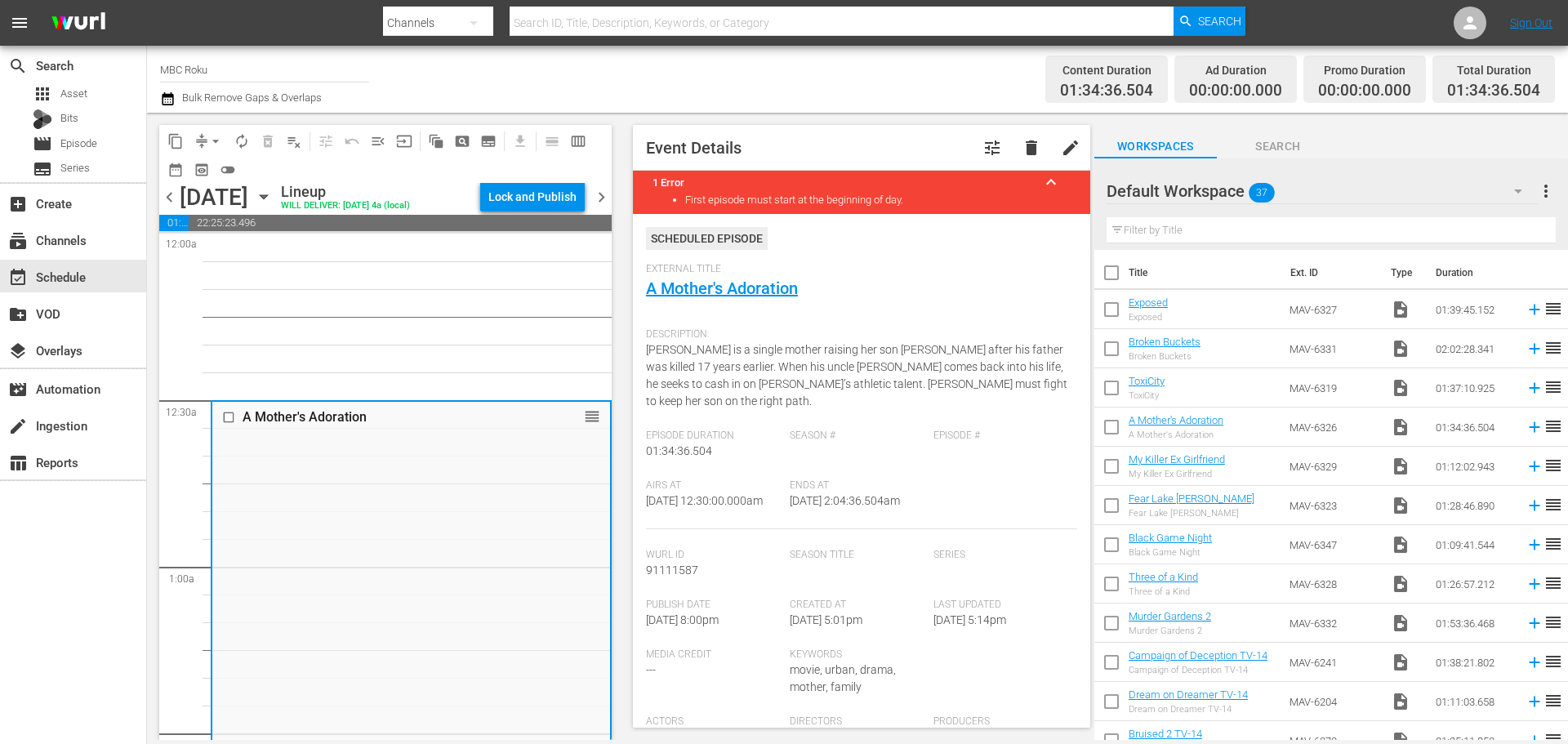
click at [376, 150] on button "menu_open" at bounding box center [378, 141] width 26 height 26
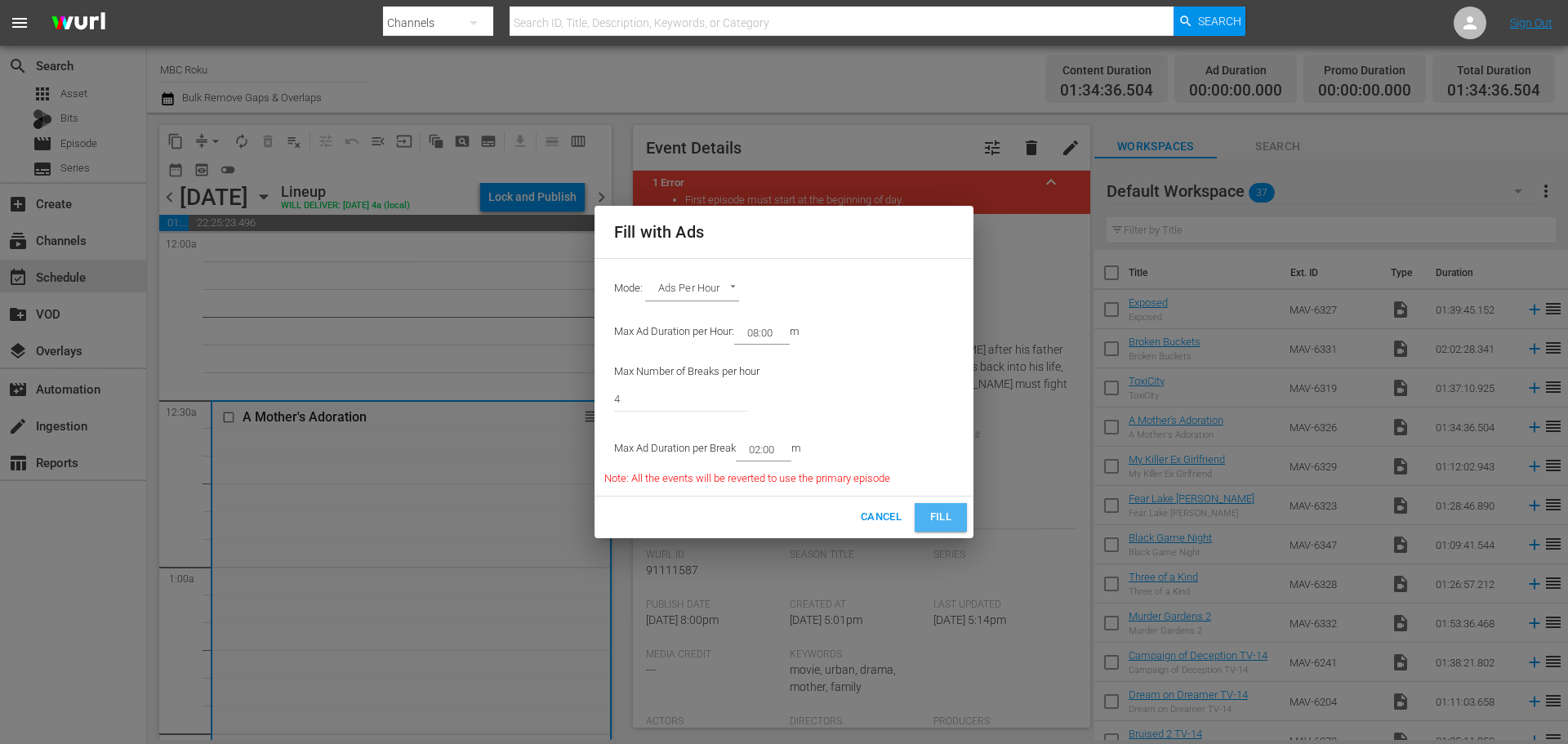
click at [955, 508] on button "Fill" at bounding box center [940, 517] width 52 height 28
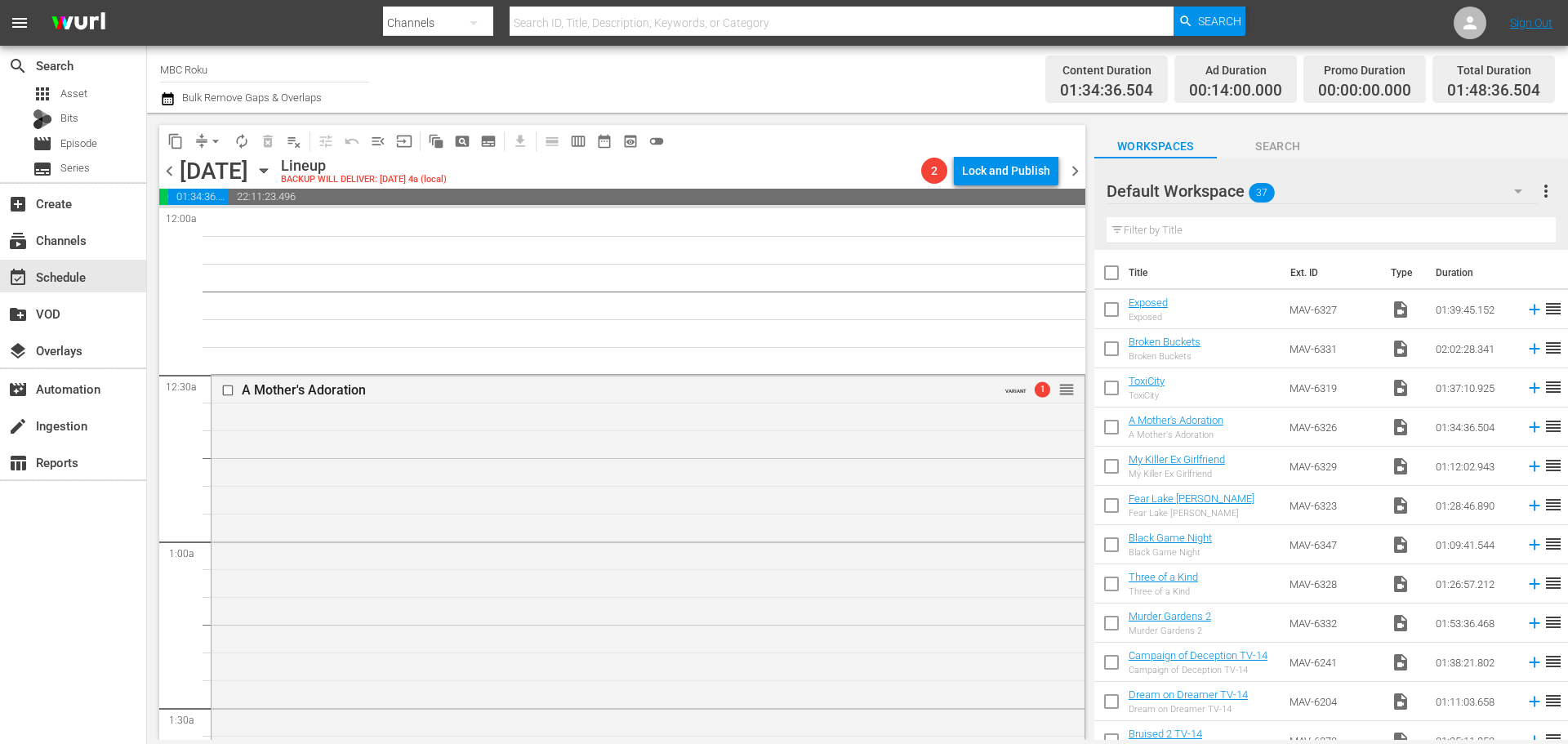
click at [949, 507] on div "A Mother's Adoration VARIANT 1 reorder" at bounding box center [647, 674] width 873 height 599
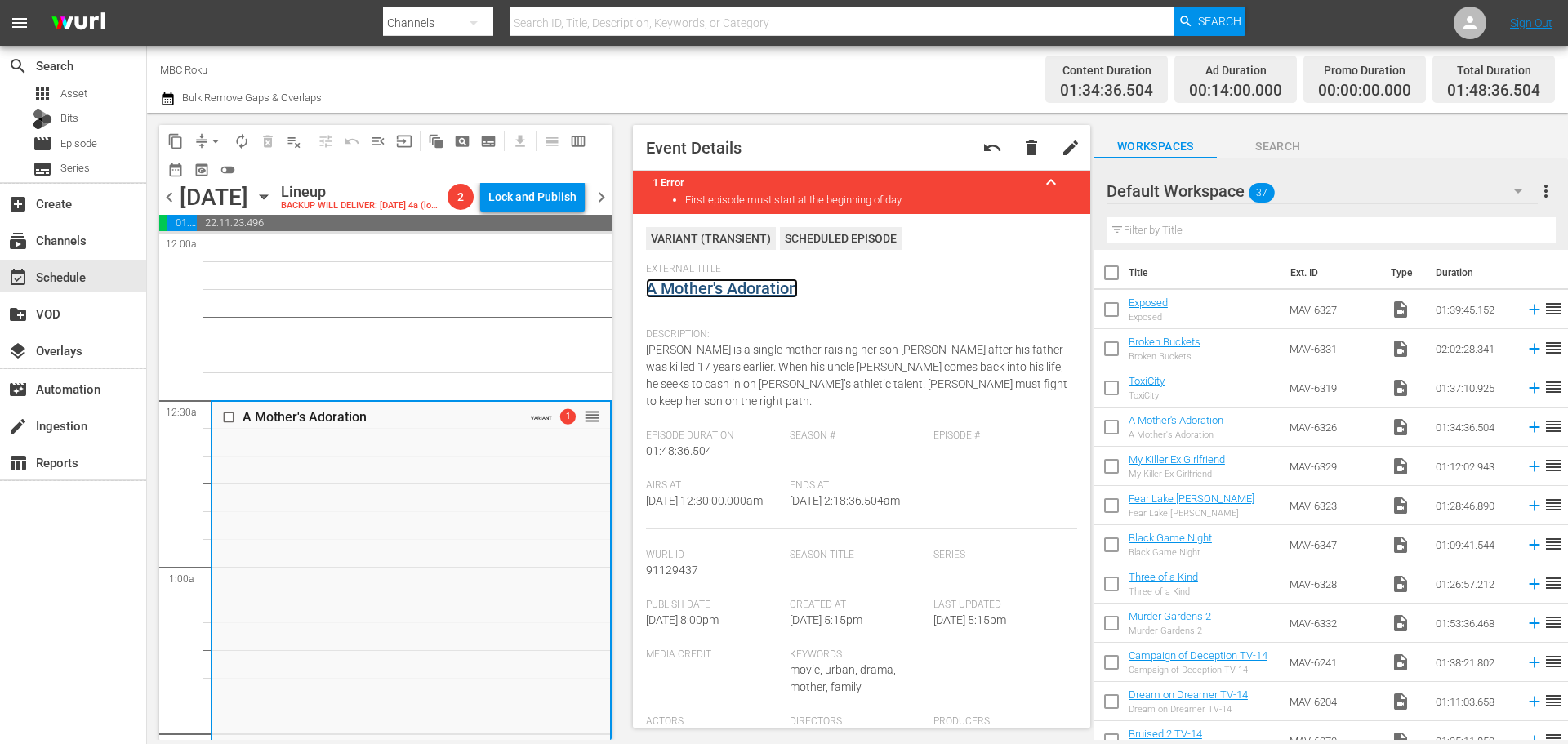
click at [732, 292] on link "A Mother's Adoration" at bounding box center [721, 288] width 152 height 20
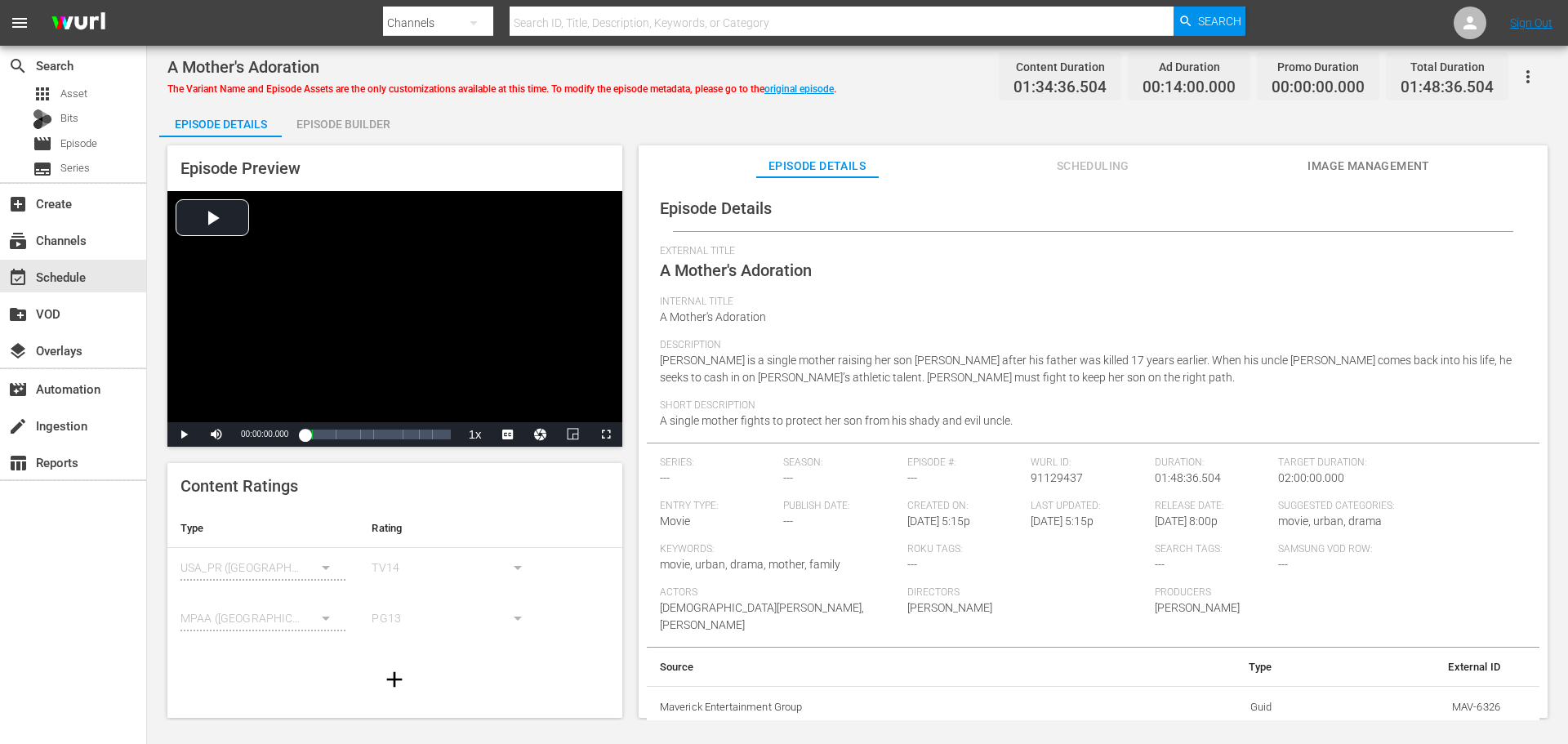
click at [358, 135] on div "Episode Builder" at bounding box center [343, 125] width 123 height 40
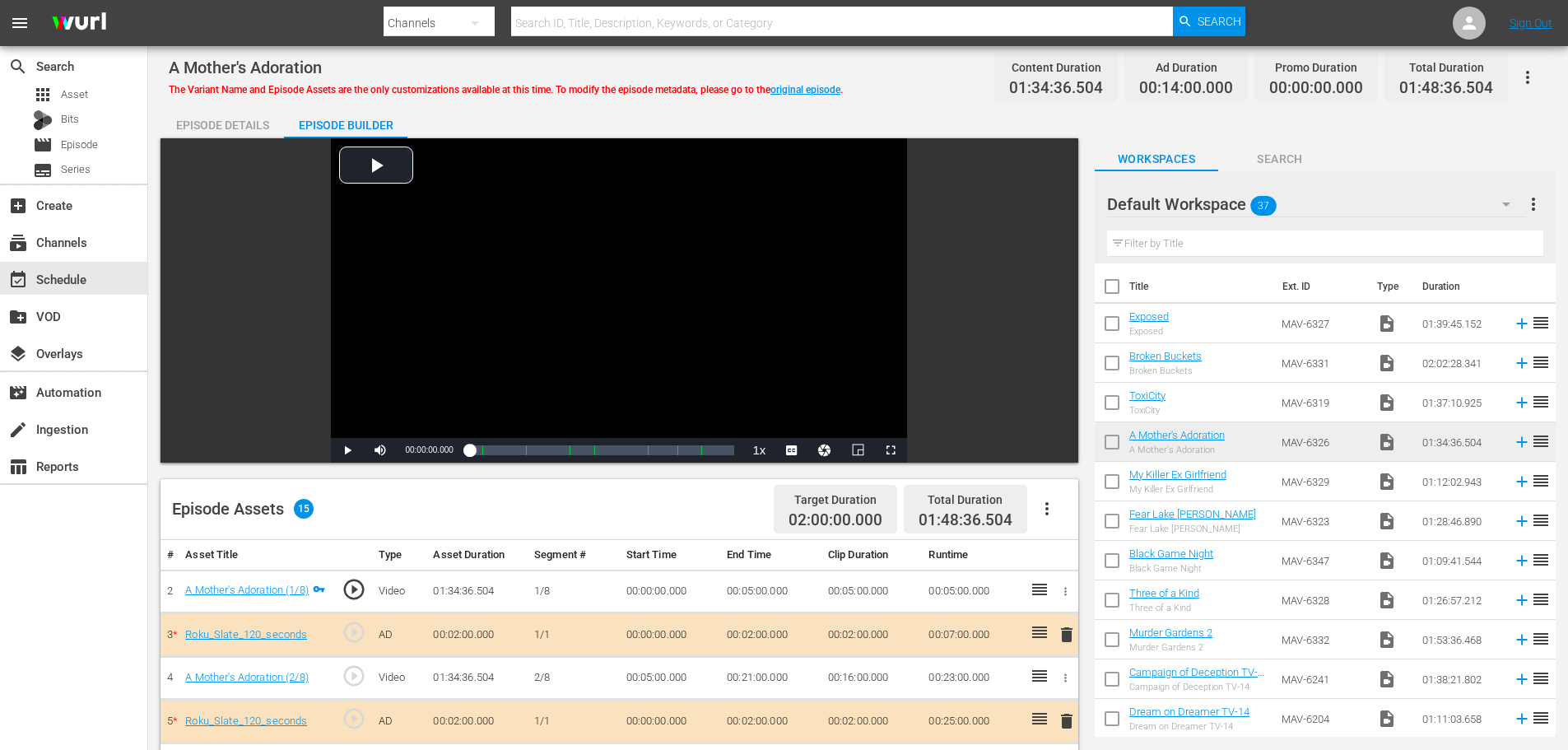
click at [203, 119] on div "Episode Details" at bounding box center [222, 126] width 124 height 40
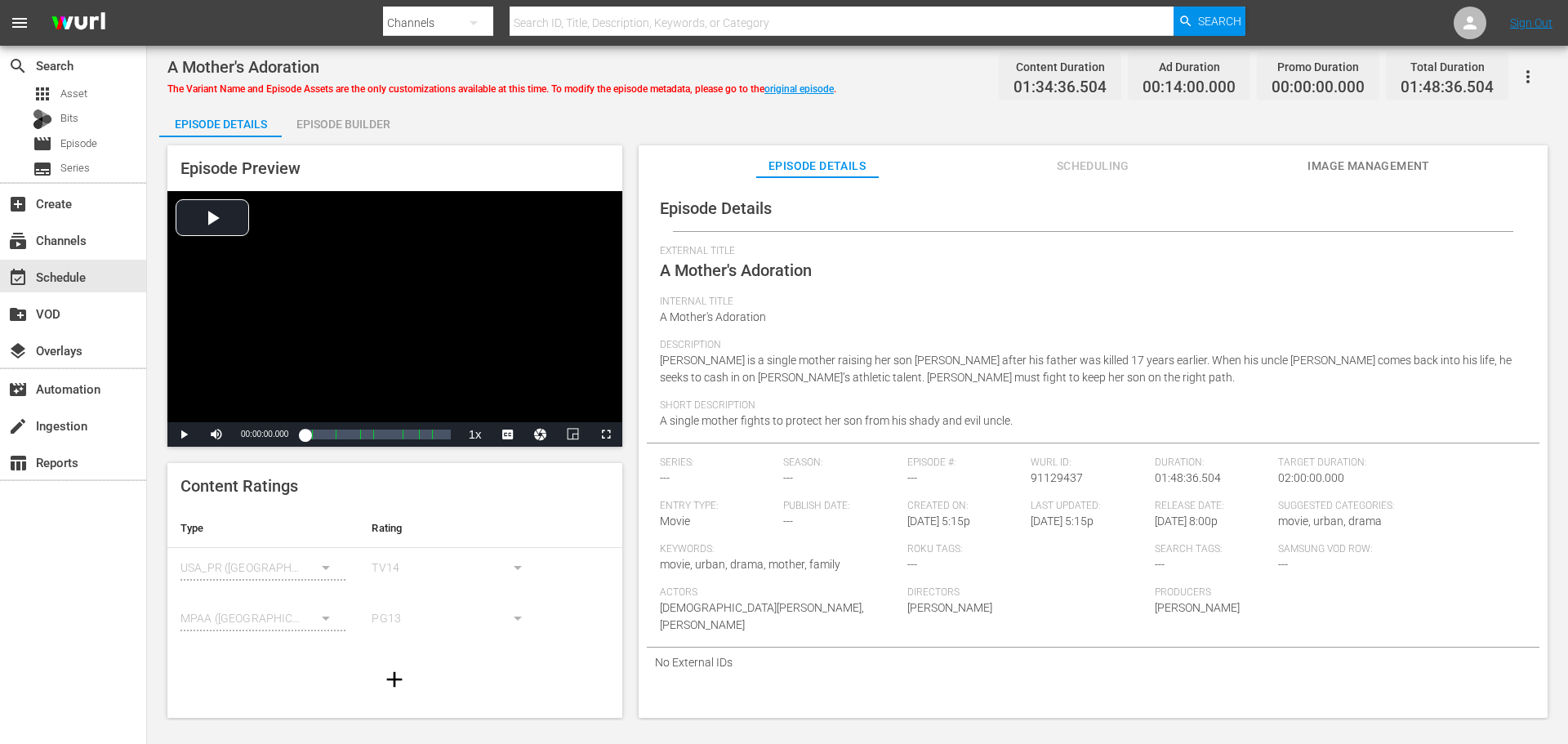
click at [1526, 78] on icon "button" at bounding box center [1528, 76] width 20 height 20
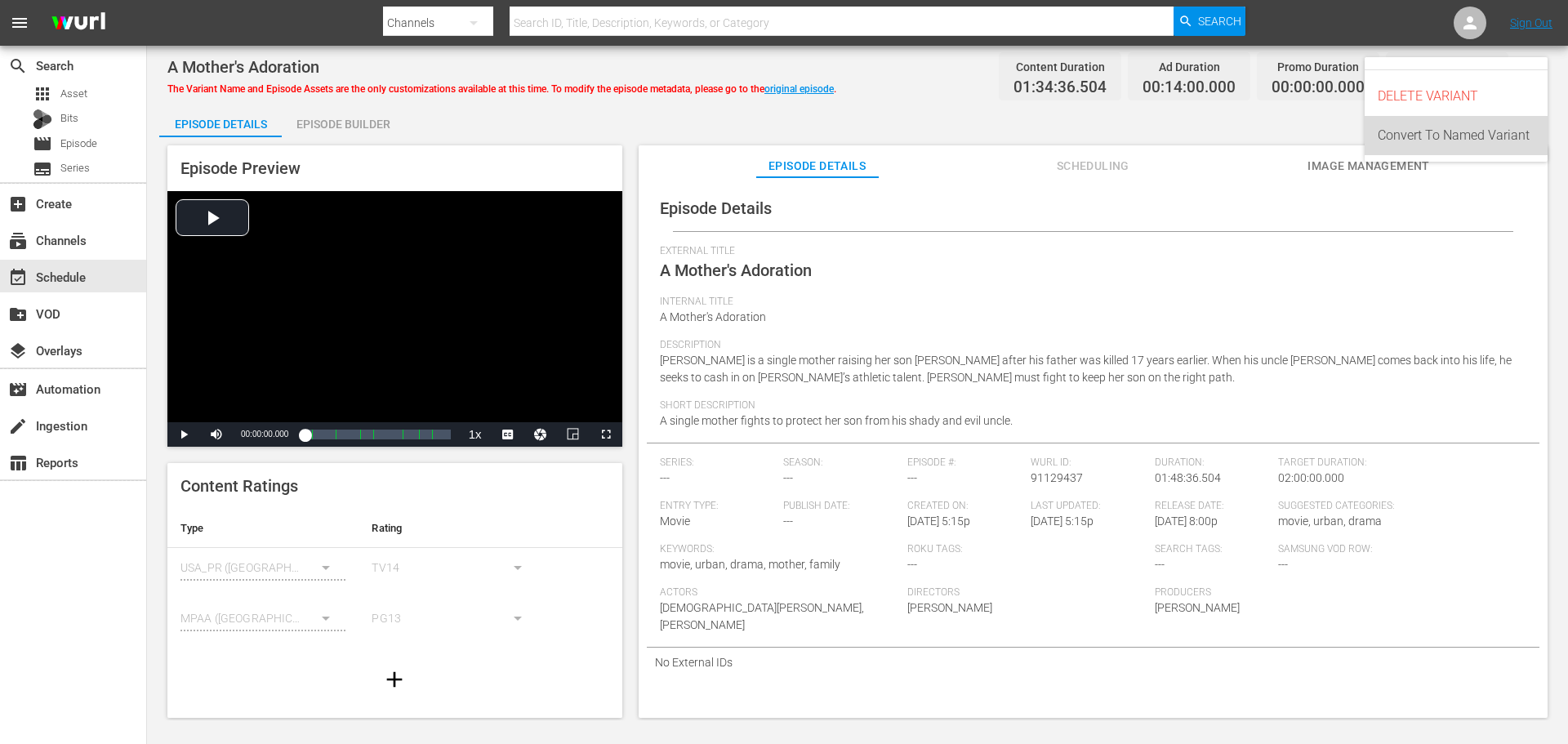
click at [1432, 135] on div "Convert To Named Variant" at bounding box center [1456, 136] width 157 height 40
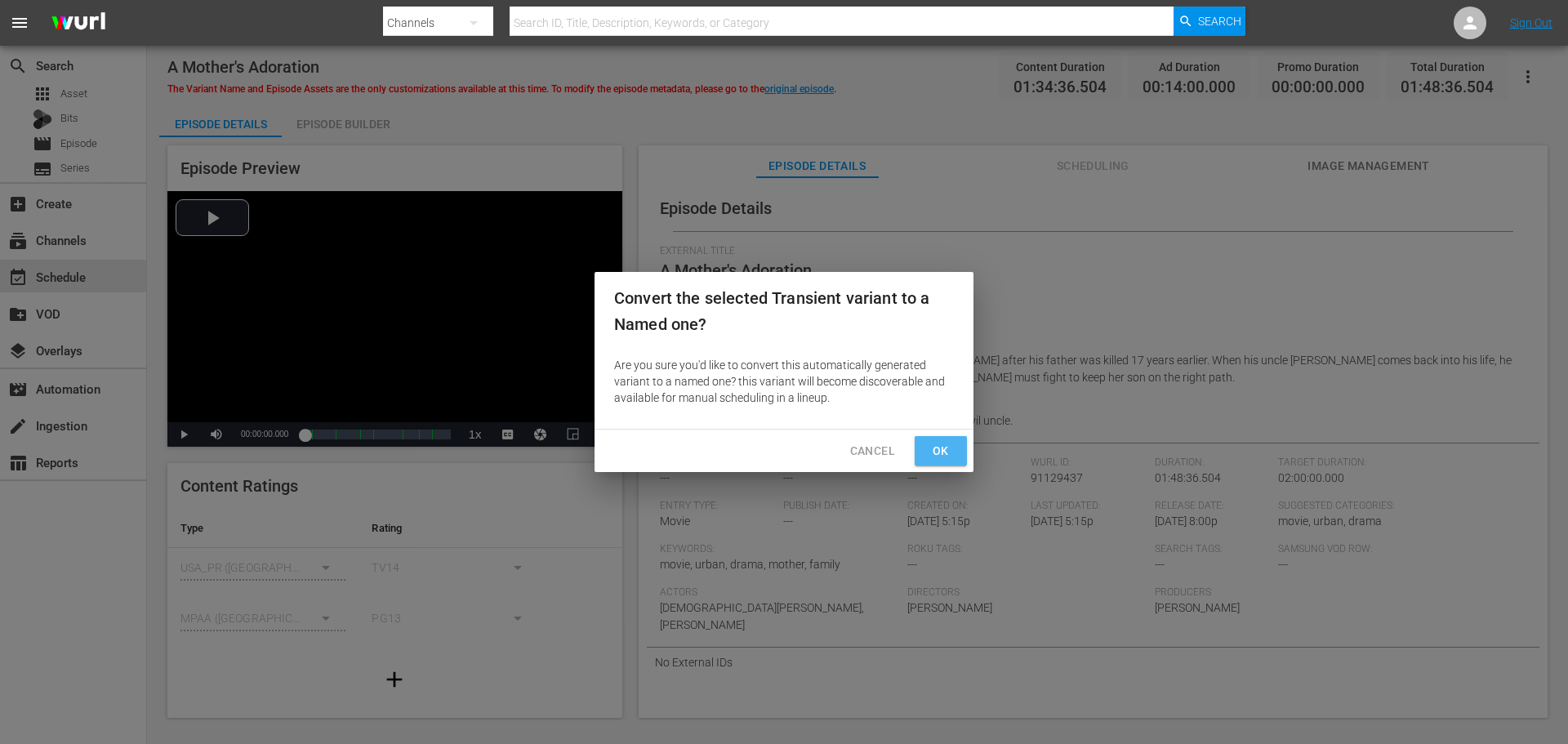
click at [952, 443] on span "Ok" at bounding box center [940, 451] width 26 height 21
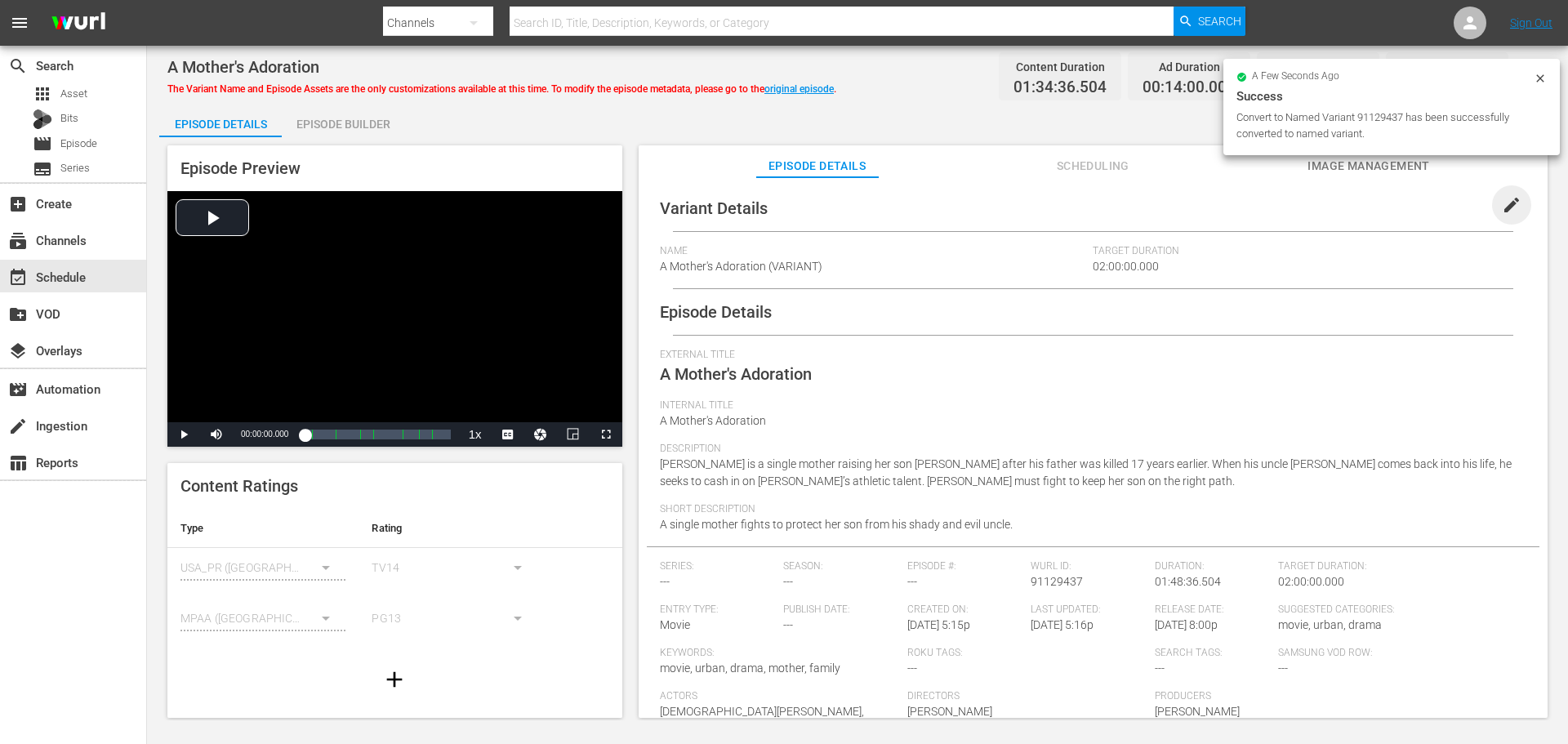
click at [1504, 205] on span "edit" at bounding box center [1511, 204] width 20 height 20
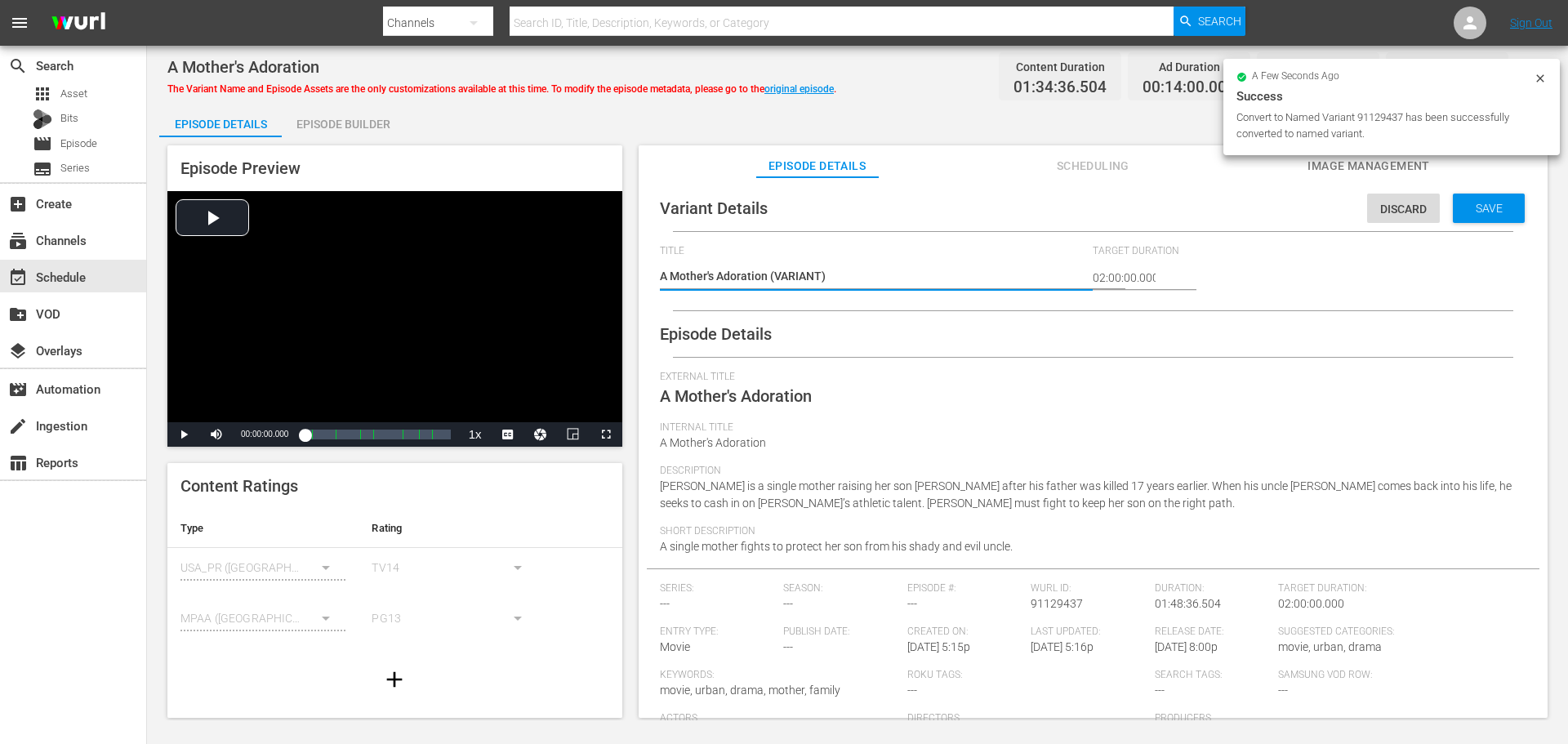
click at [770, 278] on textarea "A Mother's Adoration (VARIANT)" at bounding box center [872, 277] width 425 height 20
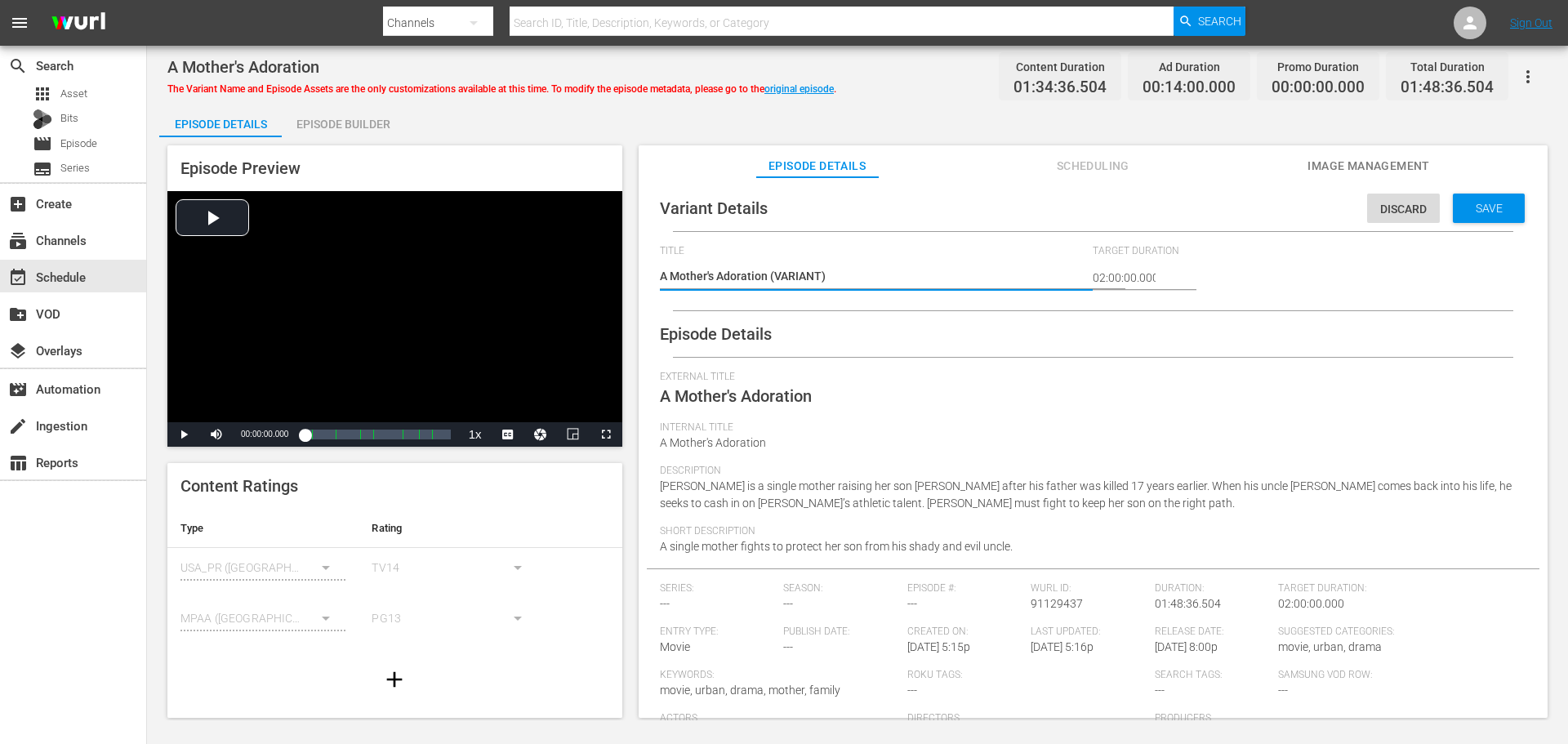
type textarea "A Mother's Adoration #(VARIANT)"
type textarea "A Mother's Adoration #R(VARIANT)"
type textarea "A Mother's Adoration #Ro(VARIANT)"
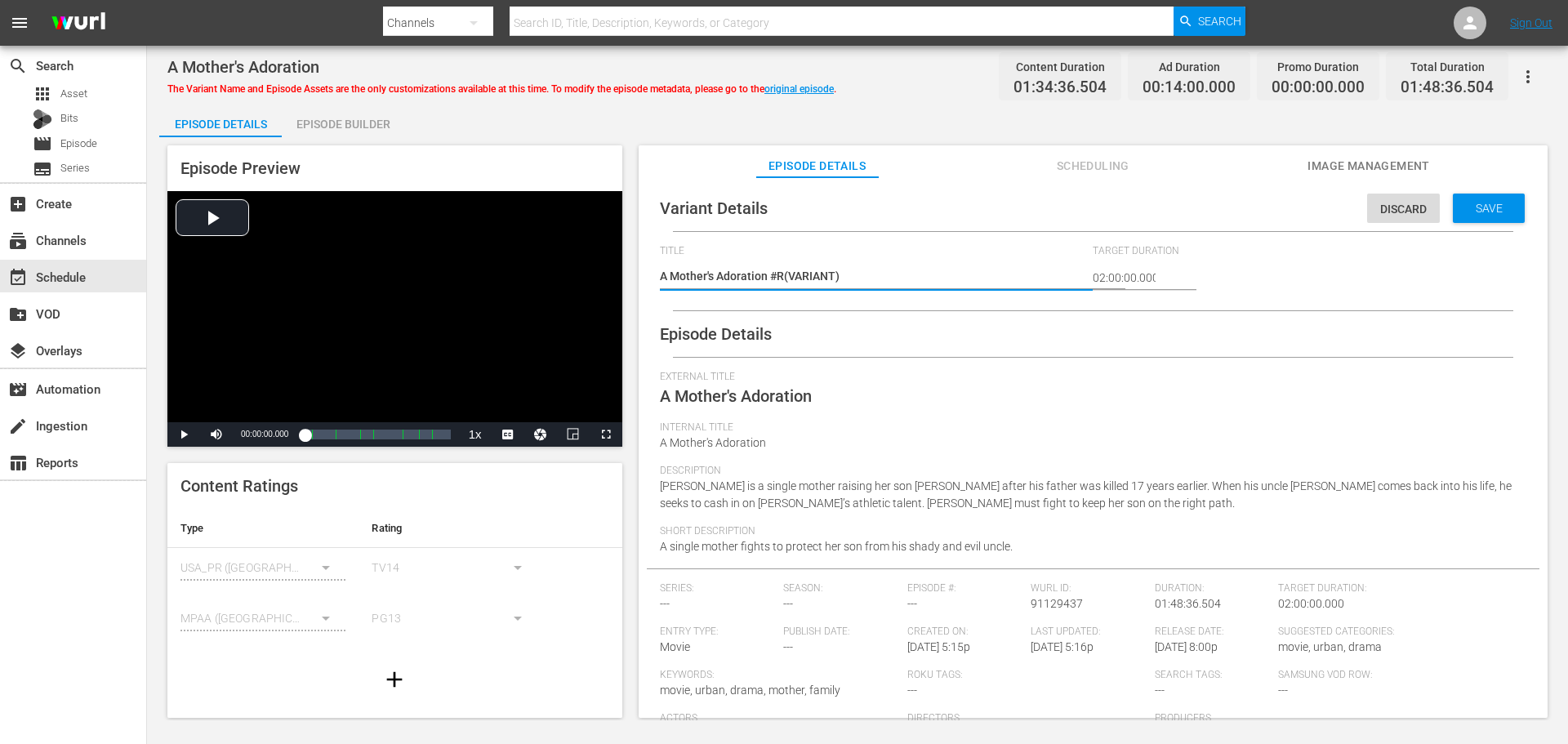
type textarea "A Mother's Adoration #Ro(VARIANT)"
type textarea "A Mother's Adoration #R(VARIANT)"
type textarea "A Mother's Adoration #Ro(VARIANT)"
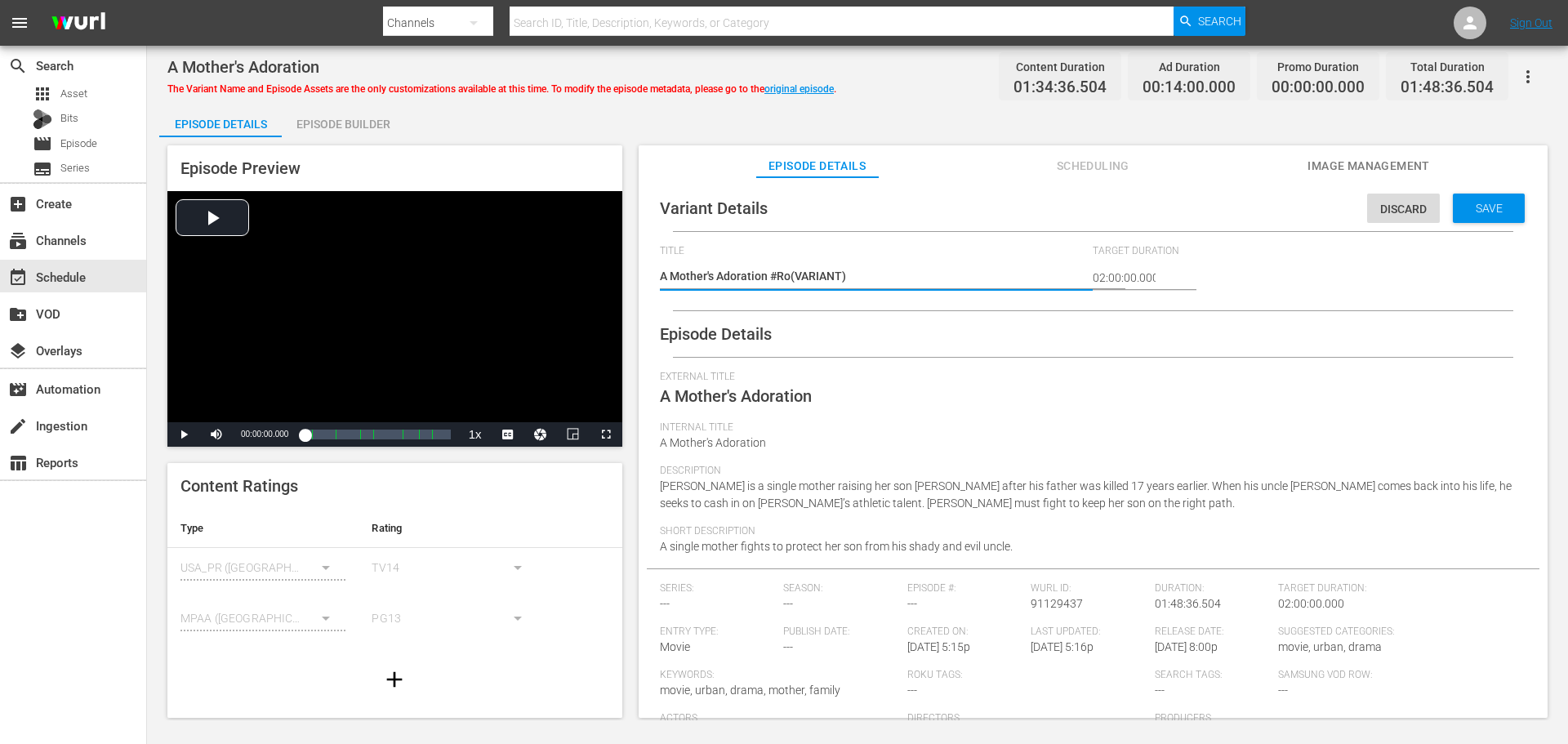
type textarea "A Mother's Adoration #Rok(VARIANT)"
type textarea "A Mother's Adoration #Roku(VARIANT)"
type textarea "A Mother's Adoration #Roku (VARIANT)"
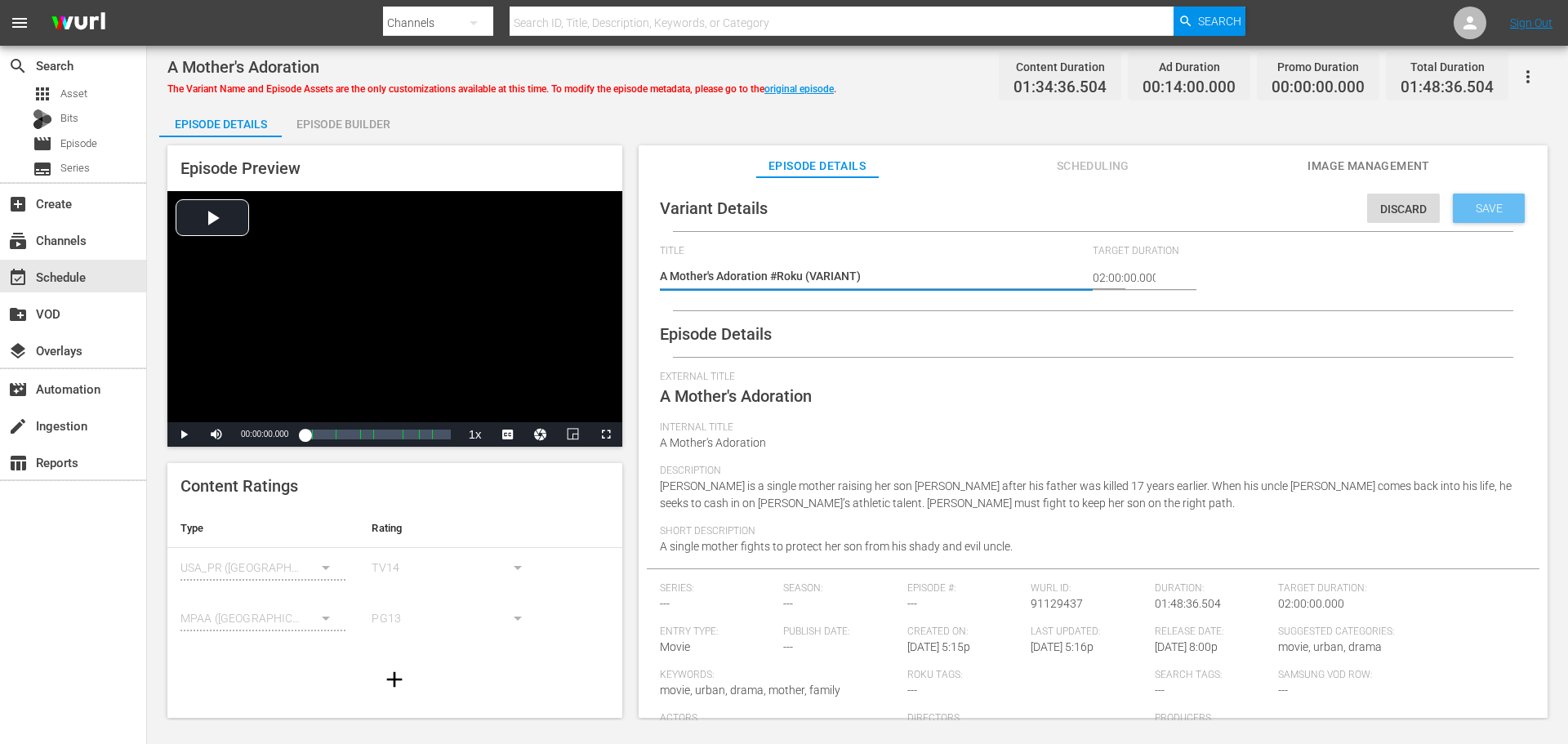
type textarea "A Mother's Adoration #Roku (VARIANT)"
click at [1469, 202] on span "Save" at bounding box center [1489, 208] width 53 height 13
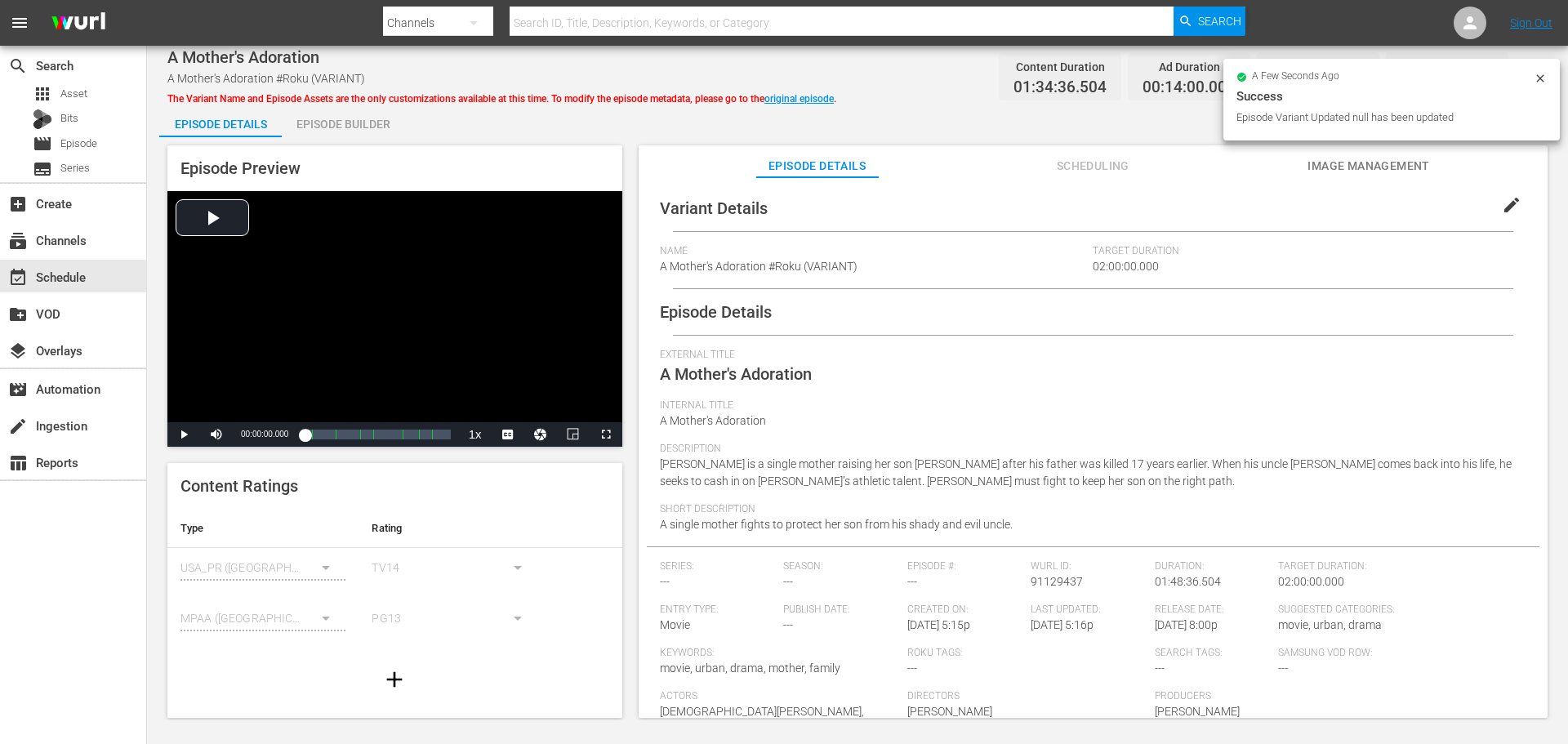
click at [342, 140] on div "Episode Preview Video Player is loading. Play Video Play Mute Current Time 00:0…" at bounding box center [857, 434] width 1396 height 594
click at [354, 131] on div "Episode Builder" at bounding box center [343, 125] width 123 height 40
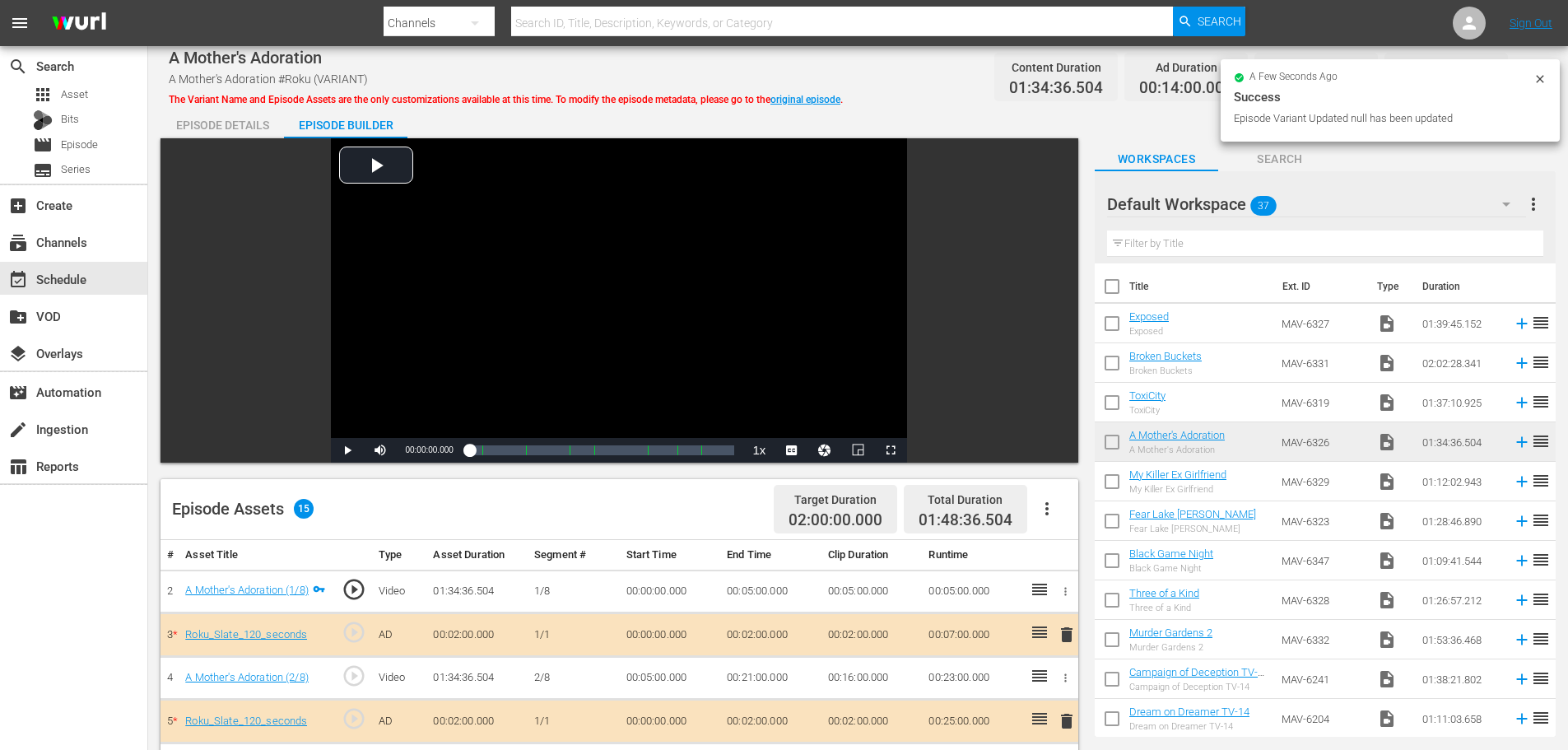
click at [224, 120] on div "Episode Details" at bounding box center [222, 126] width 124 height 40
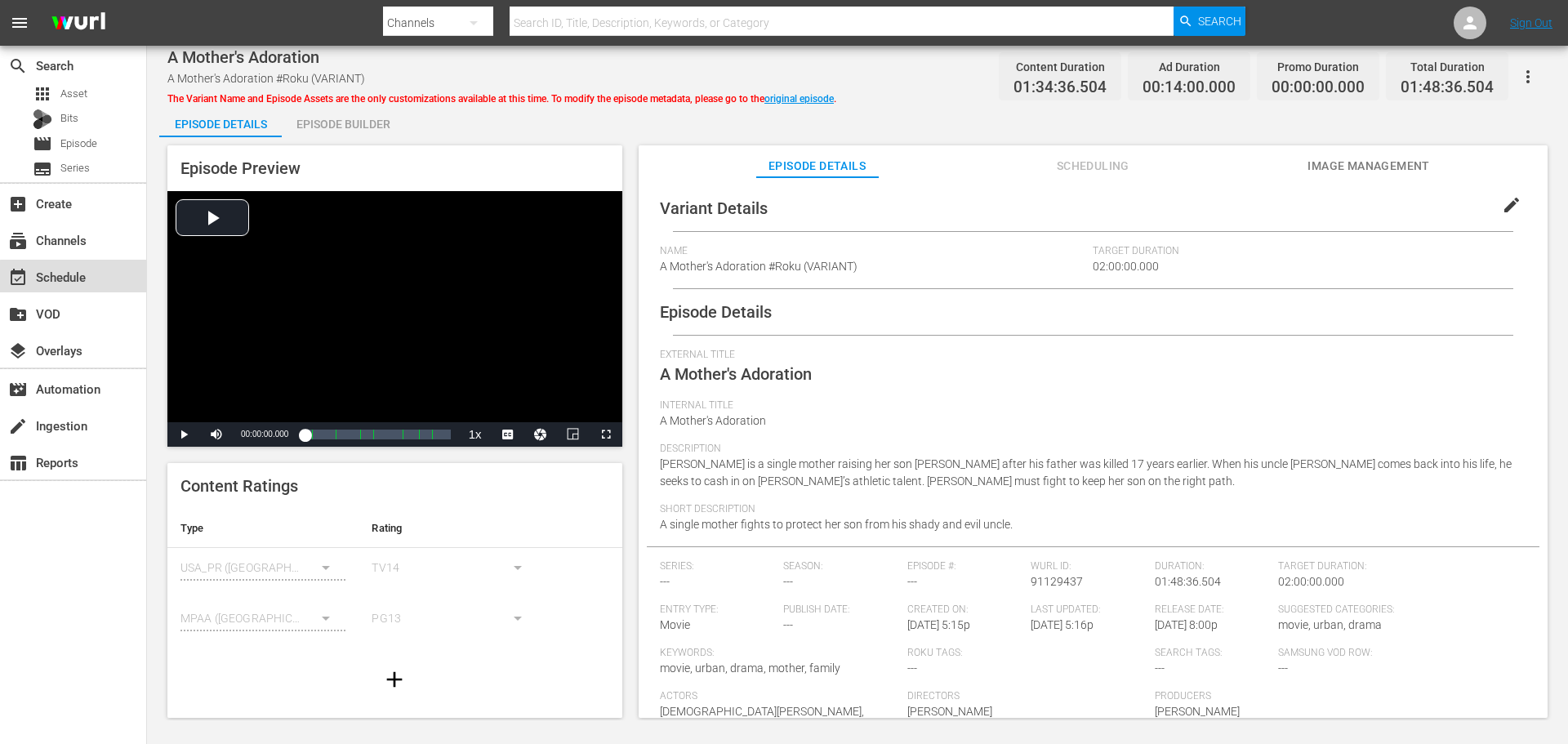
click at [92, 278] on div "event_available Schedule" at bounding box center [73, 276] width 146 height 33
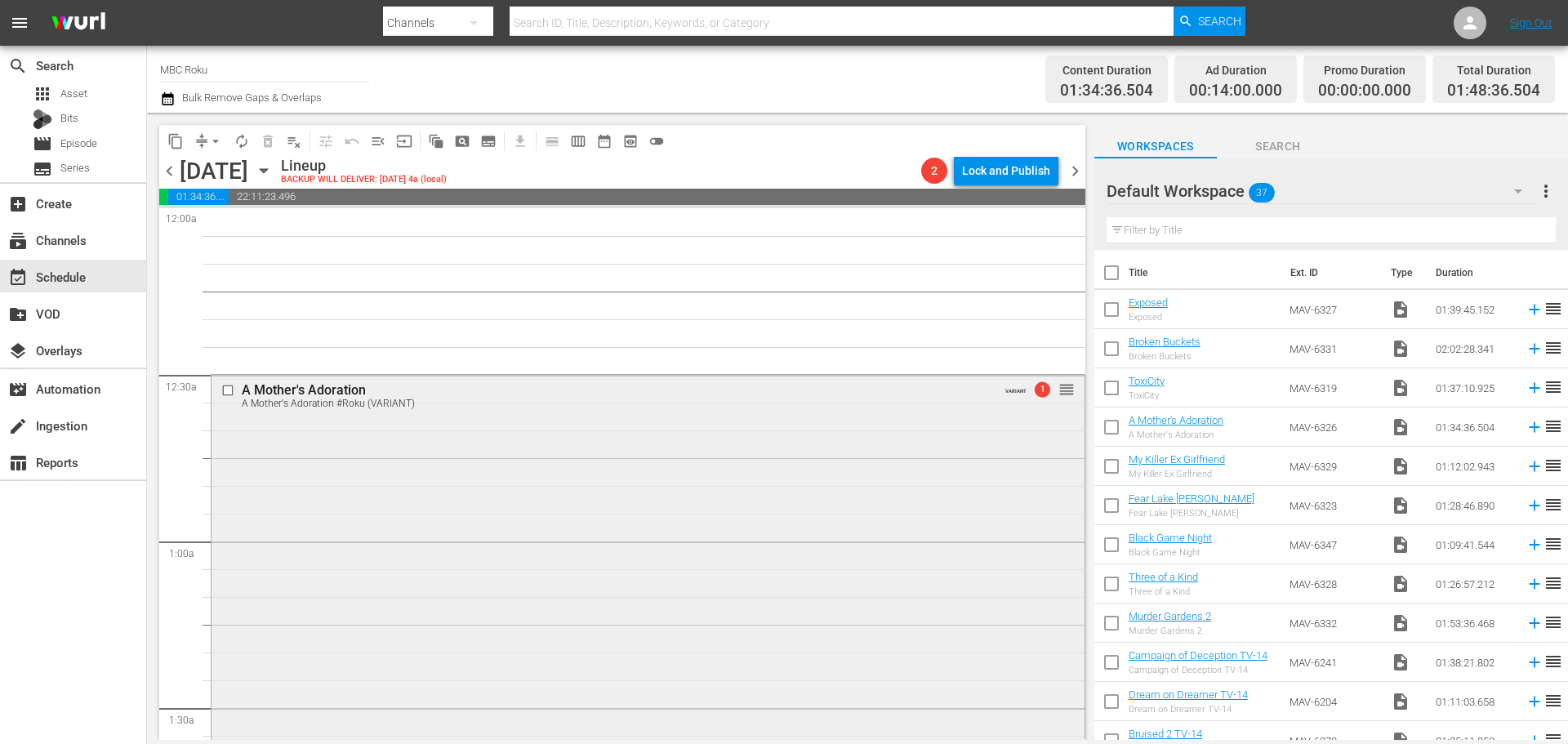
click at [510, 457] on div "A Mother's Adoration A Mother's Adoration #Roku (VARIANT) VARIANT 1 reorder" at bounding box center [647, 674] width 873 height 599
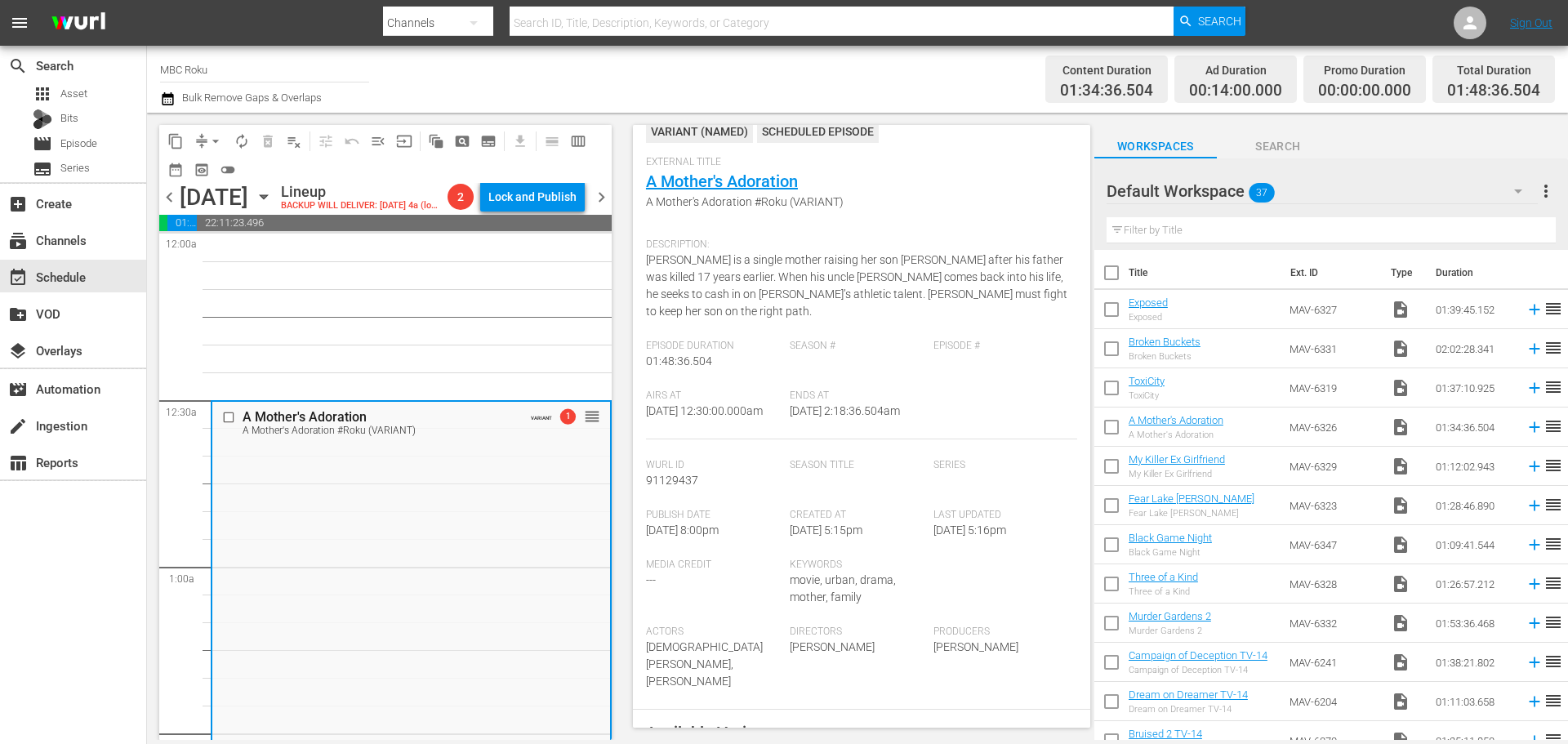
scroll to position [408, 0]
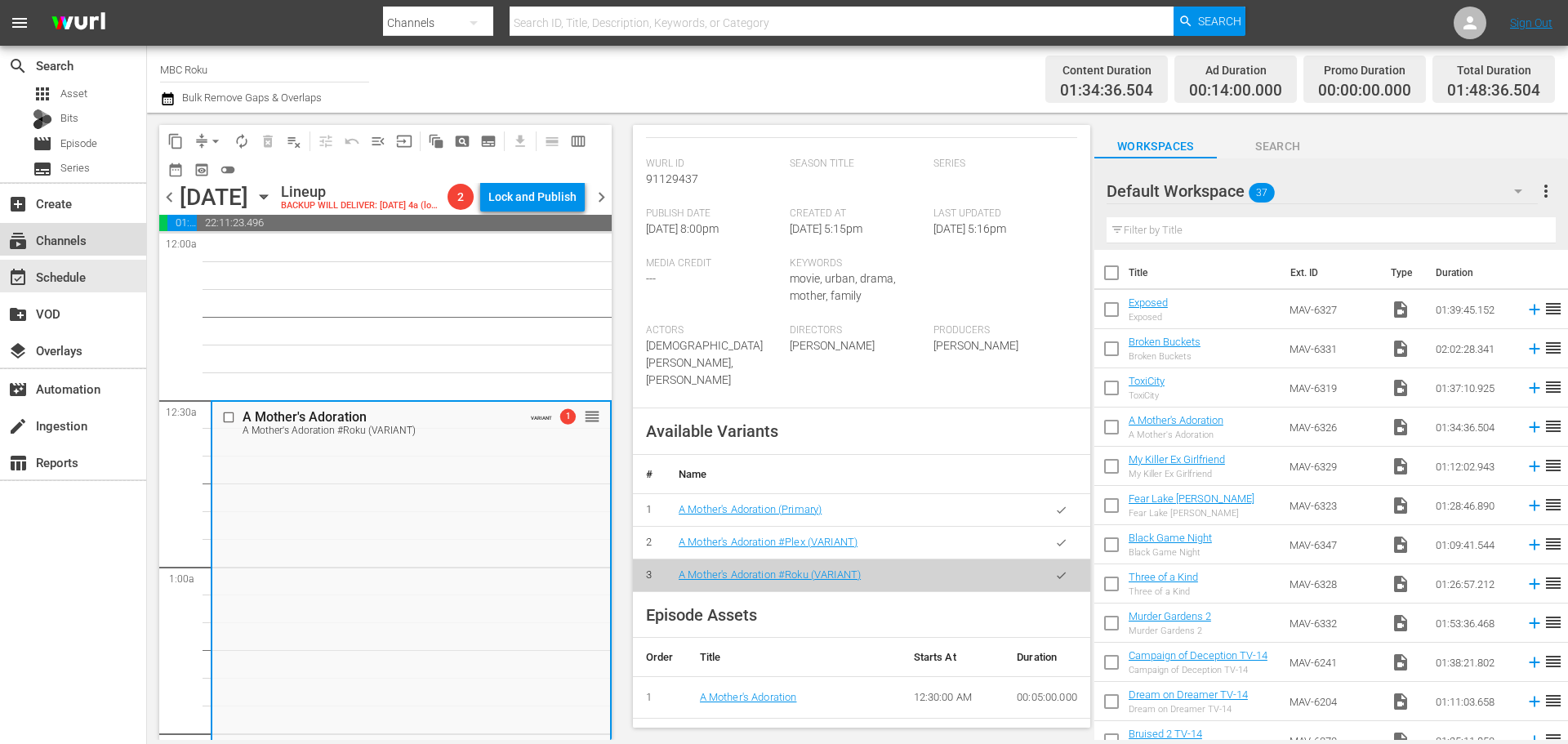
click at [76, 242] on div "subscriptions Channels" at bounding box center [46, 237] width 92 height 15
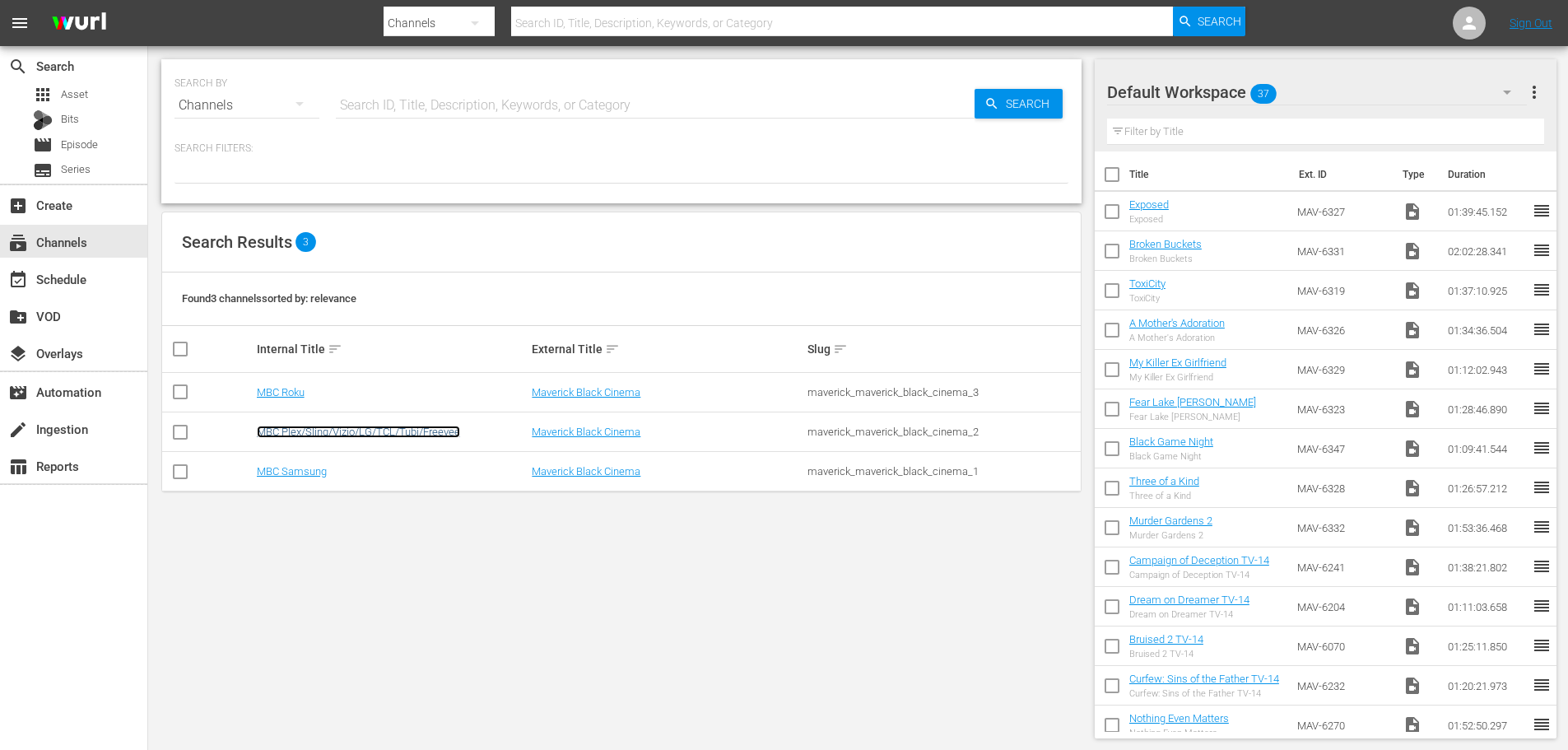
click at [321, 432] on link "MBC Plex/Sling/Vizio/LG/TCL/Tubi/Freevee" at bounding box center [358, 432] width 203 height 12
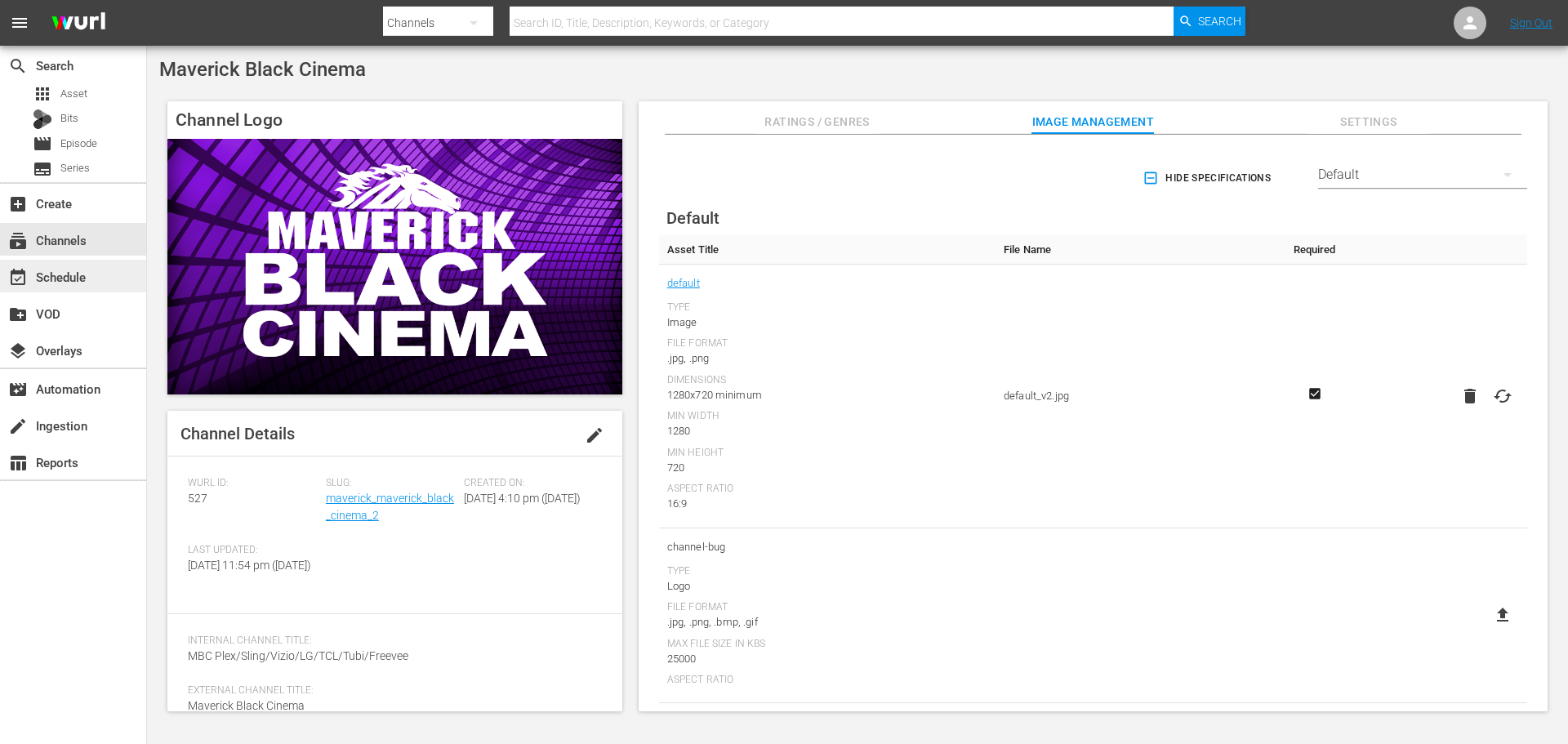
click at [103, 284] on div "event_available Schedule" at bounding box center [73, 276] width 146 height 33
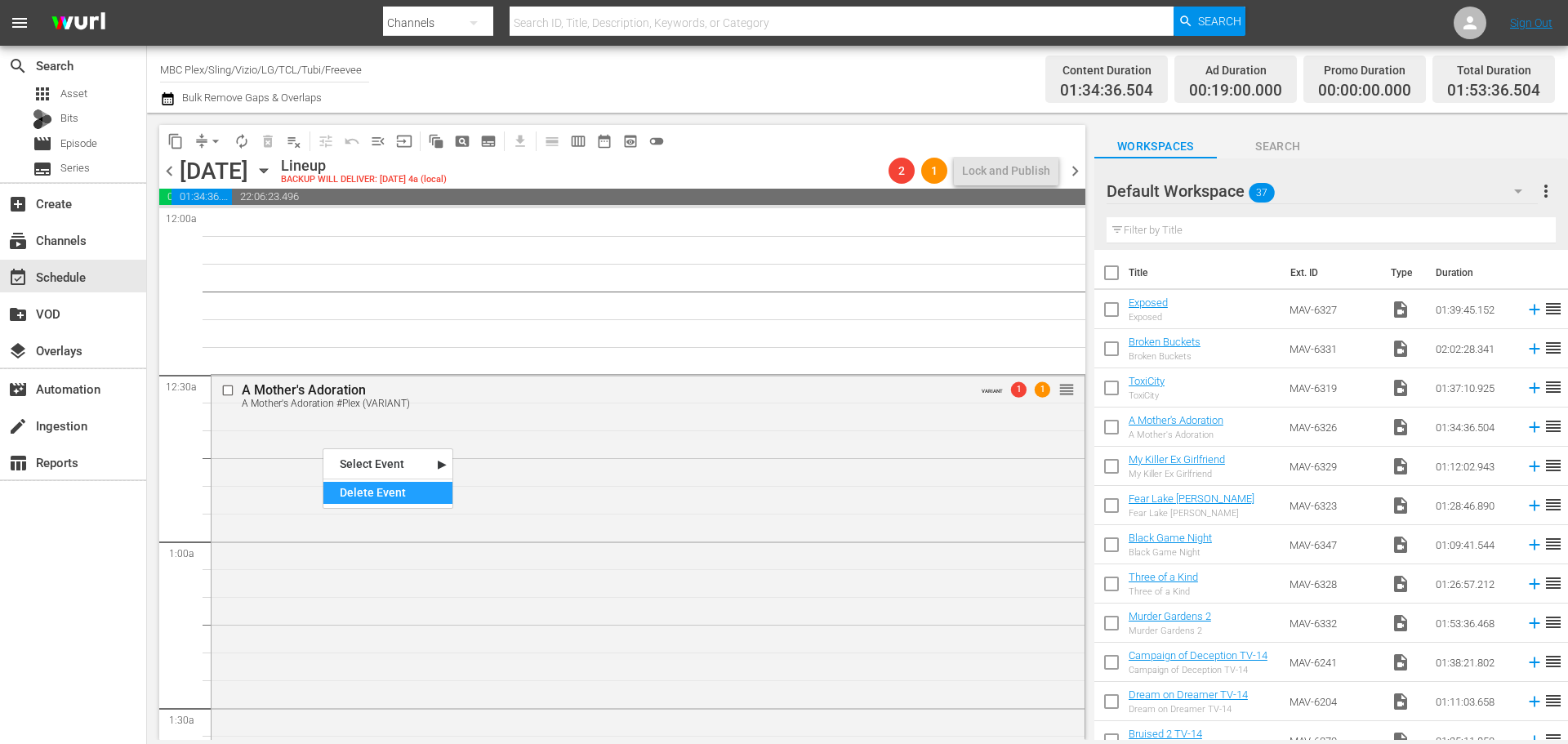
click at [367, 491] on div "Delete Event" at bounding box center [388, 493] width 129 height 22
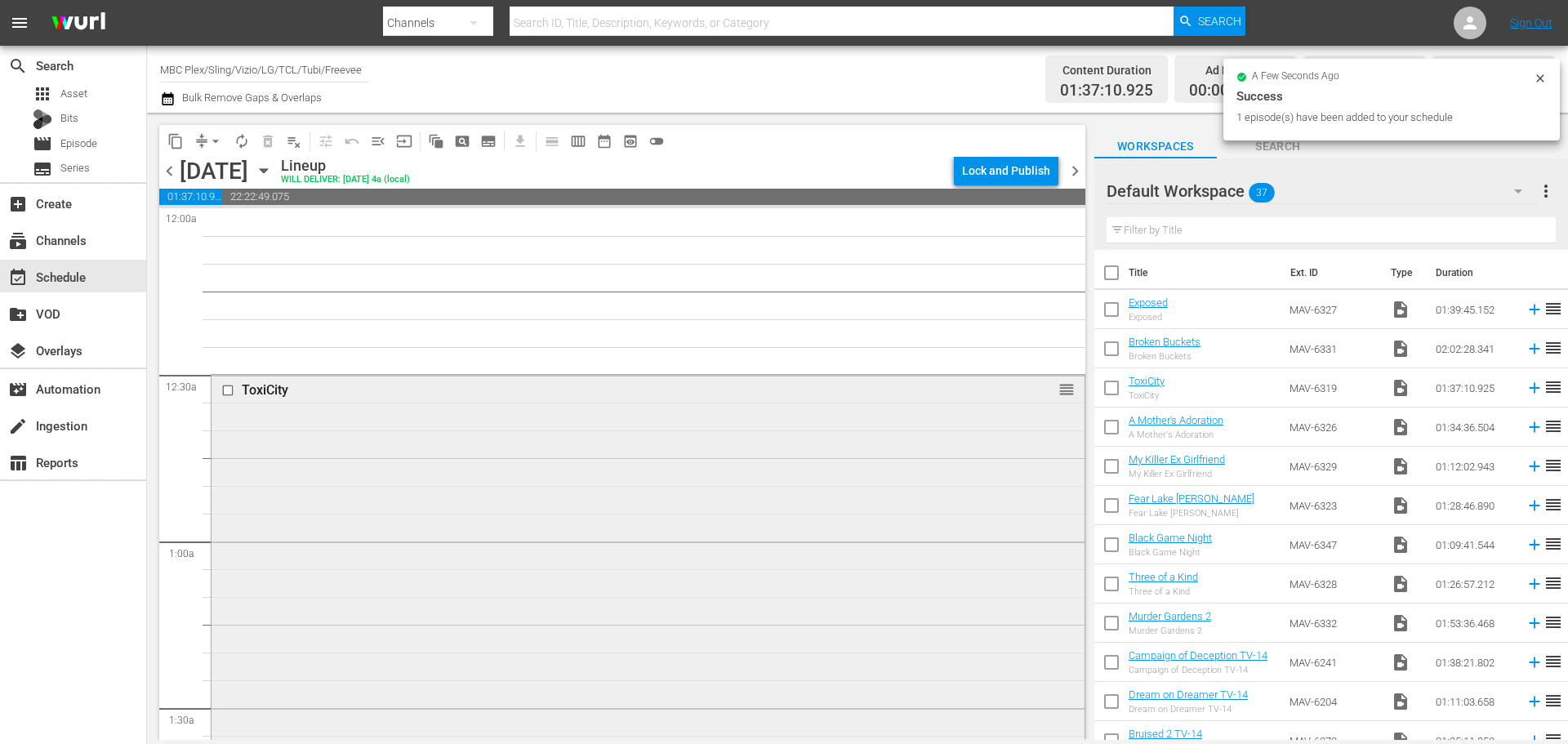
click at [392, 534] on div "ToxiCity reorder" at bounding box center [647, 642] width 873 height 535
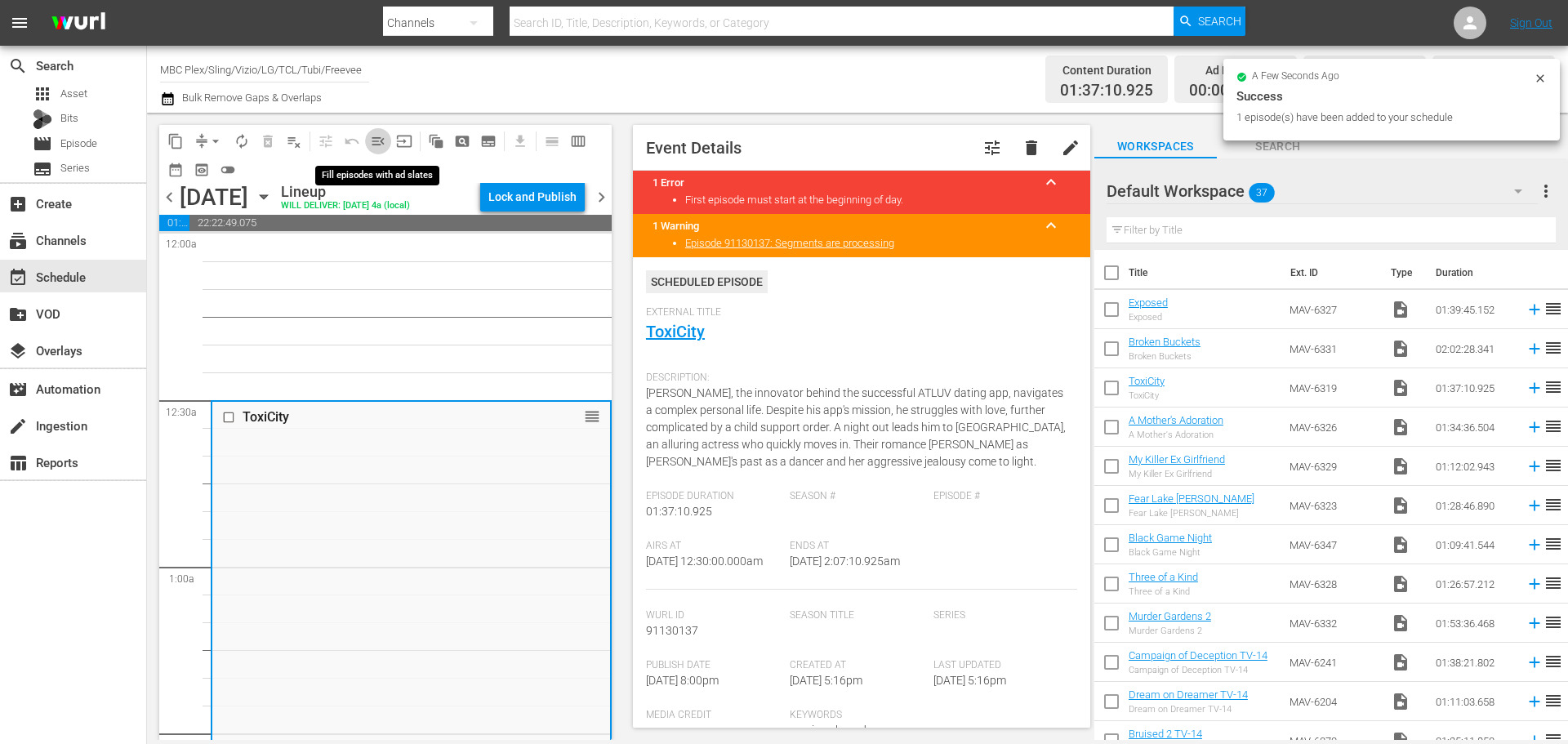
click at [382, 141] on span "menu_open" at bounding box center [378, 141] width 16 height 16
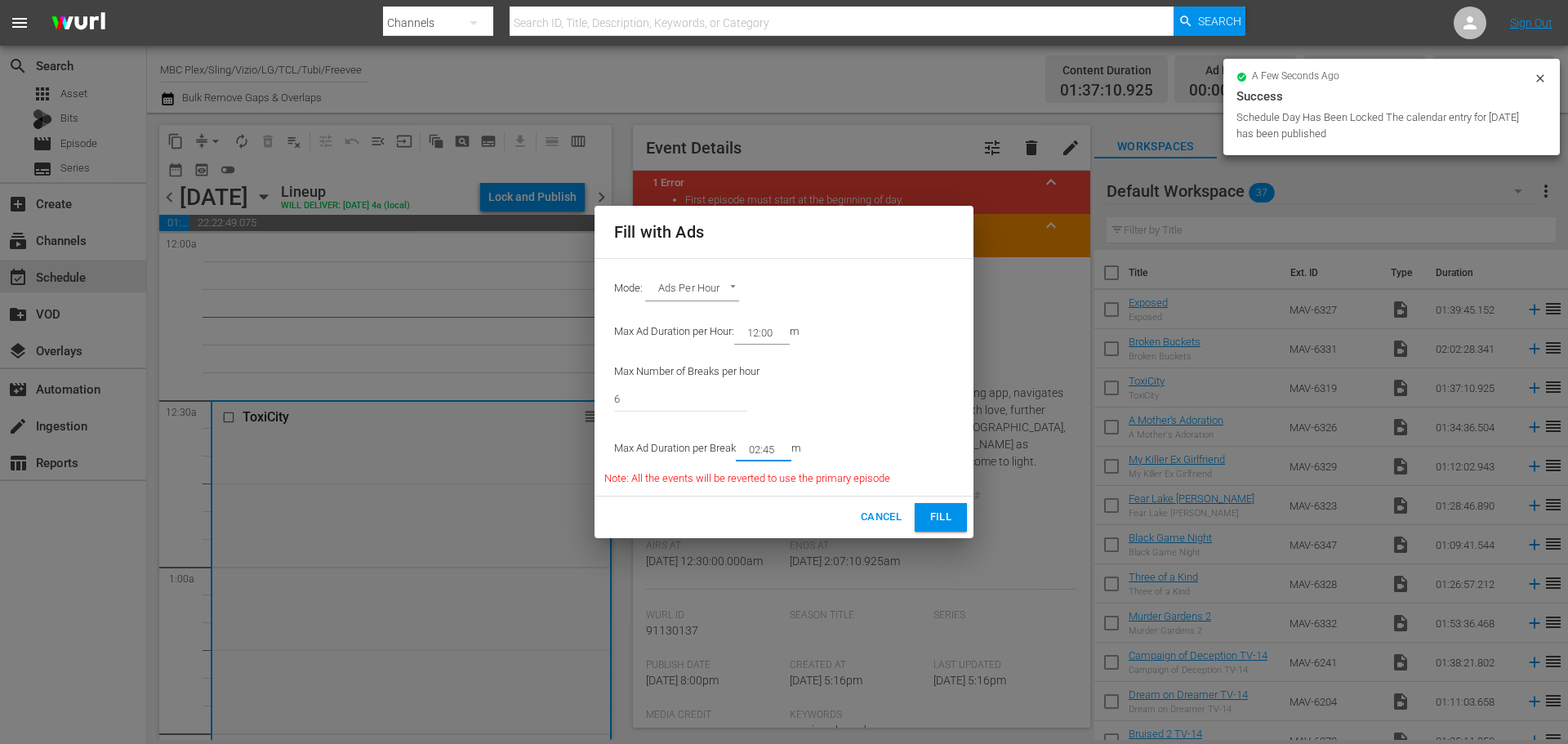
drag, startPoint x: 777, startPoint y: 450, endPoint x: 765, endPoint y: 453, distance: 12.4
click at [765, 453] on input "02:45" at bounding box center [760, 449] width 49 height 23
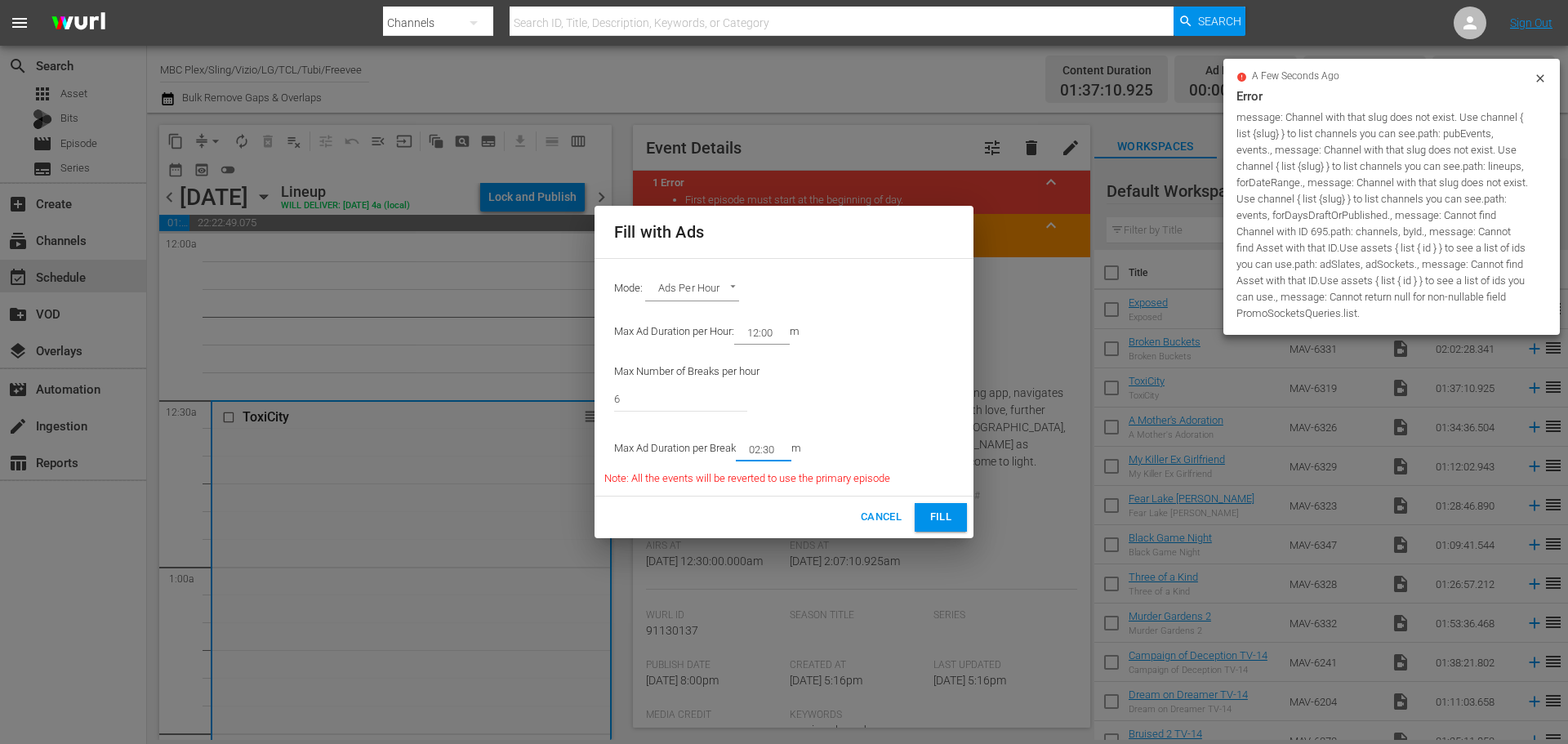
type input "02:30"
click at [943, 512] on span "Fill" at bounding box center [940, 517] width 26 height 19
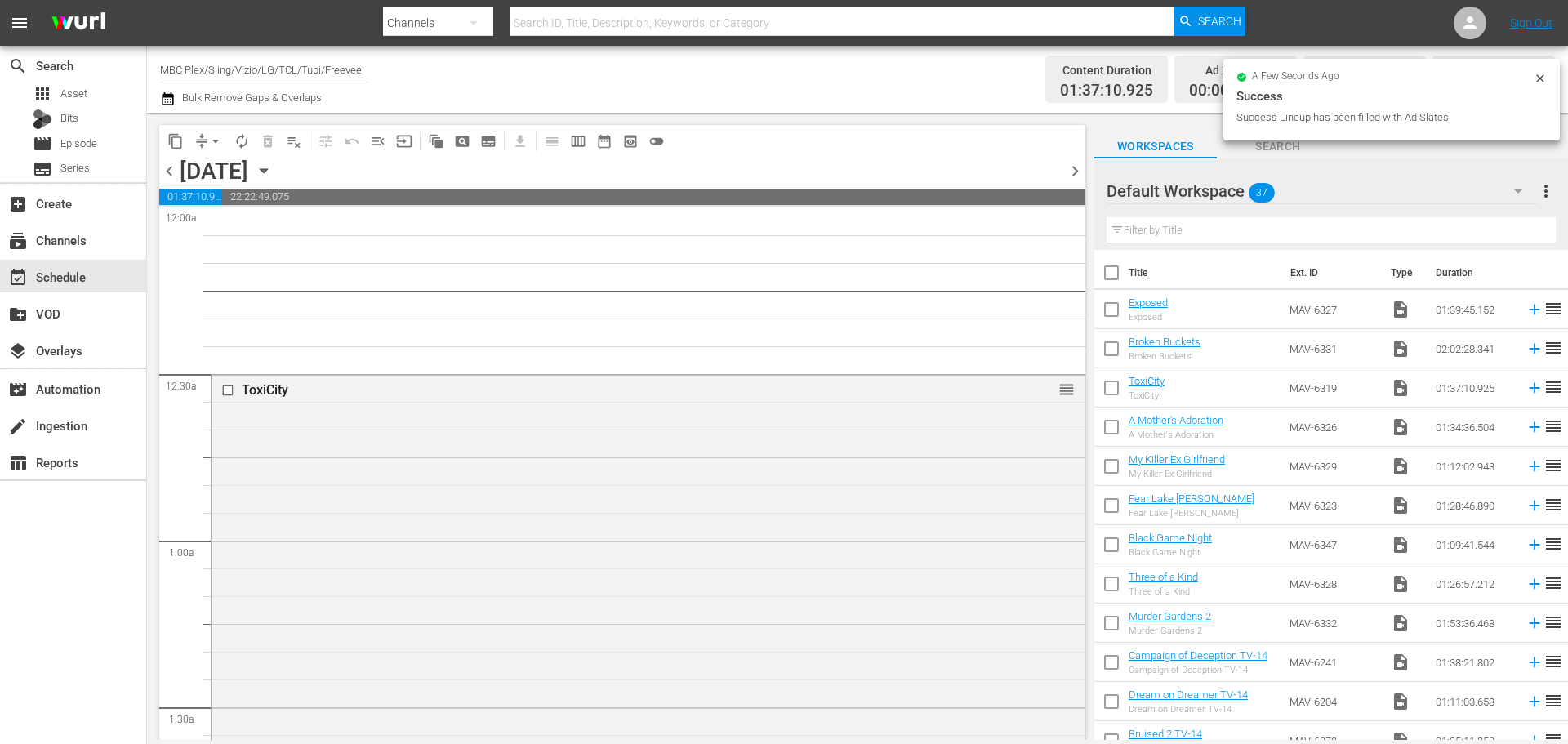
click at [483, 502] on div "ToxiCity reorder" at bounding box center [647, 642] width 873 height 535
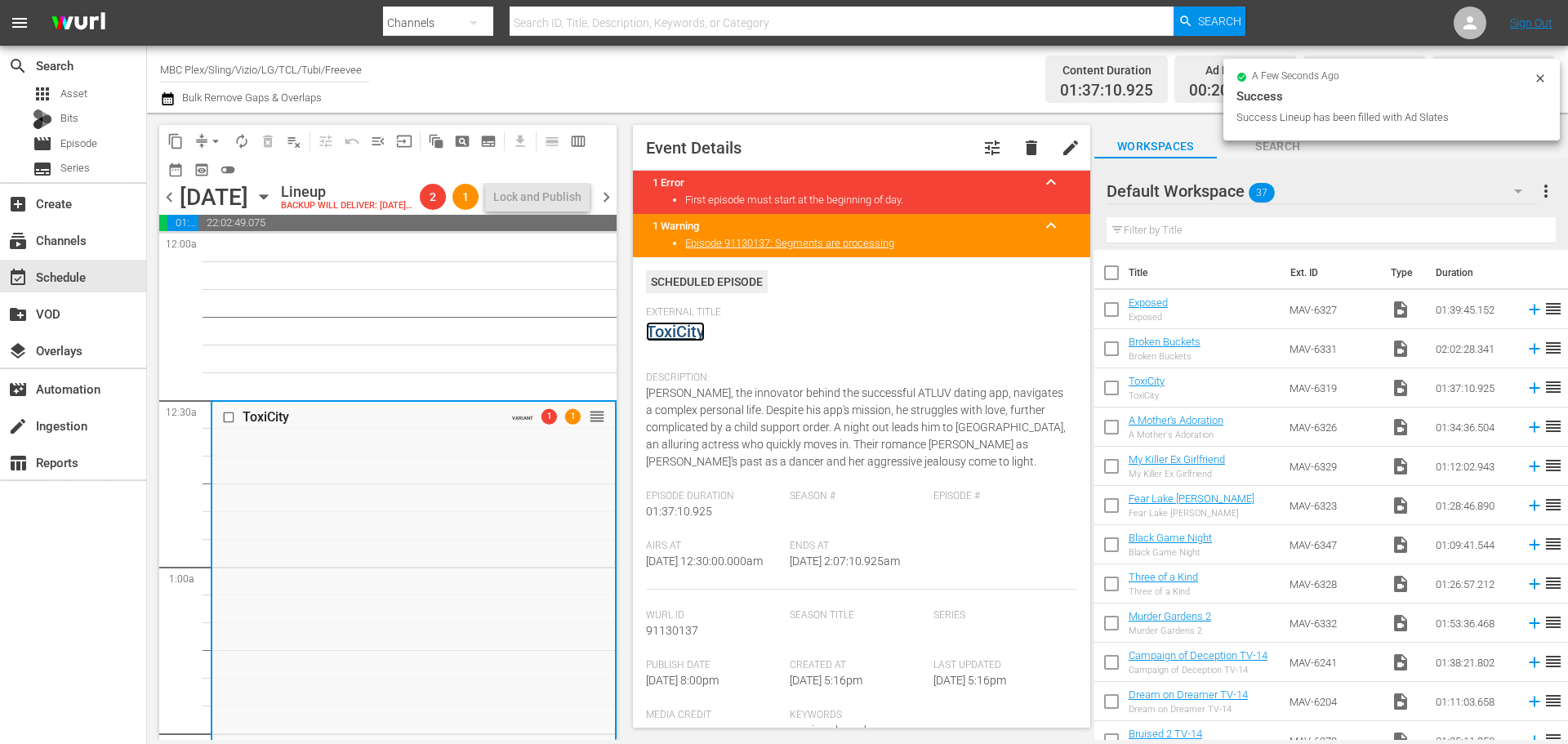
click at [690, 327] on link "ToxiCity" at bounding box center [675, 332] width 58 height 20
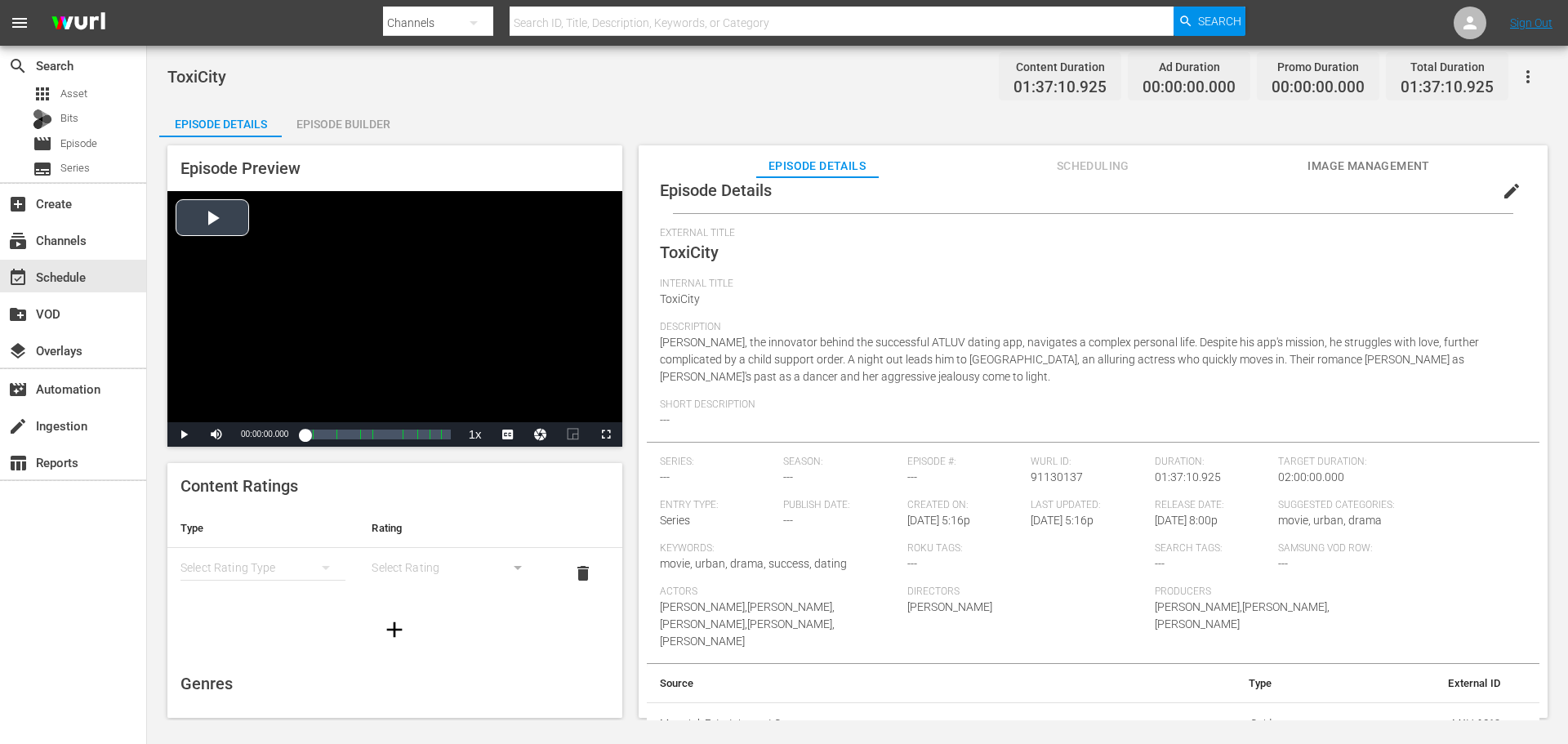
scroll to position [21, 0]
click at [76, 282] on div "event_available Schedule" at bounding box center [46, 274] width 92 height 15
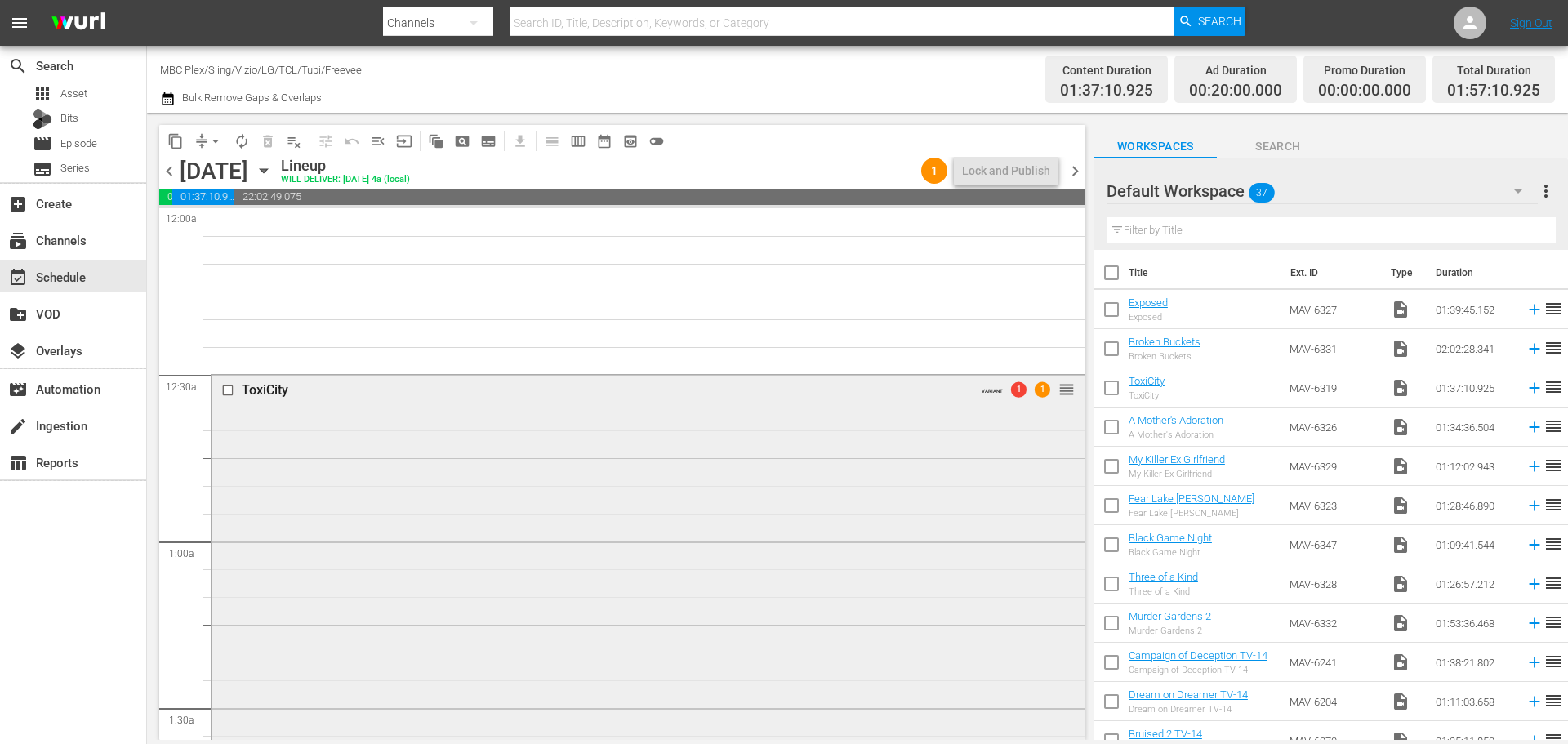
click at [417, 508] on div "ToxiCity VARIANT 1 1 reorder" at bounding box center [647, 698] width 873 height 646
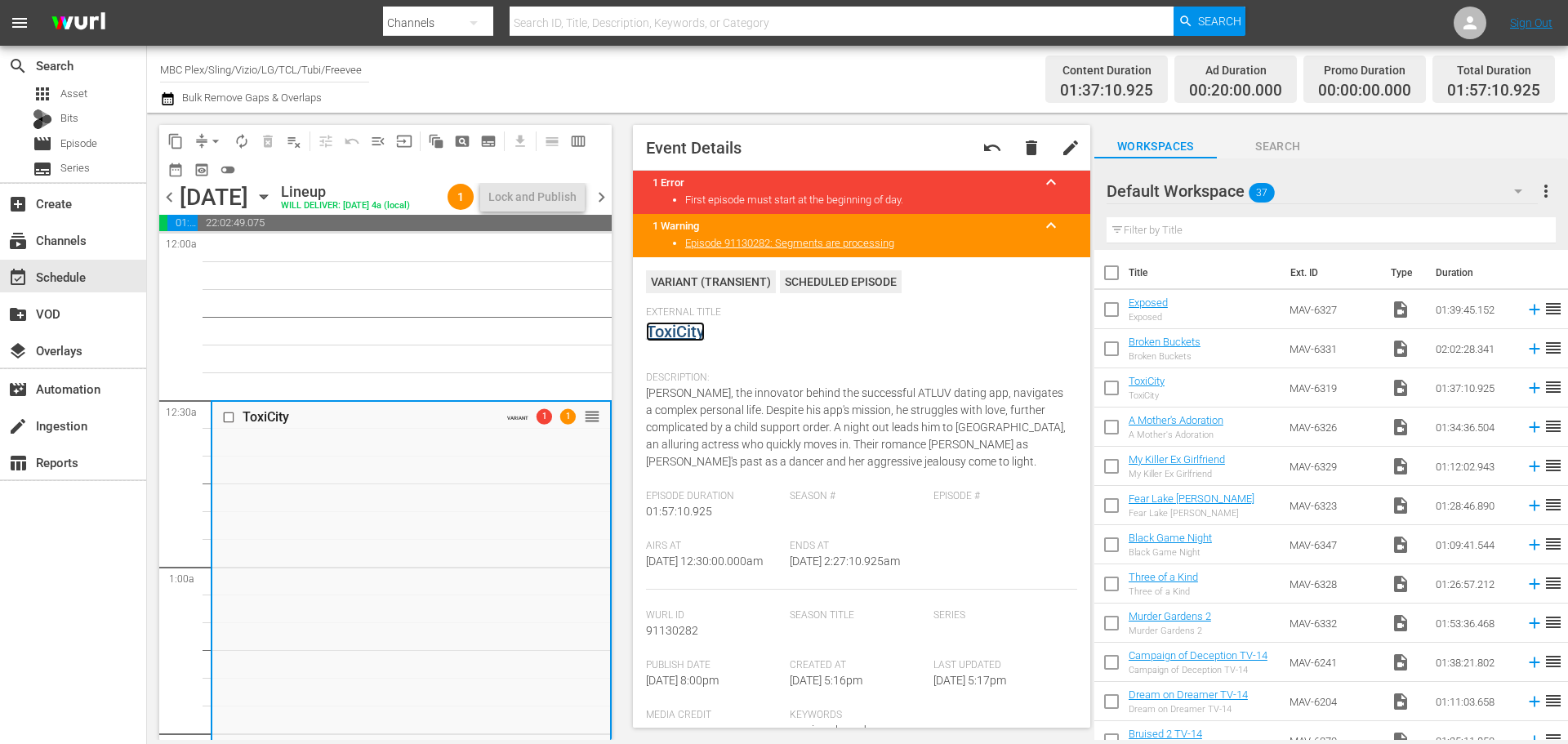
click at [675, 328] on link "ToxiCity" at bounding box center [675, 332] width 58 height 20
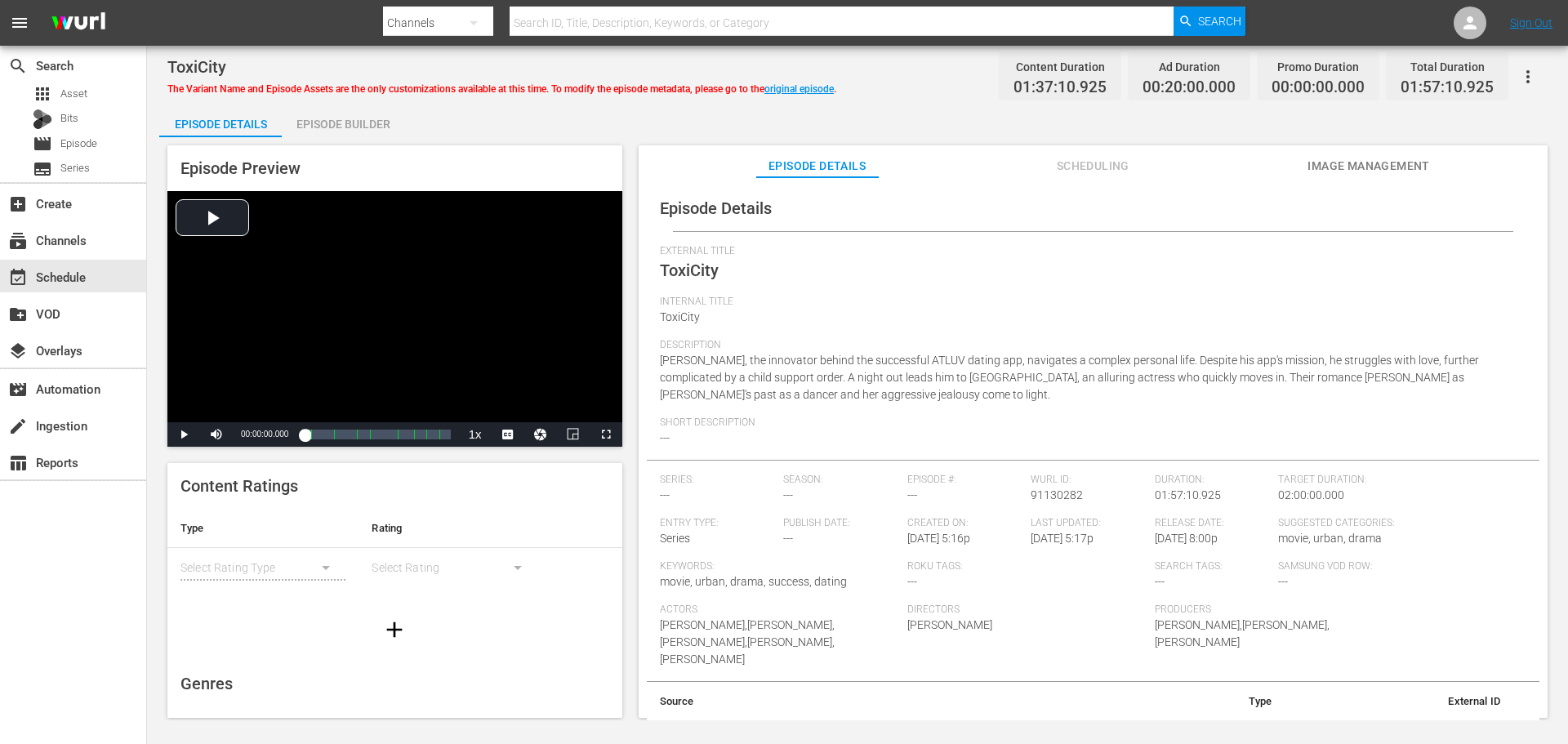
click at [1536, 83] on icon "button" at bounding box center [1528, 76] width 20 height 20
click at [1465, 134] on div "Convert To Named Variant" at bounding box center [1456, 136] width 157 height 40
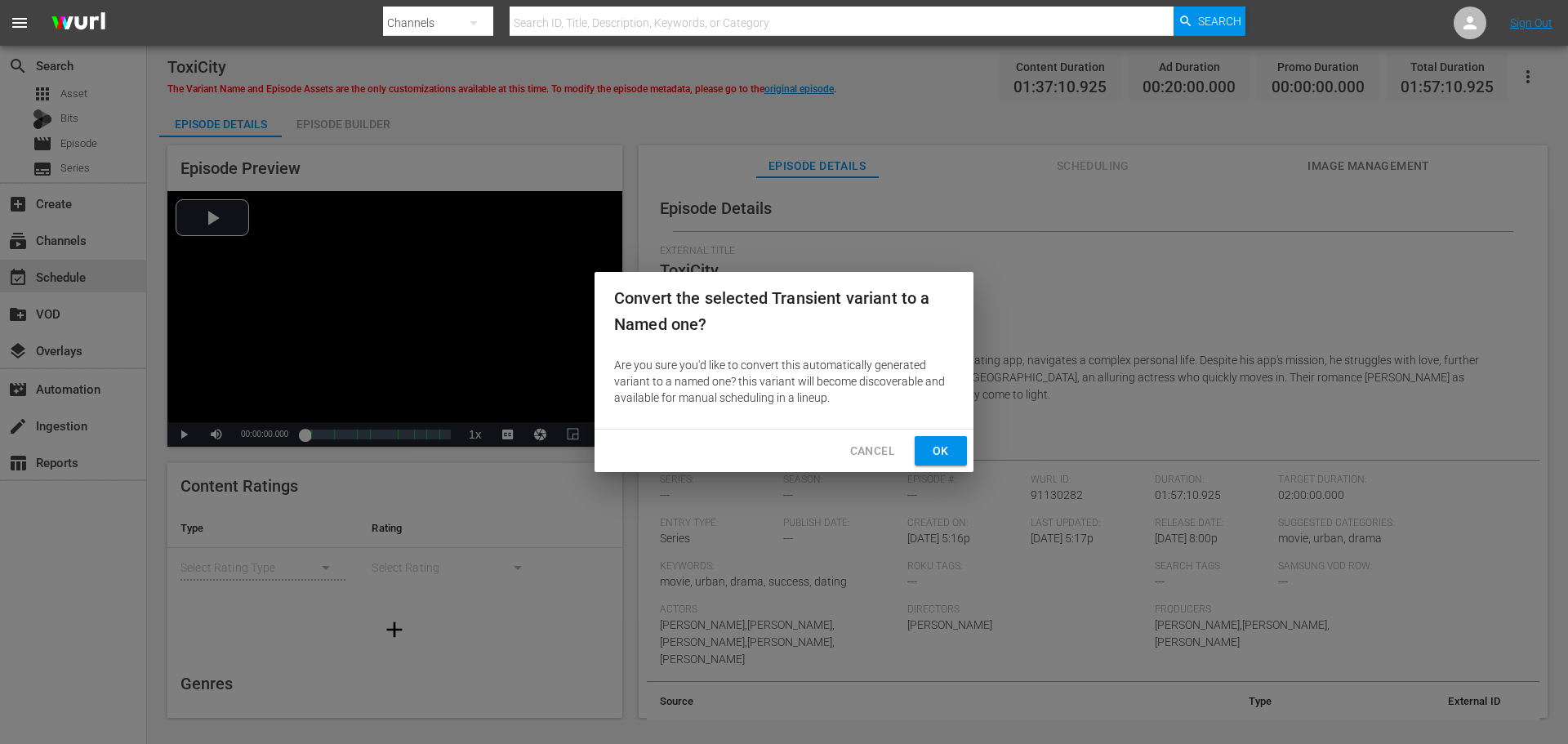
click at [940, 445] on span "Ok" at bounding box center [940, 451] width 26 height 21
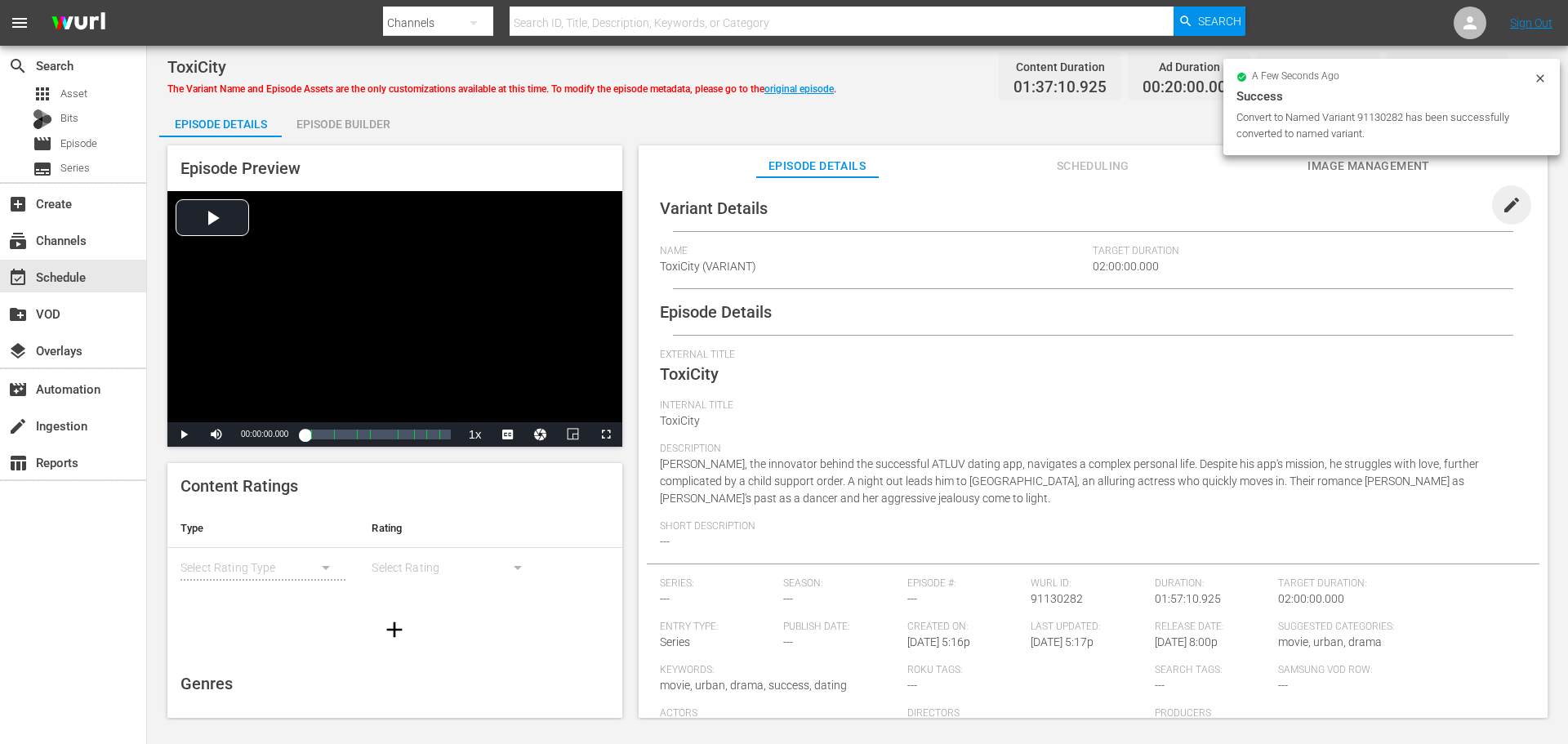
click at [1502, 202] on span "edit" at bounding box center [1511, 204] width 20 height 20
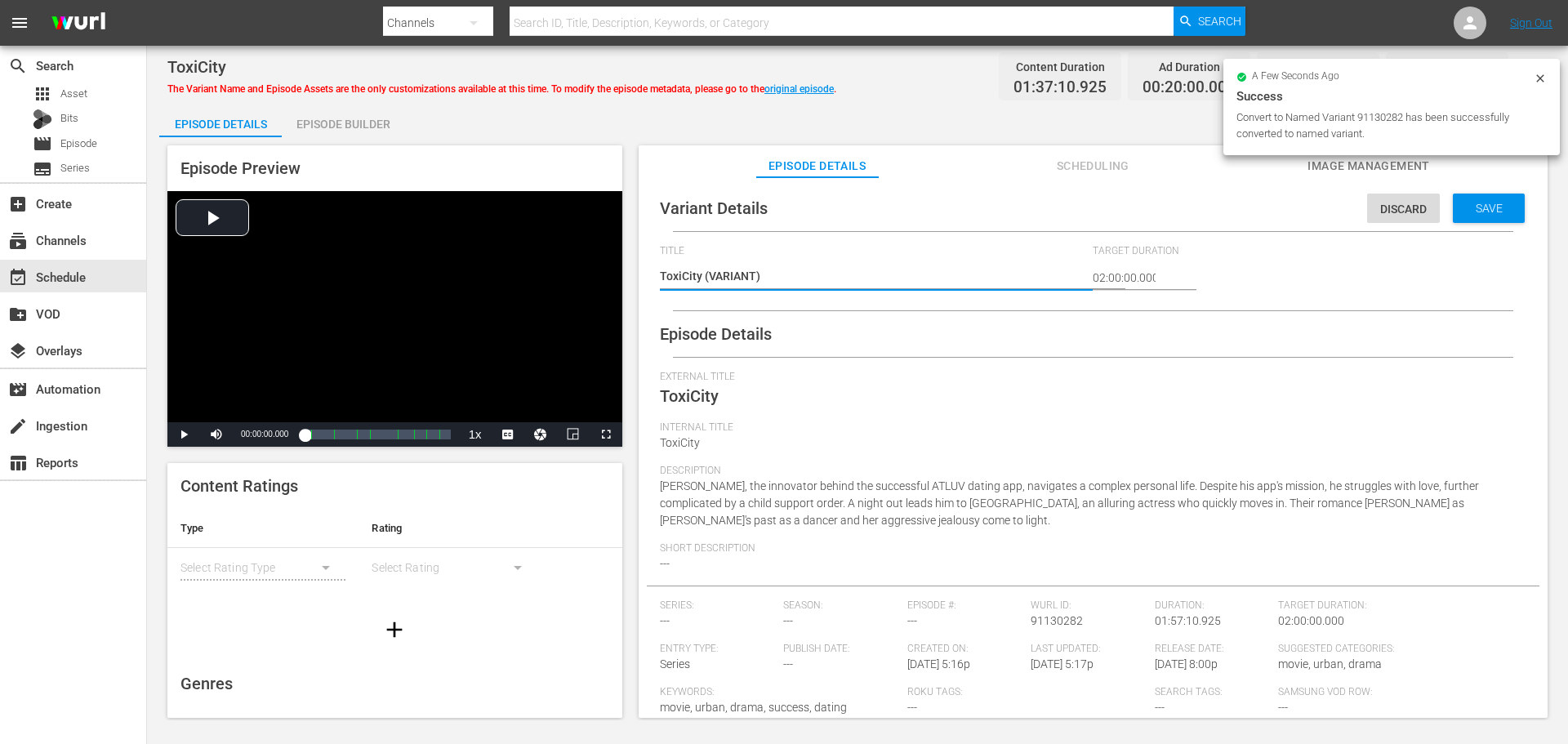
click at [703, 274] on textarea "ToxiCity (VARIANT)" at bounding box center [872, 277] width 425 height 20
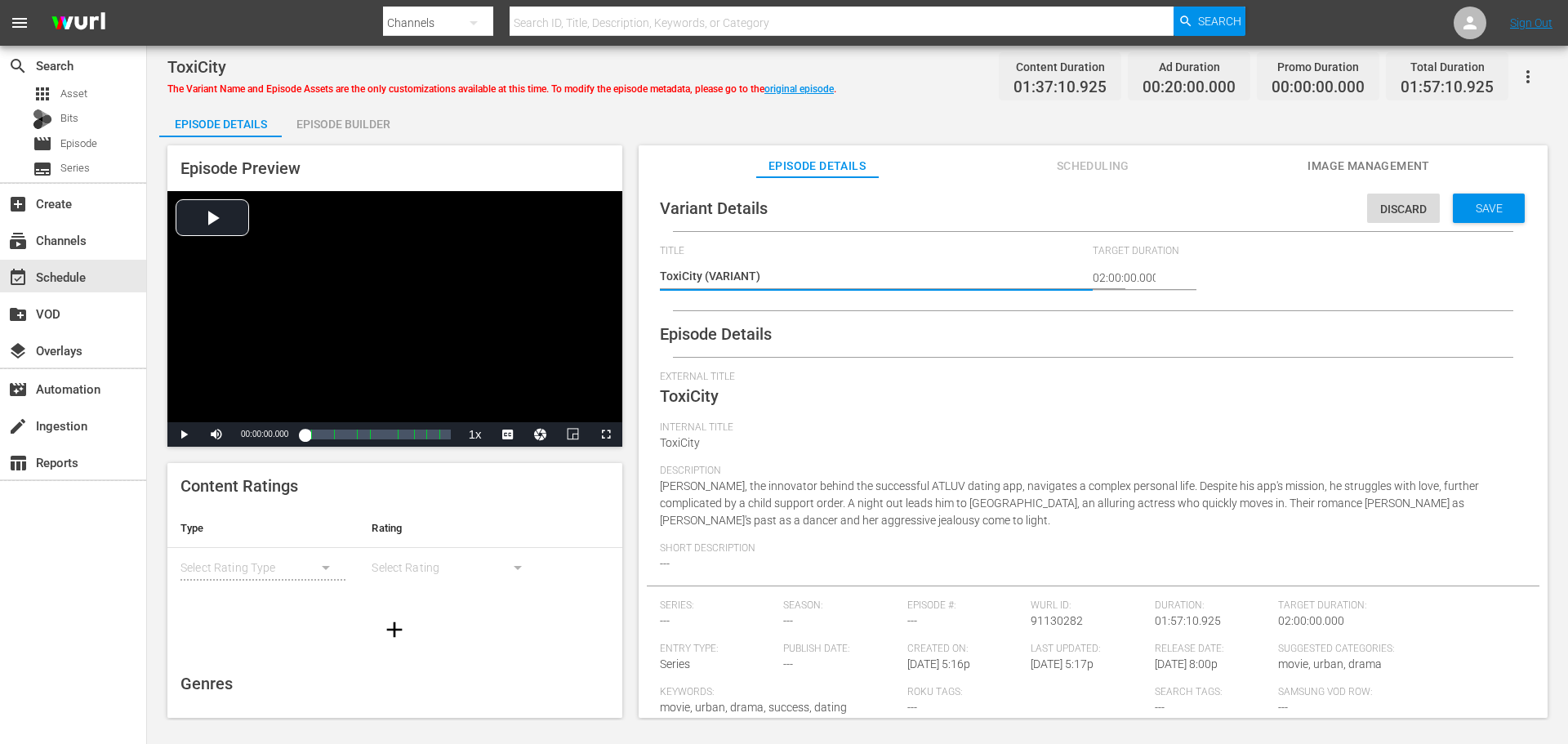
type textarea "ToxiCity #(VARIANT)"
type textarea "ToxiCity #P(VARIANT)"
type textarea "ToxiCity #PL(VARIANT)"
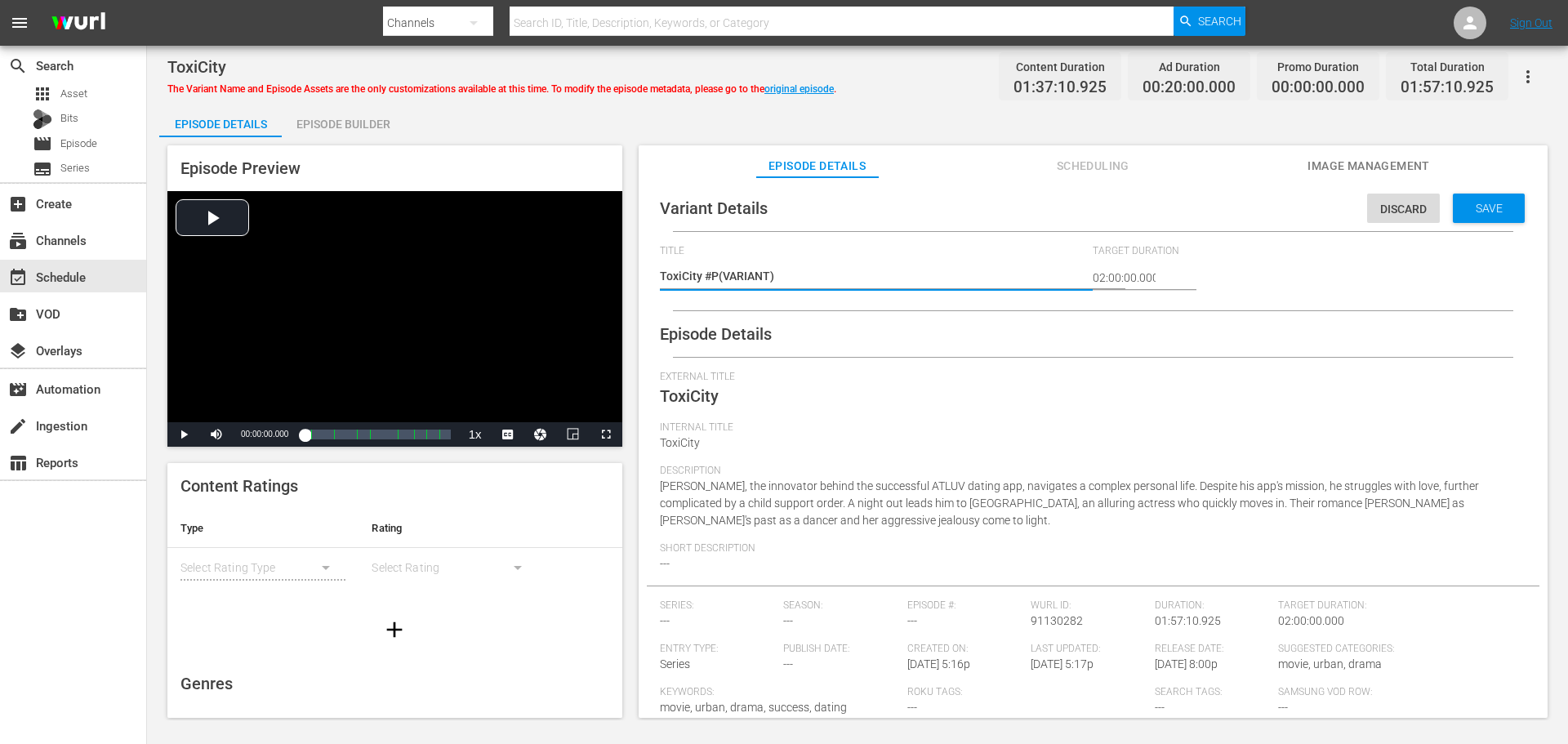
type textarea "ToxiCity #PL(VARIANT)"
type textarea "ToxiCity #PLe(VARIANT)"
type textarea "ToxiCity #PLex(VARIANT)"
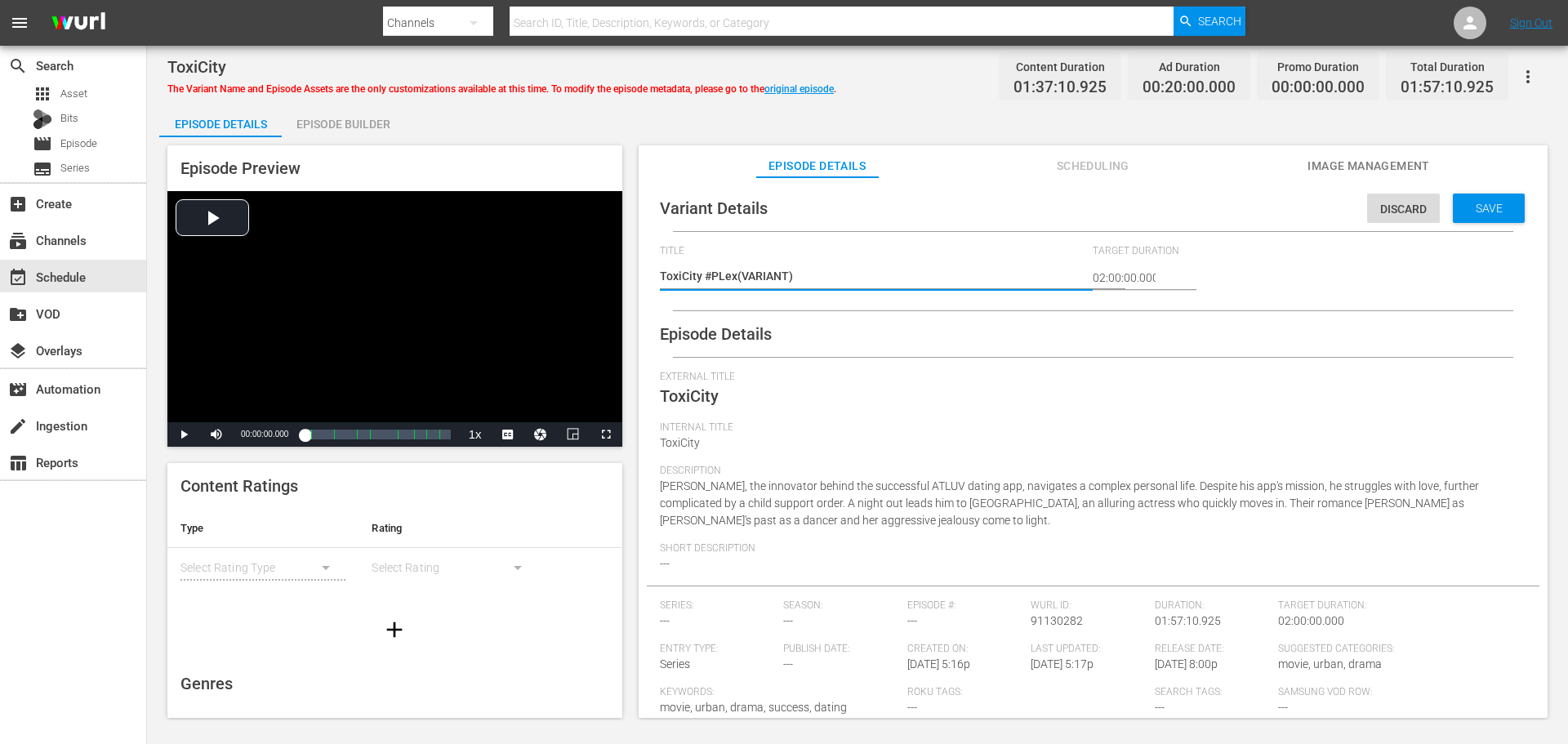
type textarea "ToxiCity #PLex (VARIANT)"
type textarea "ToxiCity #Pex (VARIANT)"
type textarea "ToxiCity #Plex (VARIANT)"
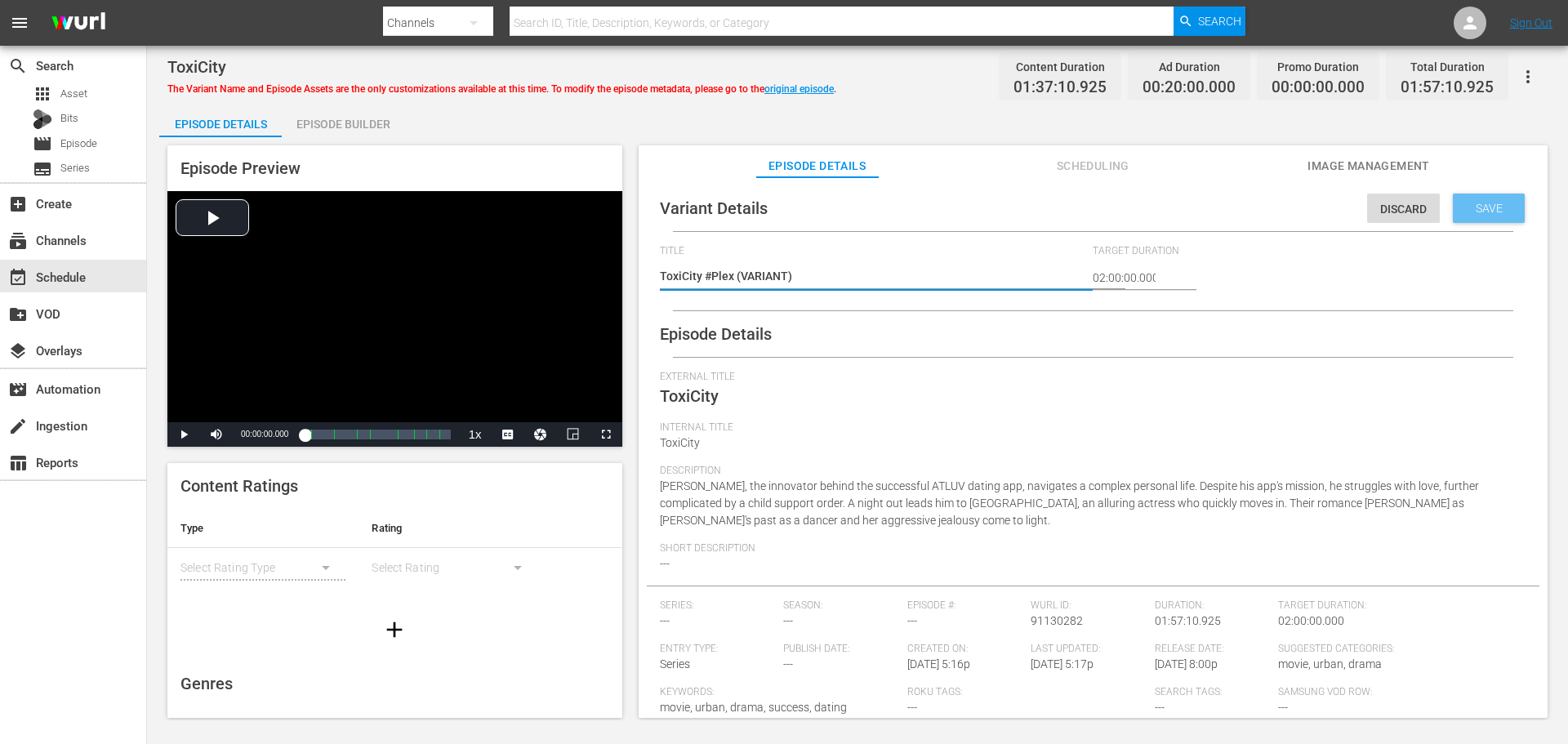
type textarea "ToxiCity #Plex (VARIANT)"
click at [1480, 200] on div "Save" at bounding box center [1489, 208] width 72 height 29
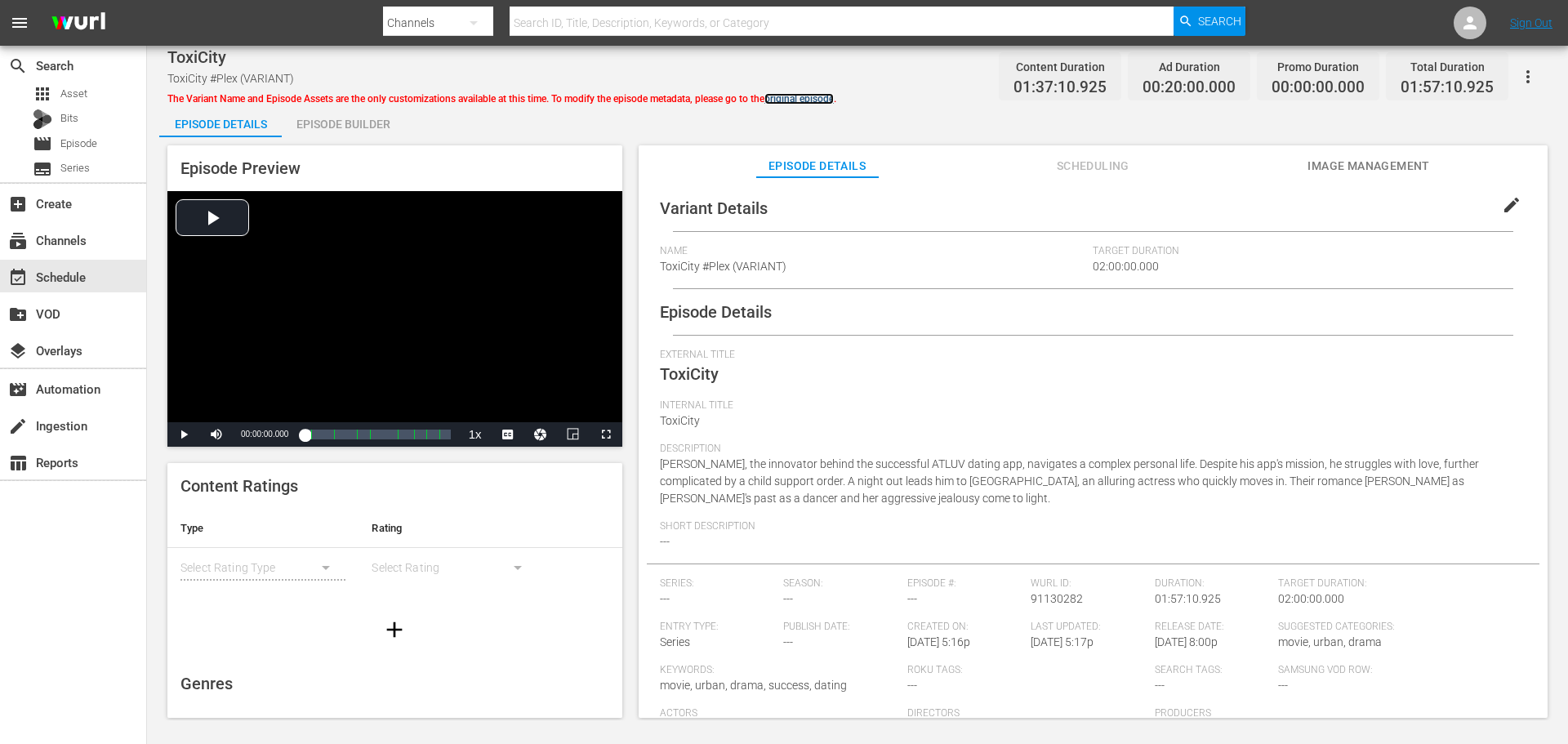
click at [806, 97] on link "original episode" at bounding box center [799, 98] width 70 height 11
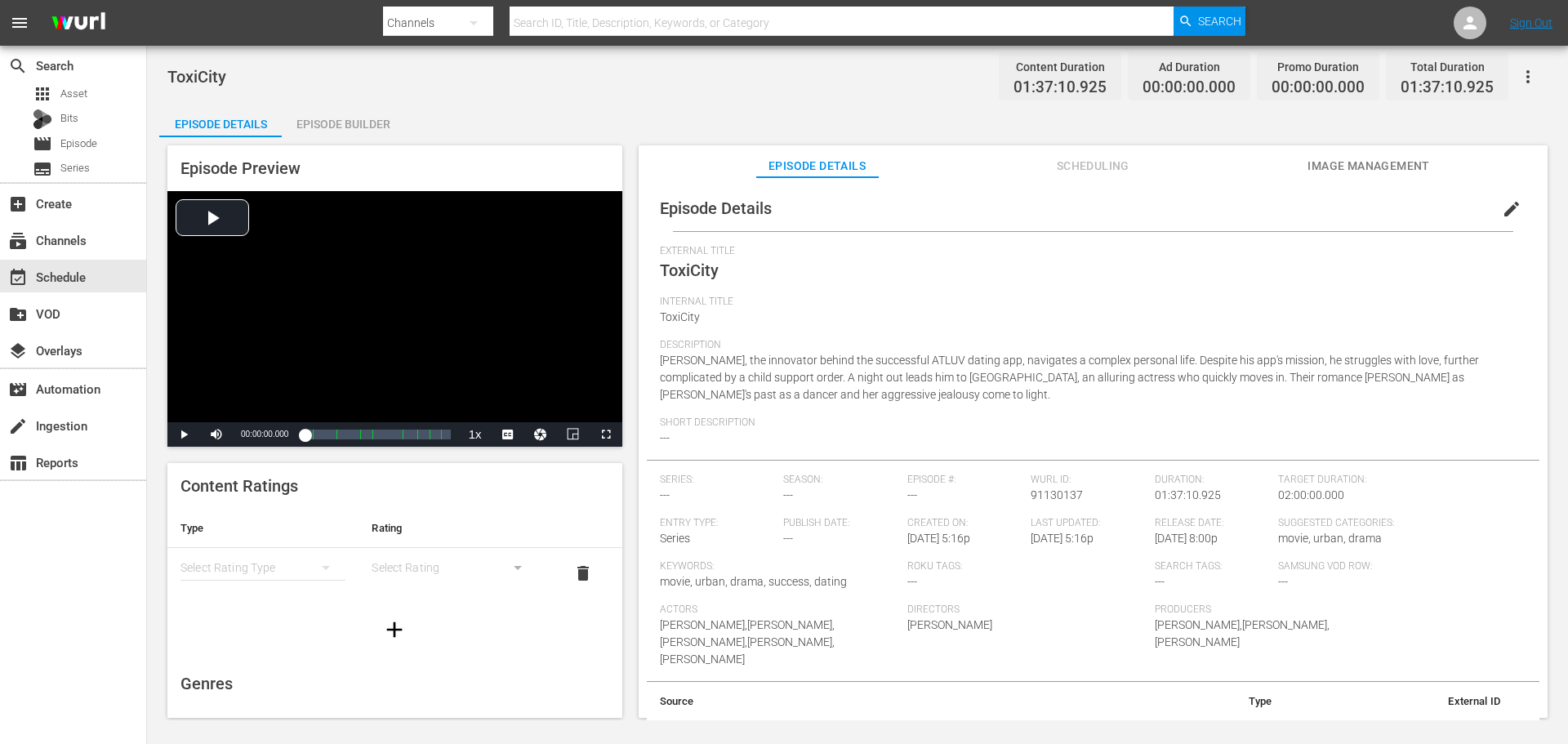
click at [307, 564] on button "simple table" at bounding box center [326, 568] width 40 height 40
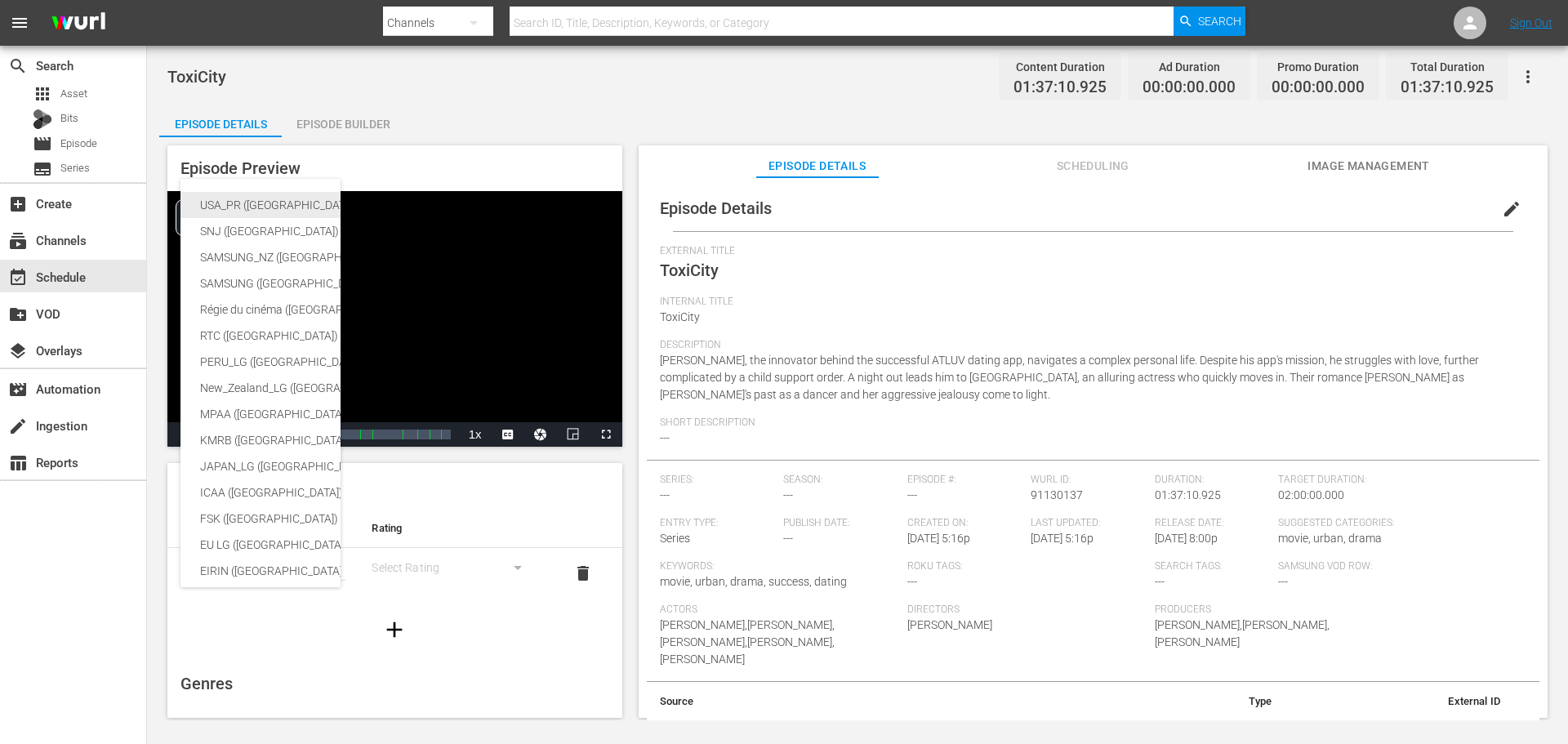
click at [303, 195] on div "USA_PR ([GEOGRAPHIC_DATA] ([GEOGRAPHIC_DATA]))" at bounding box center [400, 204] width 401 height 26
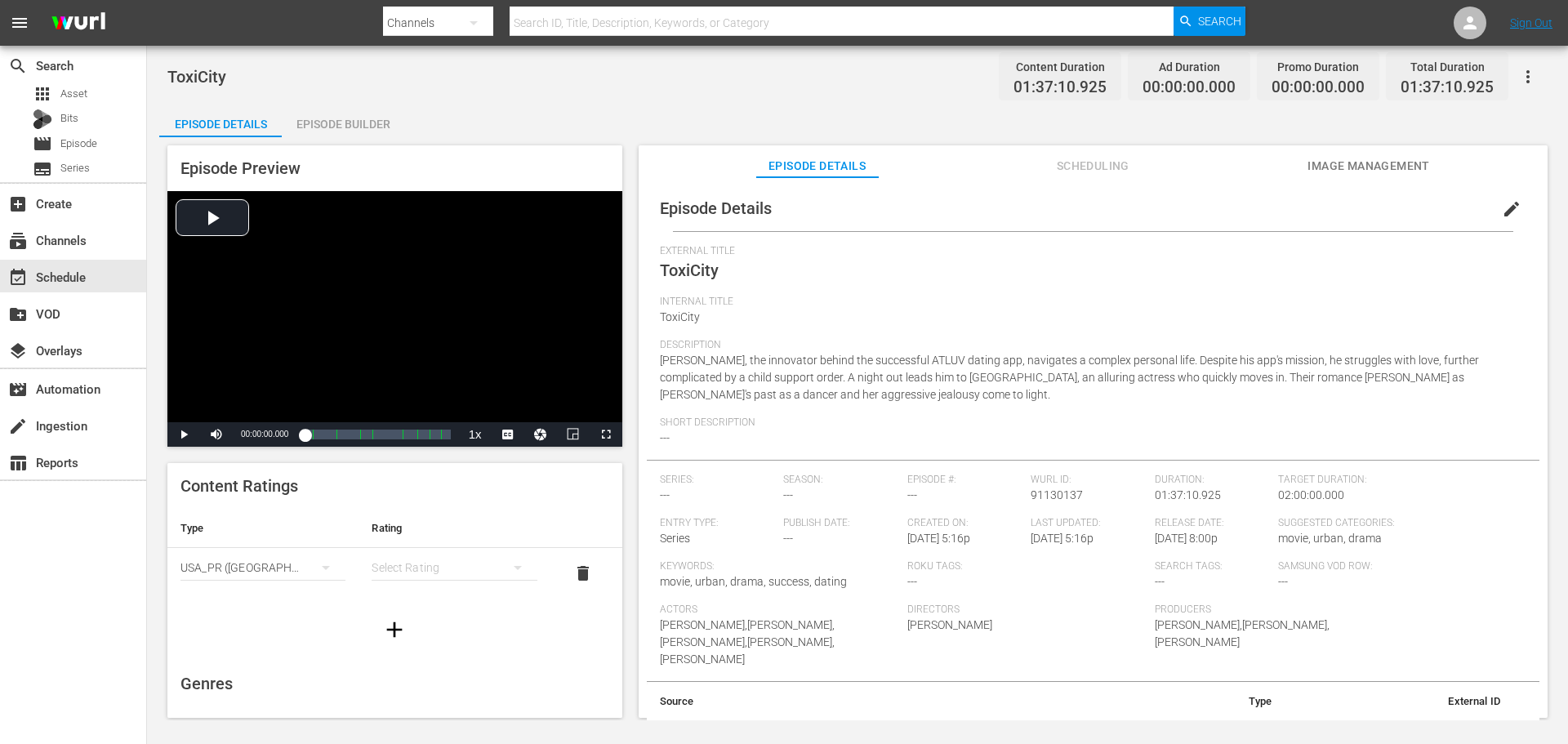
click at [441, 558] on div "simple table" at bounding box center [454, 567] width 165 height 46
click at [426, 707] on div "TVMA" at bounding box center [447, 704] width 121 height 26
click at [381, 626] on icon "button" at bounding box center [394, 630] width 26 height 26
click at [289, 619] on div "simple table" at bounding box center [263, 618] width 165 height 46
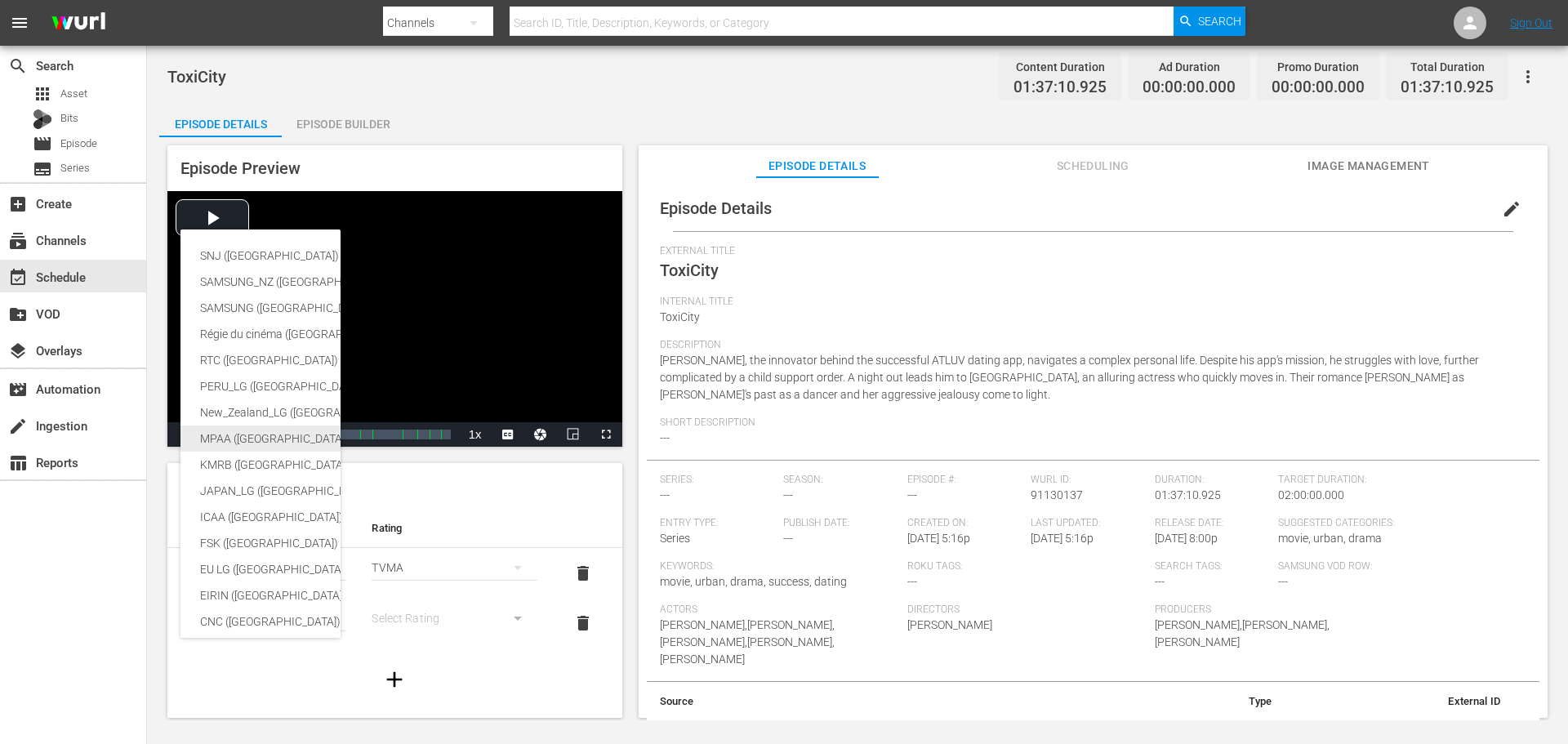
click at [243, 437] on div "MPAA ([GEOGRAPHIC_DATA] (the))" at bounding box center [400, 438] width 401 height 26
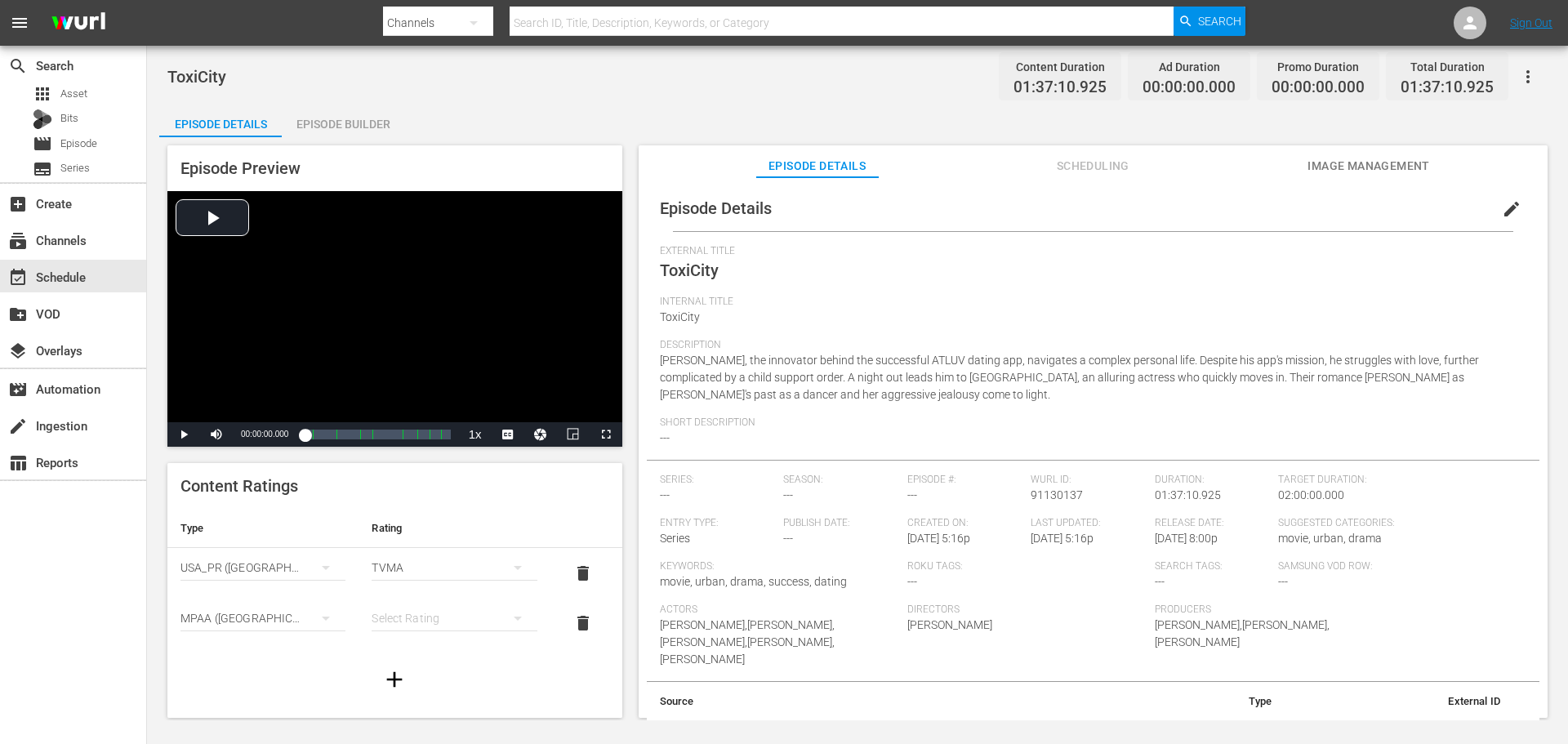
click at [507, 623] on icon "simple table" at bounding box center [517, 618] width 20 height 20
click at [424, 584] on div "R" at bounding box center [447, 586] width 121 height 26
click at [1502, 204] on span "edit" at bounding box center [1511, 209] width 20 height 20
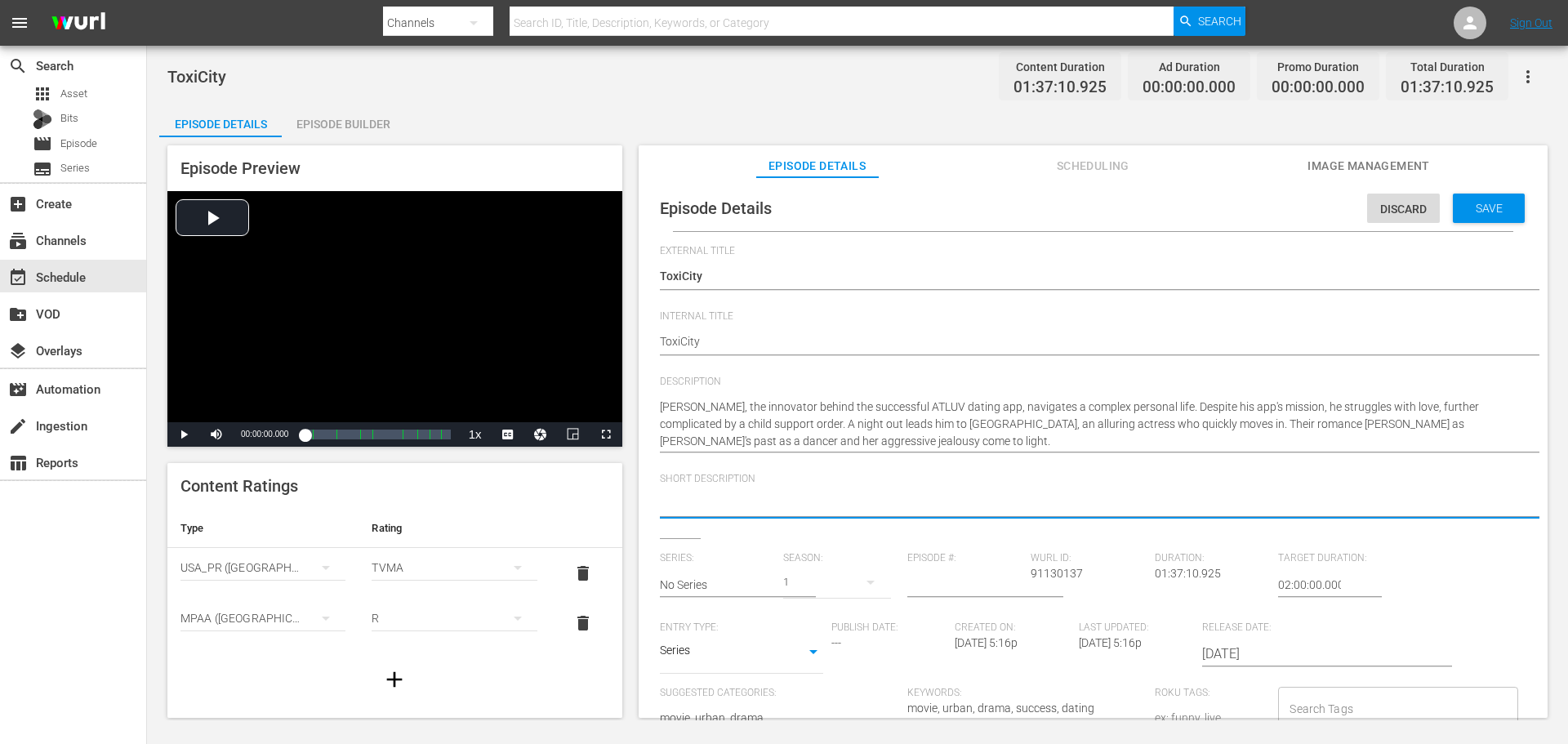
click at [759, 499] on textarea at bounding box center [1088, 505] width 858 height 20
paste textarea "An app developer’s dating app finds success, while he struggles with his own lo…"
type textarea "An app developer’s dating app finds success, while he struggles with his own lo…"
click at [753, 649] on body "menu Search By Channels Search ID, Title, Description, Keywords, or Category Se…" at bounding box center [784, 372] width 1568 height 744
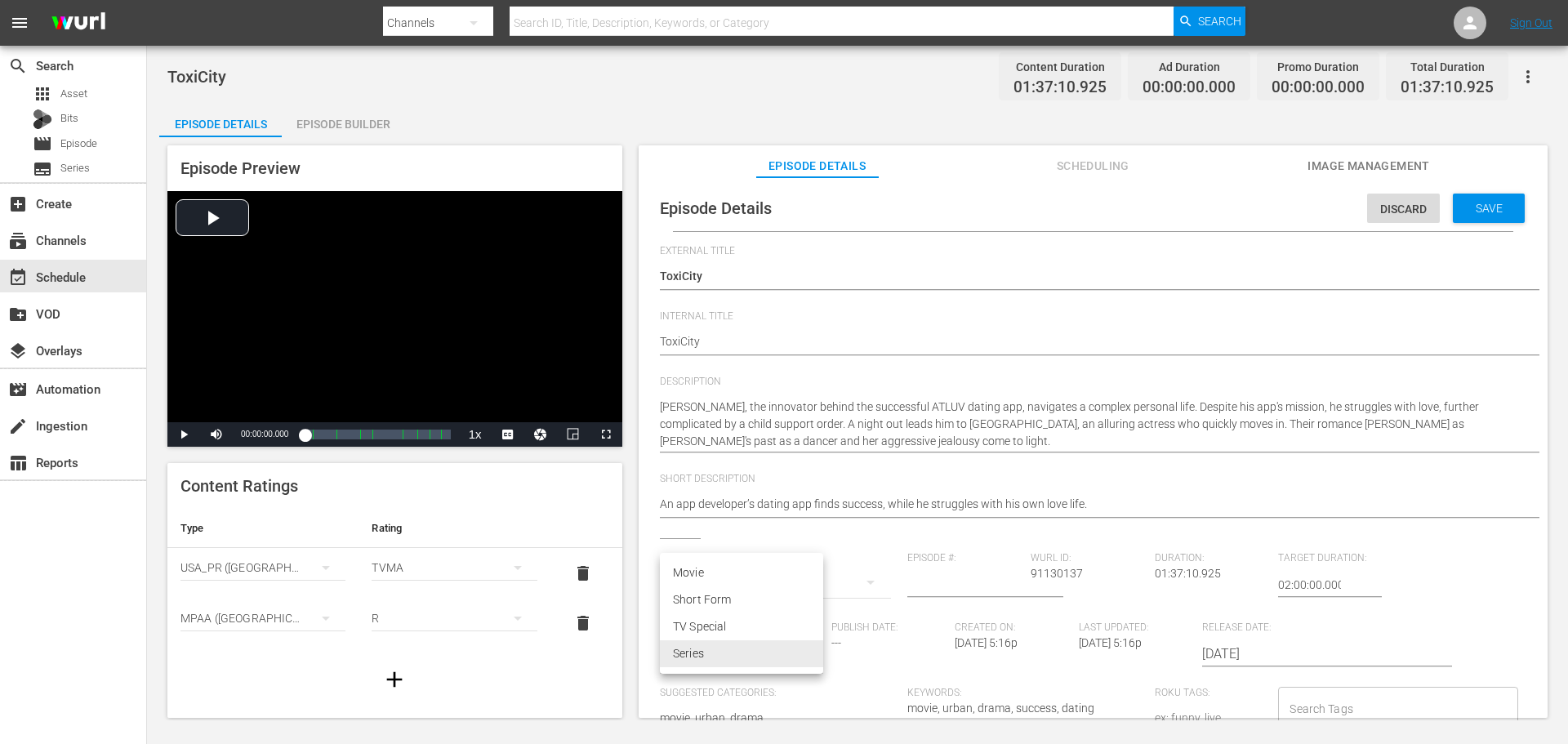
click at [743, 576] on li "Movie" at bounding box center [741, 572] width 163 height 27
type input "MOVIE"
click at [1492, 206] on span "Save" at bounding box center [1489, 208] width 53 height 13
click at [1144, 159] on span "Scheduling" at bounding box center [1092, 167] width 123 height 21
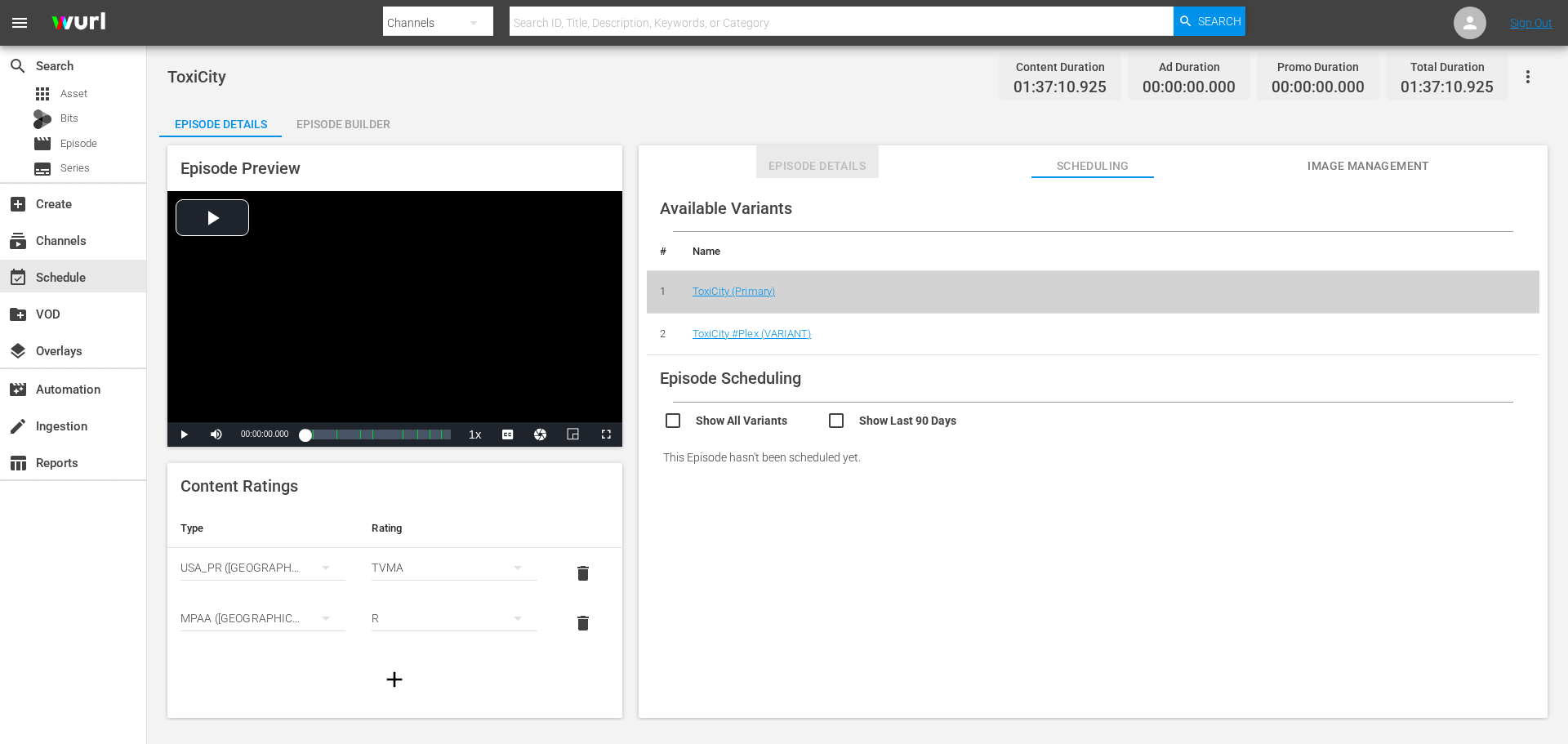
click at [848, 165] on span "Episode Details" at bounding box center [817, 167] width 123 height 21
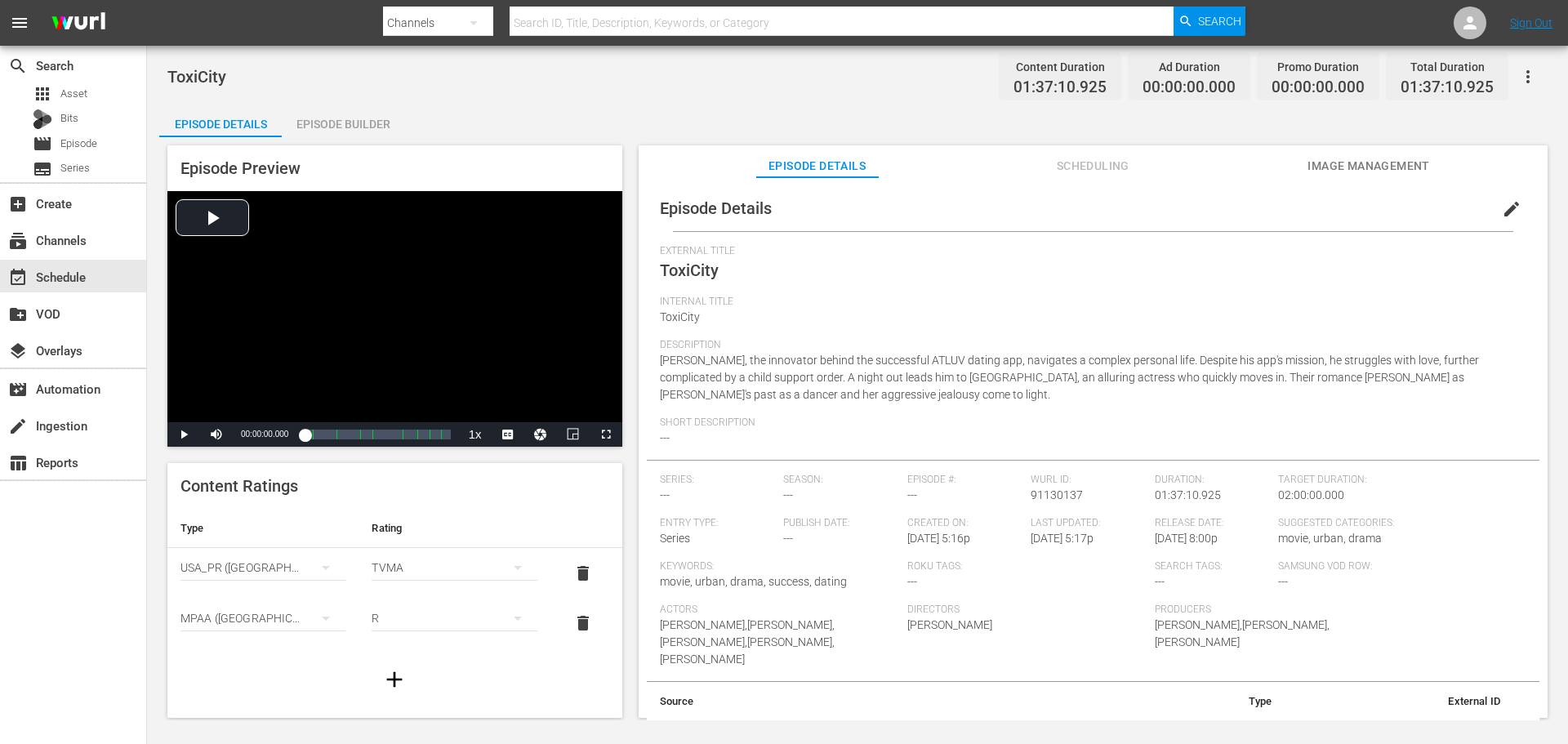
click at [1513, 208] on button "edit" at bounding box center [1511, 210] width 40 height 40
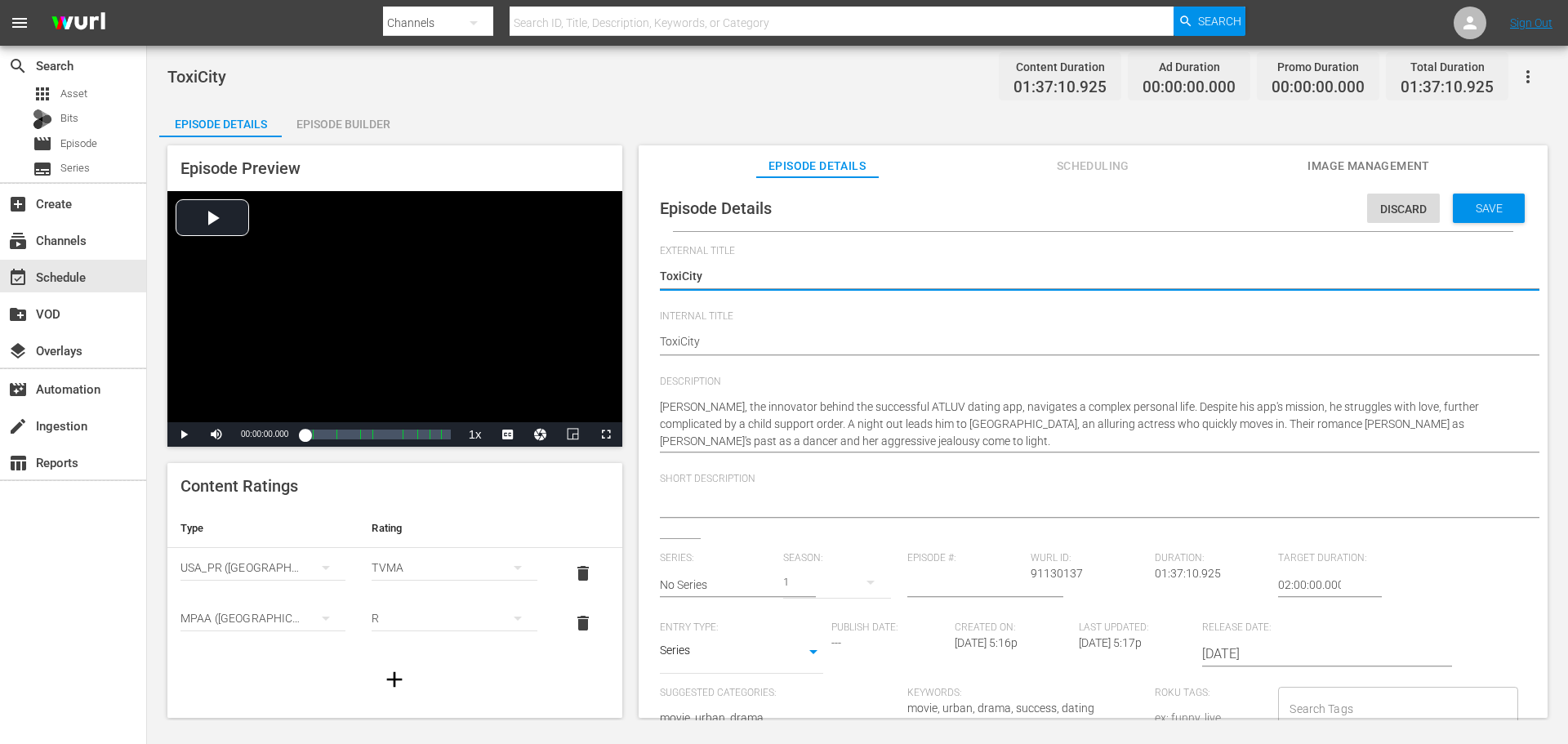
click at [825, 487] on div at bounding box center [1088, 506] width 858 height 40
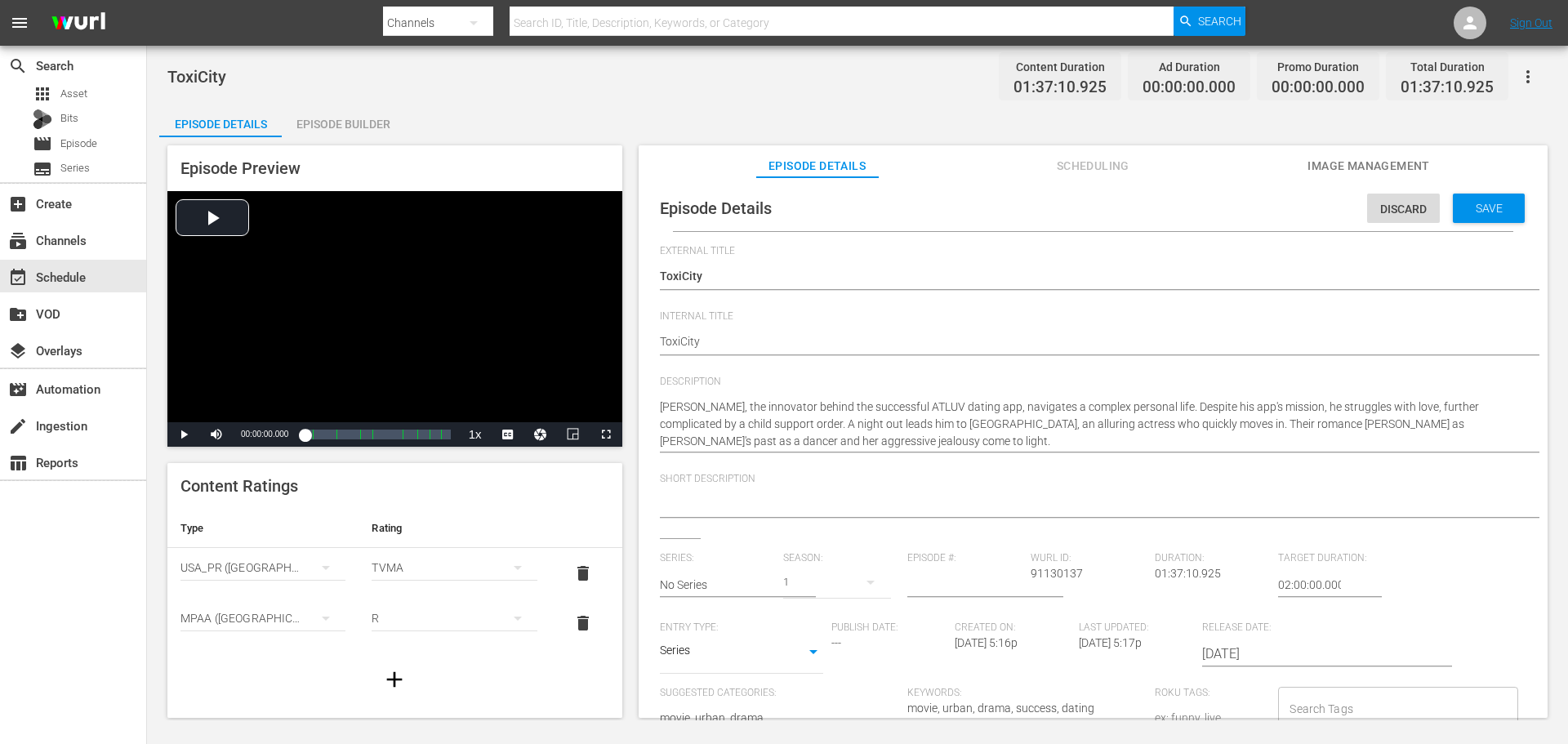
click at [810, 502] on textarea at bounding box center [1088, 505] width 858 height 20
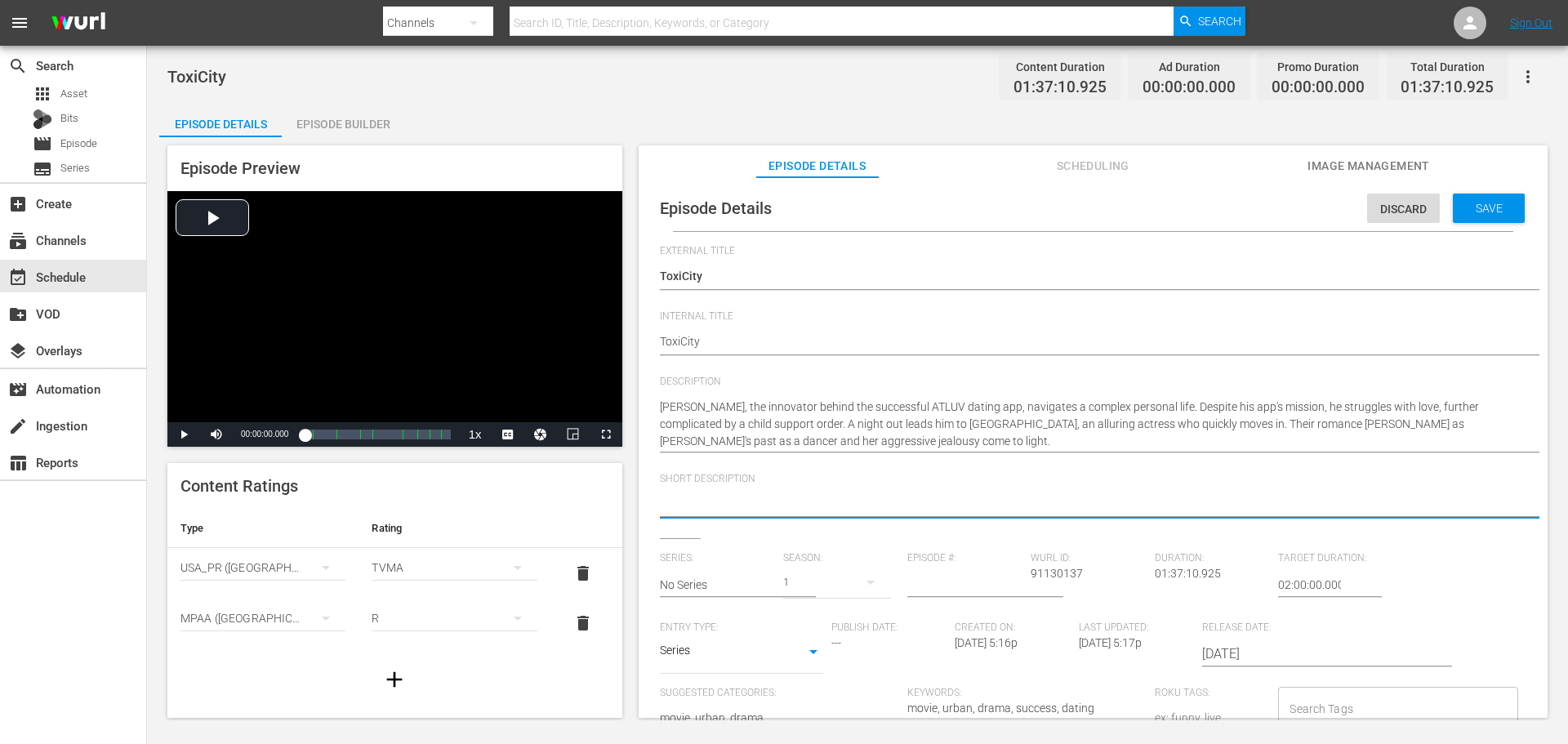
paste textarea "An app developer’s dating app finds success, while he struggles with his own lo…"
type textarea "An app developer’s dating app finds success, while he struggles with his own lo…"
click at [742, 653] on body "menu Search By Channels Search ID, Title, Description, Keywords, or Category Se…" at bounding box center [784, 372] width 1568 height 744
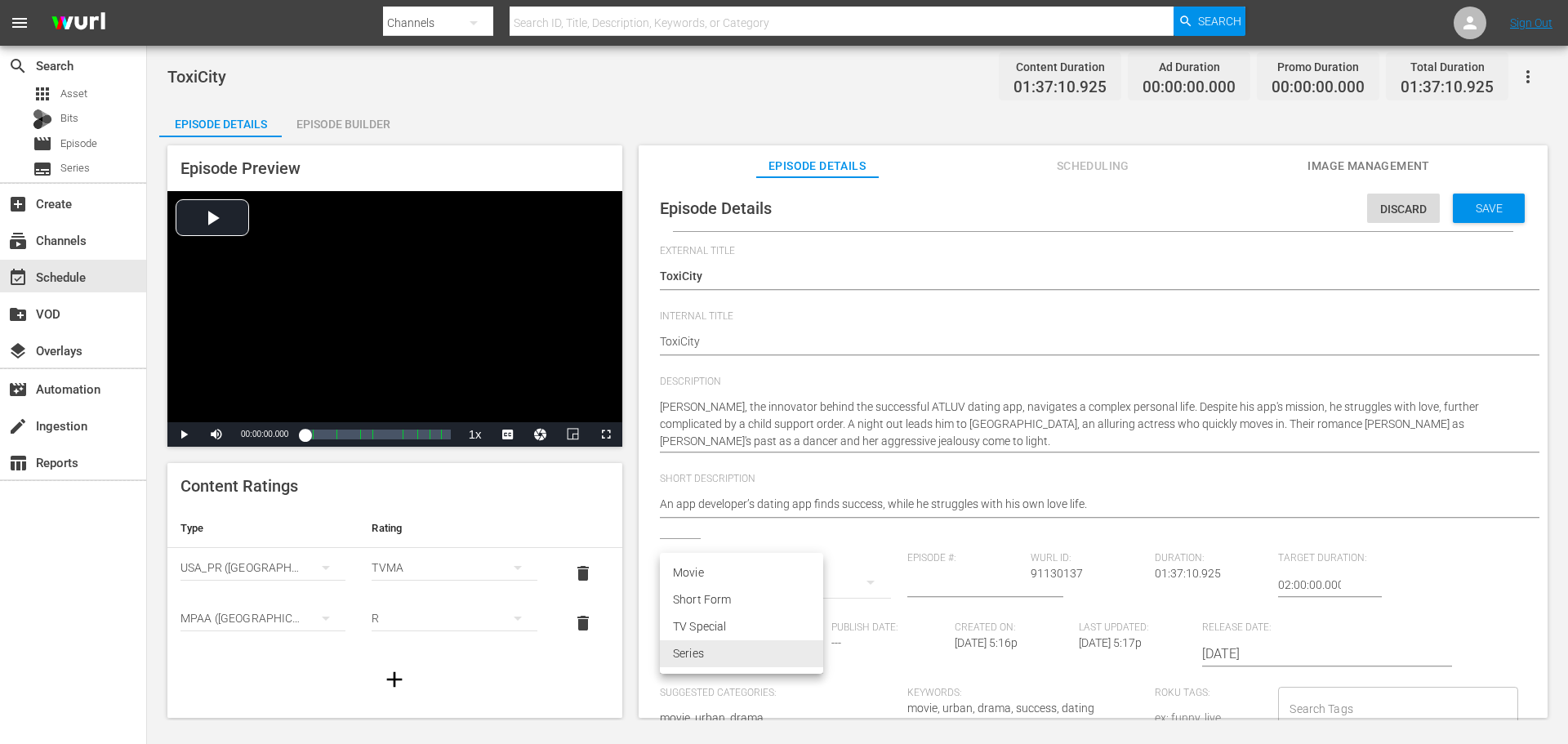
click at [721, 571] on li "Movie" at bounding box center [741, 572] width 163 height 27
type input "MOVIE"
click at [1486, 209] on span "Save" at bounding box center [1489, 208] width 53 height 13
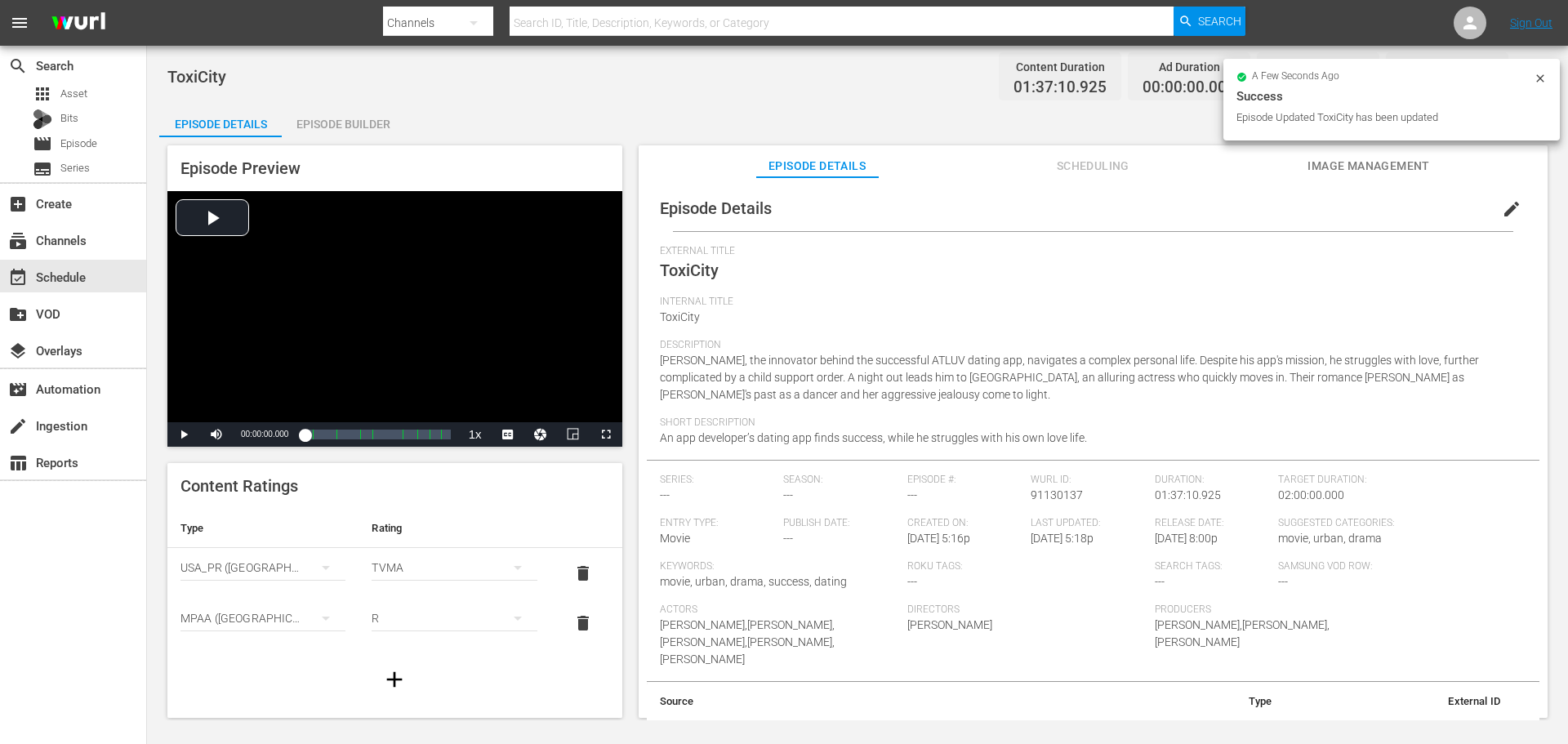
click at [1381, 166] on span "Image Management" at bounding box center [1368, 167] width 123 height 21
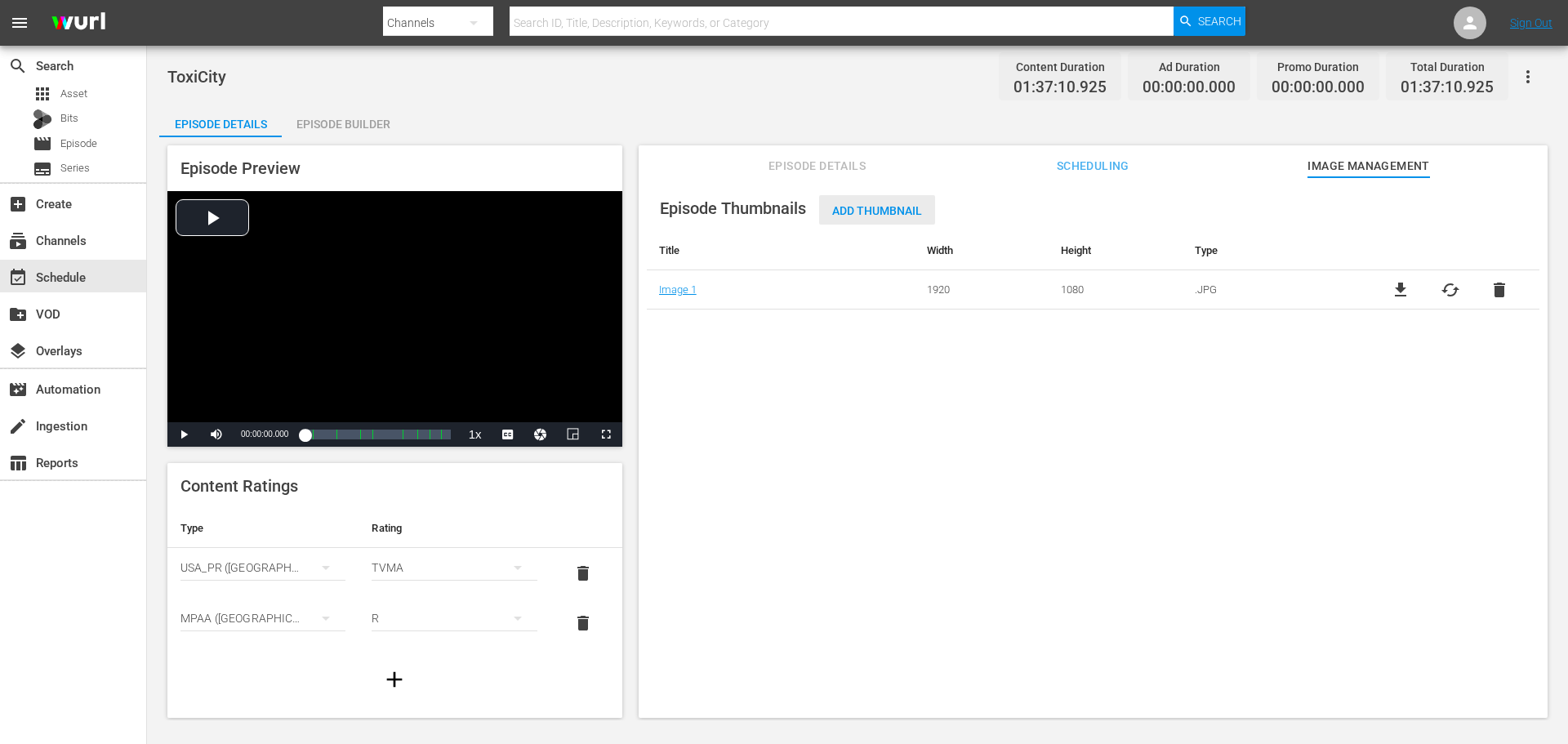
click at [880, 200] on div "Add Thumbnail" at bounding box center [877, 210] width 116 height 30
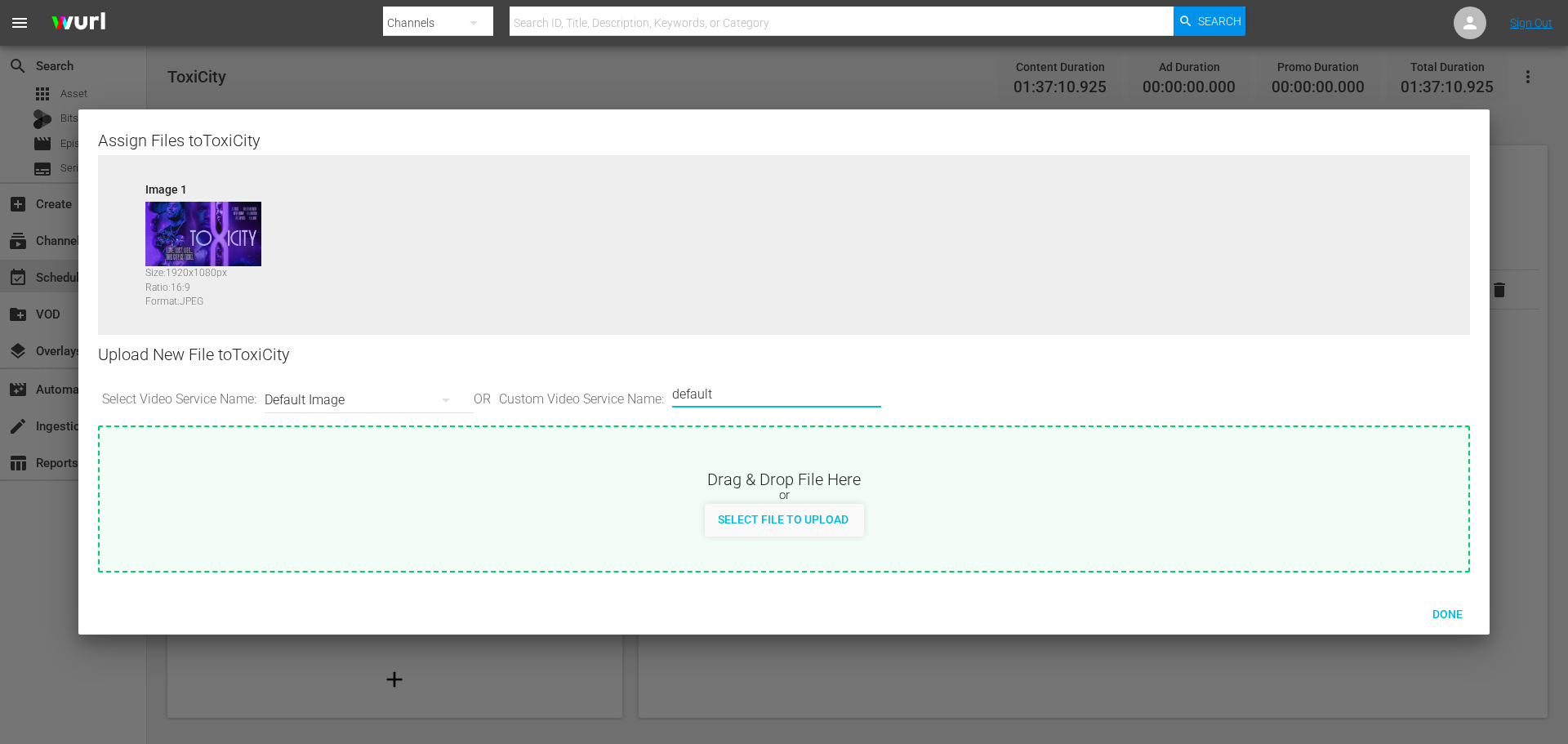
drag, startPoint x: 767, startPoint y: 405, endPoint x: 667, endPoint y: 405, distance: 100.0
click at [667, 405] on div "Select Video Service Name: Default Image OR Custom Video Service Name: Custom V…" at bounding box center [784, 399] width 1372 height 51
type input "LG"
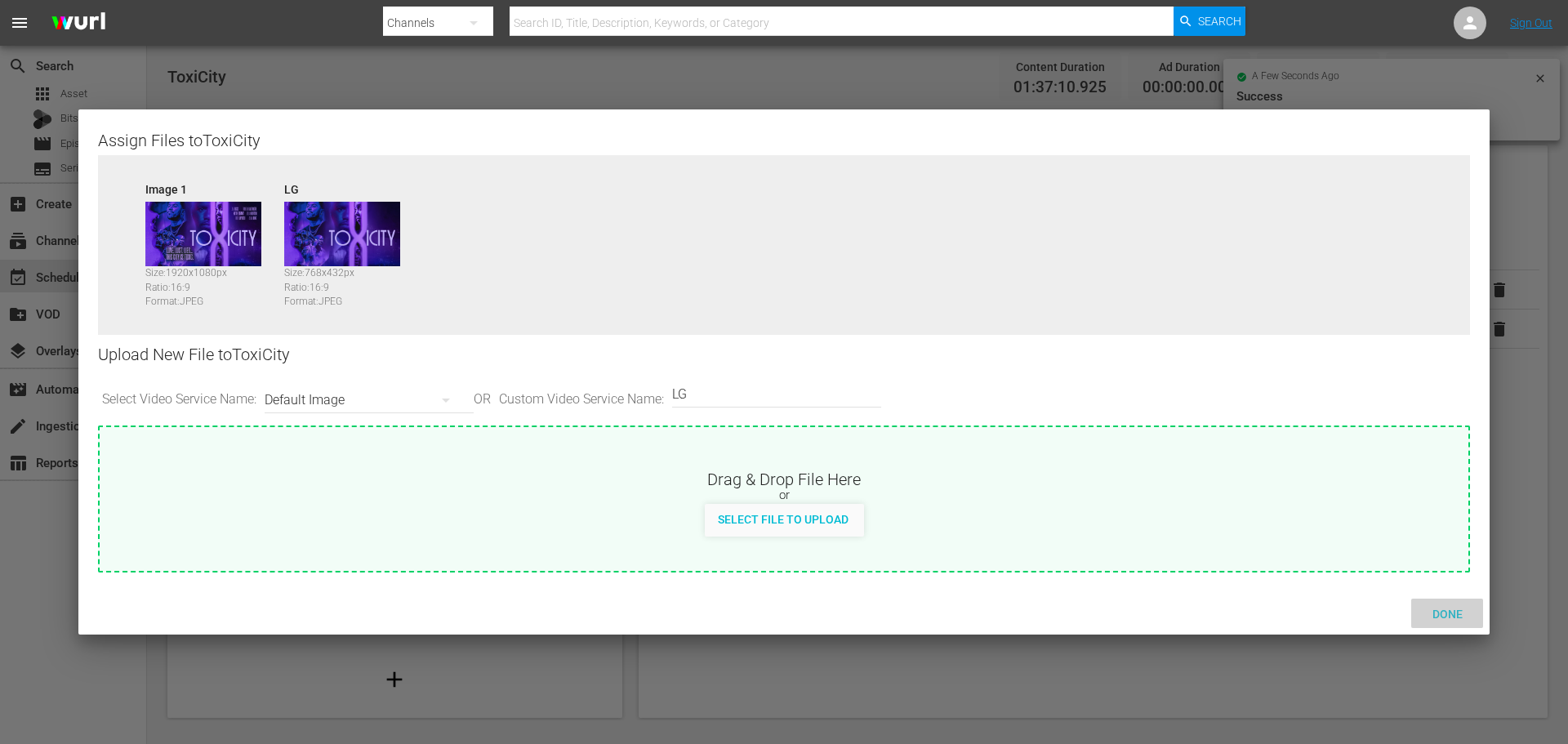
click at [1441, 610] on span "Done" at bounding box center [1448, 613] width 57 height 13
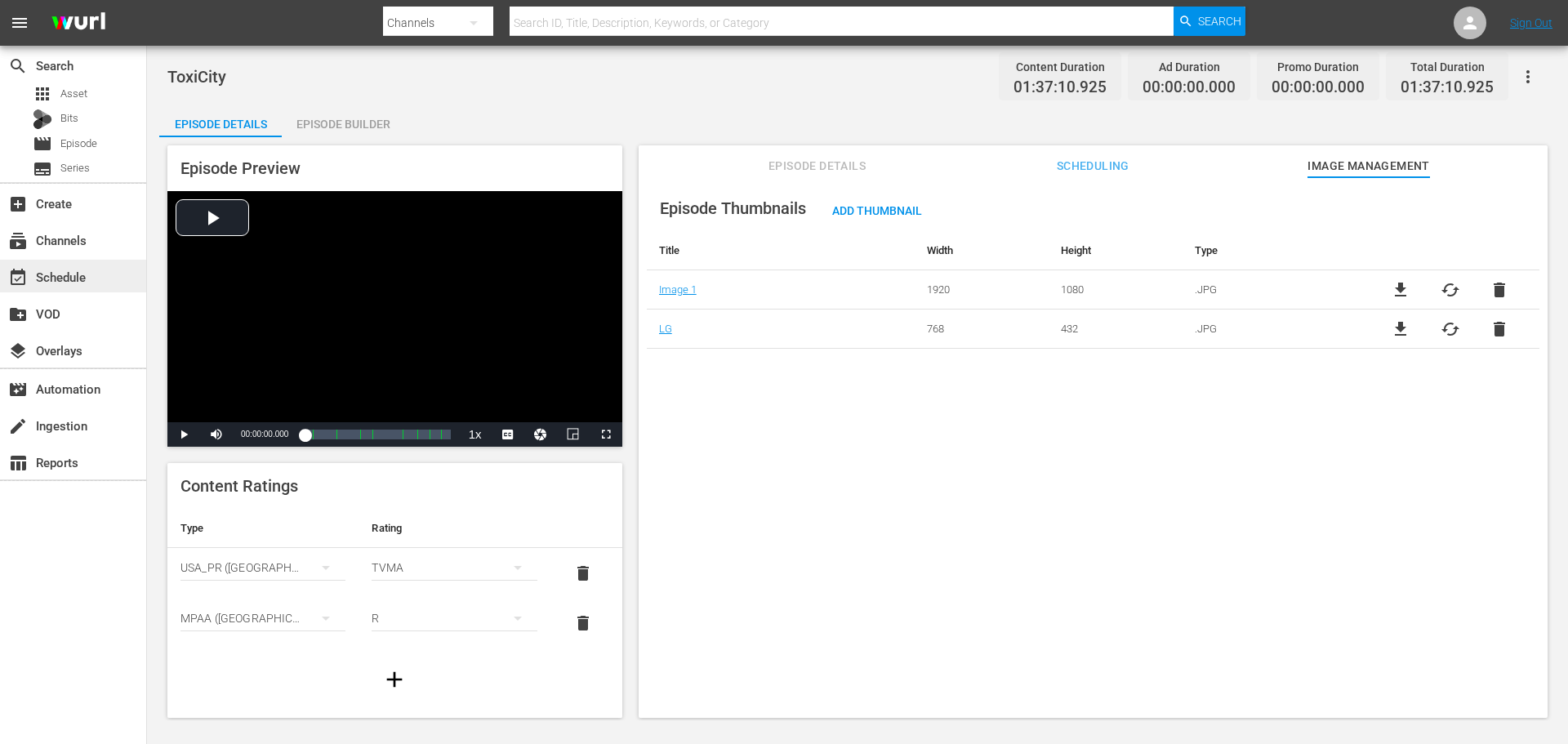
click at [103, 282] on div "event_available Schedule" at bounding box center [73, 276] width 146 height 33
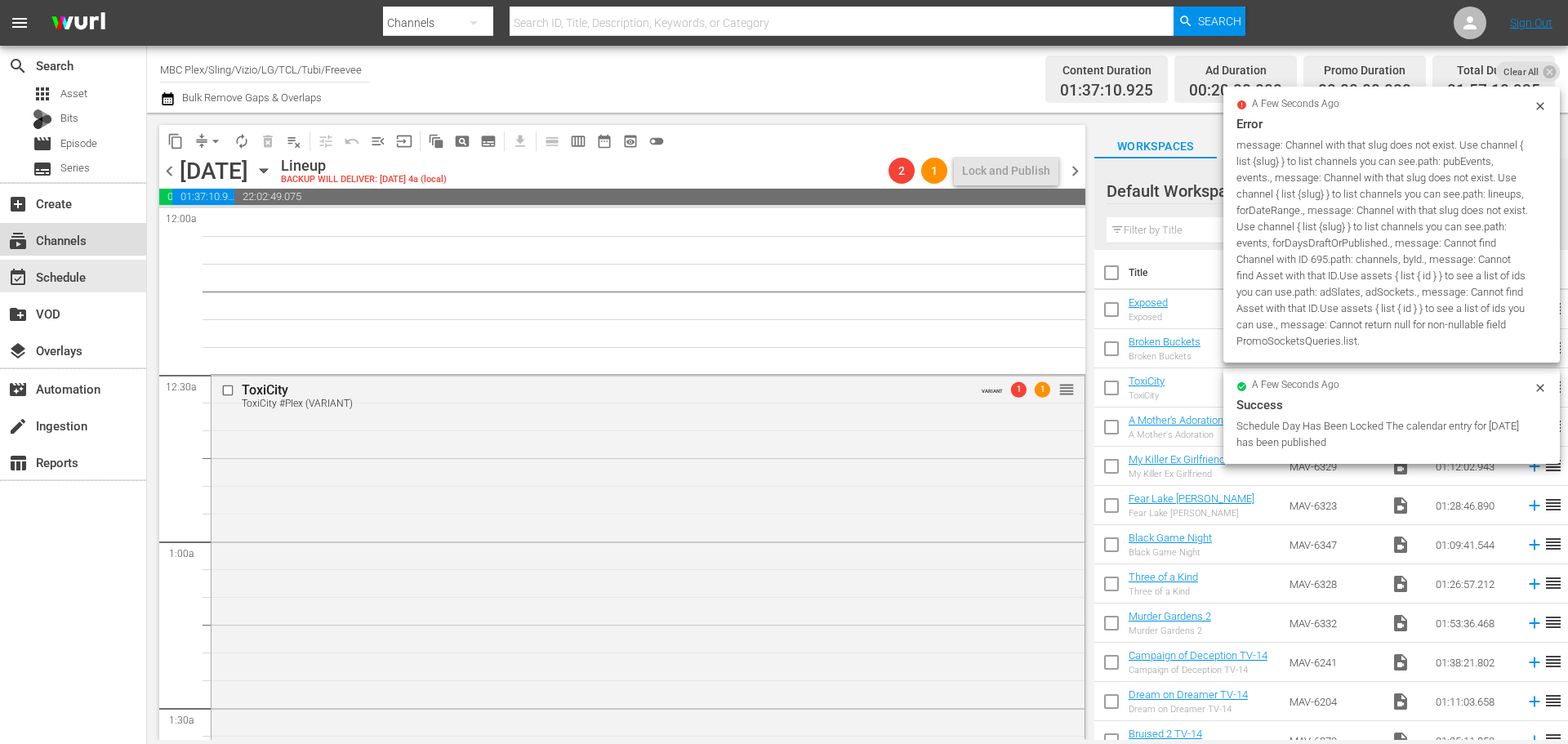
click at [62, 241] on div "subscriptions Channels" at bounding box center [46, 237] width 92 height 15
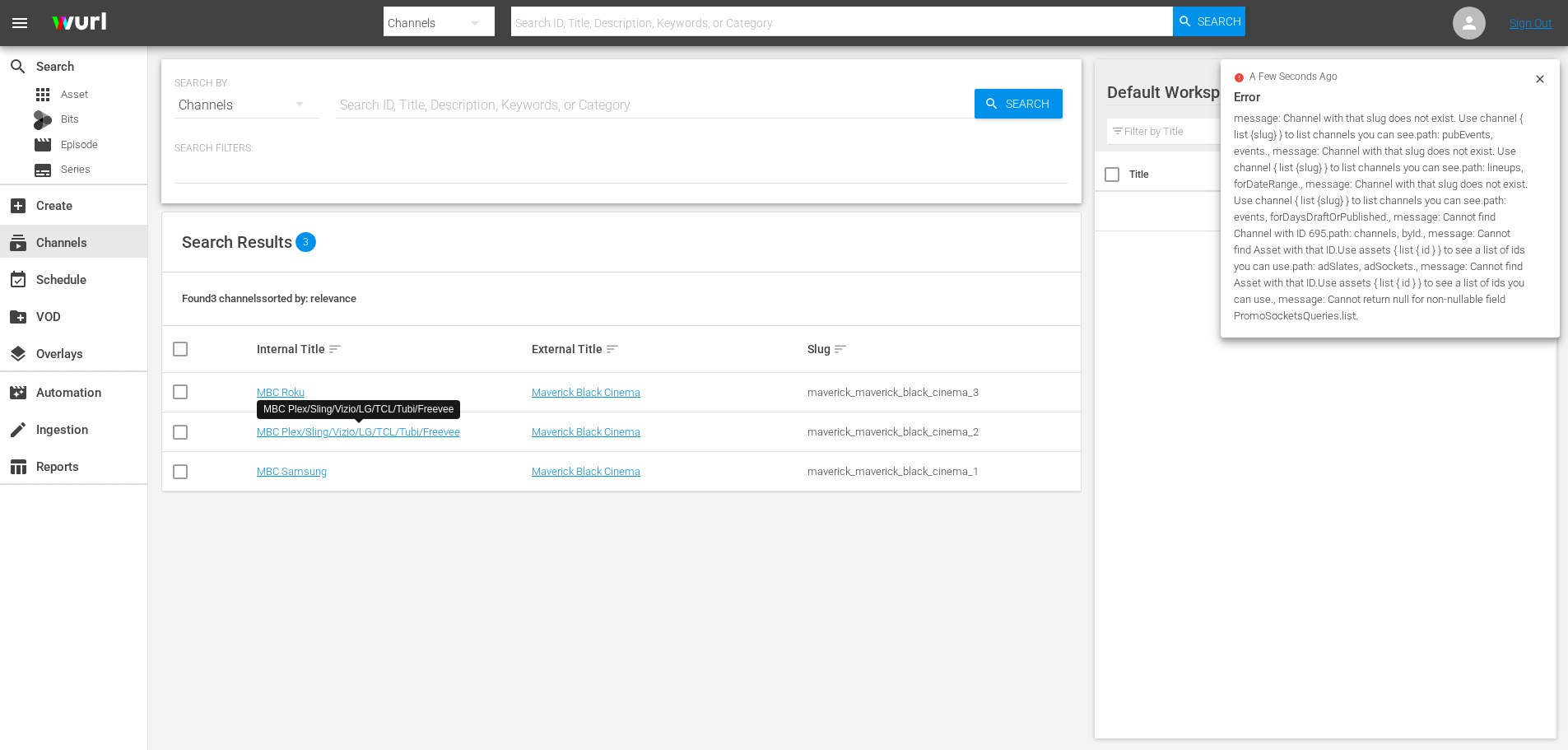
click at [295, 402] on div "MBC Plex/Sling/Vizio/LG/TCL/Tubi/Freevee" at bounding box center [358, 410] width 203 height 19
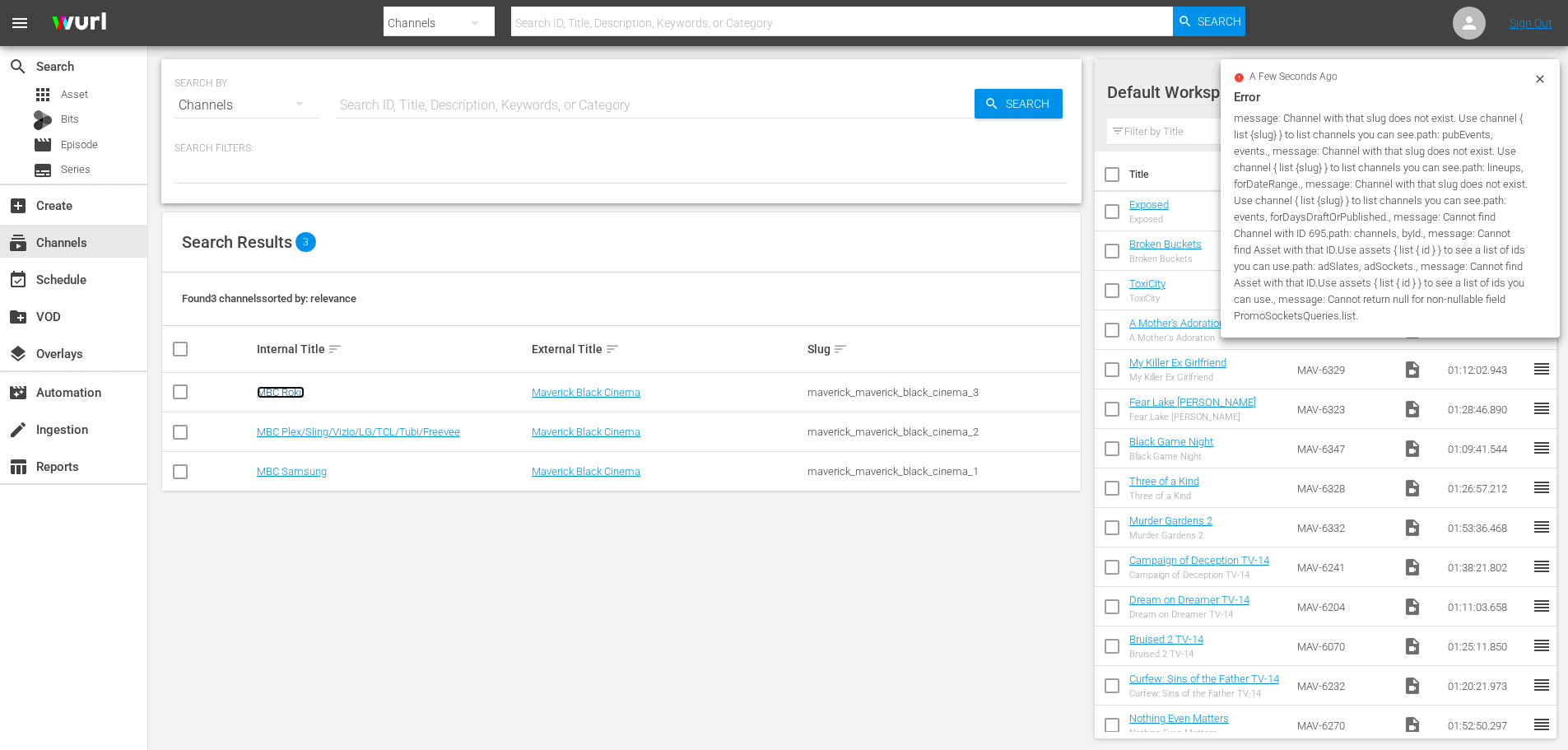
click at [292, 390] on link "MBC Roku" at bounding box center [281, 392] width 48 height 12
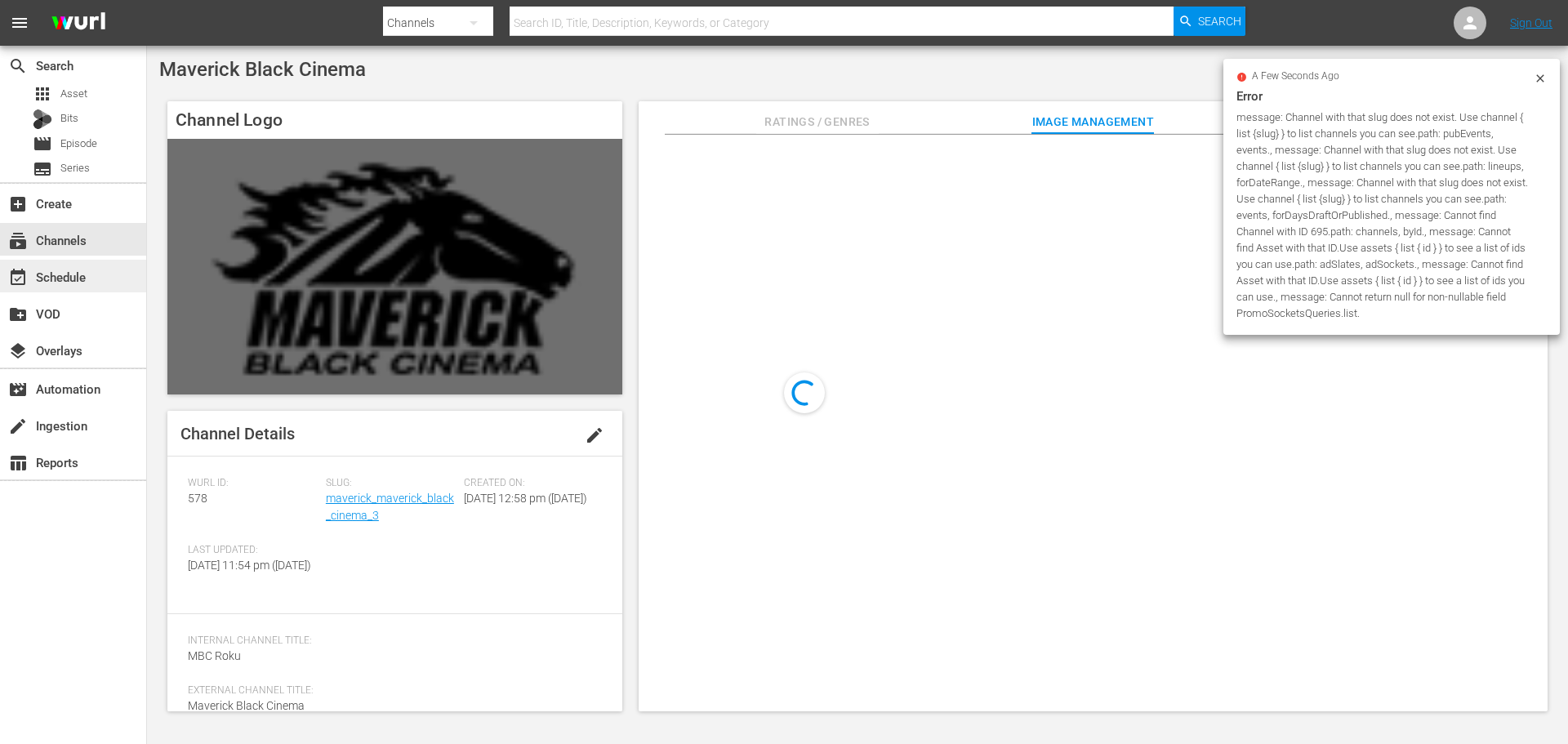
click at [69, 275] on div "event_available Schedule" at bounding box center [46, 274] width 92 height 15
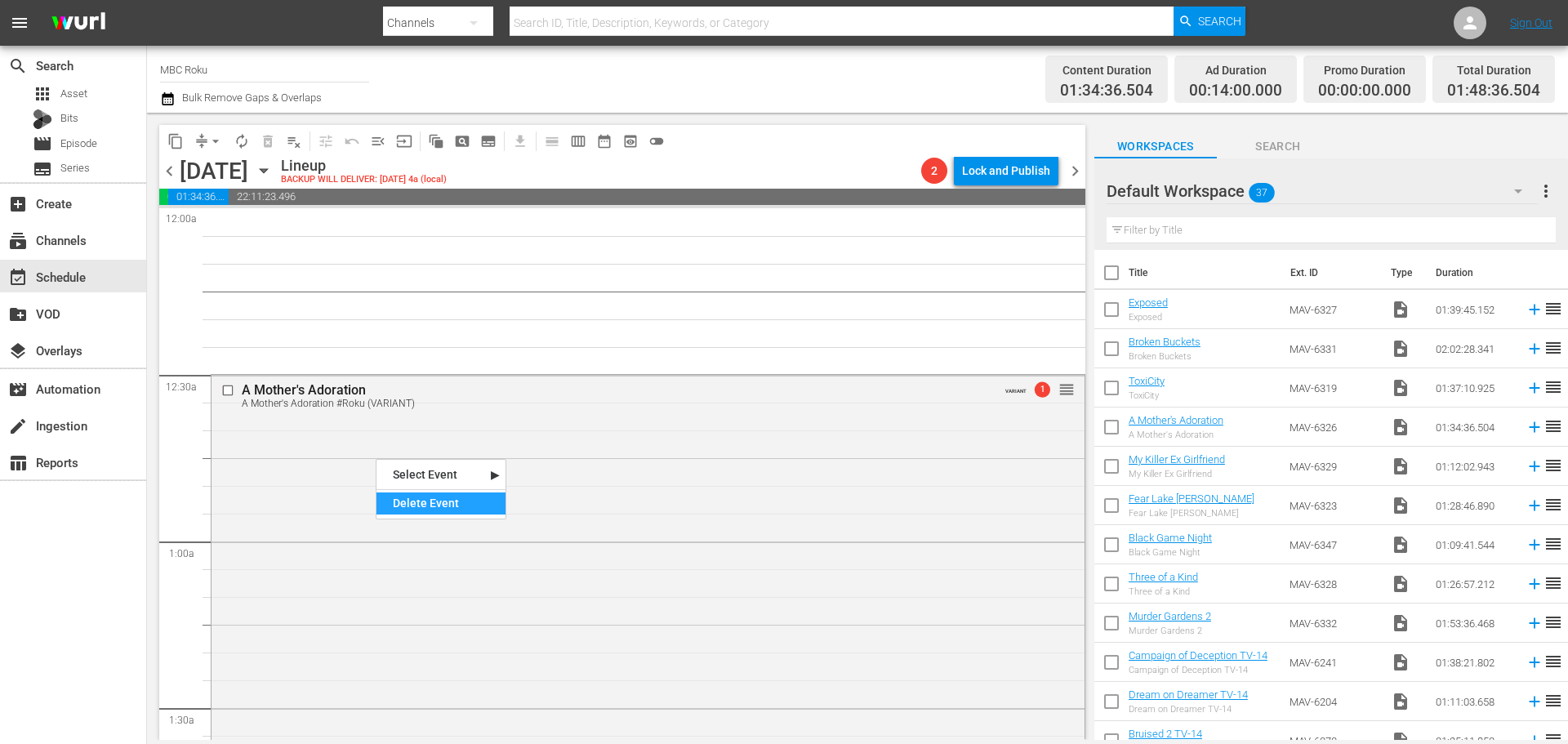
click at [395, 500] on div "Delete Event" at bounding box center [441, 503] width 129 height 22
click at [283, 433] on div "ToxiCity reorder" at bounding box center [647, 642] width 873 height 535
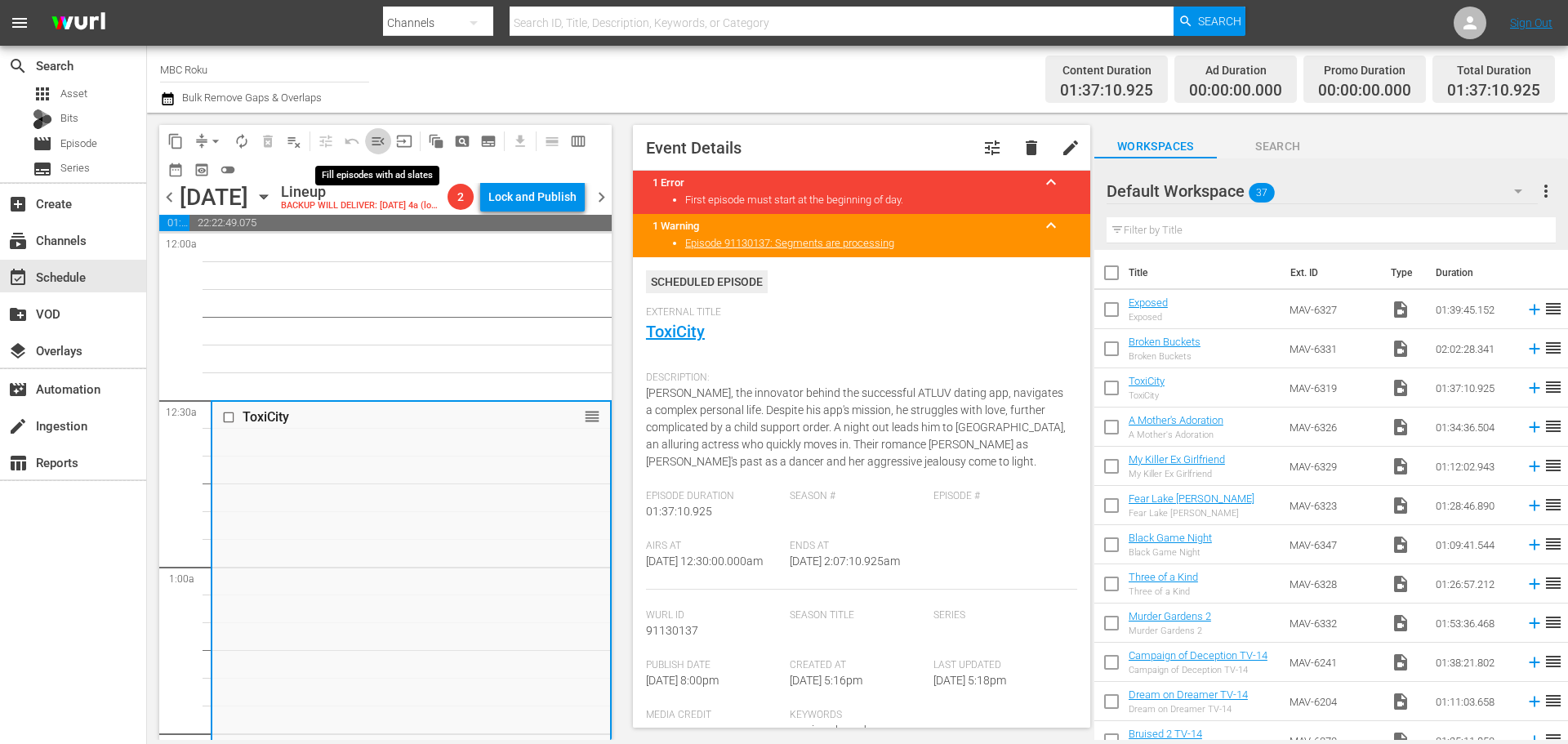
click at [376, 136] on span "menu_open" at bounding box center [378, 141] width 16 height 16
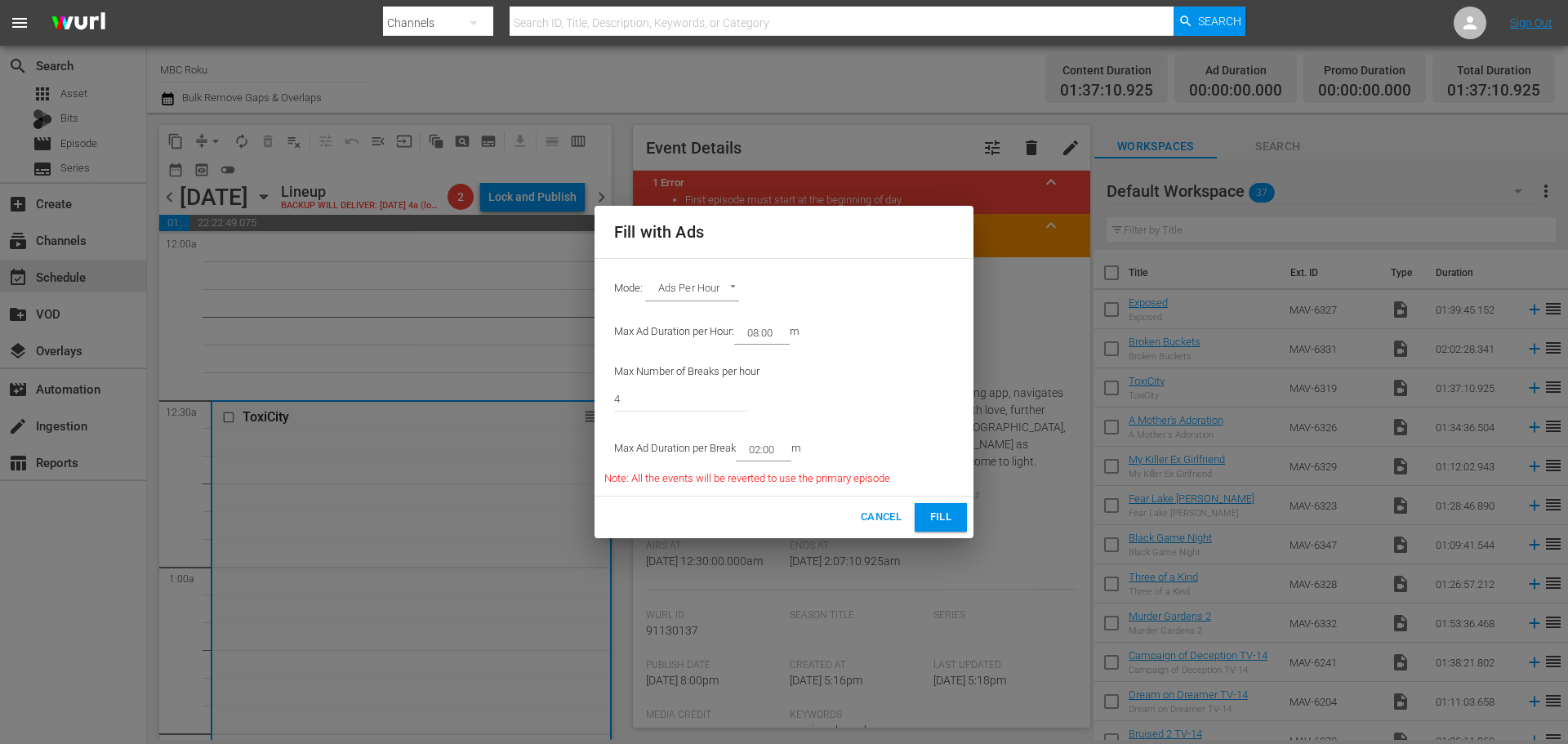
click at [941, 512] on span "Fill" at bounding box center [940, 517] width 26 height 19
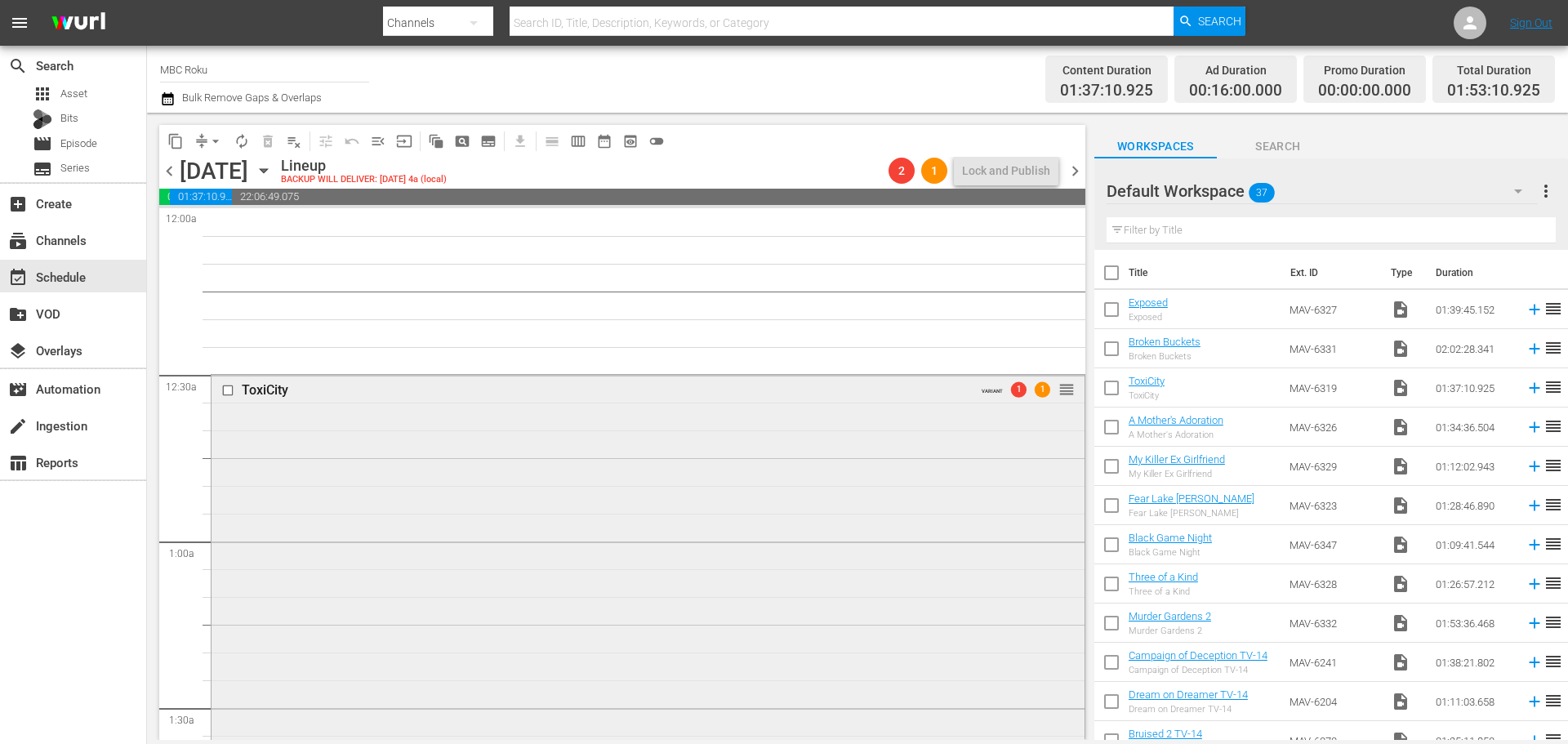
click at [341, 461] on div "ToxiCity VARIANT 1 1 reorder" at bounding box center [647, 686] width 873 height 624
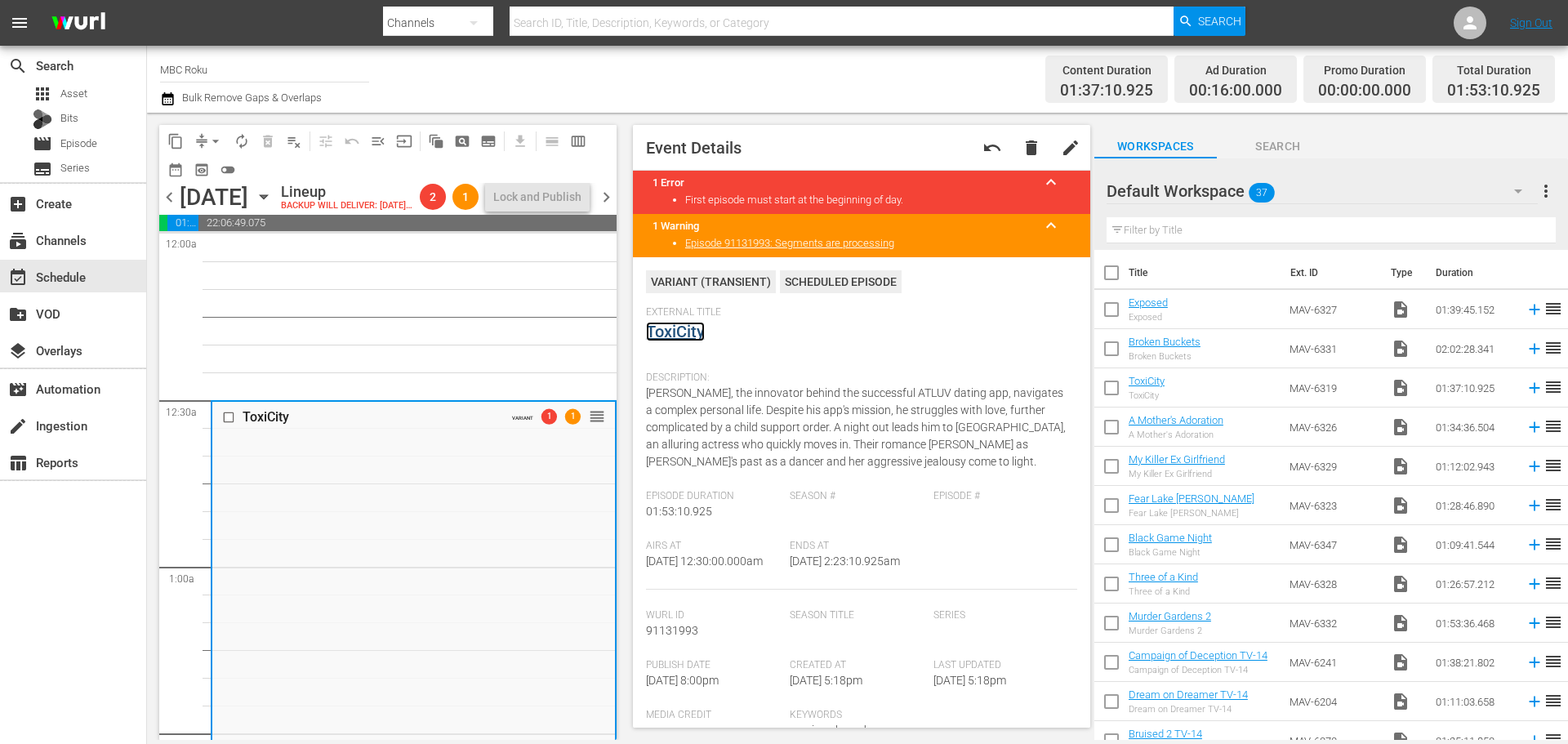
click at [673, 332] on link "ToxiCity" at bounding box center [675, 332] width 58 height 20
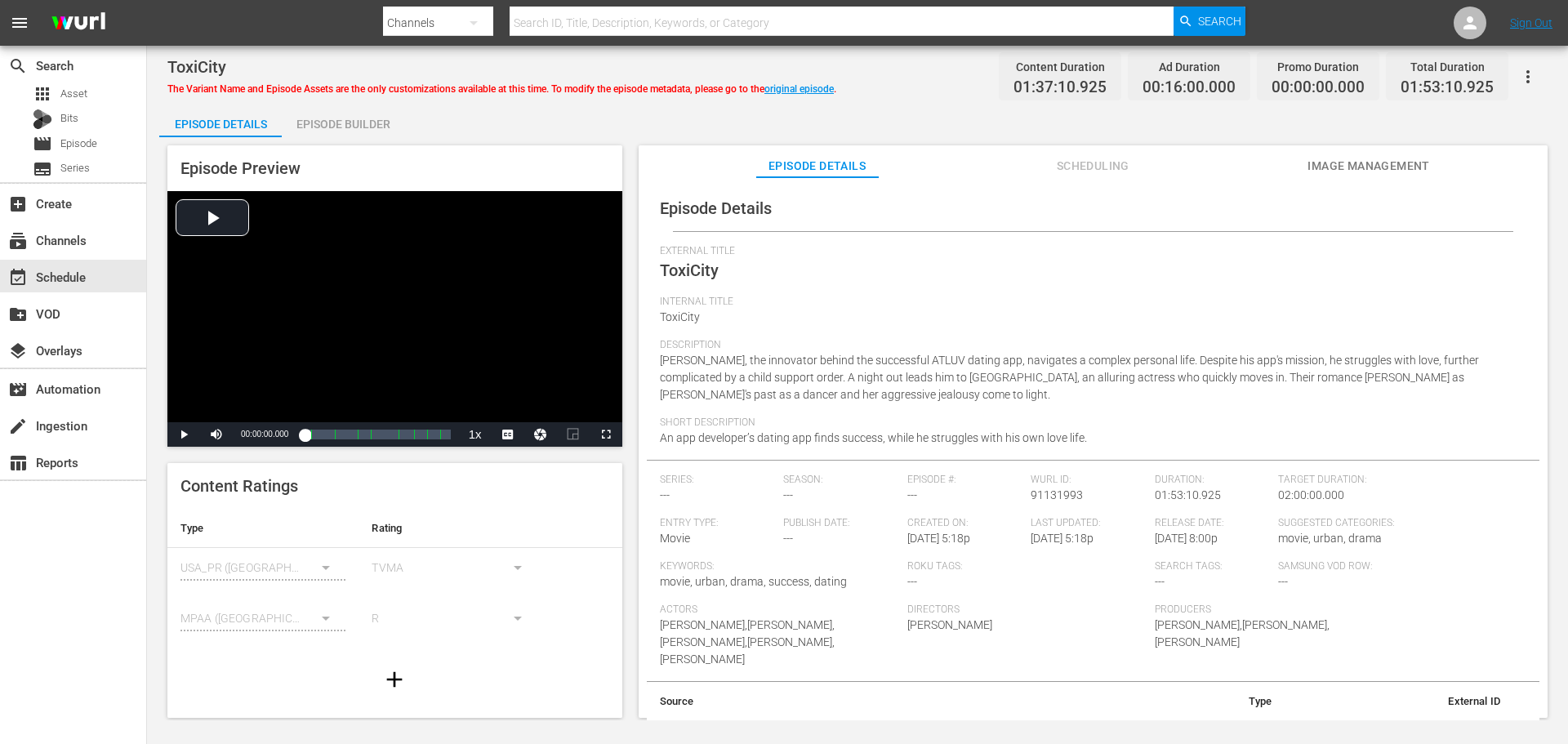
click at [343, 115] on div "Episode Builder" at bounding box center [343, 125] width 123 height 40
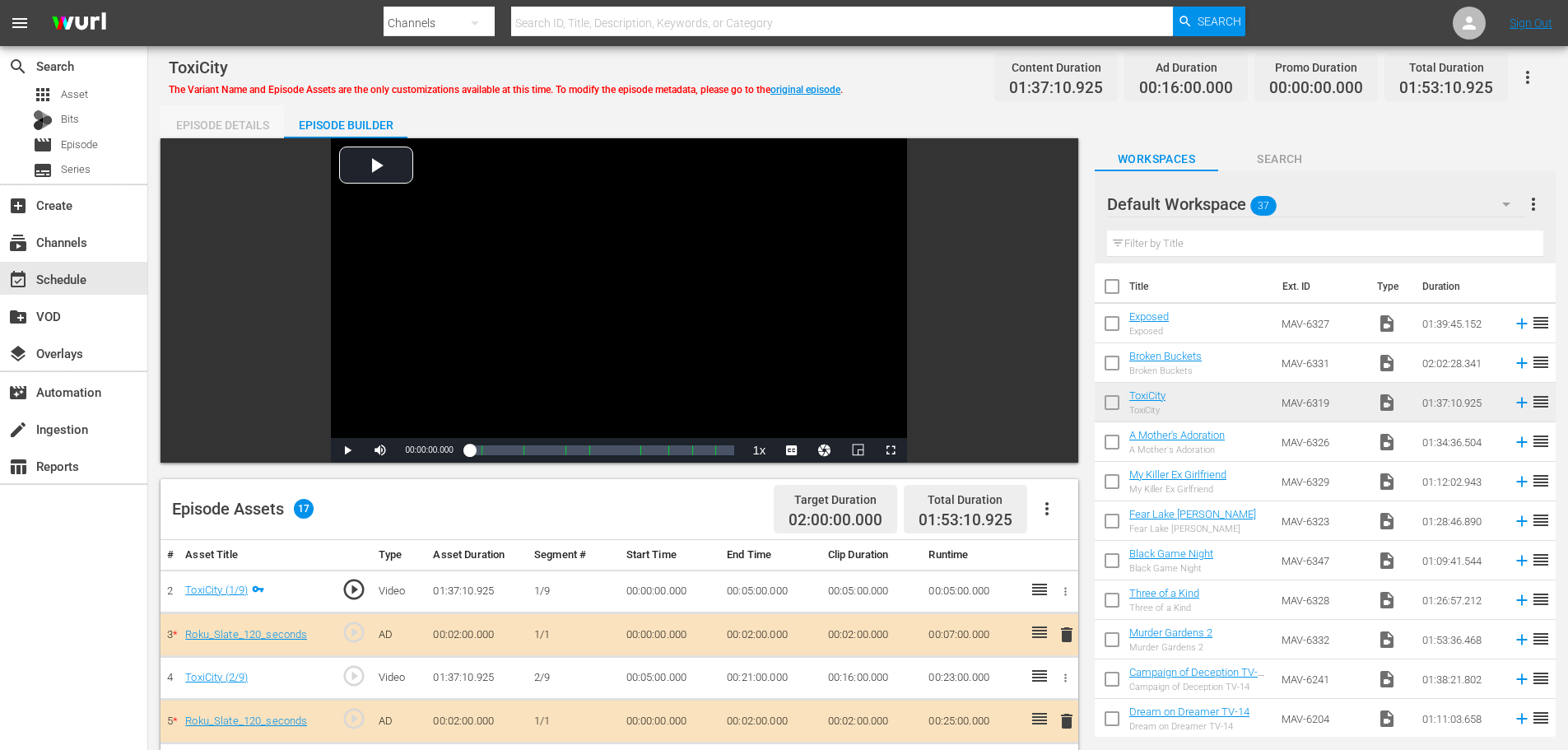
click at [232, 120] on div "Episode Details" at bounding box center [222, 126] width 124 height 40
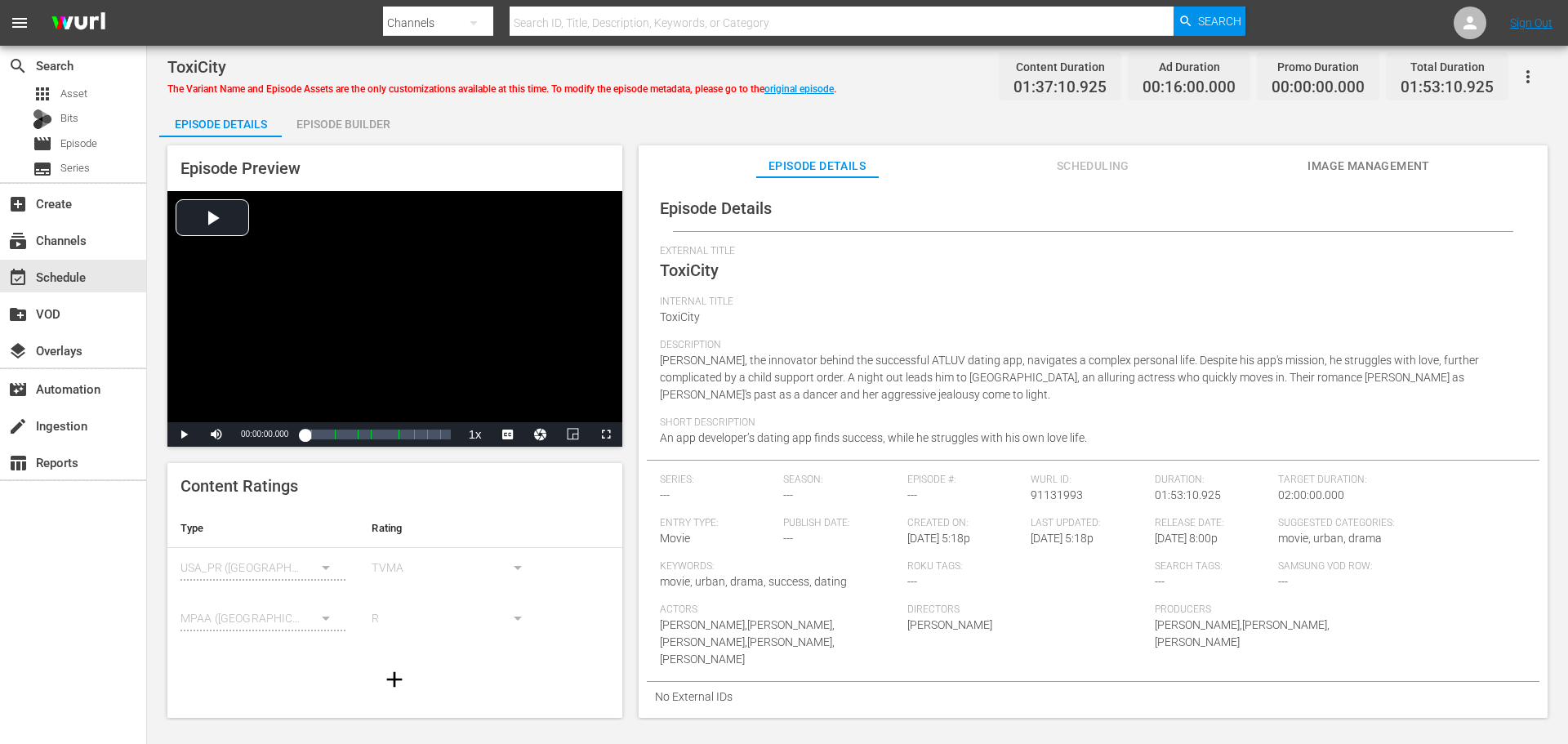
click at [1527, 75] on icon "button" at bounding box center [1528, 76] width 3 height 13
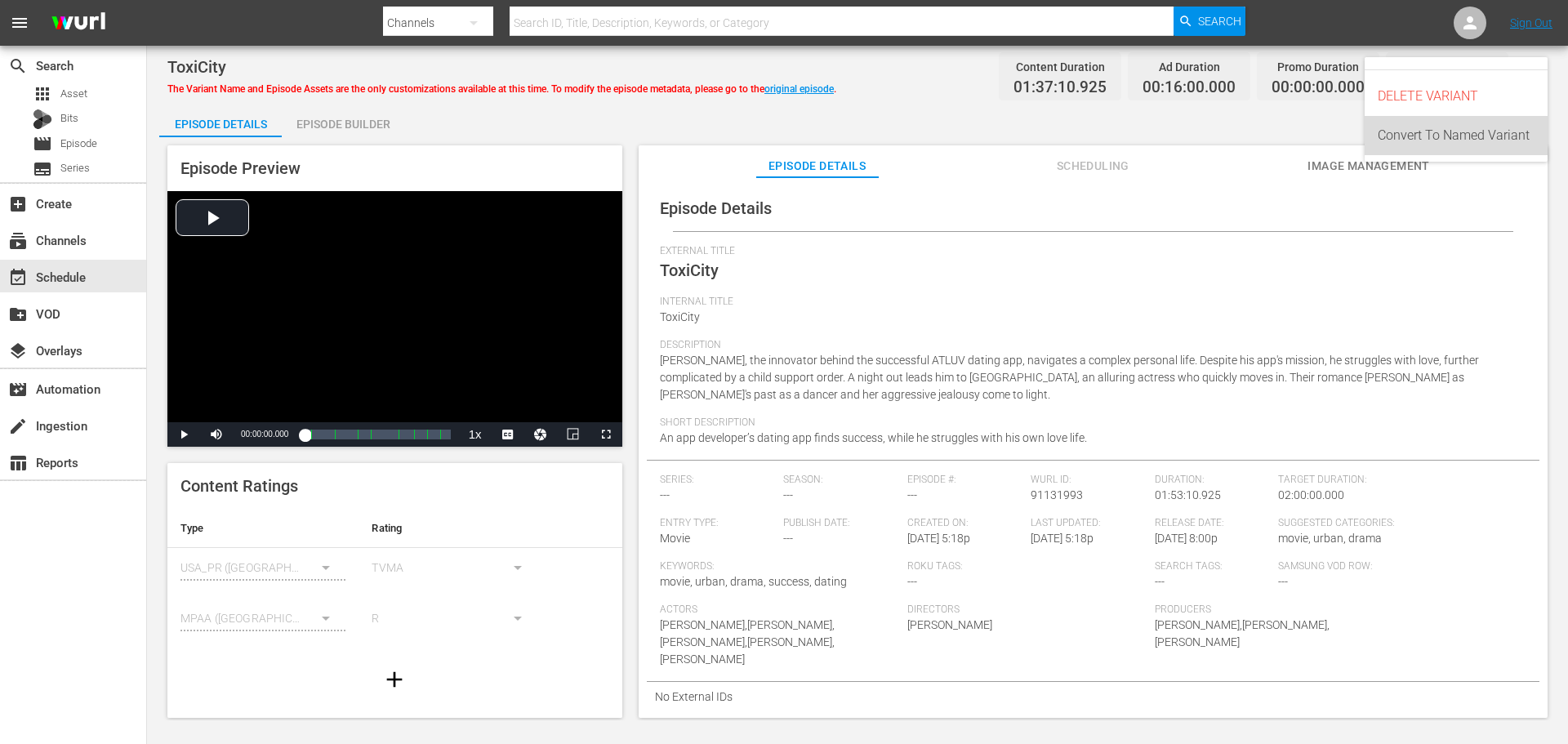
click at [1477, 139] on div "Convert To Named Variant" at bounding box center [1456, 136] width 157 height 40
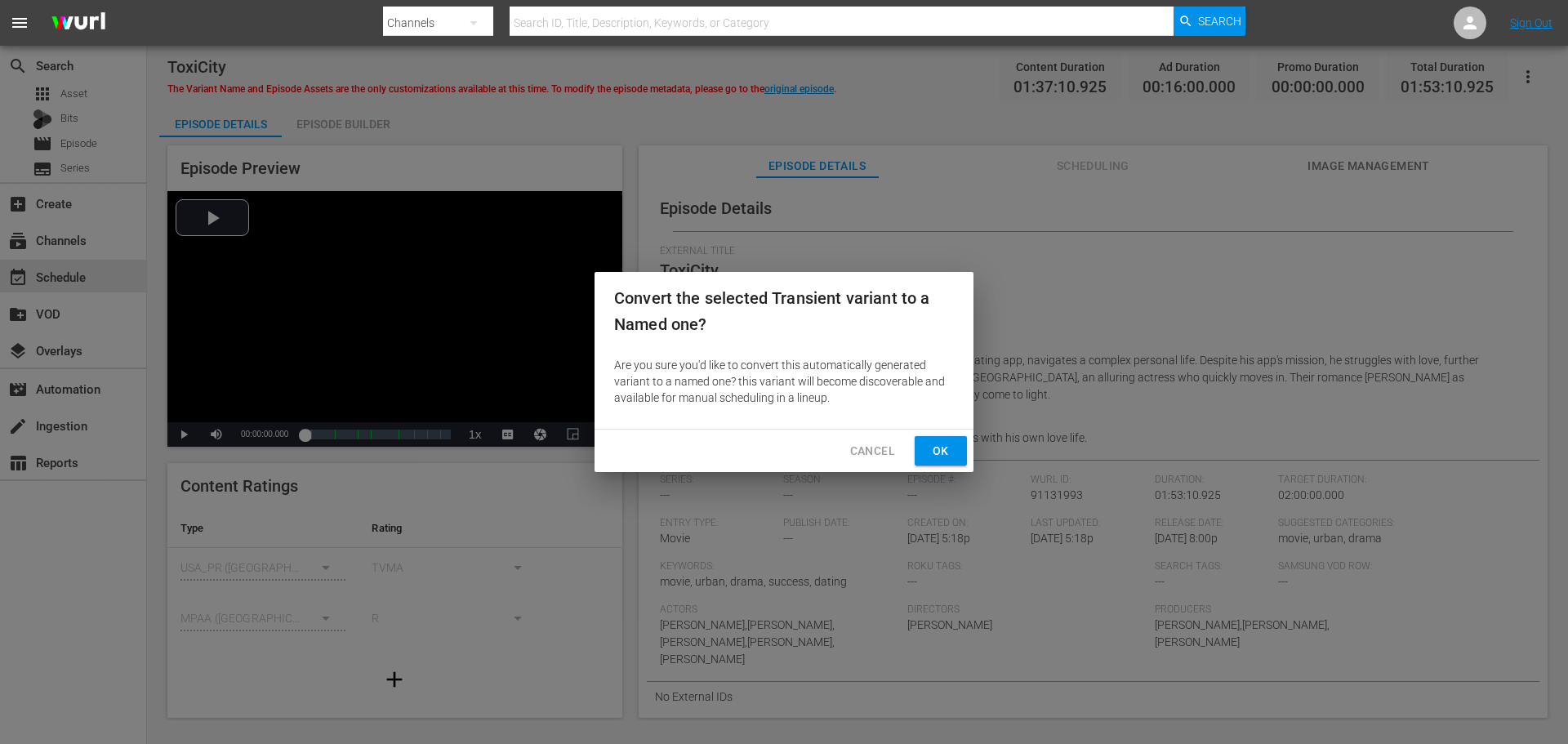
click at [939, 448] on span "Ok" at bounding box center [940, 451] width 26 height 21
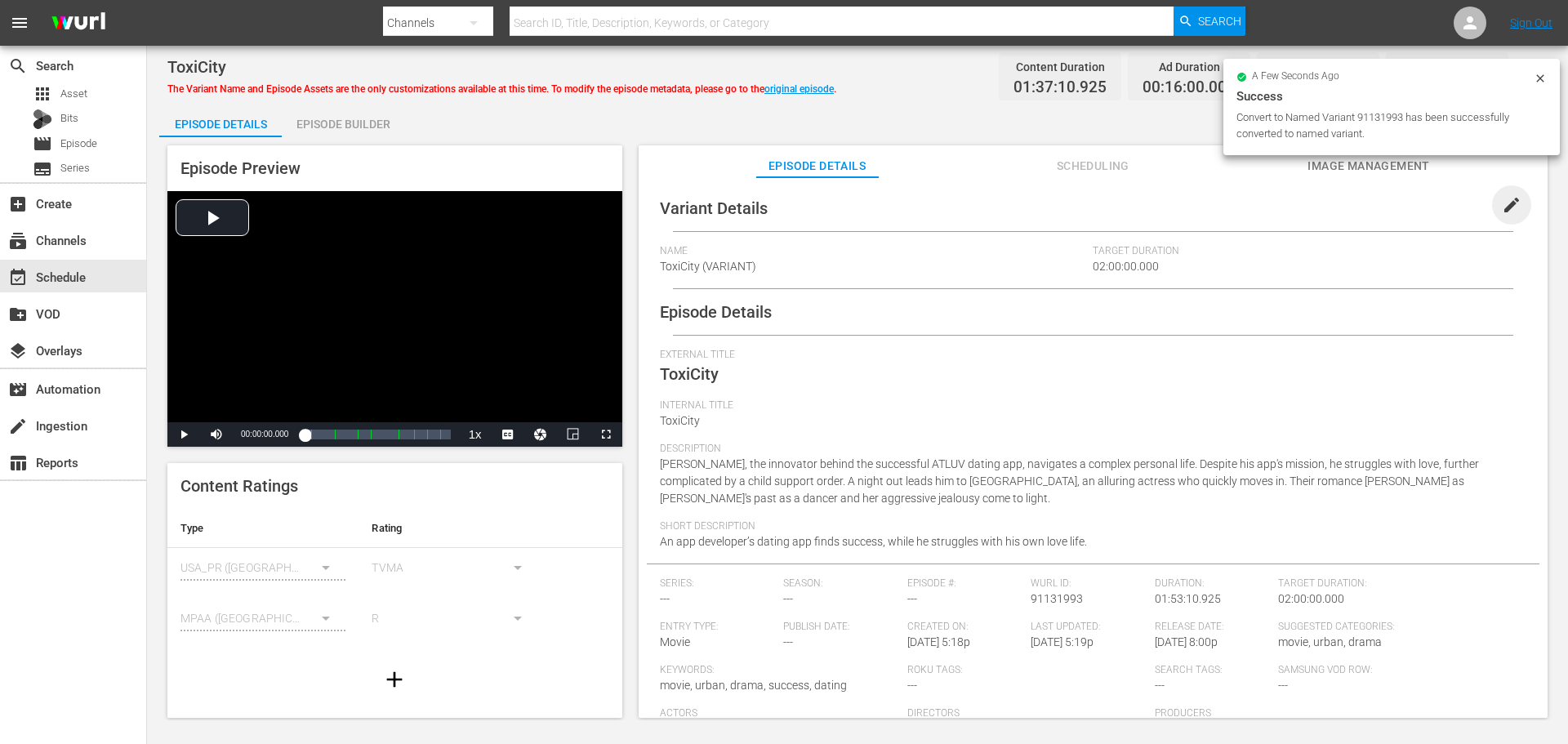
click at [1502, 206] on span "edit" at bounding box center [1511, 204] width 20 height 20
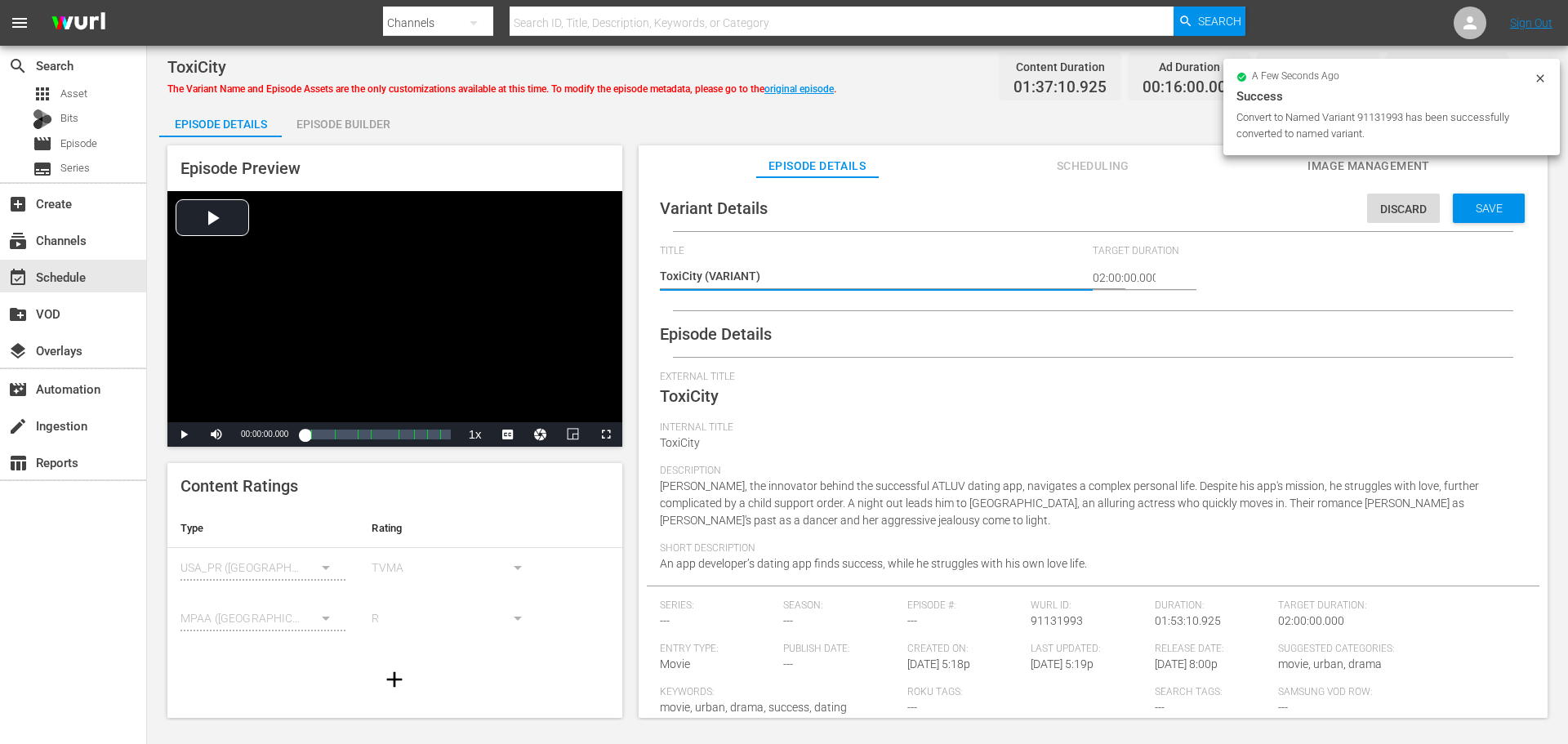
click at [707, 275] on textarea "ToxiCity (VARIANT)" at bounding box center [872, 277] width 425 height 20
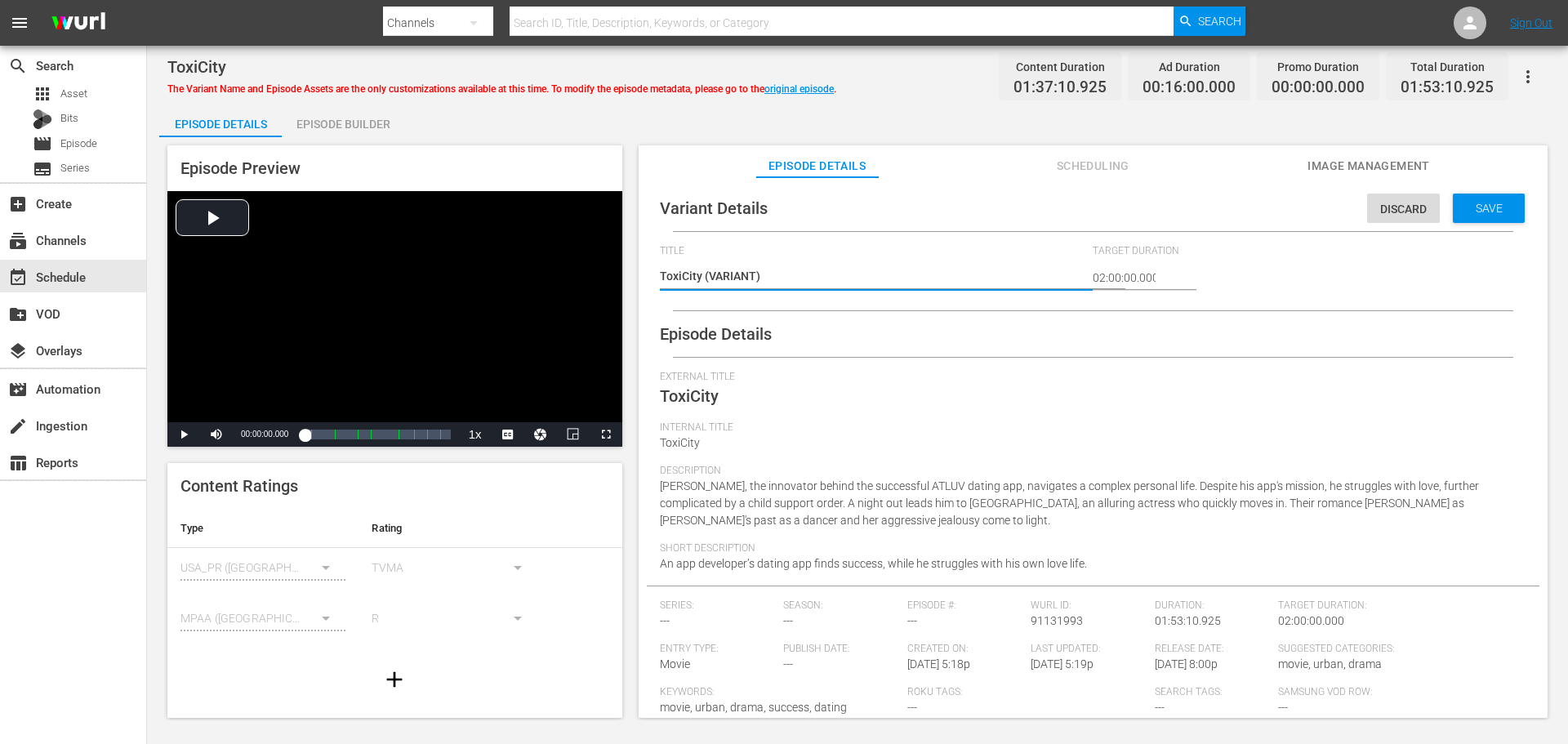
type textarea "ToxiCity #(VARIANT)"
type textarea "ToxiCity #R(VARIANT)"
type textarea "ToxiCity #Ro(VARIANT)"
type textarea "ToxiCity #Rok(VARIANT)"
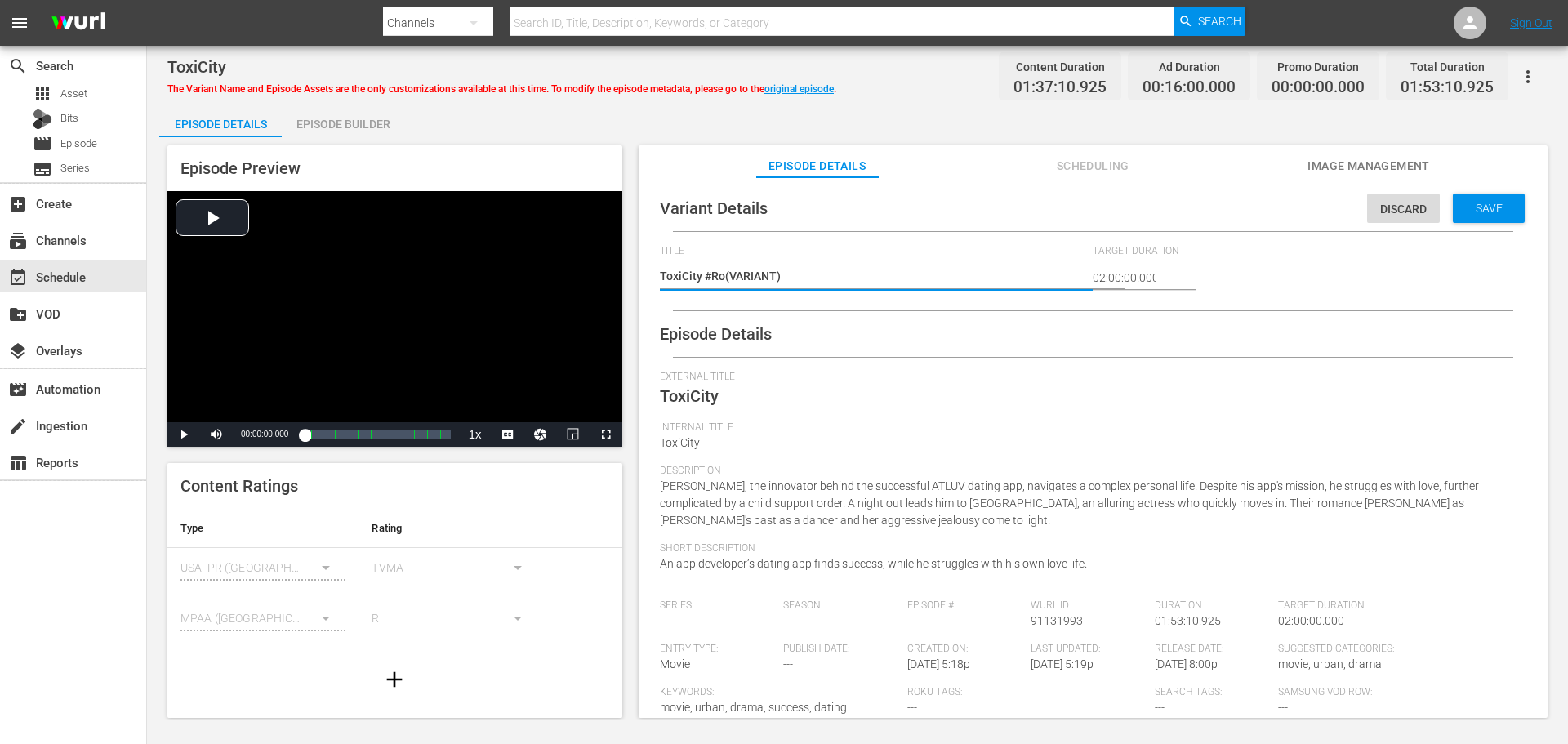
type textarea "ToxiCity #Rok(VARIANT)"
type textarea "ToxiCity #Roku(VARIANT)"
type textarea "ToxiCity #Roku (VARIANT)"
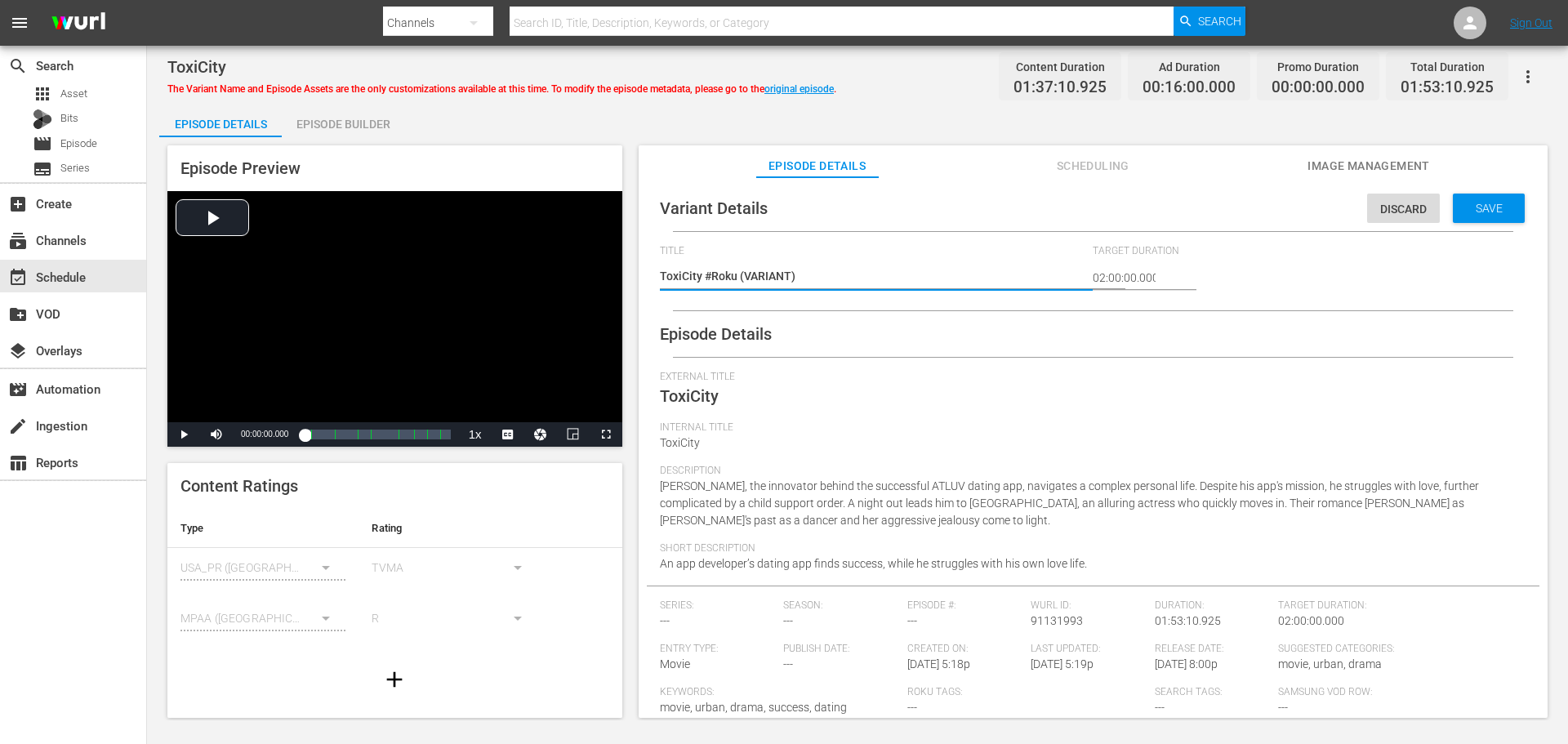
click at [1487, 208] on span "Save" at bounding box center [1489, 208] width 53 height 13
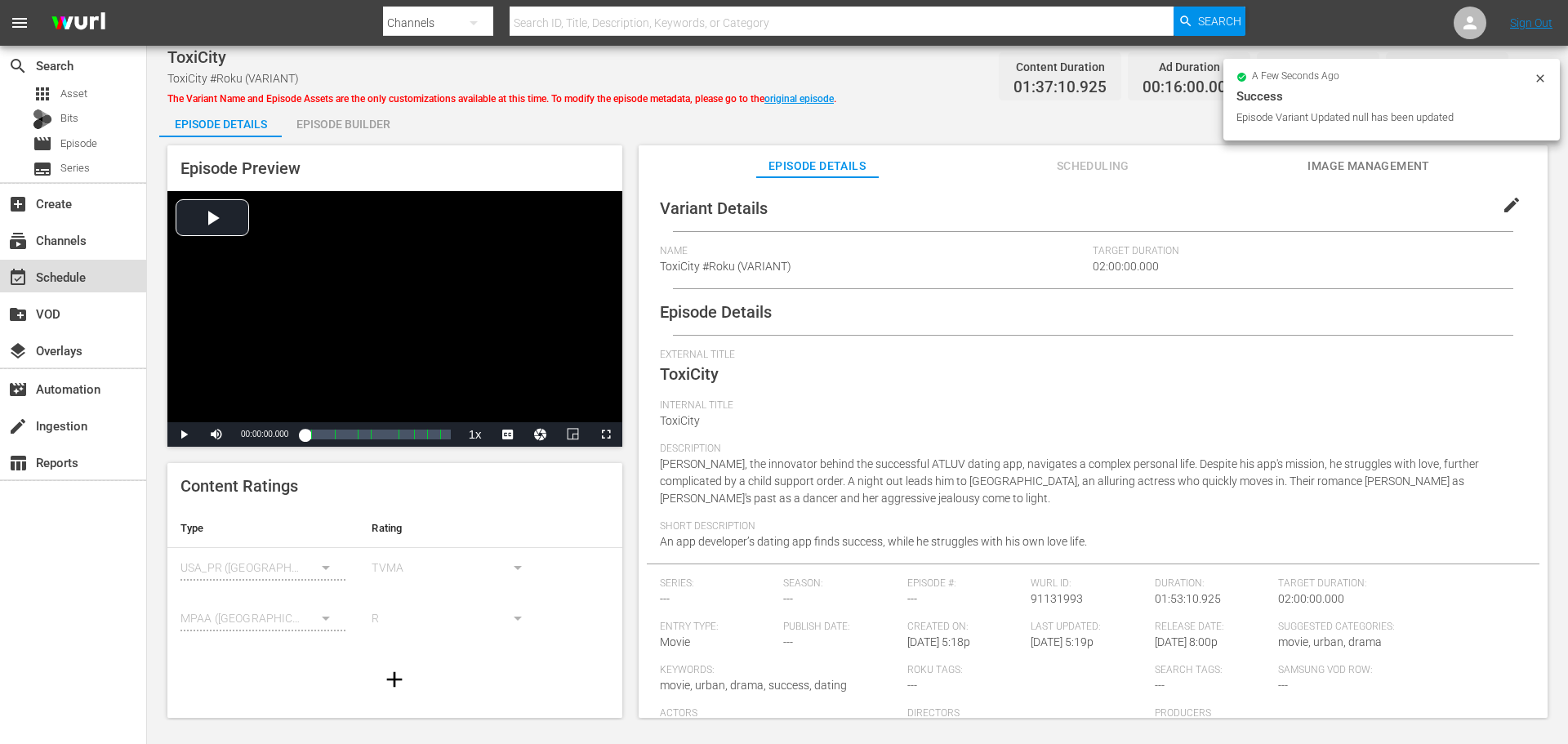
click at [61, 281] on div "event_available Schedule" at bounding box center [46, 274] width 92 height 15
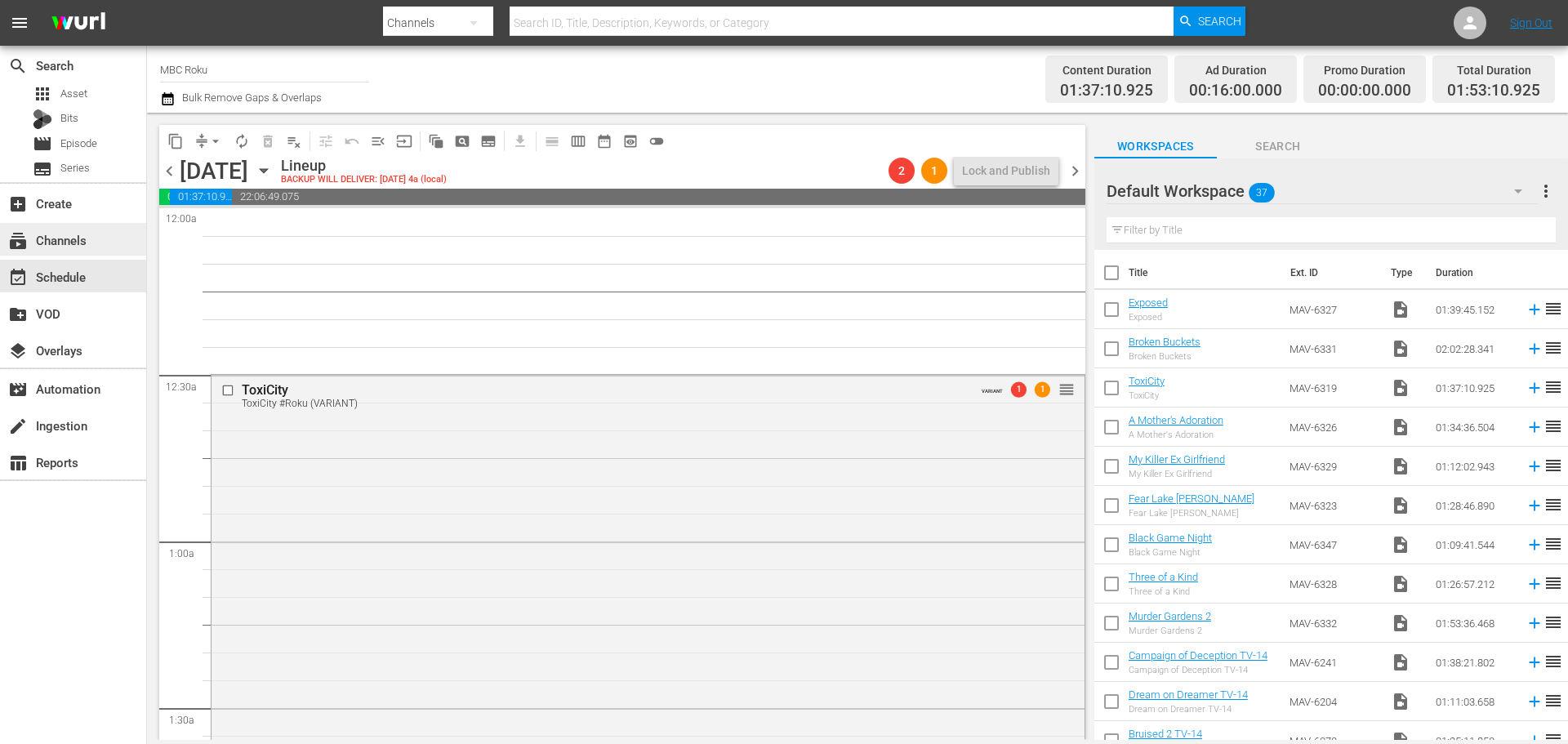
click at [79, 239] on div "subscriptions Channels" at bounding box center [46, 237] width 92 height 15
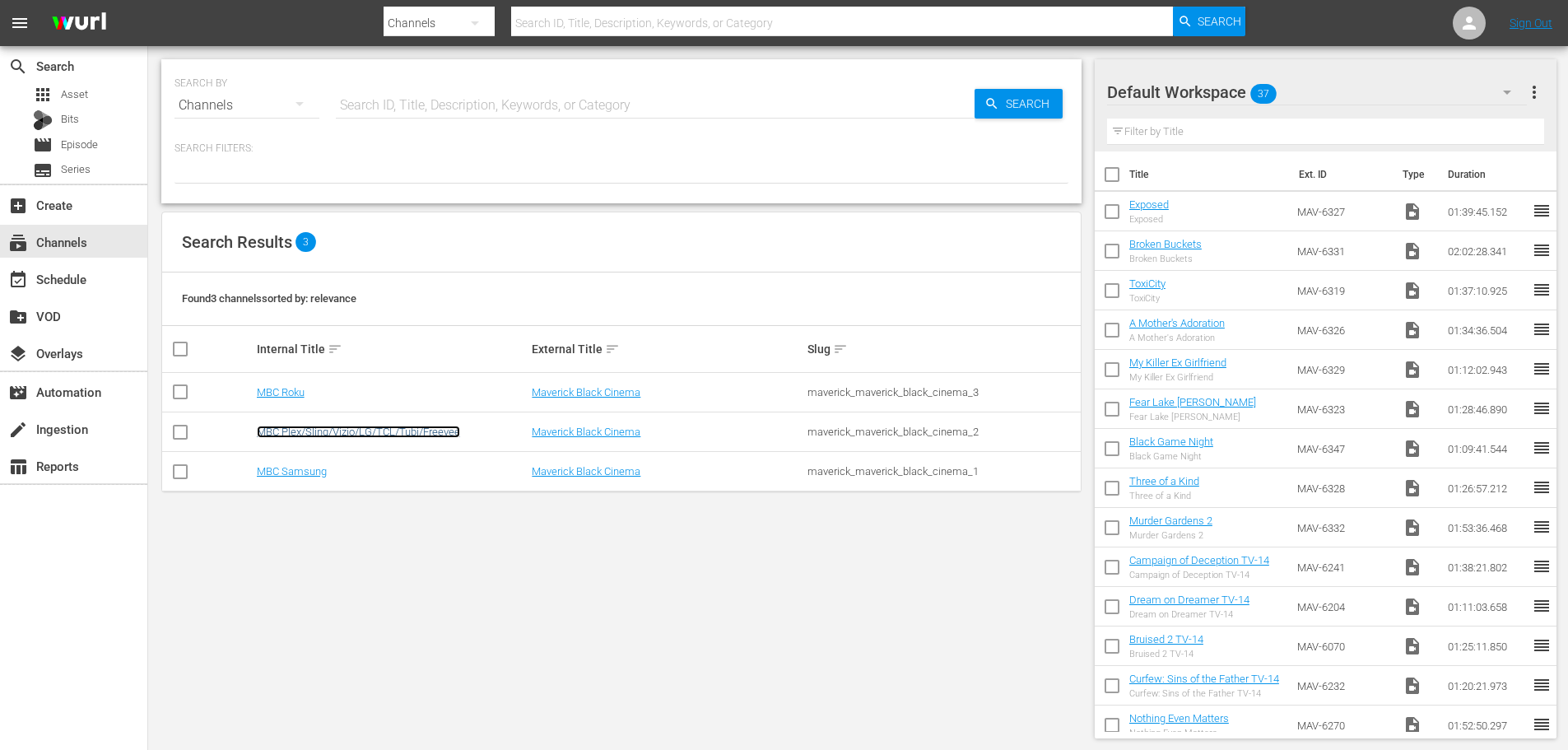
click at [290, 429] on link "MBC Plex/Sling/Vizio/LG/TCL/Tubi/Freevee" at bounding box center [358, 432] width 203 height 12
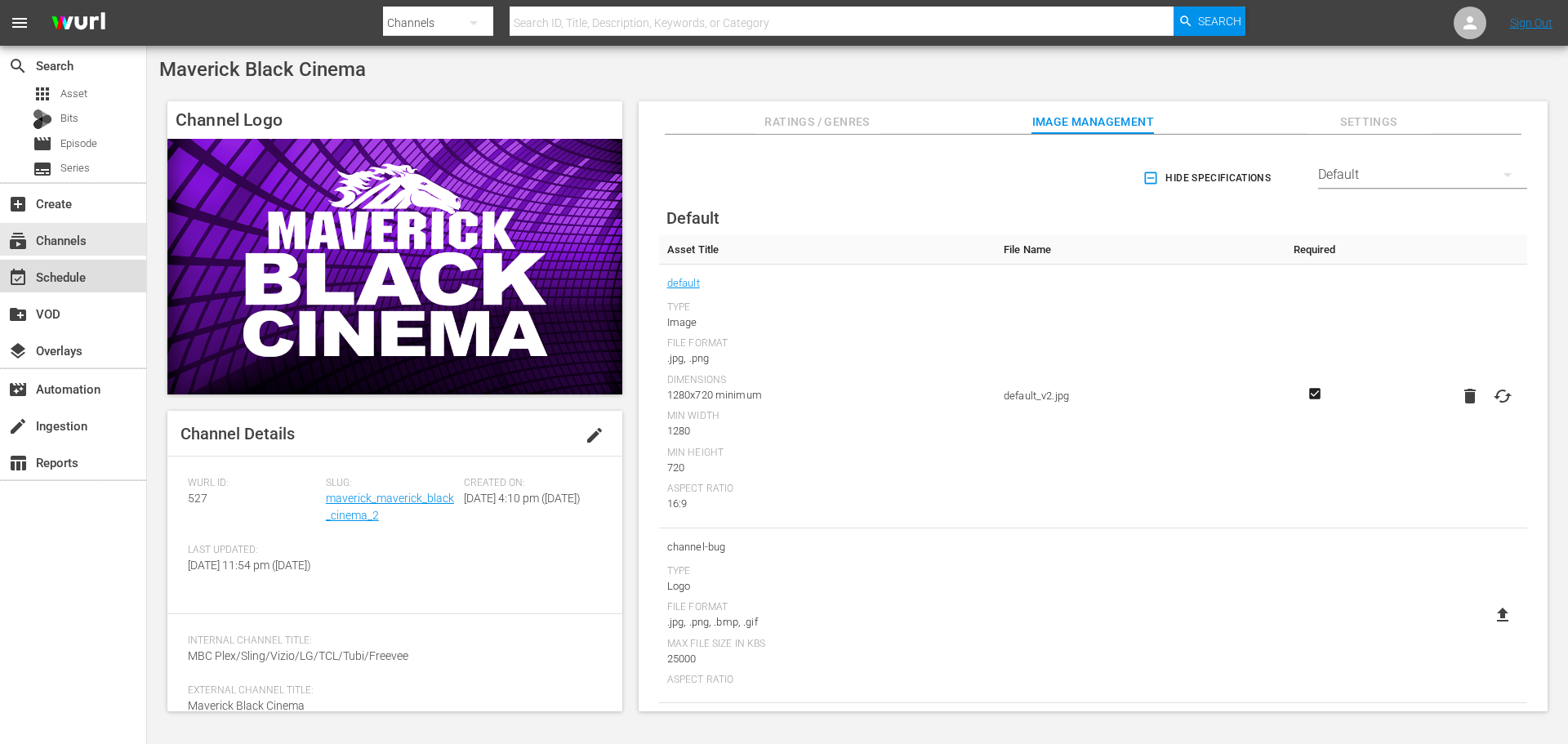
click at [108, 284] on div "event_available Schedule" at bounding box center [73, 276] width 146 height 33
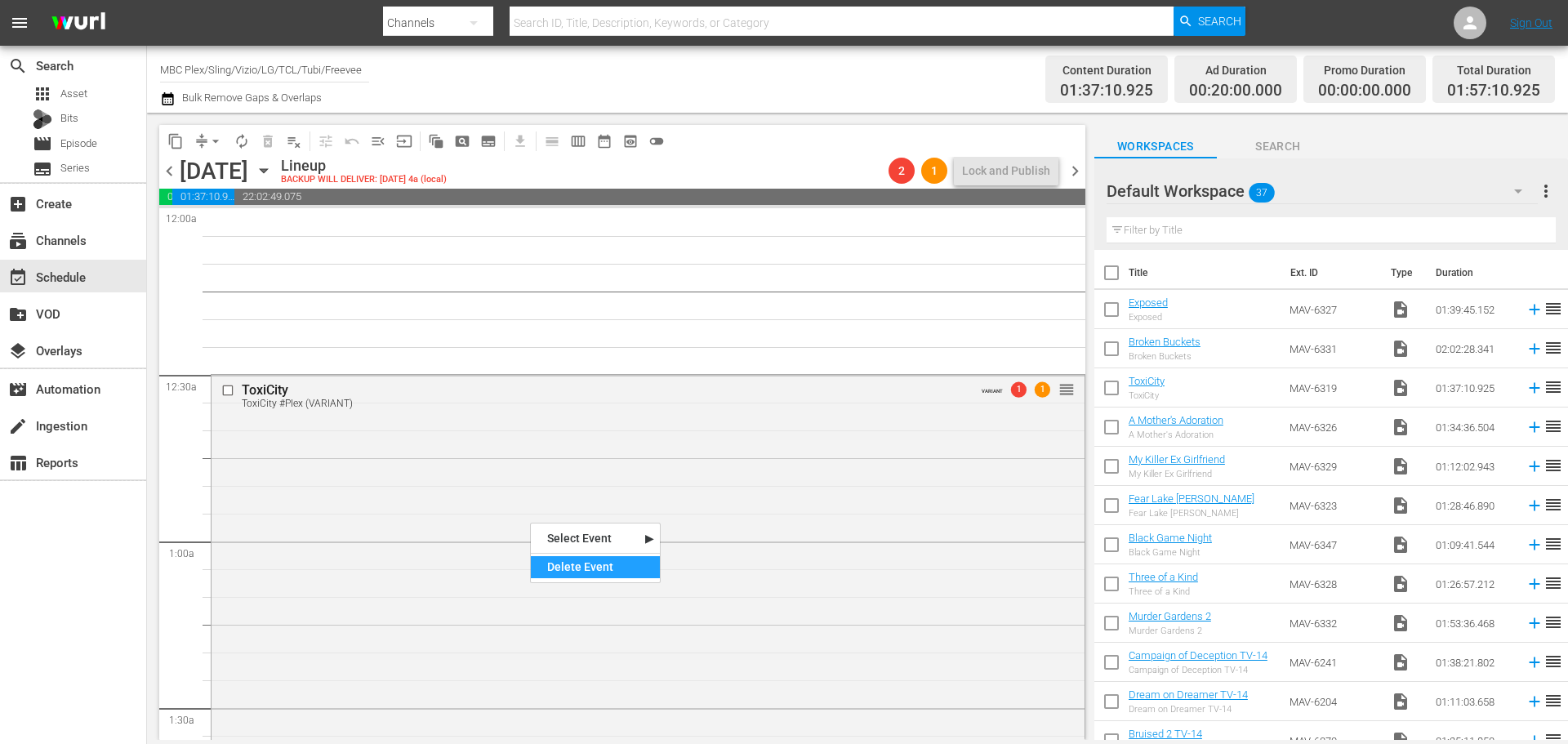
click at [556, 565] on div "Delete Event" at bounding box center [595, 568] width 129 height 22
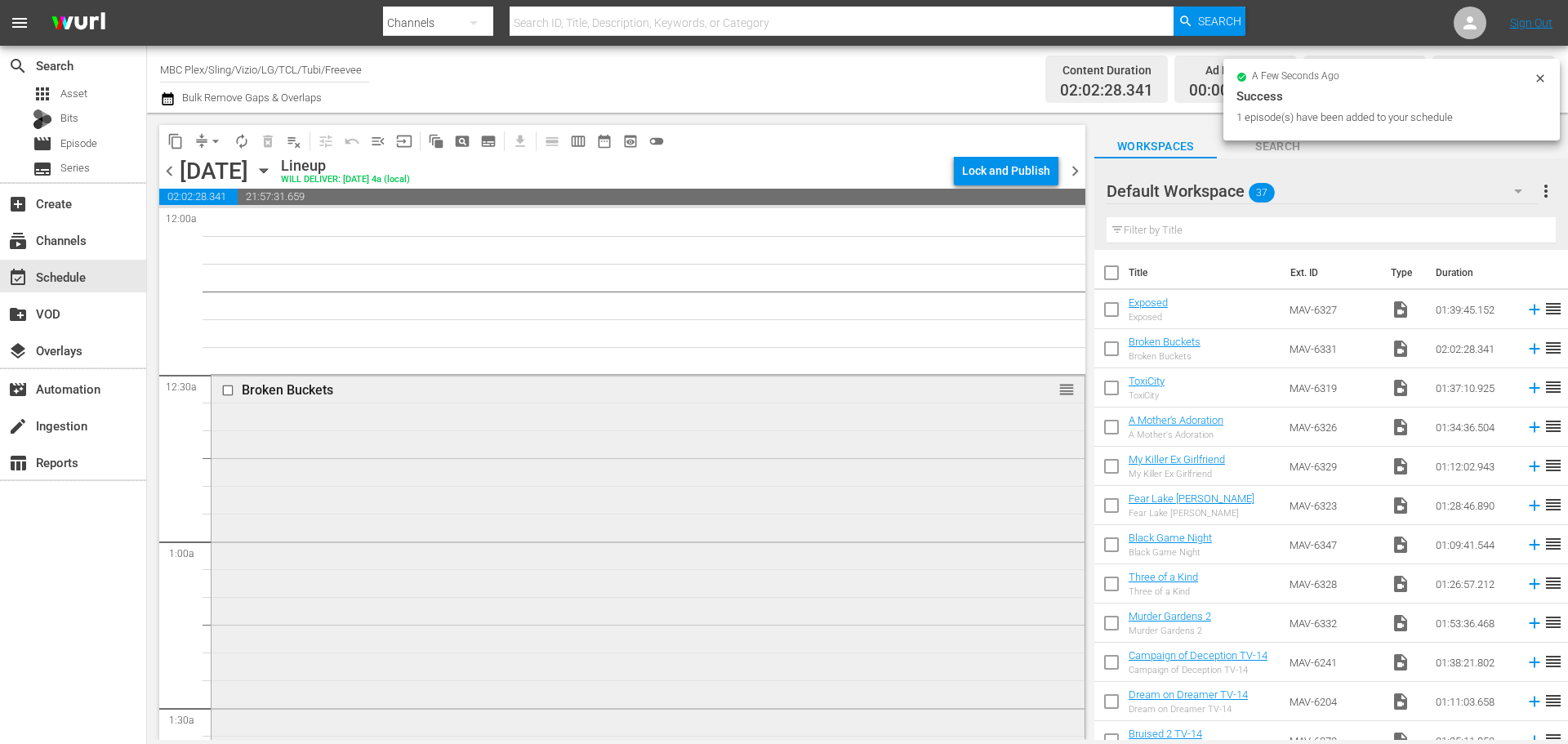
click at [350, 444] on div "Broken Buckets reorder" at bounding box center [647, 712] width 873 height 675
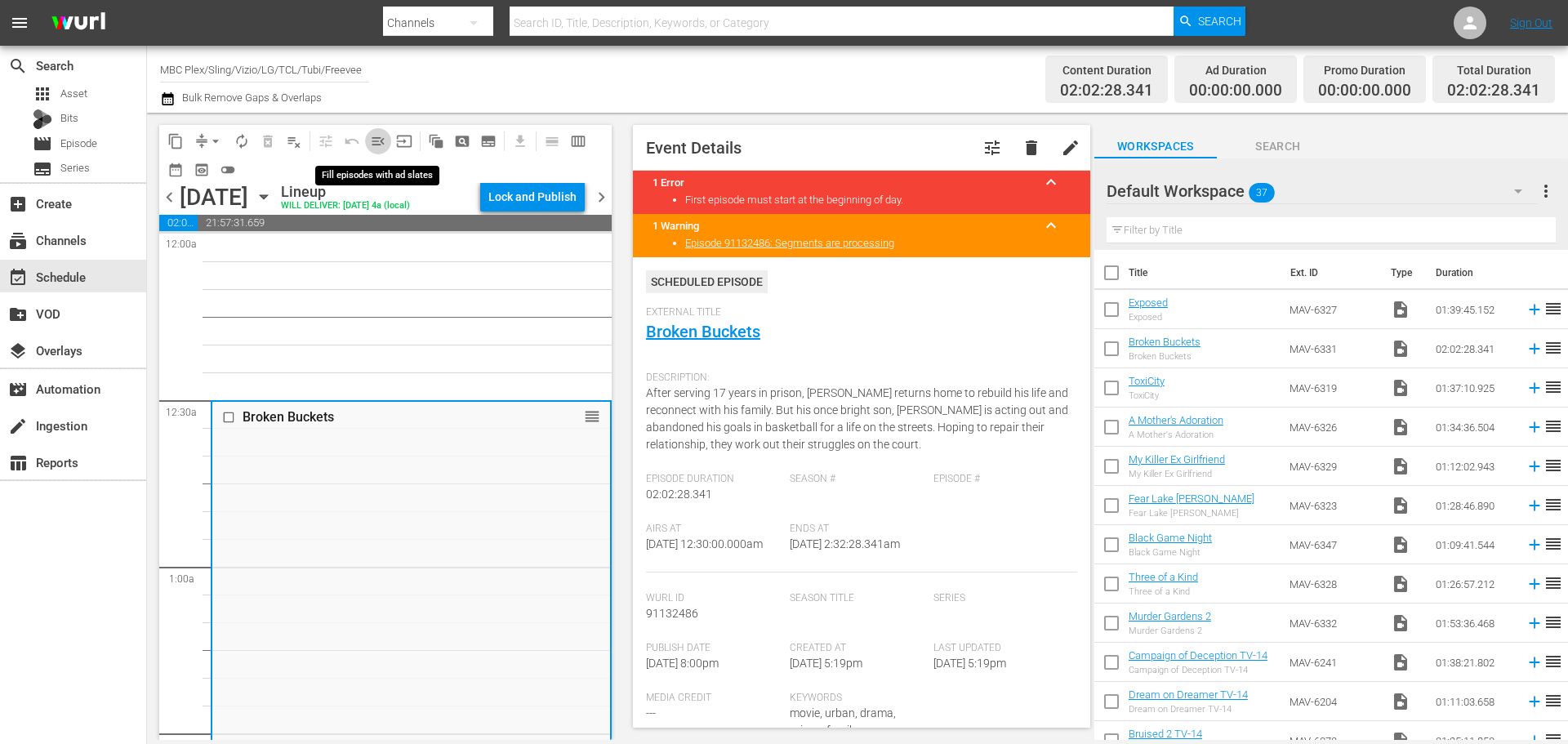
click at [371, 134] on span "menu_open" at bounding box center [378, 141] width 16 height 16
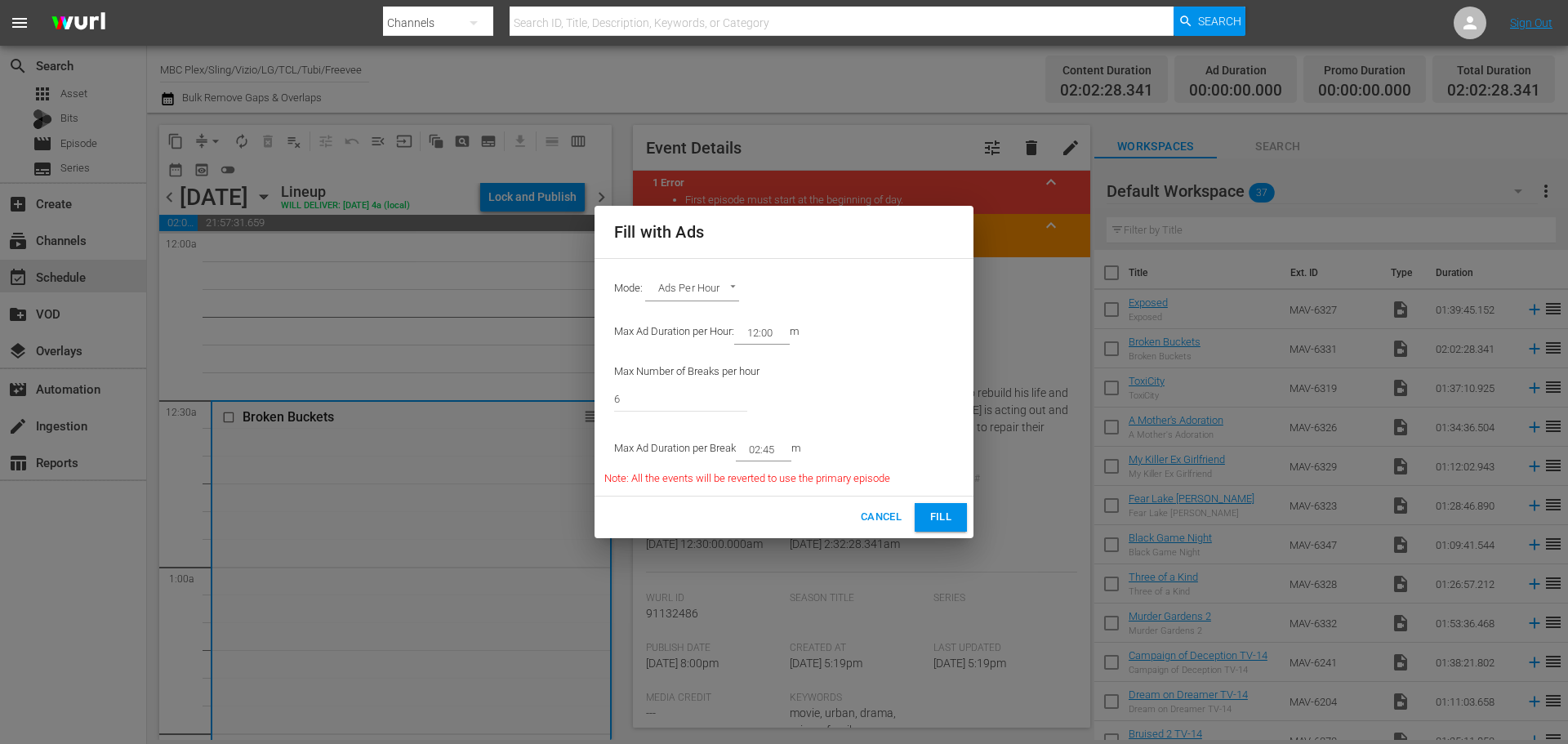
click at [775, 450] on input "02:45" at bounding box center [760, 449] width 49 height 23
type input "02:30"
click at [939, 523] on span "Fill" at bounding box center [940, 517] width 26 height 19
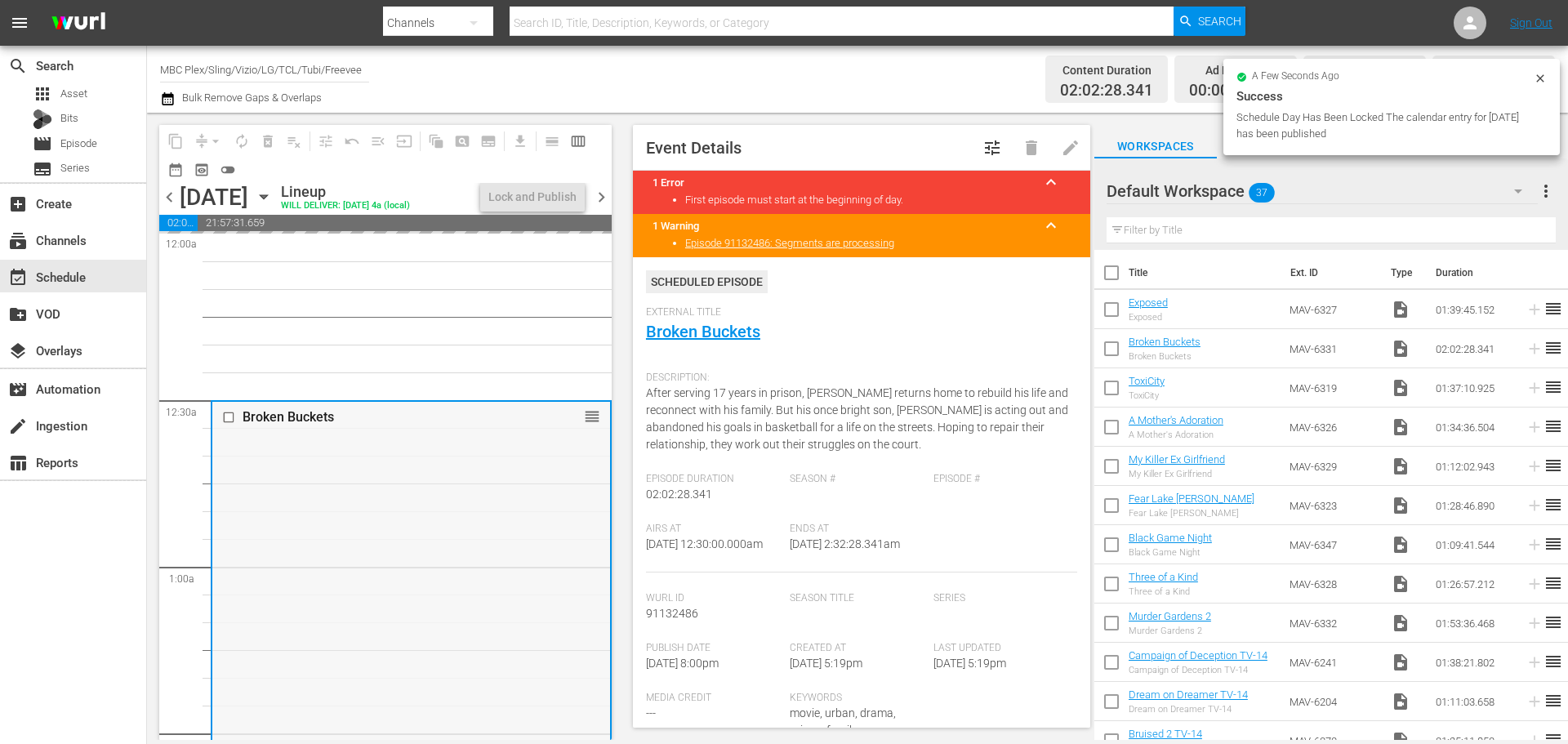
click at [389, 492] on div "Broken Buckets reorder" at bounding box center [410, 740] width 398 height 675
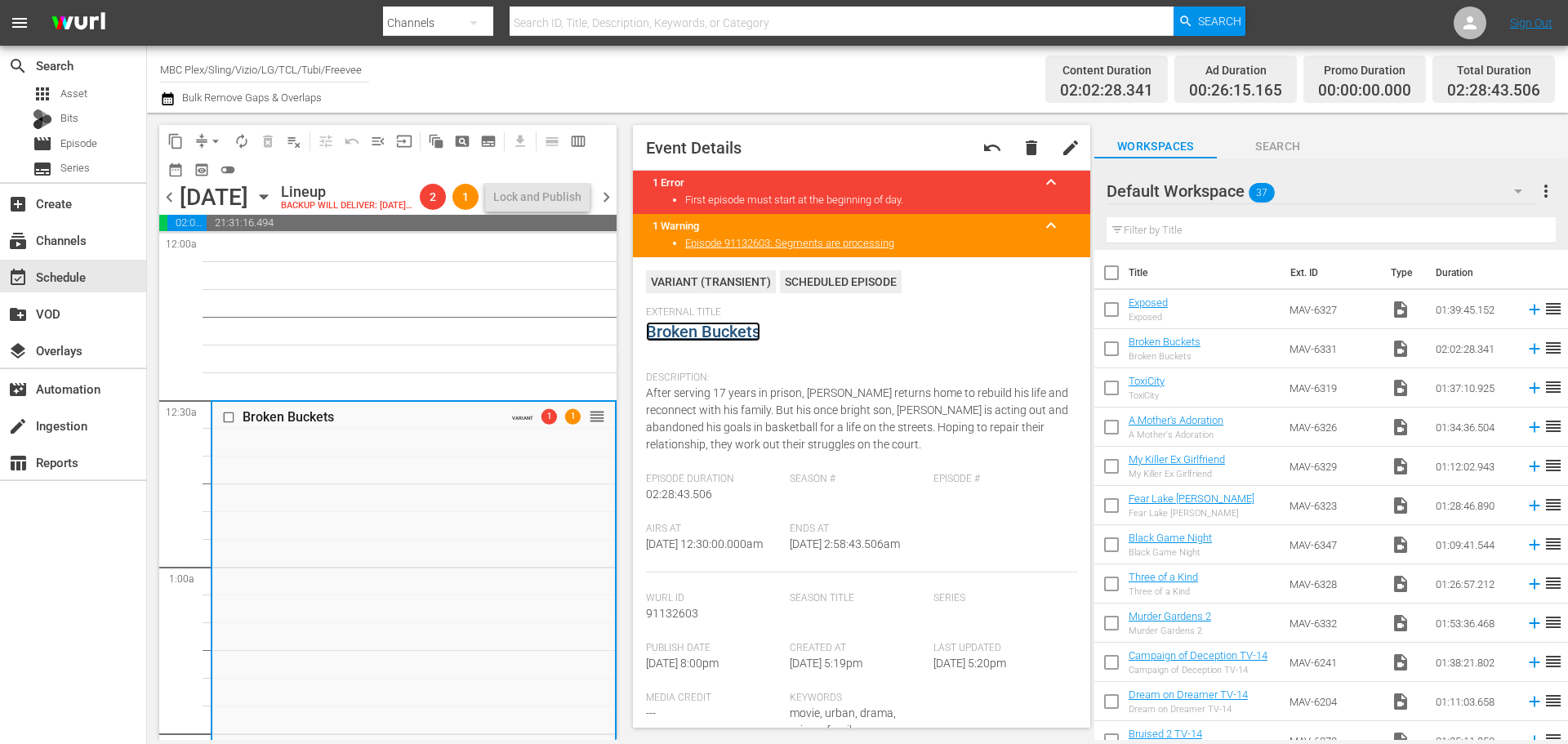
click at [730, 338] on link "Broken Buckets" at bounding box center [702, 332] width 114 height 20
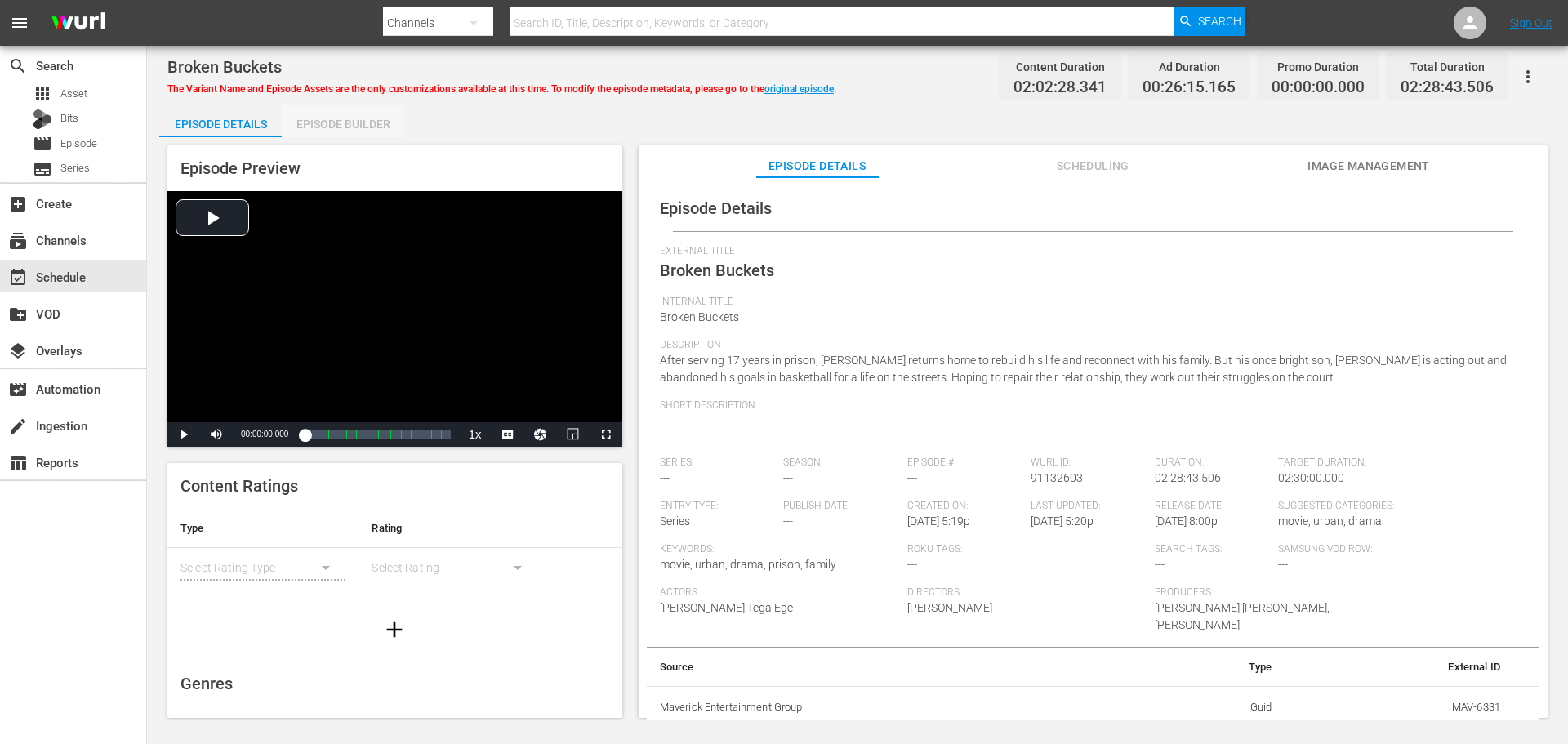
click at [347, 110] on div "Episode Builder" at bounding box center [343, 125] width 123 height 40
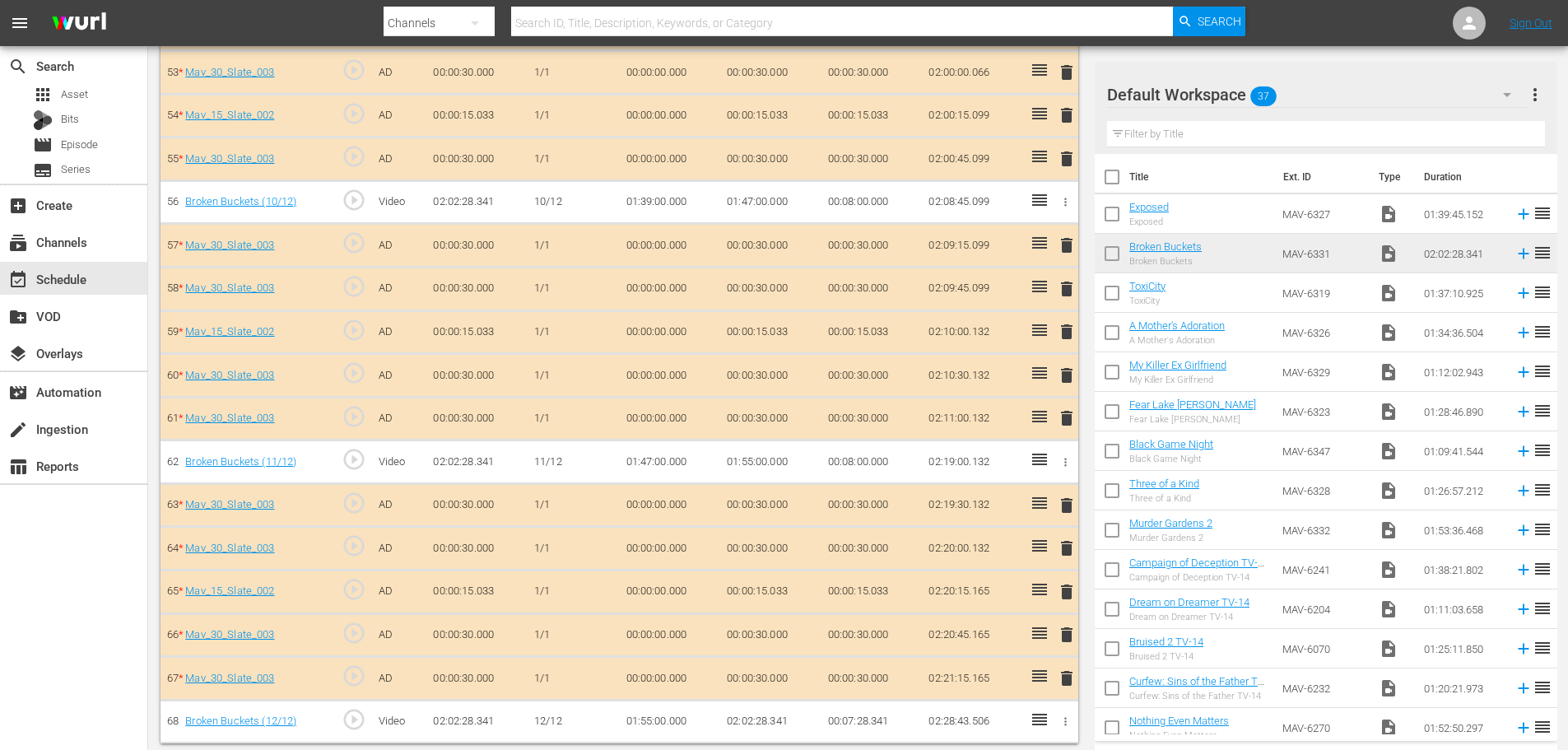
scroll to position [2733, 0]
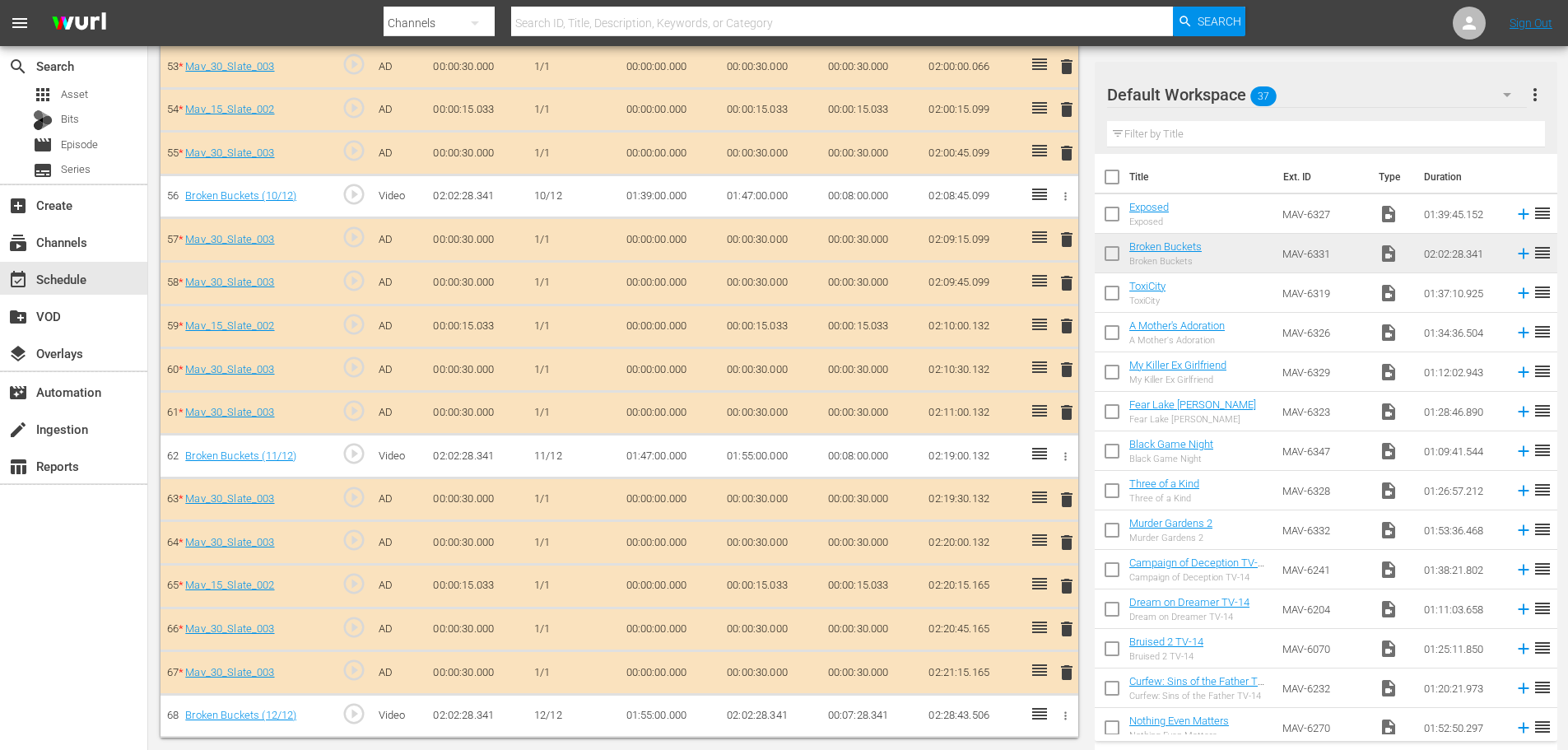
click at [1071, 579] on span "delete" at bounding box center [1067, 586] width 20 height 20
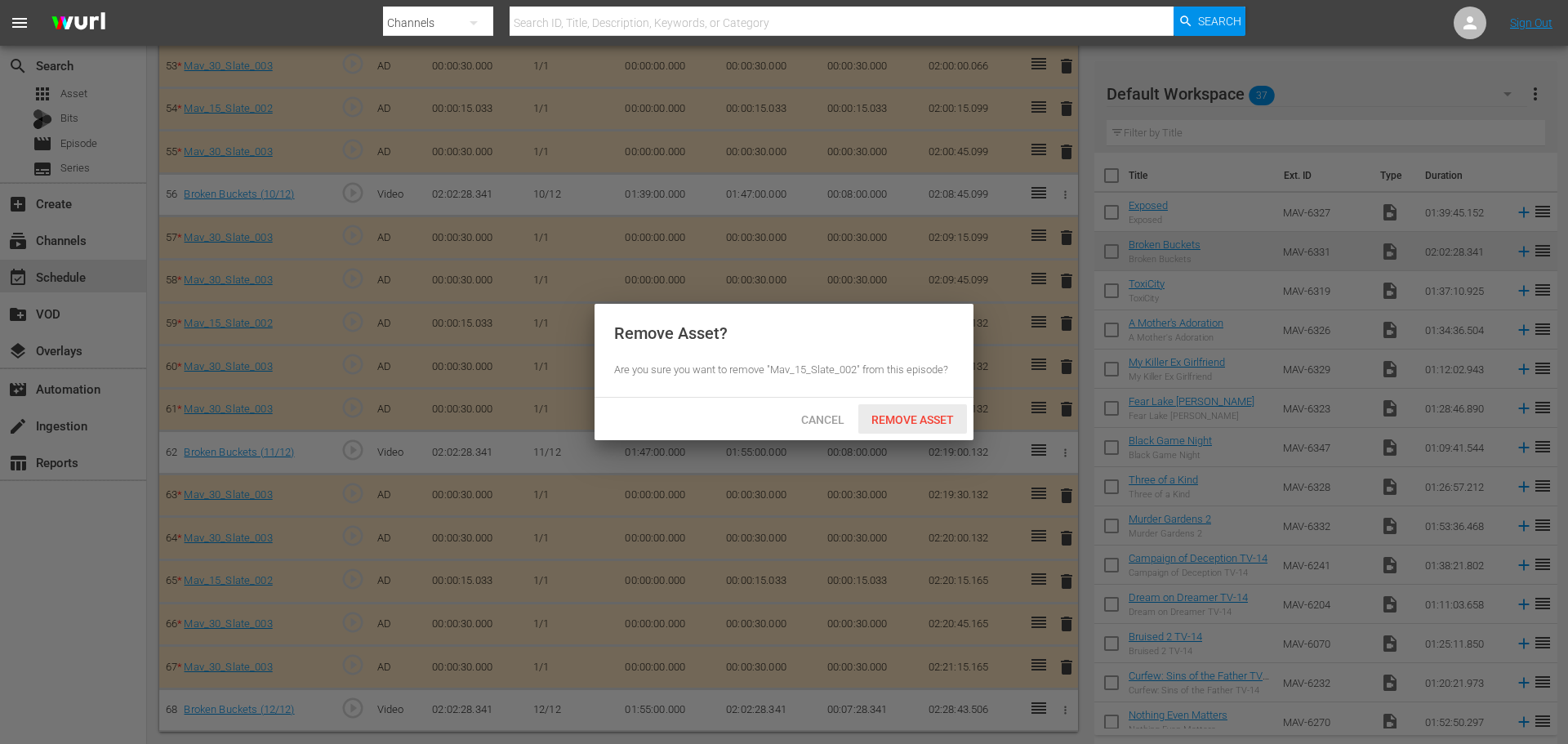
click at [890, 422] on span "Remove Asset" at bounding box center [912, 419] width 108 height 13
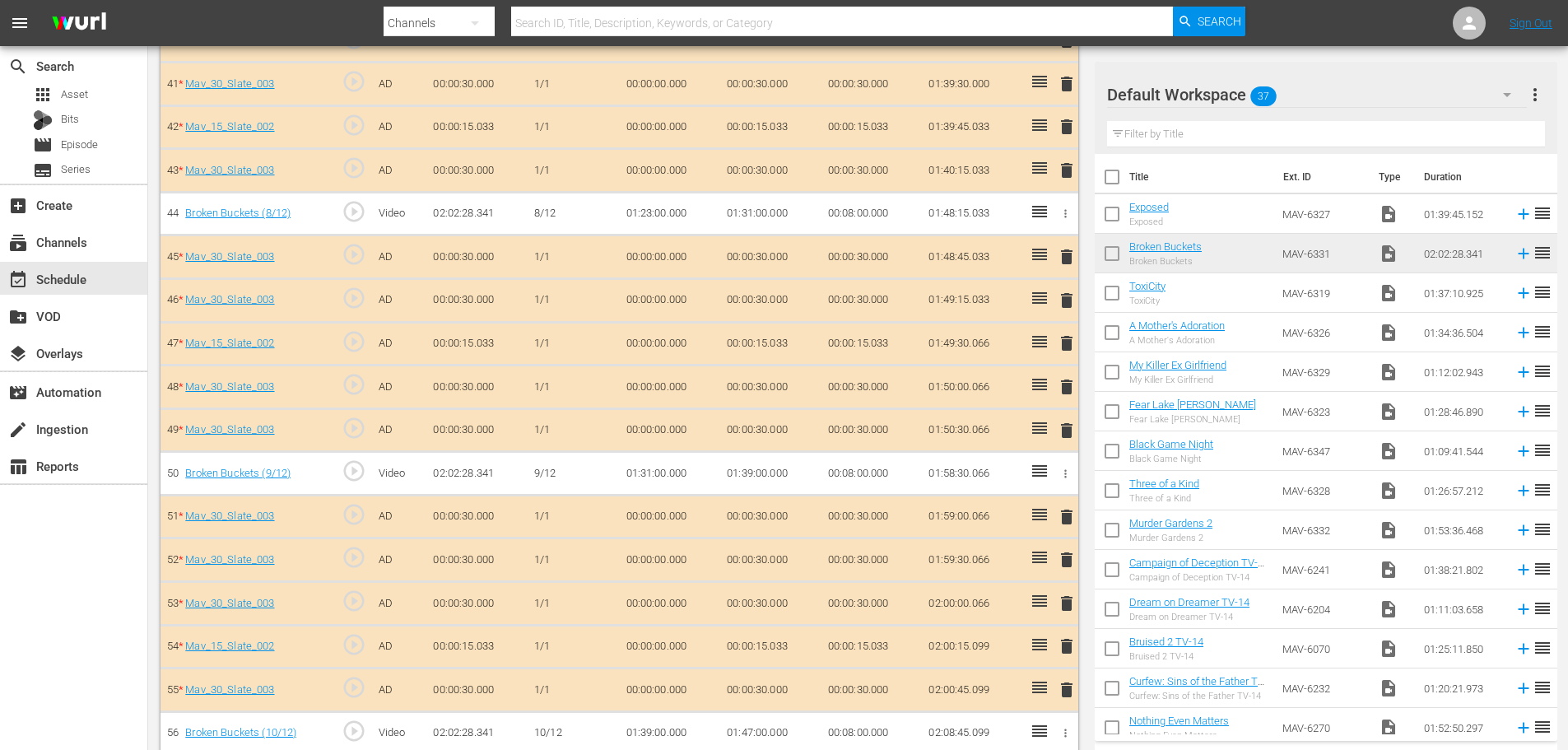
scroll to position [2691, 0]
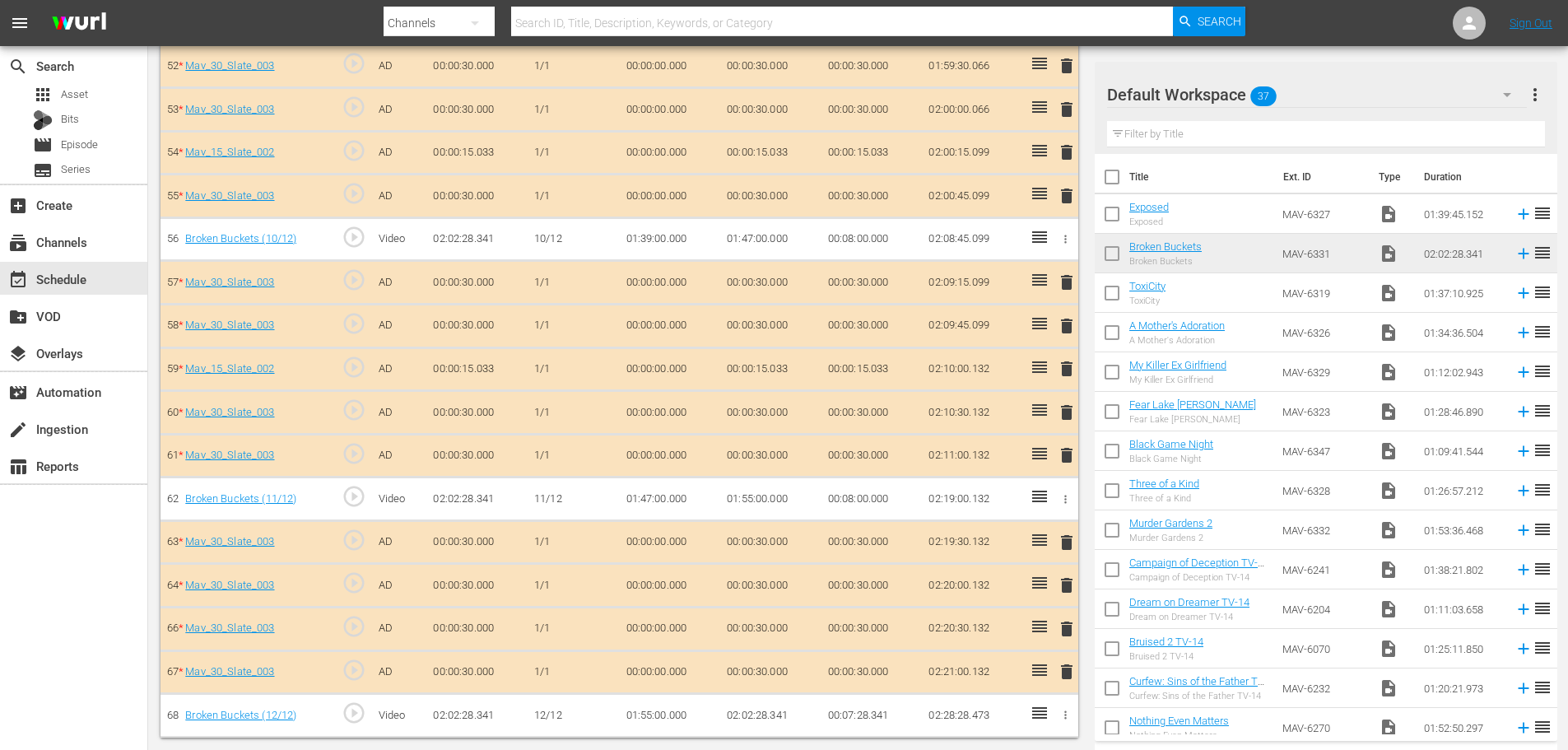
click at [1075, 372] on span "delete" at bounding box center [1067, 369] width 20 height 20
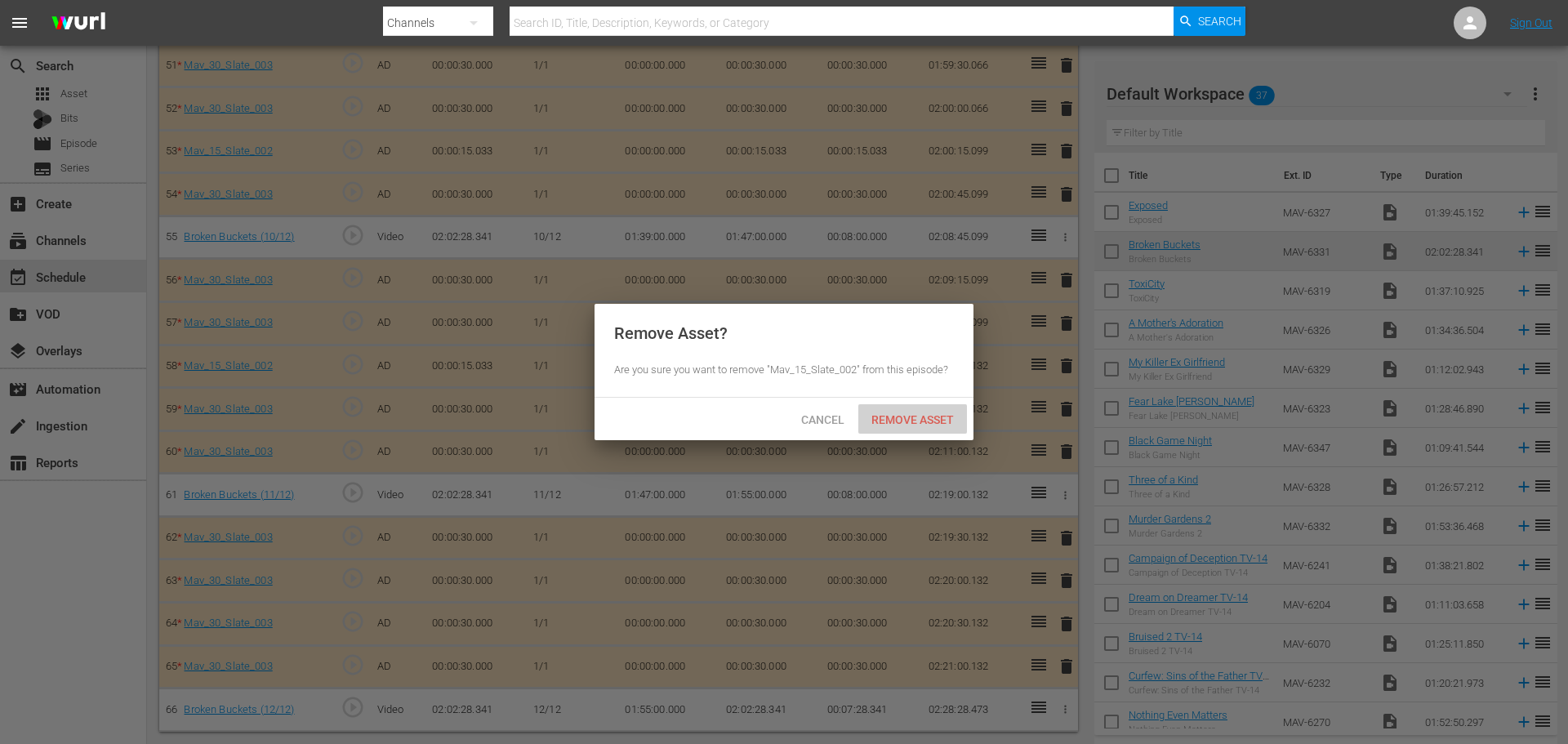
click at [907, 410] on div "Remove Asset" at bounding box center [912, 419] width 108 height 30
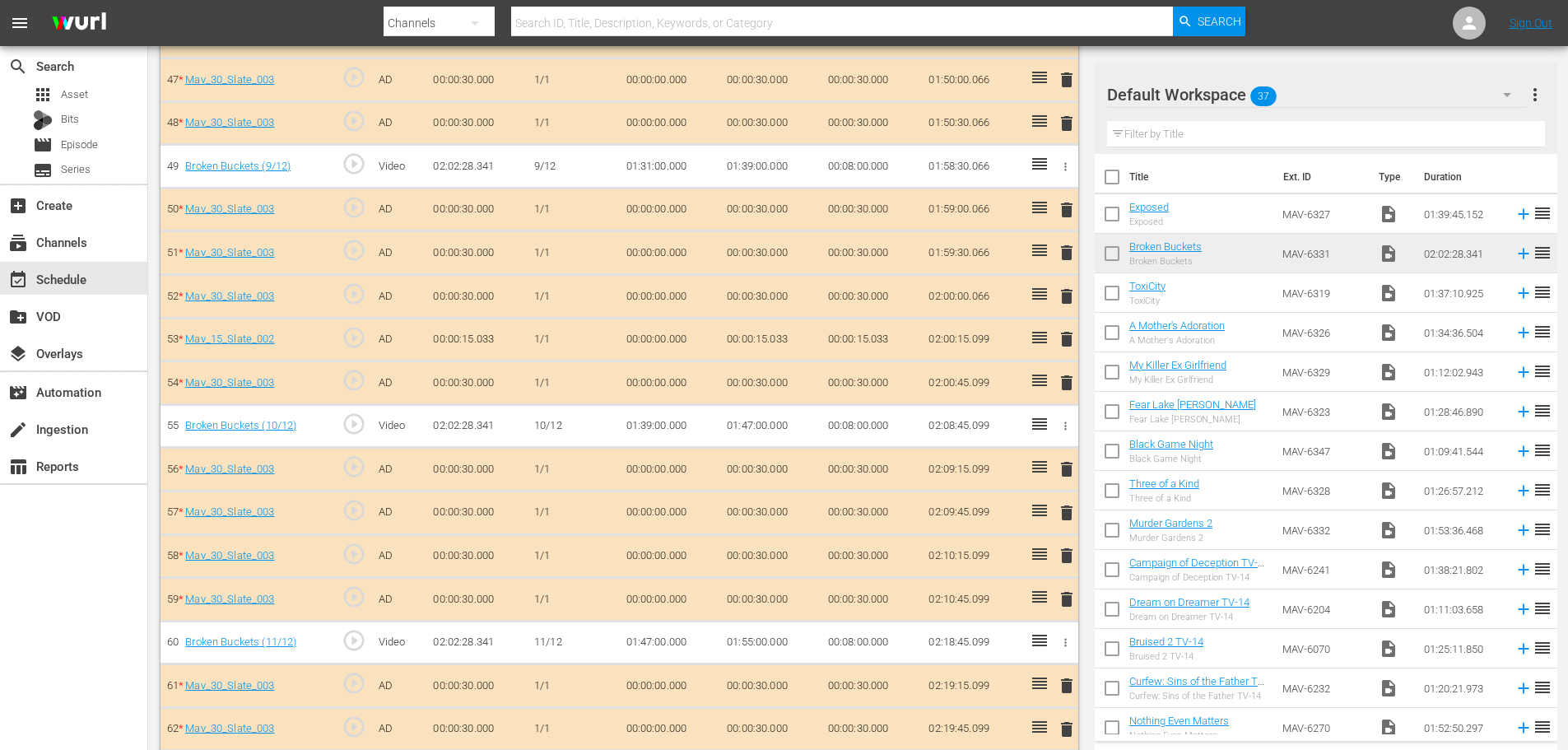
scroll to position [2482, 0]
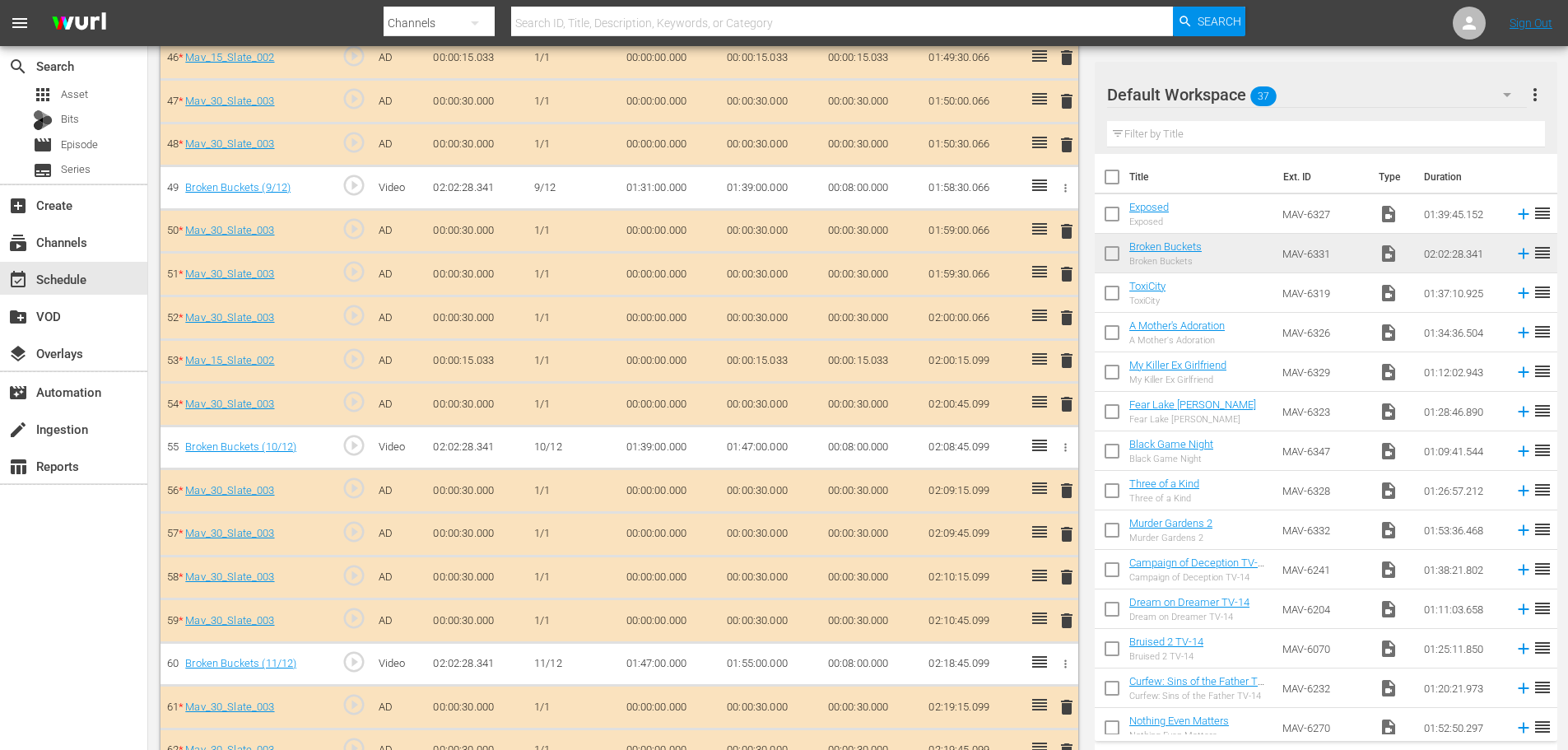
click at [1065, 360] on span "delete" at bounding box center [1067, 360] width 20 height 20
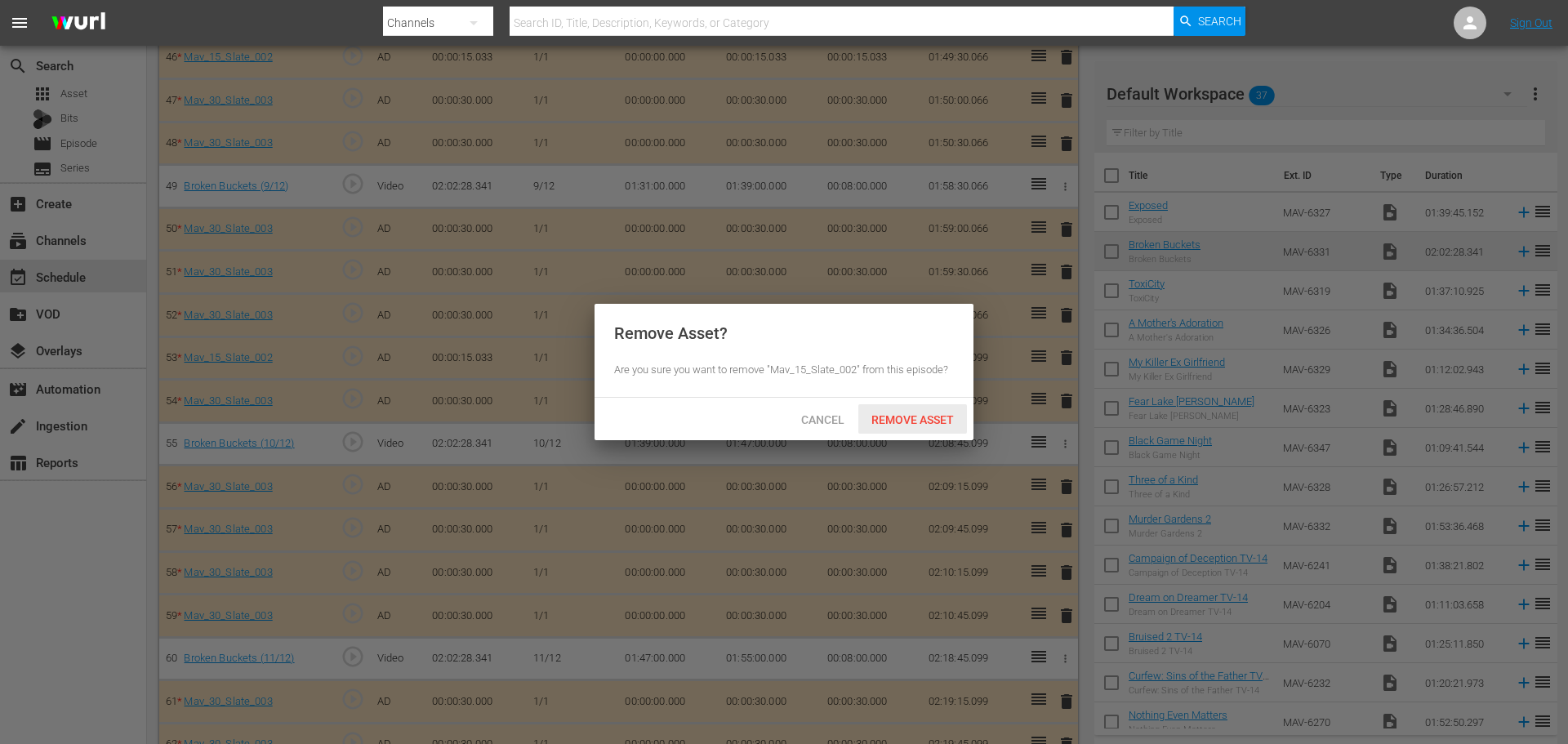
click at [933, 418] on span "Remove Asset" at bounding box center [912, 419] width 108 height 13
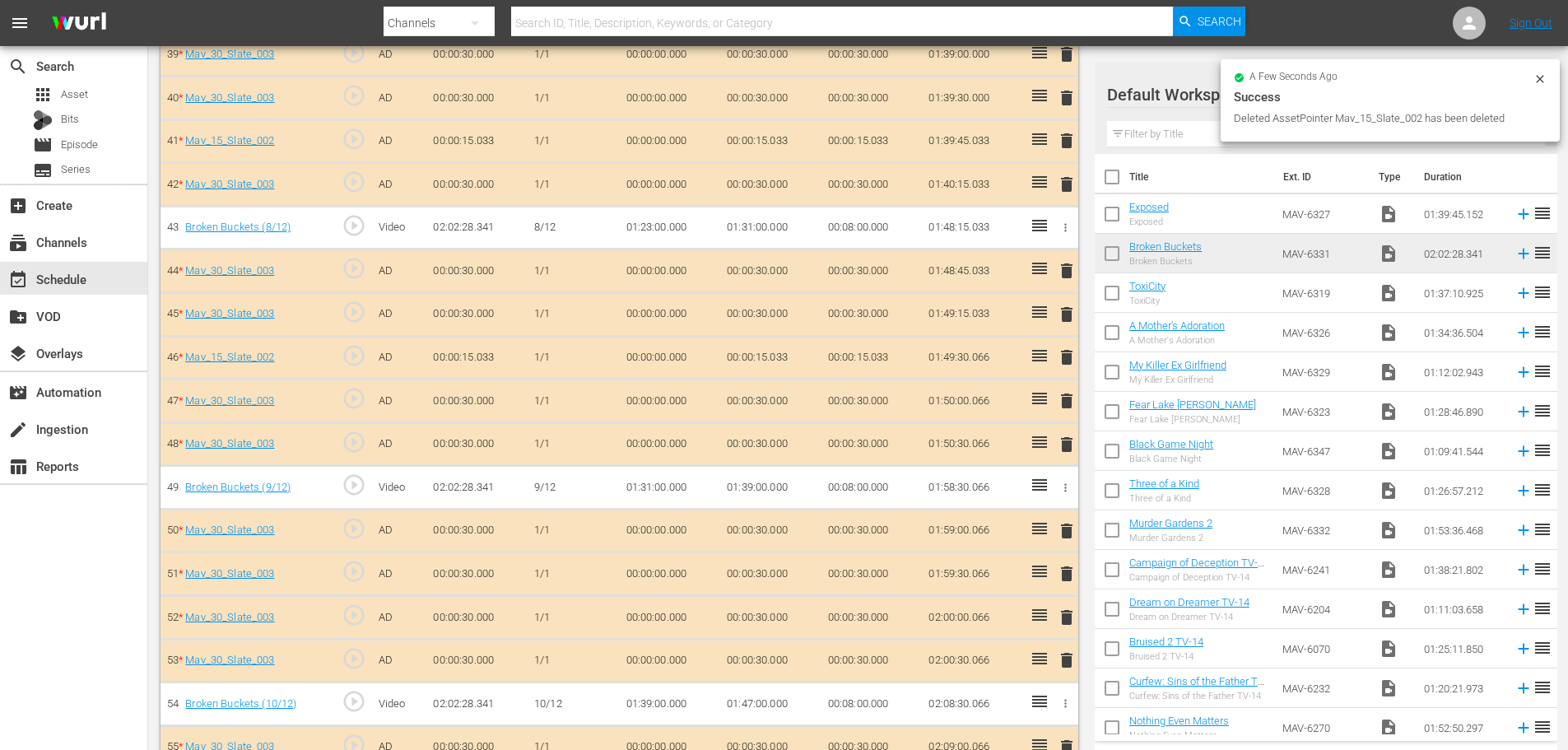
scroll to position [2153, 0]
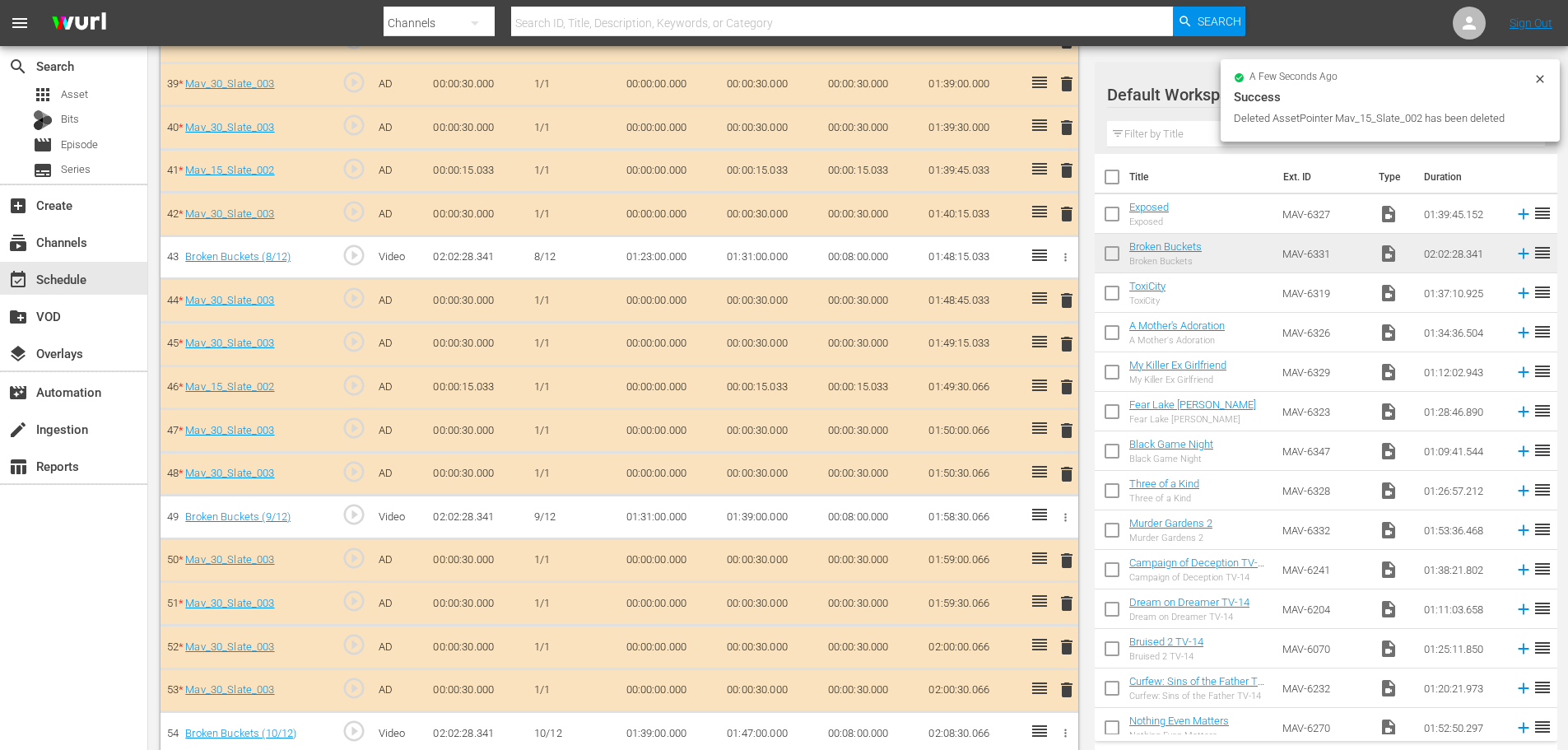
click at [1071, 378] on span "delete" at bounding box center [1067, 387] width 20 height 20
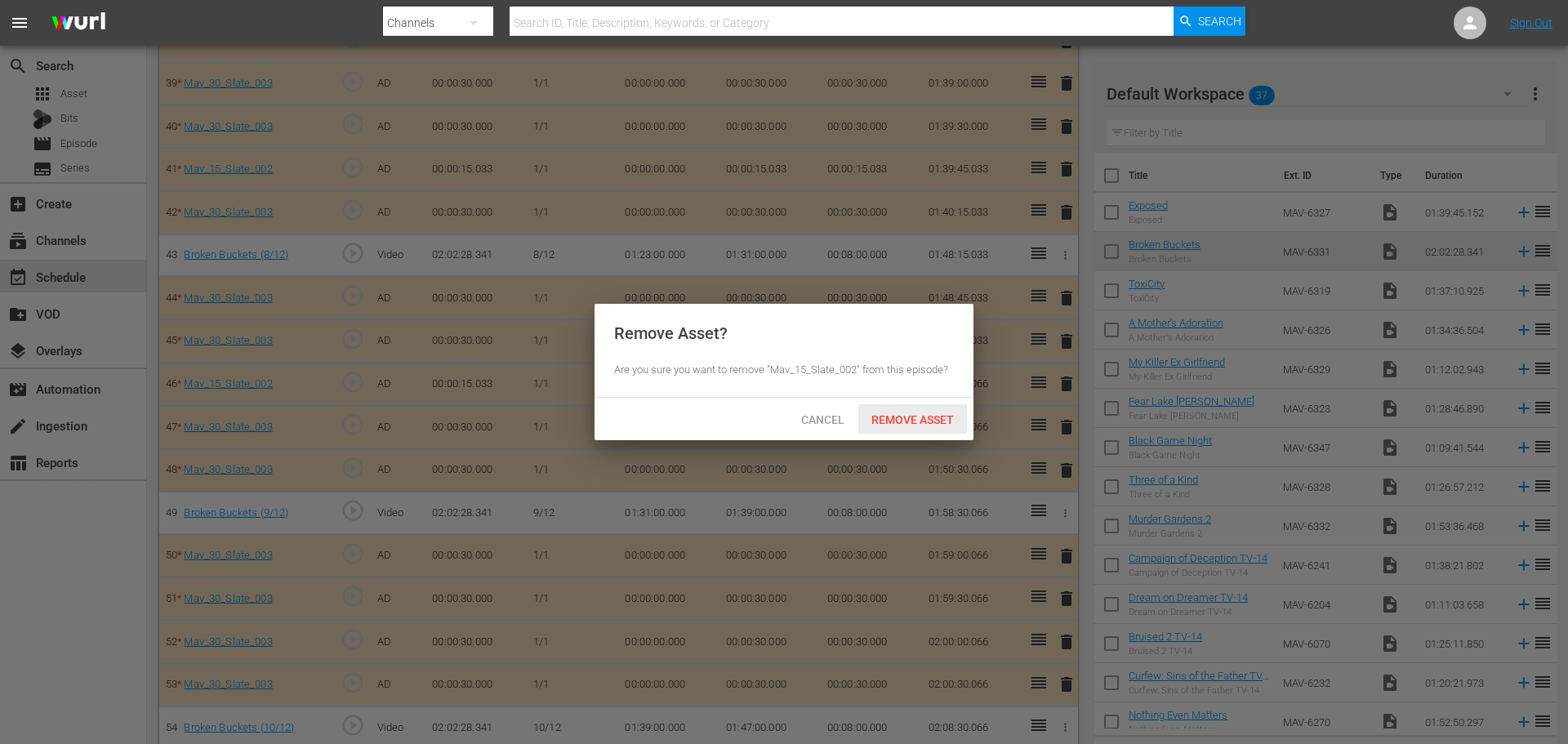
click at [916, 408] on div "Remove Asset" at bounding box center [912, 419] width 108 height 30
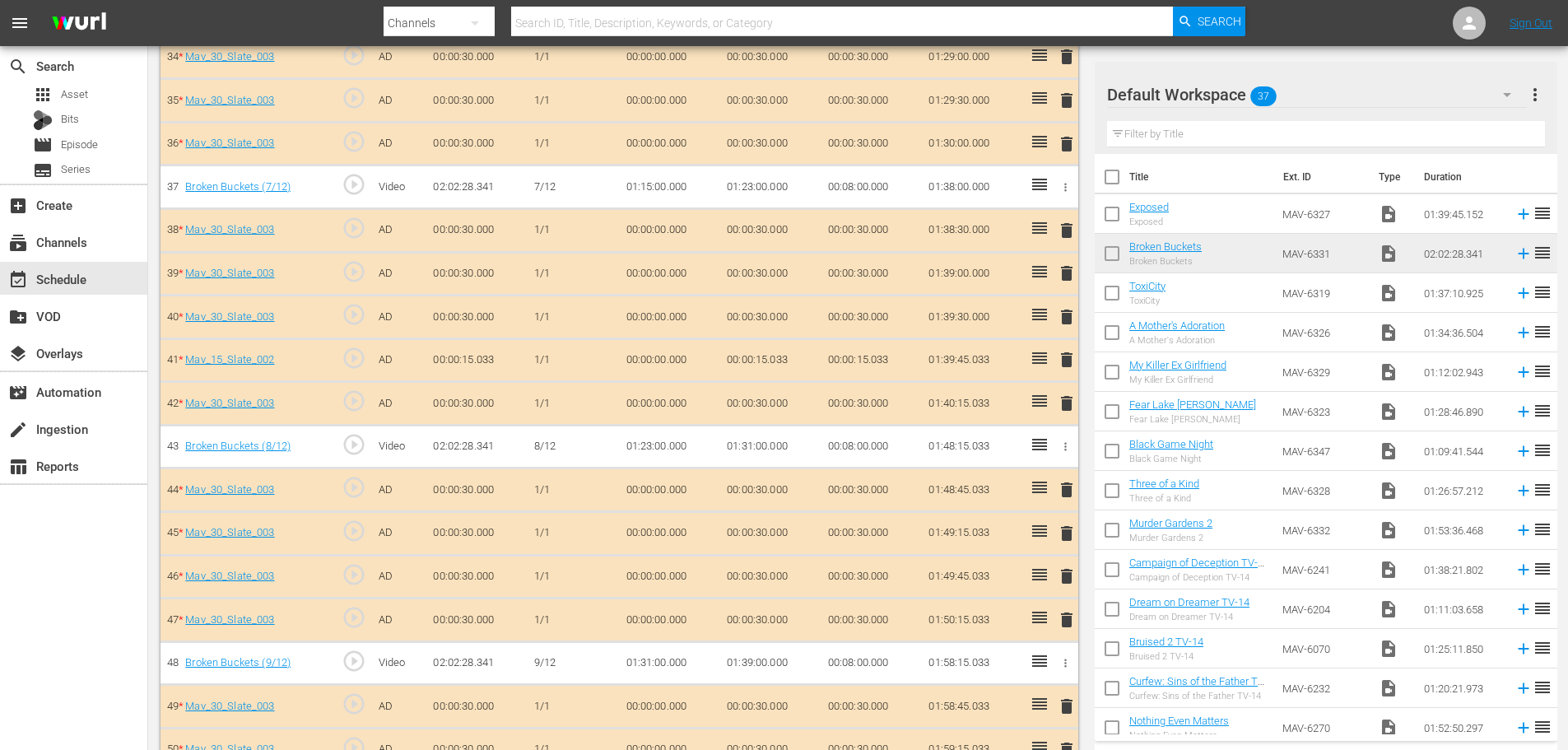
scroll to position [1976, 0]
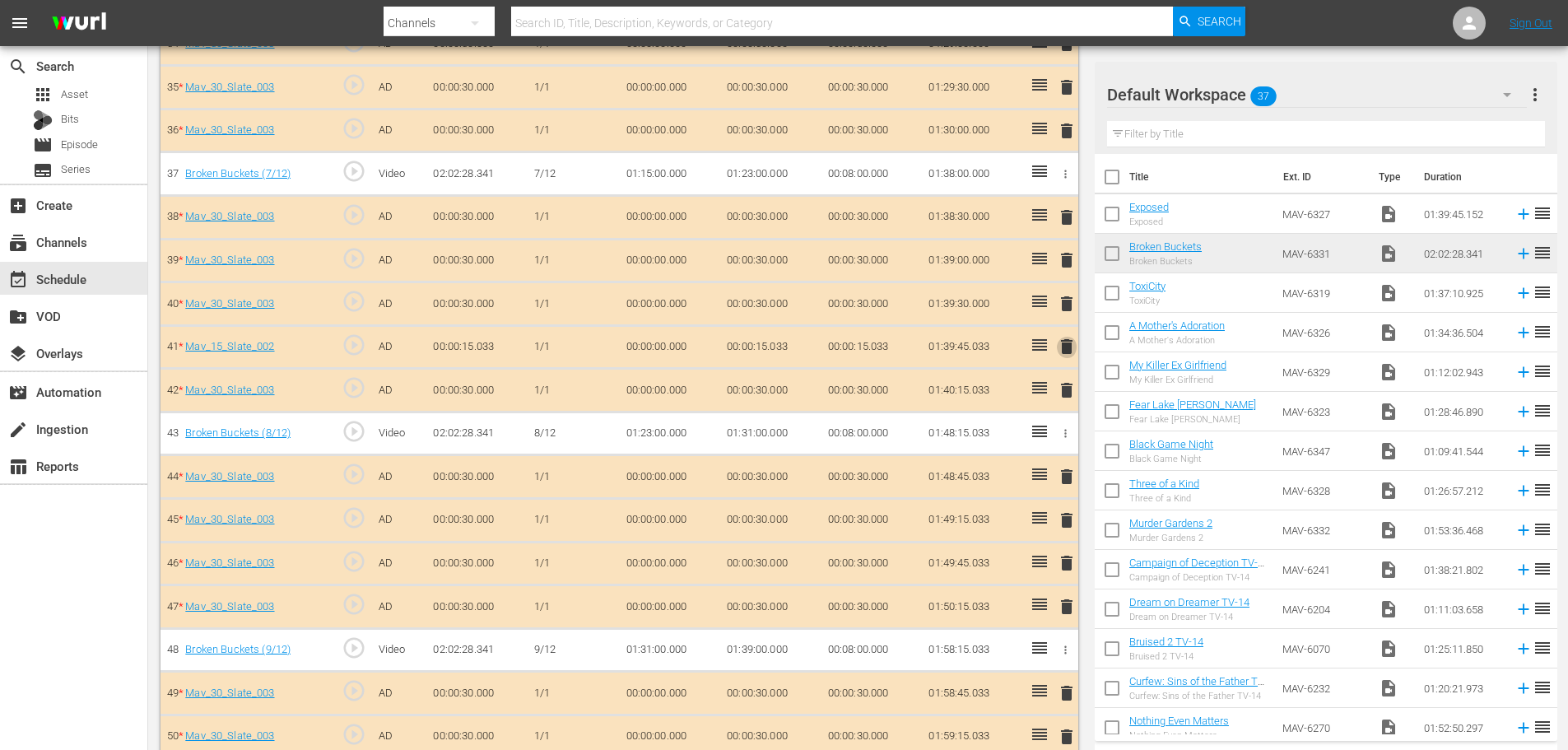
click at [1072, 350] on span "delete" at bounding box center [1067, 346] width 20 height 20
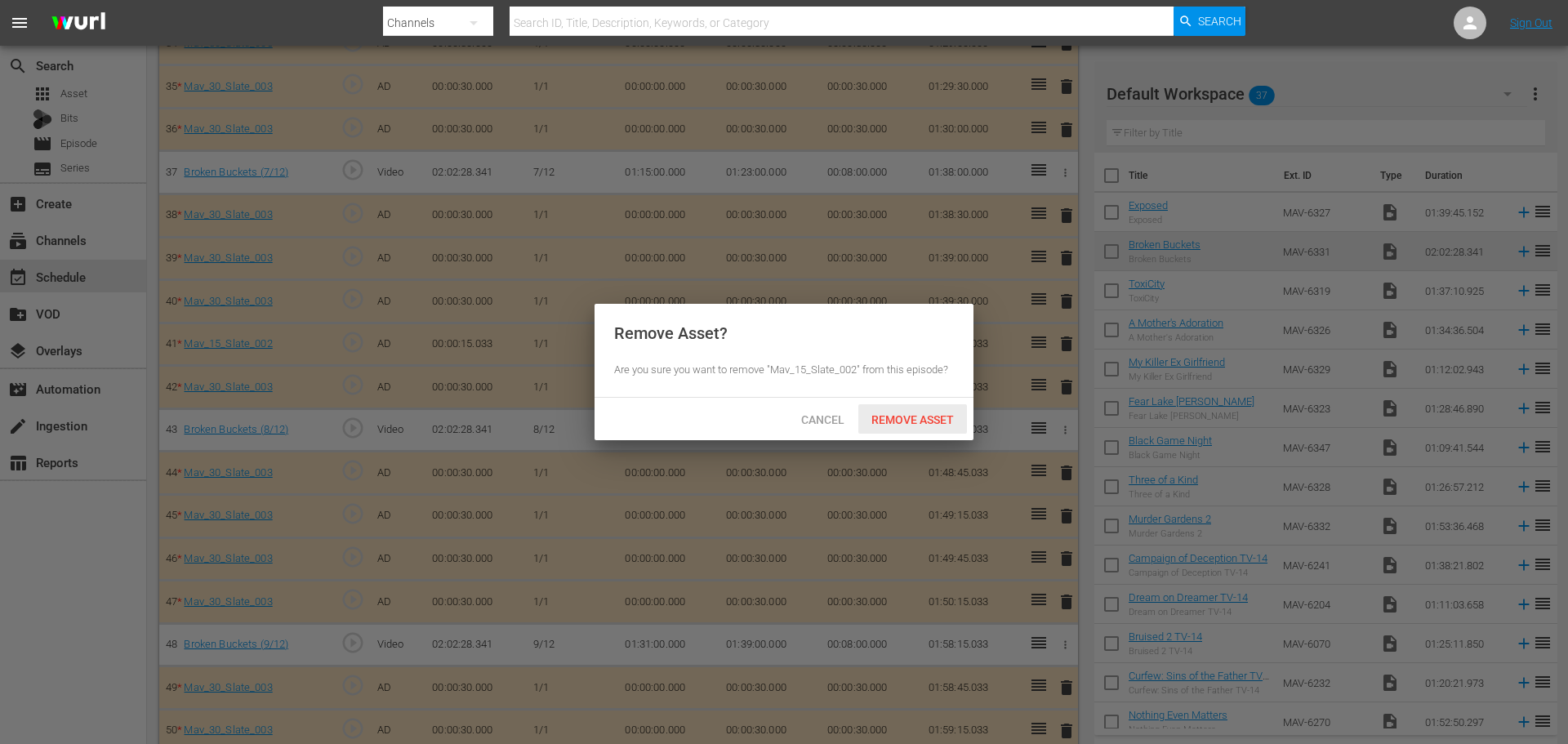
click at [927, 413] on span "Remove Asset" at bounding box center [912, 419] width 108 height 13
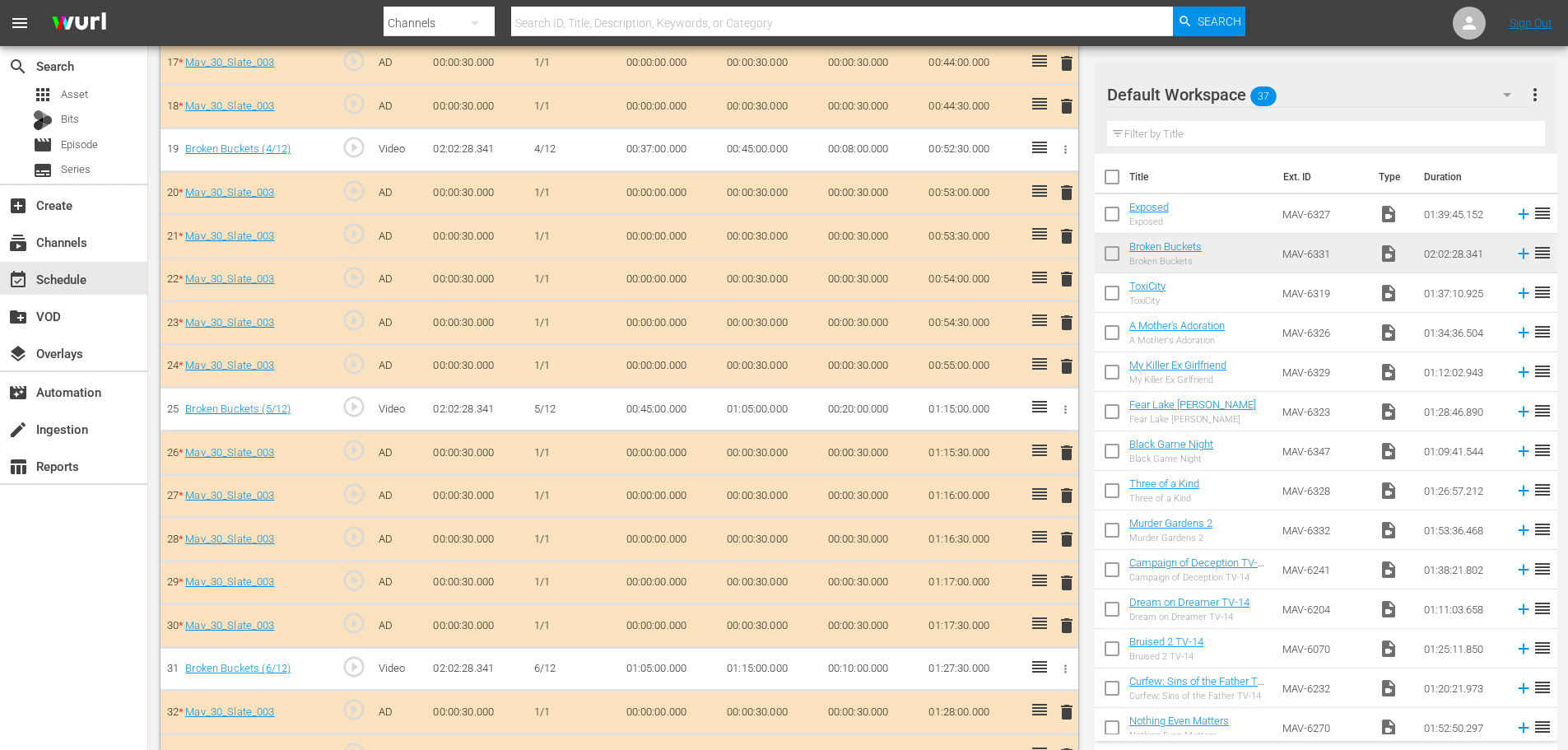
scroll to position [1483, 0]
click at [1065, 537] on span "delete" at bounding box center [1067, 538] width 20 height 20
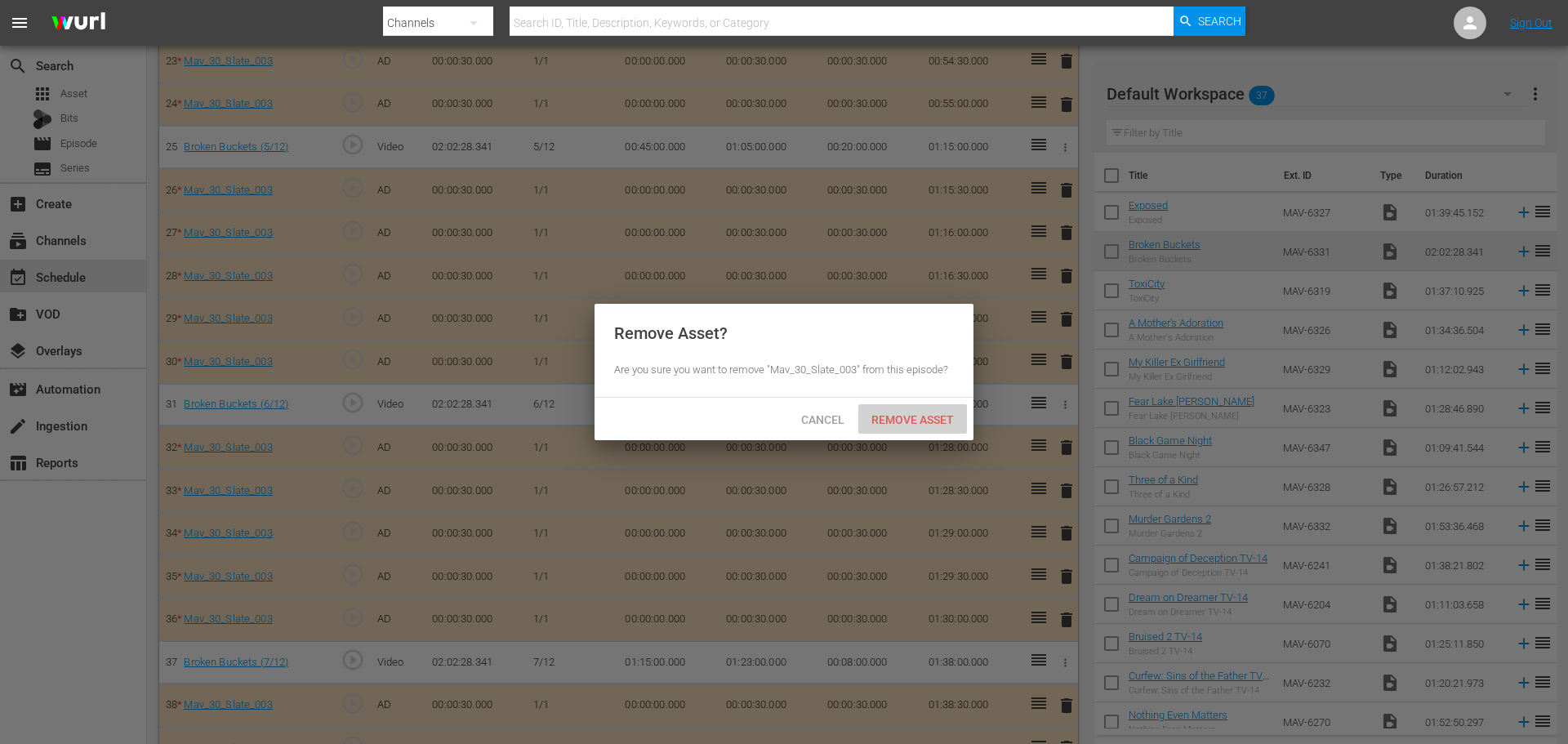
click at [926, 430] on div "Remove Asset" at bounding box center [912, 419] width 108 height 30
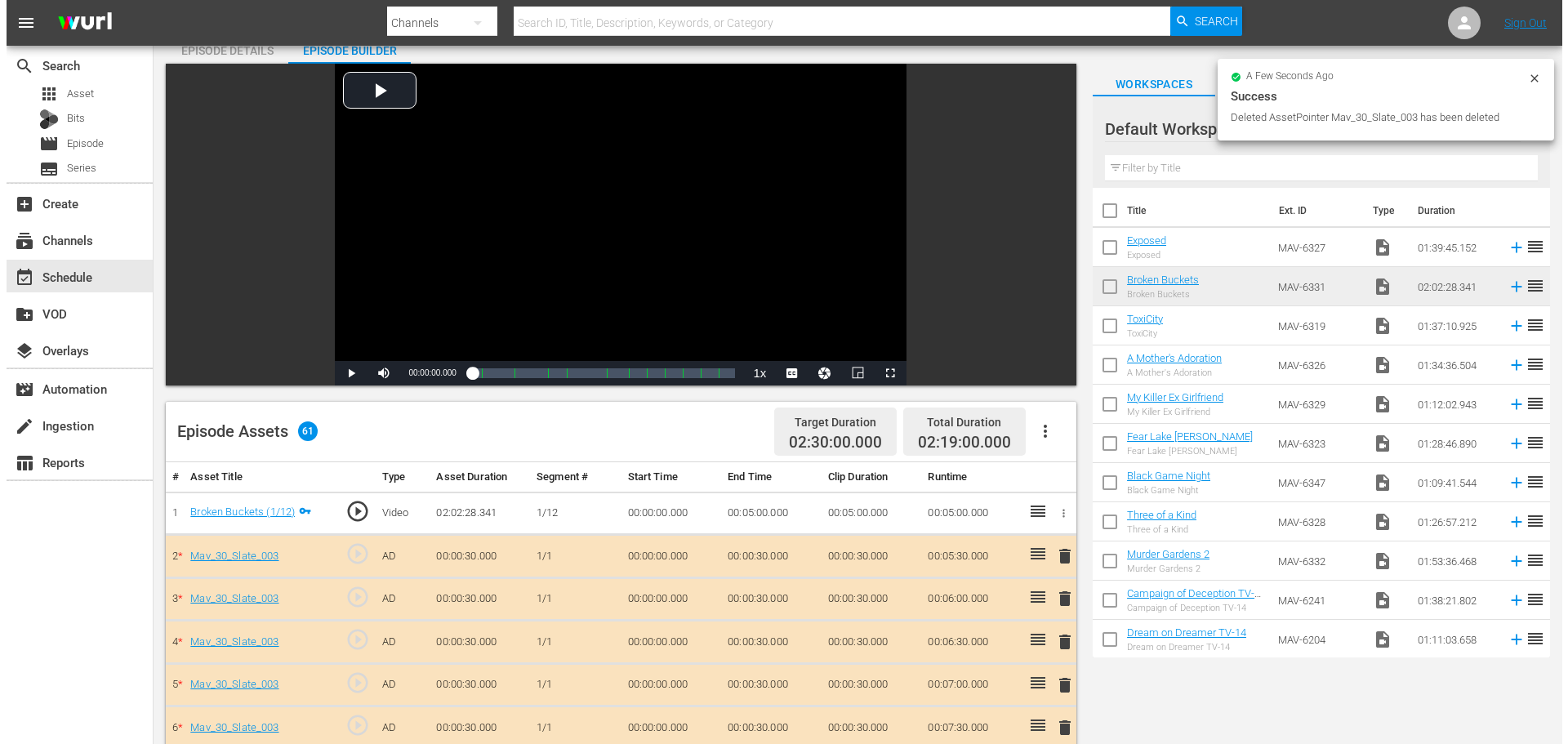
scroll to position [0, 0]
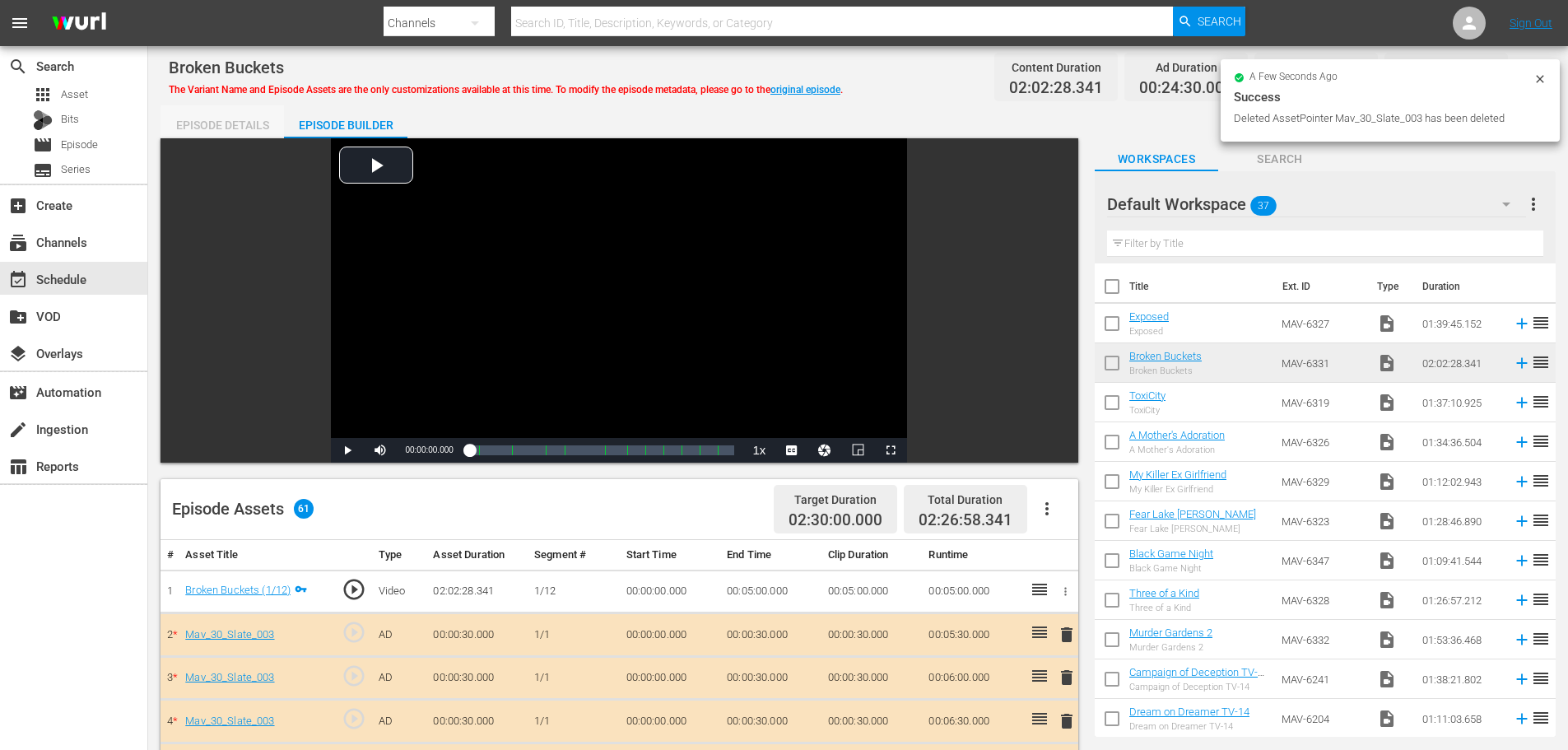
click at [243, 126] on div "Episode Details" at bounding box center [222, 126] width 124 height 40
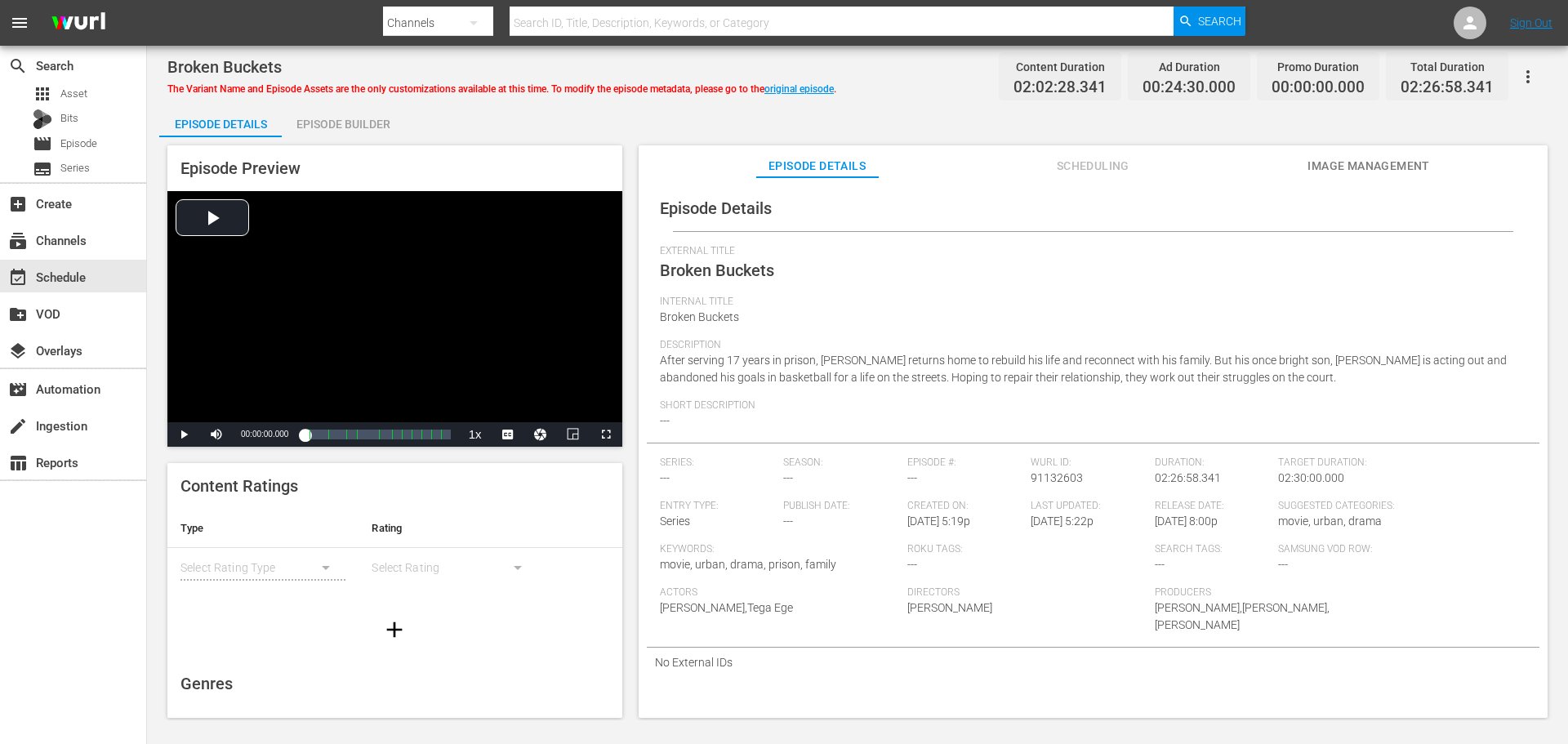
click at [1528, 76] on icon "button" at bounding box center [1528, 76] width 3 height 13
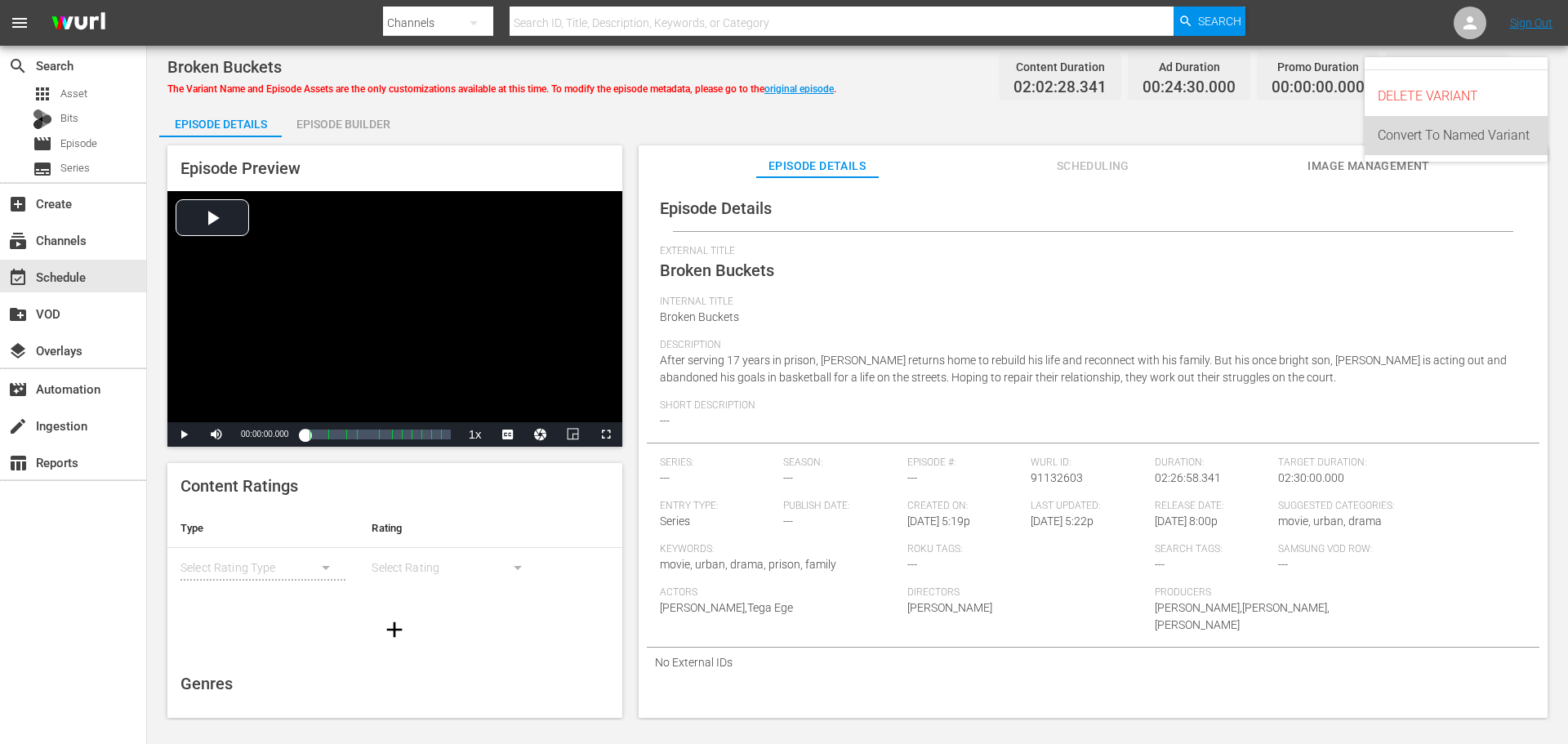
drag, startPoint x: 1417, startPoint y: 137, endPoint x: 1389, endPoint y: 141, distance: 28.3
click at [1417, 137] on div "Convert To Named Variant" at bounding box center [1456, 136] width 157 height 40
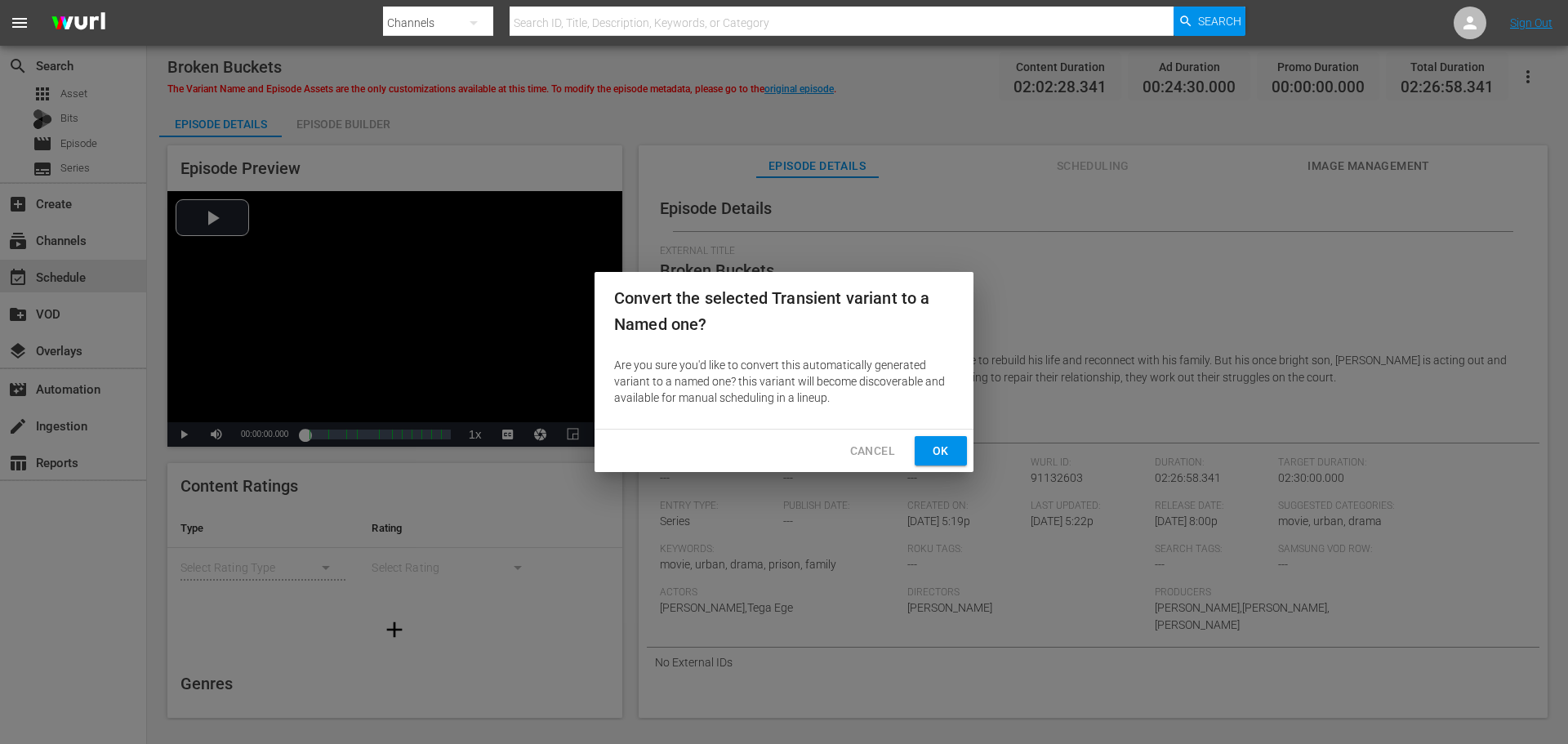
click at [951, 446] on span "Ok" at bounding box center [940, 451] width 26 height 21
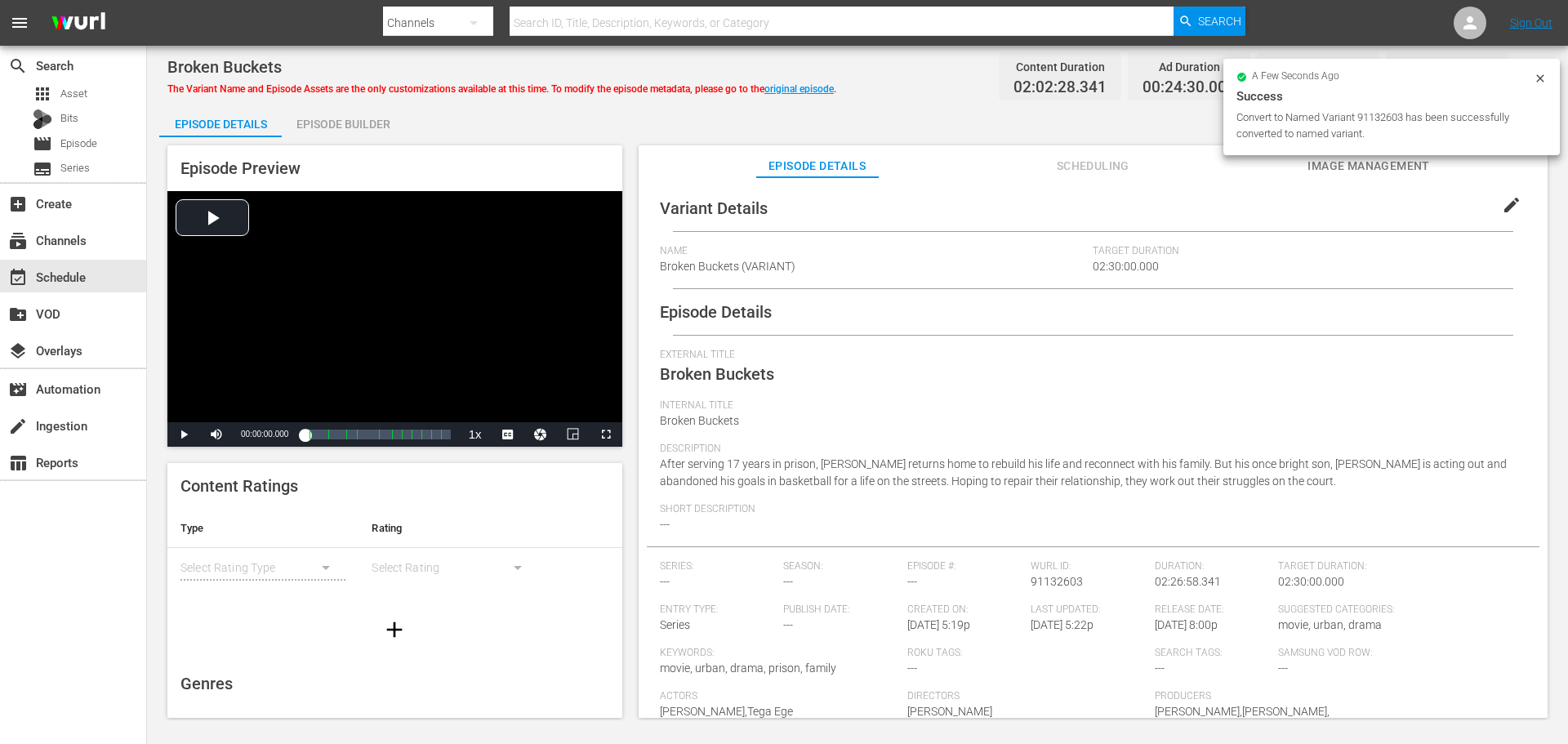
click at [1510, 204] on span "edit" at bounding box center [1511, 204] width 20 height 20
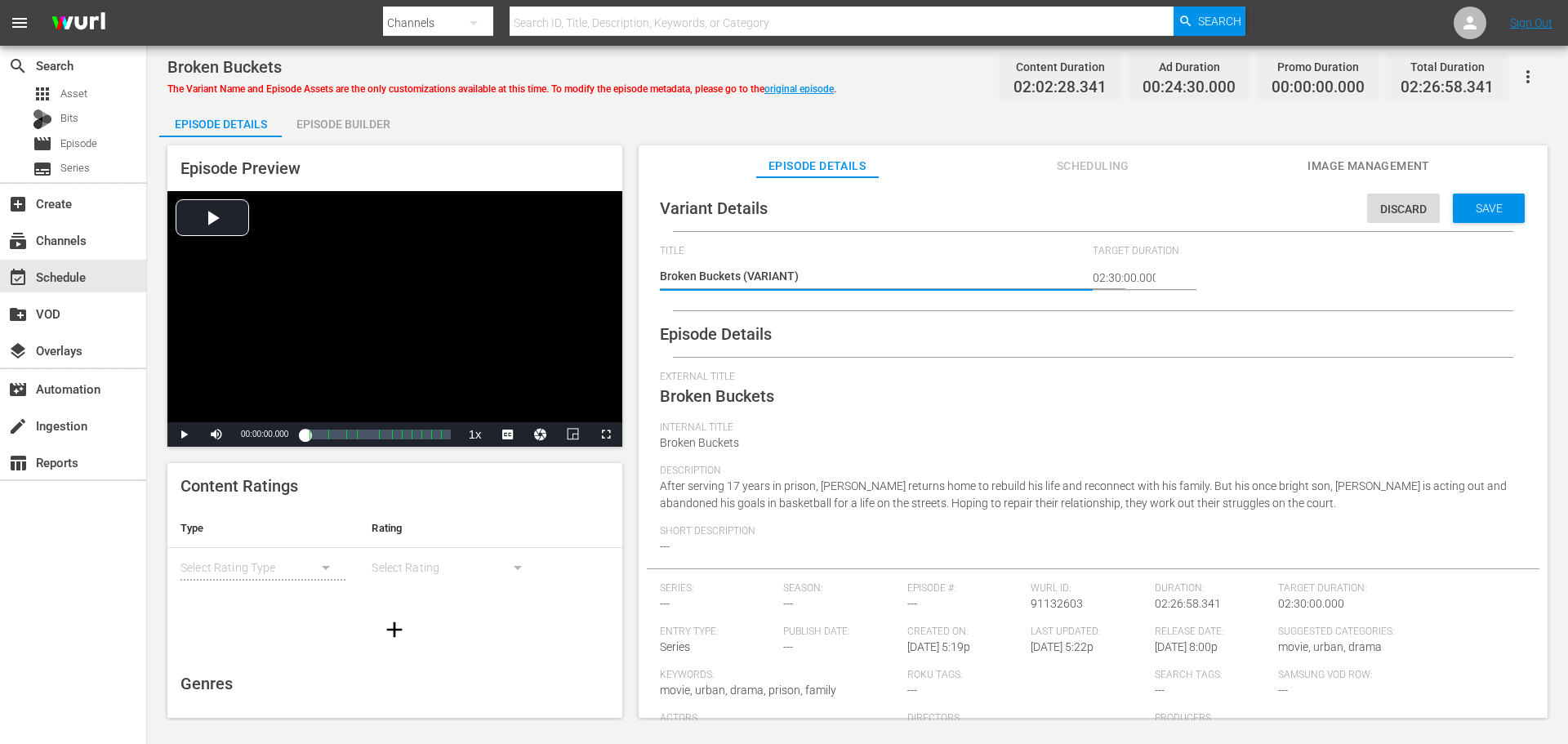
click at [742, 278] on textarea "Broken Buckets (VARIANT)" at bounding box center [872, 277] width 425 height 20
type textarea "Broken Buckets #(VARIANT)"
type textarea "Broken Buckets #P(VARIANT)"
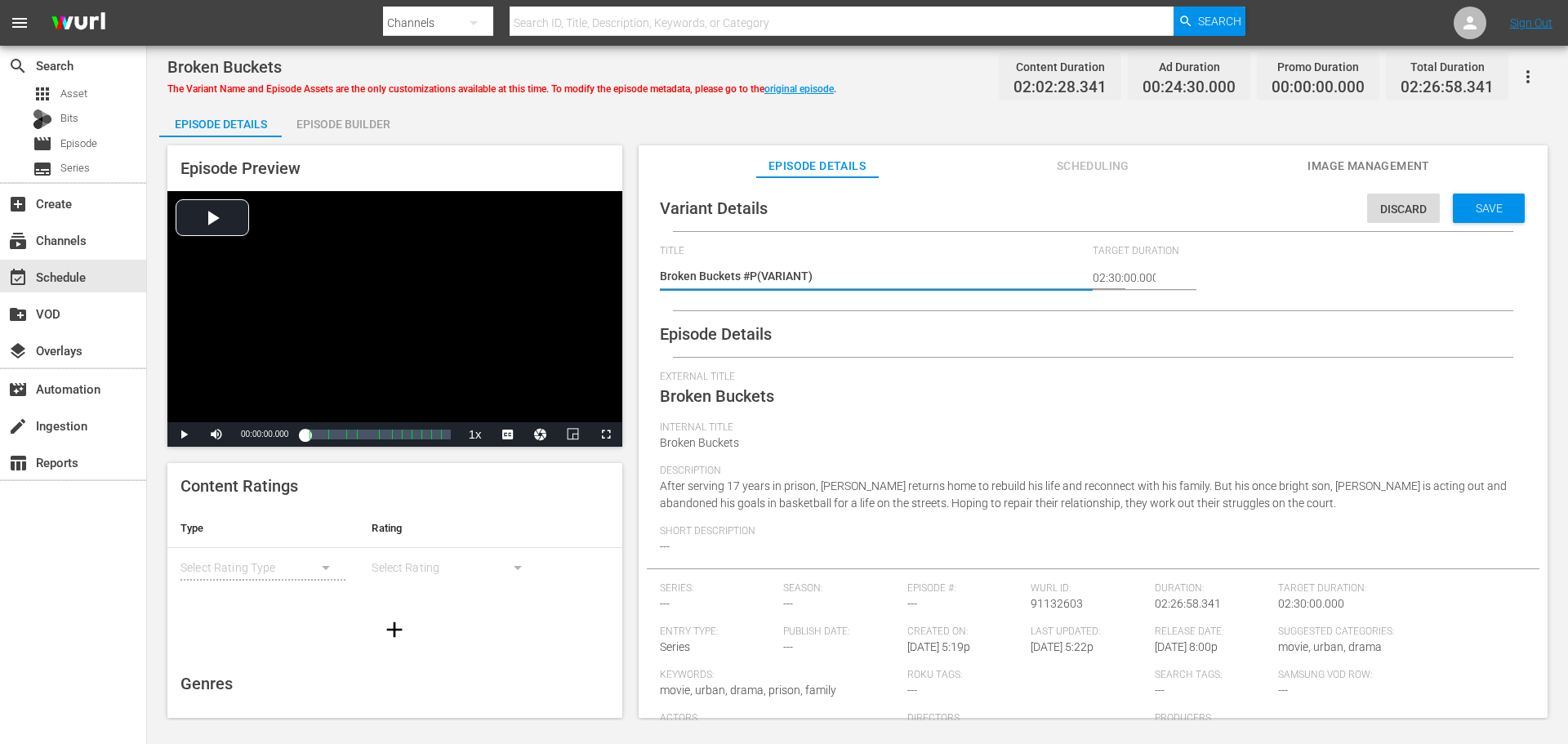
type textarea "Broken Buckets #Pl(VARIANT)"
type textarea "Broken Buckets #Ple(VARIANT)"
type textarea "Broken Buckets #Plex(VARIANT)"
type textarea "Broken Buckets #Plex (VARIANT)"
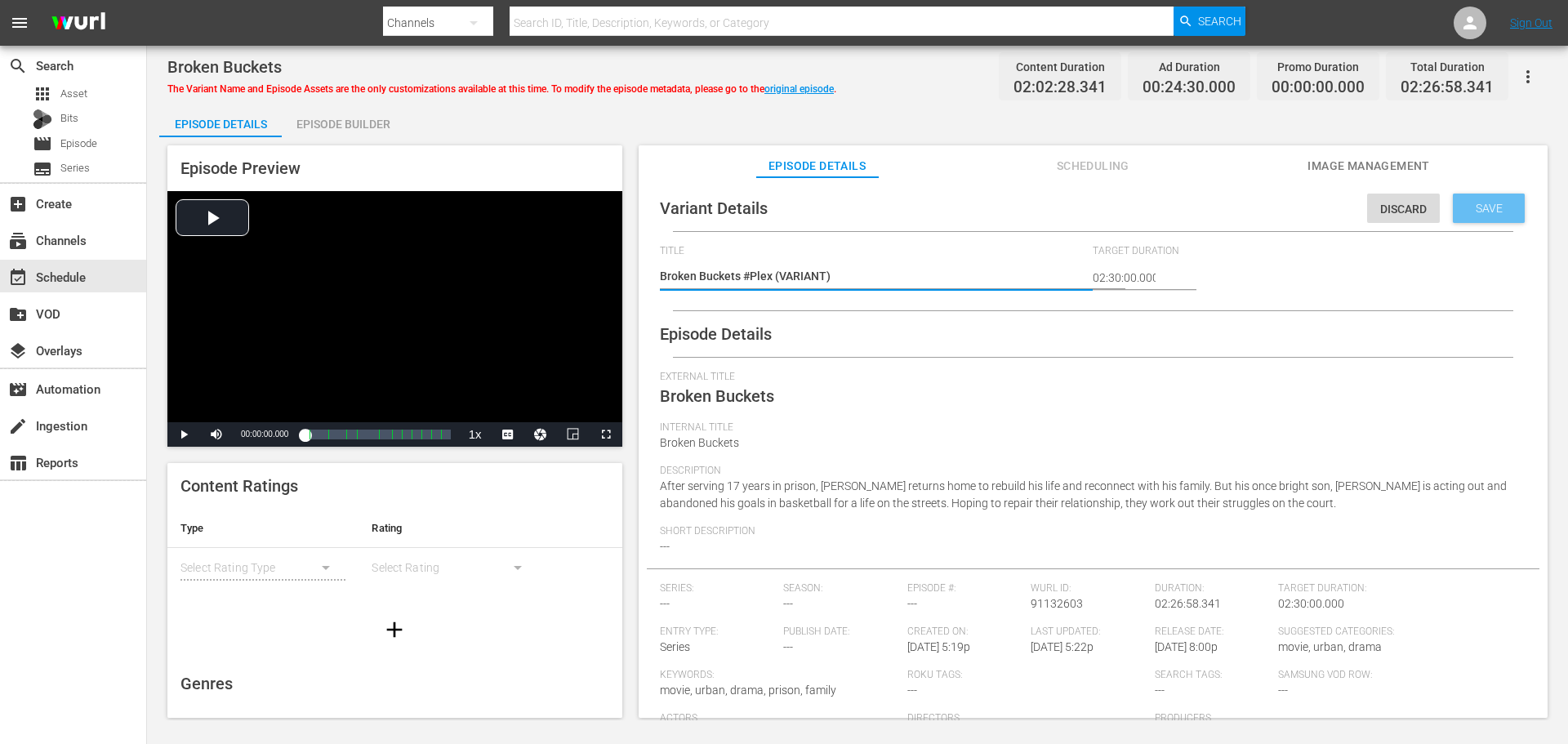
type textarea "Broken Buckets #Plex (VARIANT)"
click at [1488, 205] on span "Save" at bounding box center [1489, 208] width 53 height 13
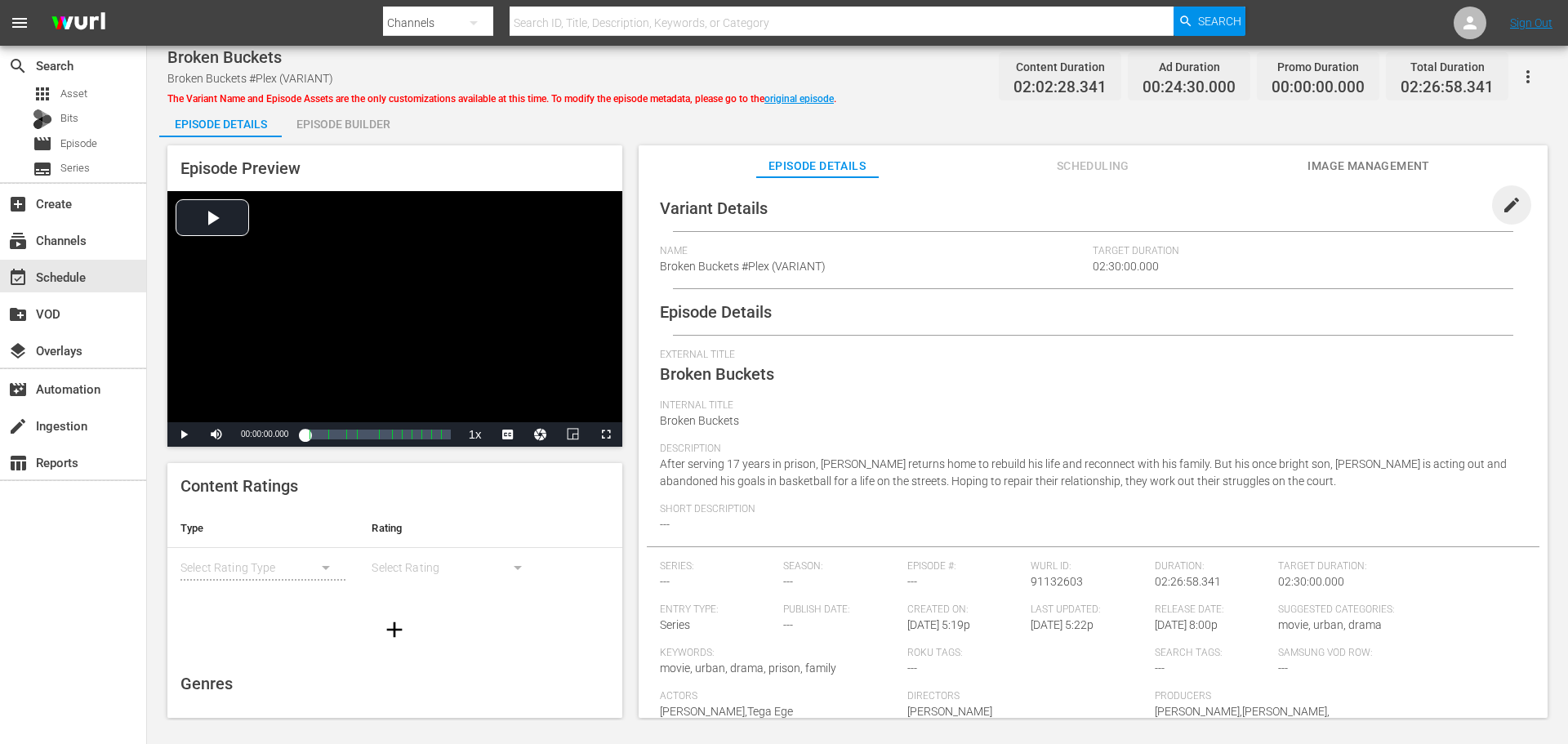
click at [1502, 208] on span "edit" at bounding box center [1511, 204] width 20 height 20
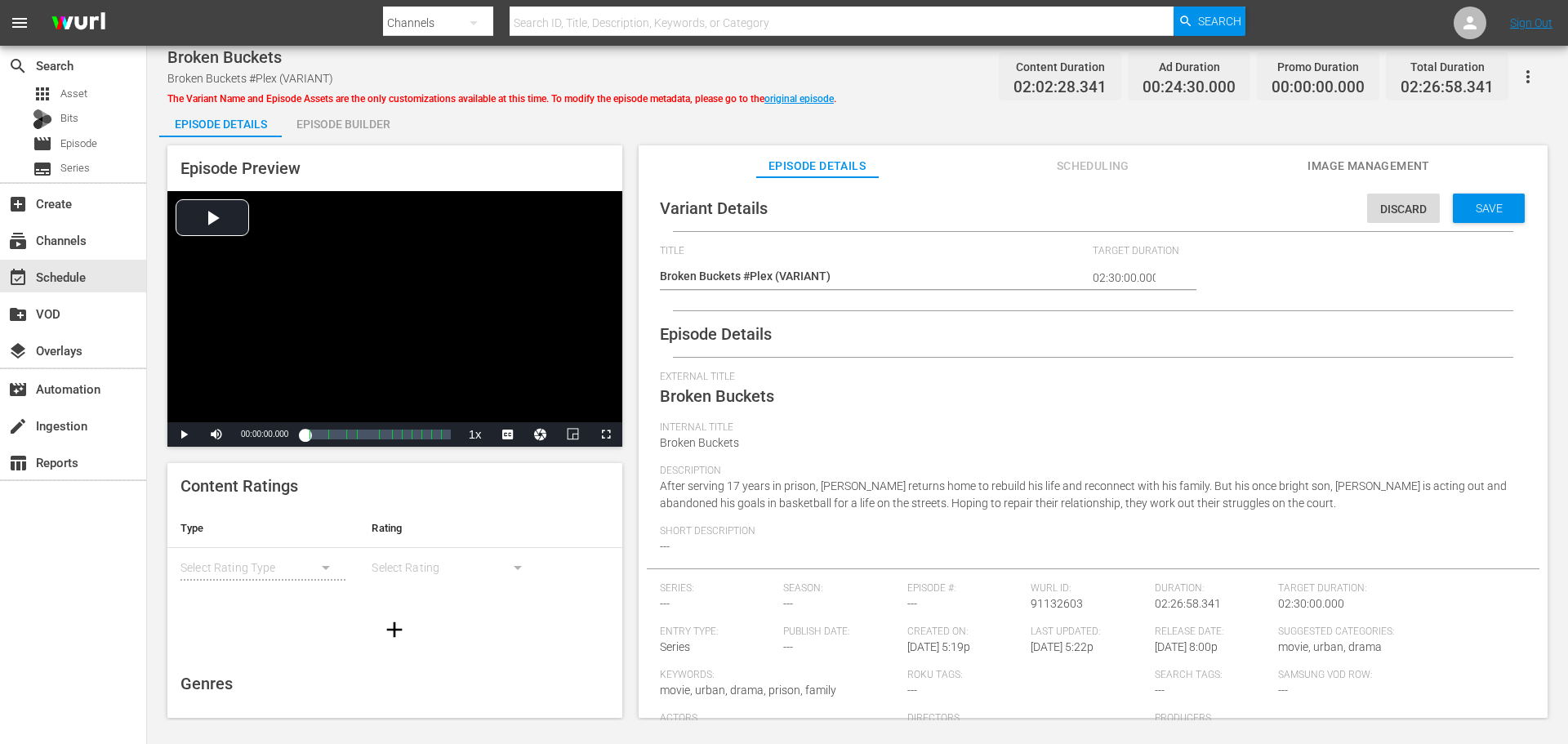
click at [805, 552] on div "Short Description ---" at bounding box center [1092, 546] width 866 height 43
drag, startPoint x: 731, startPoint y: 550, endPoint x: 1080, endPoint y: 435, distance: 367.5
click at [736, 543] on div "Short Description ---" at bounding box center [1092, 546] width 866 height 43
click at [1474, 204] on span "Save" at bounding box center [1489, 208] width 53 height 13
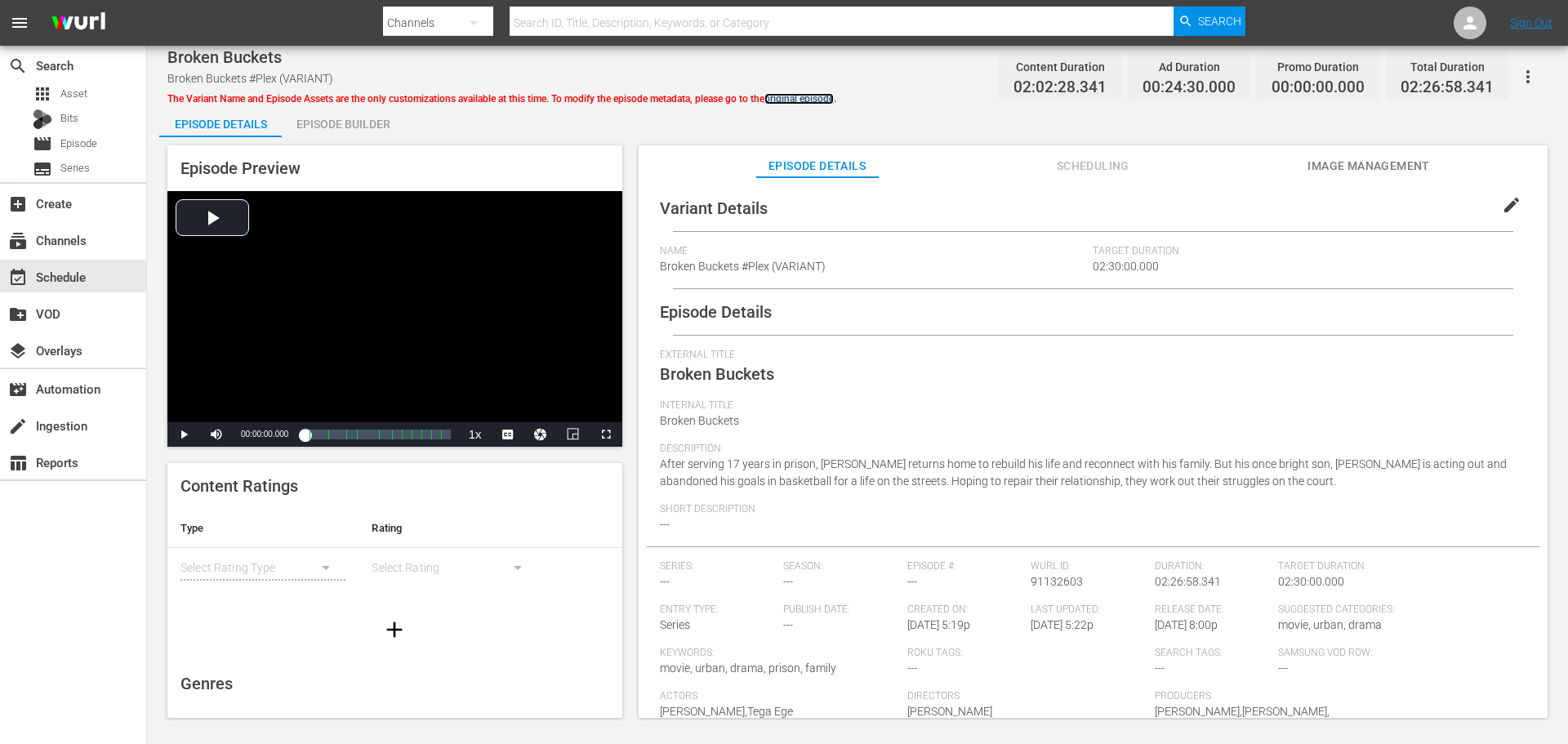
click at [794, 97] on link "original episode" at bounding box center [799, 98] width 70 height 11
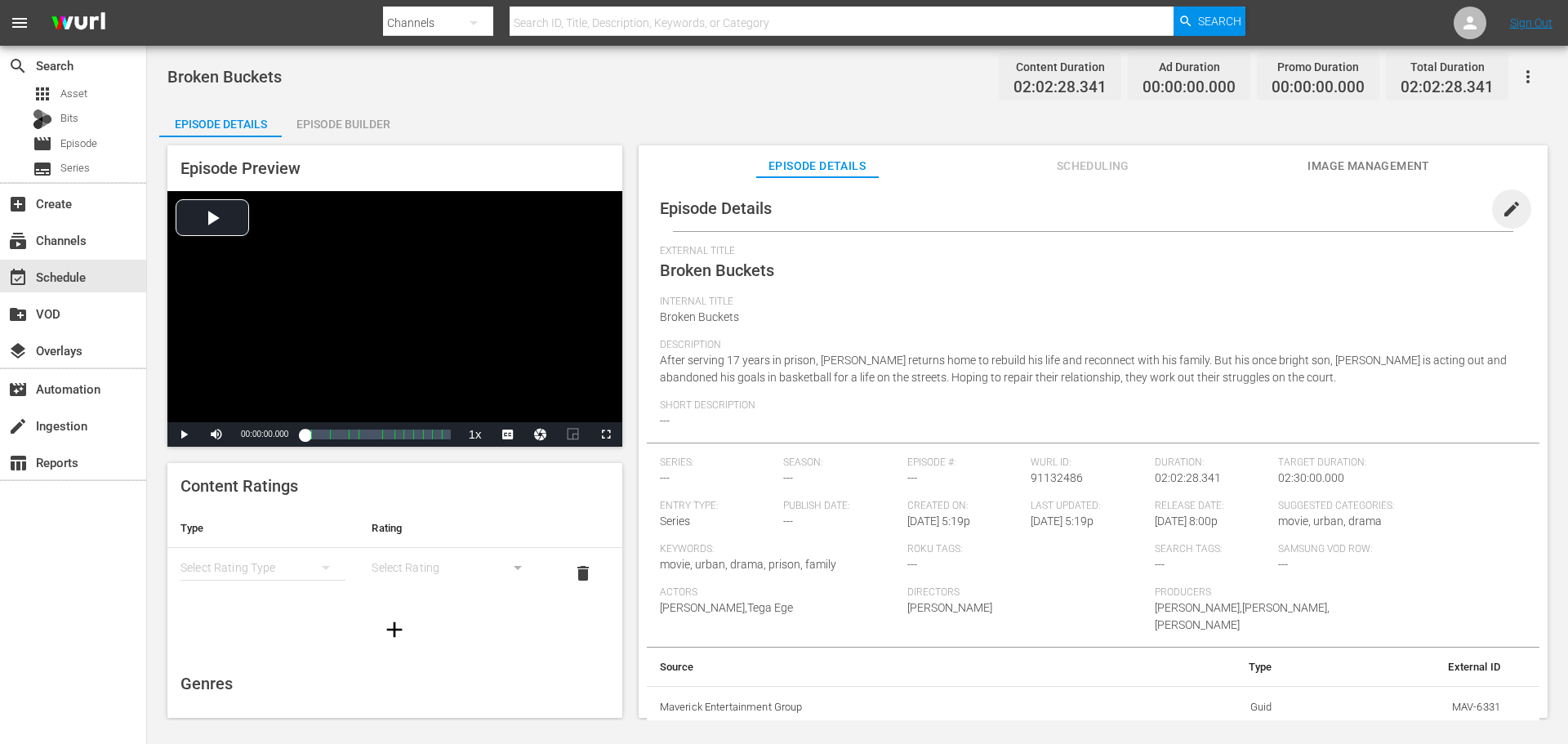
click at [1503, 204] on span "edit" at bounding box center [1511, 209] width 20 height 20
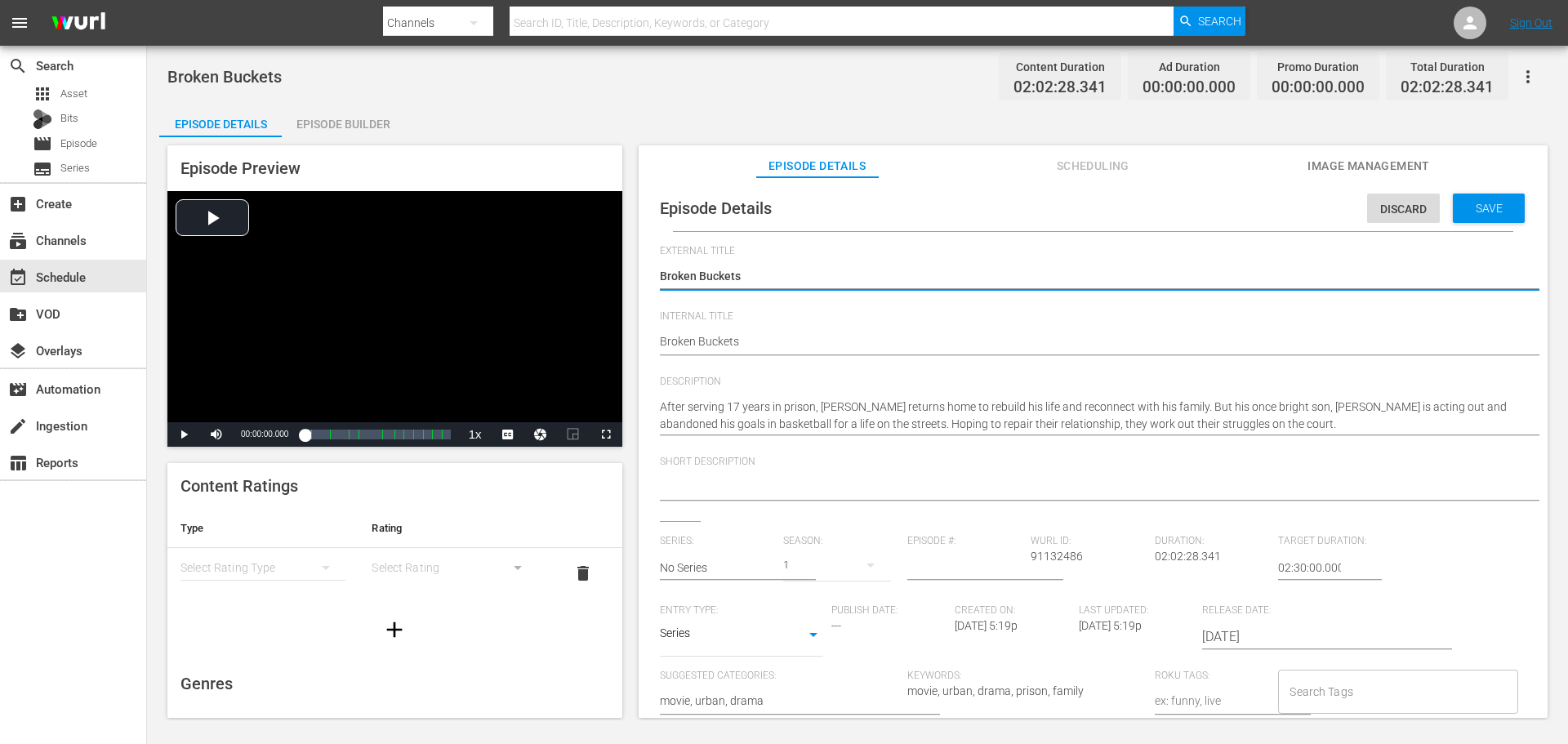
click at [761, 485] on textarea at bounding box center [1088, 488] width 858 height 20
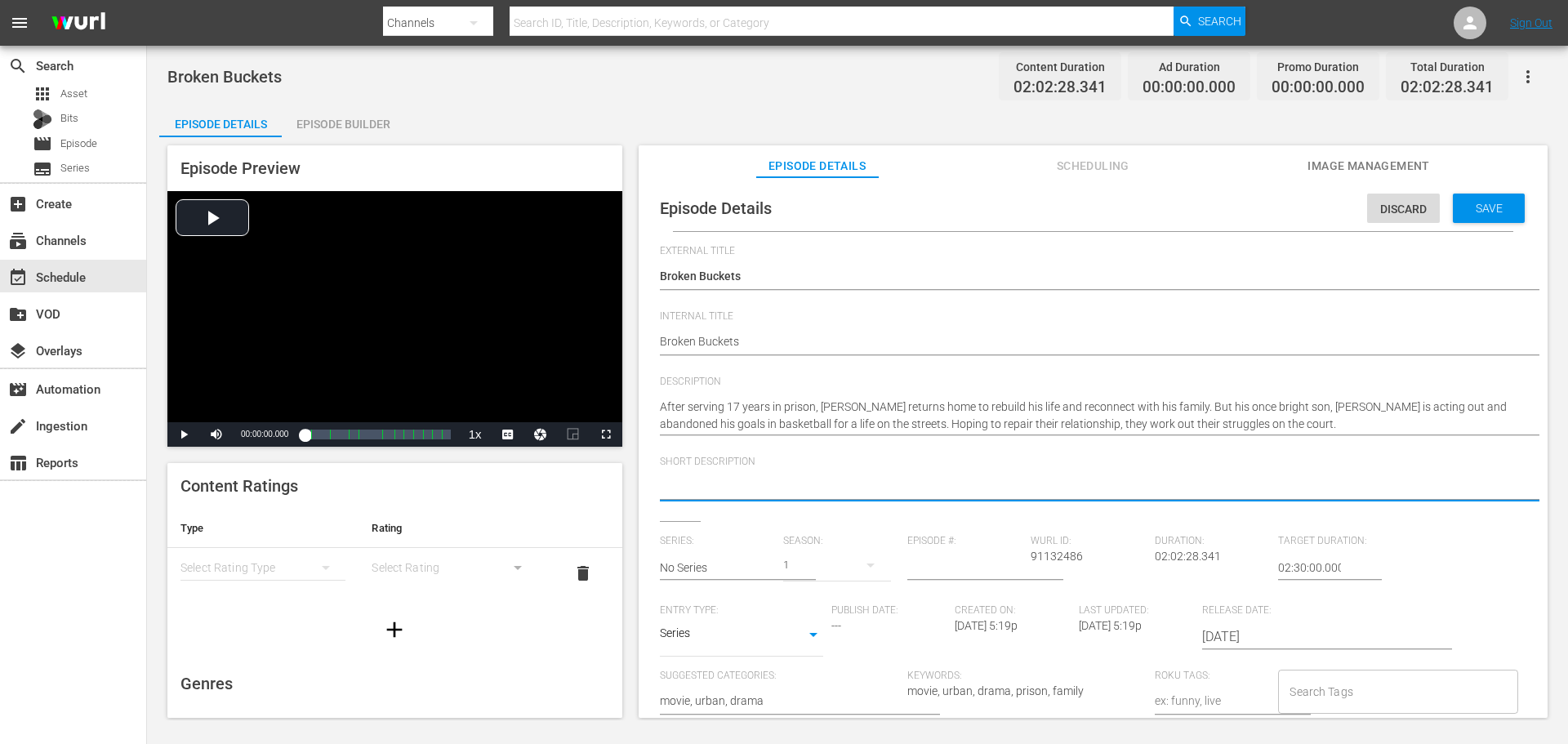
paste textarea "A former basketball icon returns home from prison, and hopes to repair his rela…"
type textarea "A former basketball icon returns home from prison, and hopes to repair his rela…"
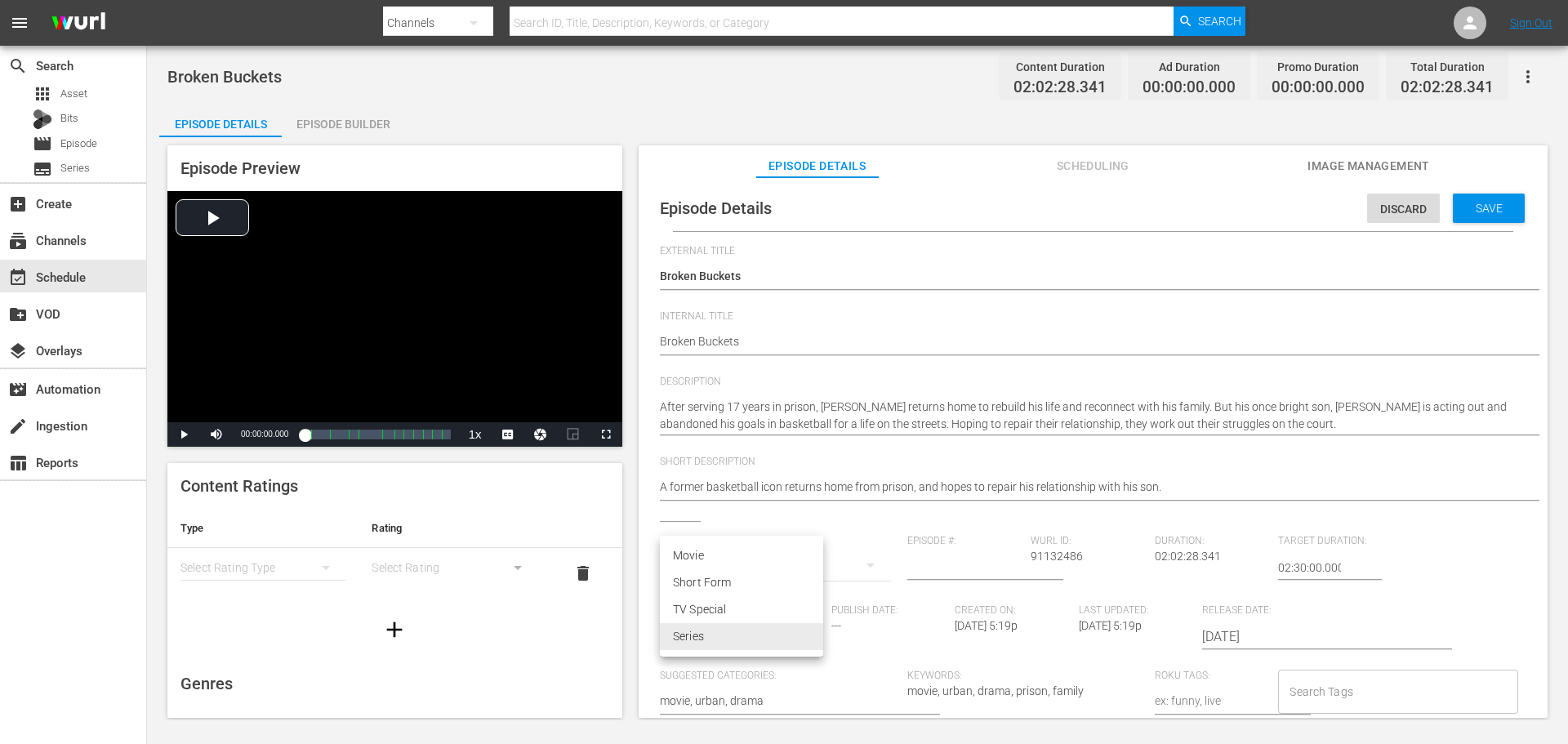
click at [767, 635] on body "menu Search By Channels Search ID, Title, Description, Keywords, or Category Se…" at bounding box center [784, 372] width 1568 height 744
click at [711, 556] on li "Movie" at bounding box center [741, 555] width 163 height 27
type input "MOVIE"
click at [282, 564] on div "simple table" at bounding box center [263, 567] width 165 height 46
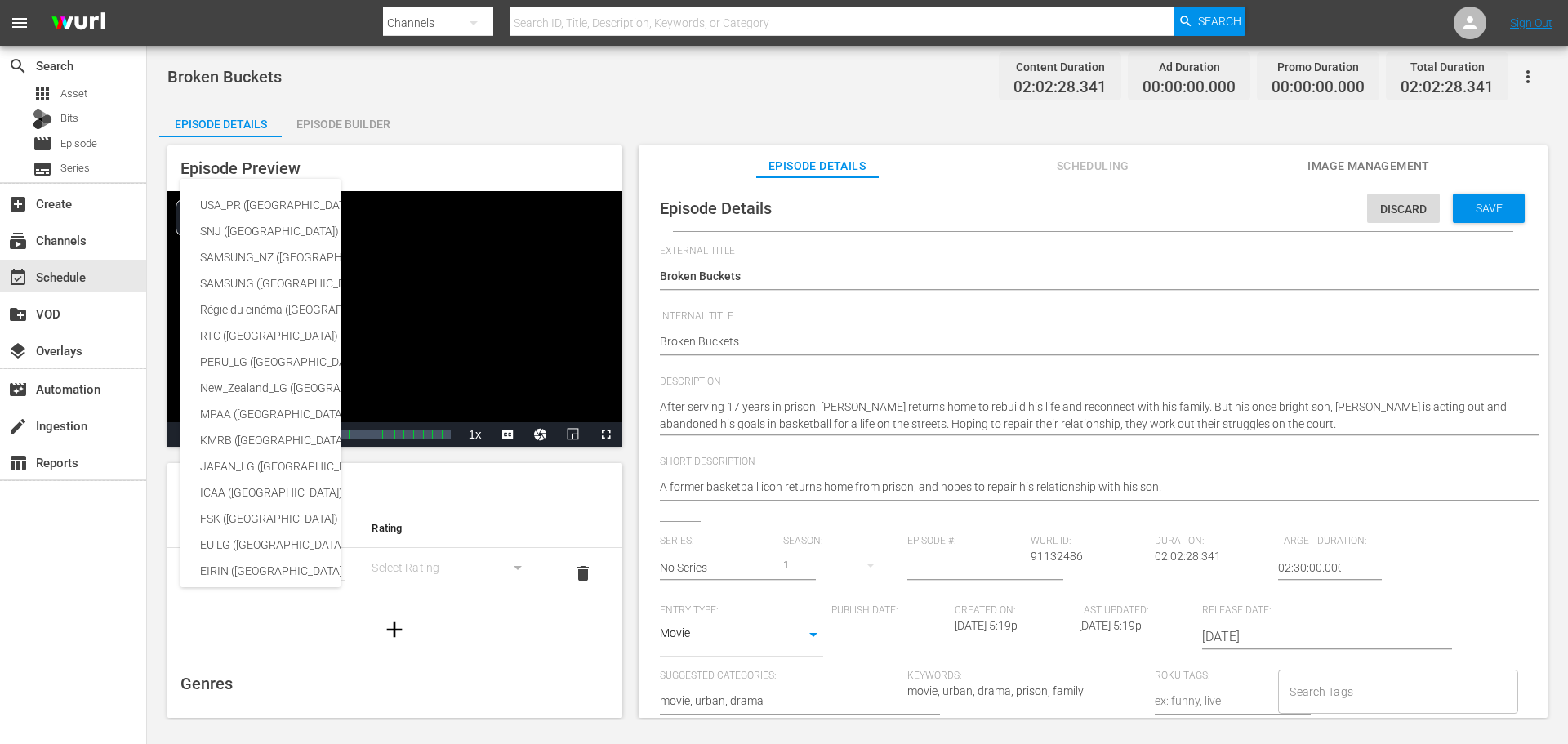
click at [280, 187] on div "USA_PR ([GEOGRAPHIC_DATA] ([GEOGRAPHIC_DATA])) SNJ ([GEOGRAPHIC_DATA]) SAMSUNG_…" at bounding box center [400, 532] width 441 height 706
click at [266, 204] on div "USA_PR ([GEOGRAPHIC_DATA] ([GEOGRAPHIC_DATA]))" at bounding box center [400, 204] width 401 height 26
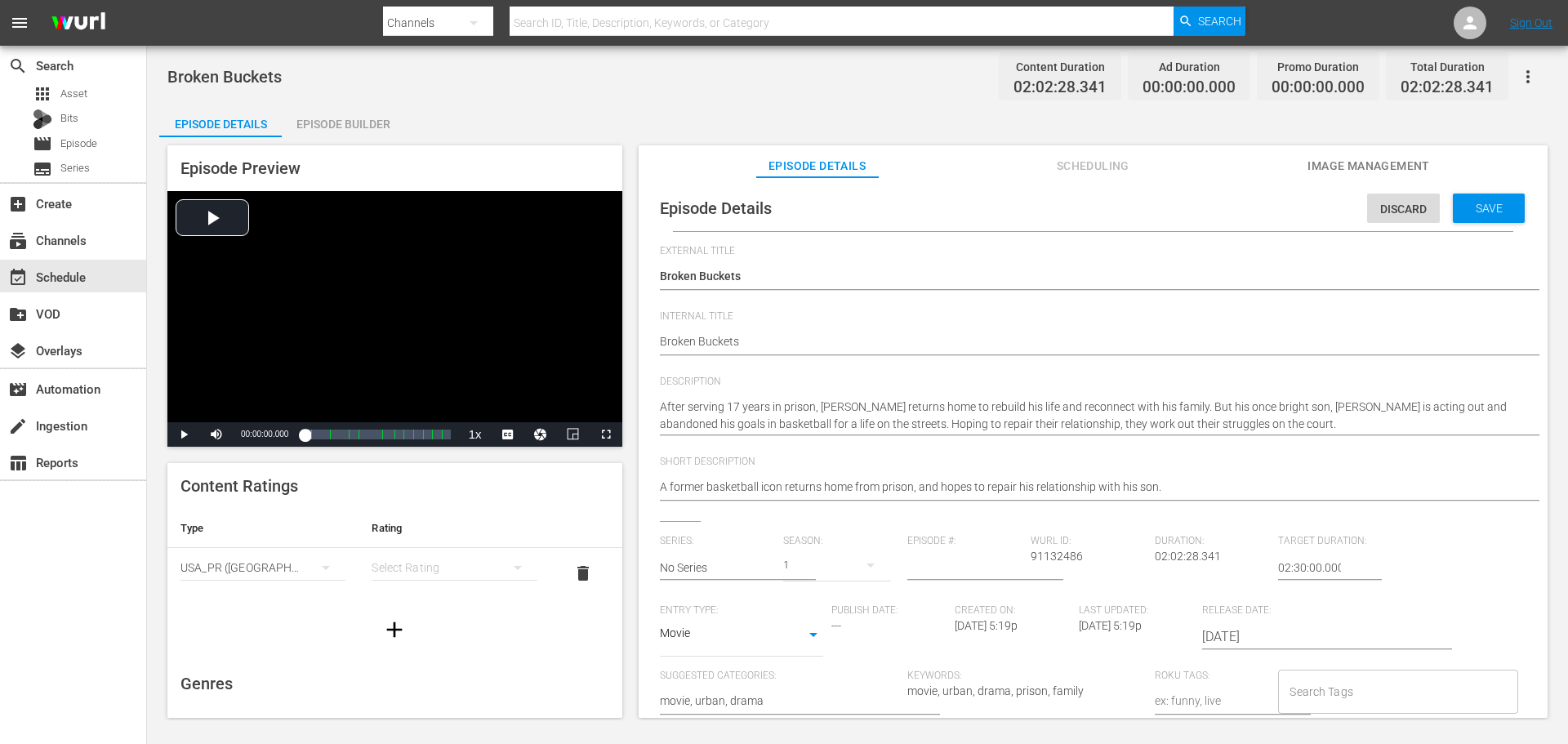
click at [441, 570] on div "simple table" at bounding box center [454, 567] width 165 height 46
click at [418, 701] on div "TVMA" at bounding box center [447, 704] width 121 height 26
click at [401, 618] on icon "button" at bounding box center [394, 630] width 26 height 26
click at [287, 620] on div "simple table" at bounding box center [263, 618] width 165 height 46
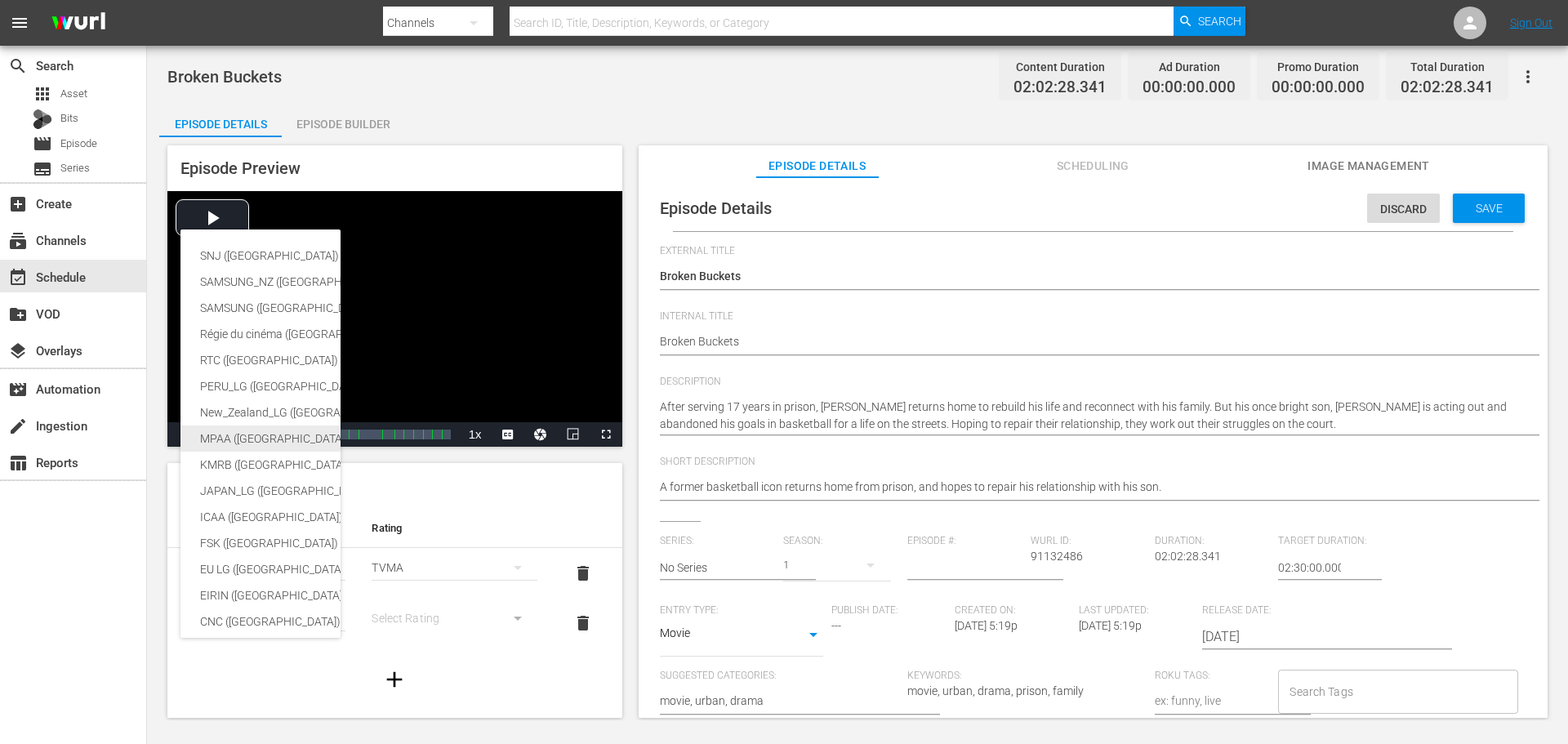
click at [233, 440] on div "MPAA ([GEOGRAPHIC_DATA] (the))" at bounding box center [400, 438] width 401 height 26
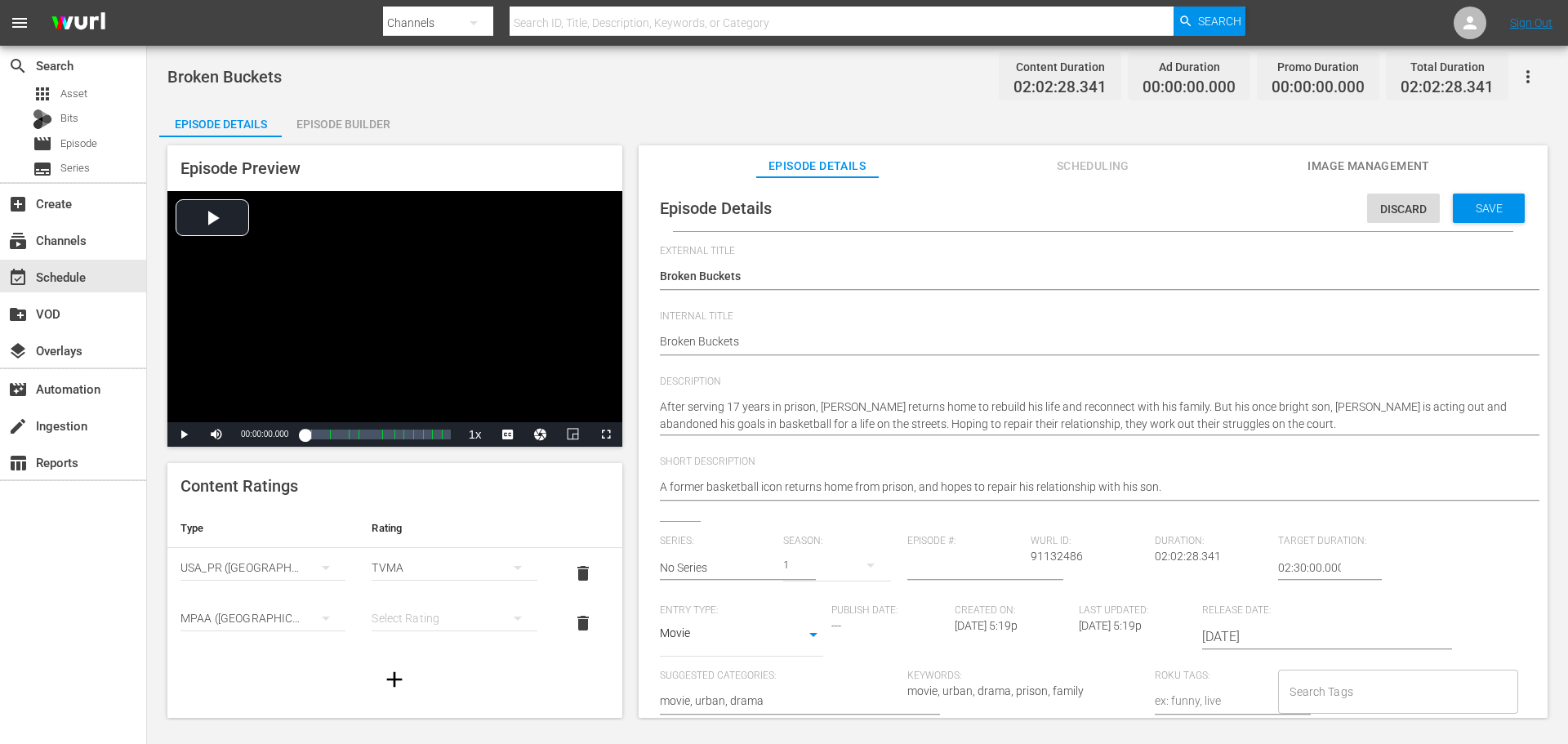
click at [428, 611] on div "simple table" at bounding box center [454, 618] width 165 height 46
click at [408, 568] on div "PG13" at bounding box center [447, 559] width 121 height 26
click at [404, 625] on div "PG13" at bounding box center [454, 618] width 165 height 46
click at [392, 588] on div "R" at bounding box center [447, 586] width 121 height 26
click at [1464, 209] on span "Save" at bounding box center [1489, 208] width 53 height 13
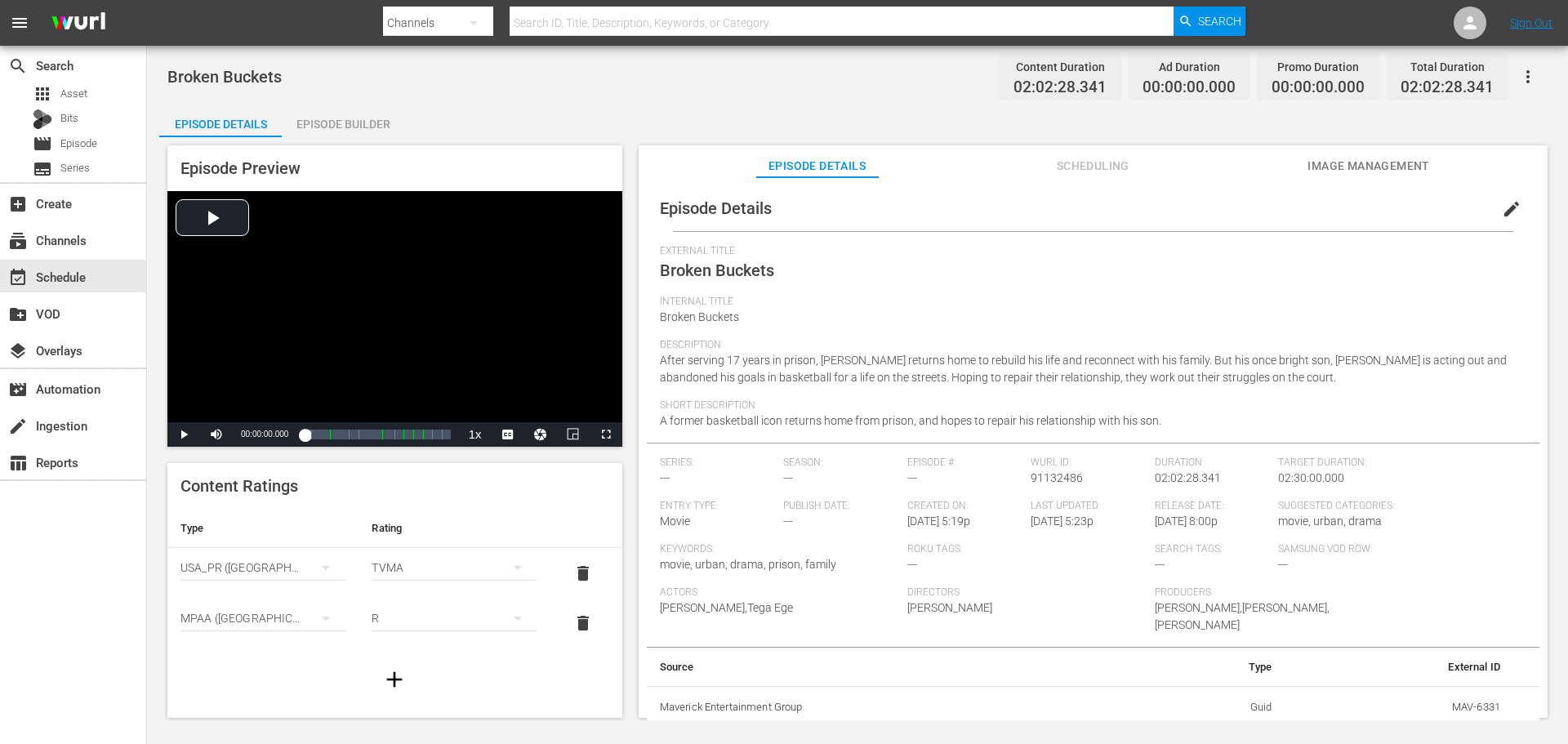
click at [1345, 156] on span "Image Management" at bounding box center [1368, 167] width 123 height 21
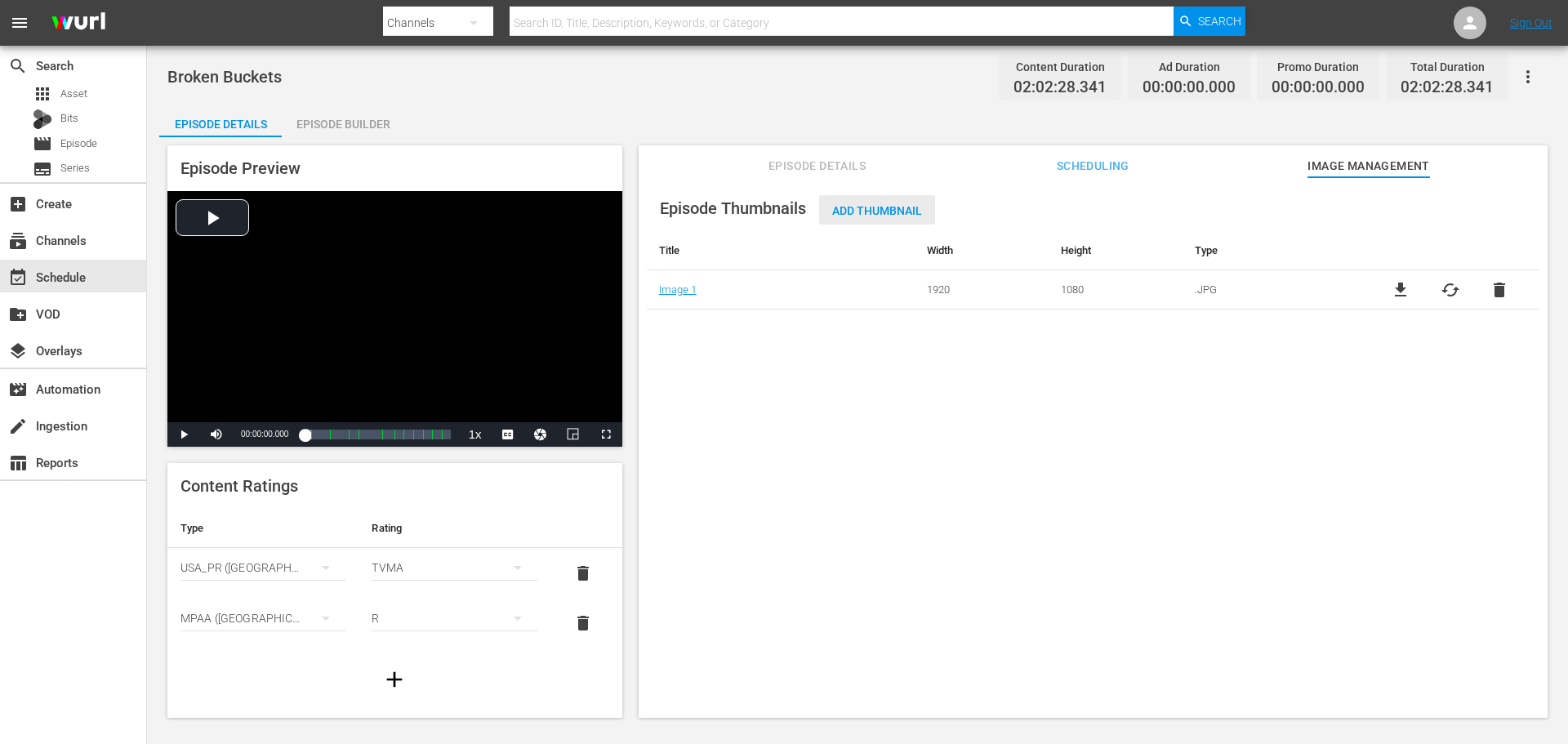
click at [879, 212] on span "Add Thumbnail" at bounding box center [877, 210] width 116 height 13
click at [882, 214] on span "Add Thumbnail" at bounding box center [877, 210] width 116 height 13
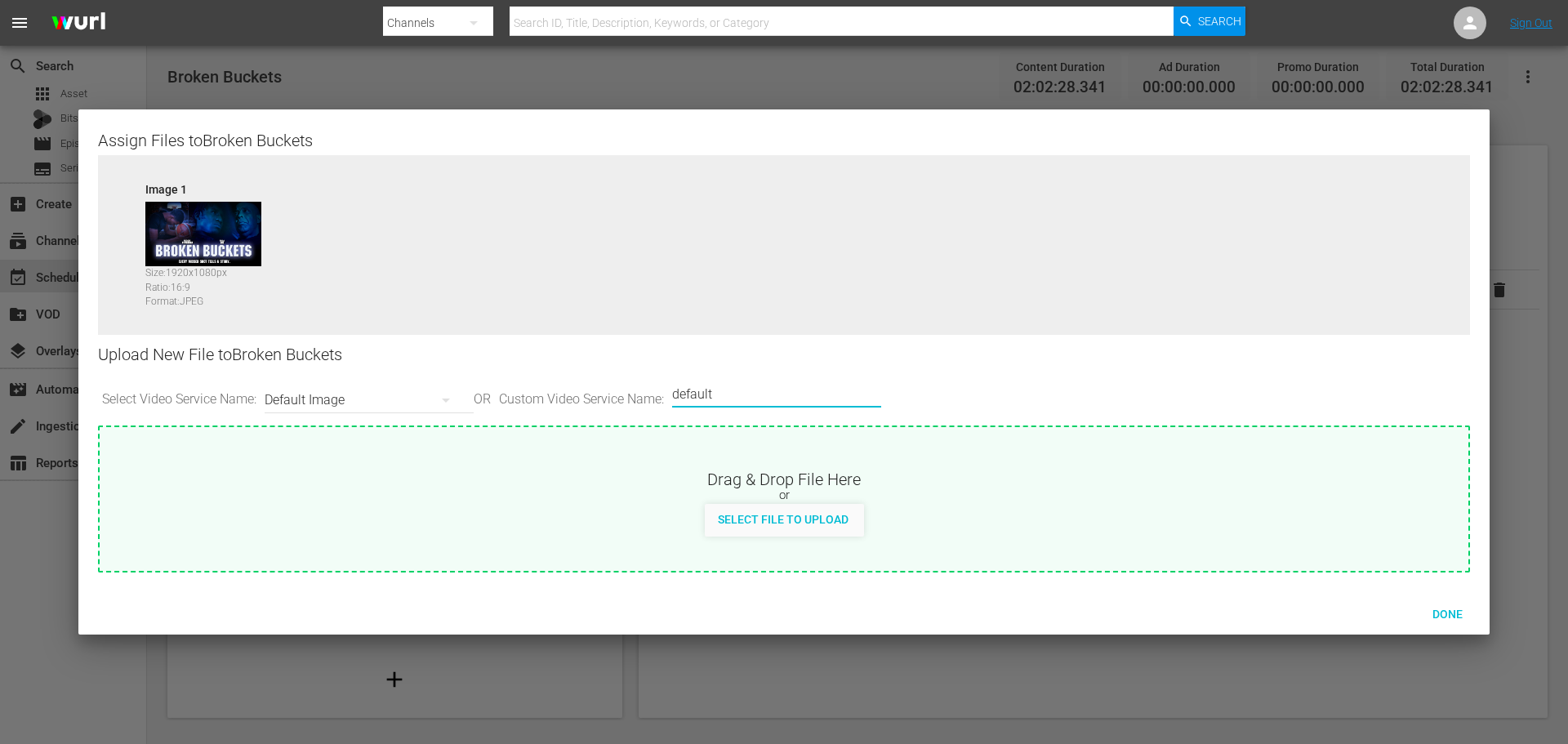
drag, startPoint x: 767, startPoint y: 395, endPoint x: 468, endPoint y: 377, distance: 299.5
click at [468, 377] on div "Select Video Service Name: Default Image OR Custom Video Service Name: Custom V…" at bounding box center [784, 399] width 1372 height 51
type input "LG"
click at [1449, 615] on span "Done" at bounding box center [1448, 613] width 57 height 13
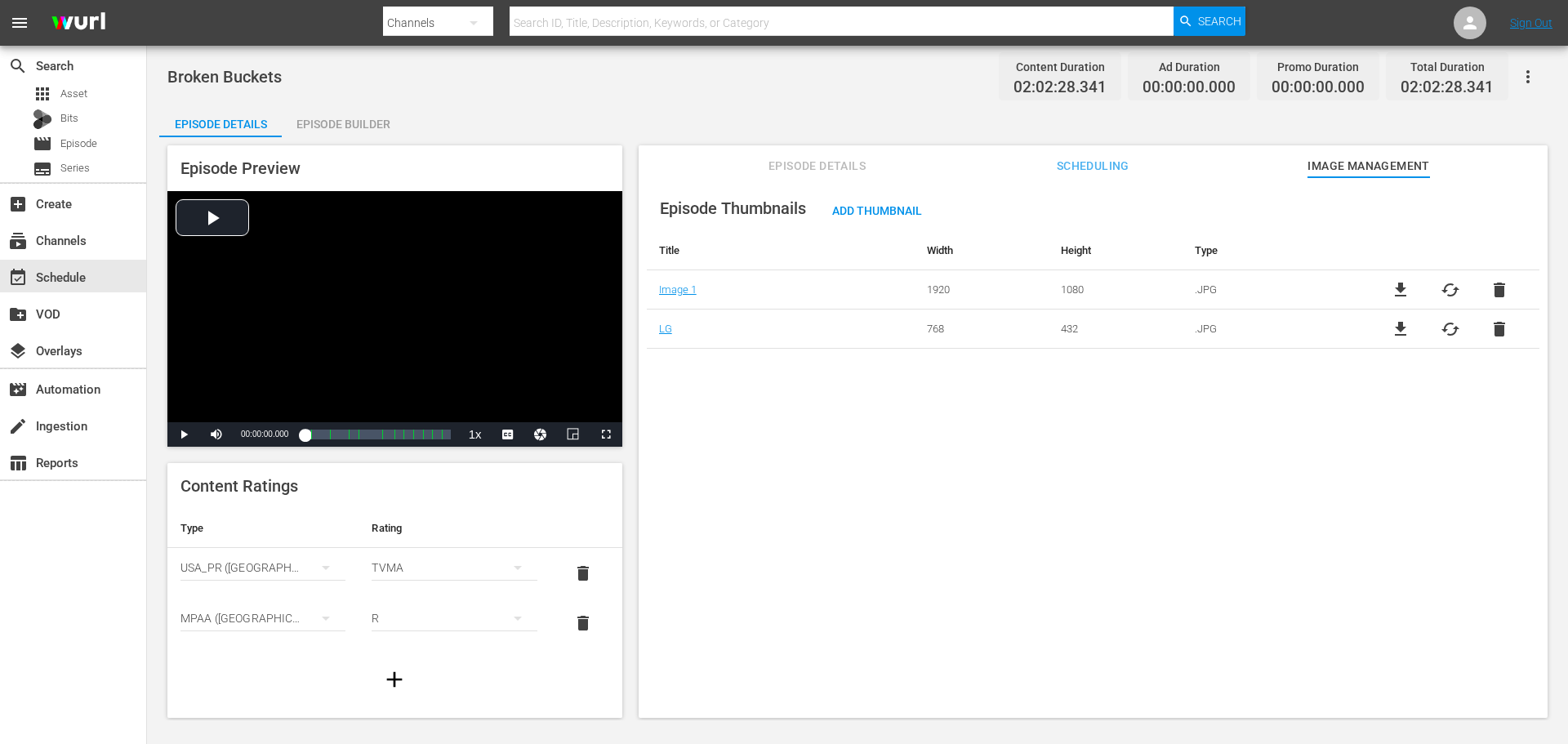
click at [349, 108] on div "Episode Builder" at bounding box center [343, 125] width 123 height 40
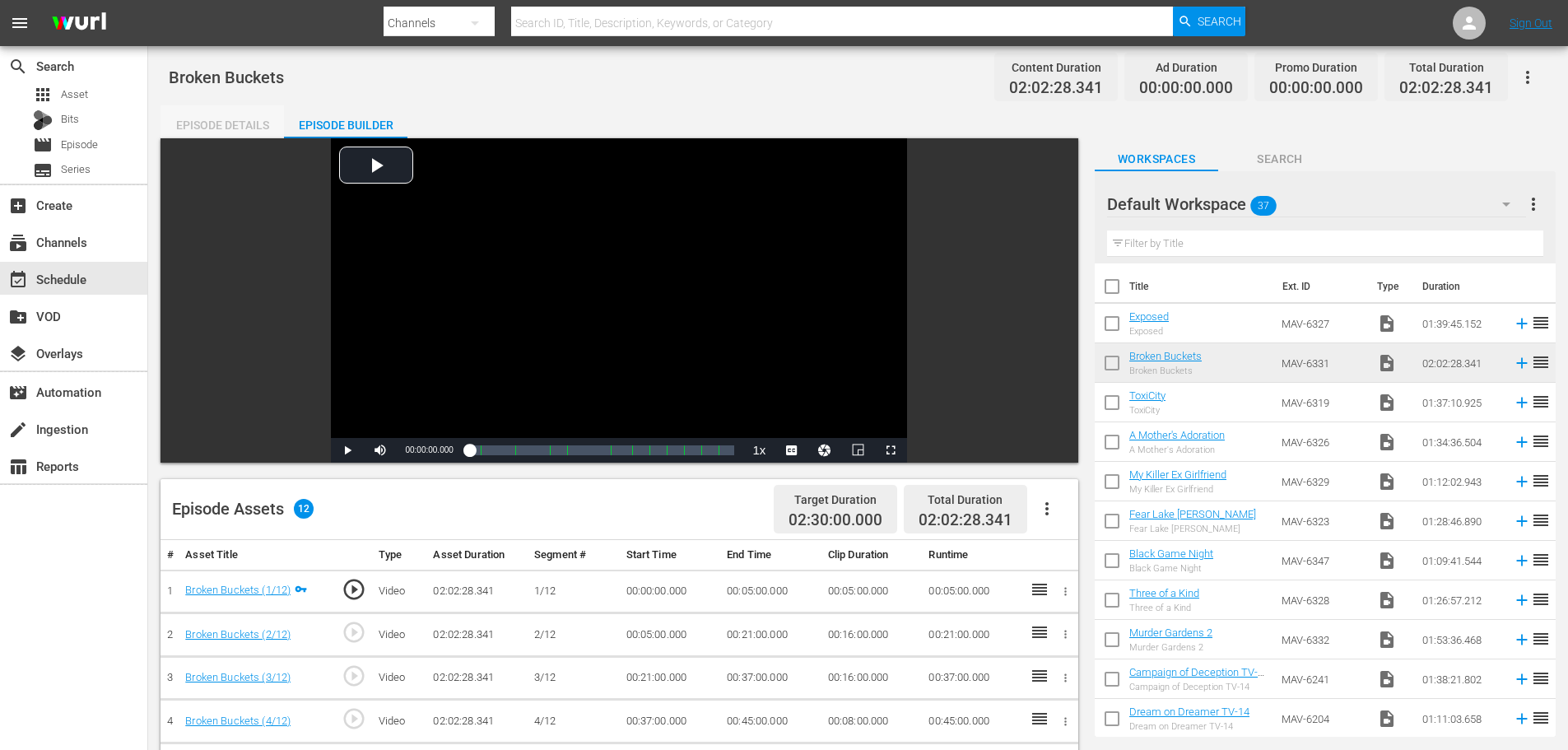
click at [241, 128] on div "Episode Details" at bounding box center [222, 126] width 124 height 40
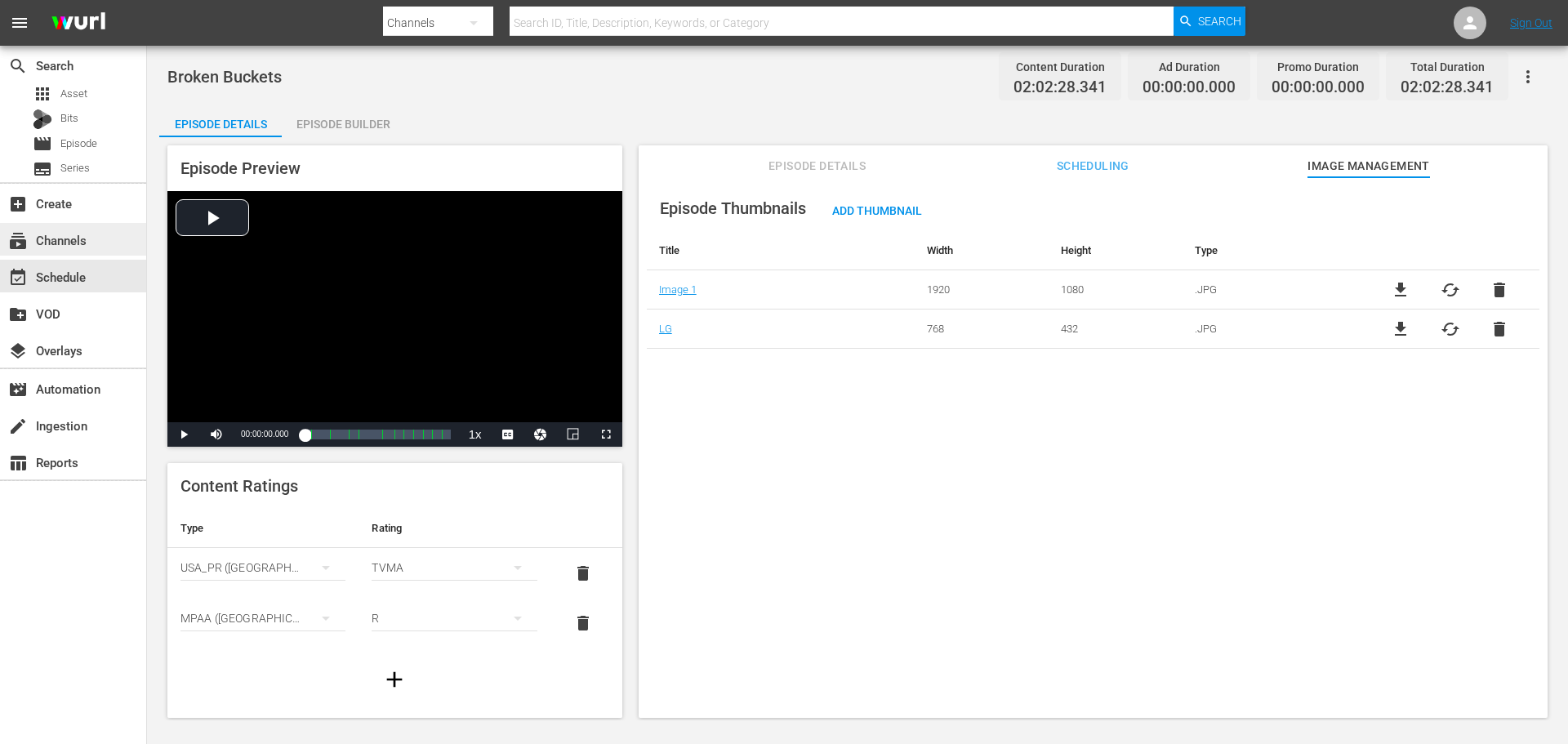
click at [111, 243] on div "subscriptions Channels" at bounding box center [73, 240] width 146 height 33
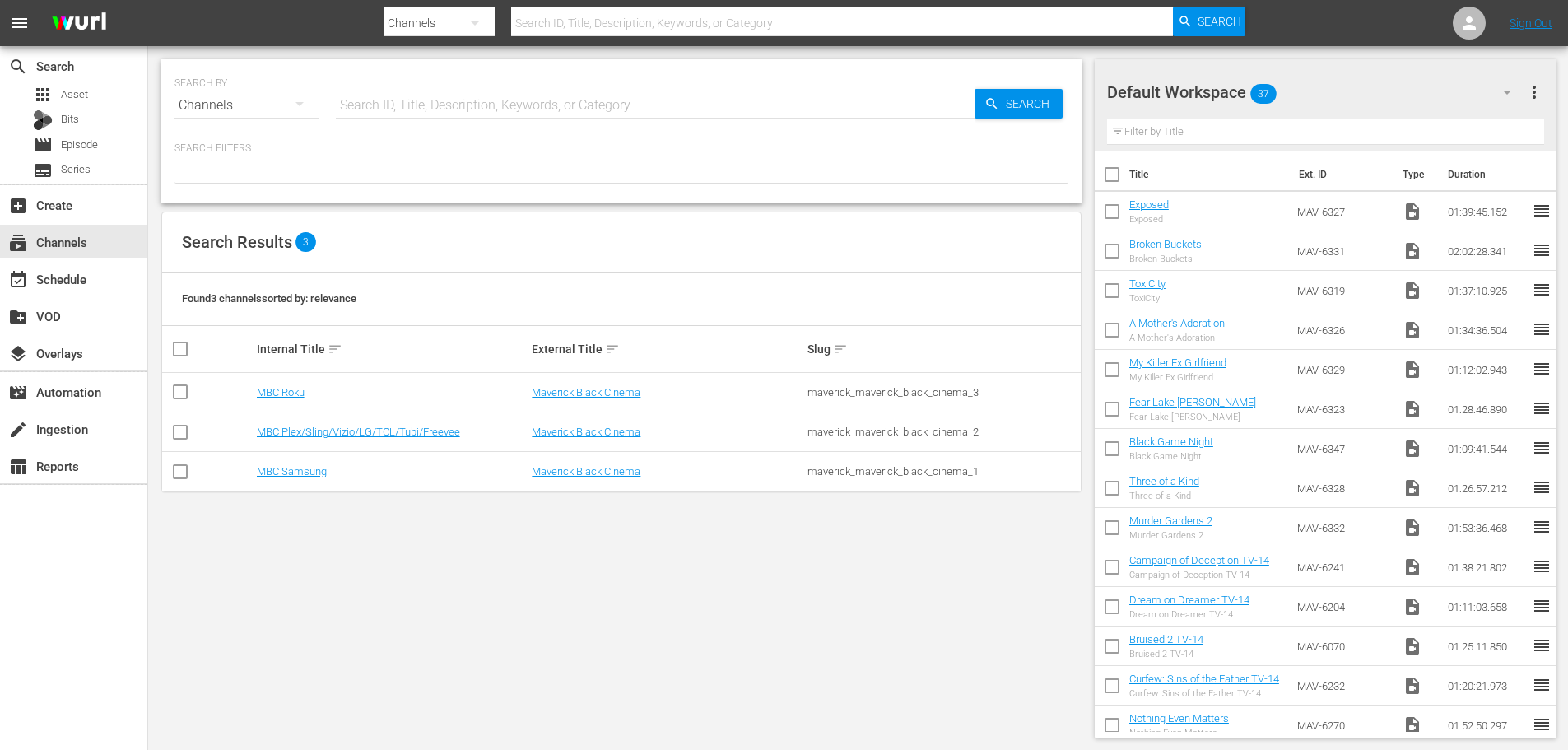
click at [287, 385] on td "MBC Roku" at bounding box center [392, 393] width 276 height 40
drag, startPoint x: 283, startPoint y: 391, endPoint x: 105, endPoint y: 374, distance: 178.8
click at [281, 391] on link "MBC Roku" at bounding box center [281, 392] width 48 height 12
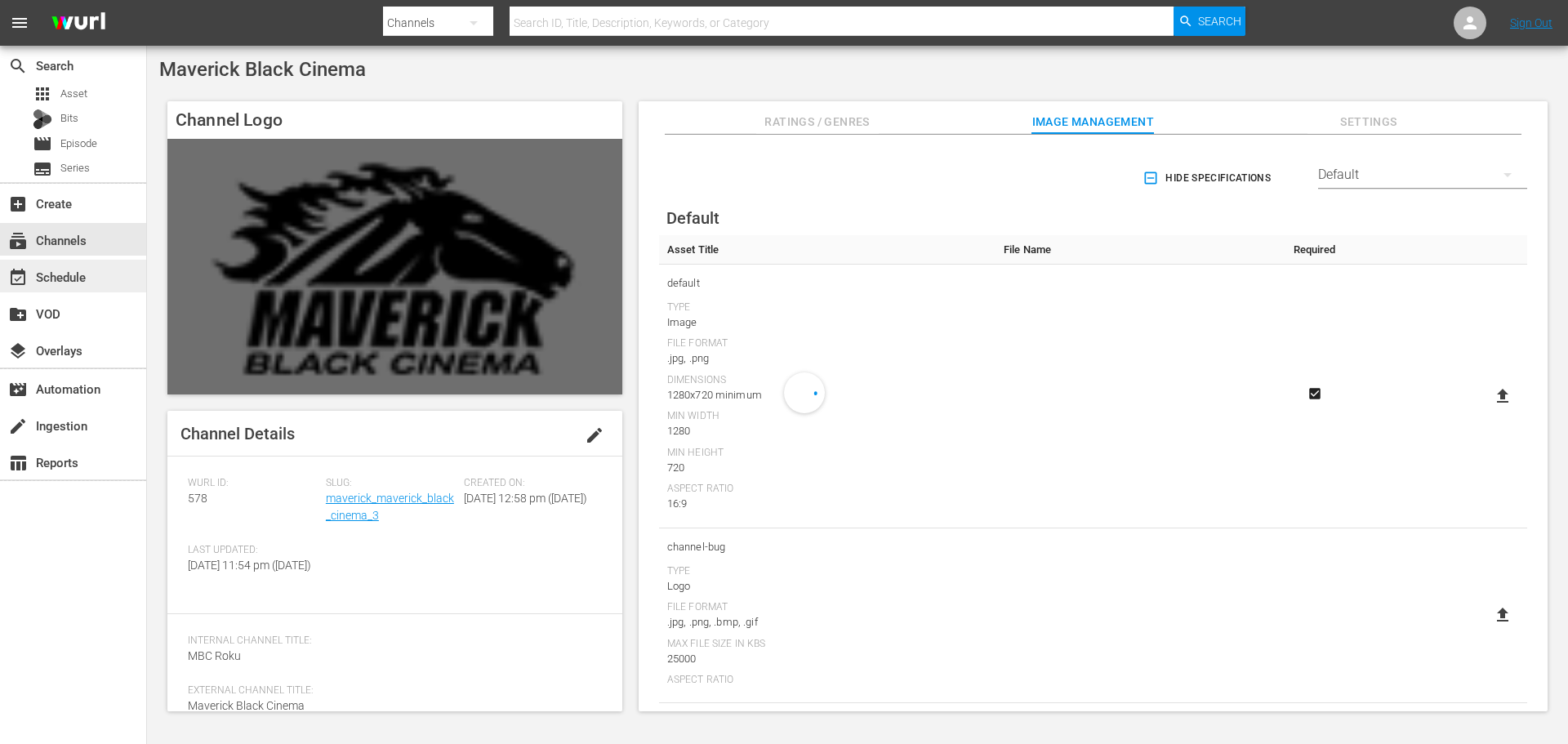
click at [75, 281] on div "event_available Schedule" at bounding box center [46, 274] width 92 height 15
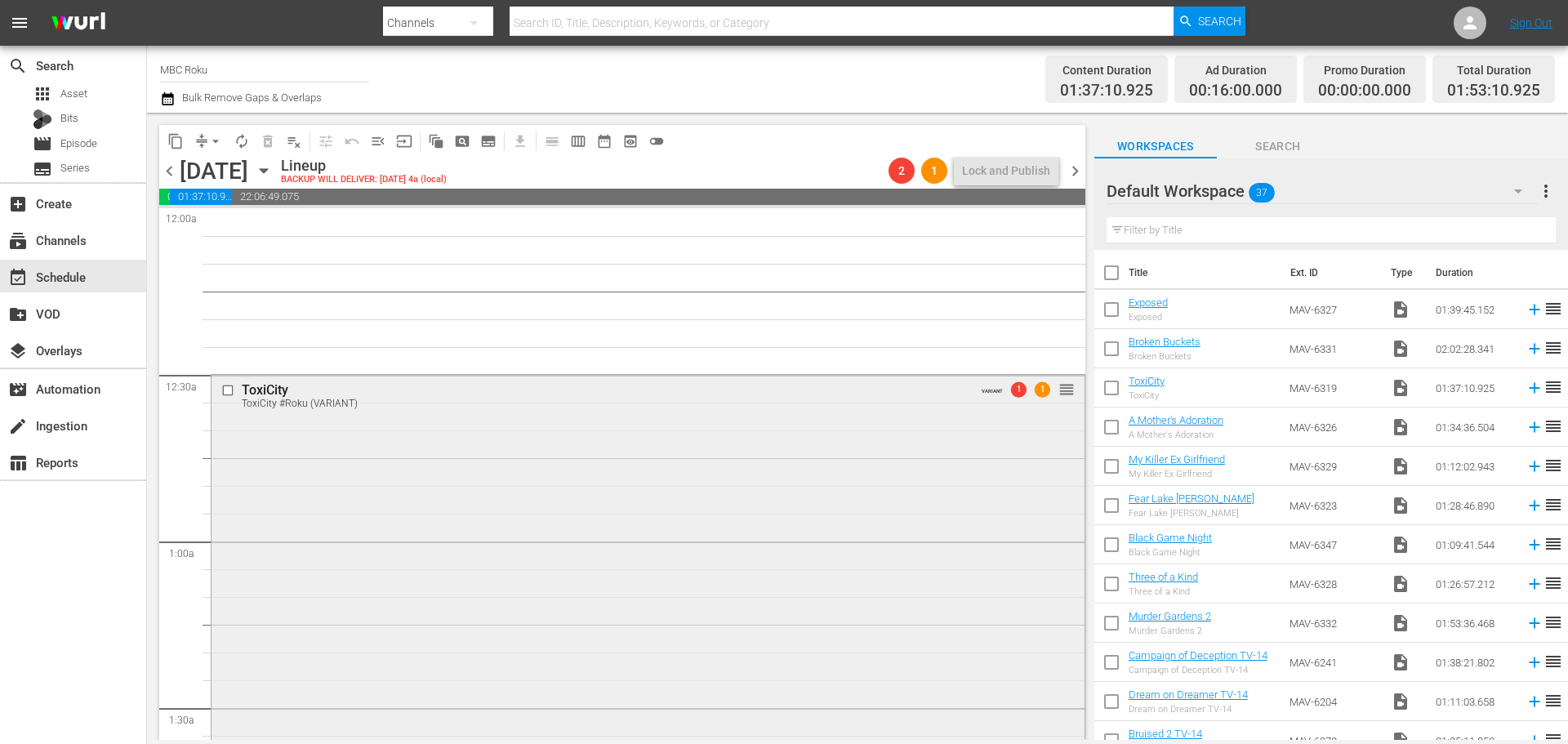
click at [411, 471] on div "ToxiCity ToxiCity #Roku (VARIANT) VARIANT 1 1 reorder" at bounding box center [647, 686] width 873 height 624
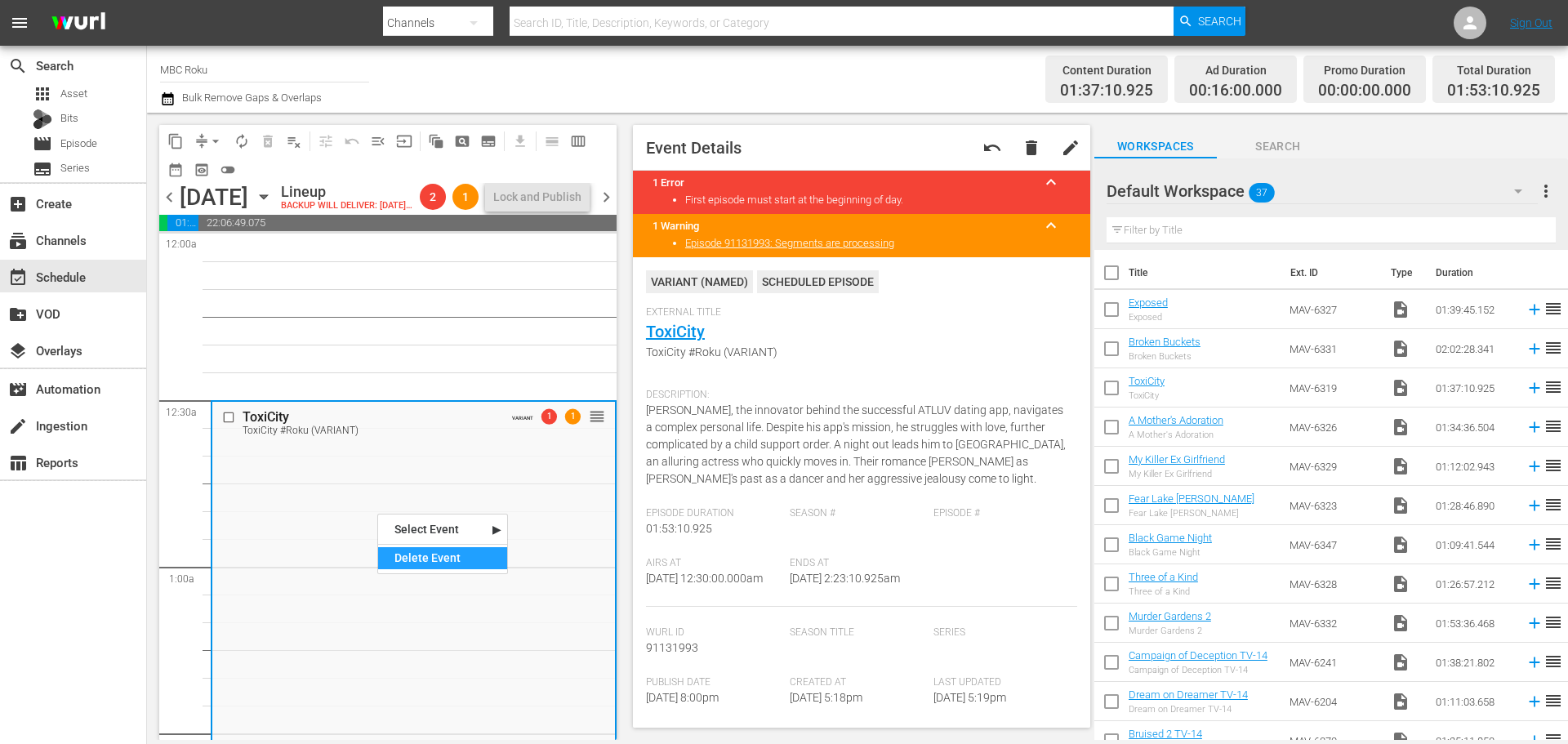
drag, startPoint x: 421, startPoint y: 559, endPoint x: 739, endPoint y: 449, distance: 336.5
click at [422, 559] on div "Delete Event" at bounding box center [442, 558] width 129 height 22
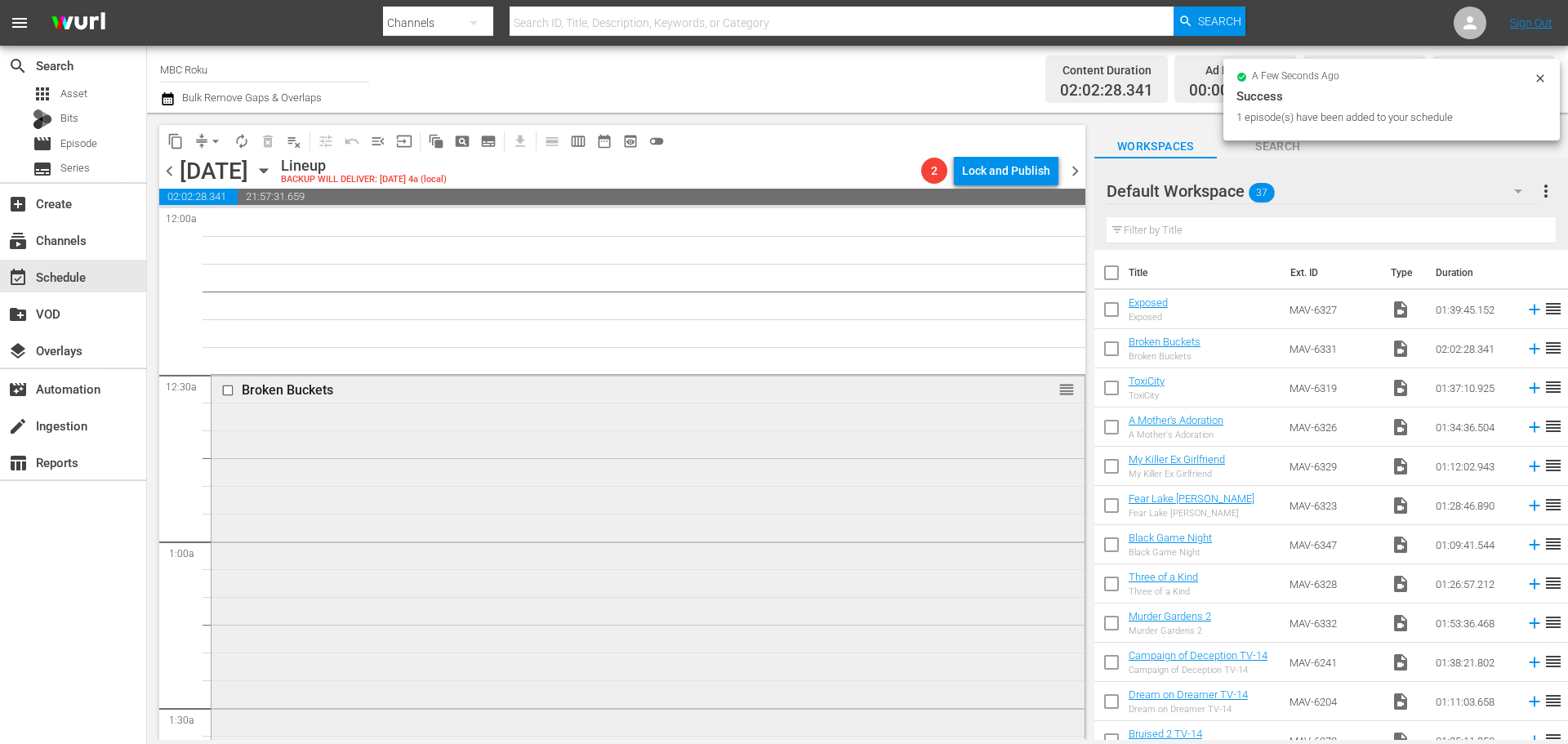
click at [474, 469] on div "Broken Buckets reorder" at bounding box center [647, 712] width 873 height 675
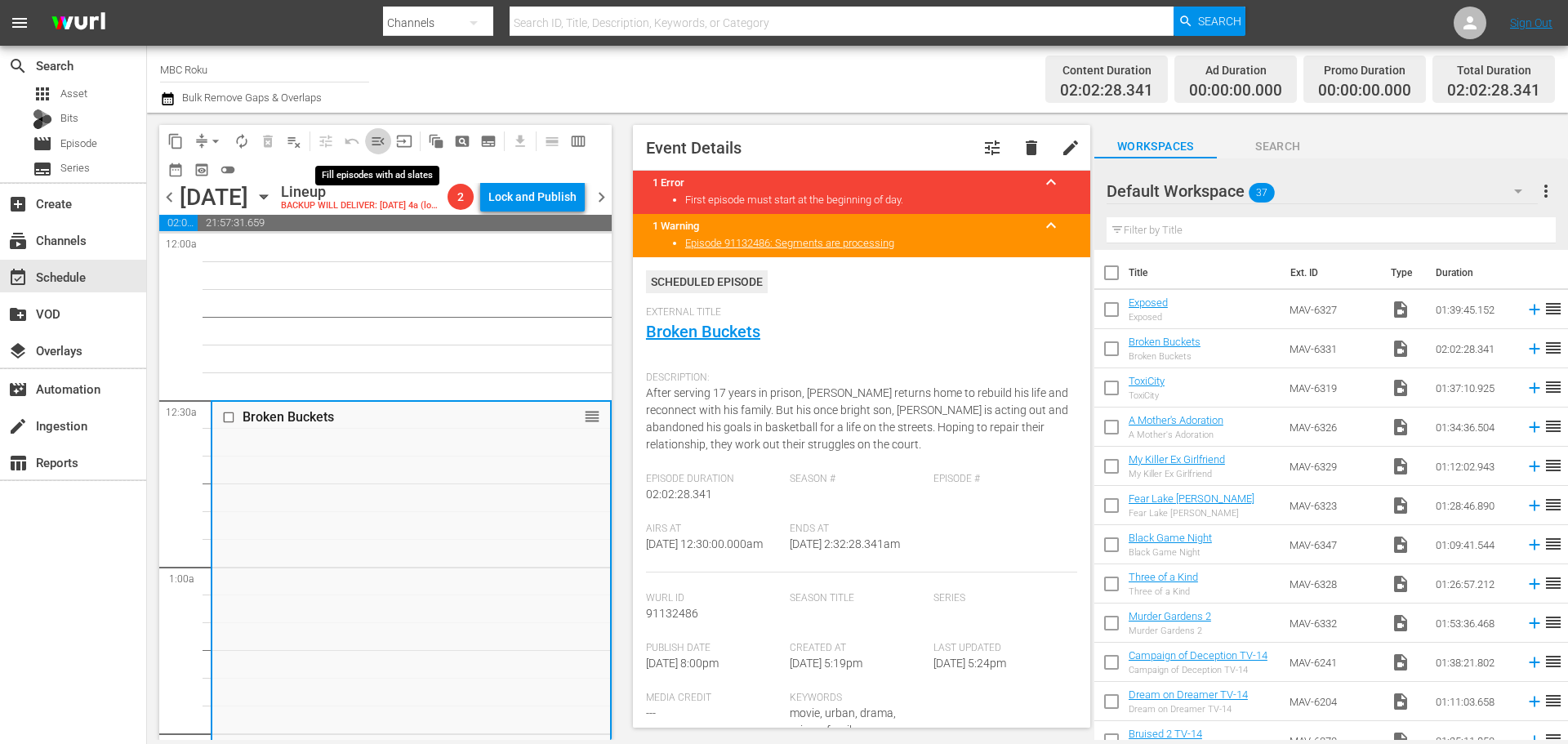
click at [385, 143] on span "menu_open" at bounding box center [378, 141] width 16 height 16
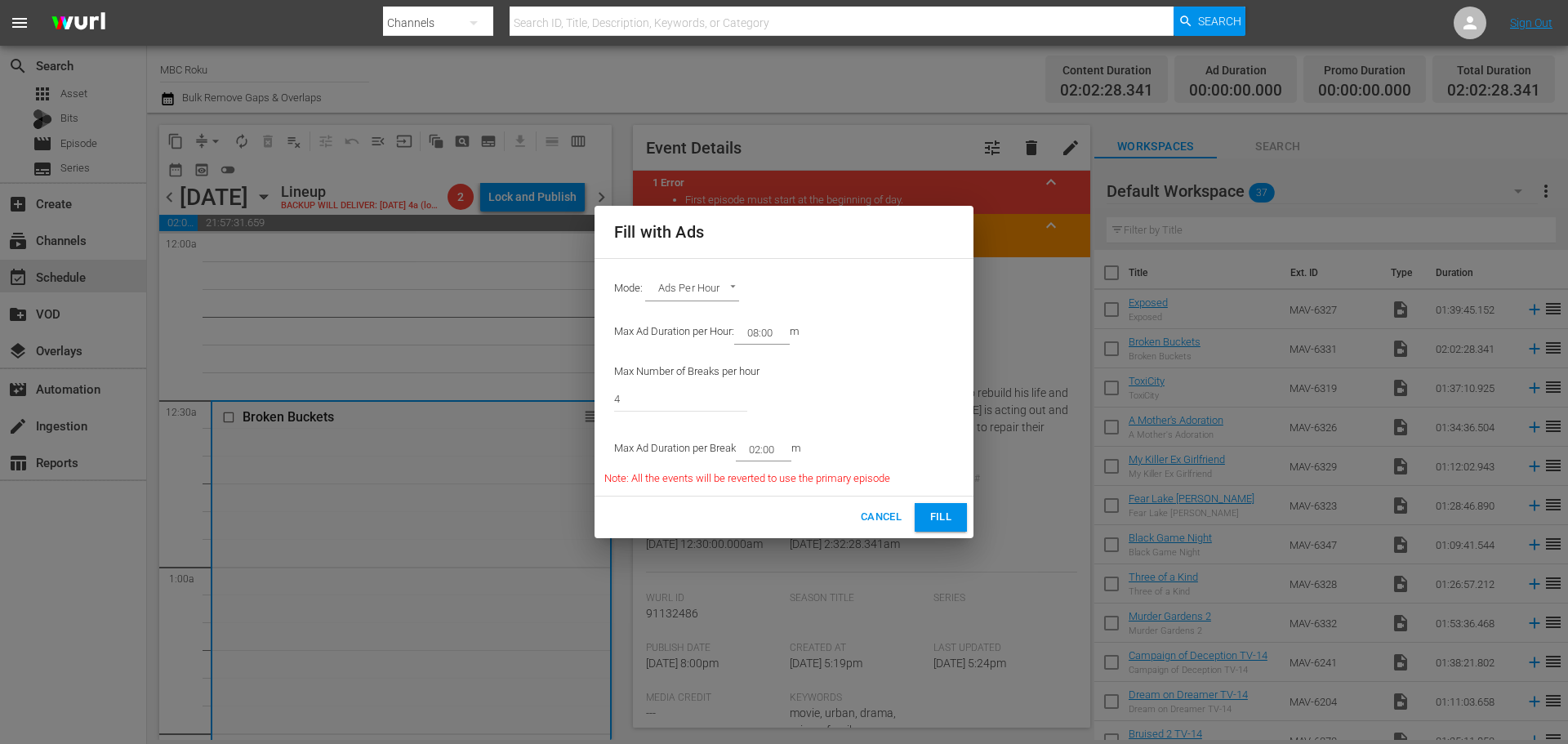
click at [938, 508] on span "Fill" at bounding box center [940, 517] width 26 height 19
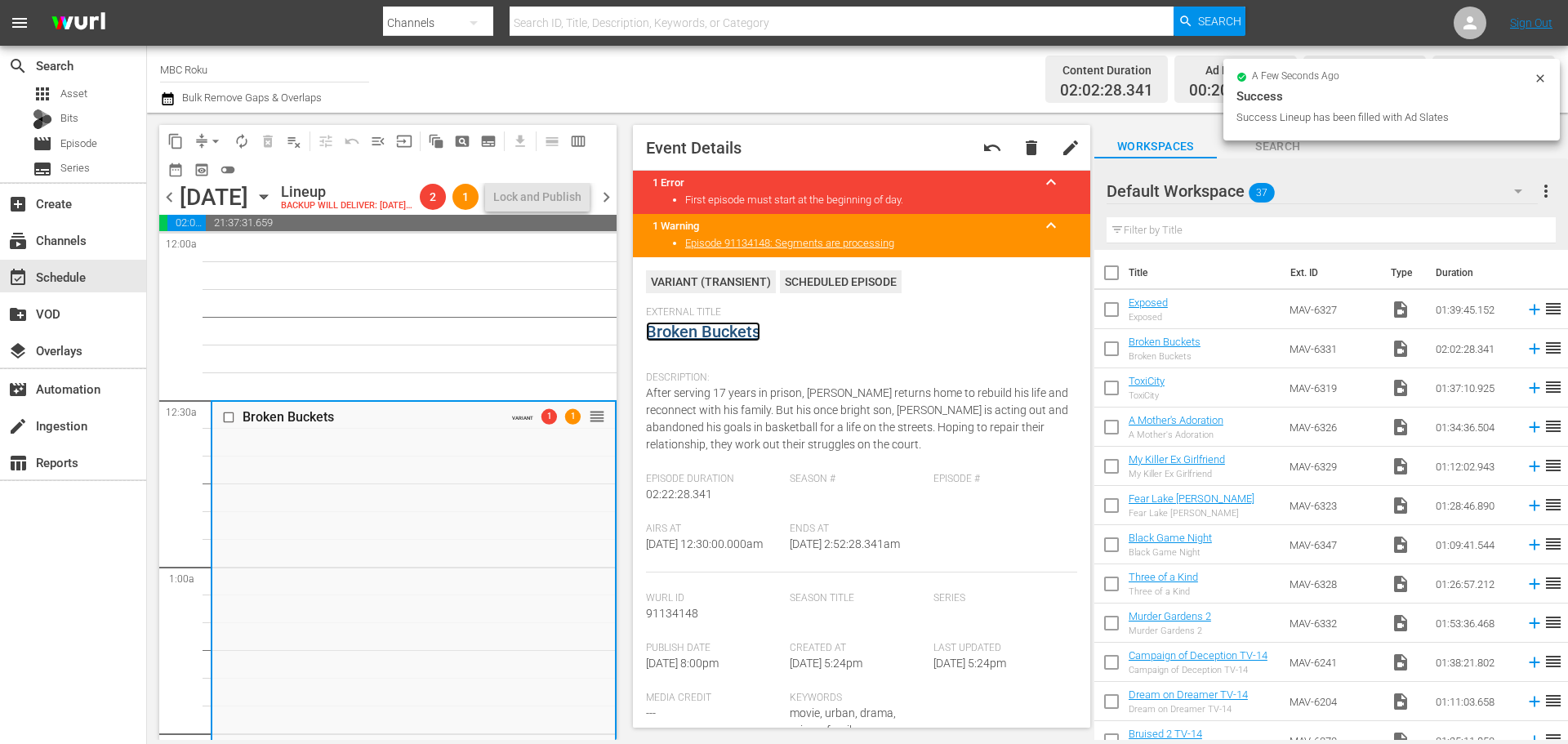
click at [702, 326] on link "Broken Buckets" at bounding box center [702, 332] width 114 height 20
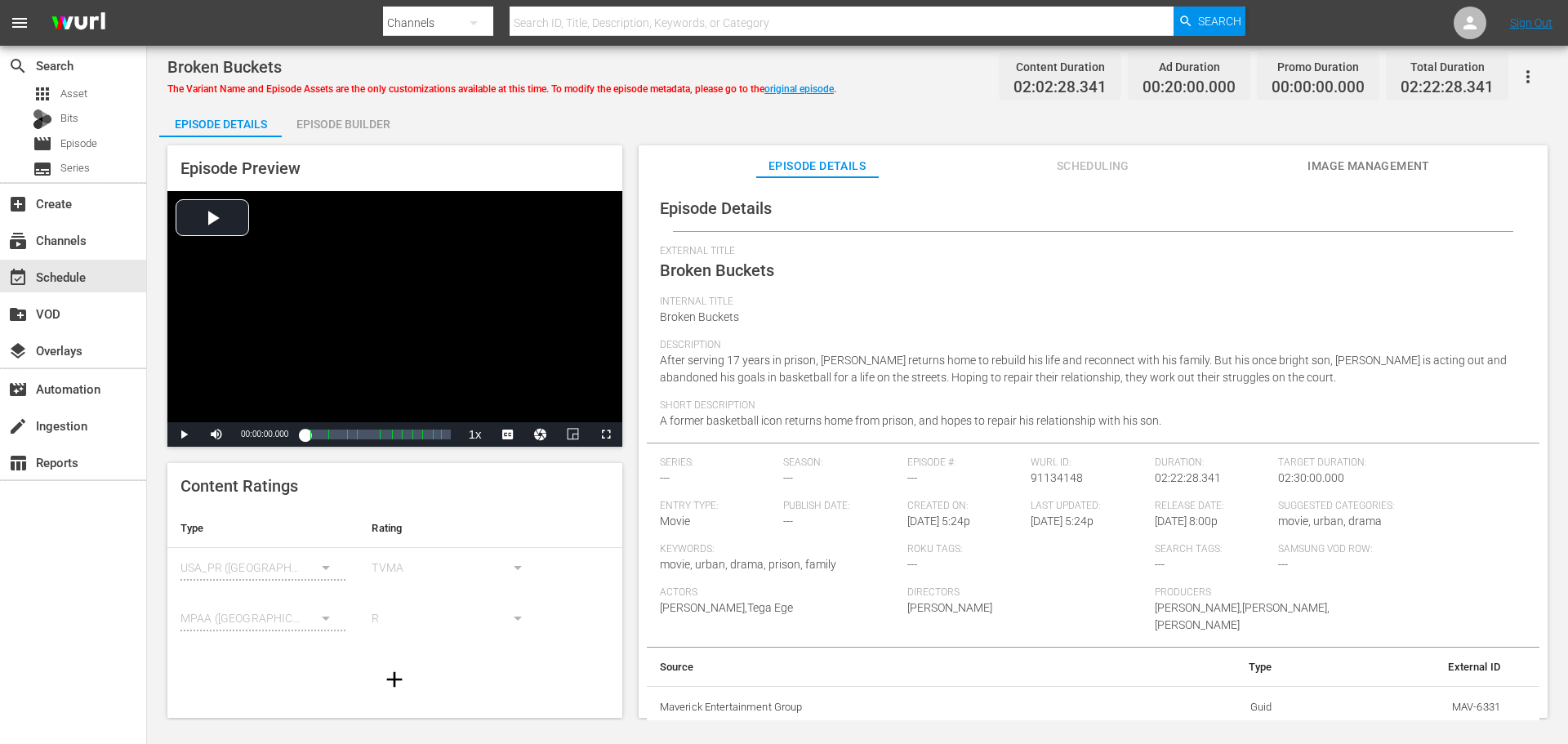
click at [1527, 73] on icon "button" at bounding box center [1528, 76] width 3 height 13
click at [1413, 137] on div "Convert To Named Variant" at bounding box center [1456, 136] width 157 height 40
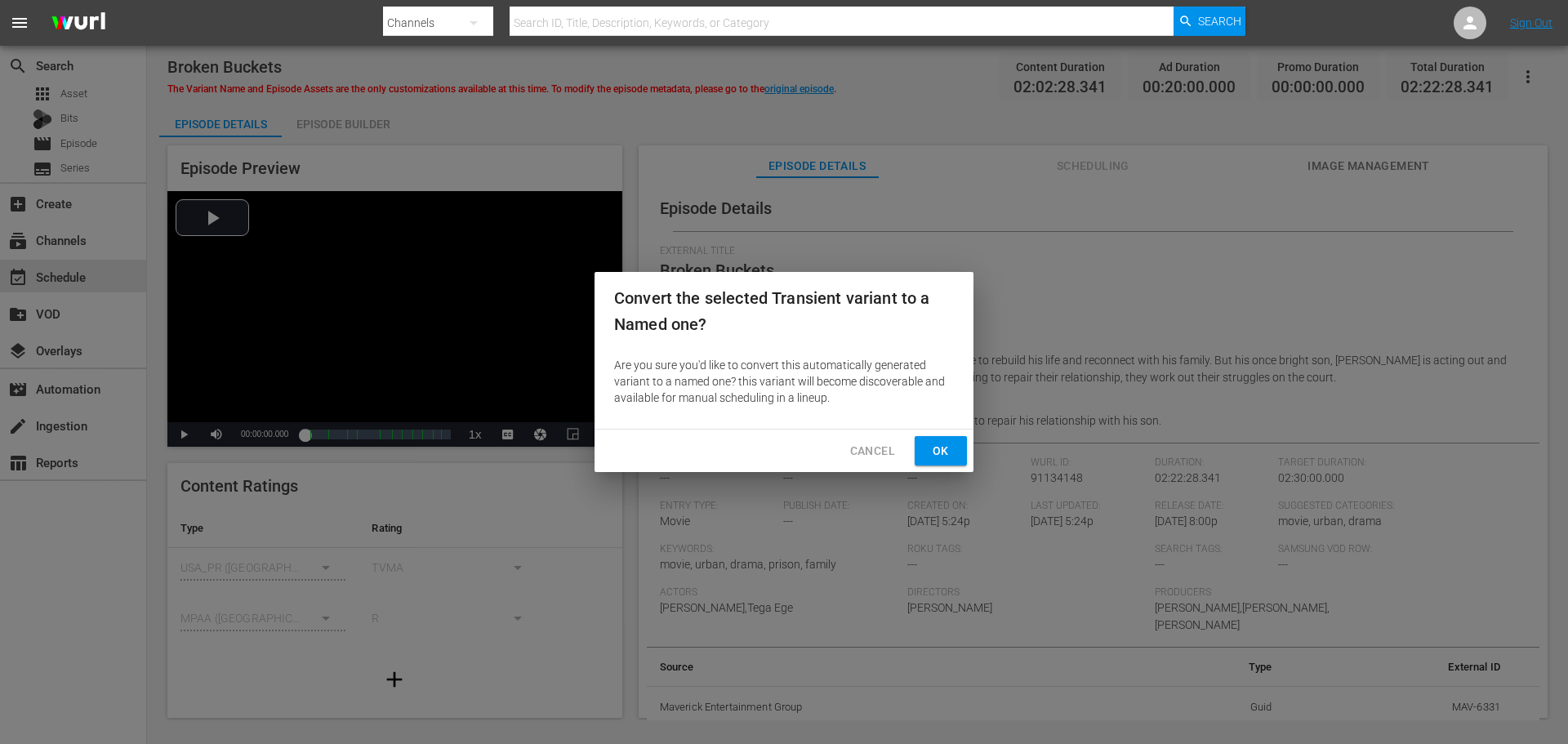
click at [949, 457] on span "Ok" at bounding box center [940, 451] width 26 height 21
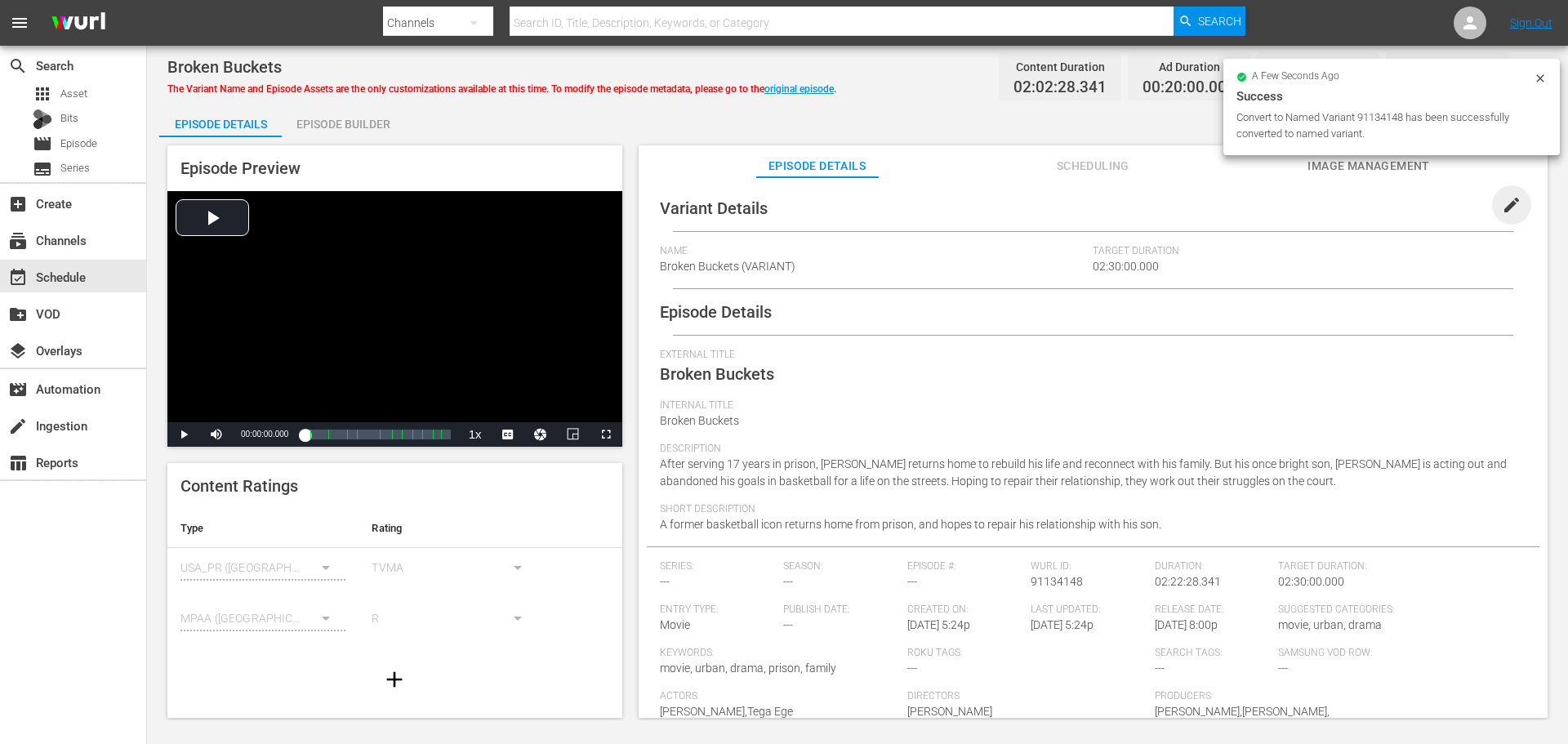
drag, startPoint x: 1507, startPoint y: 204, endPoint x: 1255, endPoint y: 222, distance: 252.6
click at [1502, 204] on span "edit" at bounding box center [1511, 204] width 20 height 20
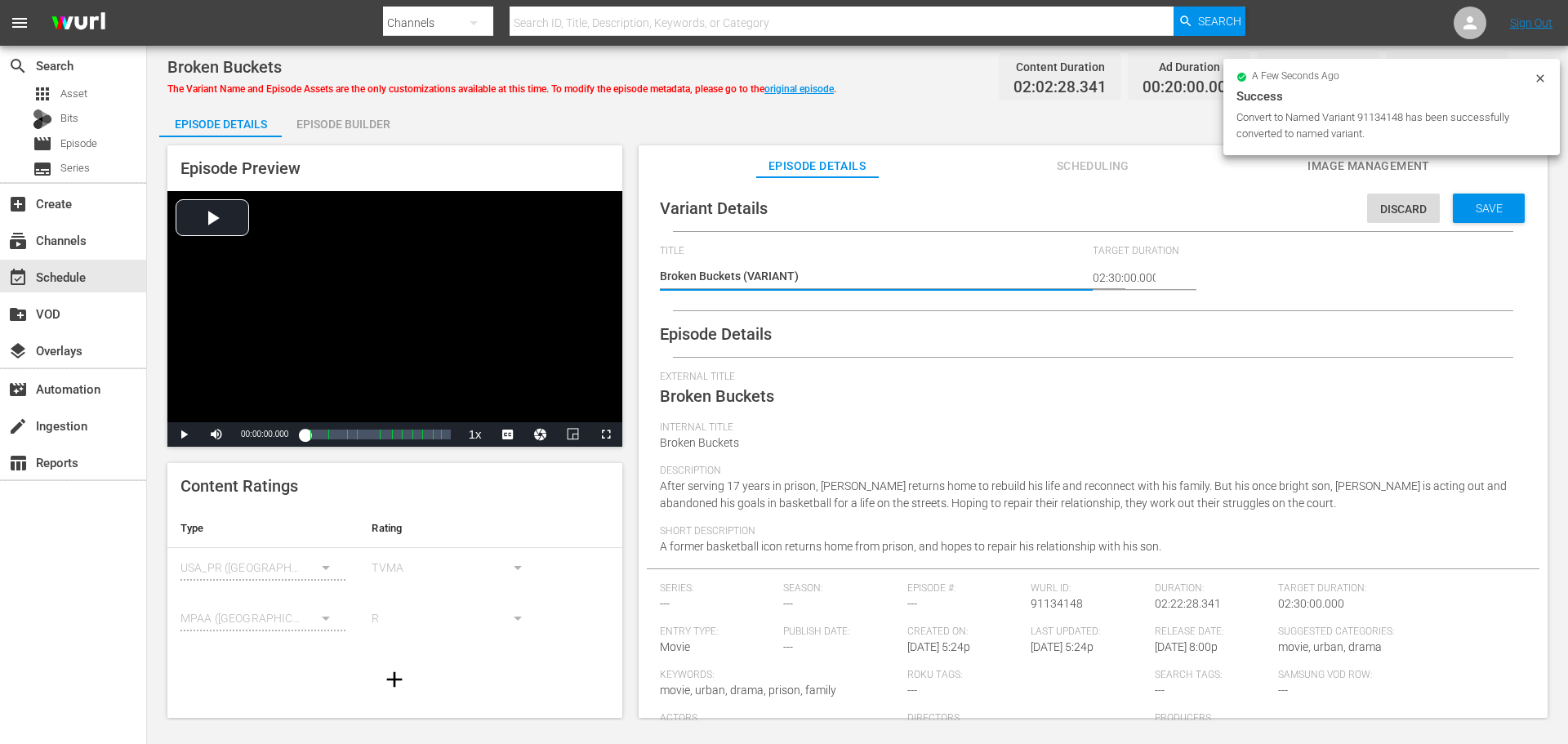
click at [740, 275] on textarea "Broken Buckets (VARIANT)" at bounding box center [872, 277] width 425 height 20
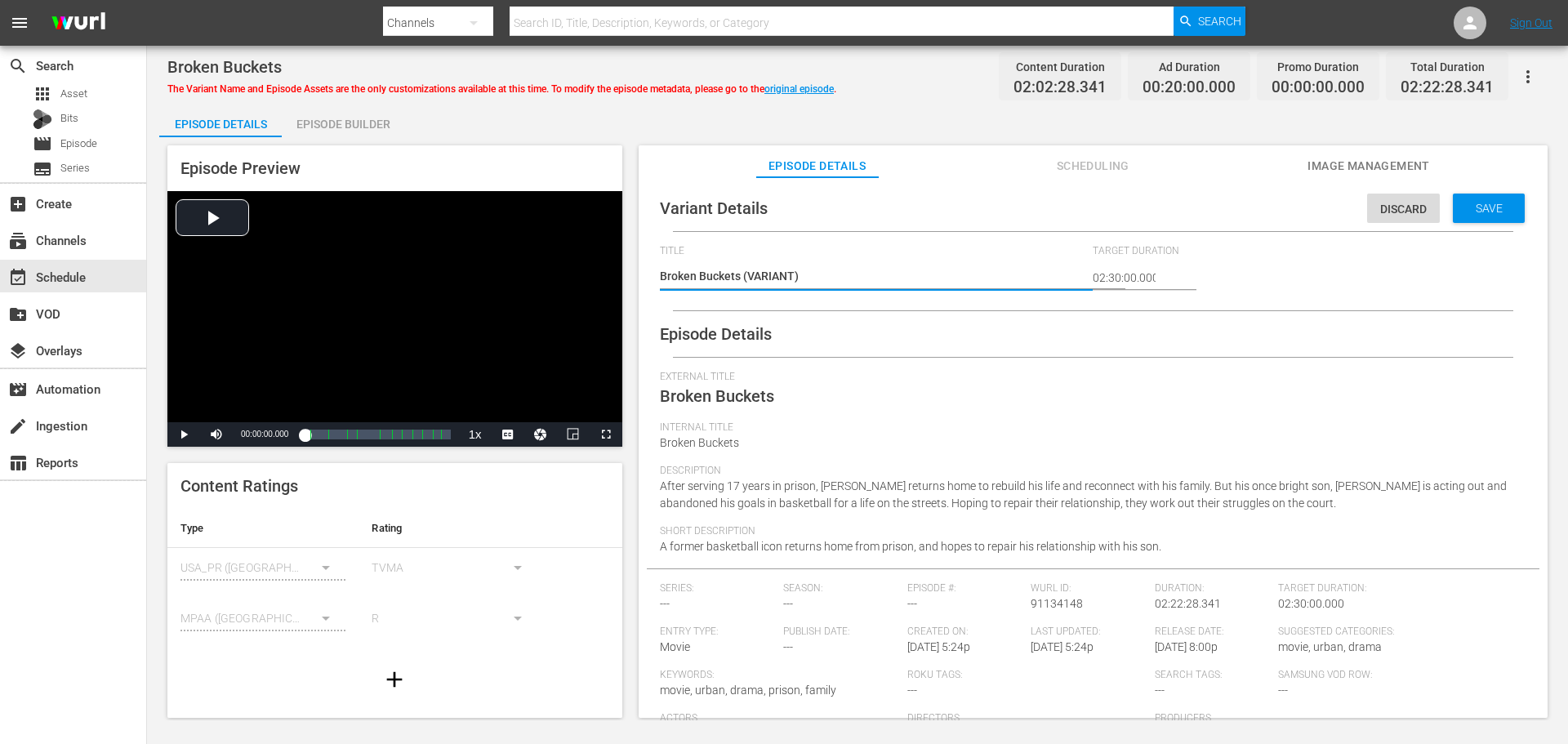
type textarea "Broken Buckets (VARIANT)"
type textarea "Broken Buckets # (VARIANT)"
type textarea "Broken Buckets #R (VARIANT)"
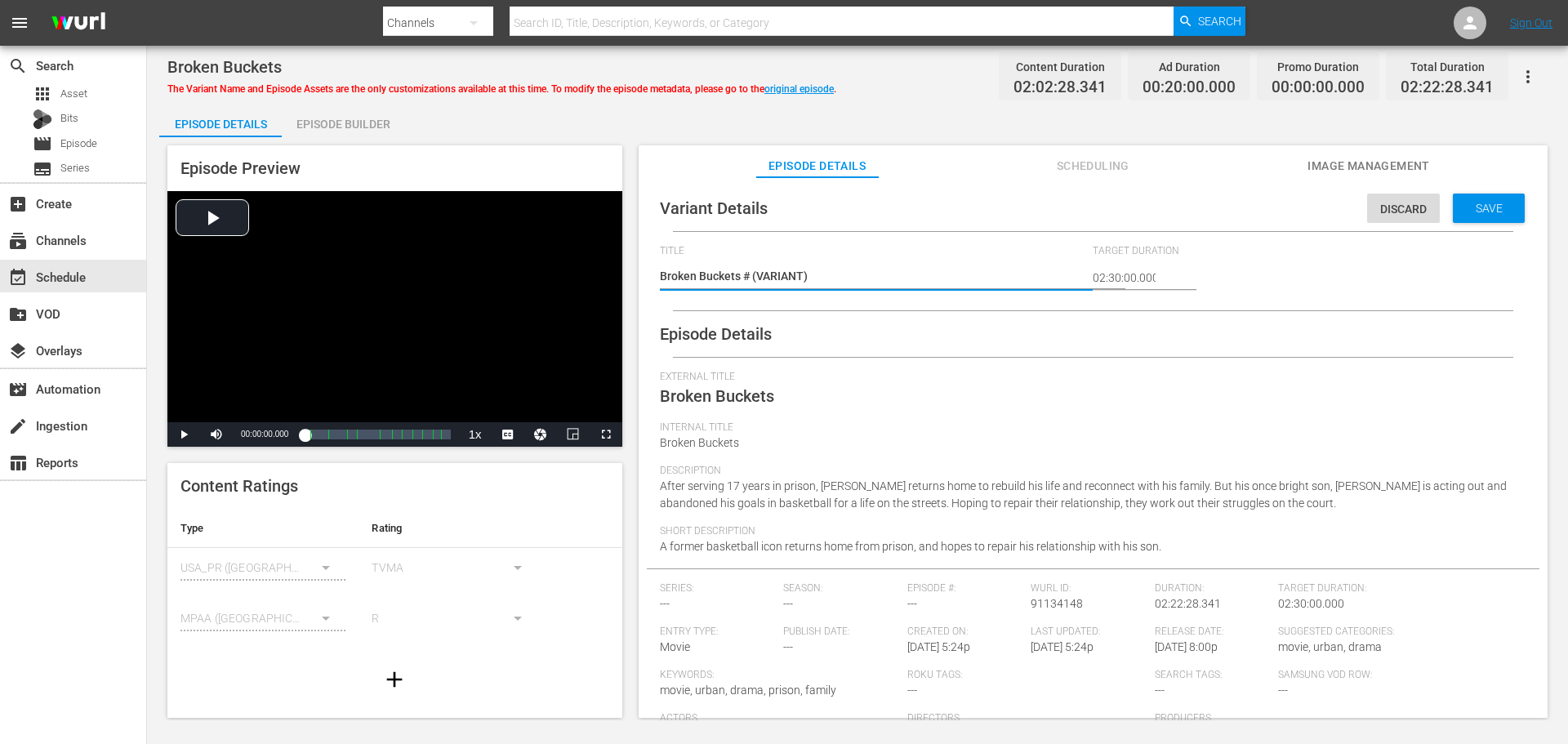
type textarea "Broken Buckets #R (VARIANT)"
type textarea "Broken Buckets #Ro (VARIANT)"
type textarea "Broken Buckets #Rok (VARIANT)"
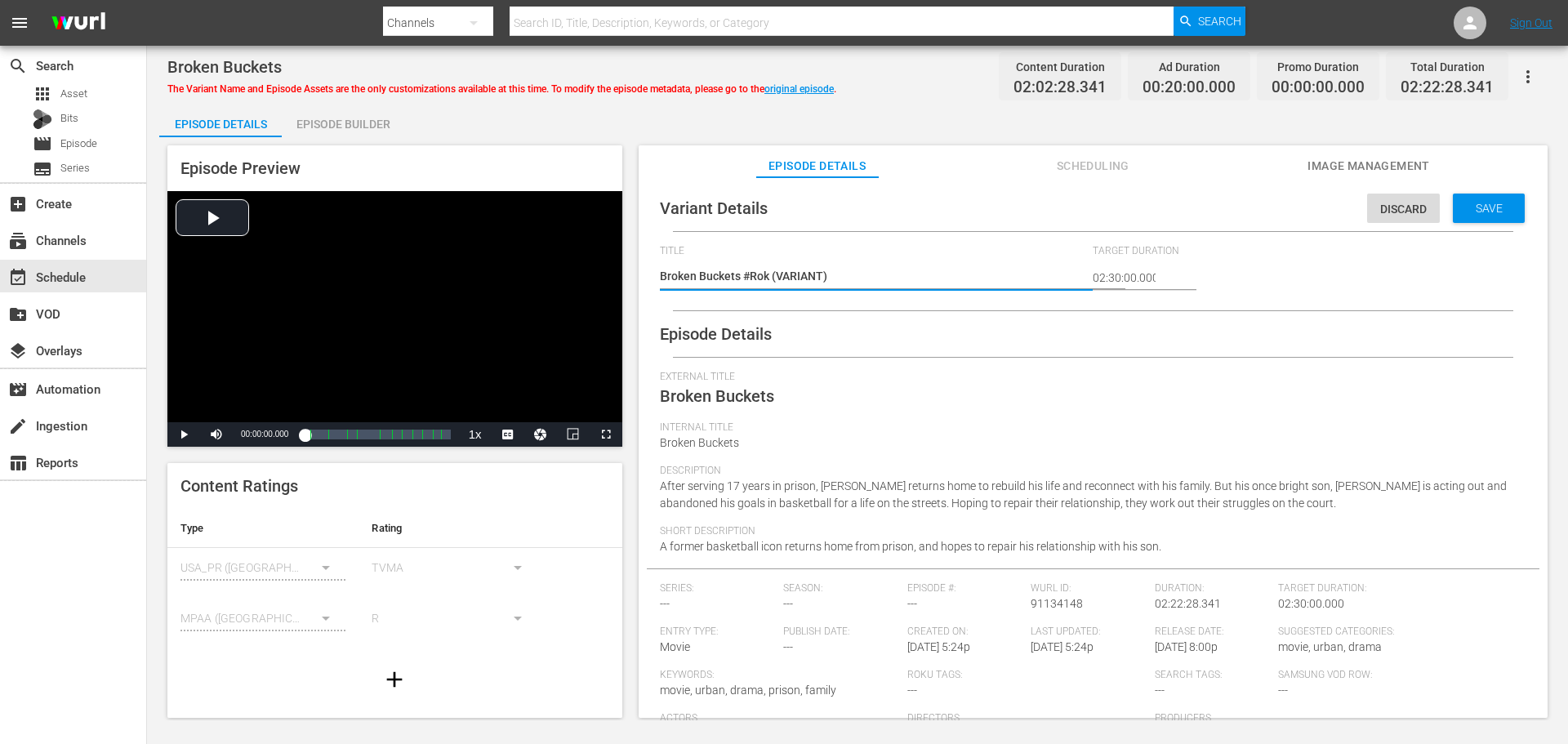
type textarea "Broken Buckets #Roku (VARIANT)"
click at [1486, 198] on div "Save" at bounding box center [1489, 208] width 72 height 29
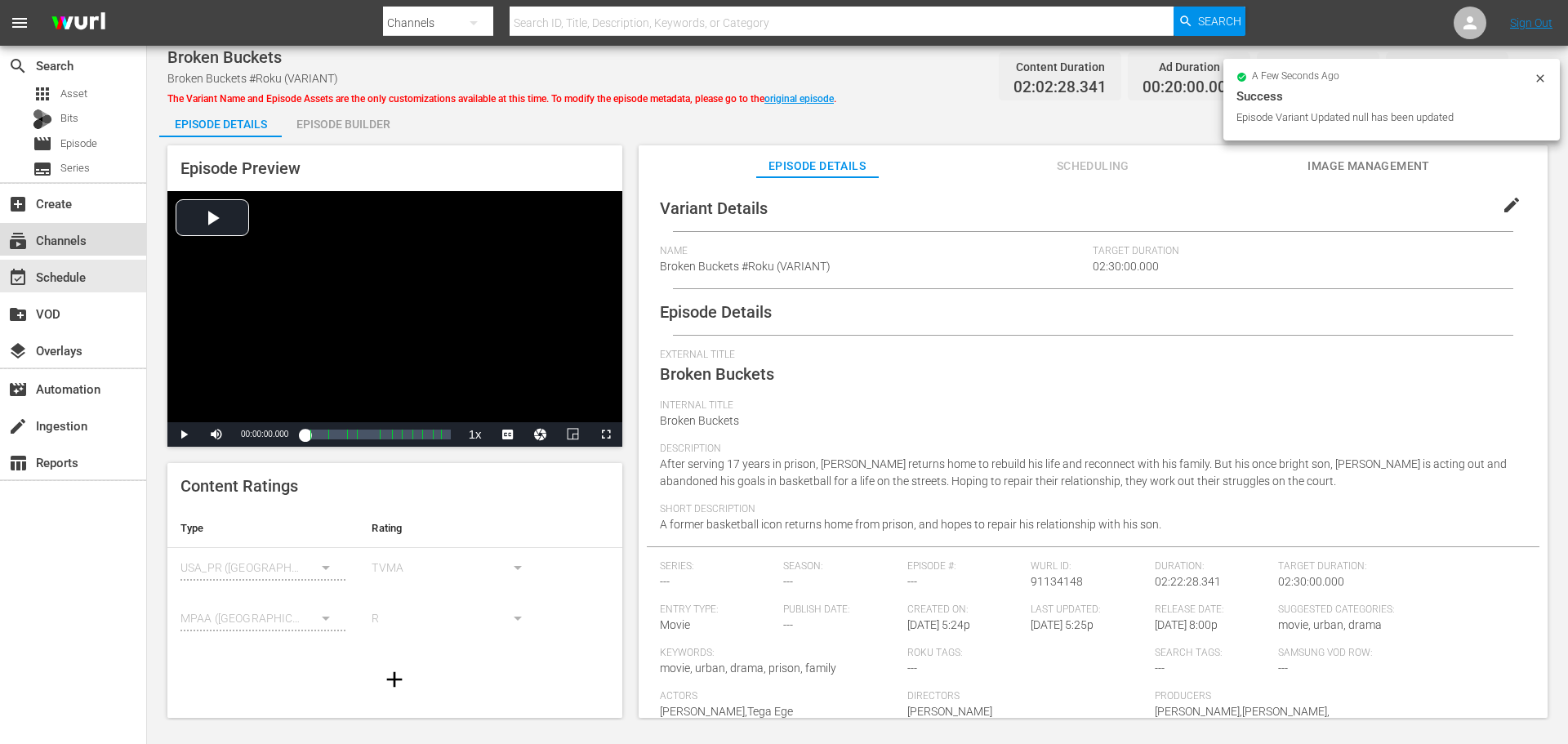
click at [81, 223] on div "subscriptions Channels" at bounding box center [73, 240] width 146 height 33
